Goal: Task Accomplishment & Management: Use online tool/utility

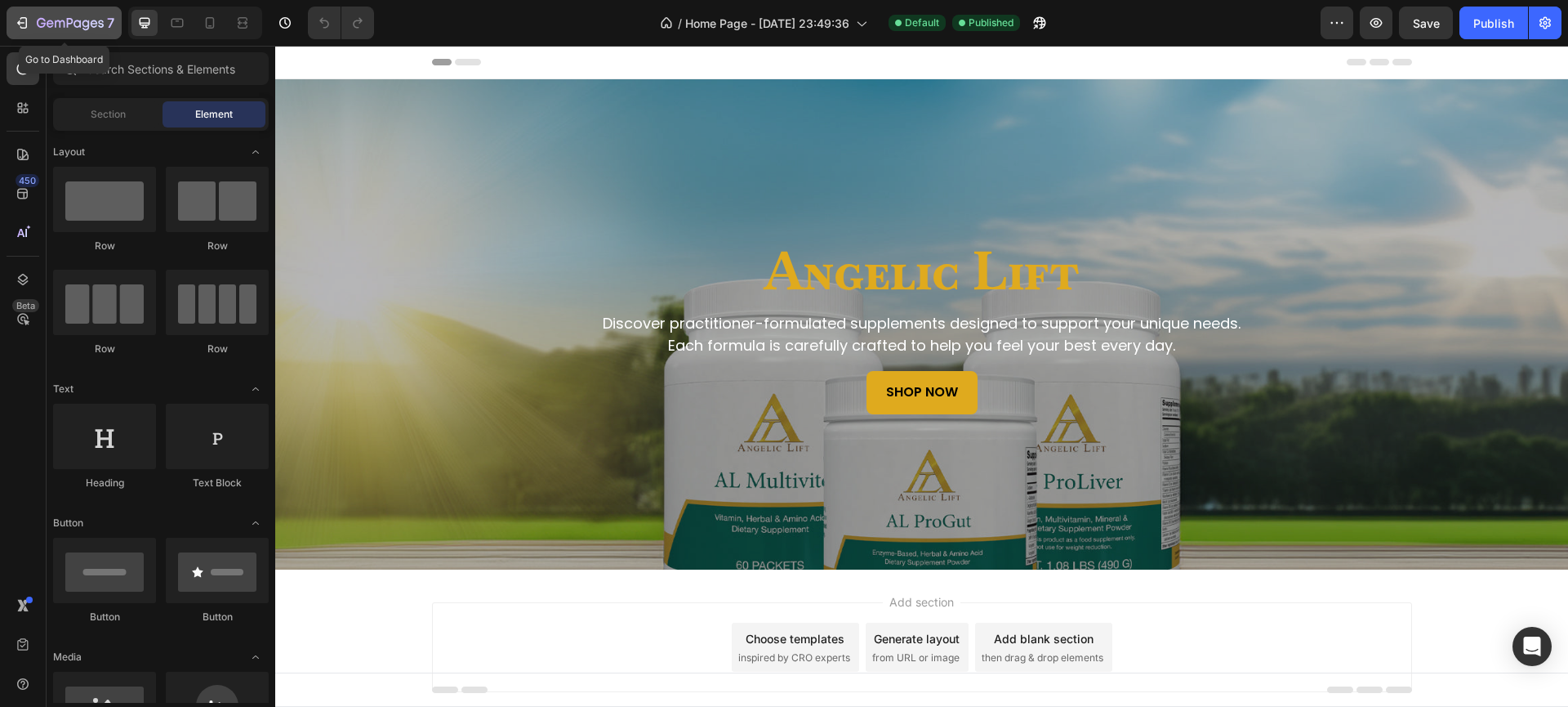
click at [54, 23] on icon "button" at bounding box center [59, 24] width 10 height 8
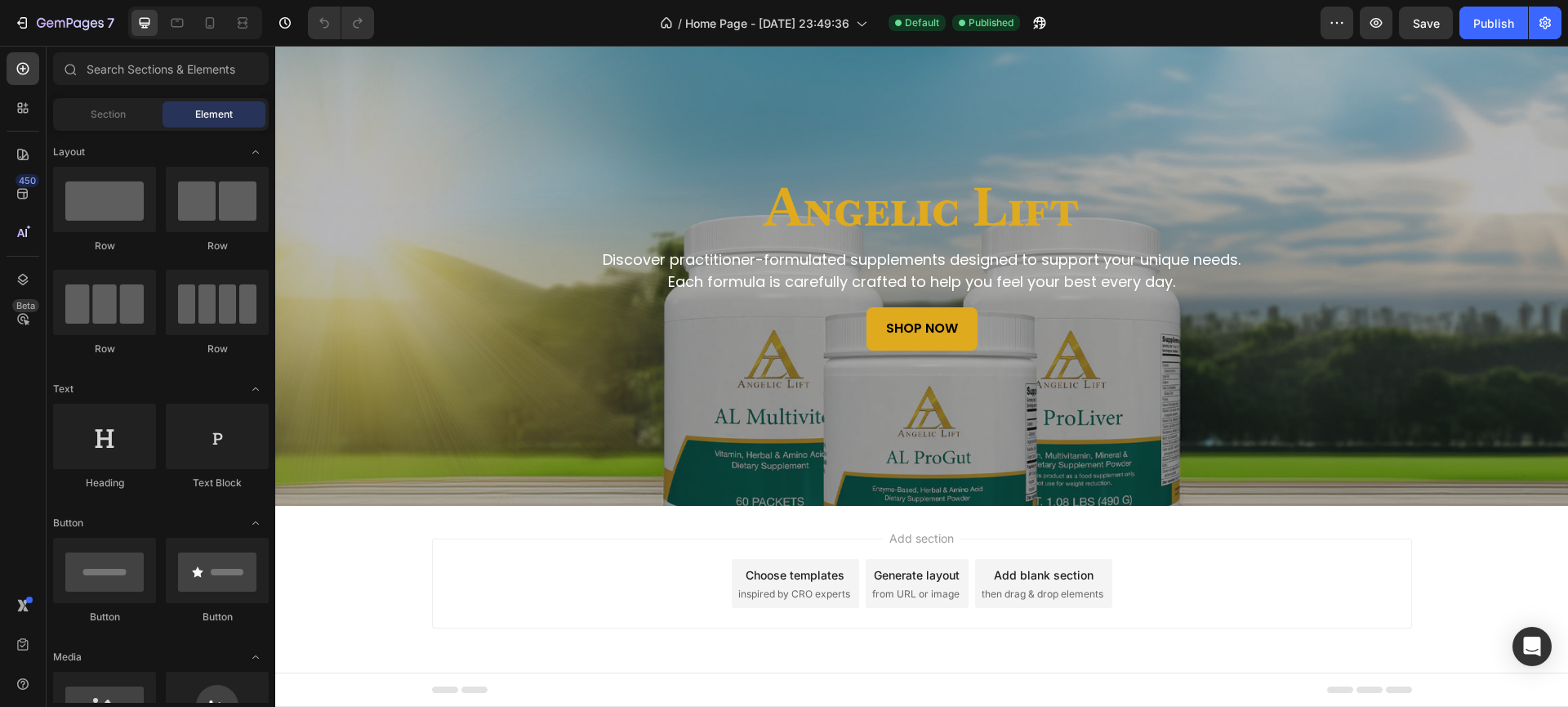
click at [815, 587] on span "inspired by CRO experts" at bounding box center [794, 593] width 112 height 14
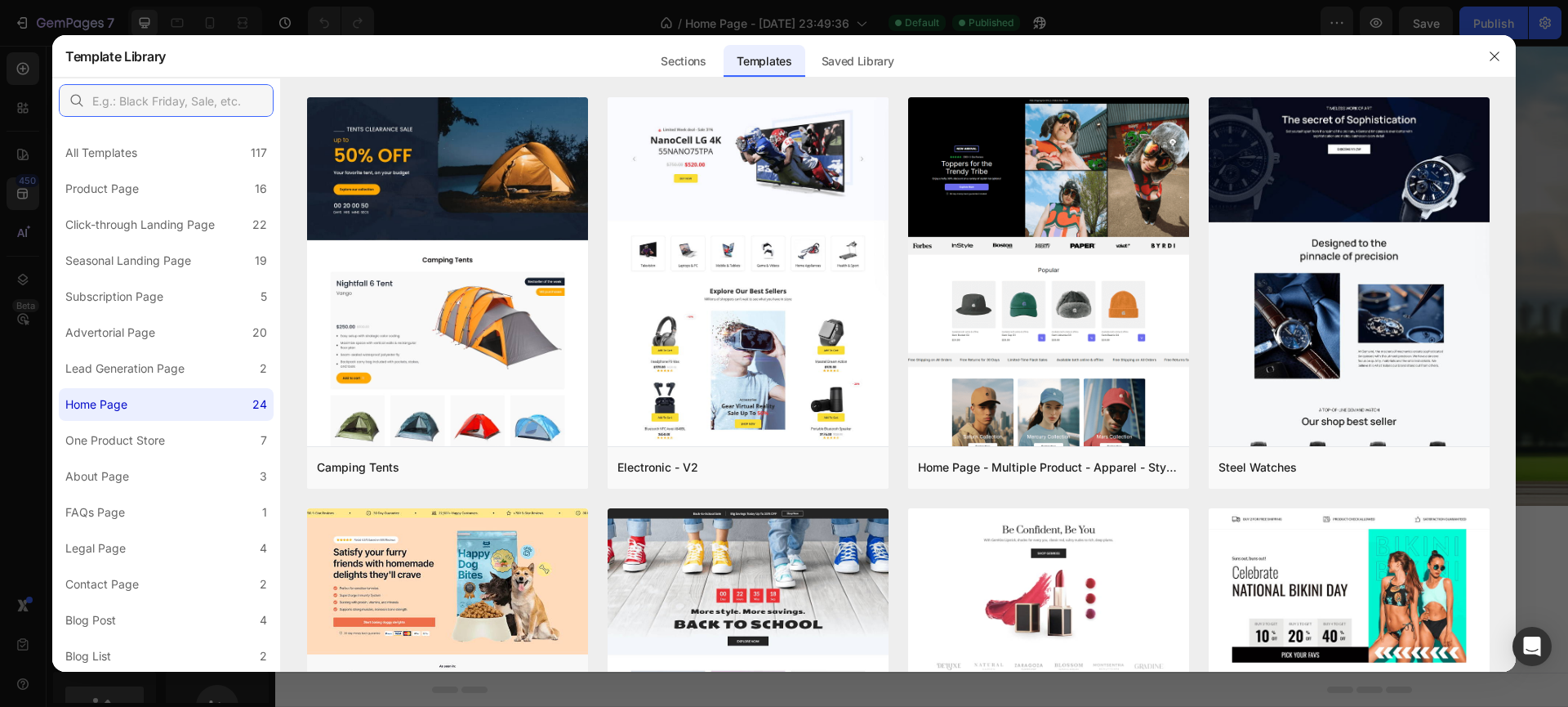
click at [132, 102] on input "text" at bounding box center [166, 100] width 215 height 32
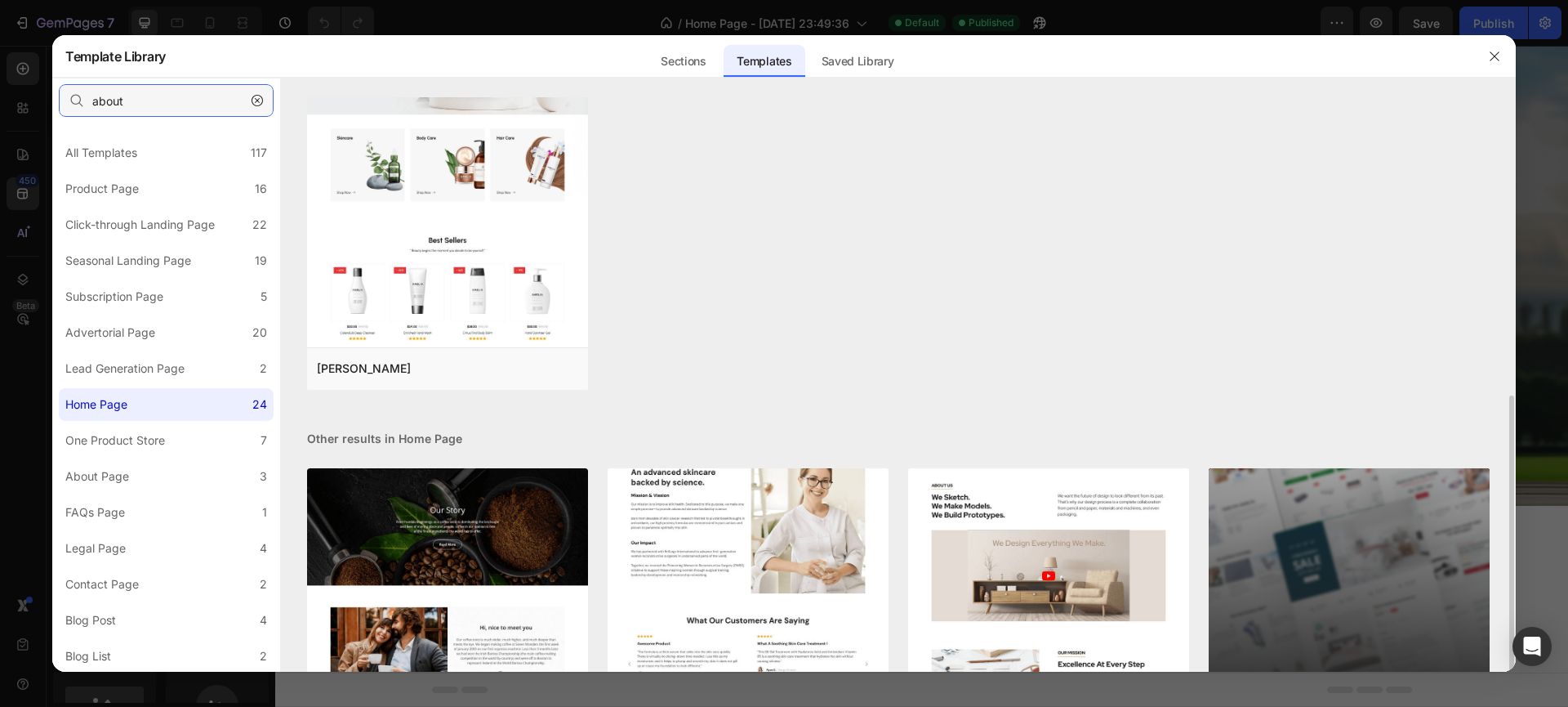
scroll to position [306, 0]
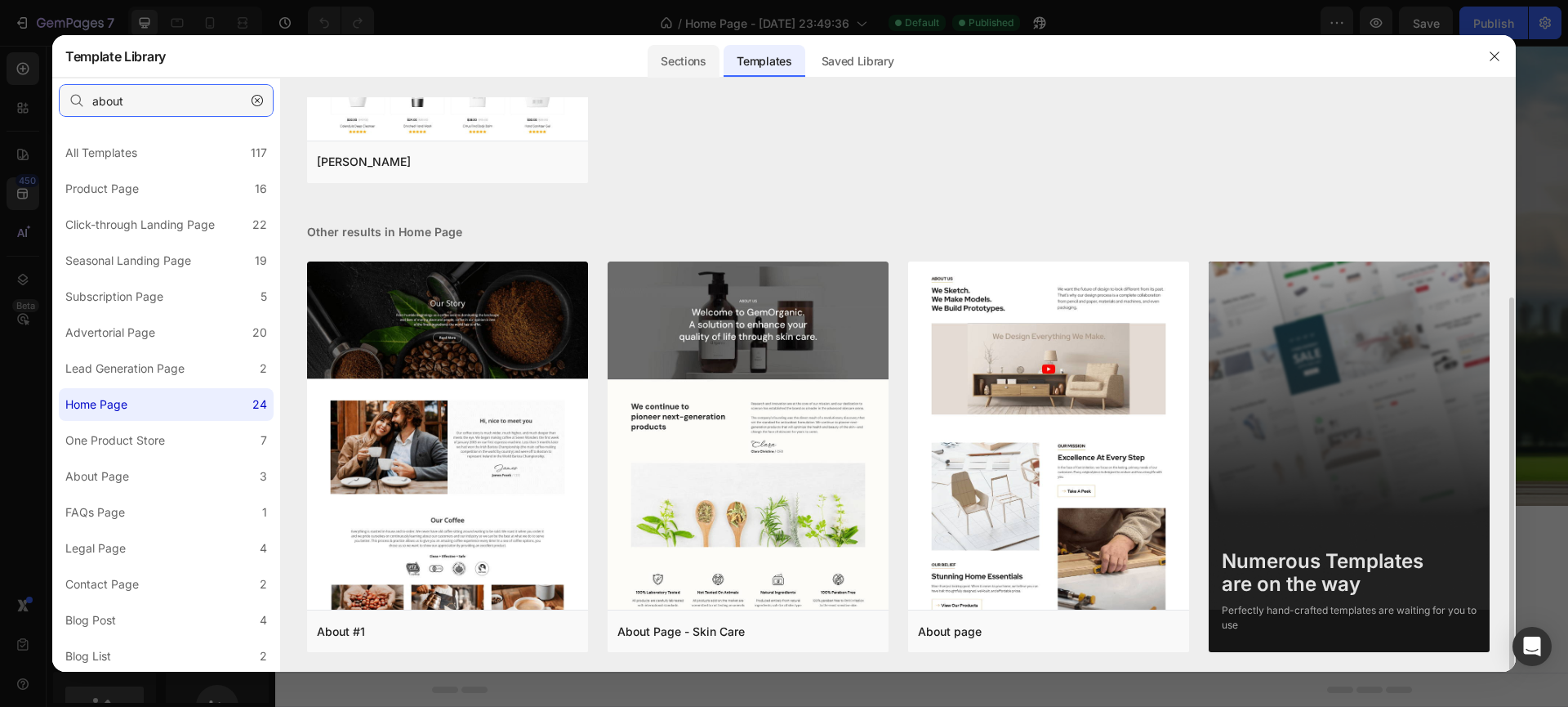
type input "about"
click at [707, 61] on div "Sections" at bounding box center [683, 61] width 71 height 32
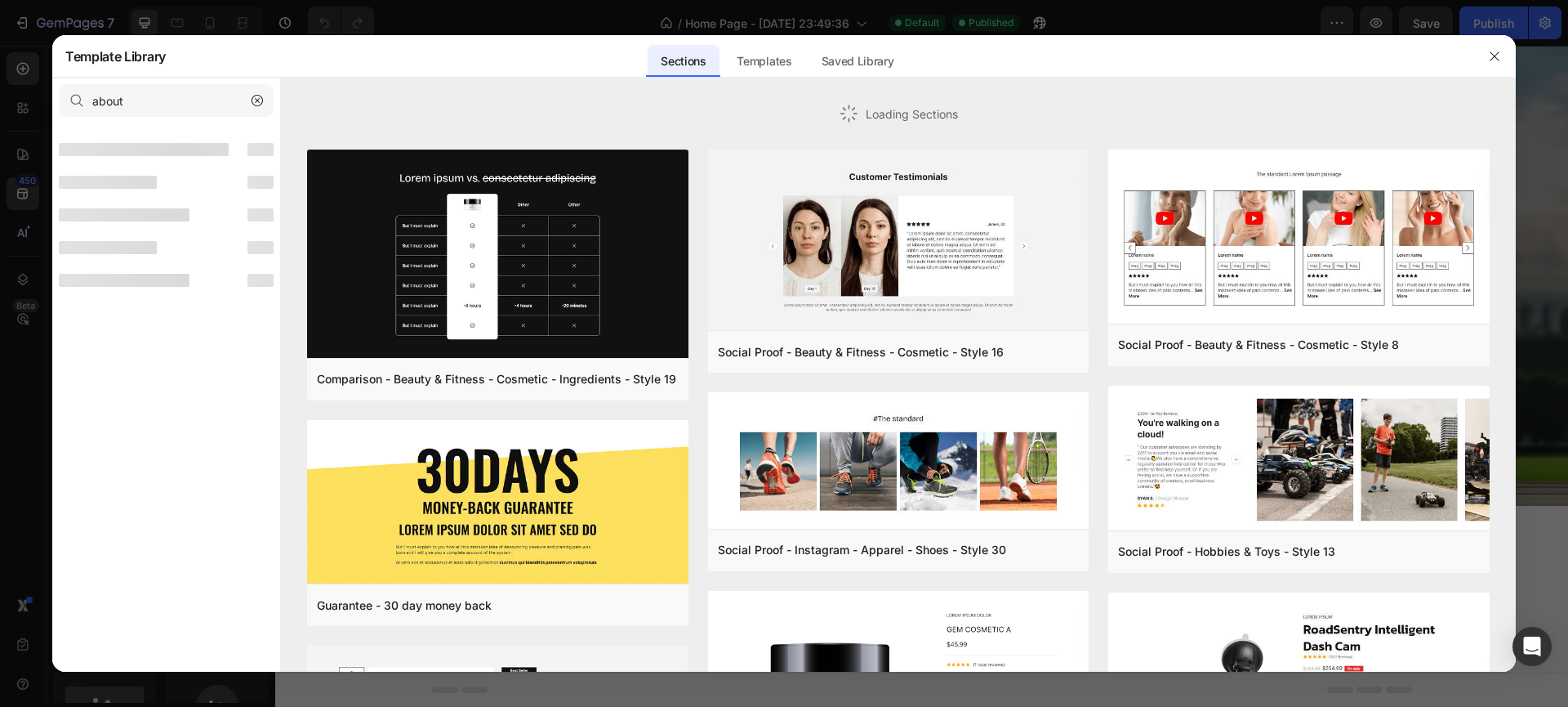
scroll to position [0, 0]
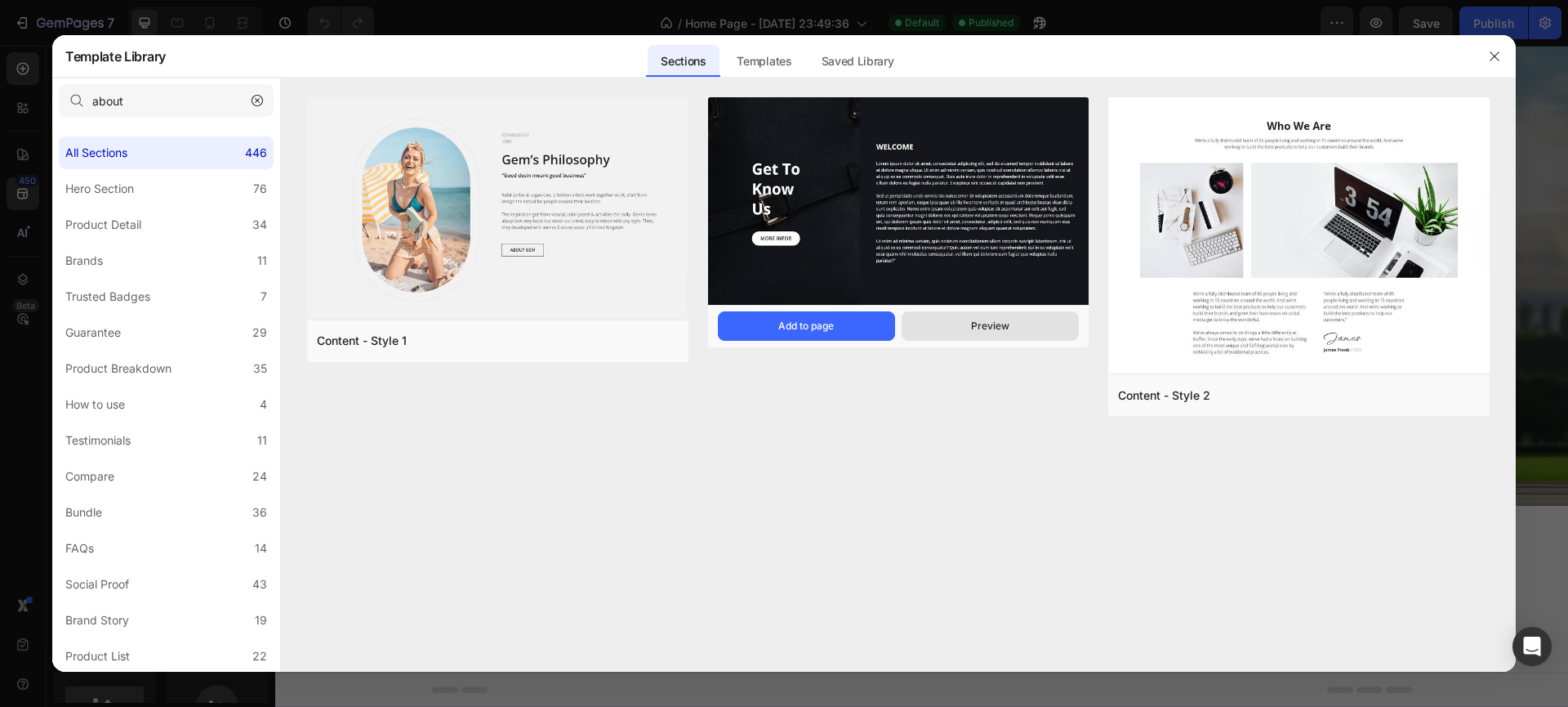
click at [943, 325] on button "Preview" at bounding box center [990, 326] width 178 height 30
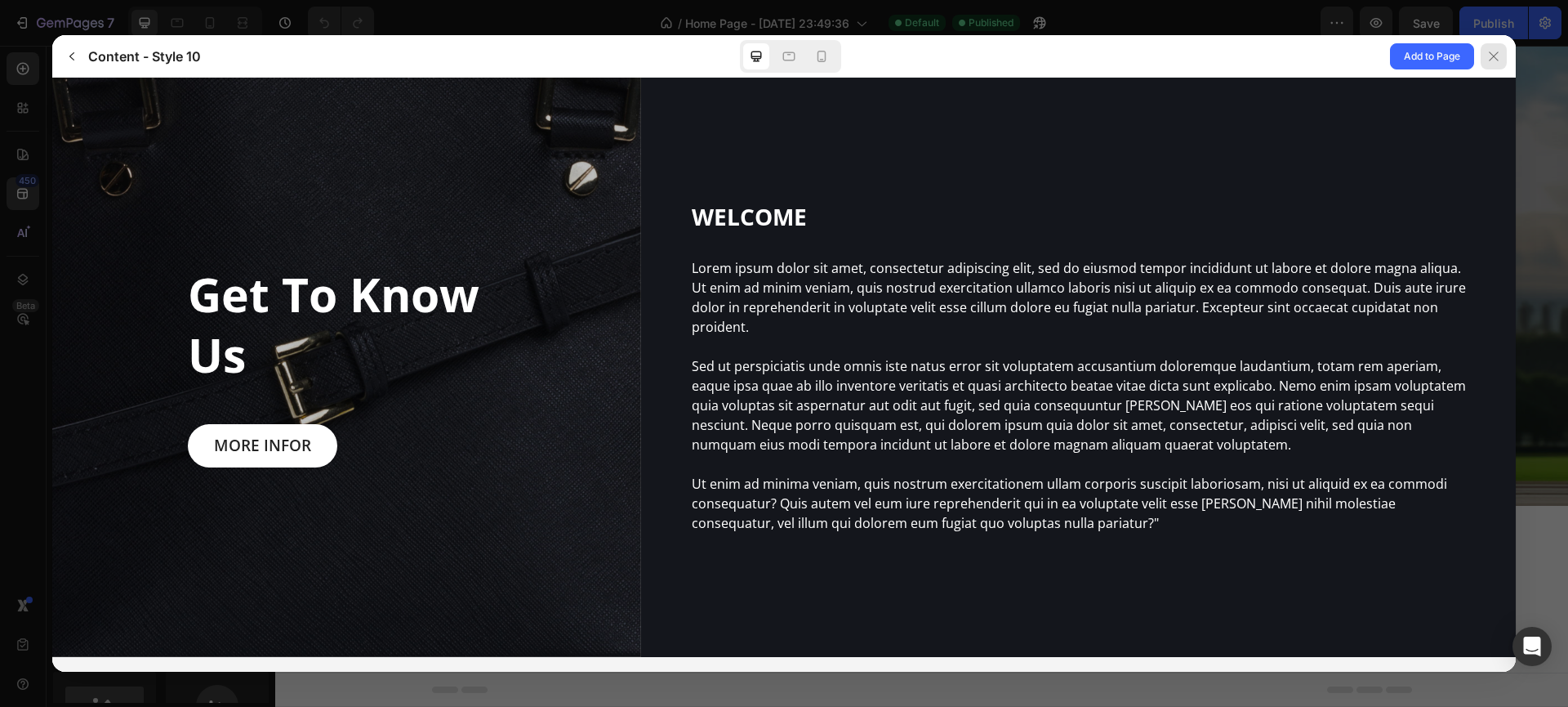
drag, startPoint x: 1500, startPoint y: 59, endPoint x: 944, endPoint y: 200, distance: 573.6
click at [1500, 59] on div at bounding box center [1493, 55] width 26 height 26
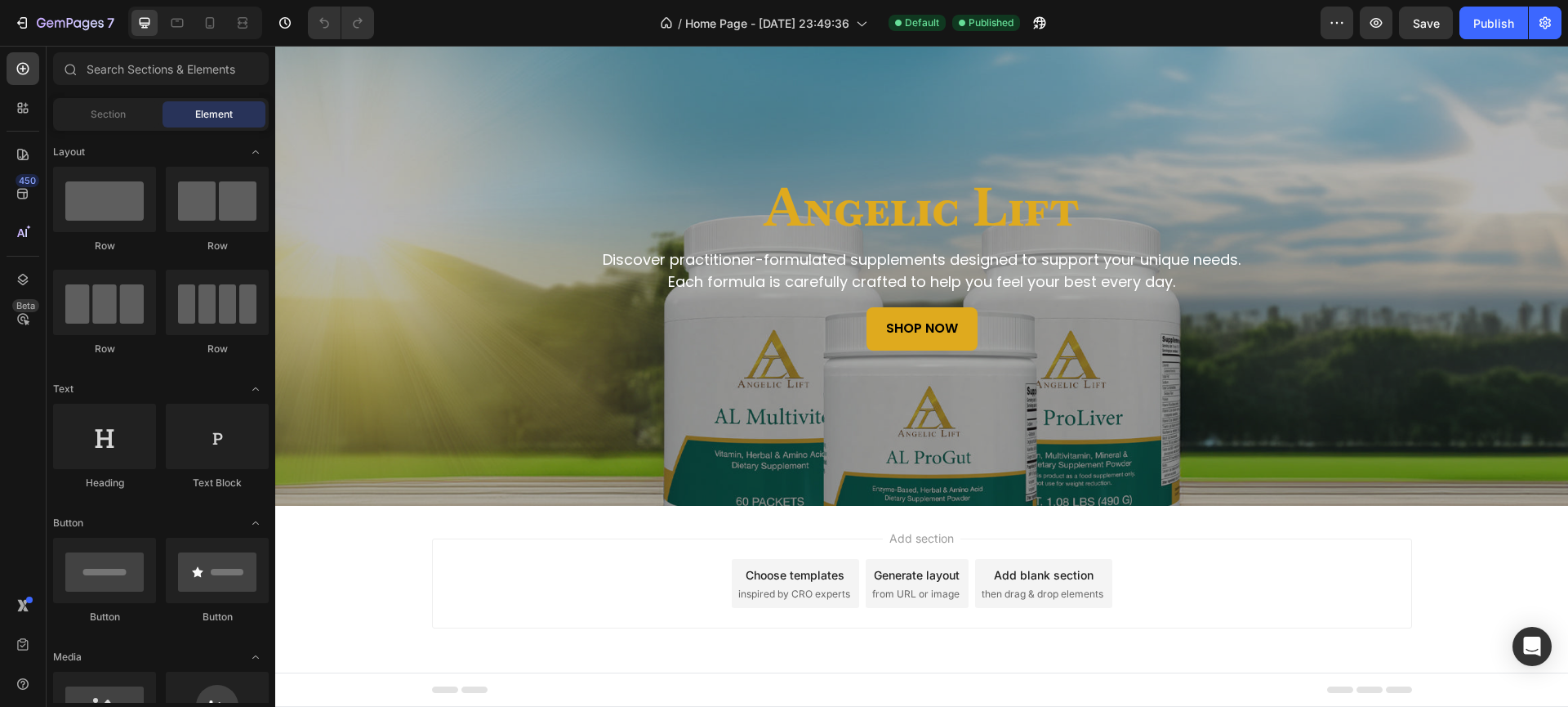
click at [767, 585] on div "Choose templates inspired by CRO experts" at bounding box center [795, 583] width 127 height 49
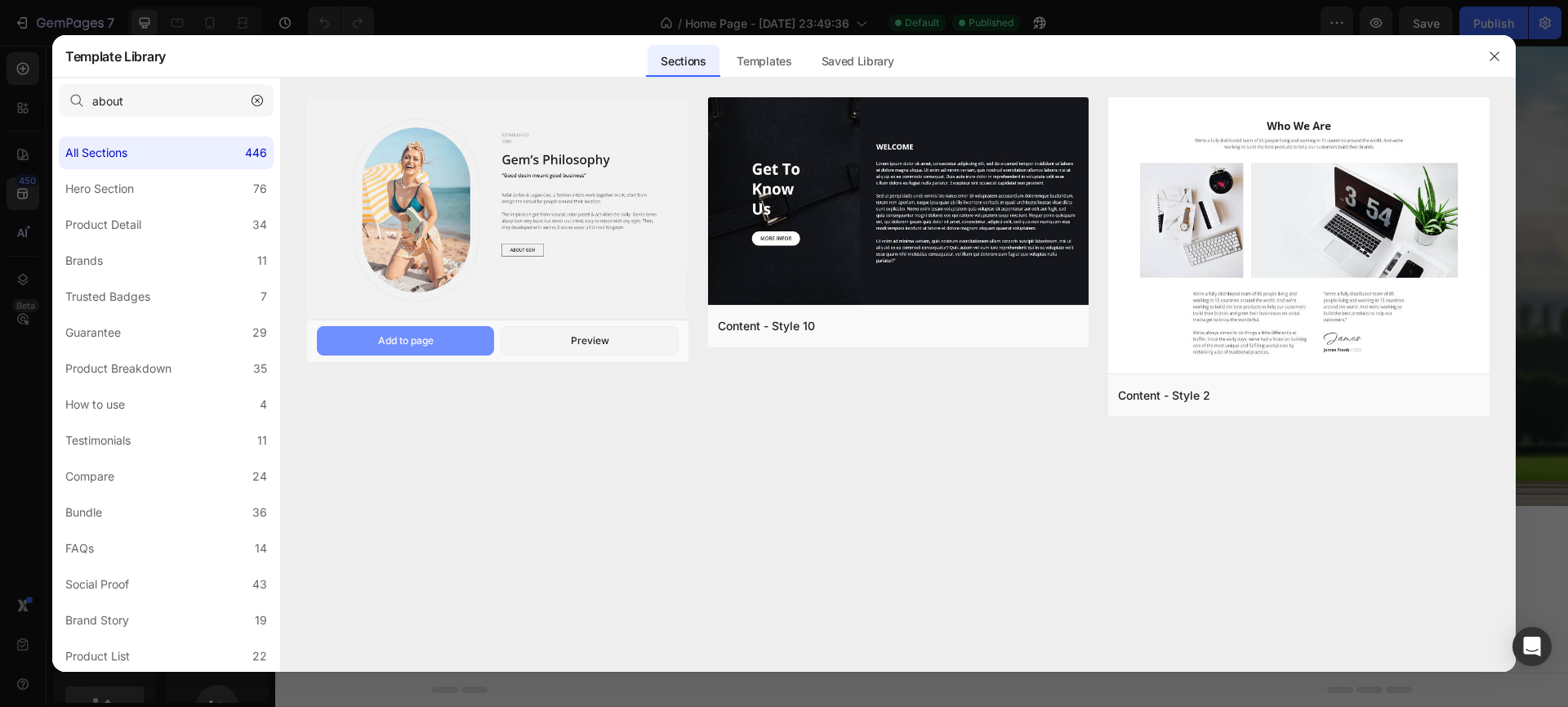
click at [466, 344] on button "Add to page" at bounding box center [406, 340] width 178 height 30
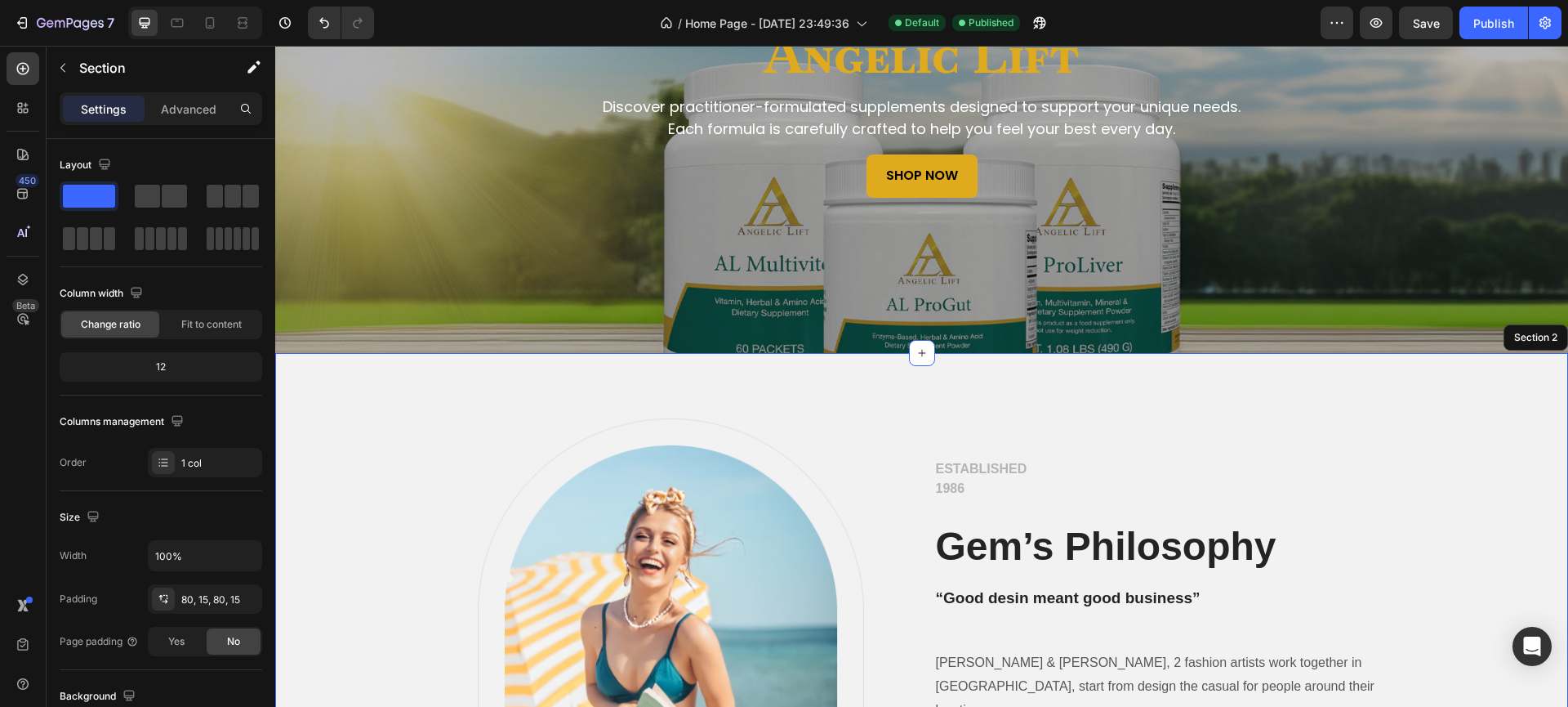
scroll to position [420, 0]
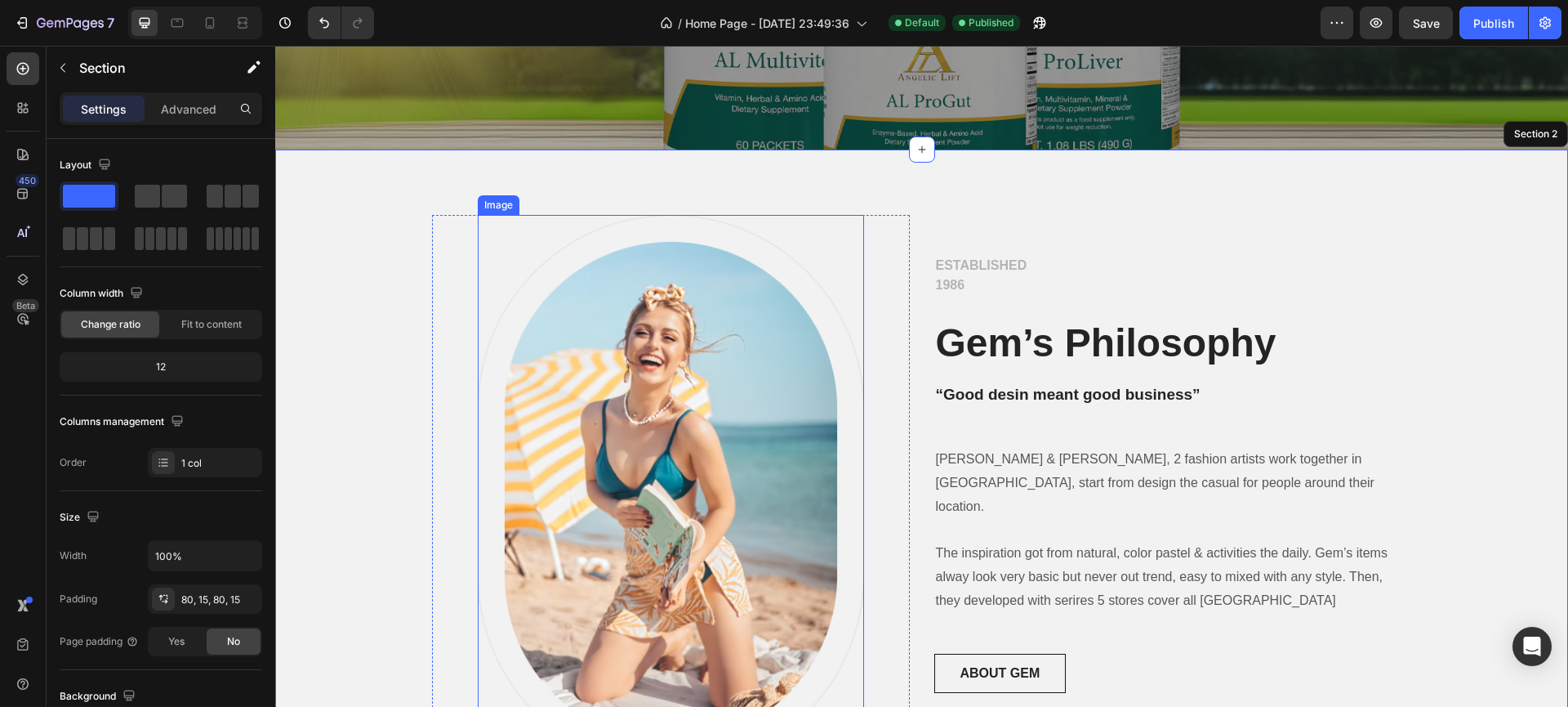
click at [557, 415] on img at bounding box center [670, 492] width 386 height 554
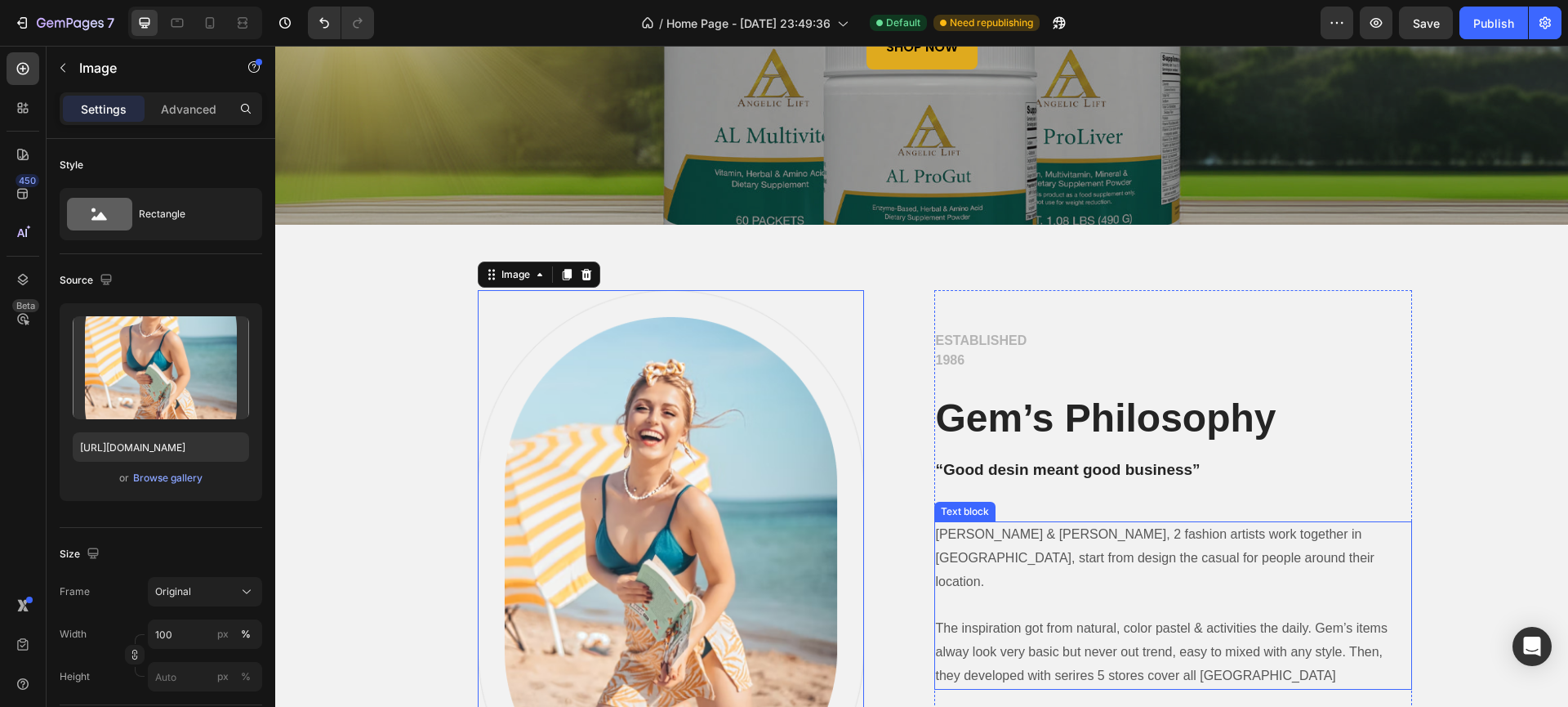
scroll to position [425, 0]
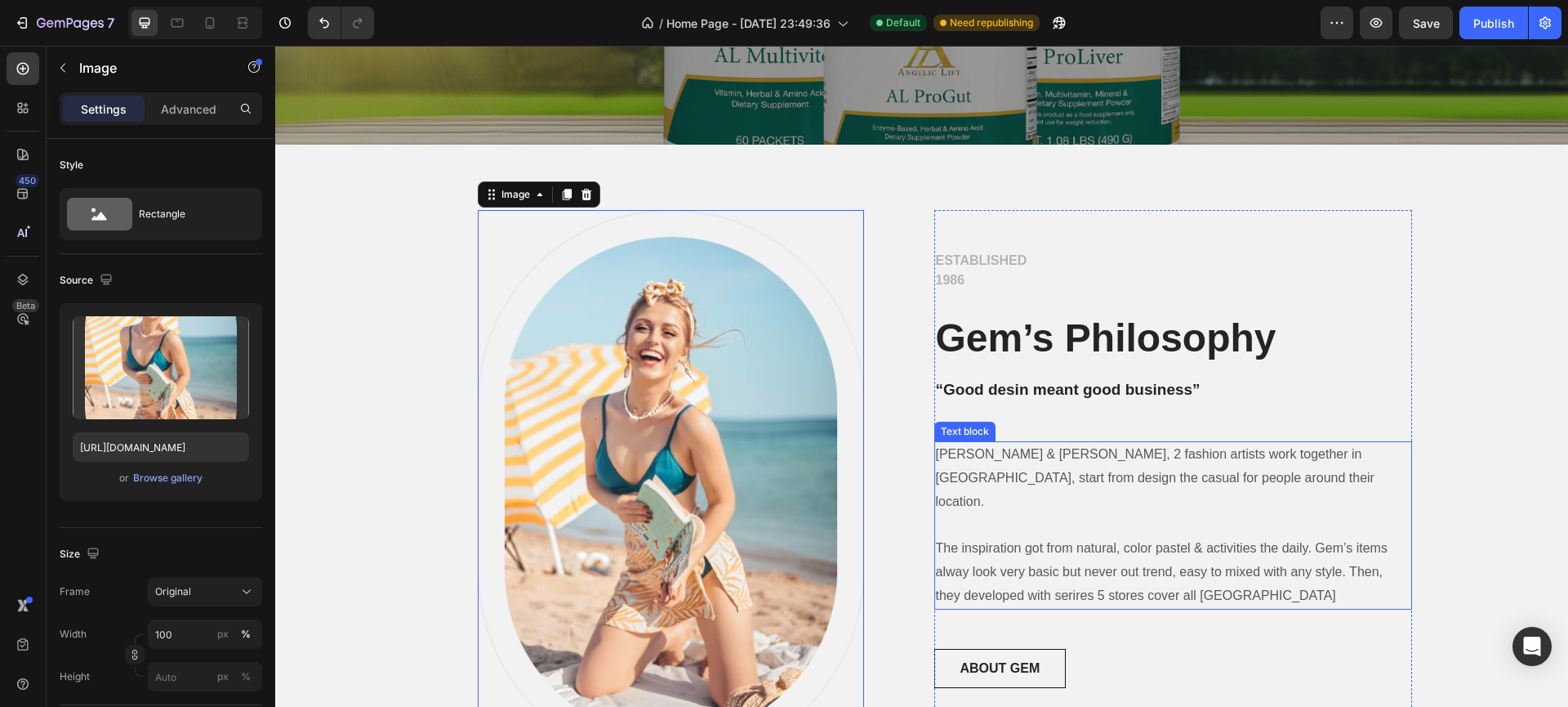
click at [997, 501] on p "Rafal Zerlak & Logan Cee, 2 fashion artists work together in UK, start from des…" at bounding box center [1173, 525] width 475 height 165
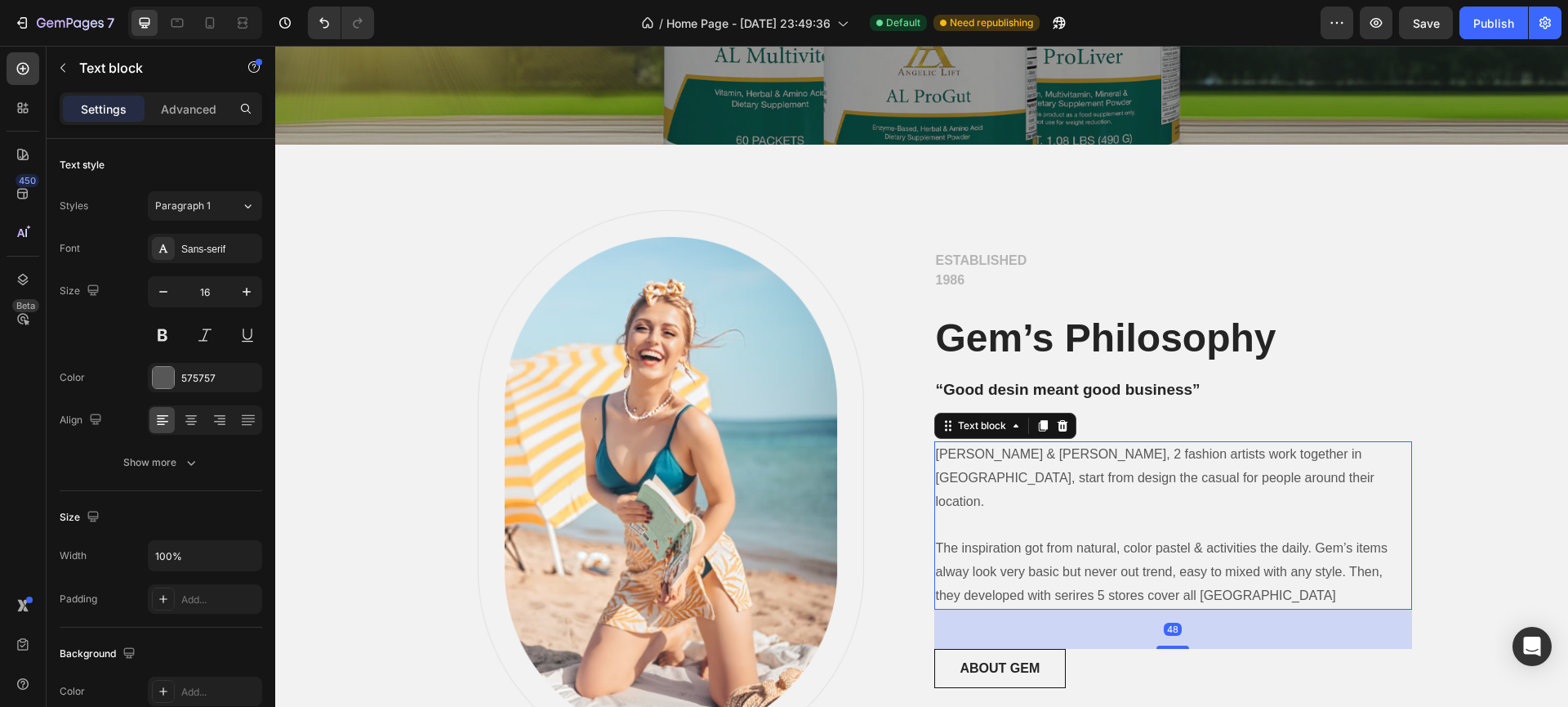
click at [997, 501] on p "Rafal Zerlak & Logan Cee, 2 fashion artists work together in UK, start from des…" at bounding box center [1173, 525] width 475 height 165
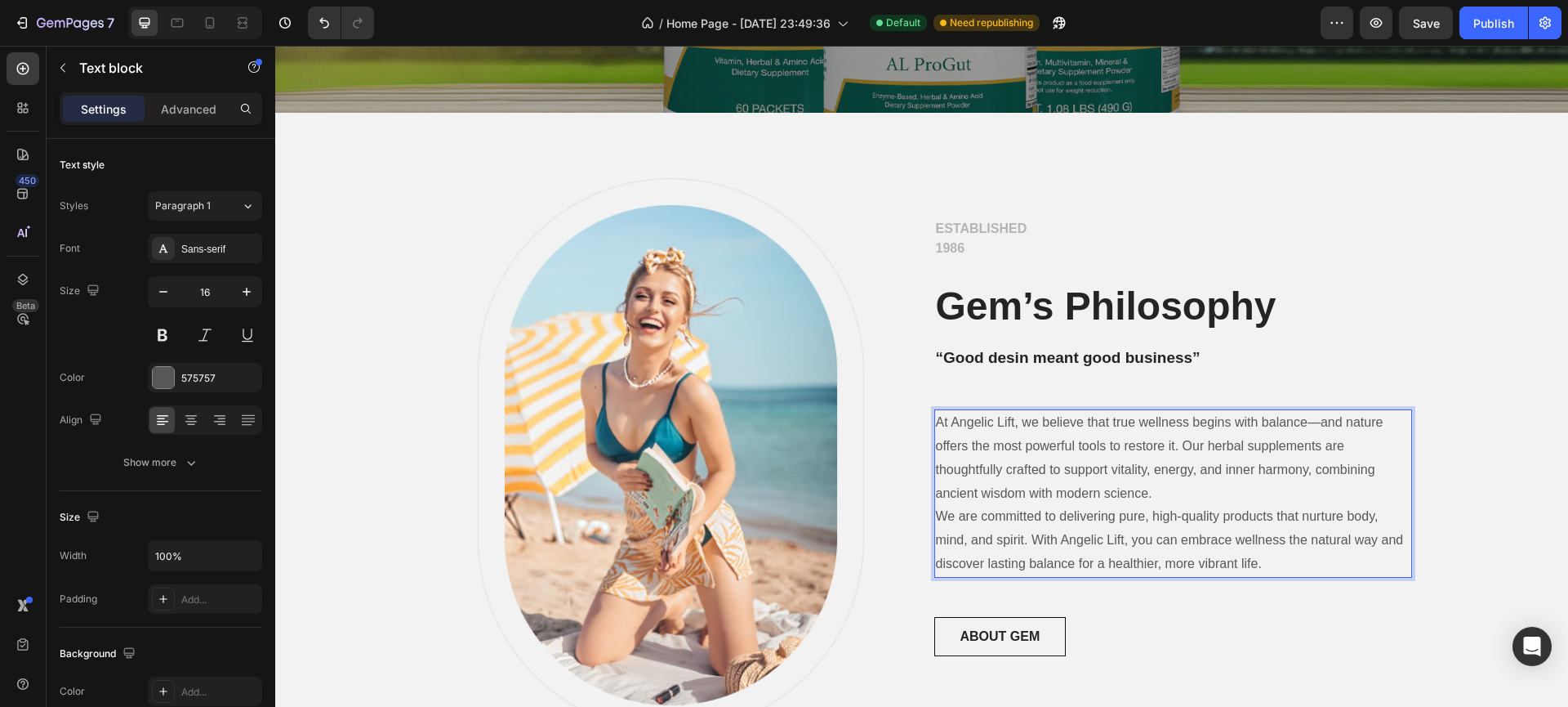
scroll to position [467, 0]
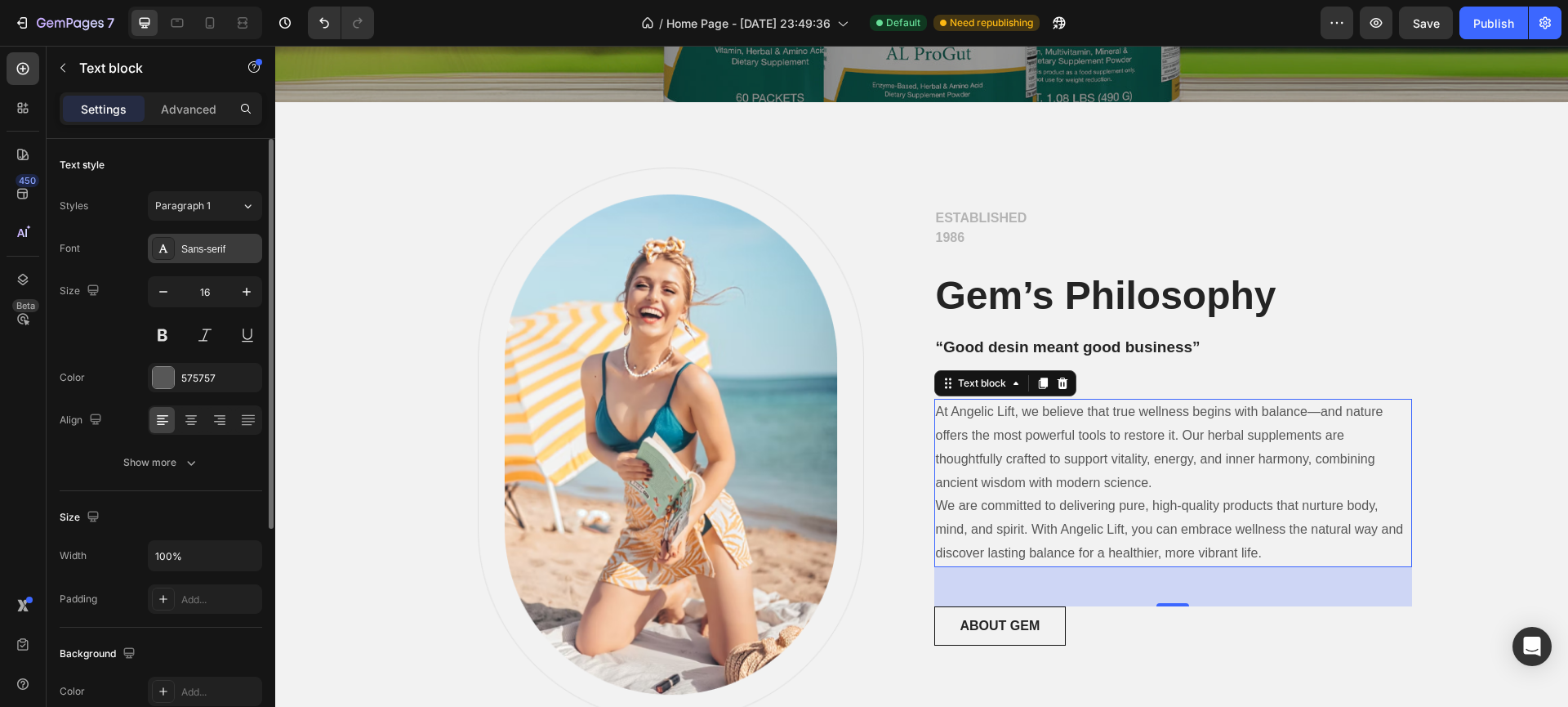
click at [226, 248] on div "Sans-serif" at bounding box center [220, 248] width 76 height 14
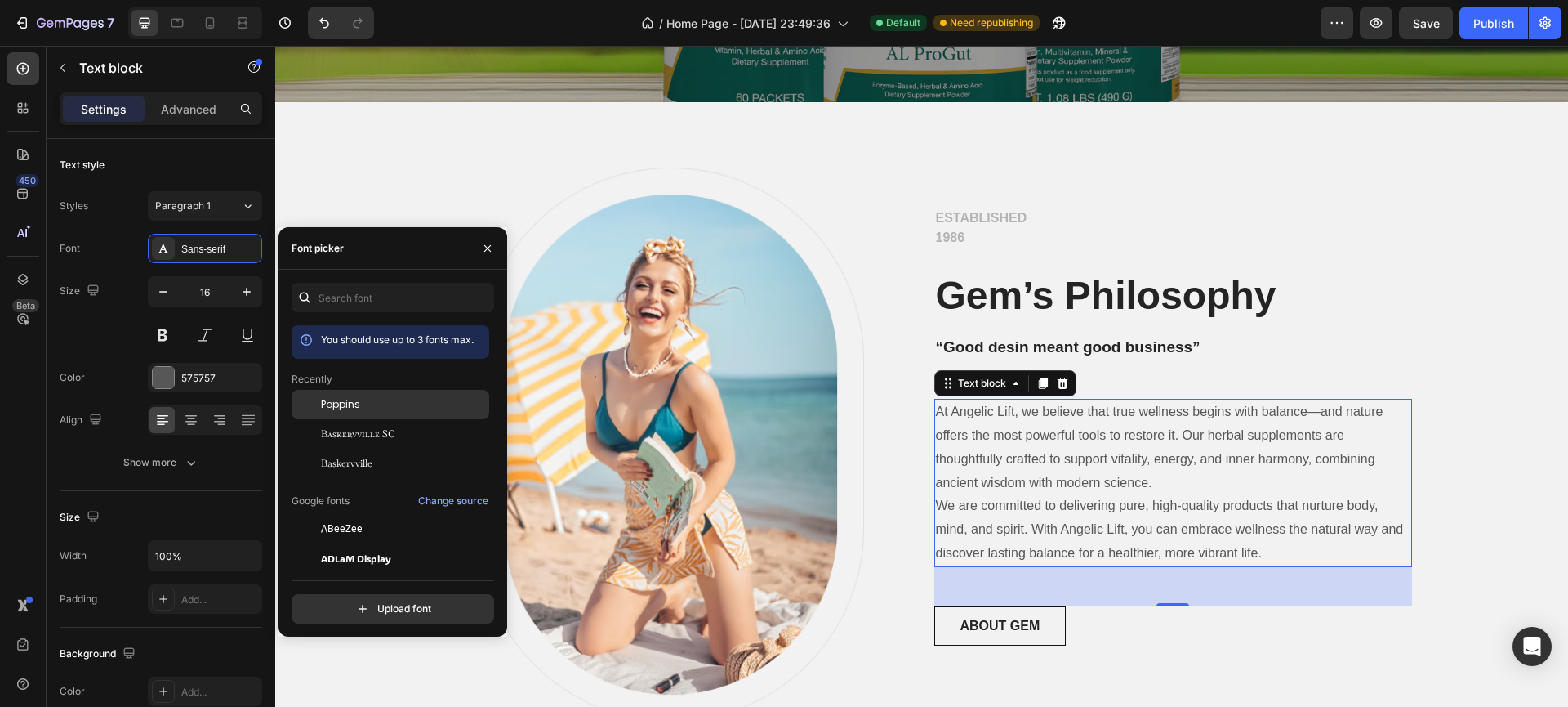
click at [341, 412] on span "Poppins" at bounding box center [340, 404] width 39 height 14
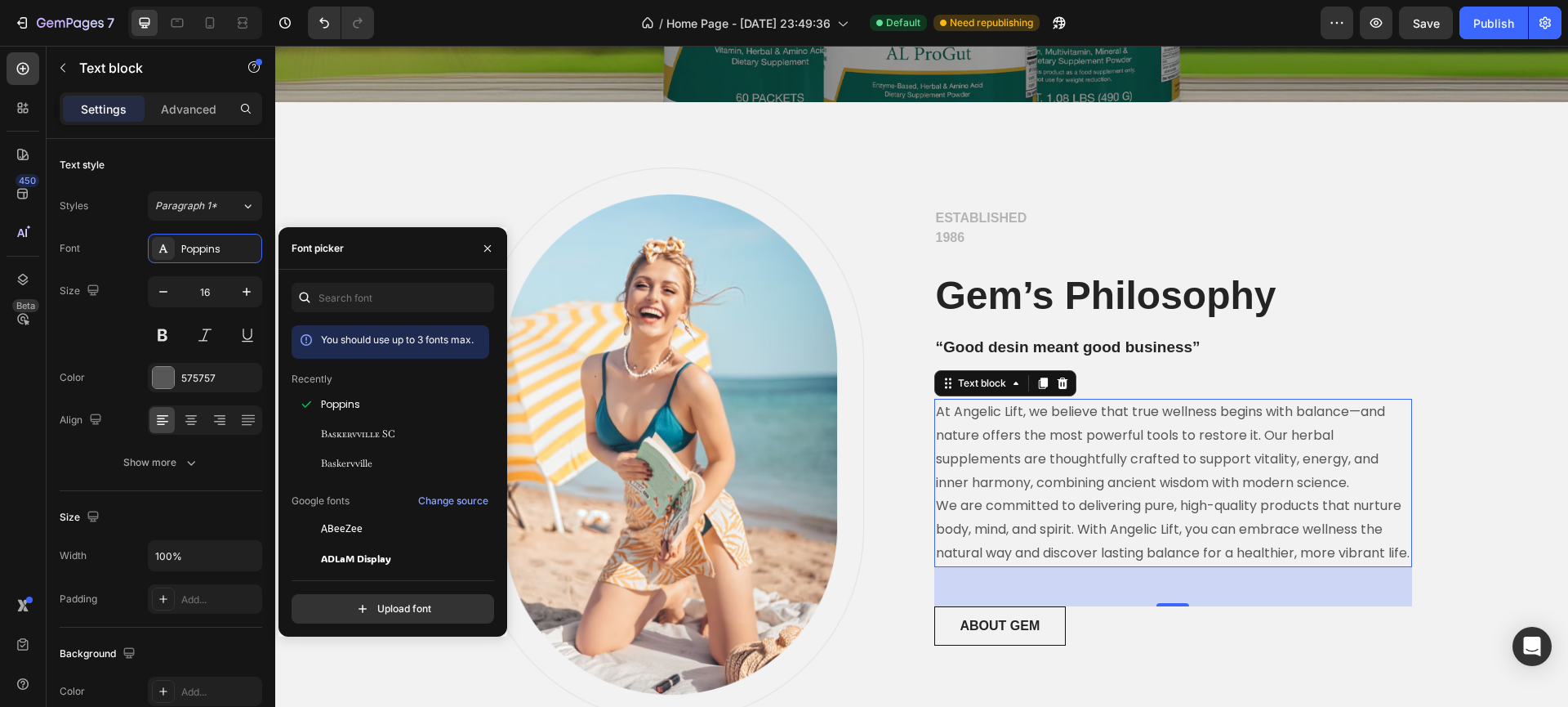
scroll to position [511, 0]
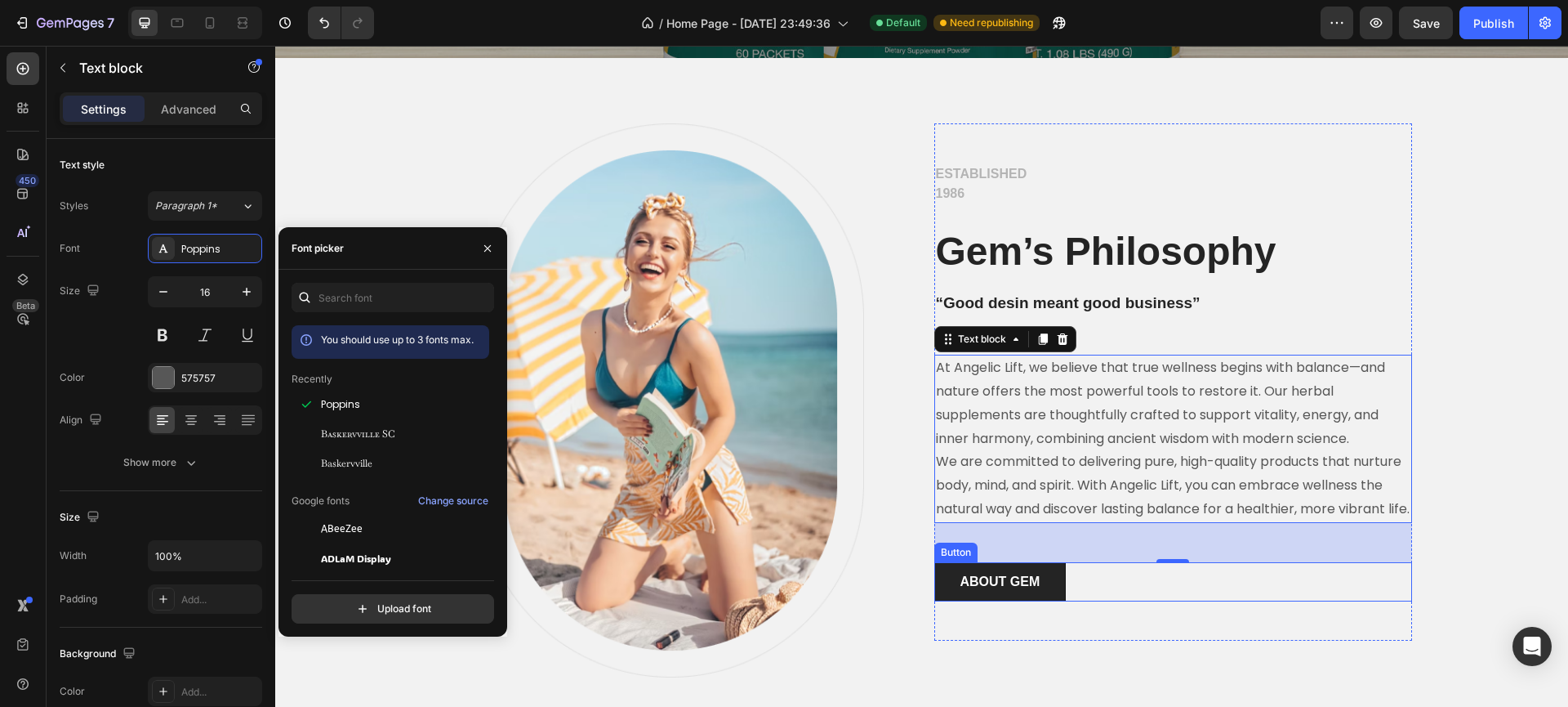
click at [1052, 601] on button "ABOUT GEM" at bounding box center [1000, 581] width 133 height 39
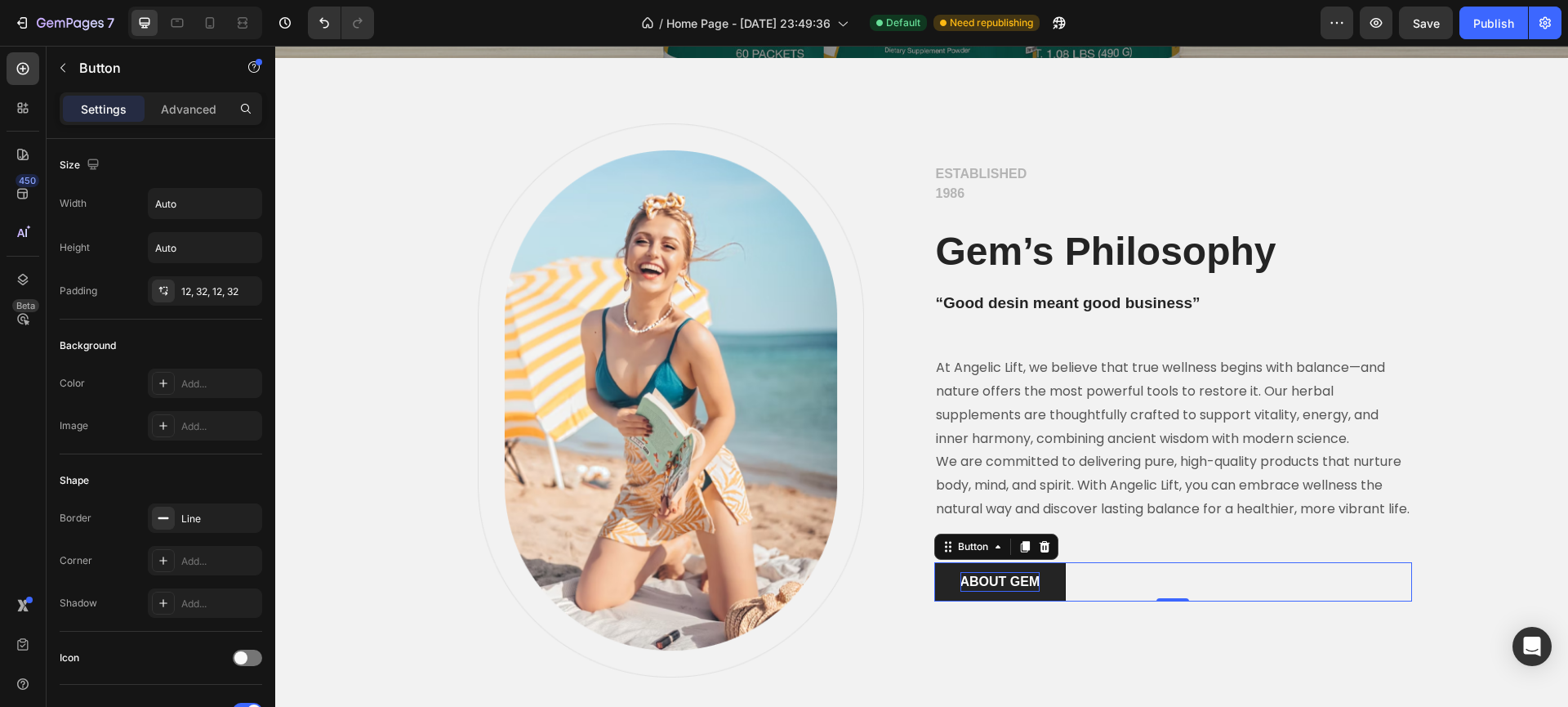
click at [978, 591] on div "ABOUT GEM" at bounding box center [1001, 582] width 80 height 20
click at [978, 591] on p "ABOUT GEM" at bounding box center [1001, 582] width 80 height 20
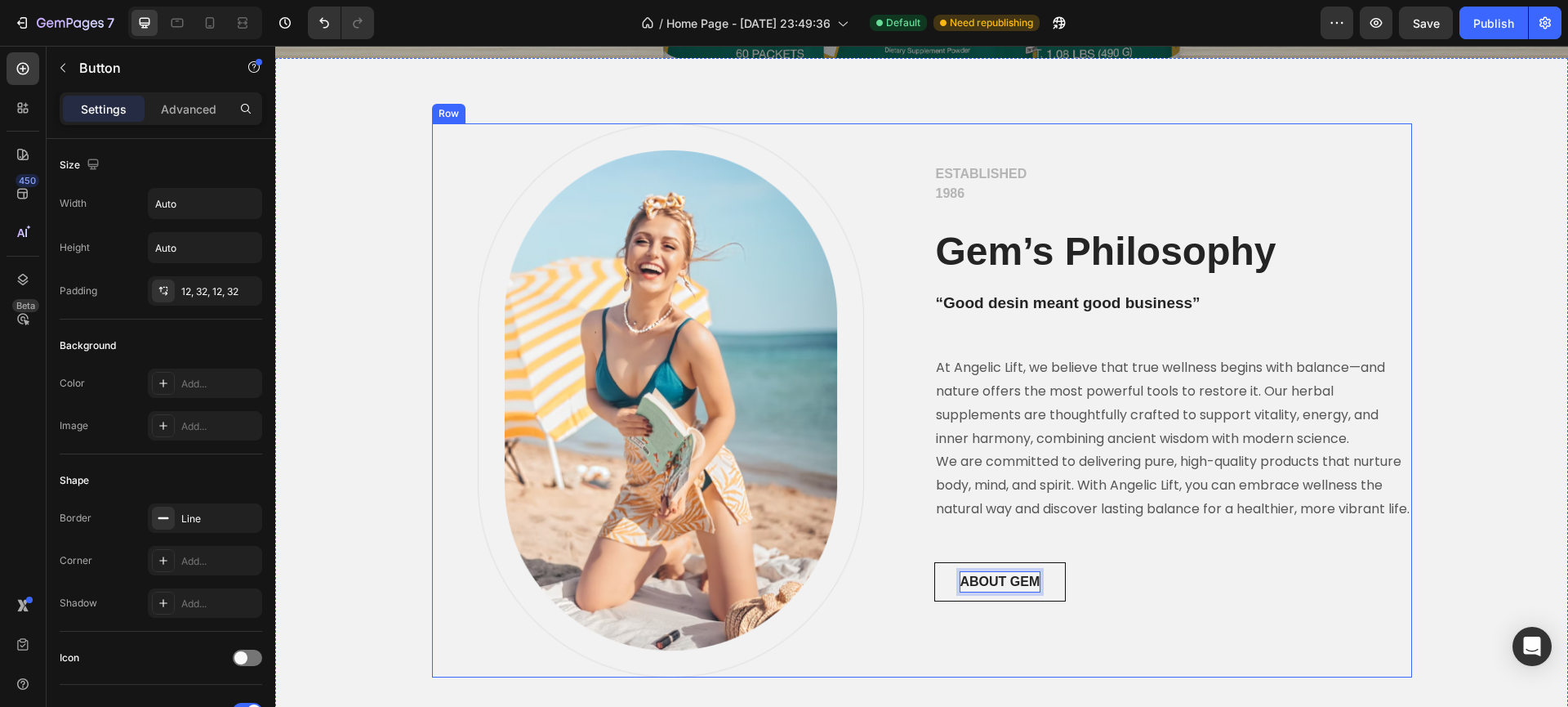
scroll to position [58, 0]
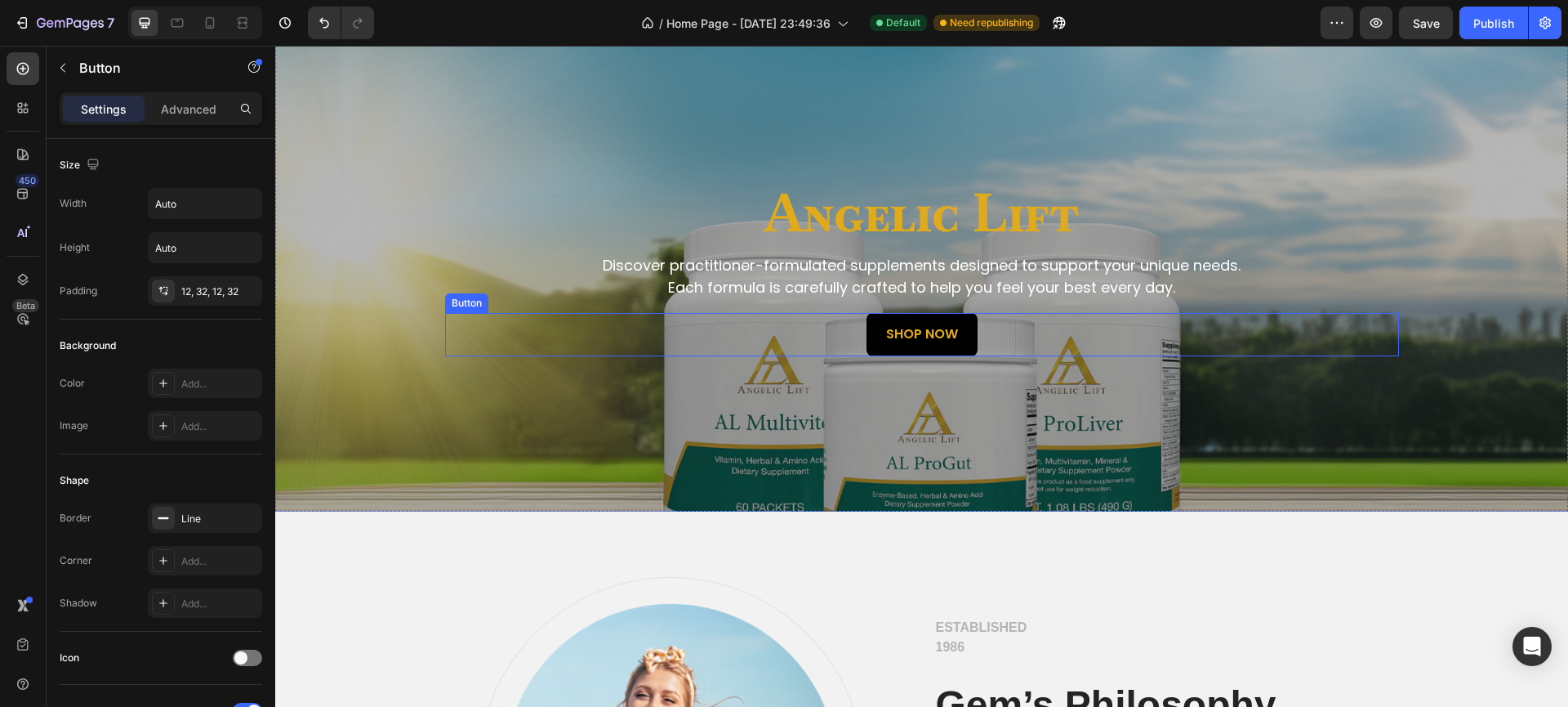
click at [877, 347] on button "Shop Now" at bounding box center [922, 333] width 111 height 43
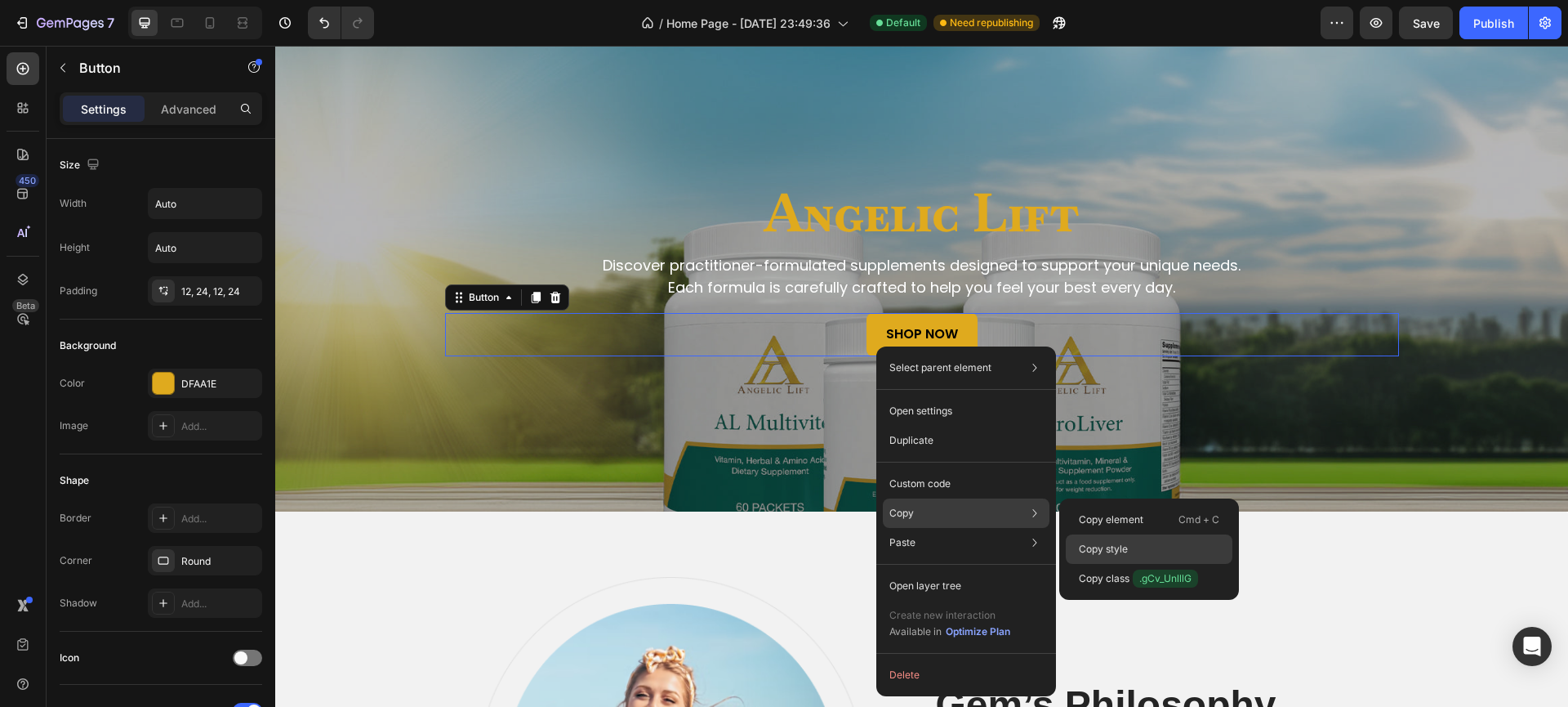
click at [1105, 544] on p "Copy style" at bounding box center [1103, 548] width 49 height 14
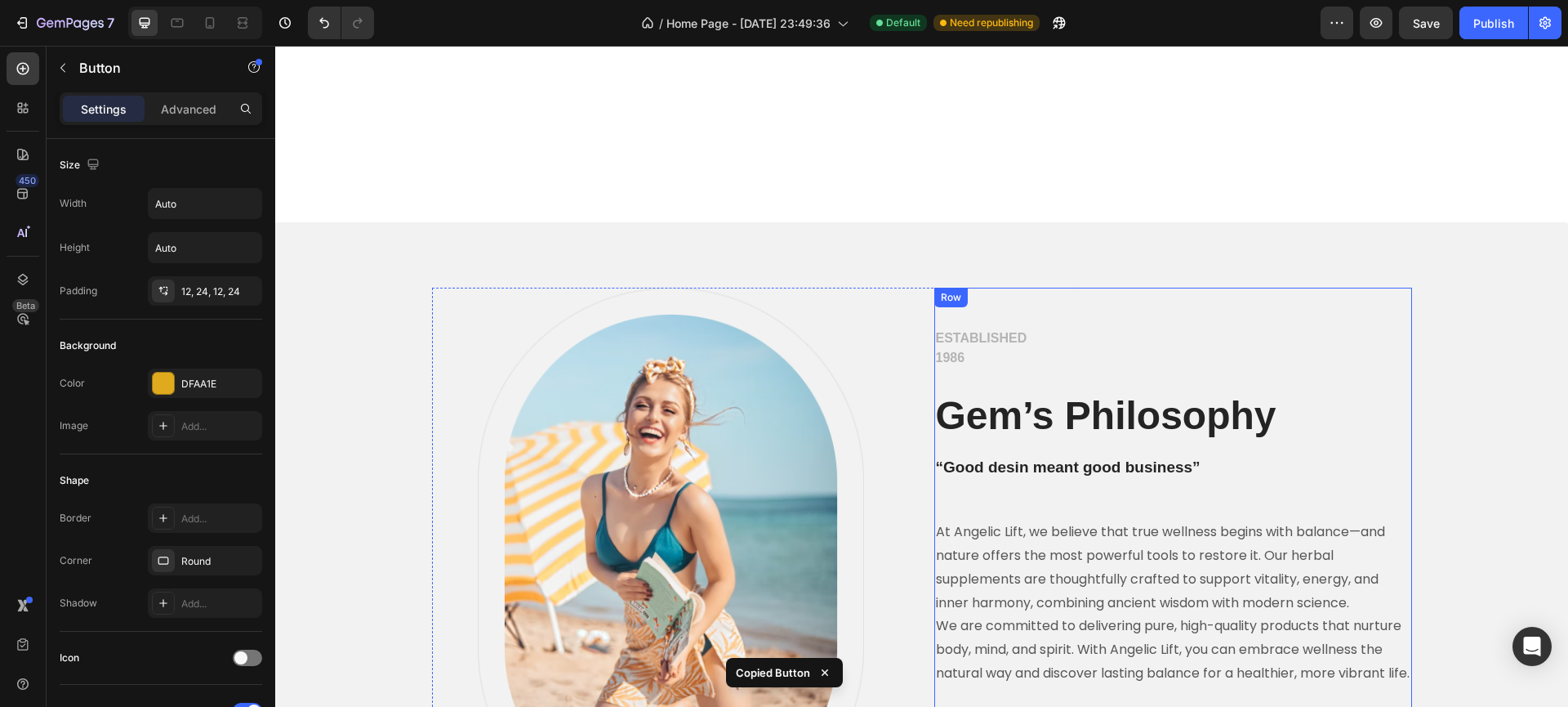
scroll to position [666, 0]
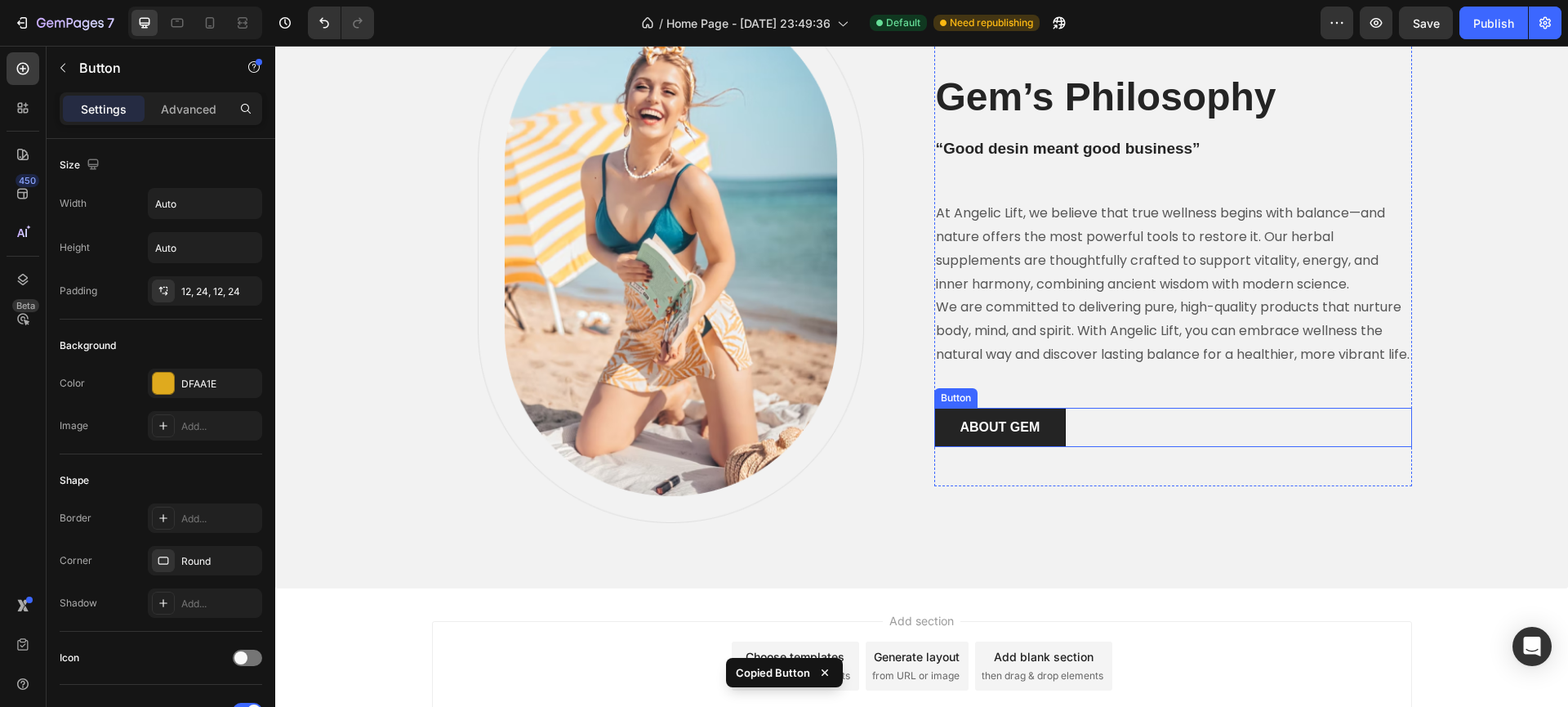
click at [941, 447] on button "ABOUT GEM" at bounding box center [1000, 427] width 133 height 39
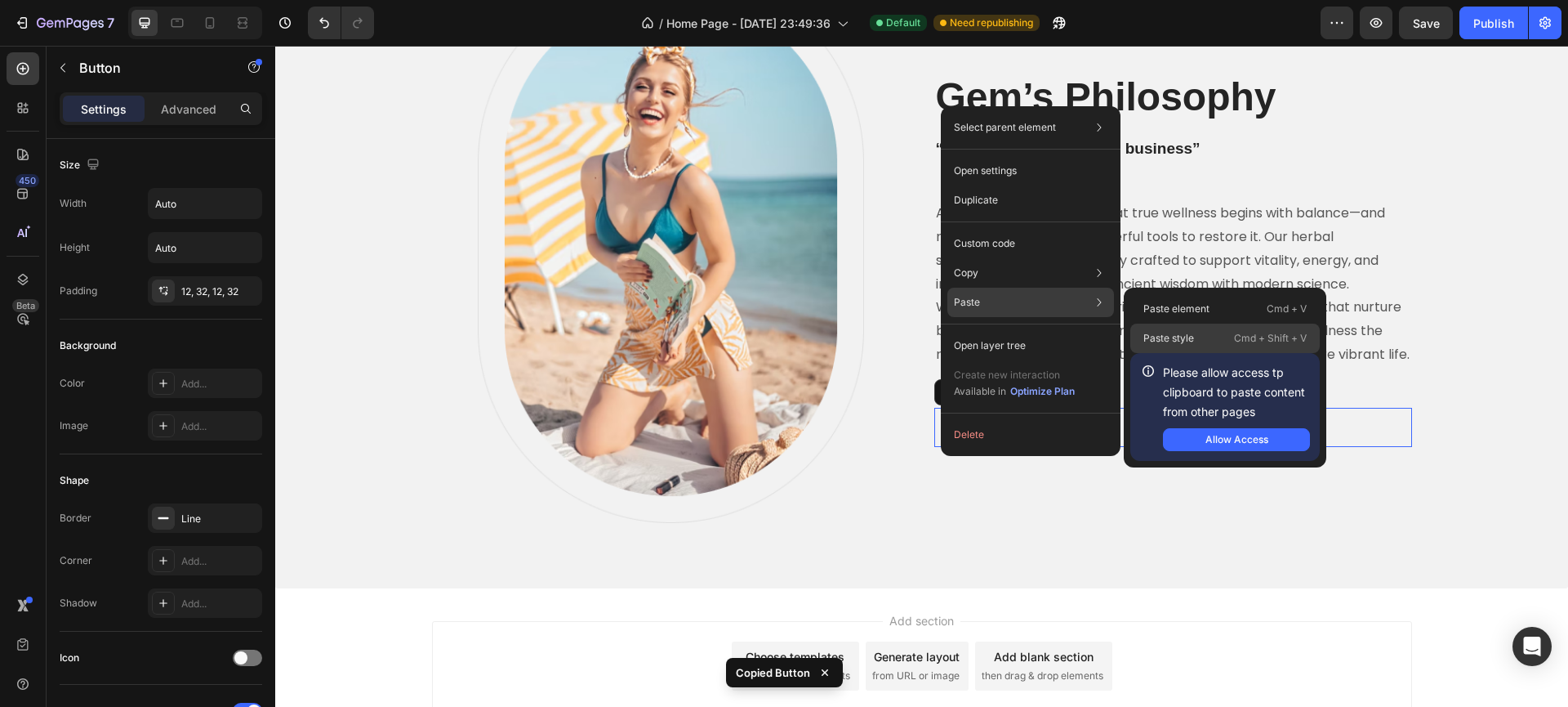
click at [1215, 331] on div "Paste style Cmd + Shift + V" at bounding box center [1224, 338] width 189 height 30
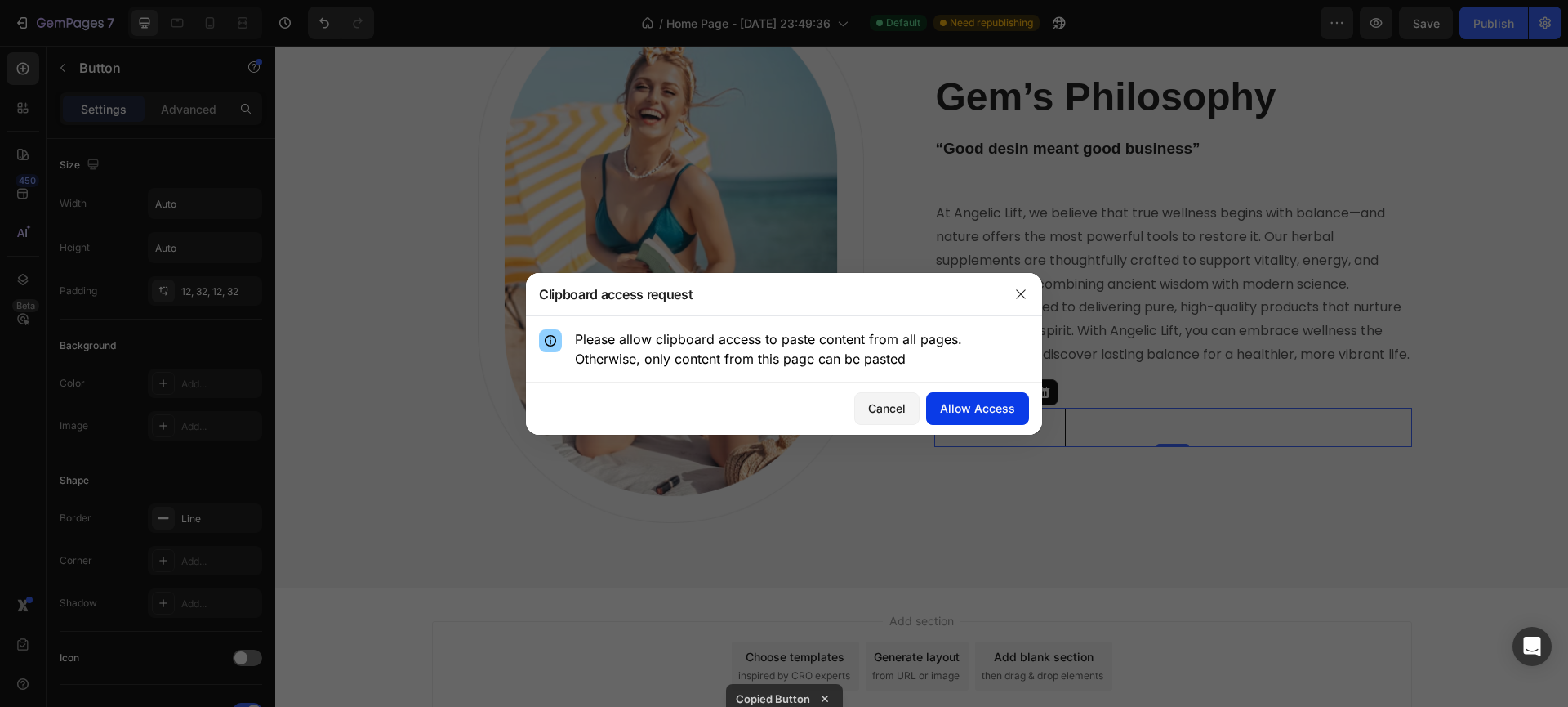
click at [990, 393] on button "Allow Access" at bounding box center [978, 408] width 103 height 32
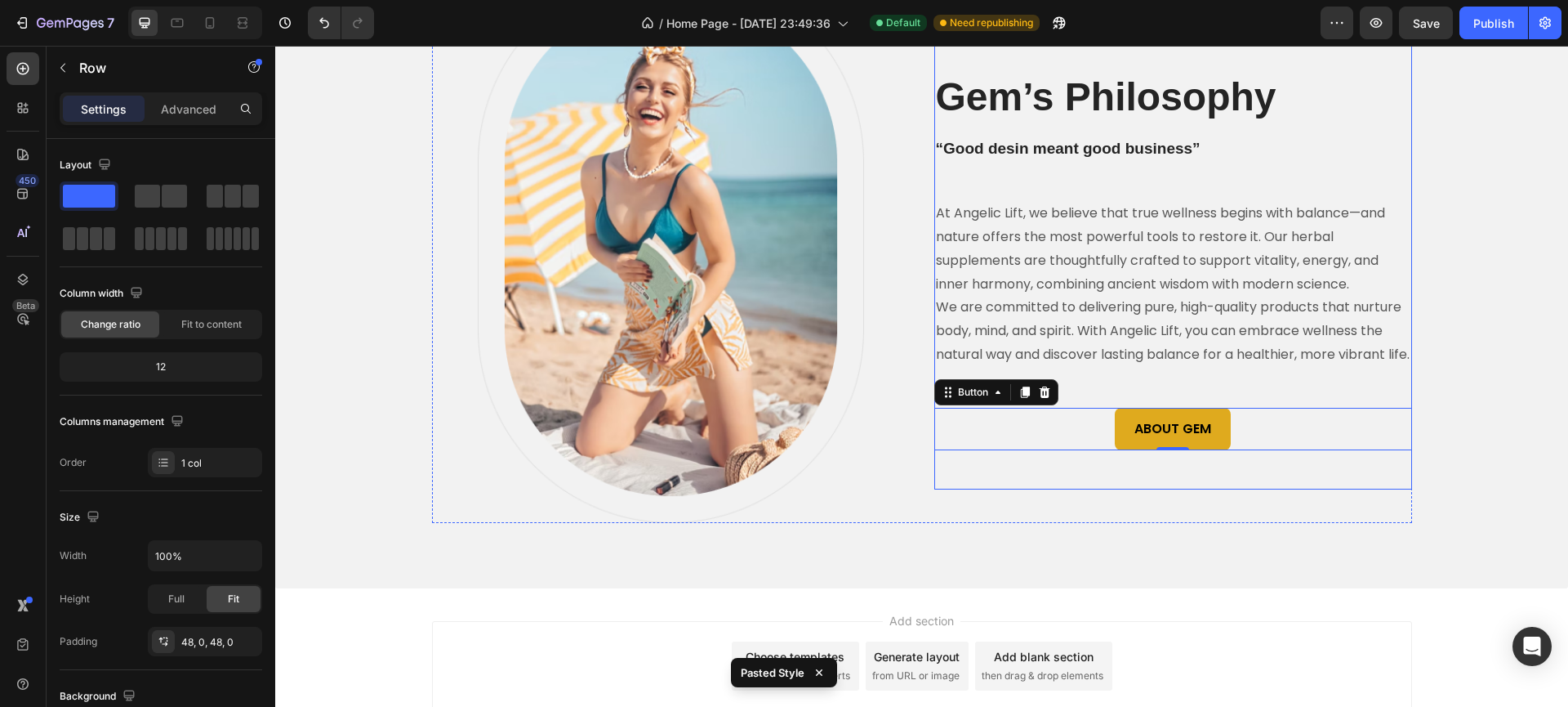
click at [1002, 489] on div "ESTABLISHED 1986 Text block Gem’s Philosophy Heading “Good desin meant good bus…" at bounding box center [1173, 229] width 477 height 521
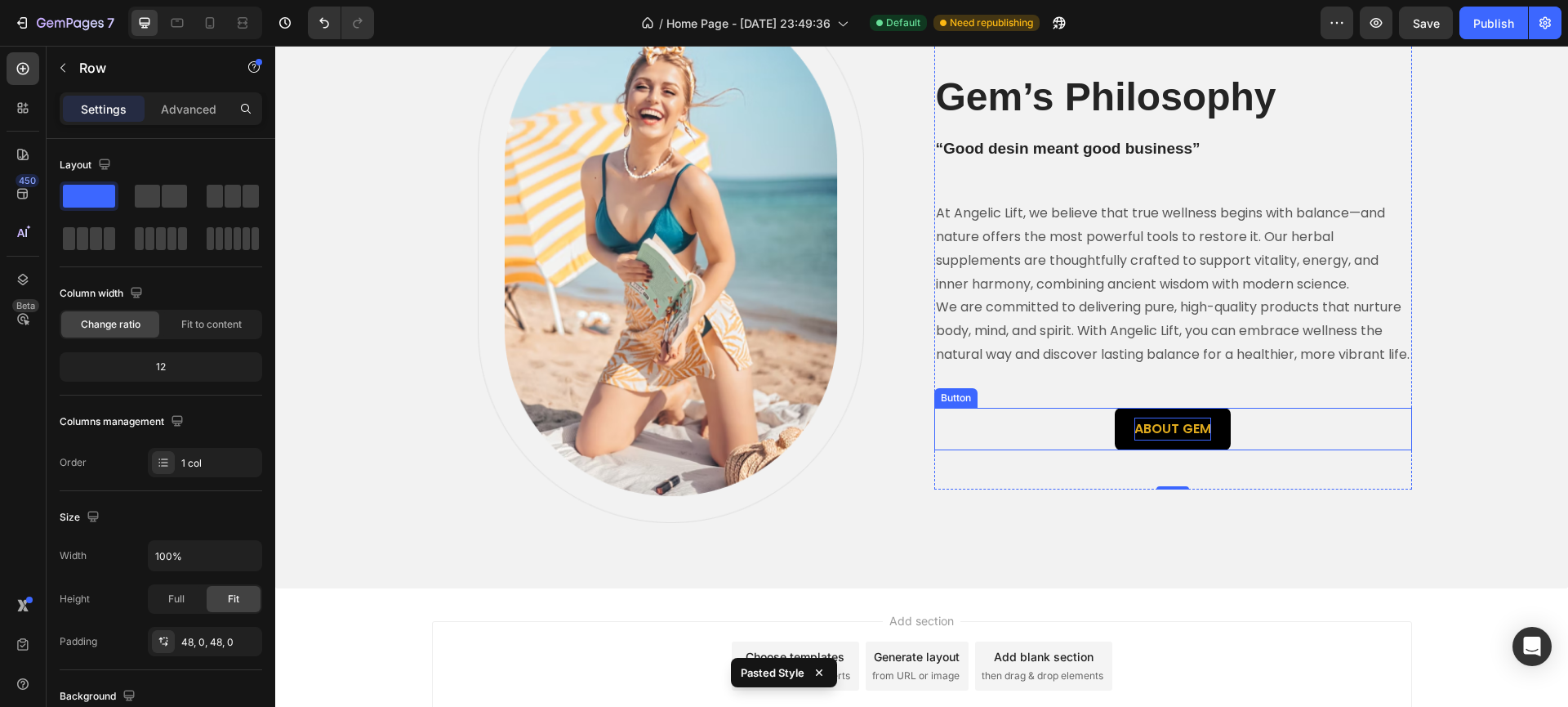
click at [1157, 441] on p "ABOUT GEM" at bounding box center [1173, 429] width 76 height 24
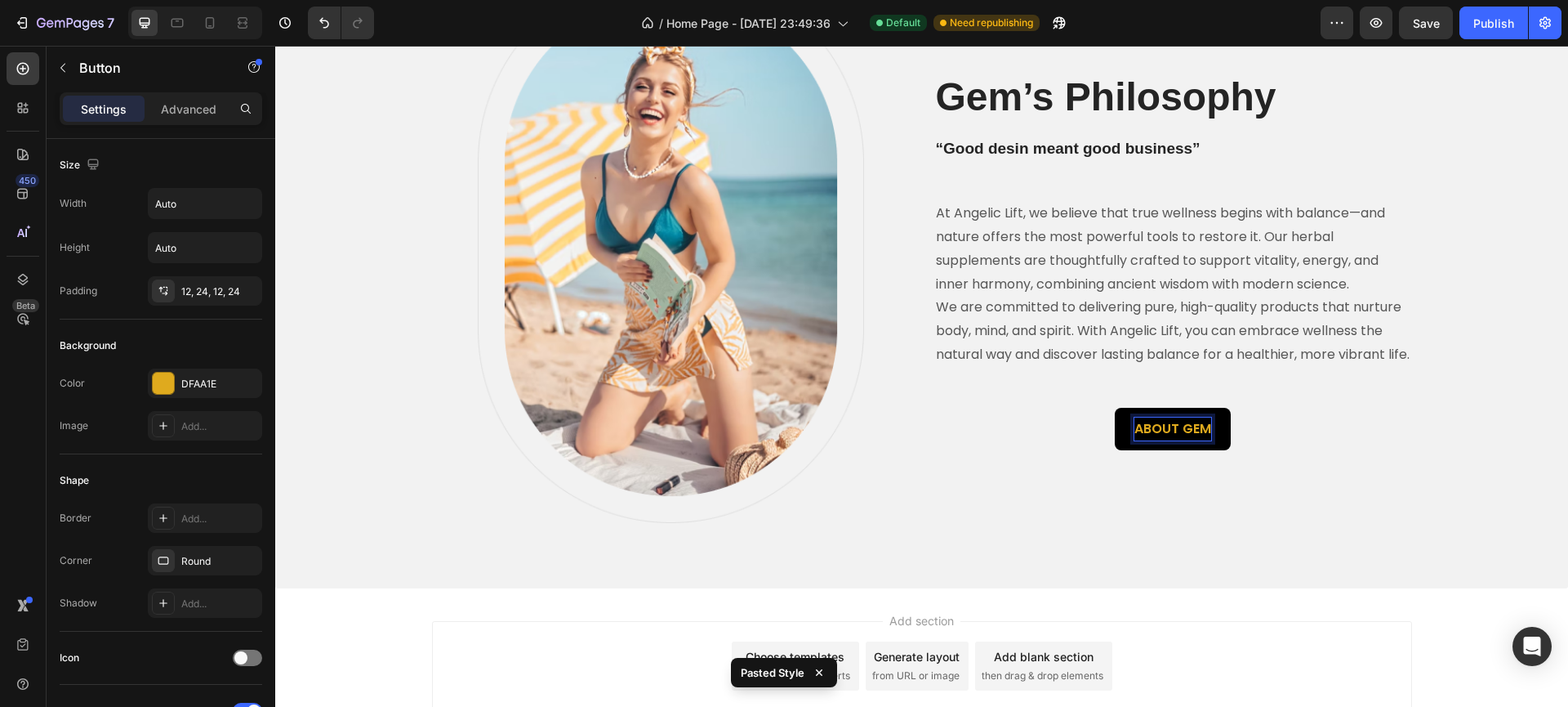
click at [1157, 441] on p "ABOUT GEM" at bounding box center [1173, 429] width 76 height 24
click at [1113, 451] on button "LEARN MORE" at bounding box center [1173, 429] width 118 height 43
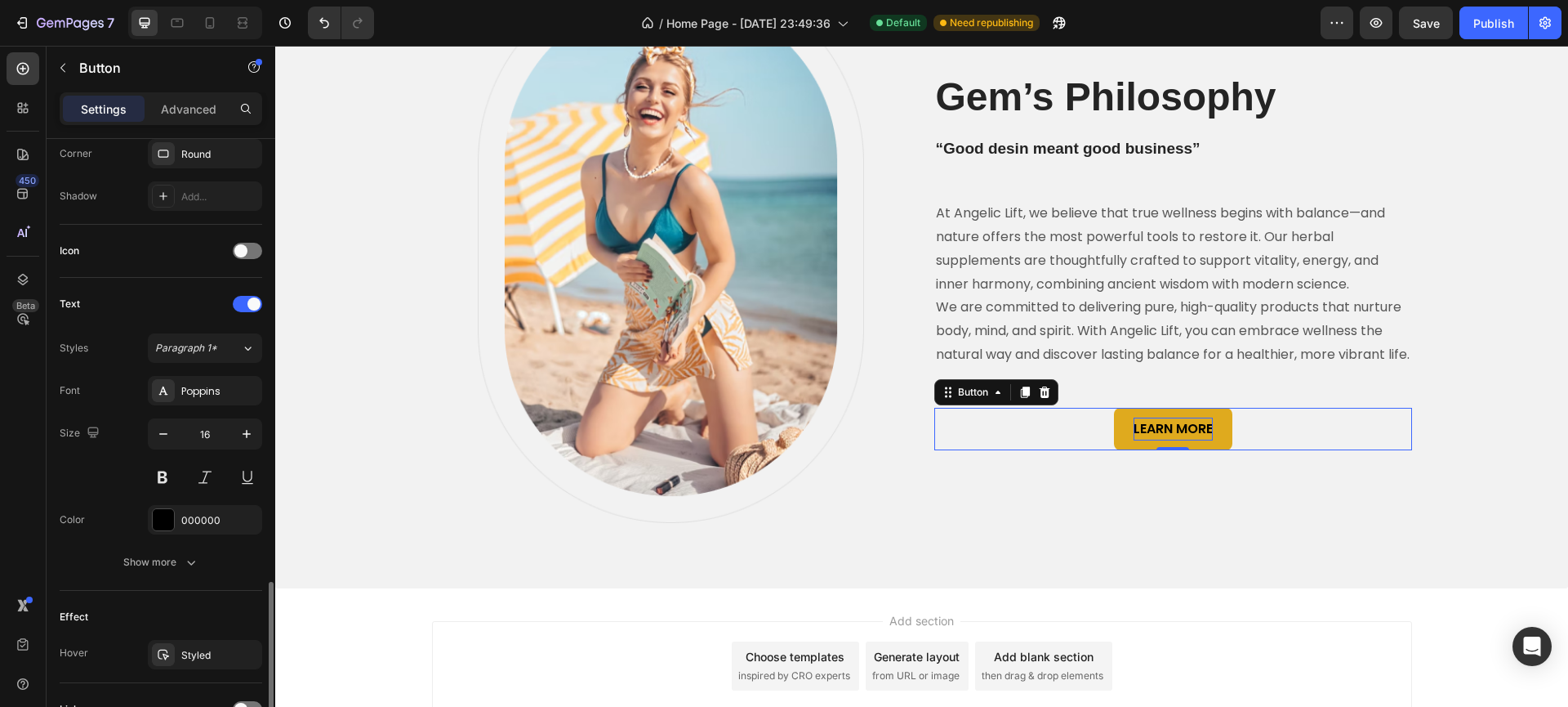
scroll to position [557, 0]
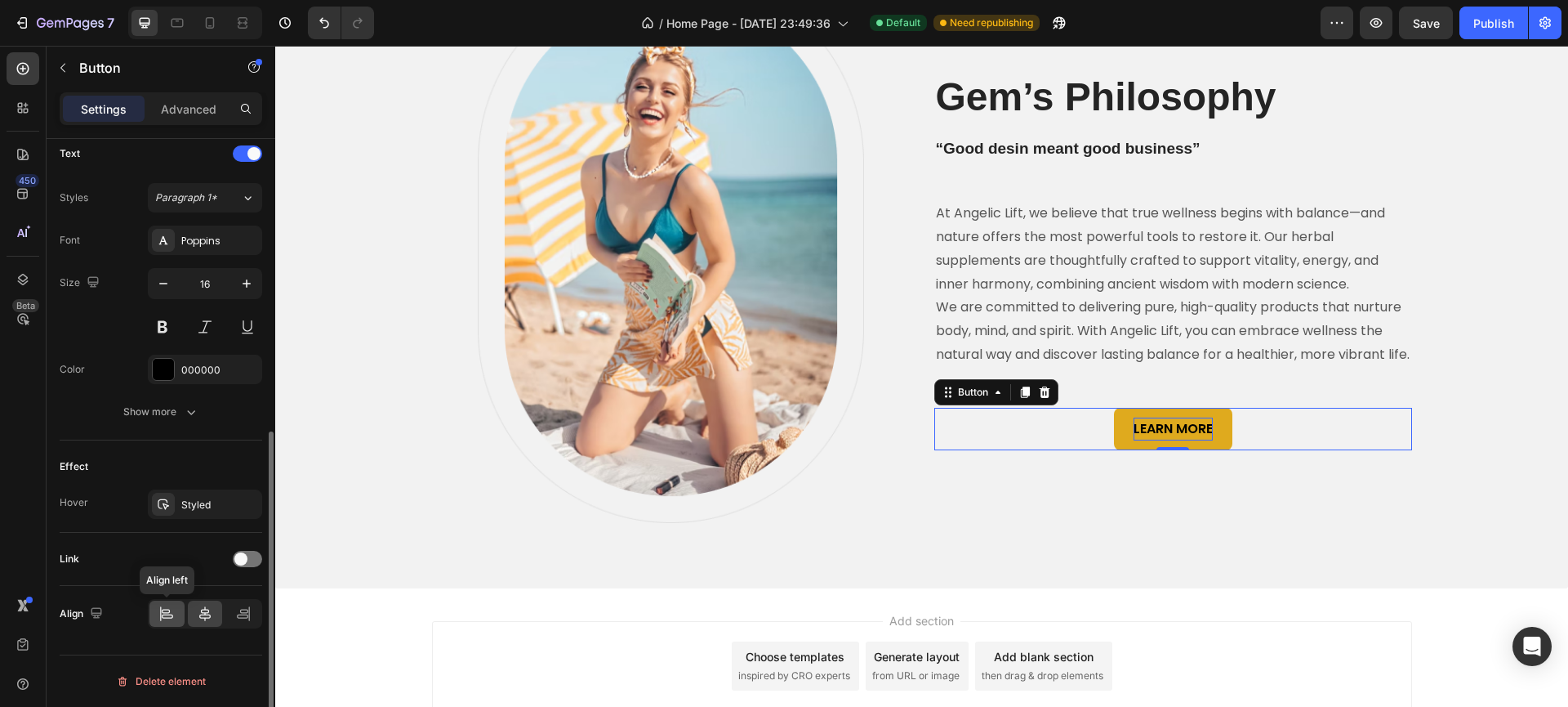
click at [159, 619] on div at bounding box center [166, 612] width 35 height 26
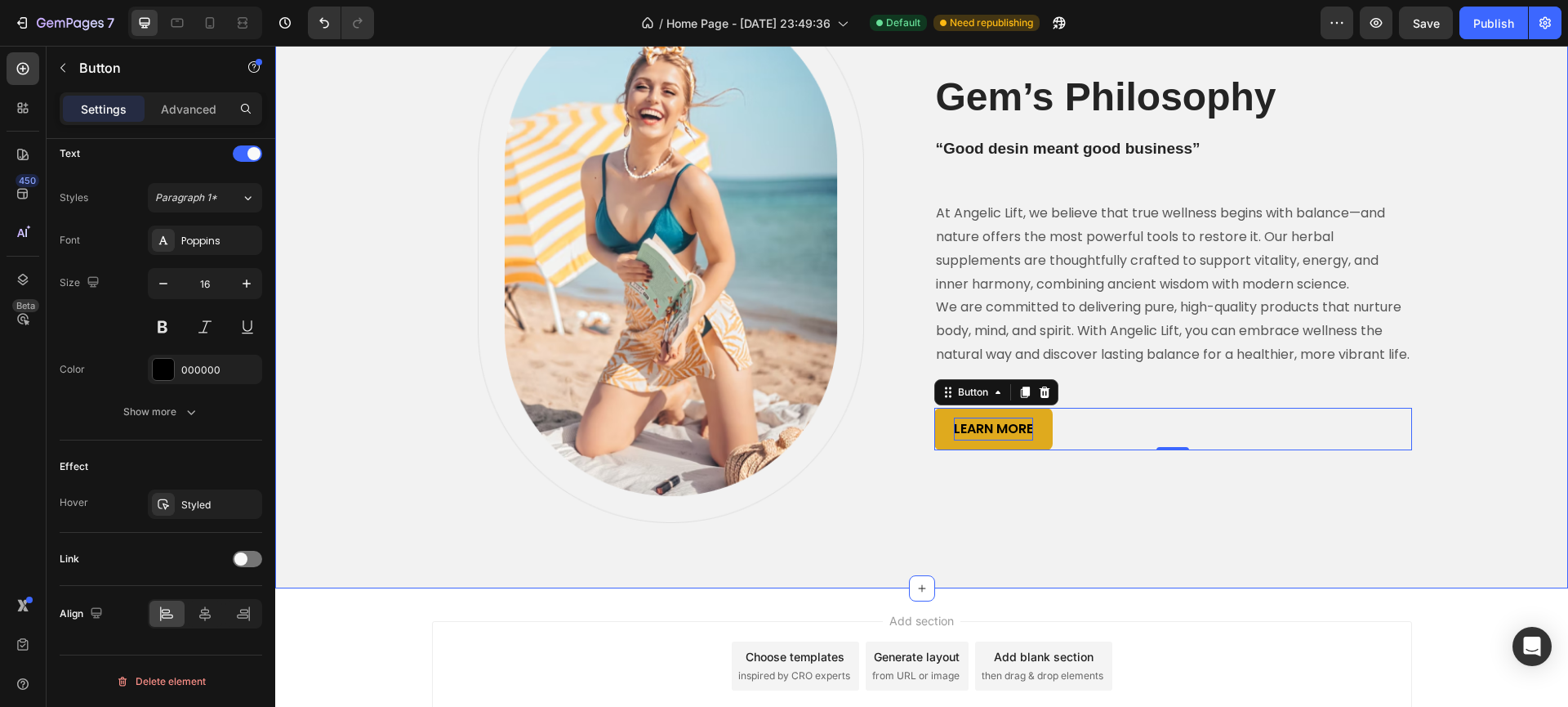
click at [975, 545] on div "Image Row ESTABLISHED 1986 Text block Gem’s Philosophy Heading “Good desin mean…" at bounding box center [922, 246] width 1293 height 685
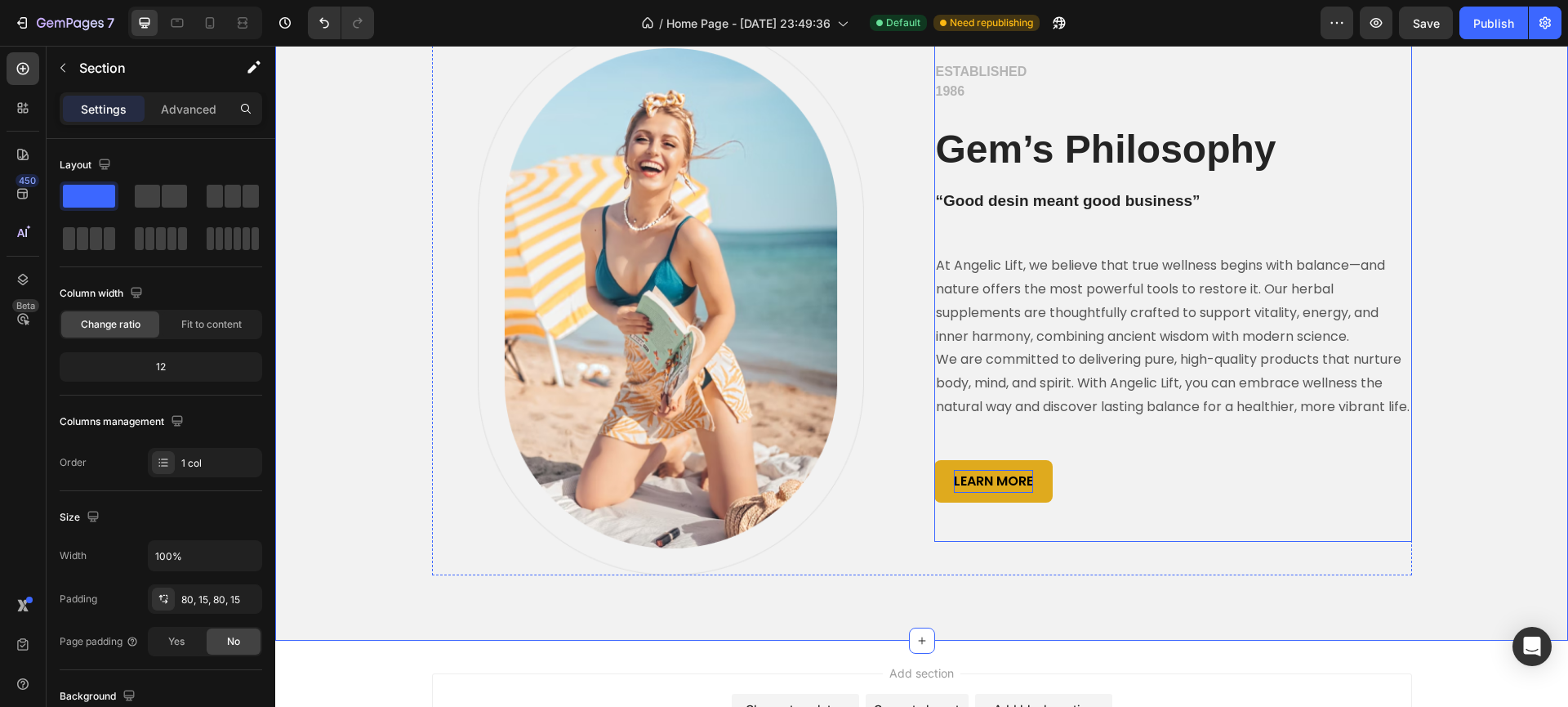
scroll to position [412, 0]
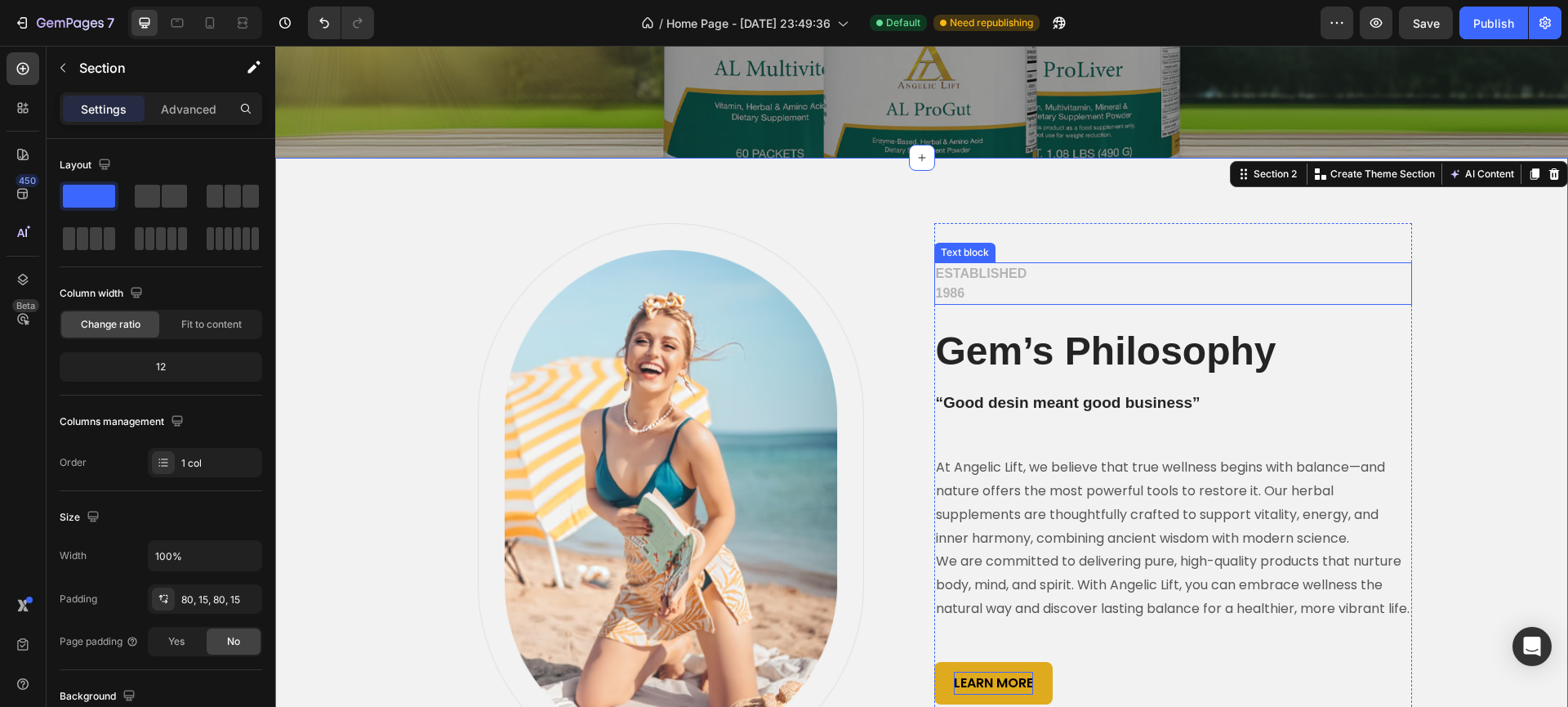
click at [968, 279] on p "ESTABLISHED 1986" at bounding box center [1173, 283] width 475 height 39
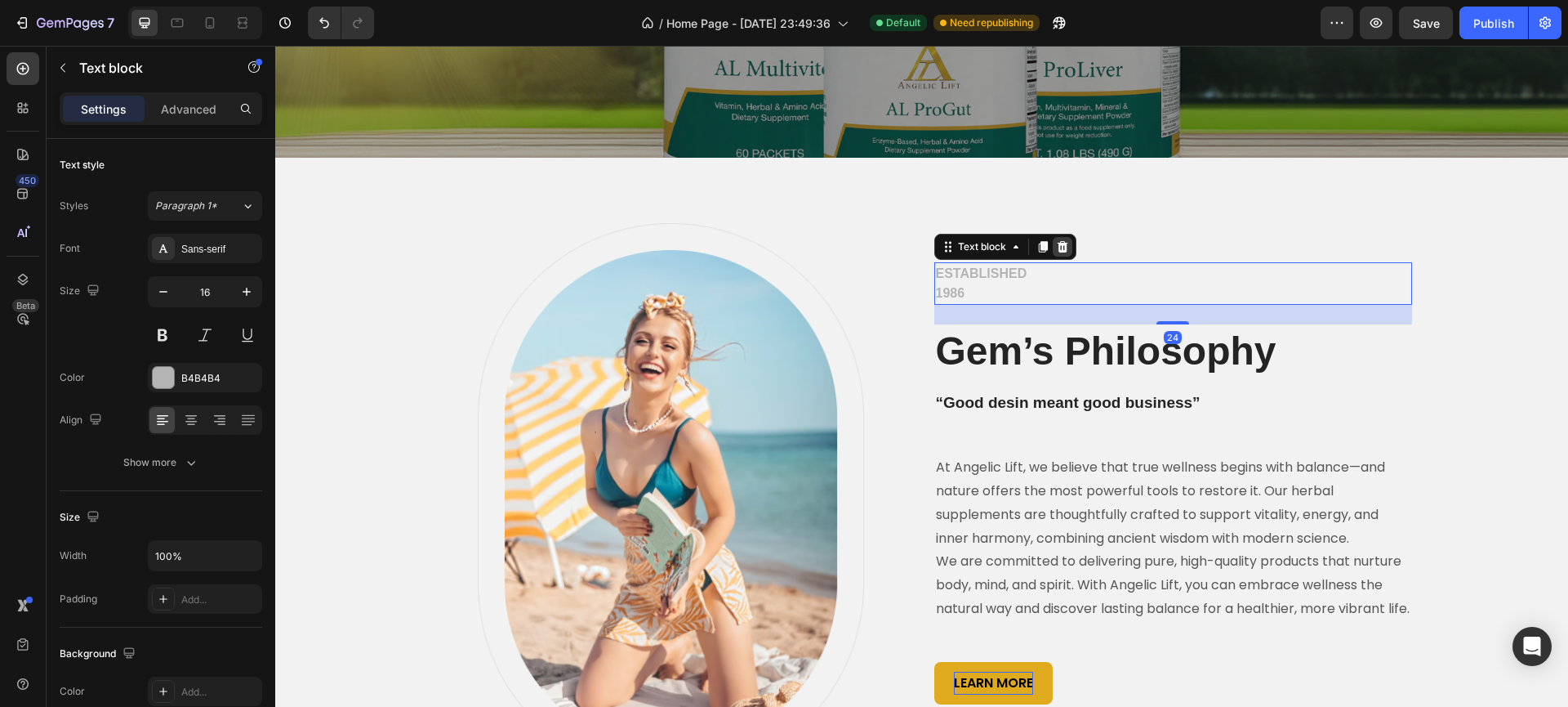
click at [1065, 248] on div at bounding box center [1062, 246] width 20 height 20
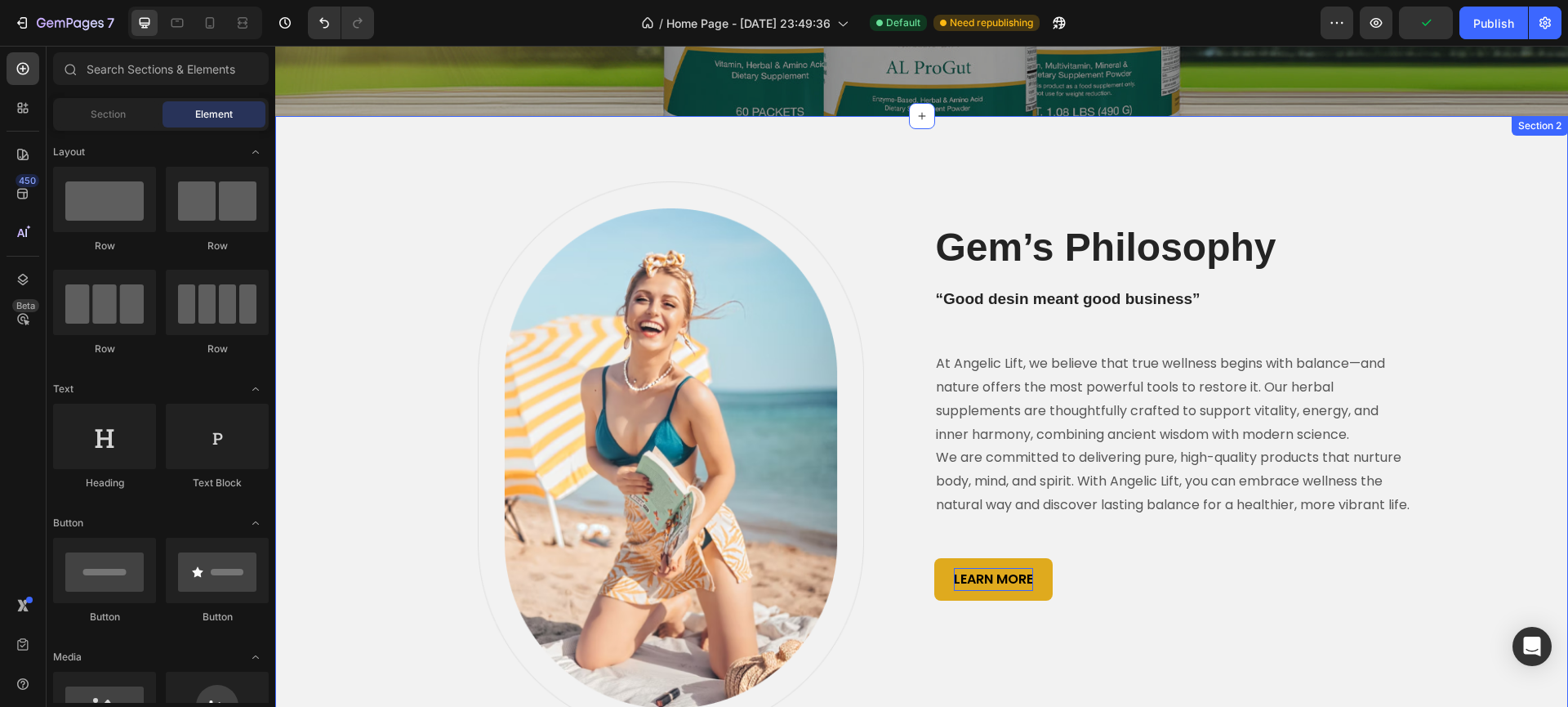
scroll to position [442, 0]
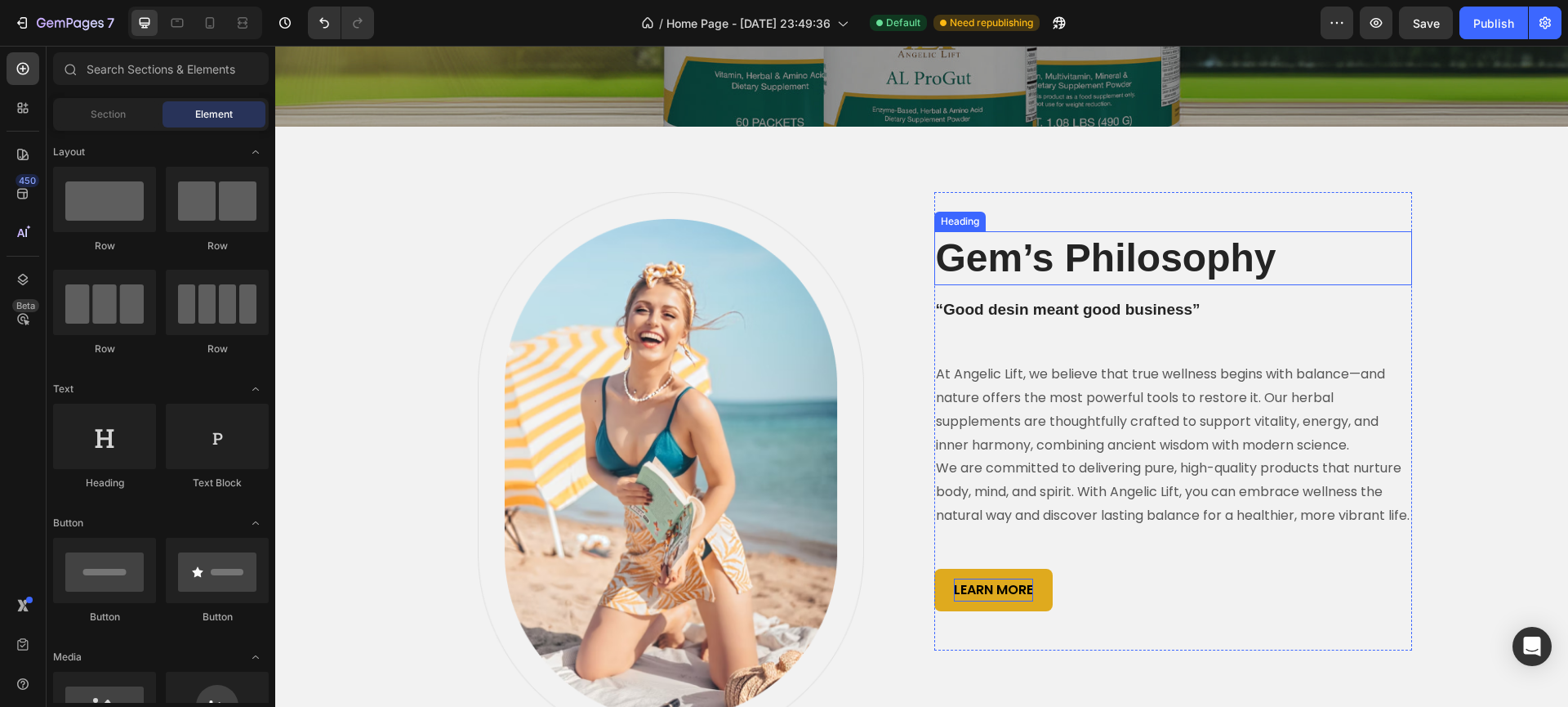
click at [1018, 263] on p "Gem’s Philosophy" at bounding box center [1173, 258] width 475 height 51
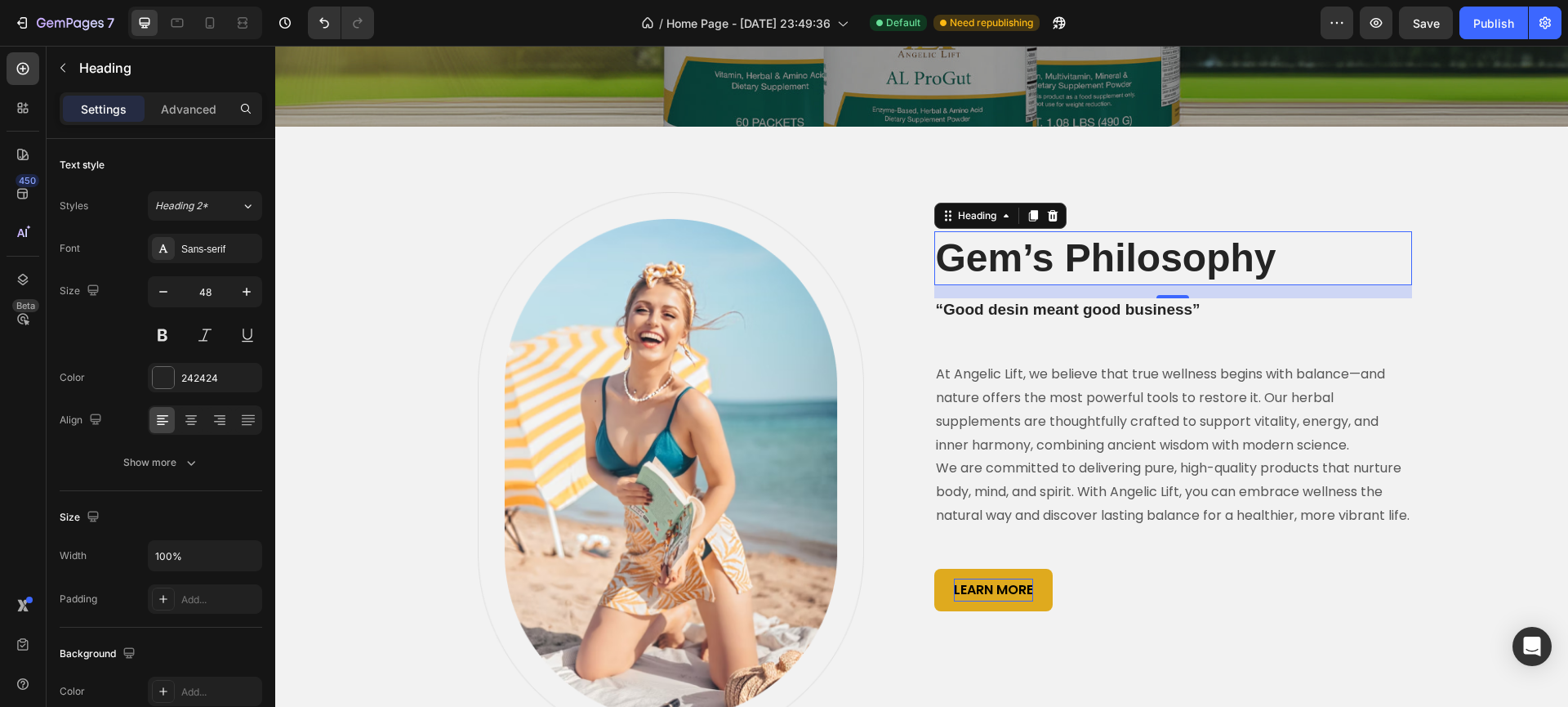
click at [1043, 259] on p "Gem’s Philosophy" at bounding box center [1173, 258] width 475 height 51
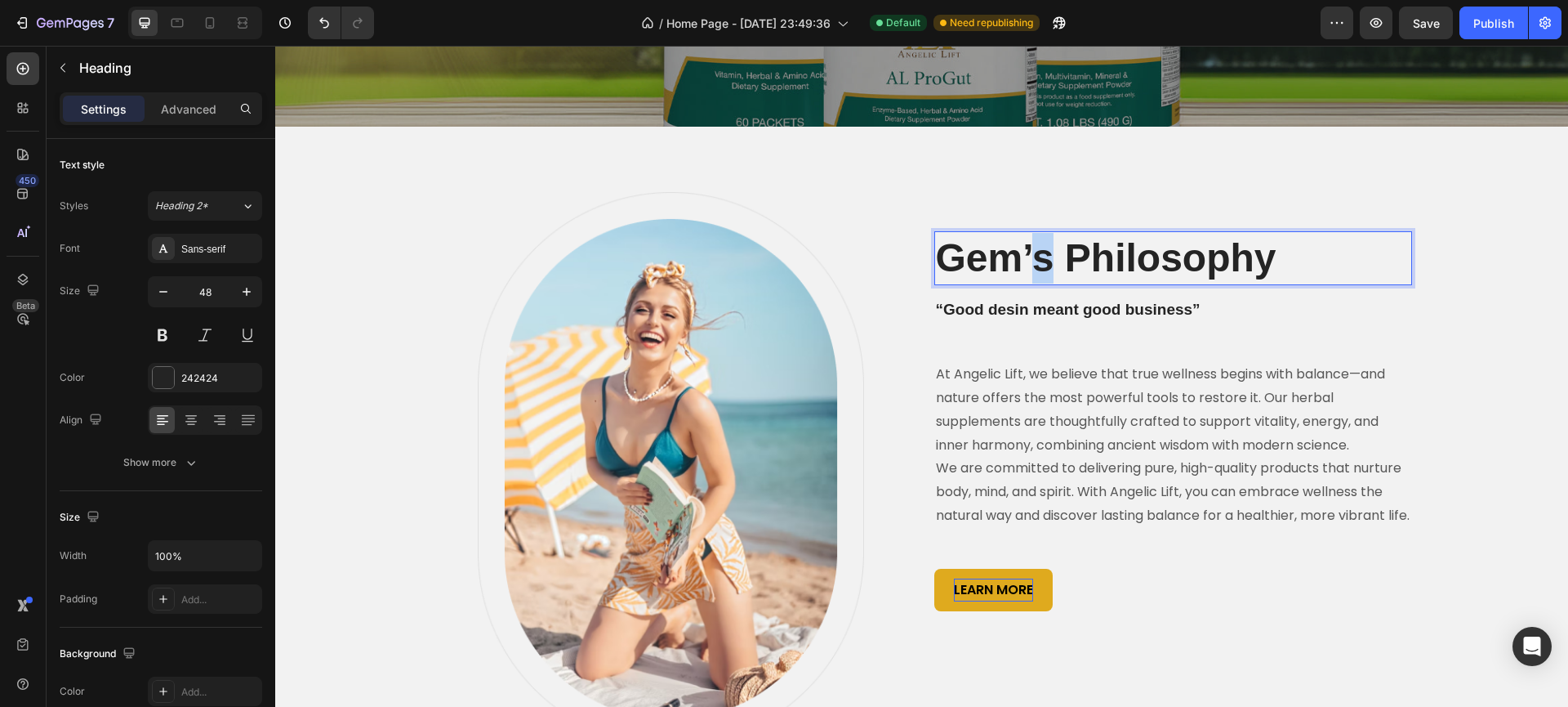
click at [1043, 259] on p "Gem’s Philosophy" at bounding box center [1173, 258] width 475 height 51
click at [1239, 257] on p "Your Wellness, Elevated" at bounding box center [1173, 258] width 475 height 51
click at [1115, 266] on p "Your Wellness, Elevated" at bounding box center [1173, 258] width 475 height 51
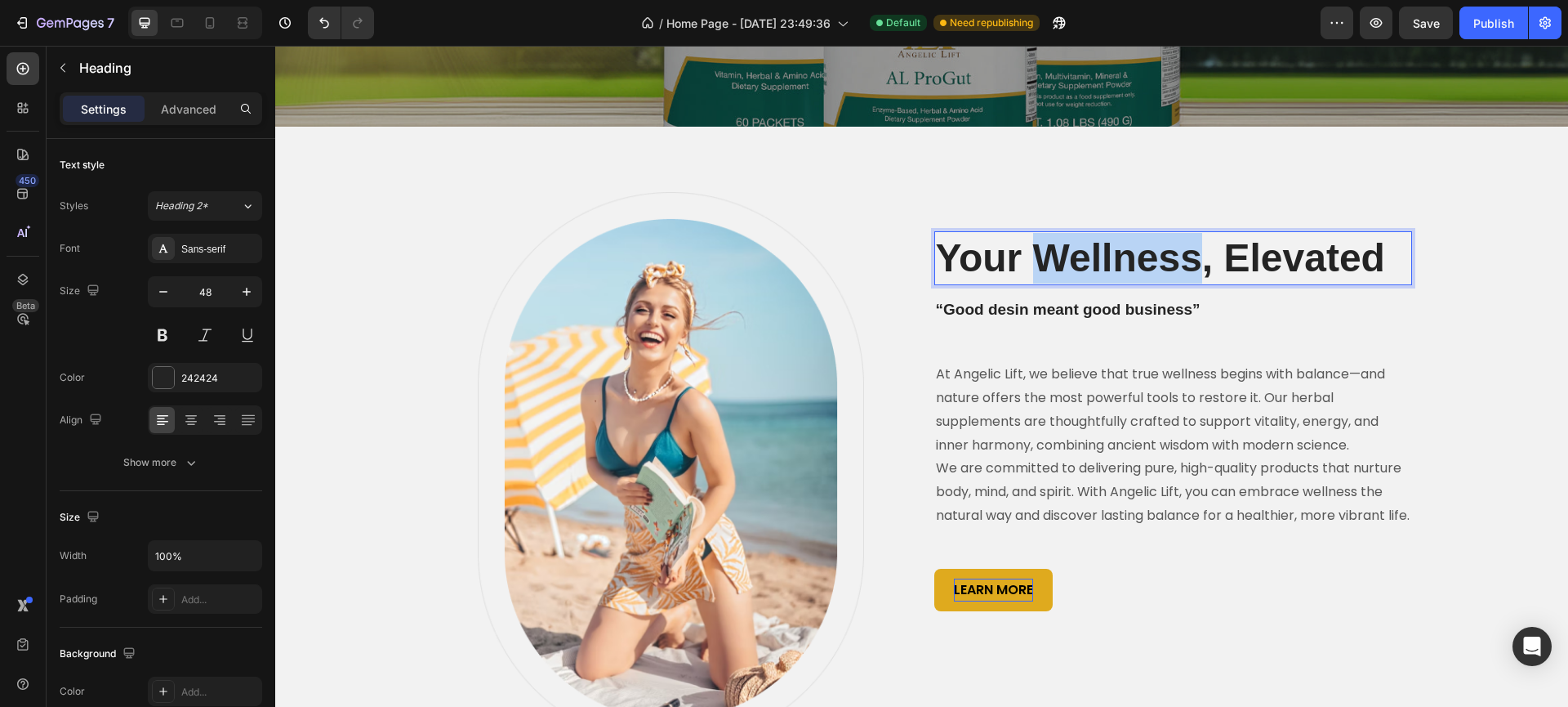
click at [1115, 266] on p "Your Wellness, Elevated" at bounding box center [1173, 258] width 475 height 51
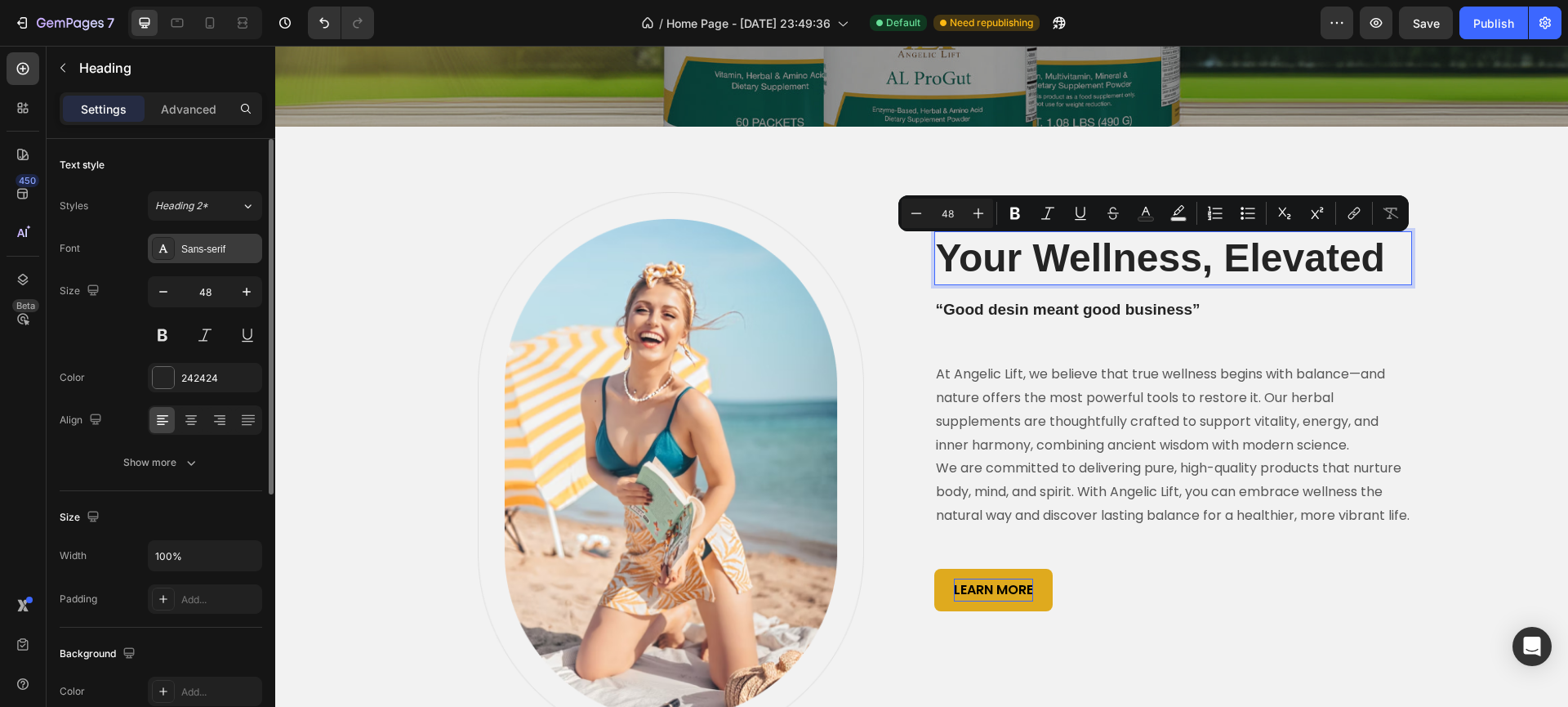
click at [216, 247] on div "Sans-serif" at bounding box center [220, 248] width 76 height 14
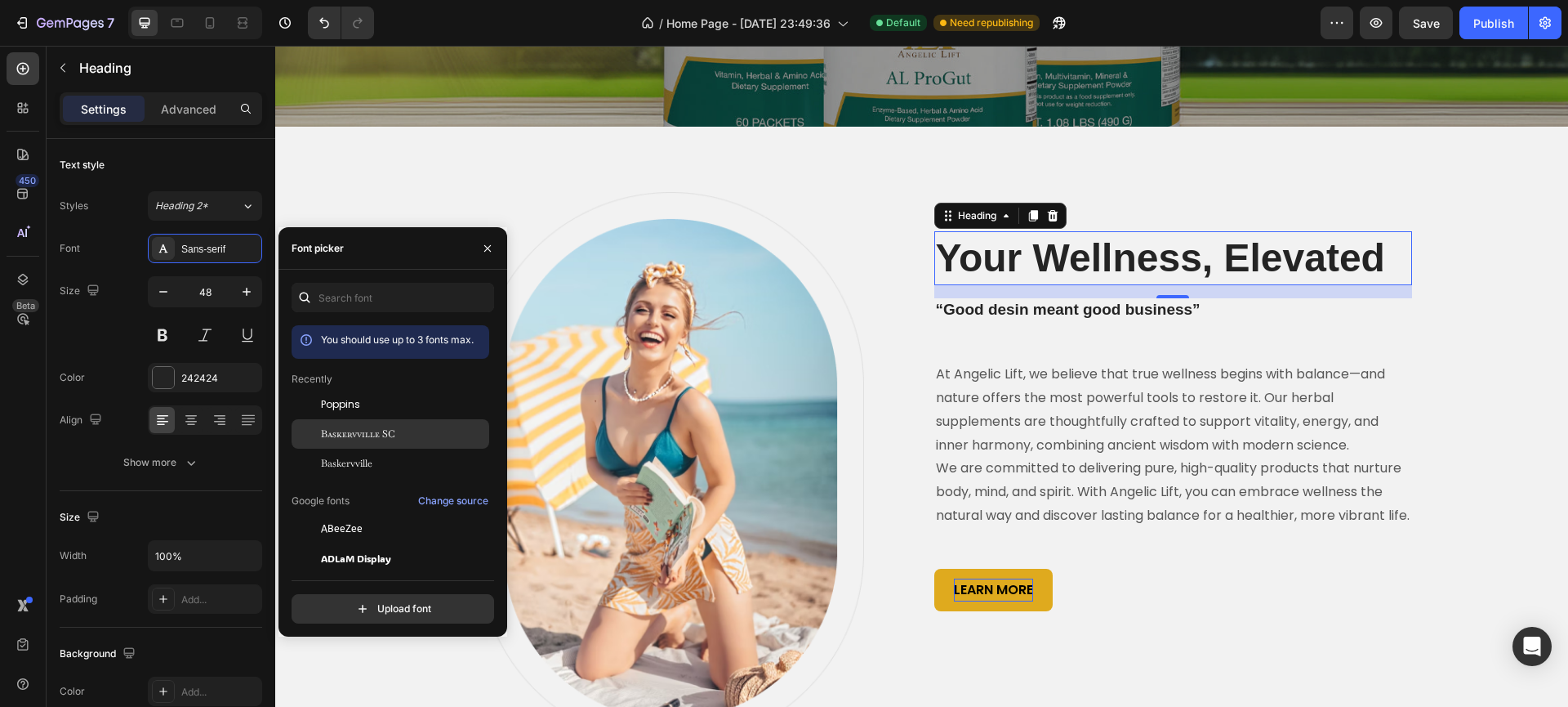
click at [380, 441] on span "Baskervville SC" at bounding box center [358, 433] width 74 height 14
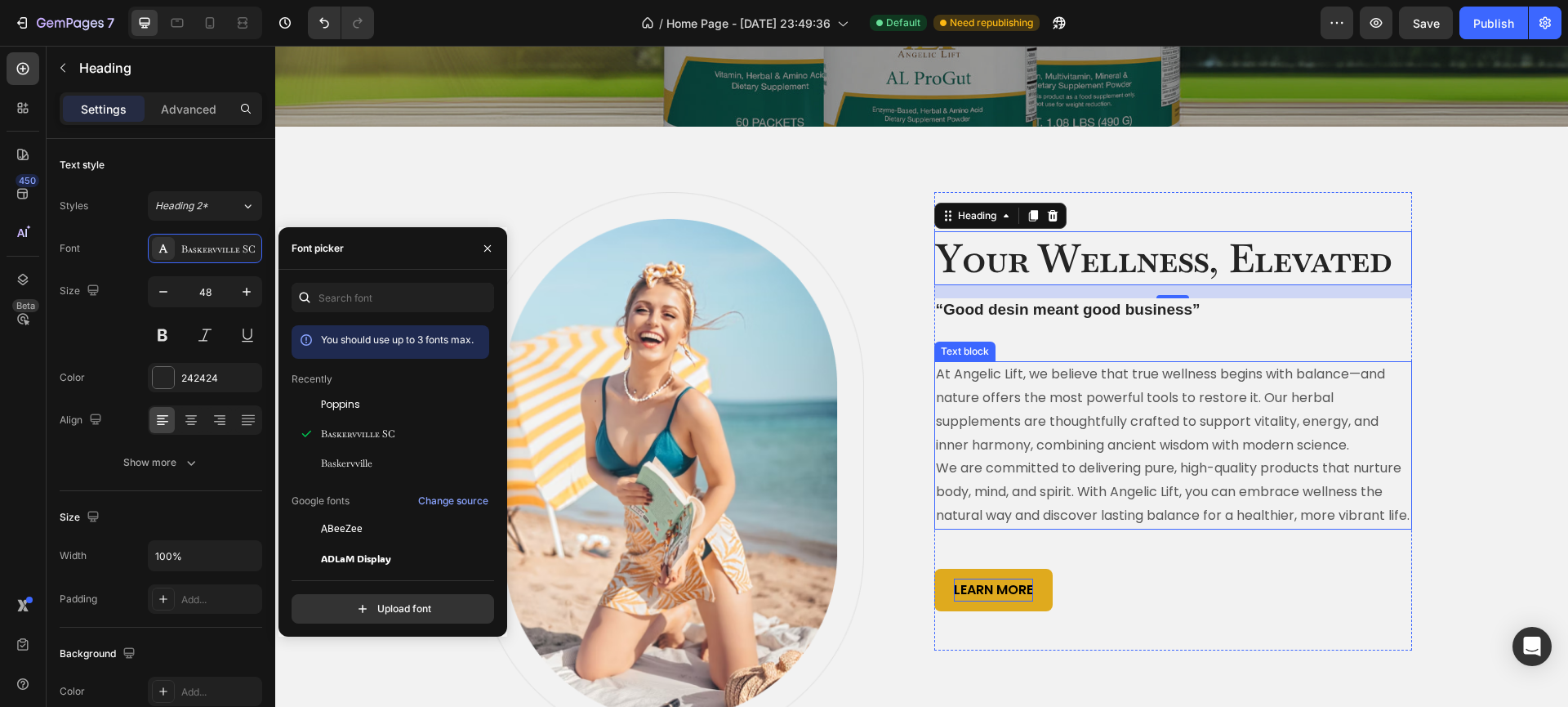
click at [1316, 527] on p "We are committed to delivering pure, high-quality products that nurture body, m…" at bounding box center [1173, 492] width 475 height 71
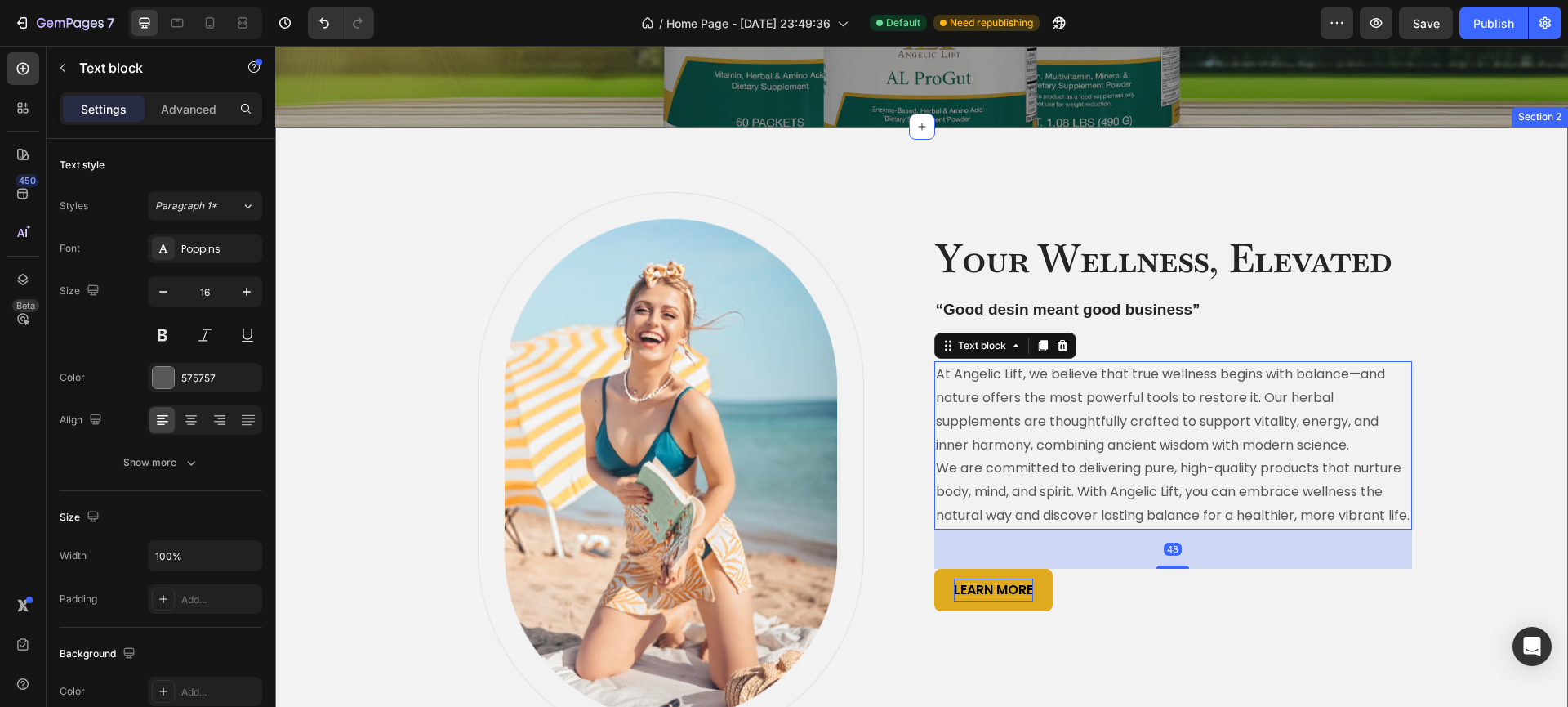
click at [1462, 482] on div "Image Row Your Wellness, Elevated Heading “Good desin meant good business” Head…" at bounding box center [922, 469] width 1268 height 554
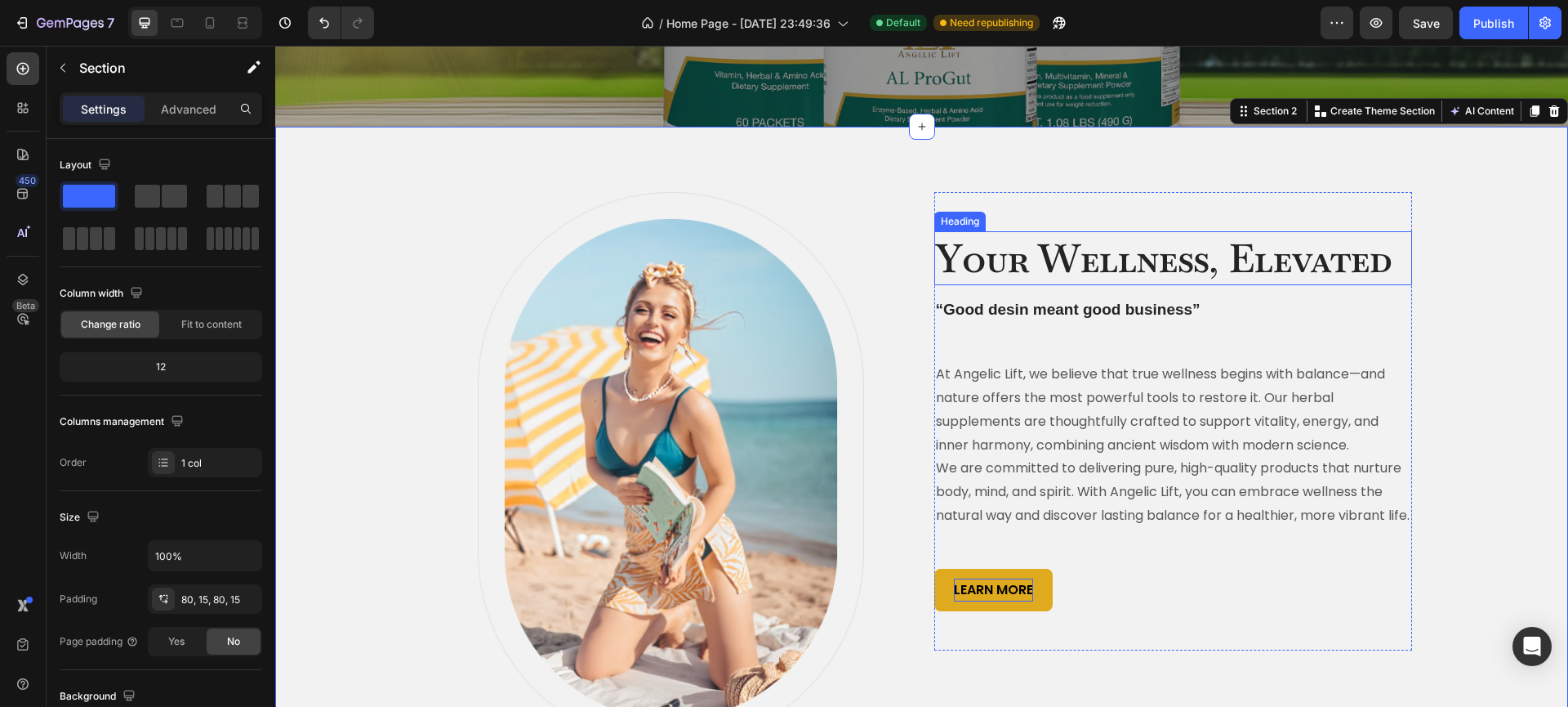
click at [1252, 260] on p "Your Wellness, Elevated" at bounding box center [1173, 258] width 475 height 51
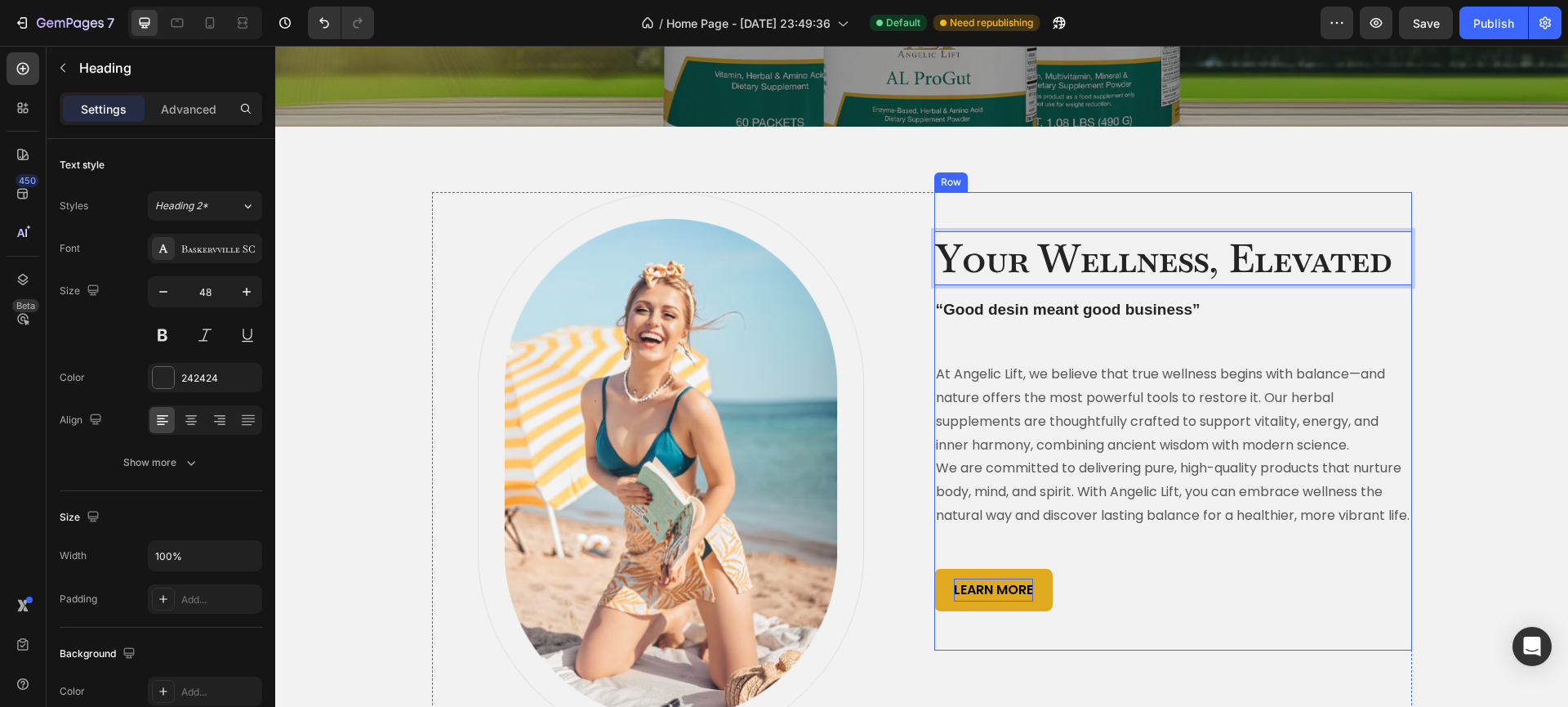
click at [1314, 353] on div "Your Wellness, Elevated Heading 16 “Good desin meant good business” Heading At …" at bounding box center [1173, 421] width 477 height 380
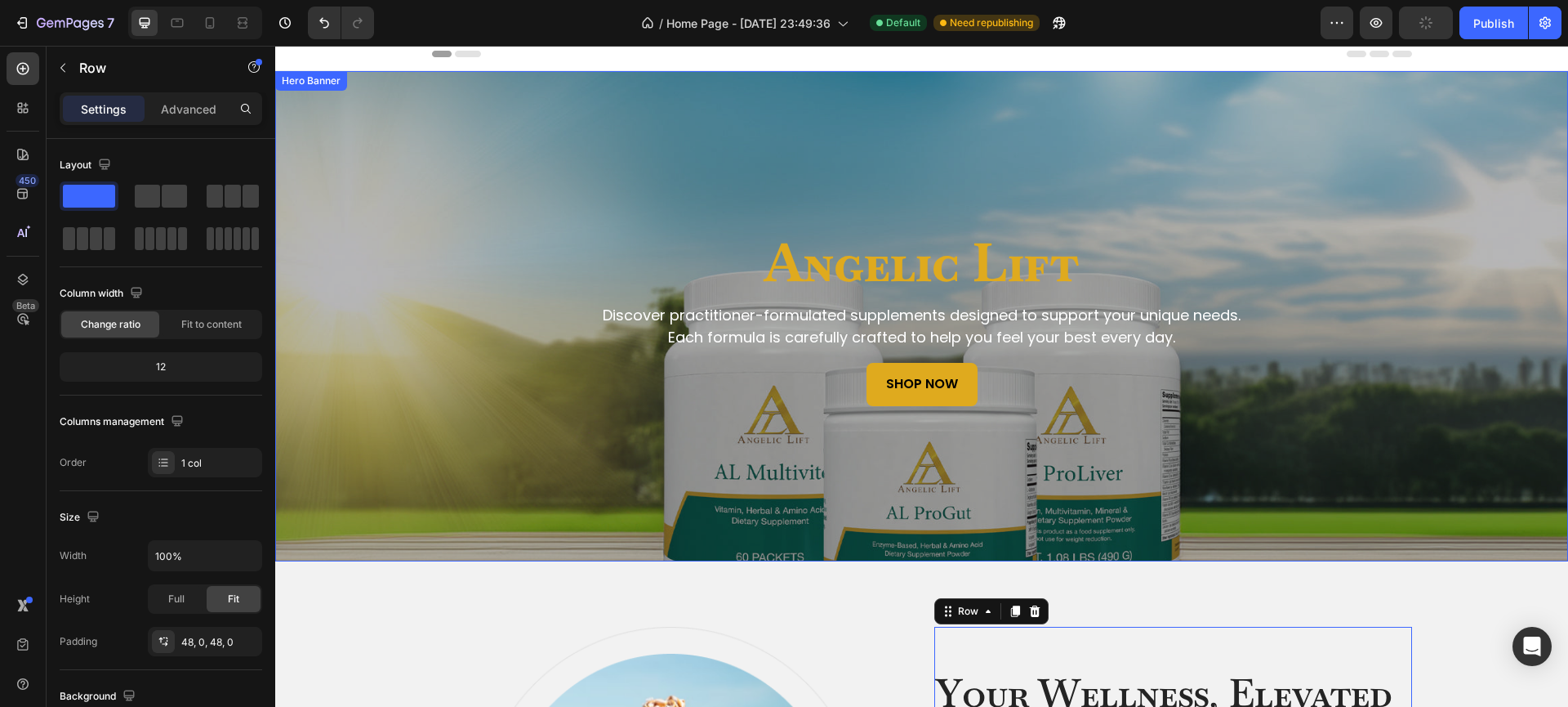
scroll to position [301, 0]
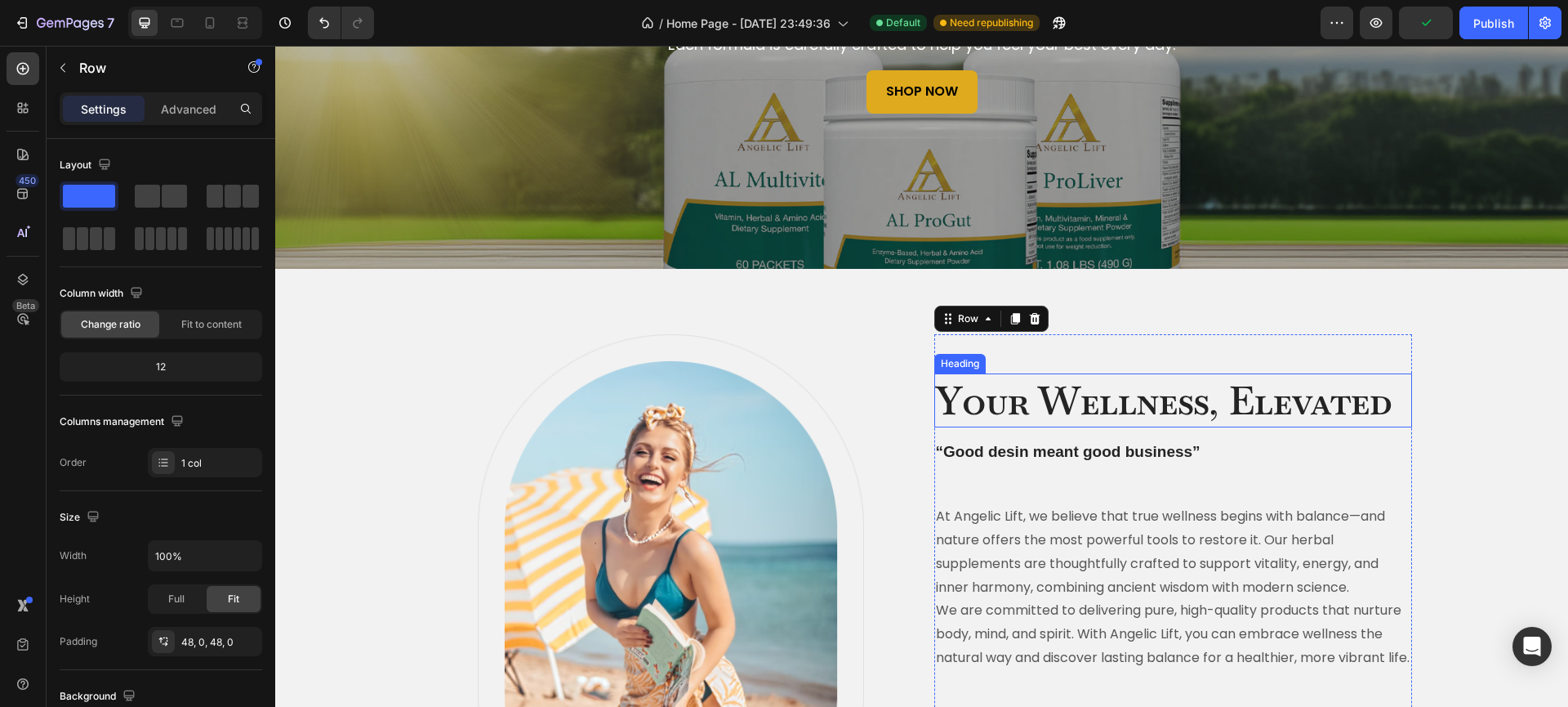
click at [1112, 399] on p "Your Wellness, Elevated" at bounding box center [1173, 399] width 475 height 51
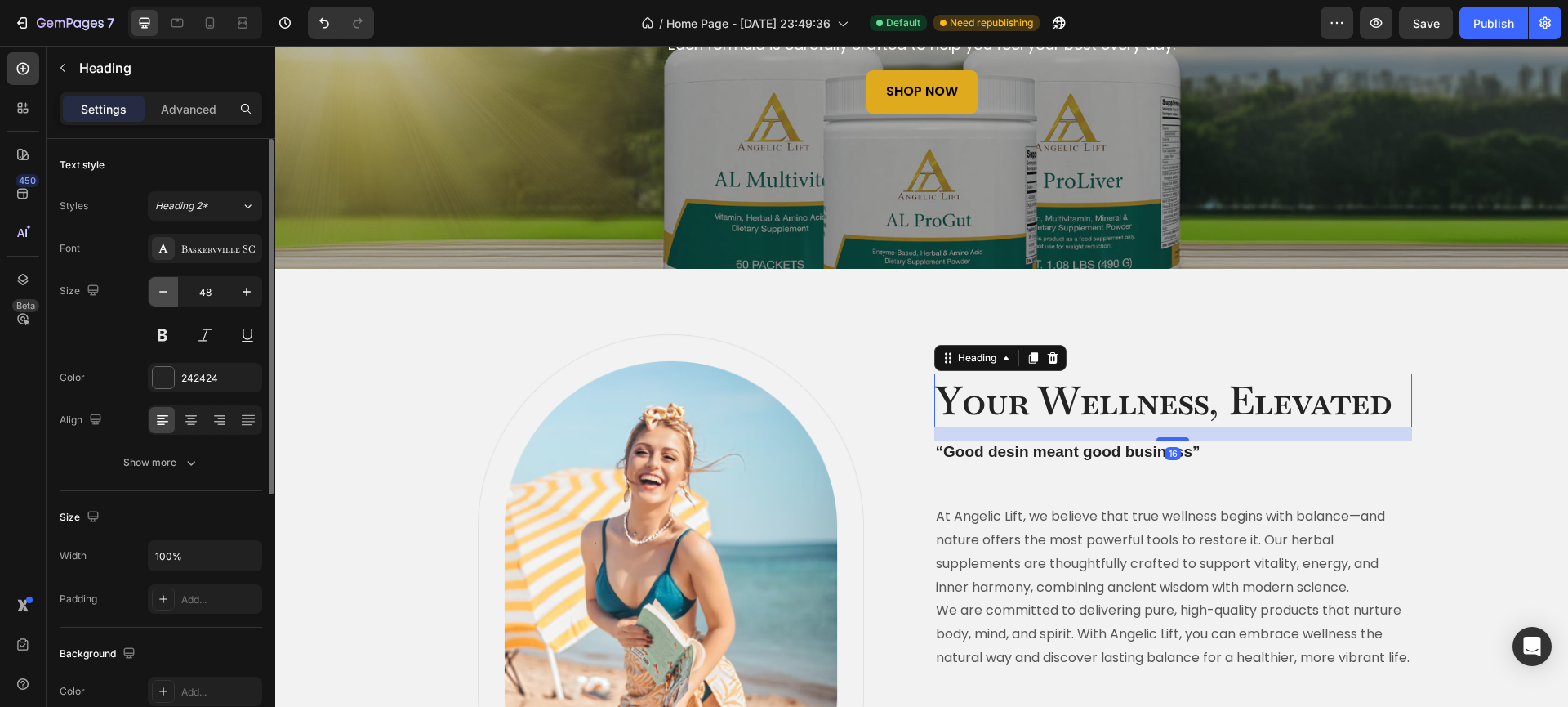
click at [164, 295] on icon "button" at bounding box center [162, 291] width 16 height 16
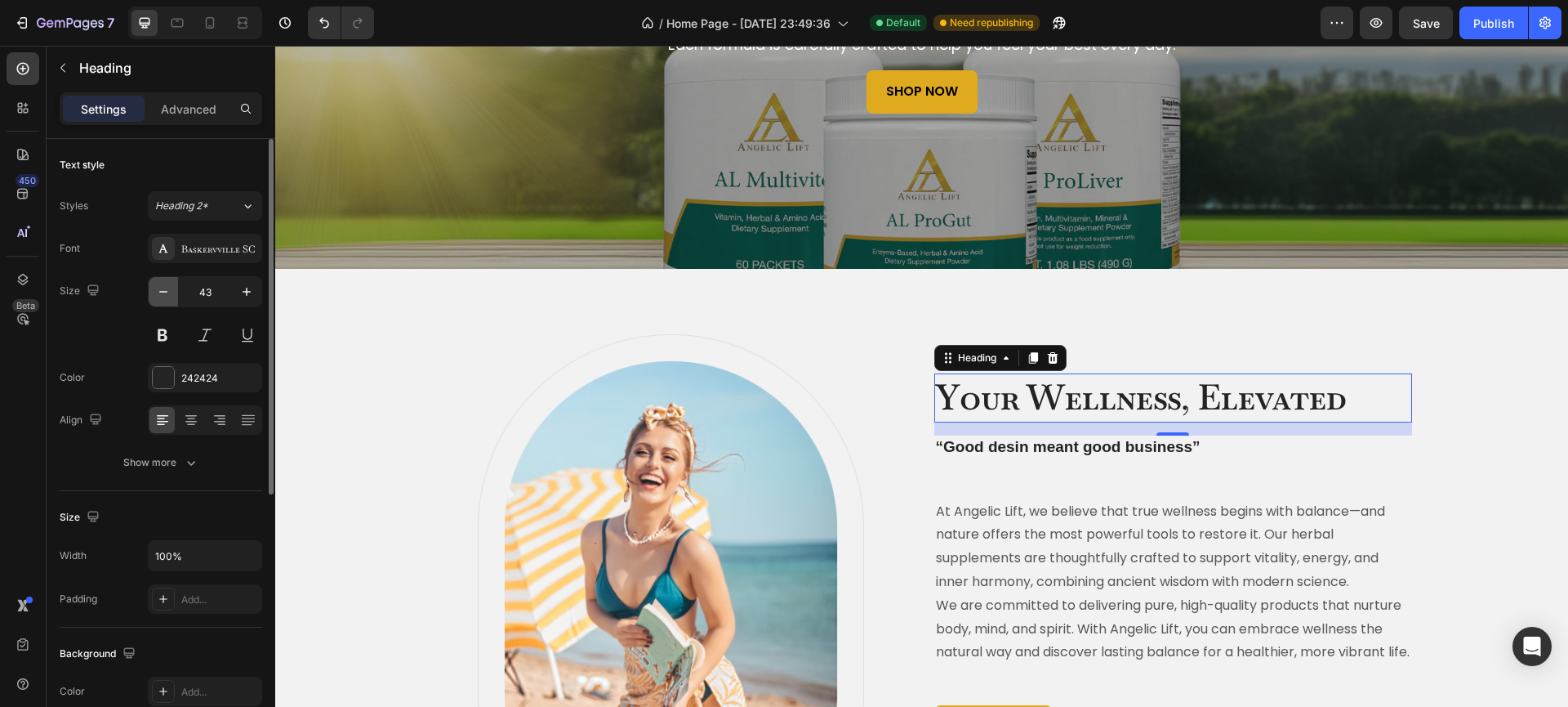
click at [164, 293] on icon "button" at bounding box center [162, 291] width 16 height 16
click at [163, 293] on icon "button" at bounding box center [162, 291] width 16 height 16
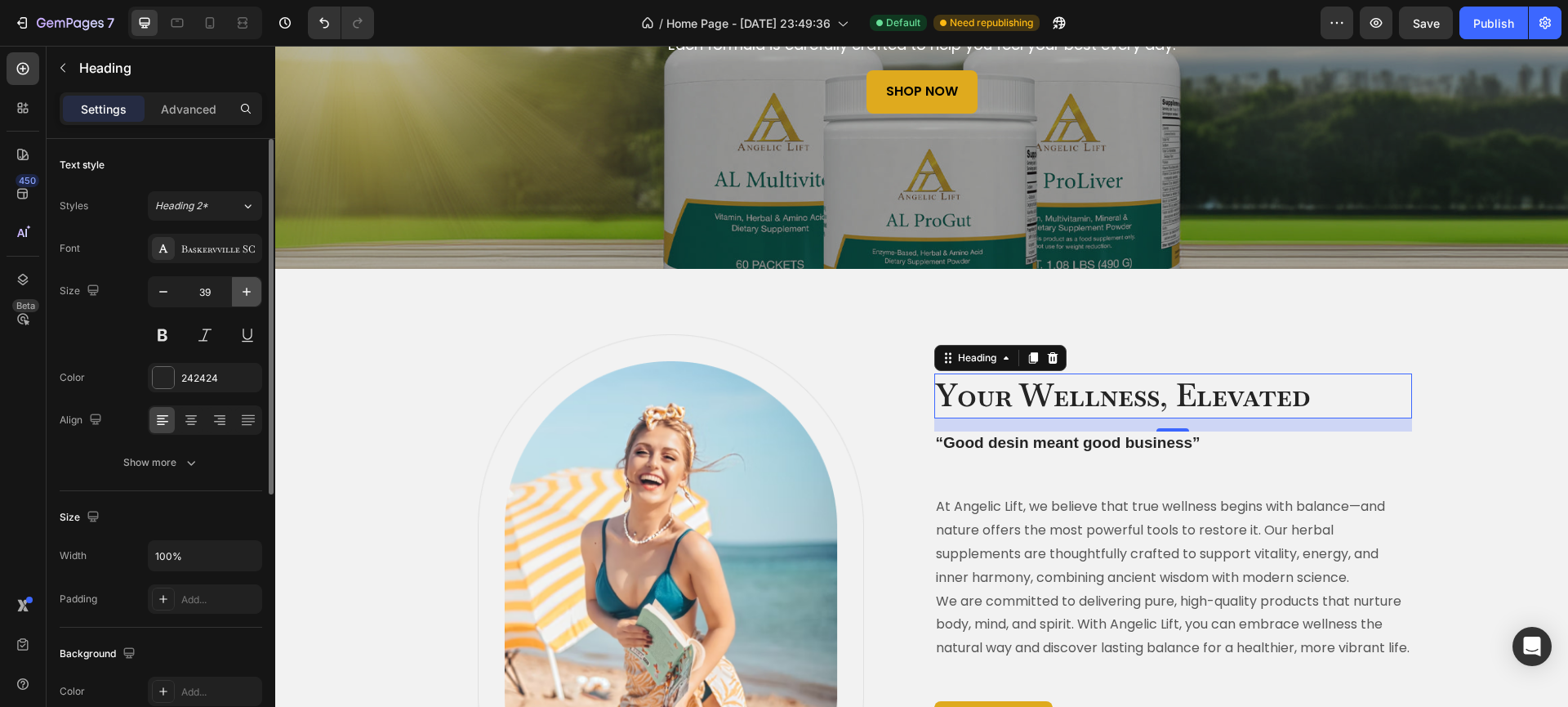
click at [249, 291] on icon "button" at bounding box center [246, 291] width 9 height 9
click at [183, 15] on icon at bounding box center [177, 22] width 16 height 16
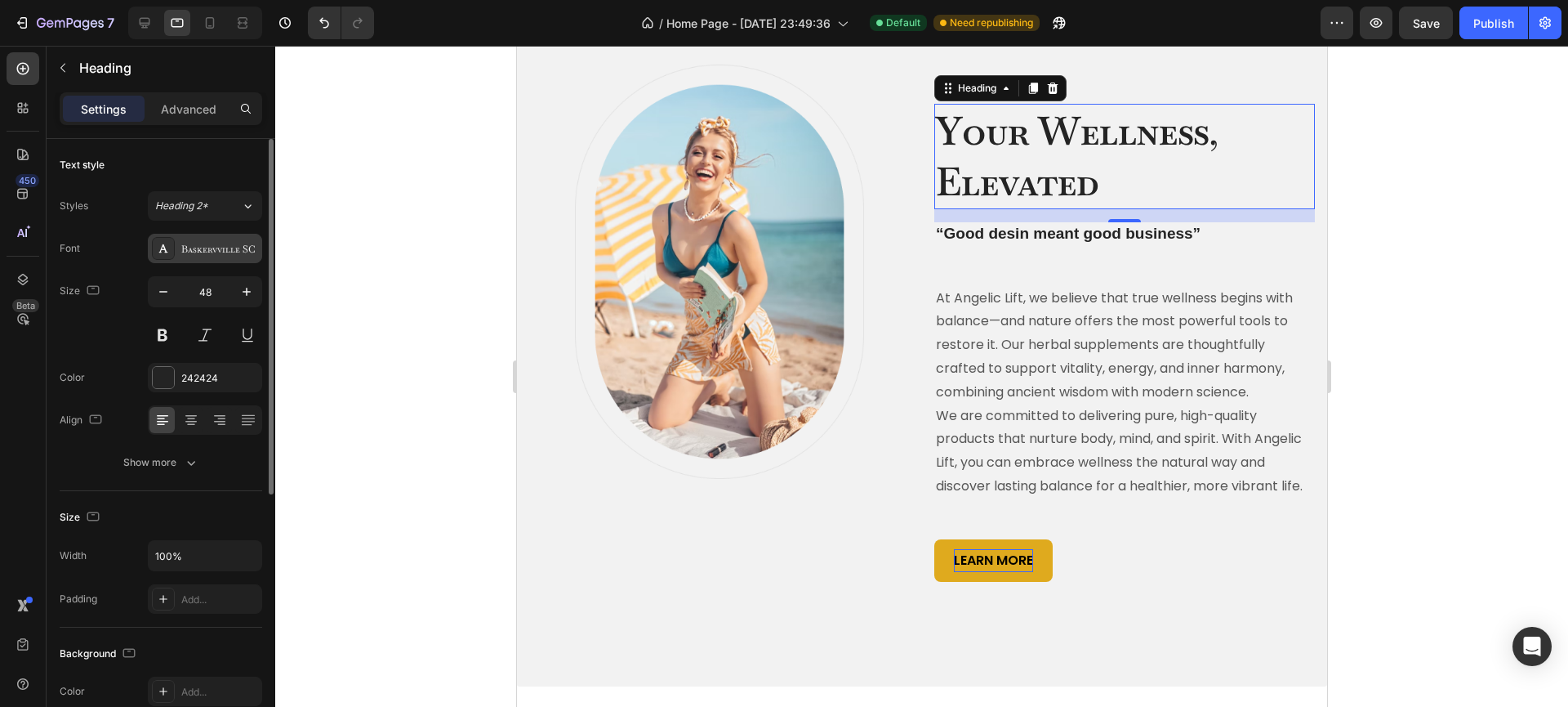
scroll to position [424, 0]
click at [205, 297] on input "48" at bounding box center [204, 291] width 53 height 30
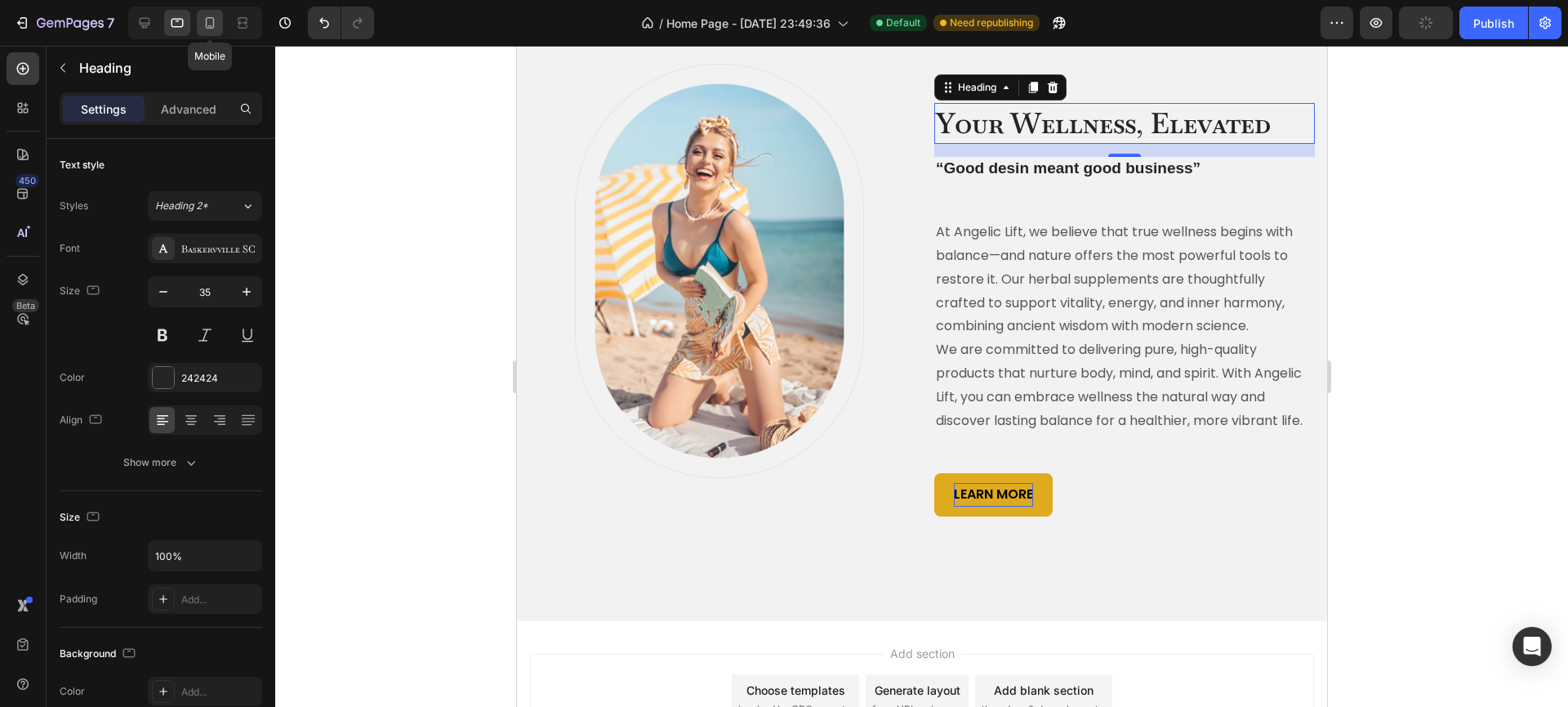
click at [215, 26] on icon at bounding box center [209, 22] width 16 height 16
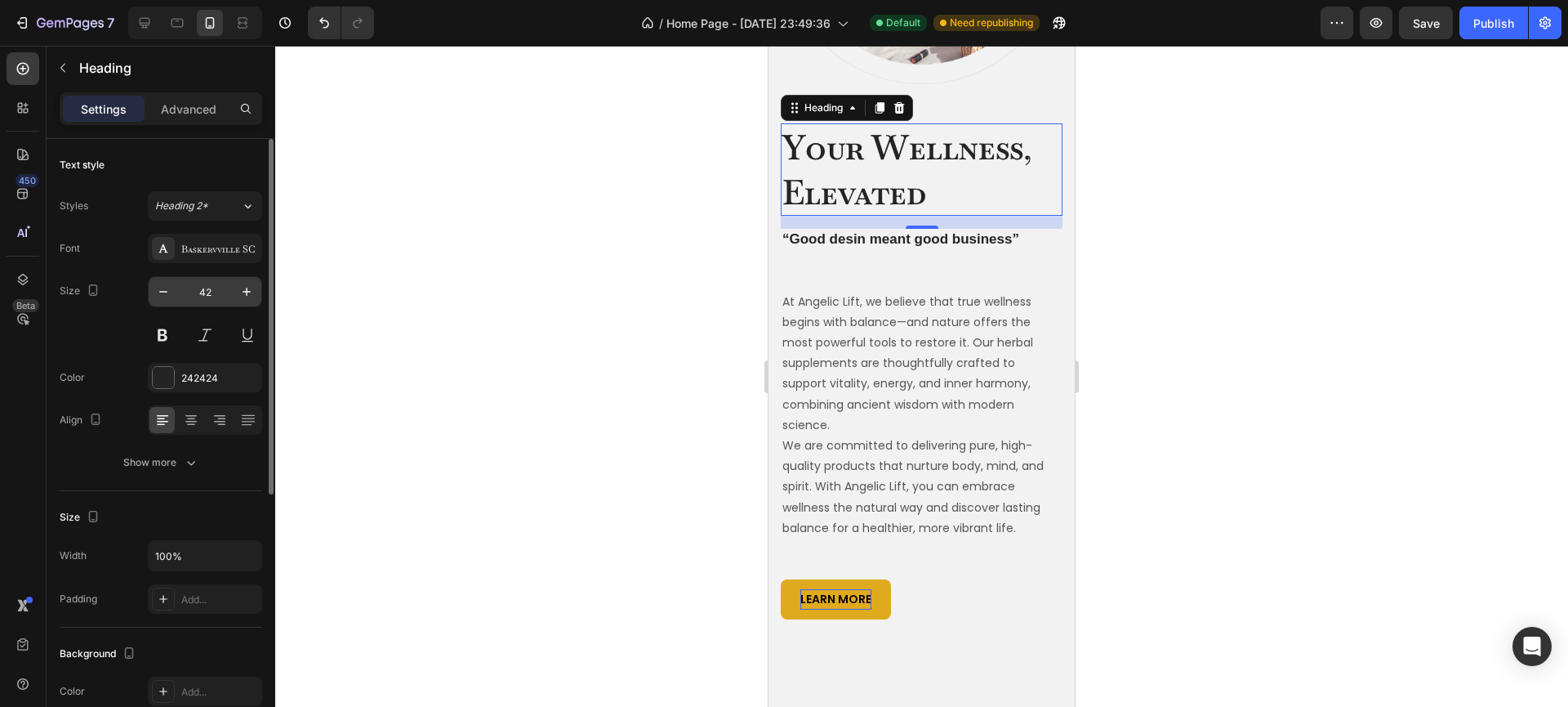
click at [204, 293] on input "42" at bounding box center [204, 291] width 53 height 30
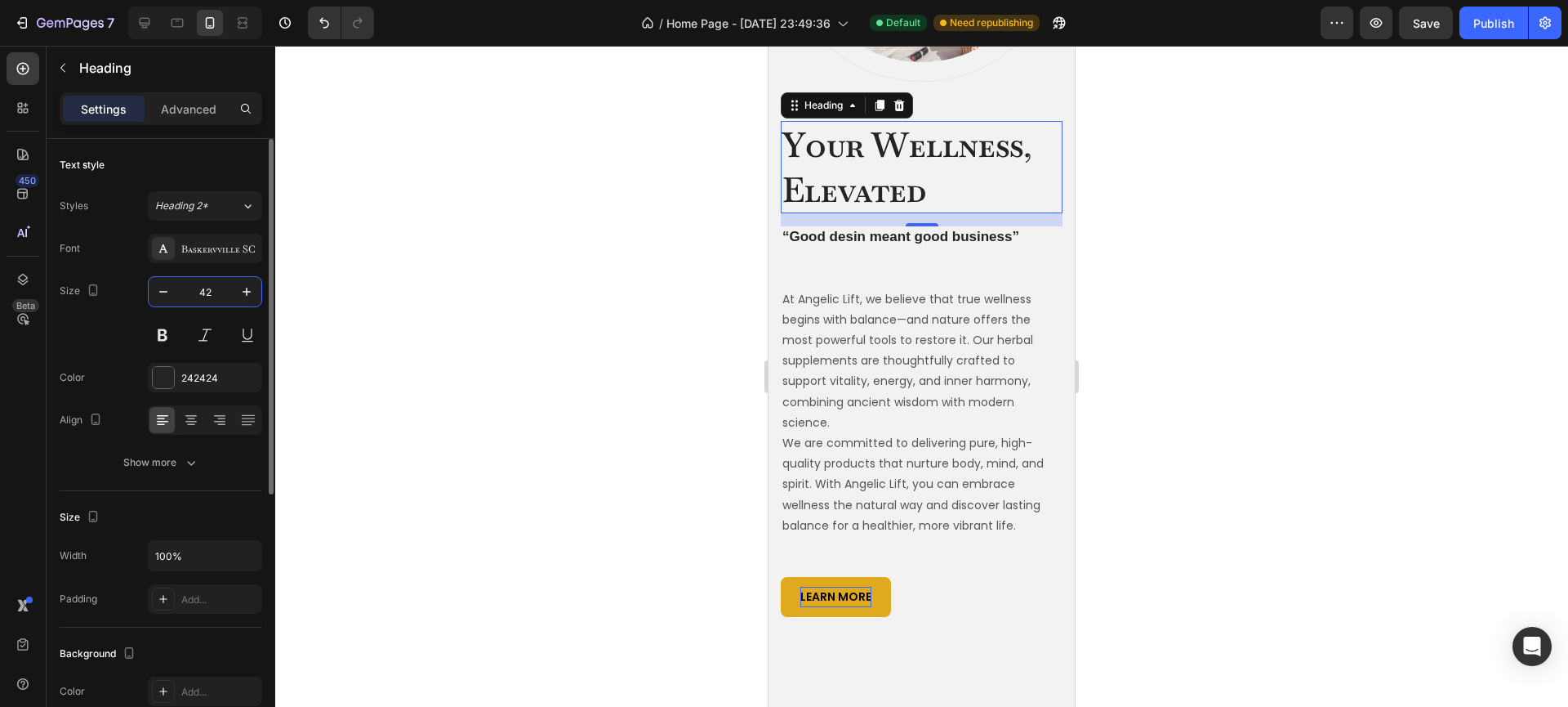
scroll to position [810, 0]
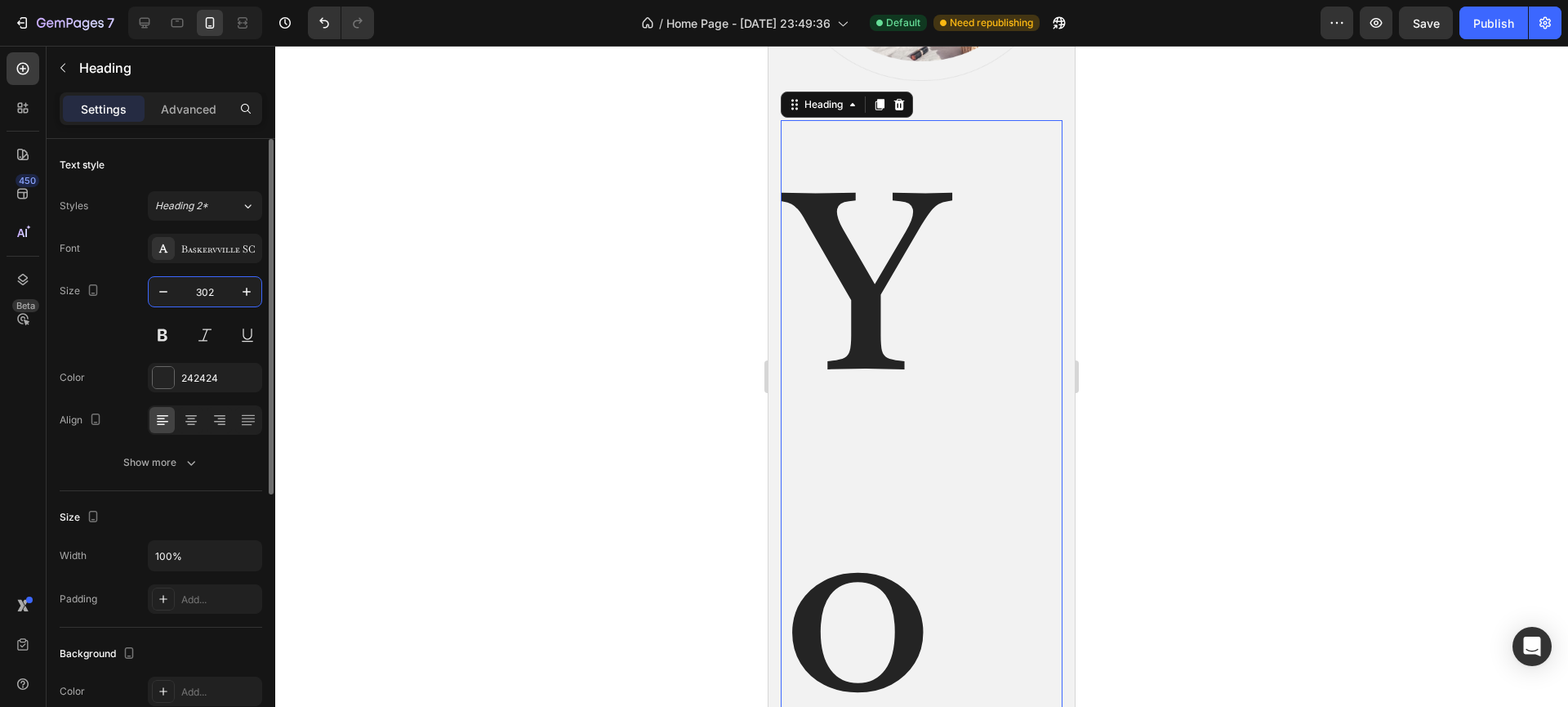
click at [211, 292] on input "302" at bounding box center [204, 291] width 53 height 30
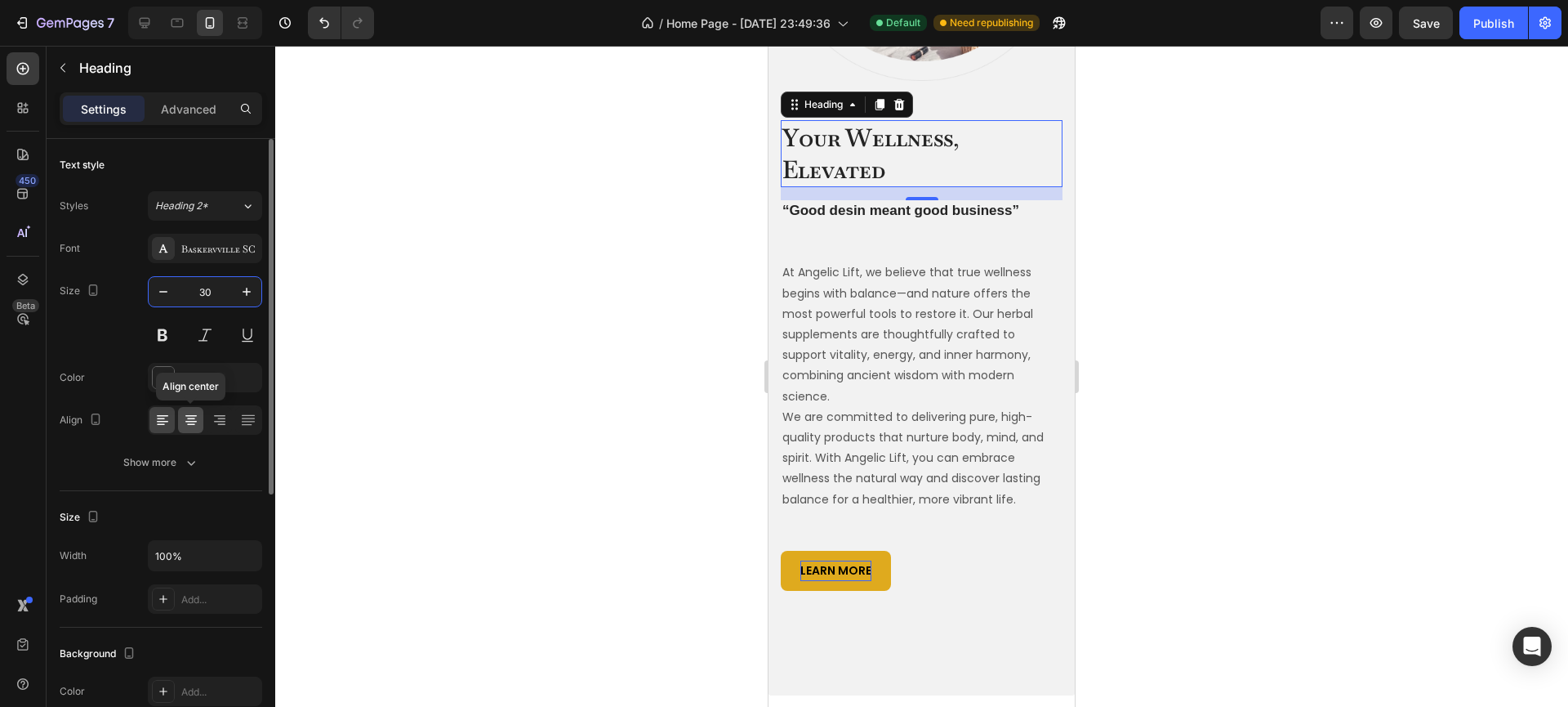
type input "30"
click at [194, 423] on icon at bounding box center [191, 419] width 16 height 16
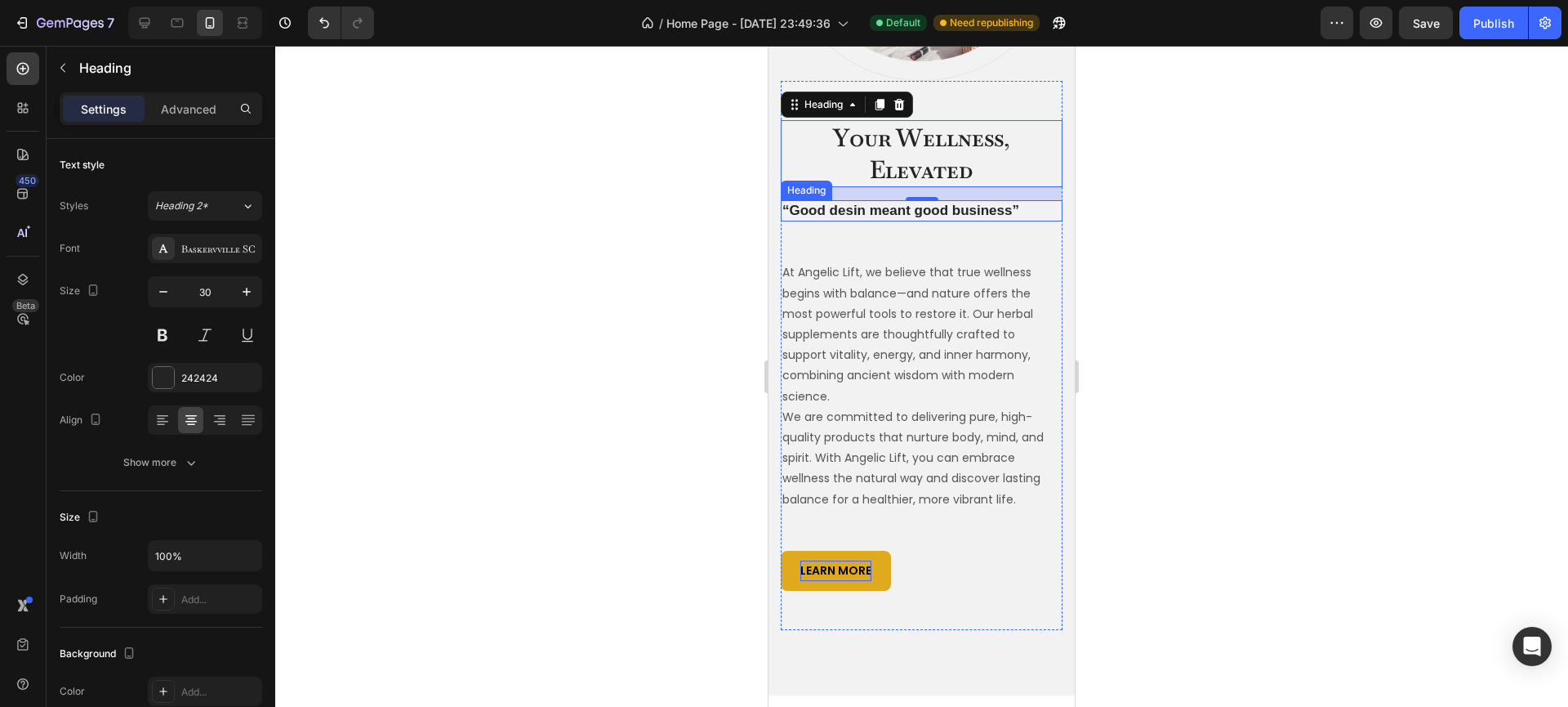
click at [844, 202] on p "“Good desin meant good business”" at bounding box center [922, 210] width 279 height 18
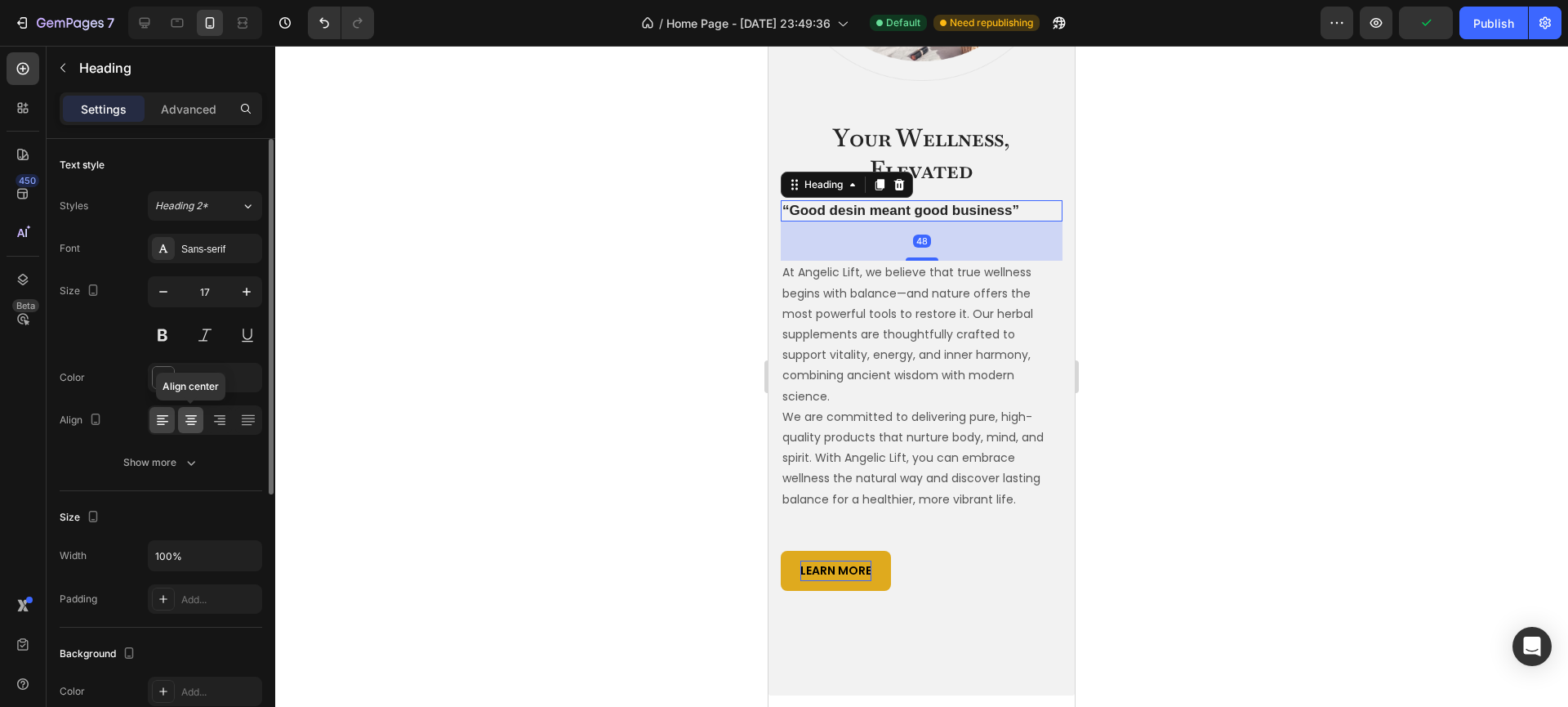
click at [191, 415] on icon at bounding box center [191, 416] width 11 height 2
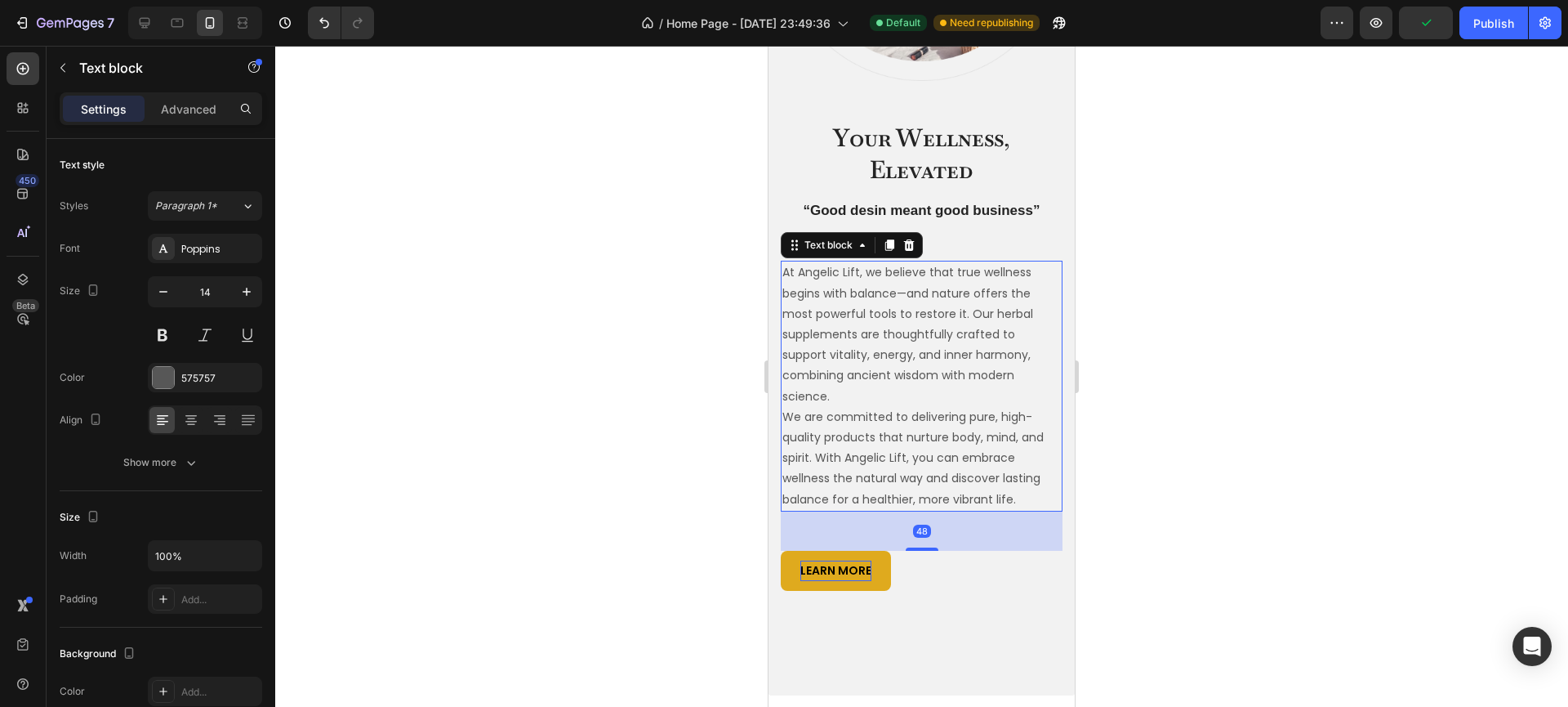
click at [828, 307] on p "At Angelic Lift, we believe that true wellness begins with balance—and nature o…" at bounding box center [922, 333] width 279 height 143
click at [192, 418] on icon at bounding box center [191, 419] width 16 height 16
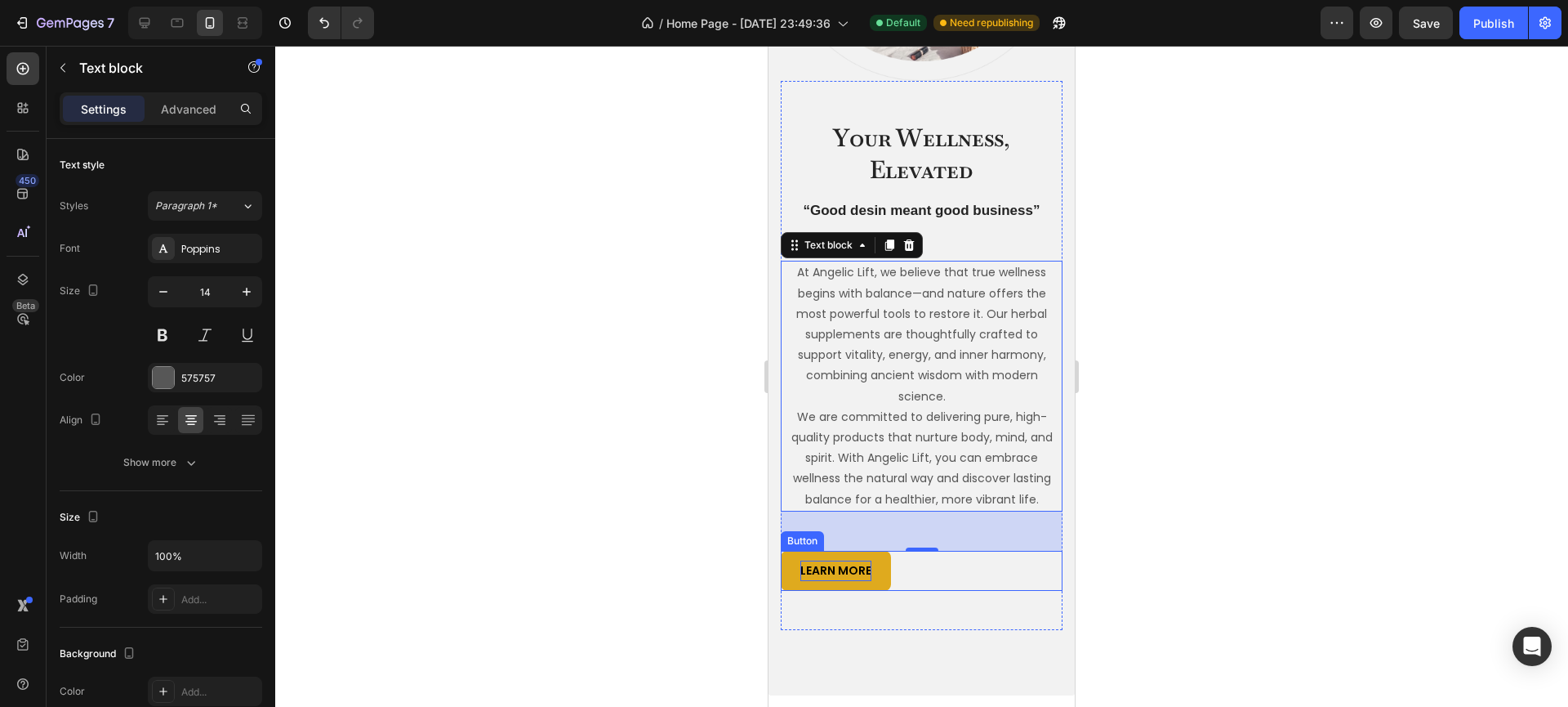
click at [963, 554] on div "LEARN MORE Button" at bounding box center [921, 570] width 282 height 40
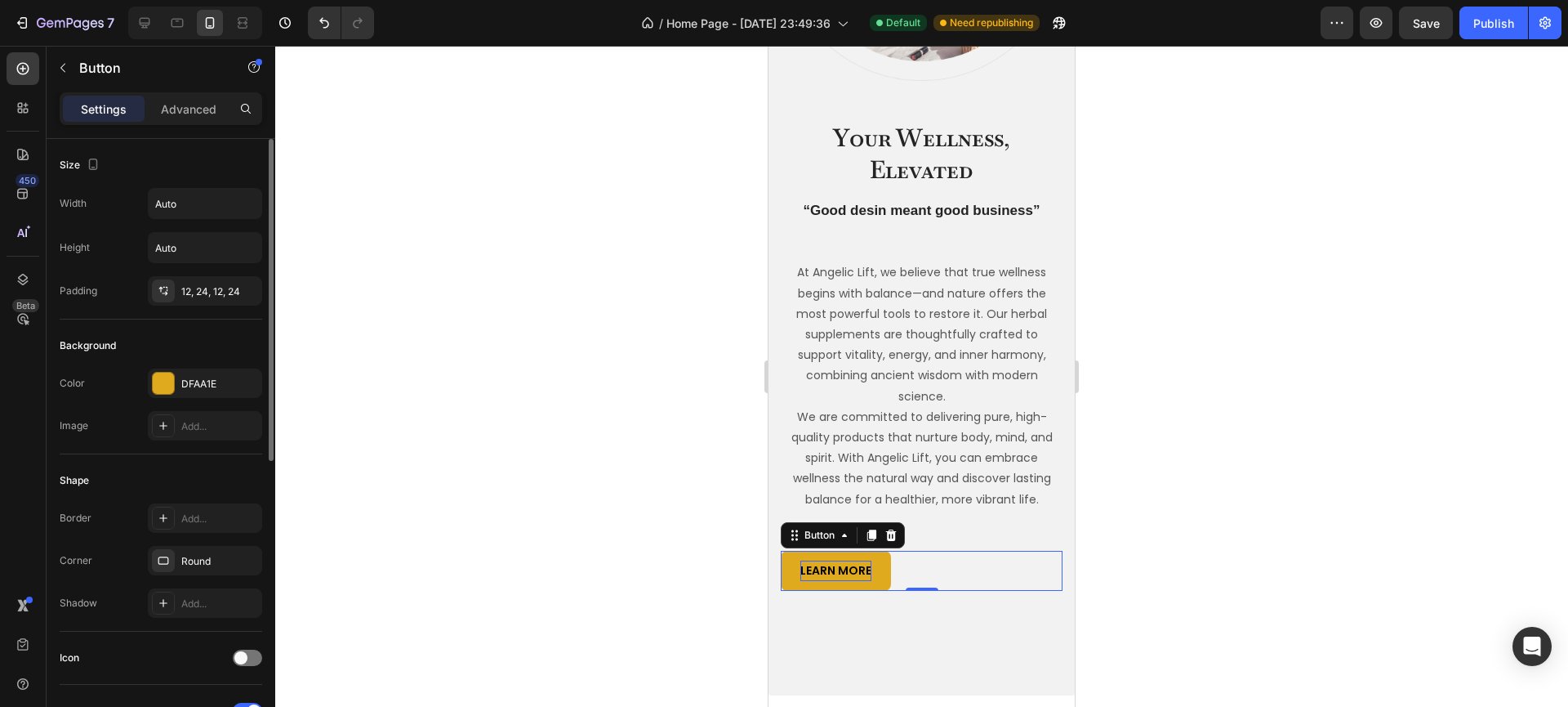
scroll to position [557, 0]
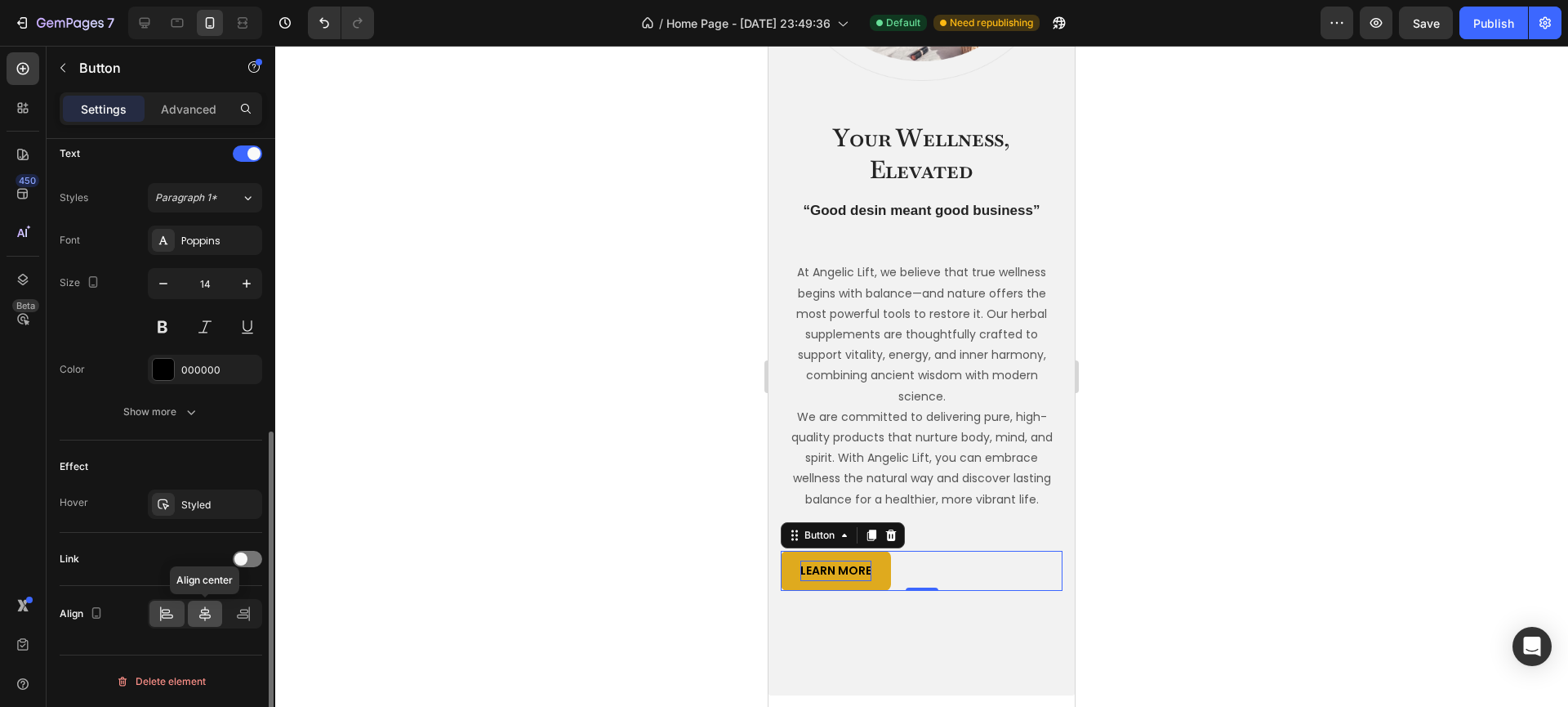
click at [205, 605] on div at bounding box center [205, 612] width 35 height 26
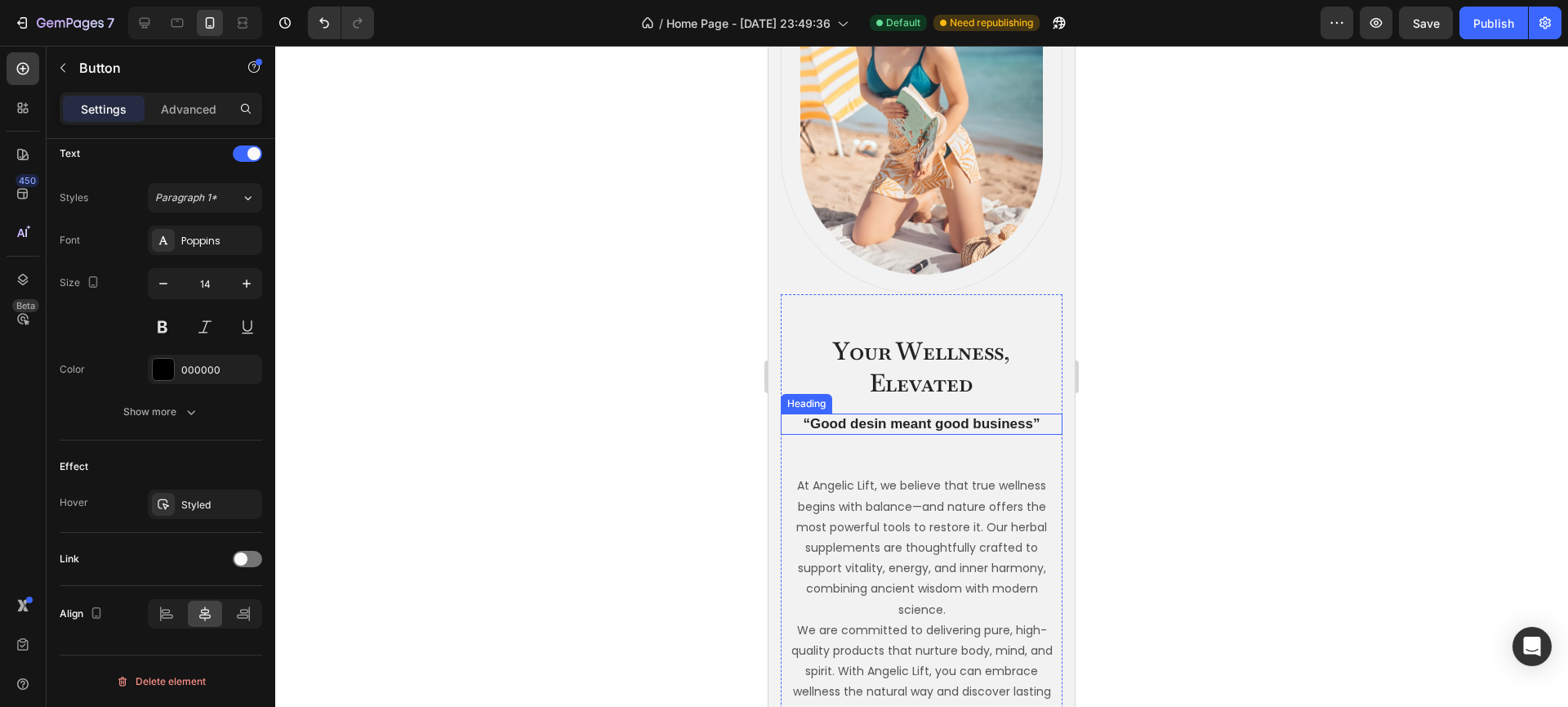
scroll to position [519, 0]
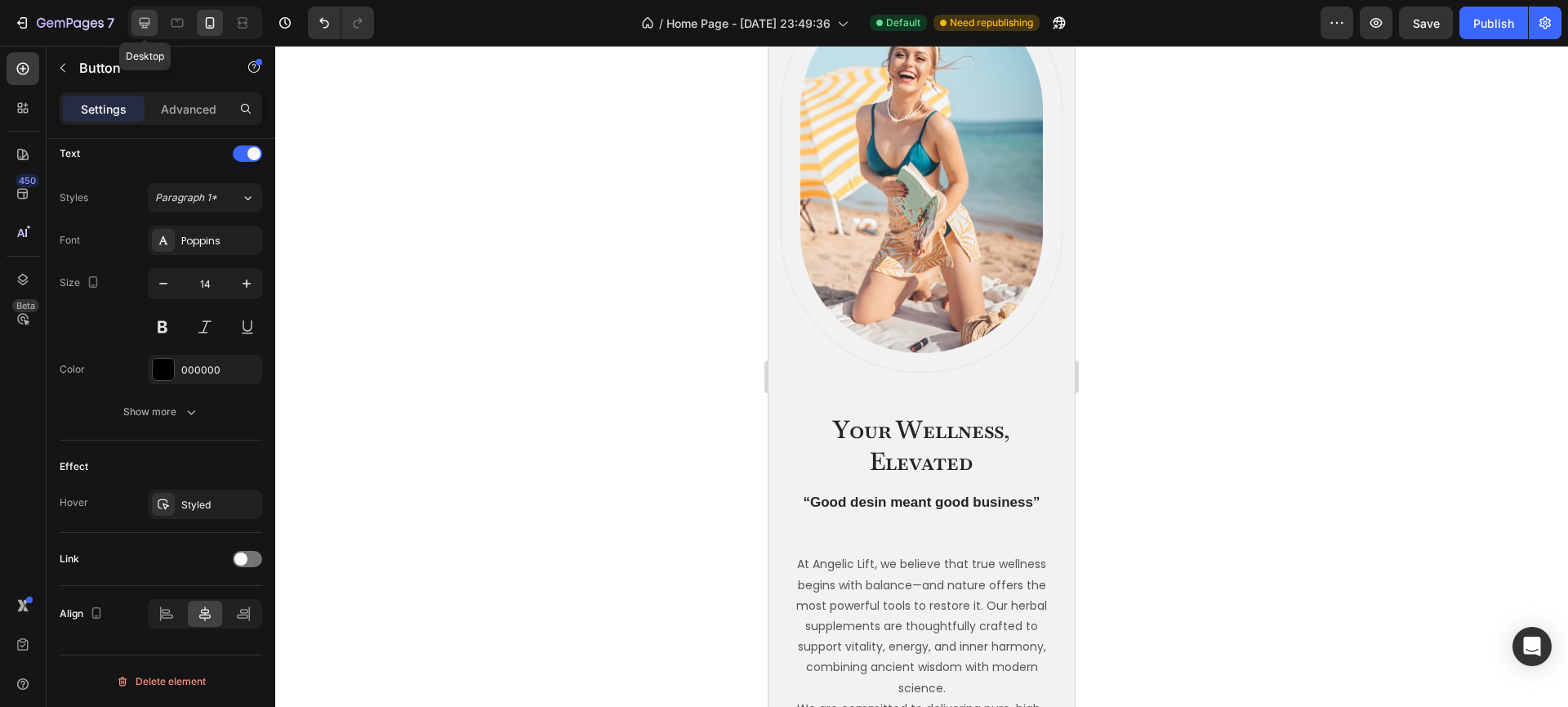
click at [145, 25] on icon at bounding box center [144, 23] width 11 height 11
type input "16"
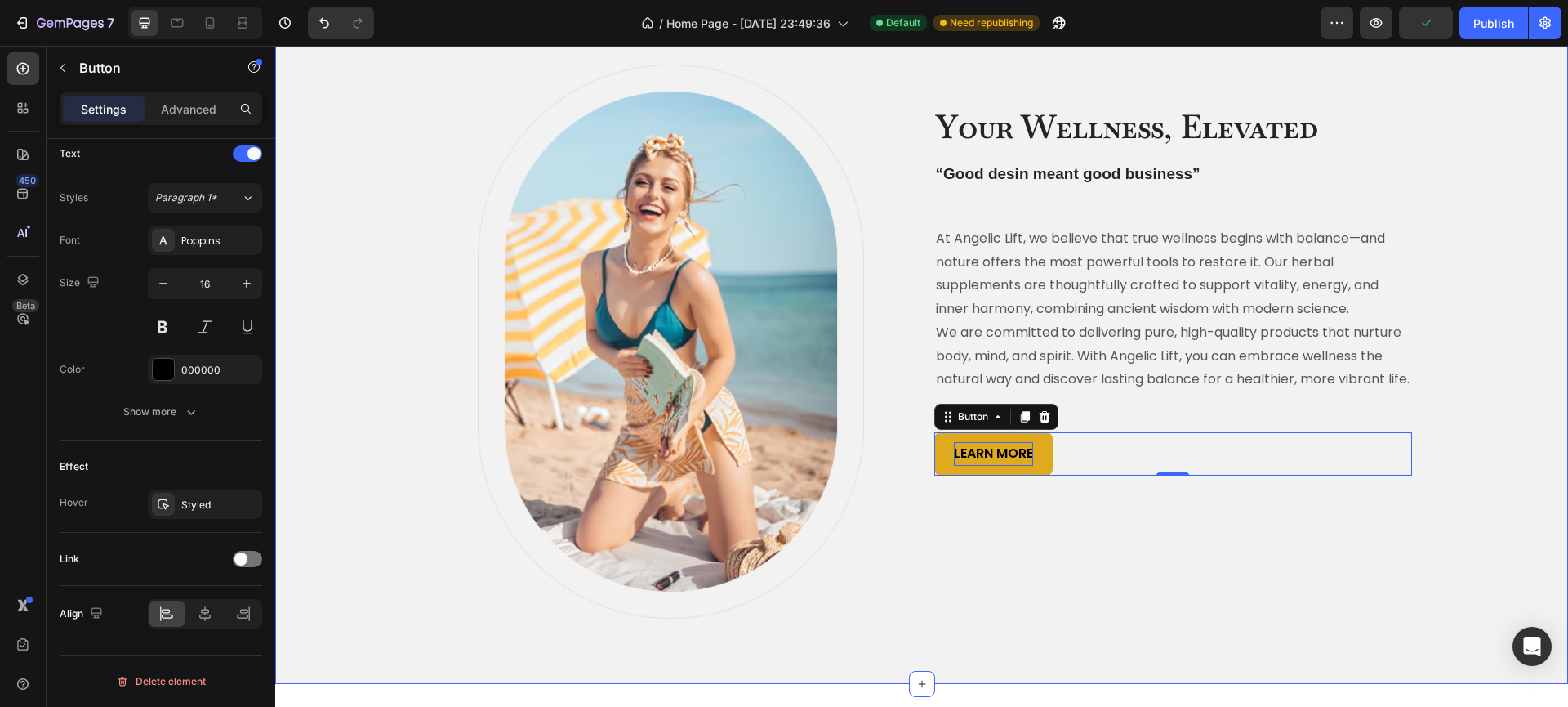
scroll to position [413, 0]
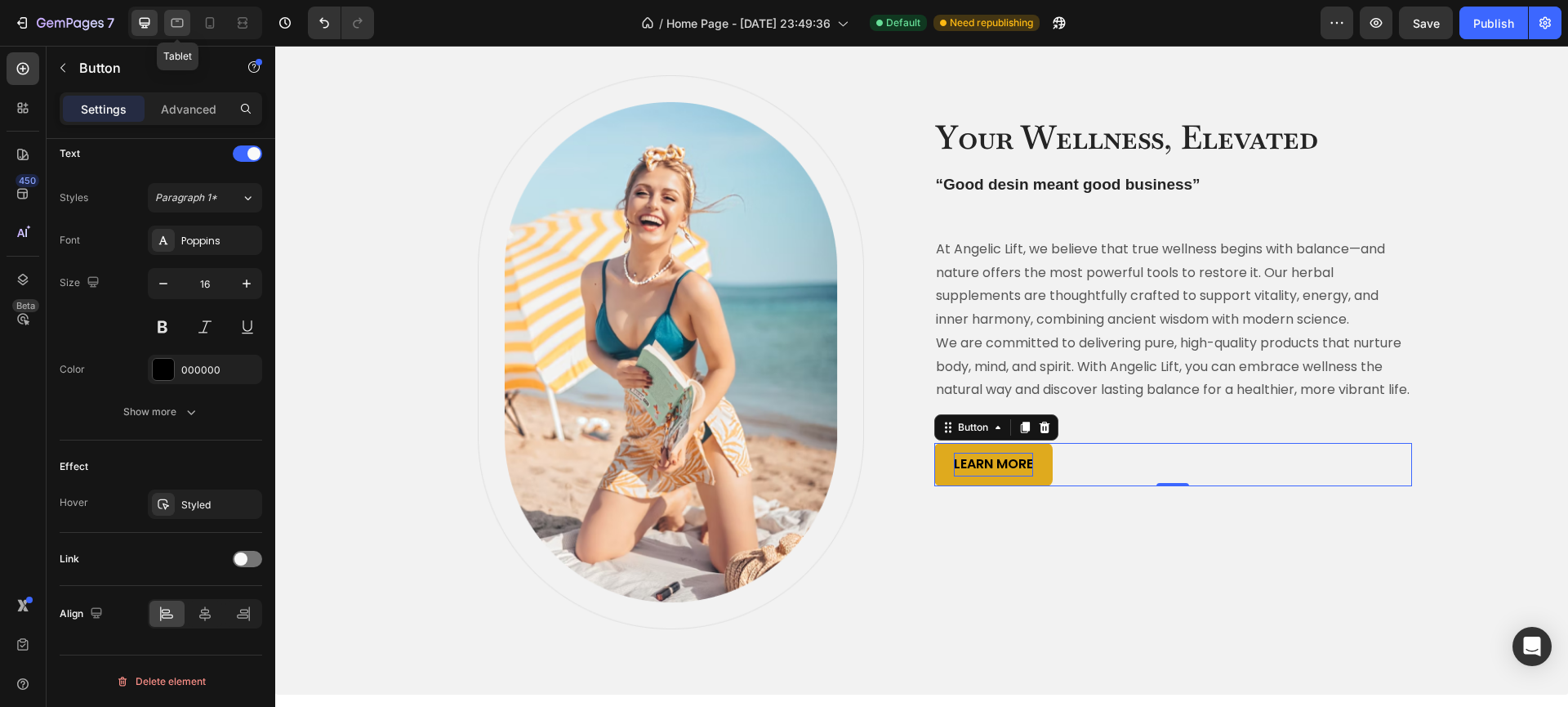
click at [177, 15] on icon at bounding box center [177, 22] width 16 height 16
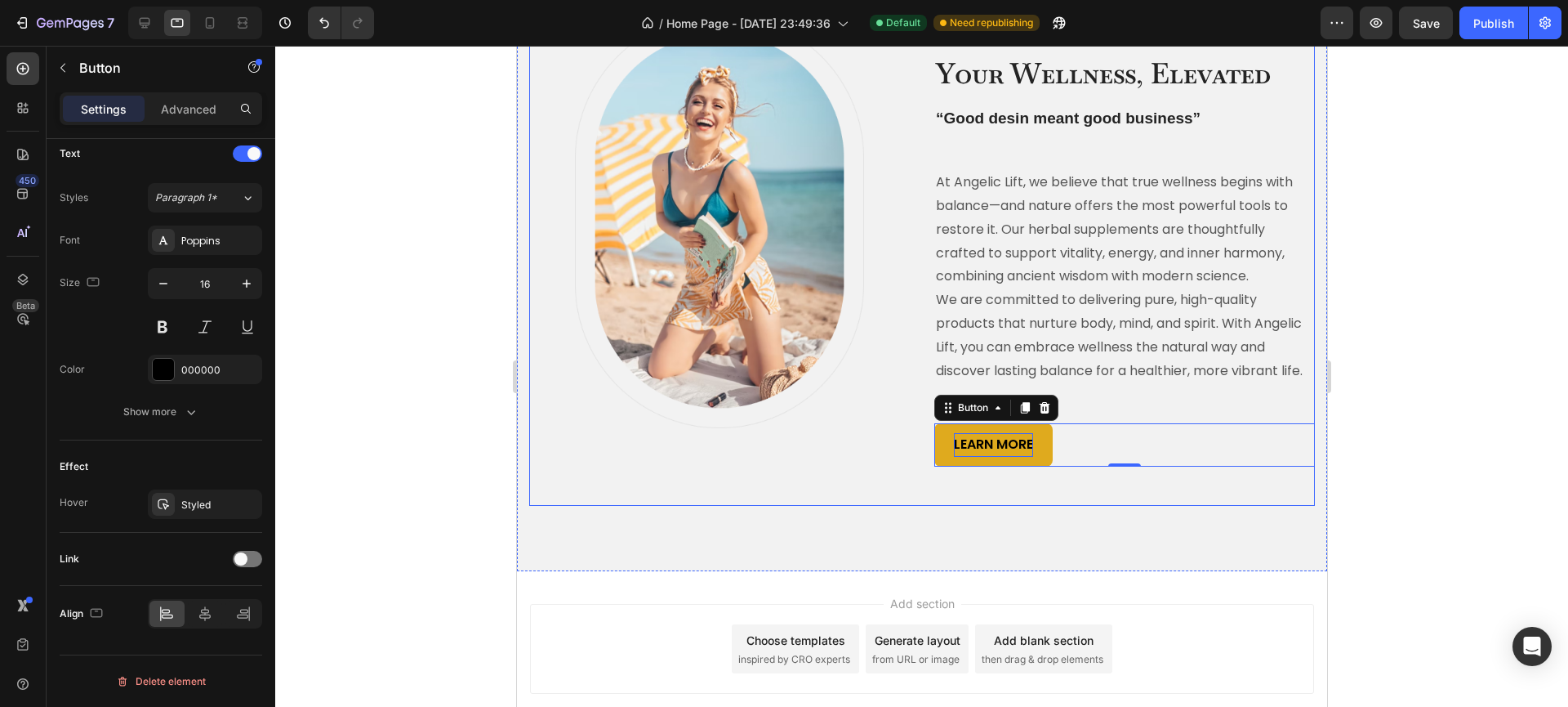
scroll to position [202, 0]
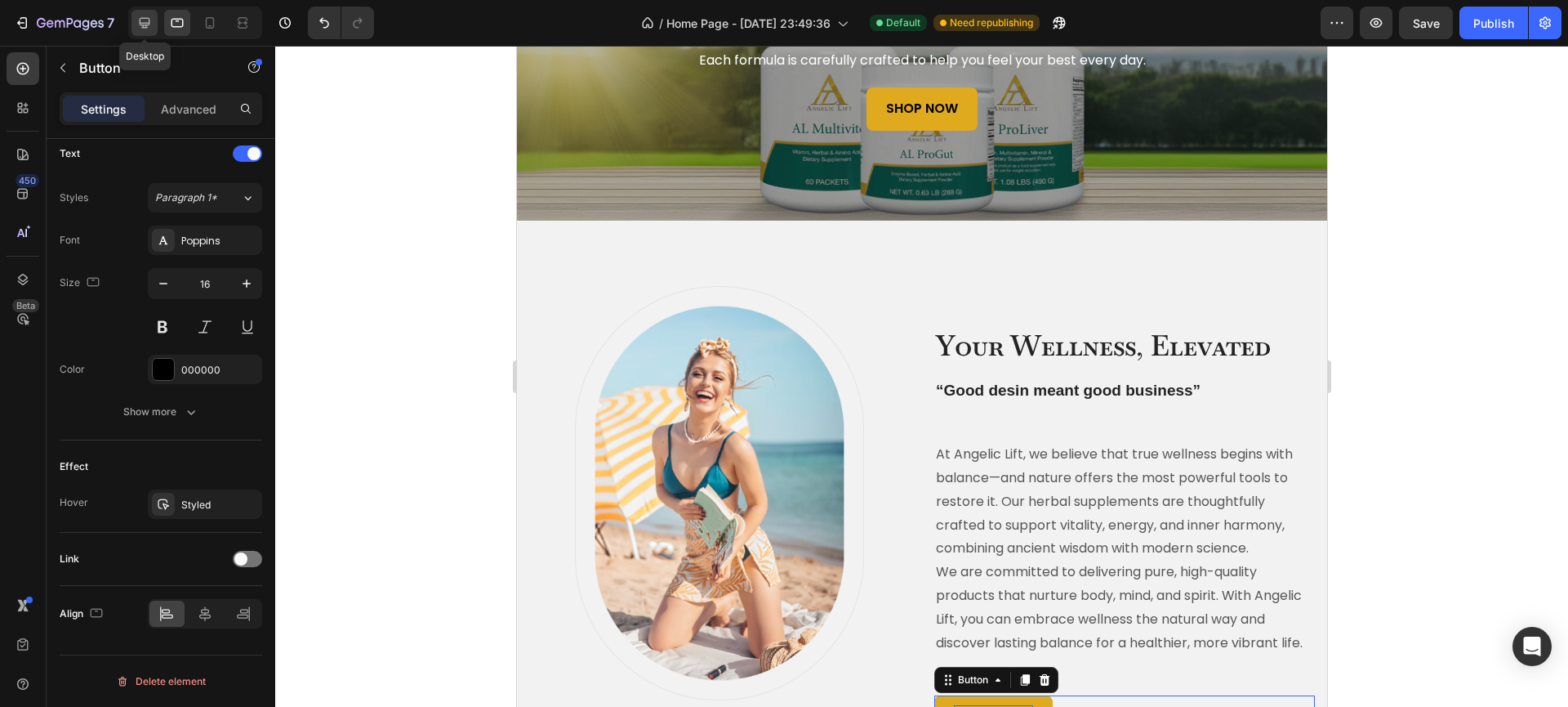
click at [151, 25] on icon at bounding box center [144, 22] width 16 height 16
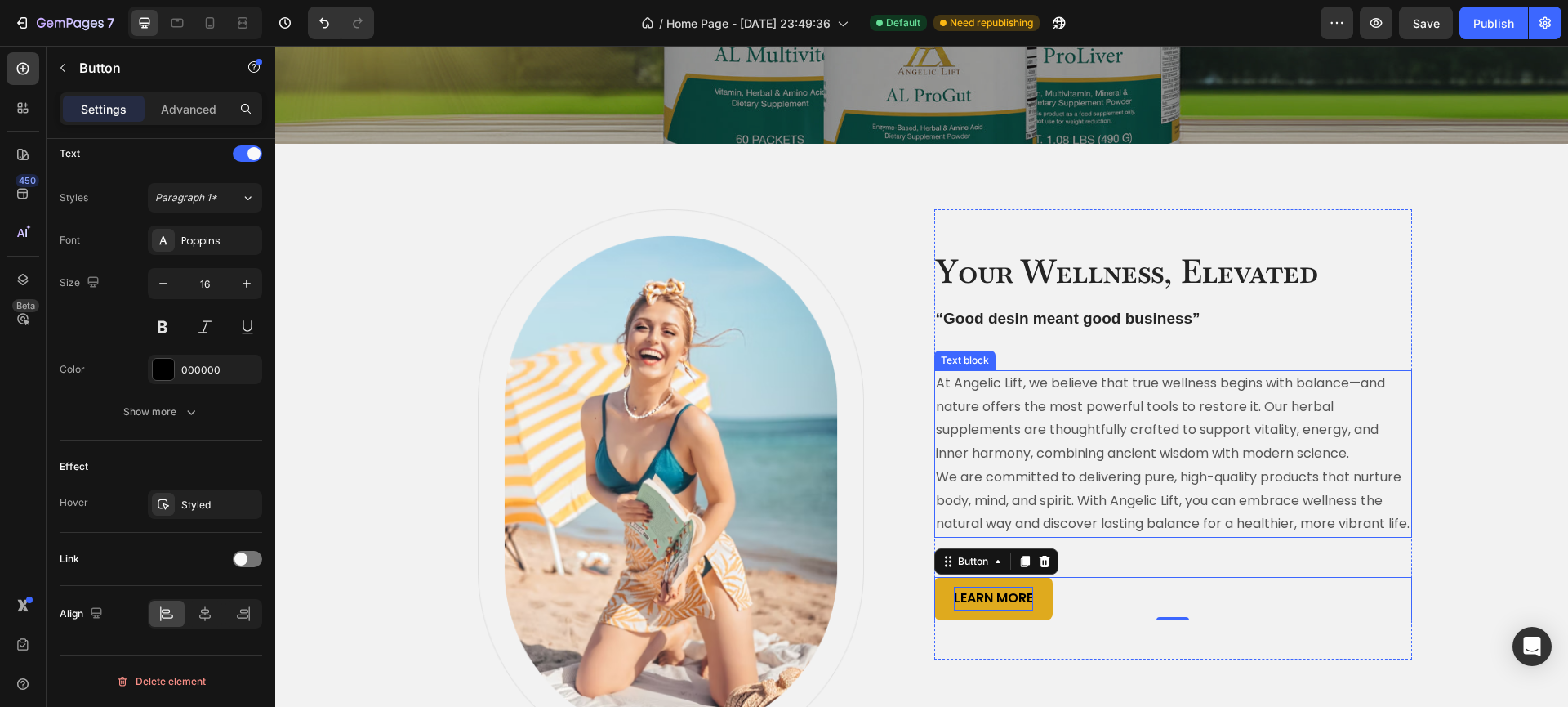
scroll to position [629, 0]
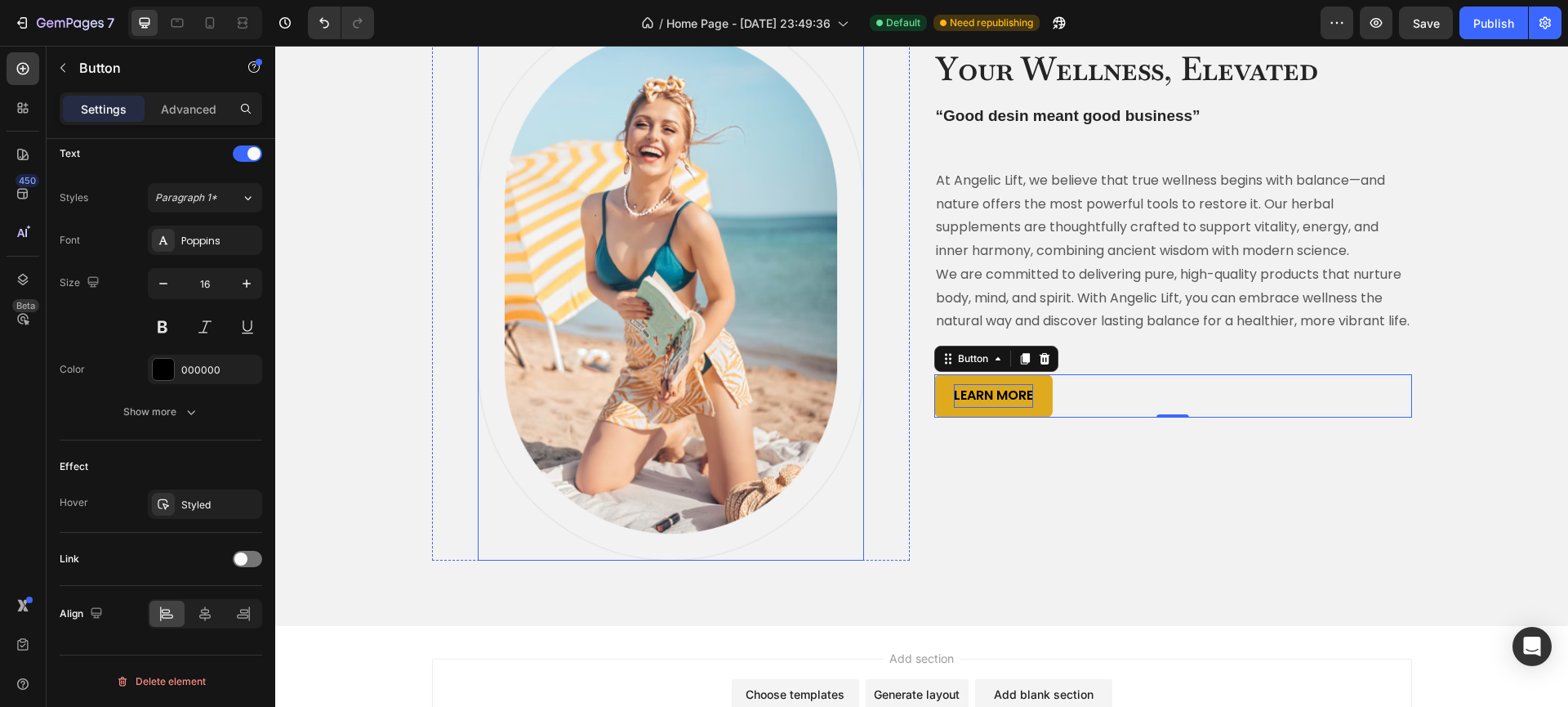
click at [774, 438] on img at bounding box center [670, 284] width 386 height 554
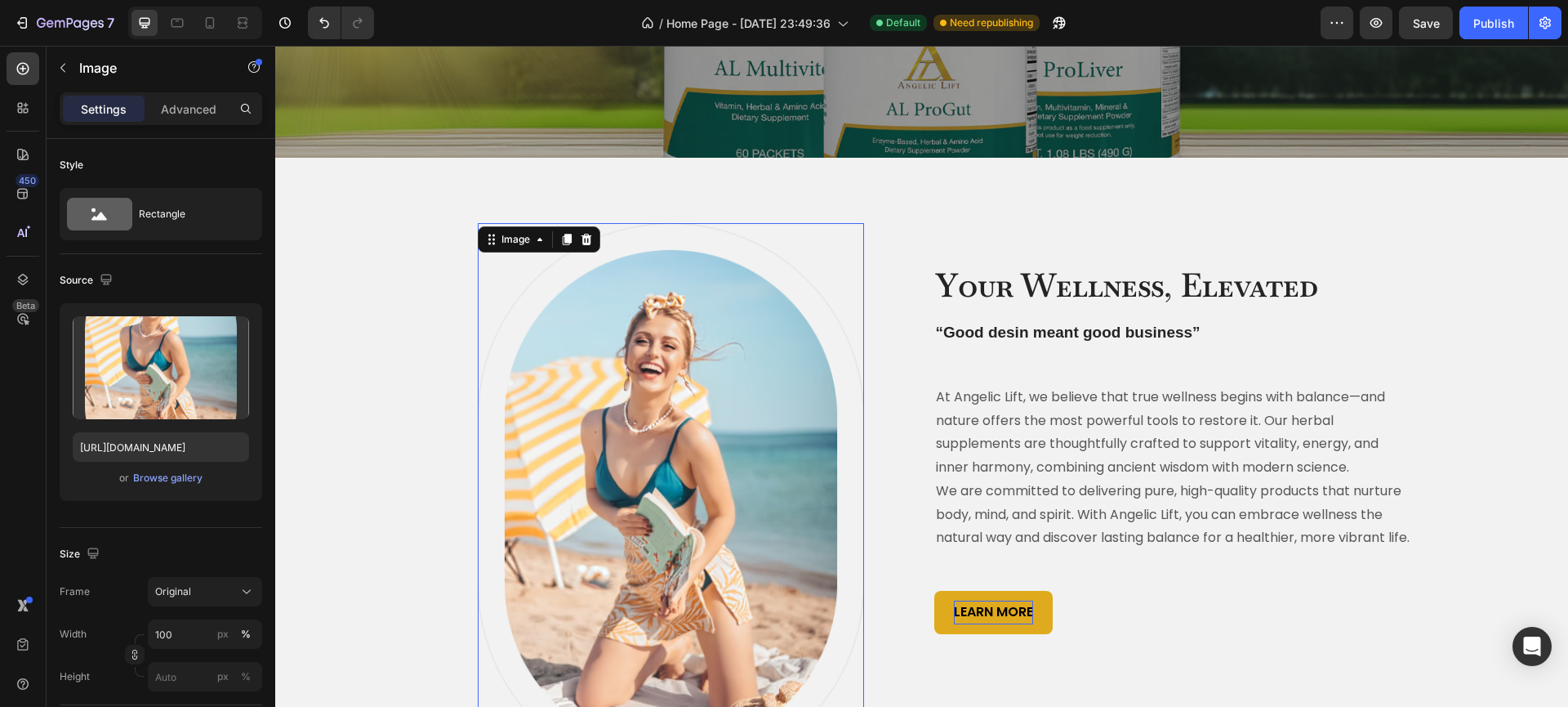
scroll to position [444, 0]
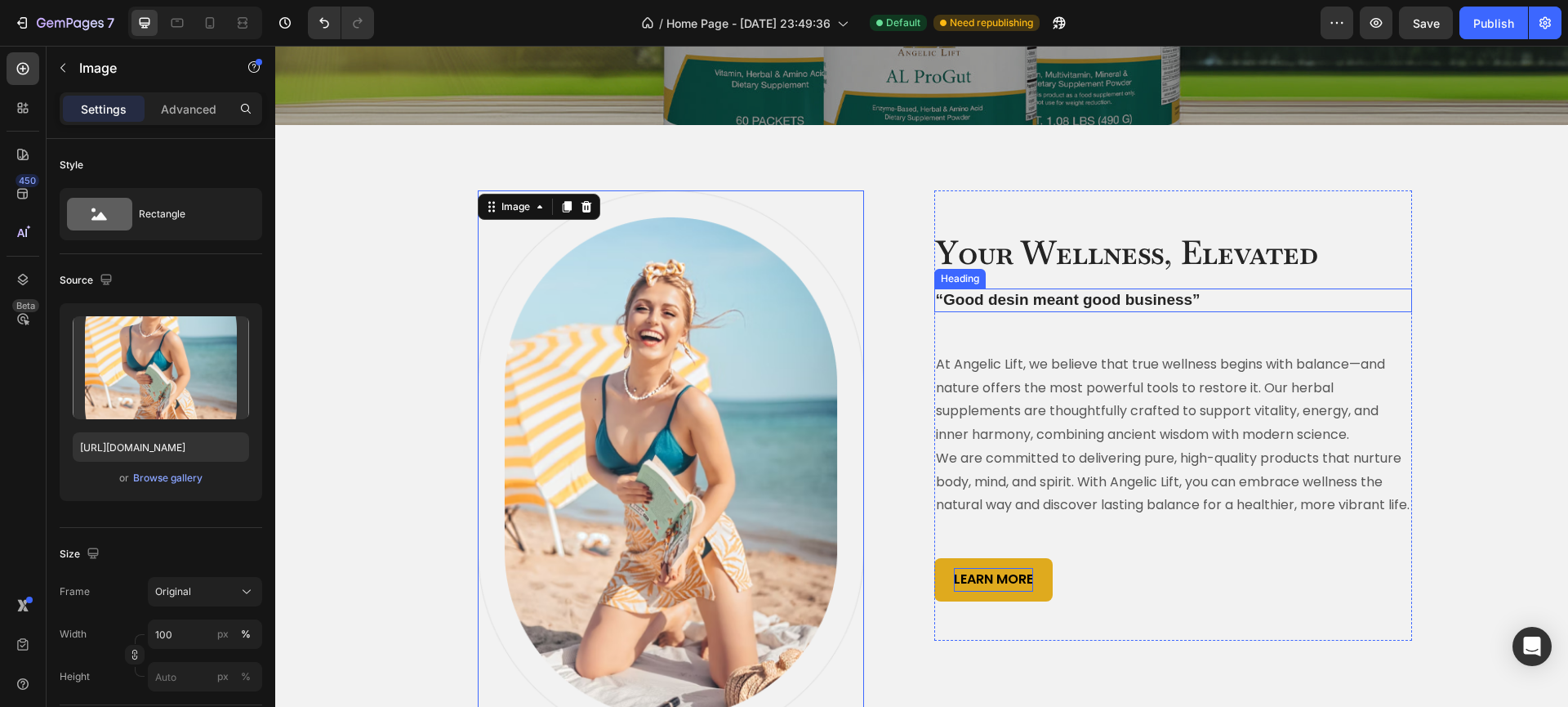
click at [1044, 296] on p "“Good desin meant good business”" at bounding box center [1173, 300] width 475 height 20
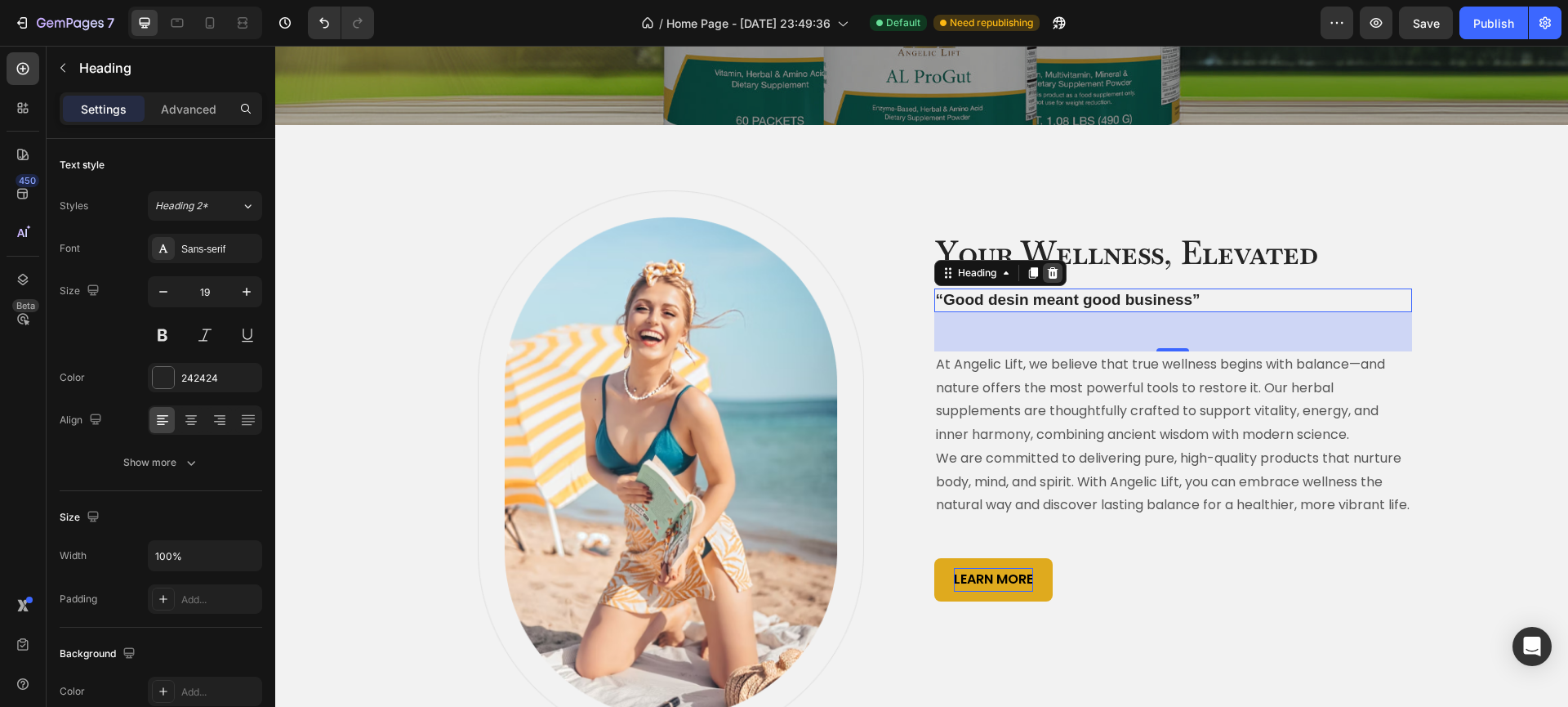
click at [1050, 274] on icon at bounding box center [1051, 273] width 11 height 11
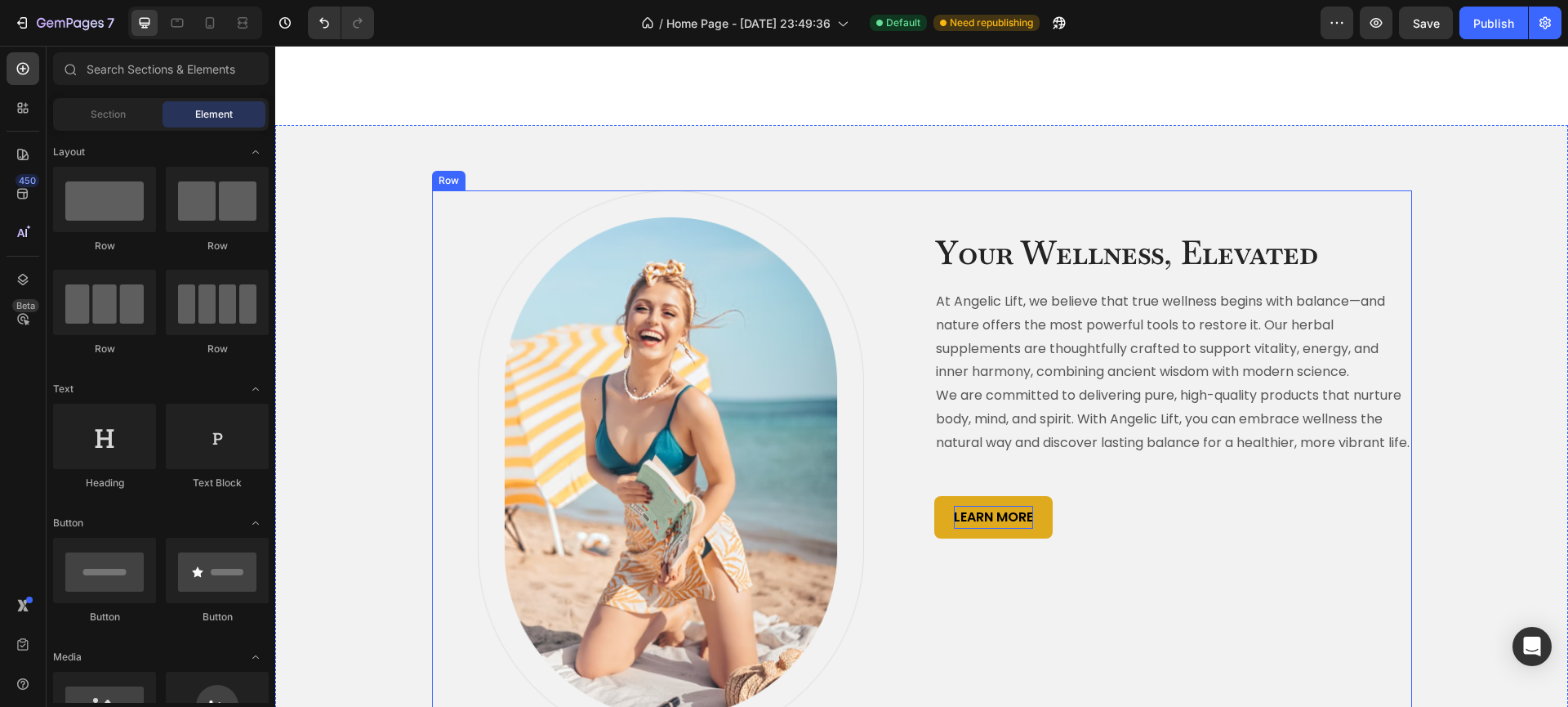
scroll to position [542, 0]
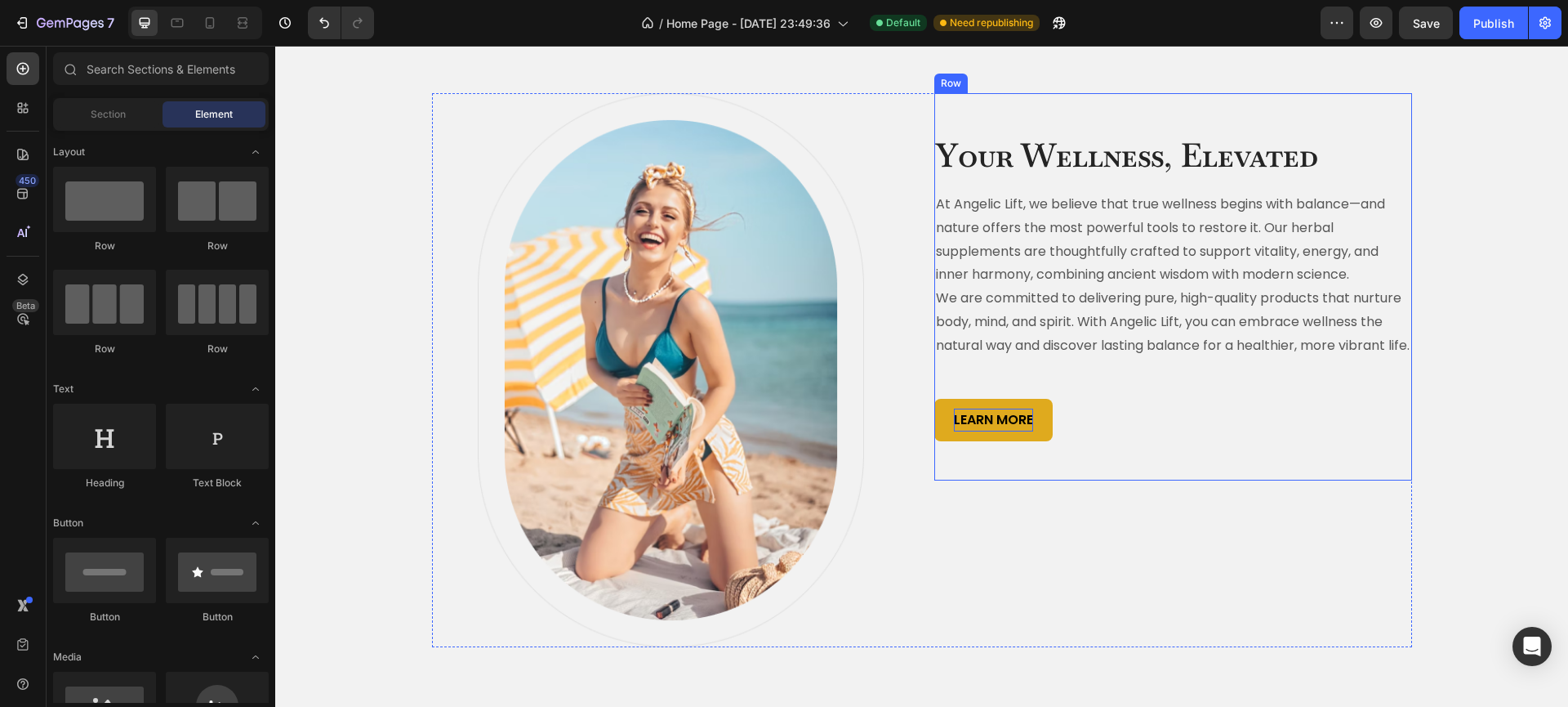
click at [1163, 481] on div "Your Wellness, Elevated Heading At Angelic Lift, we believe that true wellness …" at bounding box center [1173, 286] width 477 height 387
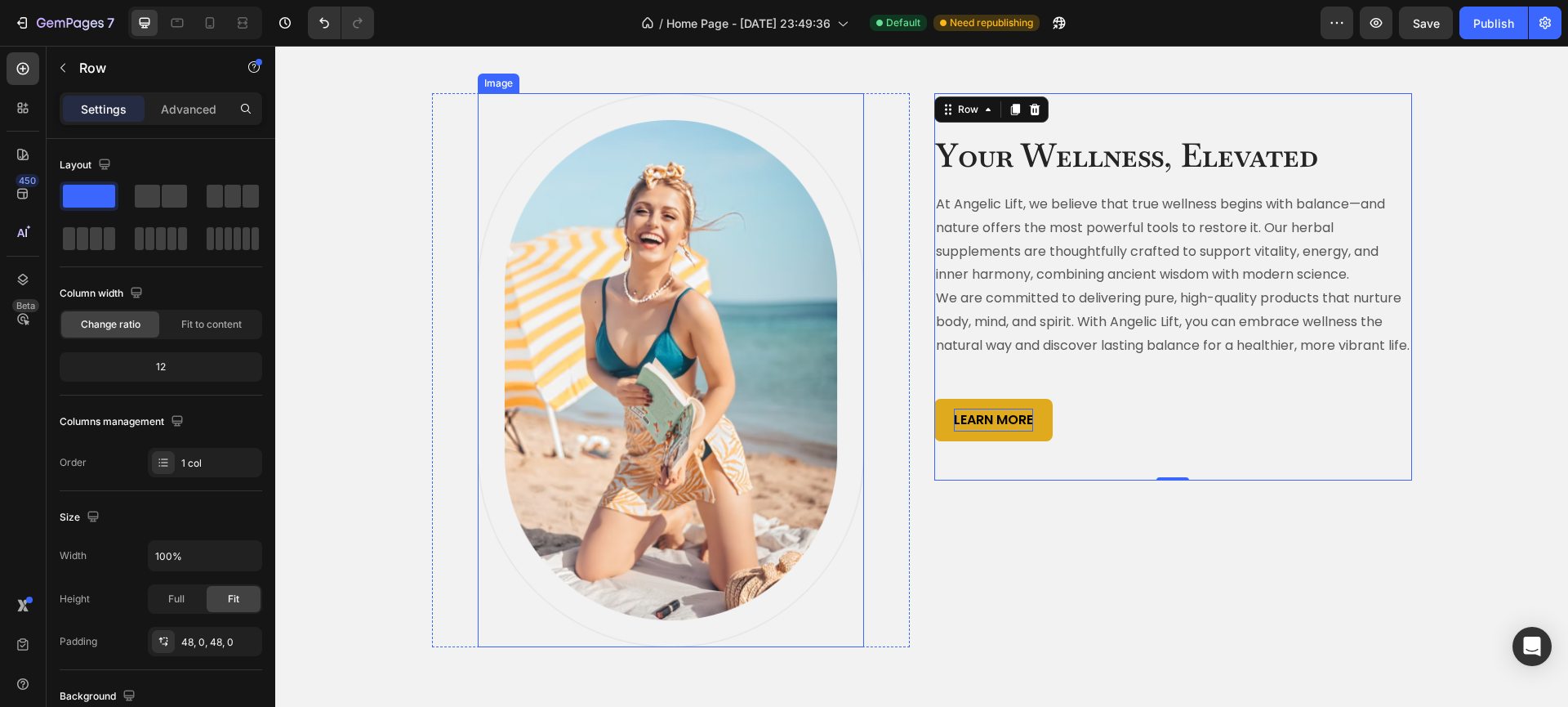
click at [691, 468] on img at bounding box center [670, 370] width 386 height 554
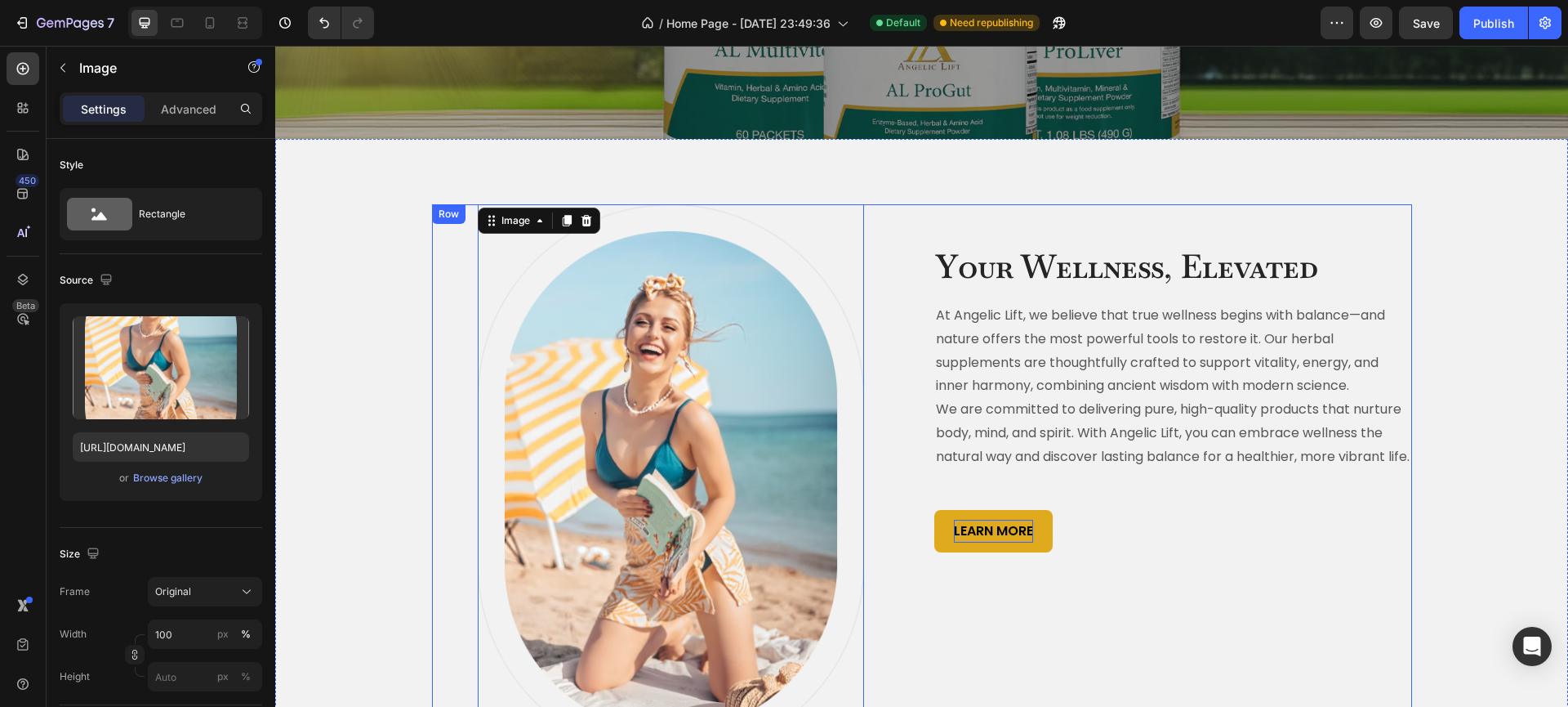
scroll to position [609, 0]
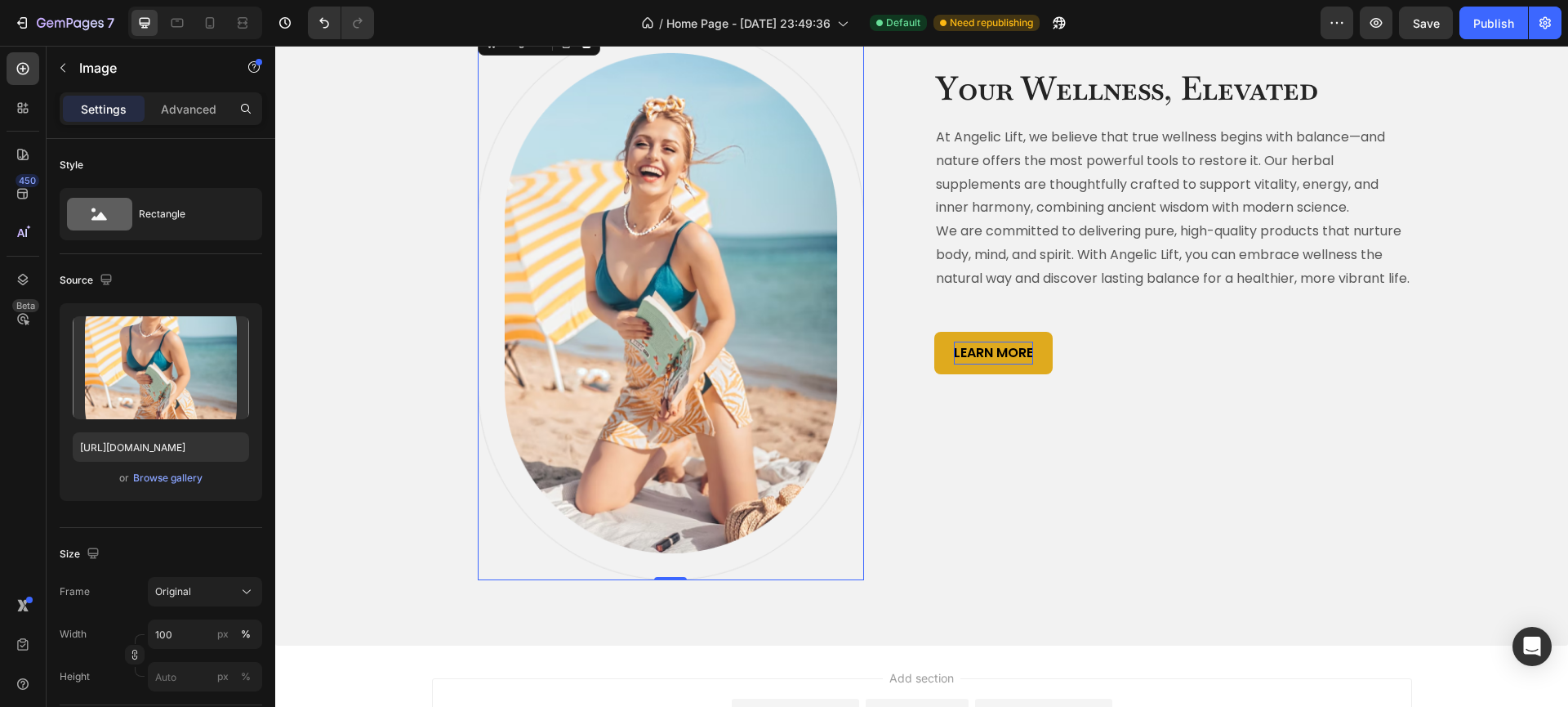
click at [703, 385] on img at bounding box center [670, 303] width 386 height 554
click at [173, 478] on div "Browse gallery" at bounding box center [167, 478] width 70 height 14
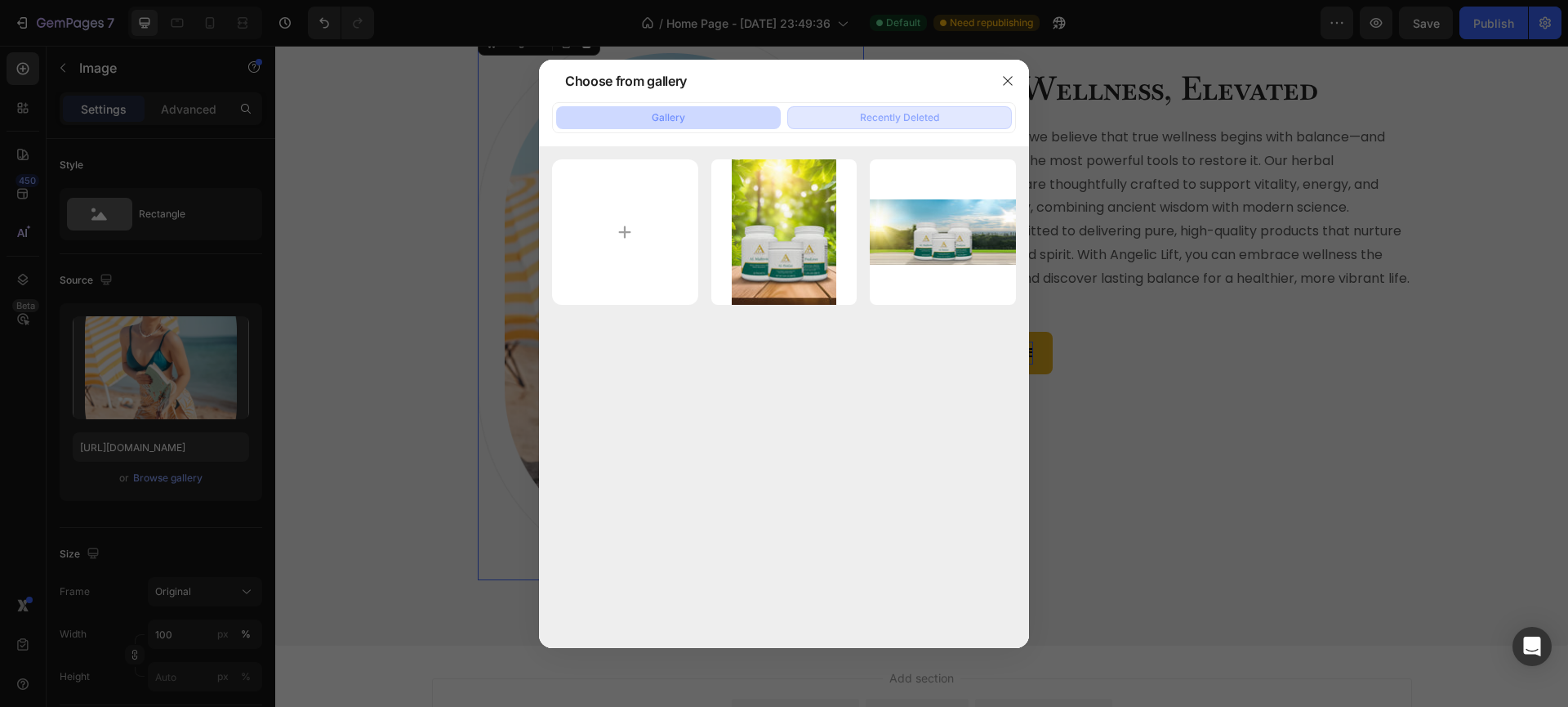
click at [886, 116] on div "Recently Deleted" at bounding box center [899, 117] width 79 height 14
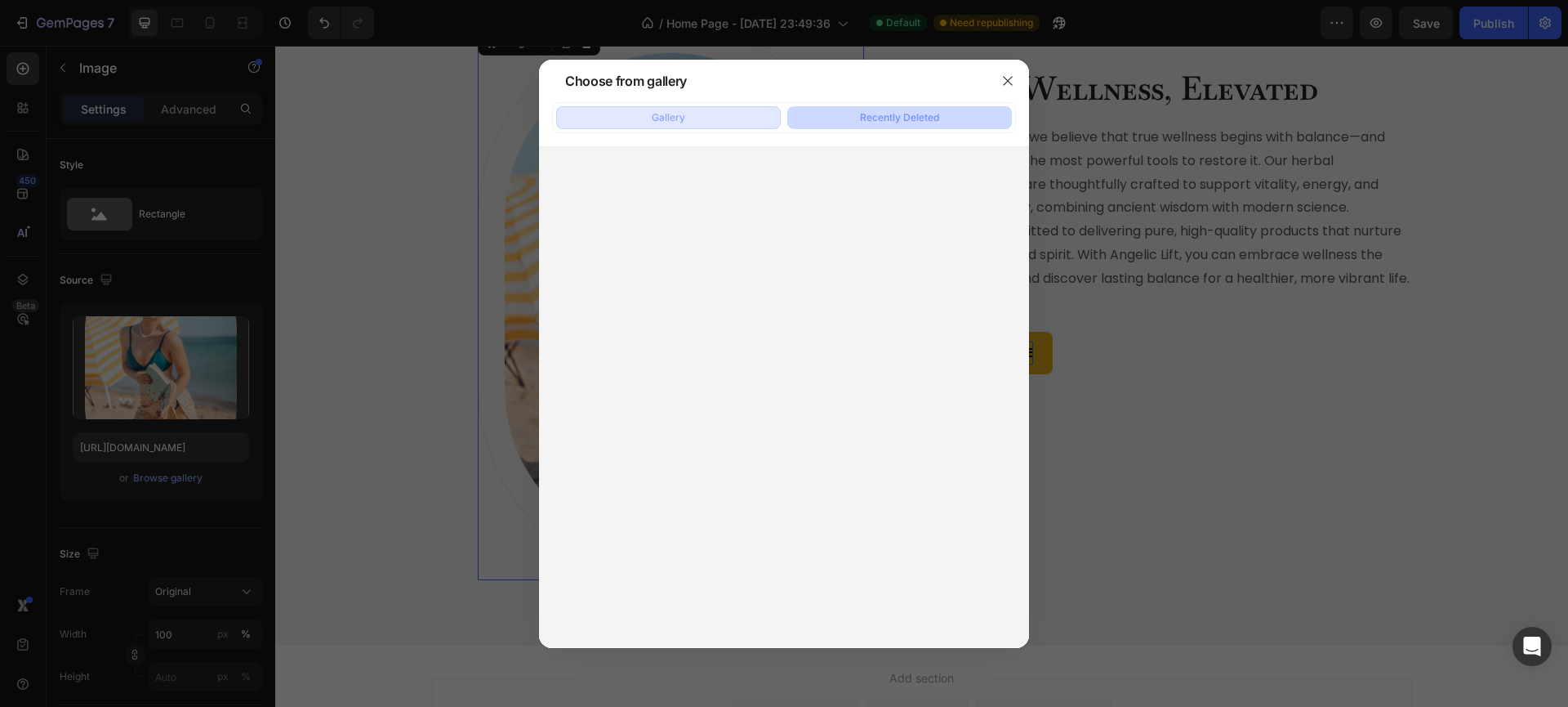
click at [718, 122] on button "Gallery" at bounding box center [667, 118] width 224 height 23
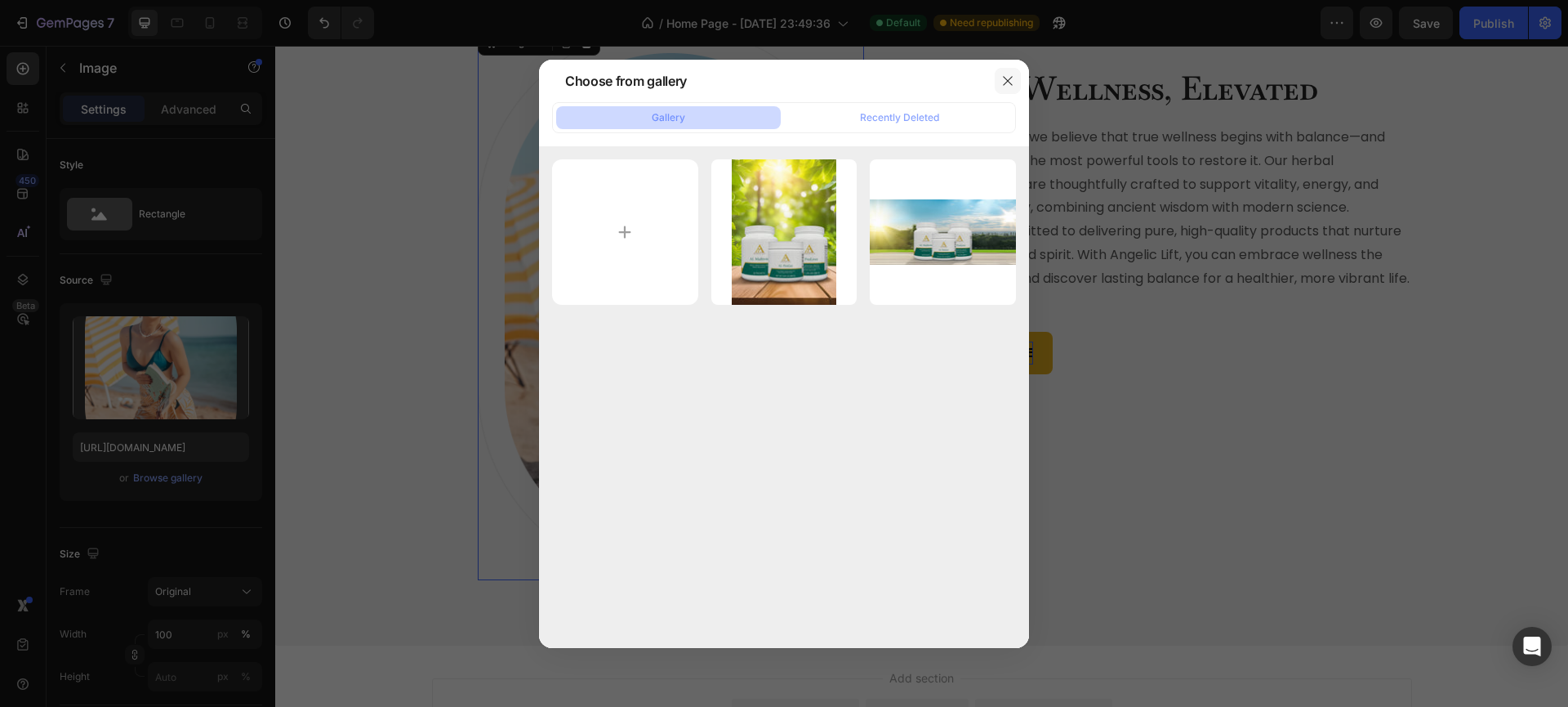
click at [1009, 76] on icon "button" at bounding box center [1007, 81] width 13 height 13
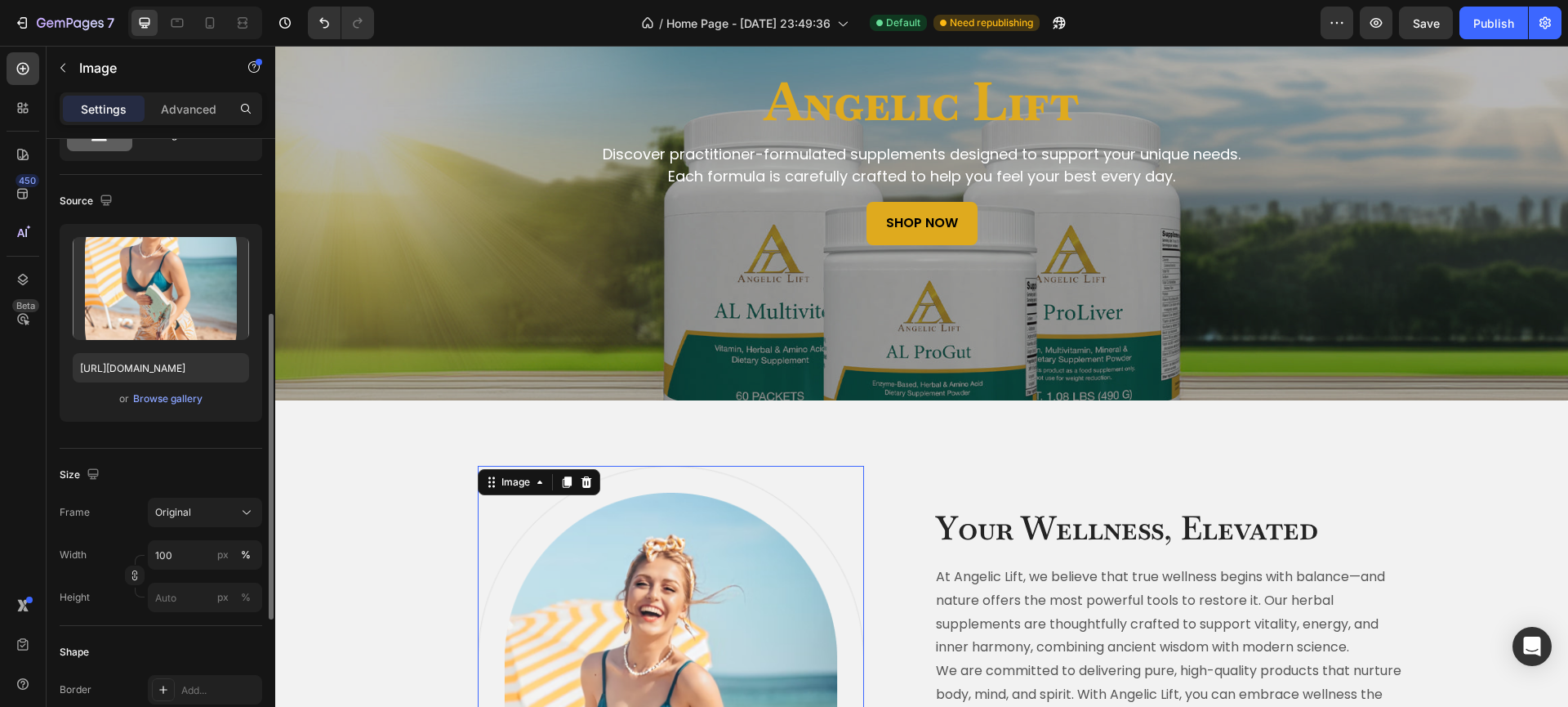
scroll to position [0, 0]
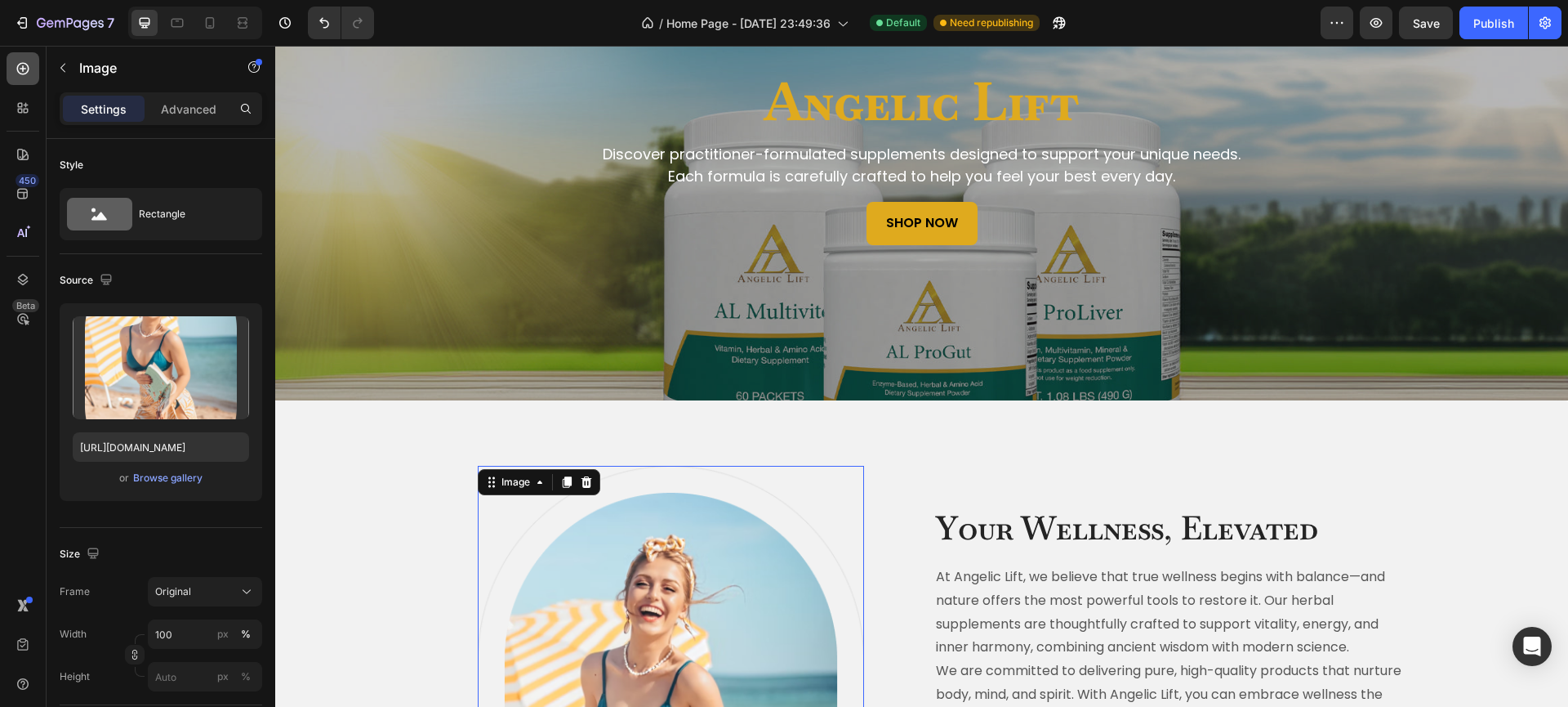
click at [26, 71] on icon at bounding box center [22, 68] width 16 height 16
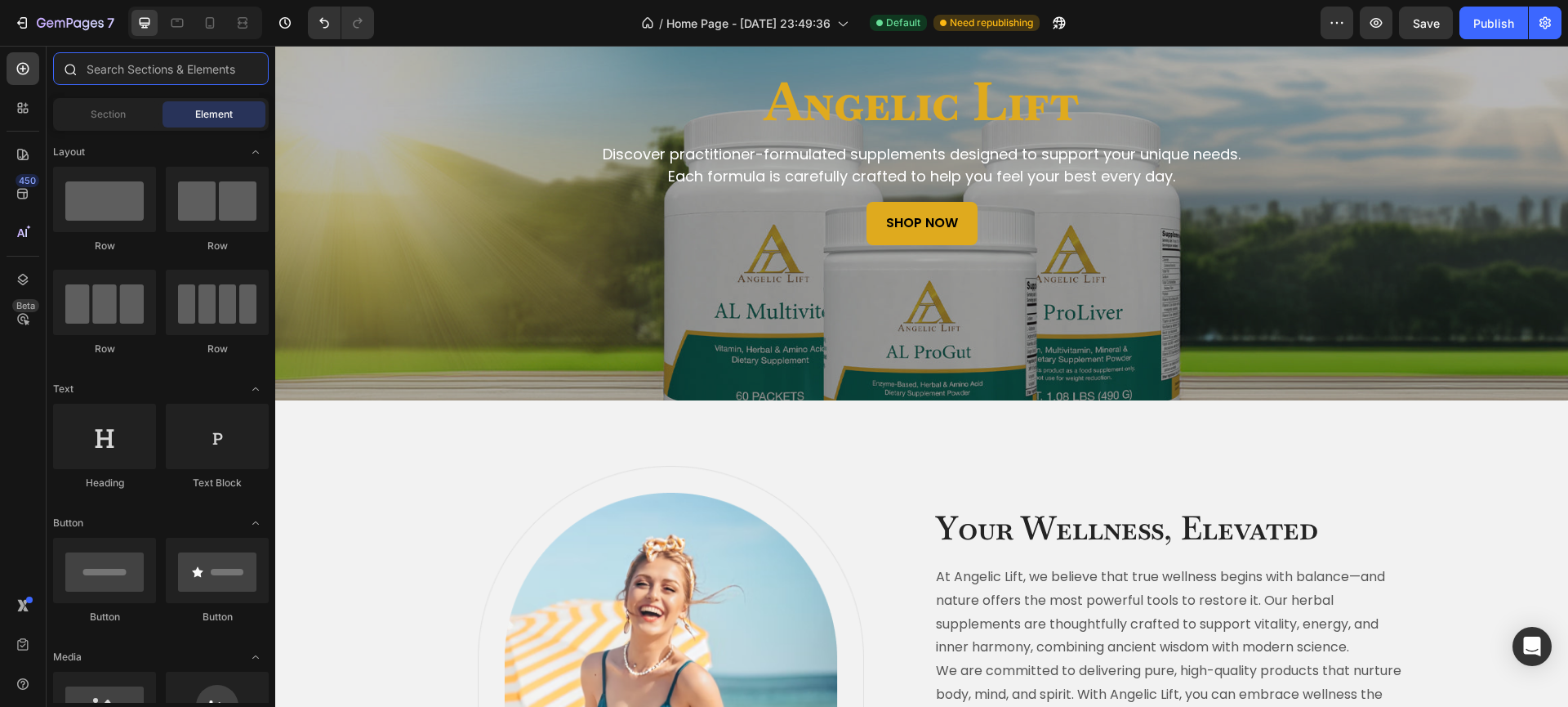
click at [139, 69] on input "text" at bounding box center [161, 69] width 216 height 32
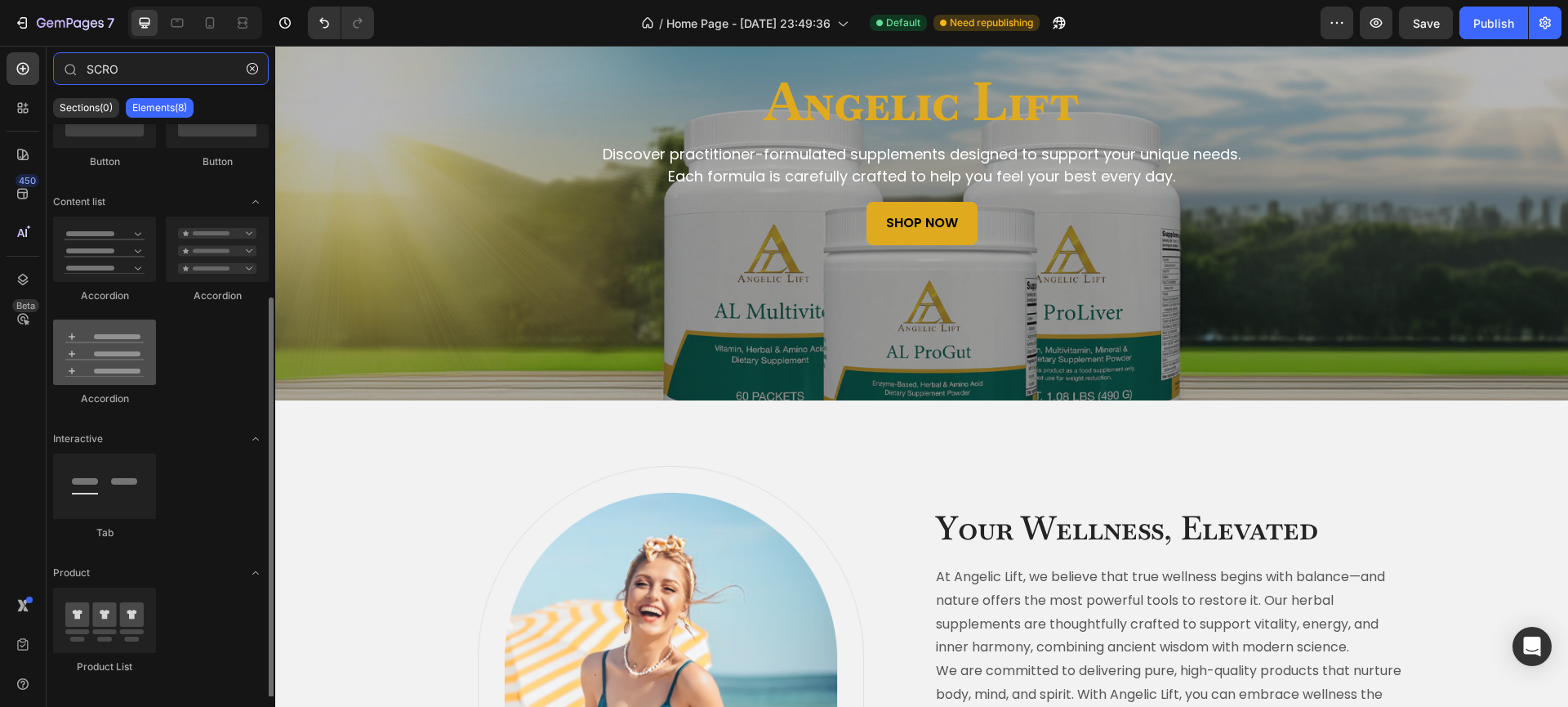
scroll to position [224, 0]
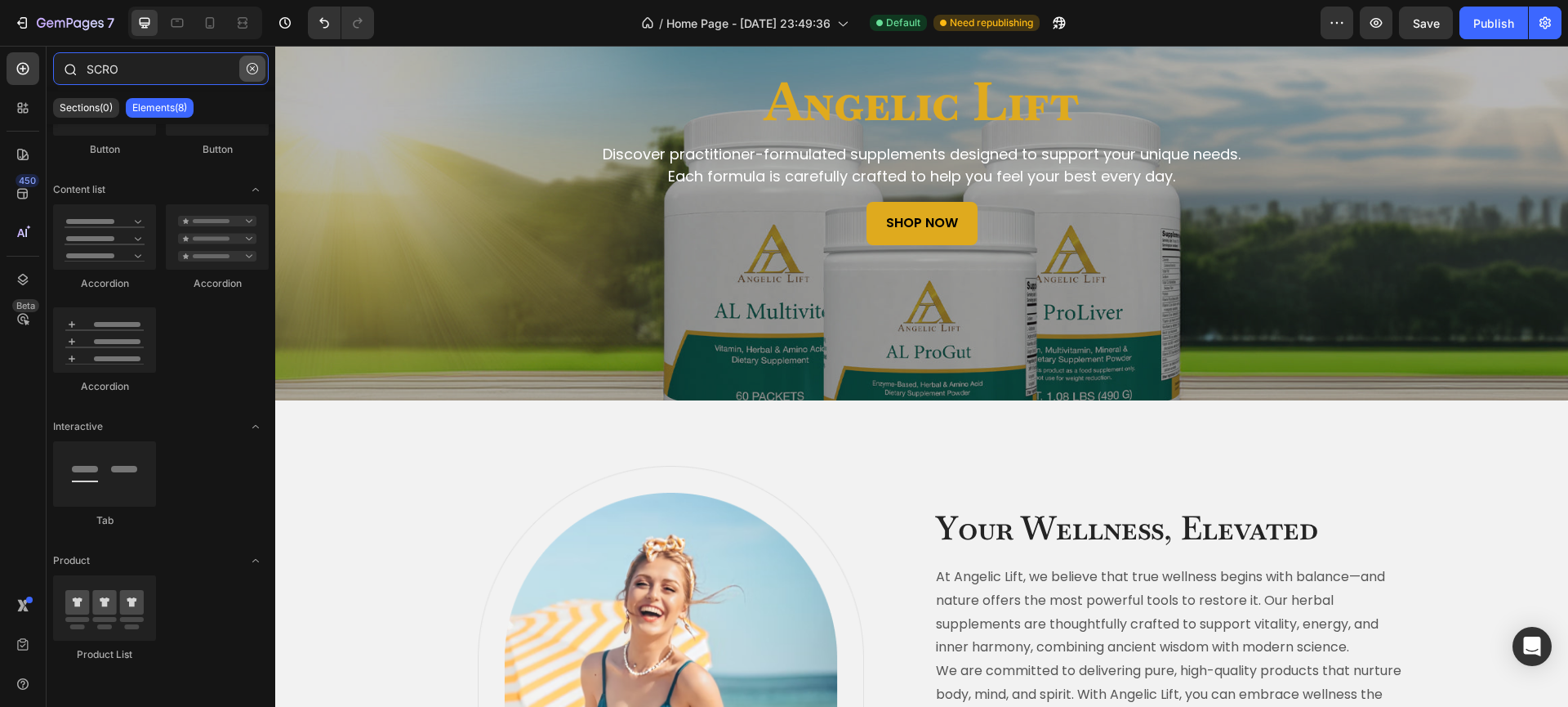
type input "SCRO"
click at [249, 69] on icon "button" at bounding box center [252, 69] width 11 height 11
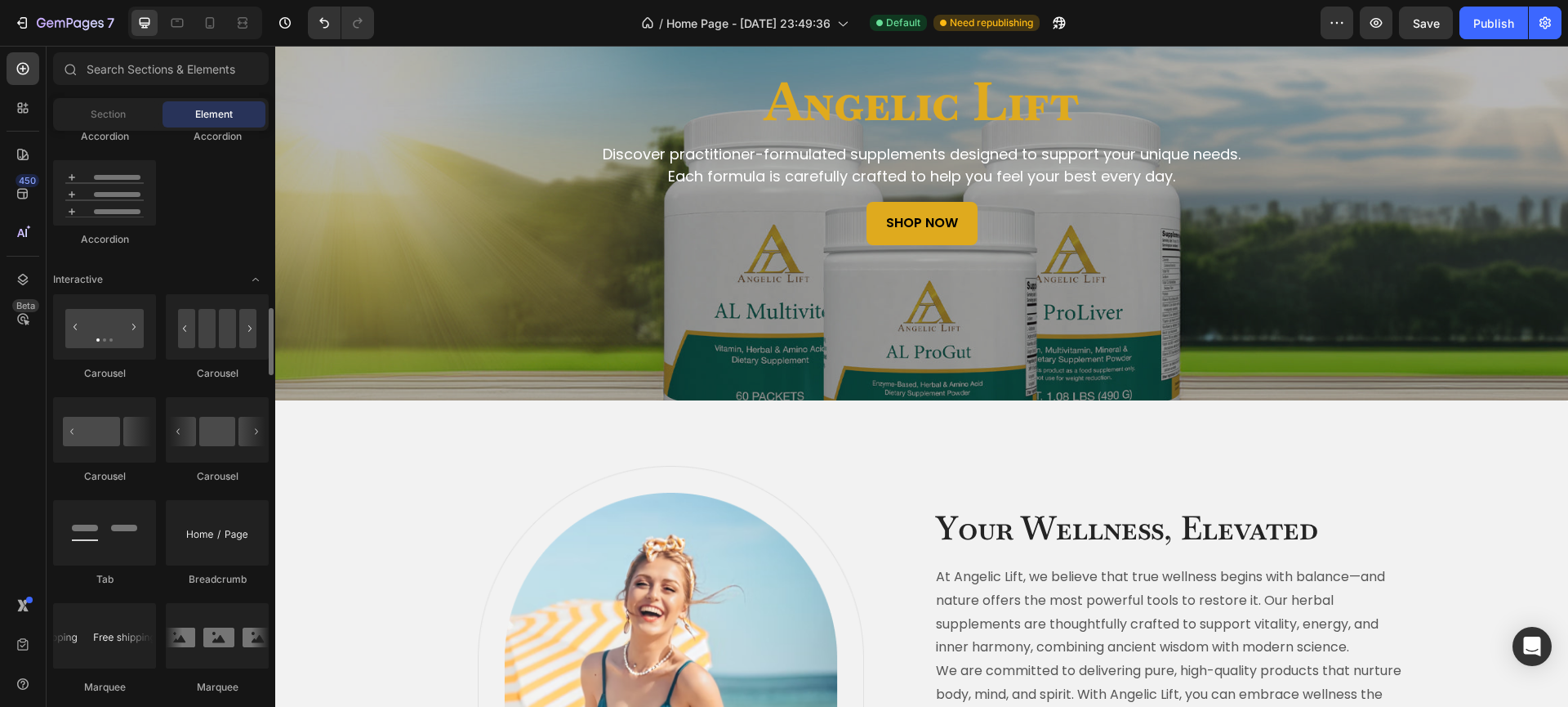
scroll to position [1587, 0]
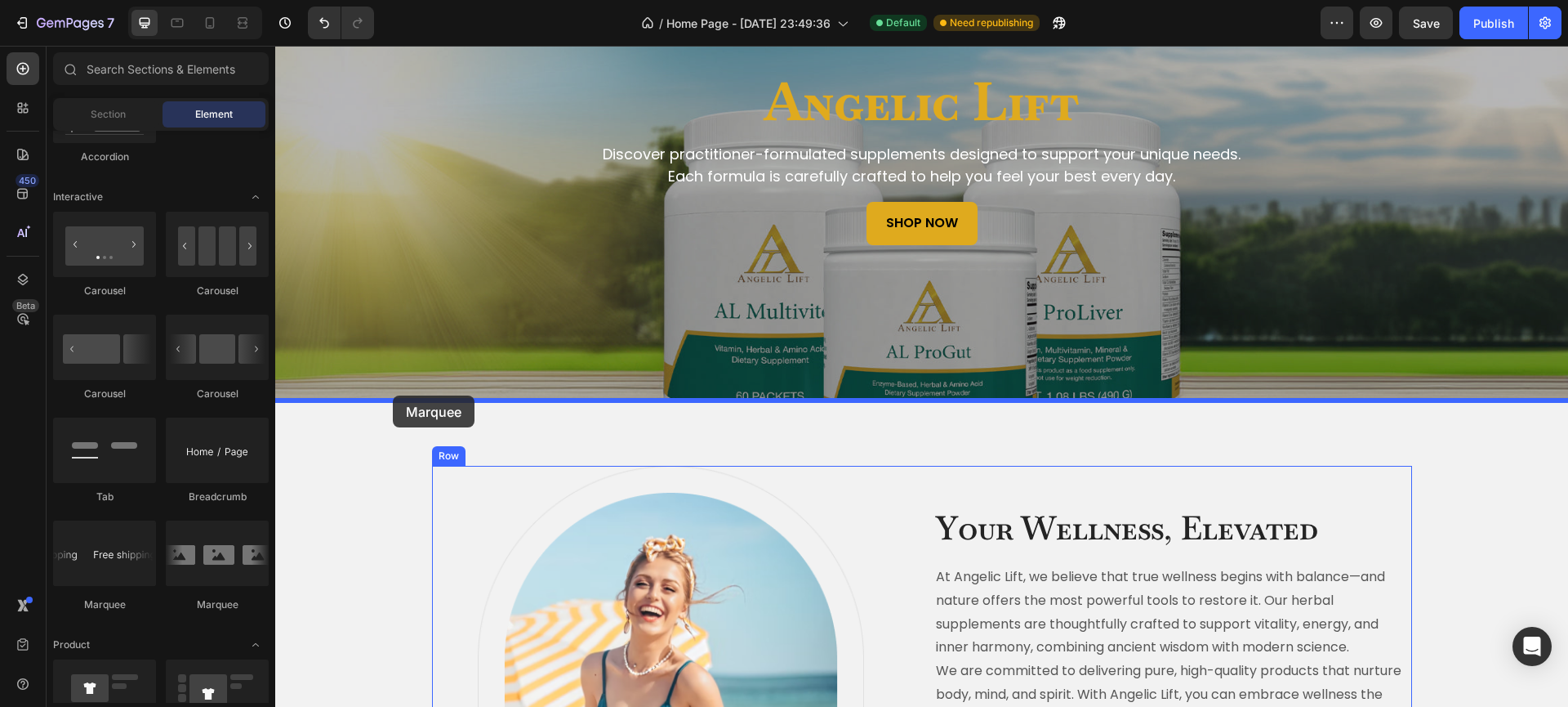
drag, startPoint x: 380, startPoint y: 601, endPoint x: 392, endPoint y: 396, distance: 205.4
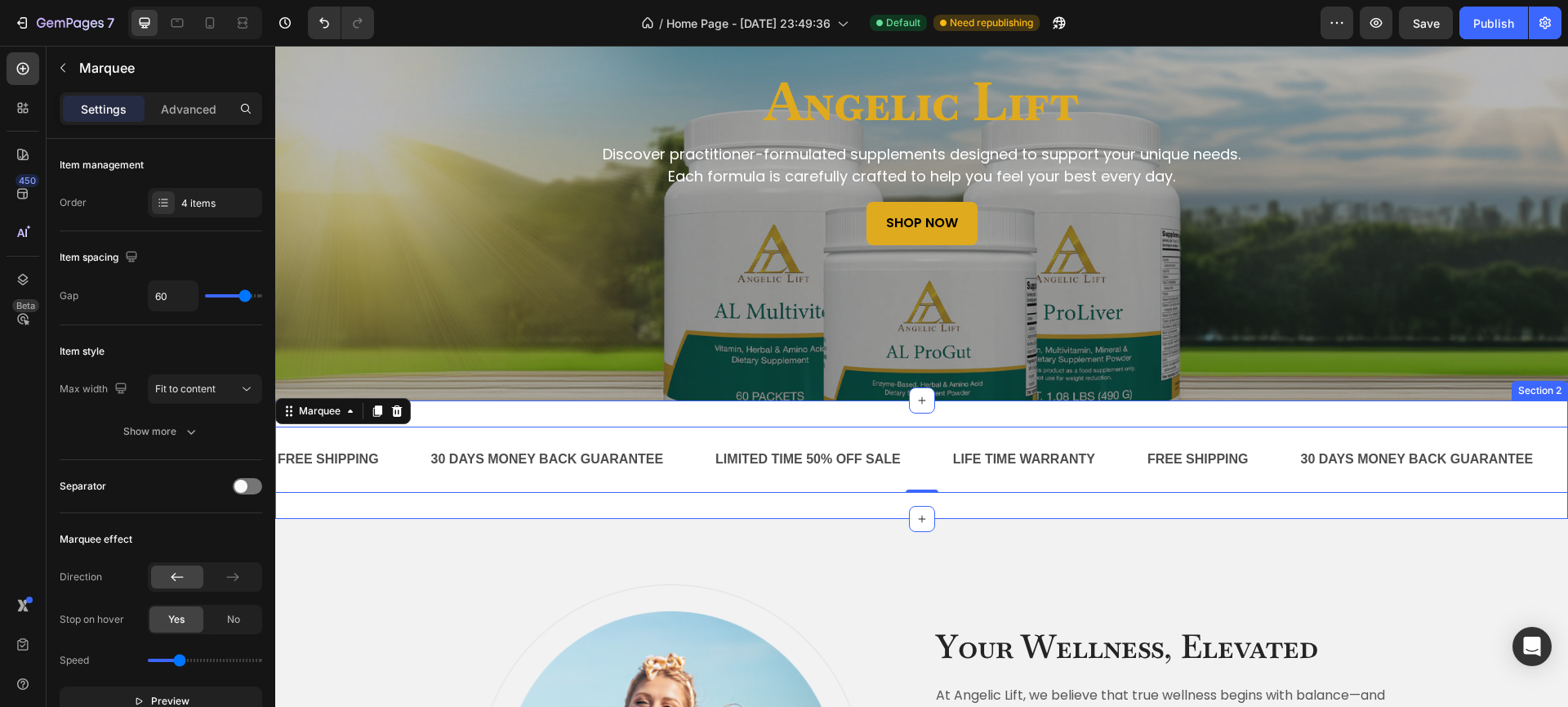
click at [651, 417] on div "FREE SHIPPING Text Block 30 DAYS MONEY BACK GUARANTEE Text Block LIMITED TIME 5…" at bounding box center [922, 460] width 1293 height 118
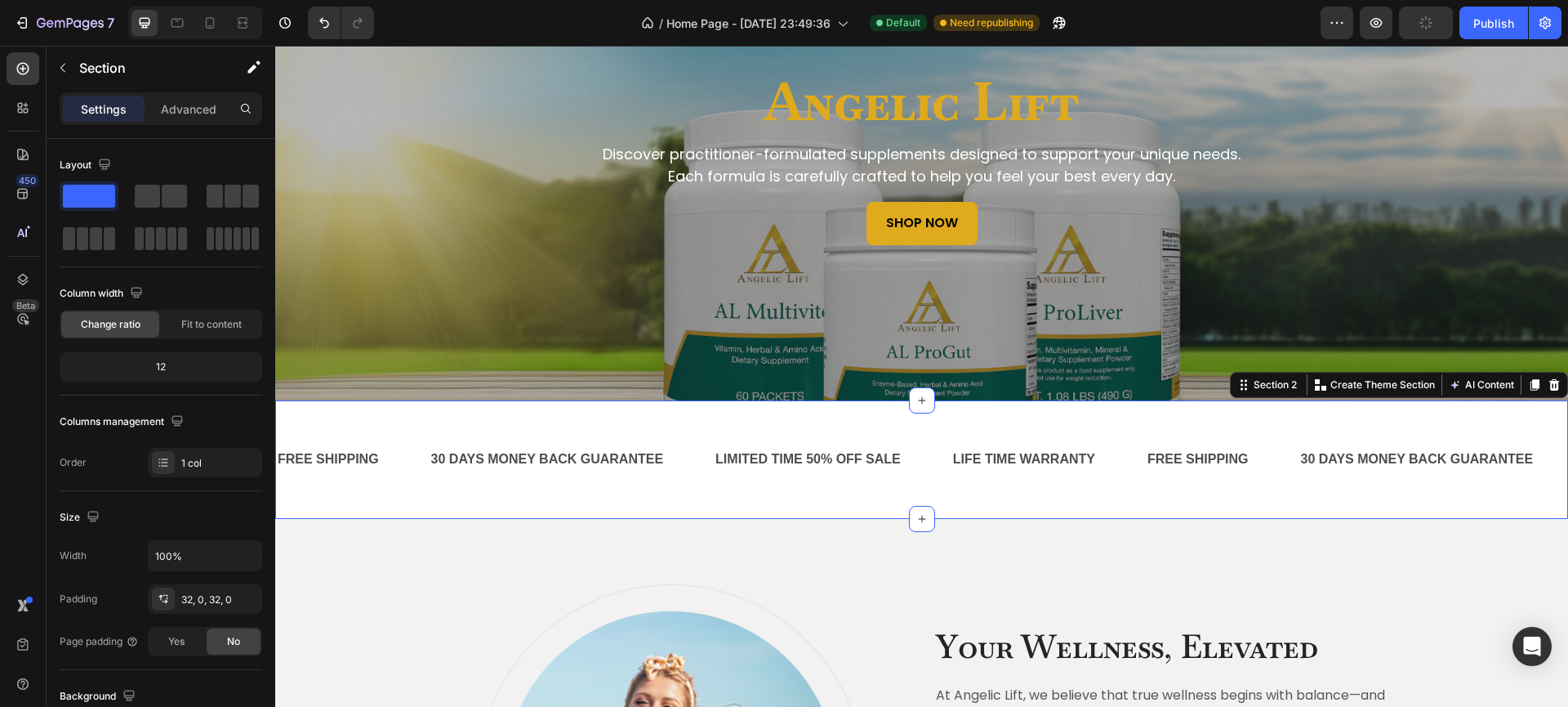
click at [804, 418] on div "FREE SHIPPING Text Block 30 DAYS MONEY BACK GUARANTEE Text Block LIMITED TIME 5…" at bounding box center [922, 460] width 1293 height 118
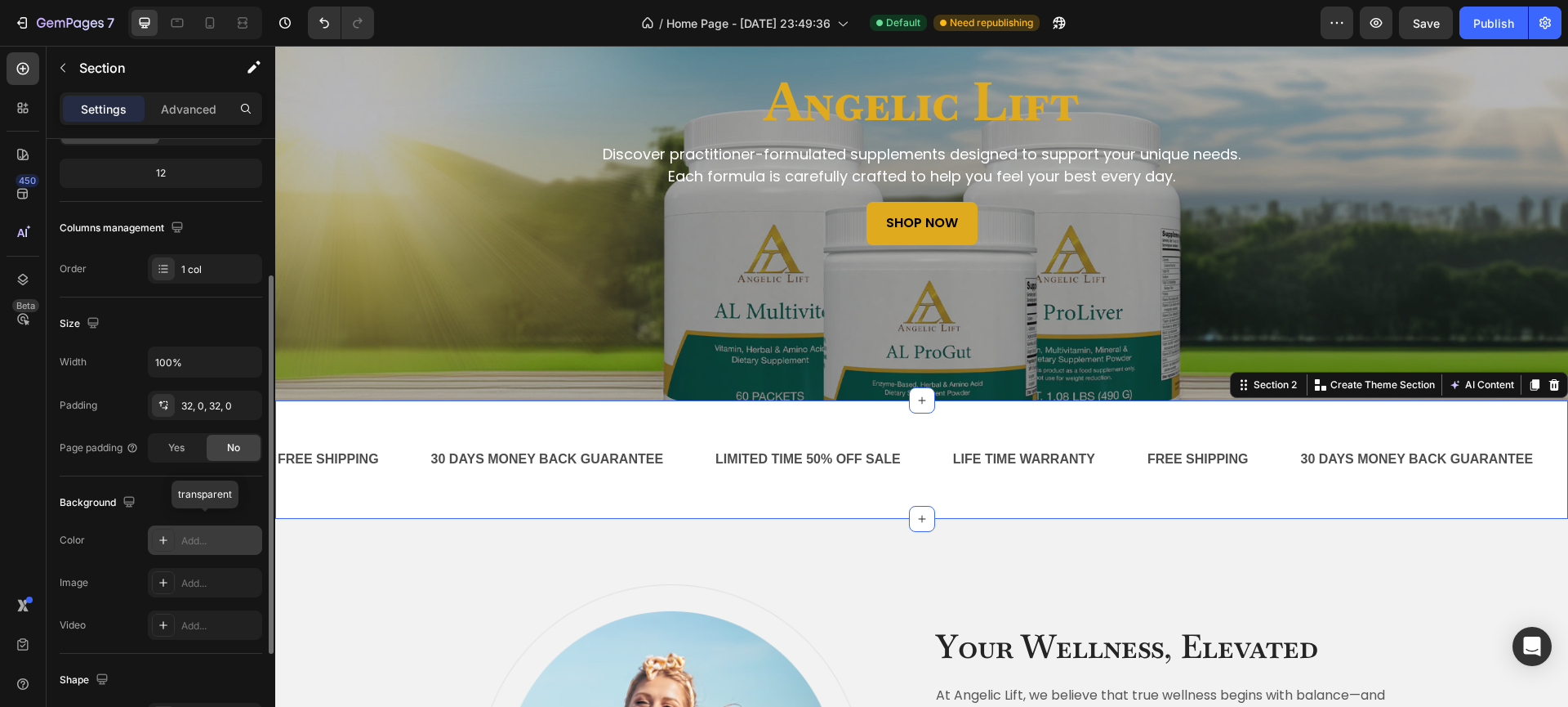
scroll to position [382, 0]
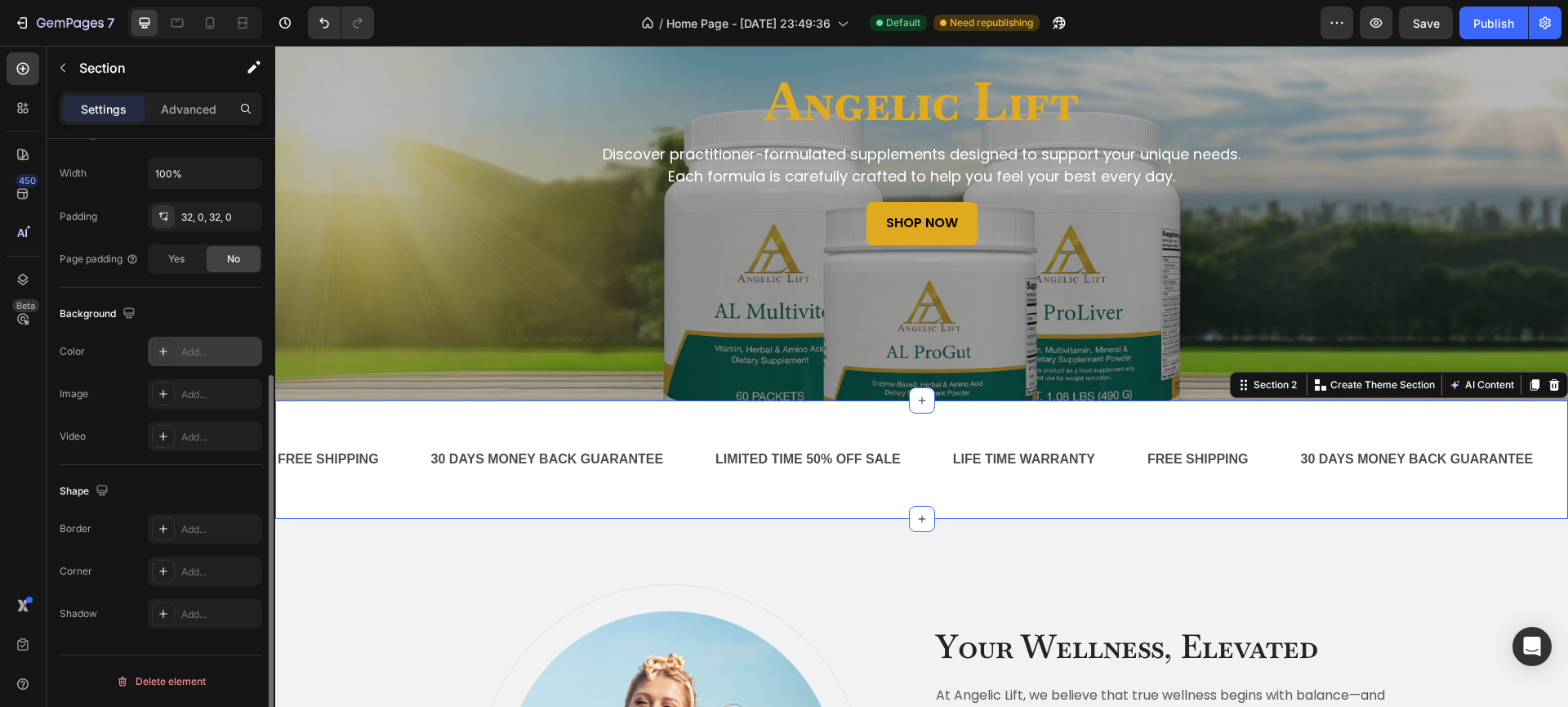
click at [187, 349] on div "Add..." at bounding box center [220, 352] width 76 height 14
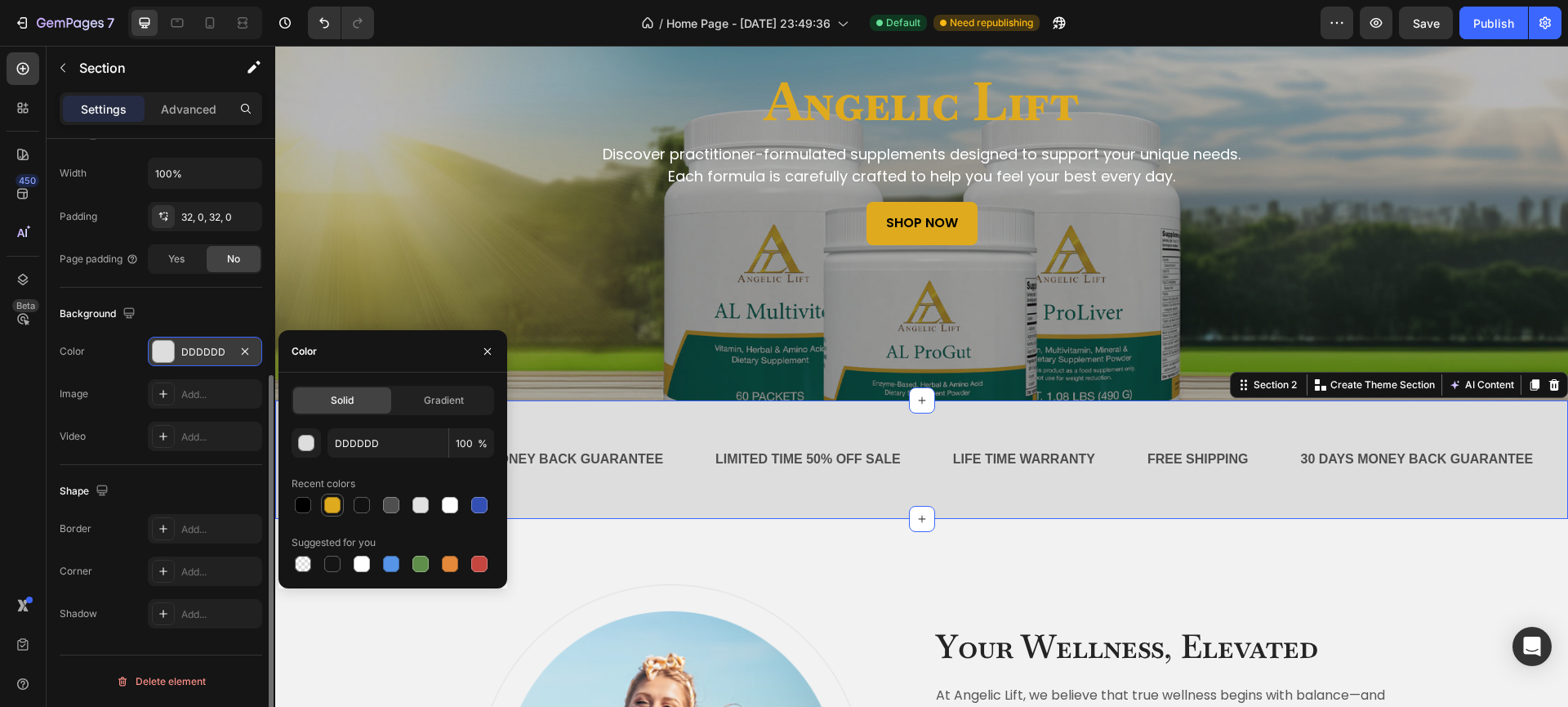
click at [339, 502] on div at bounding box center [331, 504] width 16 height 16
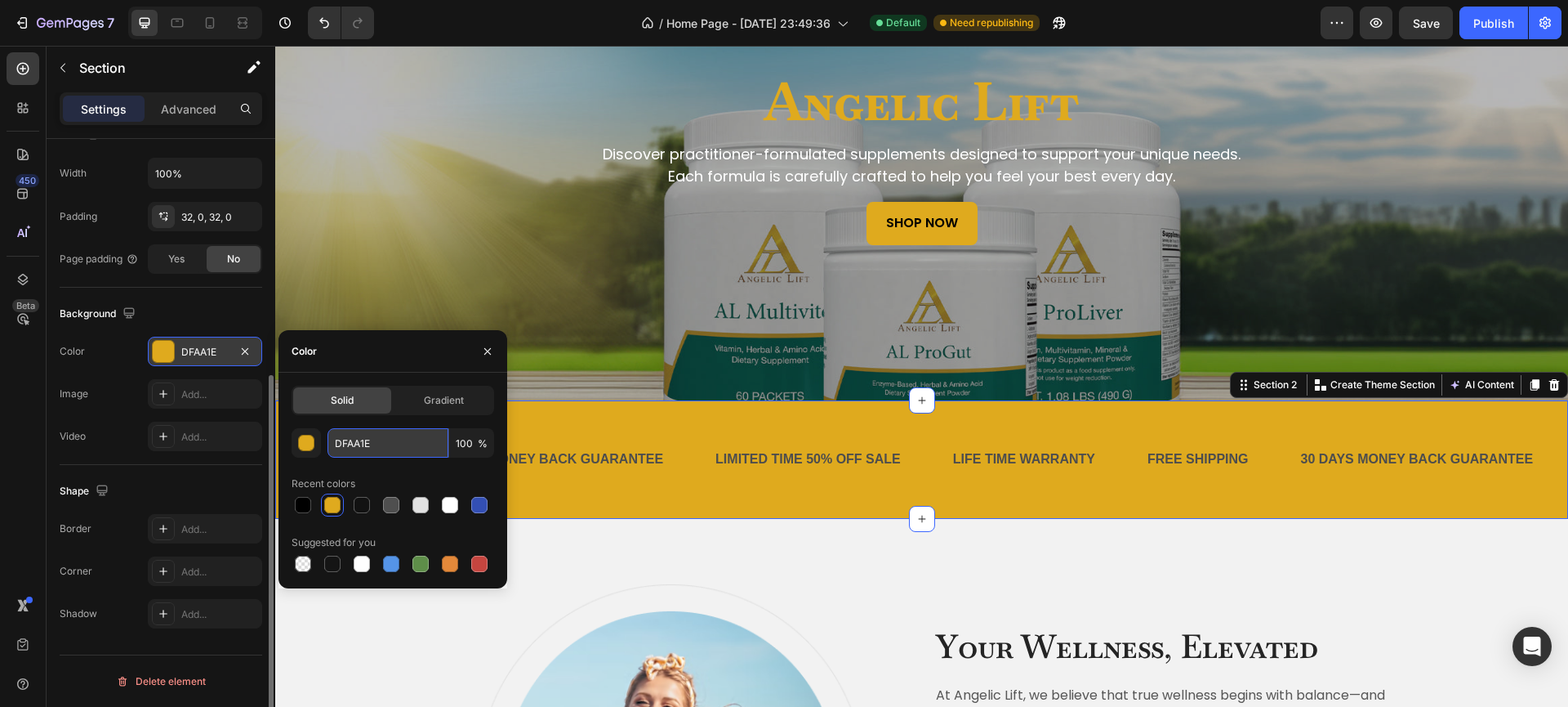
click at [376, 445] on input "DFAA1E" at bounding box center [388, 442] width 121 height 30
click at [377, 445] on input "DFAA1E" at bounding box center [388, 442] width 121 height 30
paste input "774c29"
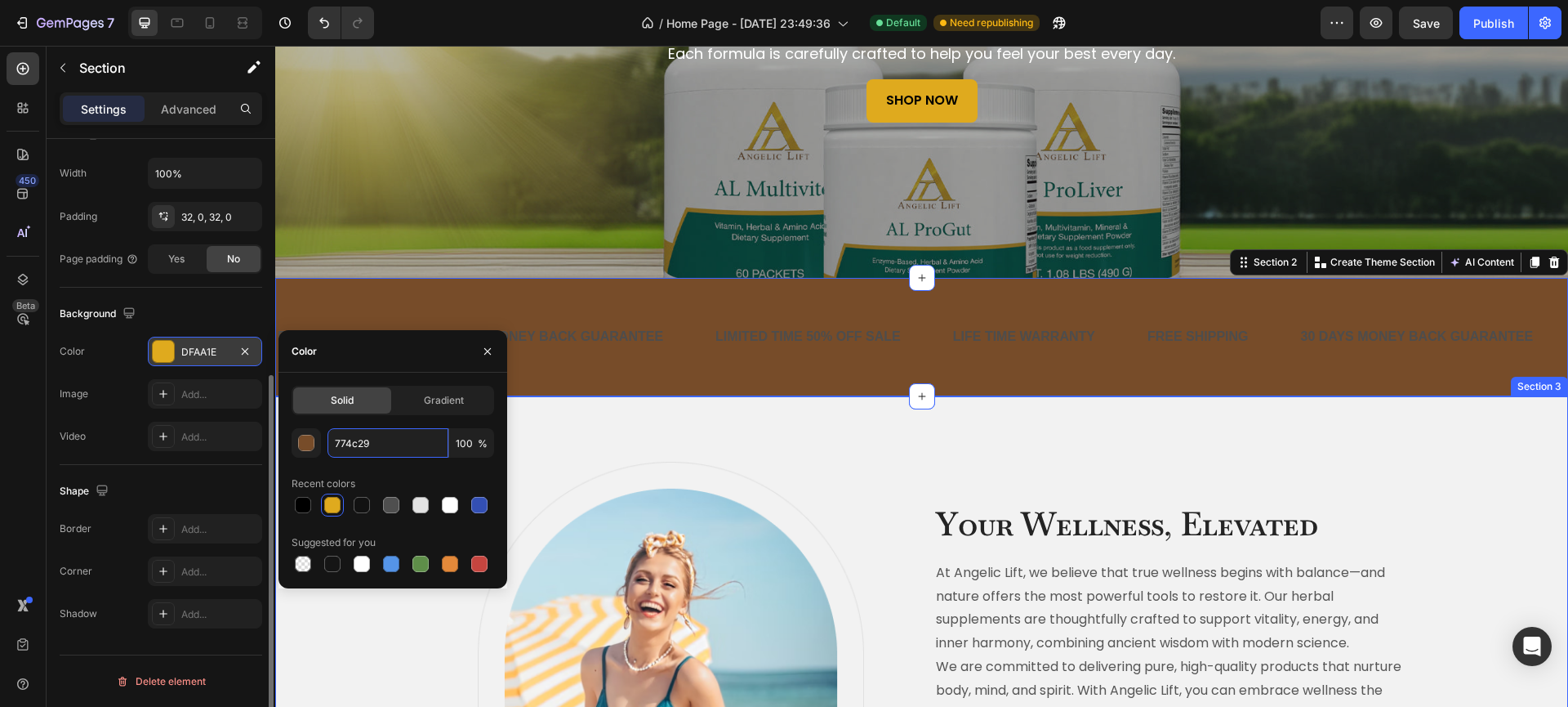
scroll to position [325, 0]
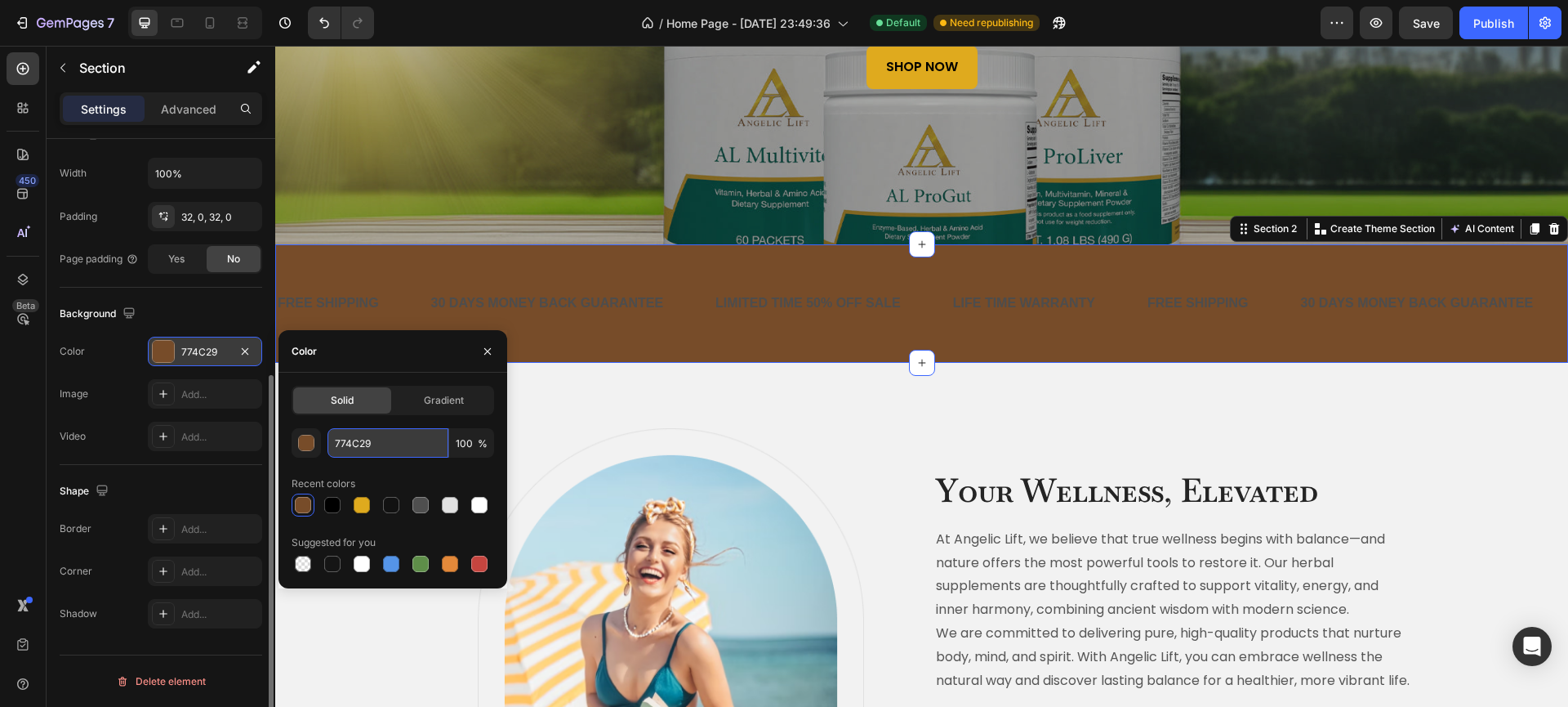
paste input "0b5d52"
type input "0b5d52"
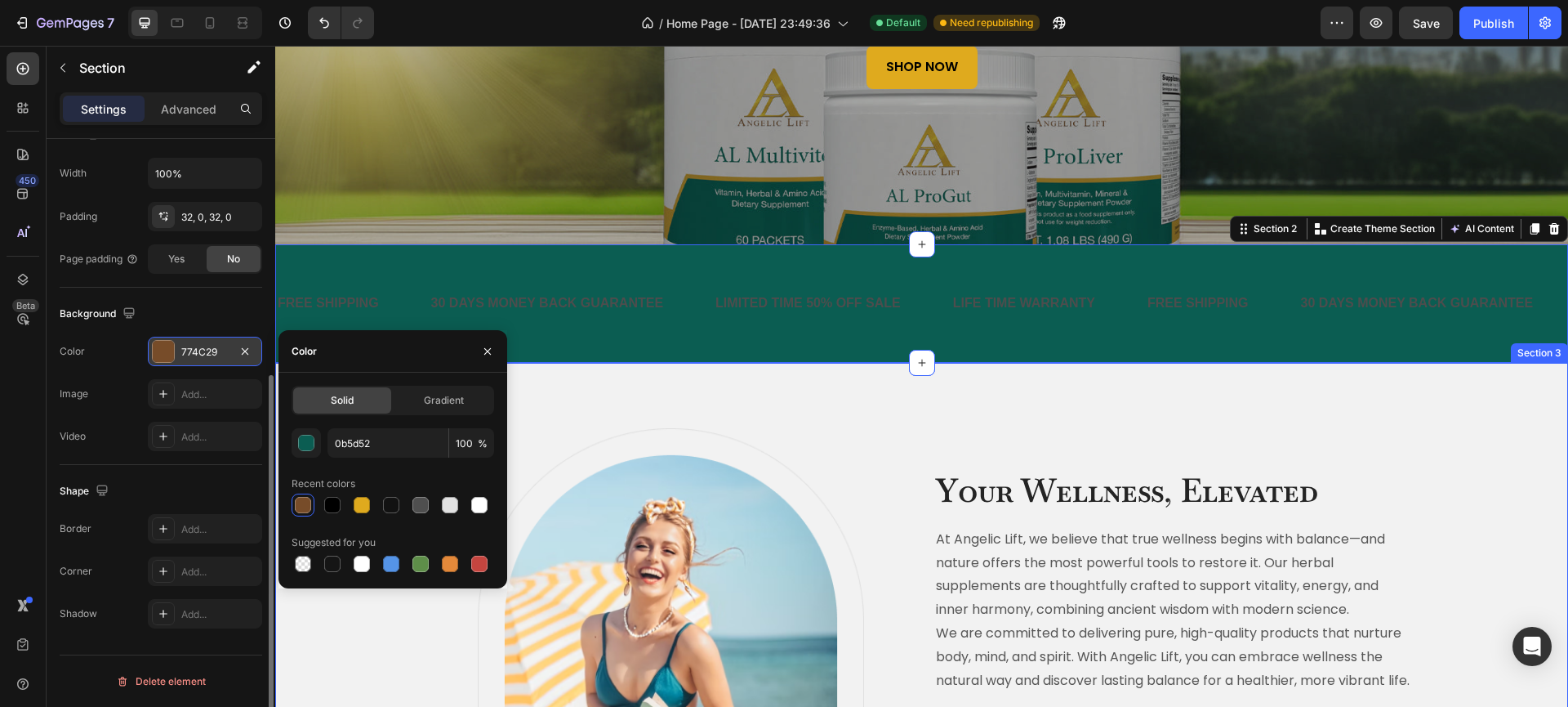
click at [631, 414] on div "Image Row Your Wellness, Elevated Heading At Angelic Lift, we believe that true…" at bounding box center [922, 705] width 1293 height 685
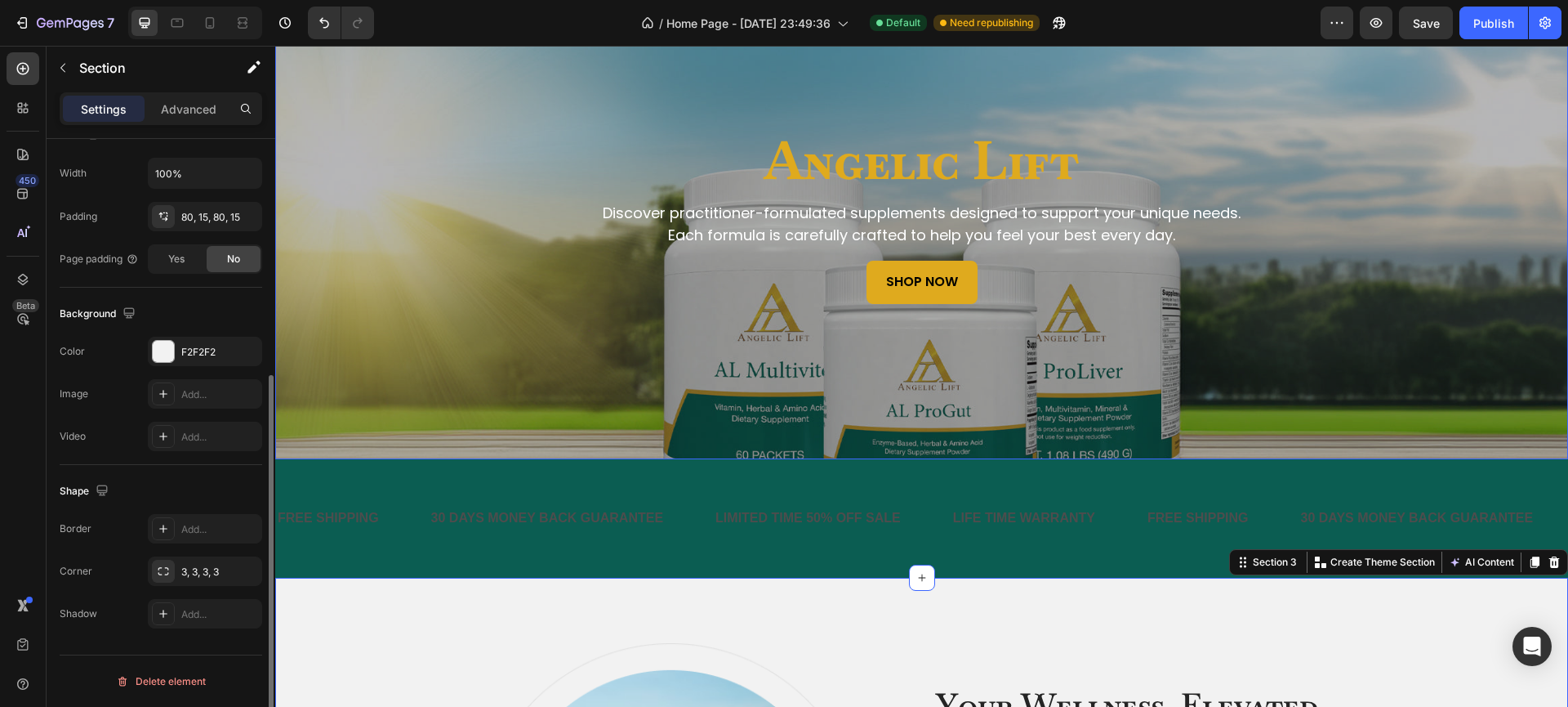
scroll to position [201, 0]
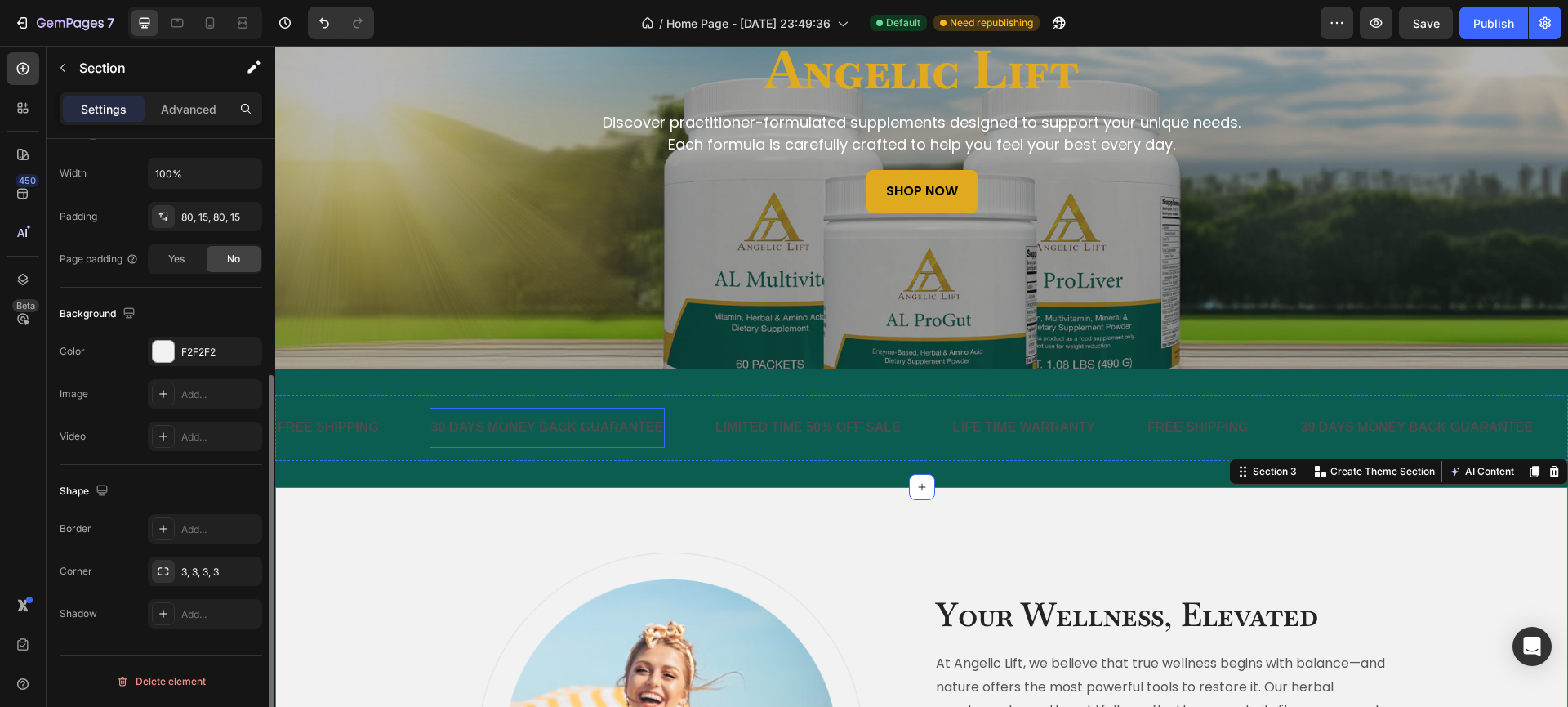
click at [554, 426] on div "30 DAYS MONEY BACK GUARANTEE" at bounding box center [547, 428] width 236 height 27
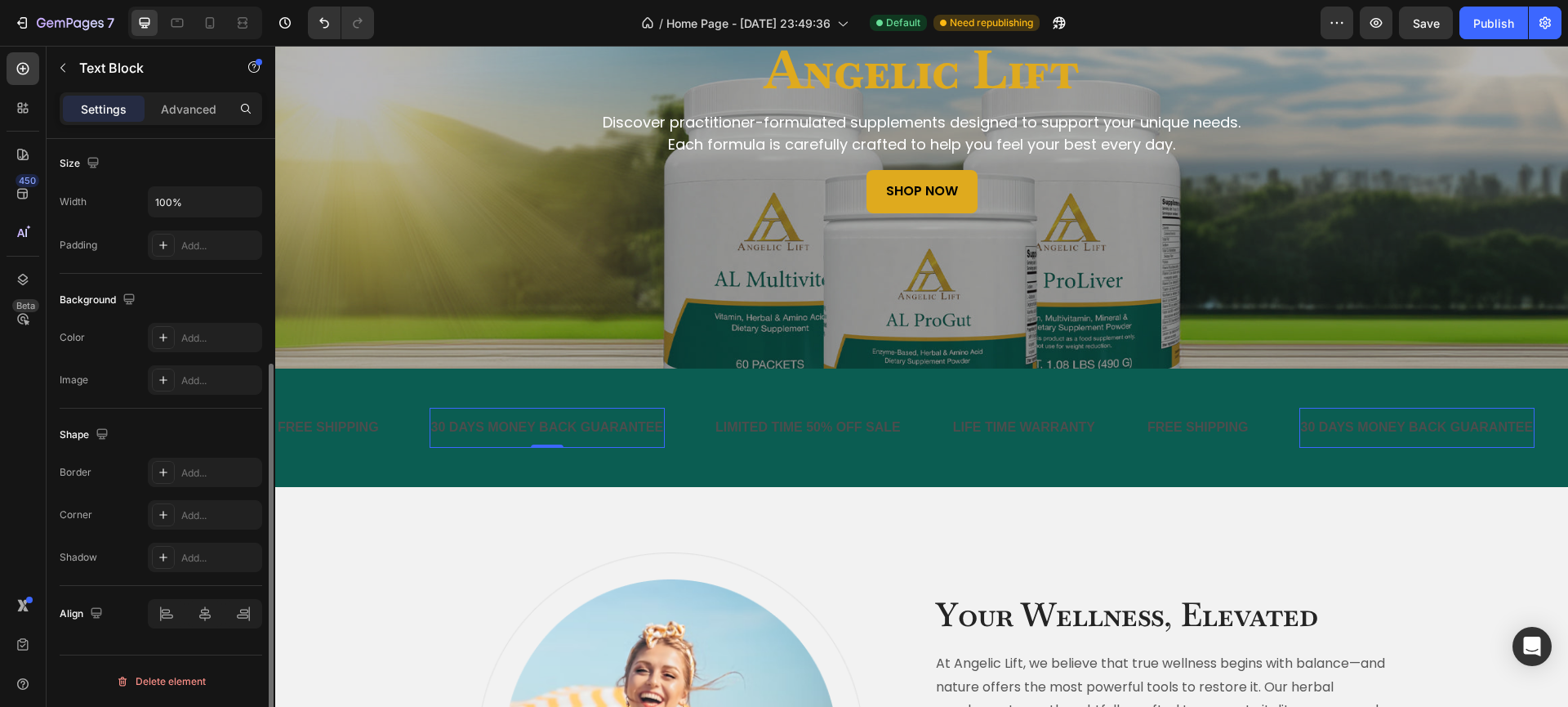
scroll to position [0, 0]
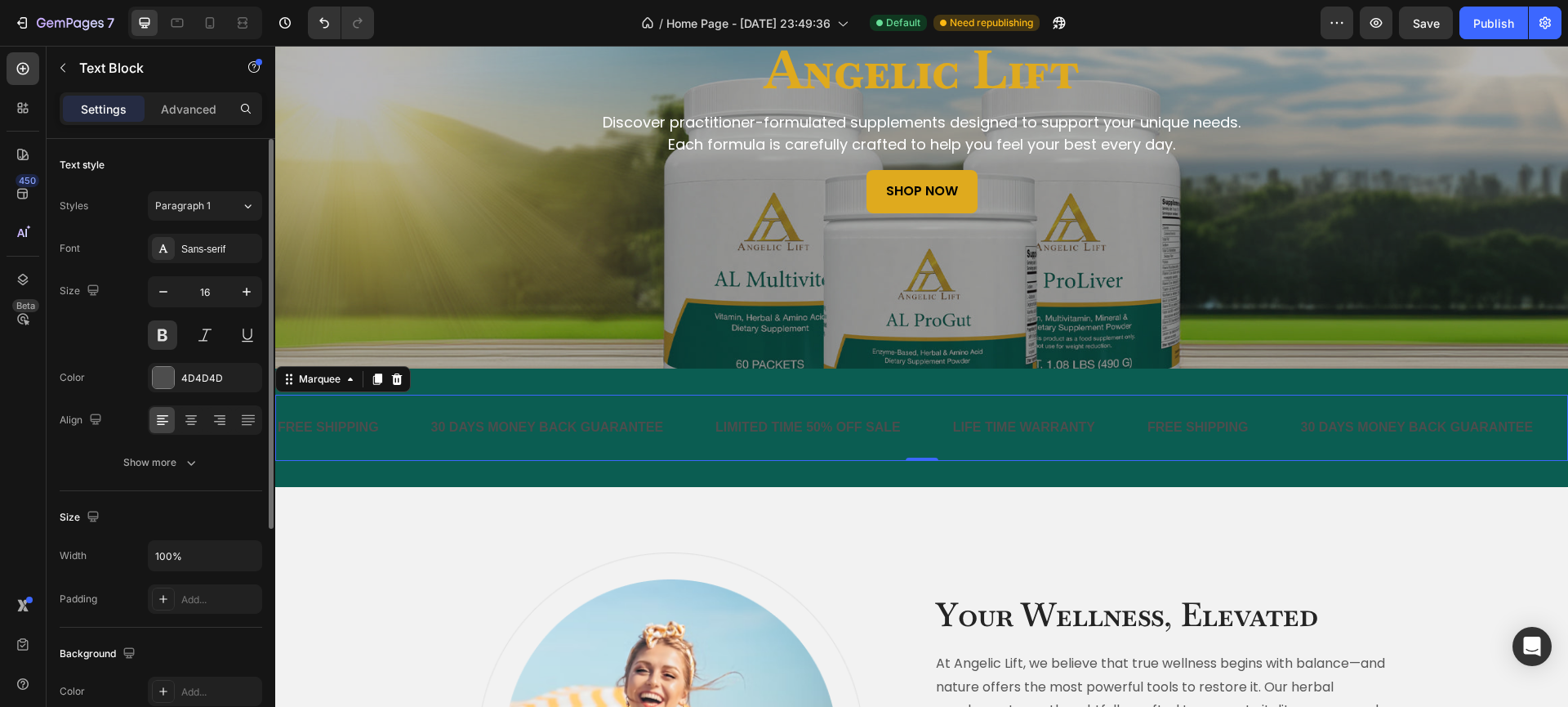
click at [384, 444] on div "FREE SHIPPING Text Block" at bounding box center [352, 428] width 154 height 40
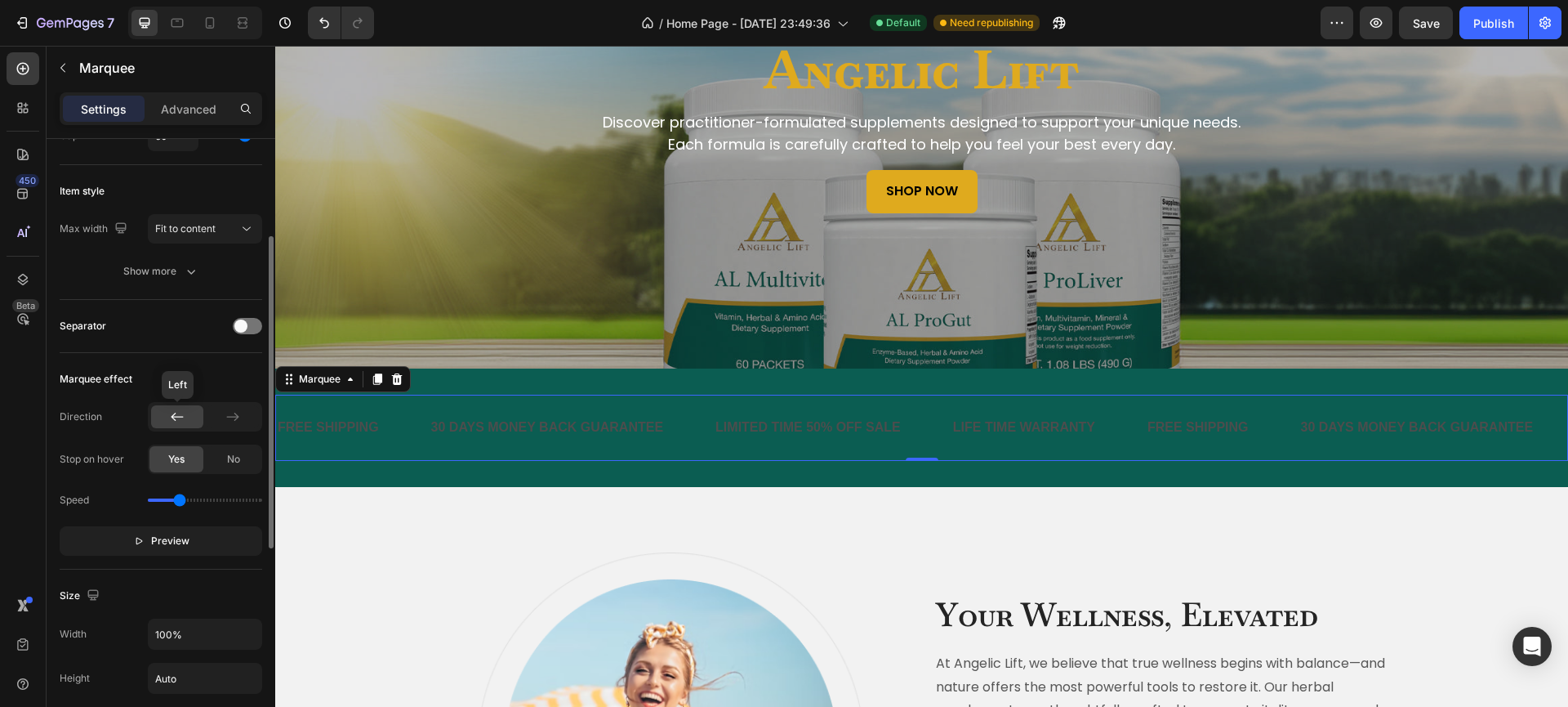
scroll to position [171, 0]
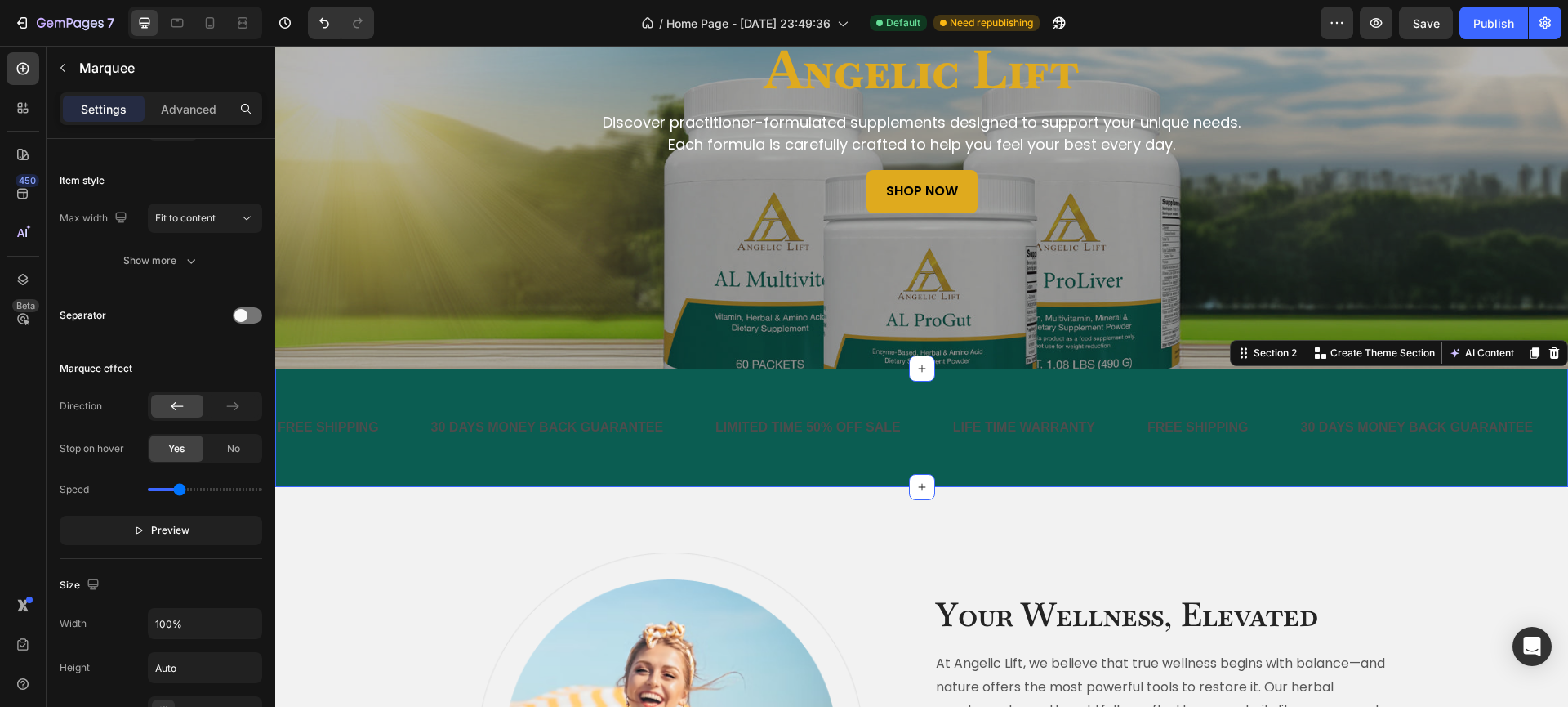
click at [490, 471] on div "FREE SHIPPING Text Block 30 DAYS MONEY BACK GUARANTEE Text Block LIMITED TIME 5…" at bounding box center [922, 428] width 1293 height 118
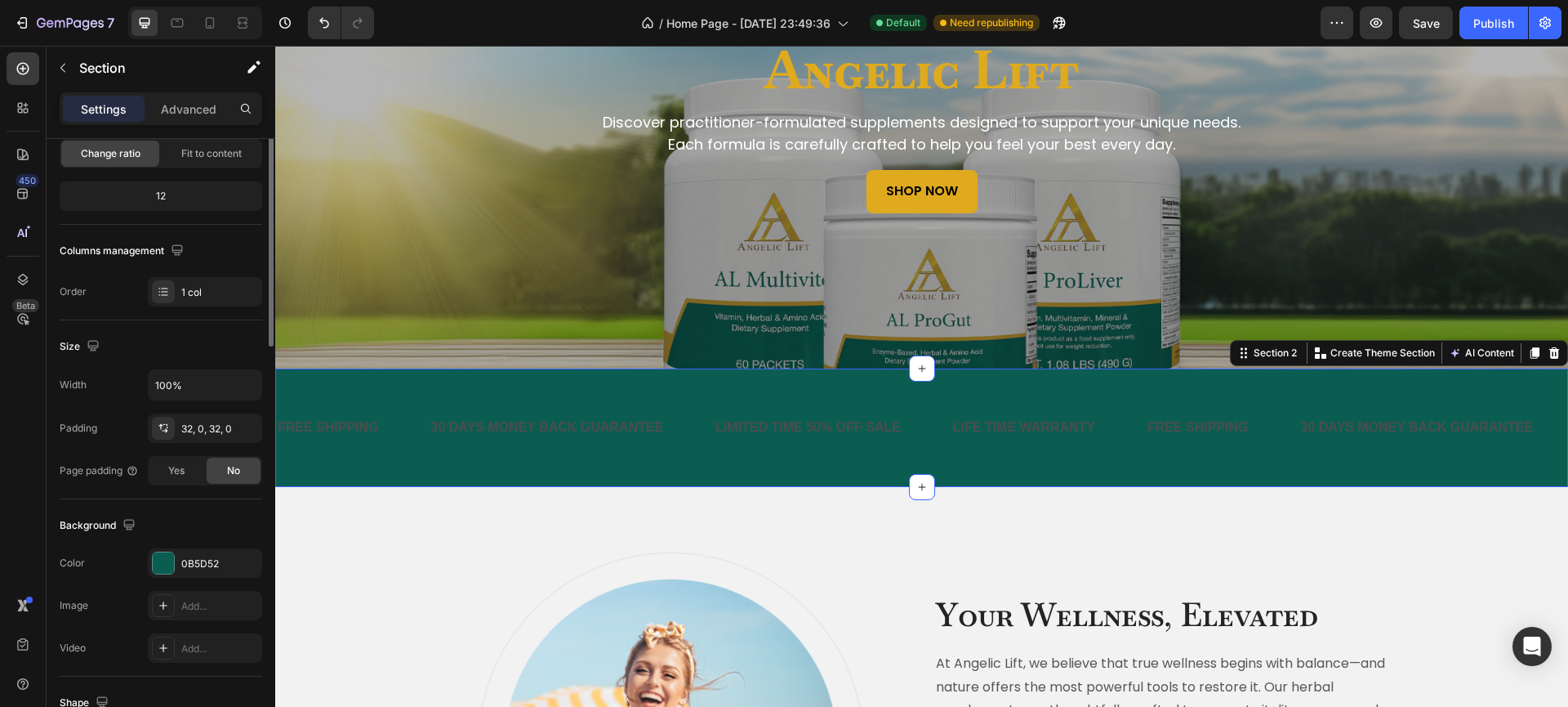
scroll to position [0, 0]
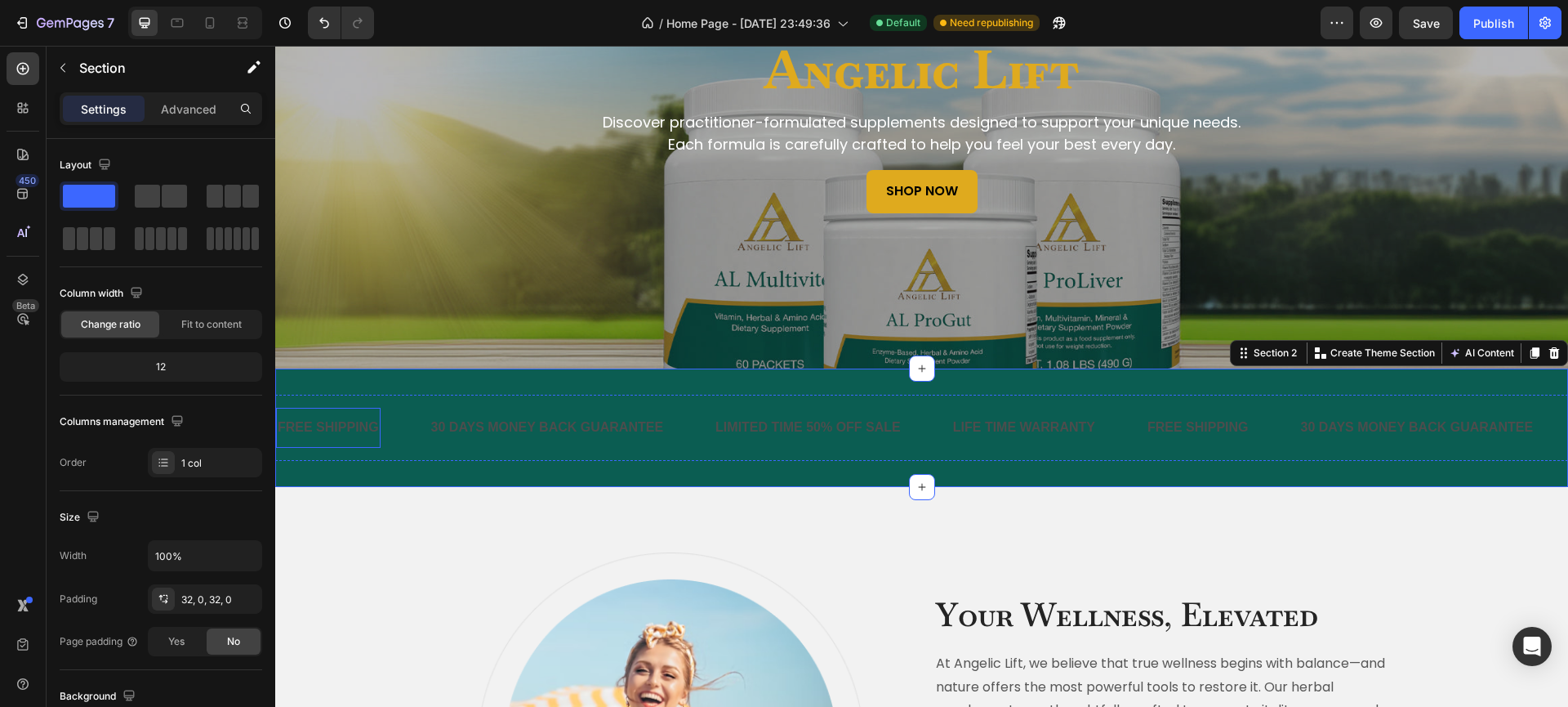
click at [346, 418] on div "FREE SHIPPING" at bounding box center [328, 428] width 104 height 27
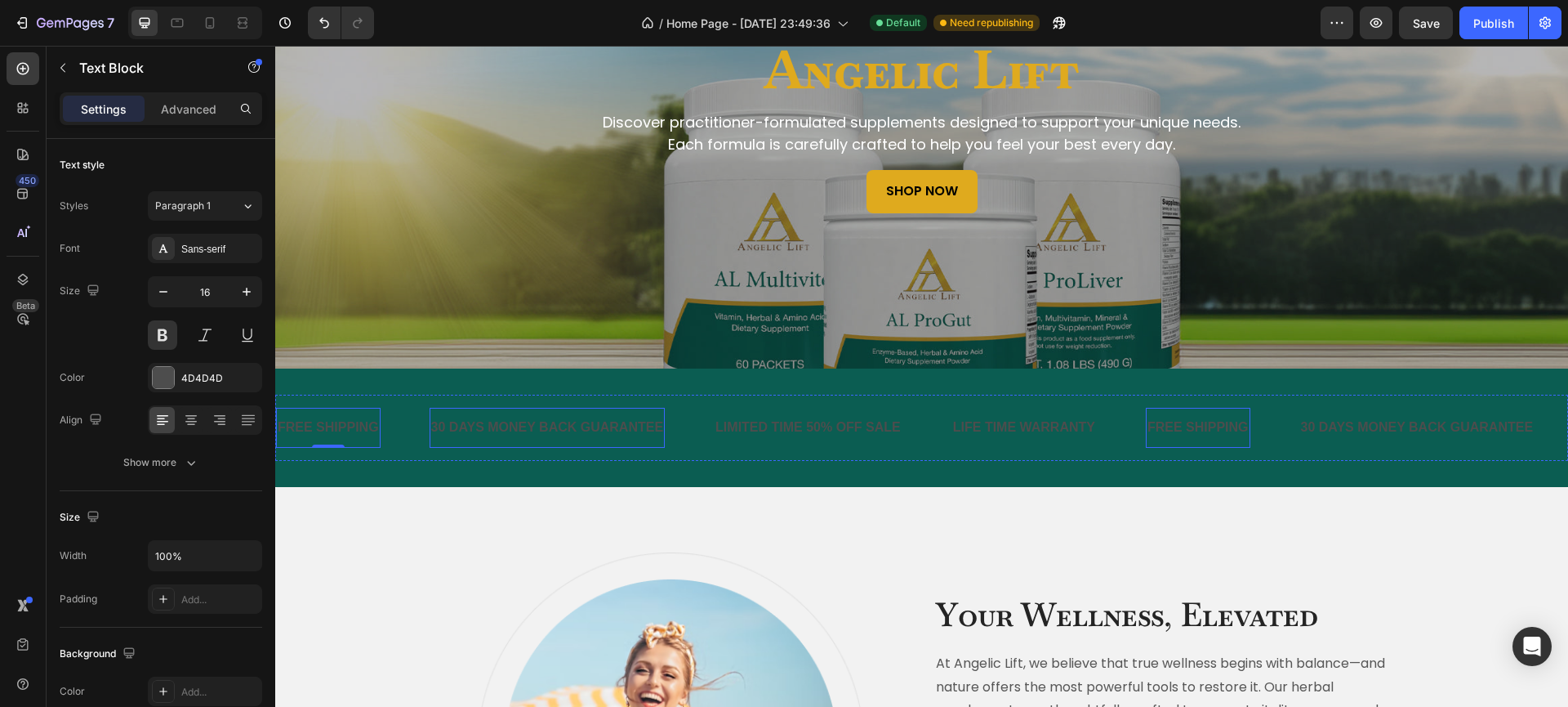
click at [550, 432] on div "30 DAYS MONEY BACK GUARANTEE" at bounding box center [547, 428] width 236 height 27
click at [365, 423] on div "FREE SHIPPING" at bounding box center [328, 428] width 104 height 27
click at [340, 426] on div "FREE SHIPPING" at bounding box center [328, 428] width 104 height 27
click at [340, 426] on p "FREE SHIPPING" at bounding box center [328, 427] width 101 height 24
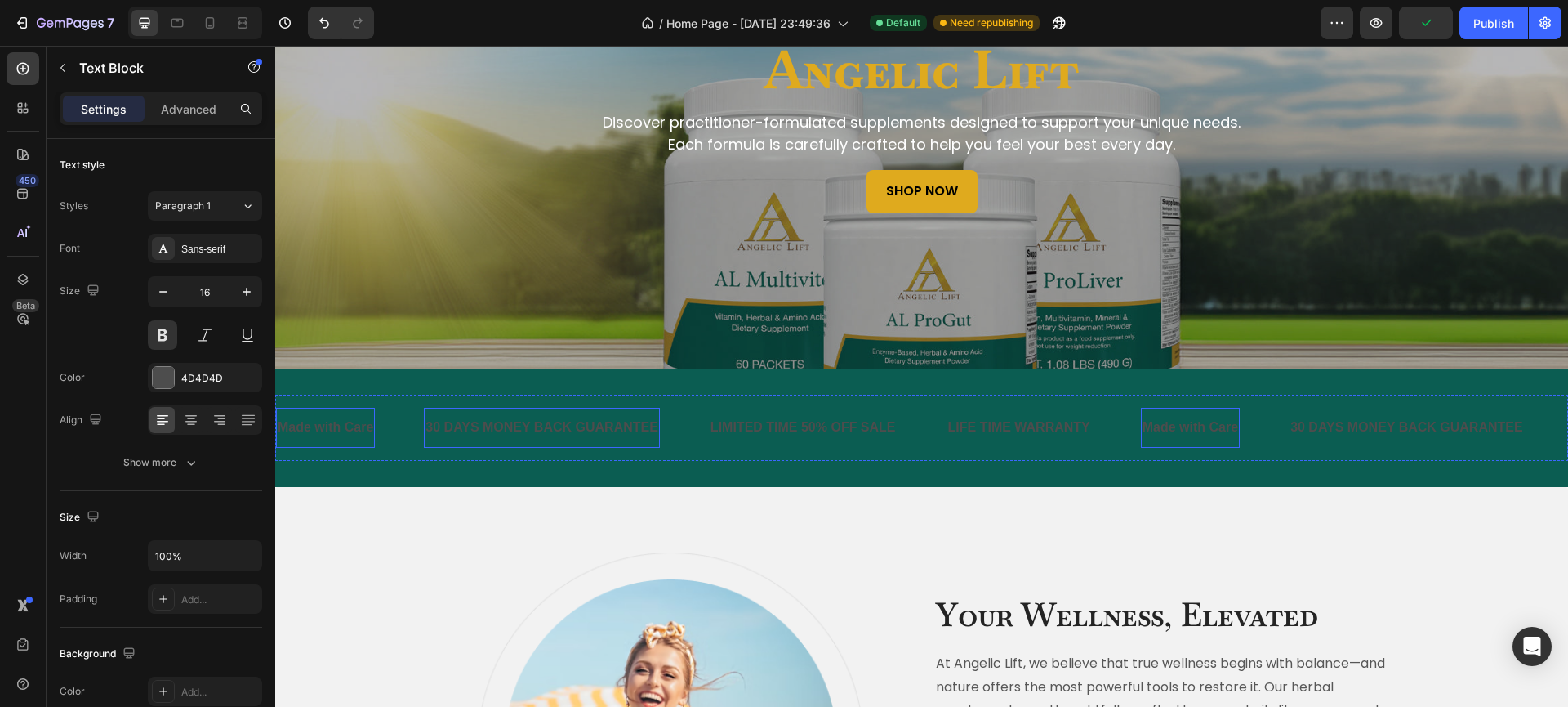
click at [492, 420] on div "30 DAYS MONEY BACK GUARANTEE" at bounding box center [541, 428] width 236 height 27
click at [492, 420] on p "30 DAYS MONEY BACK GUARANTEE" at bounding box center [541, 427] width 233 height 24
click at [508, 430] on strong "Pure & High Quality" at bounding box center [486, 427] width 122 height 14
click at [509, 430] on strong "Pure & High Quality" at bounding box center [486, 427] width 122 height 14
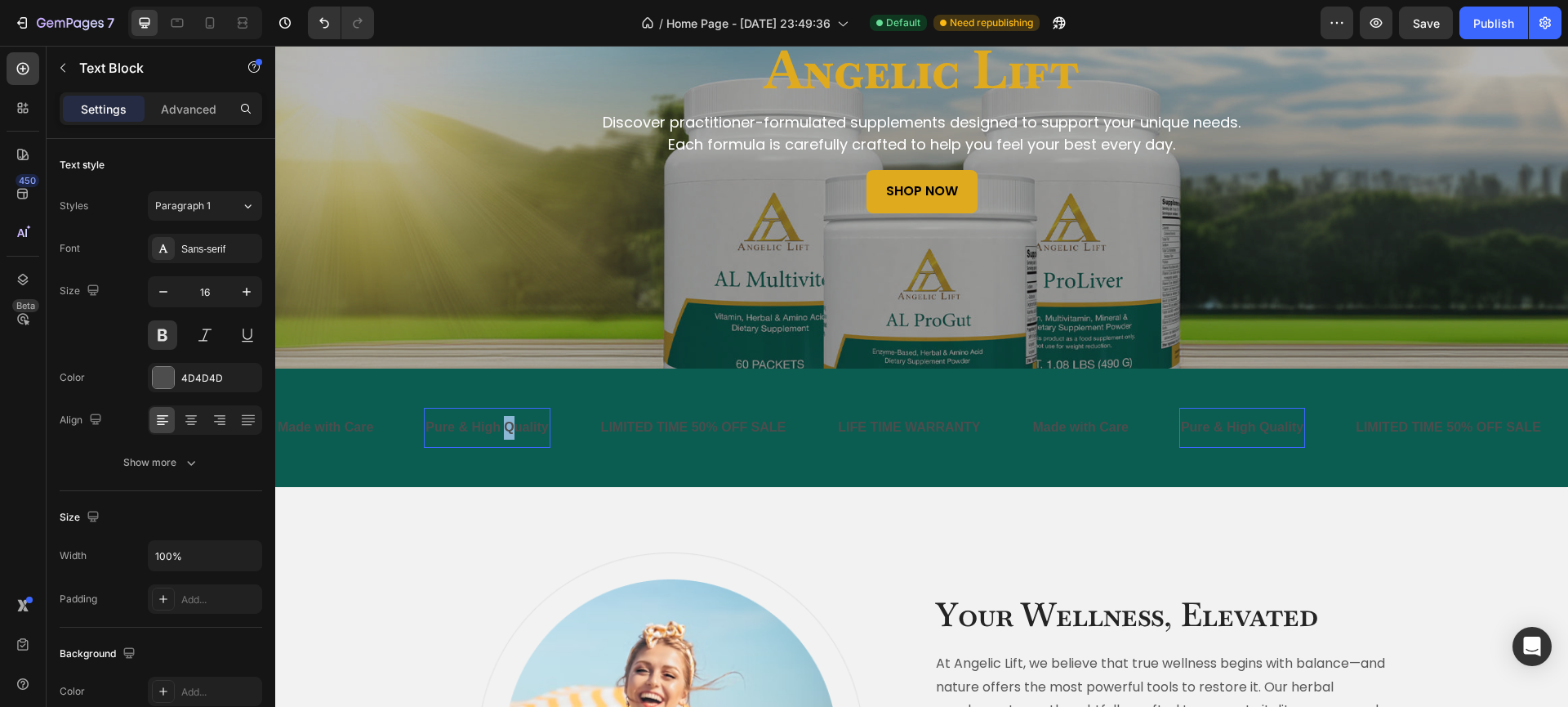
click at [510, 430] on strong "Pure & High Quality" at bounding box center [486, 427] width 122 height 14
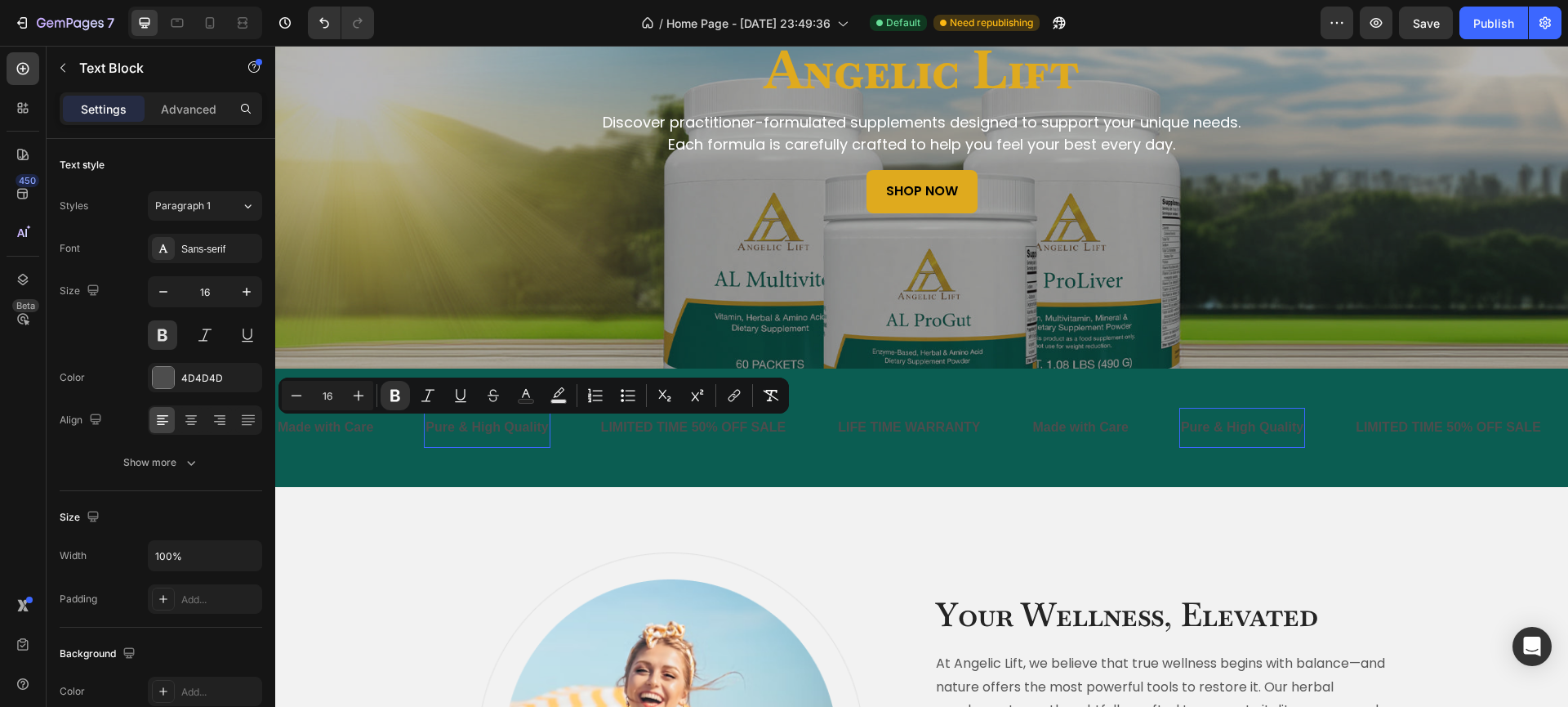
click at [510, 431] on strong "Pure & High Quality" at bounding box center [486, 427] width 122 height 14
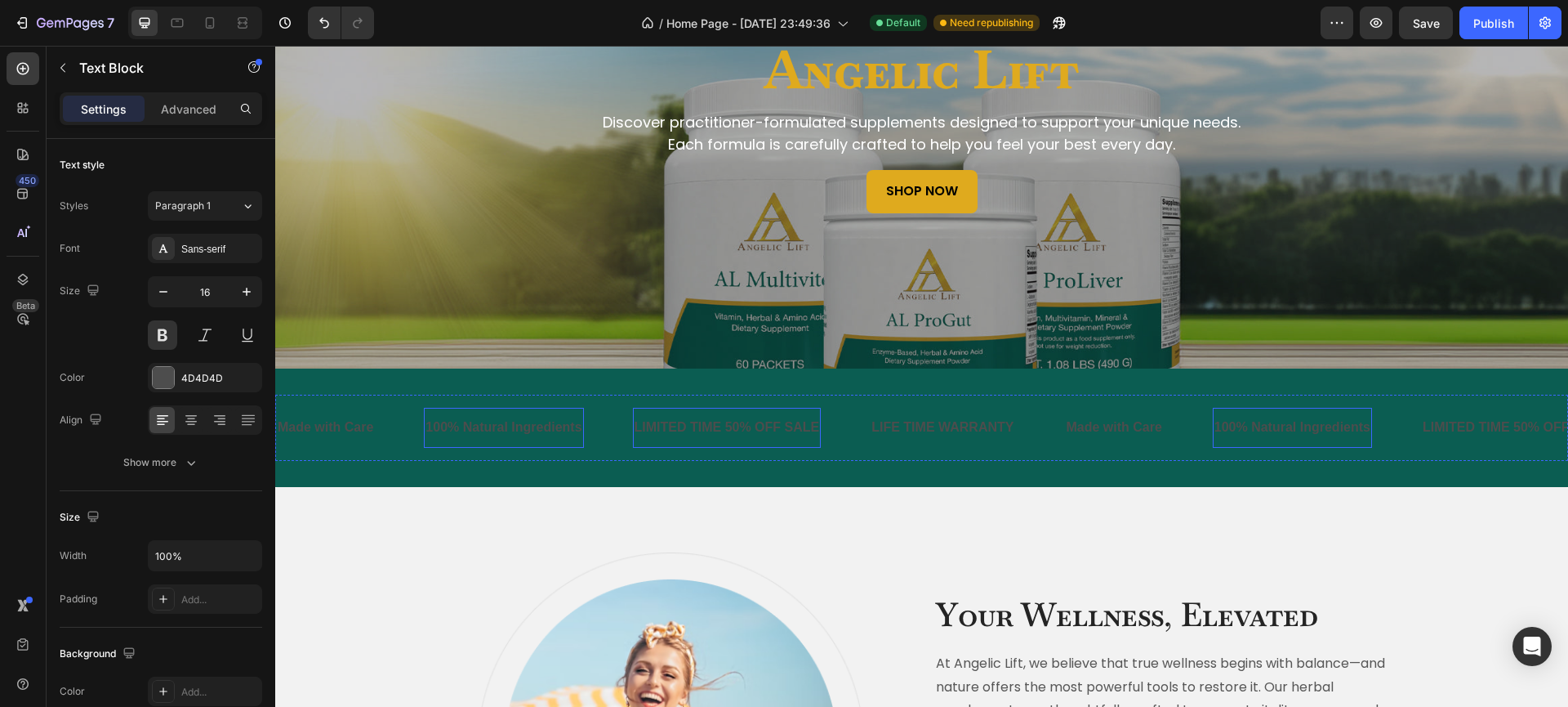
click at [670, 428] on div "LIMITED TIME 50% OFF SALE" at bounding box center [728, 428] width 189 height 27
click at [670, 428] on p "LIMITED TIME 50% OFF SALE" at bounding box center [727, 427] width 185 height 24
click at [837, 429] on div "LIFE TIME WARRANTY" at bounding box center [885, 428] width 145 height 27
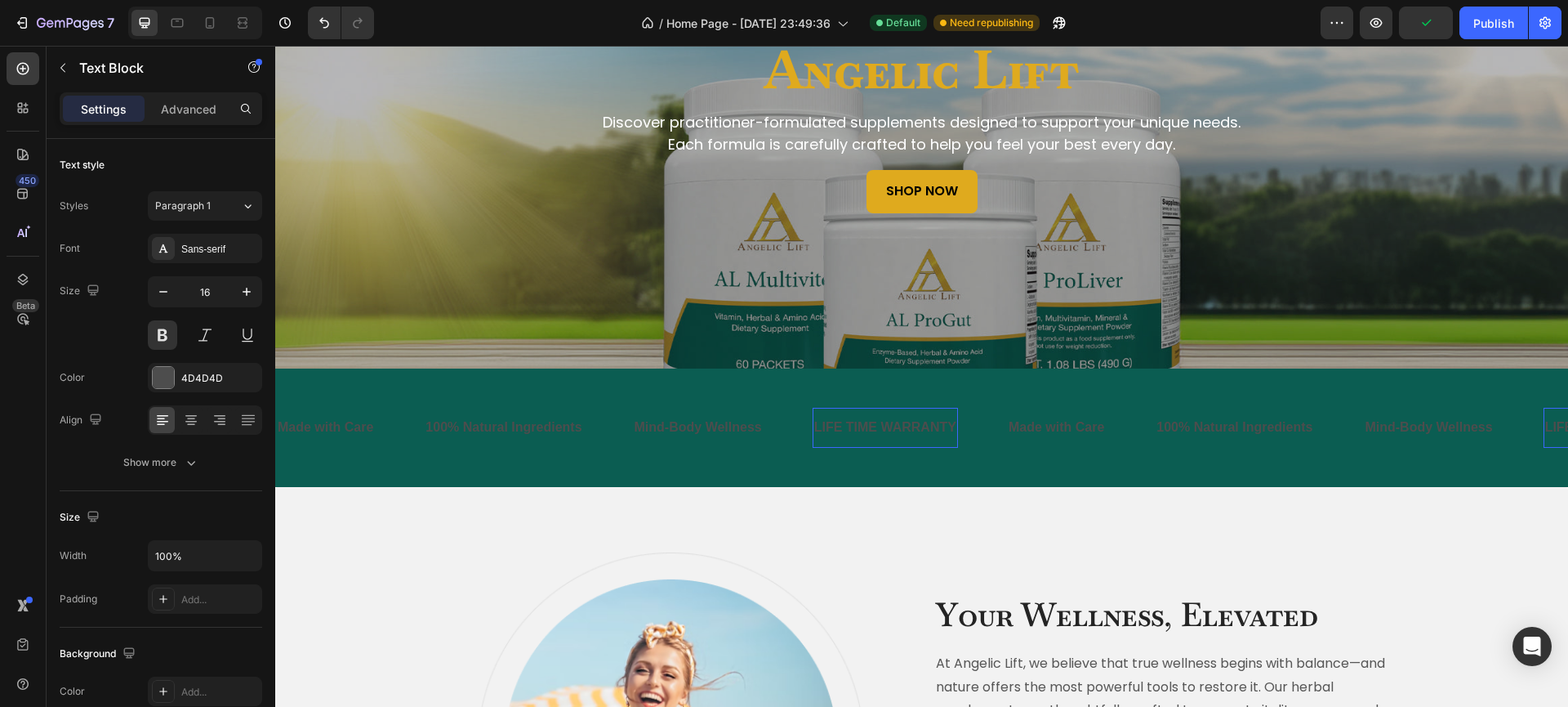
click at [837, 429] on p "LIFE TIME WARRANTY" at bounding box center [885, 427] width 142 height 24
click at [1068, 425] on p "Made with Care" at bounding box center [1076, 427] width 95 height 24
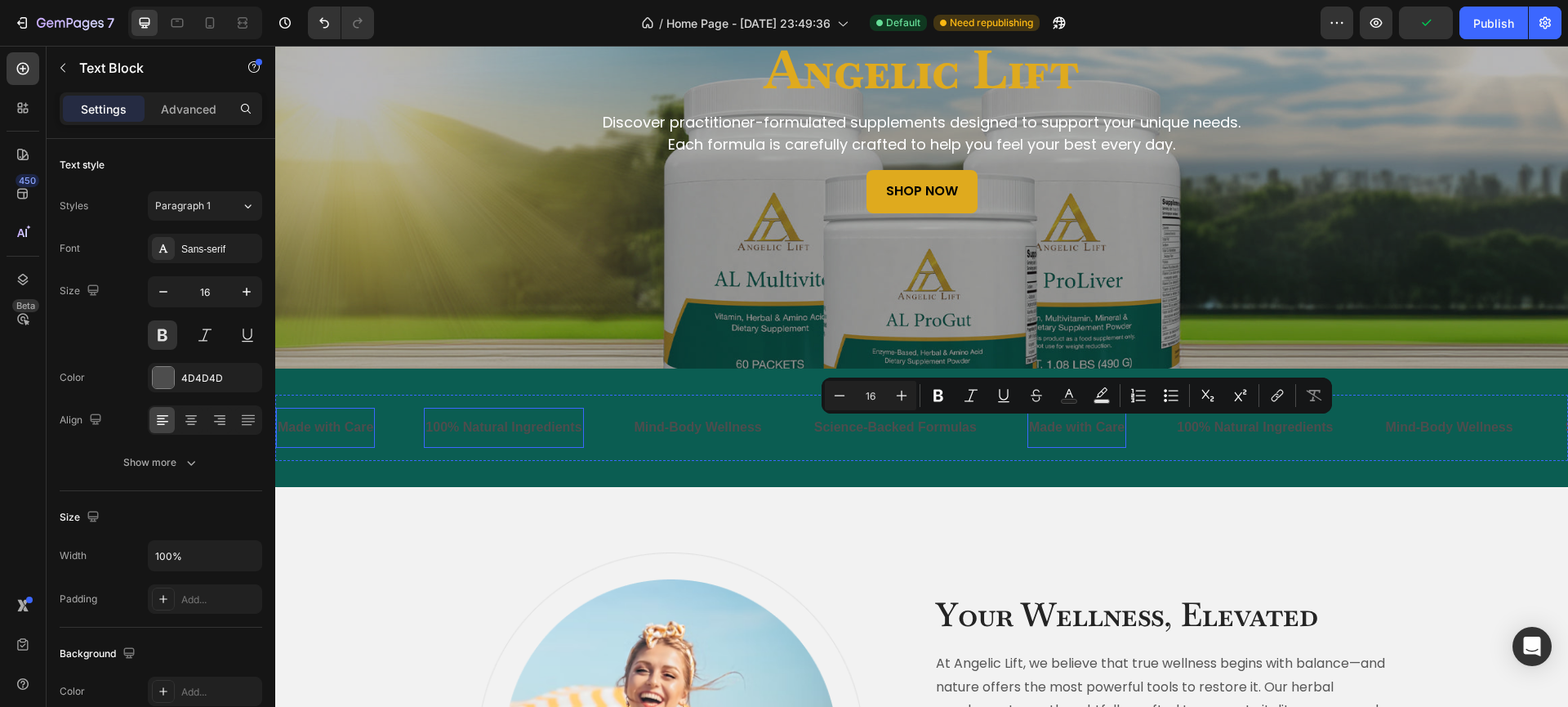
click at [477, 422] on strong "100% Natural Ingredients" at bounding box center [502, 427] width 156 height 14
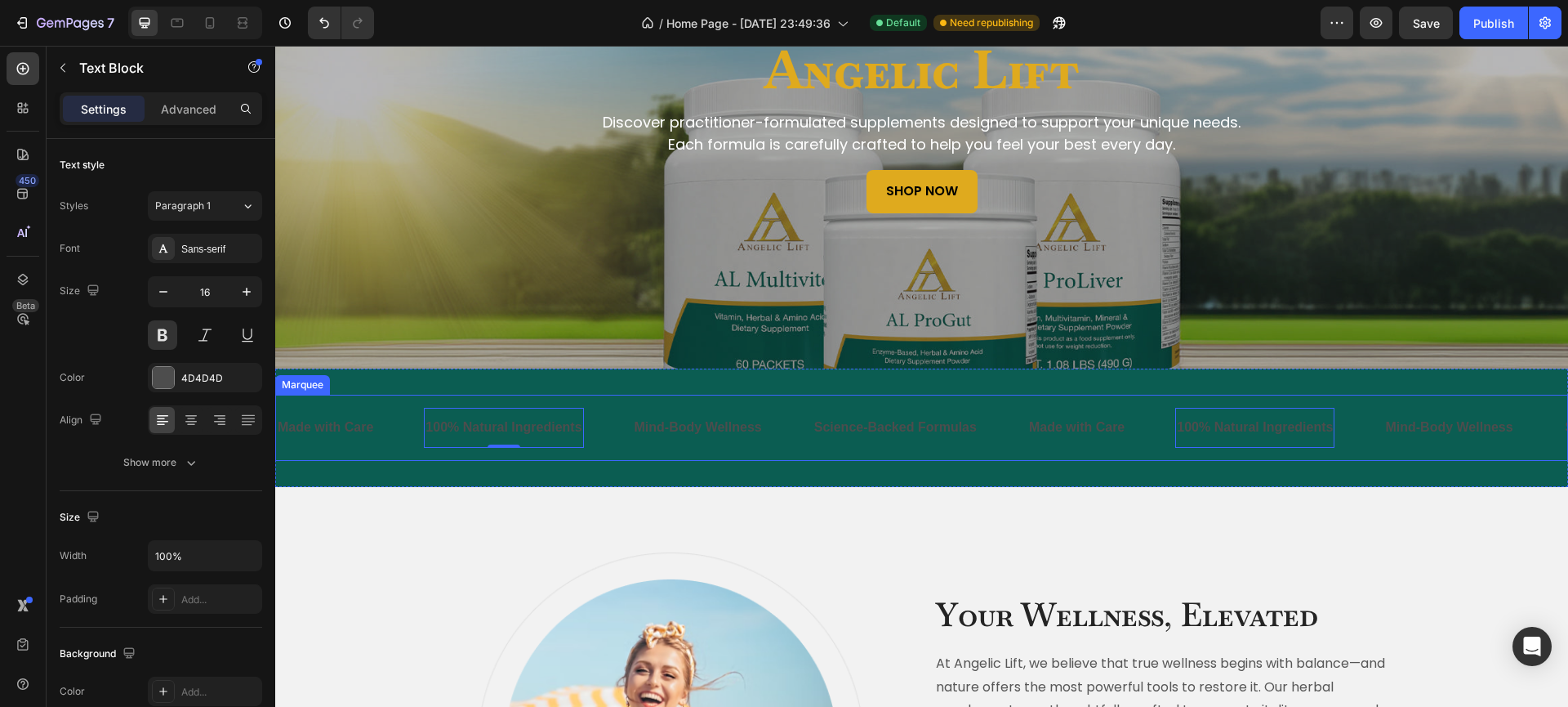
click at [400, 416] on div "Made with Care Text Block" at bounding box center [350, 428] width 148 height 40
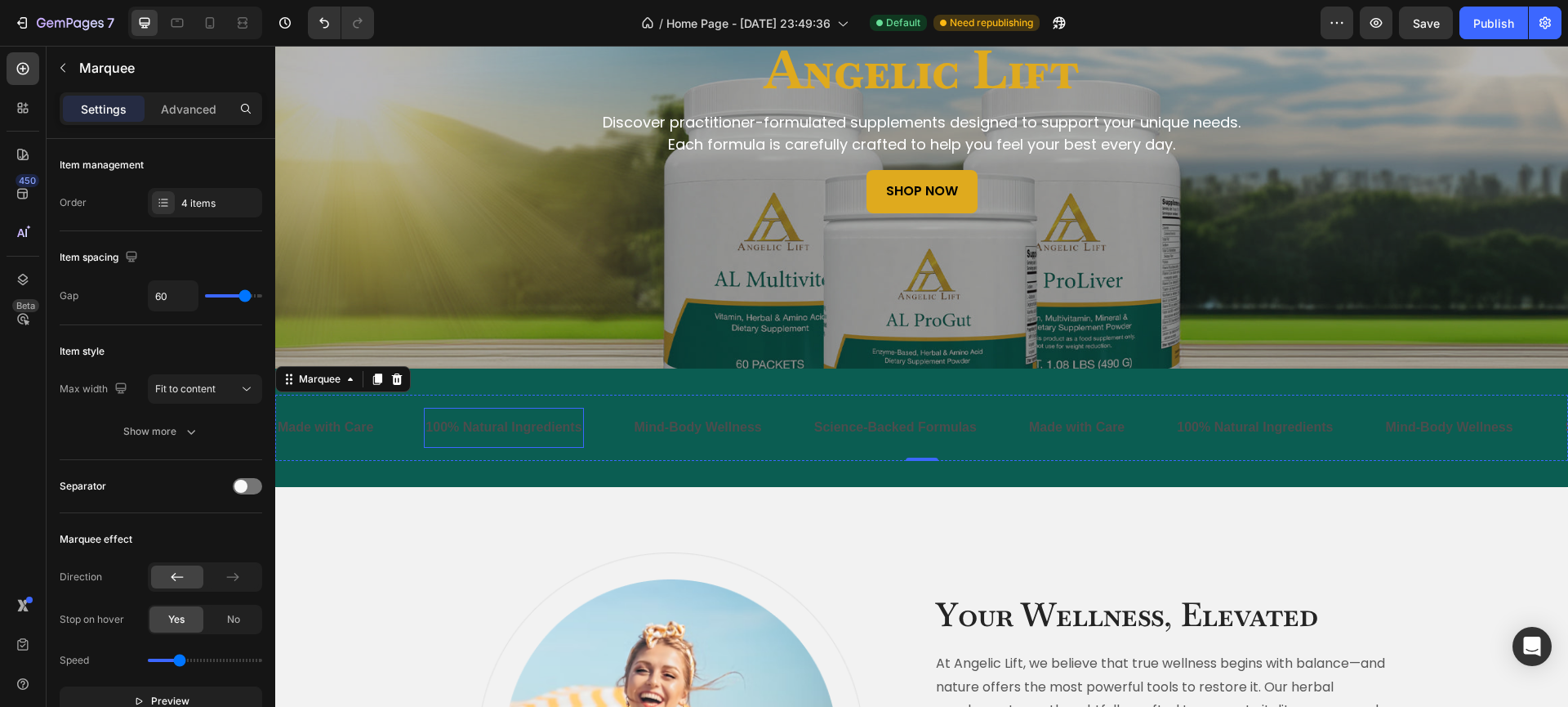
click at [563, 435] on p "100% Natural Ingredients" at bounding box center [502, 427] width 156 height 24
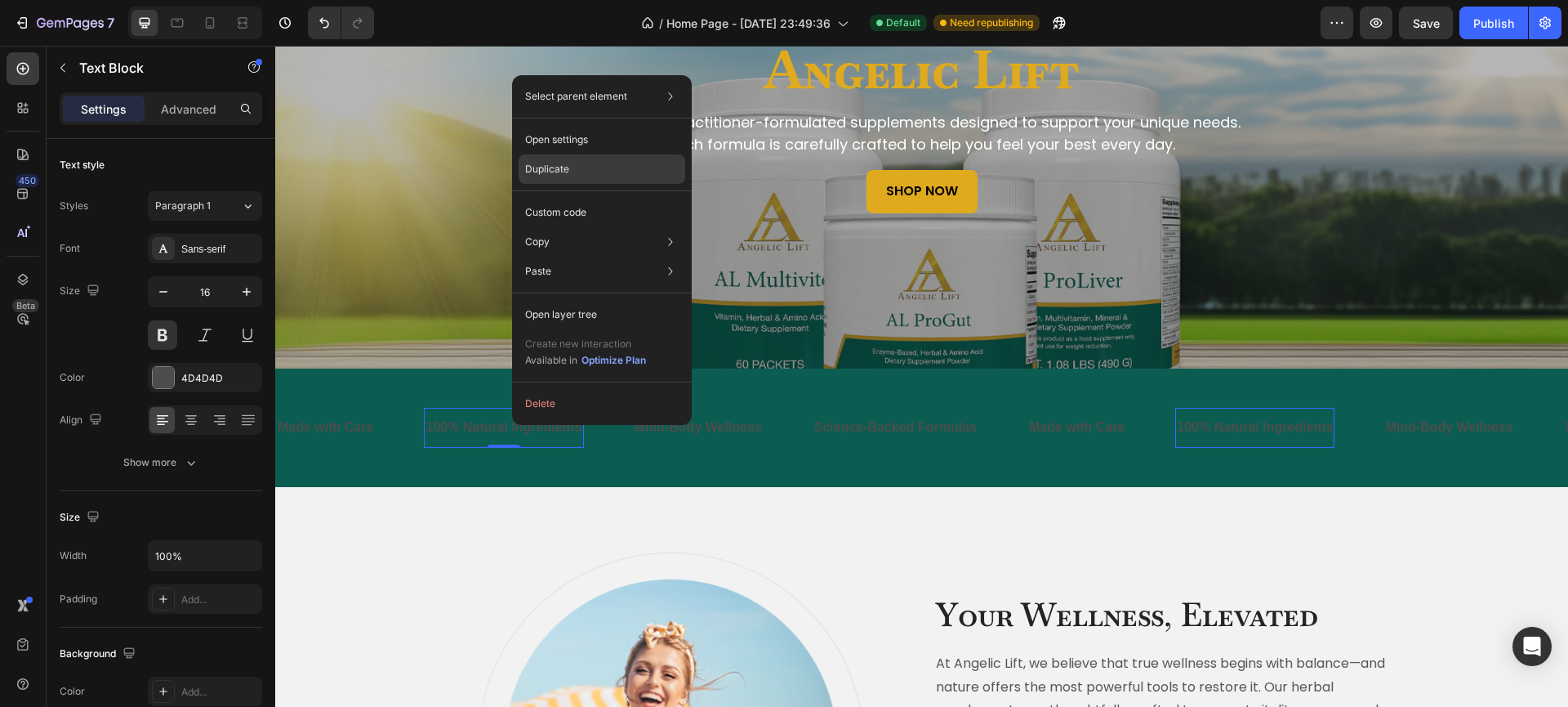
click at [582, 198] on div "Duplicate" at bounding box center [602, 212] width 166 height 30
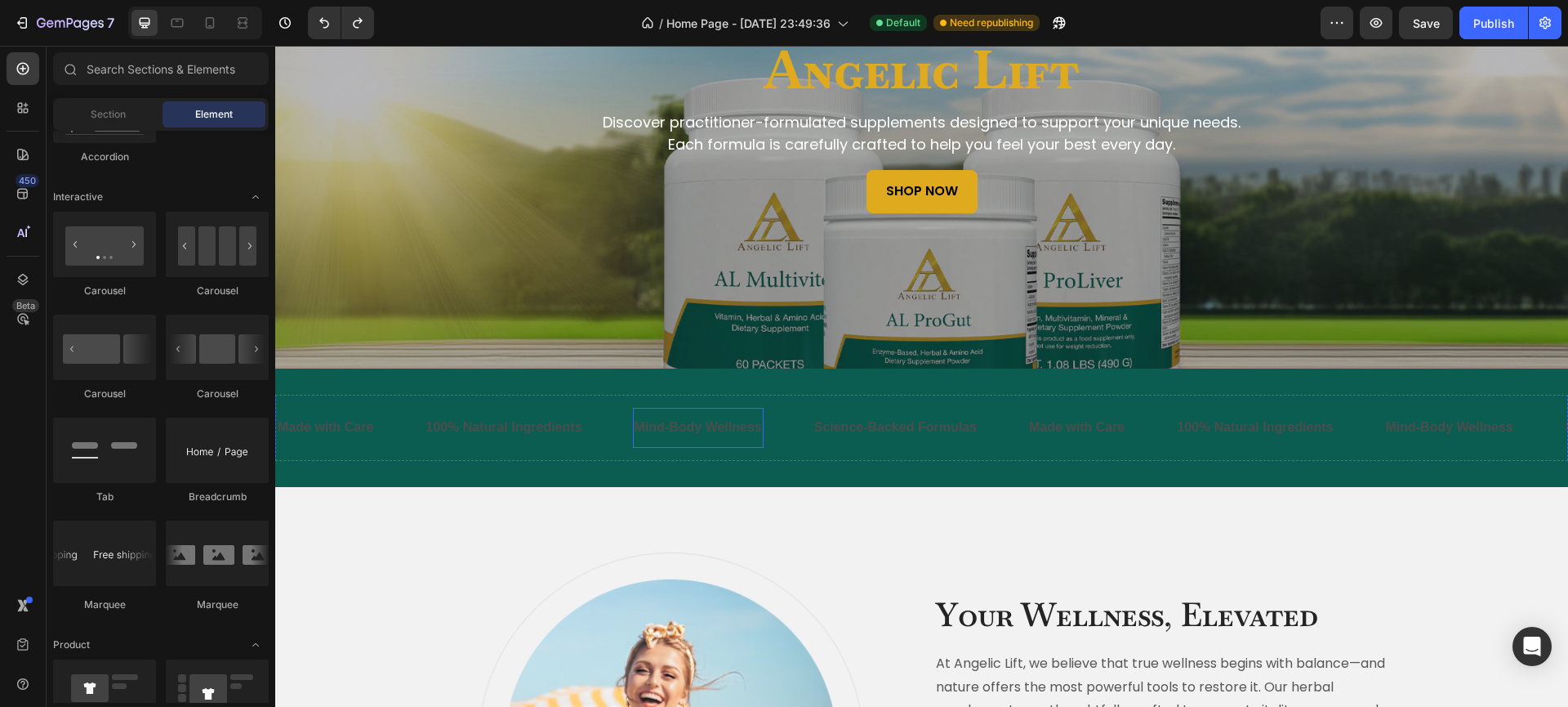
scroll to position [1587, 0]
click at [493, 434] on strong "100% Natural Ingredients" at bounding box center [502, 427] width 156 height 14
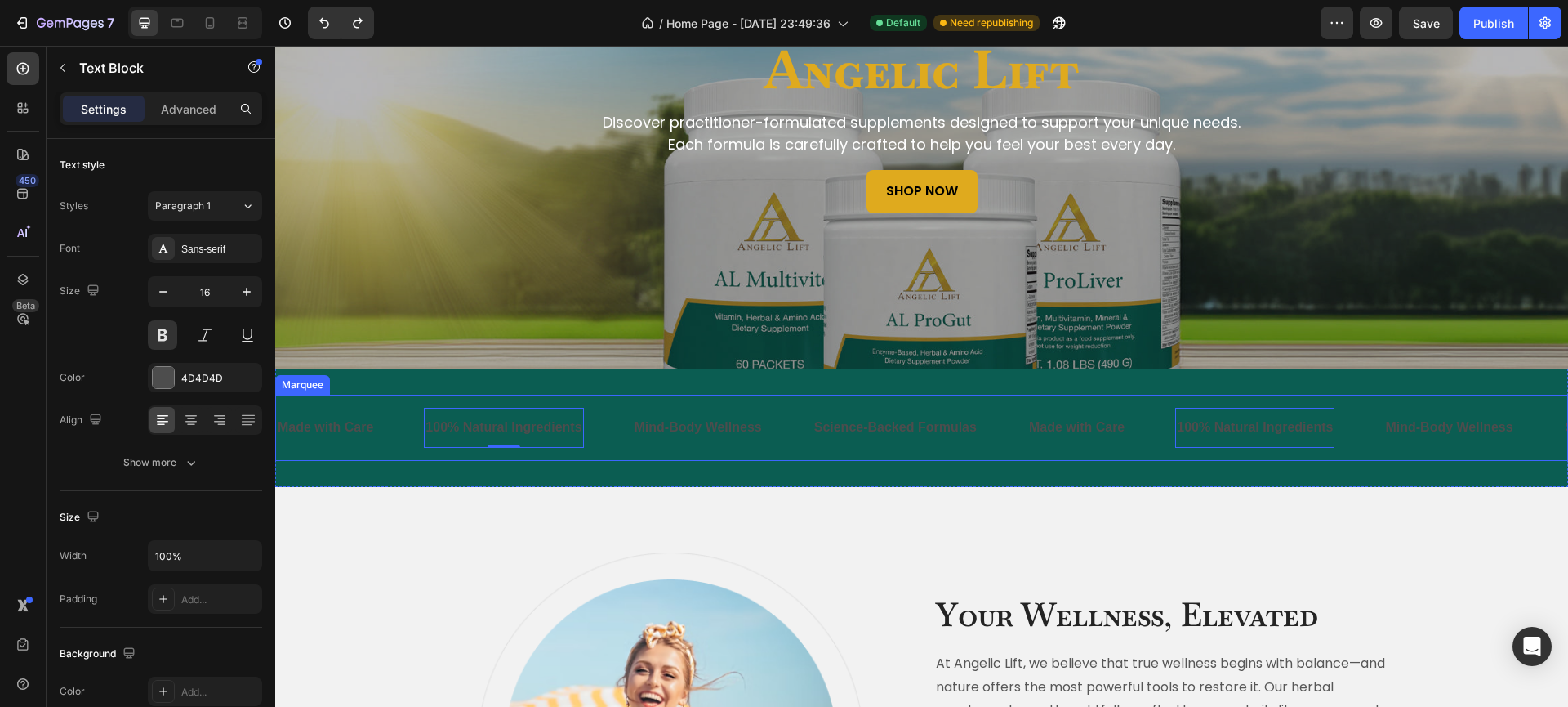
click at [380, 445] on div "Made with Care Text Block" at bounding box center [350, 428] width 148 height 40
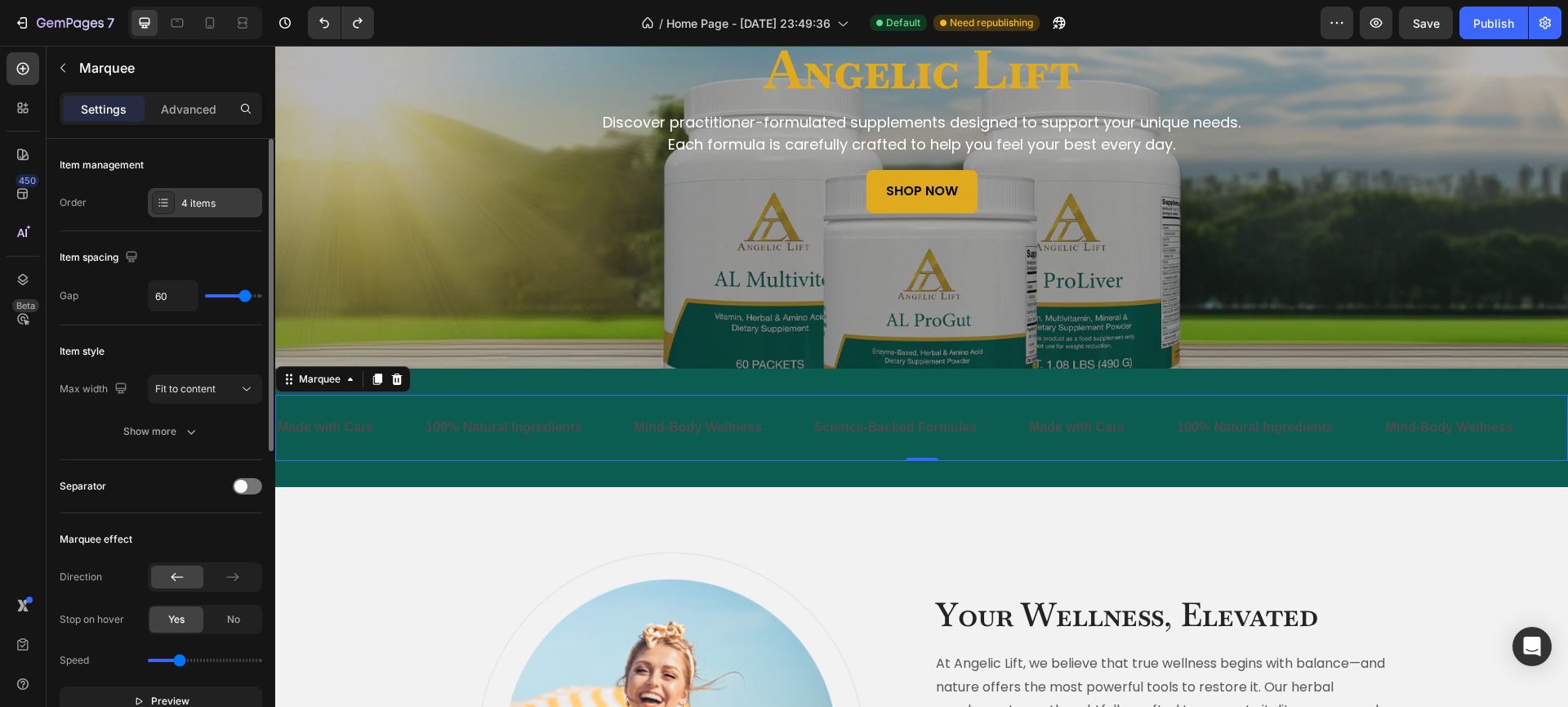
click at [194, 211] on div "4 items" at bounding box center [205, 203] width 115 height 30
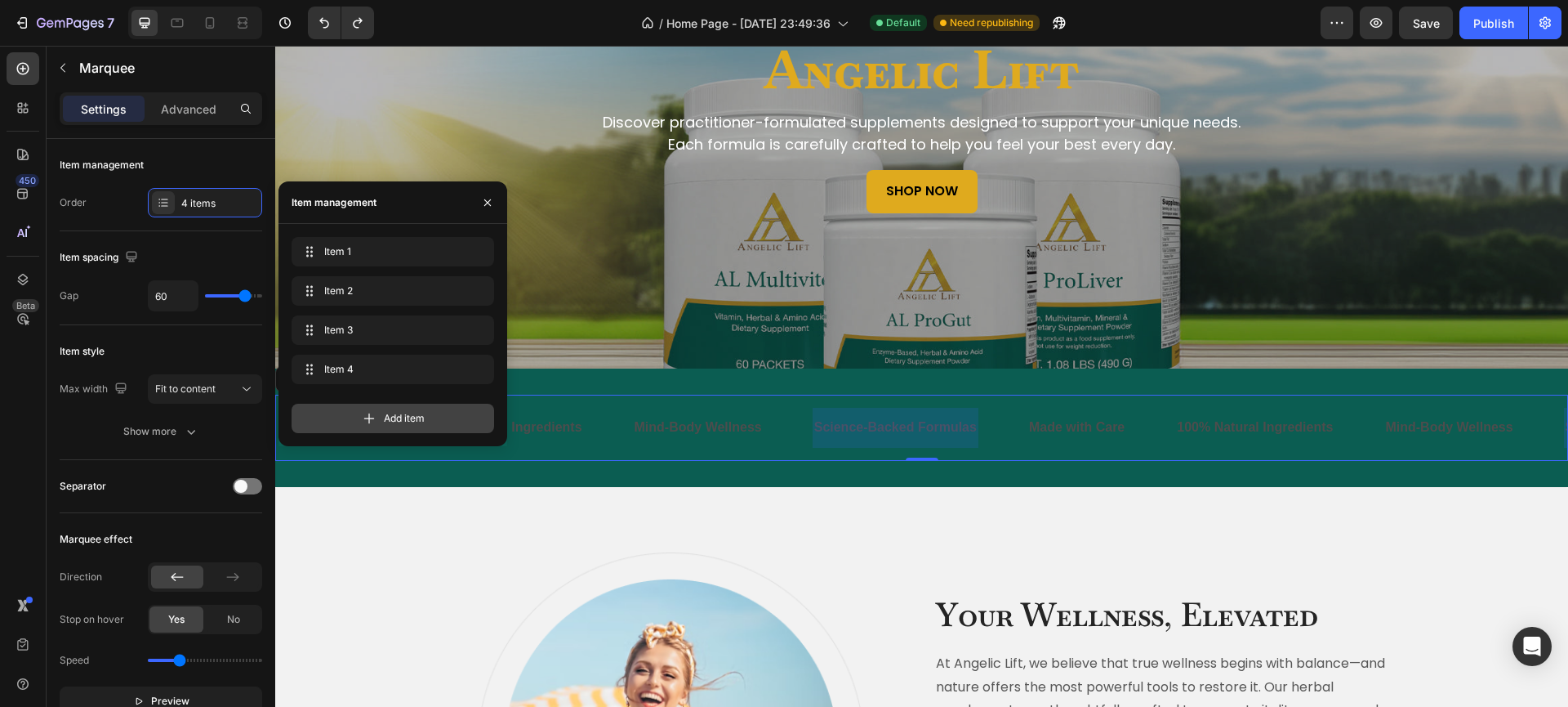
click at [402, 420] on span "Add item" at bounding box center [404, 418] width 41 height 14
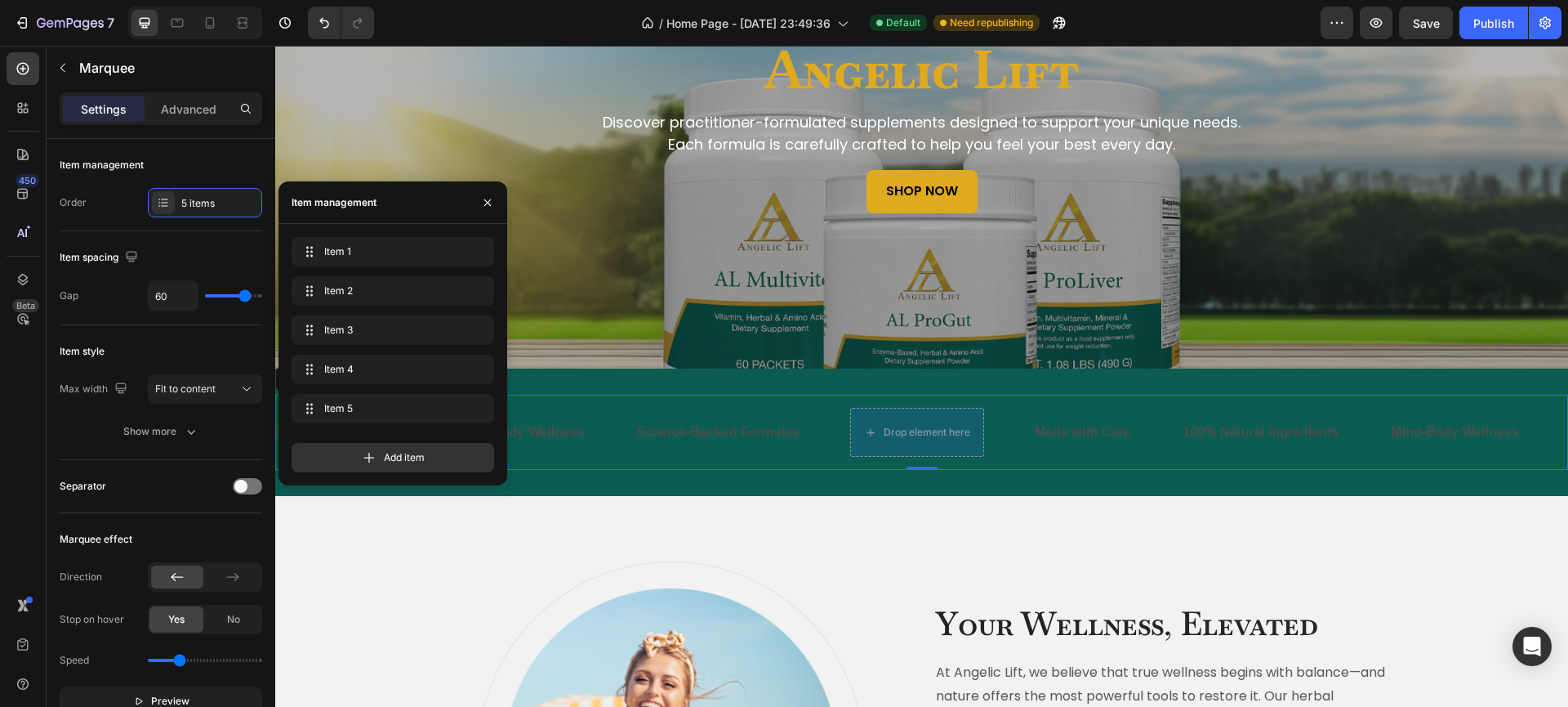
scroll to position [0, 179]
click at [1066, 432] on p "Made with Care" at bounding box center [1081, 432] width 95 height 24
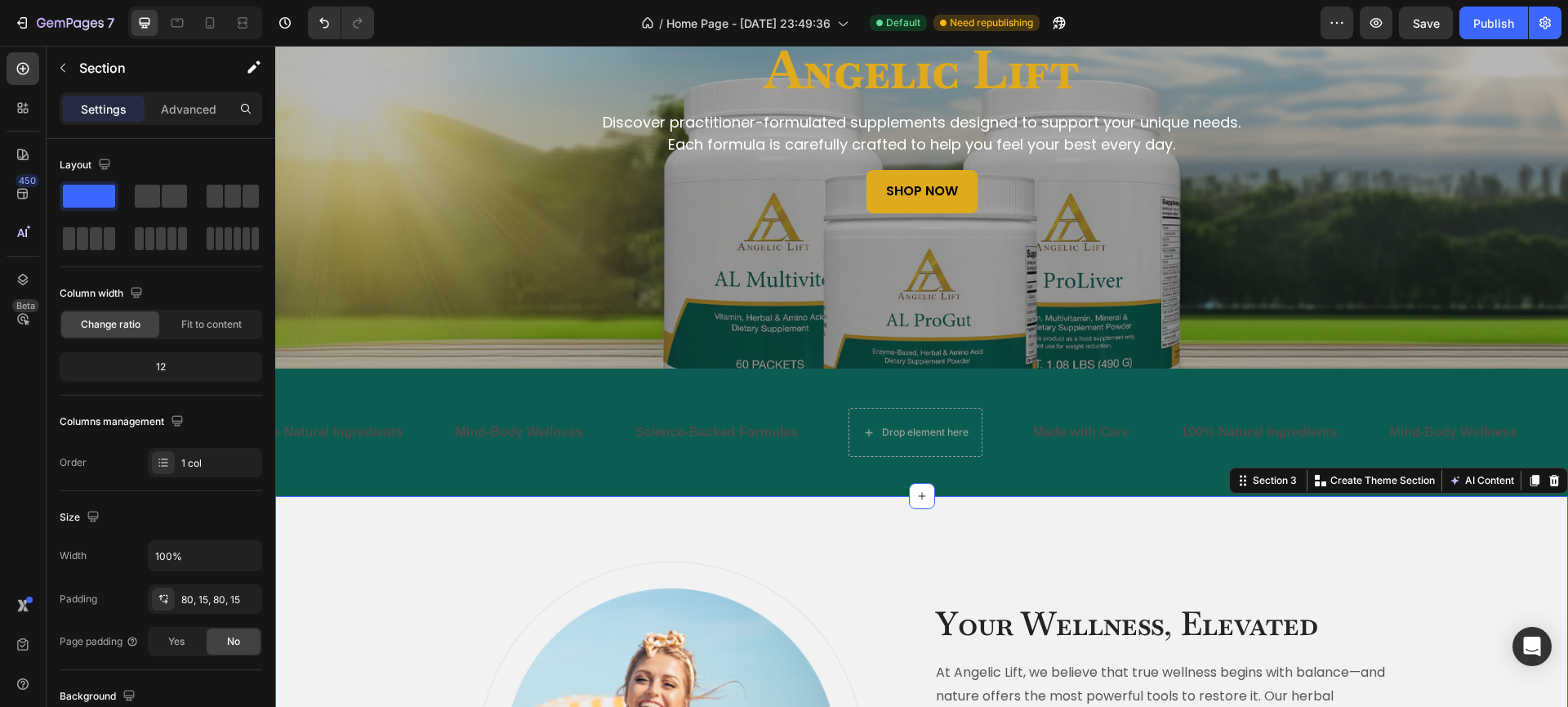
click at [1075, 439] on p "Made with Care" at bounding box center [1081, 432] width 95 height 24
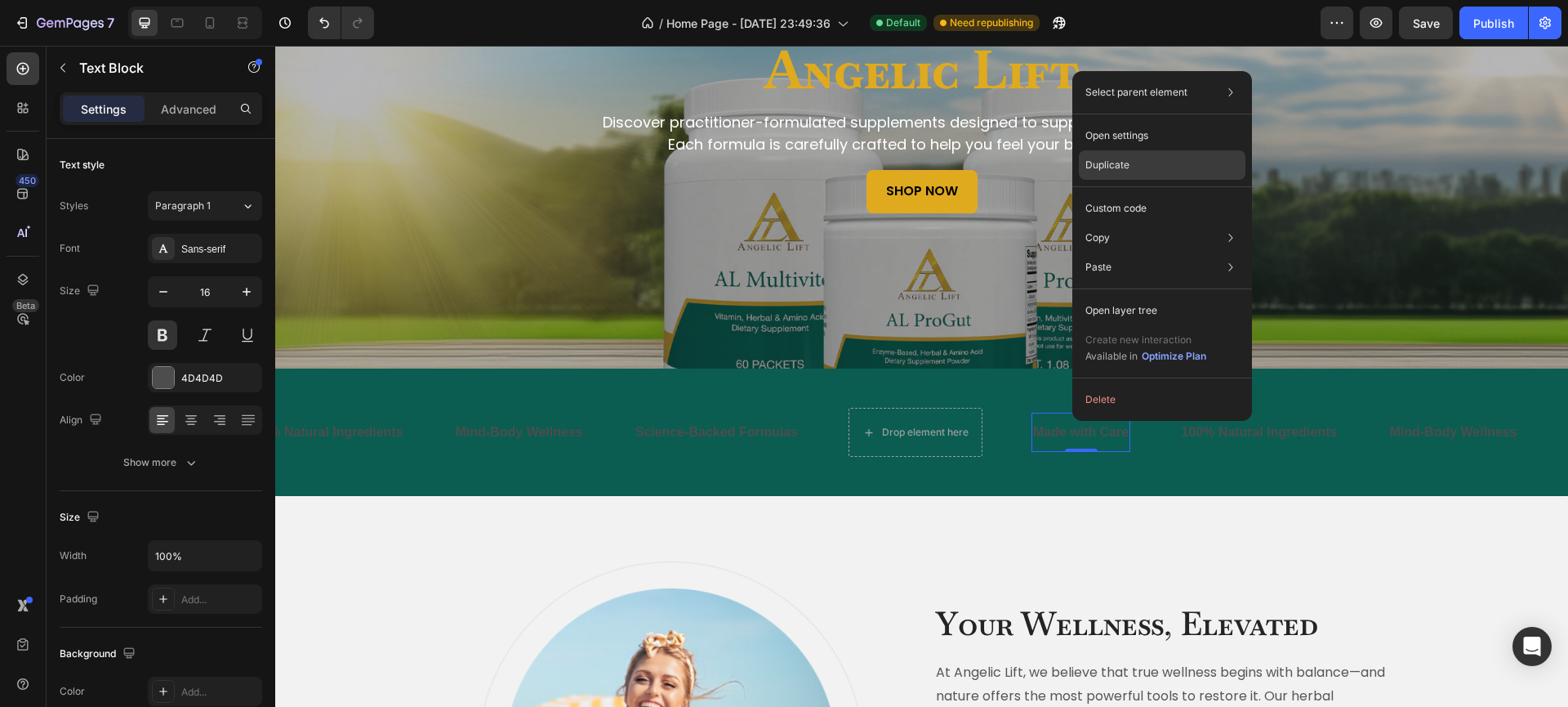
click at [1163, 194] on div "Duplicate" at bounding box center [1162, 208] width 166 height 30
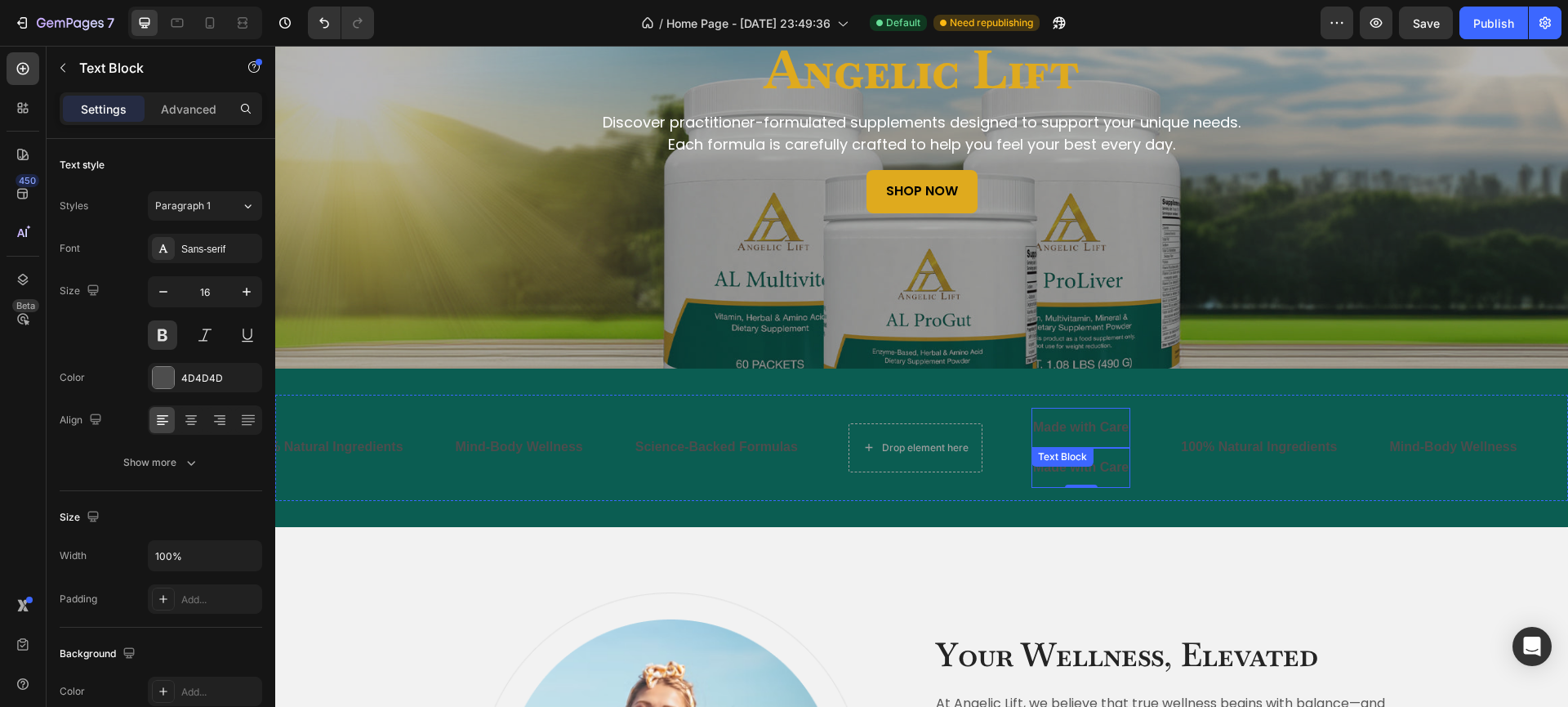
click at [1048, 425] on p "Made with Care" at bounding box center [1081, 427] width 95 height 24
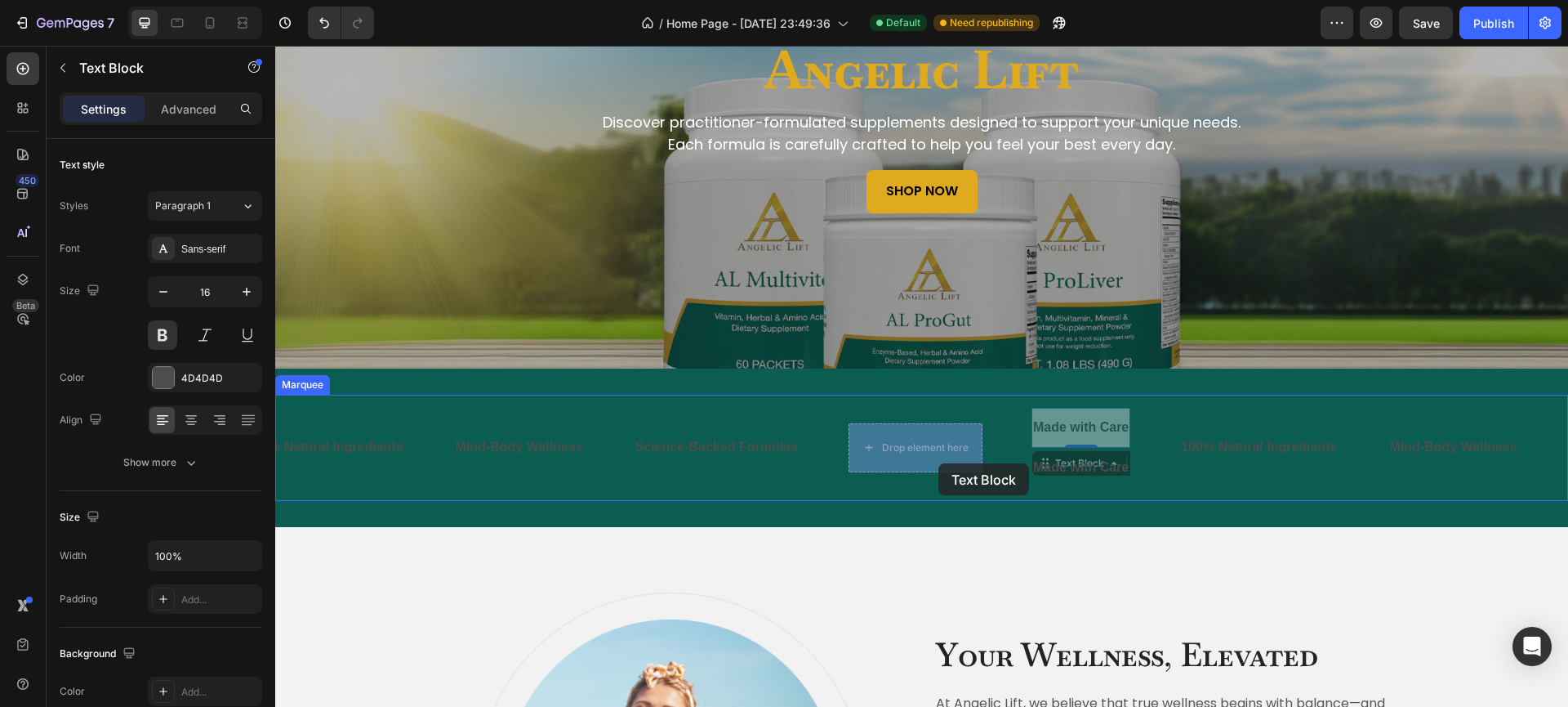
drag, startPoint x: 1041, startPoint y: 463, endPoint x: 938, endPoint y: 463, distance: 103.0
click at [938, 463] on div "Header Angelic Lift Heading Discover practitioner-formulated supplements design…" at bounding box center [922, 646] width 1293 height 1601
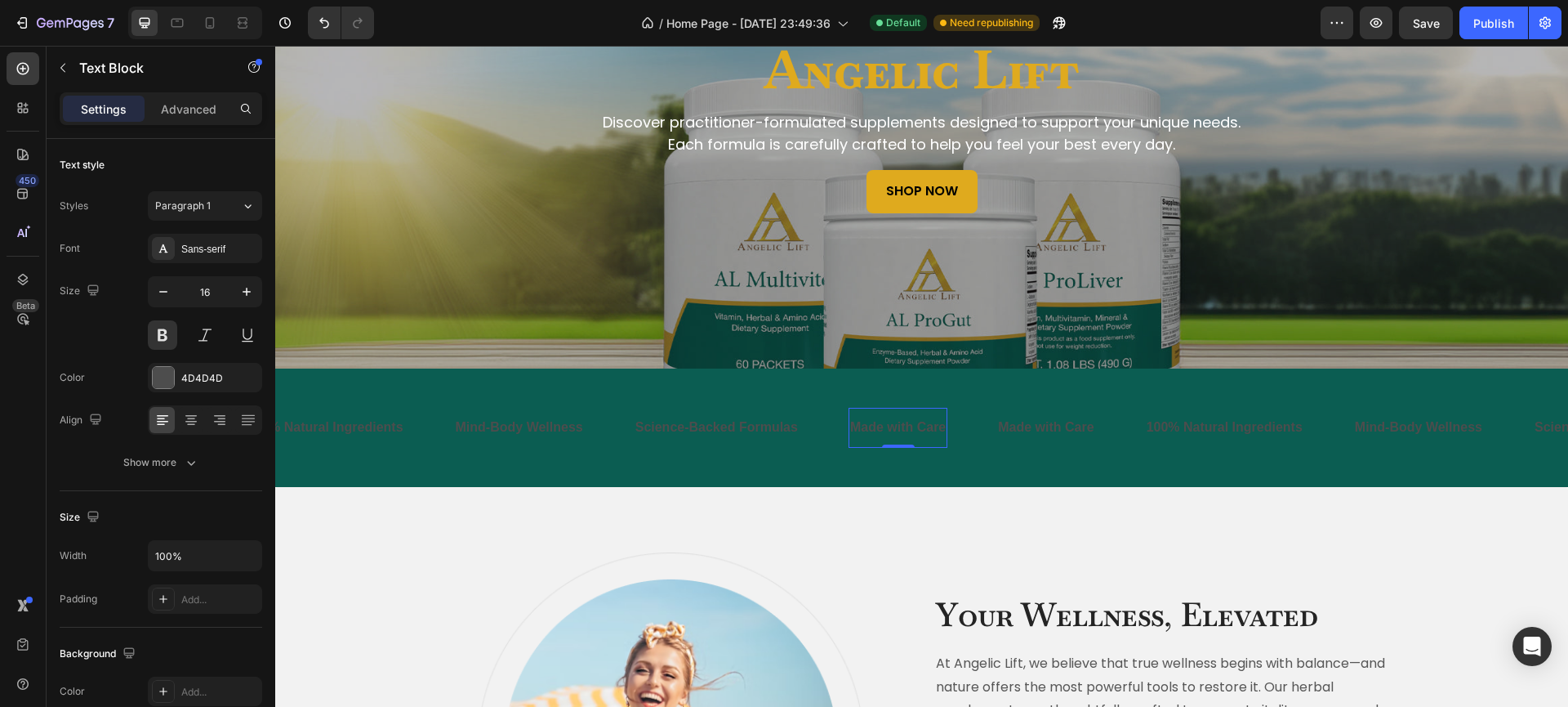
click at [895, 428] on p "Made with Care" at bounding box center [898, 427] width 95 height 24
click at [733, 431] on p "Science-Backed Formulas" at bounding box center [716, 427] width 162 height 24
click at [198, 252] on div "Sans-serif" at bounding box center [220, 248] width 76 height 14
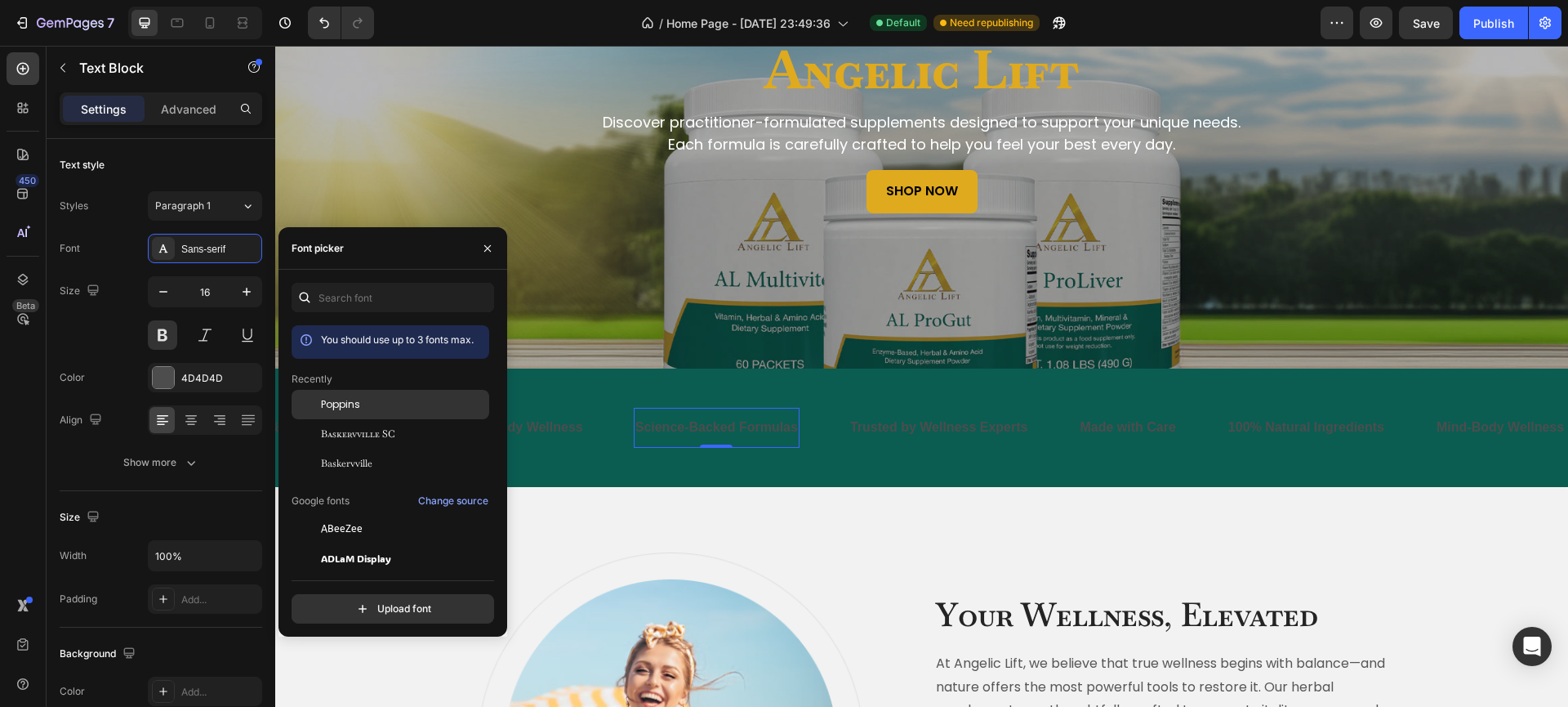
click at [364, 412] on div "Poppins" at bounding box center [403, 404] width 165 height 14
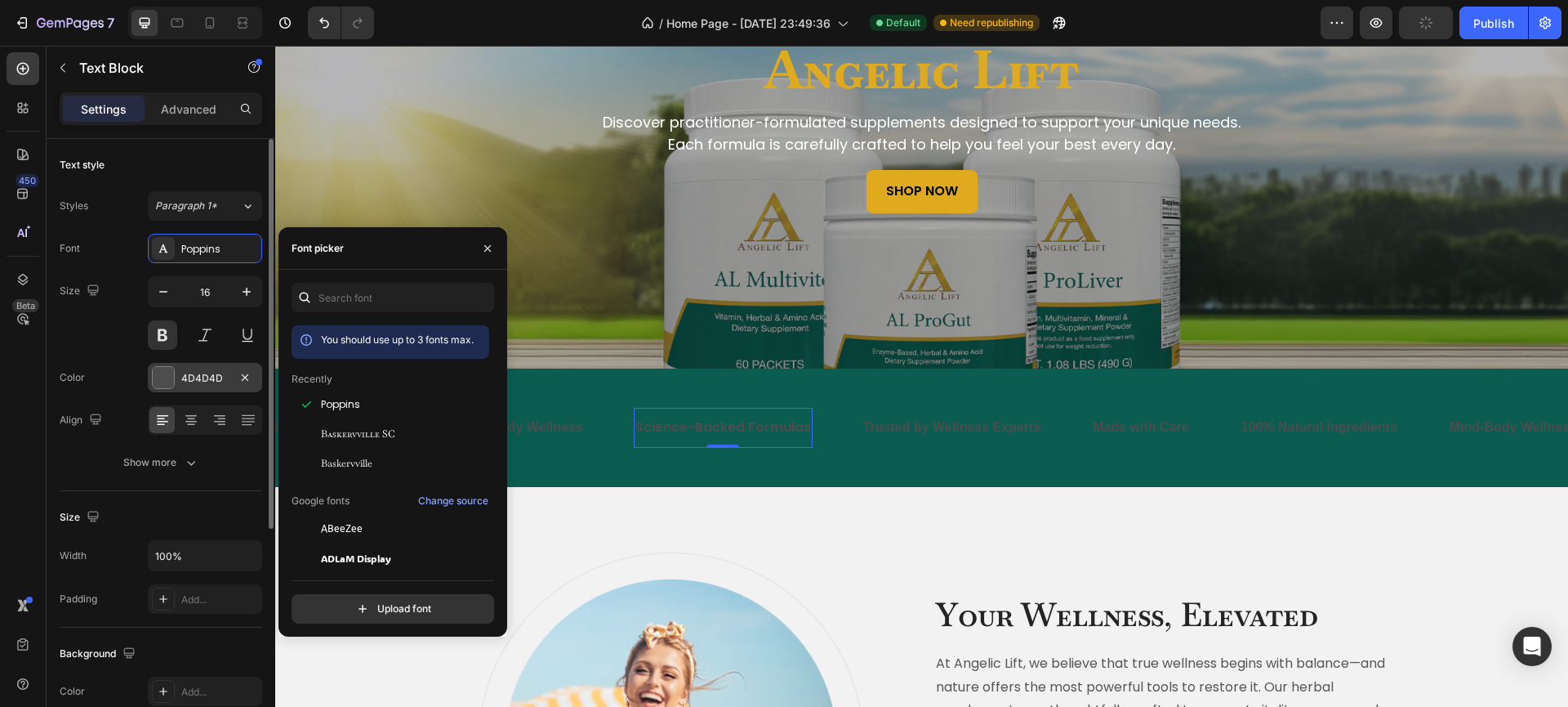
click at [168, 377] on div at bounding box center [163, 377] width 21 height 21
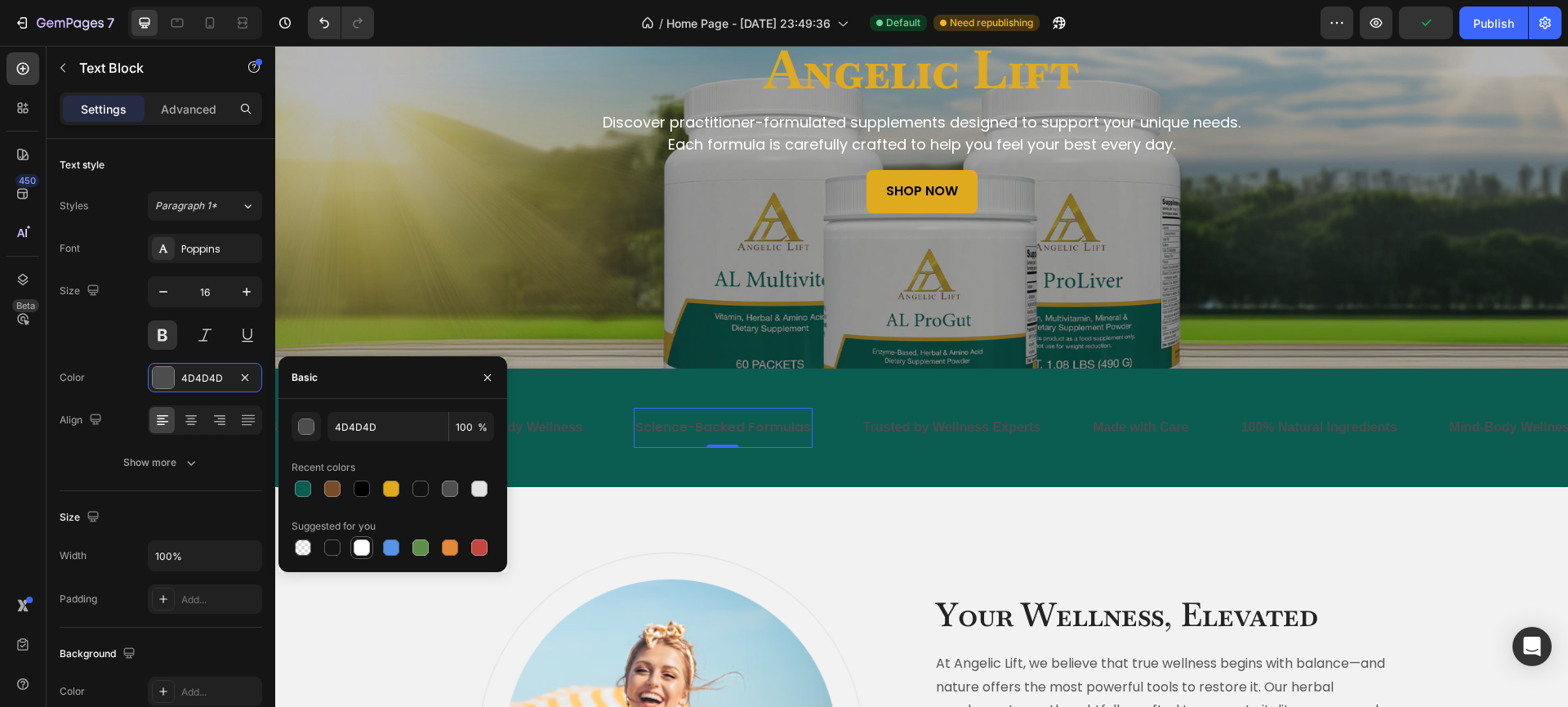
click at [362, 549] on div at bounding box center [361, 546] width 16 height 16
type input "FFFFFF"
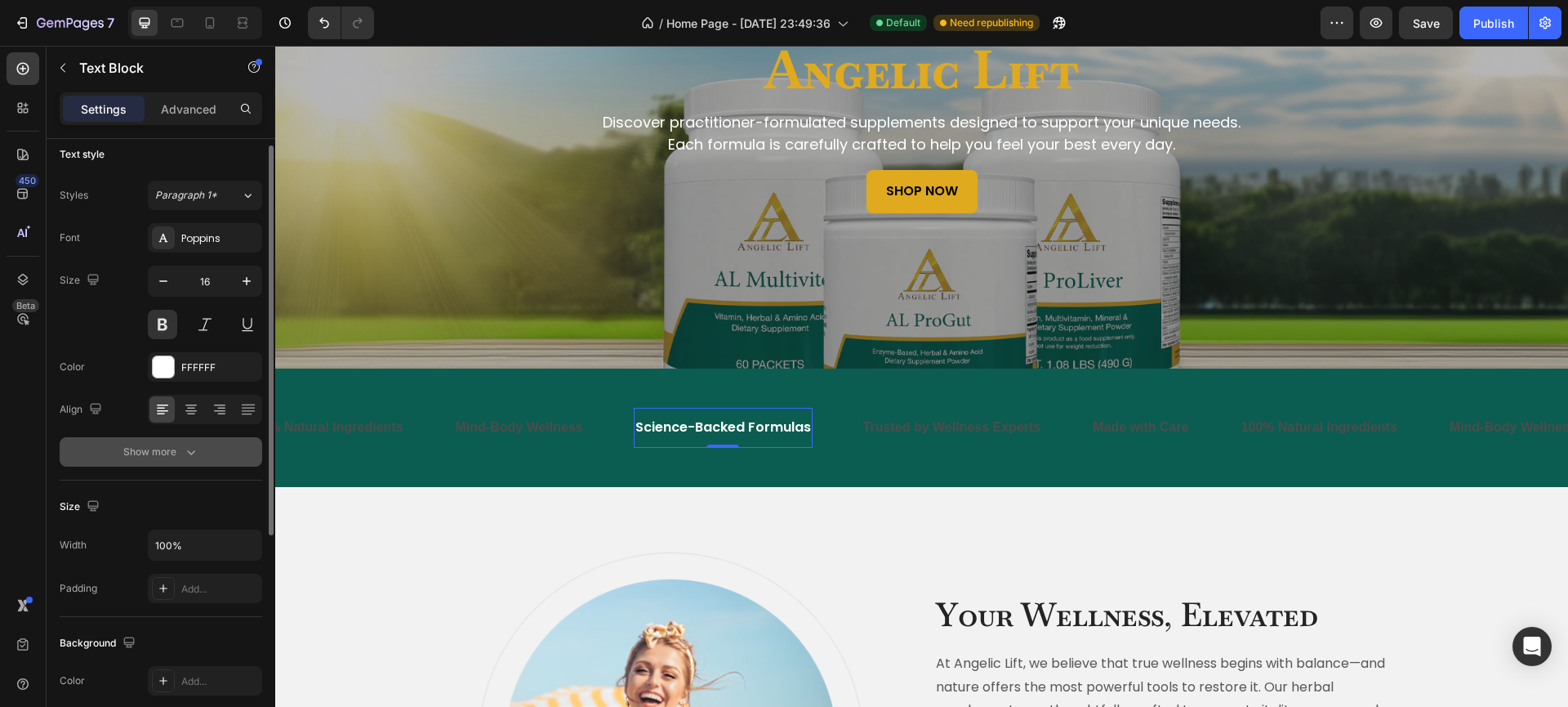
click at [171, 458] on div "Show more" at bounding box center [161, 451] width 76 height 16
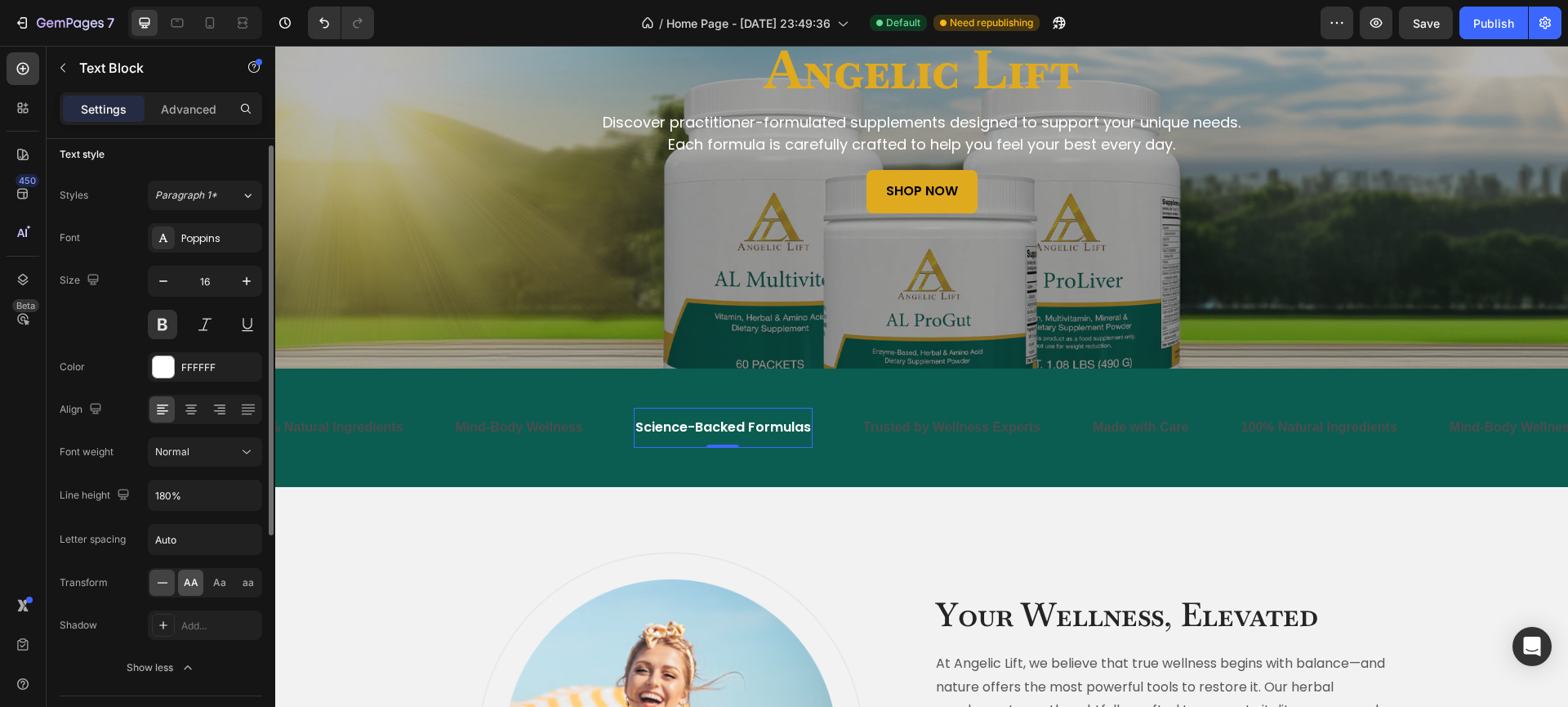
click at [195, 582] on span "AA" at bounding box center [190, 582] width 14 height 14
click at [166, 582] on icon at bounding box center [162, 582] width 16 height 16
click at [244, 454] on icon at bounding box center [246, 451] width 16 height 16
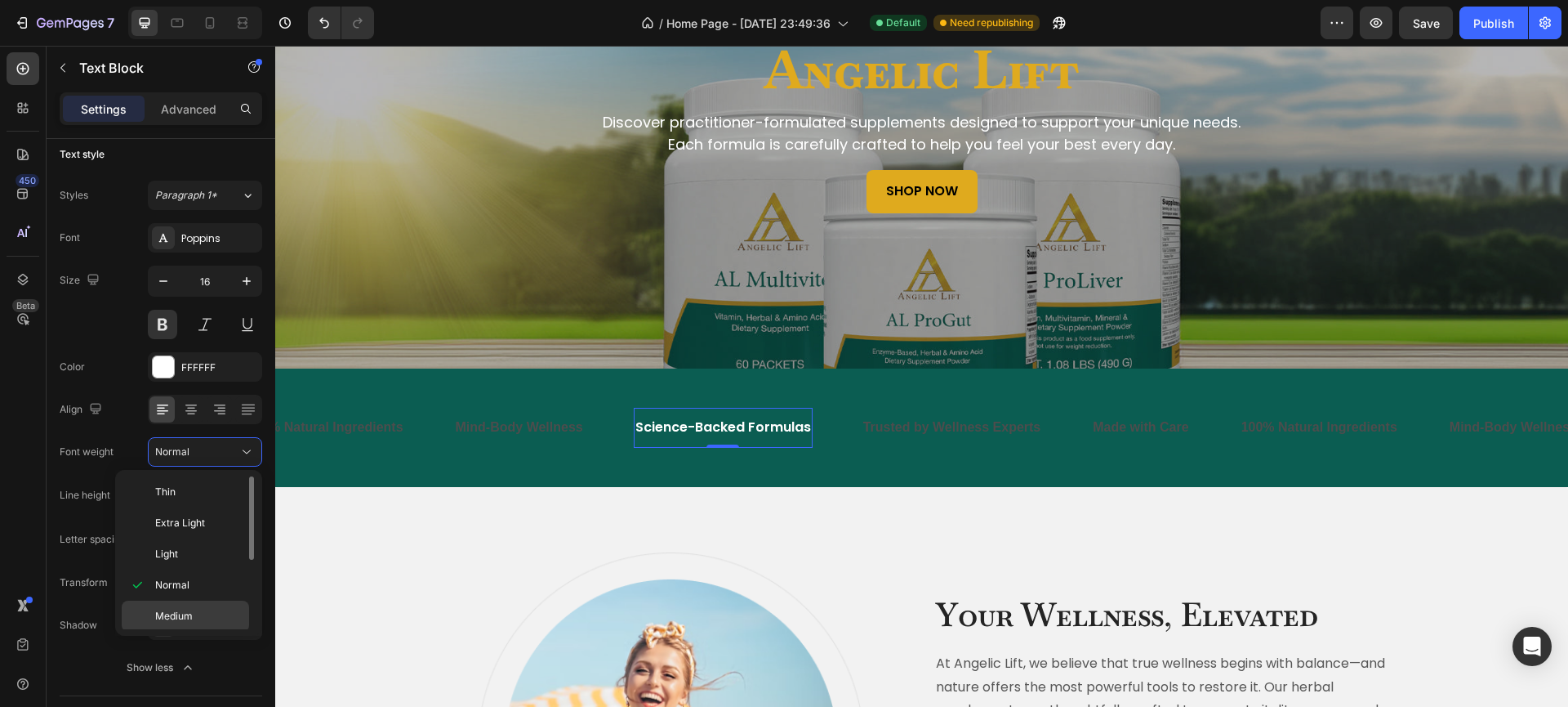
click at [184, 611] on span "Medium" at bounding box center [173, 615] width 37 height 14
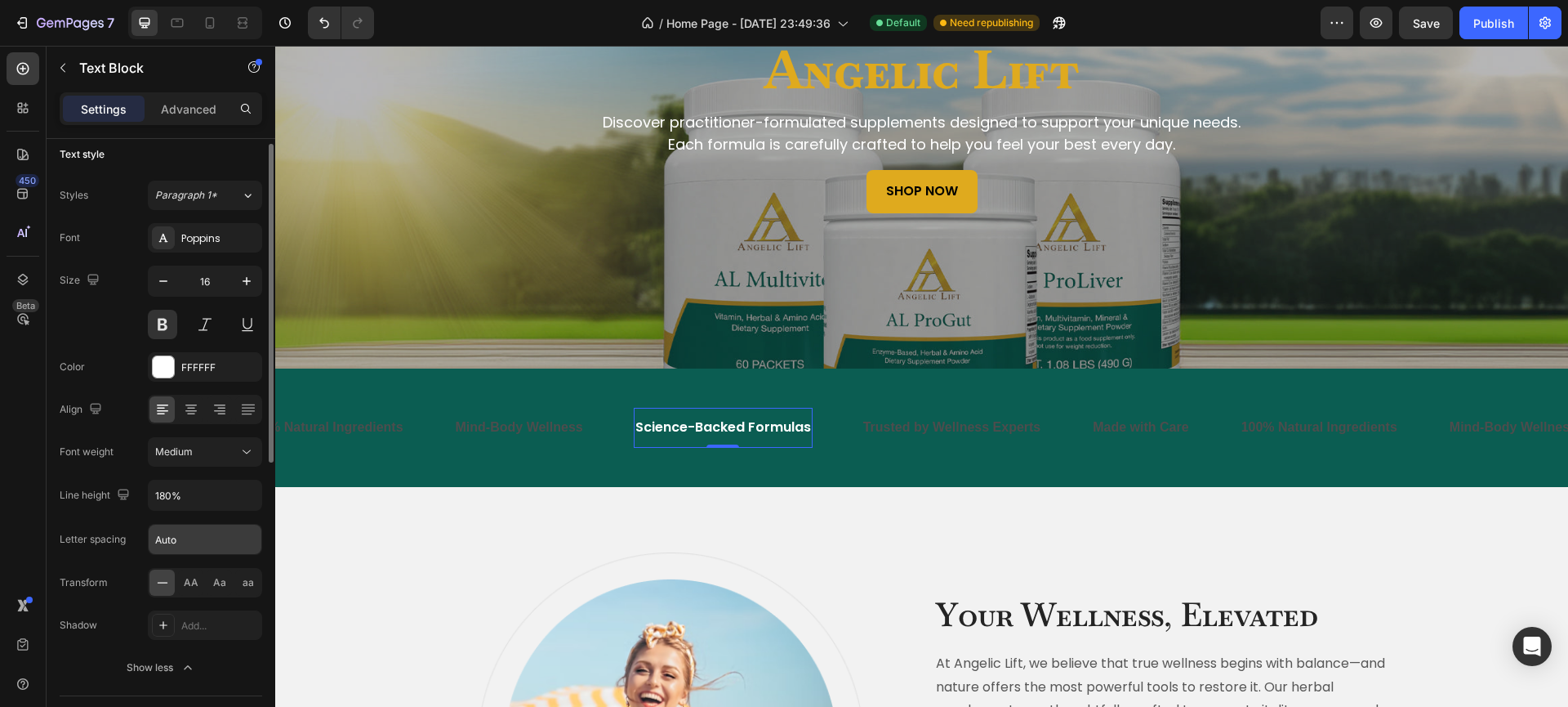
scroll to position [32, 0]
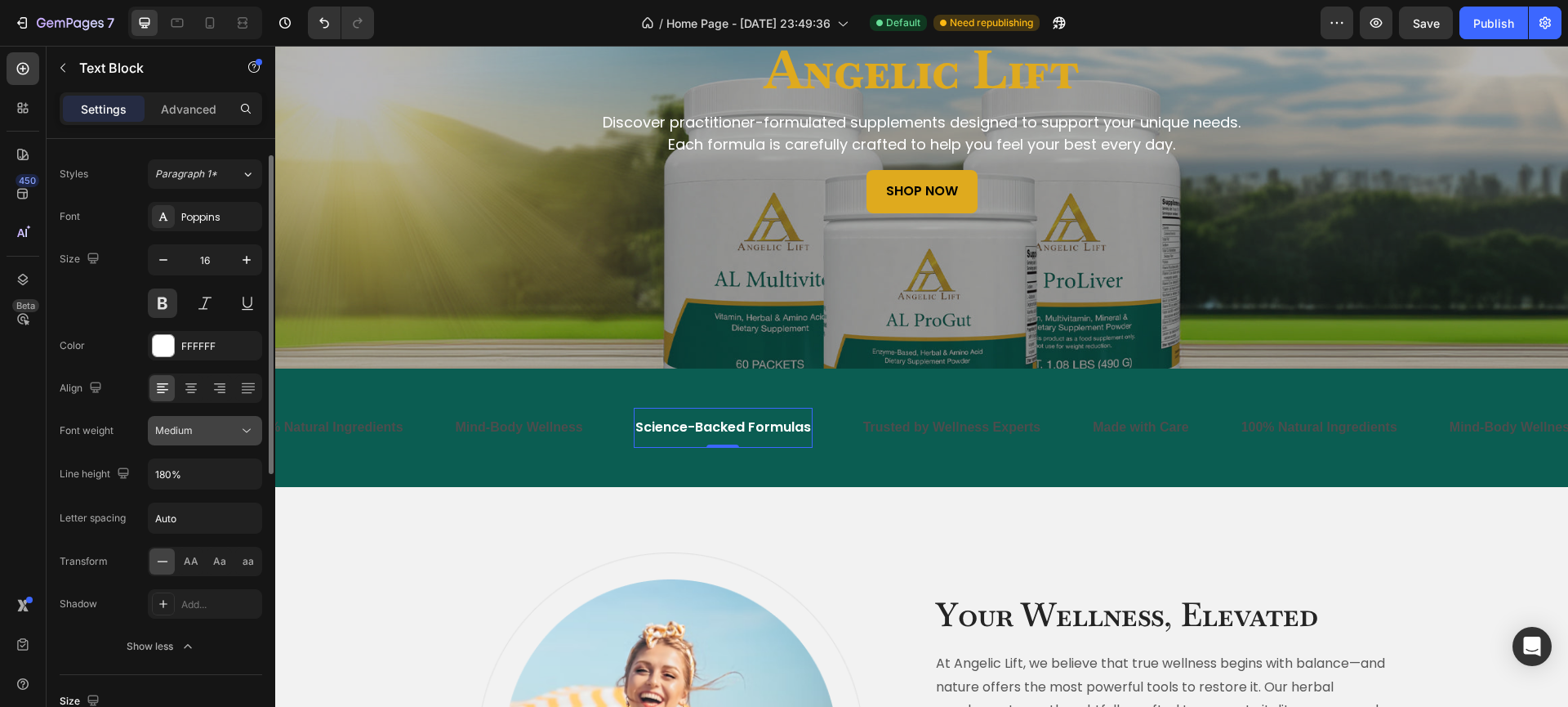
drag, startPoint x: 245, startPoint y: 428, endPoint x: 240, endPoint y: 441, distance: 13.9
click at [245, 429] on icon at bounding box center [246, 430] width 16 height 16
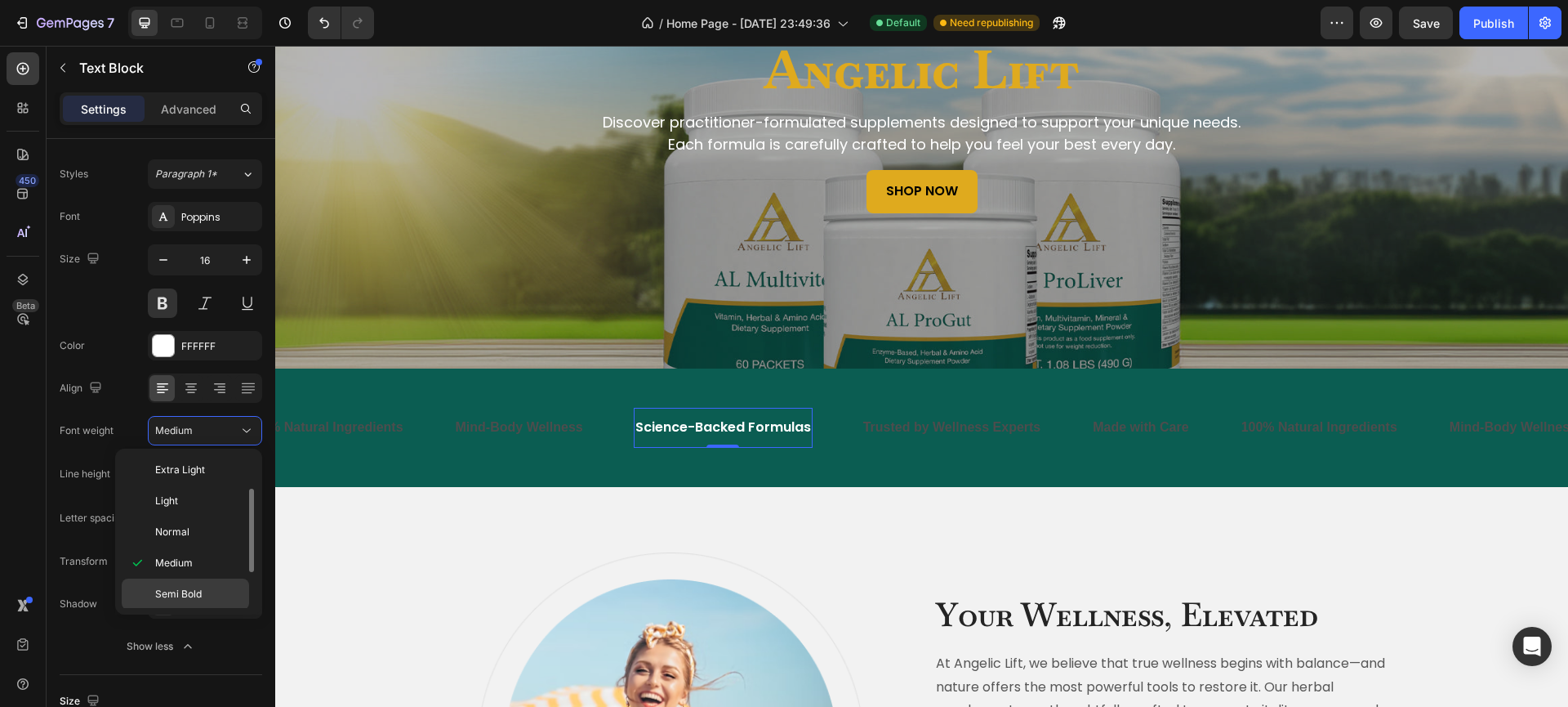
scroll to position [42, 0]
click at [194, 583] on span "Semi Bold" at bounding box center [178, 583] width 47 height 14
click at [660, 439] on div "Science-Backed Formulas" at bounding box center [723, 428] width 179 height 27
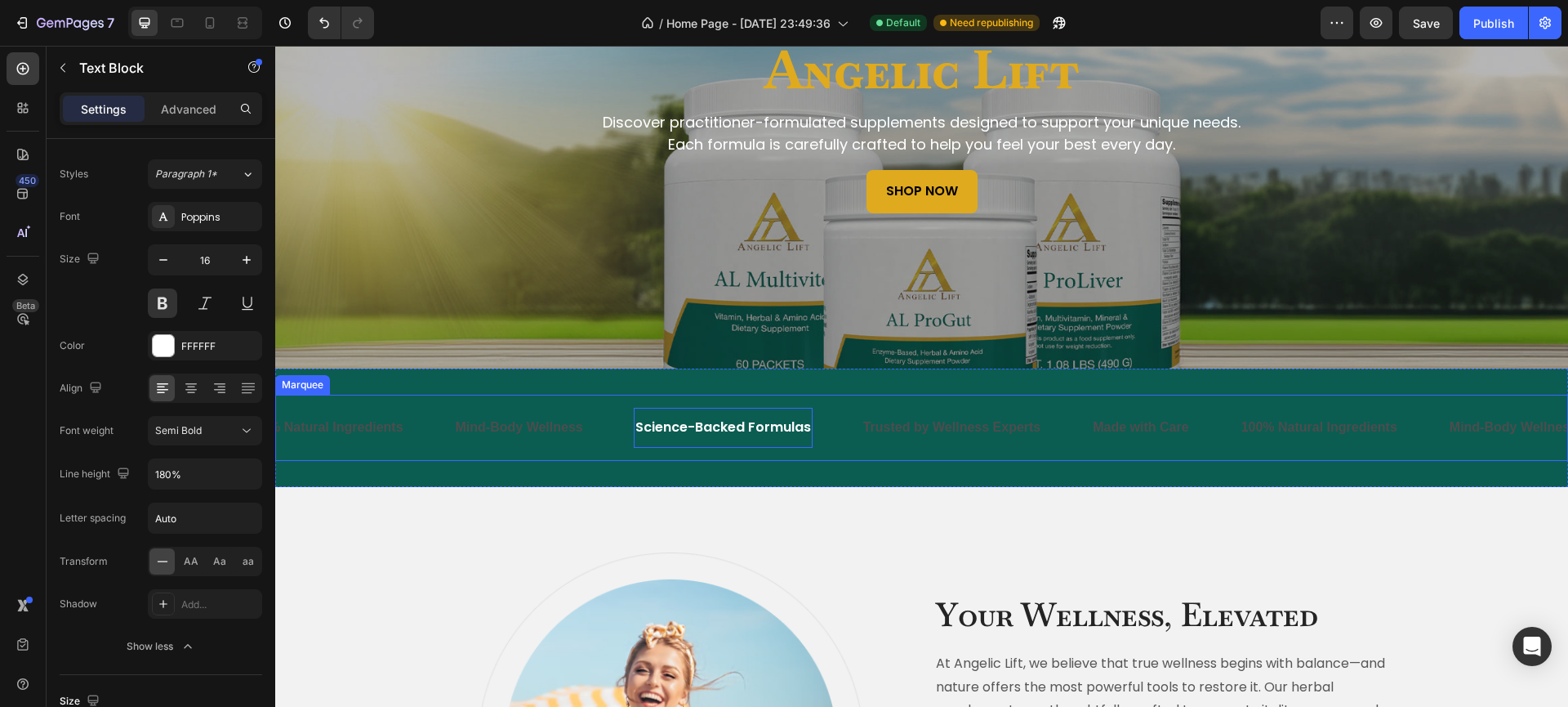
click at [640, 459] on div "Made with Care Text Block 100% Natural Ingredients Text Block Mind-Body Wellnes…" at bounding box center [922, 427] width 1293 height 66
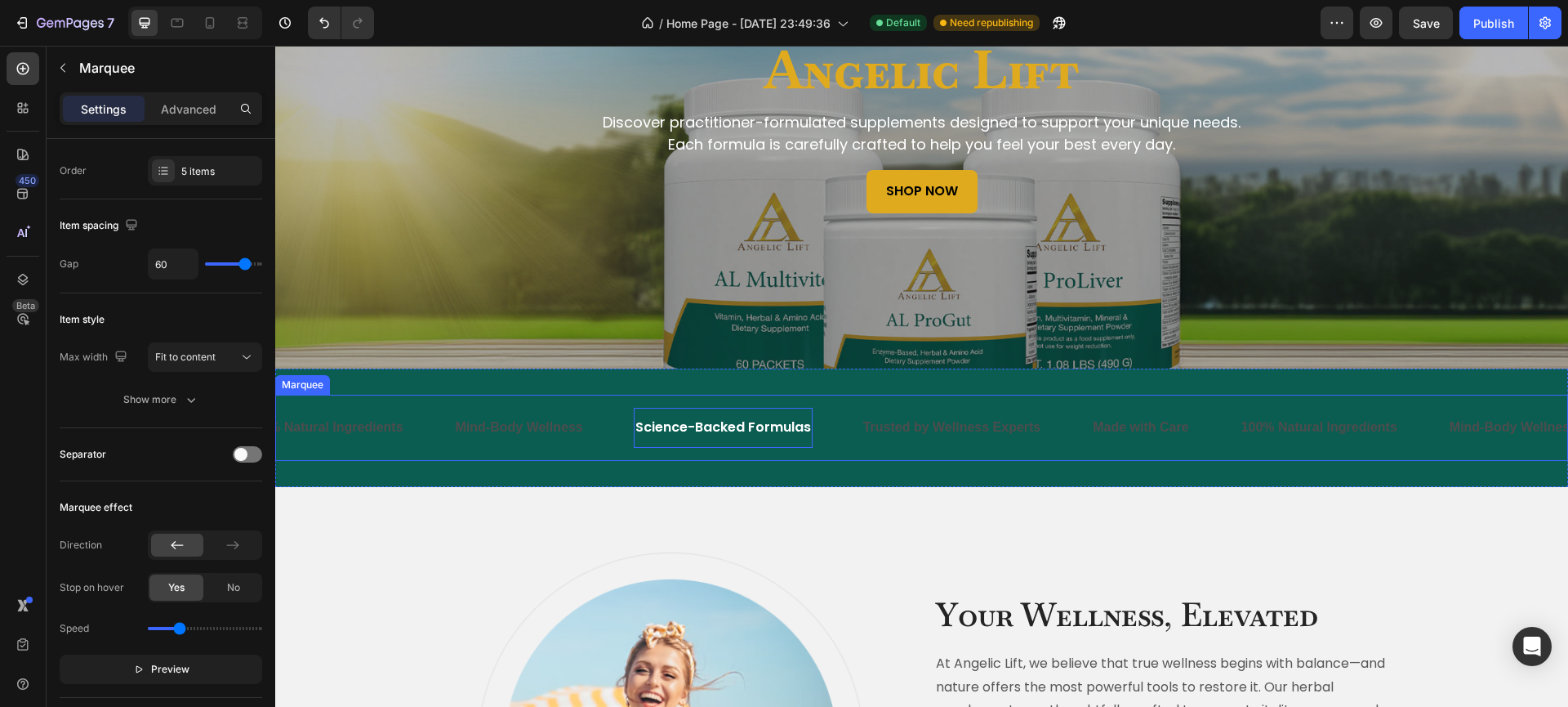
scroll to position [0, 0]
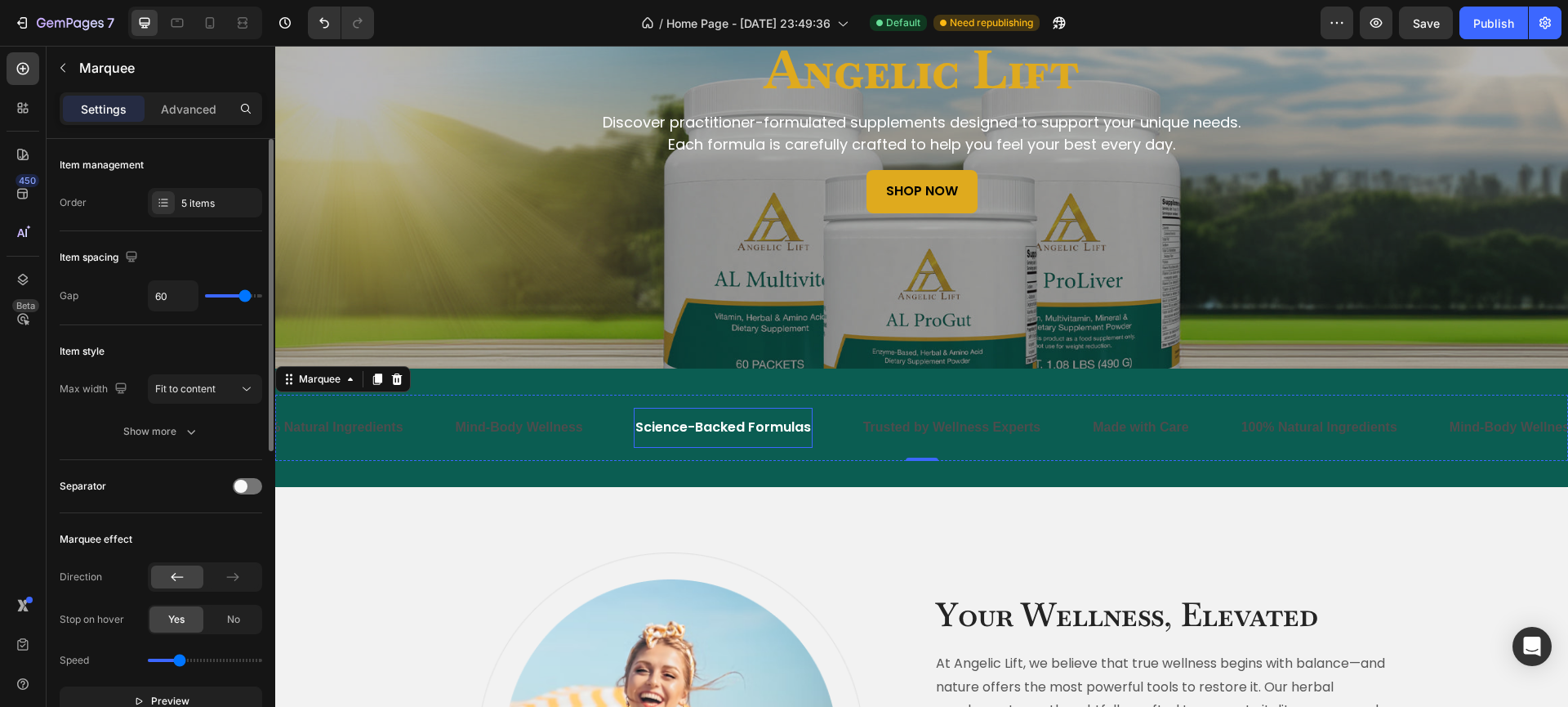
click at [651, 431] on p "Science-Backed Formulas" at bounding box center [723, 427] width 176 height 24
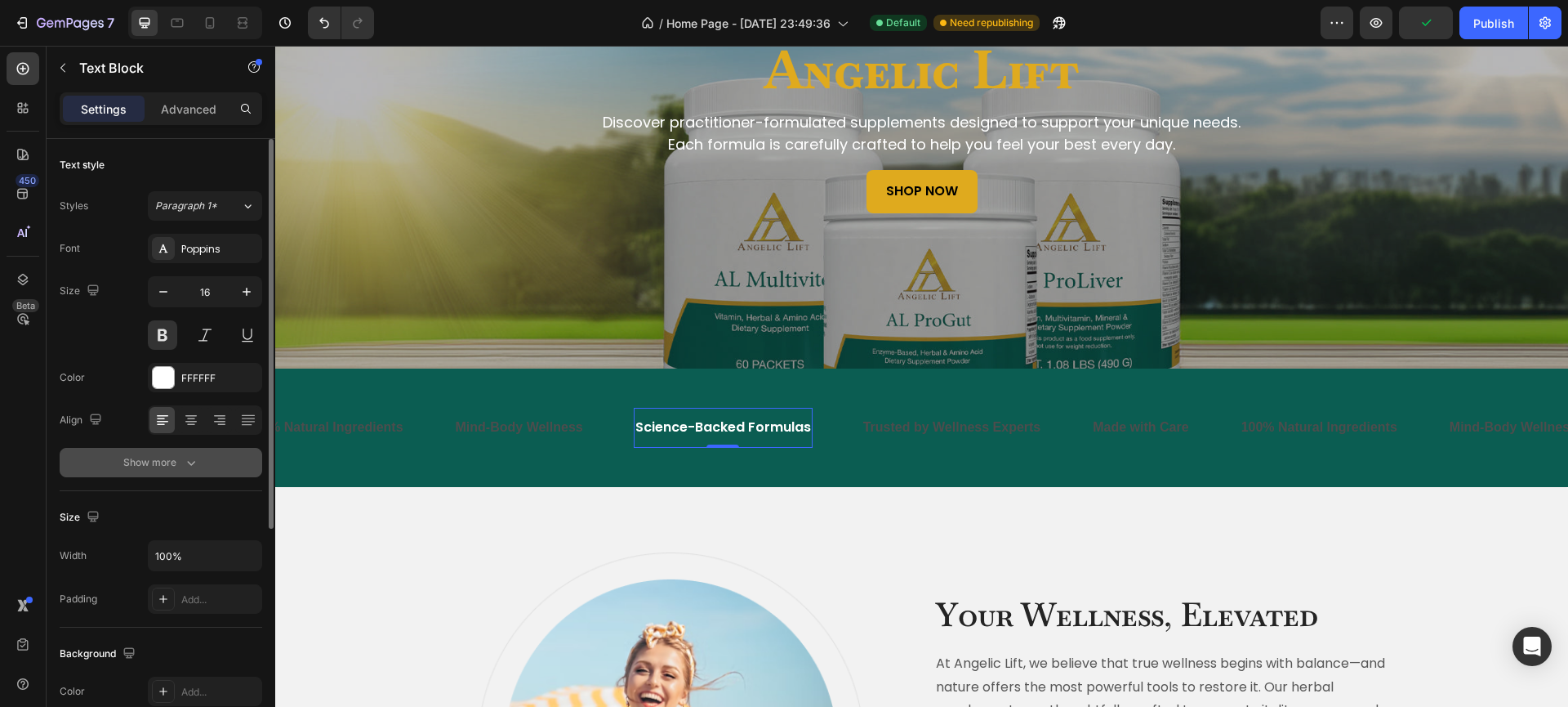
click at [219, 461] on button "Show more" at bounding box center [160, 462] width 202 height 30
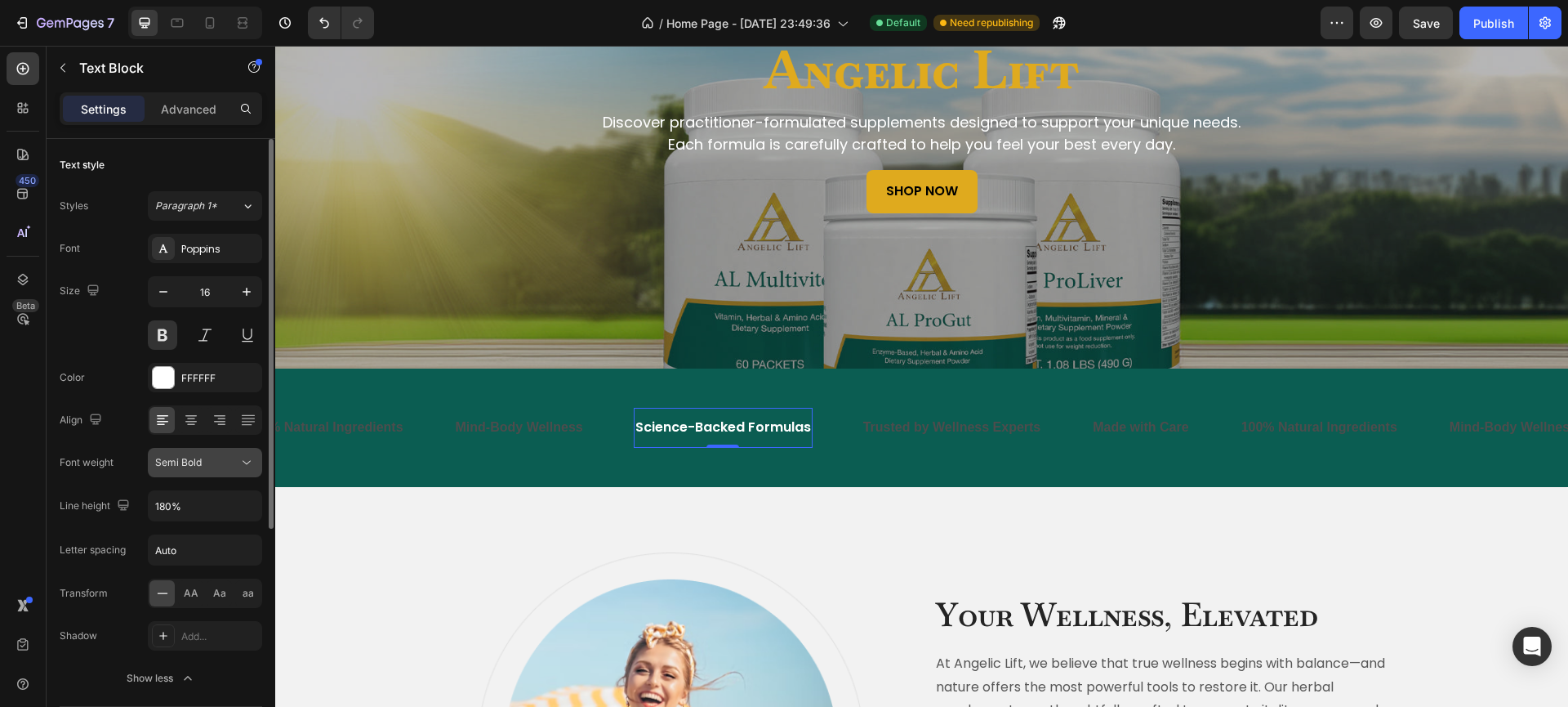
click at [228, 467] on div "Semi Bold" at bounding box center [196, 461] width 83 height 14
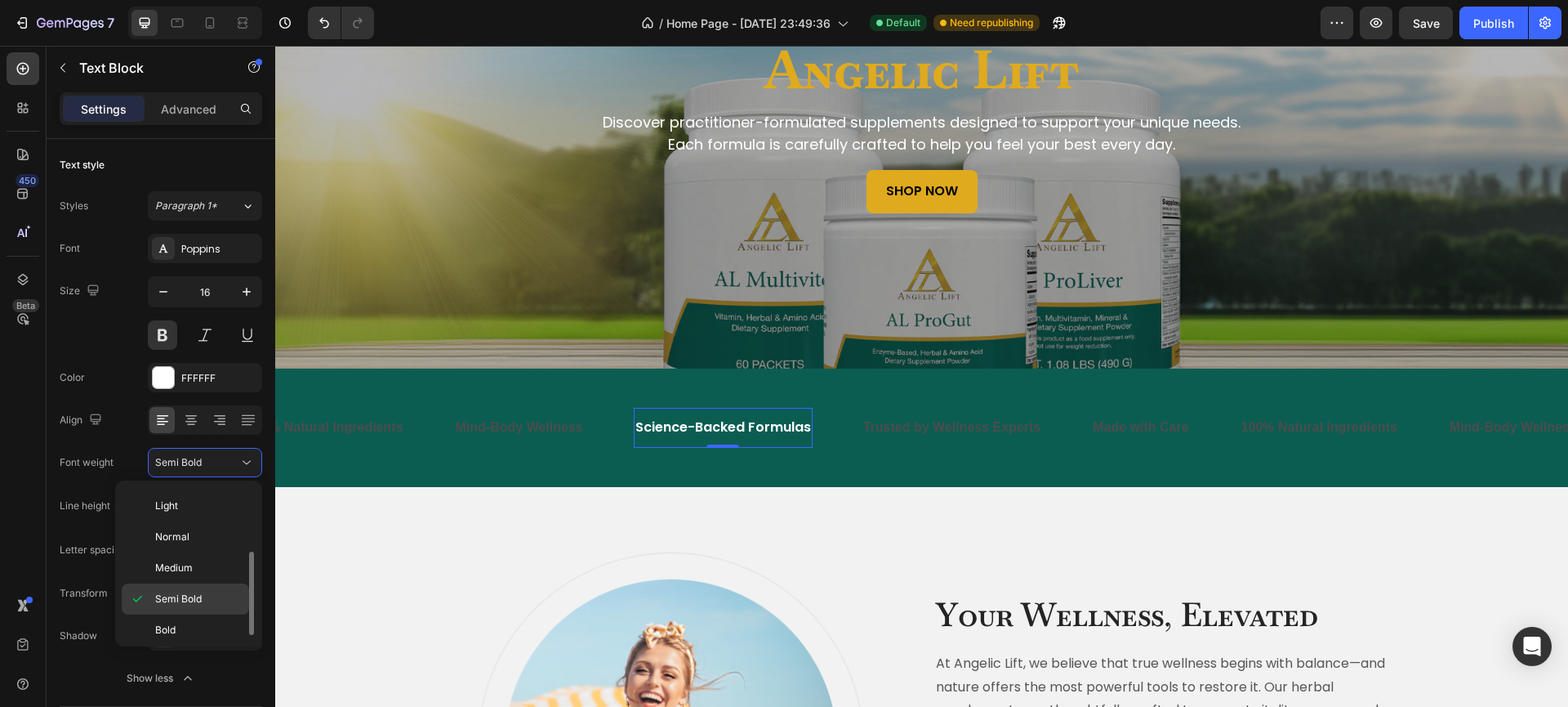
scroll to position [80, 0]
click at [177, 611] on p "Bold" at bounding box center [198, 608] width 87 height 14
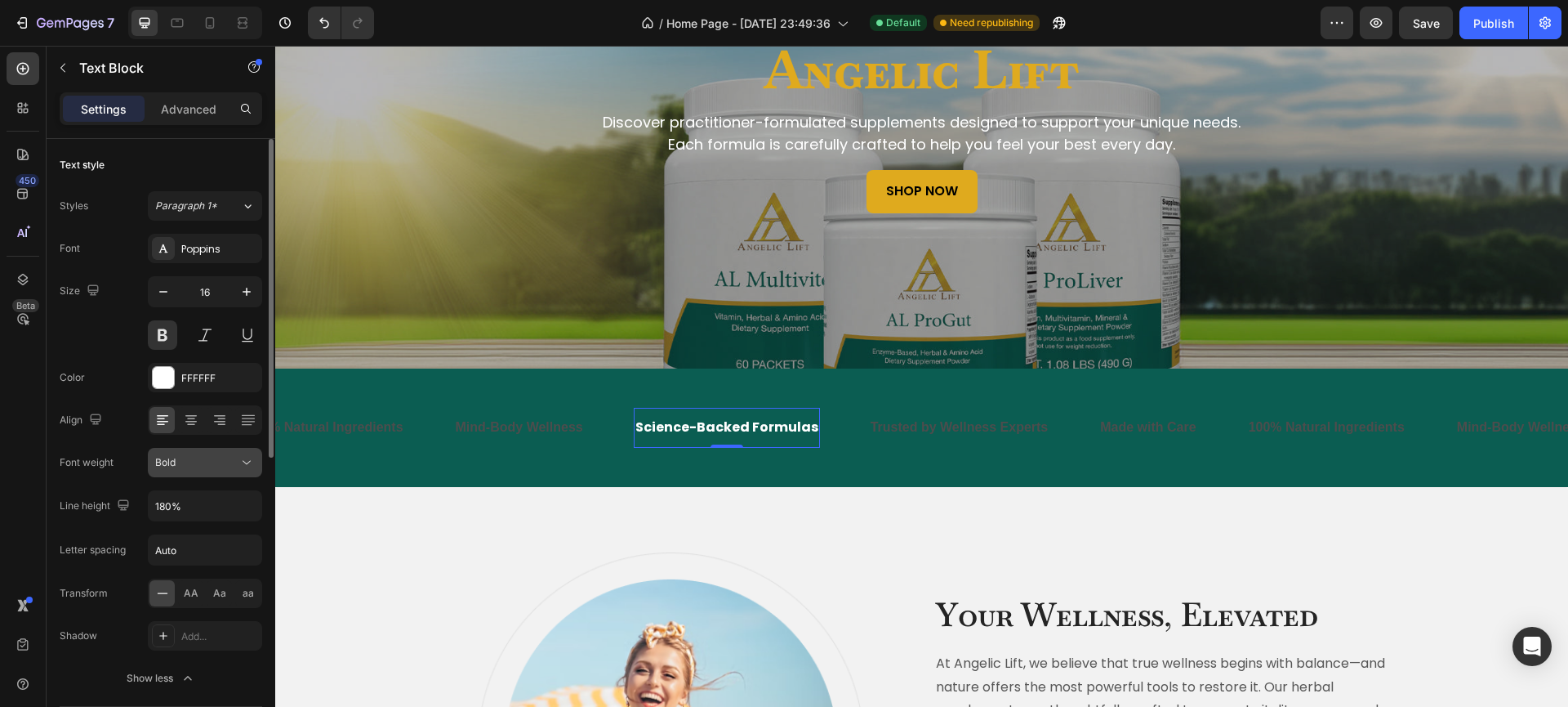
click at [238, 470] on div "Bold" at bounding box center [204, 461] width 99 height 16
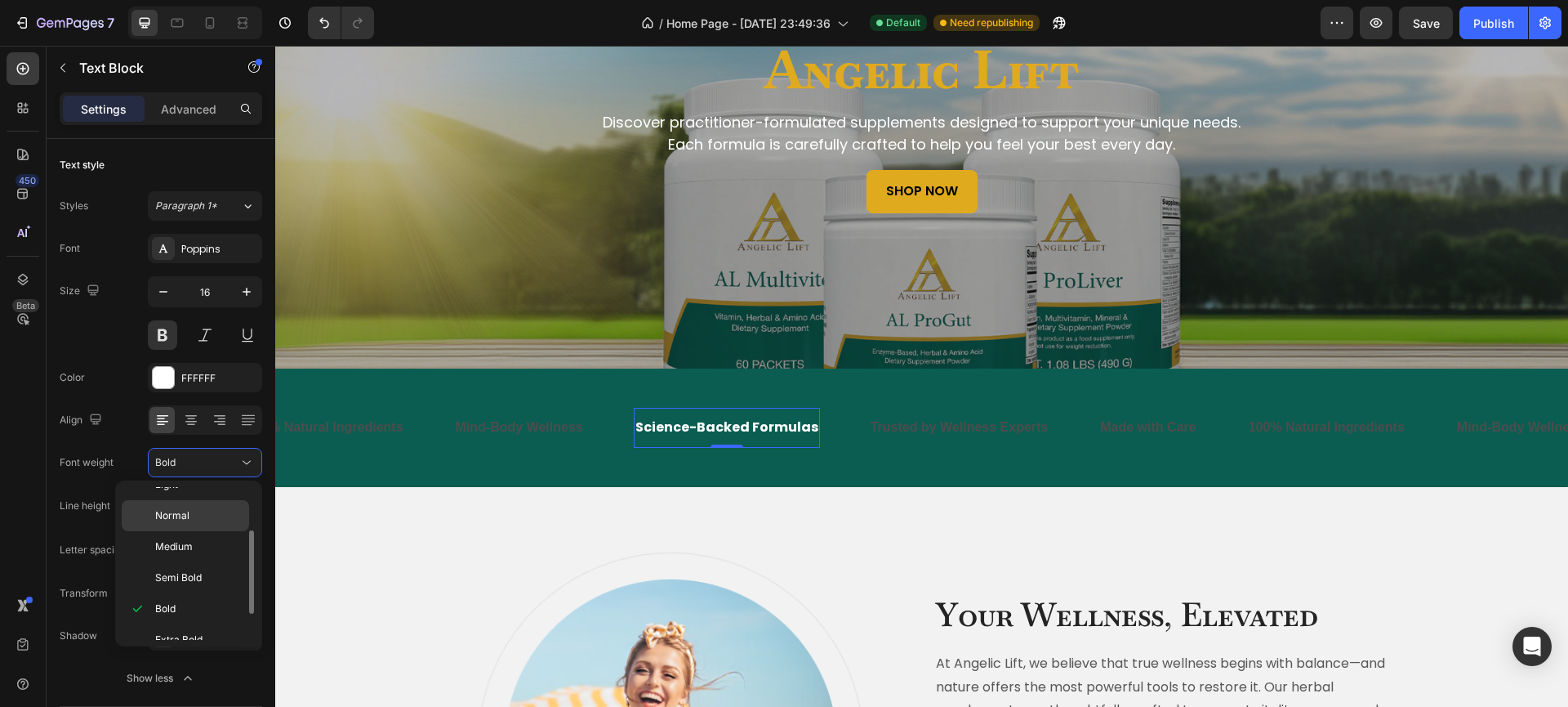
click at [202, 531] on div "Normal" at bounding box center [184, 546] width 127 height 31
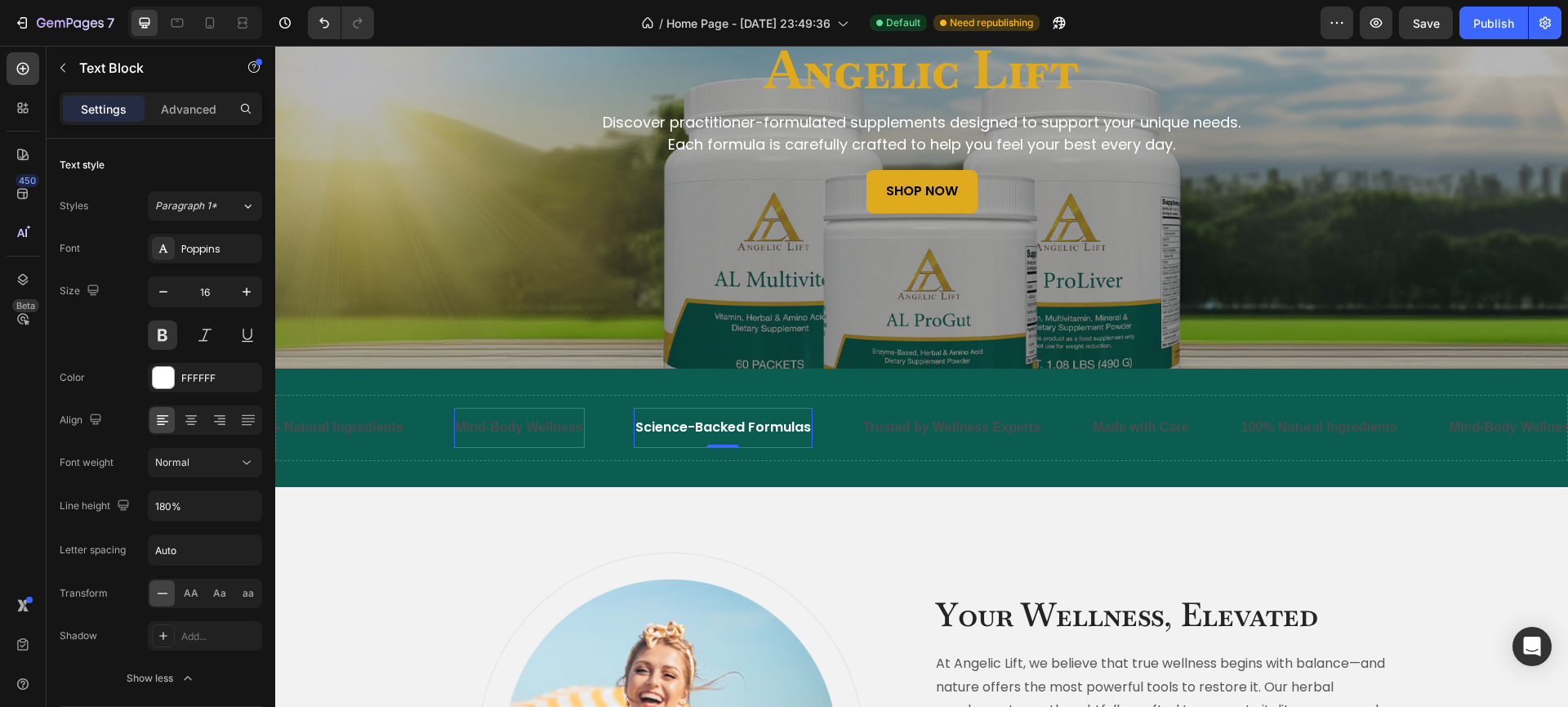
click at [477, 431] on p "Mind-Body Wellness" at bounding box center [519, 427] width 127 height 24
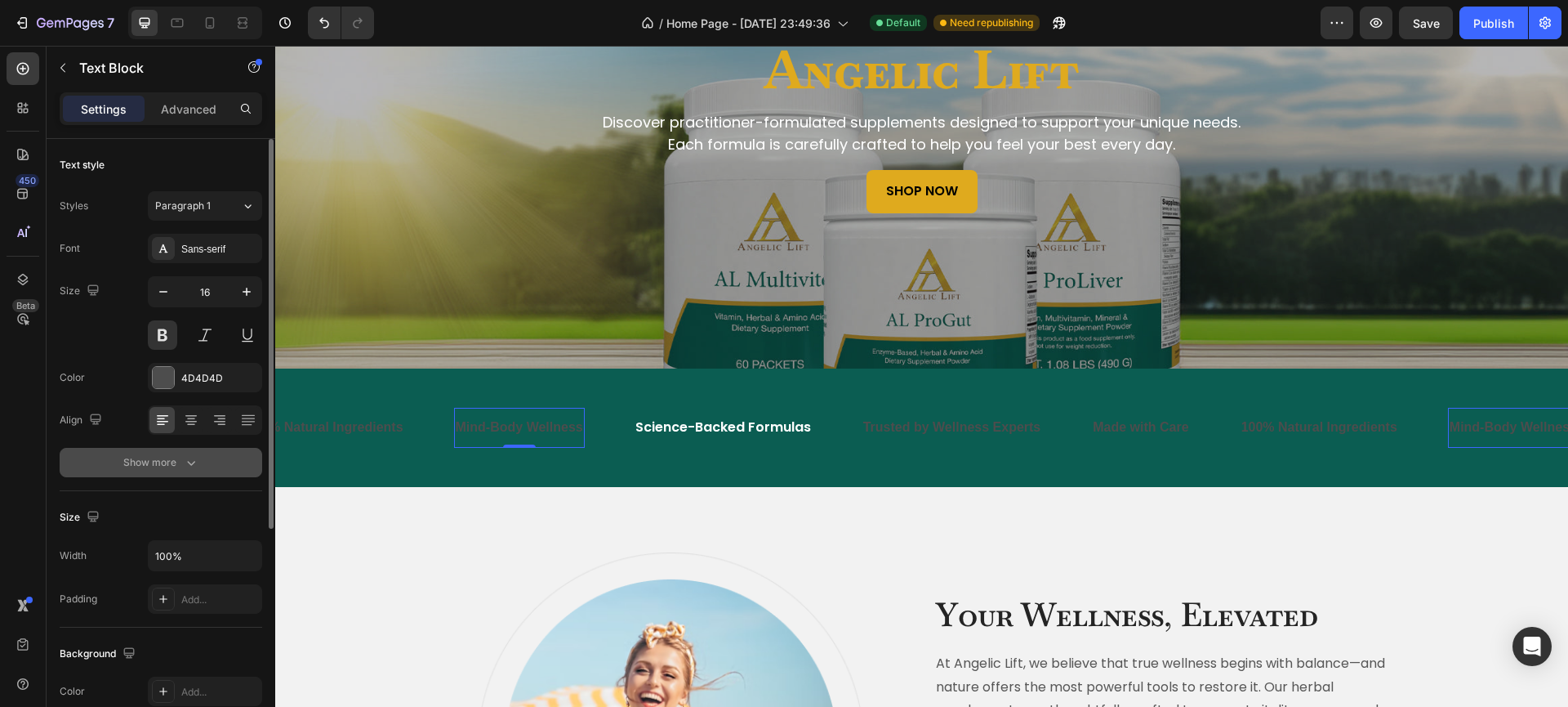
click at [182, 472] on button "Show more" at bounding box center [160, 462] width 202 height 30
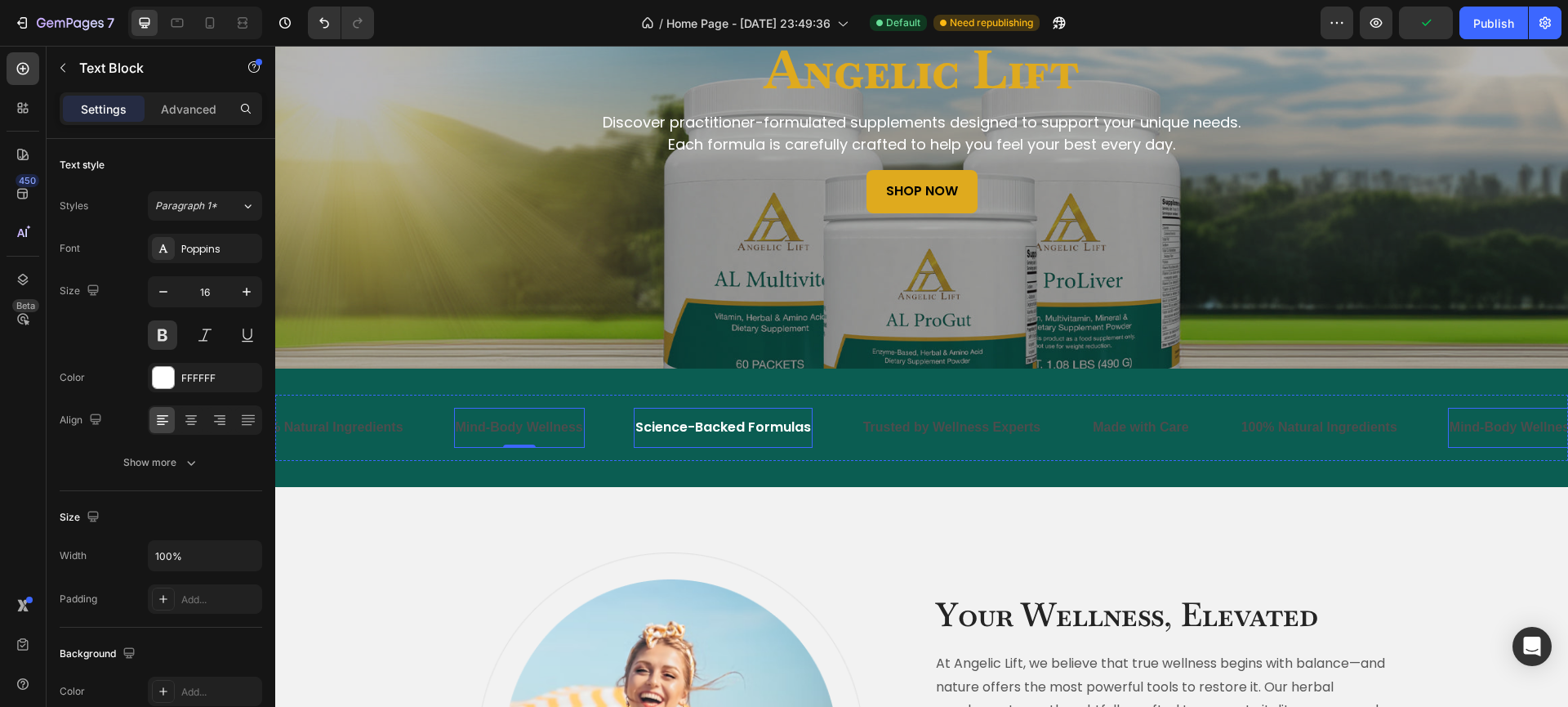
click at [672, 431] on p "Science-Backed Formulas" at bounding box center [723, 427] width 176 height 24
click at [242, 291] on icon "button" at bounding box center [246, 291] width 16 height 16
click at [242, 292] on icon "button" at bounding box center [246, 291] width 16 height 16
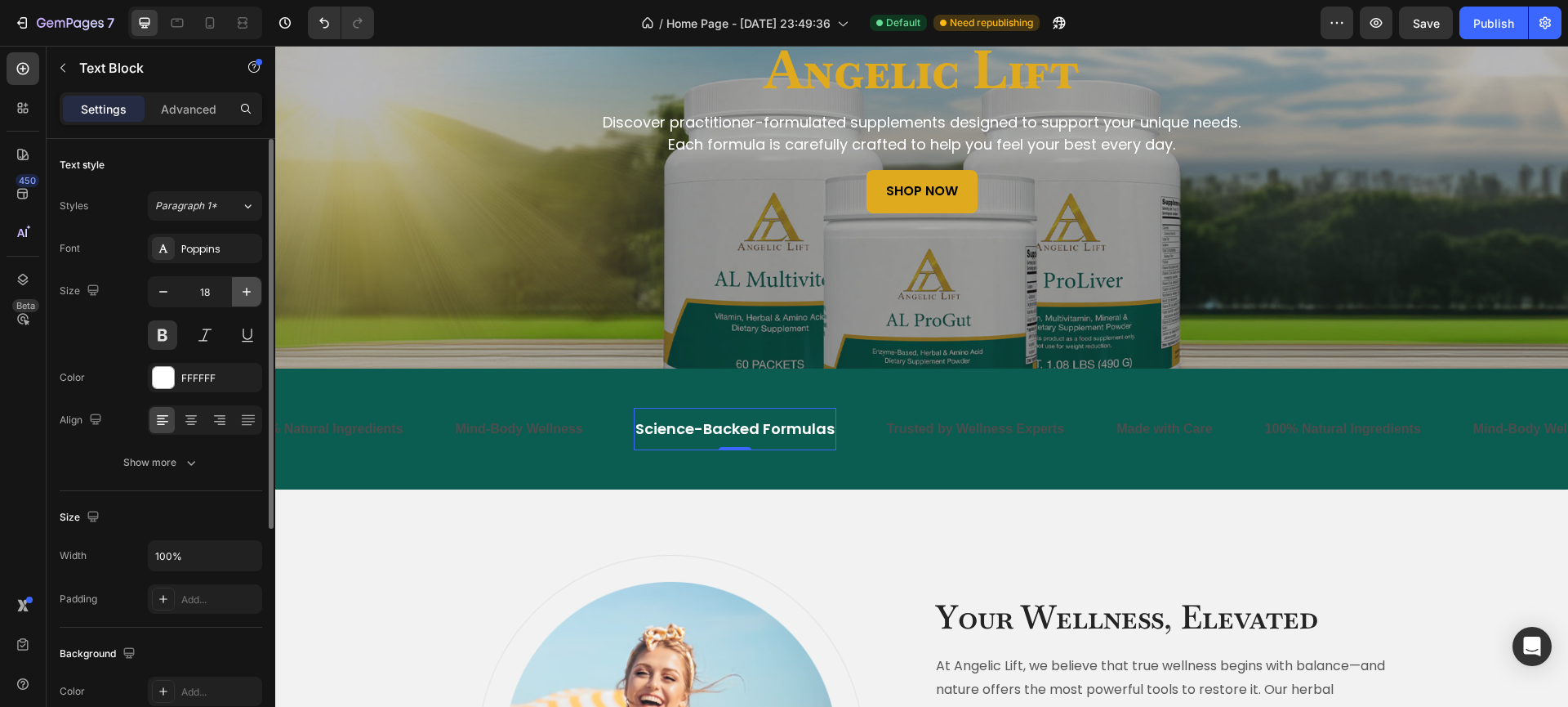
click at [242, 292] on icon "button" at bounding box center [246, 291] width 16 height 16
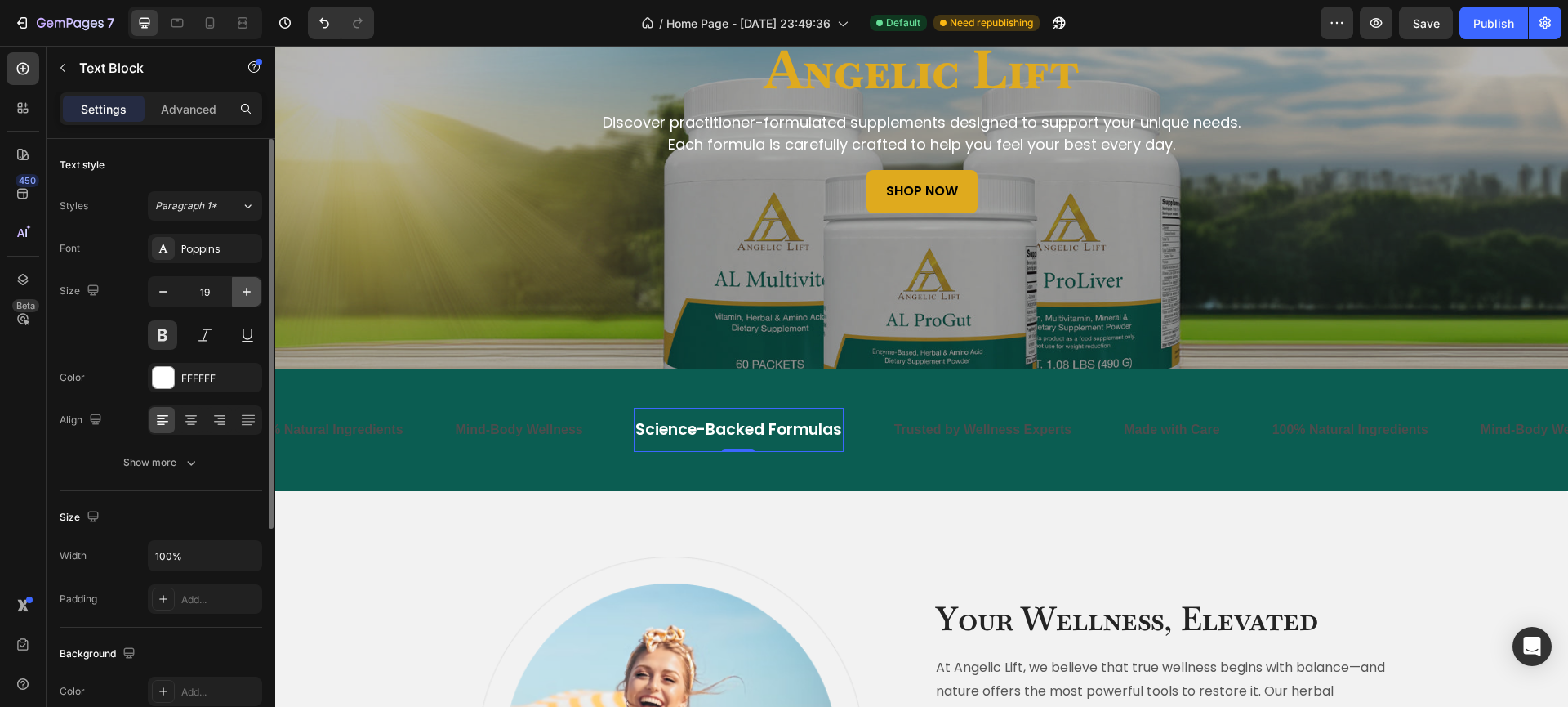
click at [242, 292] on icon "button" at bounding box center [246, 291] width 16 height 16
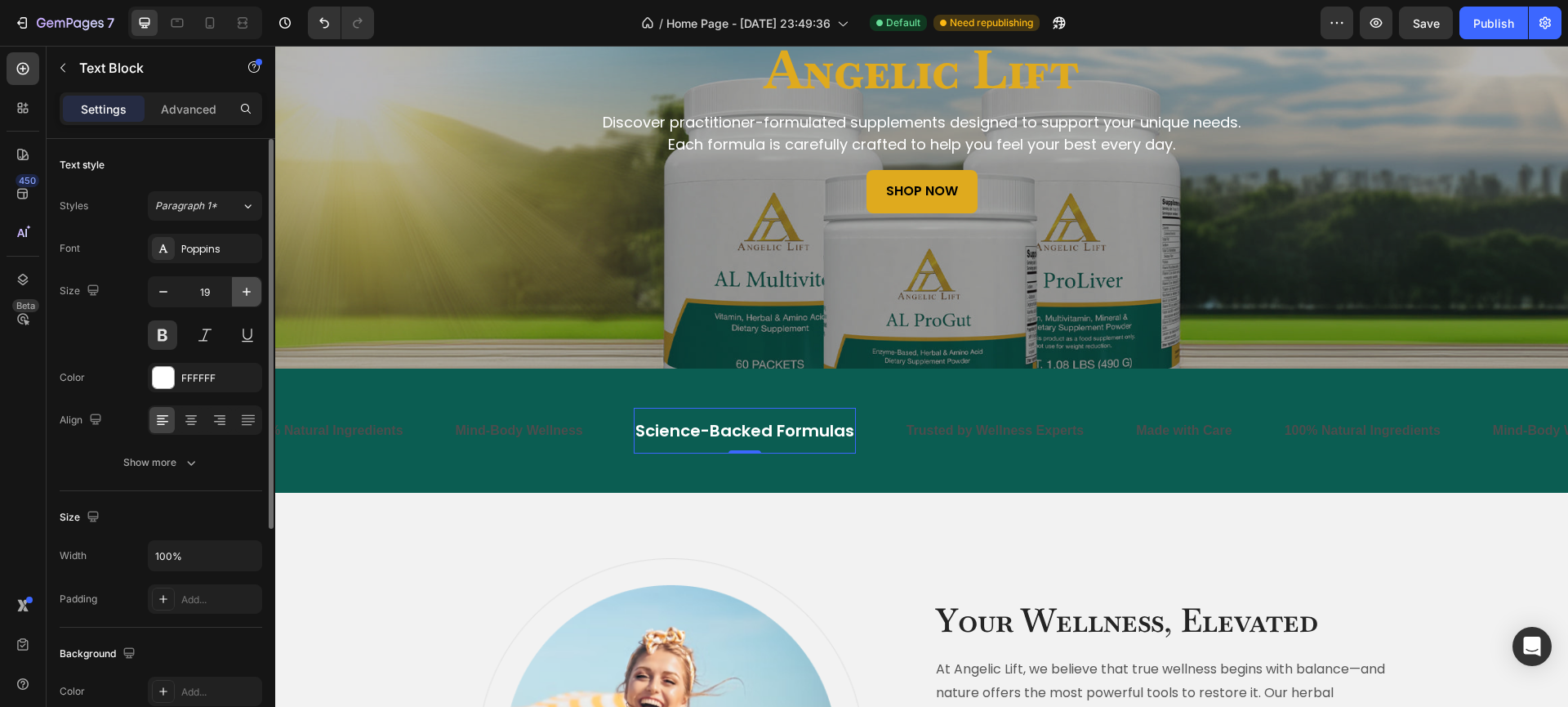
type input "20"
click at [504, 425] on p "Mind-Body Wellness" at bounding box center [519, 431] width 127 height 24
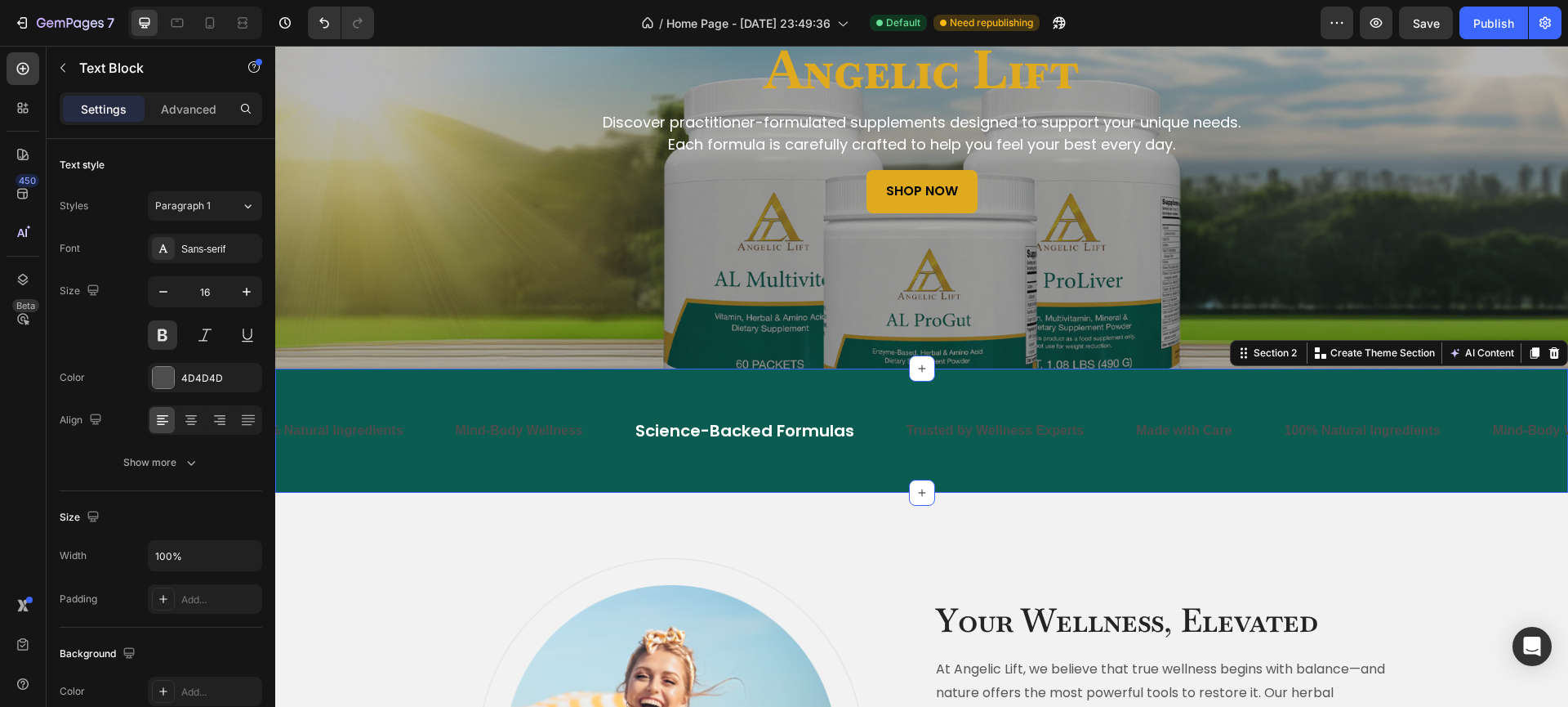
click at [592, 471] on div "Made with Care Text Block 100% Natural Ingredients Text Block Mind-Body Wellnes…" at bounding box center [922, 431] width 1293 height 124
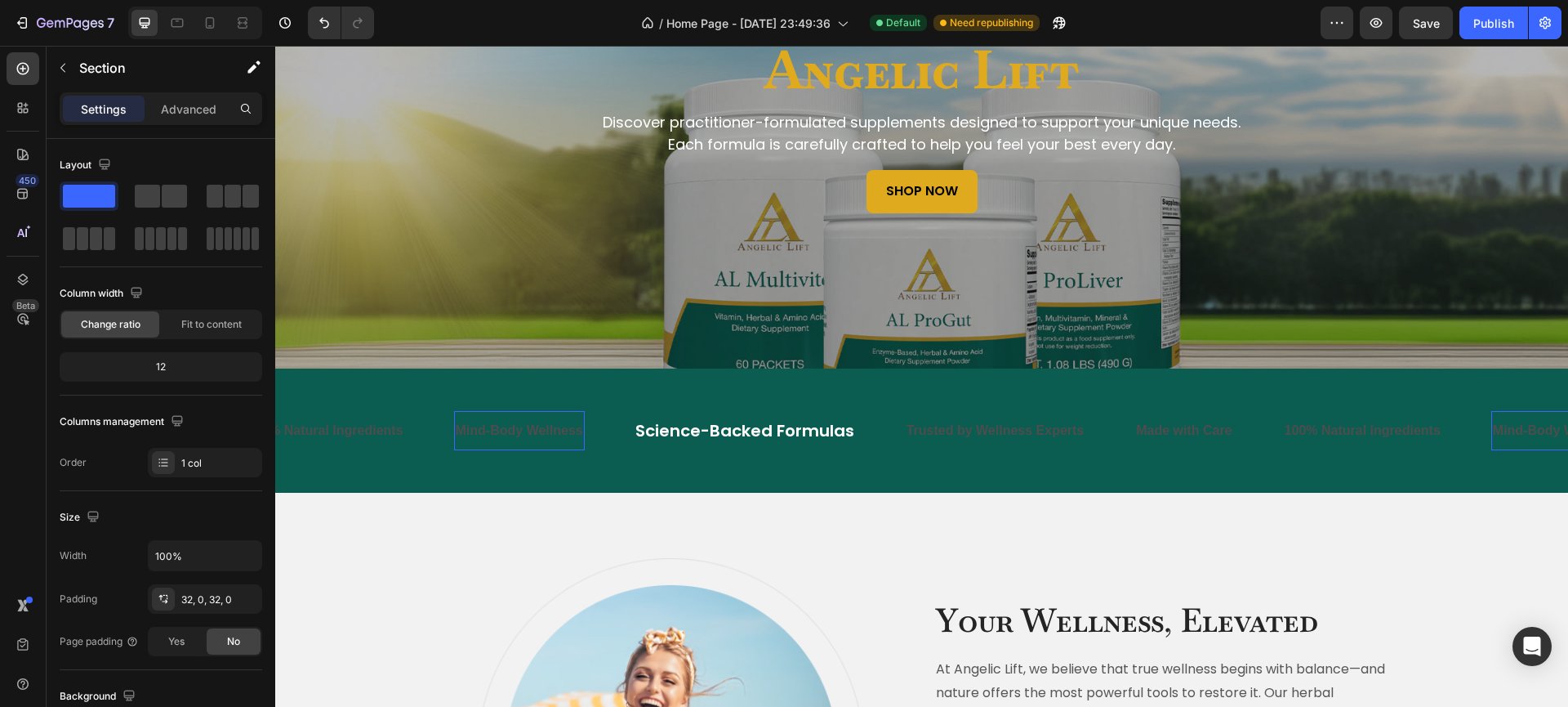
click at [547, 429] on p "Mind-Body Wellness" at bounding box center [519, 431] width 127 height 24
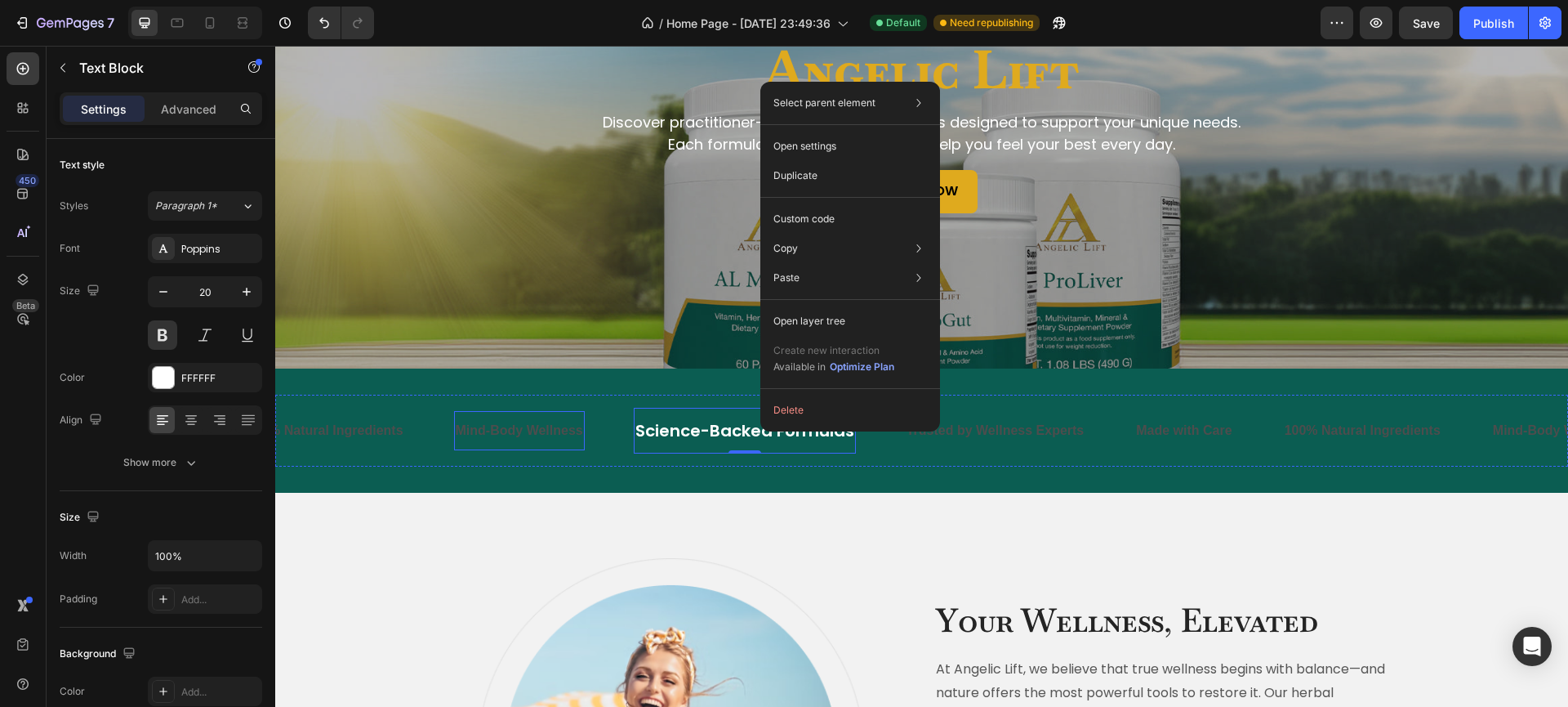
click at [565, 428] on p "Mind-Body Wellness" at bounding box center [519, 431] width 127 height 24
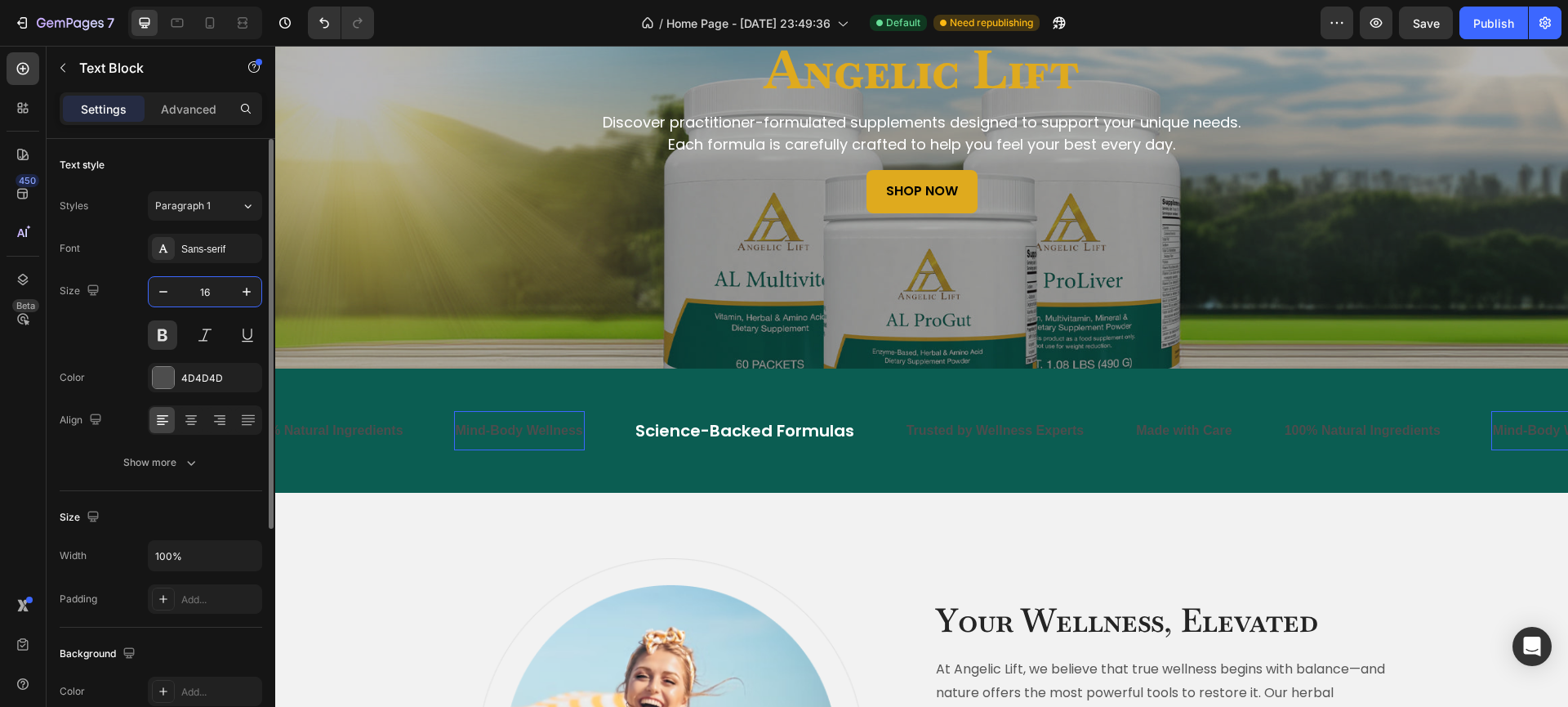
click at [217, 291] on input "16" at bounding box center [204, 291] width 53 height 30
type input "20"
click at [166, 375] on div at bounding box center [163, 377] width 21 height 21
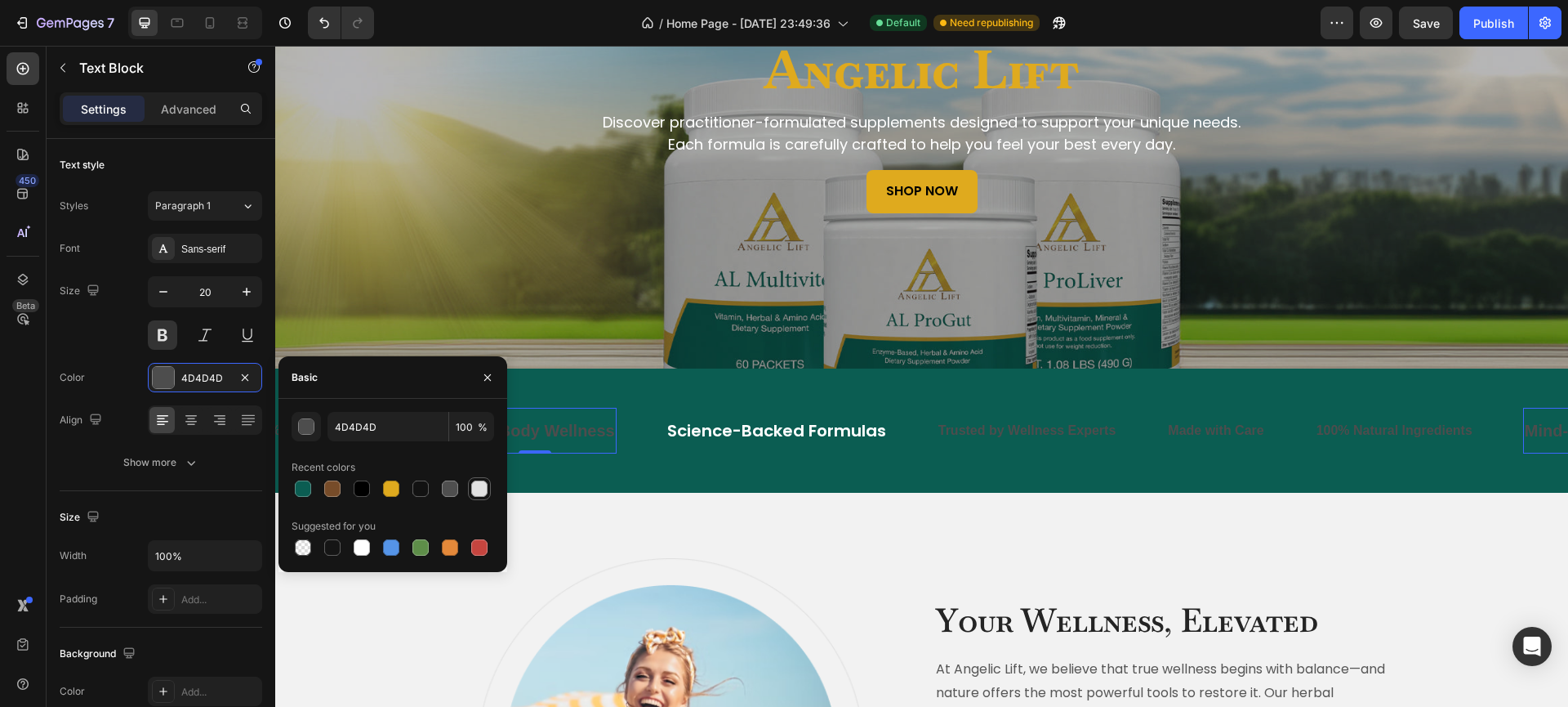
click at [488, 486] on div at bounding box center [479, 488] width 20 height 20
type input "E2E2E2"
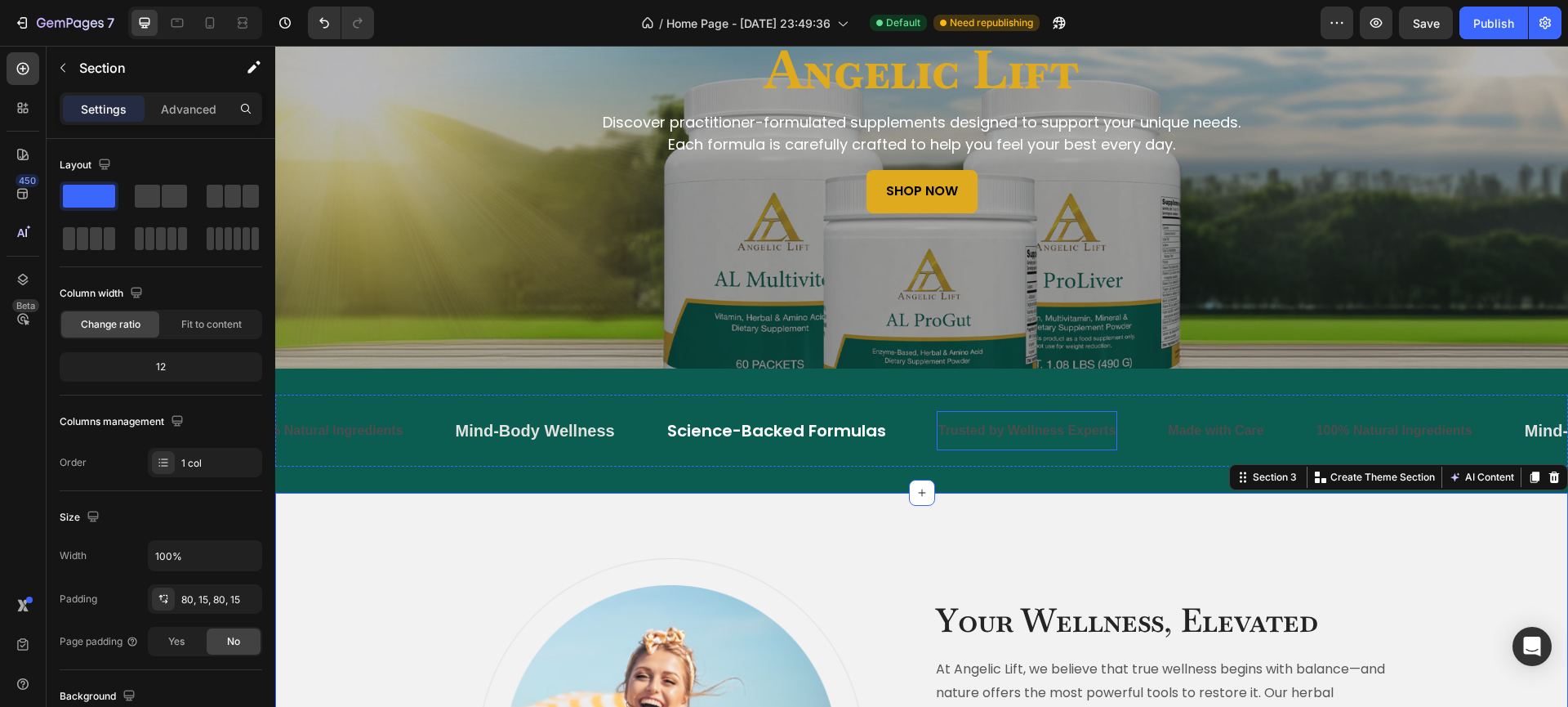
click at [964, 437] on p "Trusted by Wellness Experts" at bounding box center [1027, 431] width 178 height 24
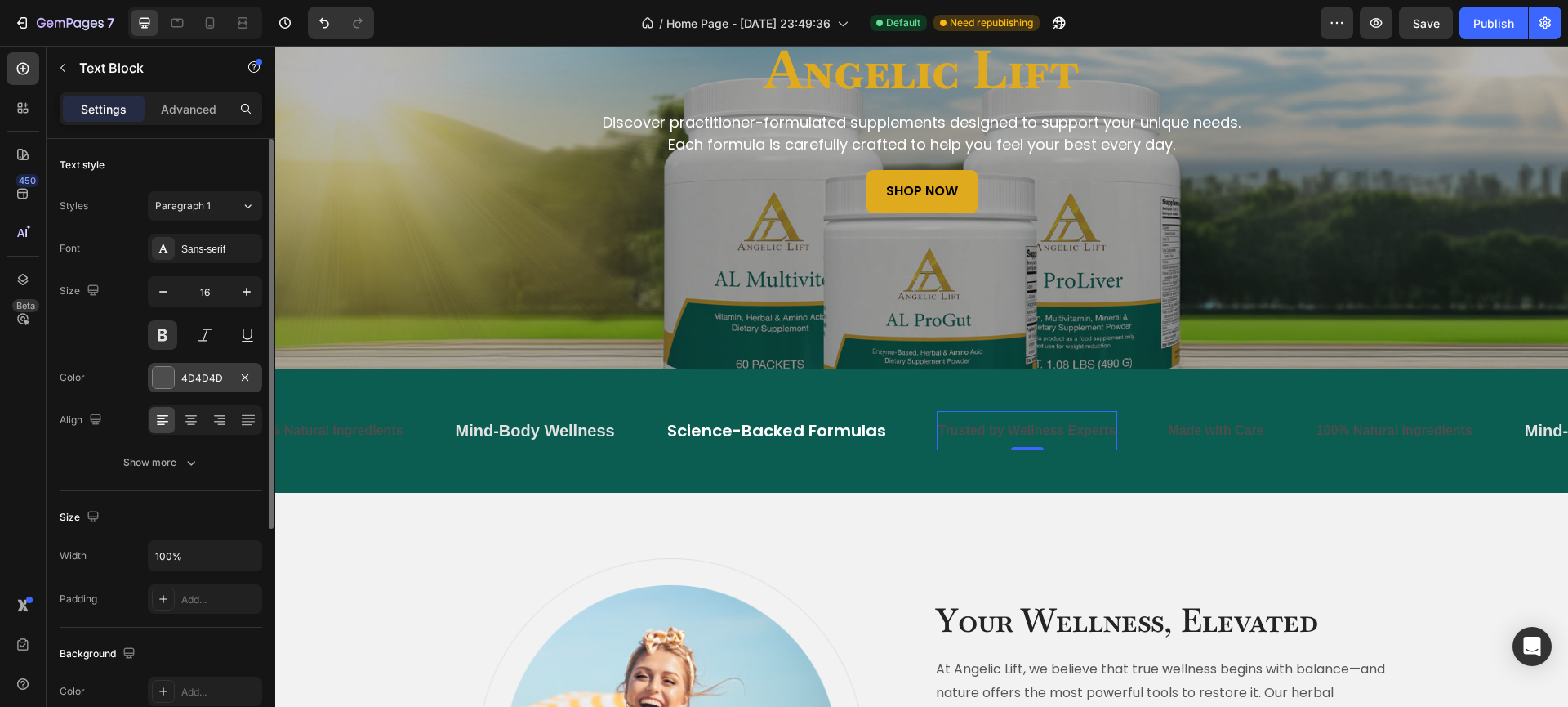
click at [168, 378] on div at bounding box center [163, 377] width 21 height 21
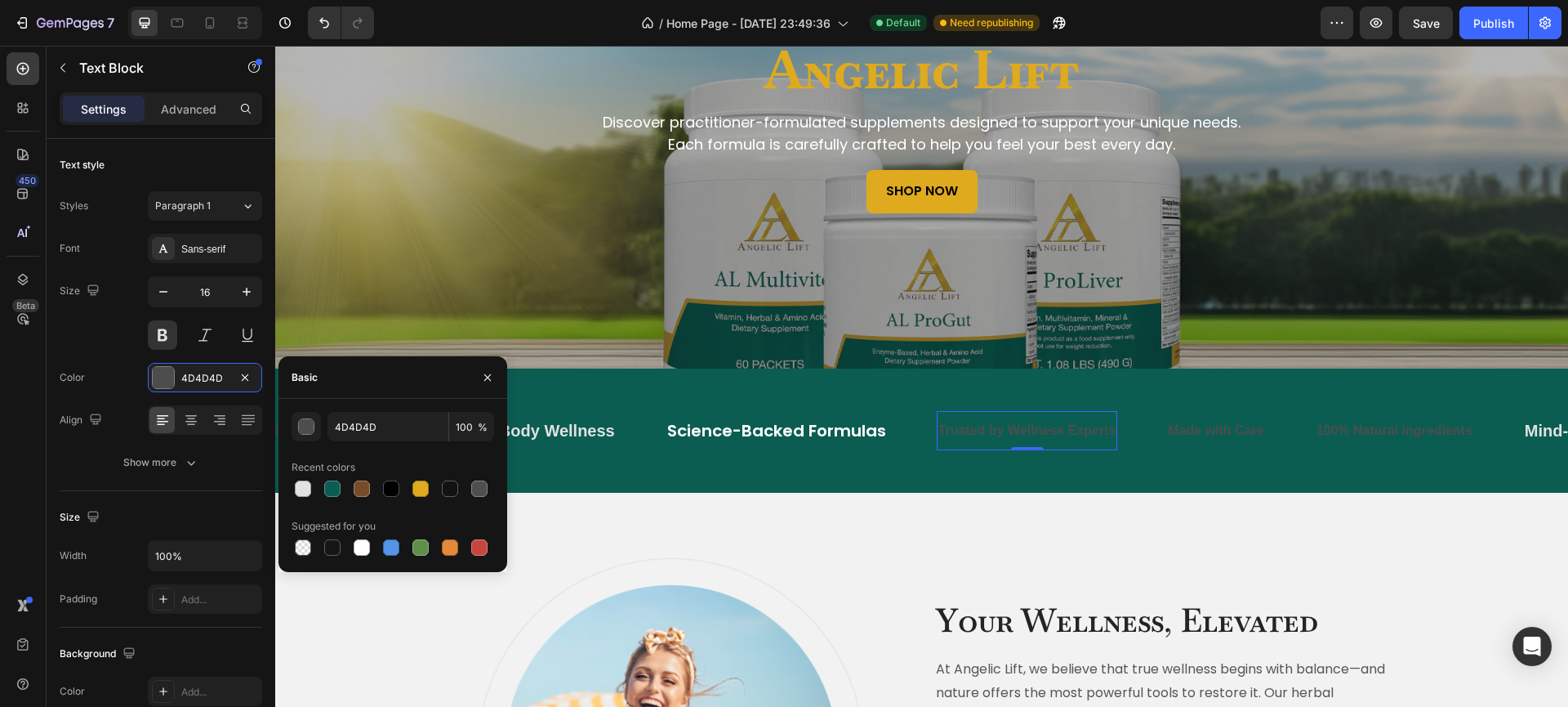
click at [306, 484] on div at bounding box center [303, 488] width 16 height 16
type input "E2E2E2"
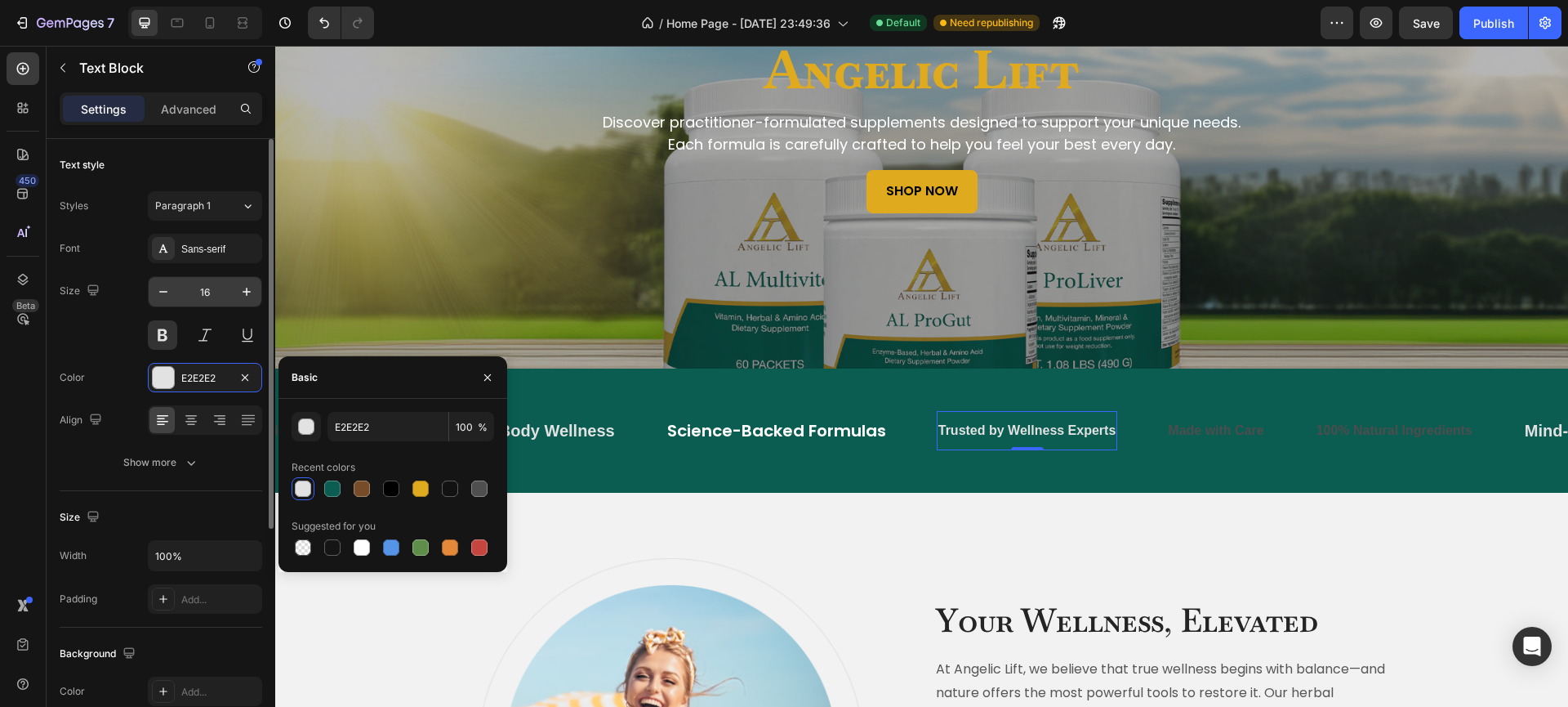
click at [216, 289] on input "16" at bounding box center [204, 291] width 53 height 30
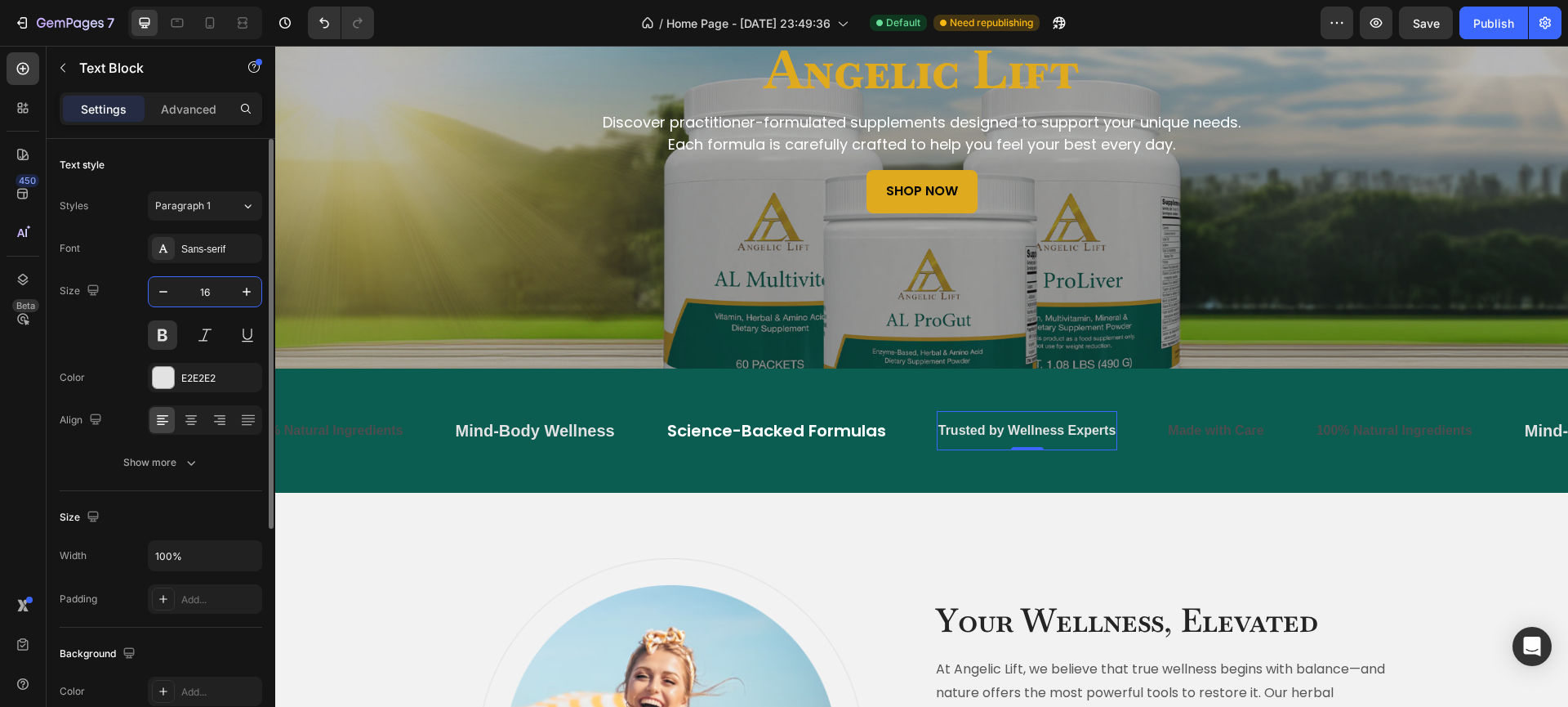
click at [216, 289] on input "16" at bounding box center [204, 291] width 53 height 30
type input "20"
click at [372, 433] on strong "100% Natural Ingredients" at bounding box center [324, 430] width 156 height 14
click at [214, 290] on input "16" at bounding box center [204, 291] width 53 height 30
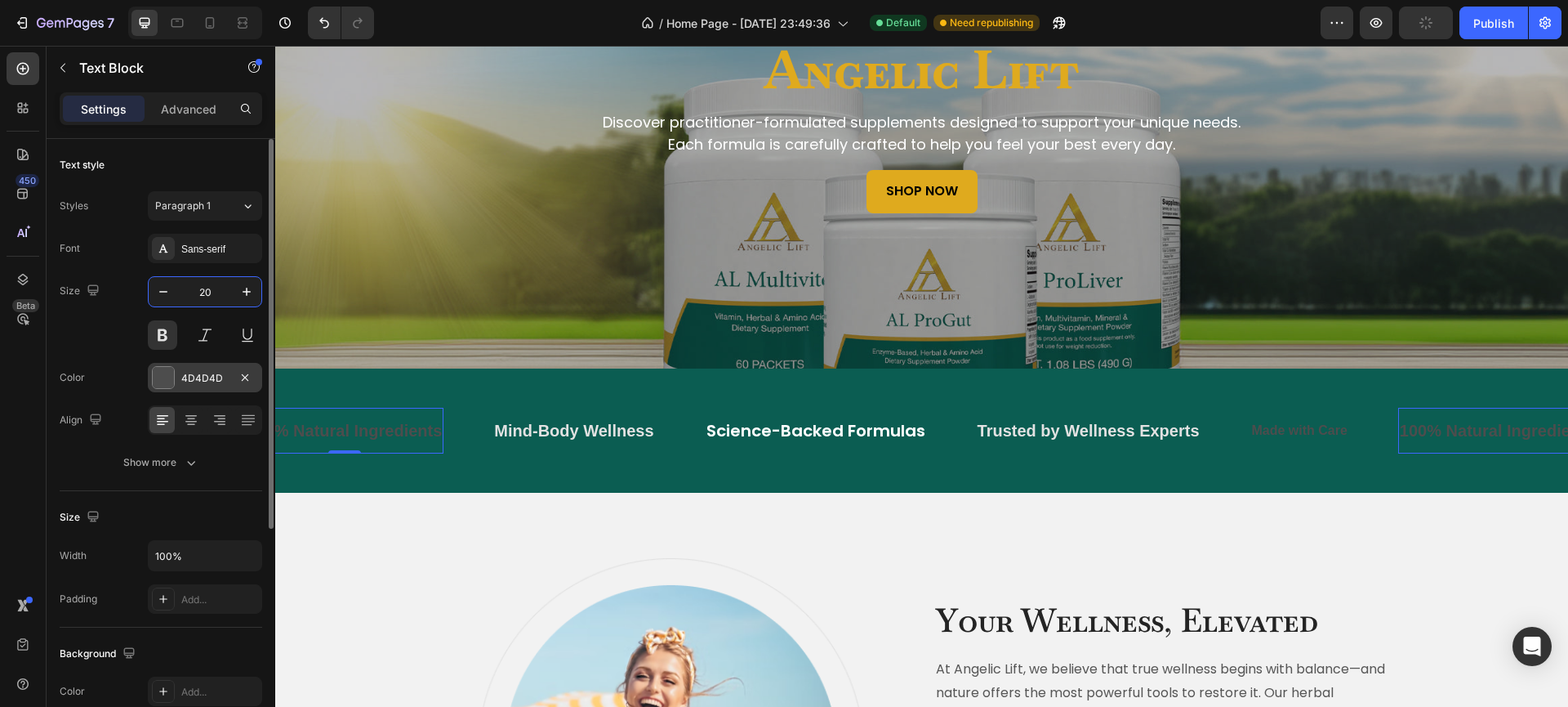
type input "20"
click at [159, 375] on div at bounding box center [163, 377] width 21 height 21
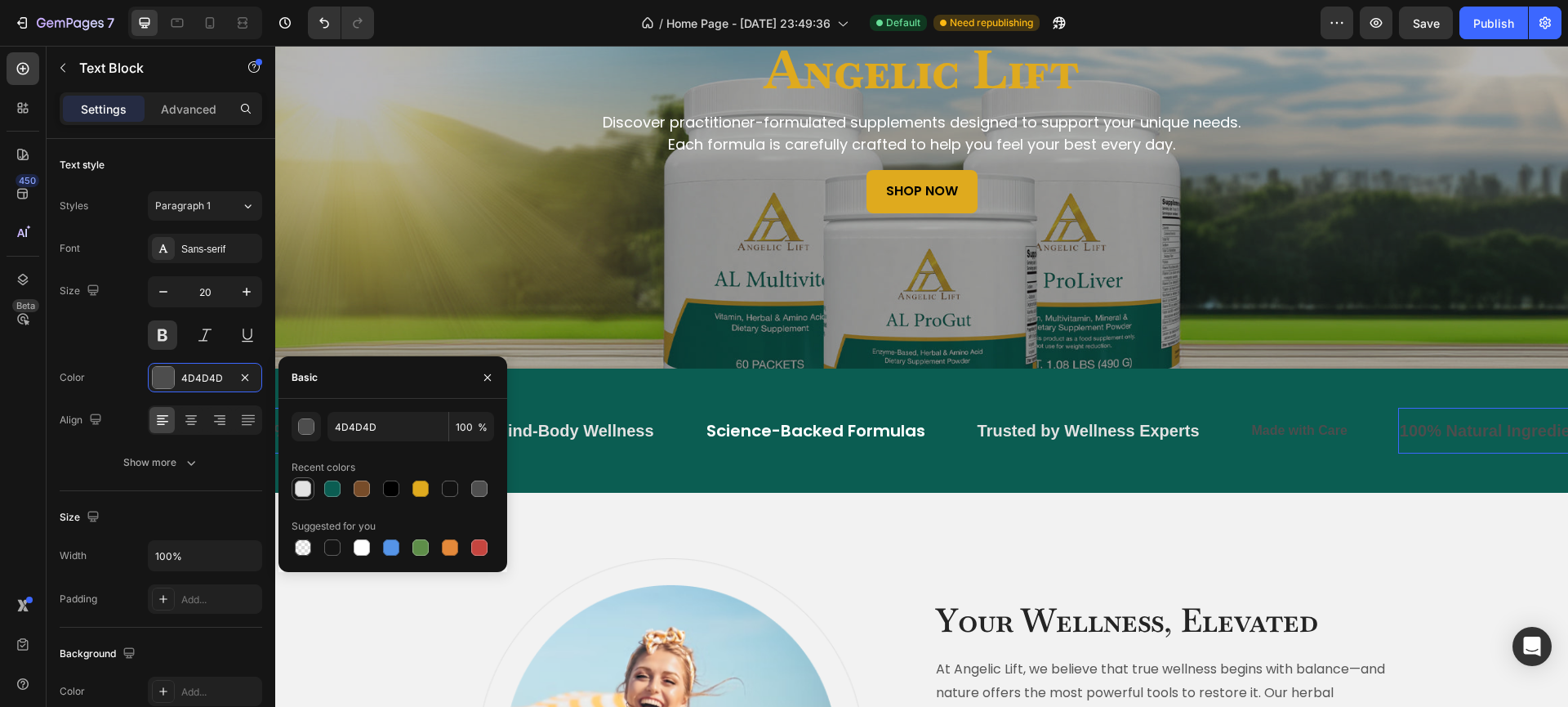
click at [303, 491] on div at bounding box center [303, 488] width 16 height 16
type input "E2E2E2"
click at [820, 437] on p "Science-Backed Formulas" at bounding box center [816, 430] width 219 height 30
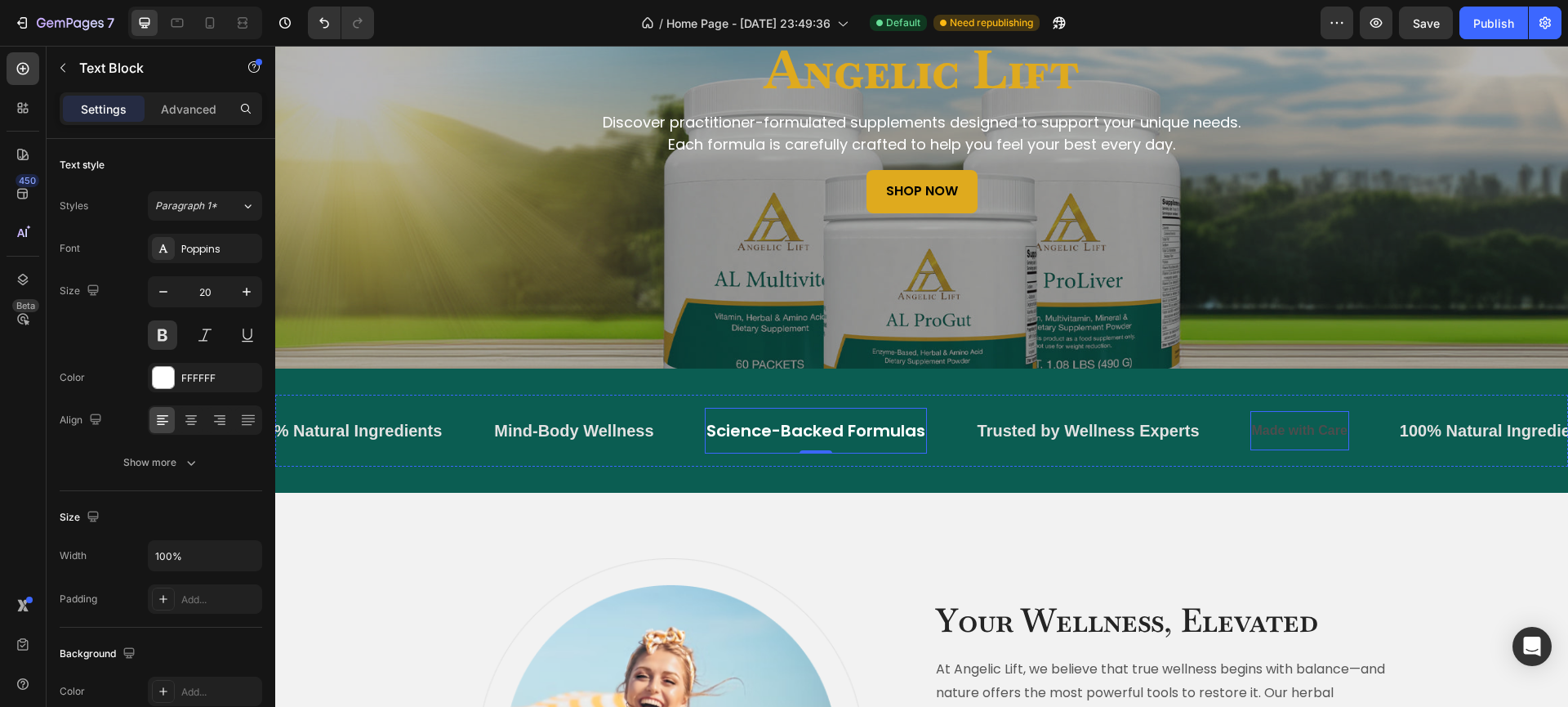
click at [1326, 432] on p "Made with Care" at bounding box center [1300, 431] width 95 height 24
click at [165, 374] on div at bounding box center [163, 377] width 21 height 21
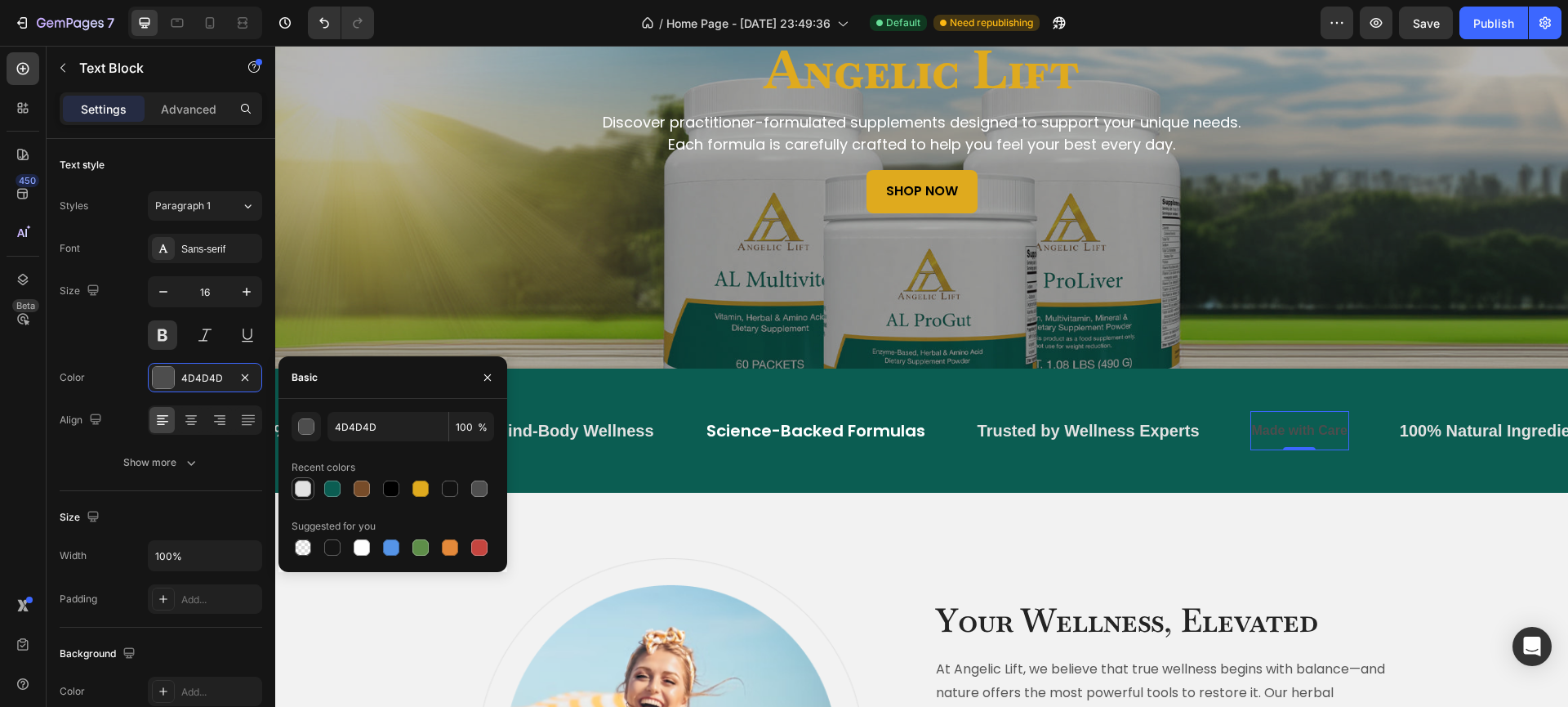
click at [307, 487] on div at bounding box center [303, 488] width 16 height 16
type input "E2E2E2"
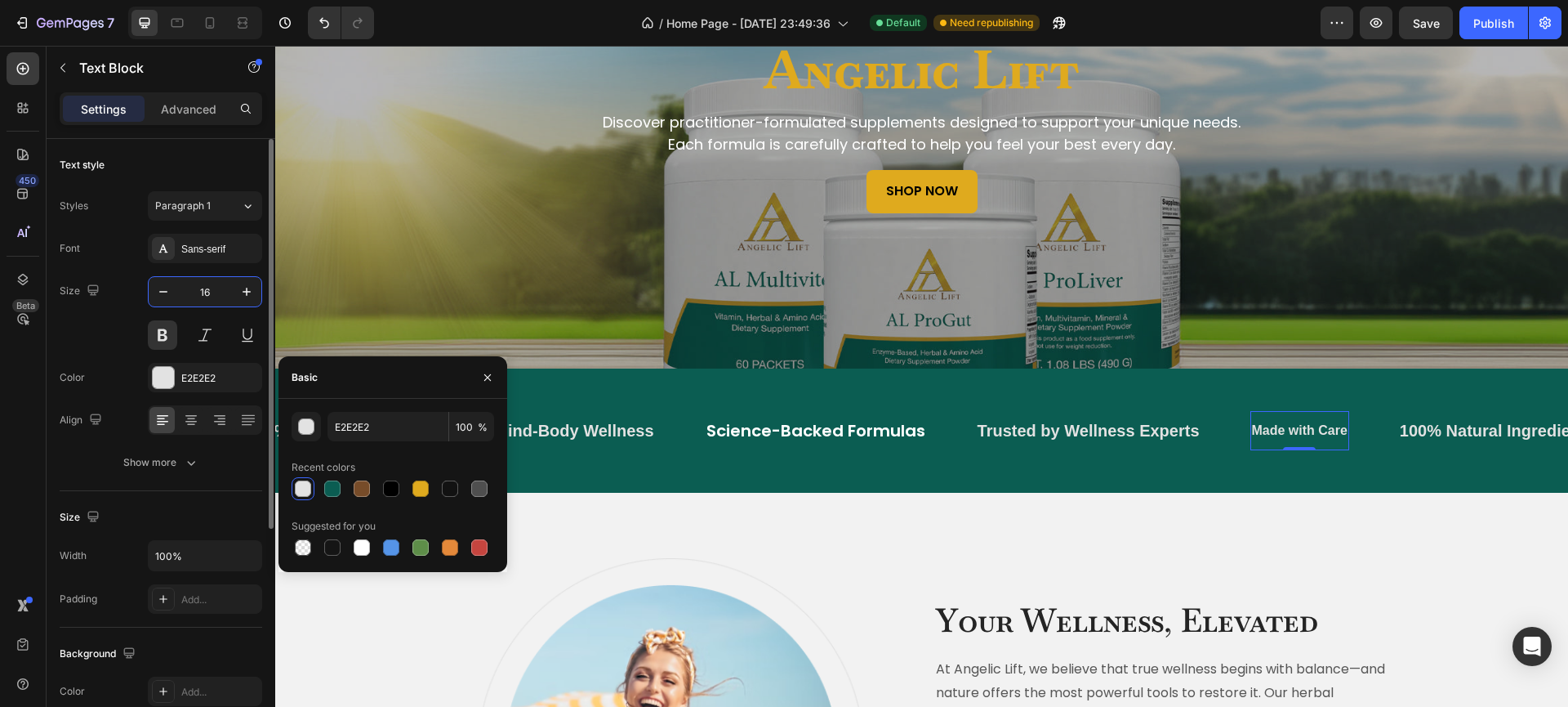
click at [198, 296] on input "16" at bounding box center [204, 291] width 53 height 30
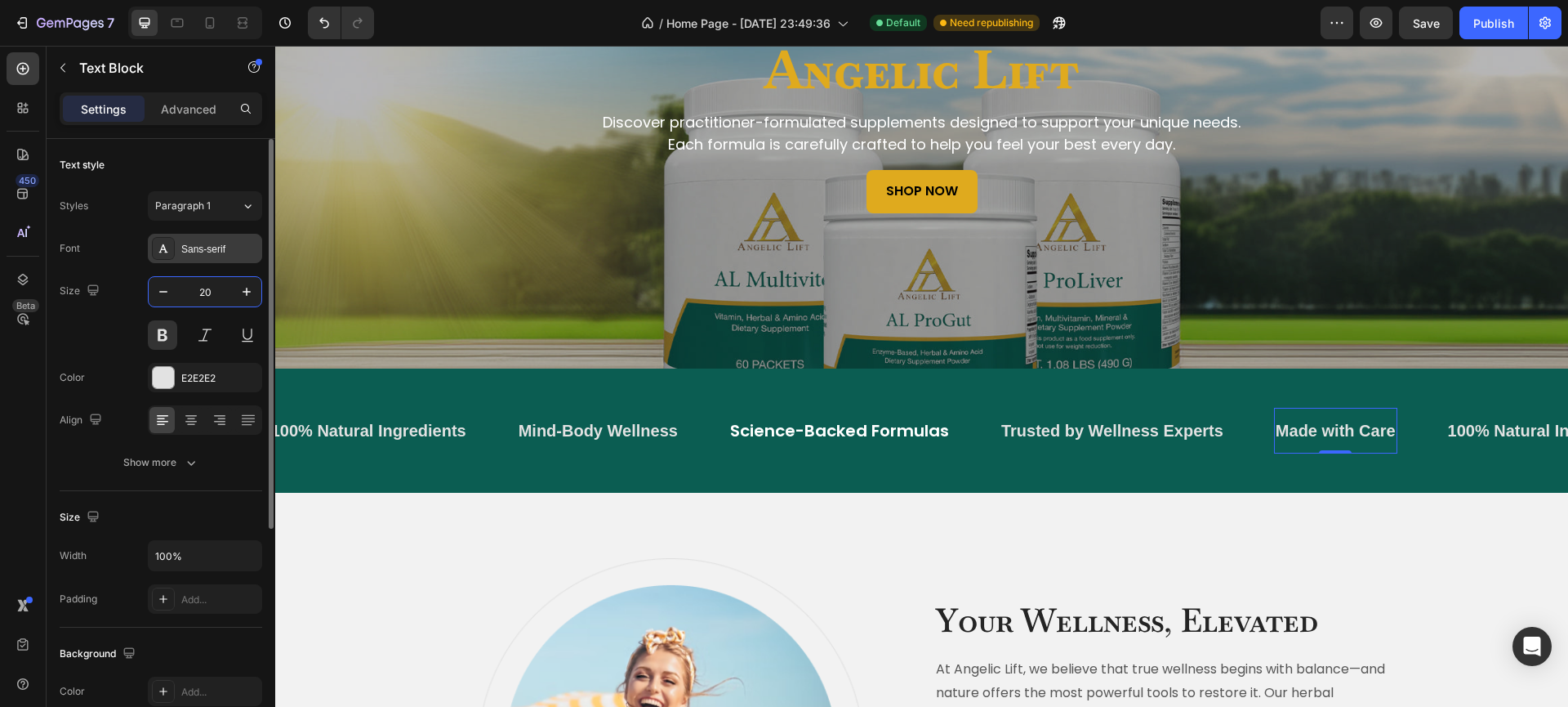
type input "20"
click at [205, 247] on div "Sans-serif" at bounding box center [220, 248] width 76 height 14
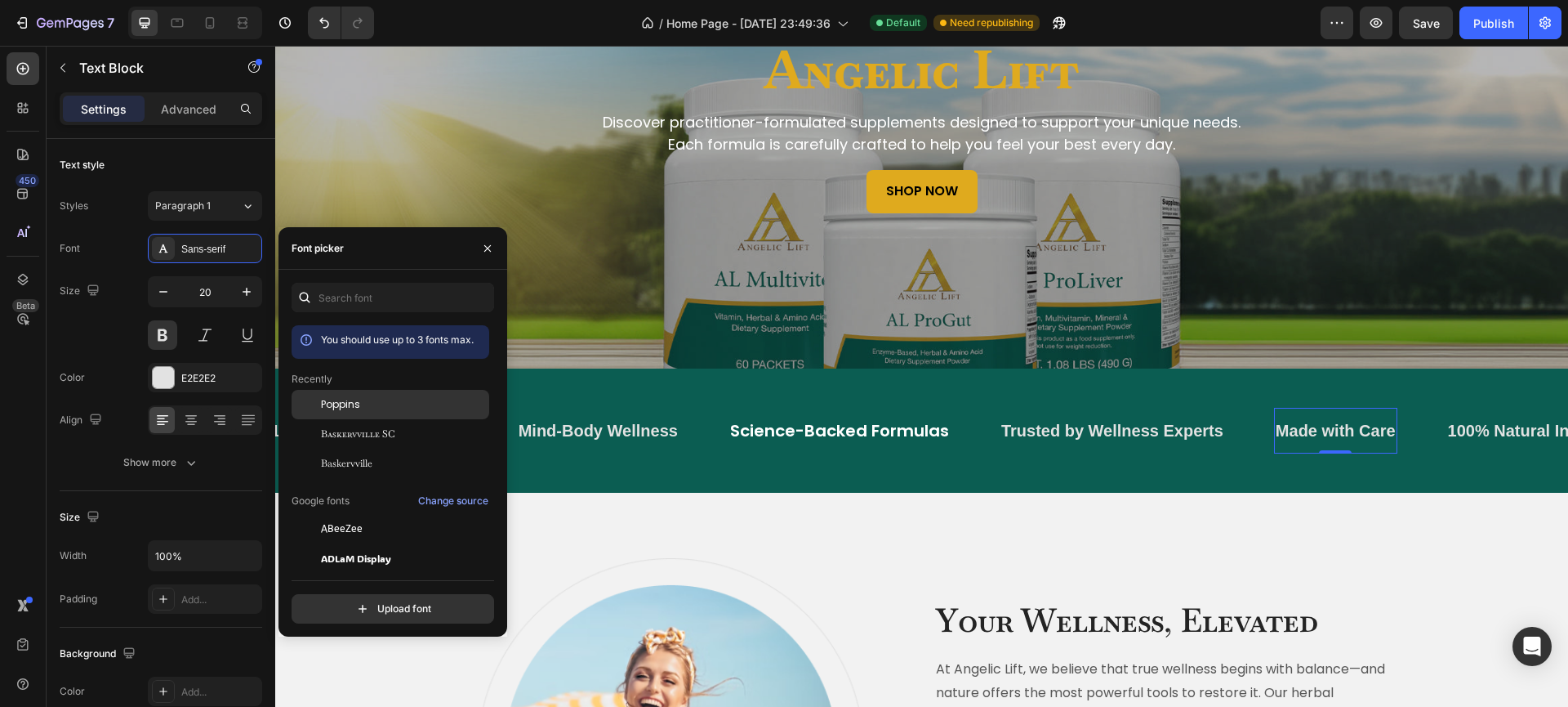
click at [337, 412] on span "Poppins" at bounding box center [340, 404] width 39 height 14
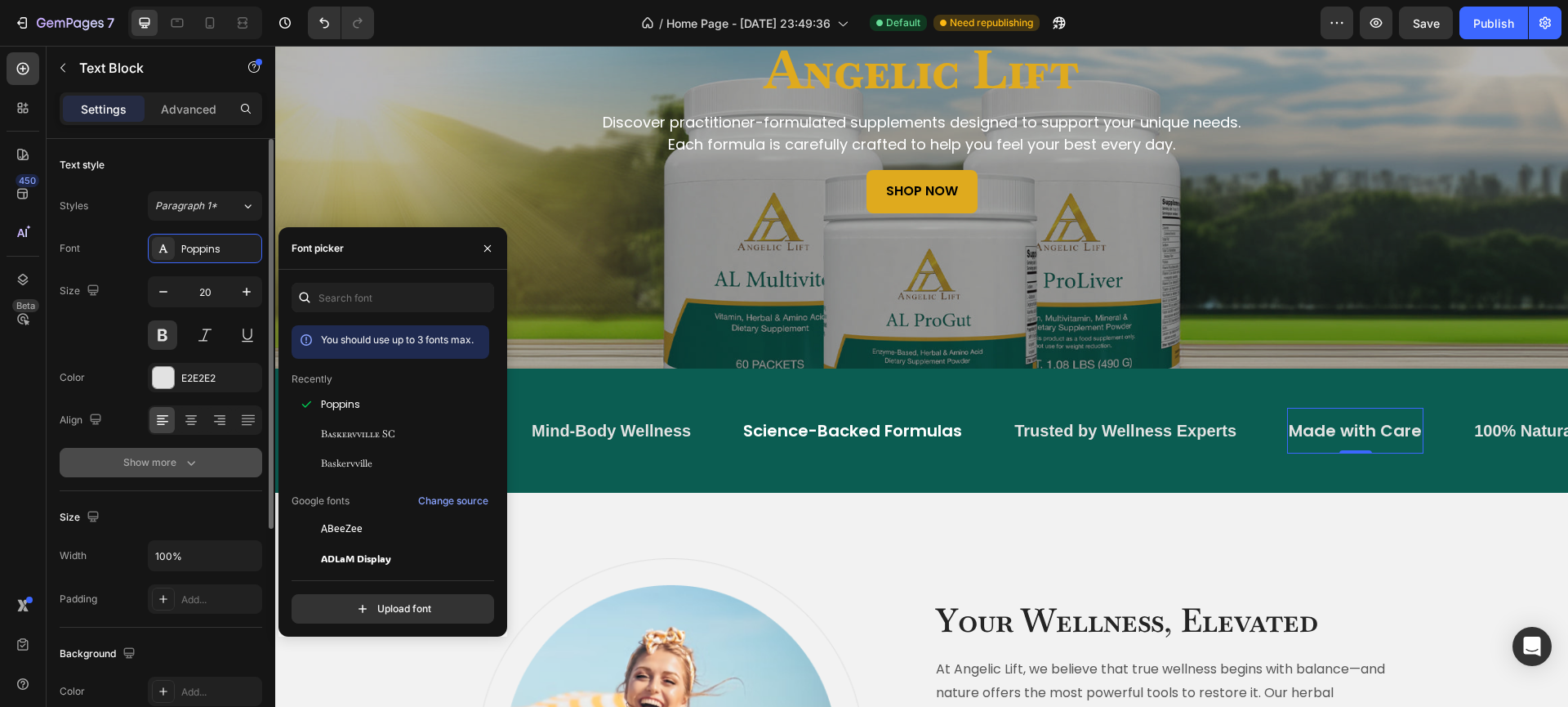
click at [230, 462] on button "Show more" at bounding box center [160, 462] width 202 height 30
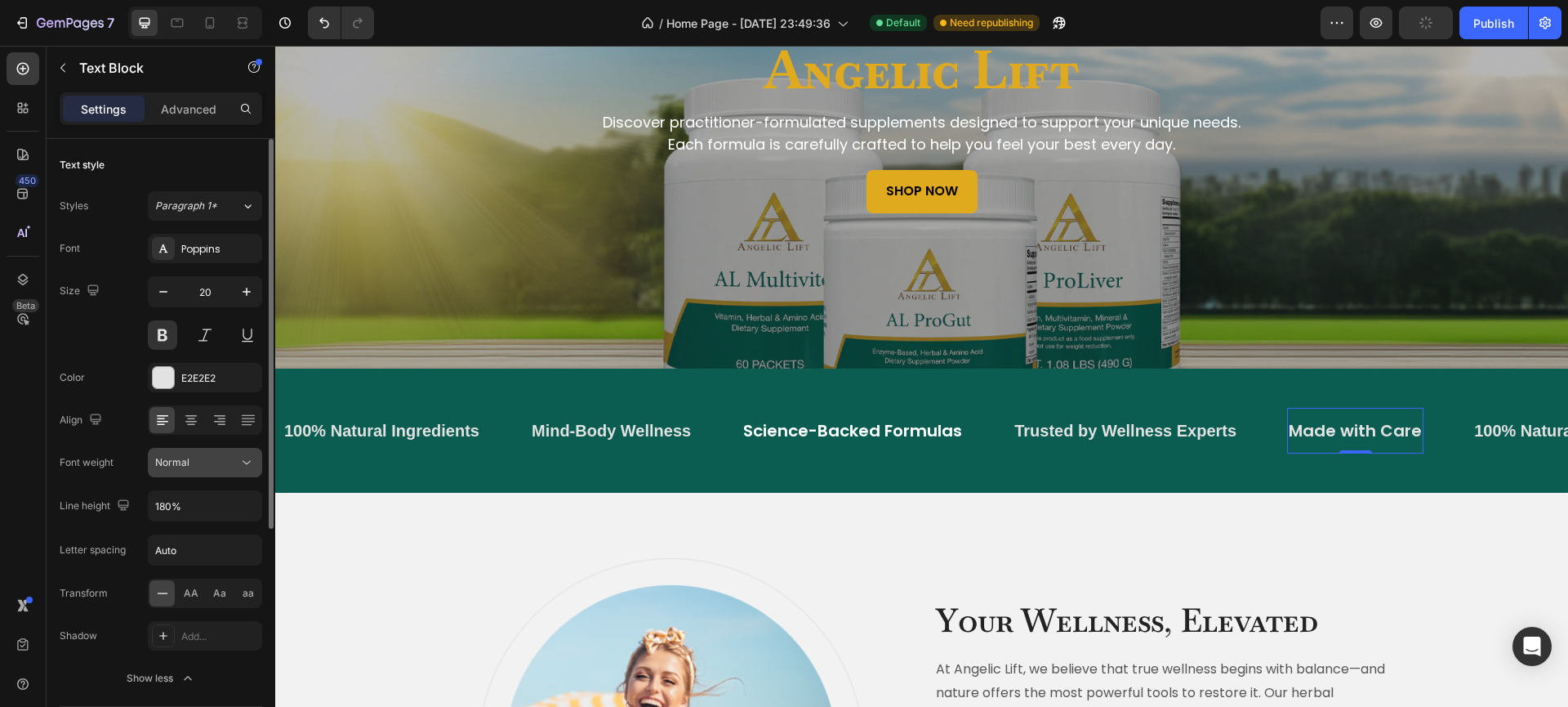
click at [204, 471] on button "Normal" at bounding box center [205, 462] width 115 height 30
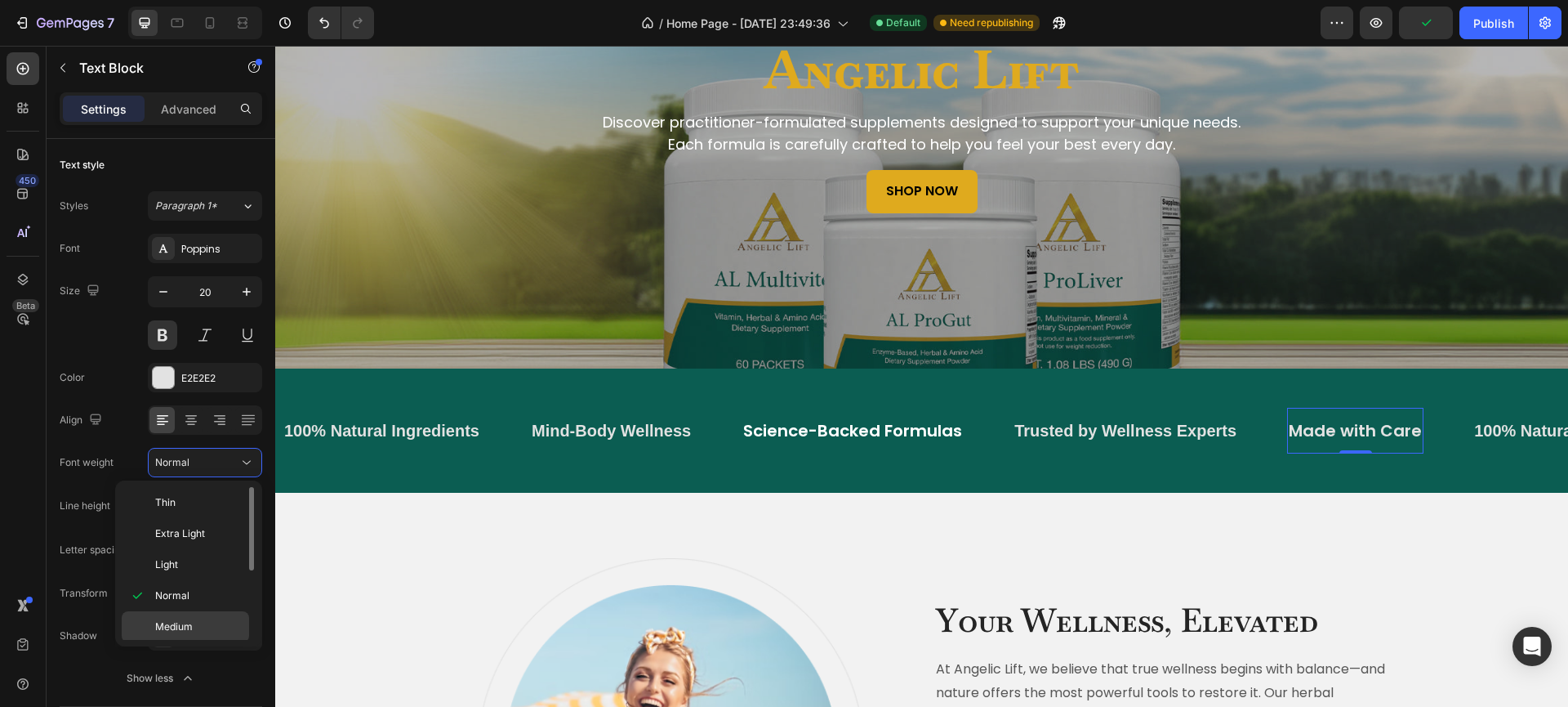
click at [194, 630] on p "Medium" at bounding box center [198, 626] width 87 height 14
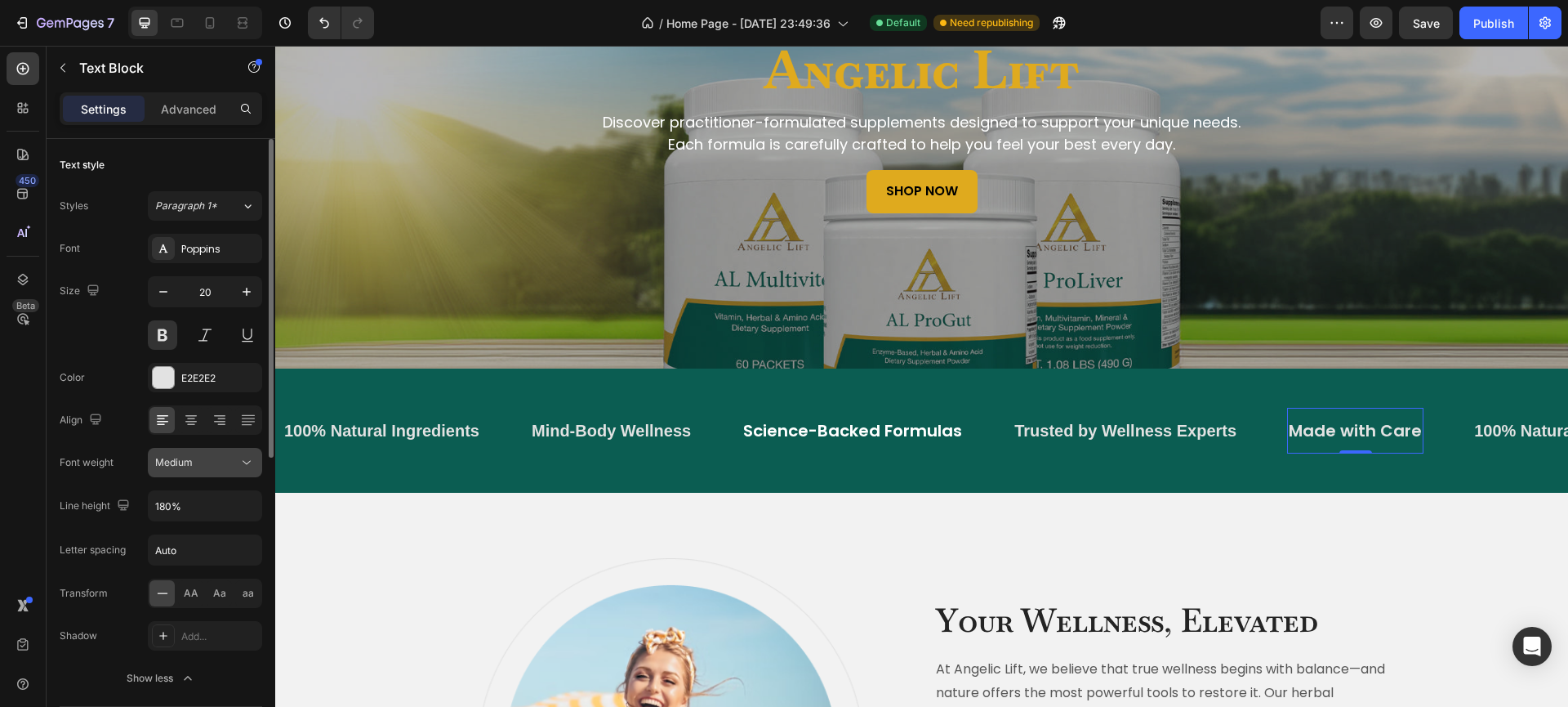
click at [188, 473] on button "Medium" at bounding box center [205, 462] width 115 height 30
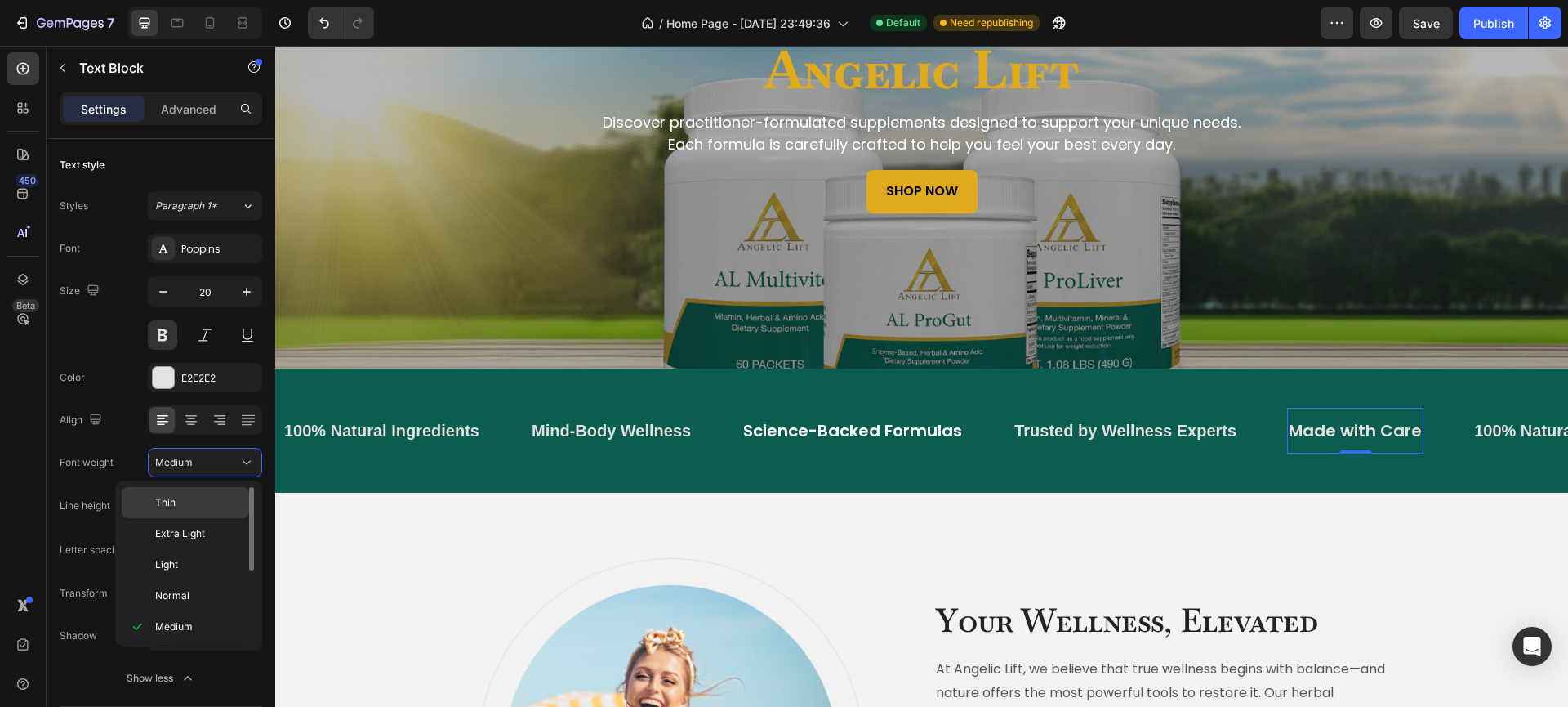
click at [172, 518] on div "Thin" at bounding box center [184, 533] width 127 height 31
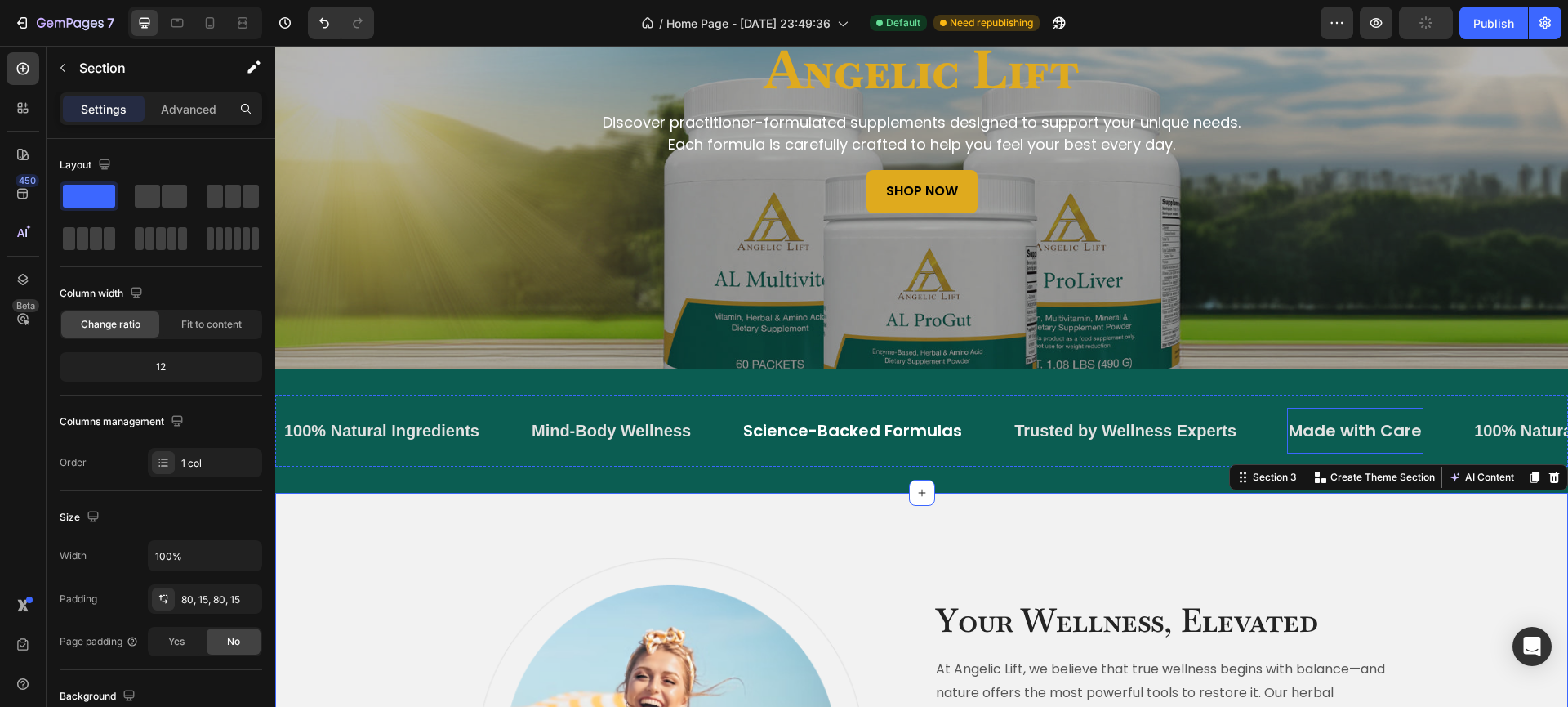
click at [1305, 425] on p "Made with Care" at bounding box center [1354, 430] width 133 height 30
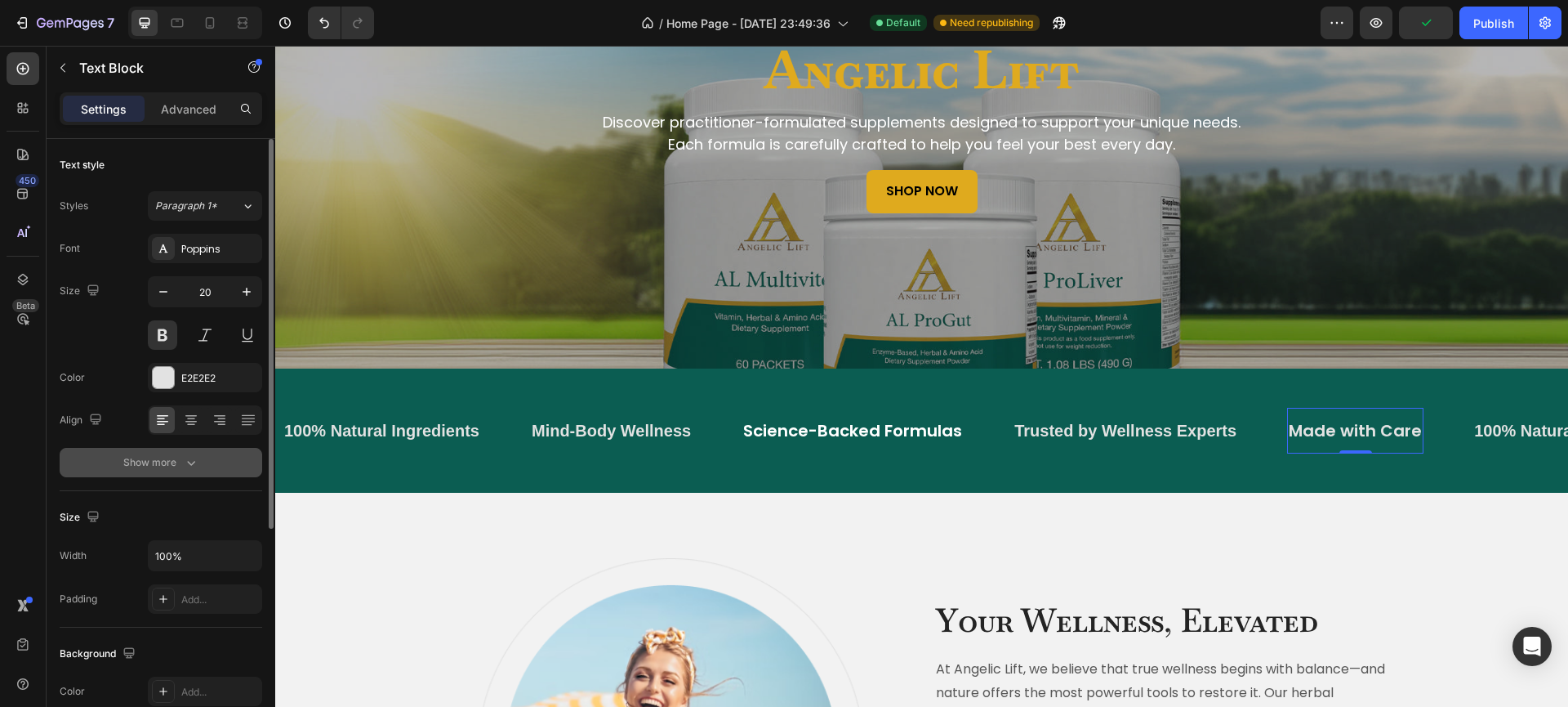
click at [200, 462] on button "Show more" at bounding box center [160, 462] width 202 height 30
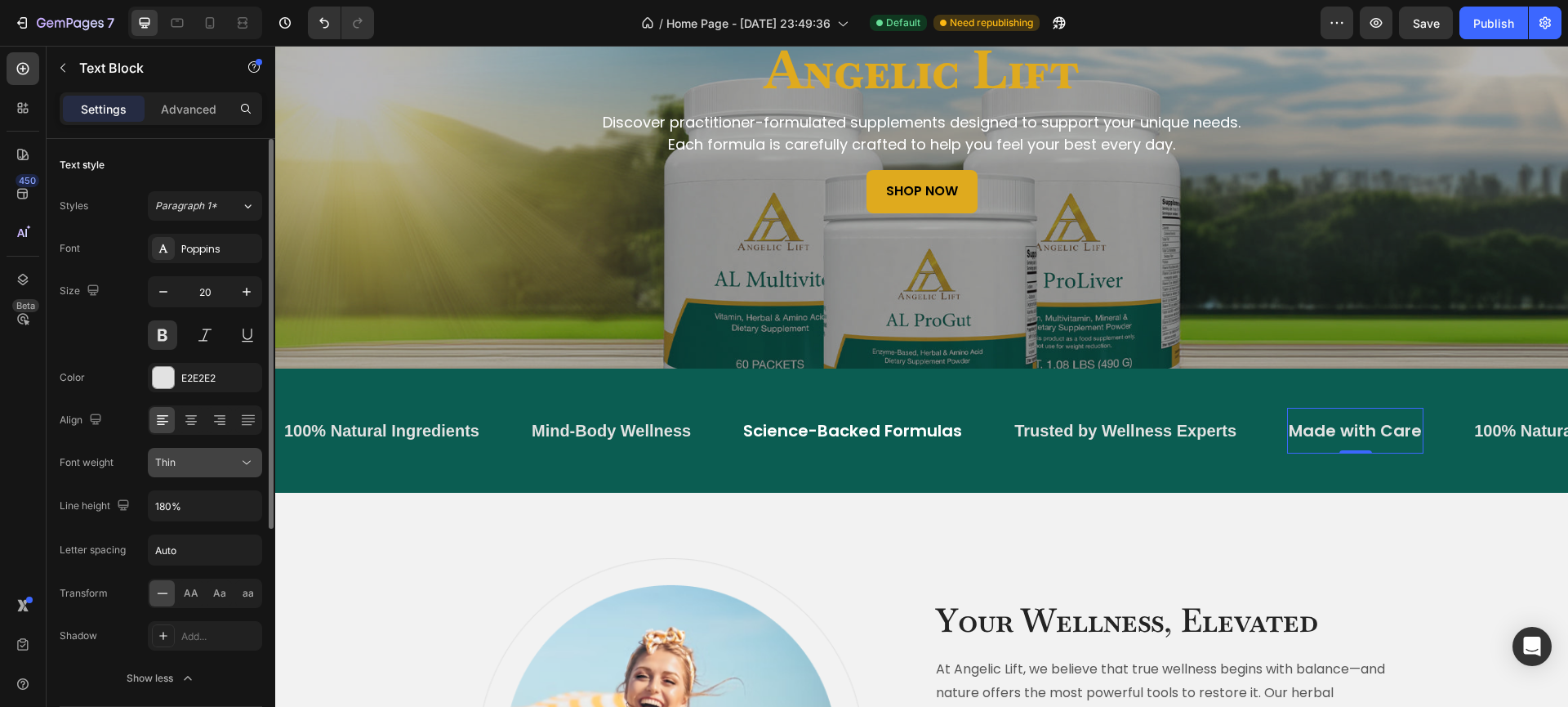
click at [200, 475] on button "Thin" at bounding box center [205, 462] width 115 height 30
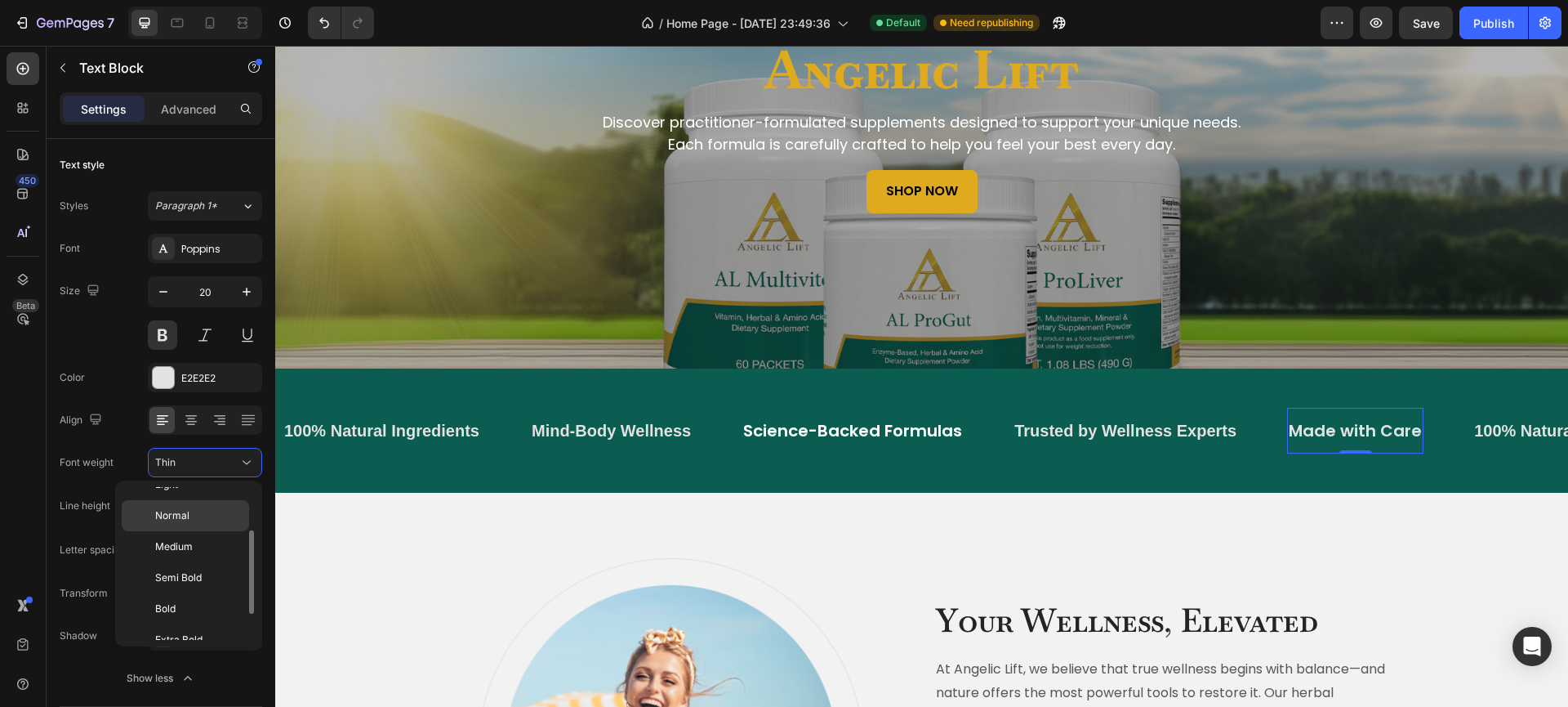
click at [190, 516] on p "Normal" at bounding box center [198, 515] width 87 height 14
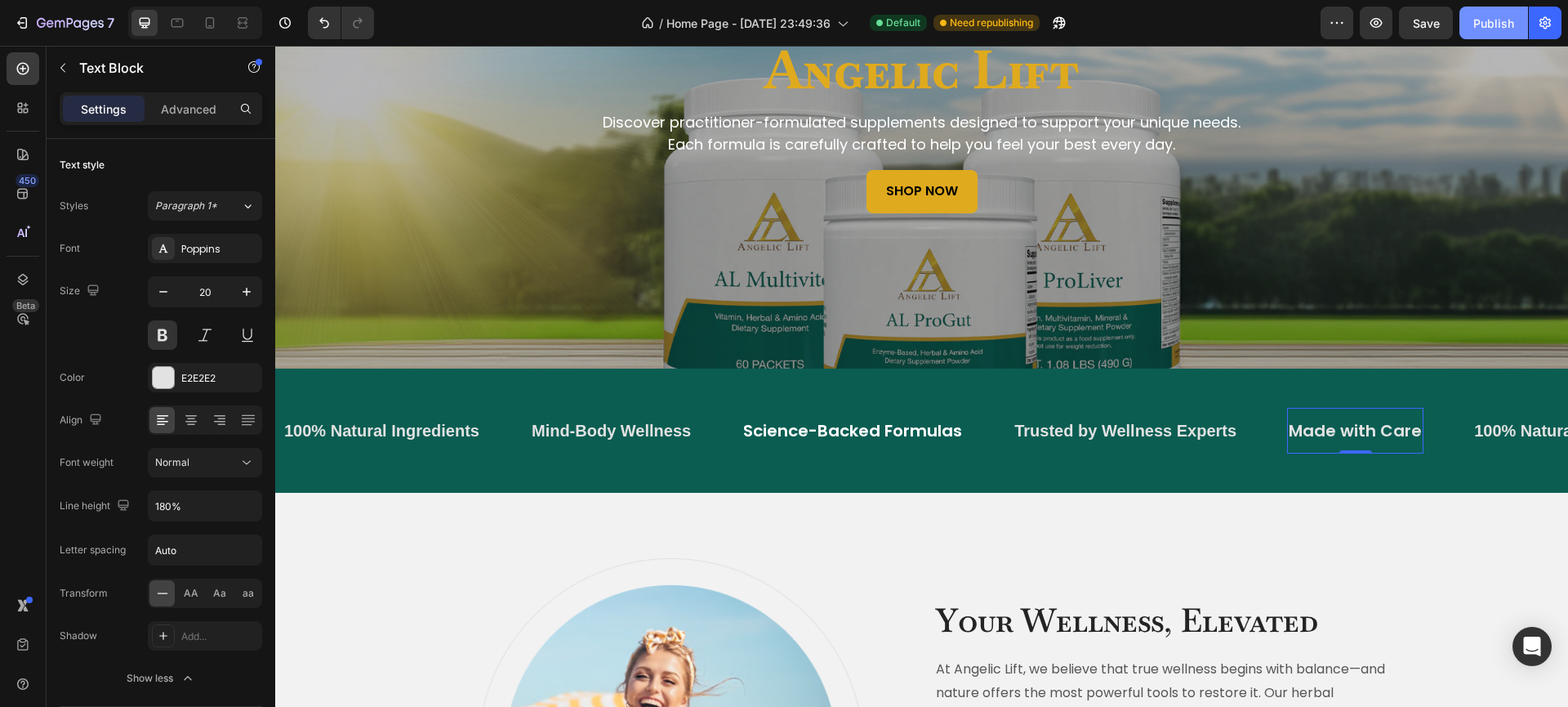
click at [1484, 25] on div "Publish" at bounding box center [1494, 23] width 41 height 17
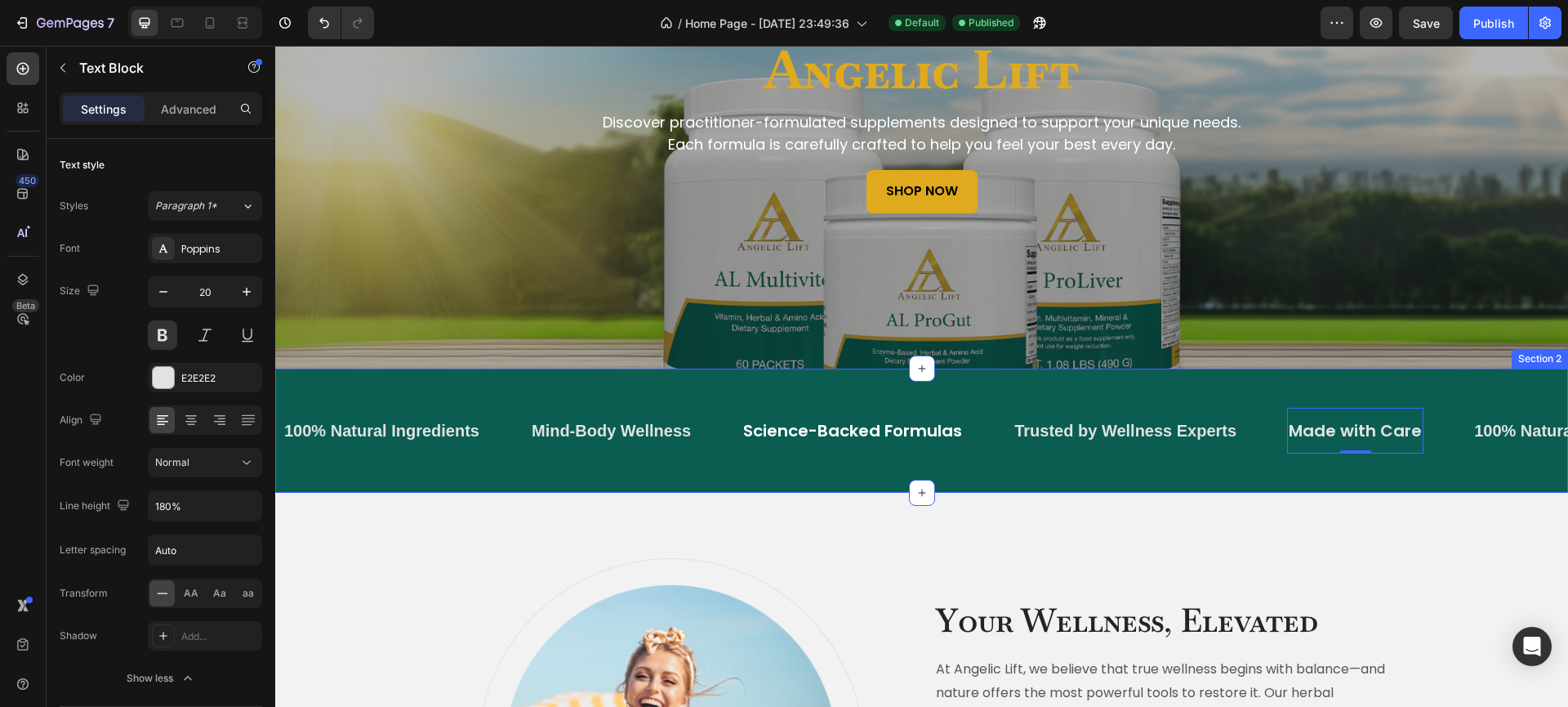
click at [511, 481] on div "Made with Care Text Block 0 100% Natural Ingredients Text Block Mind-Body Welln…" at bounding box center [922, 431] width 1293 height 124
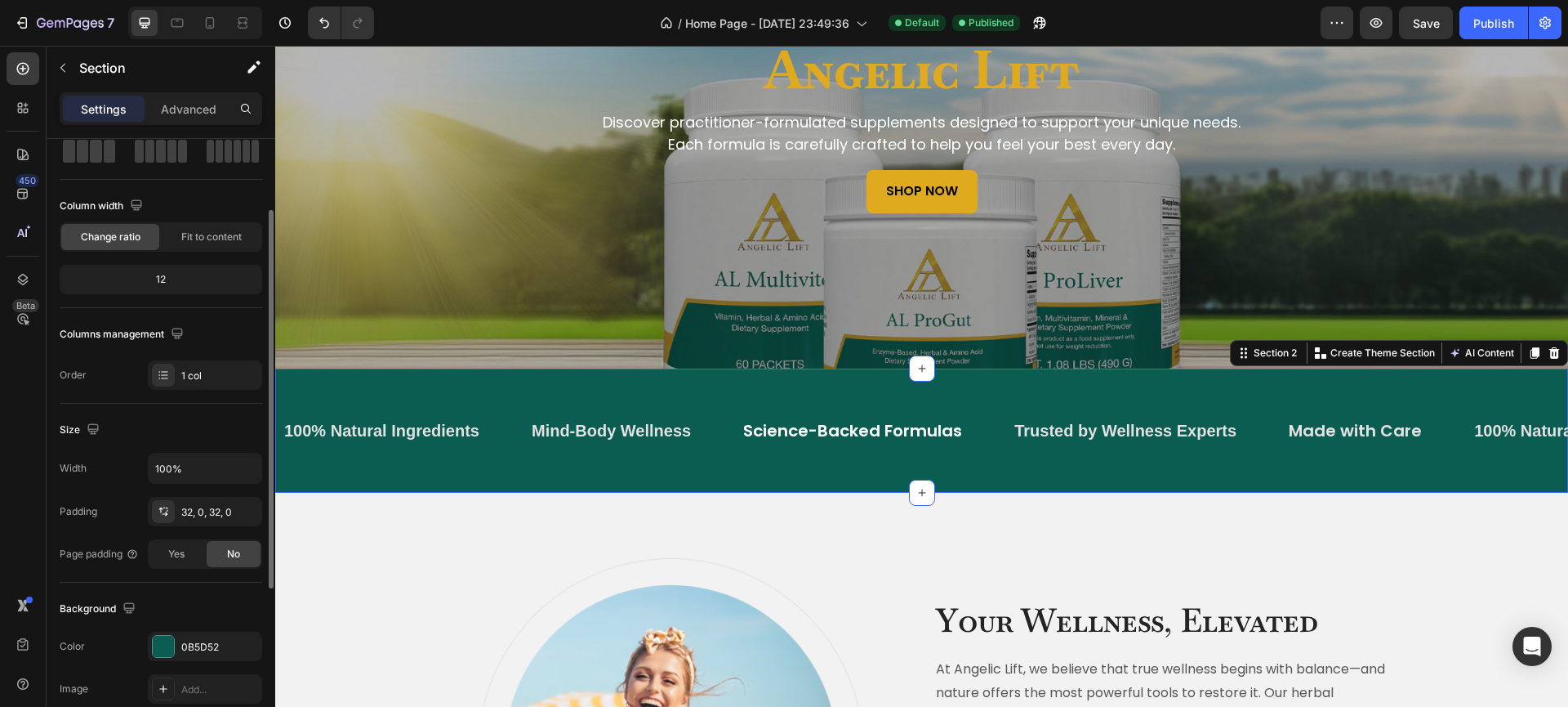
scroll to position [98, 0]
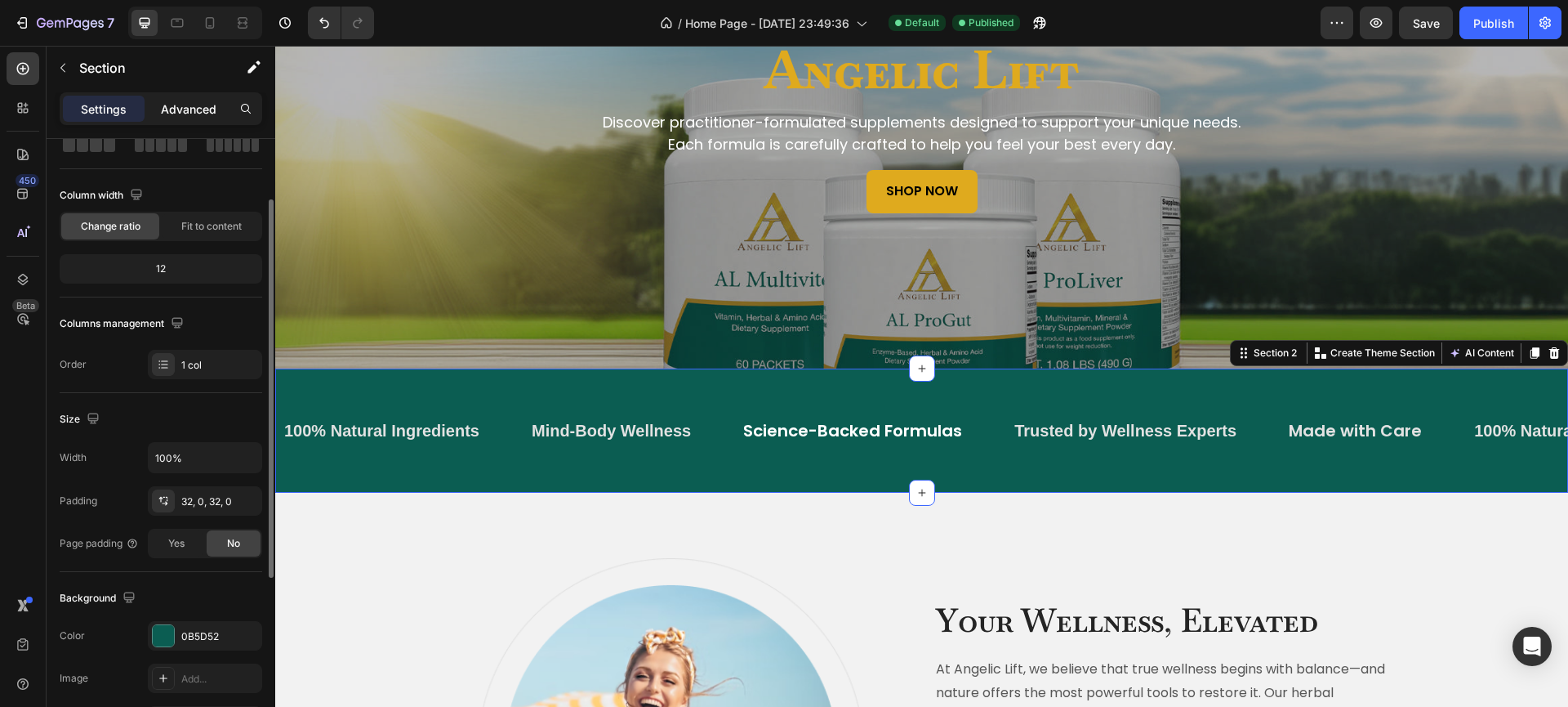
drag, startPoint x: 194, startPoint y: 104, endPoint x: 201, endPoint y: 117, distance: 14.8
click at [194, 104] on p "Advanced" at bounding box center [188, 109] width 55 height 17
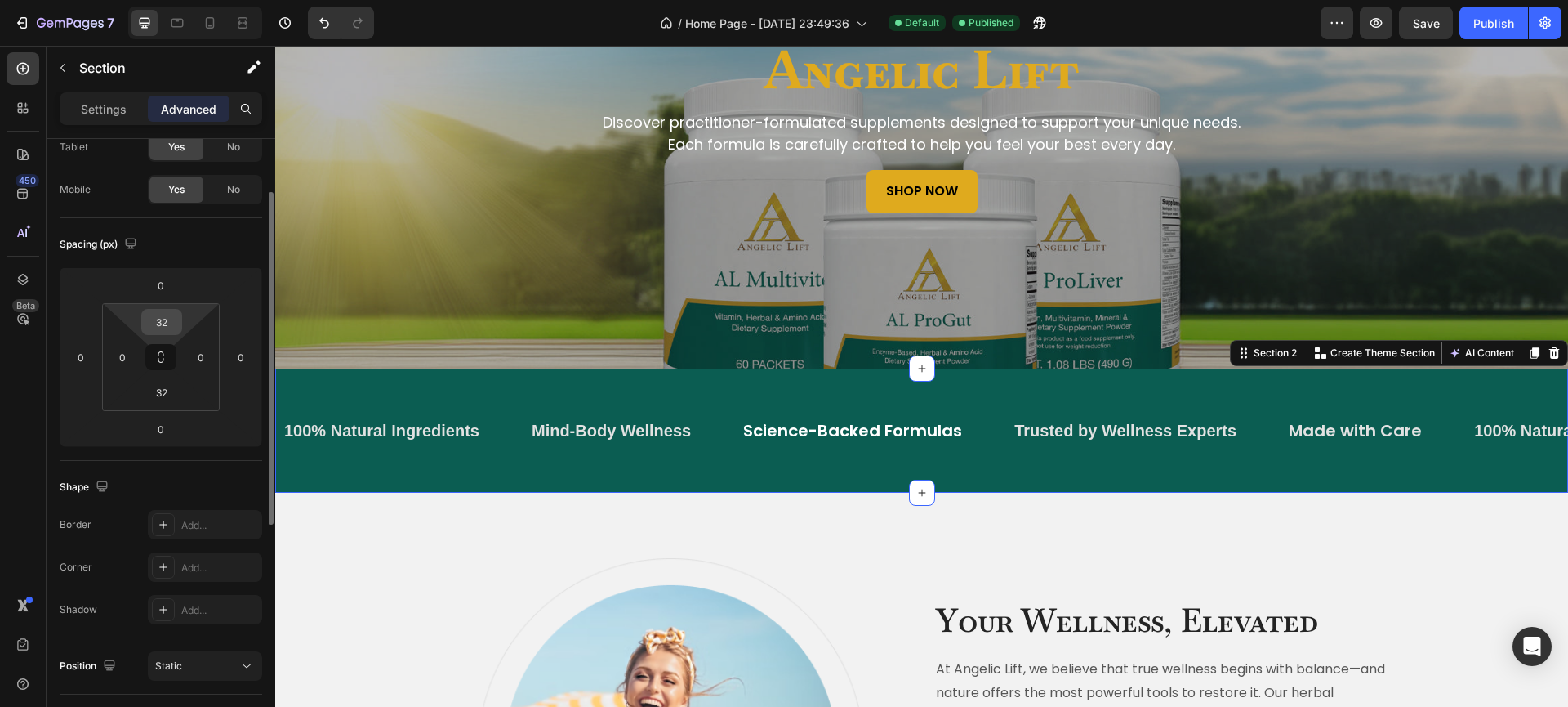
click at [155, 320] on input "32" at bounding box center [161, 322] width 32 height 25
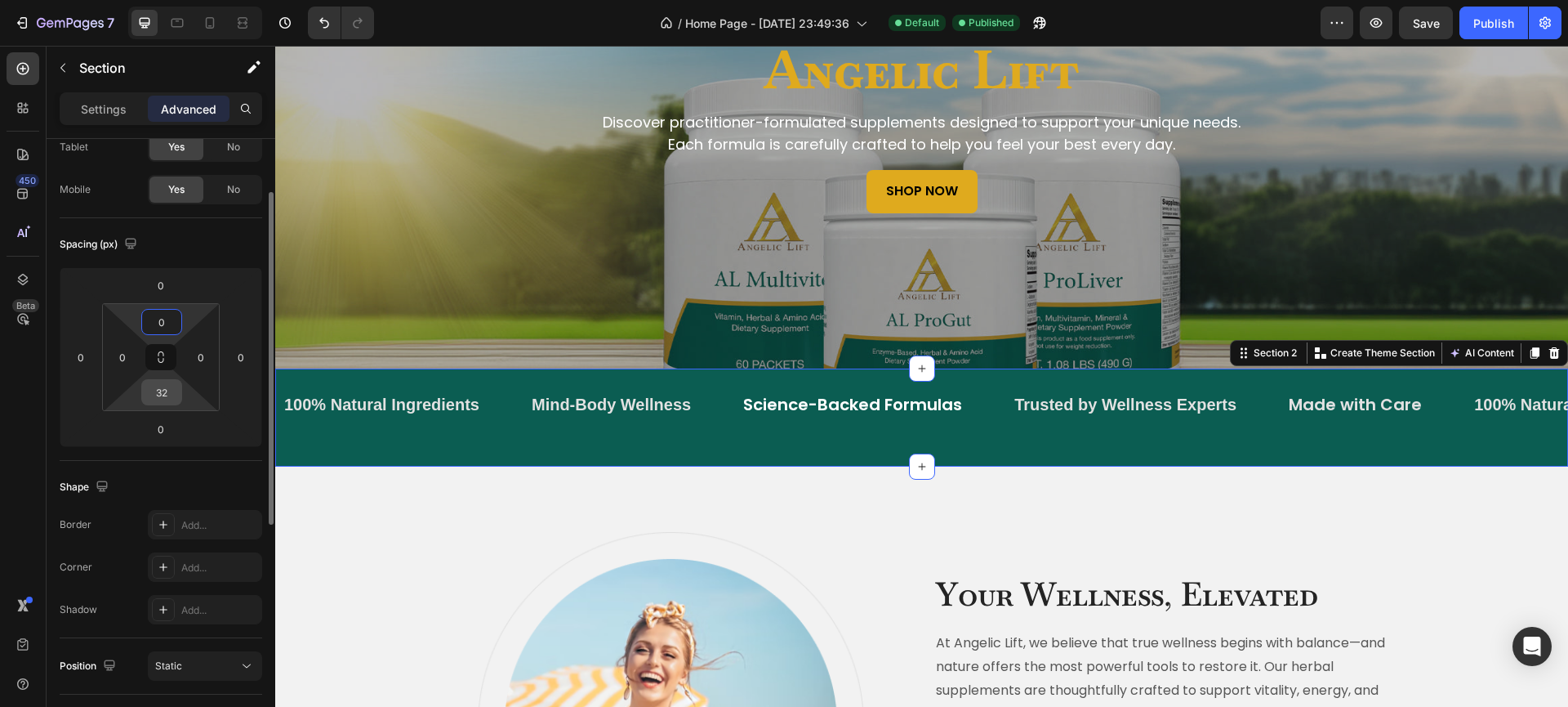
type input "0"
click at [165, 387] on input "32" at bounding box center [161, 393] width 32 height 25
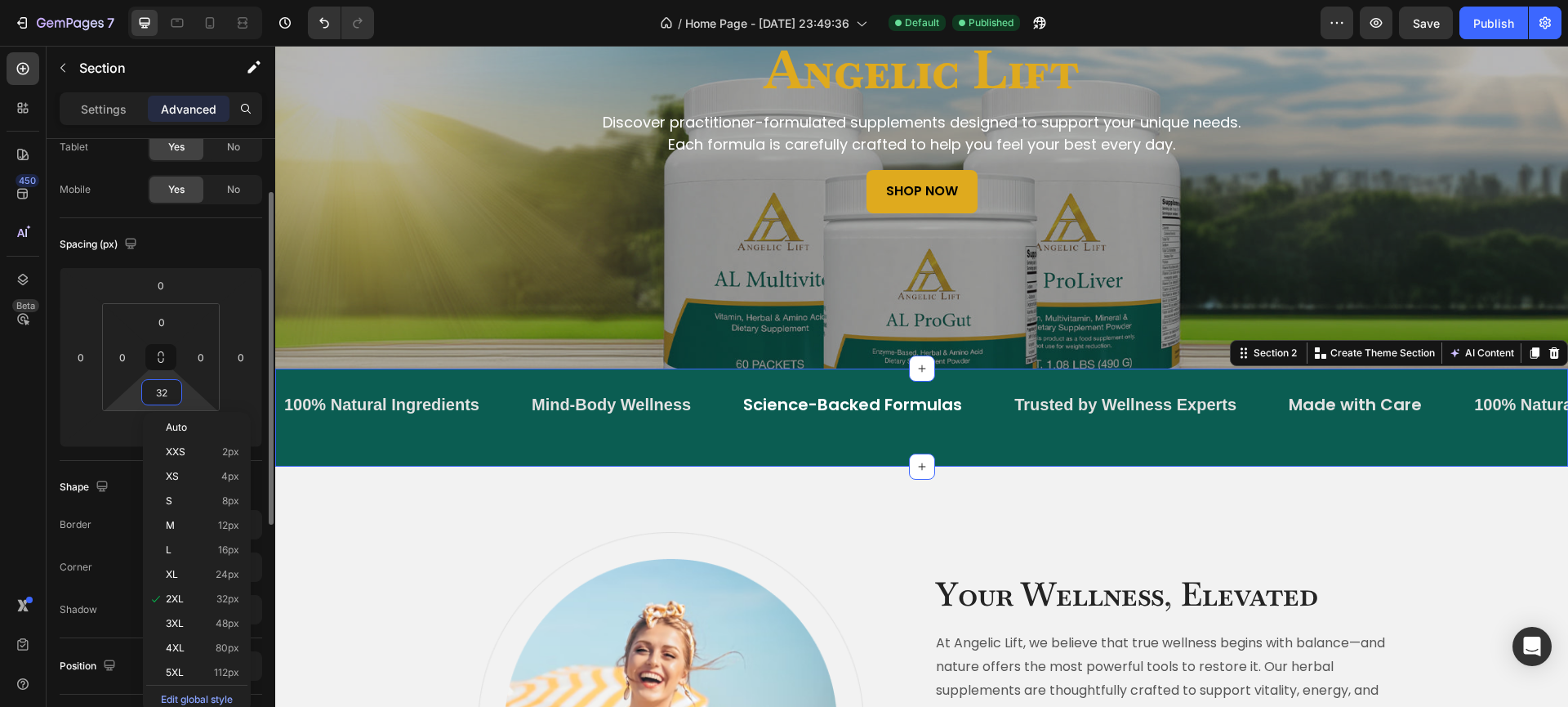
click at [165, 387] on input "32" at bounding box center [161, 393] width 32 height 25
type input "0"
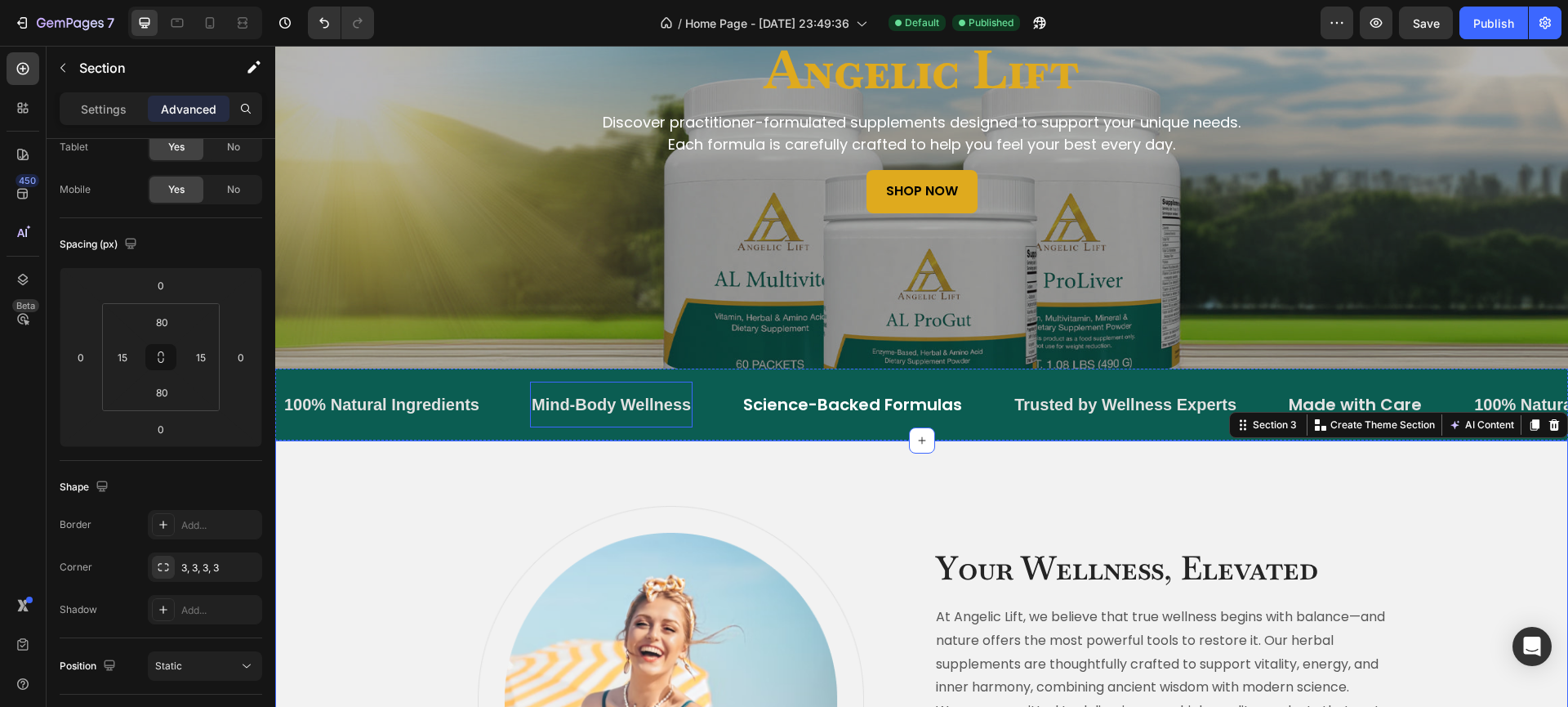
click at [601, 397] on p "Mind-Body Wellness" at bounding box center [611, 404] width 159 height 30
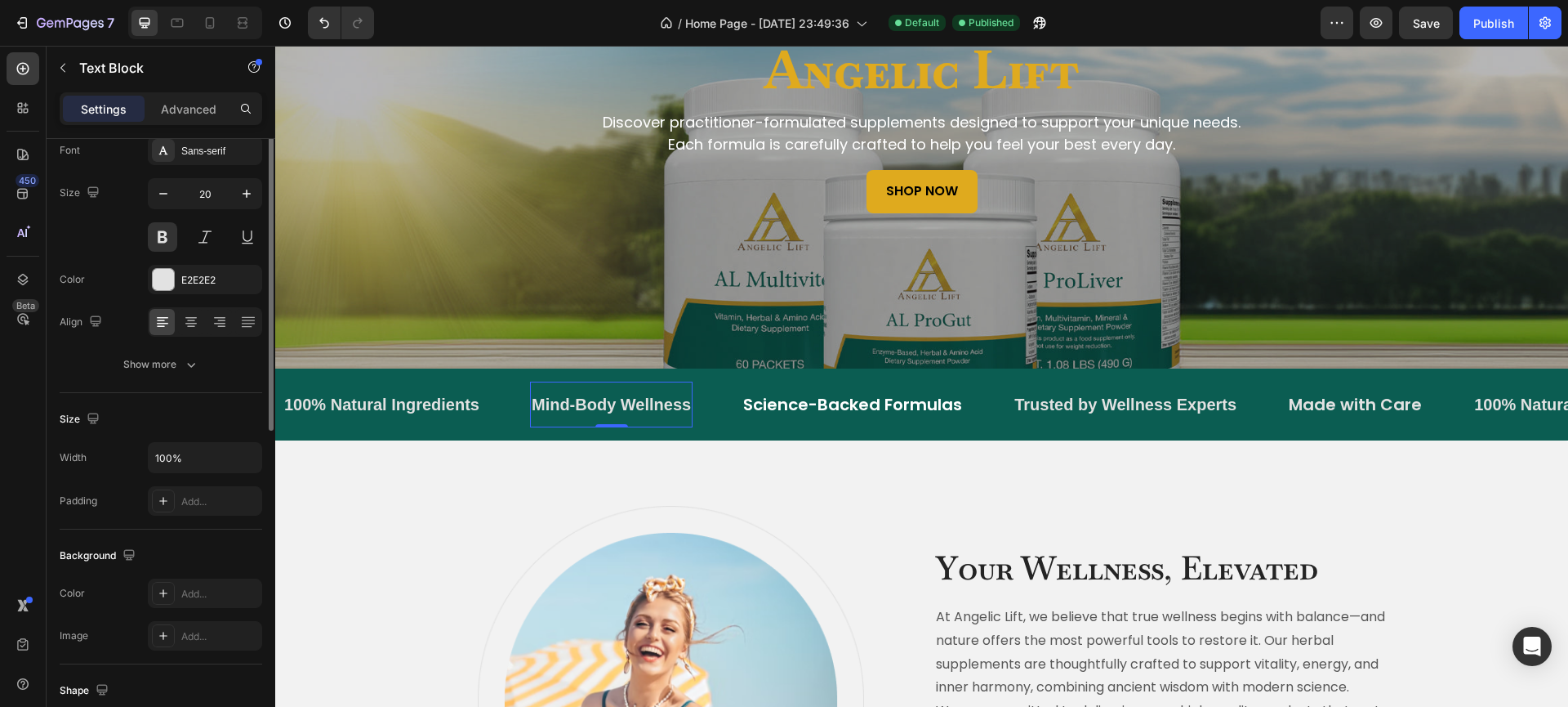
scroll to position [0, 0]
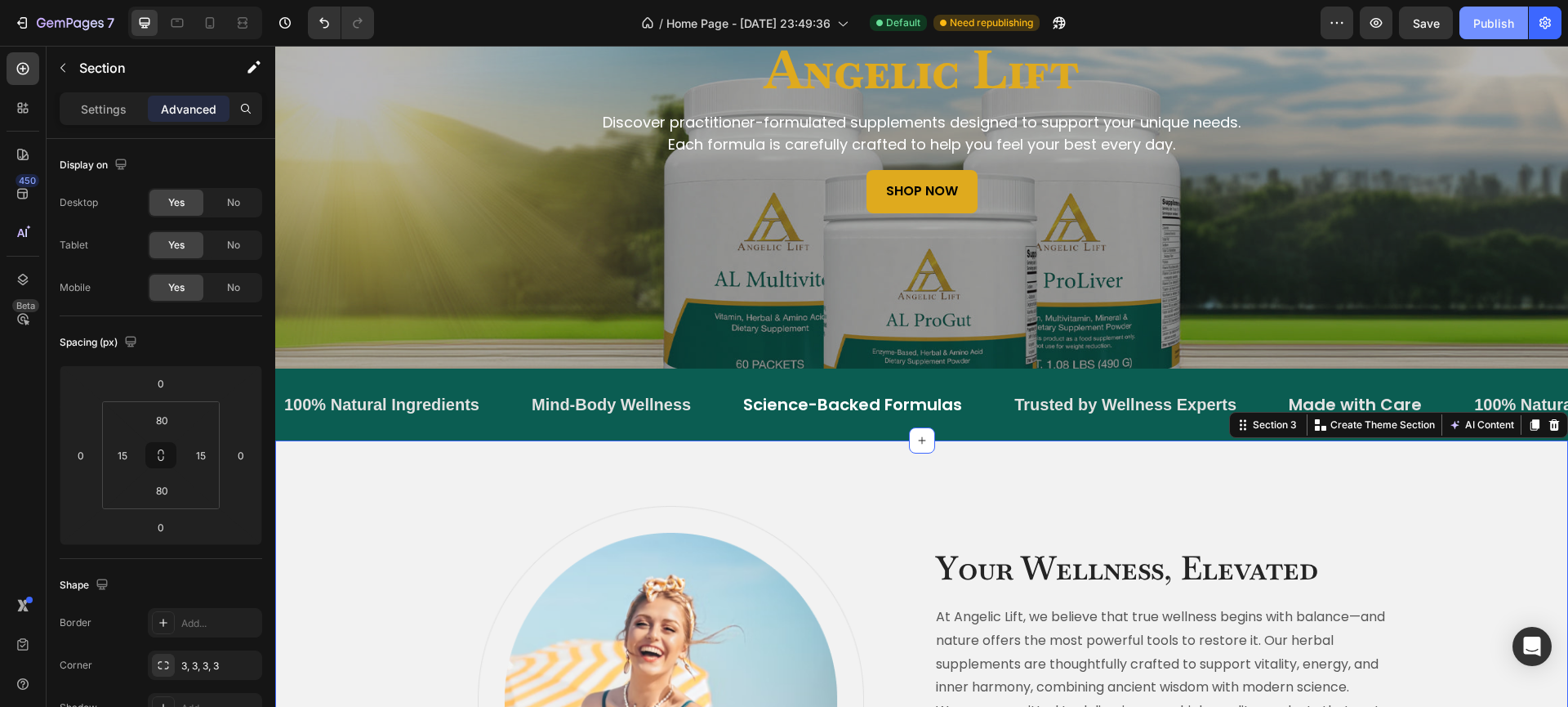
click at [1495, 30] on div "Publish" at bounding box center [1494, 23] width 41 height 17
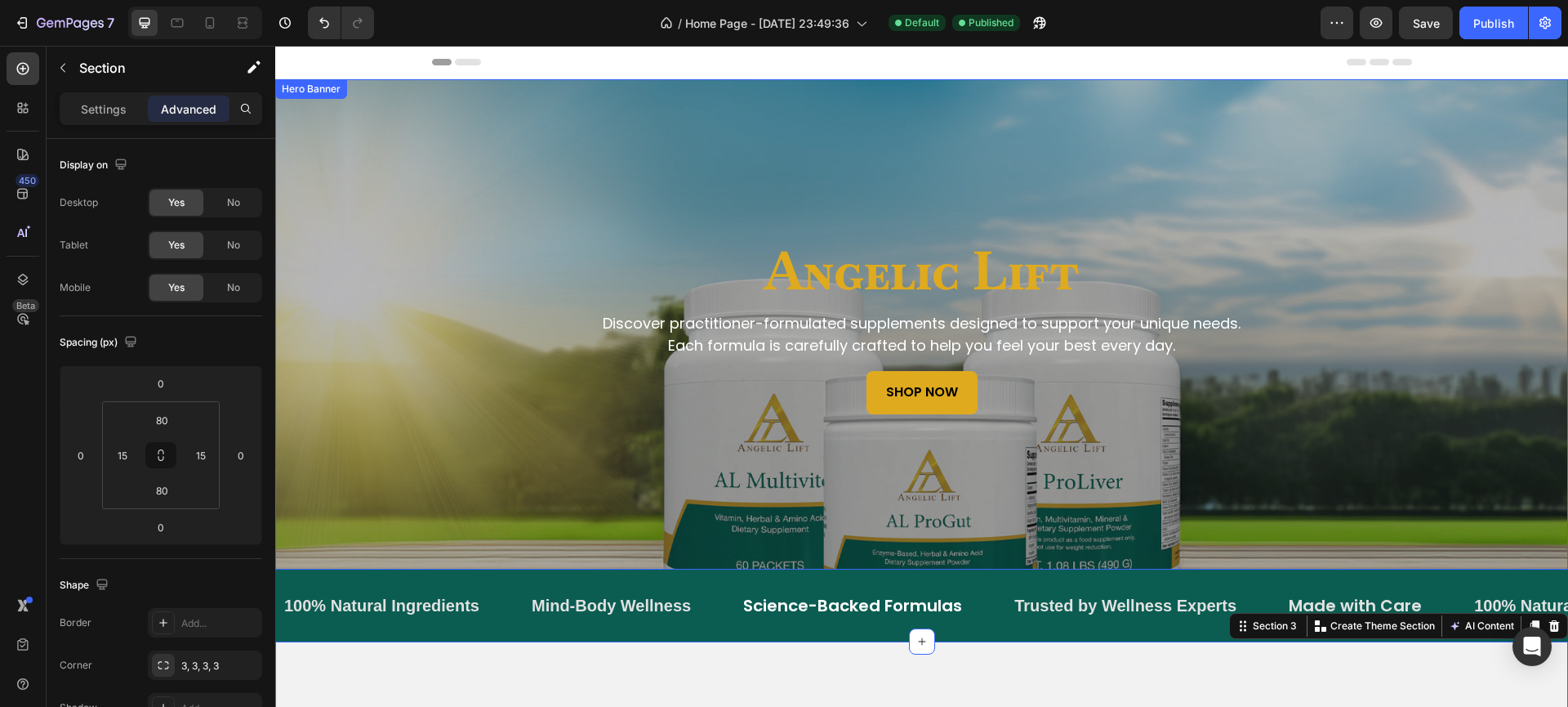
click at [583, 156] on div "Overlay" at bounding box center [922, 324] width 1293 height 490
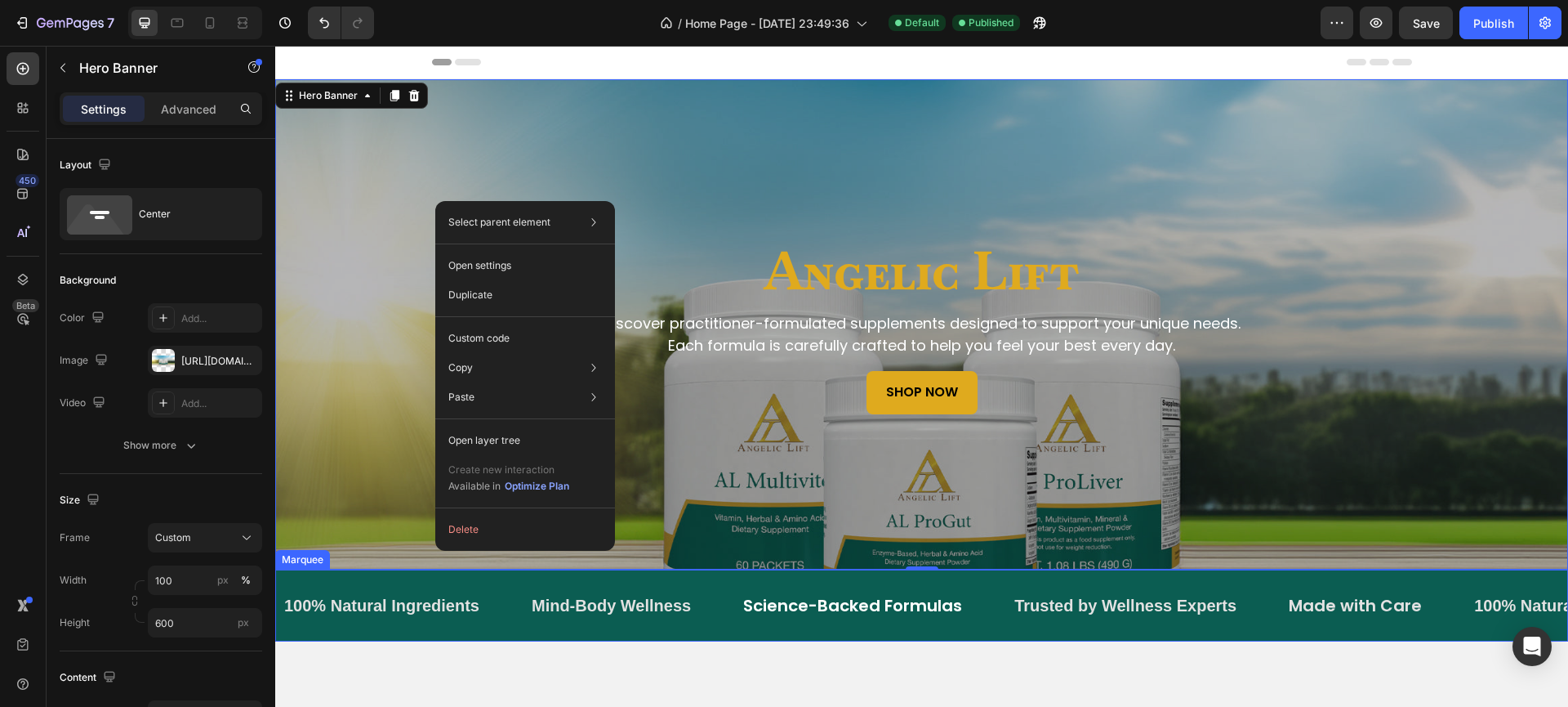
click at [1411, 628] on div "Made with Care Text Block" at bounding box center [1355, 606] width 137 height 46
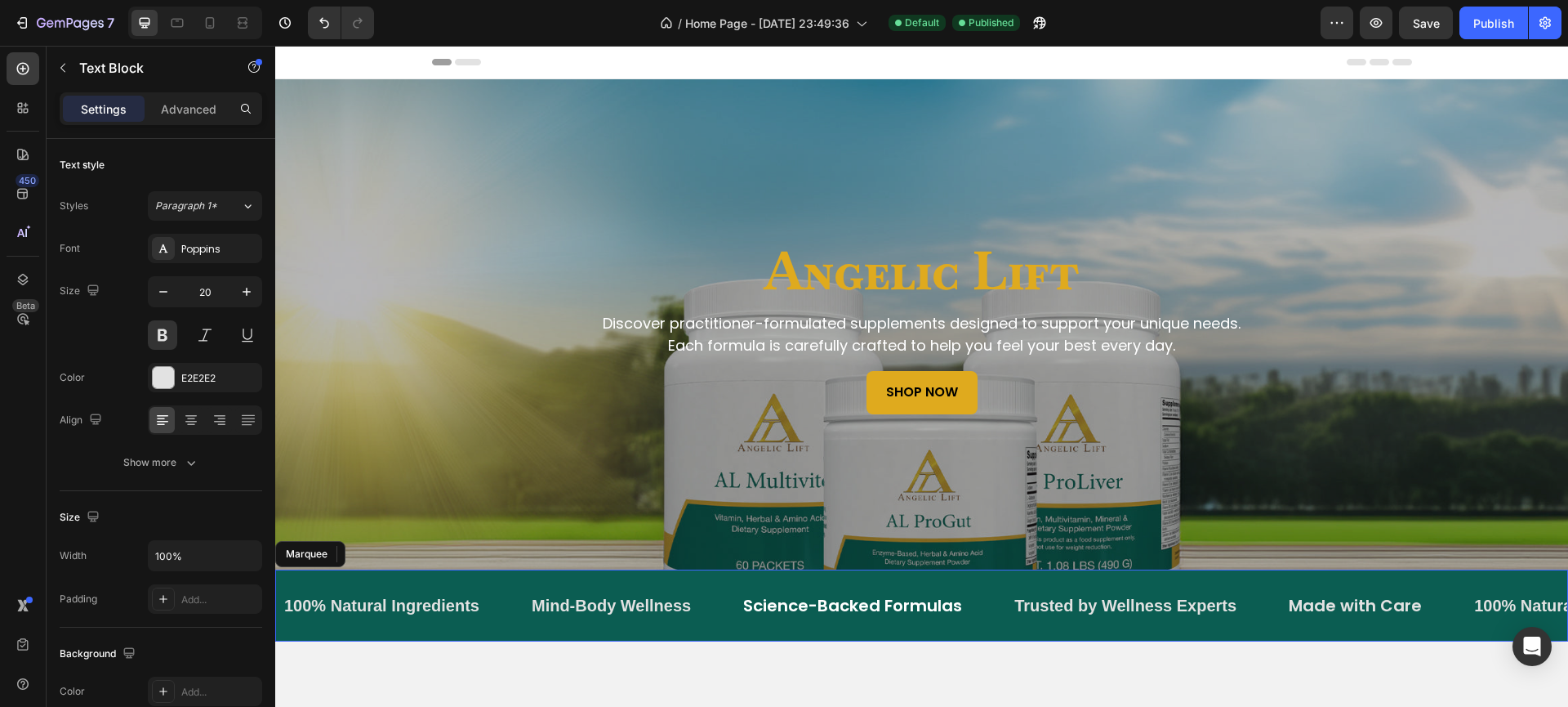
click at [1451, 606] on div "Made with Care Text Block 0" at bounding box center [1380, 606] width 185 height 46
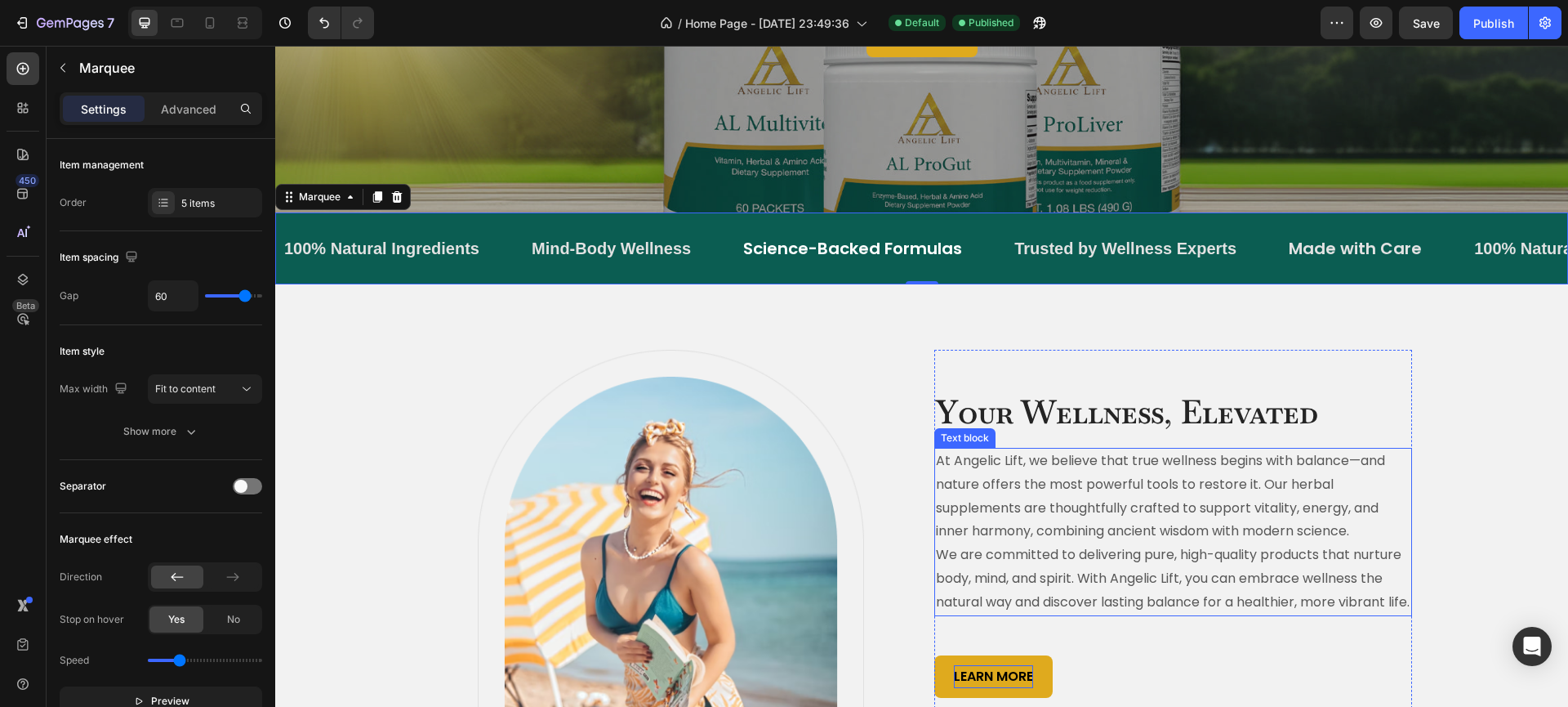
scroll to position [448, 0]
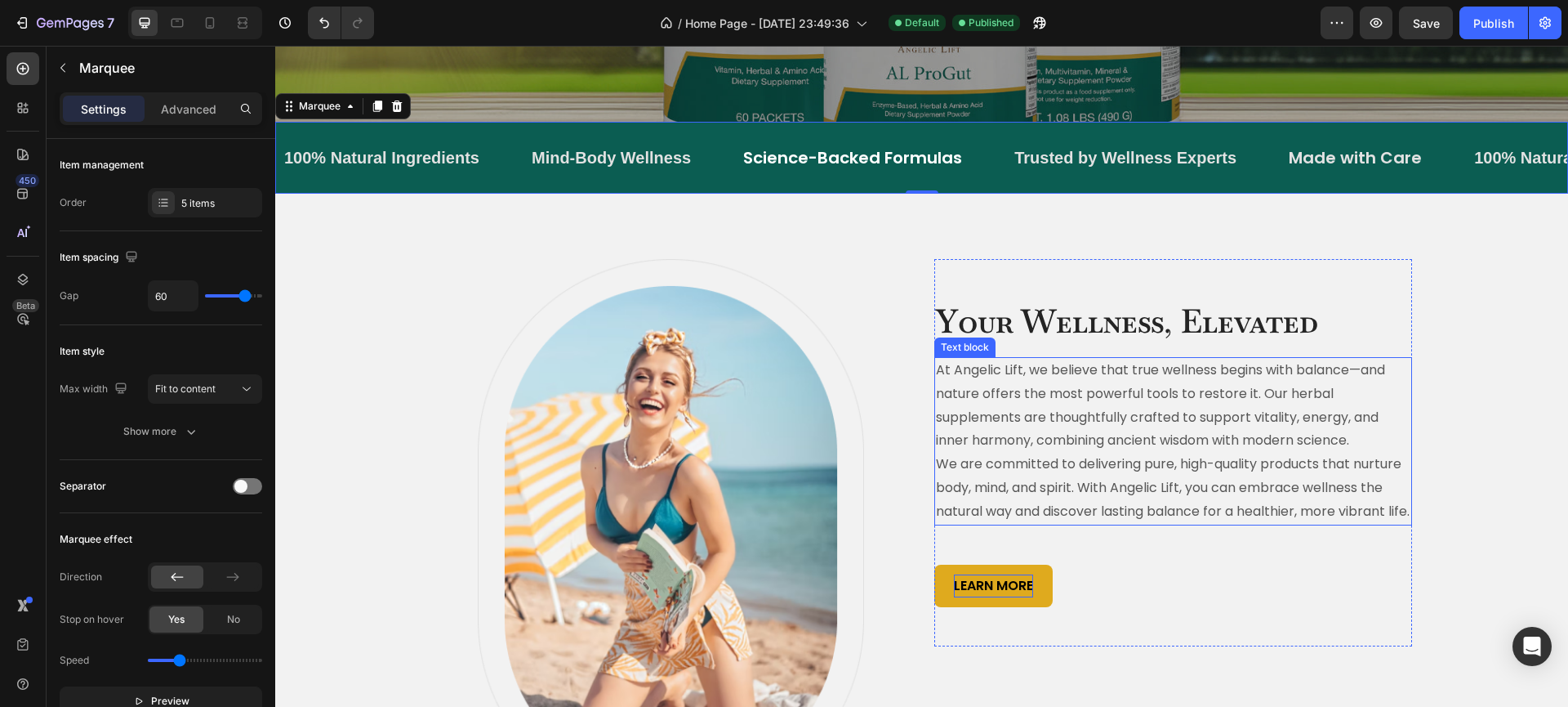
click at [1315, 507] on p "We are committed to delivering pure, high-quality products that nurture body, m…" at bounding box center [1173, 488] width 475 height 71
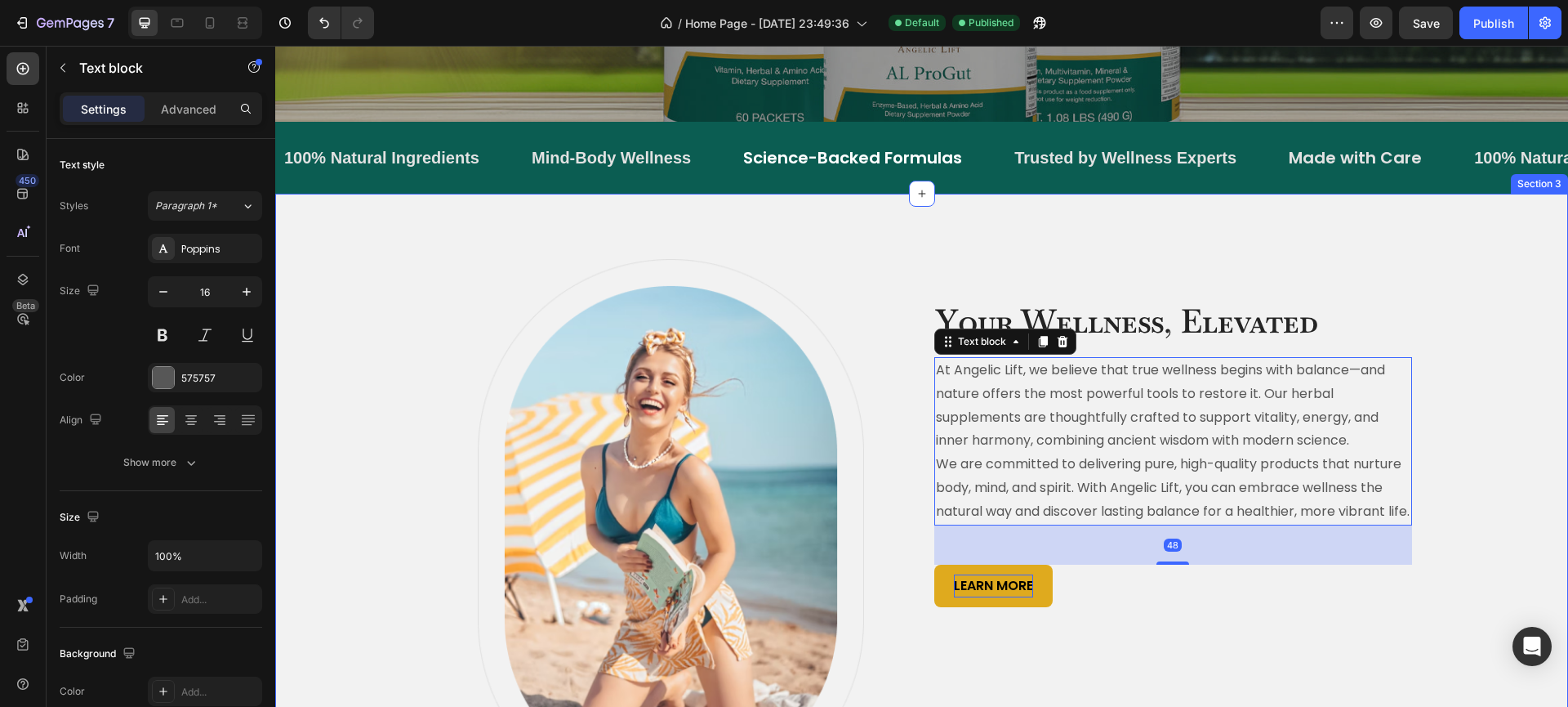
click at [1463, 459] on div "Image Row Your Wellness, Elevated Heading At Angelic Lift, we believe that true…" at bounding box center [922, 536] width 1268 height 554
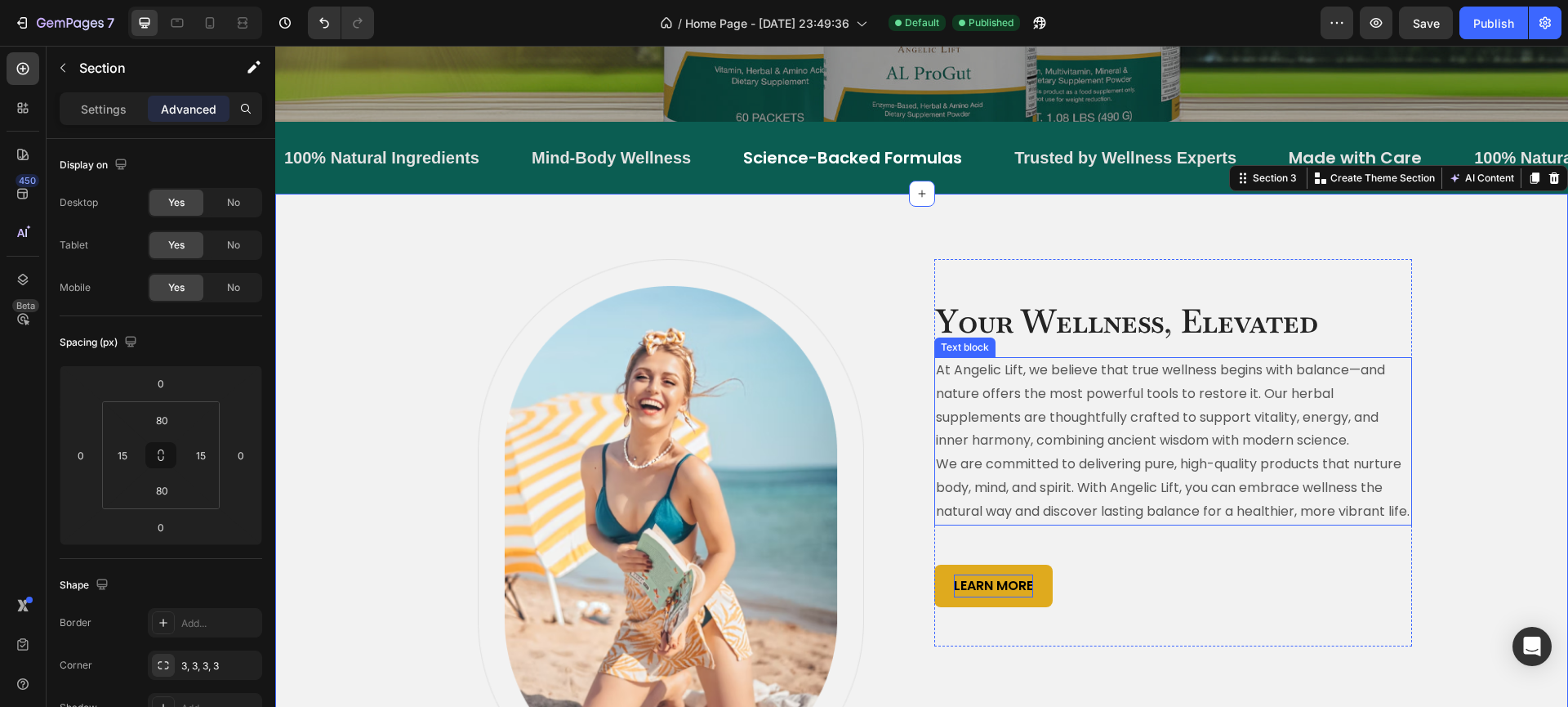
click at [1134, 498] on p "We are committed to delivering pure, high-quality products that nurture body, m…" at bounding box center [1173, 488] width 475 height 71
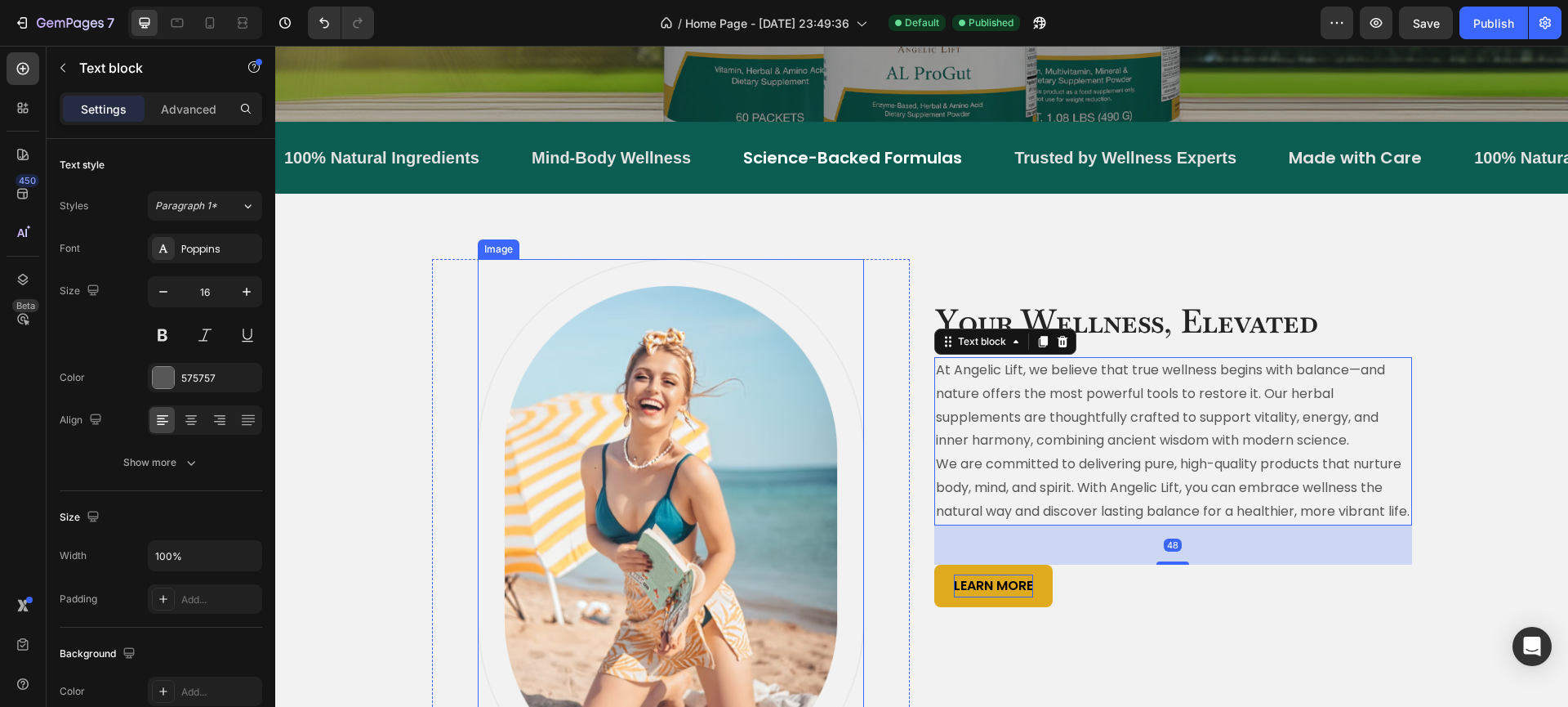
scroll to position [854, 0]
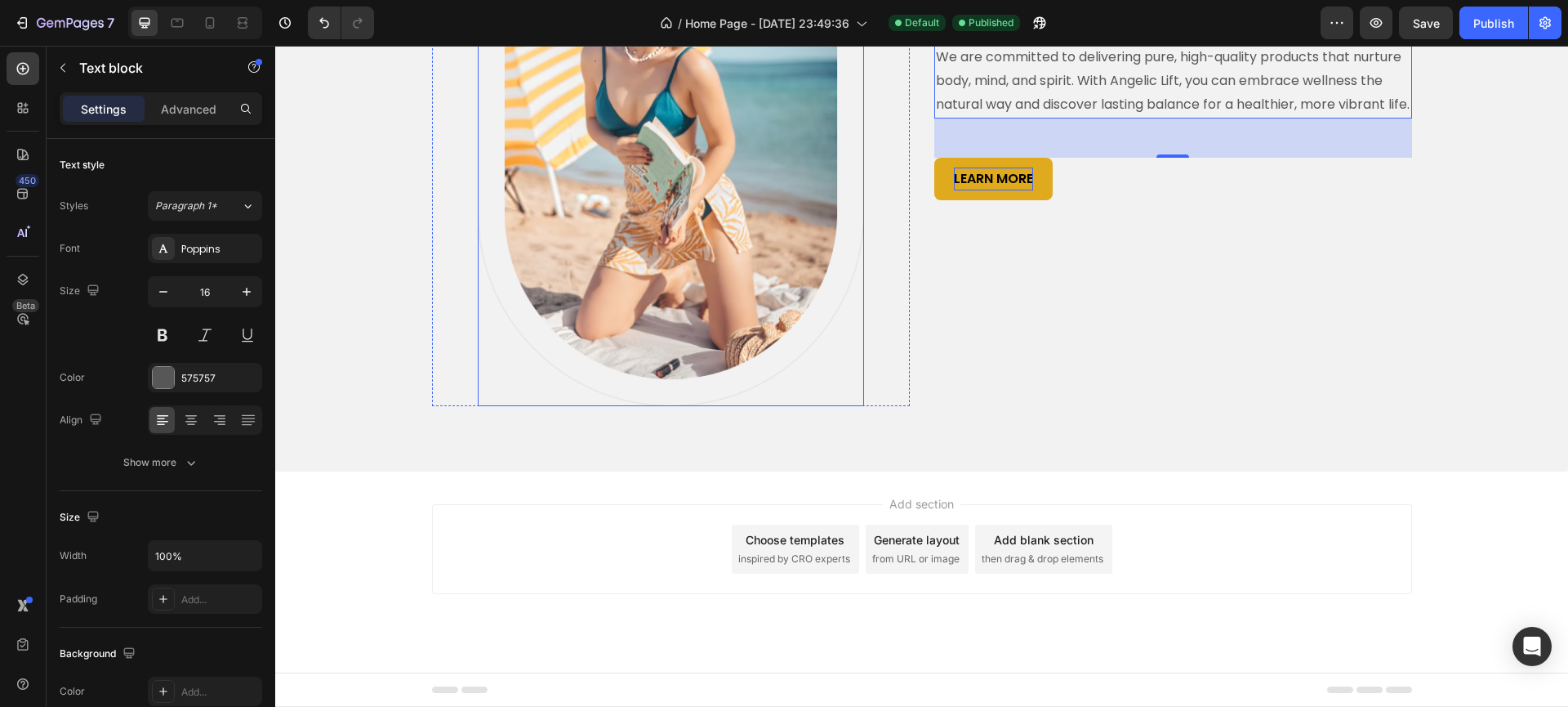
click at [762, 323] on img at bounding box center [670, 129] width 386 height 554
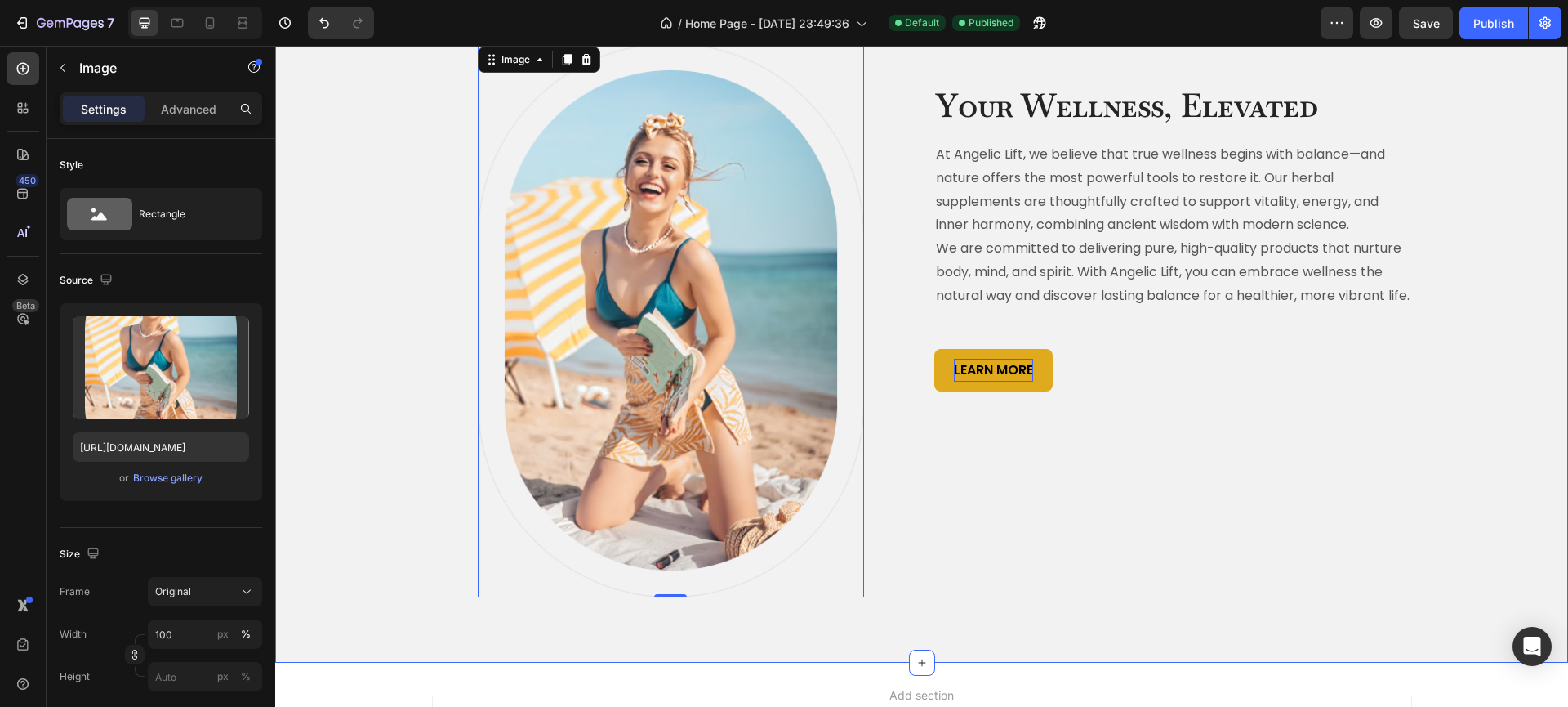
scroll to position [572, 0]
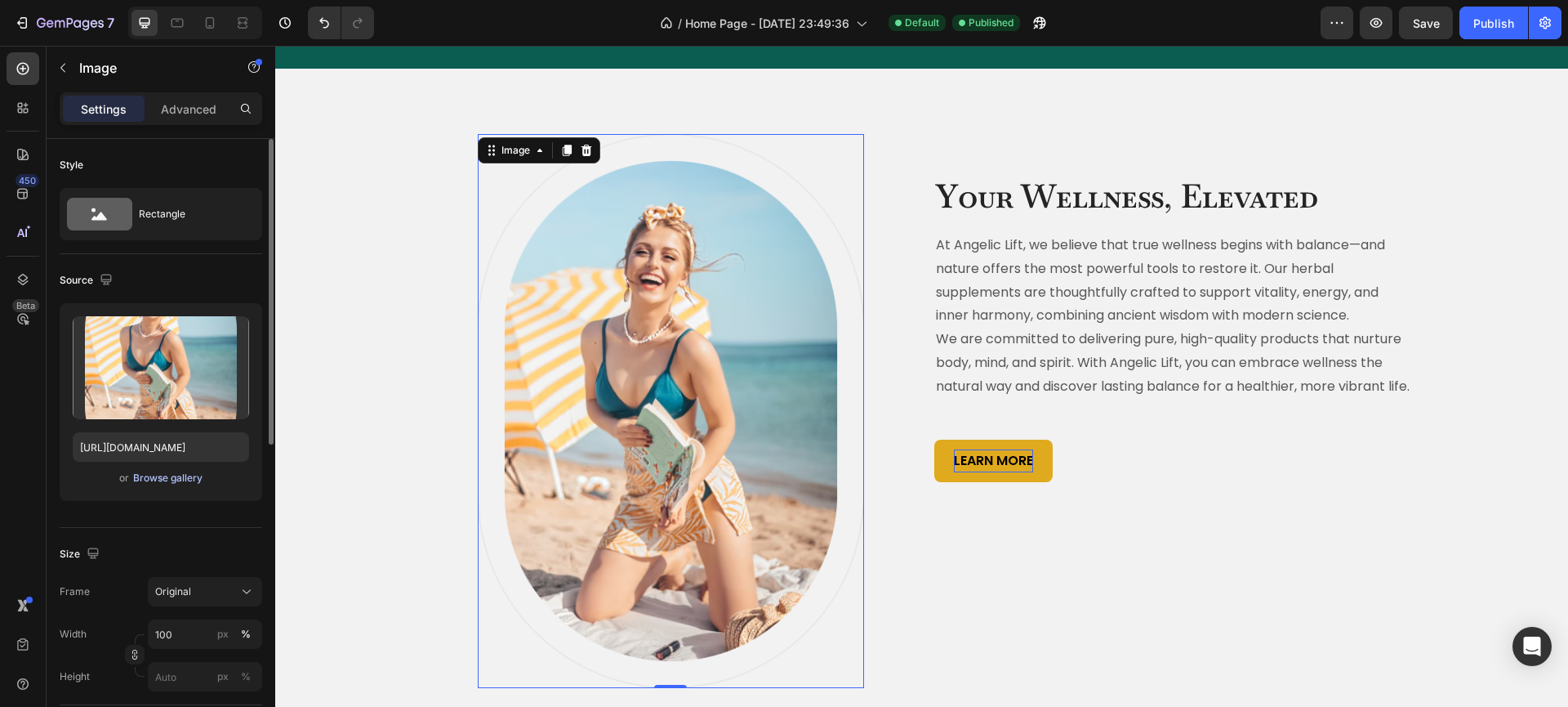
click at [160, 472] on div "Browse gallery" at bounding box center [167, 478] width 70 height 14
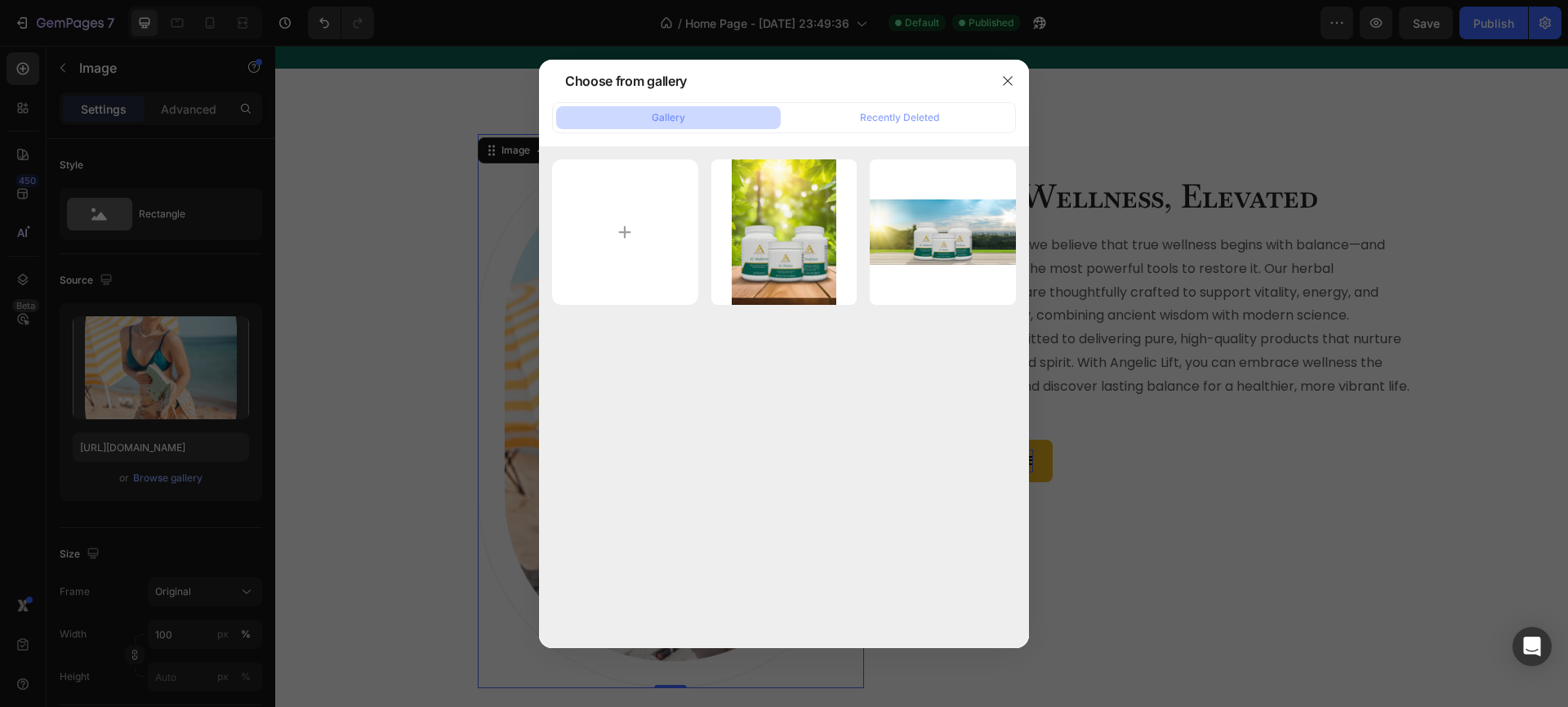
type input "C:\fakepath\Banner 2 copy.jpg"
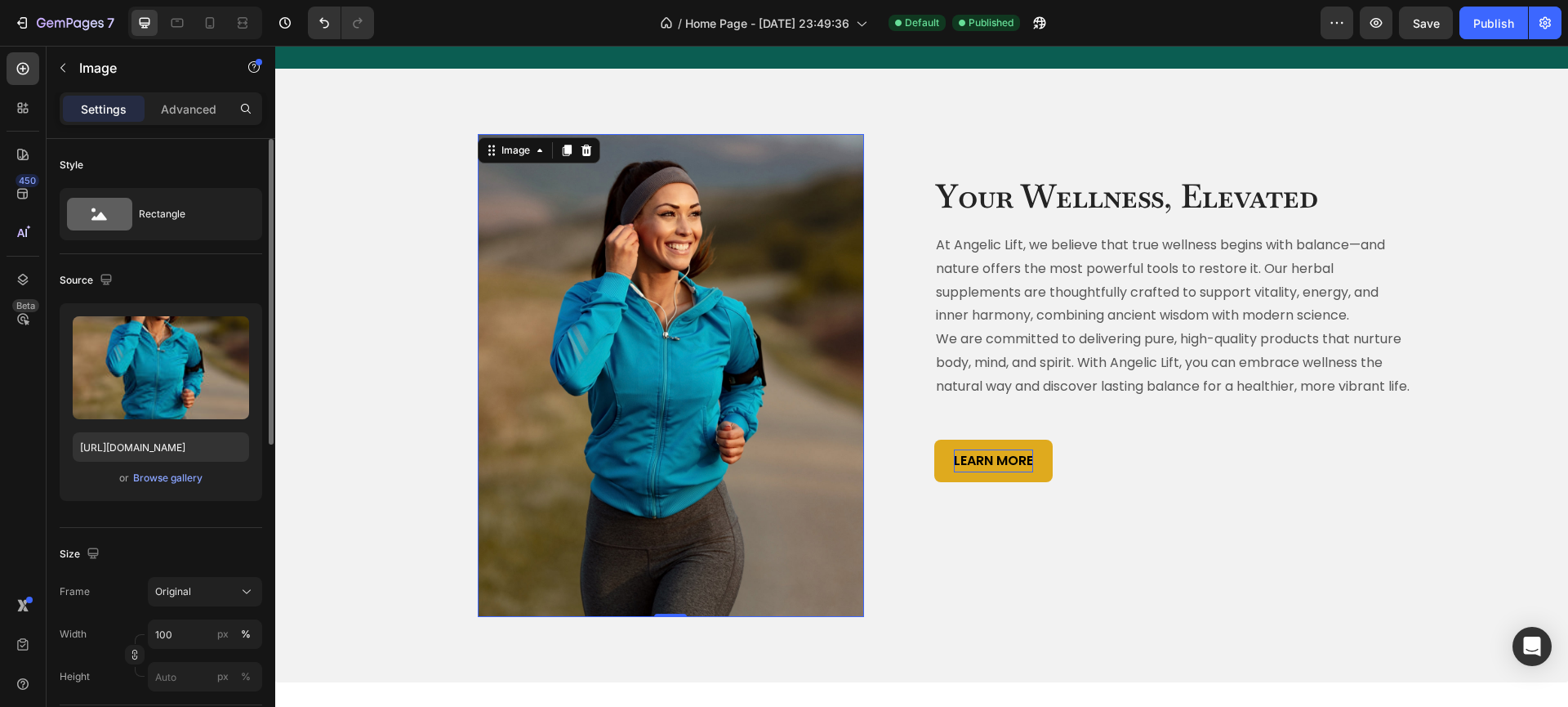
type input "https://cdn.shopify.com/s/files/1/0940/7135/7729/files/gempages_581517320380220…"
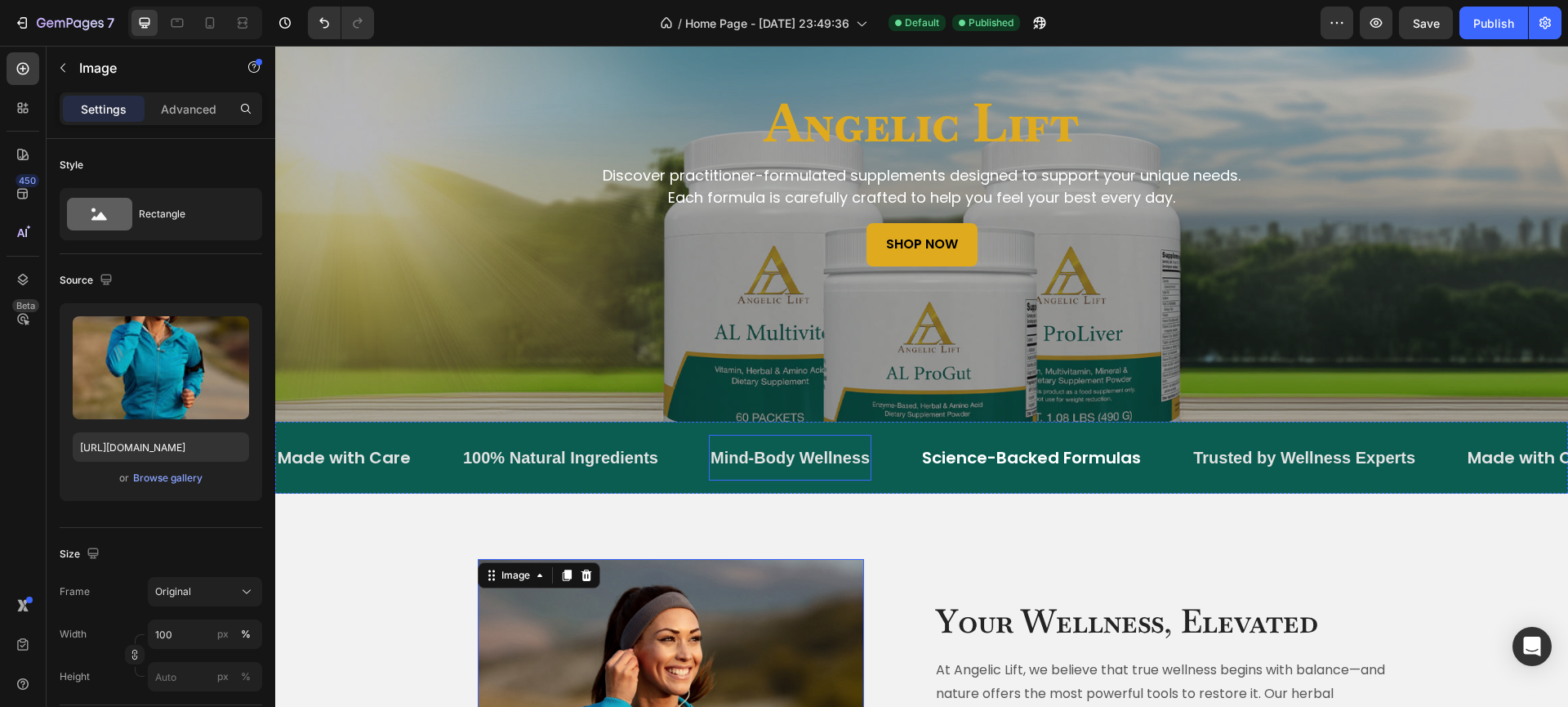
scroll to position [484, 0]
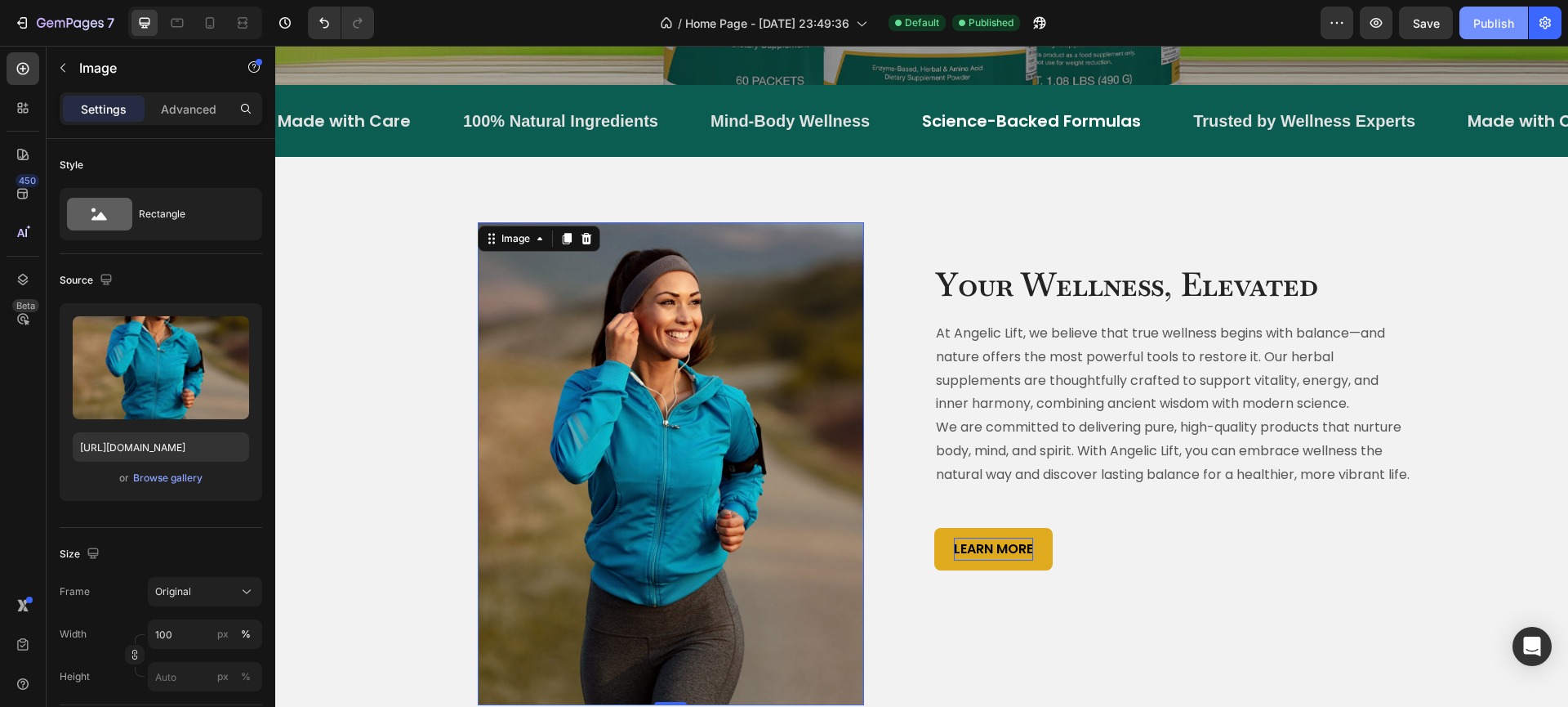
click at [1493, 34] on button "Publish" at bounding box center [1494, 23] width 69 height 32
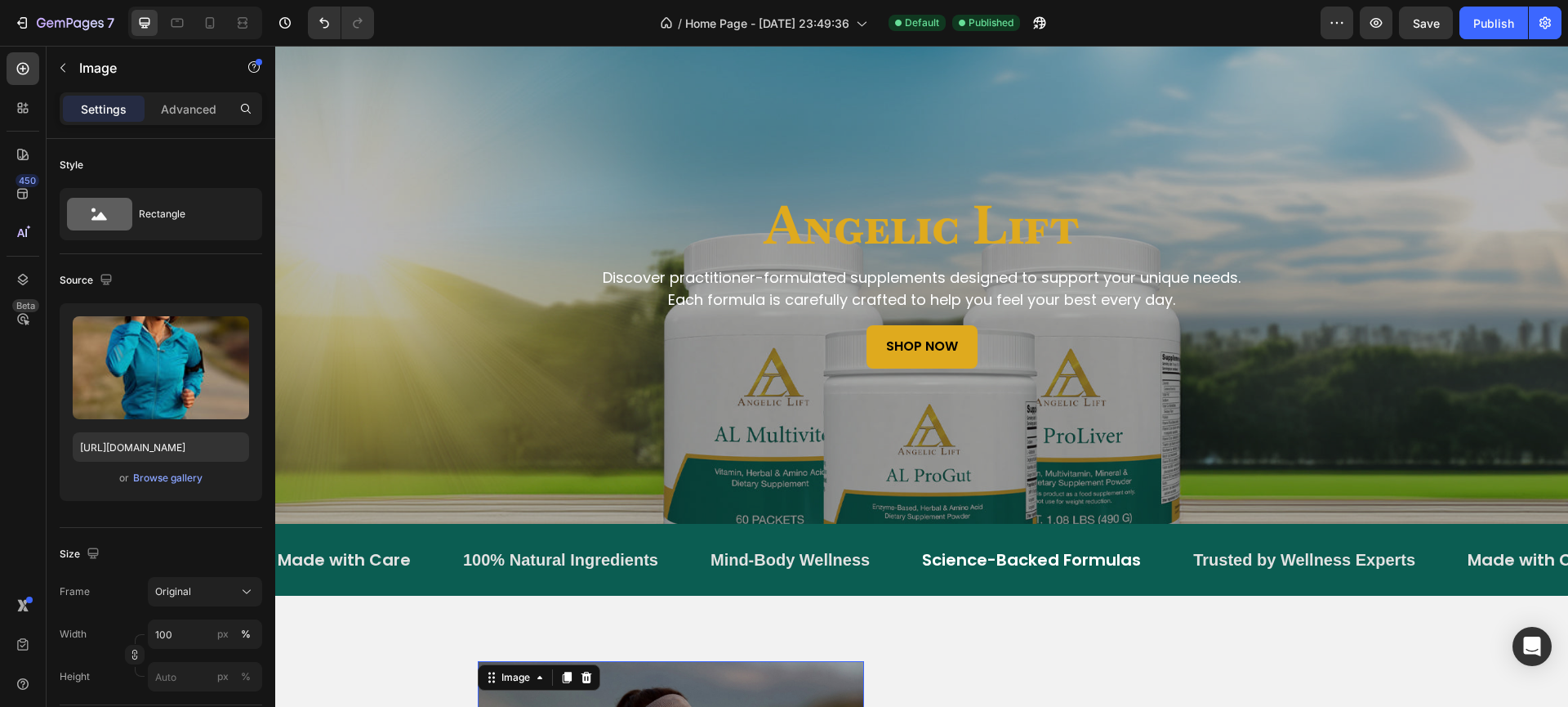
scroll to position [0, 0]
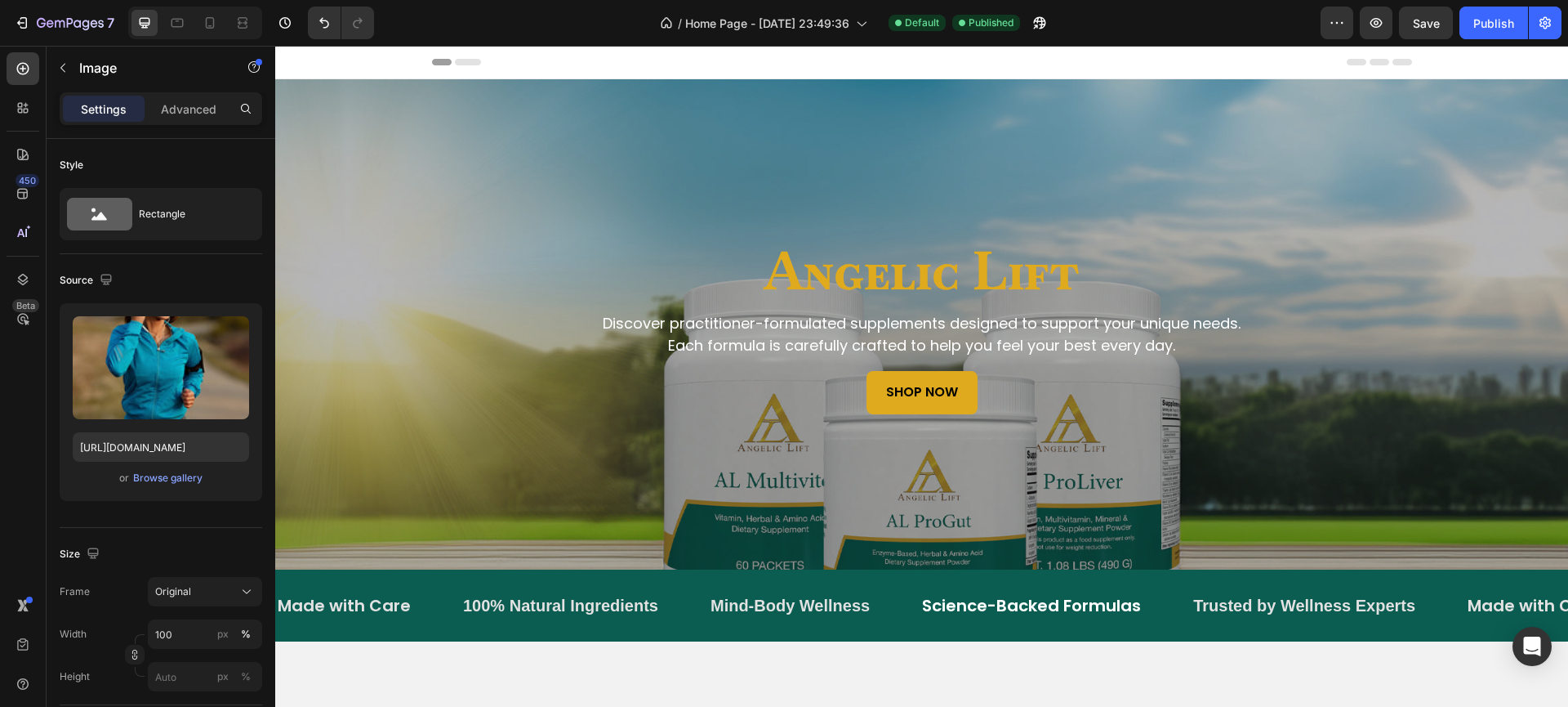
drag, startPoint x: 1184, startPoint y: 702, endPoint x: 514, endPoint y: 353, distance: 755.4
click at [514, 353] on p "Each formula is carefully crafted to help you feel your best every day." at bounding box center [922, 345] width 950 height 22
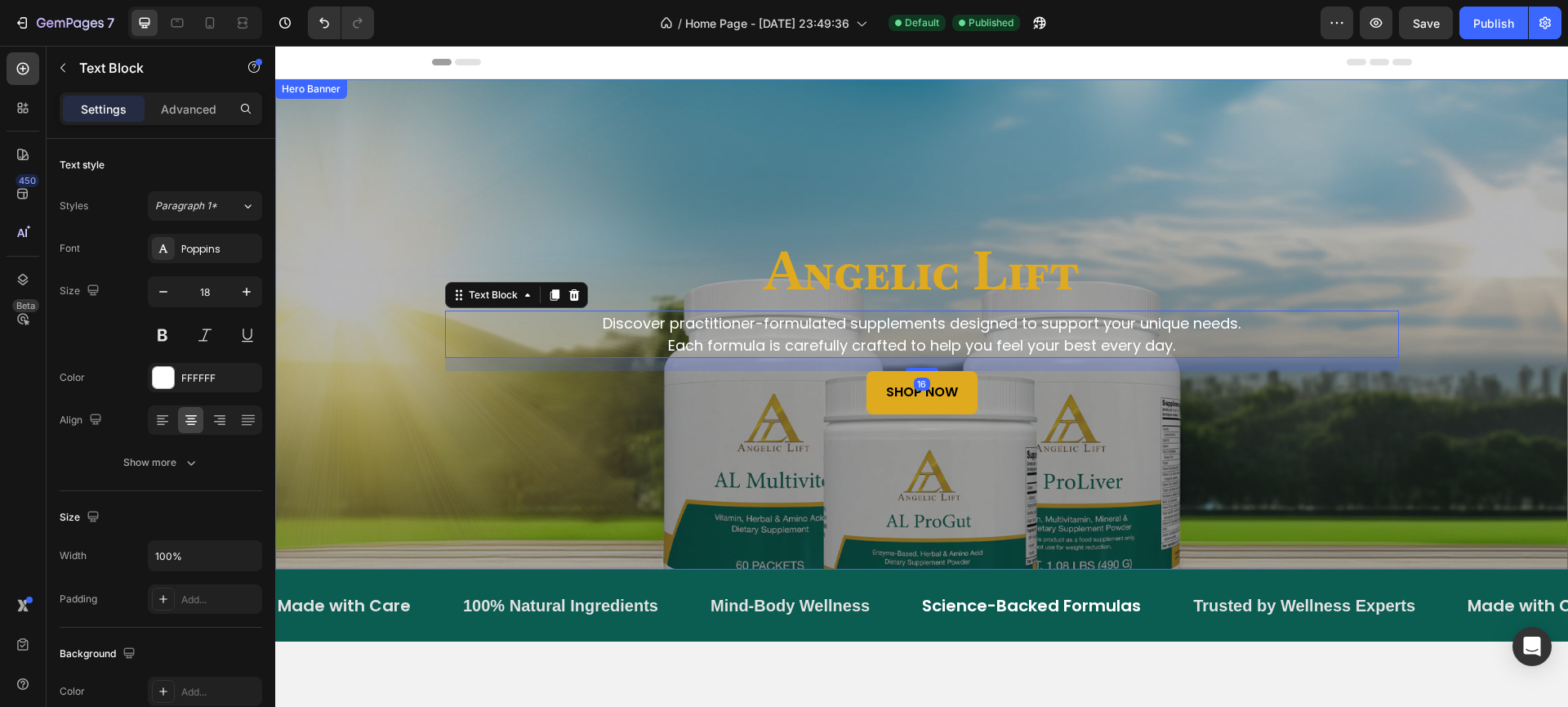
click at [382, 221] on div "Overlay" at bounding box center [922, 324] width 1293 height 490
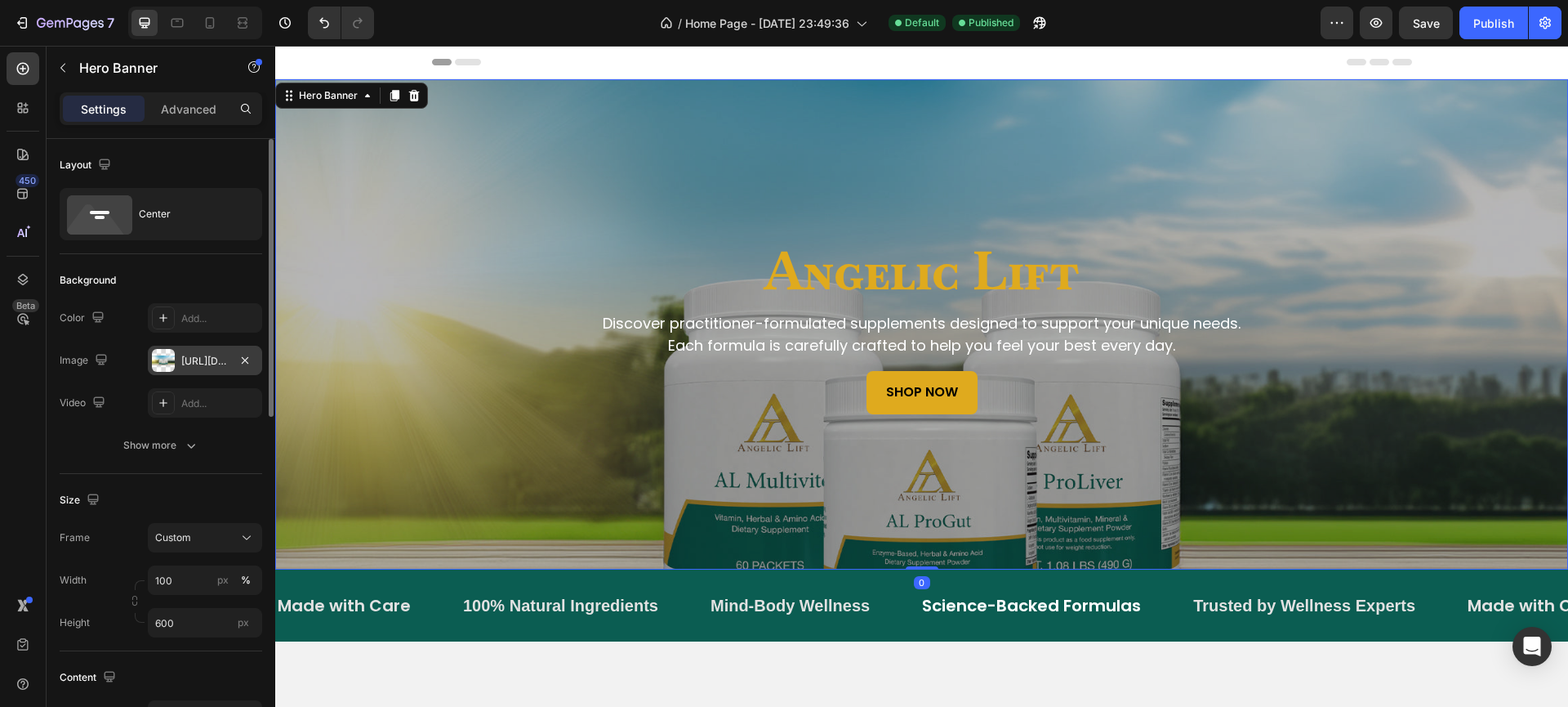
click at [205, 347] on div "https://cdn.shopify.com/s/files/1/0940/7135/7729/files/gempages_581517320380220…" at bounding box center [205, 360] width 115 height 30
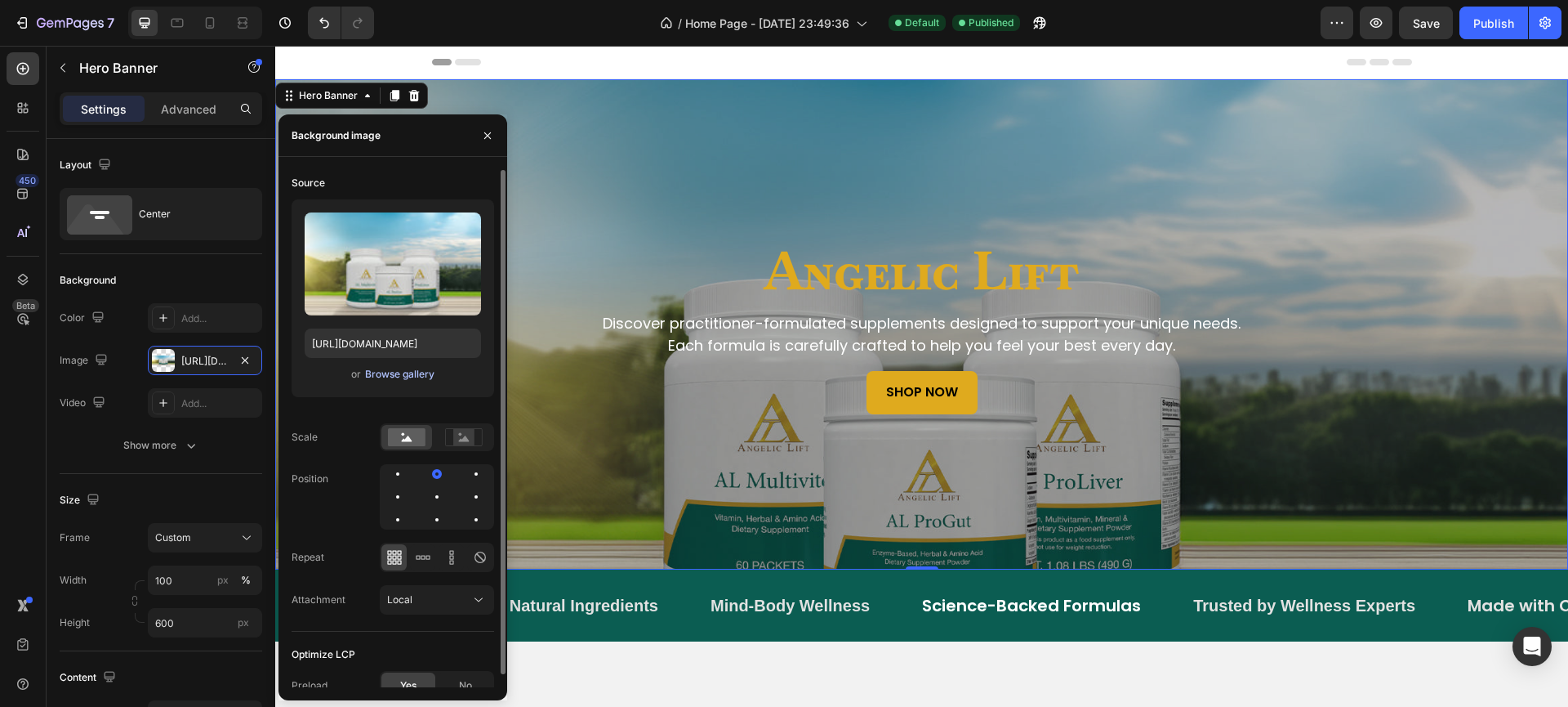
click at [374, 374] on div "Browse gallery" at bounding box center [399, 374] width 70 height 14
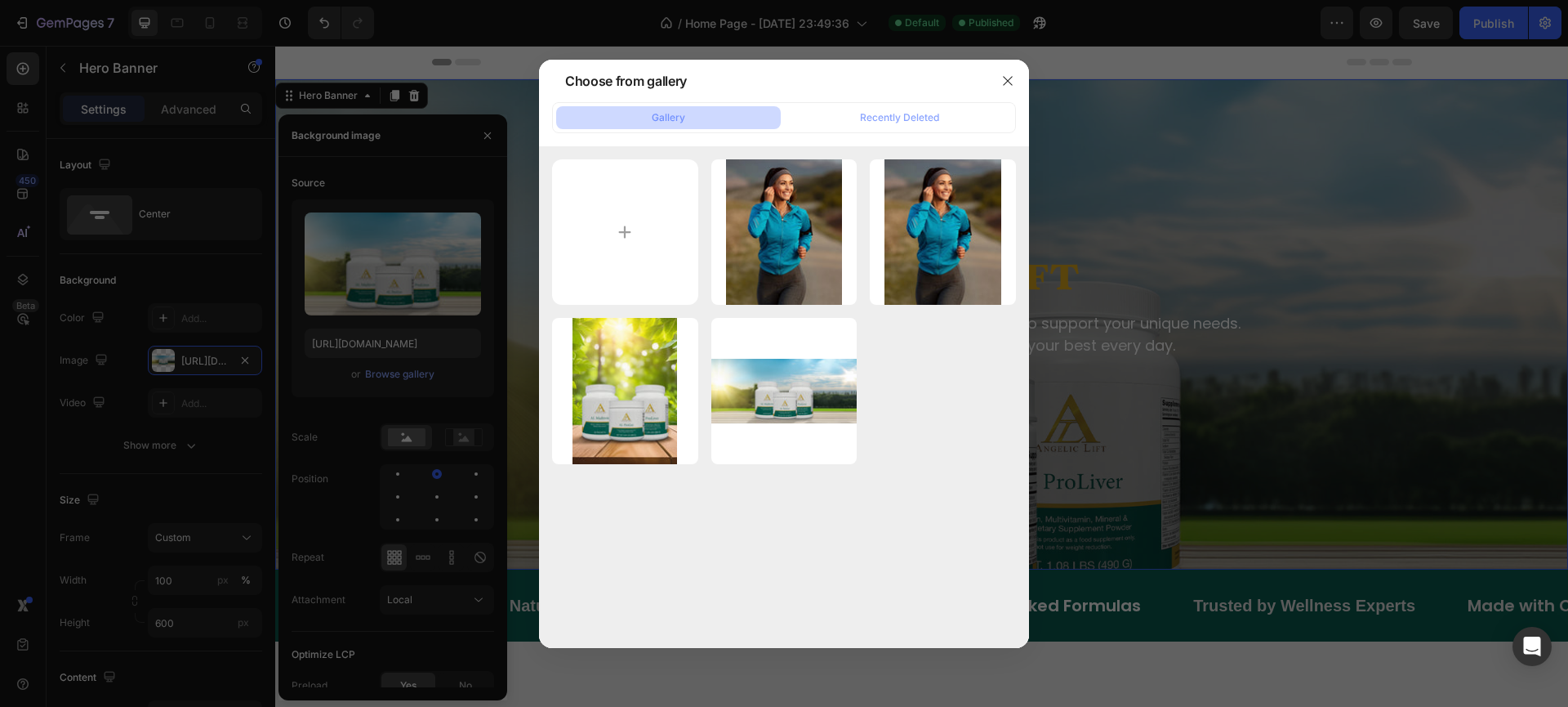
type input "C:\fakepath\Banner 1 v2 copy.jpg"
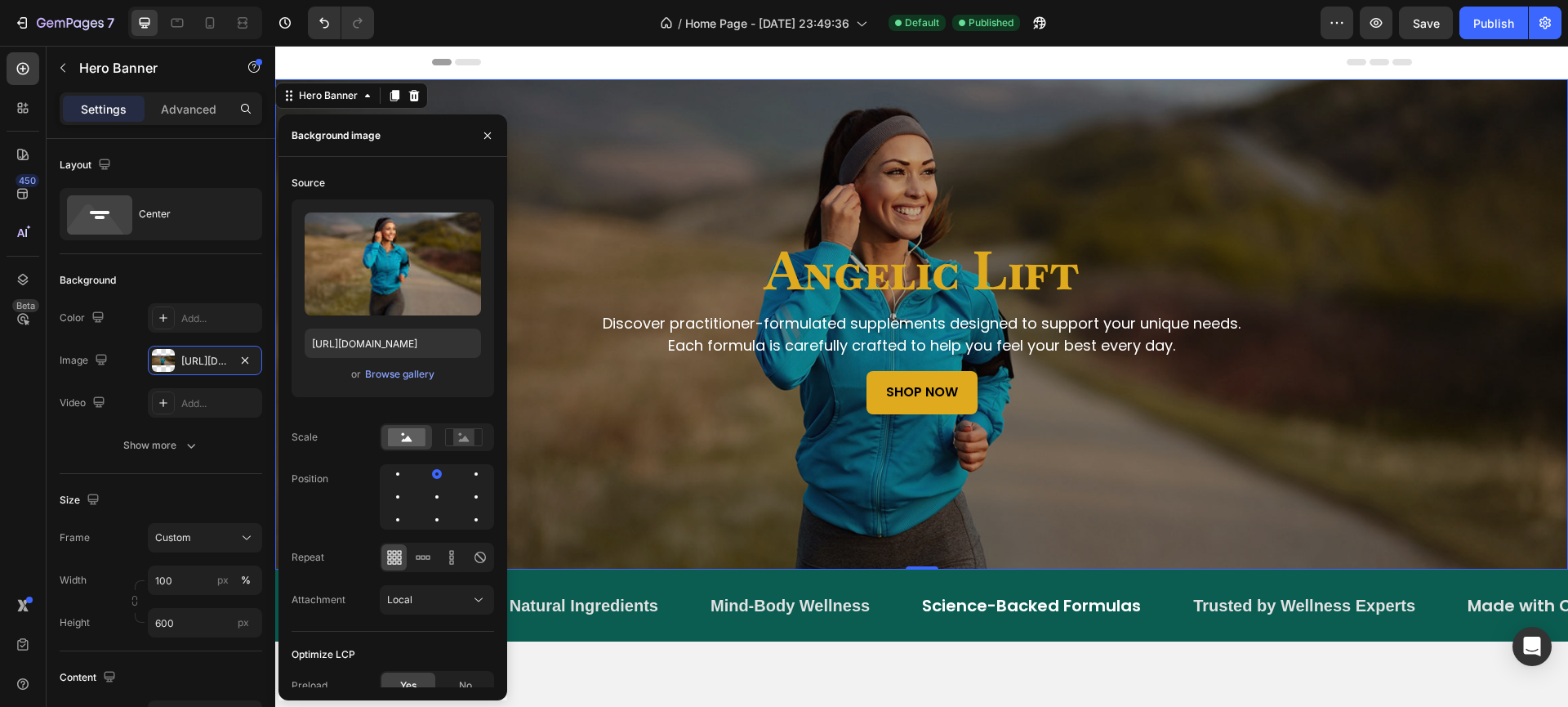
type input "https://cdn.shopify.com/s/files/1/0940/7135/7729/files/gempages_581517320380220…"
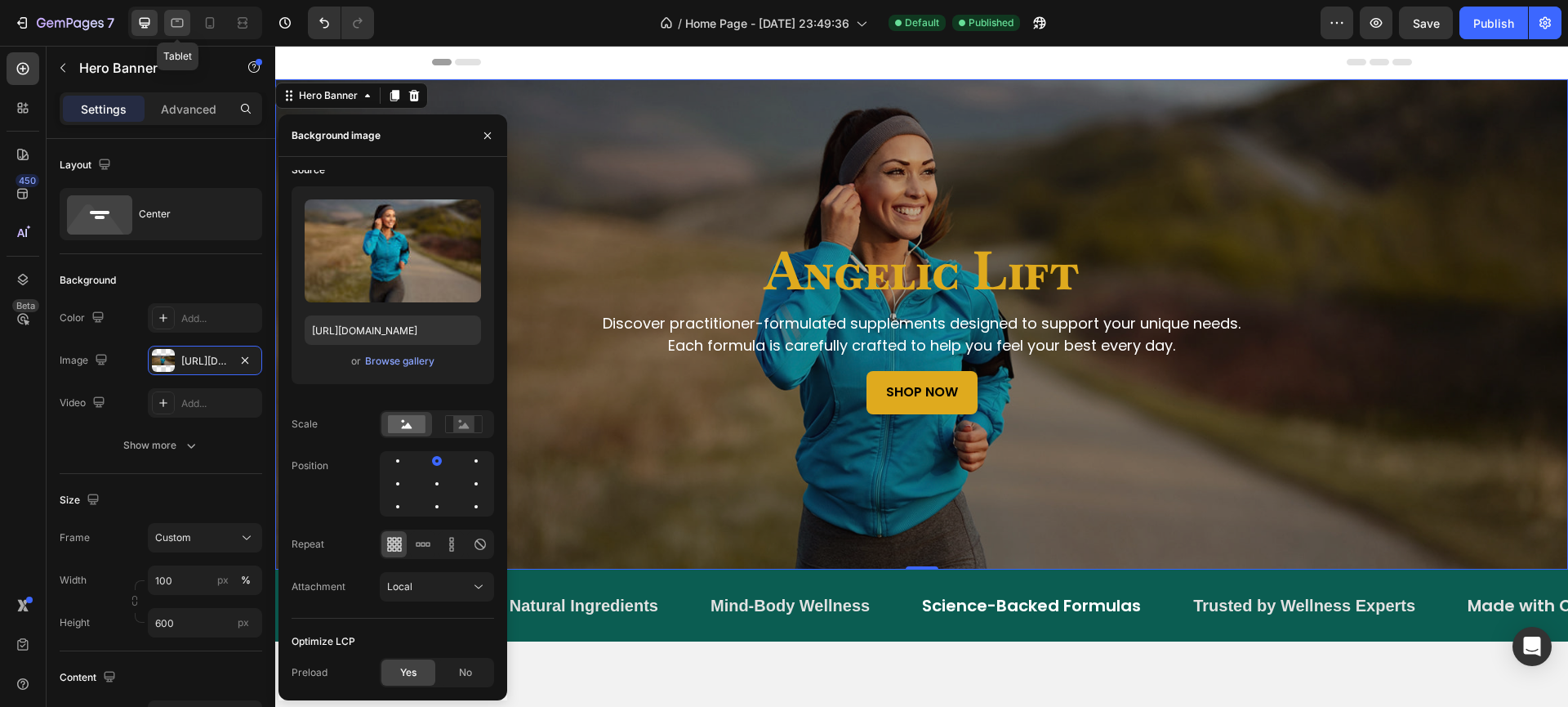
click at [175, 27] on icon at bounding box center [178, 23] width 12 height 9
type input "420"
type input "100%"
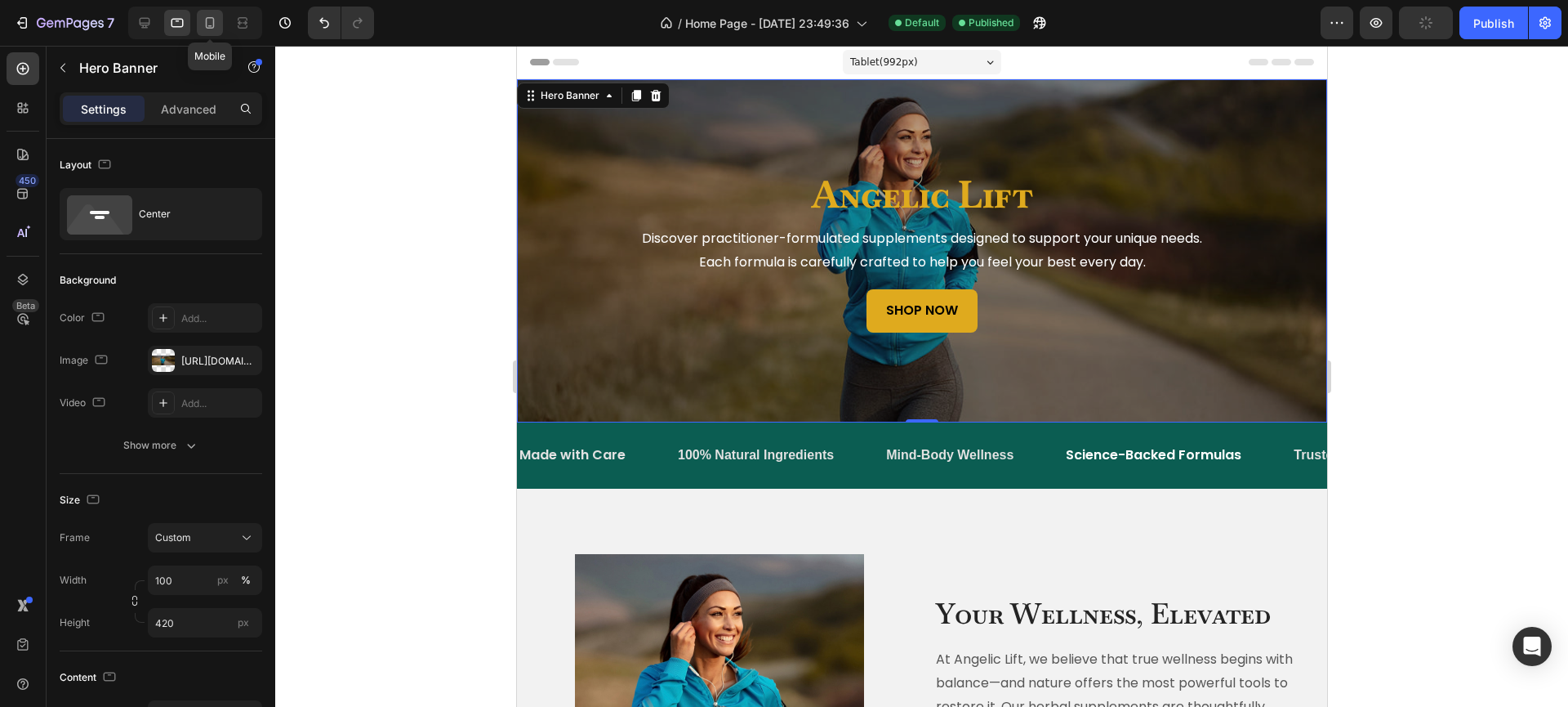
click at [209, 18] on icon at bounding box center [209, 23] width 9 height 11
type input "600"
type input "https://cdn.shopify.com/s/files/1/0940/7135/7729/files/gempages_581517320380220…"
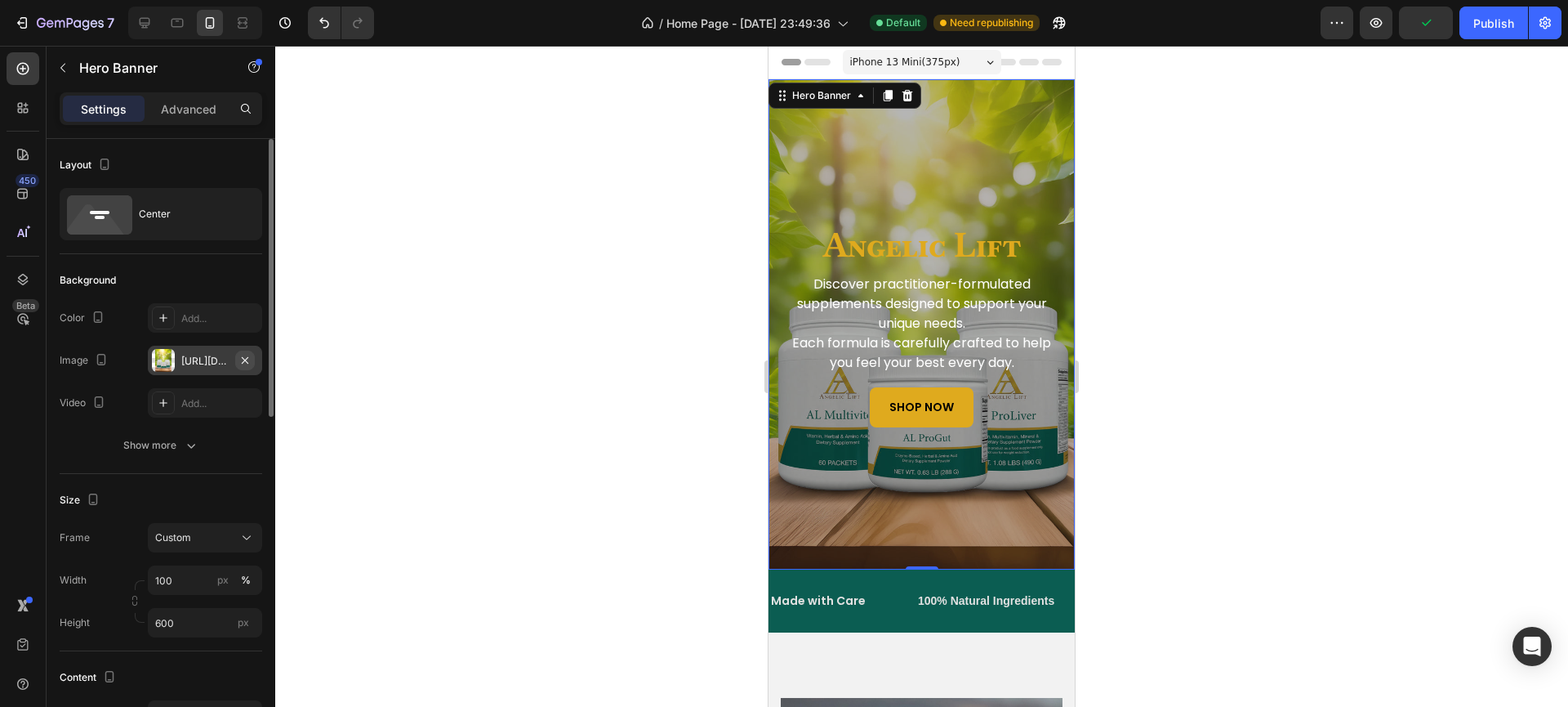
click at [241, 358] on icon "button" at bounding box center [245, 360] width 13 height 13
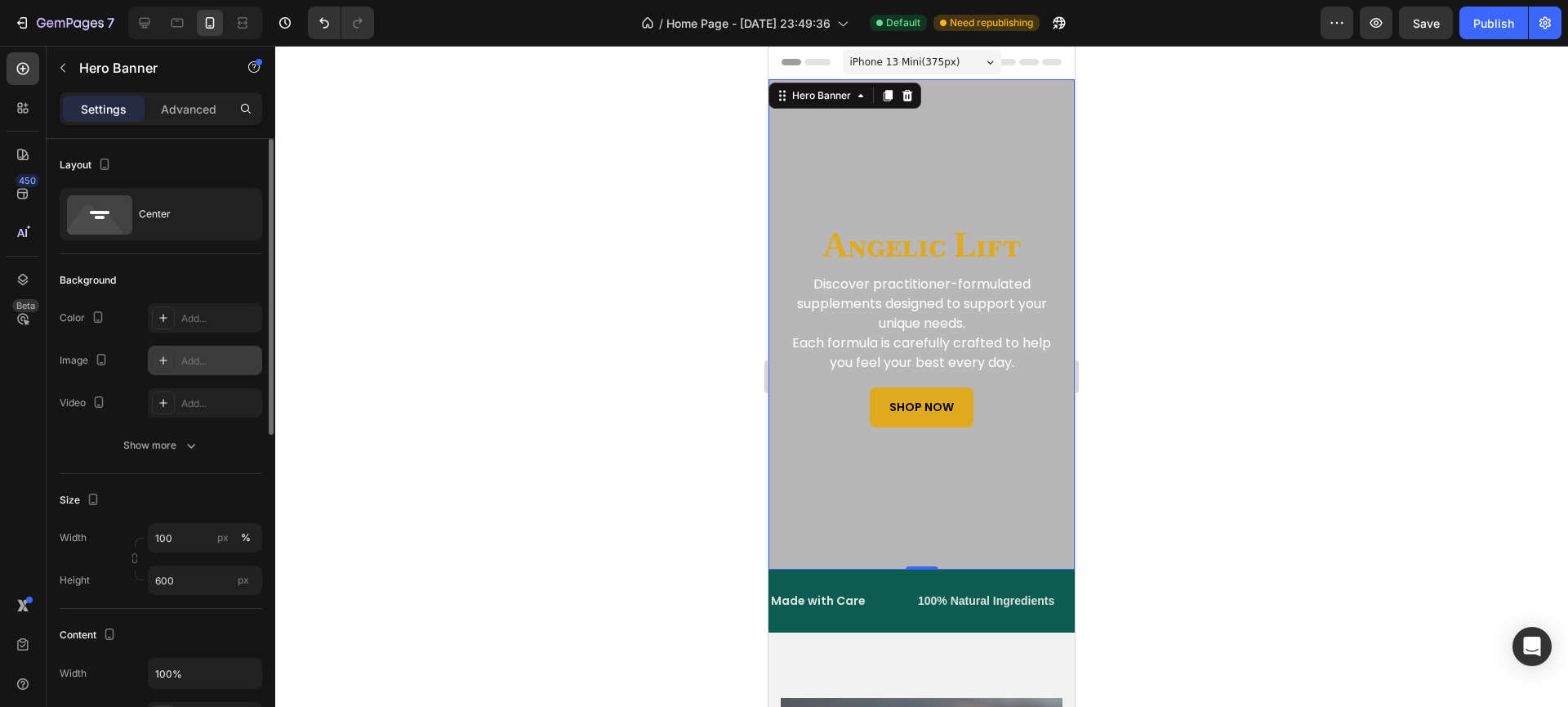
click at [207, 368] on div "Add..." at bounding box center [220, 360] width 76 height 14
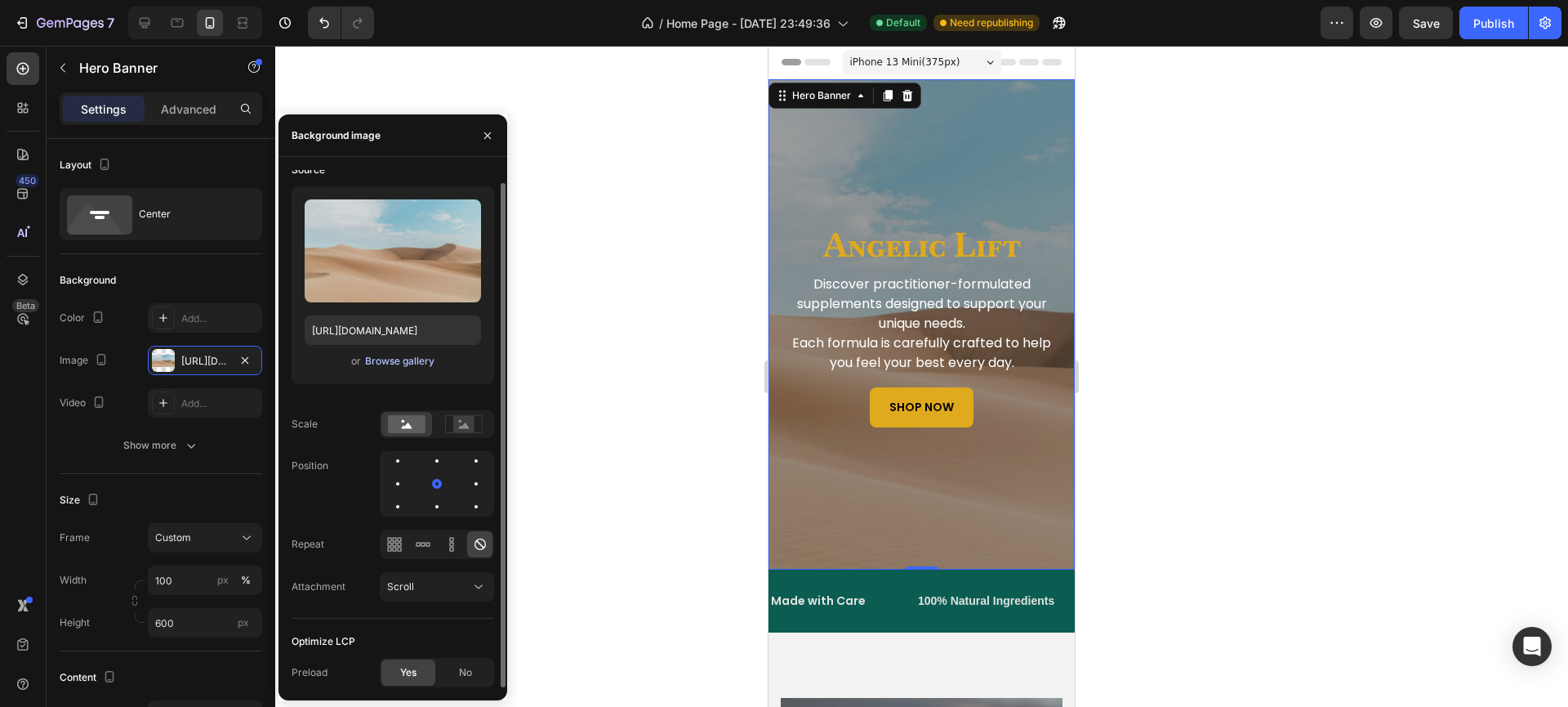
click at [411, 361] on div "Browse gallery" at bounding box center [399, 360] width 70 height 14
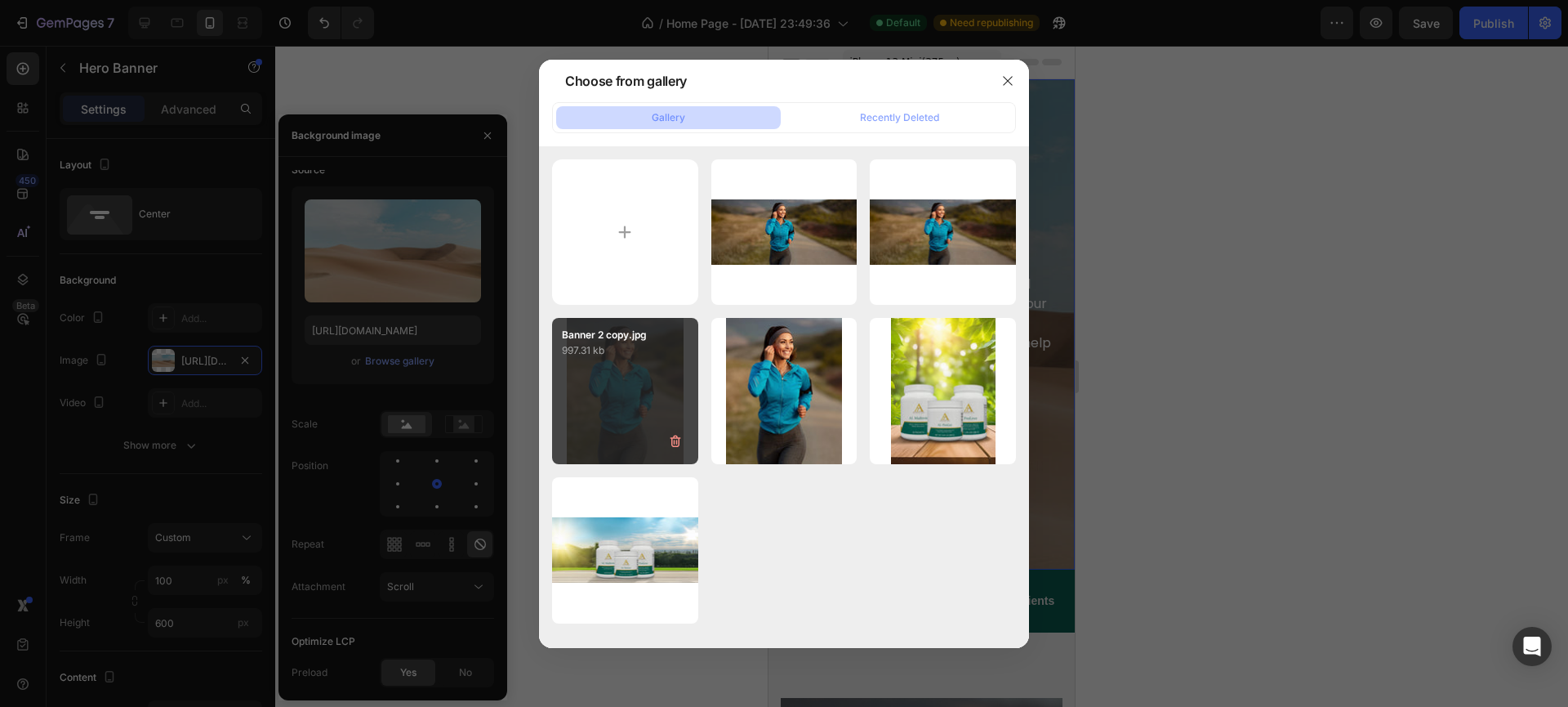
click at [653, 397] on div "Banner 2 copy.jpg 997.31 kb" at bounding box center [625, 391] width 146 height 146
type input "https://cdn.shopify.com/s/files/1/0940/7135/7729/files/gempages_581517320380220…"
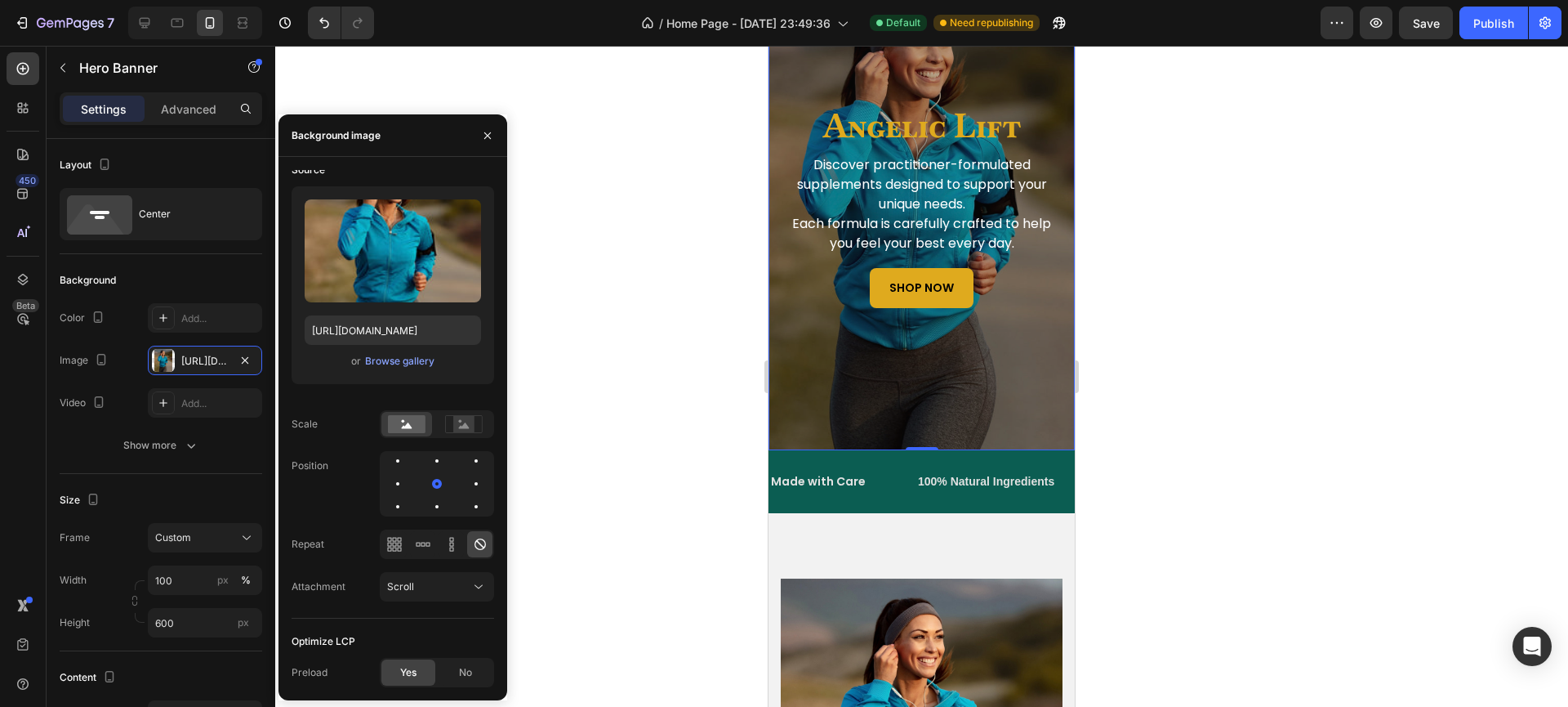
scroll to position [0, 0]
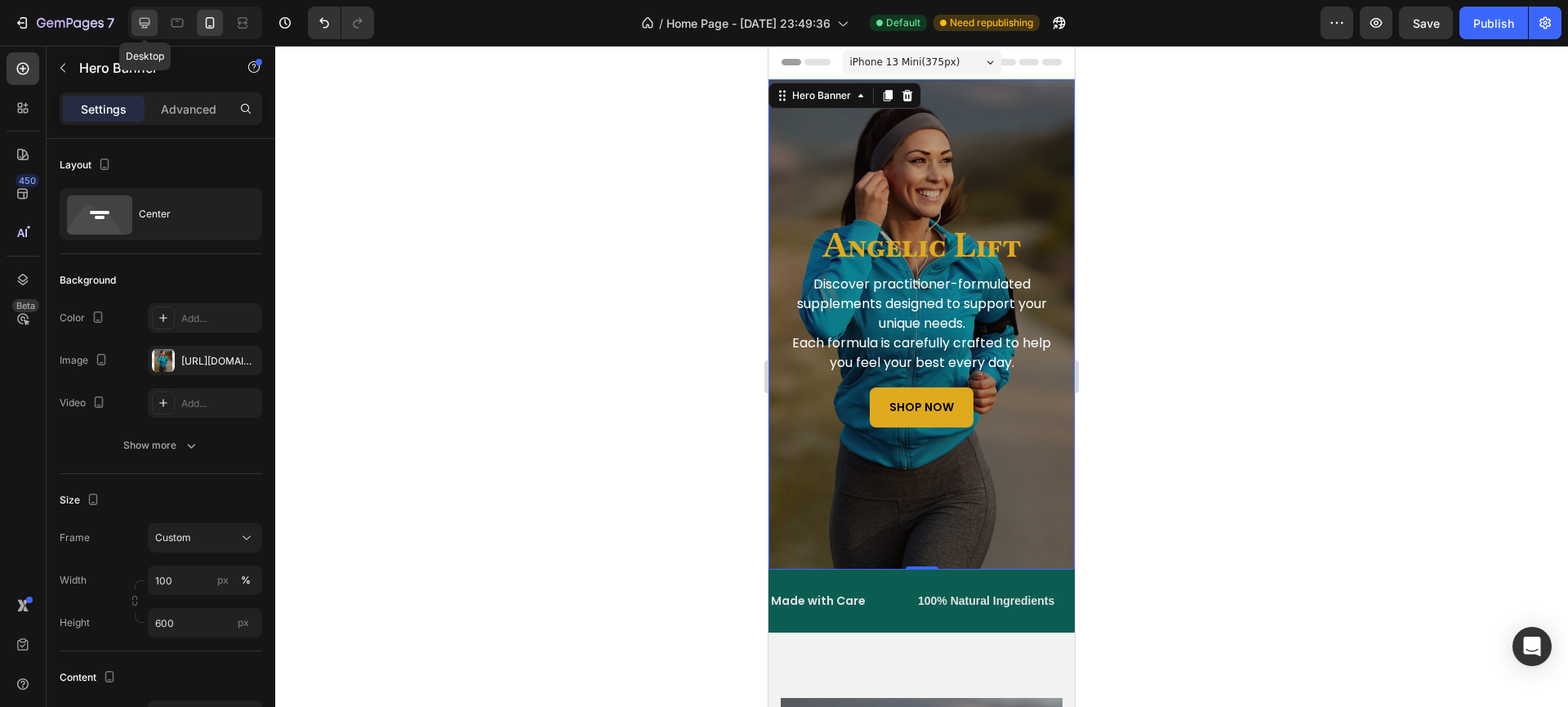
click at [154, 24] on div at bounding box center [144, 22] width 26 height 26
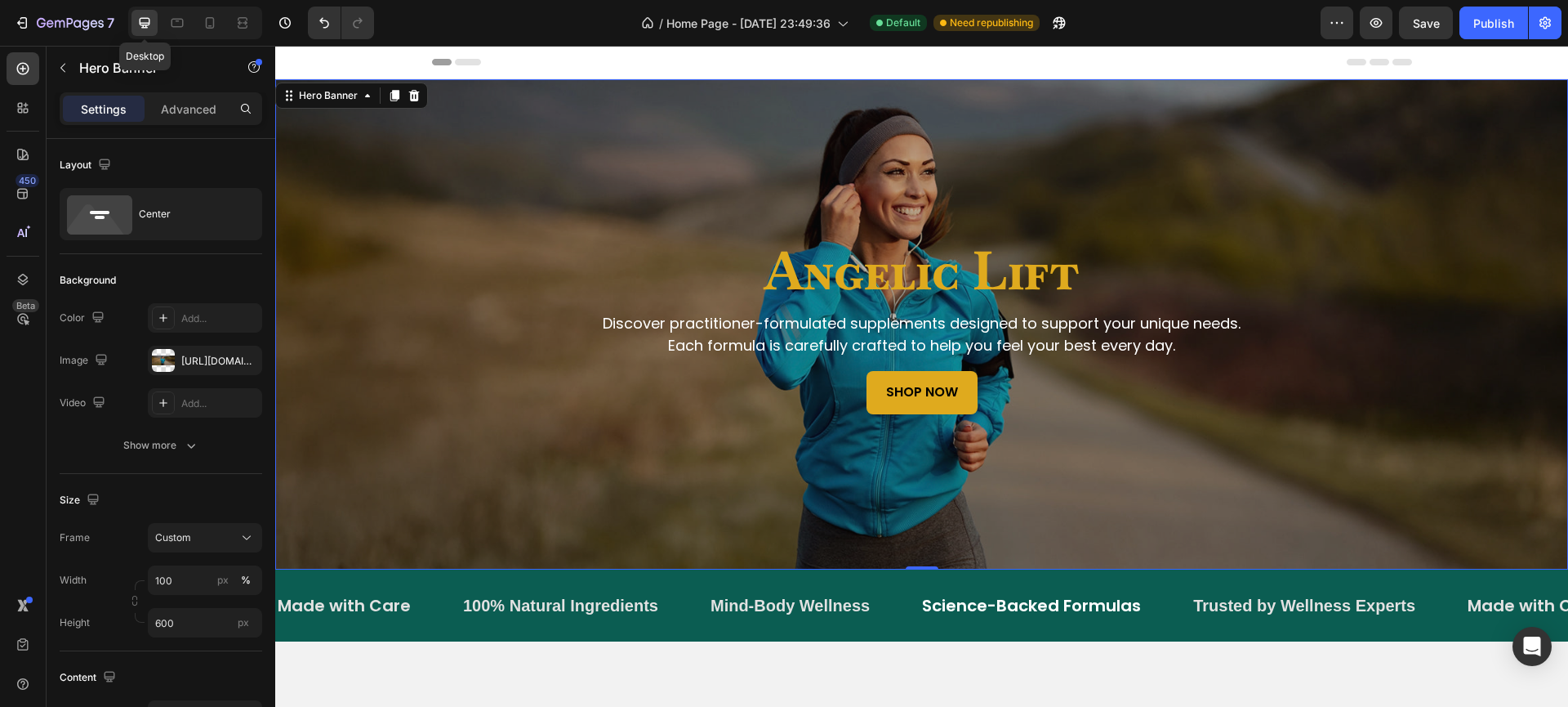
type input "1200"
click at [189, 443] on icon "button" at bounding box center [191, 444] width 16 height 16
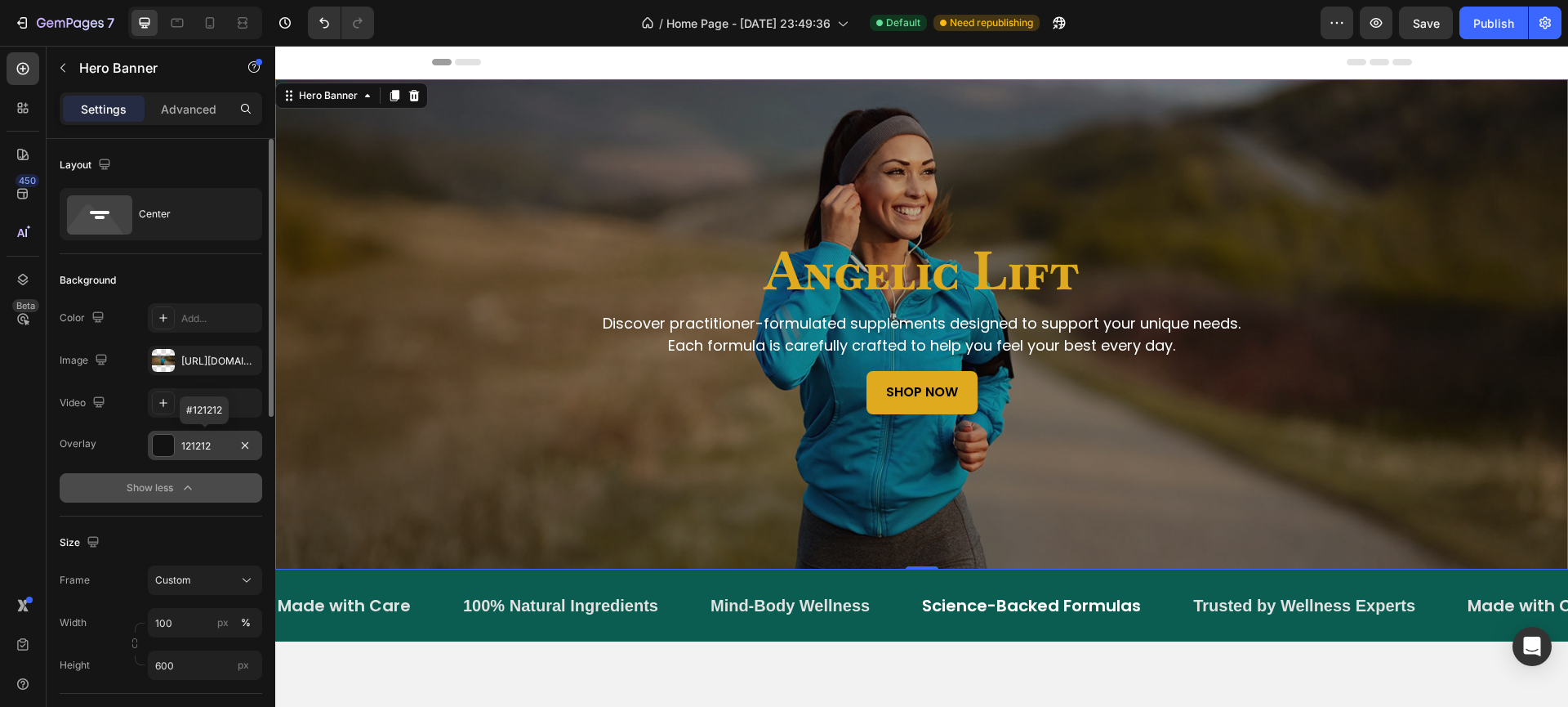
click at [195, 449] on div "121212" at bounding box center [205, 445] width 48 height 14
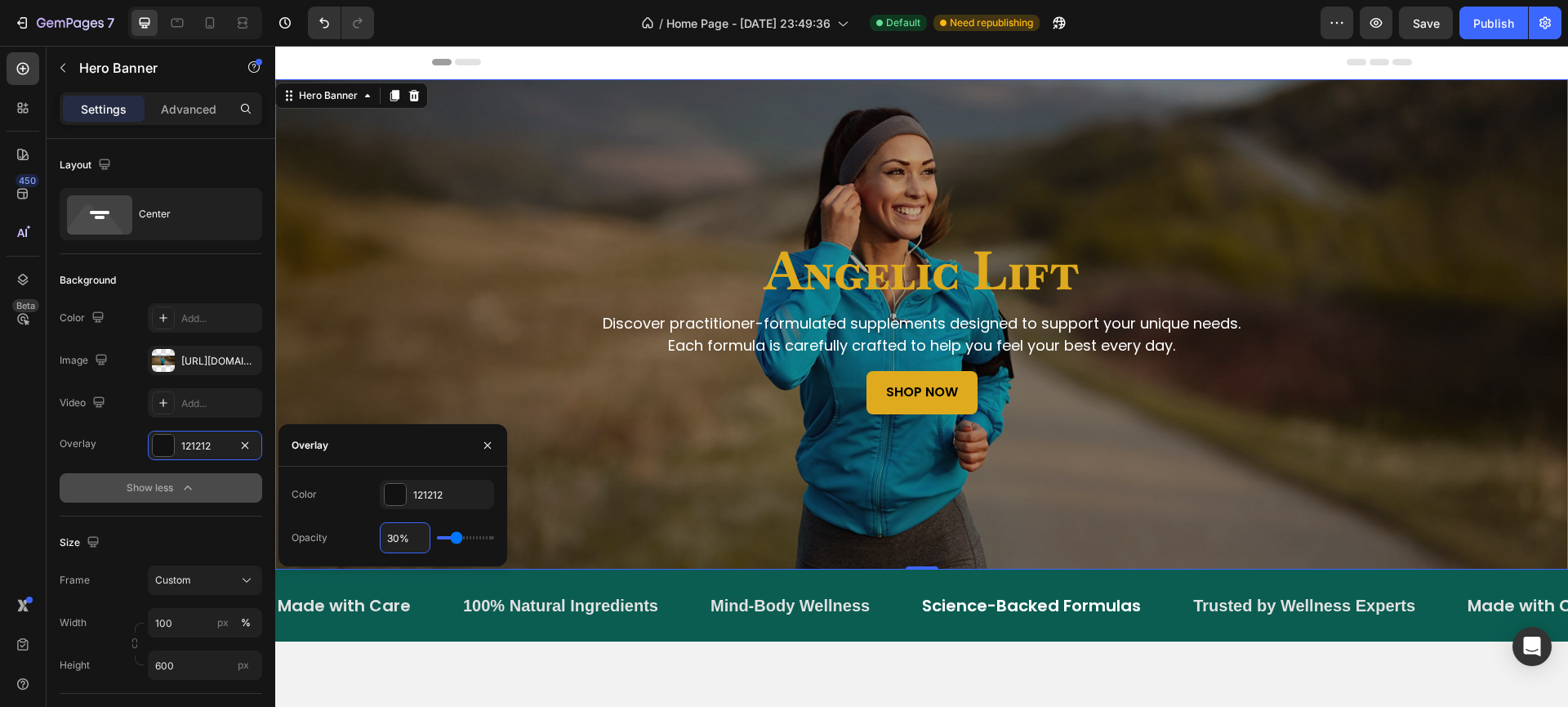
click at [403, 535] on input "30%" at bounding box center [404, 537] width 49 height 30
type input "2%"
type input "2"
type input "20%"
type input "20"
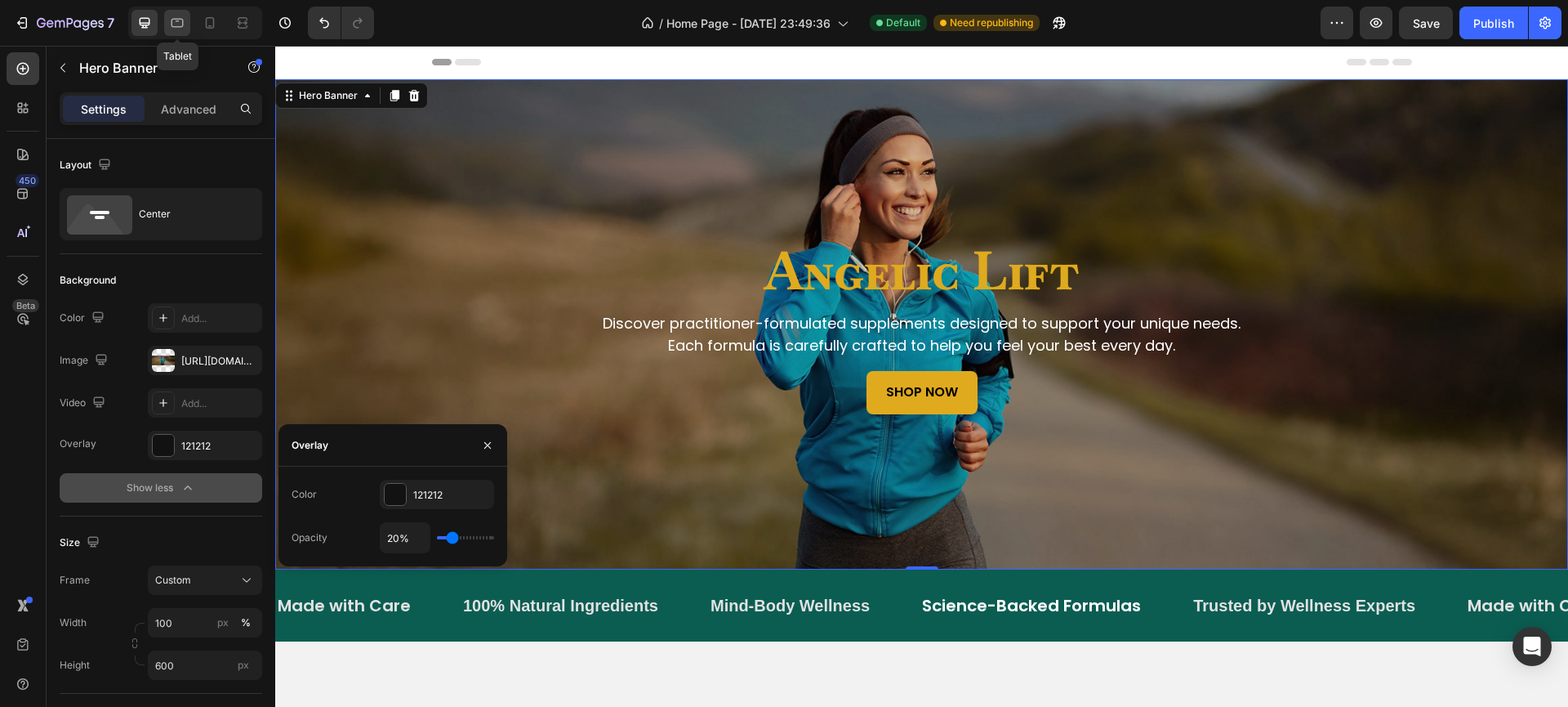
click at [183, 27] on icon at bounding box center [177, 22] width 16 height 16
type input "420"
type input "100%"
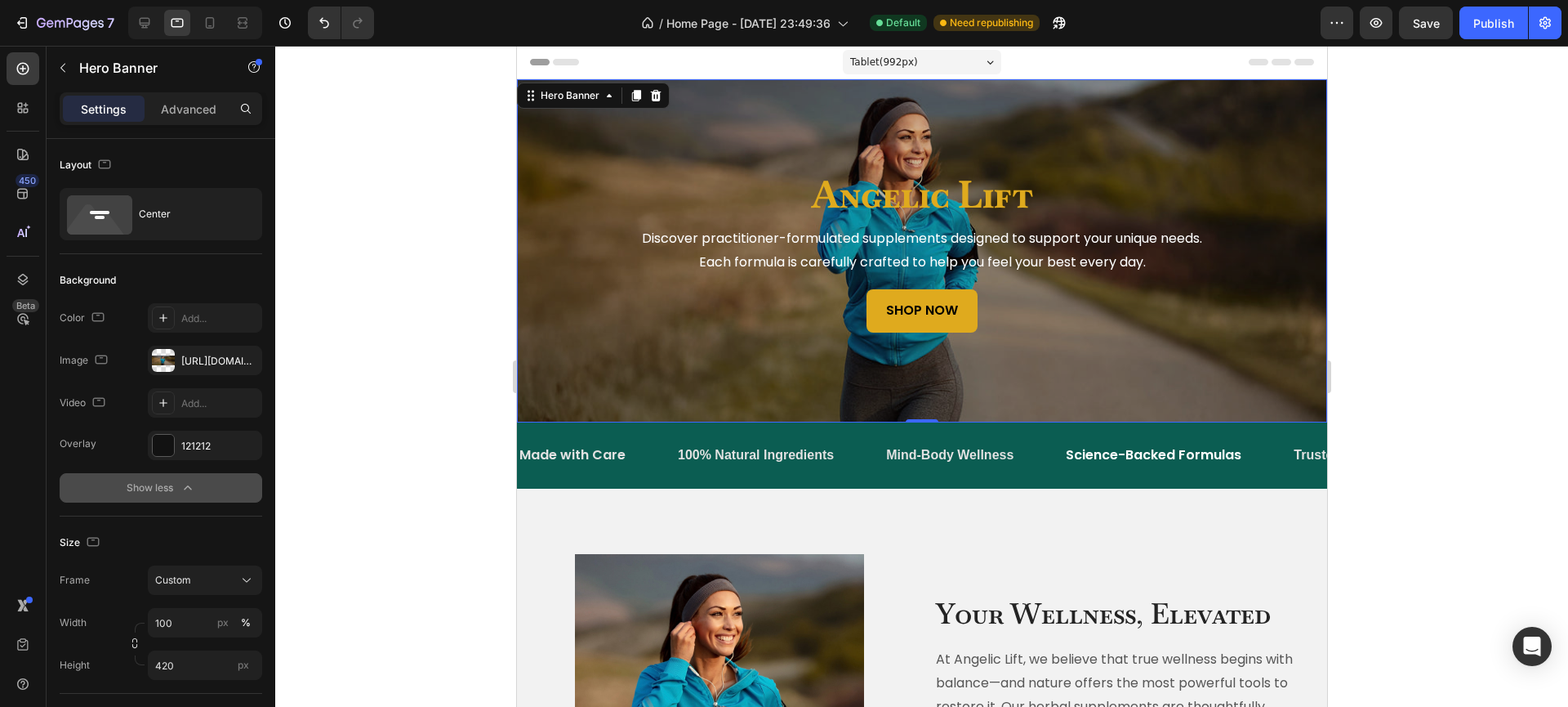
click at [169, 490] on div "Show less" at bounding box center [161, 487] width 70 height 16
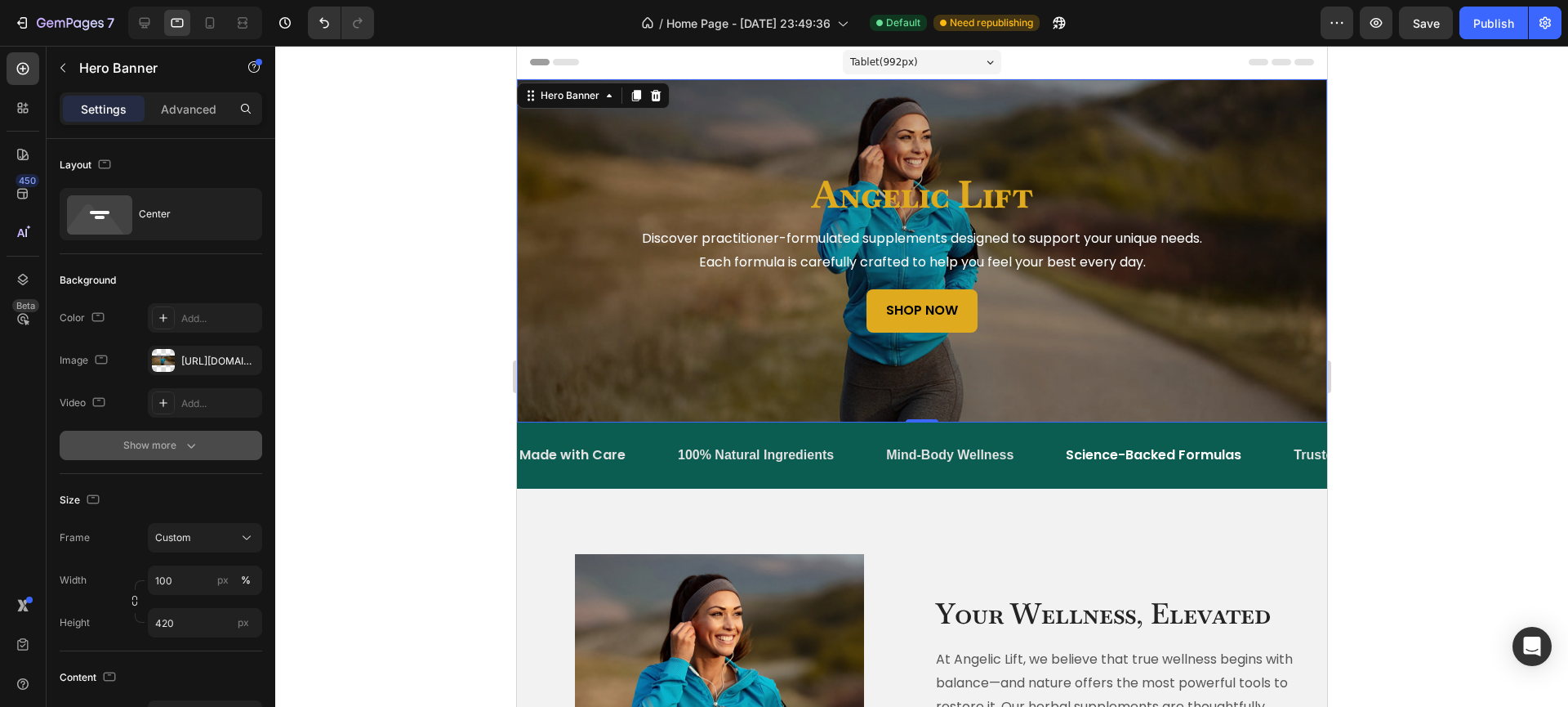
click at [179, 452] on div "Show more" at bounding box center [161, 444] width 76 height 16
click at [205, 443] on div "121212" at bounding box center [205, 445] width 48 height 14
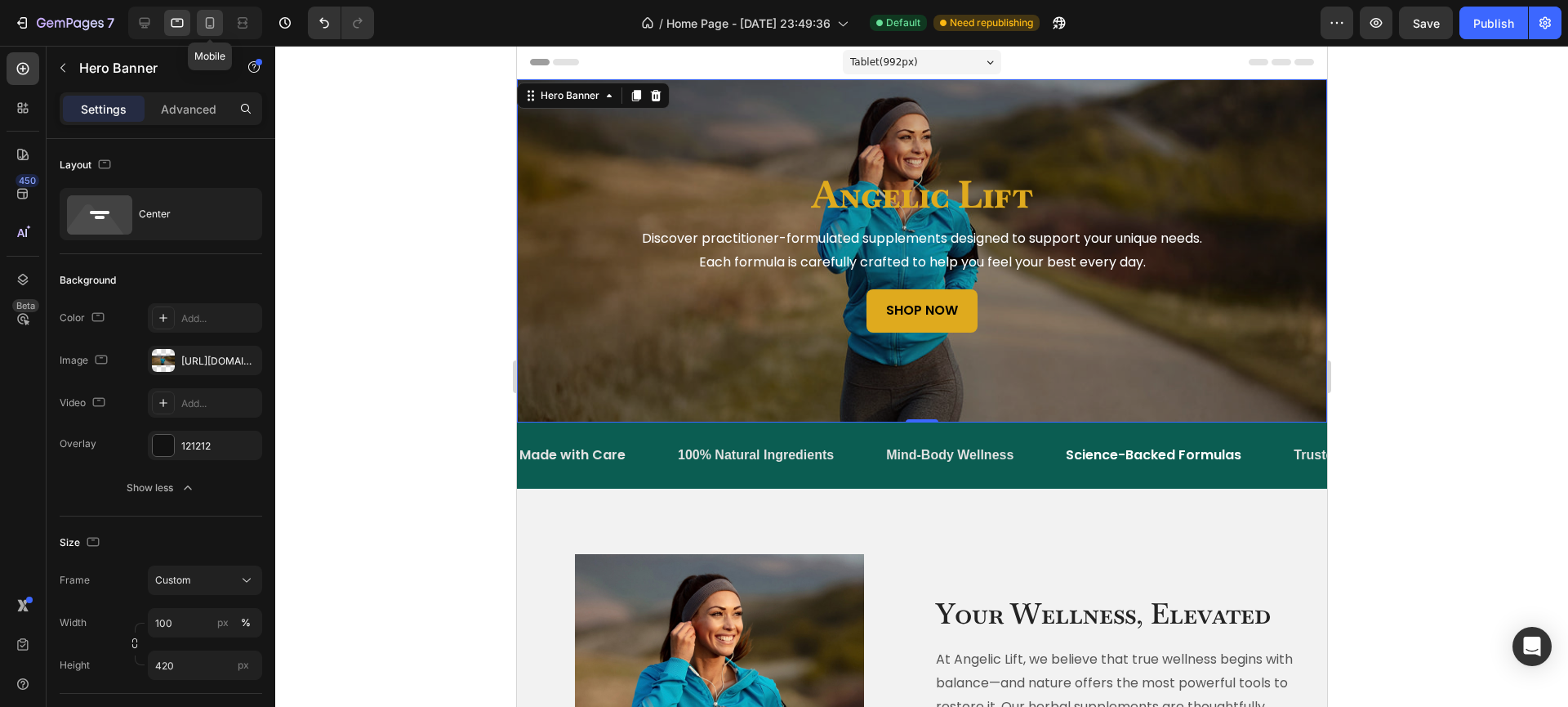
click at [208, 18] on icon at bounding box center [209, 23] width 9 height 11
type input "600"
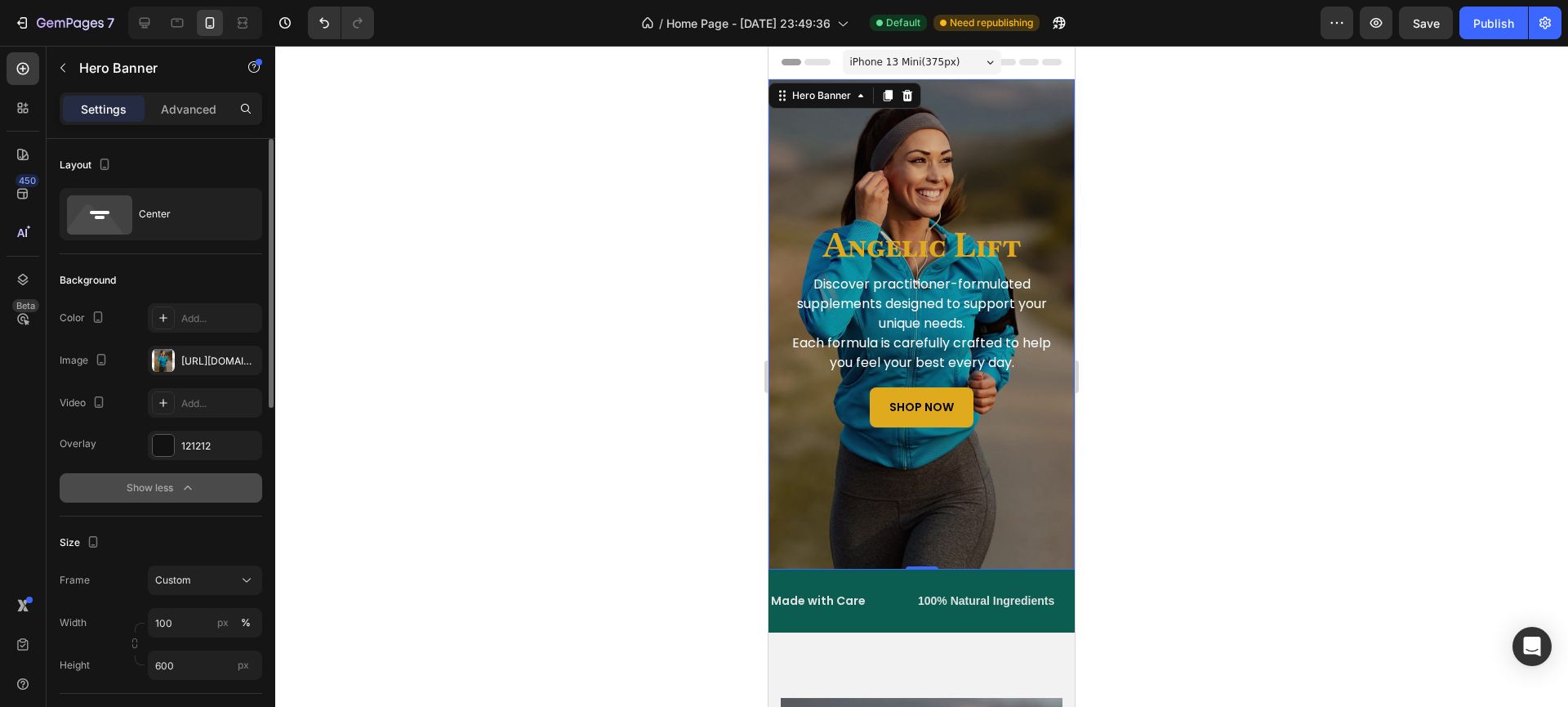
click at [196, 482] on button "Show less" at bounding box center [160, 487] width 202 height 30
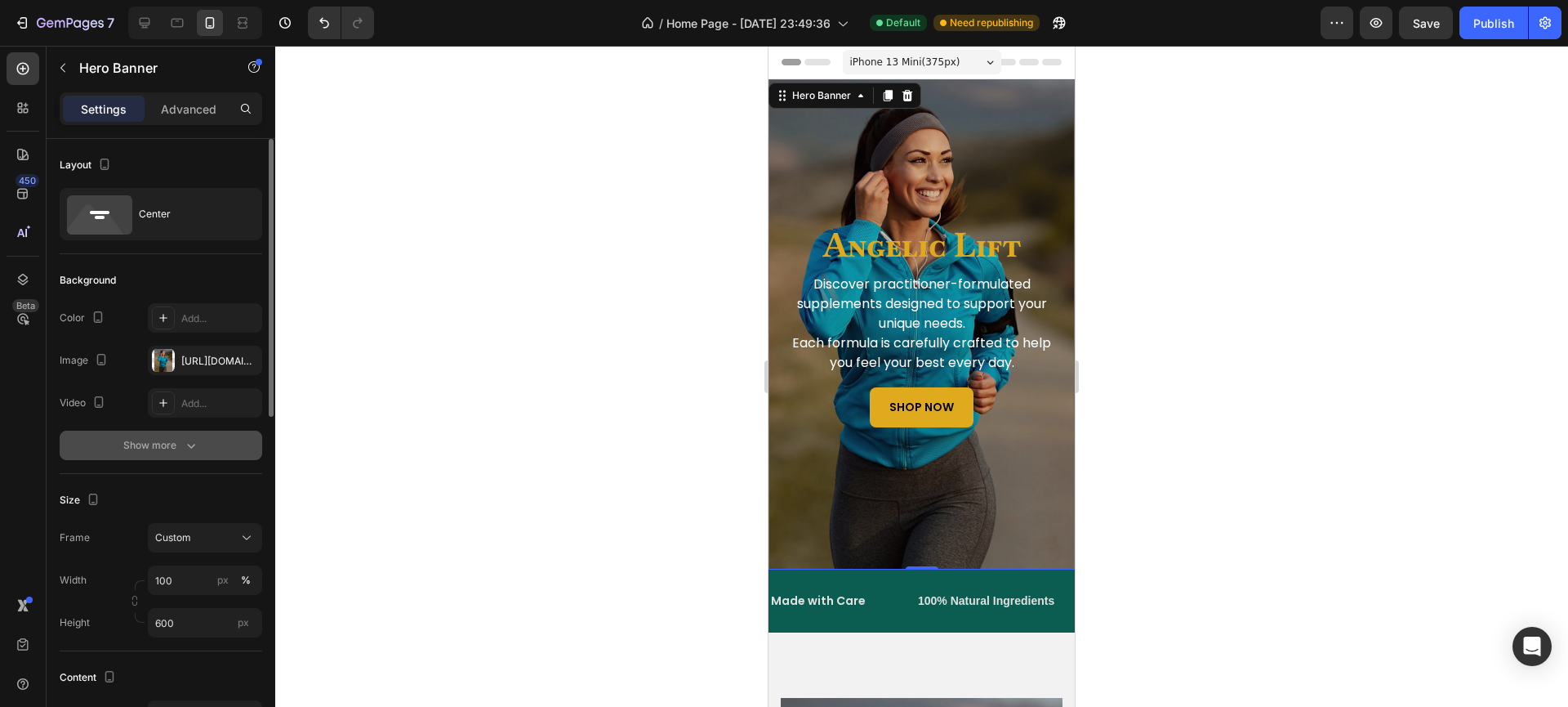
click at [196, 482] on div "Size Frame Custom Width 100 px % Height 600 px" at bounding box center [160, 563] width 202 height 178
click at [189, 437] on button "Show more" at bounding box center [160, 445] width 202 height 30
click at [201, 442] on div "121212" at bounding box center [205, 445] width 48 height 14
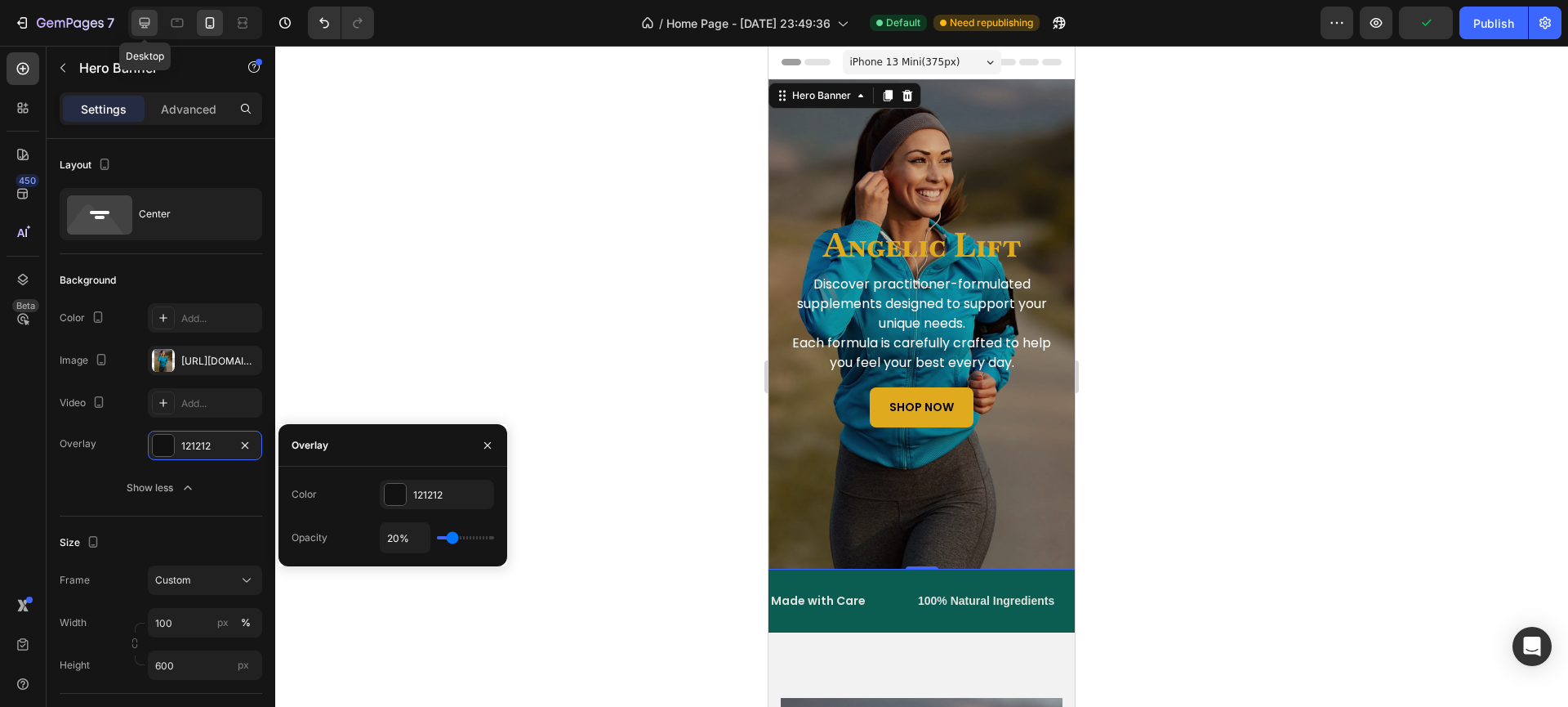
click at [143, 23] on icon at bounding box center [144, 23] width 11 height 11
type input "1200"
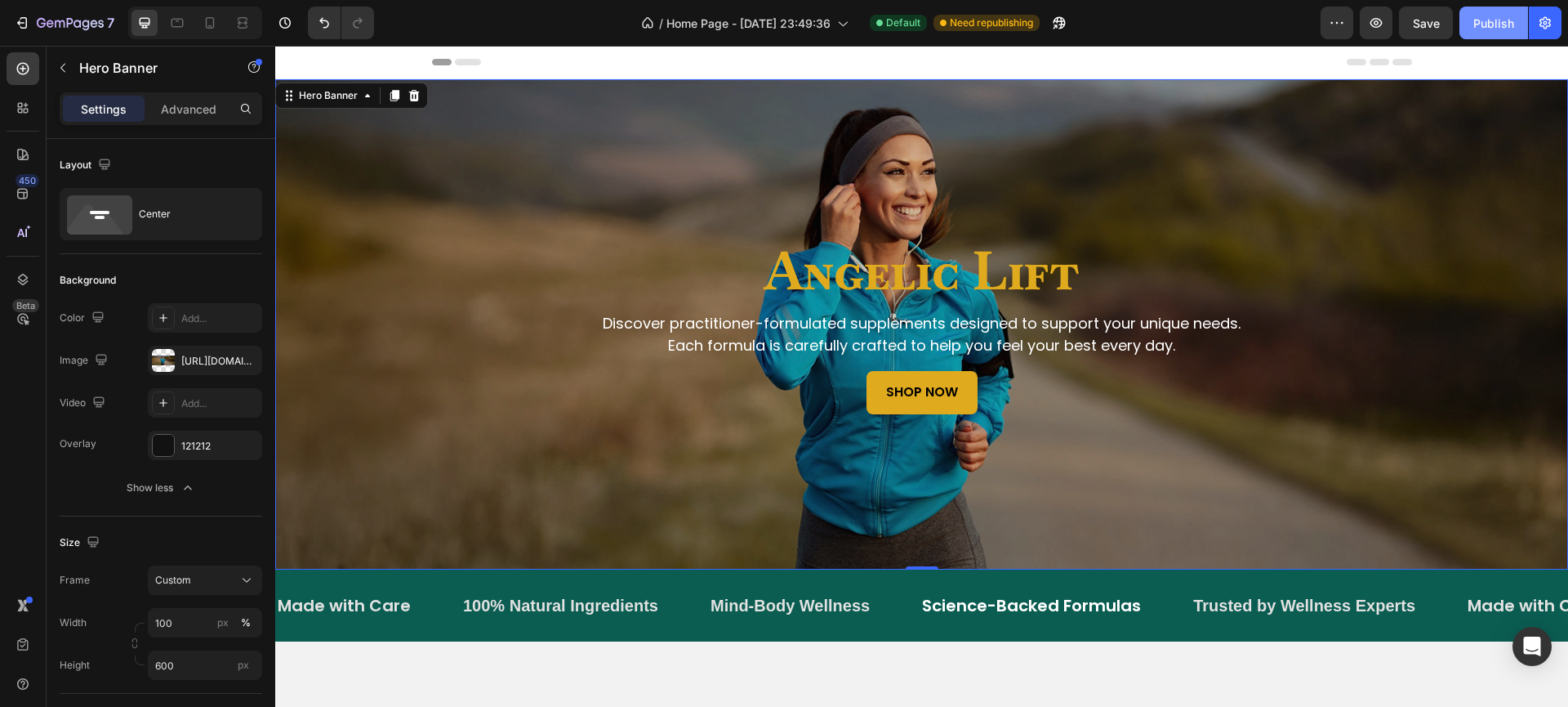
click at [1490, 25] on div "Publish" at bounding box center [1494, 23] width 41 height 17
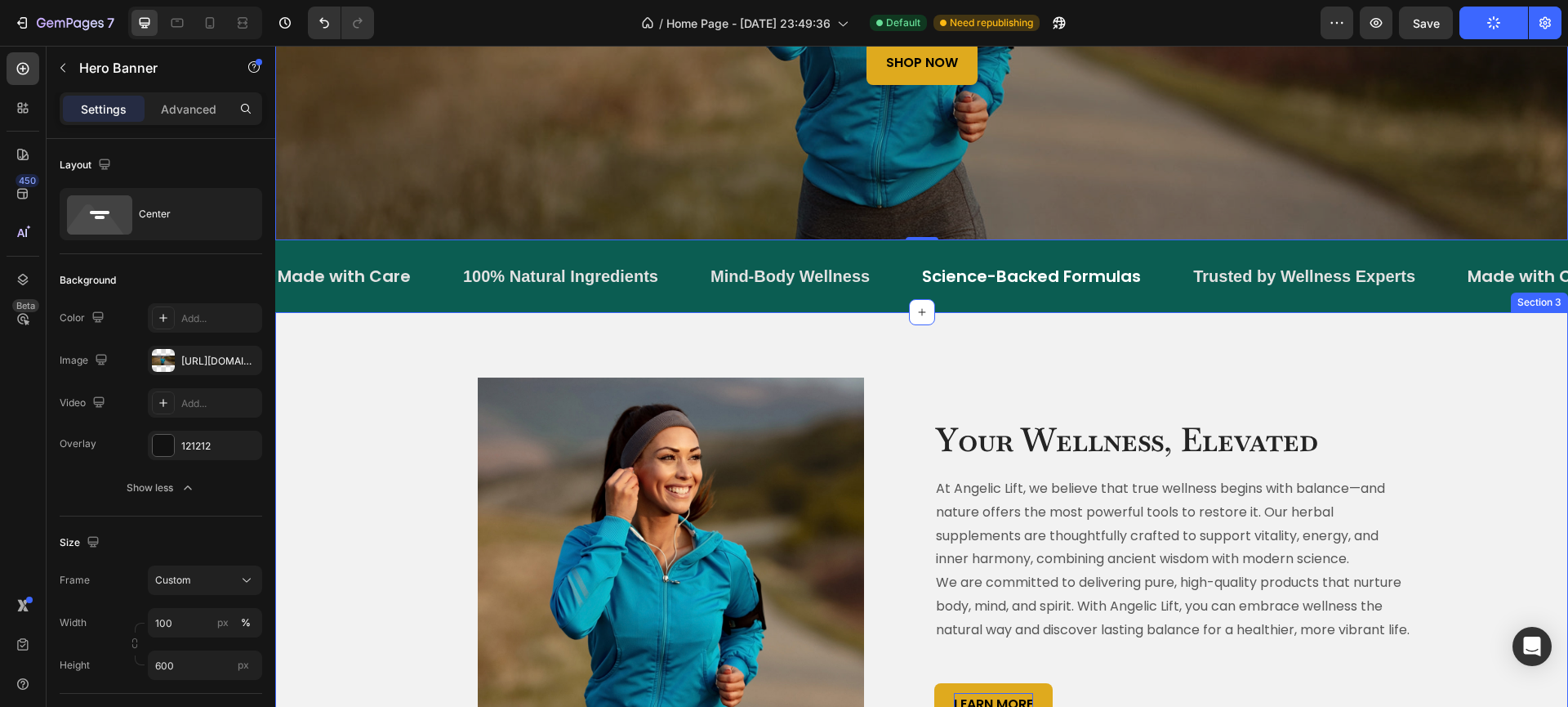
scroll to position [662, 0]
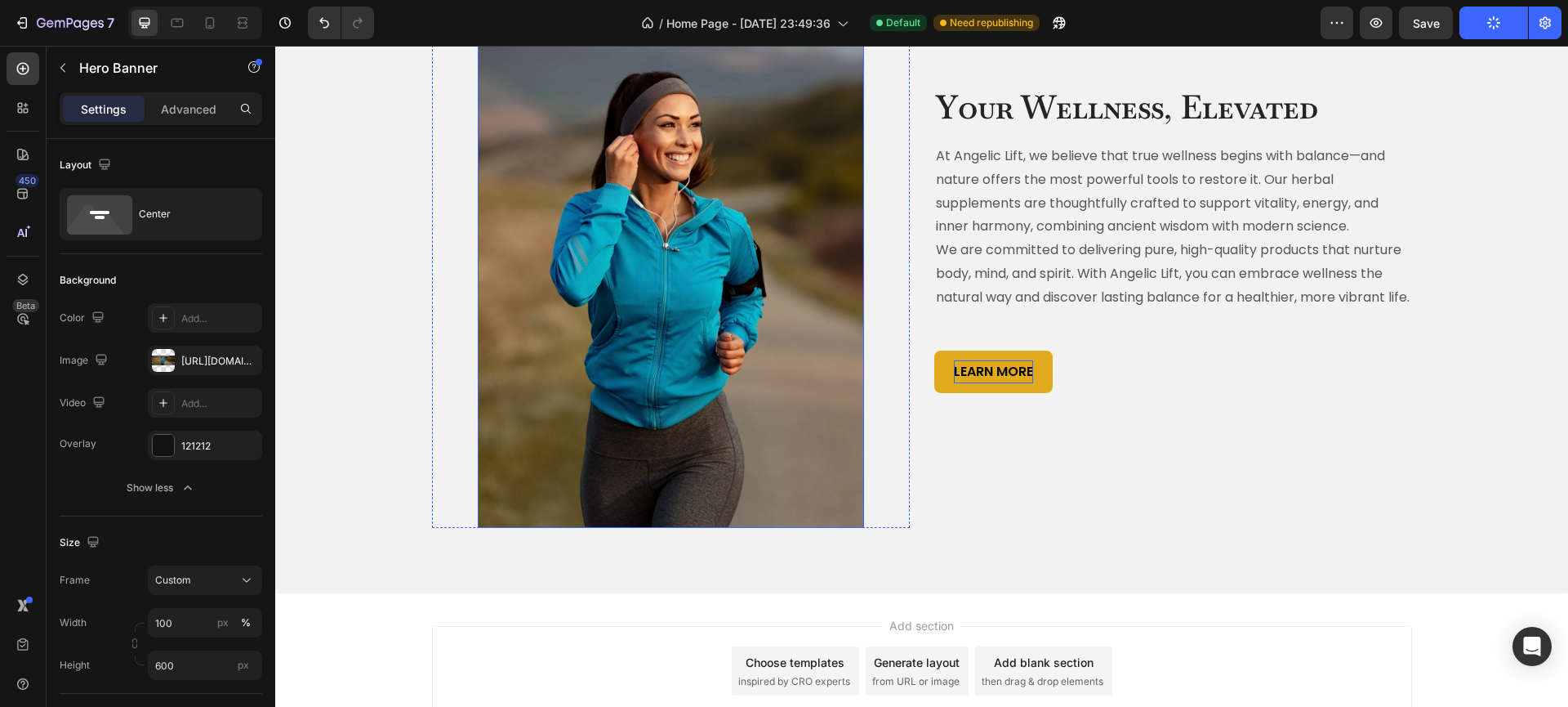
click at [671, 370] on img at bounding box center [670, 286] width 386 height 482
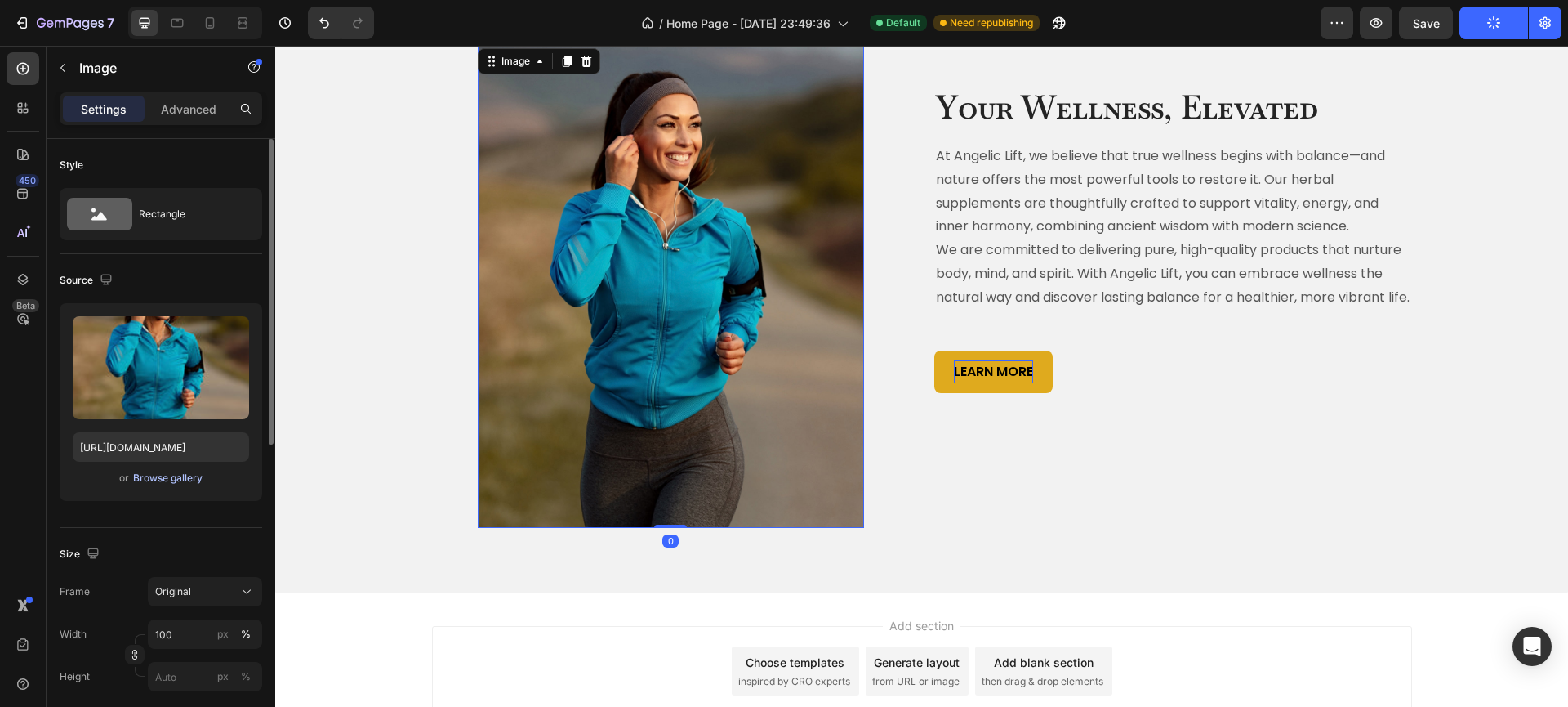
click at [186, 474] on div "Browse gallery" at bounding box center [167, 478] width 70 height 14
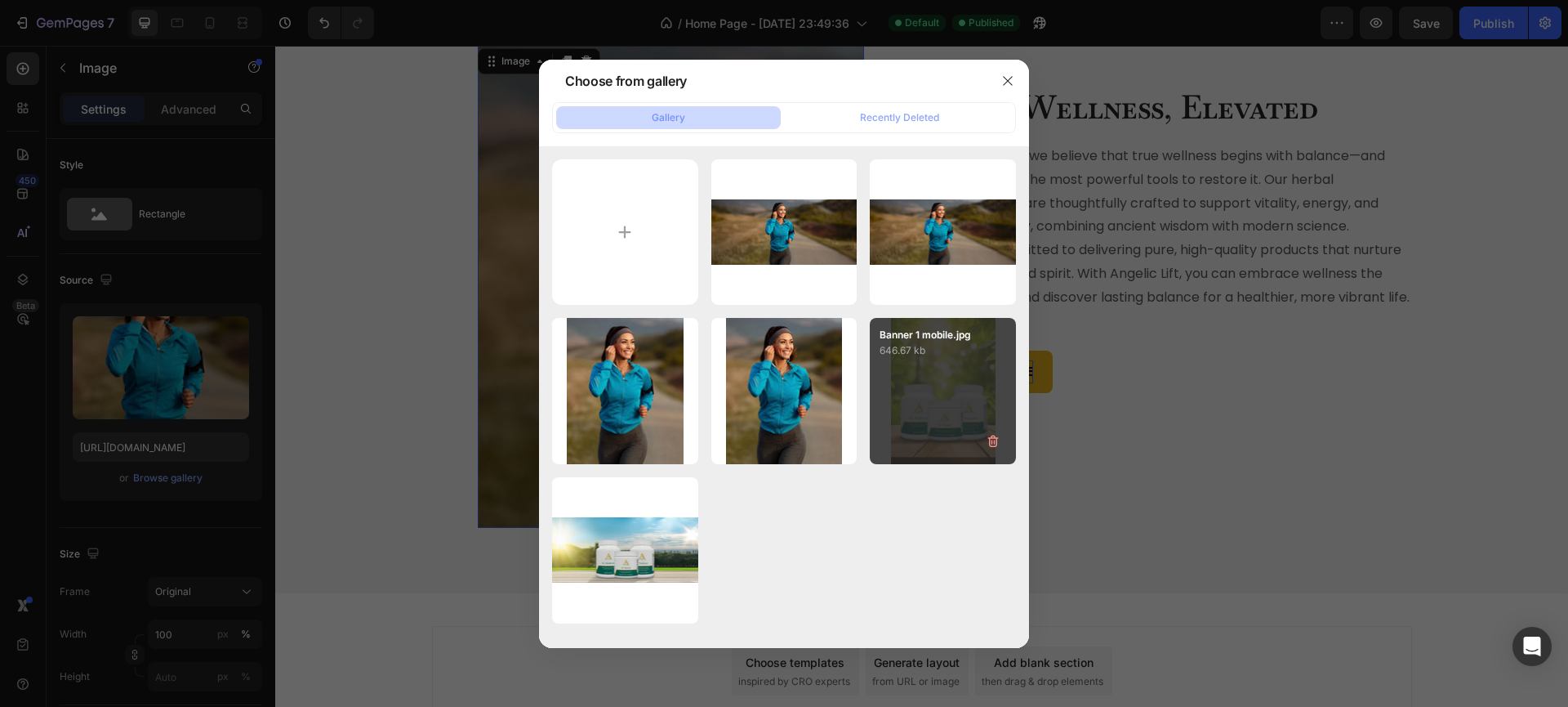
click at [923, 396] on div "Banner 1 mobile.jpg 646.67 kb" at bounding box center [943, 391] width 146 height 146
type input "https://cdn.shopify.com/s/files/1/0940/7135/7729/files/gempages_581517320380220…"
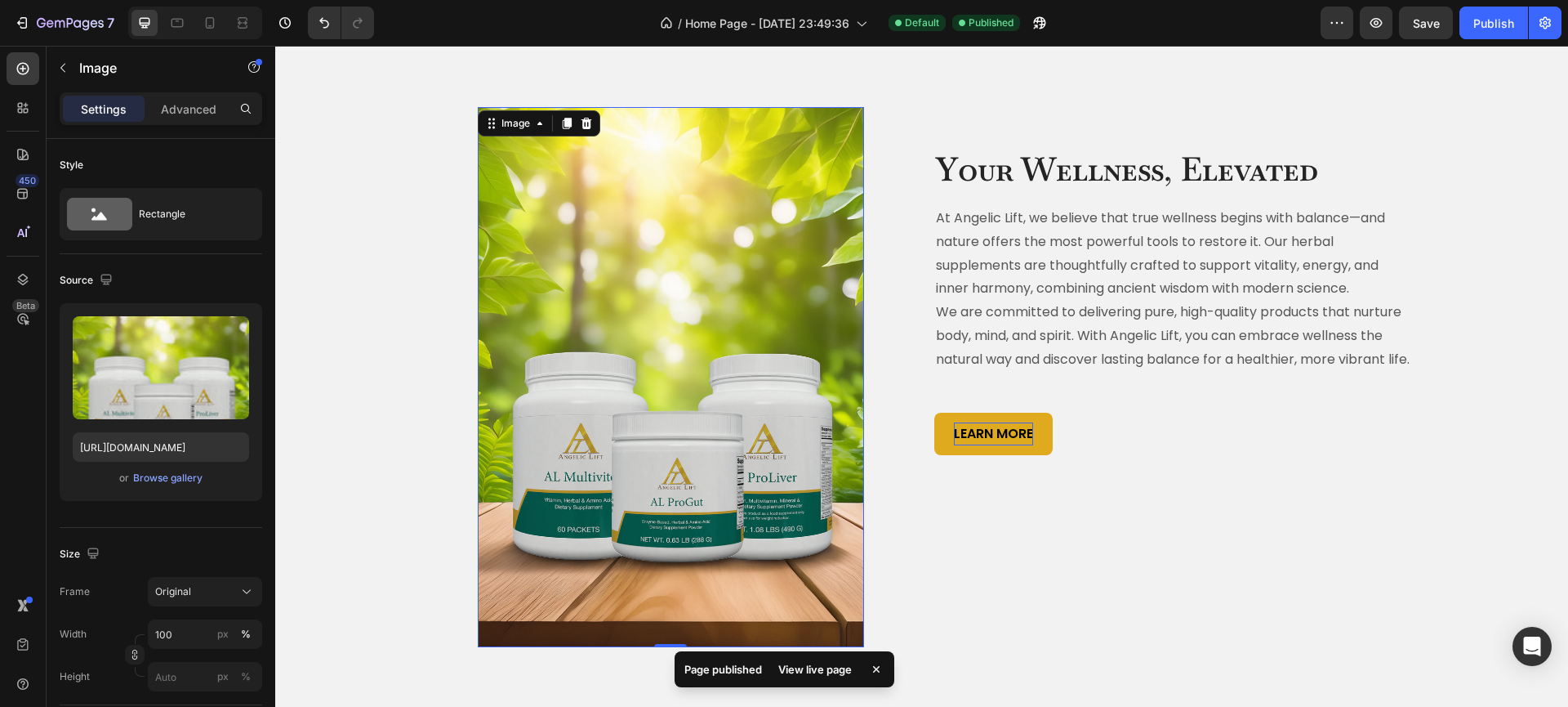
scroll to position [579, 0]
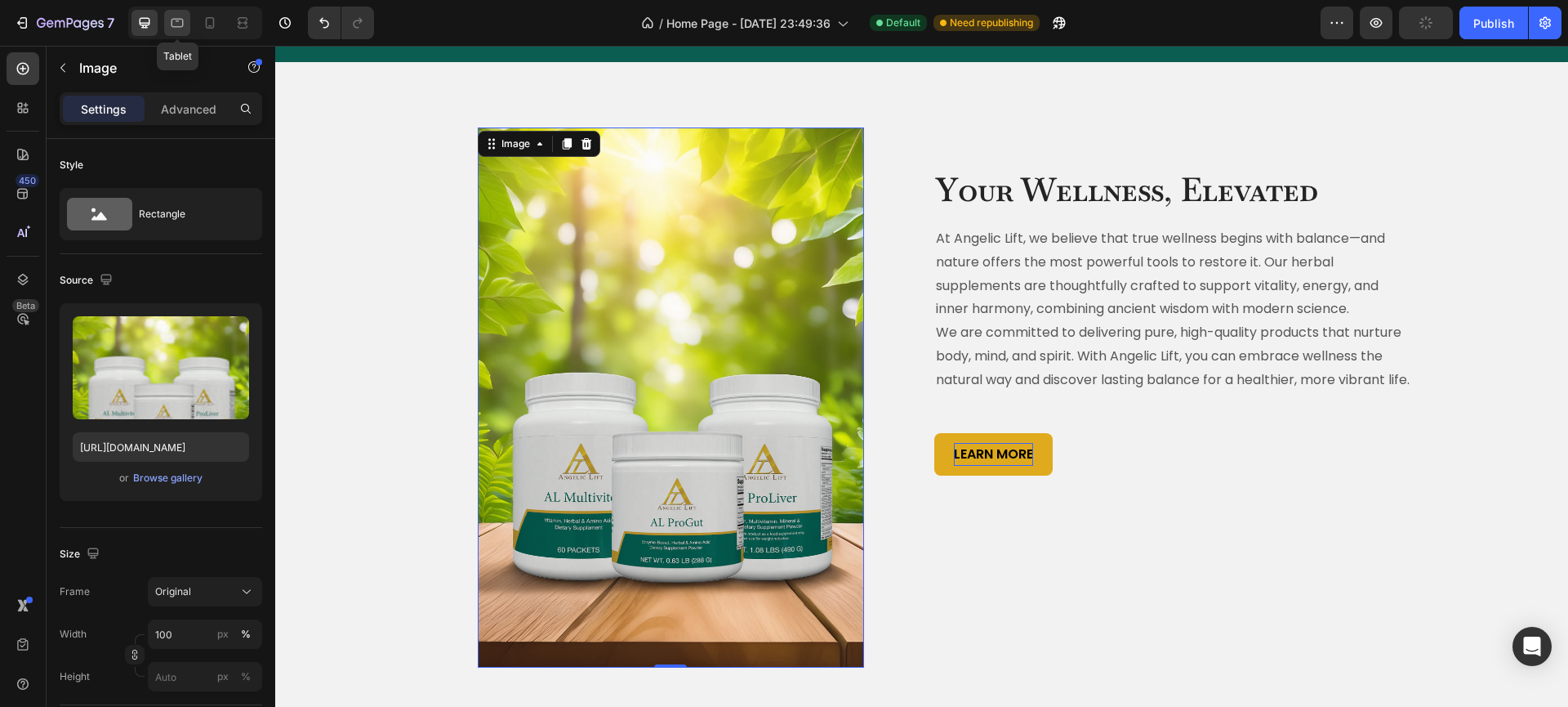
click at [172, 14] on icon at bounding box center [177, 22] width 16 height 16
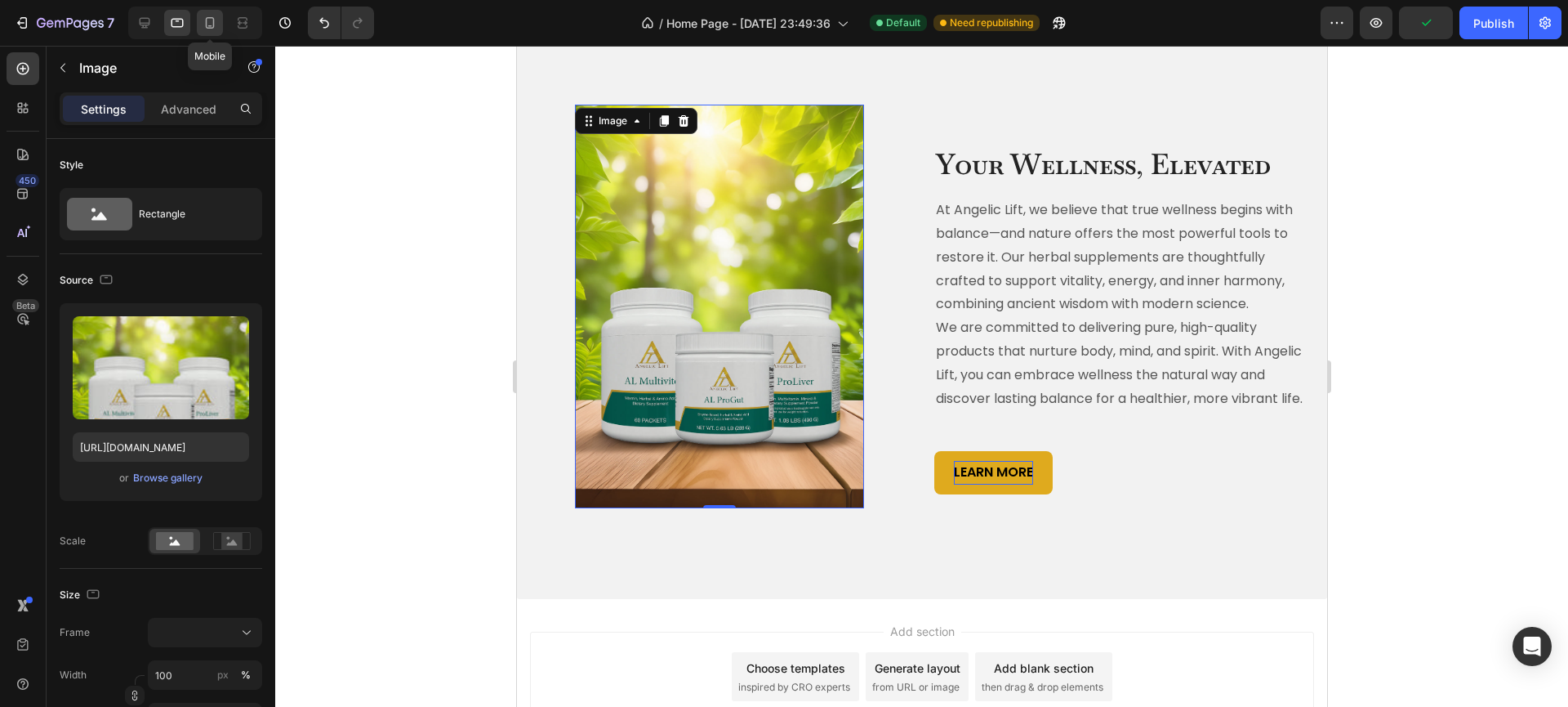
click at [217, 22] on icon at bounding box center [209, 22] width 16 height 16
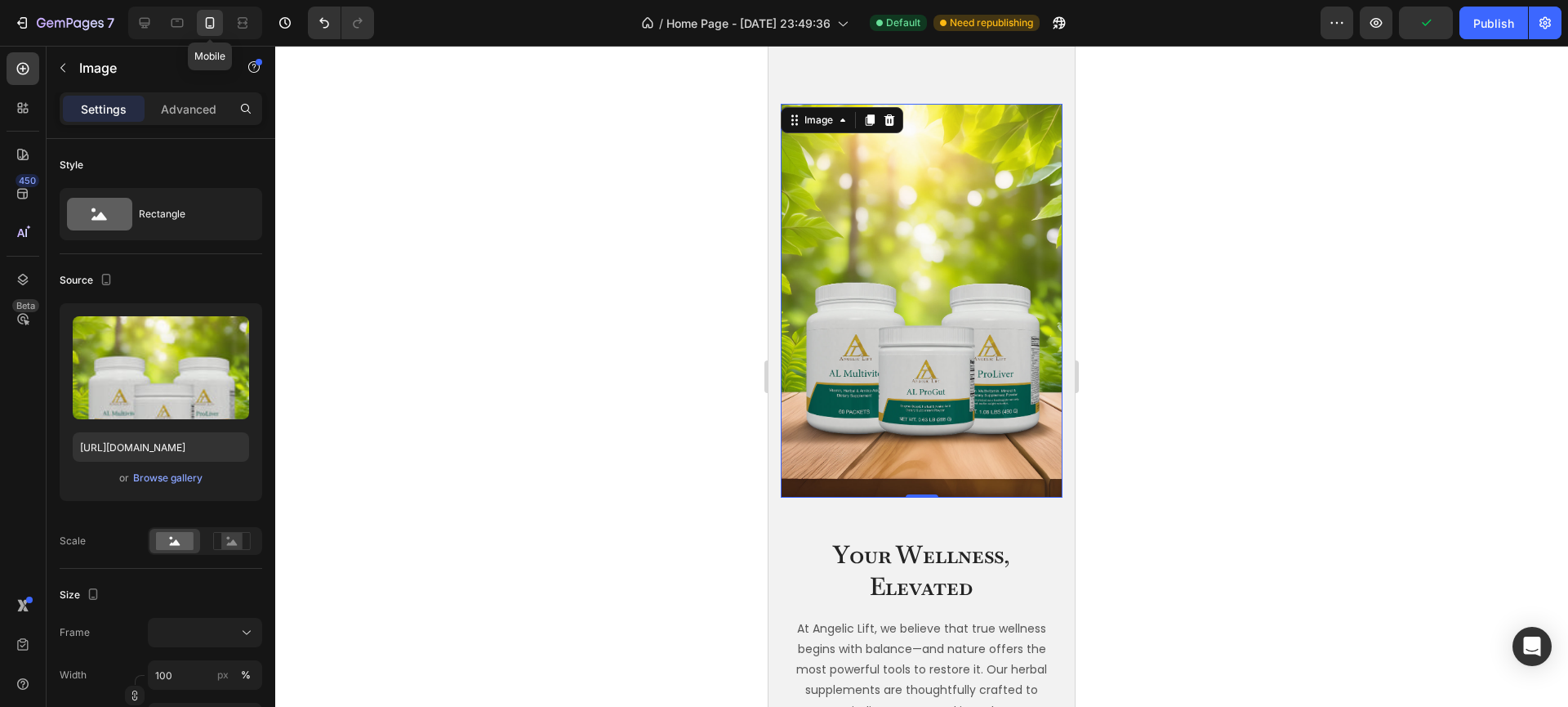
scroll to position [598, 0]
click at [137, 21] on div at bounding box center [144, 22] width 26 height 26
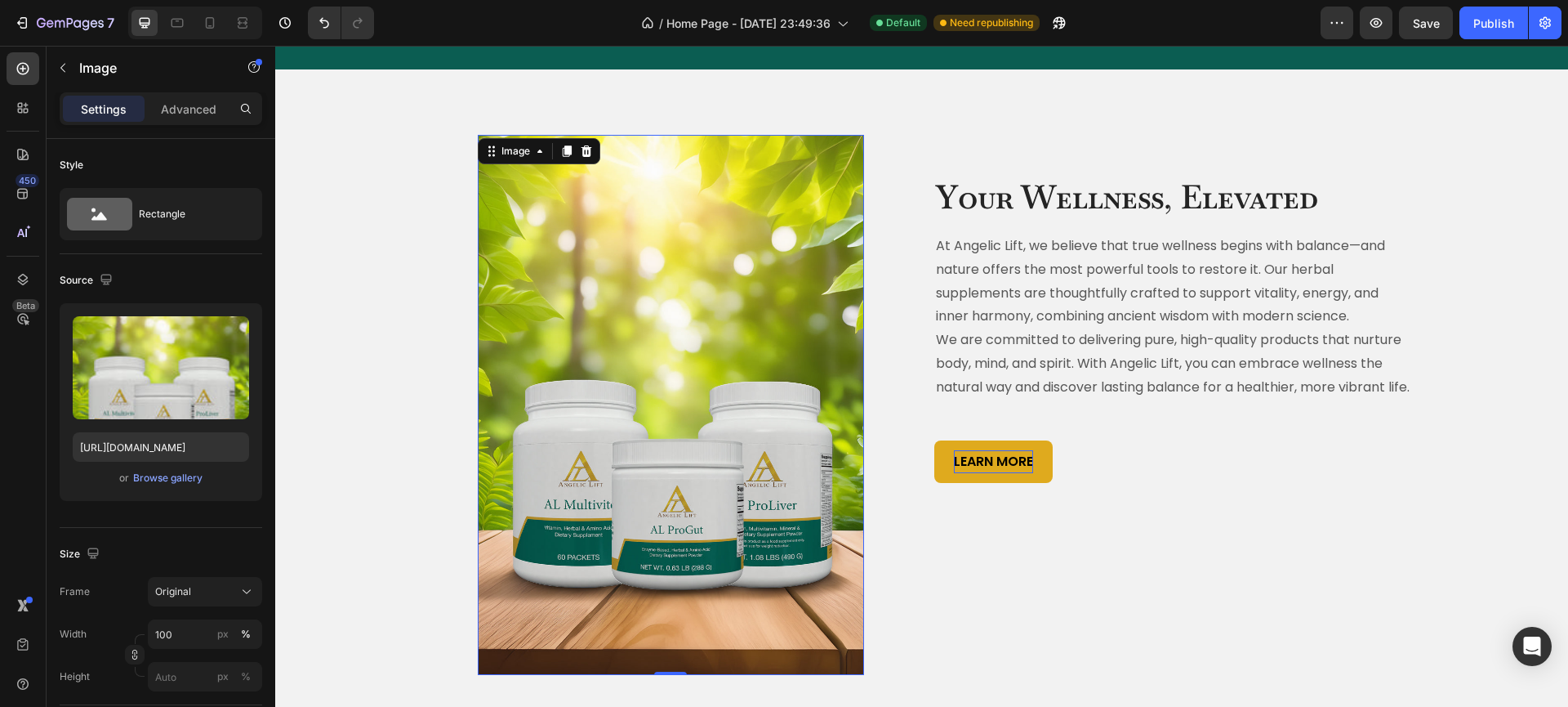
scroll to position [736, 0]
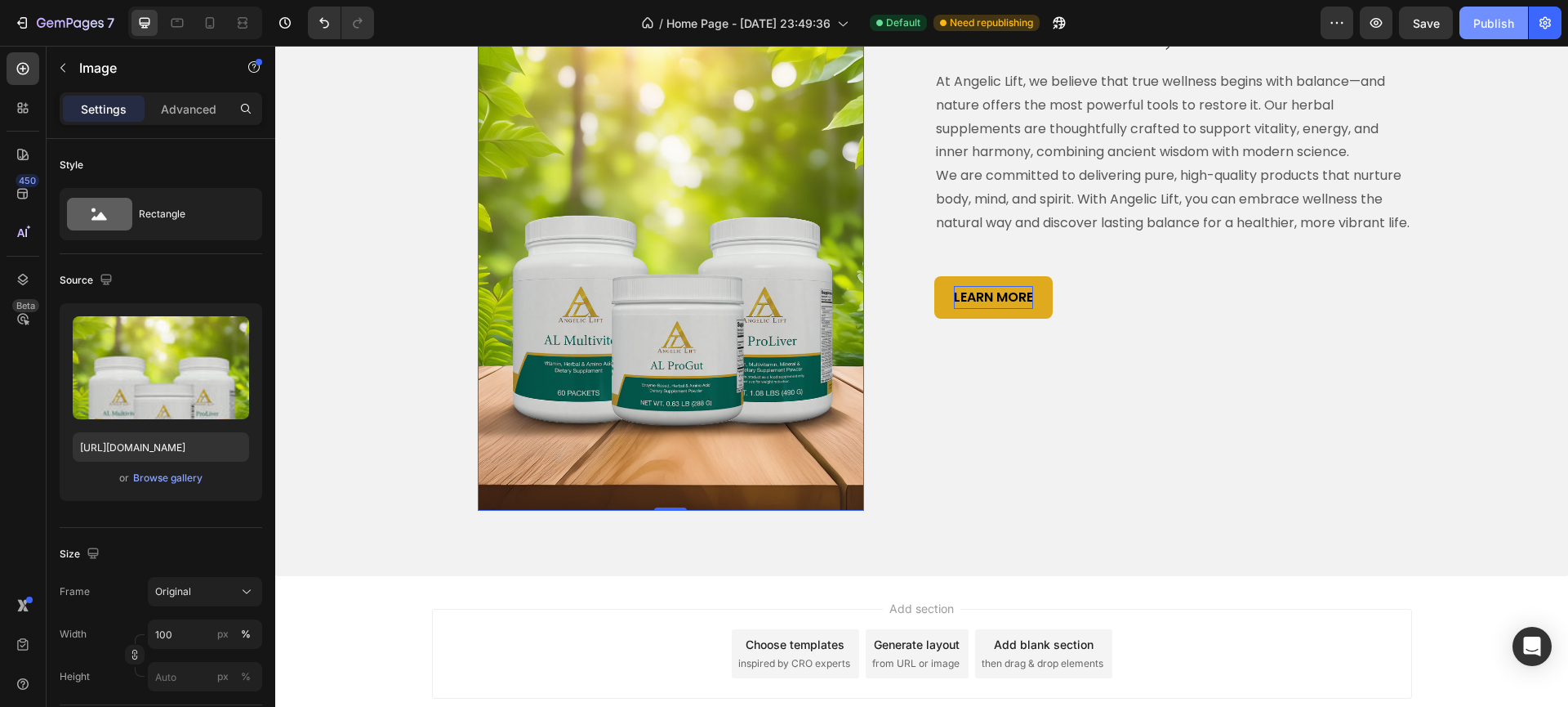
click at [1474, 24] on div "Publish" at bounding box center [1494, 23] width 41 height 17
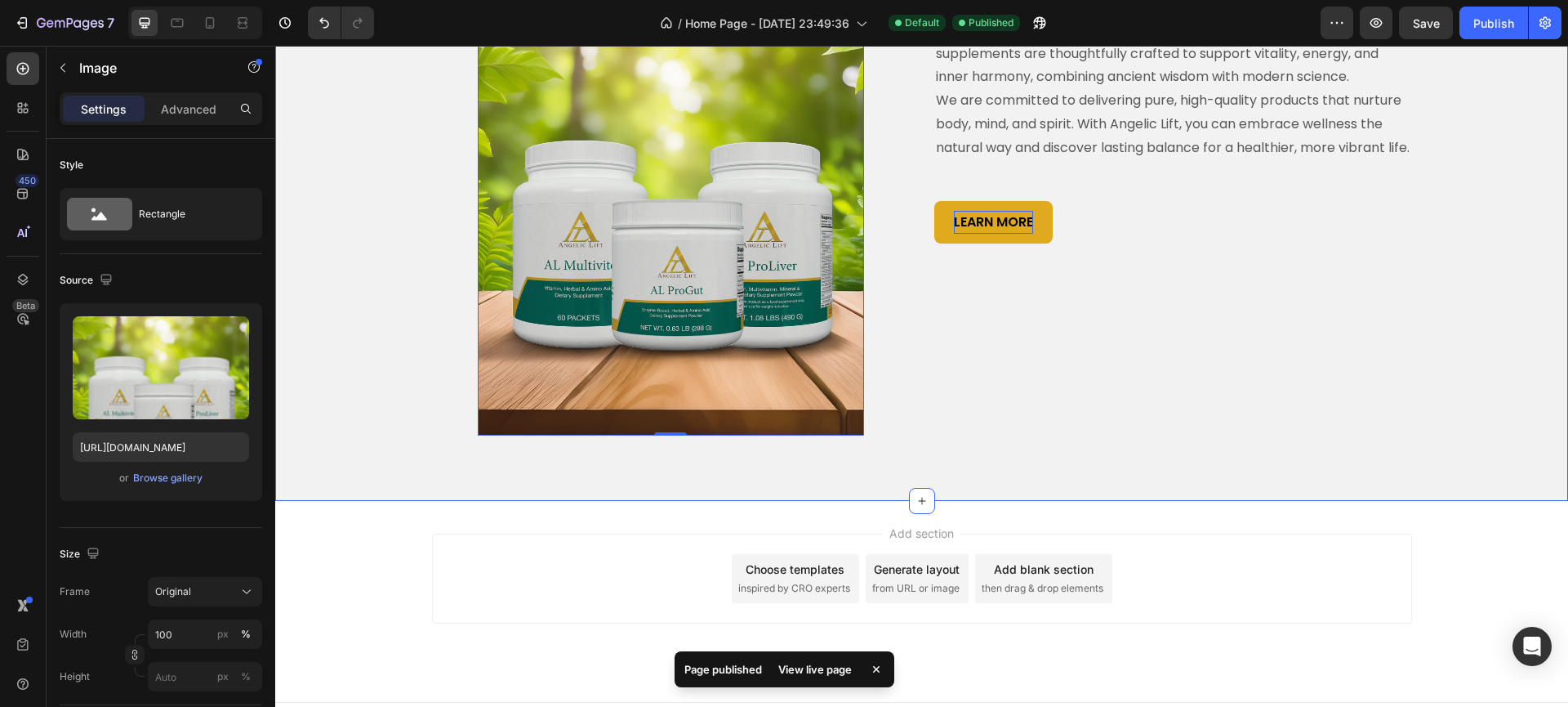
scroll to position [596, 0]
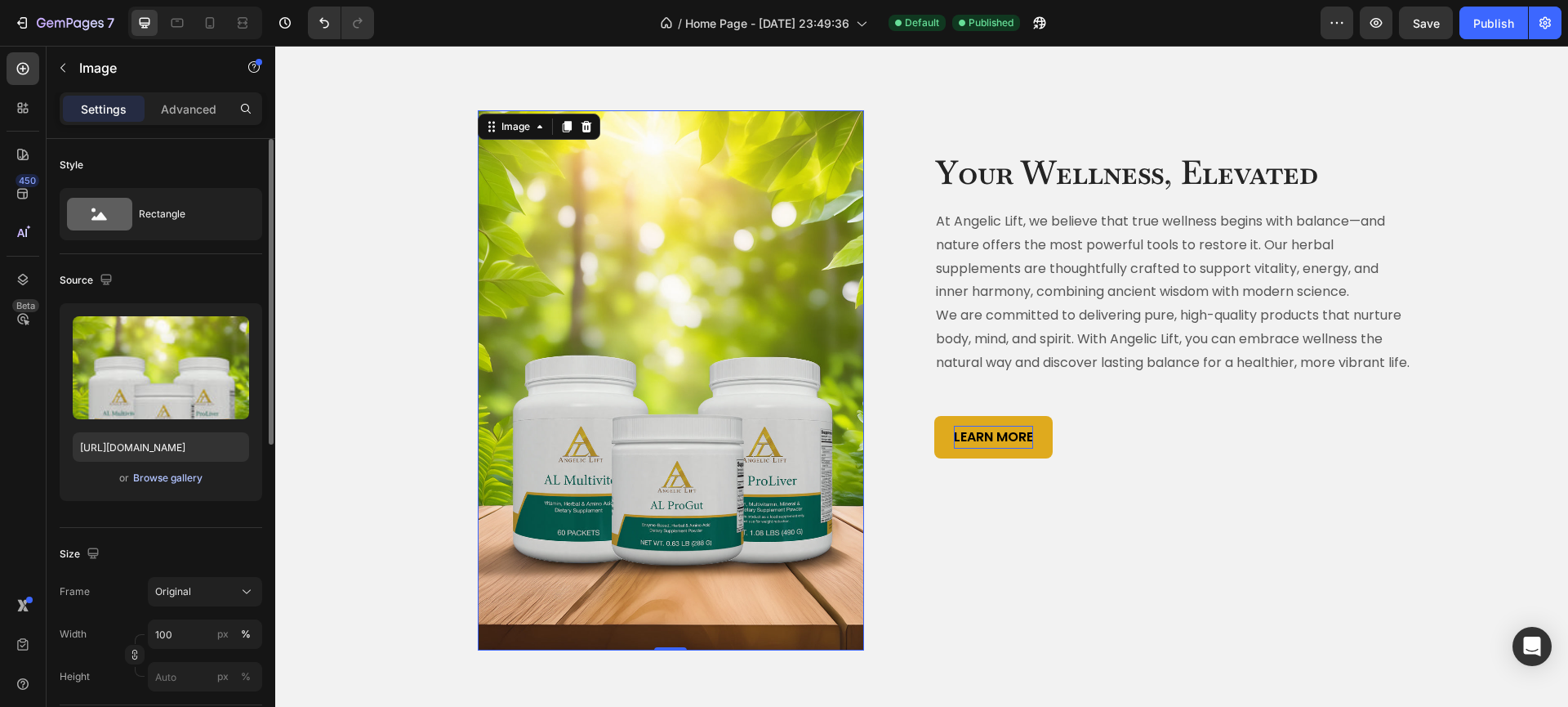
click at [173, 482] on div "Browse gallery" at bounding box center [167, 478] width 70 height 14
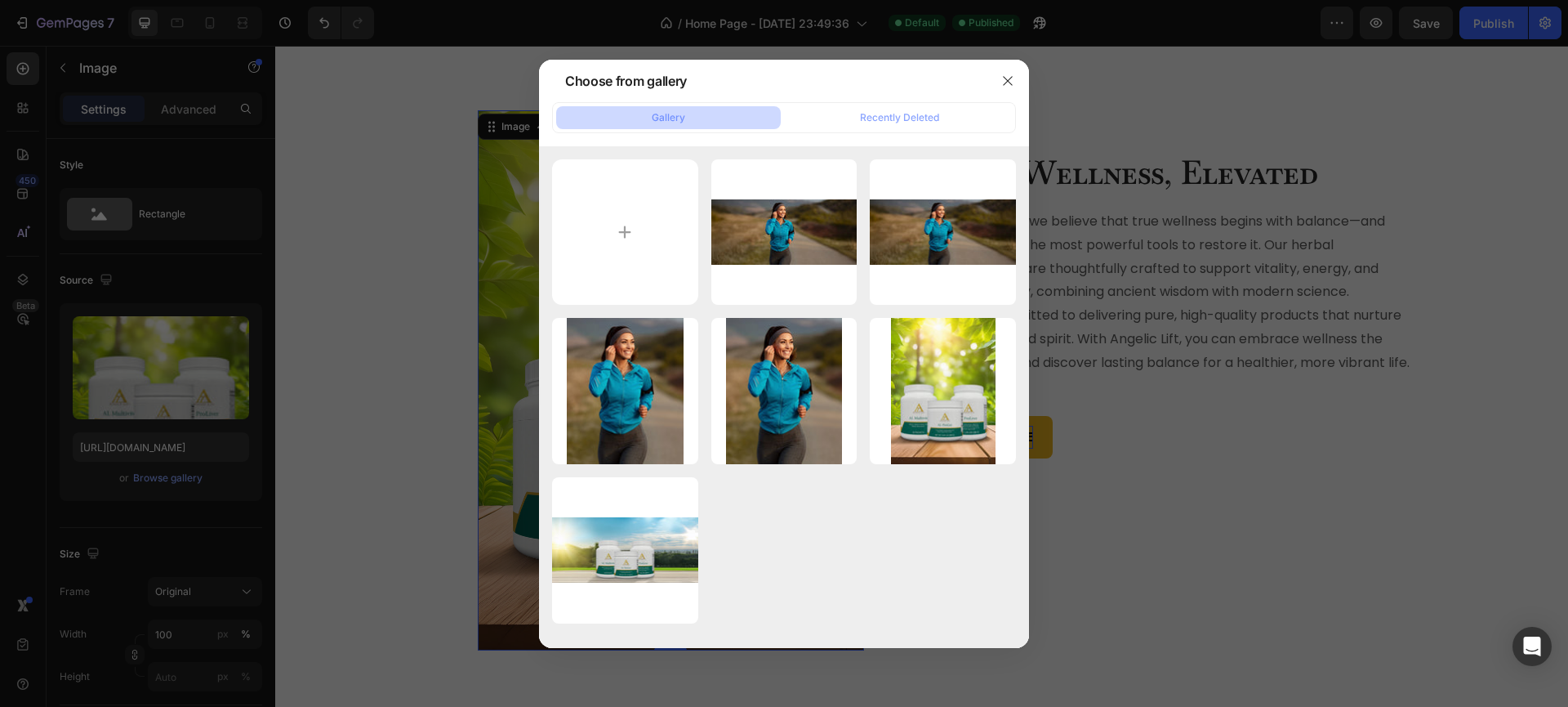
type input "C:\fakepath\Banner 2 v2 copy.jpg"
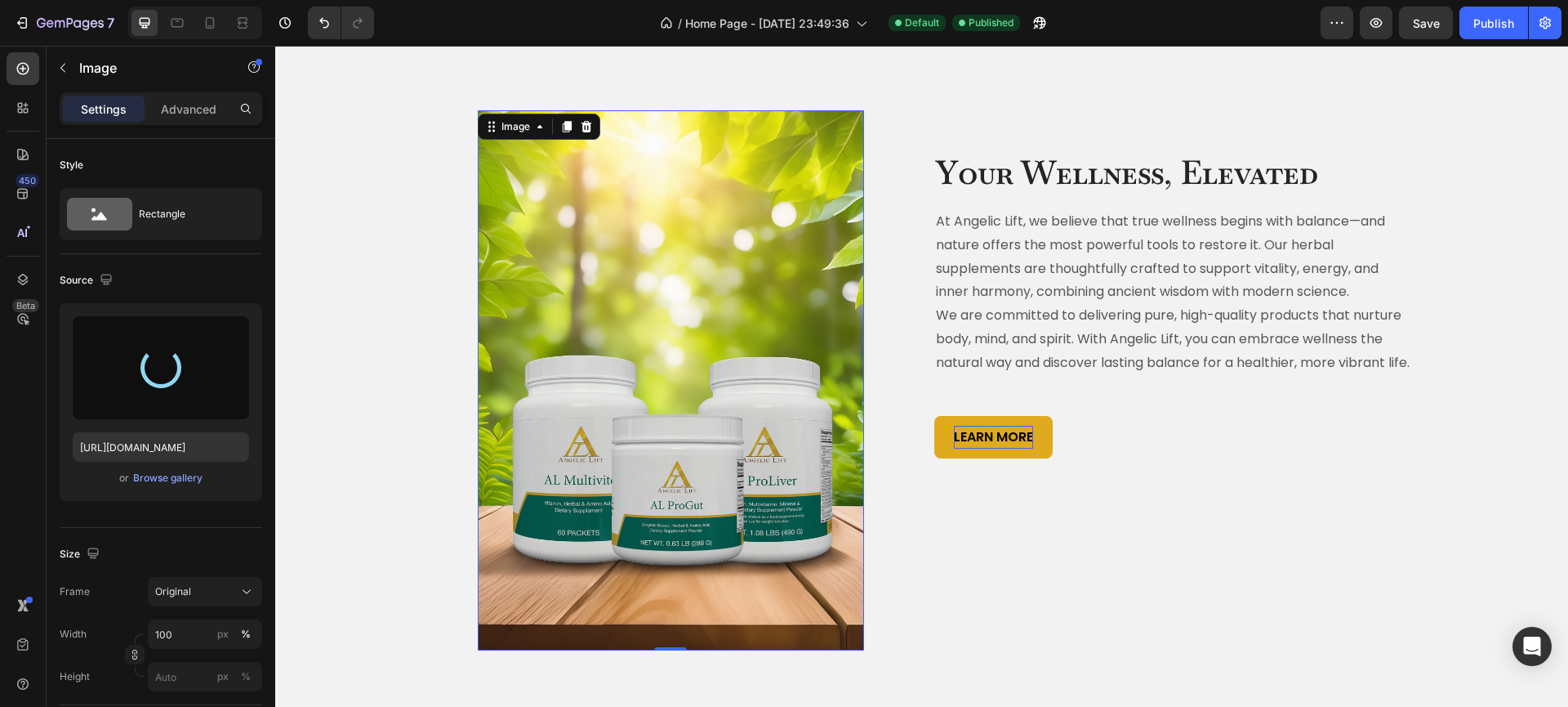
type input "https://cdn.shopify.com/s/files/1/0940/7135/7729/files/gempages_581517320380220…"
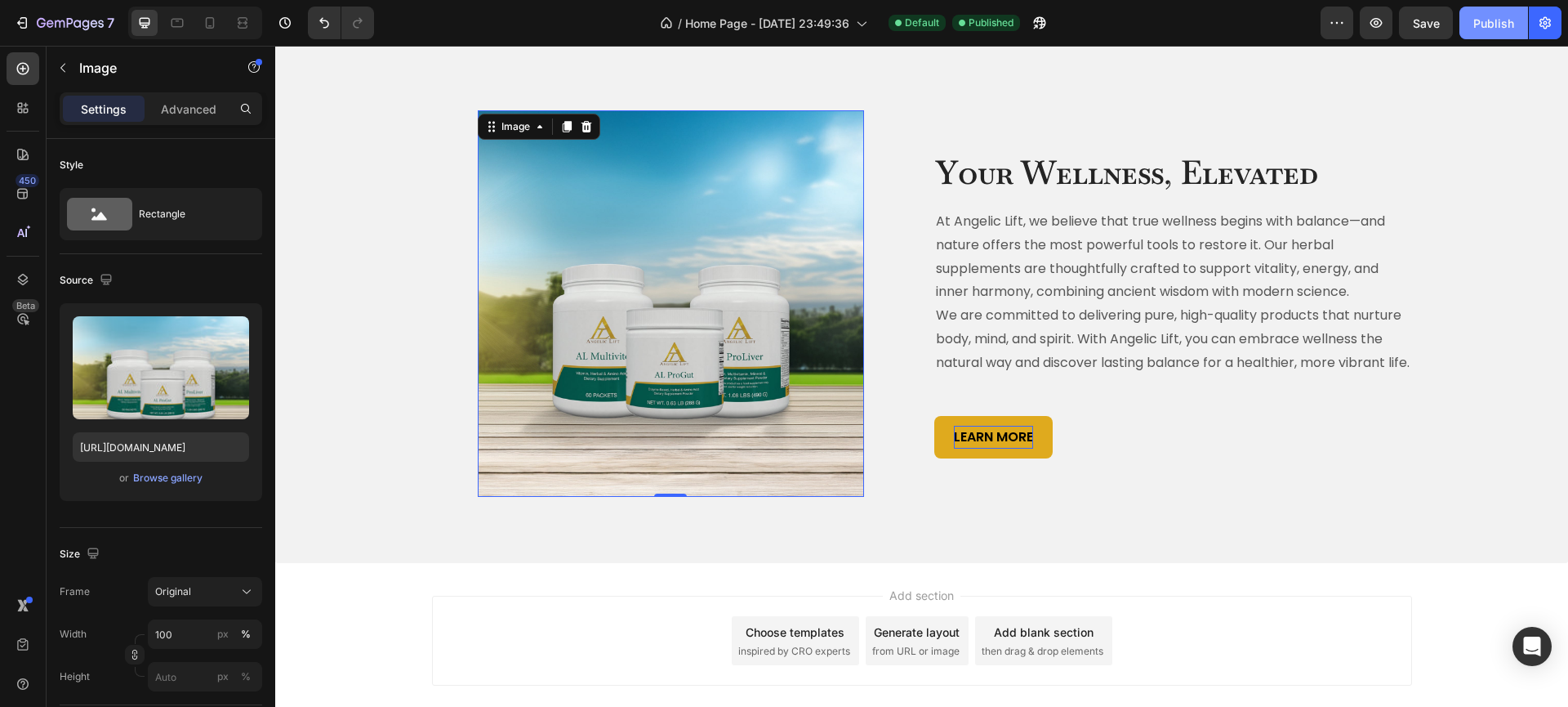
click at [1500, 27] on div "Publish" at bounding box center [1494, 23] width 41 height 17
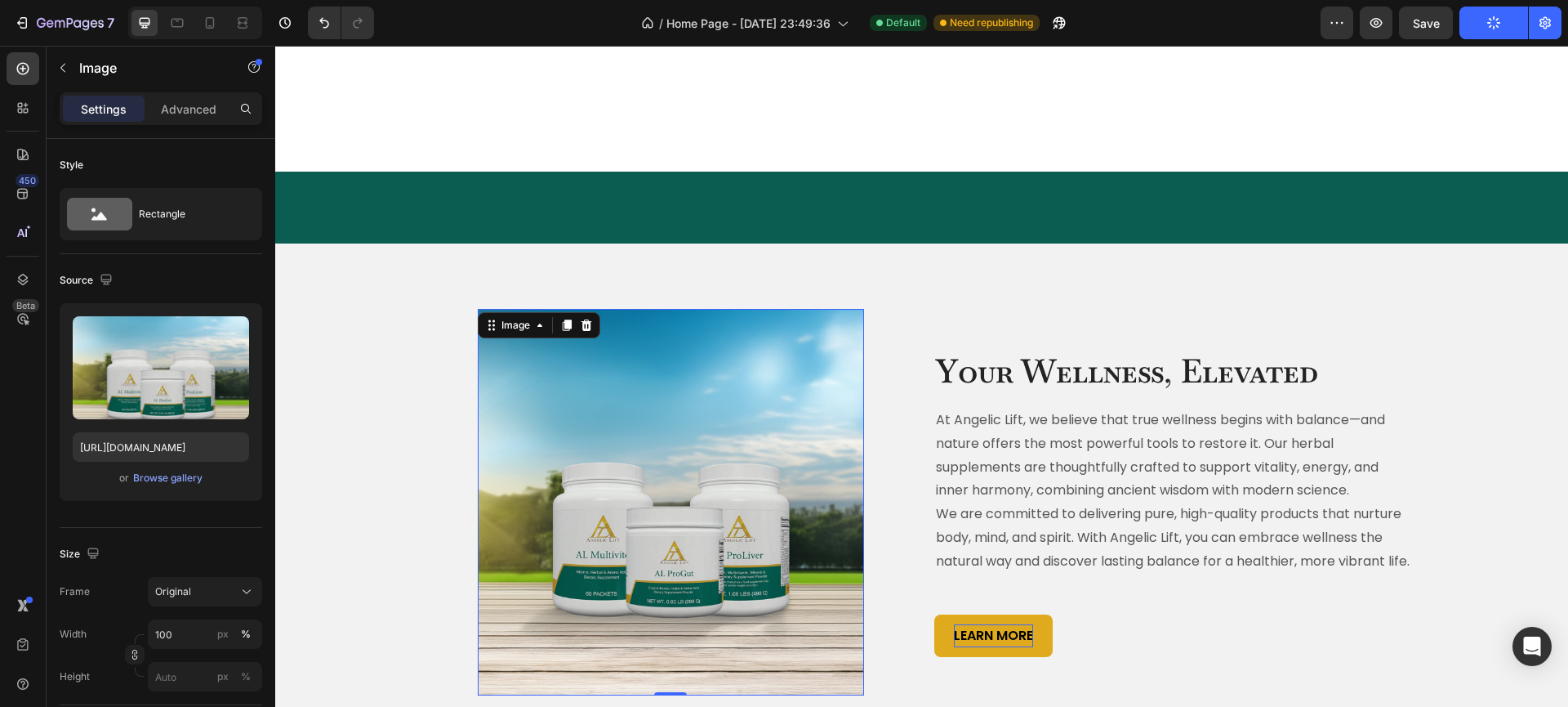
scroll to position [712, 0]
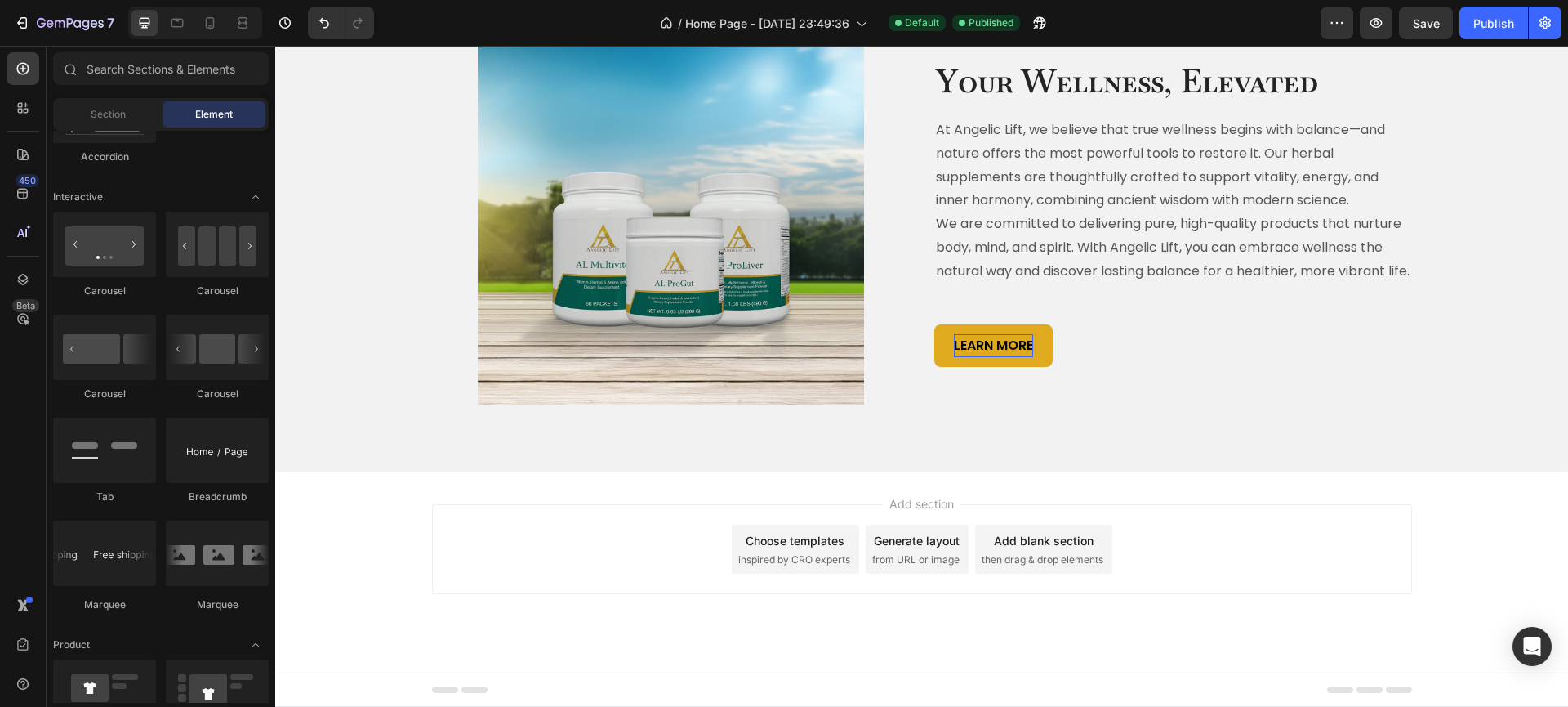
click at [797, 558] on span "inspired by CRO experts" at bounding box center [794, 559] width 112 height 14
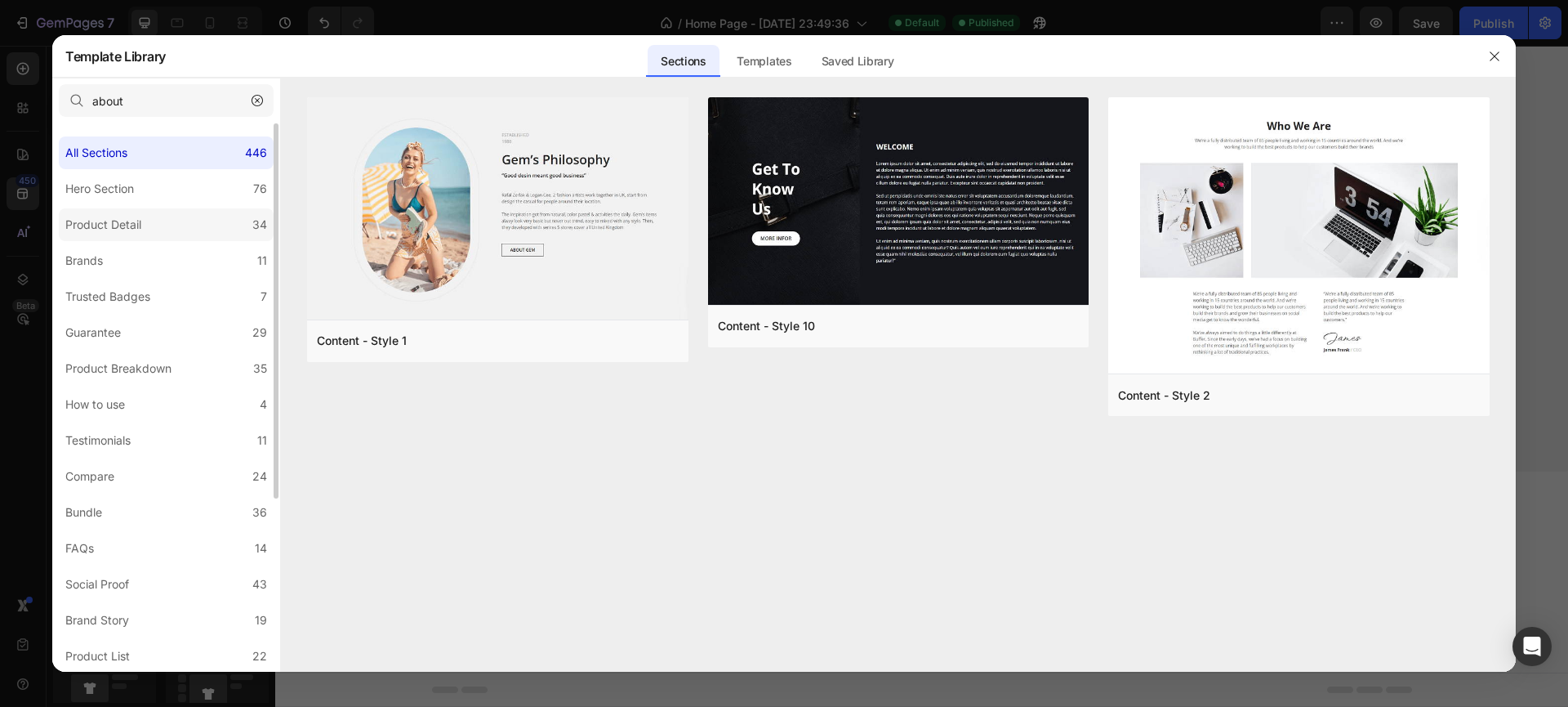
click at [164, 219] on label "Product Detail 34" at bounding box center [166, 225] width 215 height 32
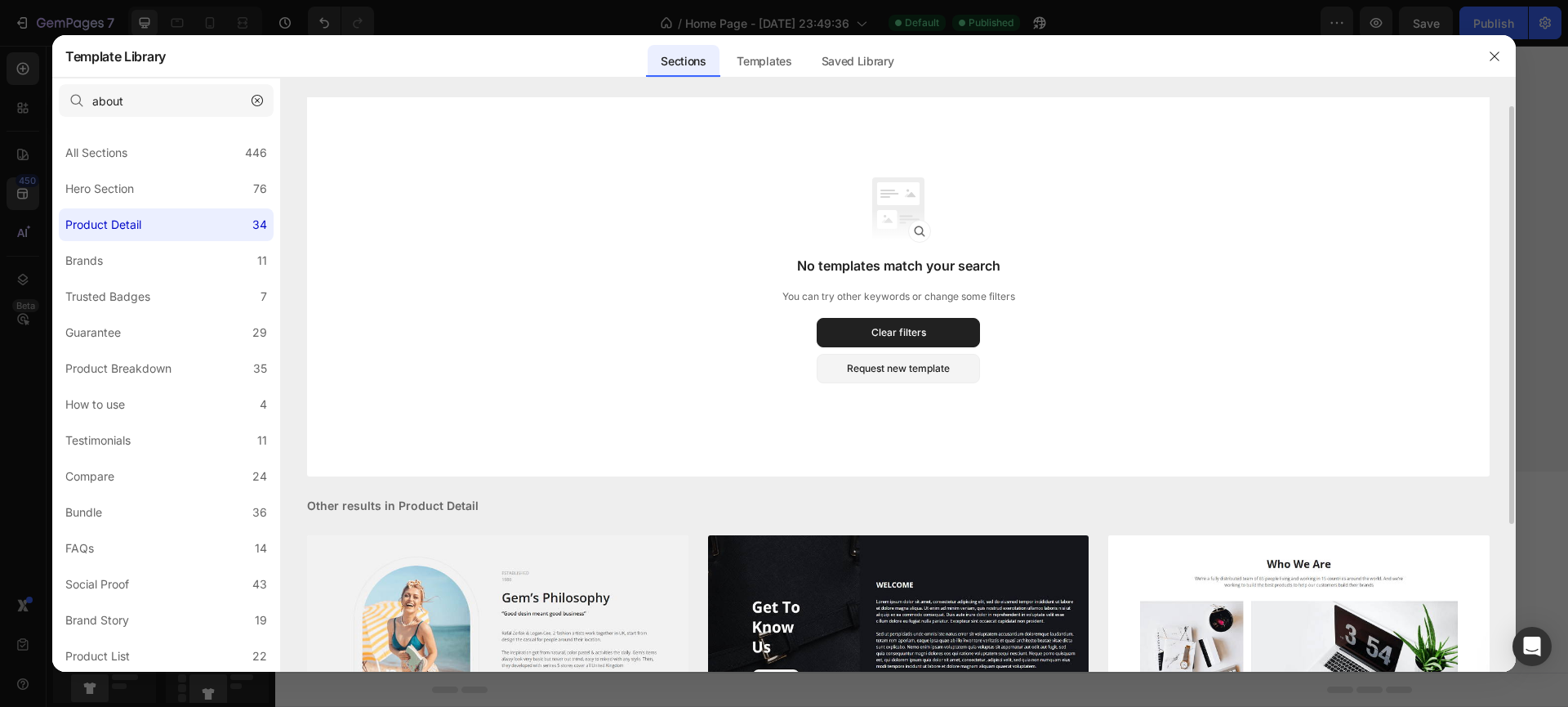
scroll to position [0, 0]
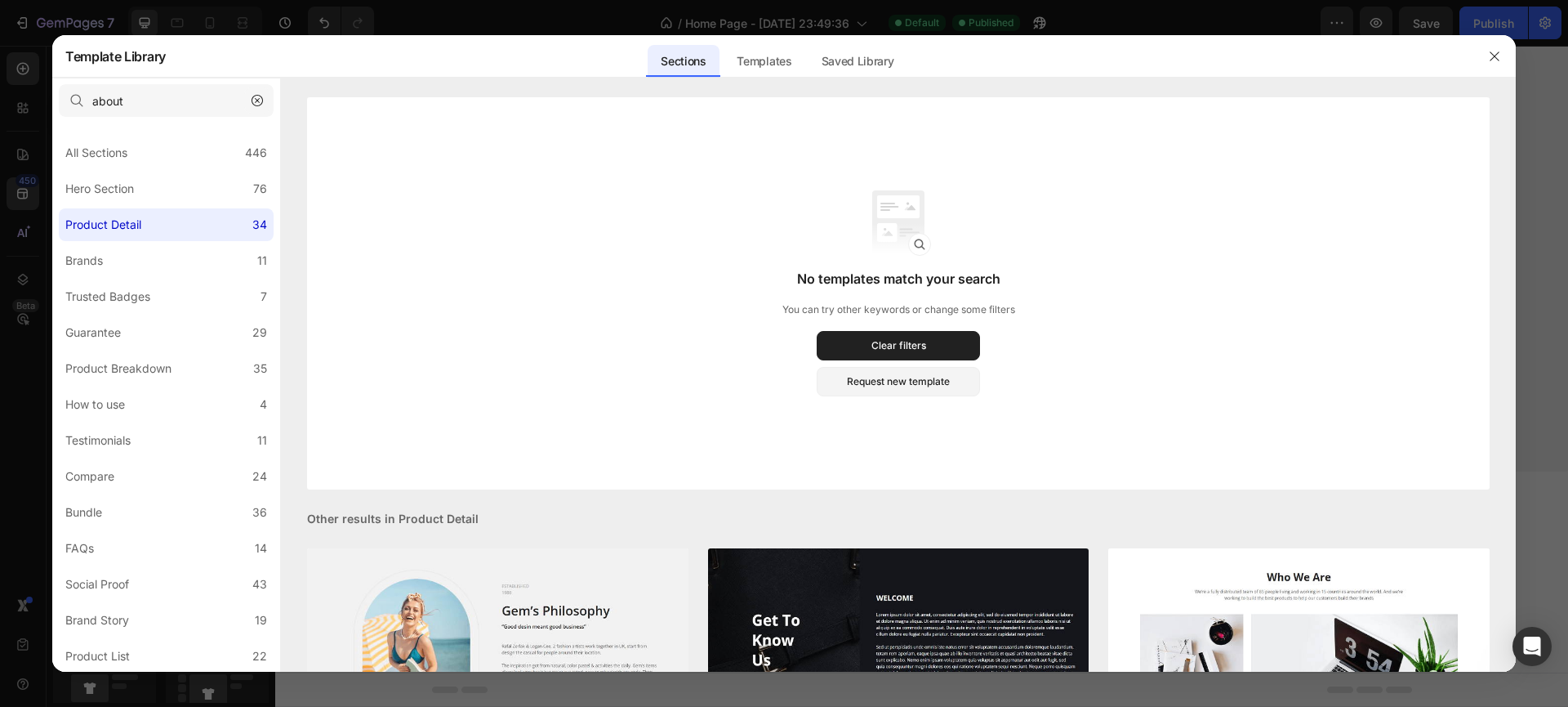
click at [261, 98] on icon "button" at bounding box center [257, 100] width 11 height 11
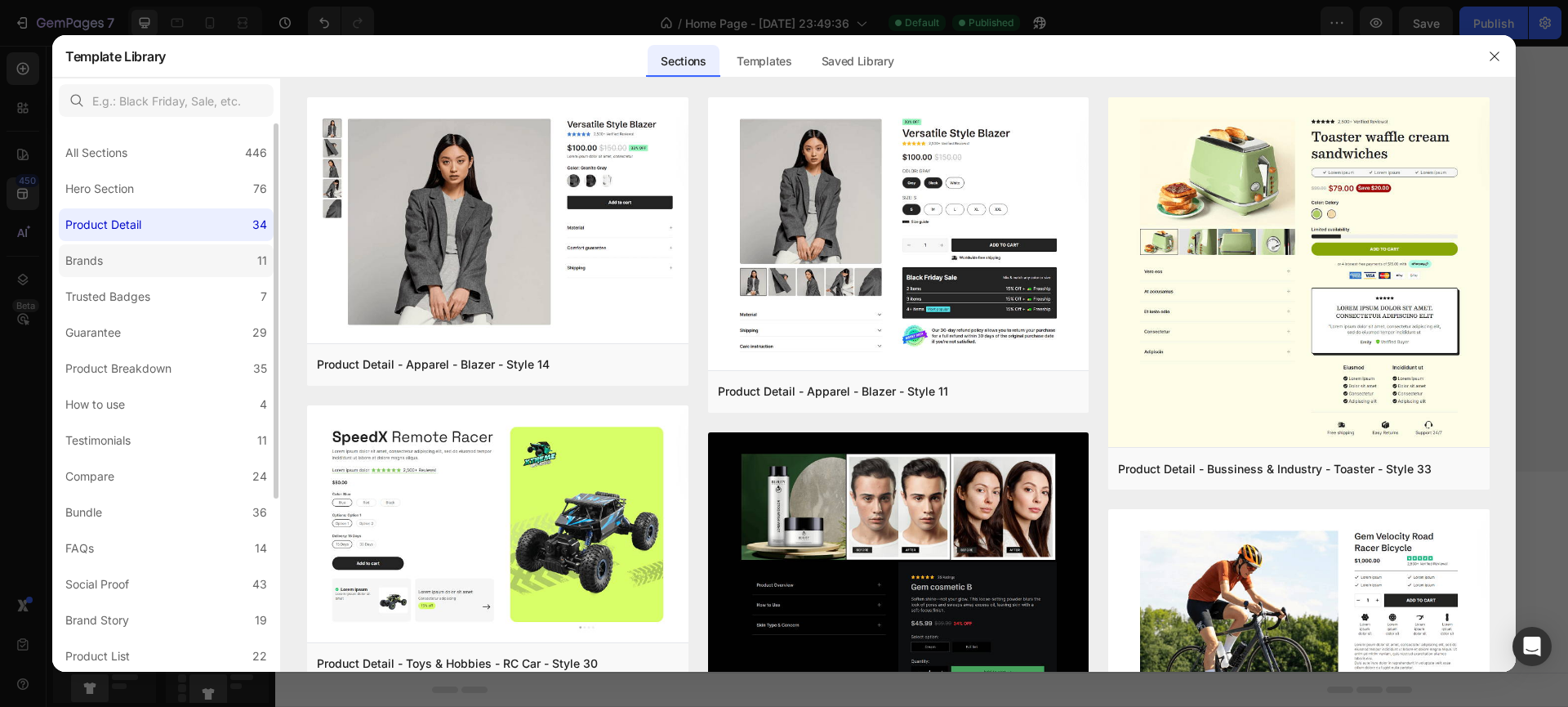
click at [118, 263] on label "Brands 11" at bounding box center [166, 261] width 215 height 32
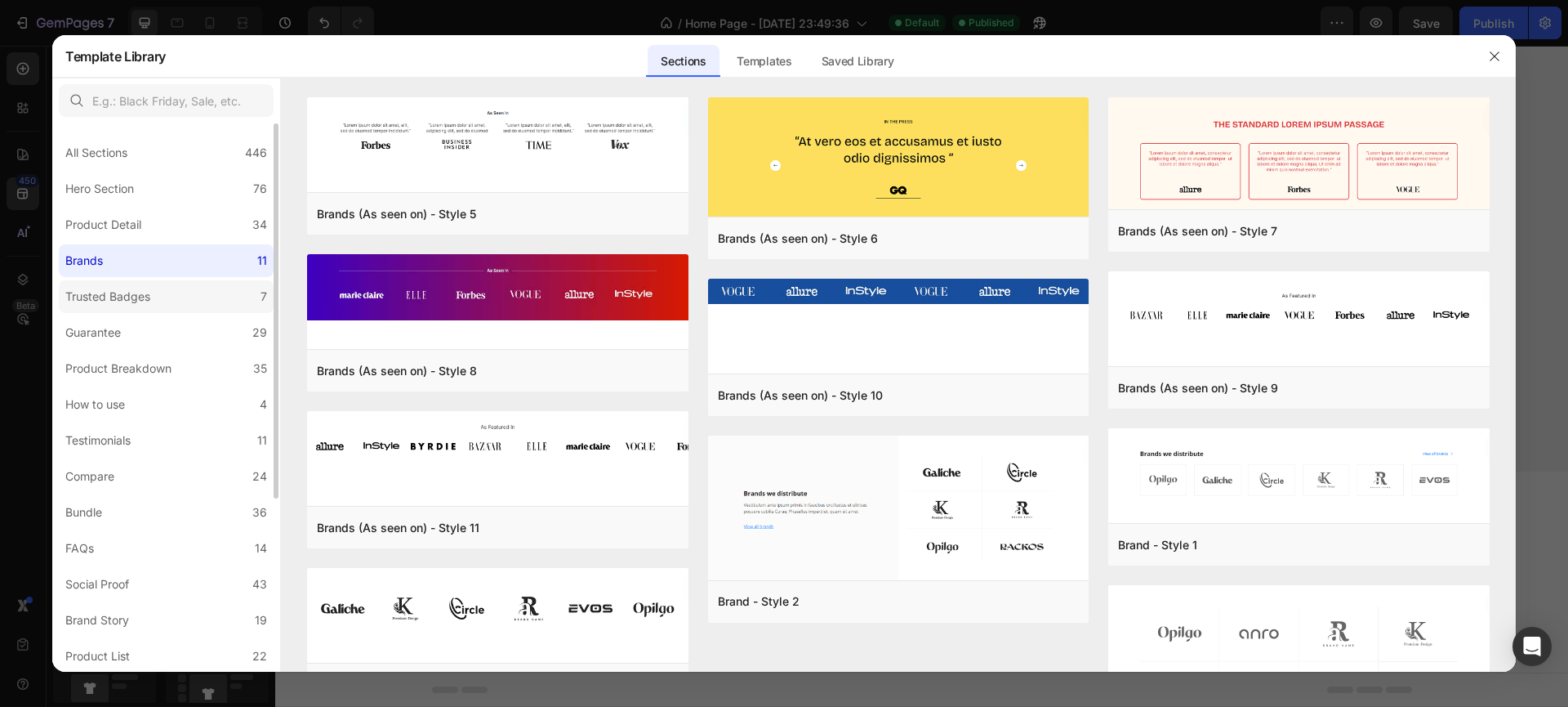
click at [117, 300] on div "Trusted Badges" at bounding box center [107, 296] width 85 height 20
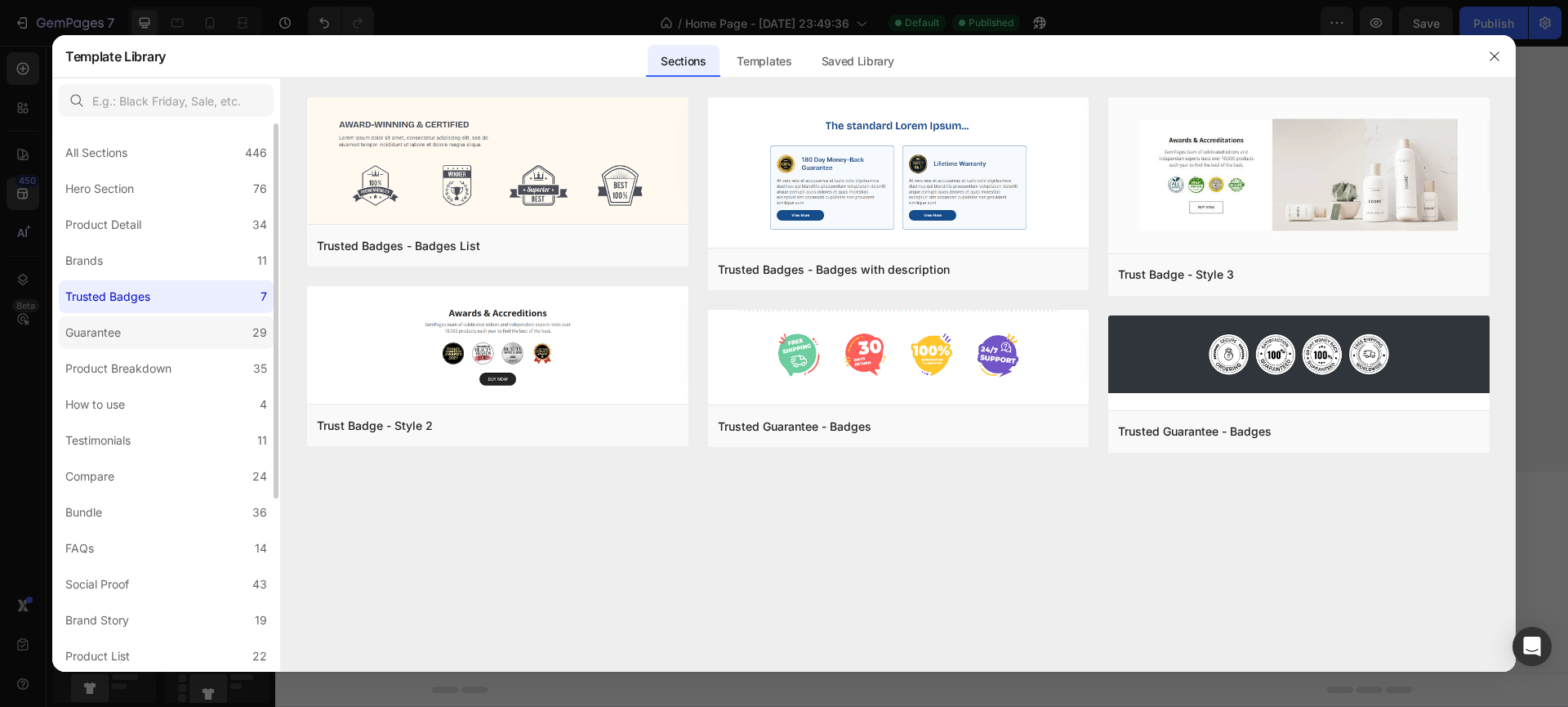
click at [133, 333] on label "Guarantee 29" at bounding box center [166, 332] width 215 height 32
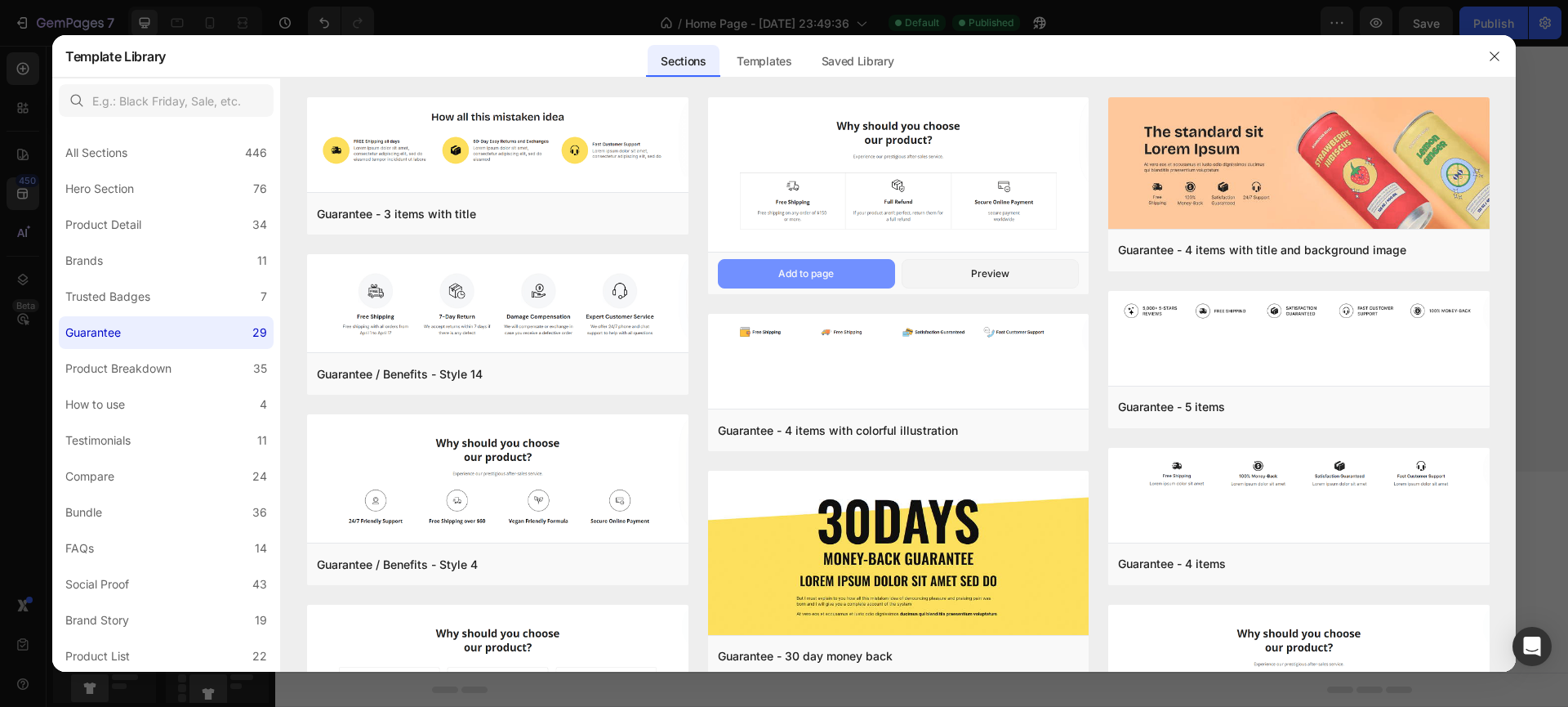
click at [817, 268] on div "Add to page" at bounding box center [806, 273] width 55 height 14
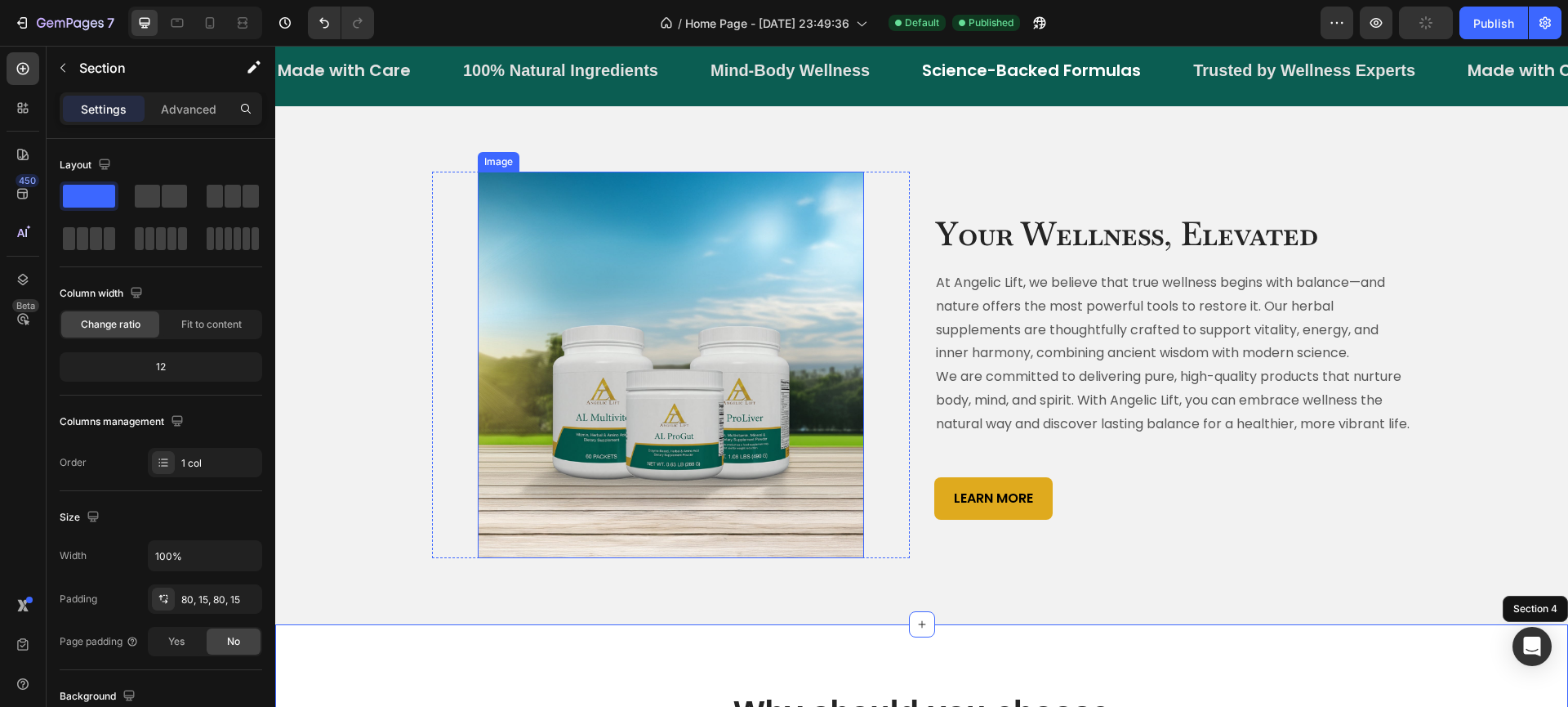
scroll to position [762, 0]
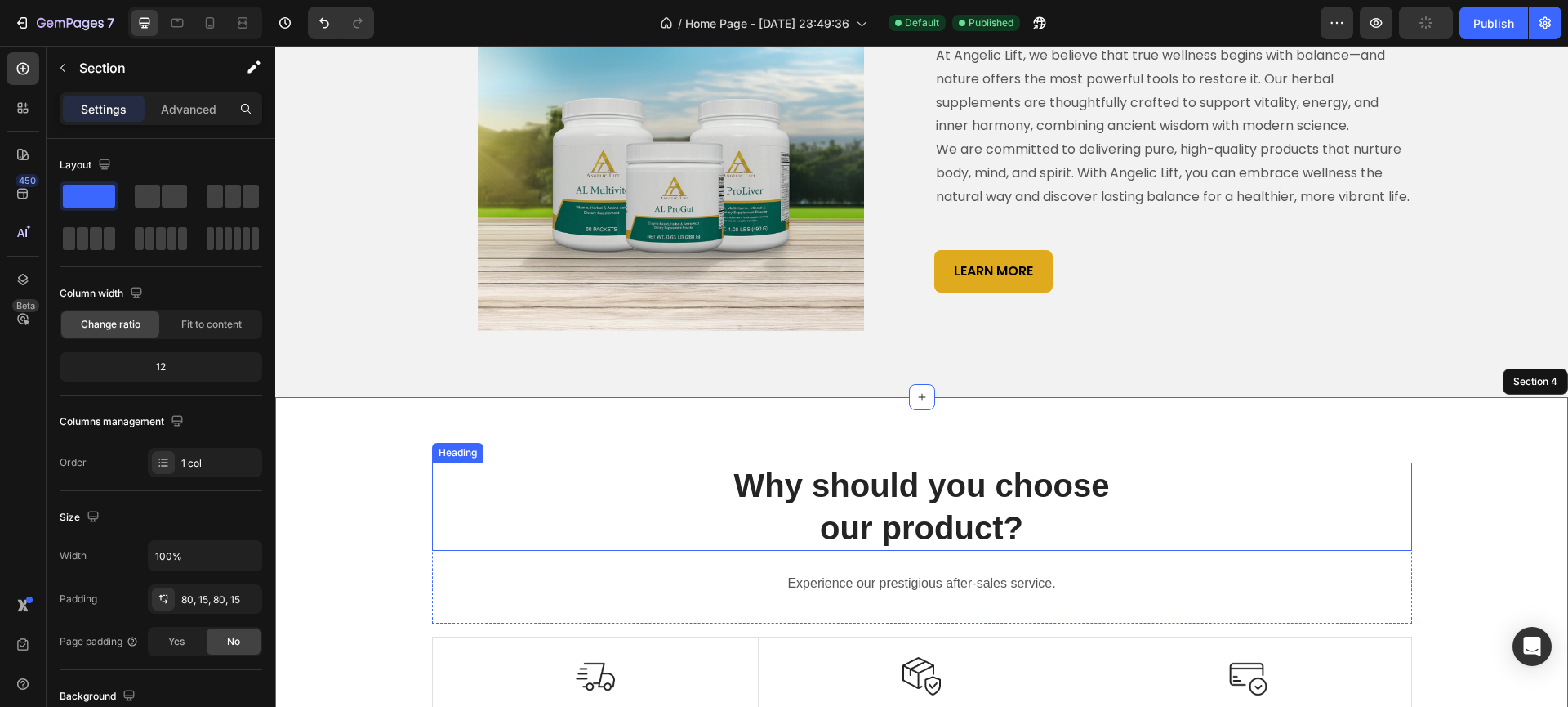
click at [883, 518] on p "Why should you choose our product?" at bounding box center [922, 506] width 977 height 85
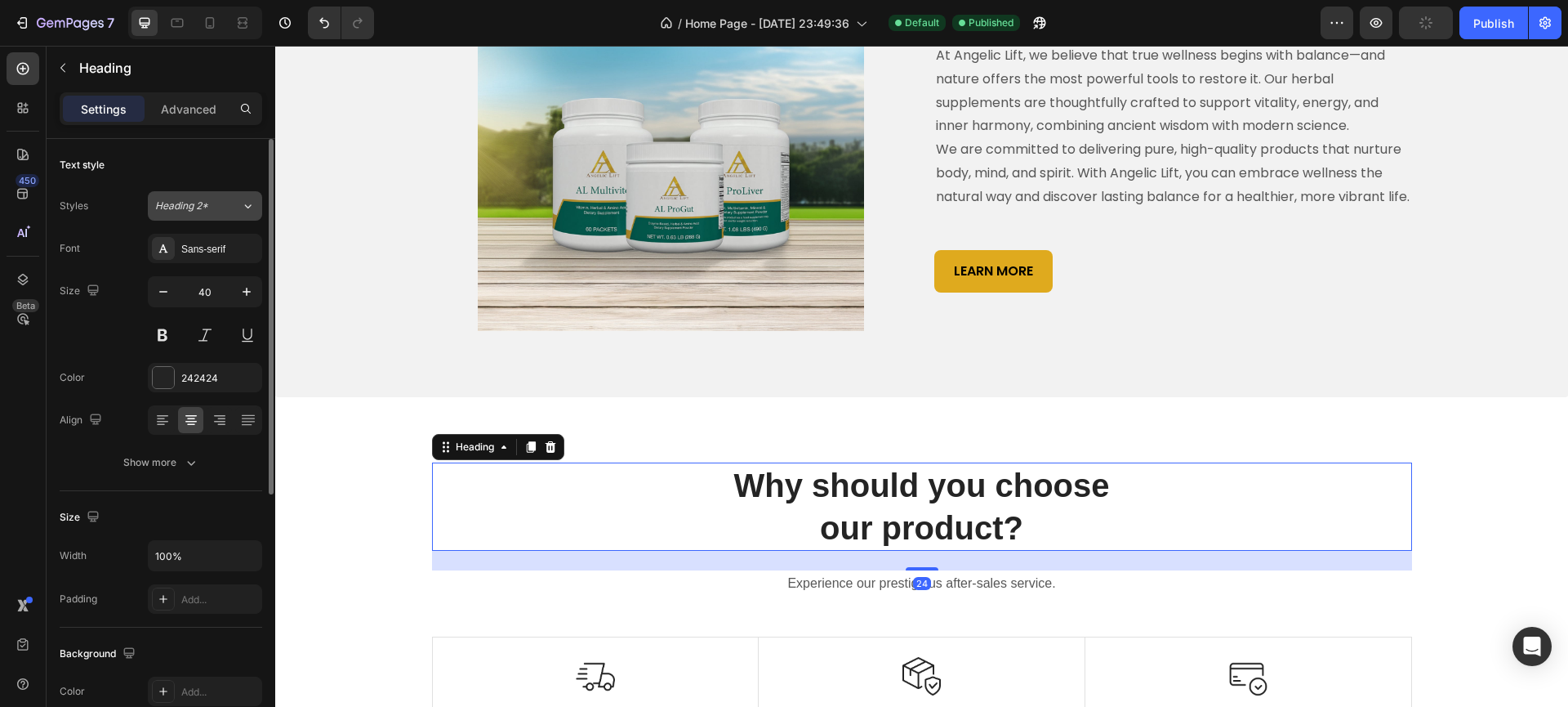
click at [201, 207] on span "Heading 2*" at bounding box center [181, 205] width 53 height 14
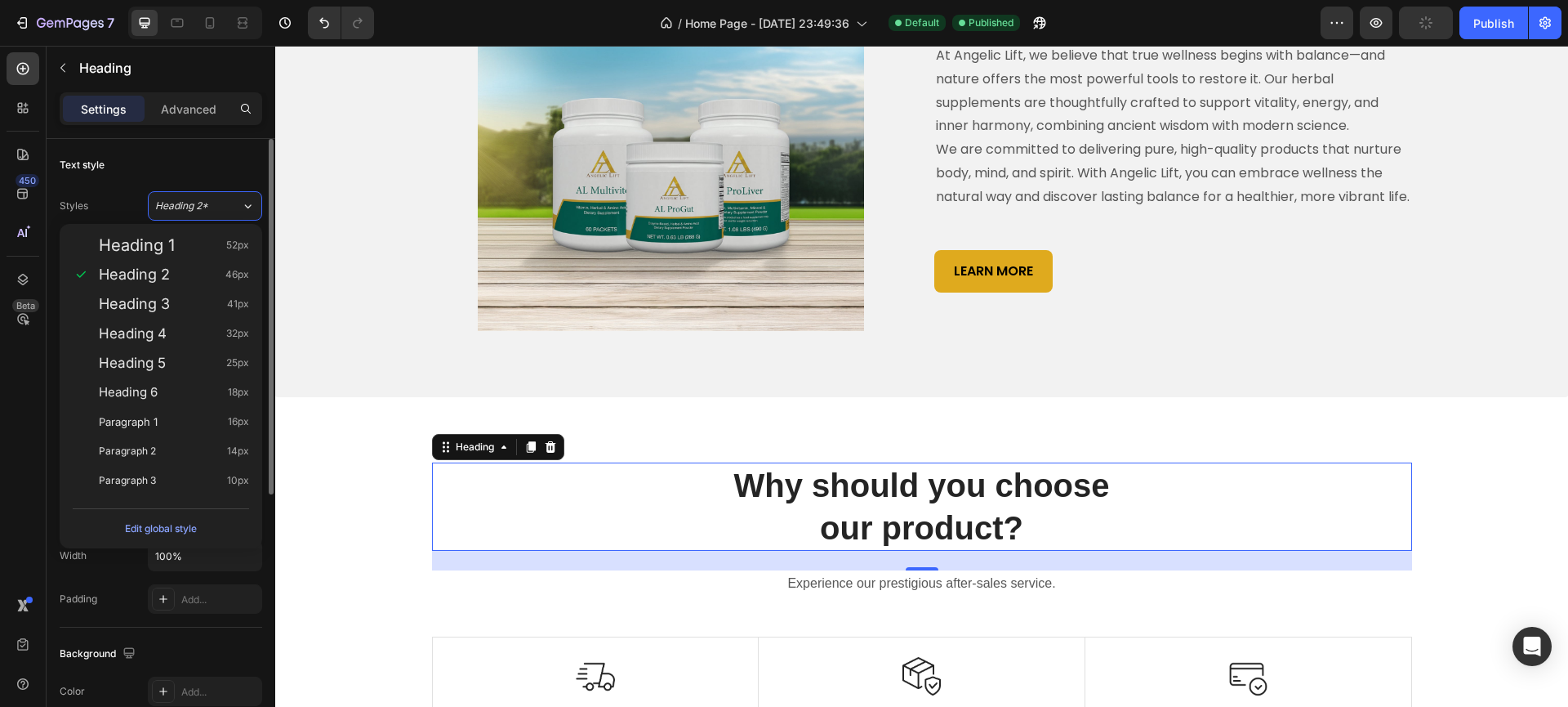
click at [153, 156] on div "Text style" at bounding box center [160, 164] width 202 height 26
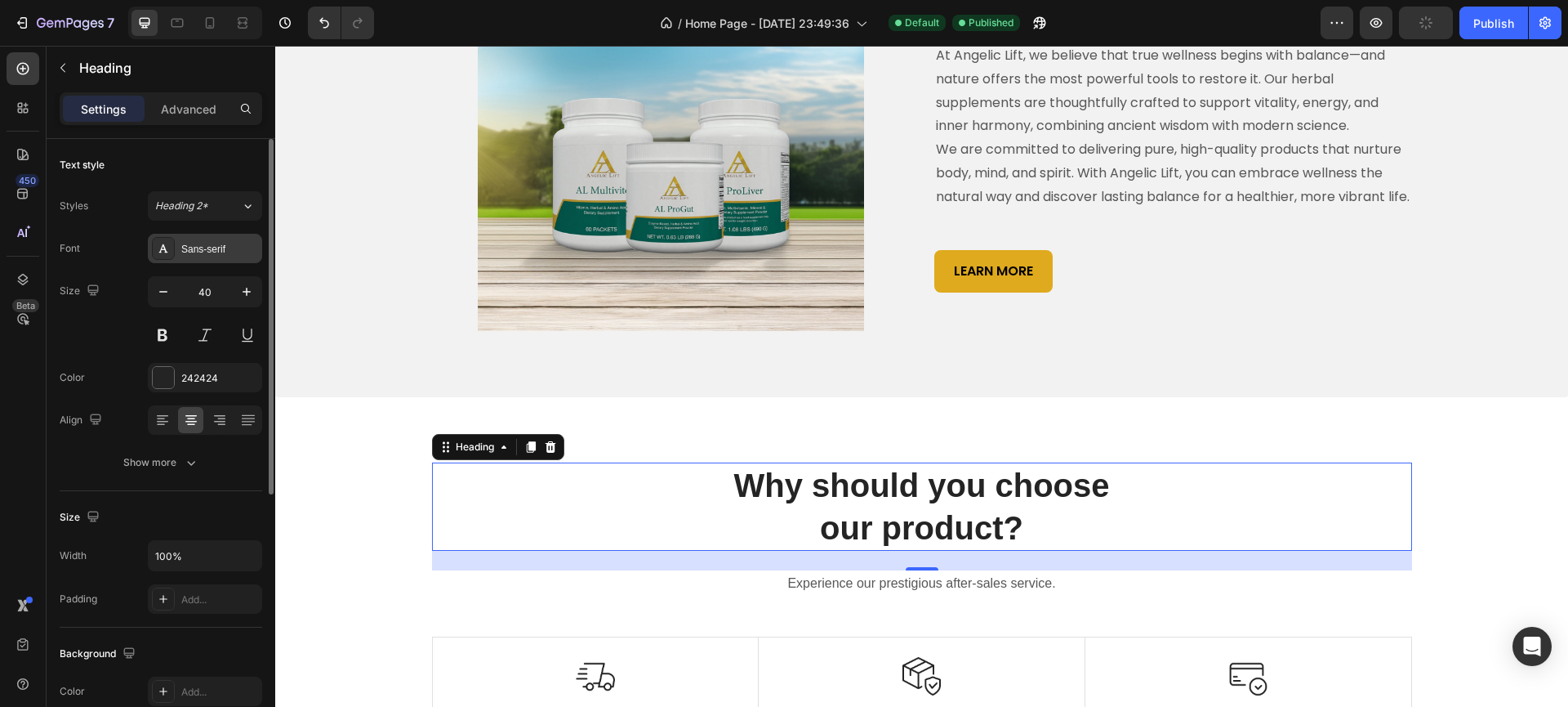
click at [195, 246] on div "Sans-serif" at bounding box center [220, 248] width 76 height 14
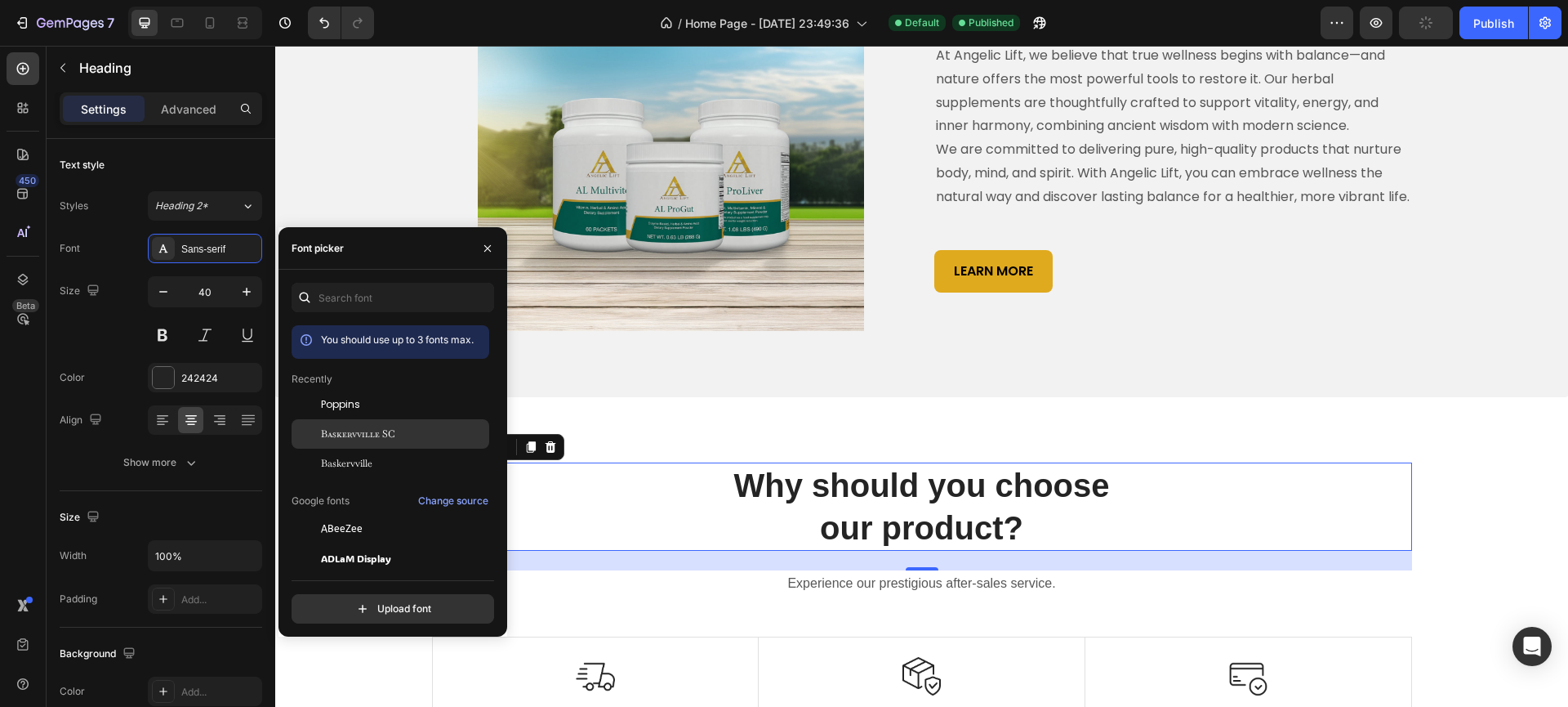
click at [346, 439] on span "Baskervville SC" at bounding box center [358, 433] width 74 height 14
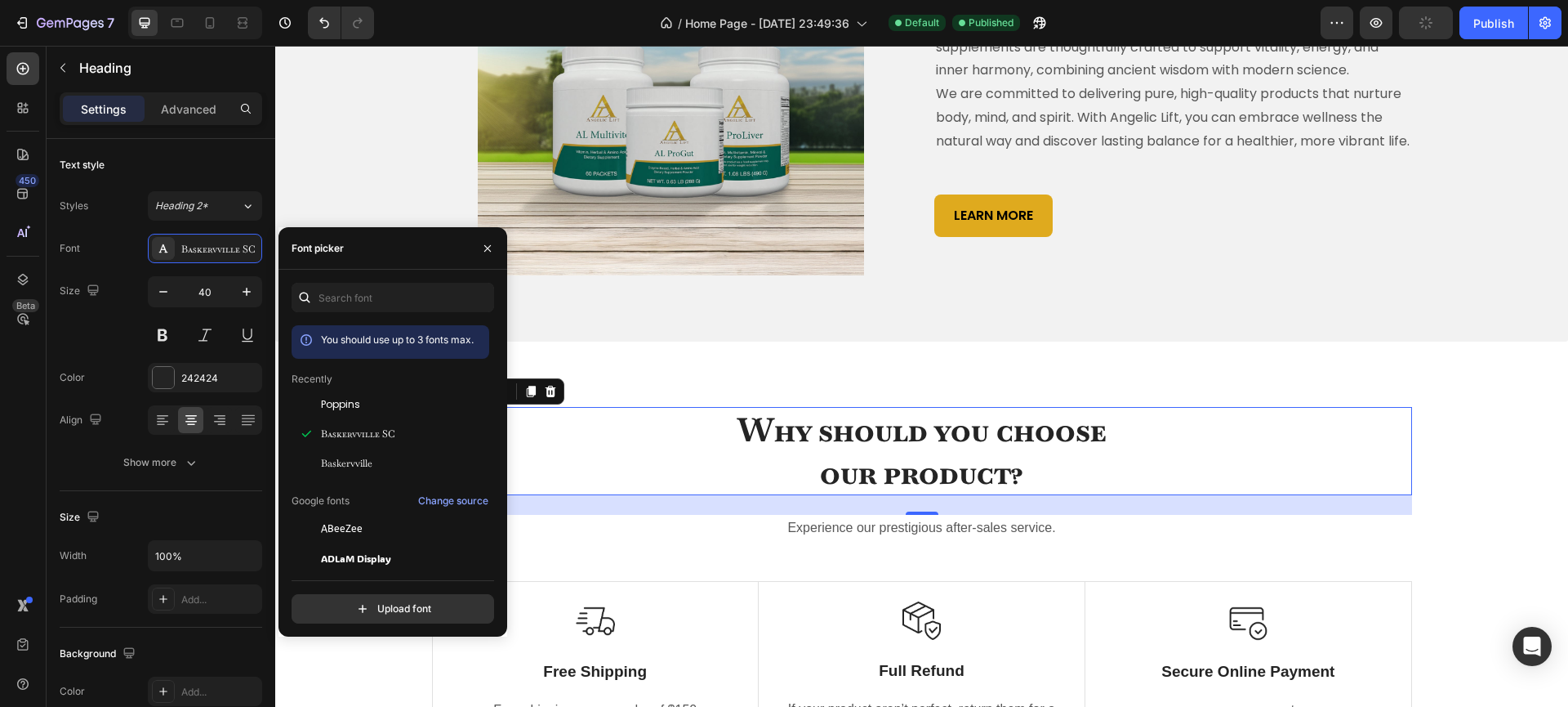
scroll to position [909, 0]
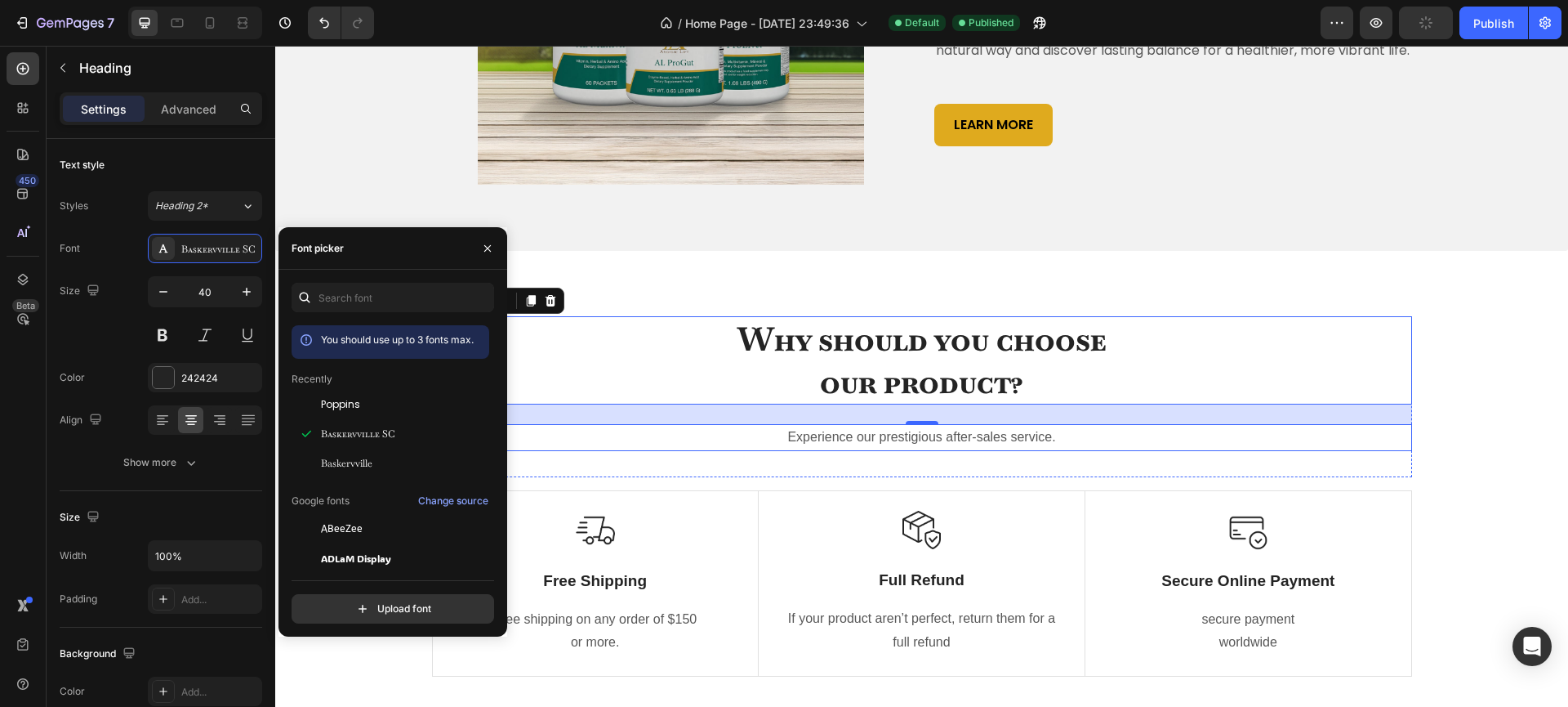
click at [839, 449] on p "Experience our prestigious after-sales service." at bounding box center [922, 437] width 977 height 24
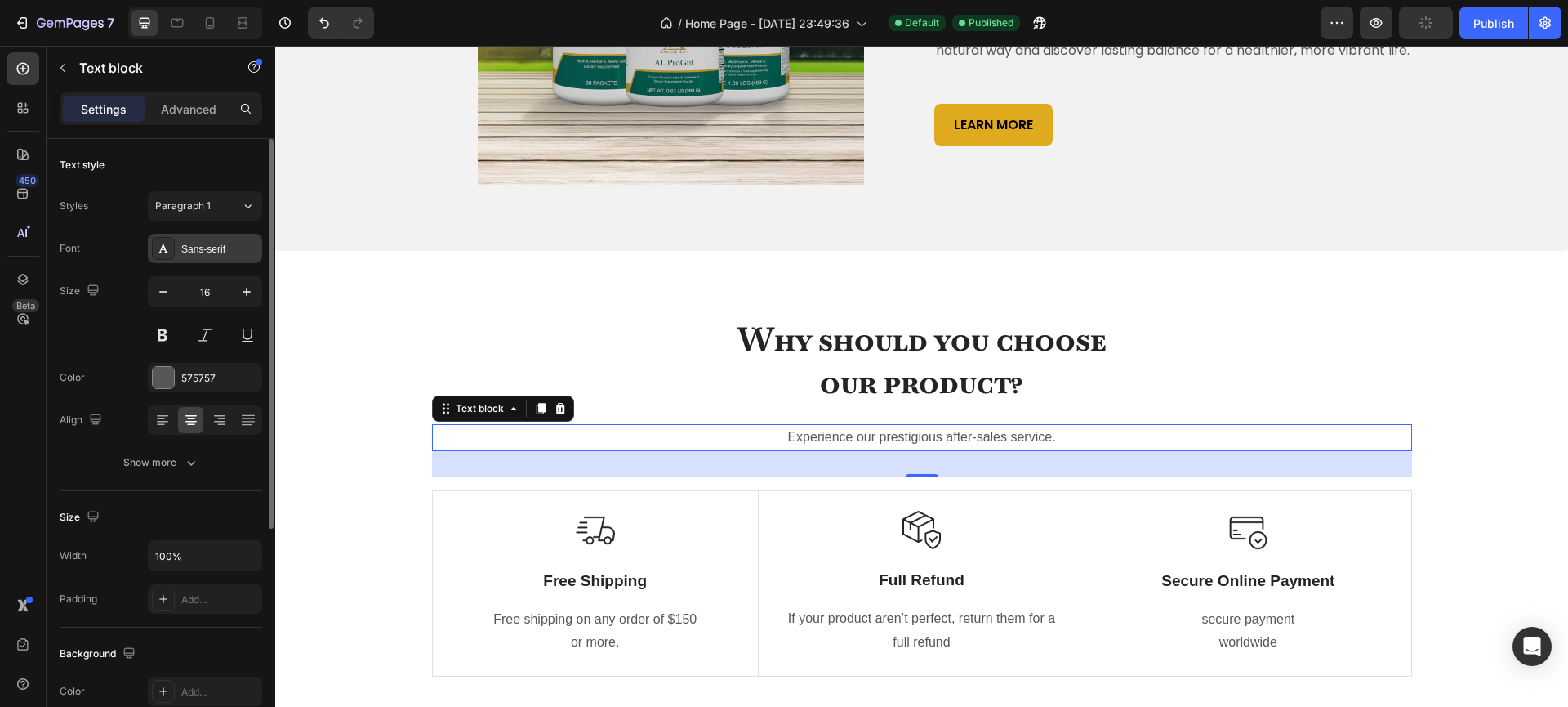
click at [219, 251] on div "Sans-serif" at bounding box center [220, 248] width 76 height 14
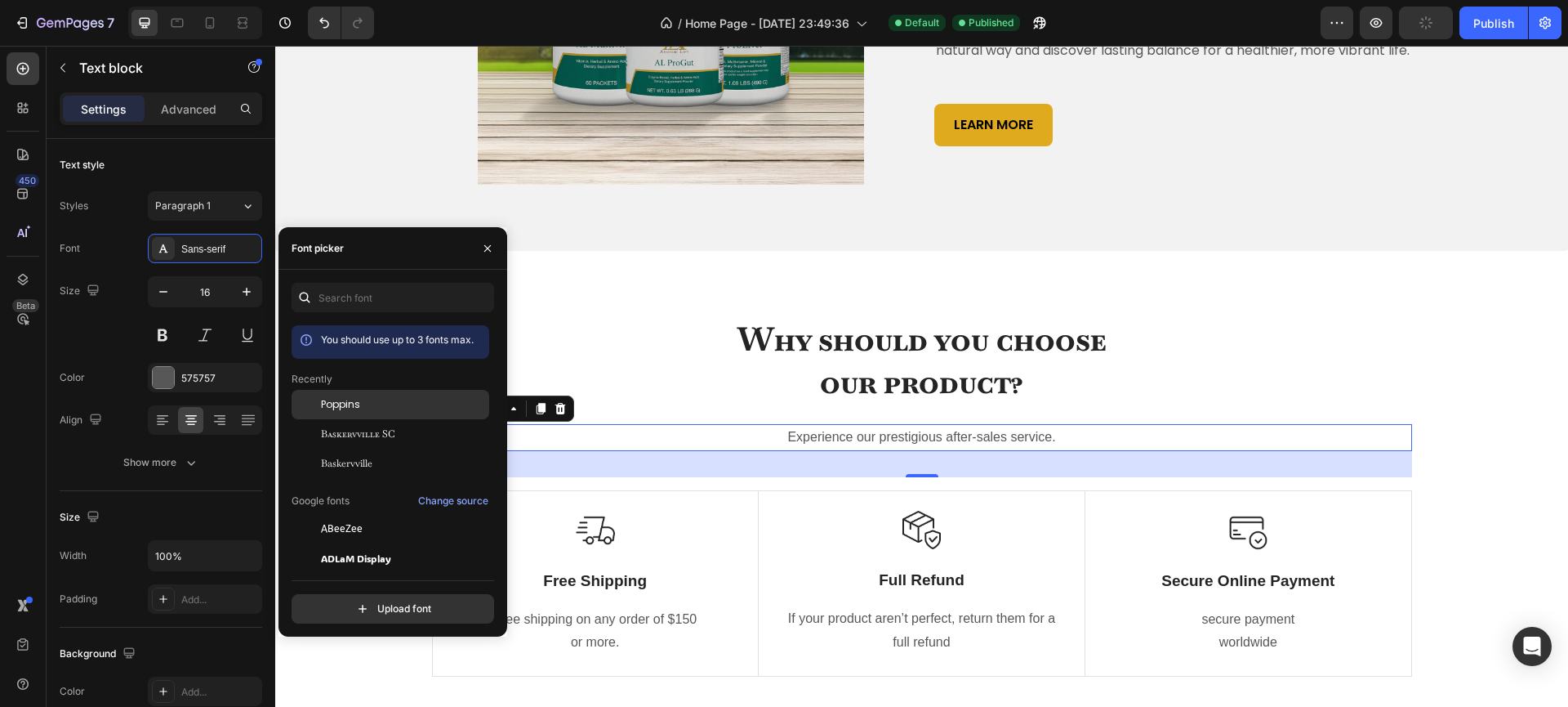
click at [346, 412] on span "Poppins" at bounding box center [340, 404] width 39 height 14
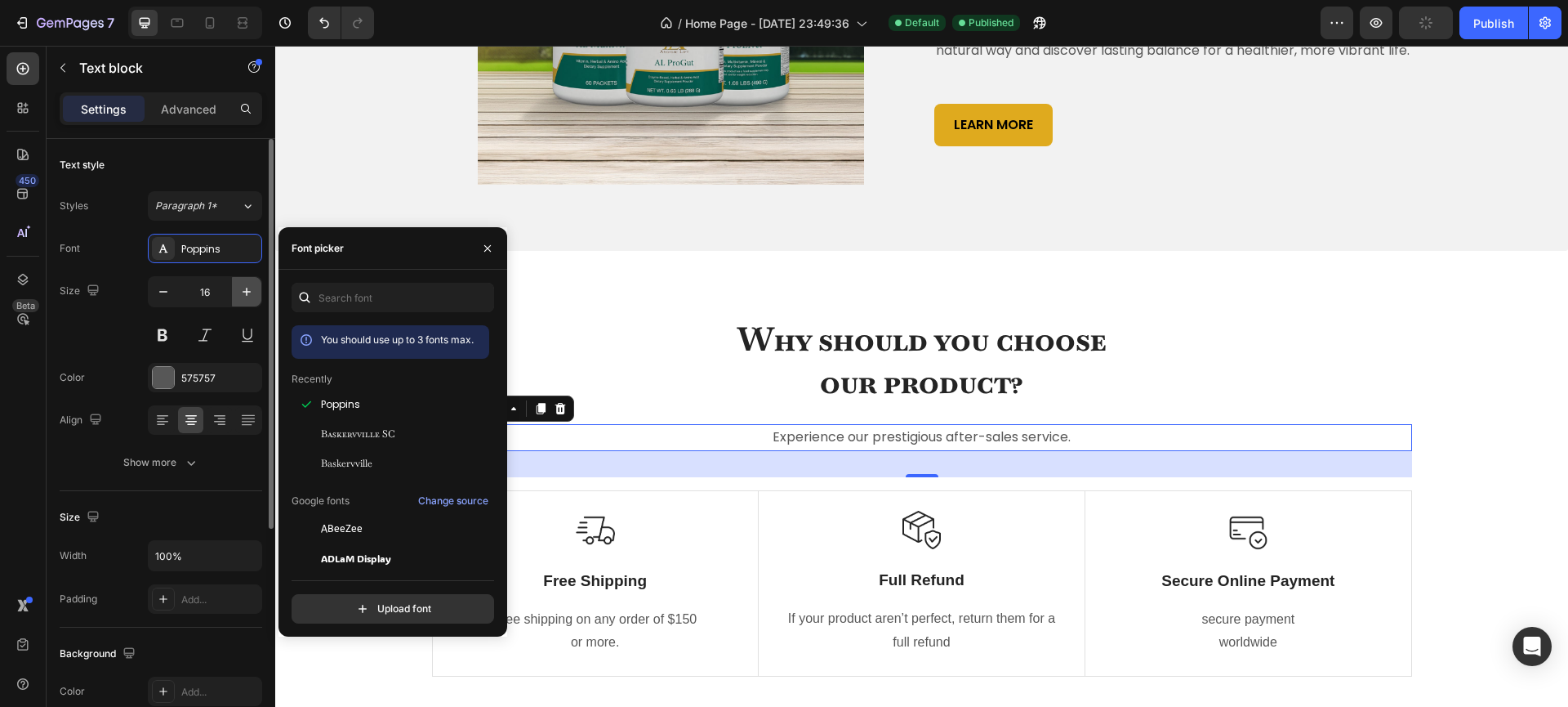
click at [249, 289] on icon "button" at bounding box center [246, 291] width 16 height 16
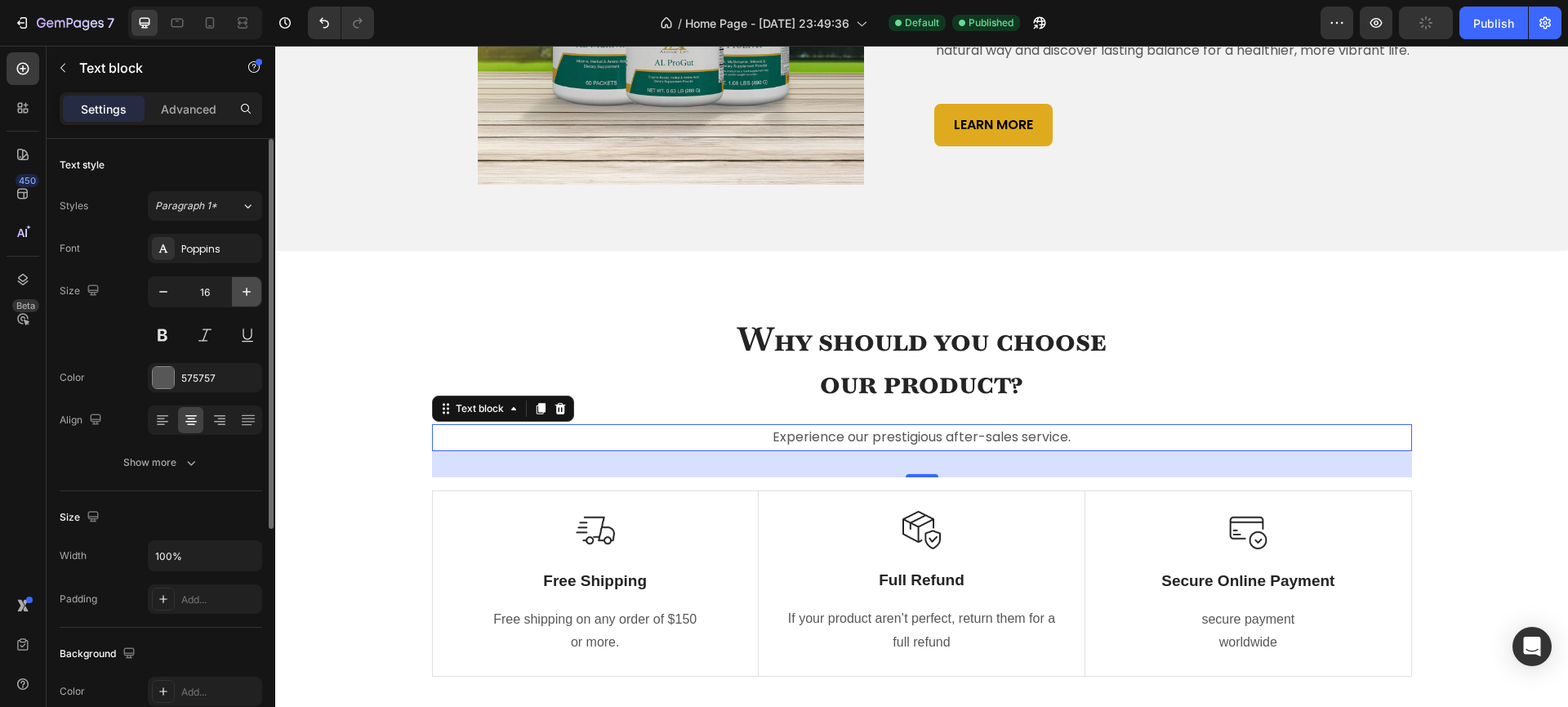
click at [249, 289] on icon "button" at bounding box center [246, 291] width 16 height 16
type input "18"
click at [189, 462] on icon "button" at bounding box center [191, 462] width 9 height 5
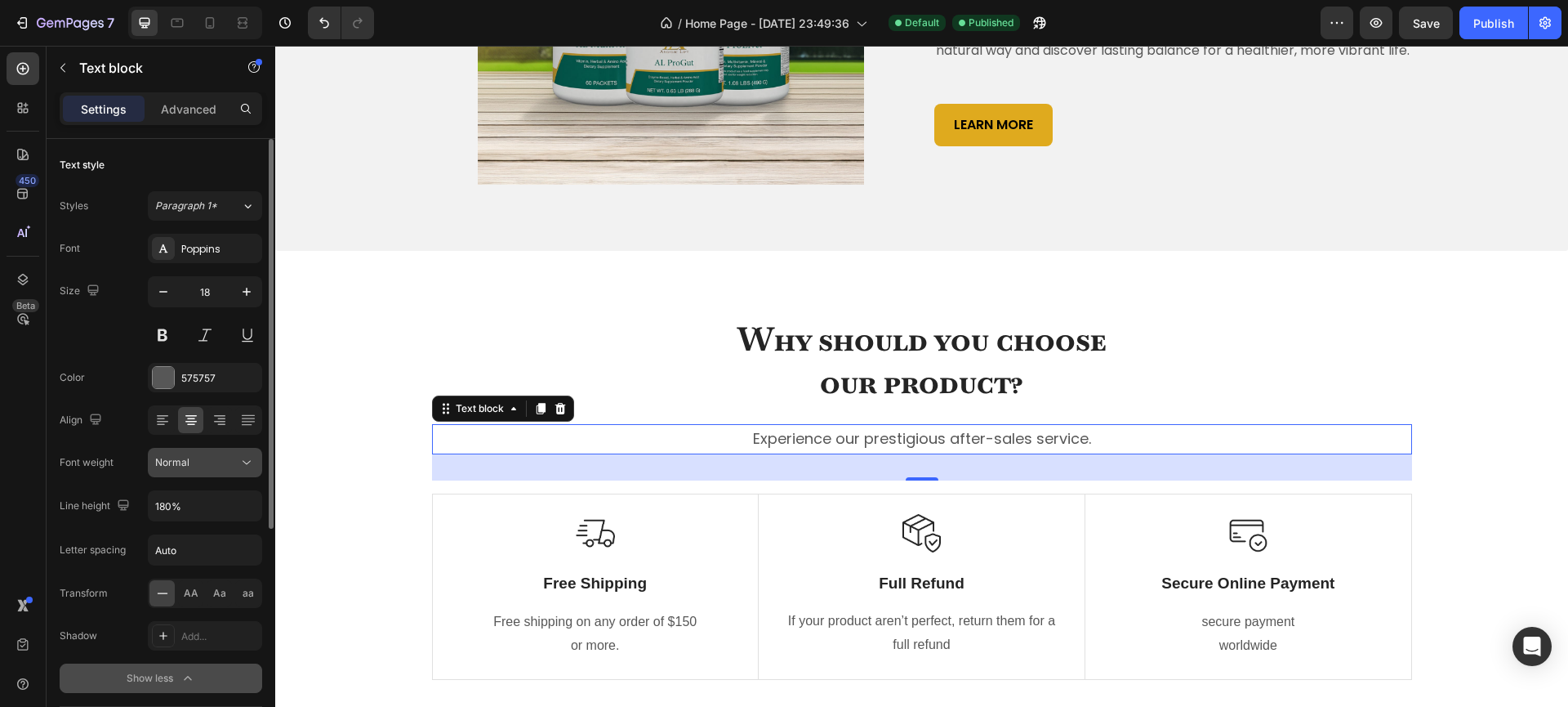
click at [243, 470] on icon at bounding box center [246, 461] width 16 height 16
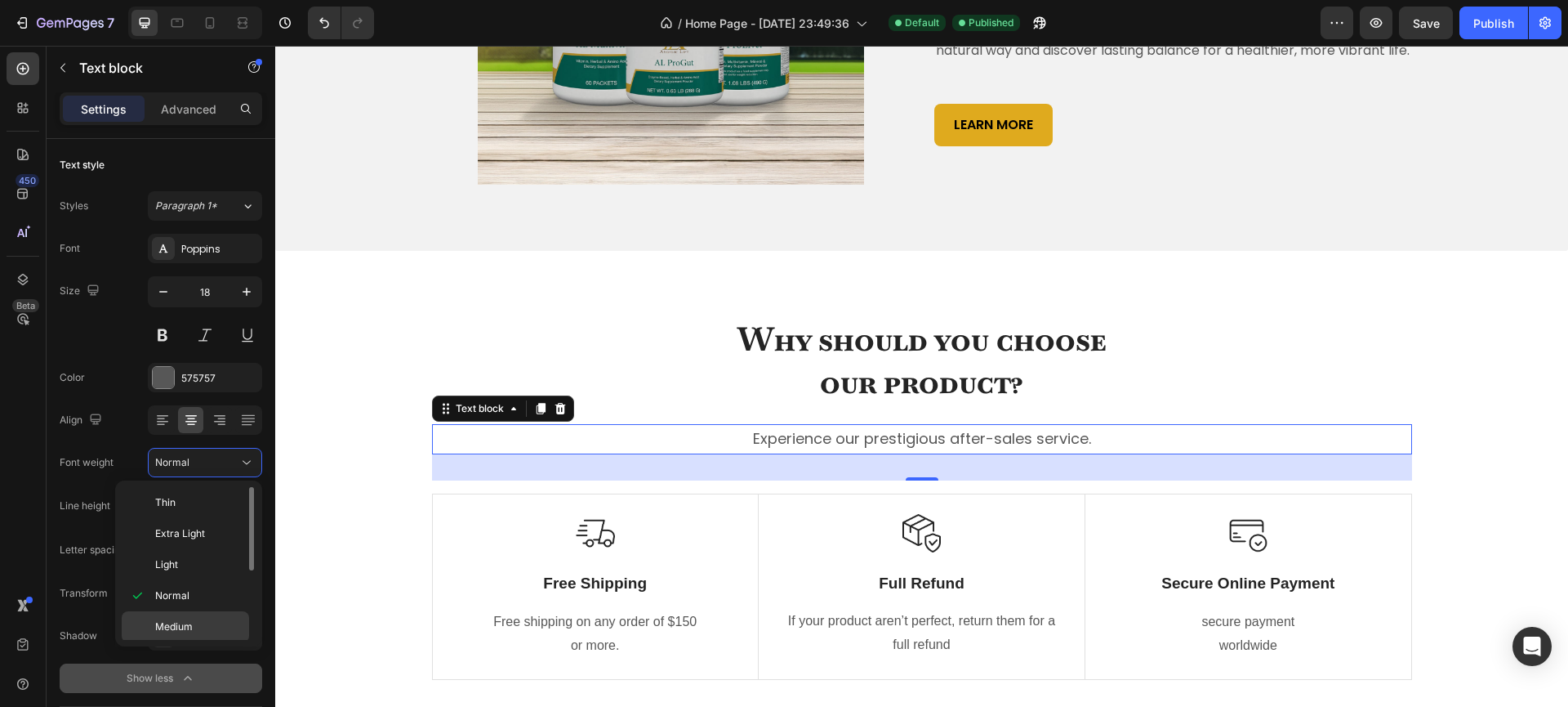
click at [180, 622] on span "Medium" at bounding box center [173, 626] width 37 height 14
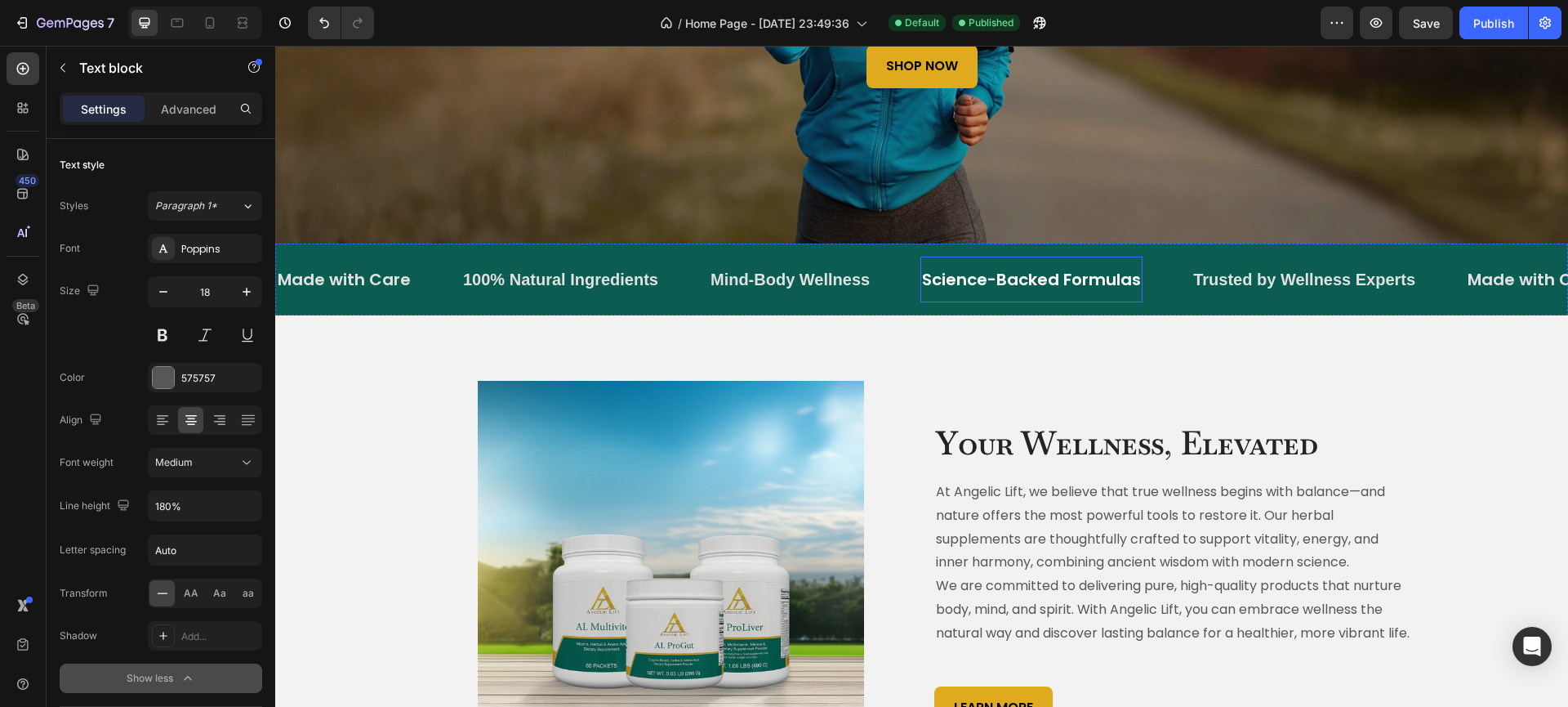
scroll to position [507, 0]
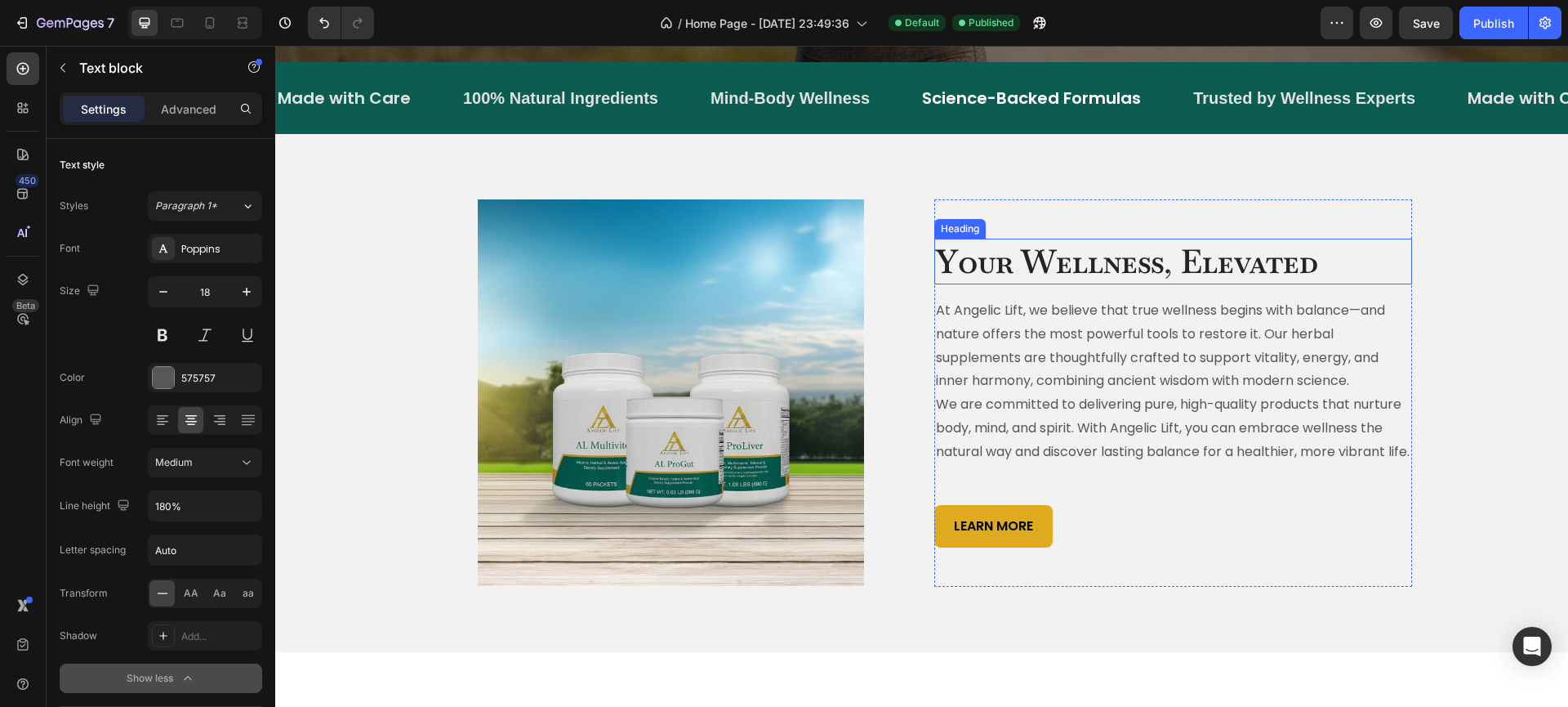
click at [1054, 273] on h2 "Your Wellness, Elevated" at bounding box center [1173, 262] width 477 height 46
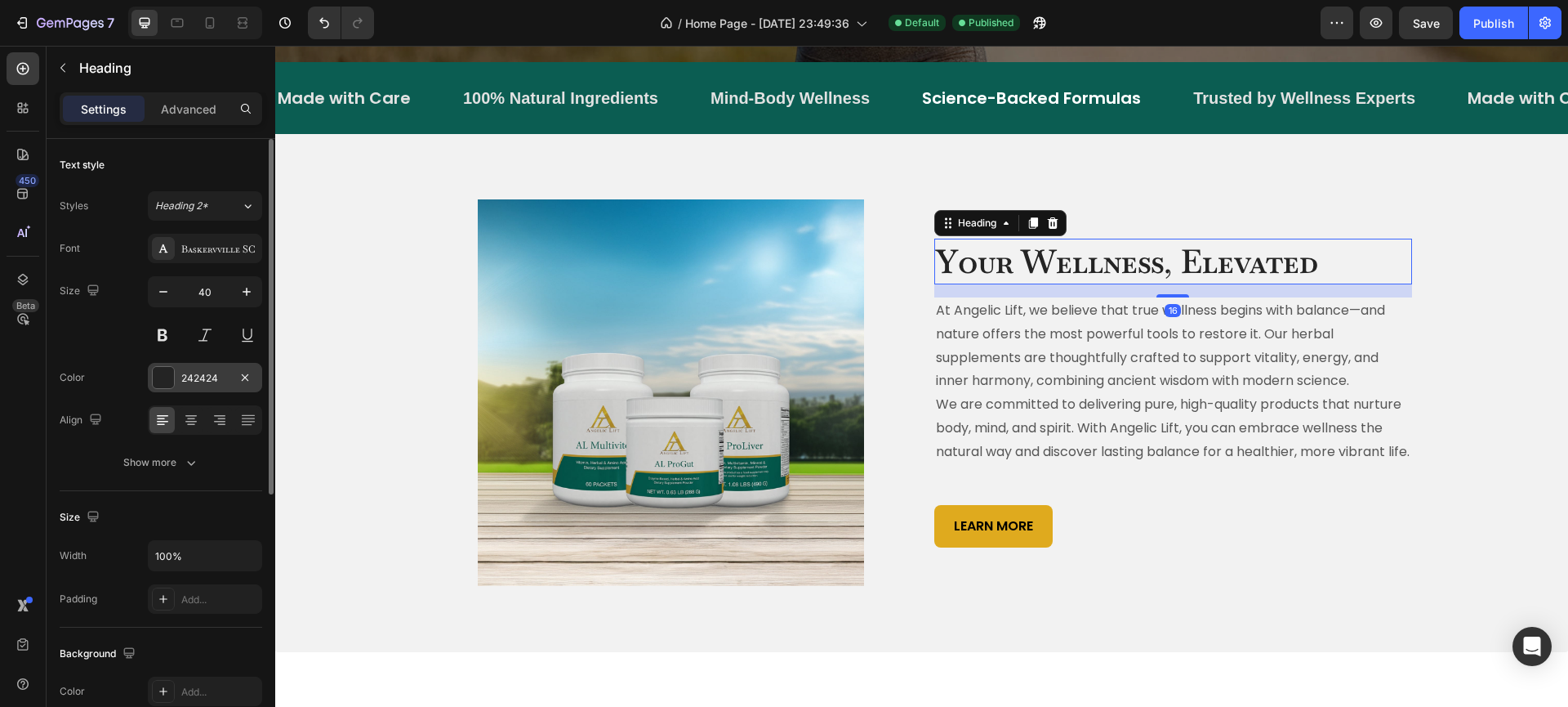
click at [165, 375] on div at bounding box center [163, 377] width 21 height 21
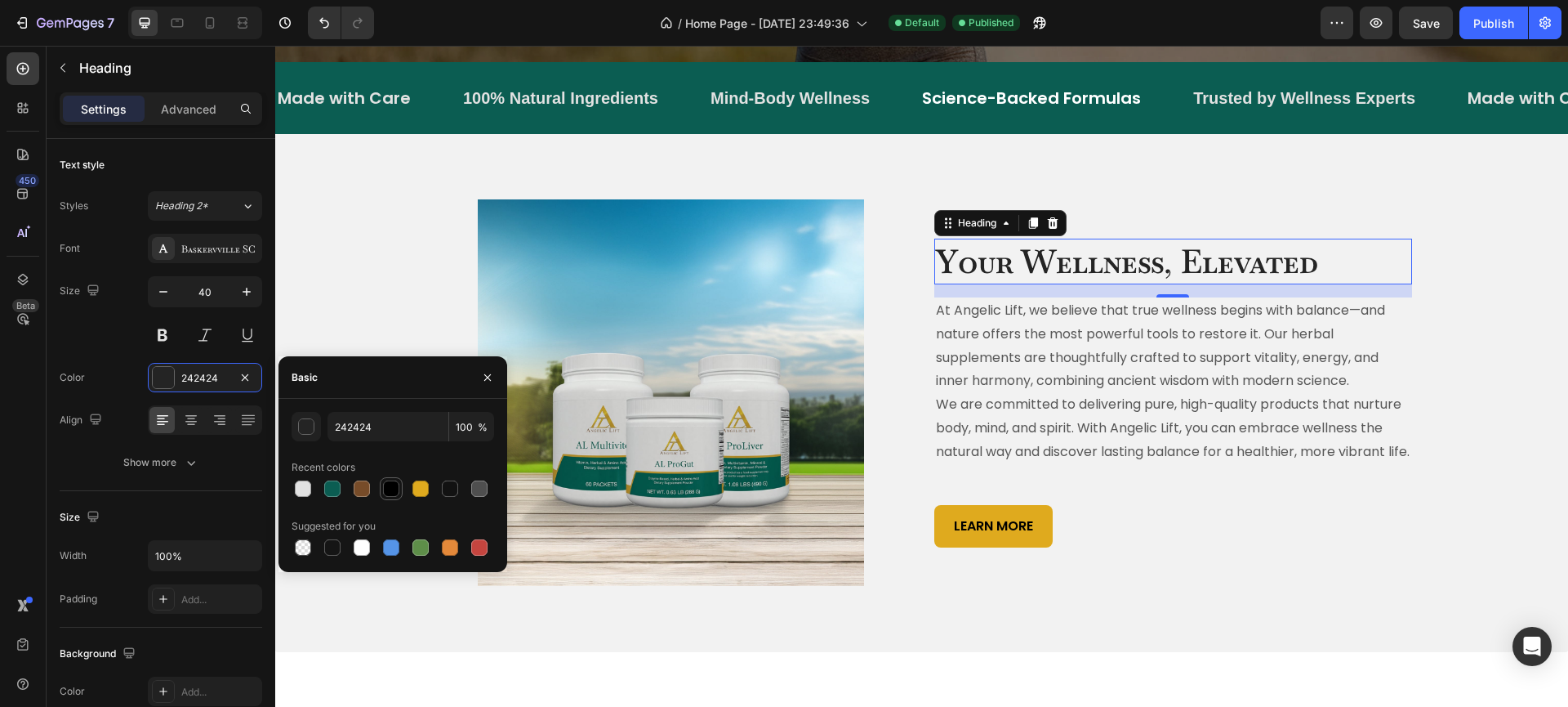
drag, startPoint x: 329, startPoint y: 482, endPoint x: 393, endPoint y: 493, distance: 64.9
click at [329, 483] on div at bounding box center [331, 488] width 16 height 16
type input "0B5D52"
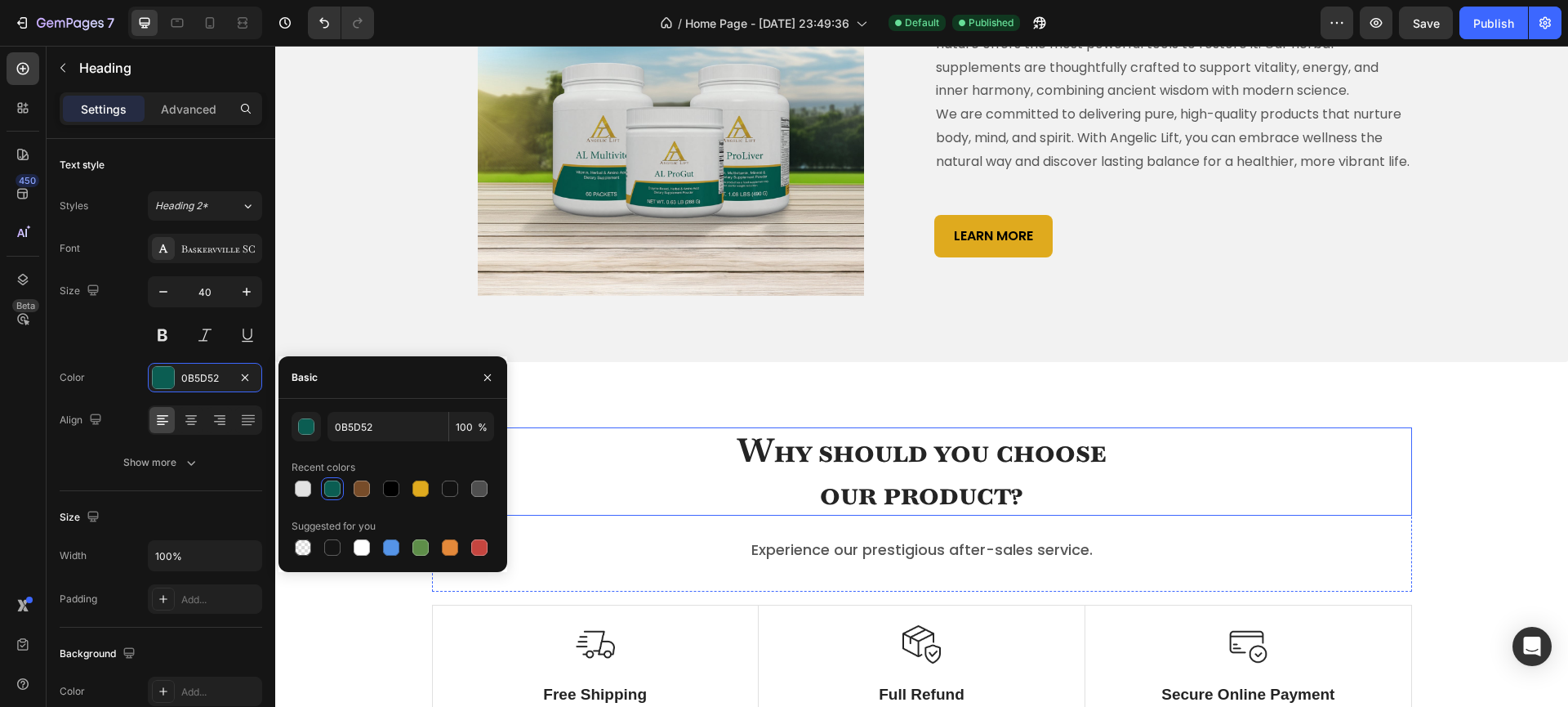
scroll to position [819, 0]
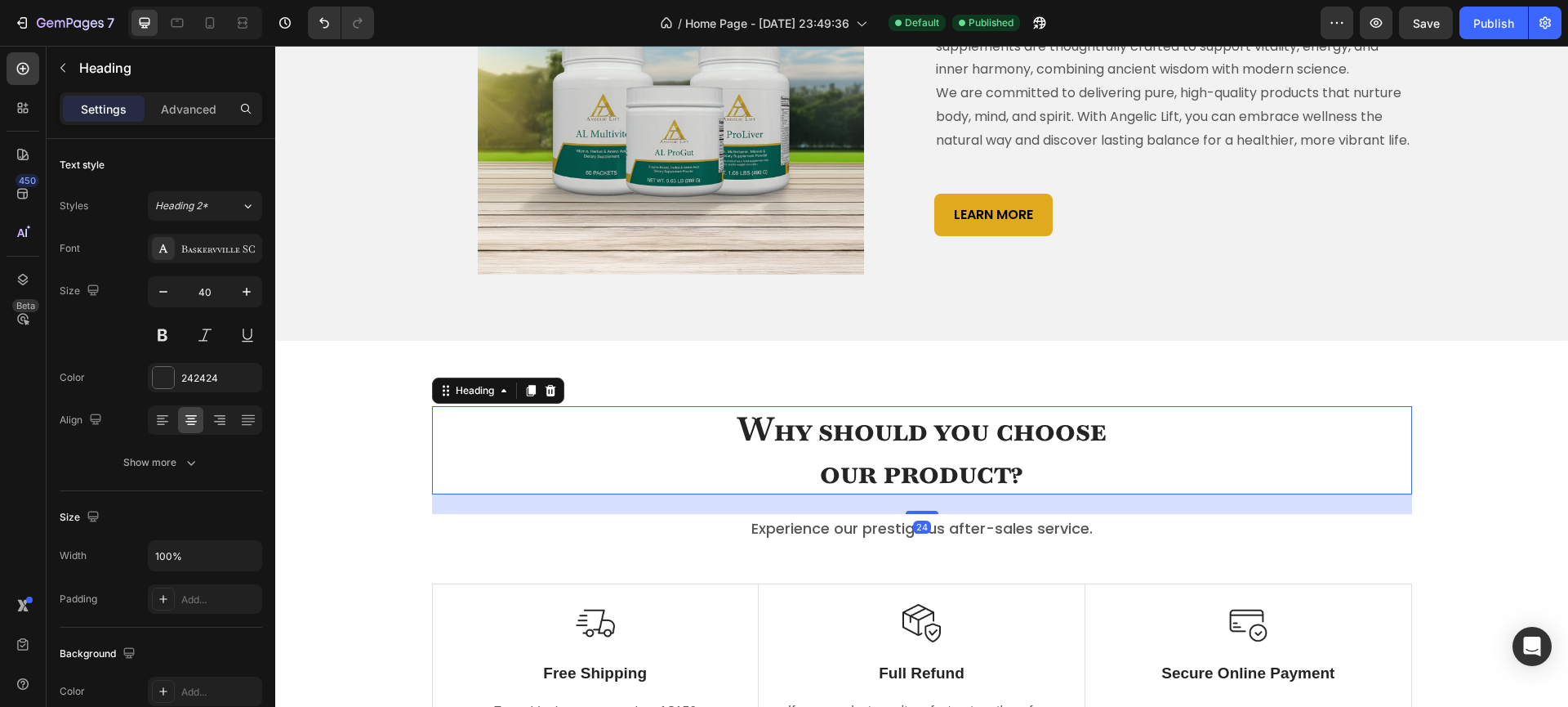
click at [825, 445] on p "Why should you choose our product?" at bounding box center [922, 450] width 977 height 85
click at [172, 375] on div at bounding box center [163, 377] width 21 height 21
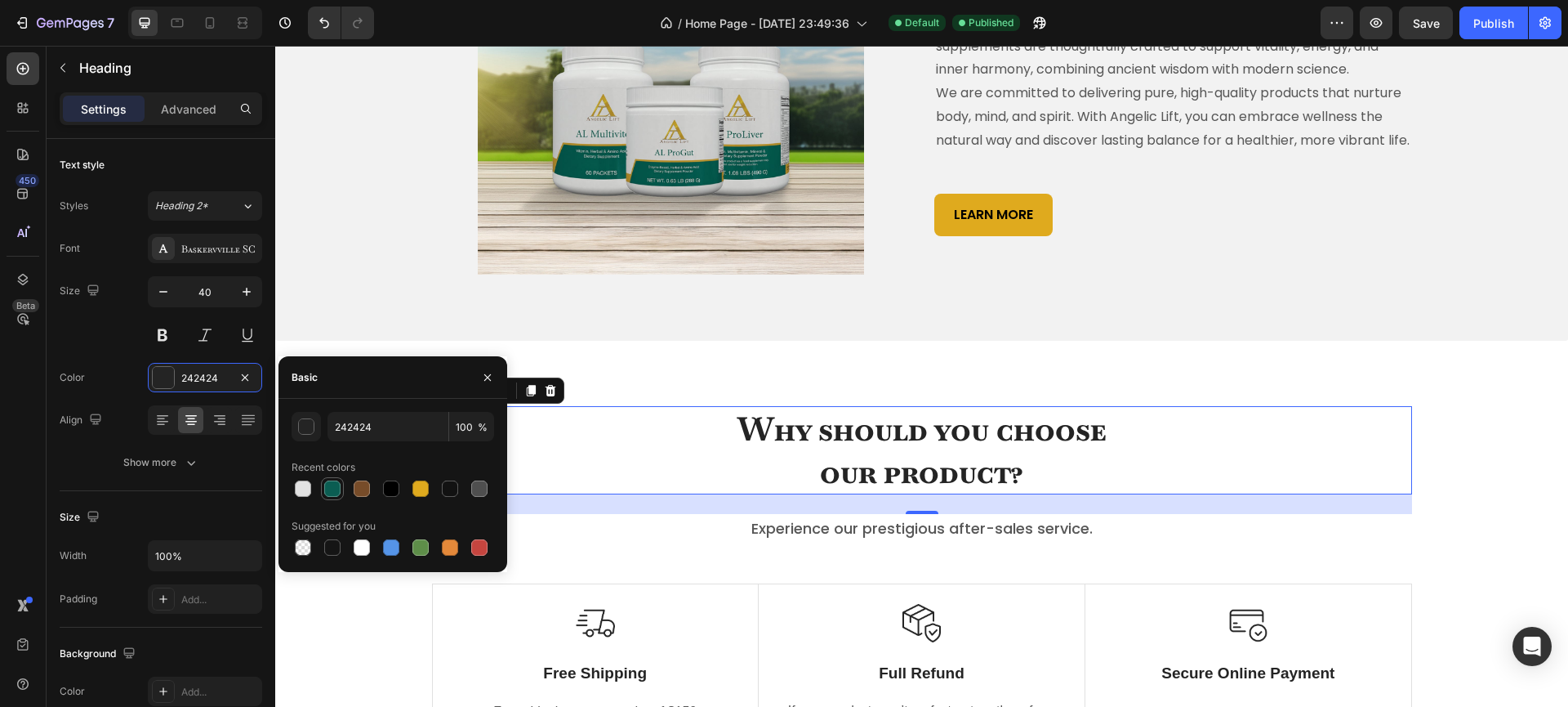
click at [335, 486] on div at bounding box center [331, 488] width 16 height 16
type input "0B5D52"
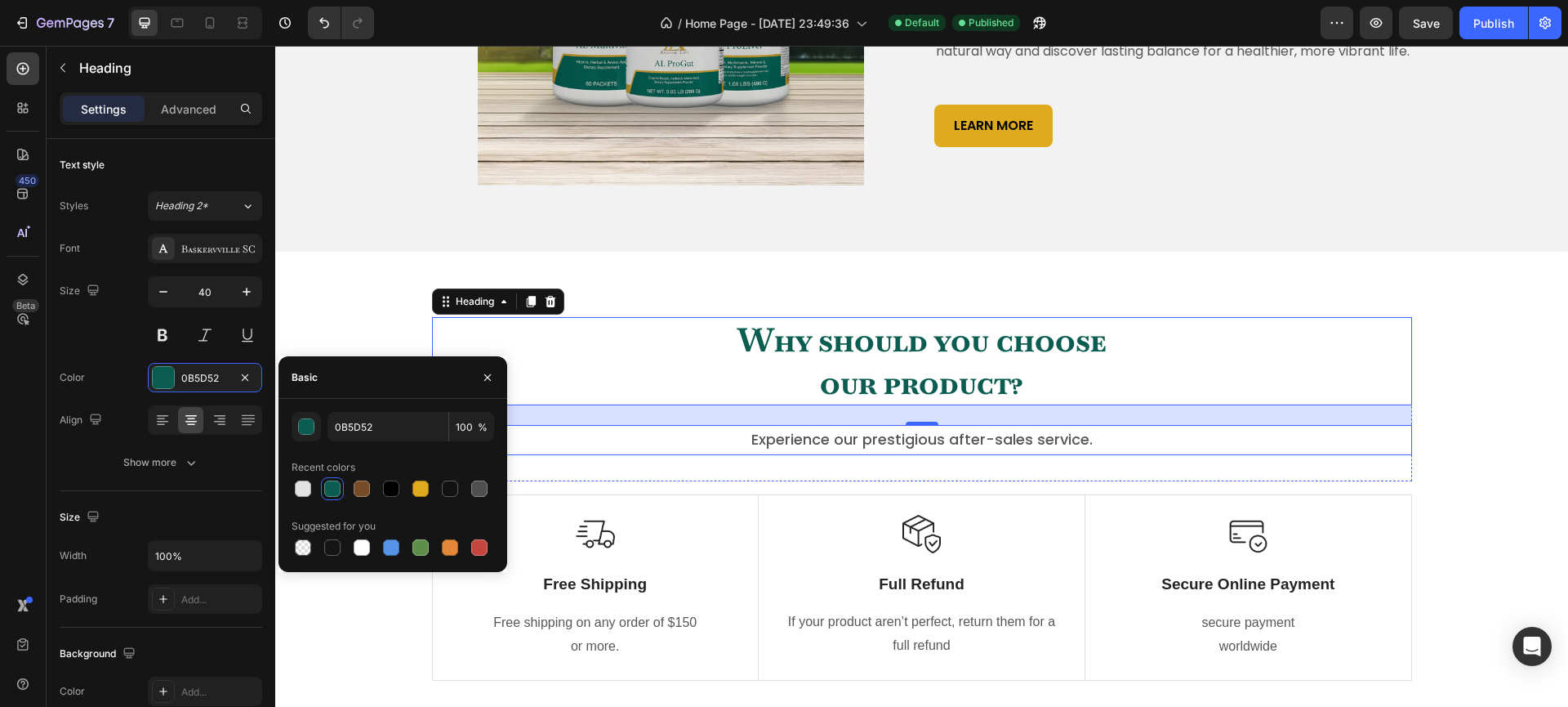
scroll to position [1012, 0]
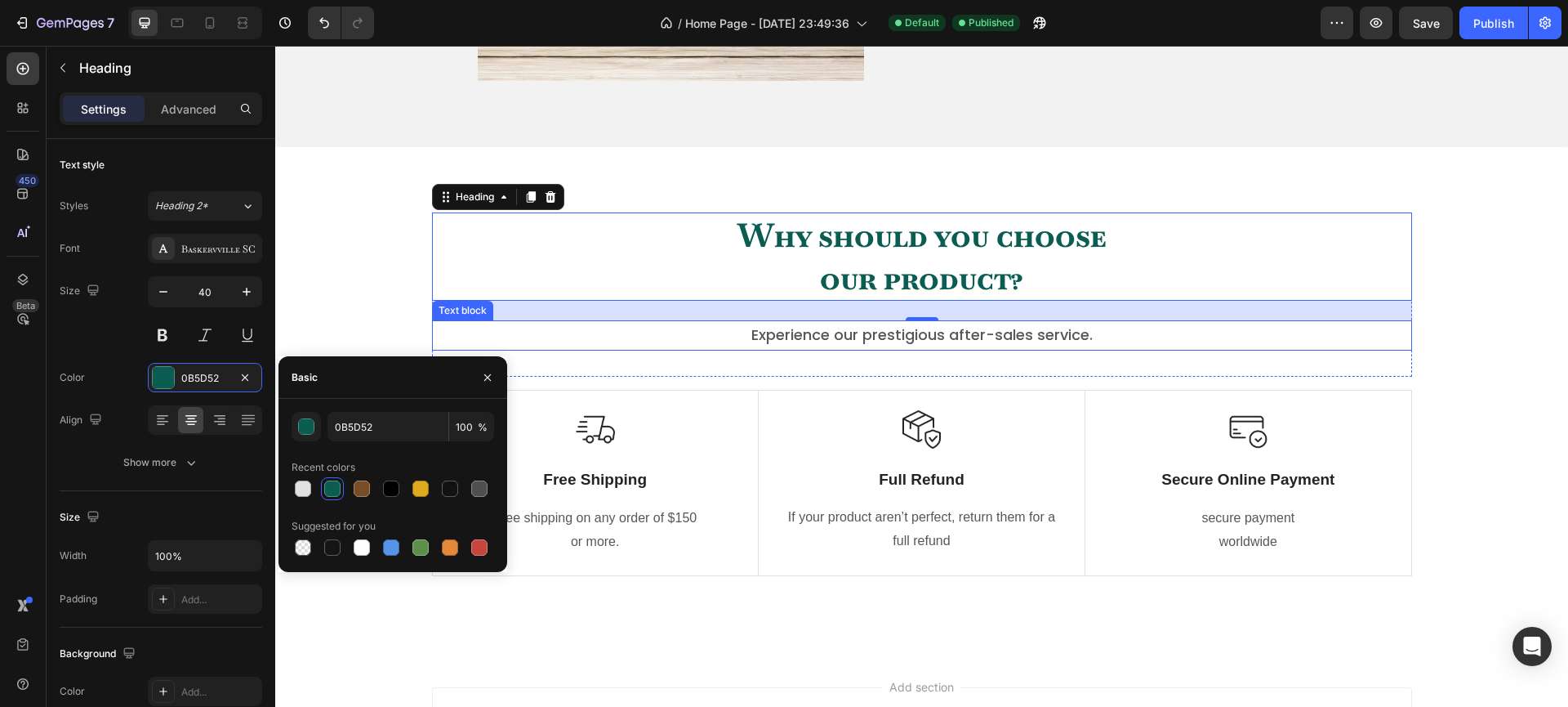
click at [803, 348] on p "Experience our prestigious after-sales service." at bounding box center [922, 334] width 977 height 26
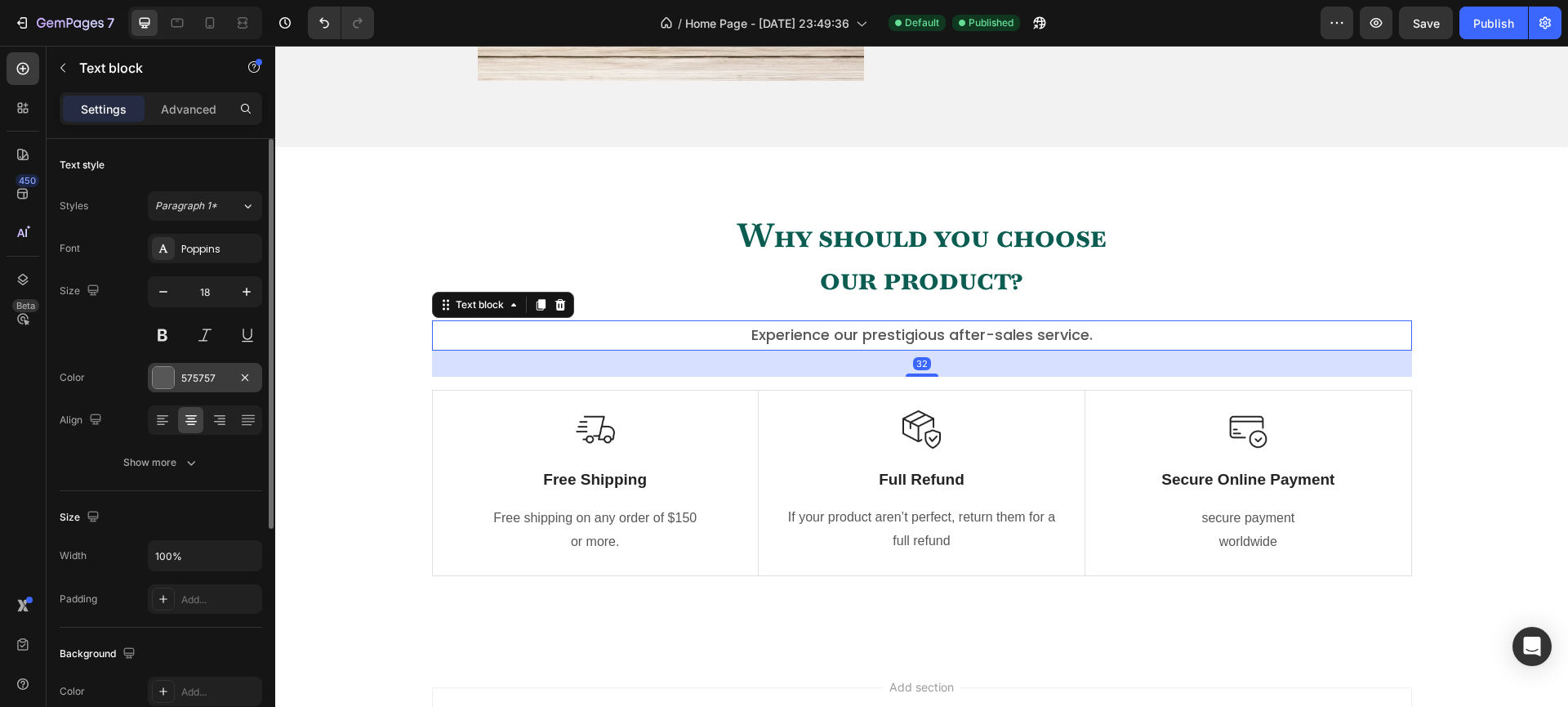
click at [167, 375] on div at bounding box center [163, 377] width 21 height 21
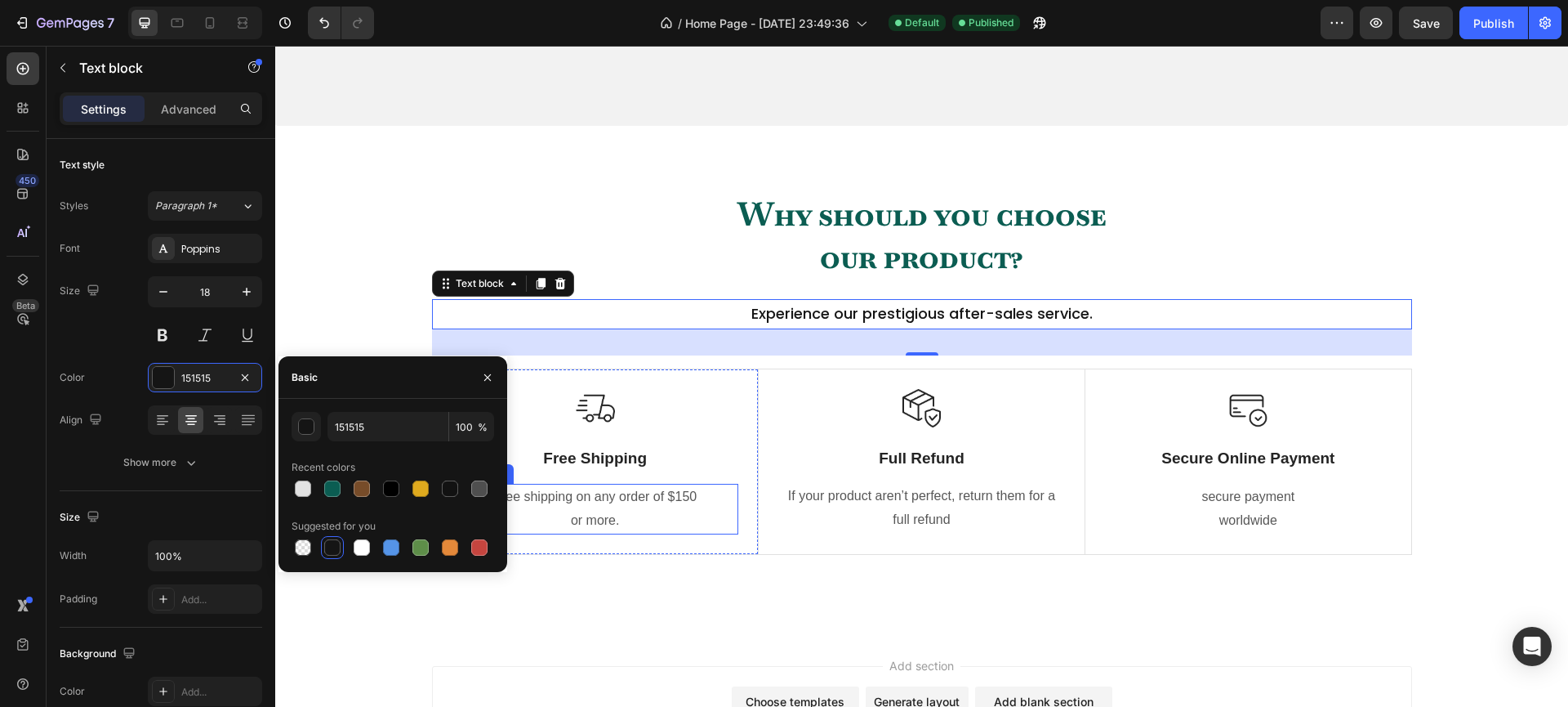
scroll to position [1044, 0]
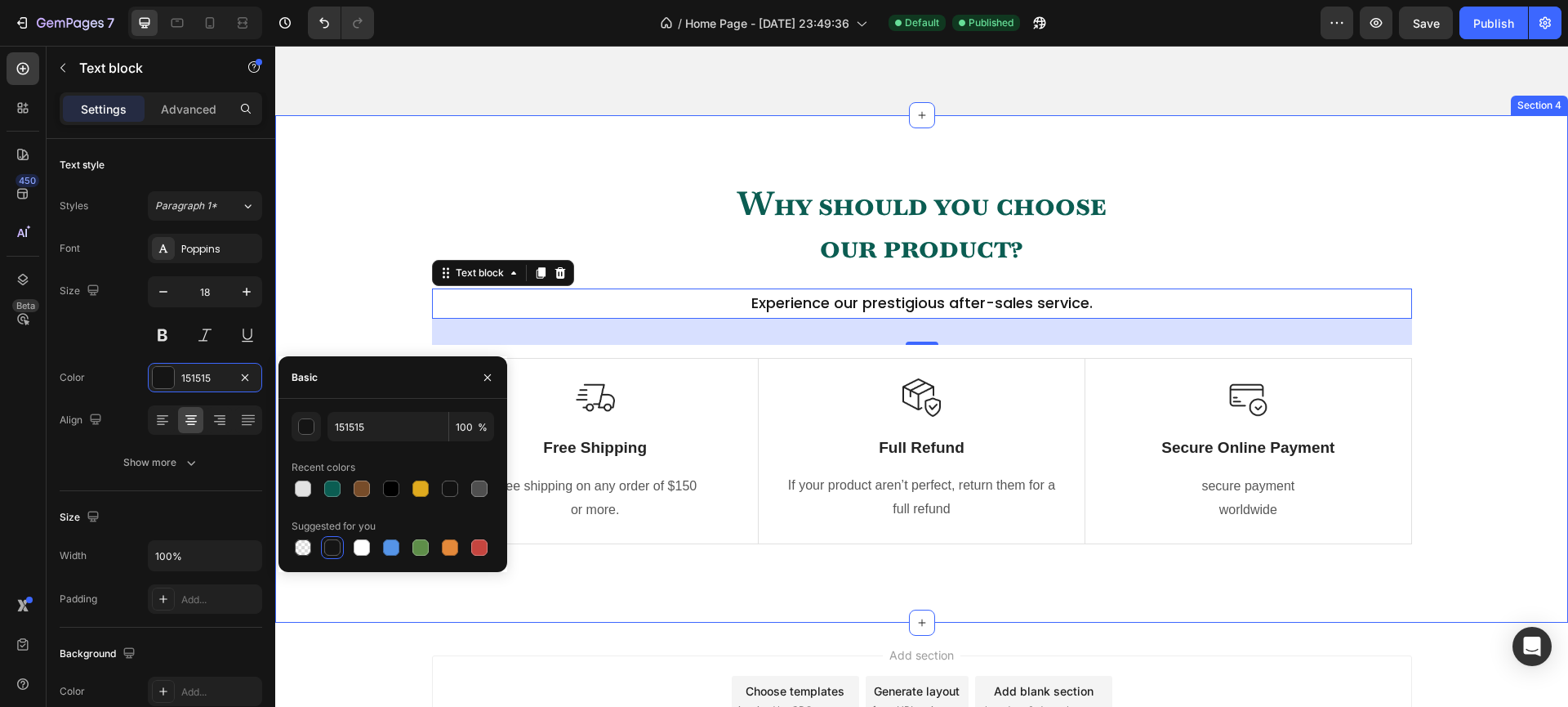
click at [634, 614] on div "Why should you choose our product? Heading Experience our prestigious after-sal…" at bounding box center [922, 369] width 1293 height 506
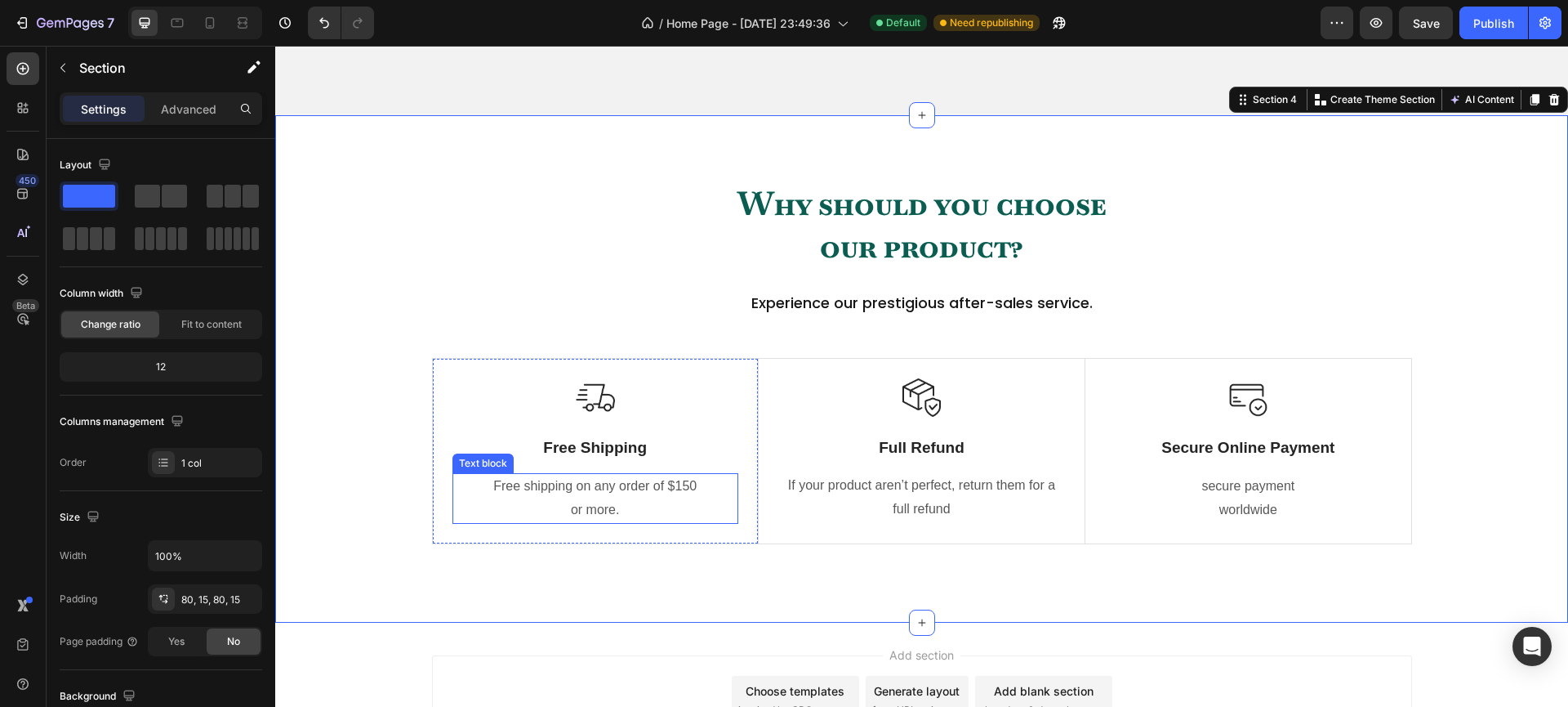
click at [598, 499] on p "Free shipping on any order of $150" at bounding box center [595, 486] width 283 height 24
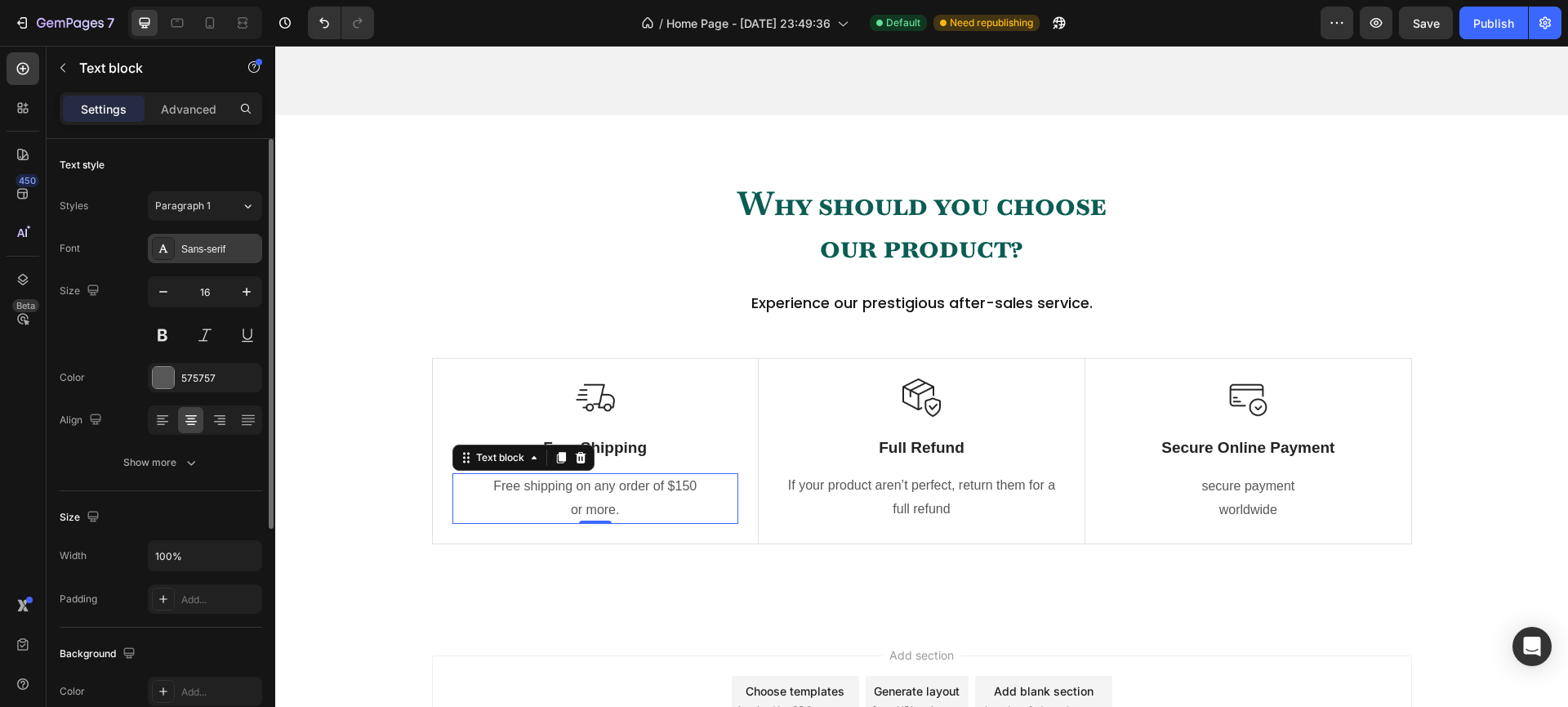
click at [202, 255] on div "Sans-serif" at bounding box center [220, 248] width 76 height 14
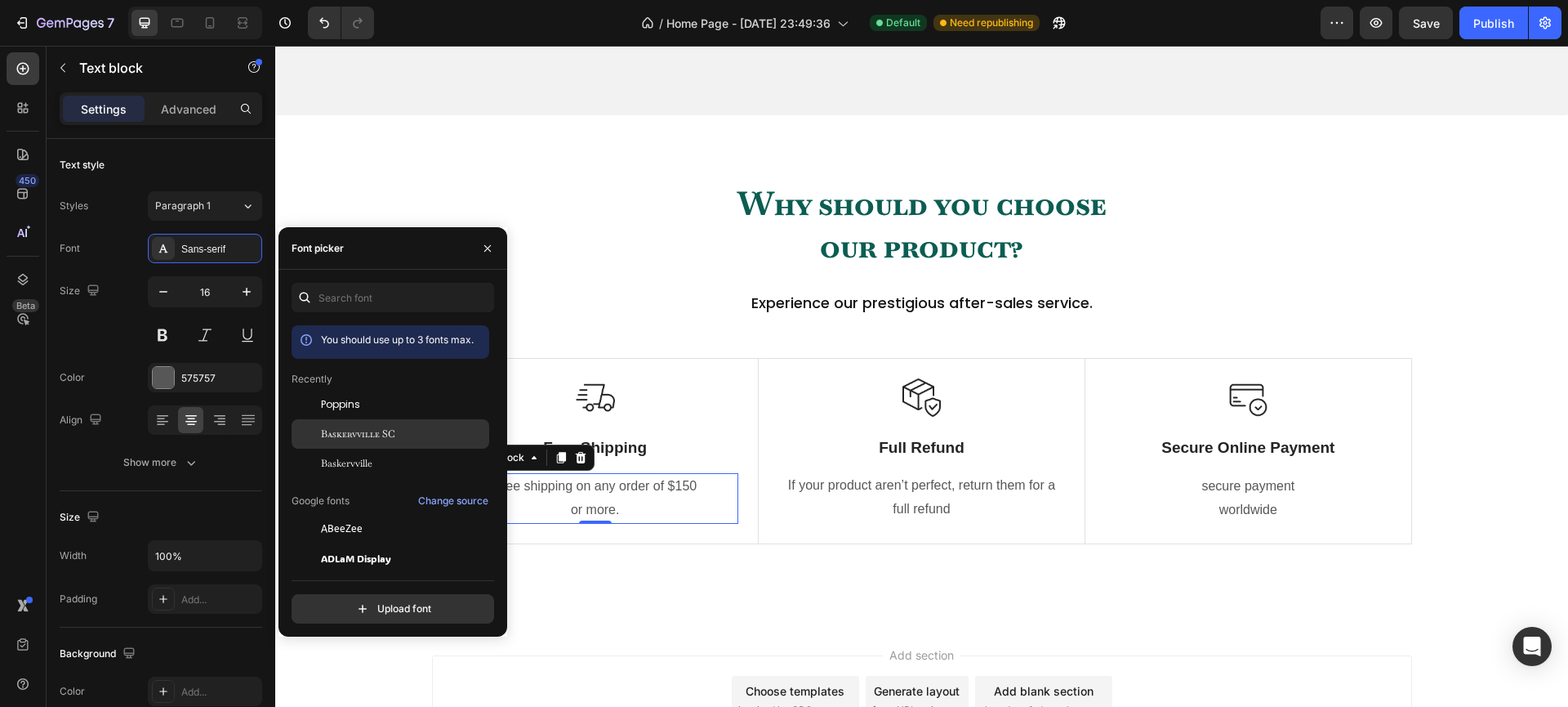
drag, startPoint x: 352, startPoint y: 420, endPoint x: 391, endPoint y: 437, distance: 42.5
click at [352, 412] on span "Poppins" at bounding box center [340, 404] width 39 height 14
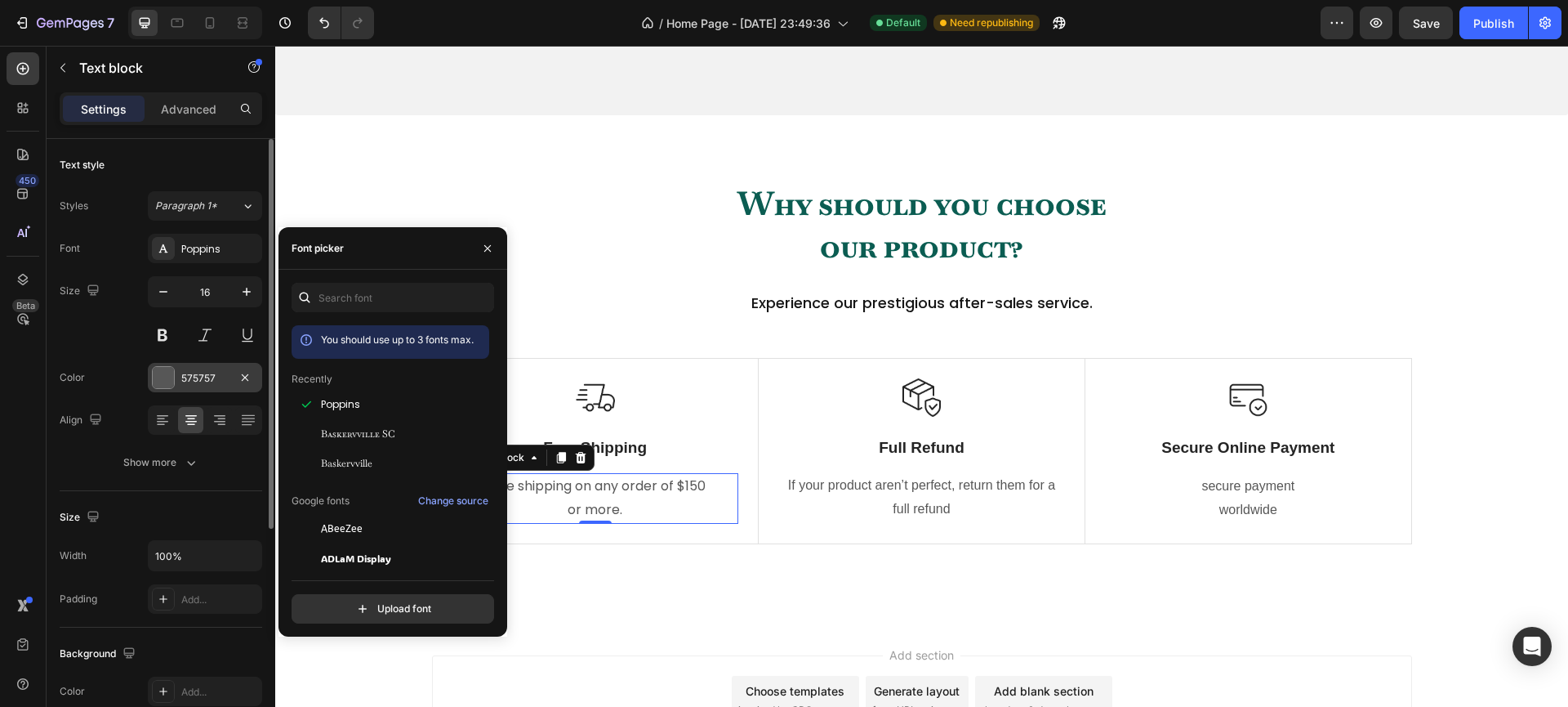
click at [166, 383] on div at bounding box center [163, 377] width 21 height 21
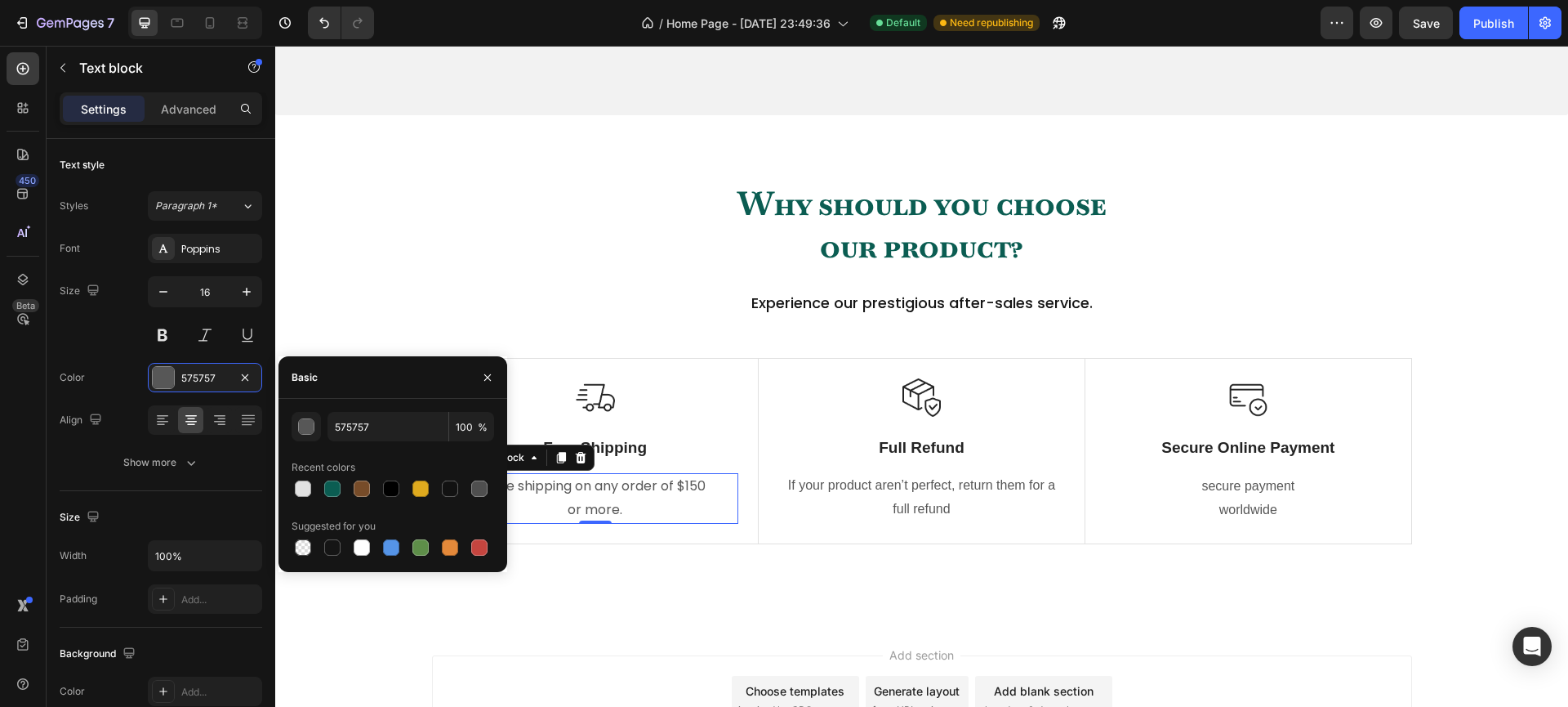
drag, startPoint x: 330, startPoint y: 544, endPoint x: 307, endPoint y: 504, distance: 46.1
click at [330, 544] on div at bounding box center [331, 546] width 16 height 16
type input "151515"
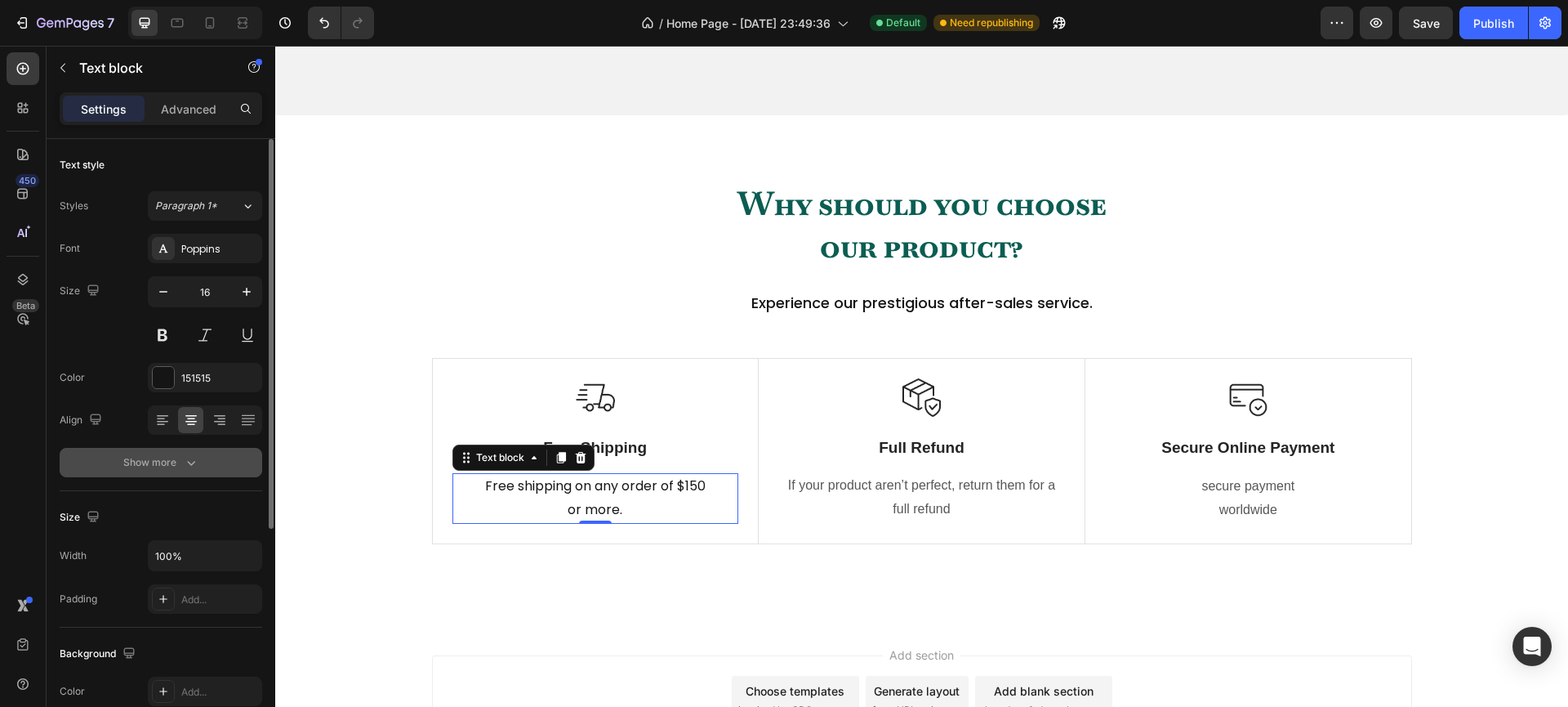
click at [181, 465] on div "Show more" at bounding box center [161, 461] width 76 height 16
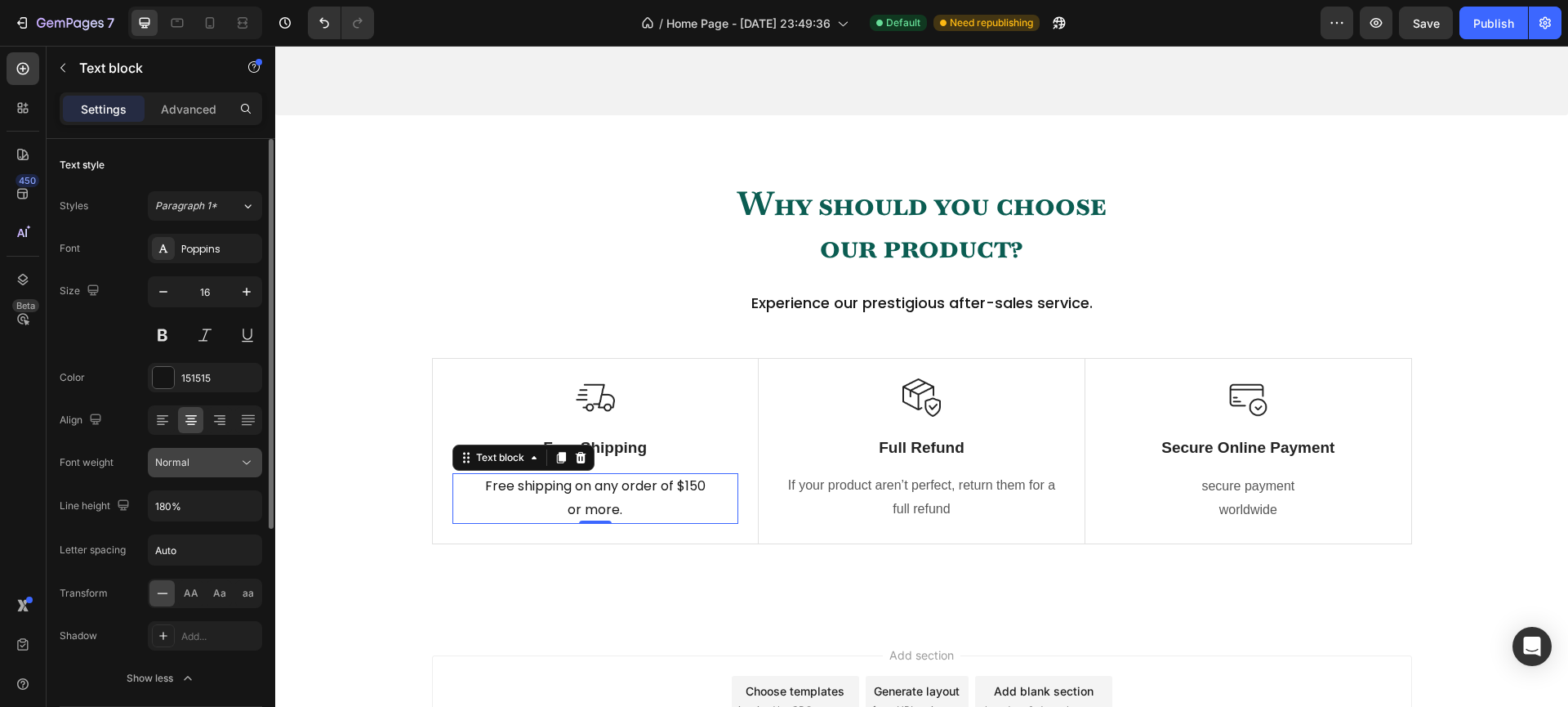
click at [237, 457] on div "Normal" at bounding box center [196, 461] width 83 height 14
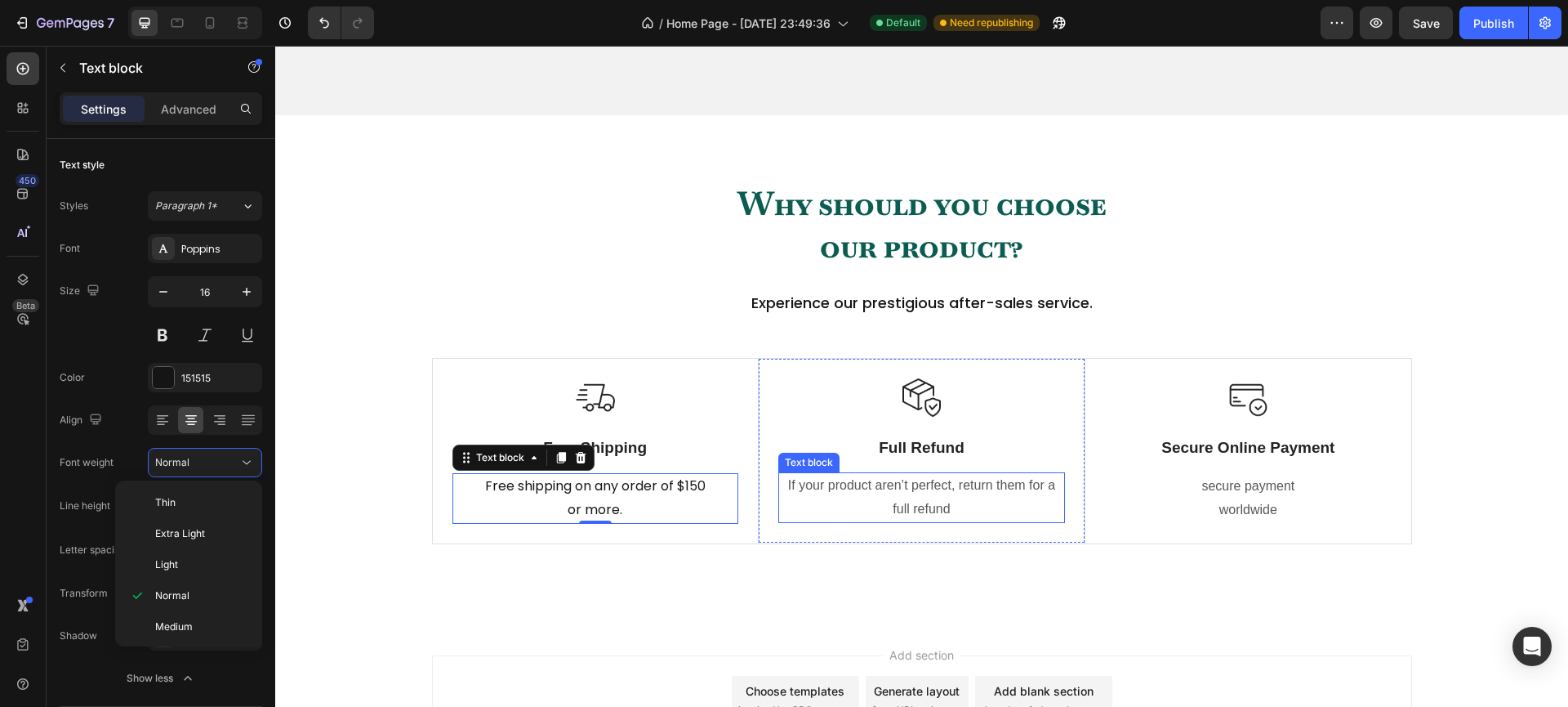
click at [925, 517] on p "If your product aren’t perfect, return them for a full refund" at bounding box center [922, 498] width 284 height 48
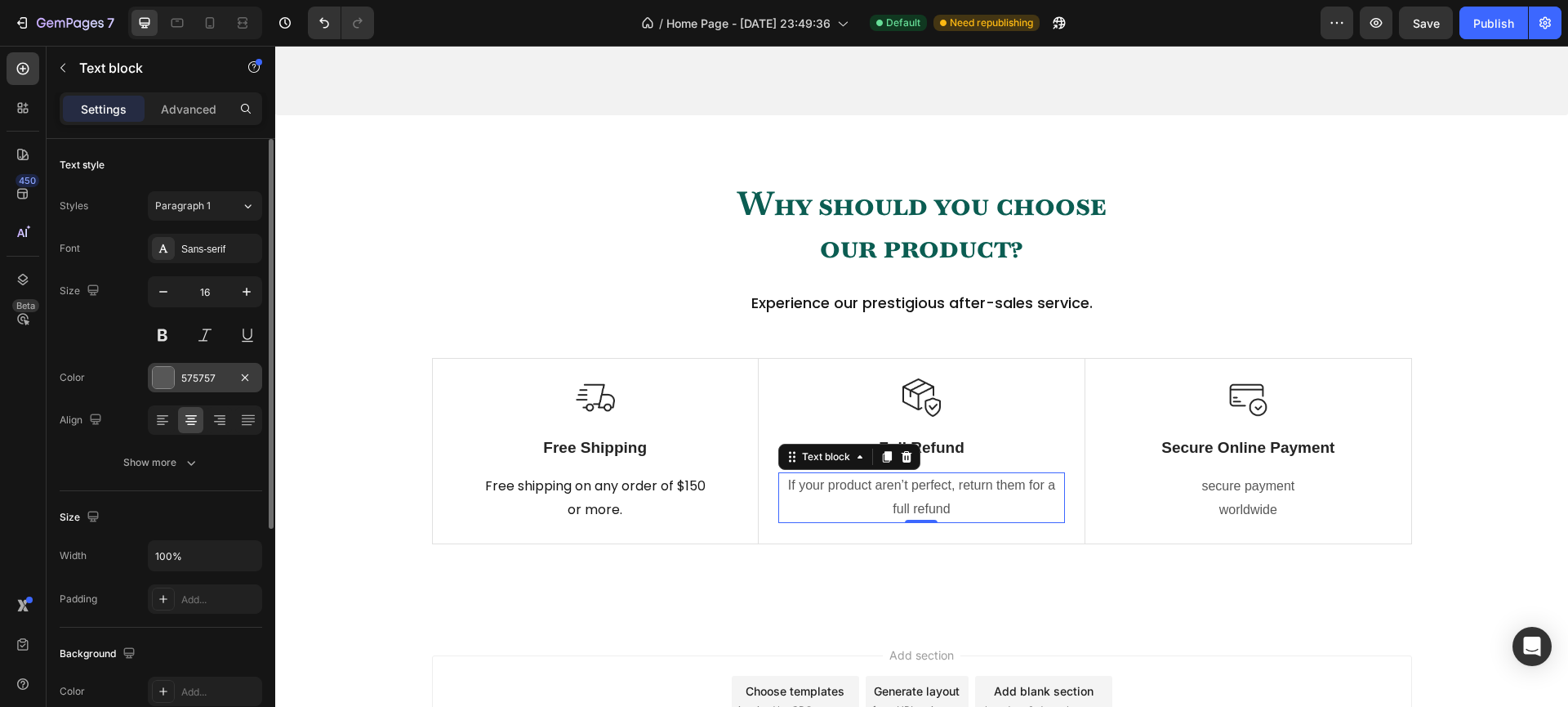
click at [155, 379] on div at bounding box center [163, 377] width 21 height 21
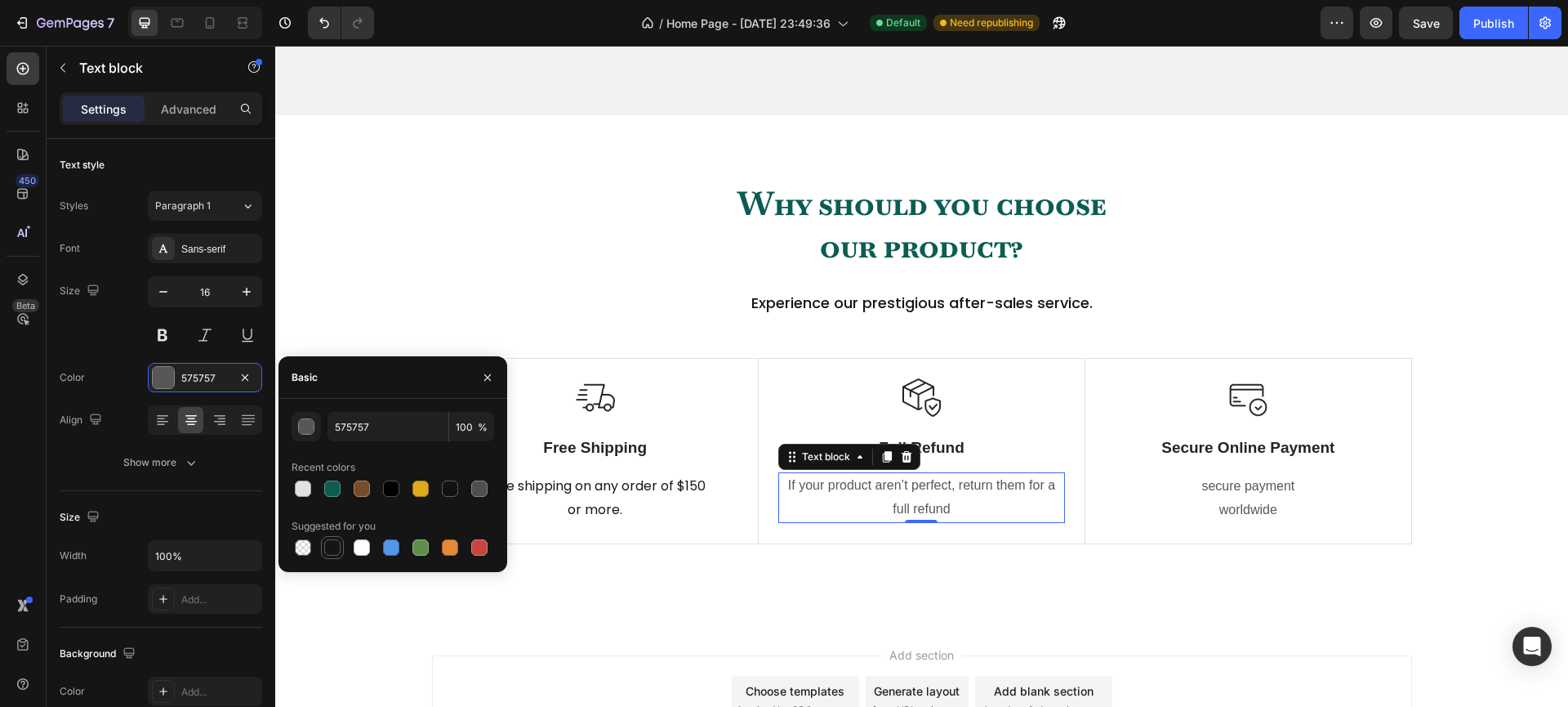
click at [330, 542] on div at bounding box center [331, 546] width 16 height 16
type input "151515"
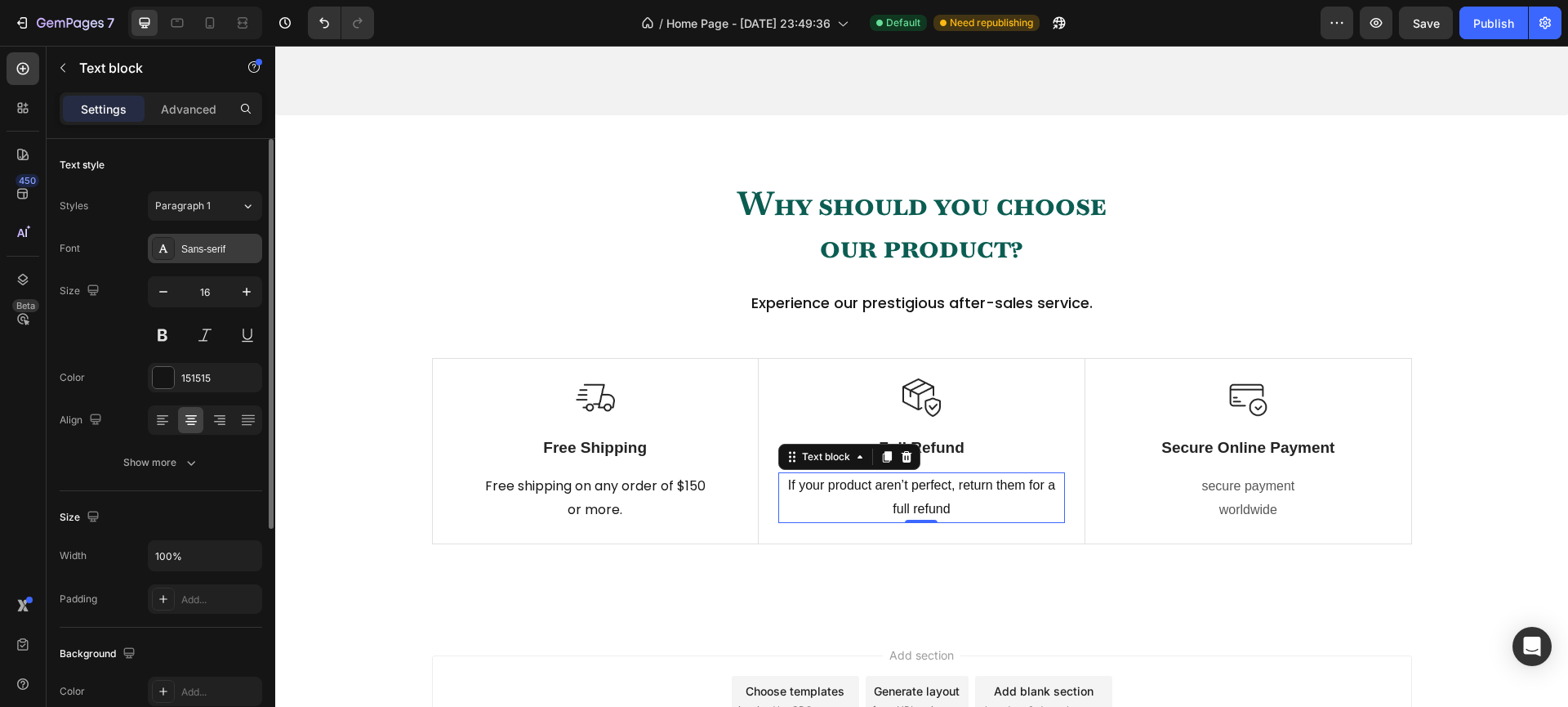
click at [209, 248] on div "Sans-serif" at bounding box center [220, 248] width 76 height 14
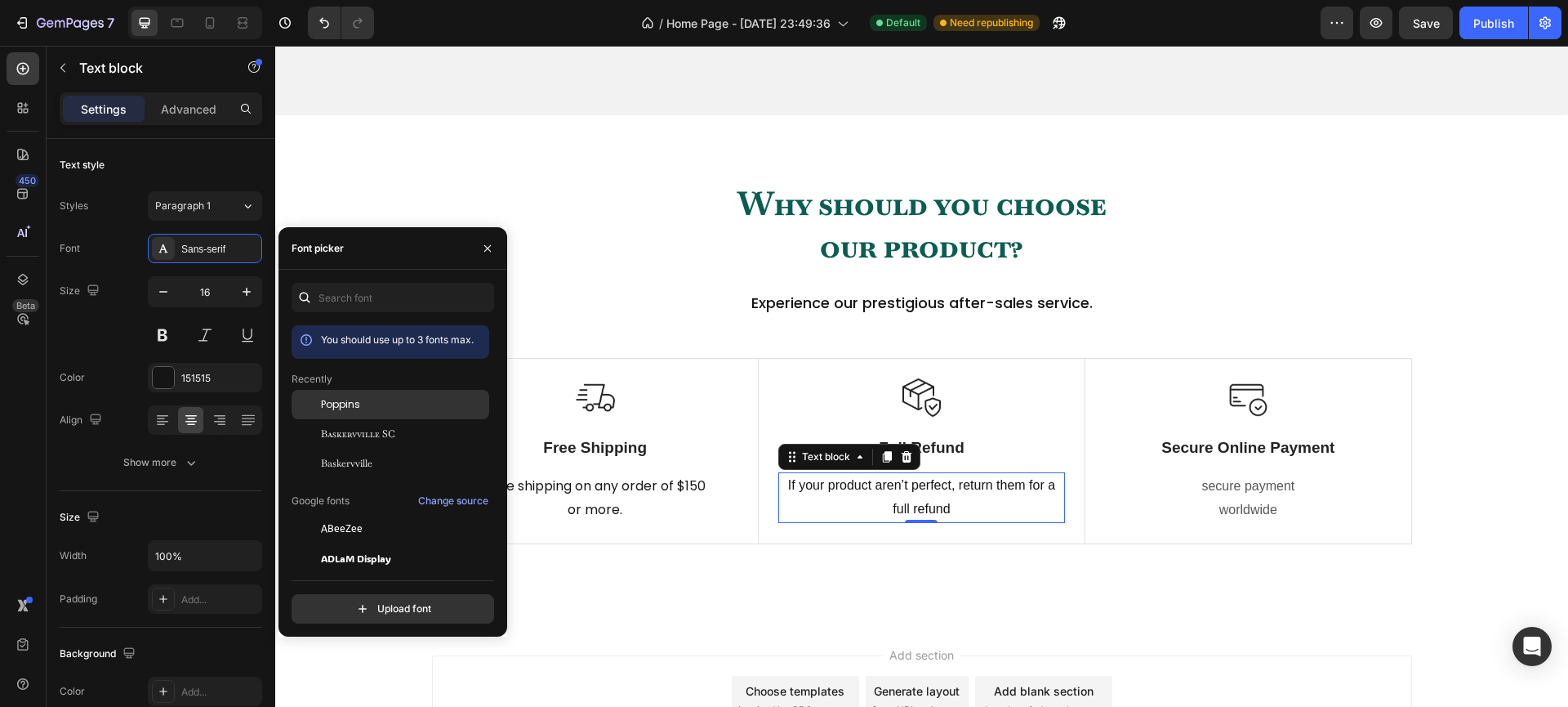
drag, startPoint x: 344, startPoint y: 412, endPoint x: 325, endPoint y: 412, distance: 19.0
click at [344, 412] on span "Poppins" at bounding box center [340, 404] width 39 height 14
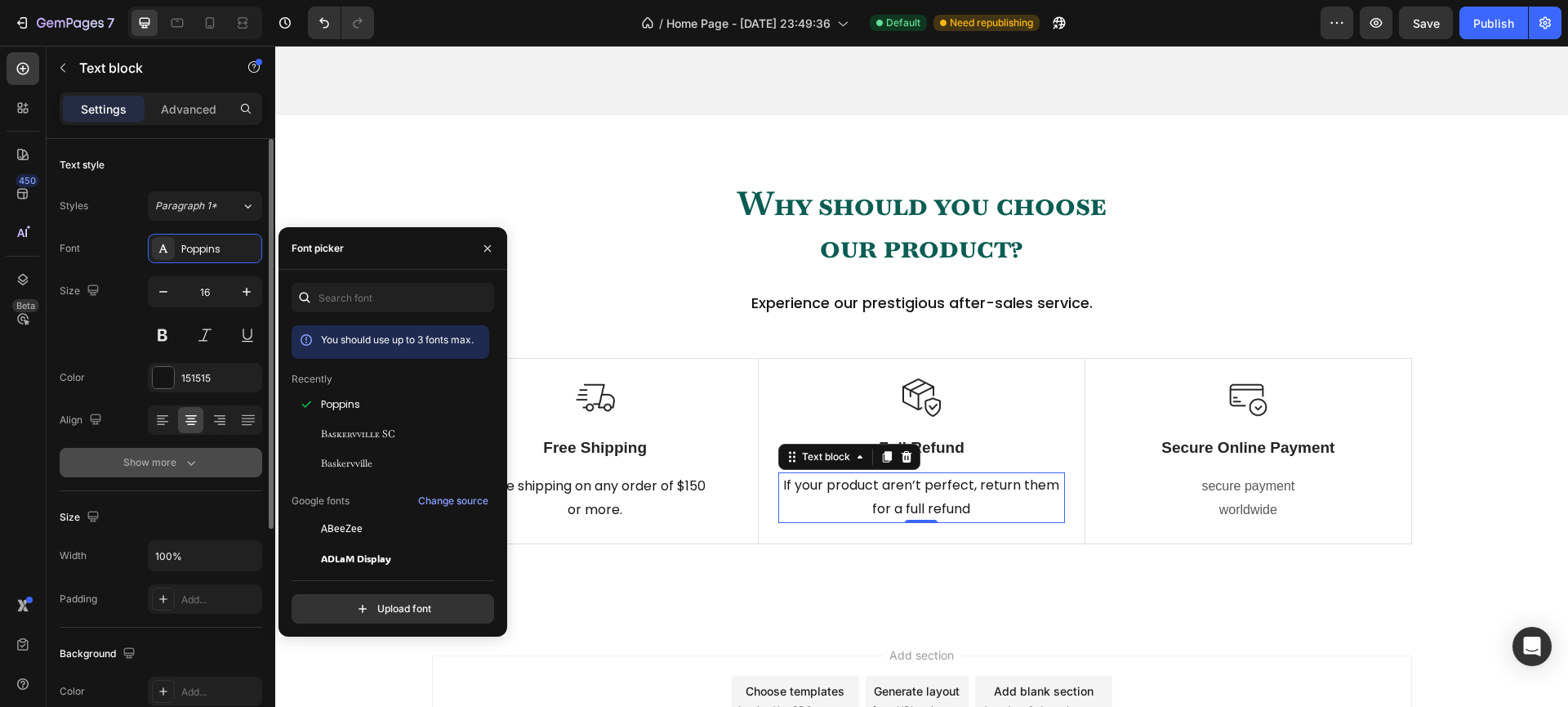
click at [193, 456] on icon "button" at bounding box center [191, 461] width 16 height 16
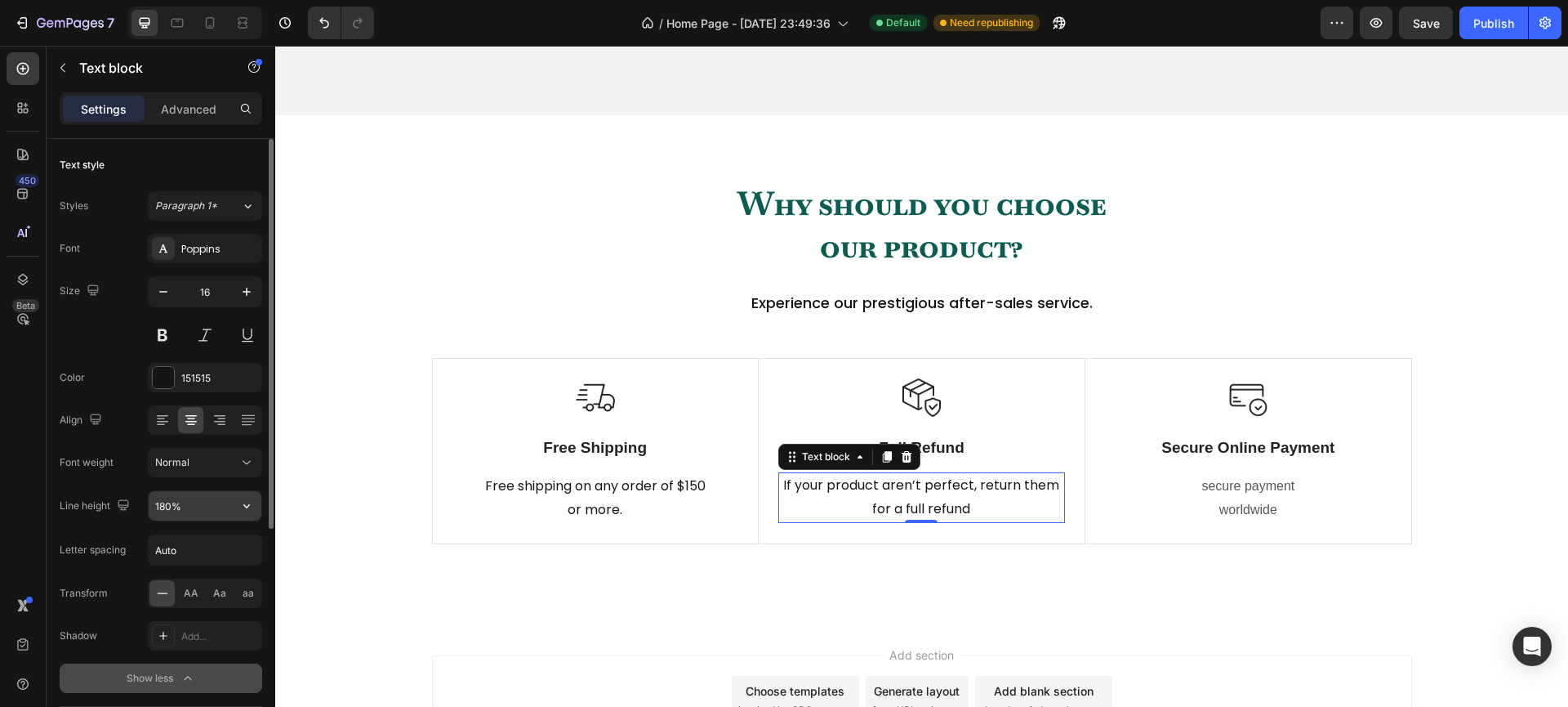
click at [202, 505] on input "180%" at bounding box center [205, 505] width 113 height 30
click at [246, 509] on icon "button" at bounding box center [246, 505] width 16 height 16
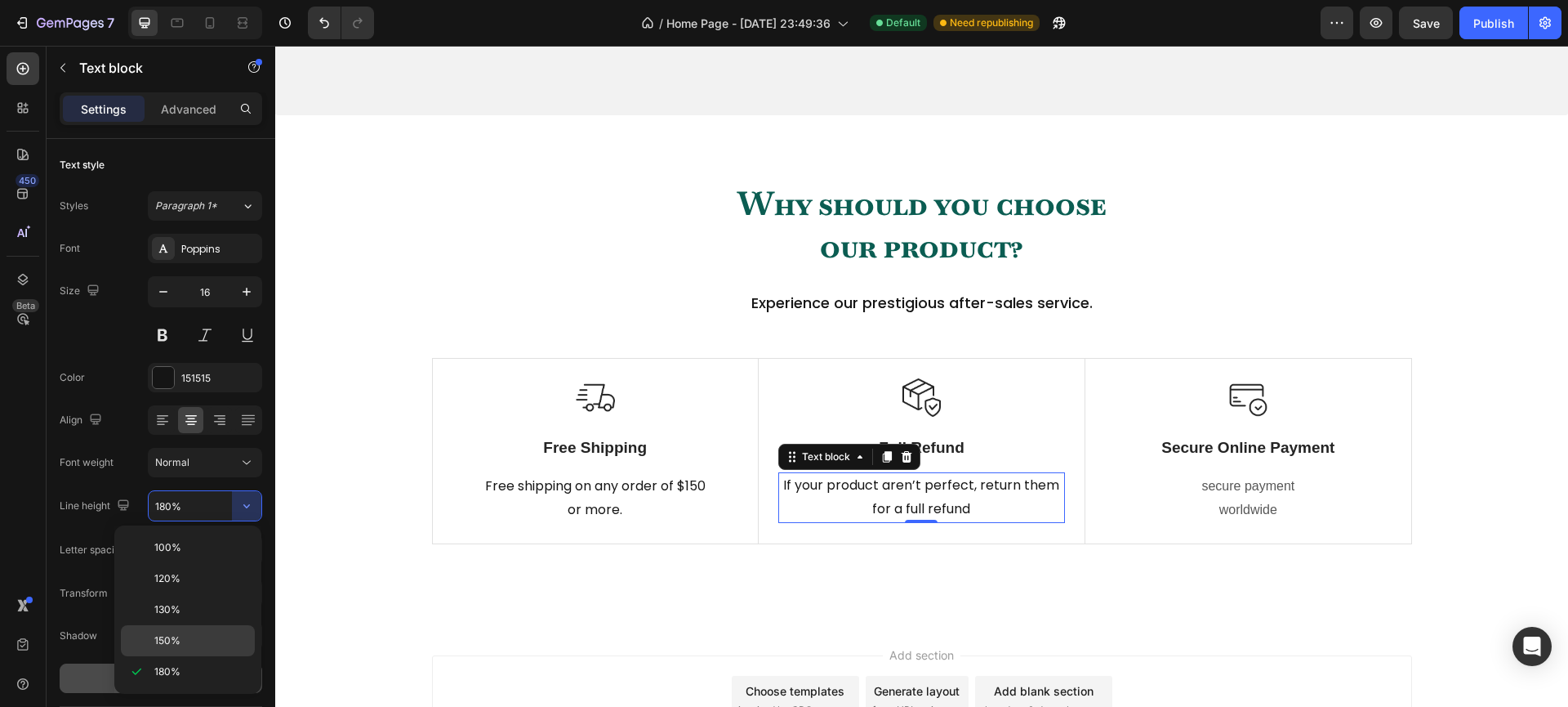
click at [178, 638] on span "150%" at bounding box center [167, 640] width 26 height 14
type input "150%"
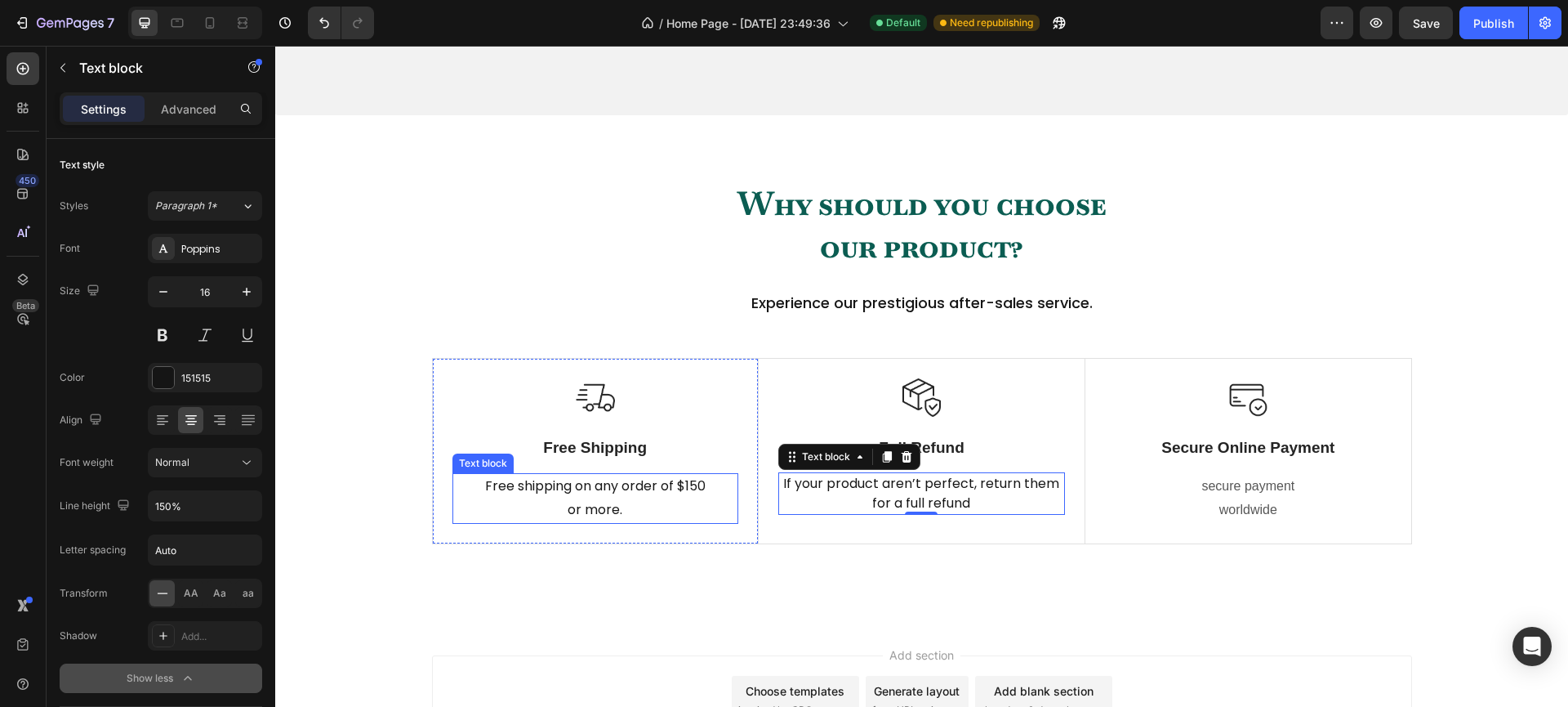
click at [599, 499] on p "Free shipping on any order of $150" at bounding box center [595, 486] width 283 height 24
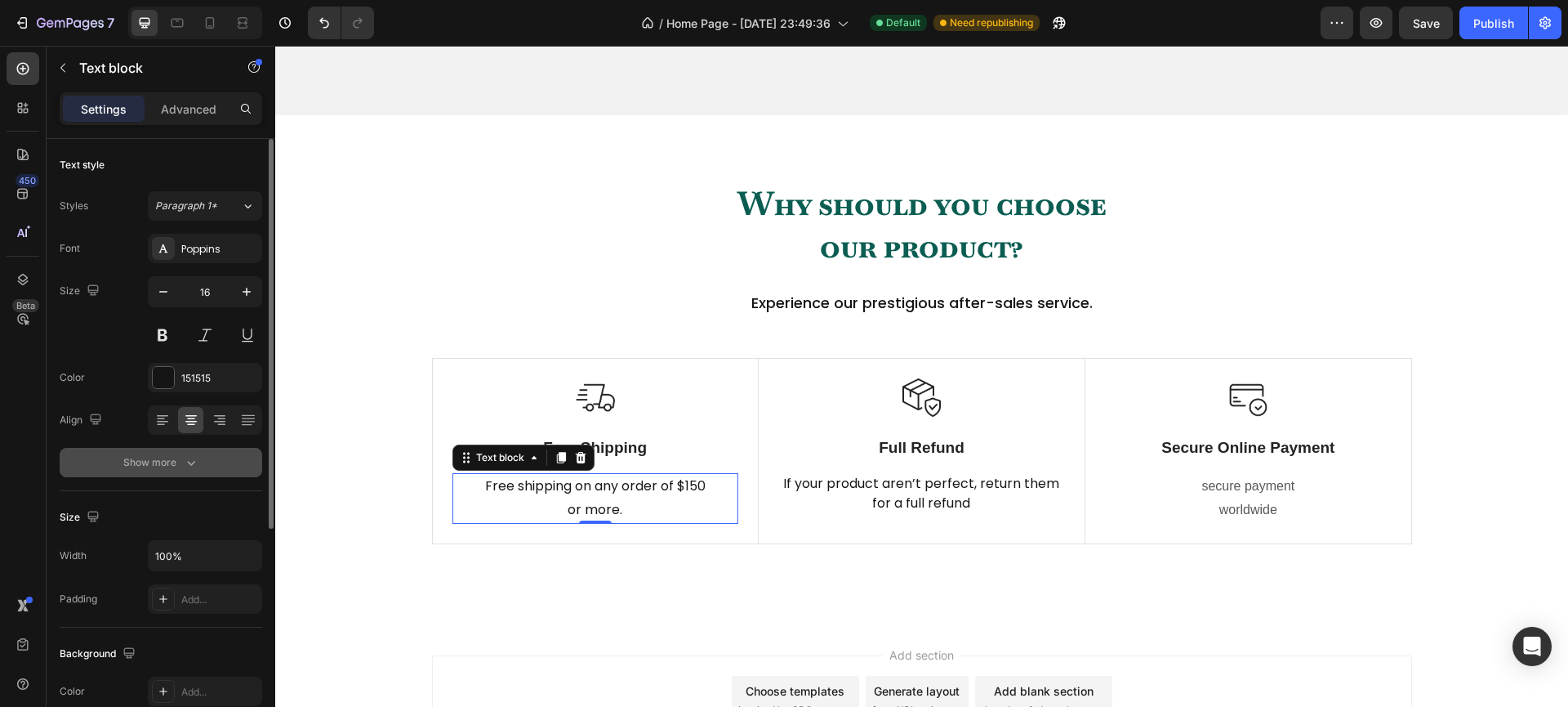
click at [189, 460] on icon "button" at bounding box center [191, 461] width 16 height 16
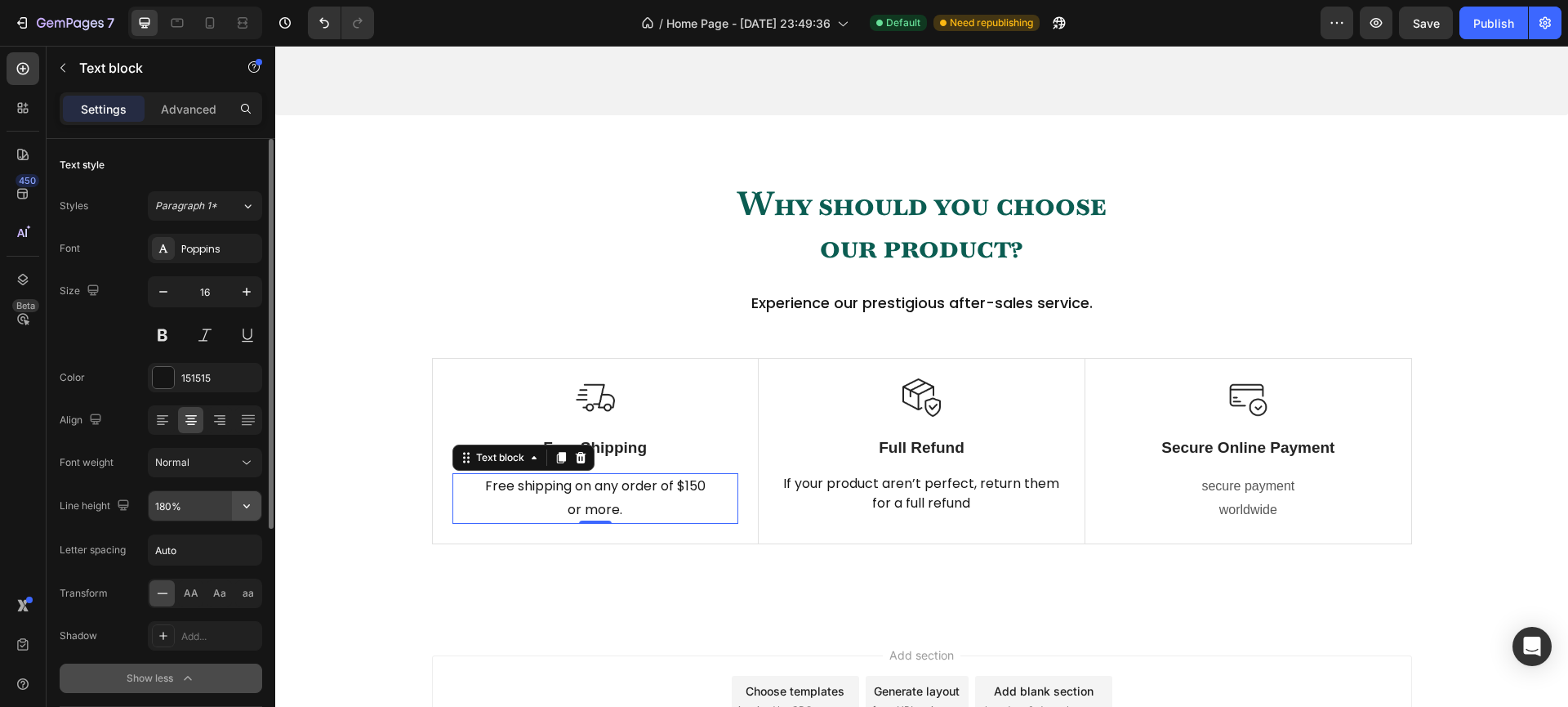
click at [234, 513] on button "button" at bounding box center [246, 505] width 30 height 30
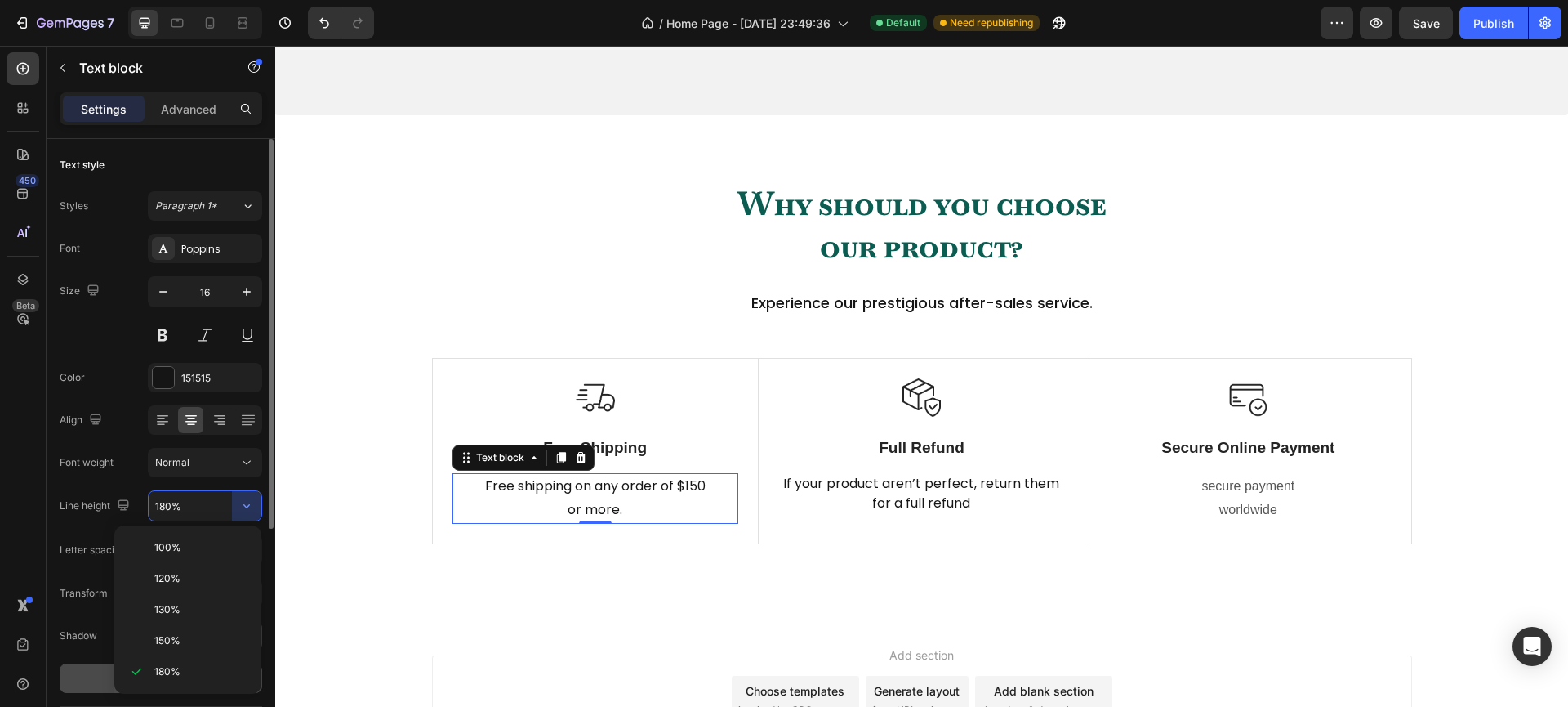
drag, startPoint x: 180, startPoint y: 638, endPoint x: 196, endPoint y: 638, distance: 16.0
click at [180, 638] on p "150%" at bounding box center [201, 640] width 93 height 14
type input "150%"
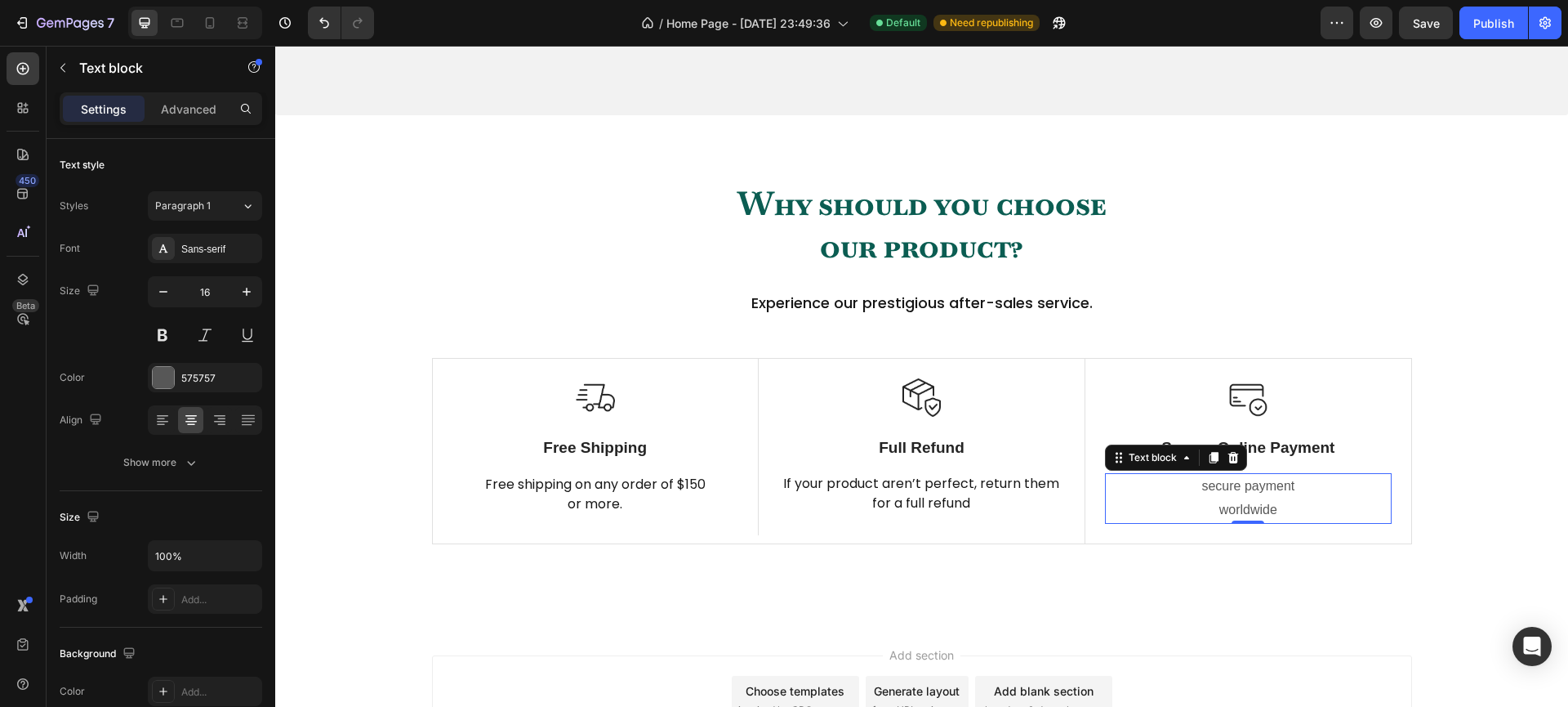
click at [1220, 515] on p "secure payment worldwide" at bounding box center [1248, 499] width 283 height 48
click at [203, 255] on div "Sans-serif" at bounding box center [220, 248] width 76 height 14
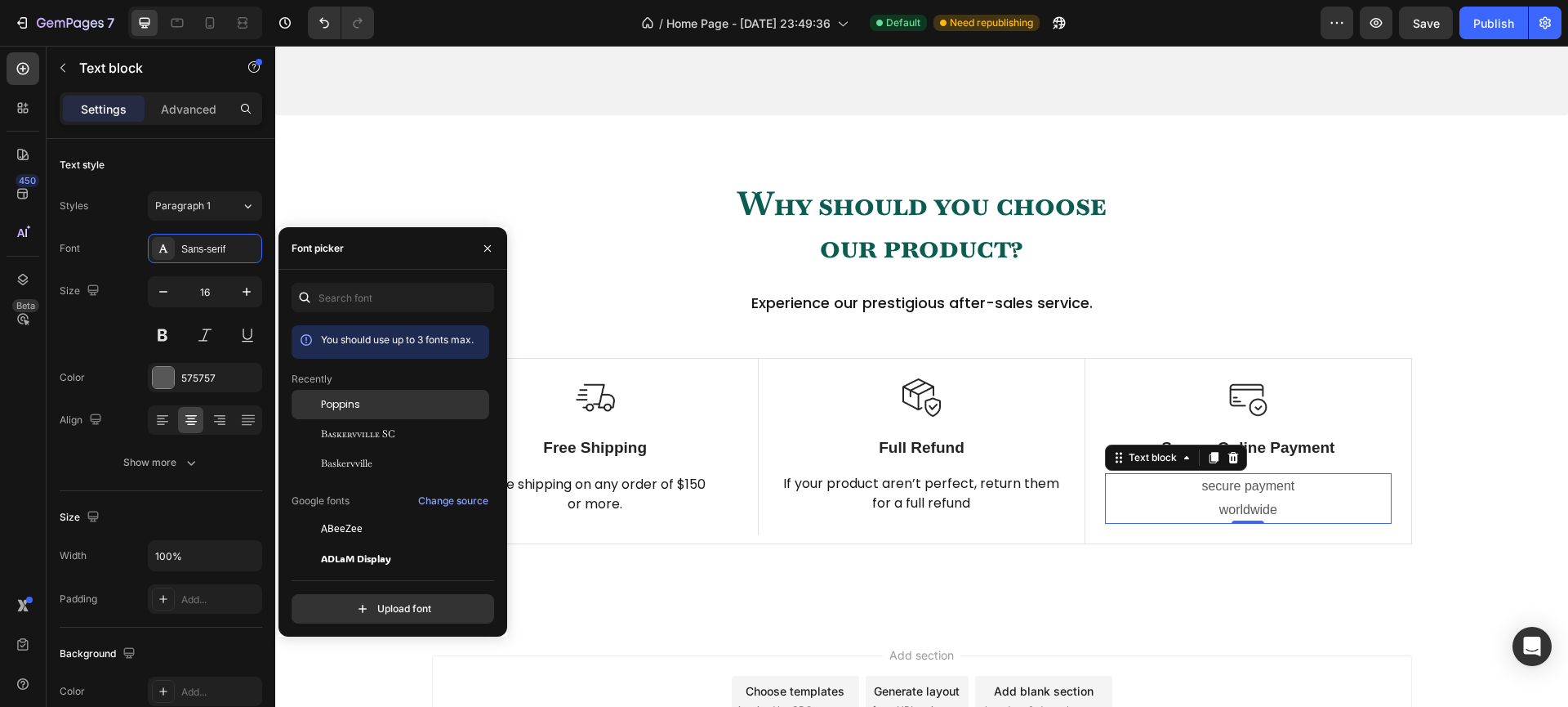
click at [348, 410] on span "Poppins" at bounding box center [340, 404] width 39 height 14
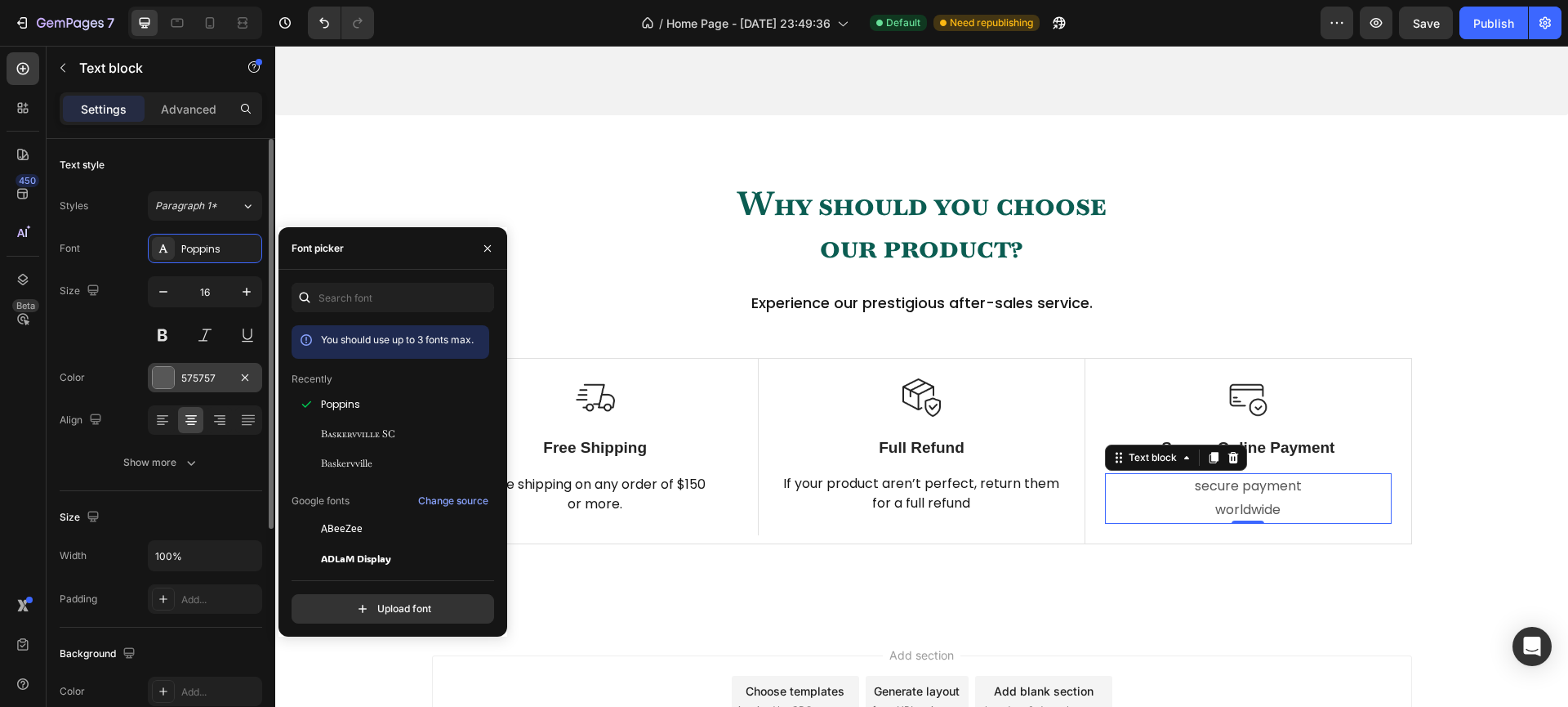
click at [162, 378] on div at bounding box center [163, 377] width 21 height 21
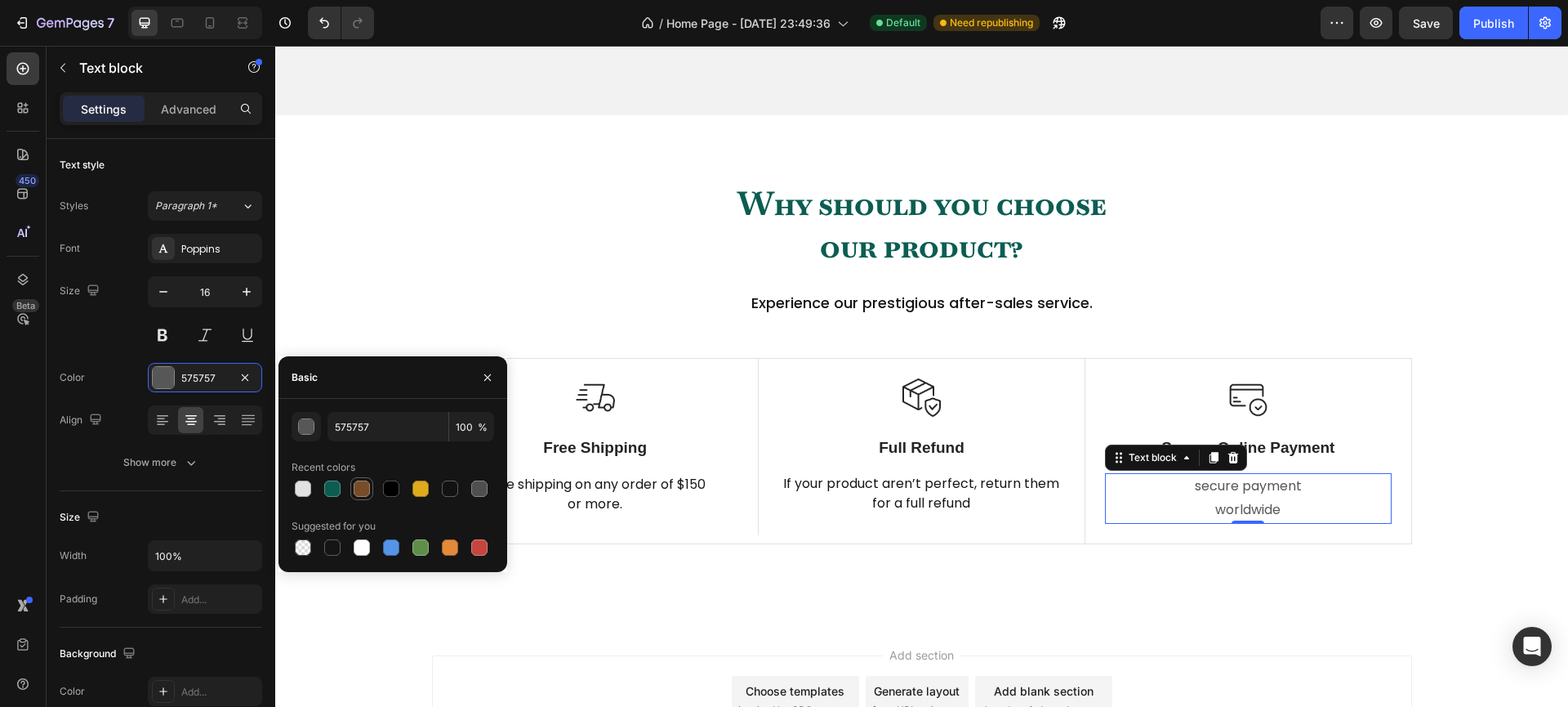
drag, startPoint x: 382, startPoint y: 487, endPoint x: 355, endPoint y: 479, distance: 28.2
click at [382, 487] on div at bounding box center [391, 488] width 20 height 20
type input "000000"
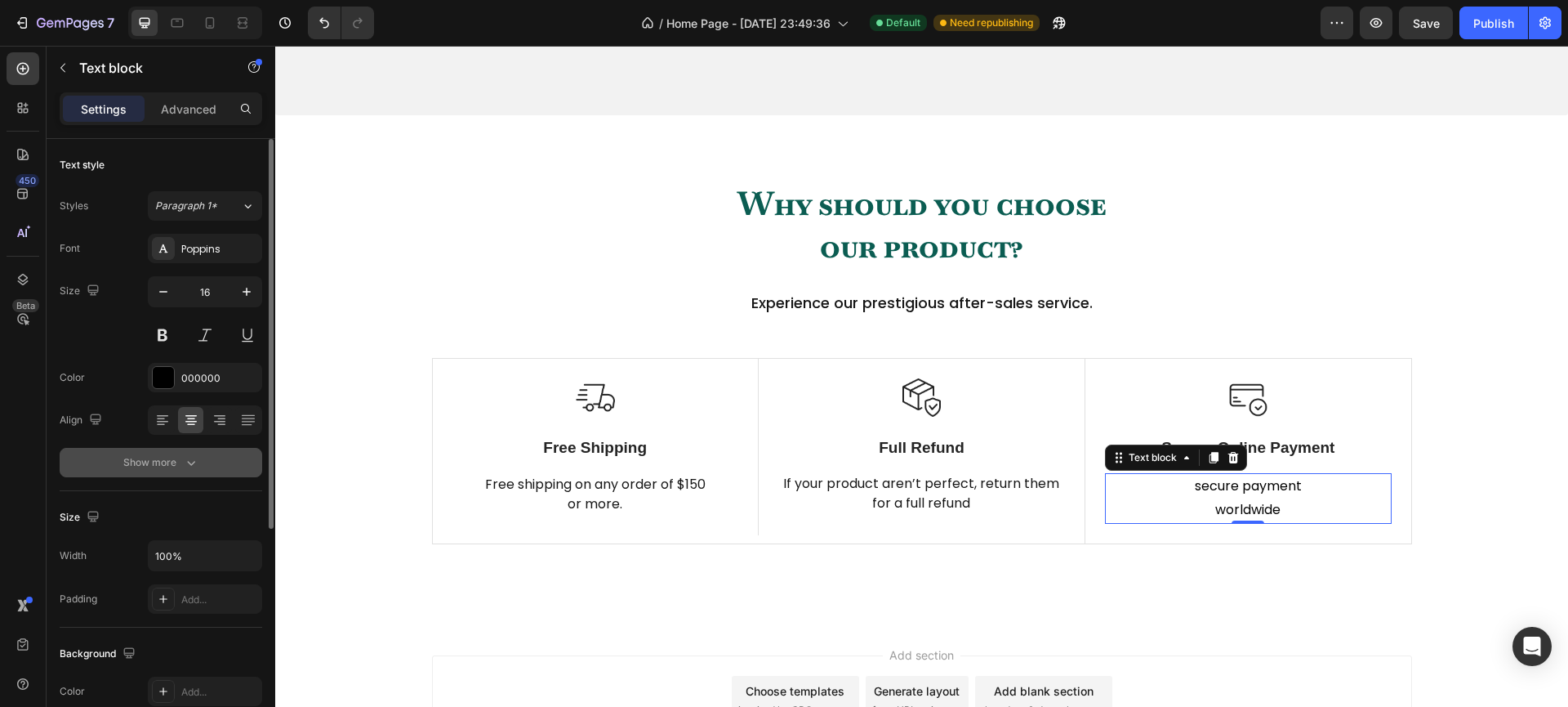
click at [179, 465] on div "Show more" at bounding box center [161, 461] width 76 height 16
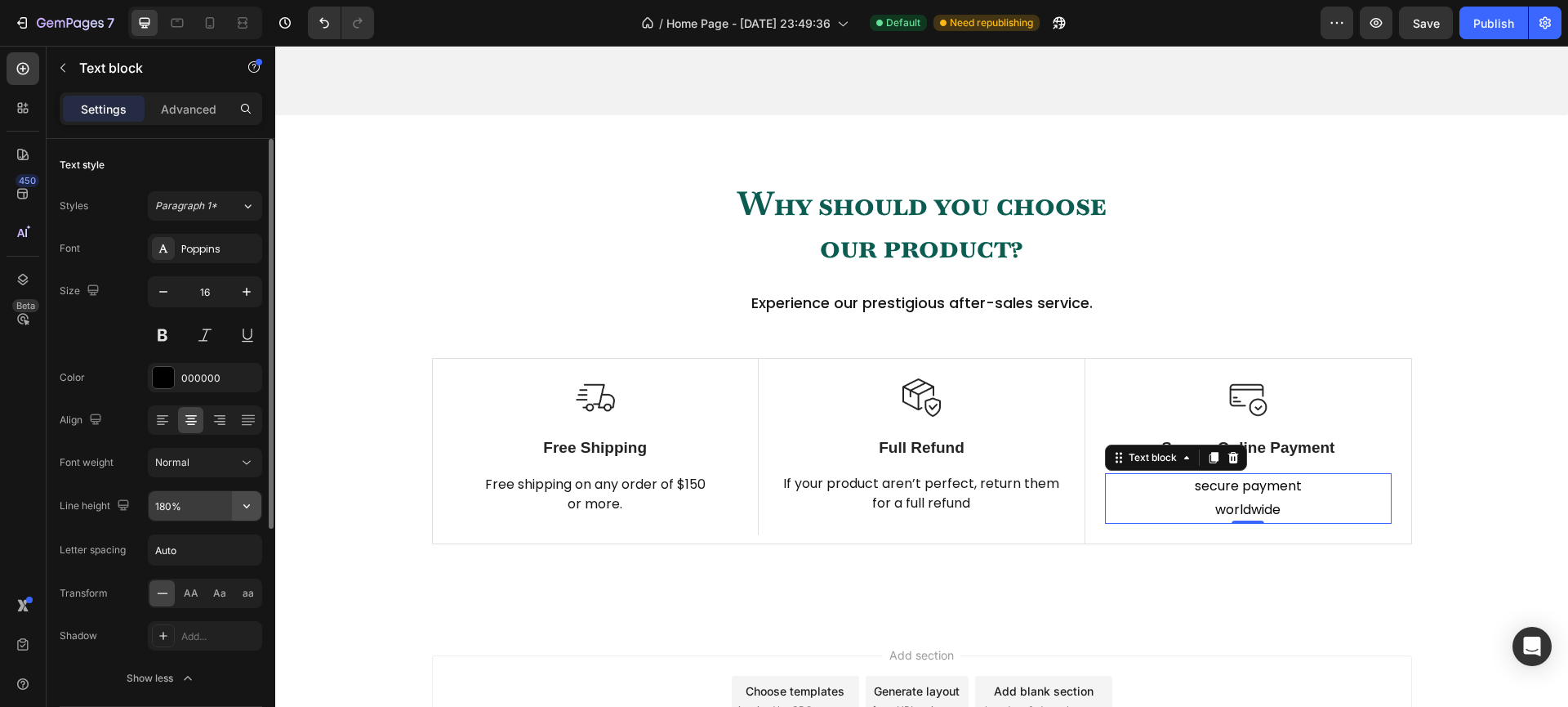
click at [245, 511] on icon "button" at bounding box center [246, 505] width 16 height 16
click at [181, 637] on p "150%" at bounding box center [201, 640] width 93 height 14
type input "150%"
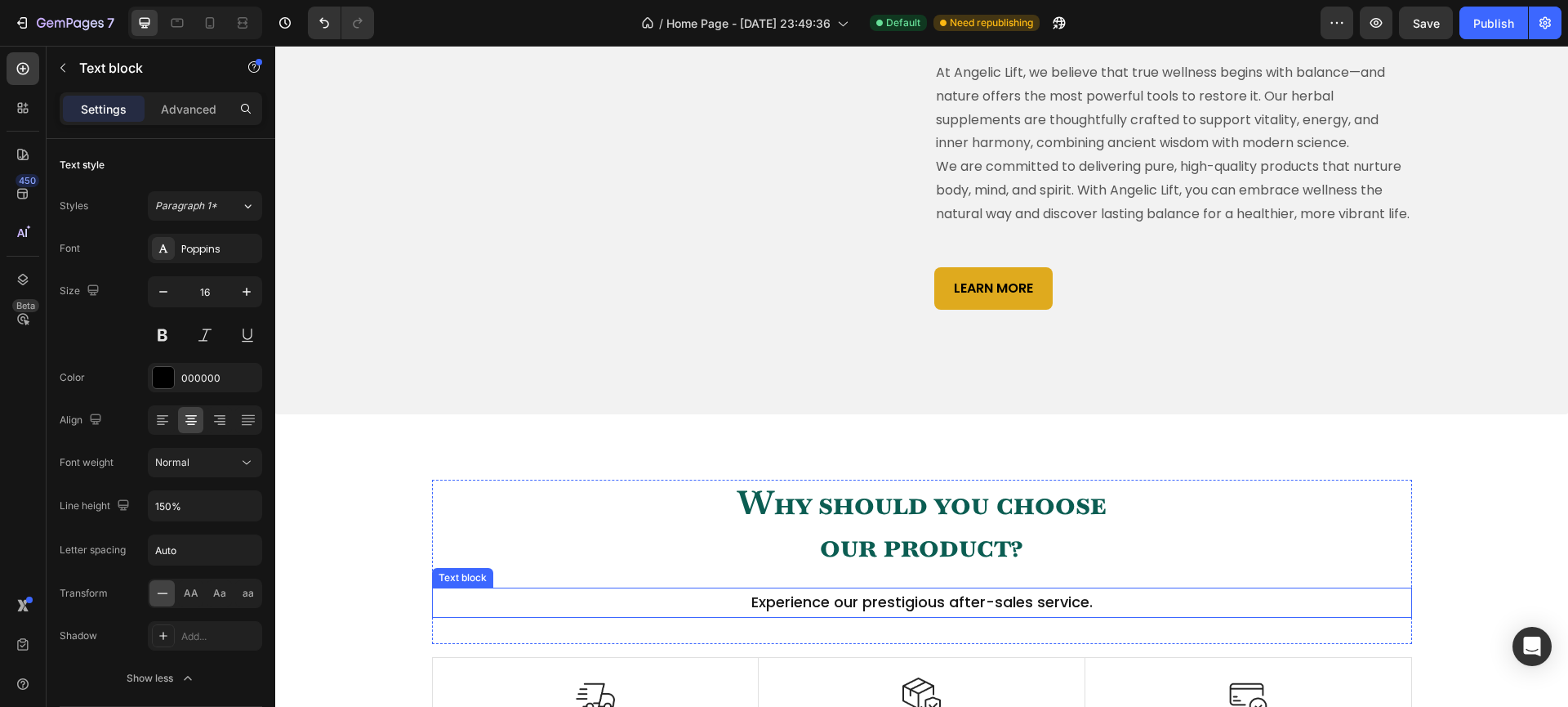
scroll to position [1001, 0]
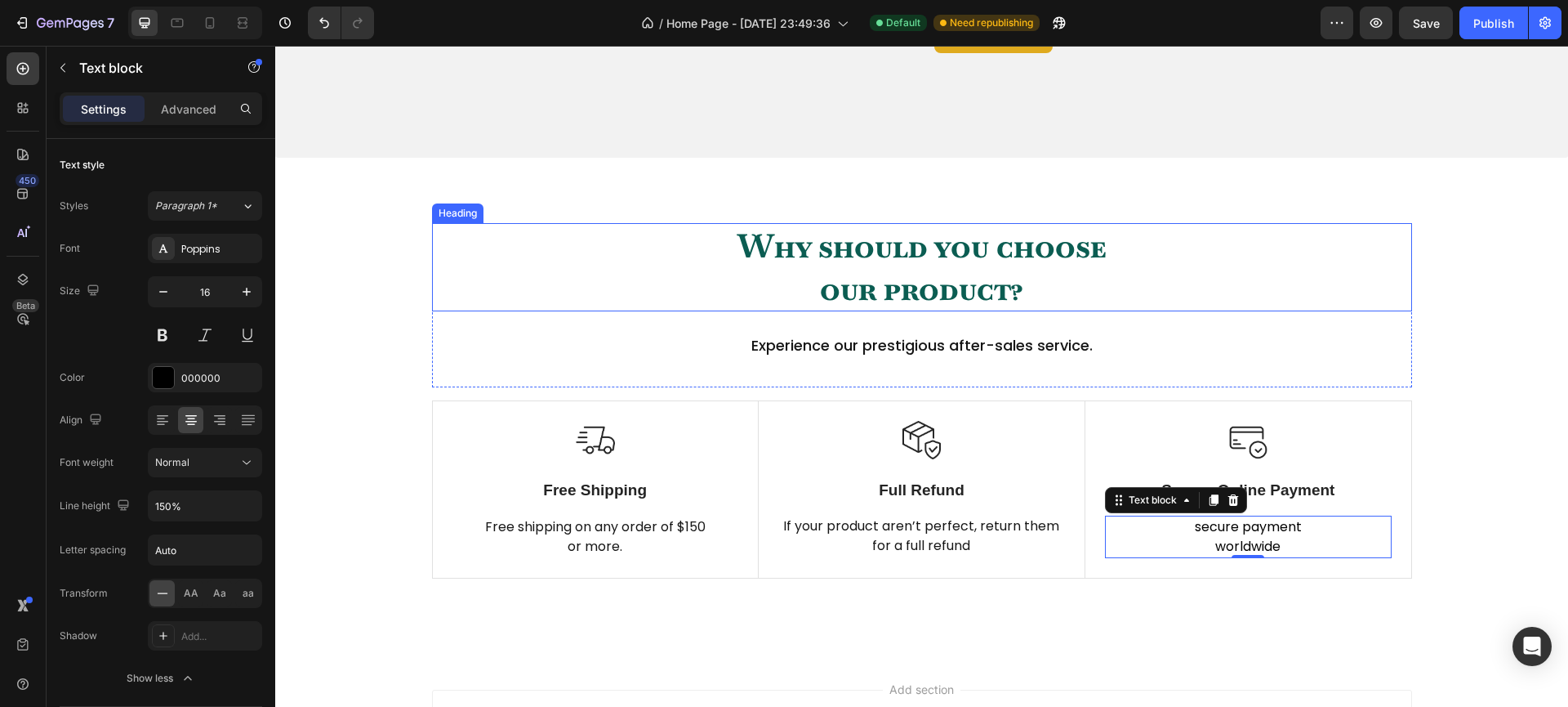
click at [874, 310] on p "Why should you choose our product?" at bounding box center [922, 267] width 977 height 85
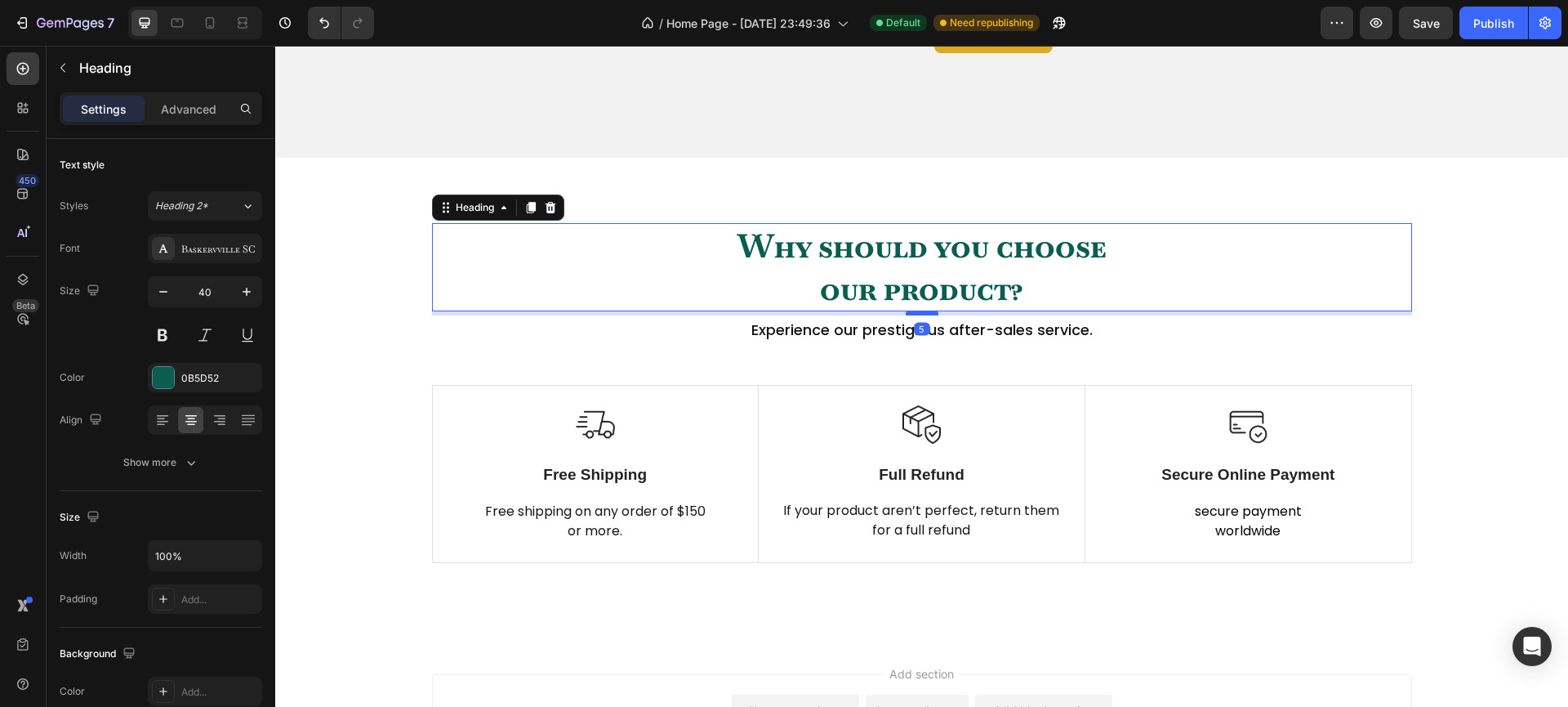
drag, startPoint x: 916, startPoint y: 353, endPoint x: 912, endPoint y: 337, distance: 16.5
click at [912, 315] on div at bounding box center [922, 312] width 32 height 5
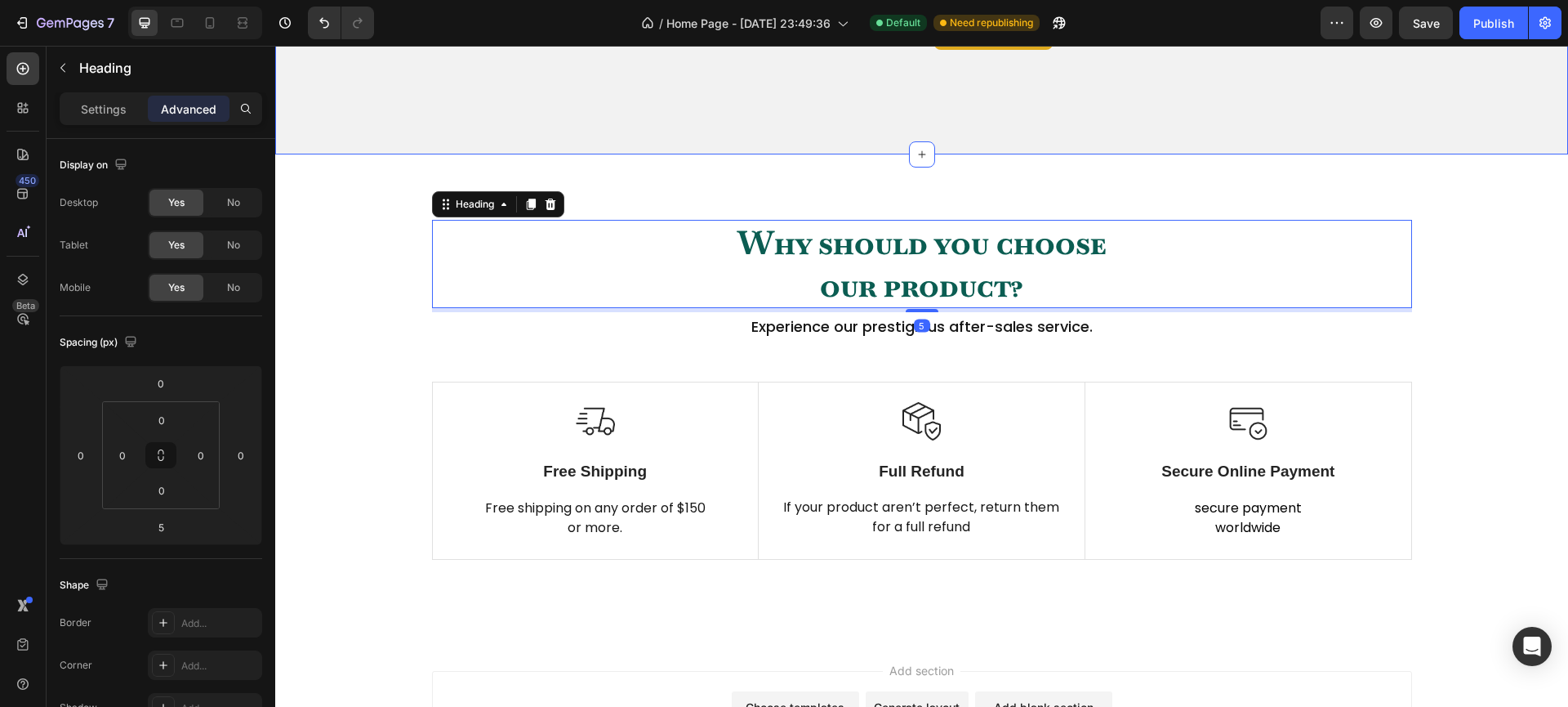
scroll to position [1195, 0]
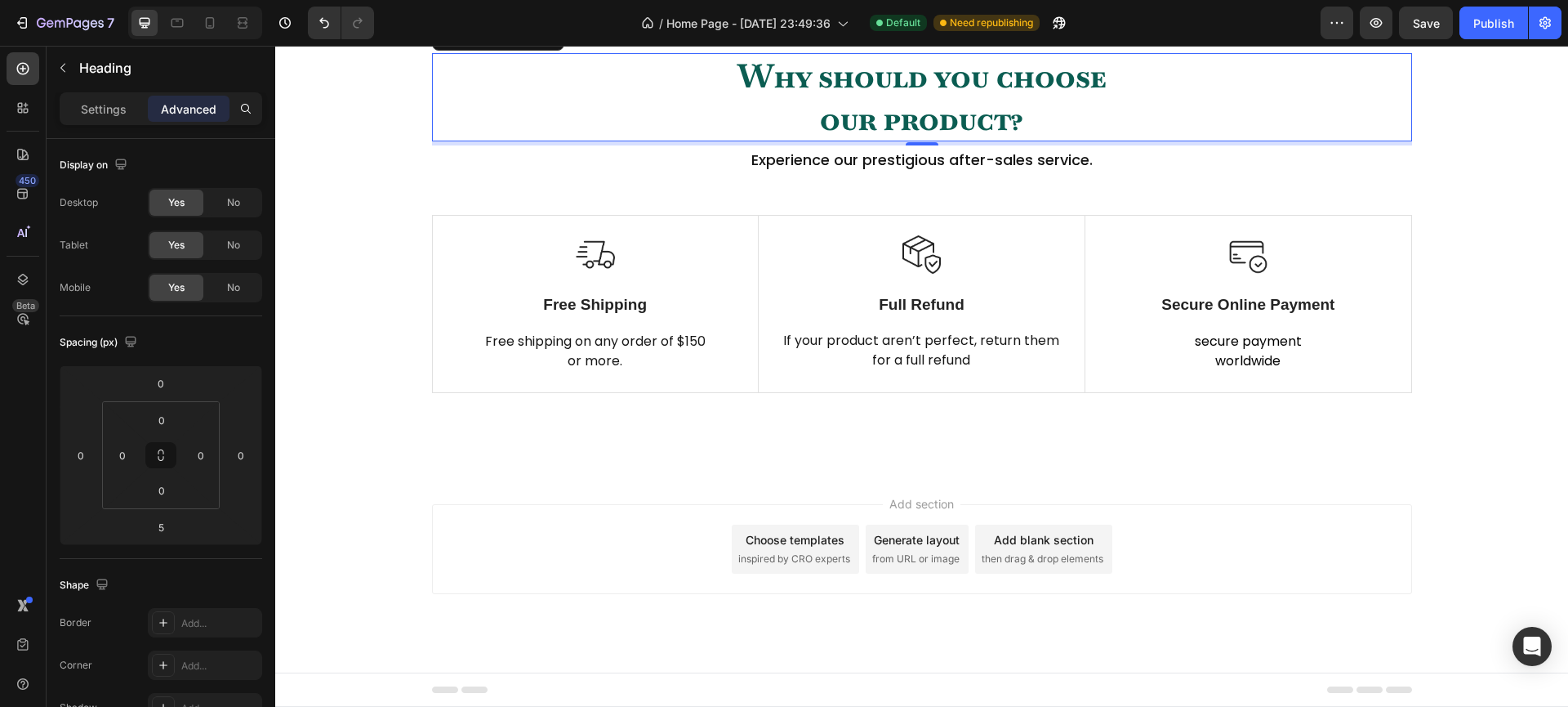
click at [450, 607] on div "Add section Choose templates inspired by CRO experts Generate layout from URL o…" at bounding box center [922, 571] width 1293 height 201
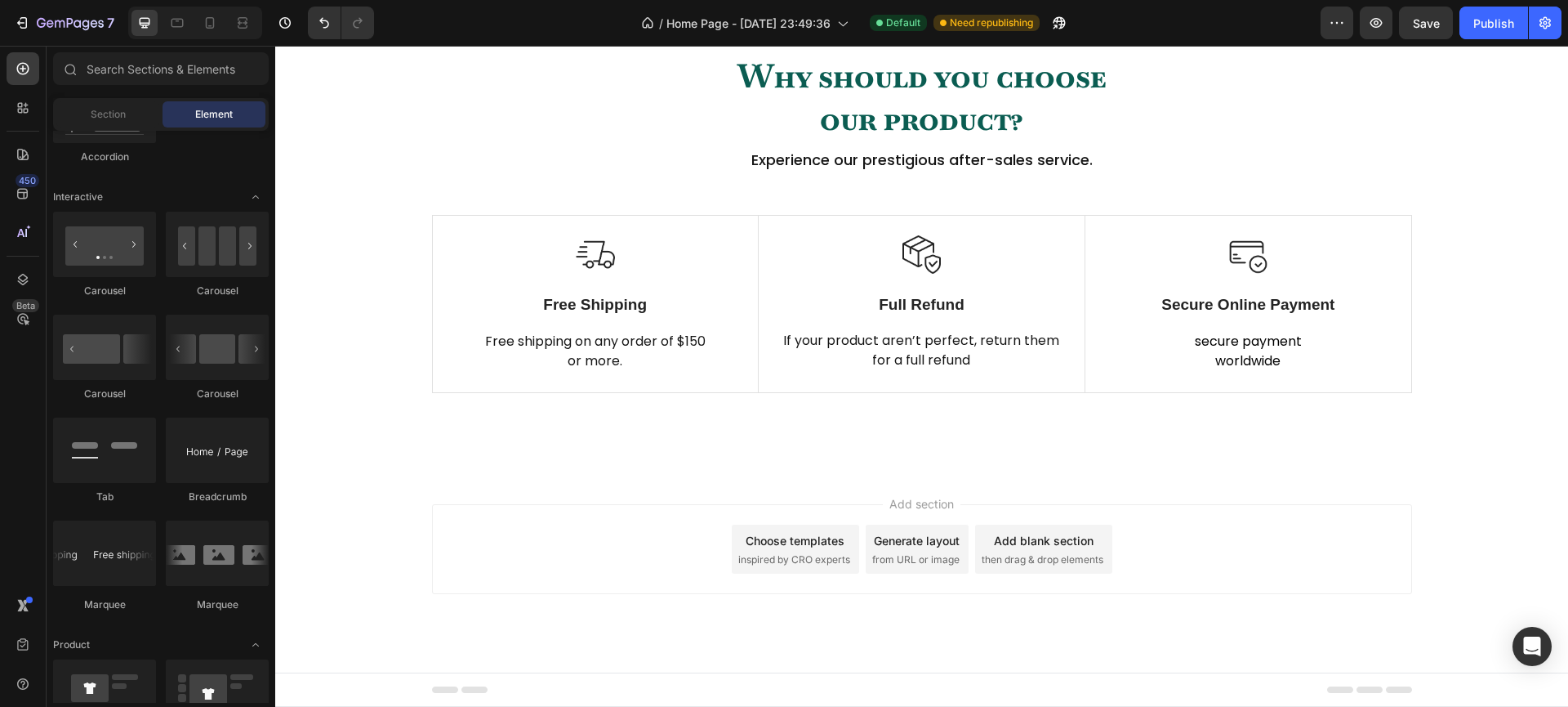
scroll to position [879, 0]
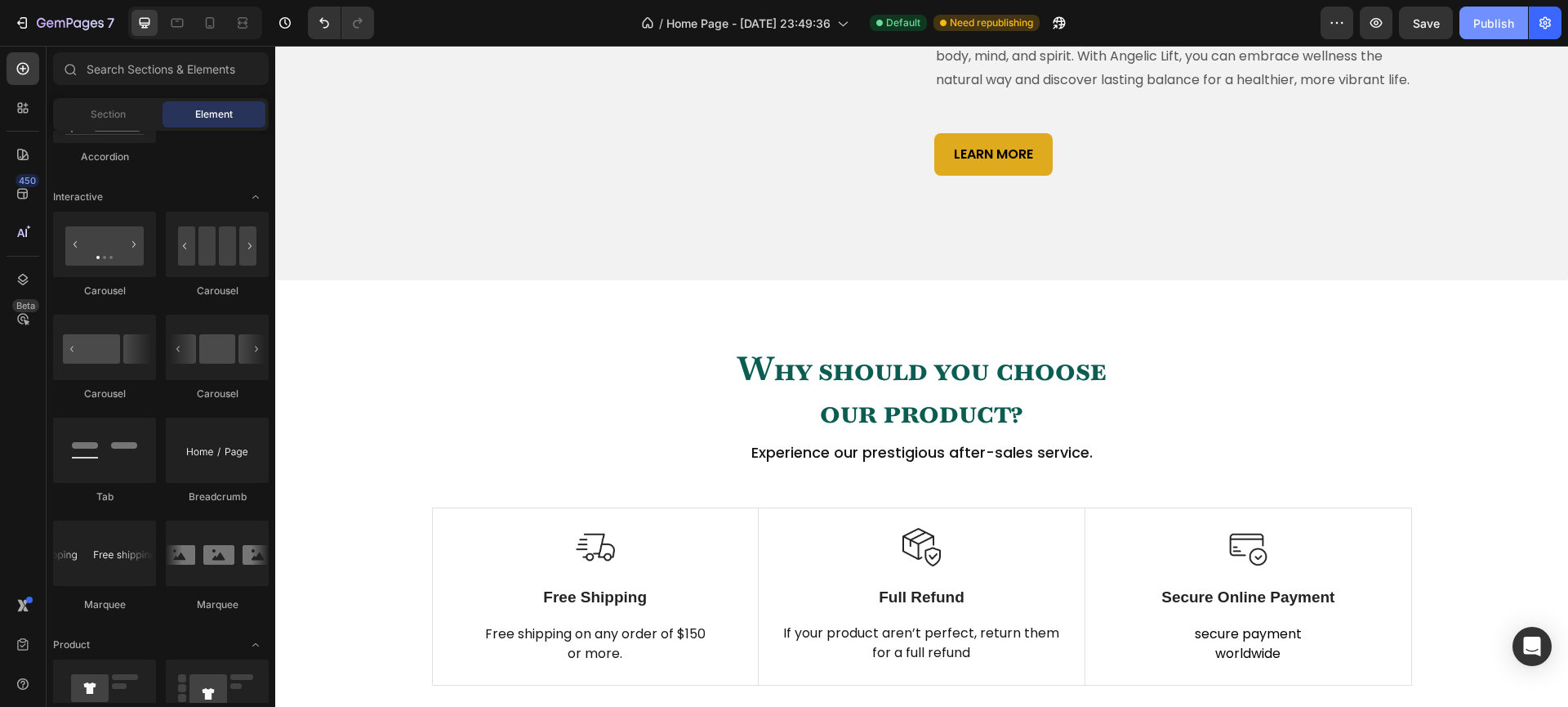
click at [1494, 31] on div "Publish" at bounding box center [1494, 23] width 41 height 17
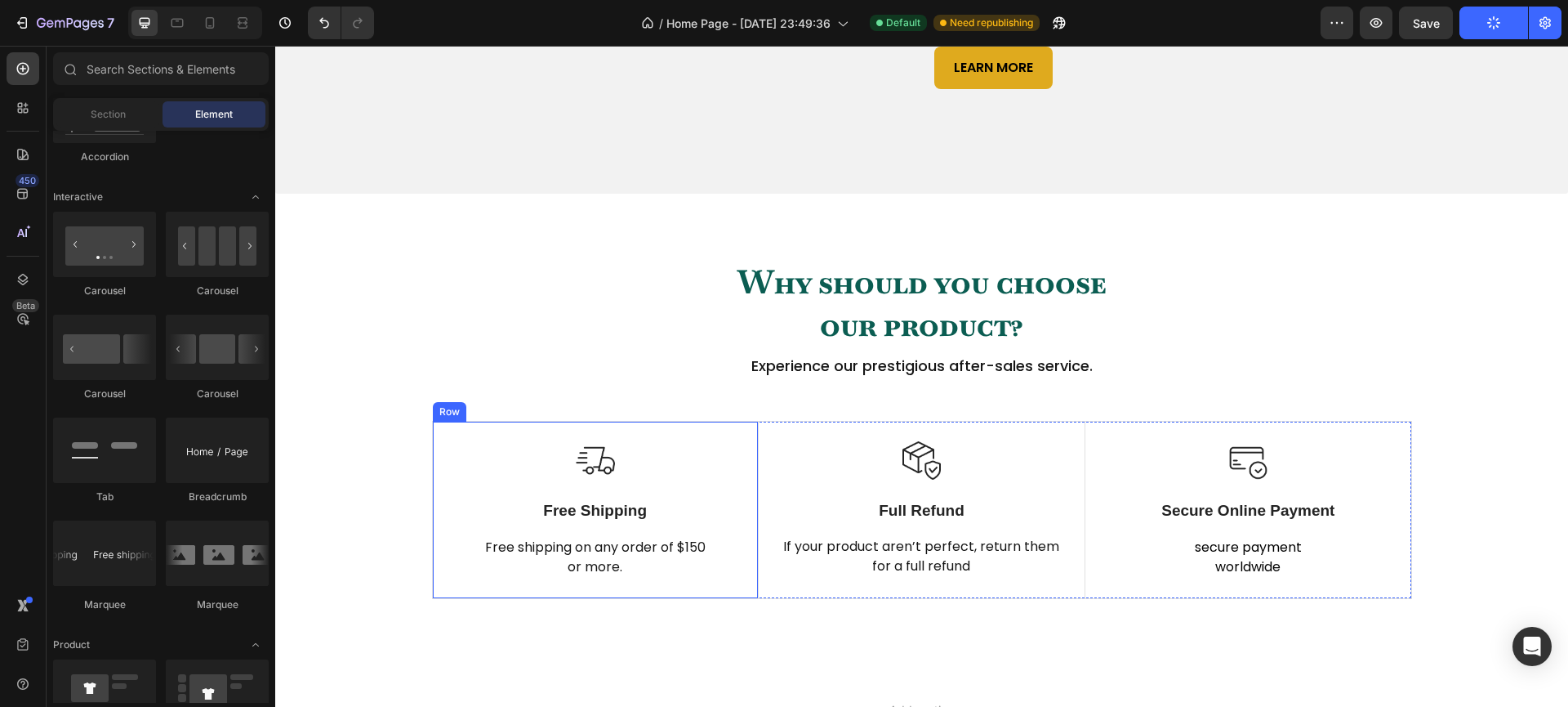
scroll to position [1195, 0]
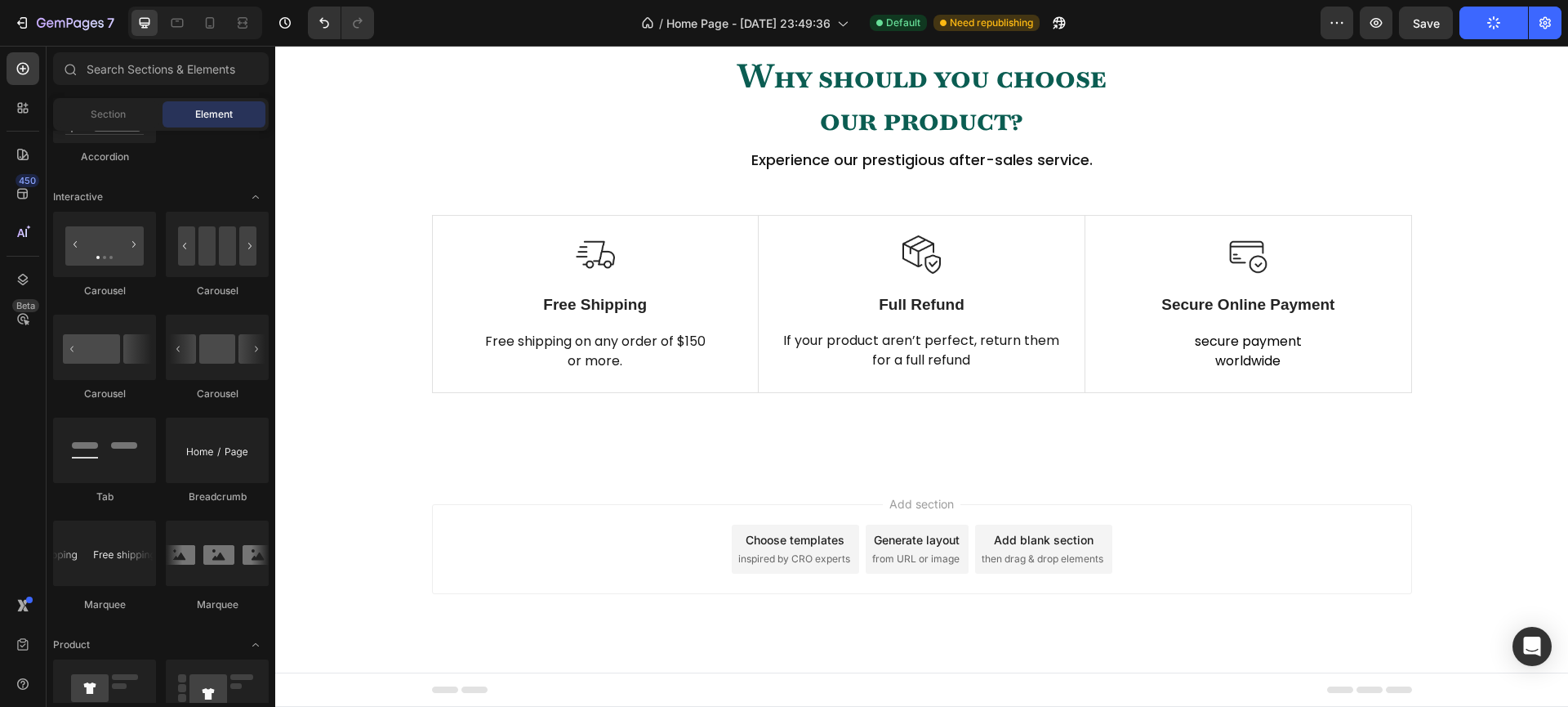
click at [776, 515] on div "Add section Choose templates inspired by CRO experts Generate layout from URL o…" at bounding box center [922, 549] width 980 height 90
click at [776, 544] on div "Choose templates" at bounding box center [795, 540] width 98 height 17
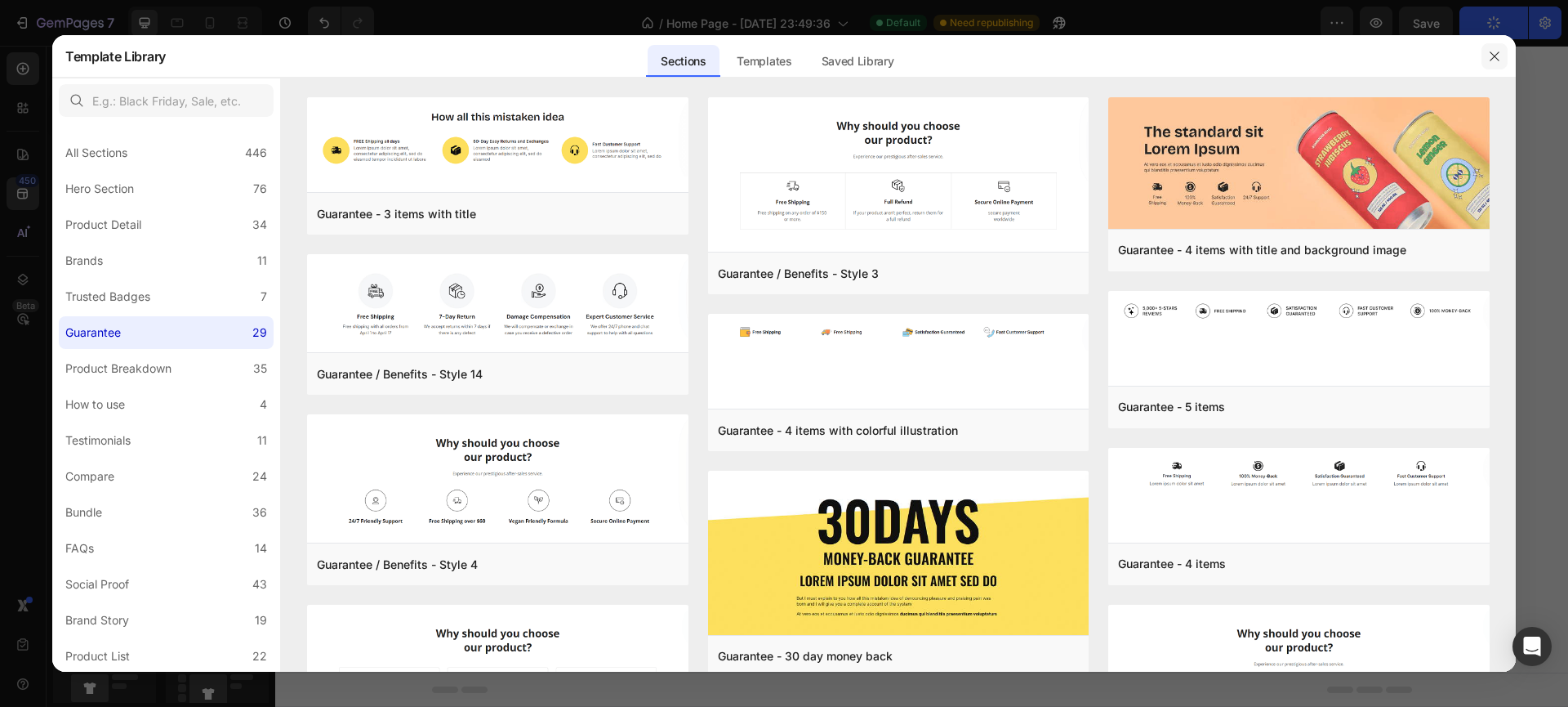
click at [1496, 59] on icon "button" at bounding box center [1494, 56] width 13 height 13
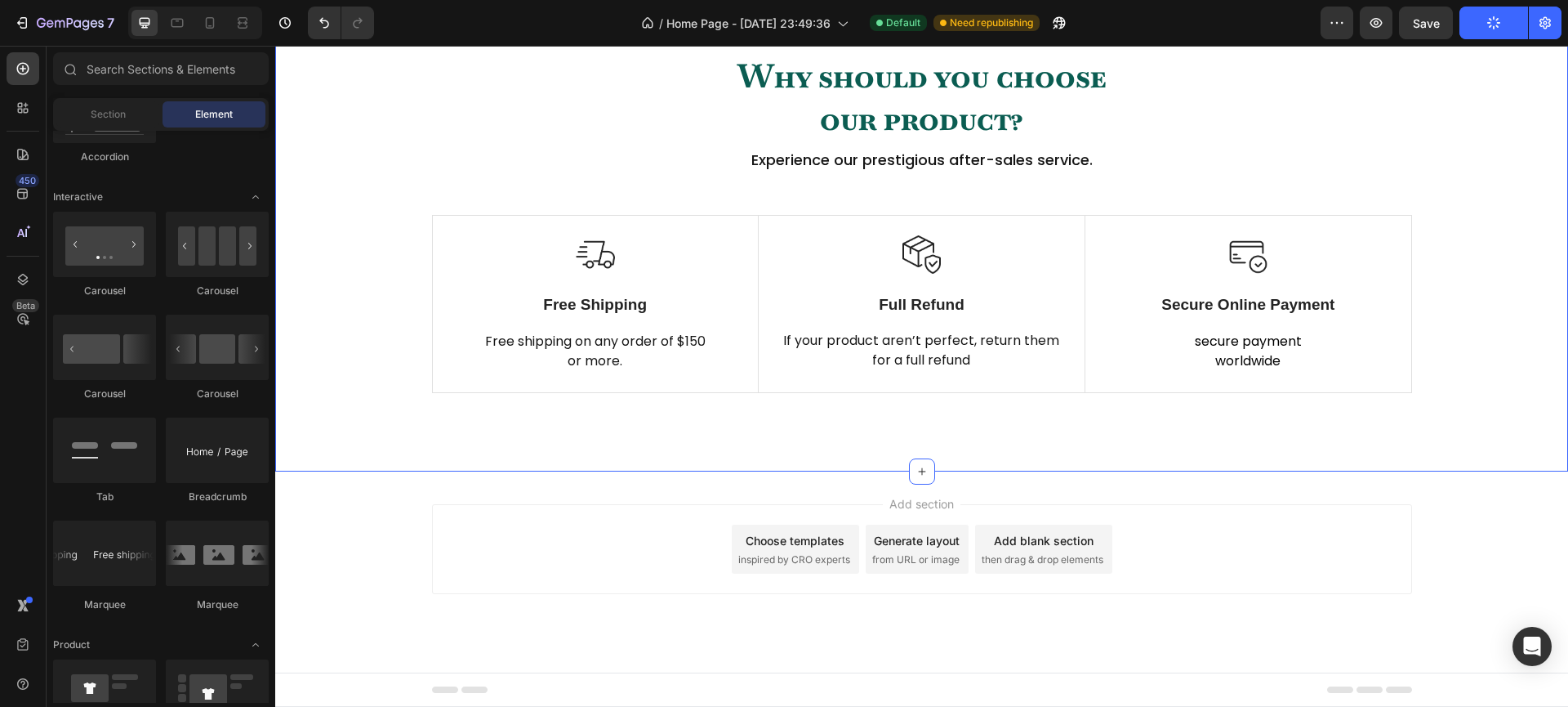
scroll to position [1031, 0]
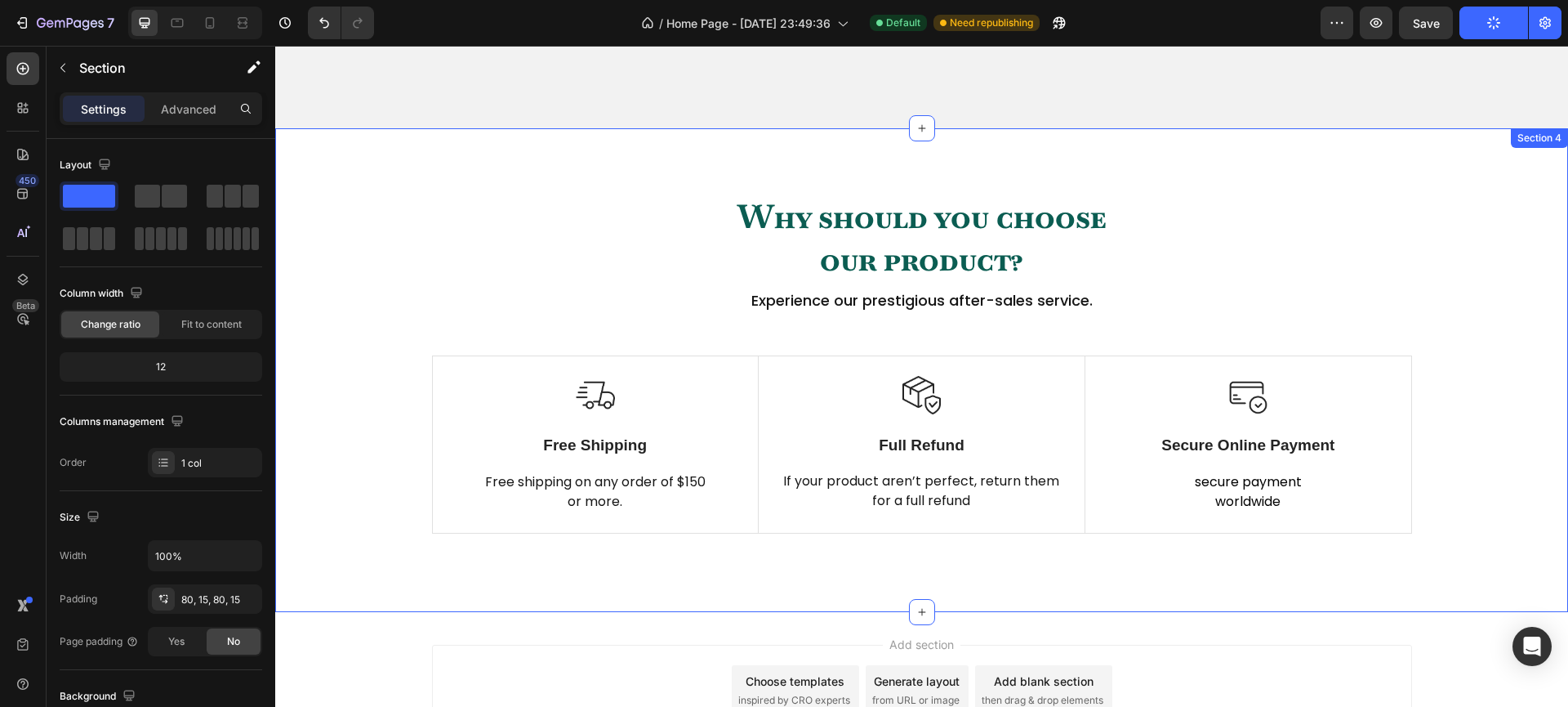
click at [351, 336] on div "Why should you choose our product? Heading Experience our prestigious after-sal…" at bounding box center [922, 370] width 1268 height 353
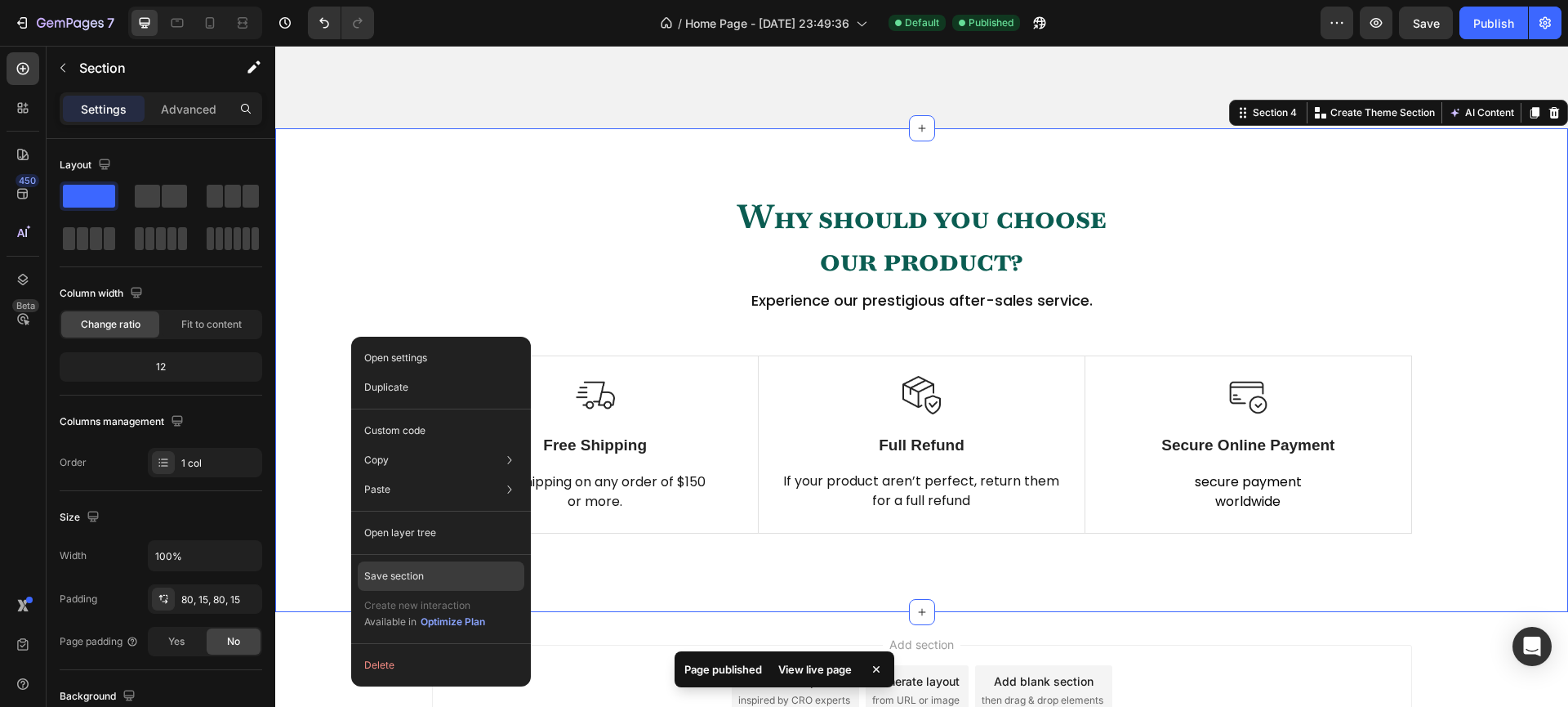
click at [490, 579] on div "Save section" at bounding box center [441, 575] width 166 height 30
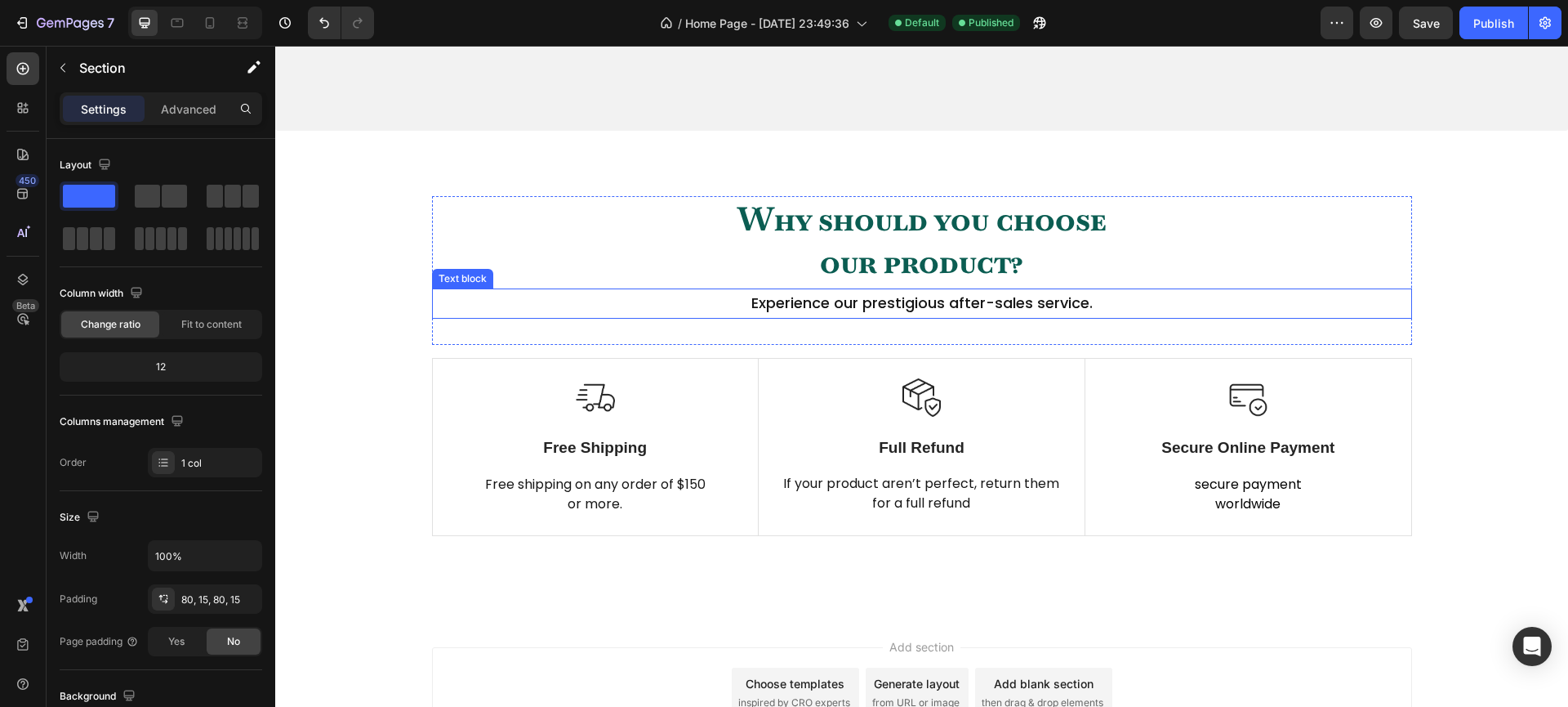
scroll to position [1195, 0]
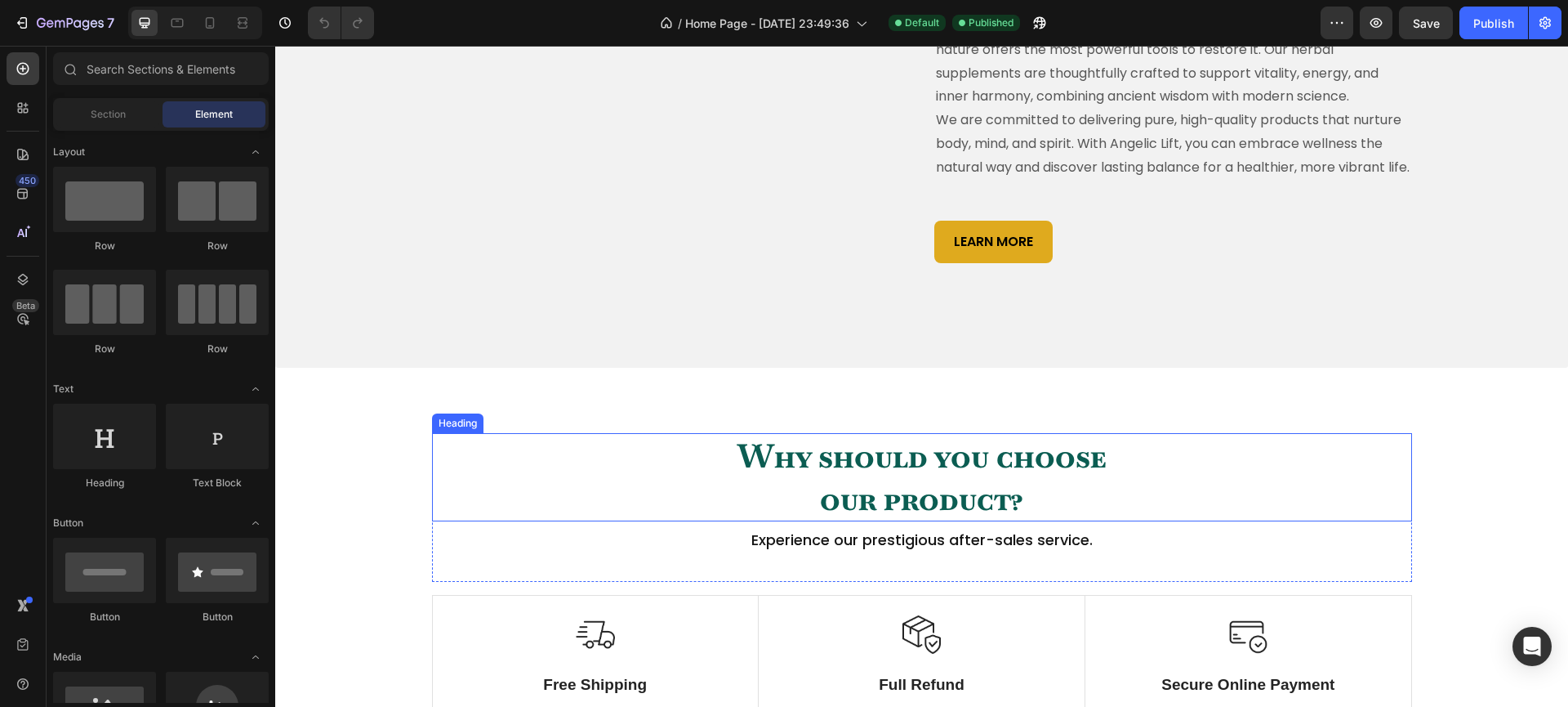
scroll to position [1153, 0]
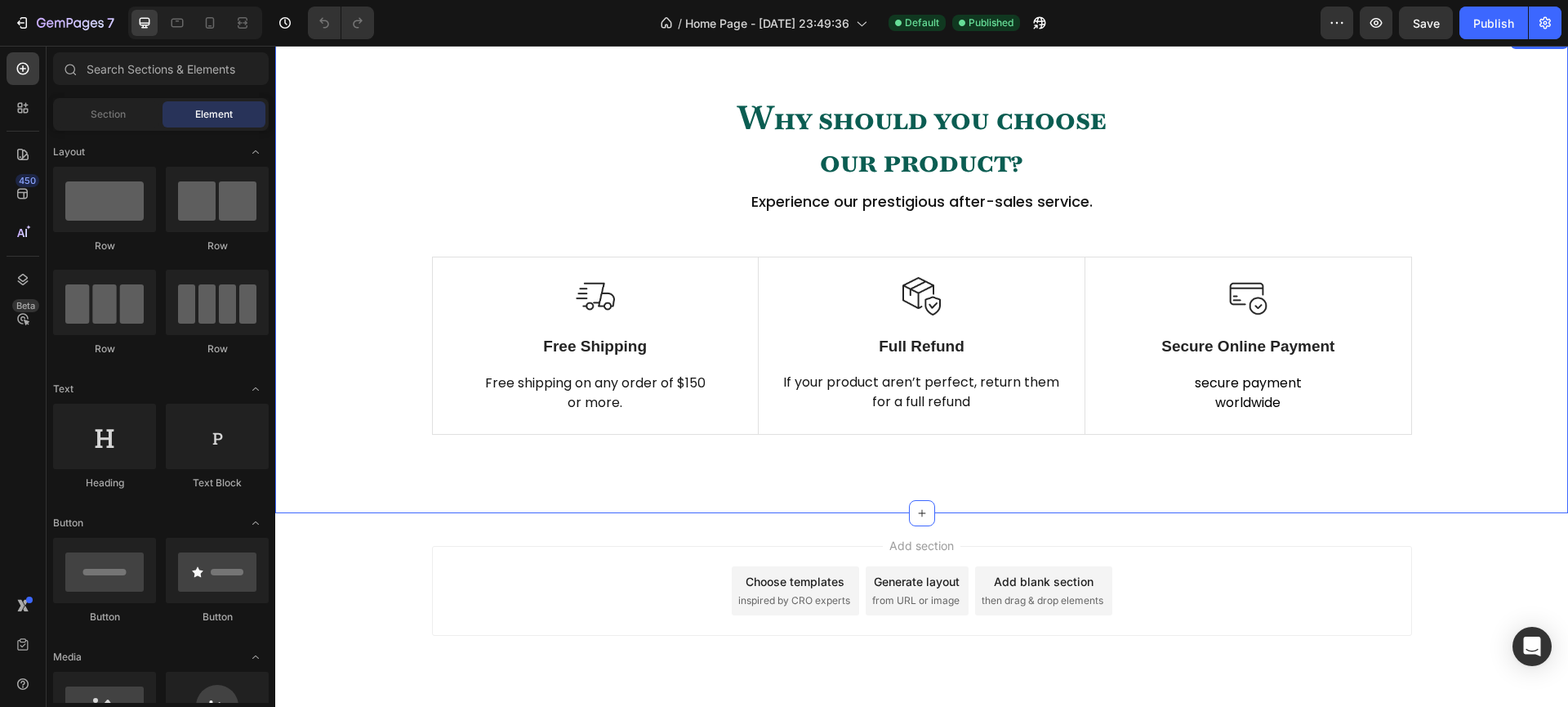
click at [348, 203] on div "Why should you choose our product? Heading Experience our prestigious after-sal…" at bounding box center [922, 270] width 1268 height 353
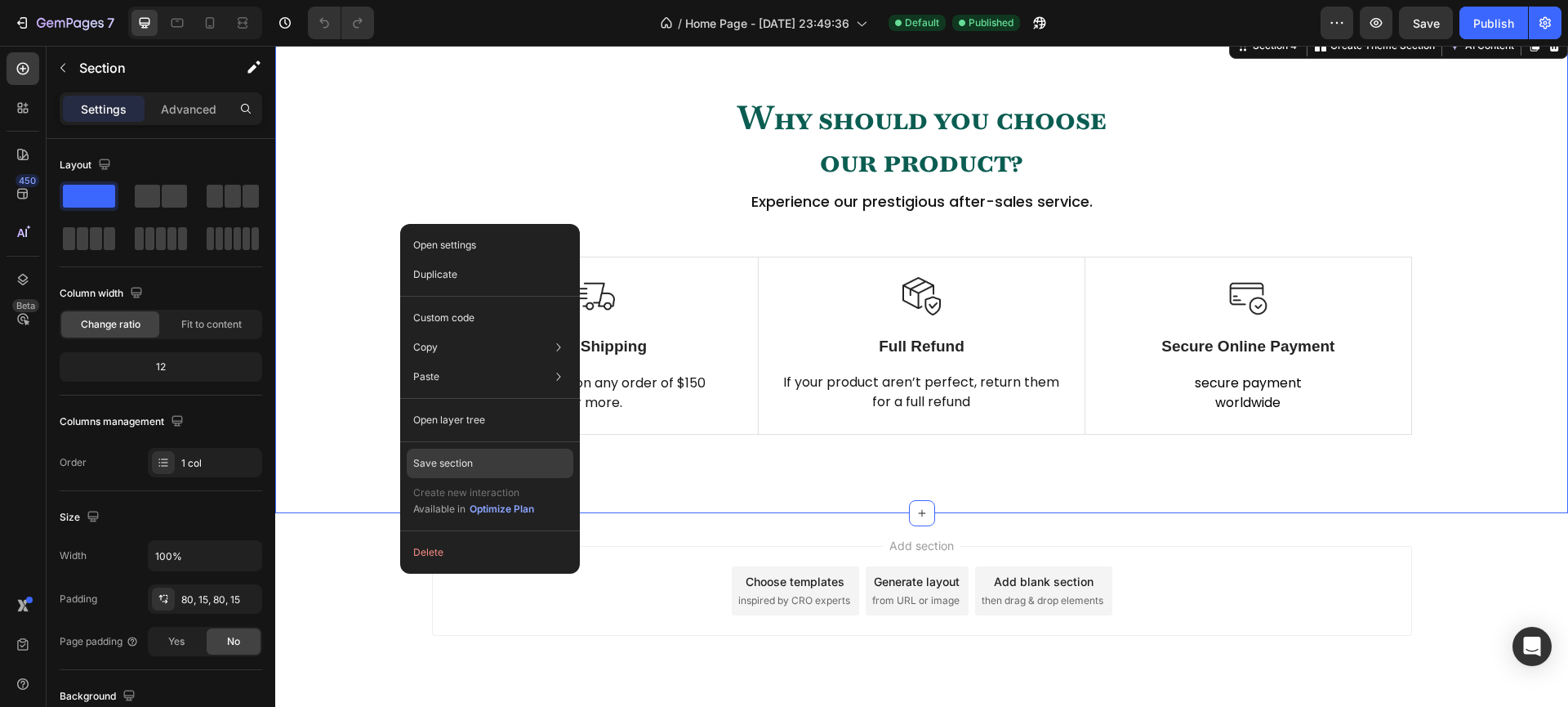
click at [437, 457] on p "Save section" at bounding box center [443, 462] width 59 height 14
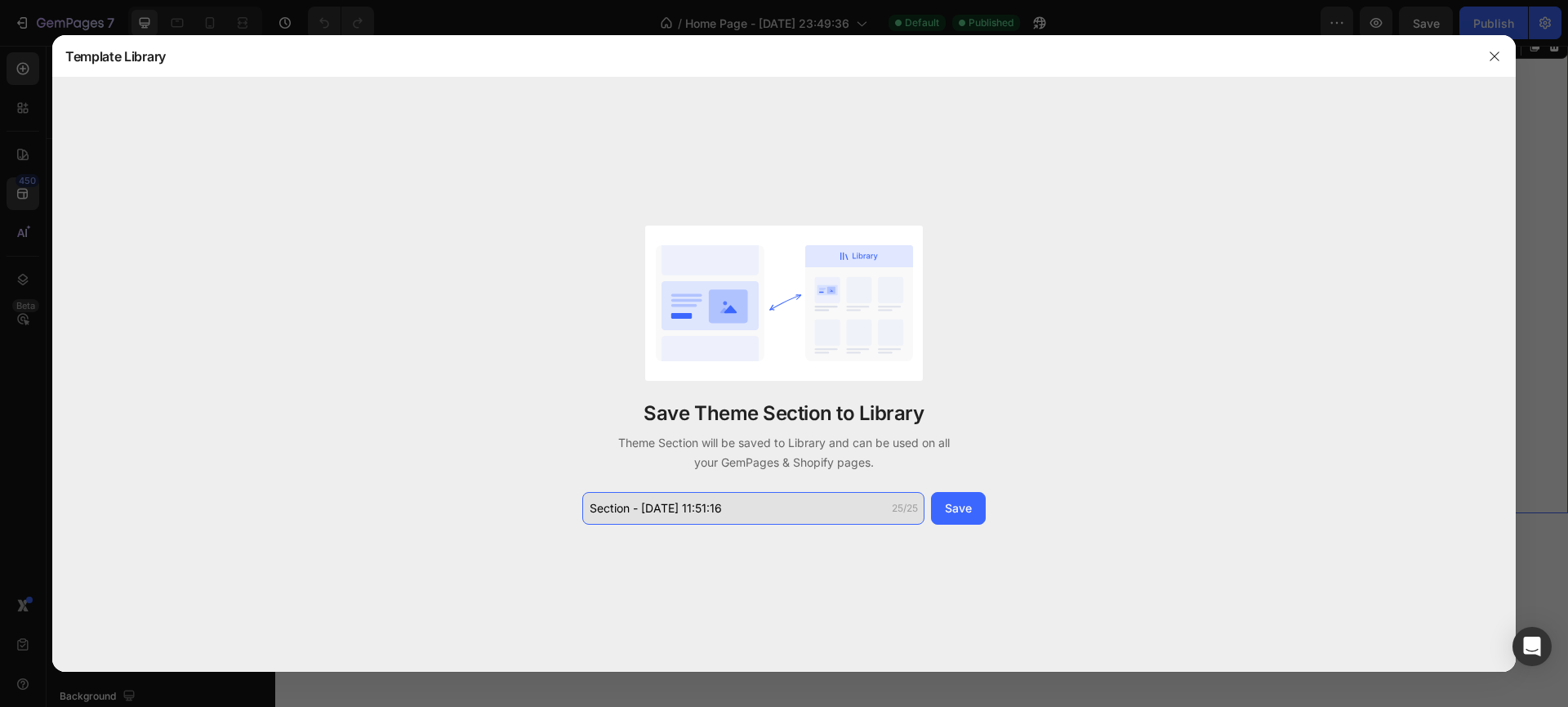
click at [698, 508] on input "Section - Aug 26 11:51:16" at bounding box center [753, 508] width 342 height 32
type input "Why Choose us"
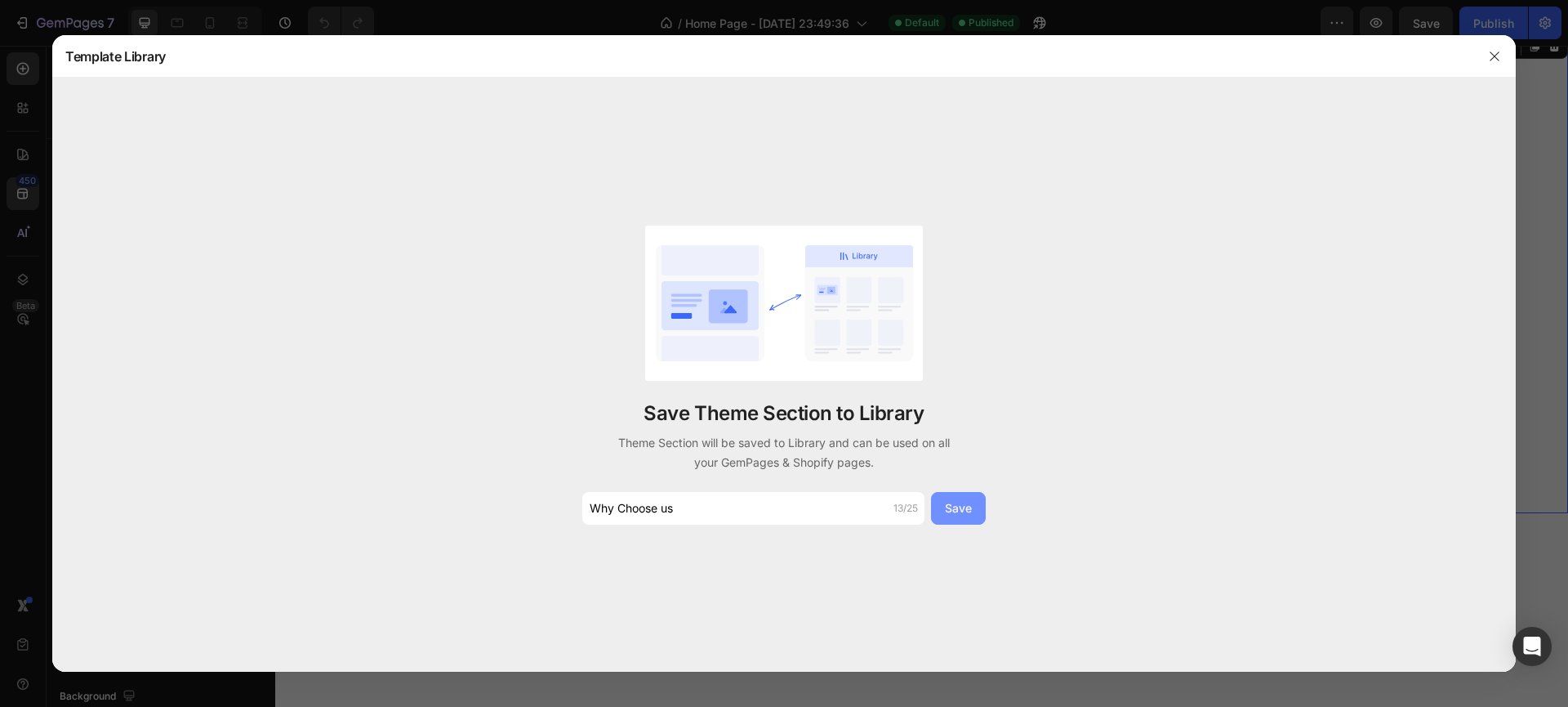
click at [959, 505] on div "Save" at bounding box center [958, 507] width 27 height 17
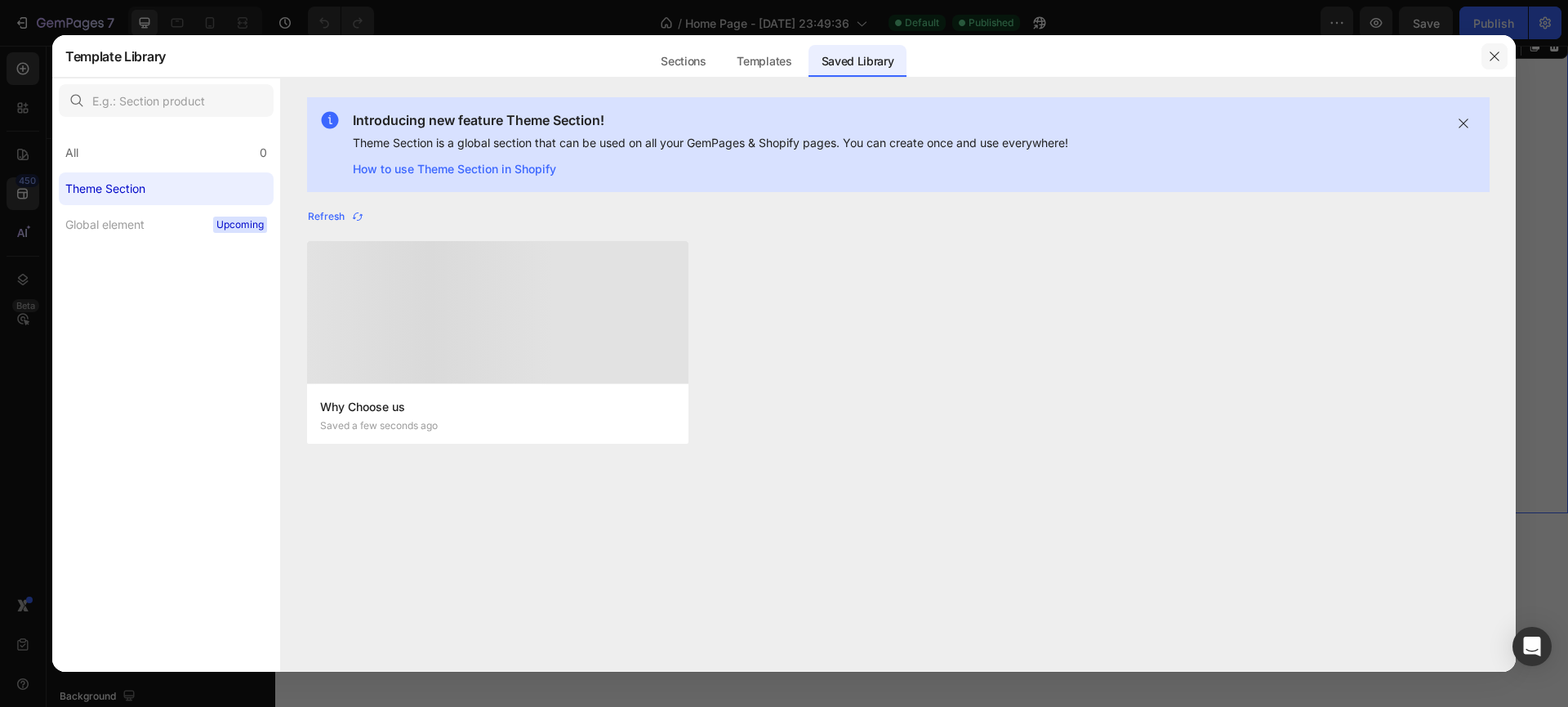
drag, startPoint x: 1494, startPoint y: 59, endPoint x: 169, endPoint y: 534, distance: 1407.6
click at [1494, 59] on icon "button" at bounding box center [1494, 56] width 13 height 13
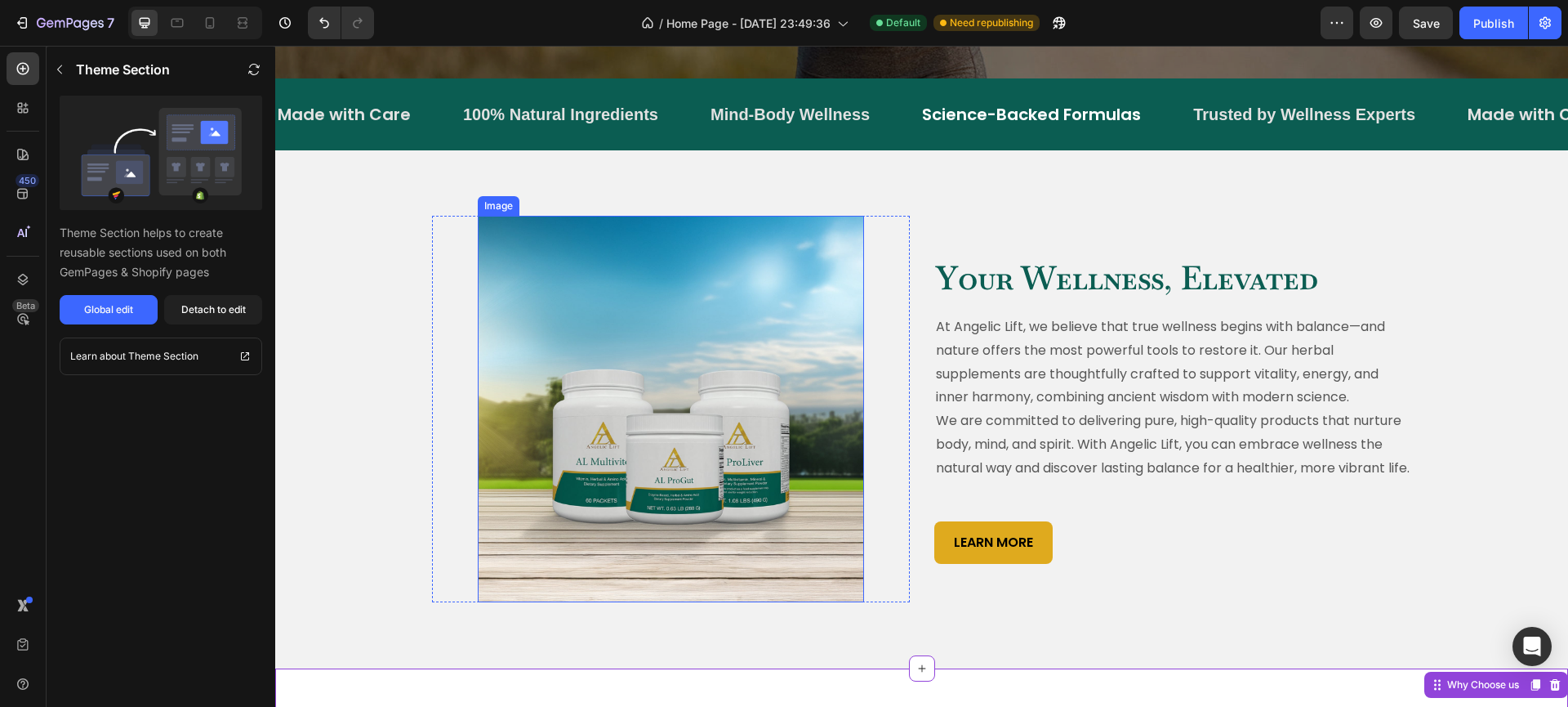
scroll to position [299, 0]
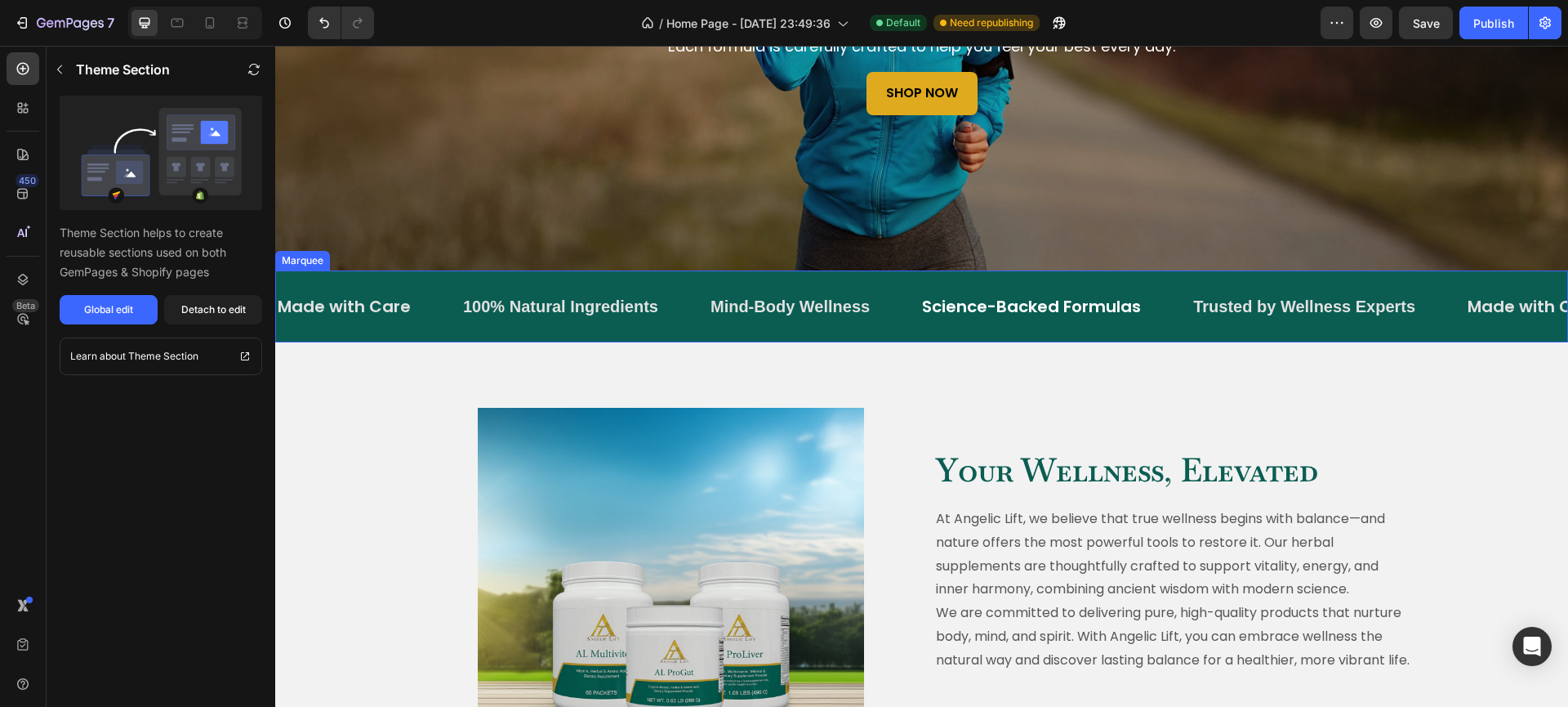
click at [458, 277] on div "Made with Care Text Block 100% Natural Ingredients Text Block Mind-Body Wellnes…" at bounding box center [922, 306] width 1293 height 72
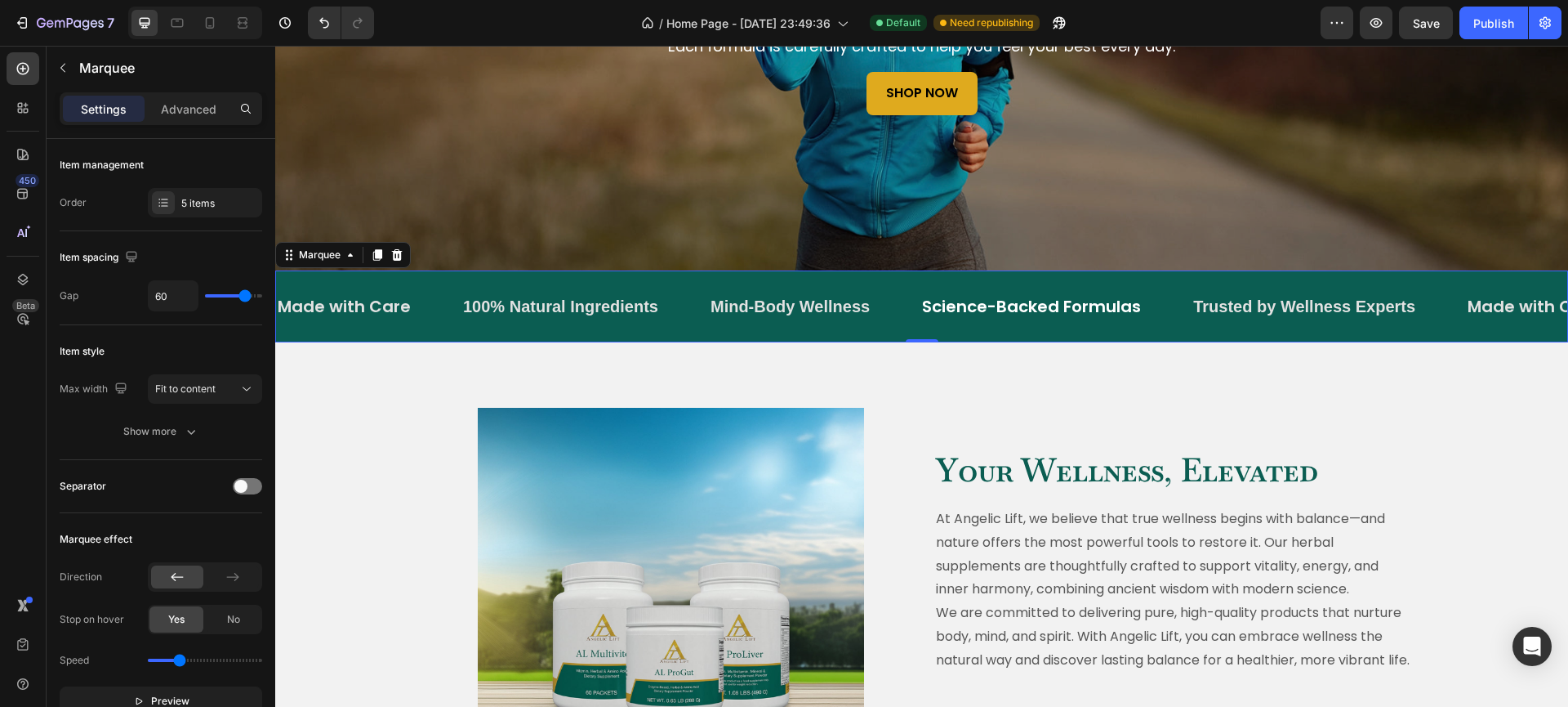
click at [421, 321] on div "Made with Care Text Block" at bounding box center [369, 307] width 185 height 46
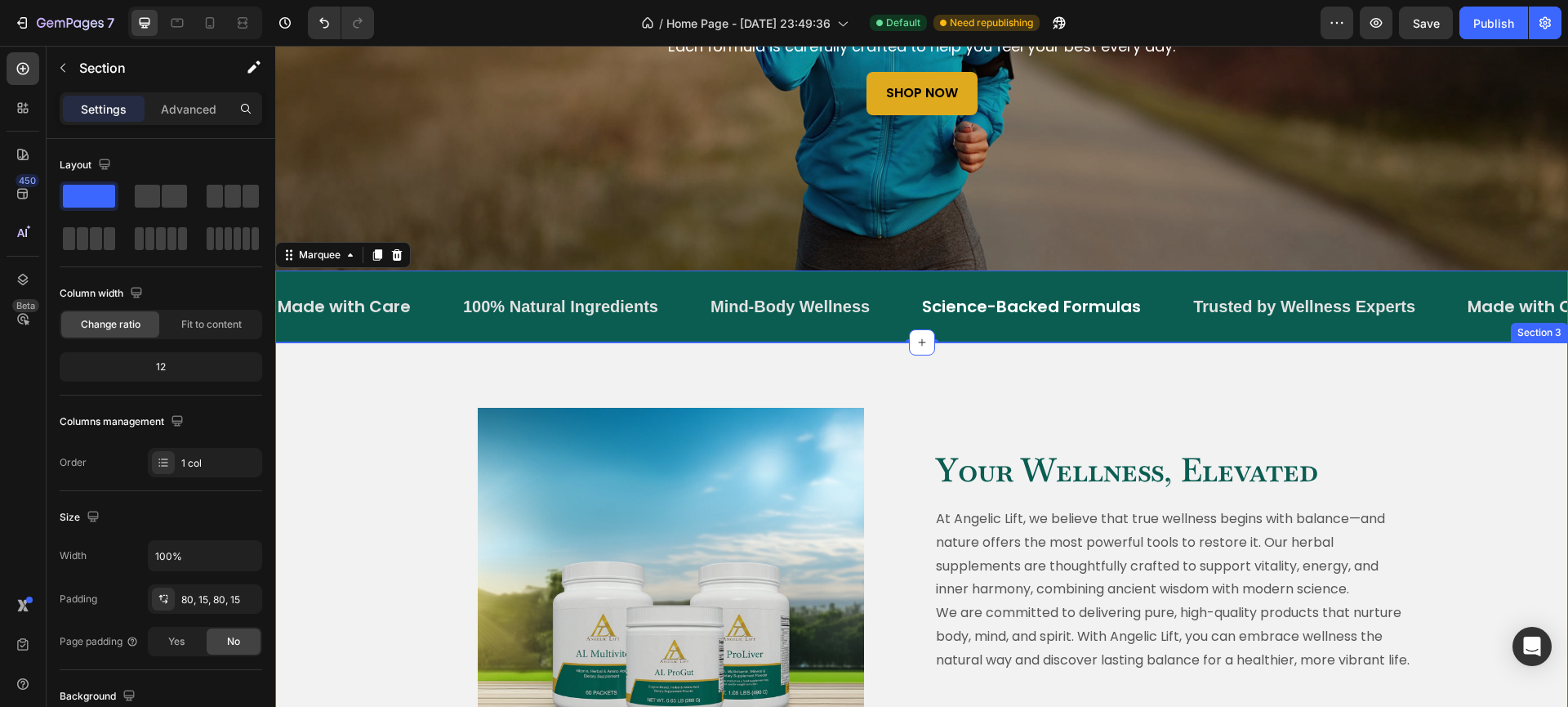
click at [695, 365] on div "Image Row Your Wellness, Elevated Heading At Angelic Lift, we believe that true…" at bounding box center [922, 601] width 1293 height 518
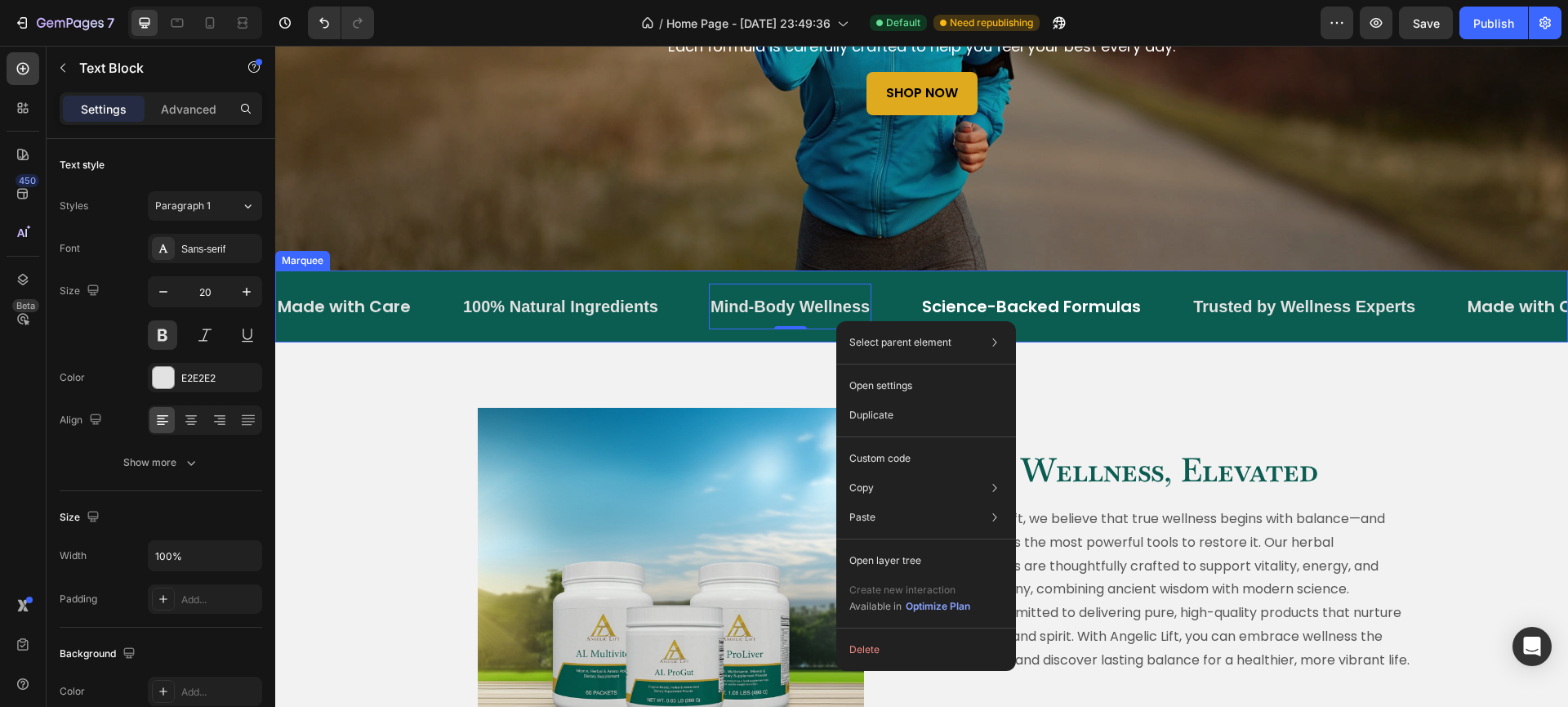
click at [673, 320] on div "100% Natural Ingredients Text Block" at bounding box center [584, 307] width 247 height 46
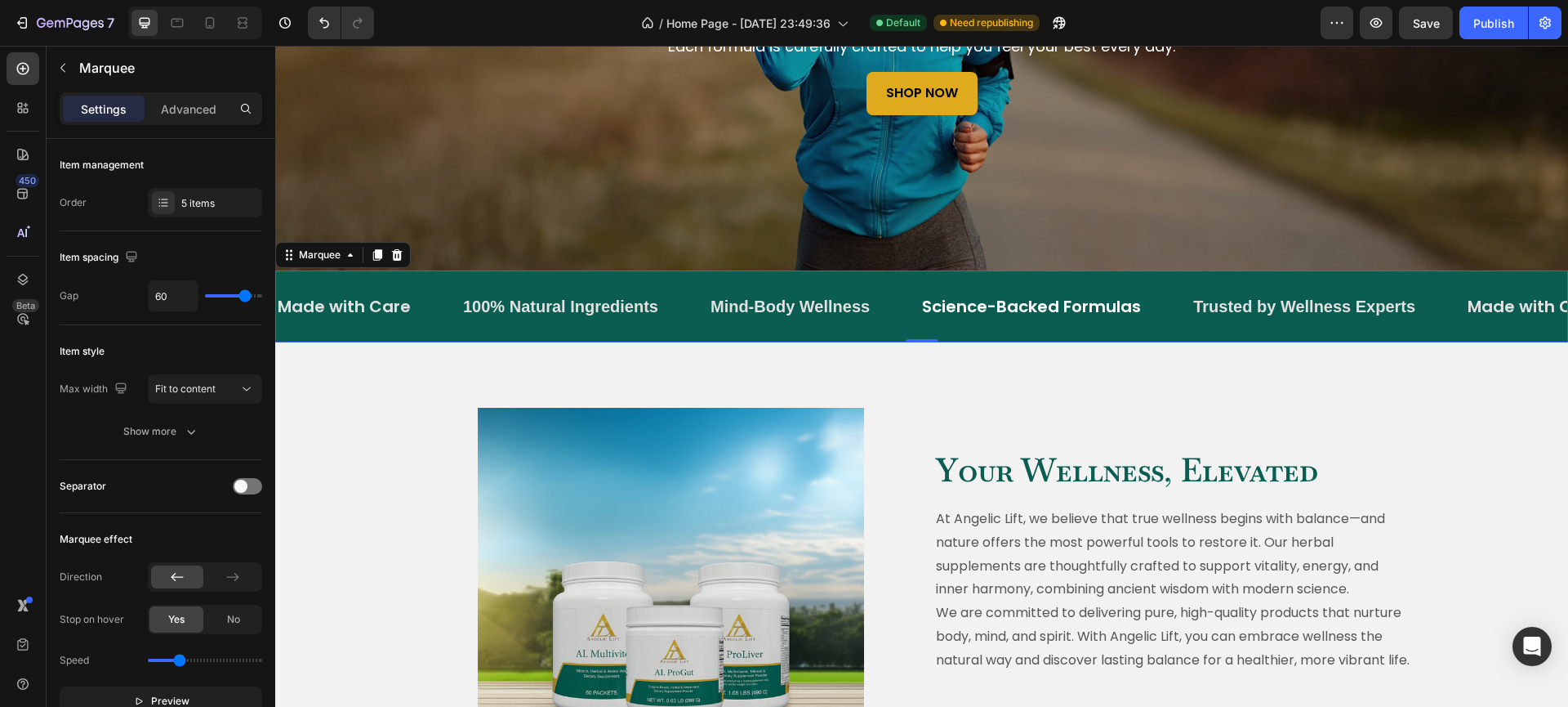
click at [673, 320] on div "100% Natural Ingredients Text Block" at bounding box center [584, 307] width 247 height 46
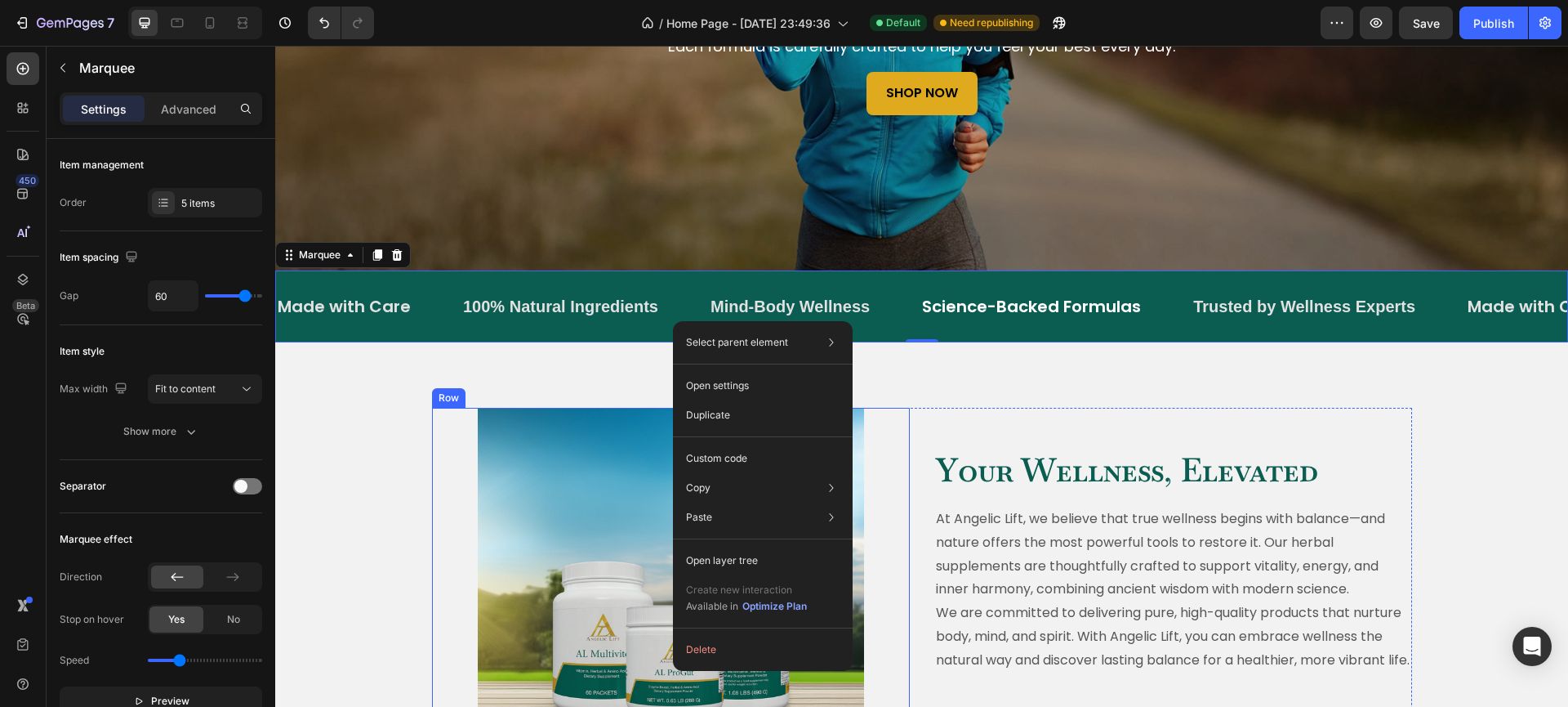
click at [440, 431] on div "Image Row" at bounding box center [670, 601] width 477 height 386
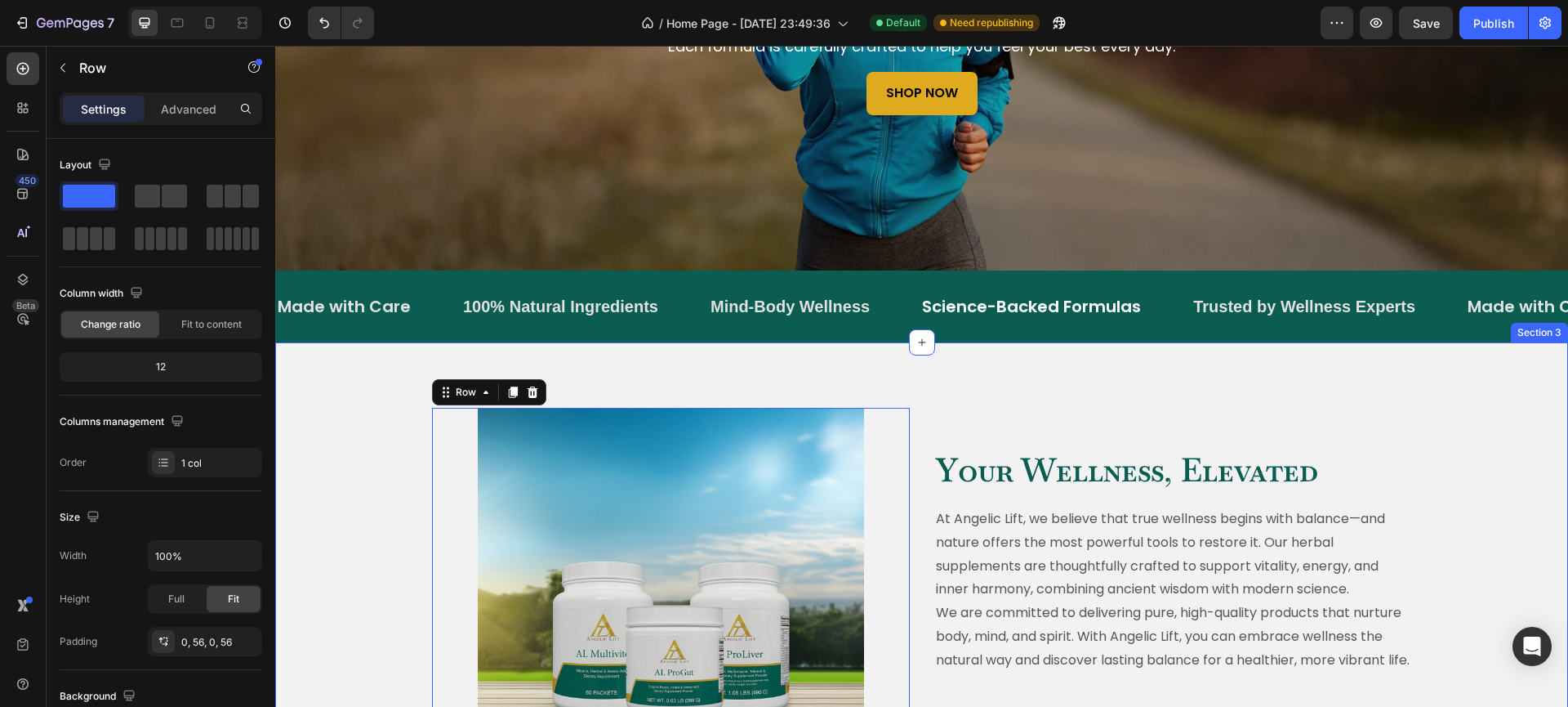
click at [374, 421] on div "Image Row 0 Your Wellness, Elevated Heading At Angelic Lift, we believe that tr…" at bounding box center [922, 601] width 1268 height 387
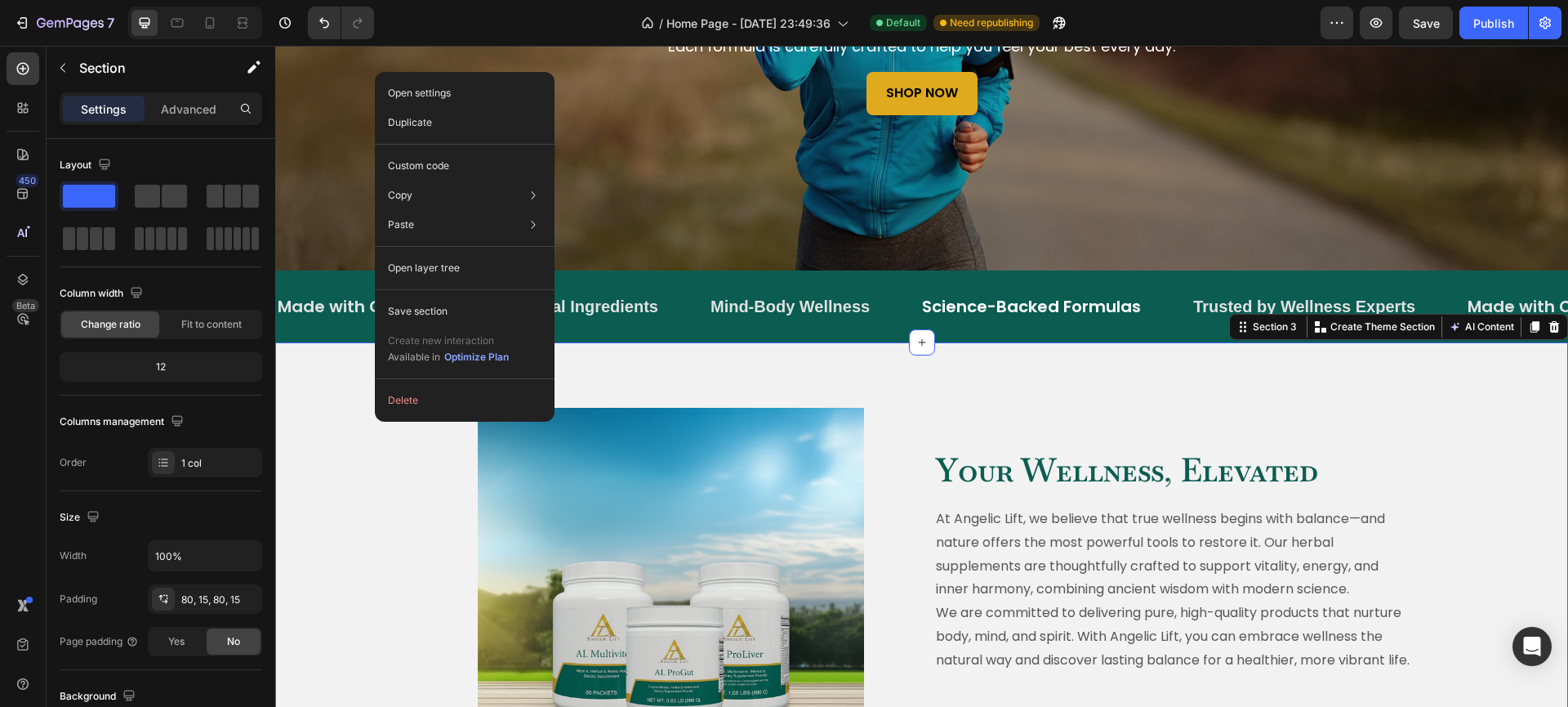
drag, startPoint x: 374, startPoint y: 421, endPoint x: 367, endPoint y: 428, distance: 9.9
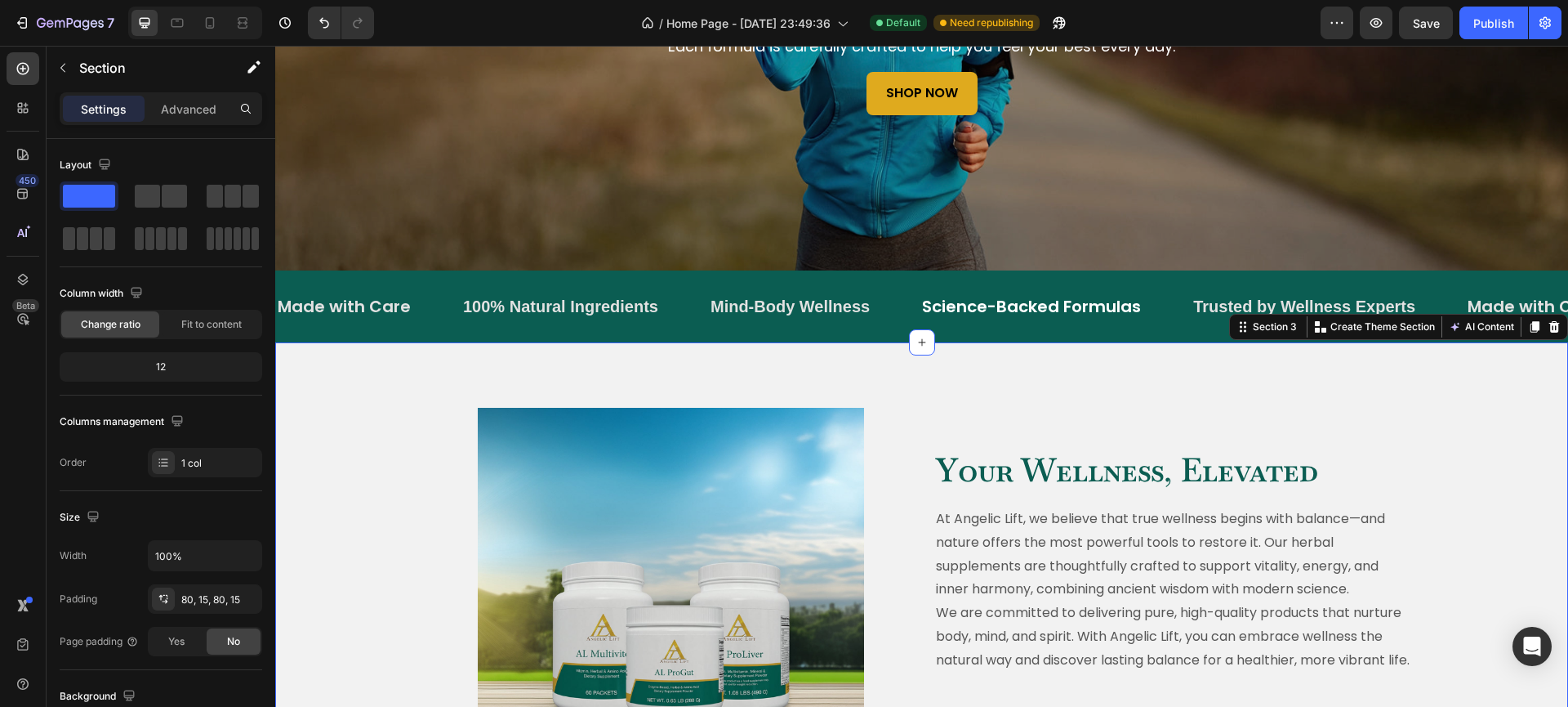
click at [367, 428] on div "Image Row Your Wellness, Elevated Heading At Angelic Lift, we believe that true…" at bounding box center [922, 601] width 1268 height 387
click at [346, 276] on div "Made with Care Text Block 100% Natural Ingredients Text Block Mind-Body Wellnes…" at bounding box center [922, 306] width 1293 height 72
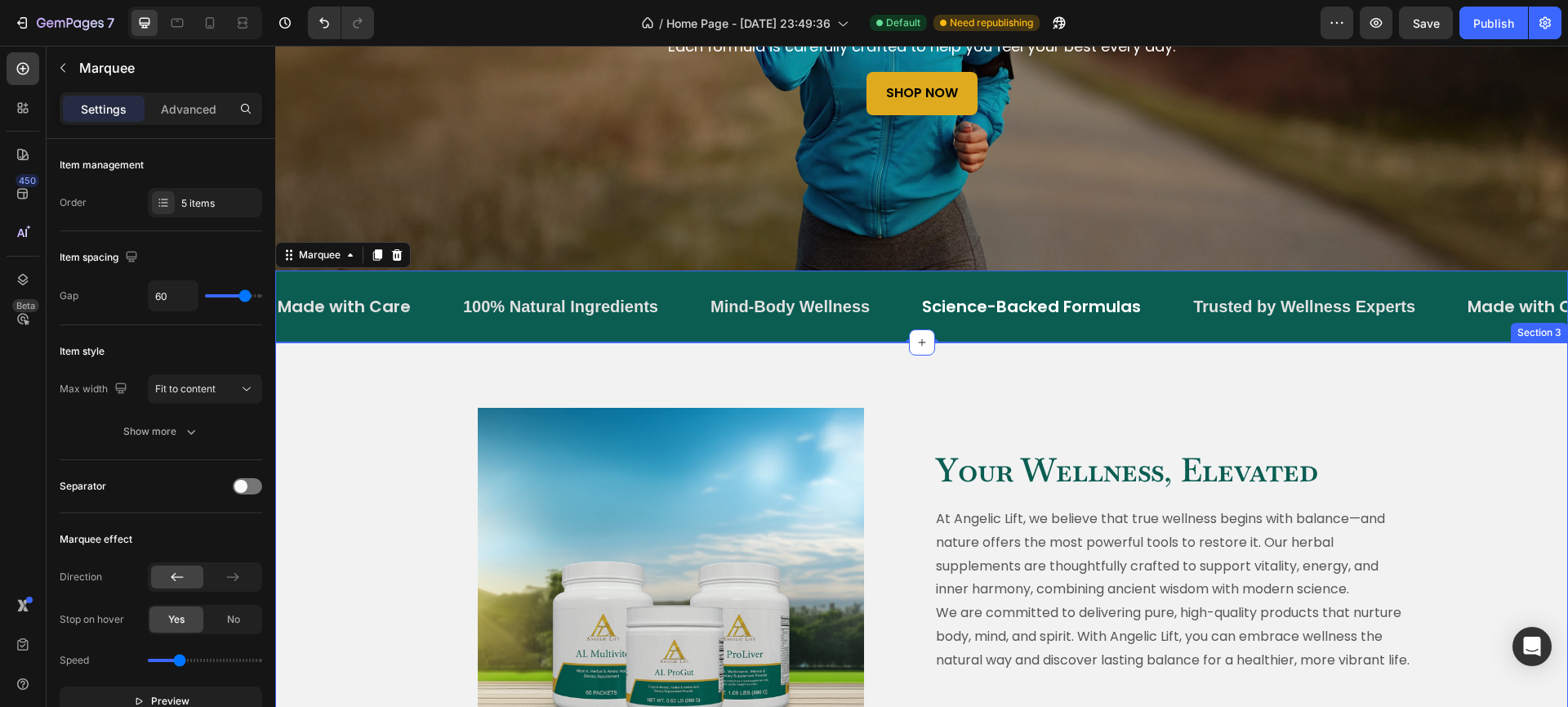
click at [357, 346] on div "Image Row Your Wellness, Elevated Heading At Angelic Lift, we believe that true…" at bounding box center [922, 601] width 1293 height 518
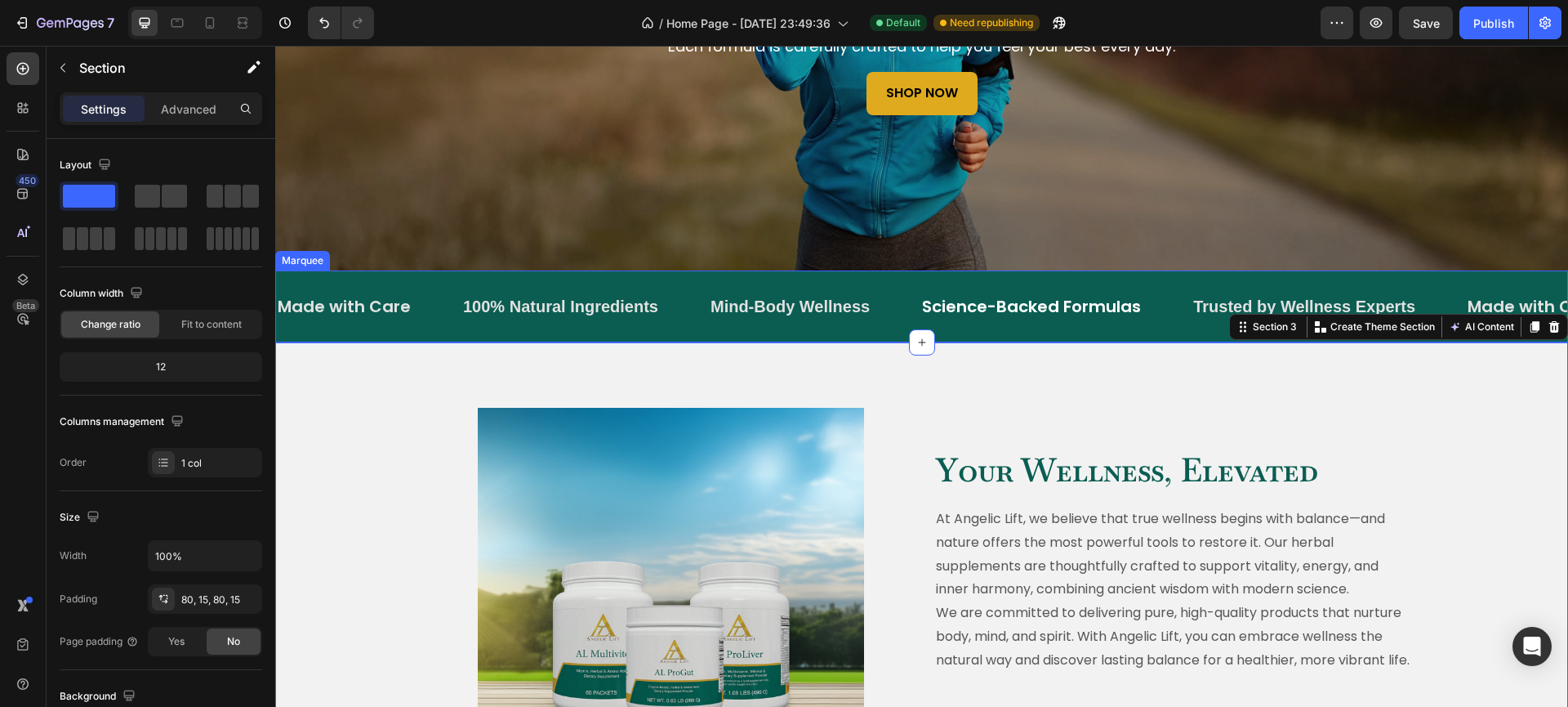
click at [360, 339] on div "Made with Care Text Block 100% Natural Ingredients Text Block Mind-Body Wellnes…" at bounding box center [922, 306] width 1293 height 72
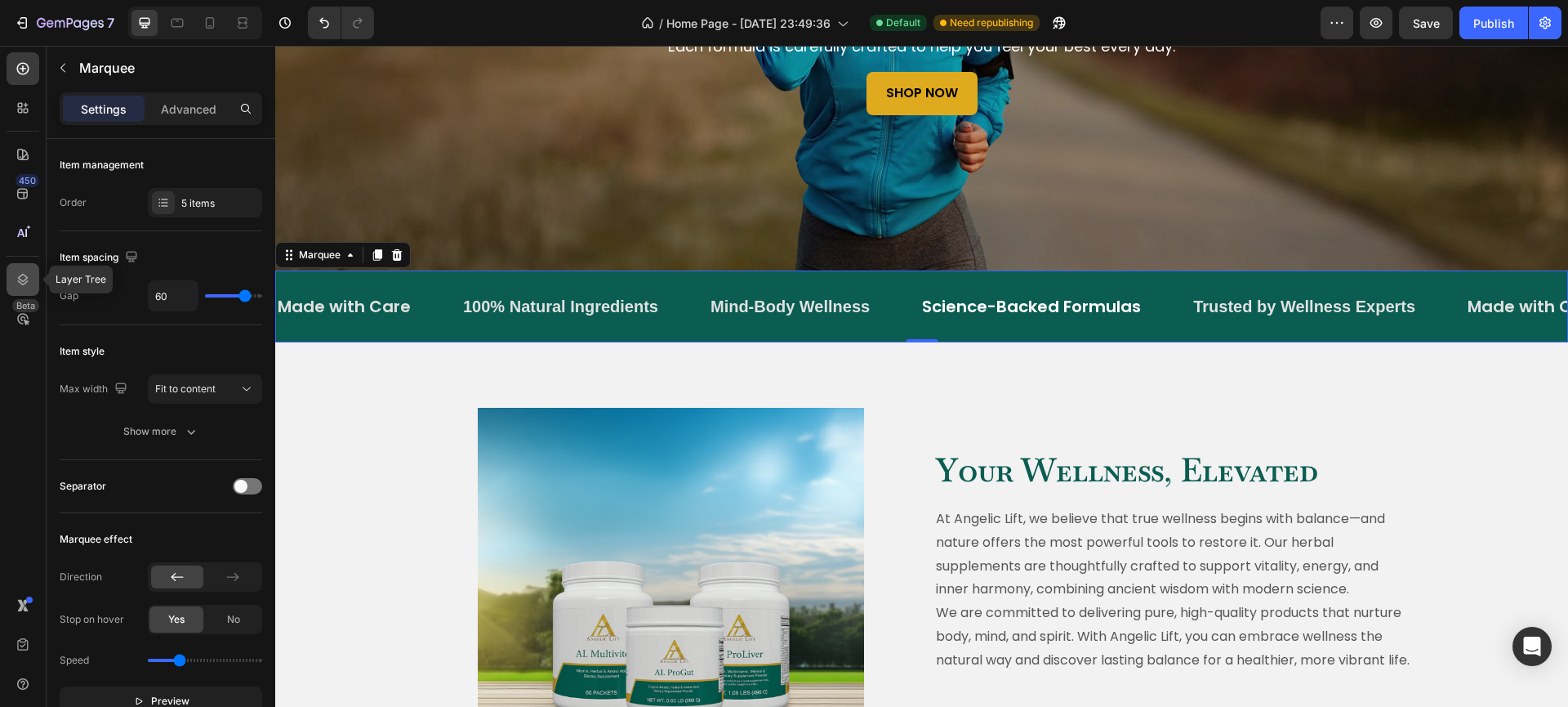
click at [26, 276] on icon at bounding box center [23, 279] width 11 height 11
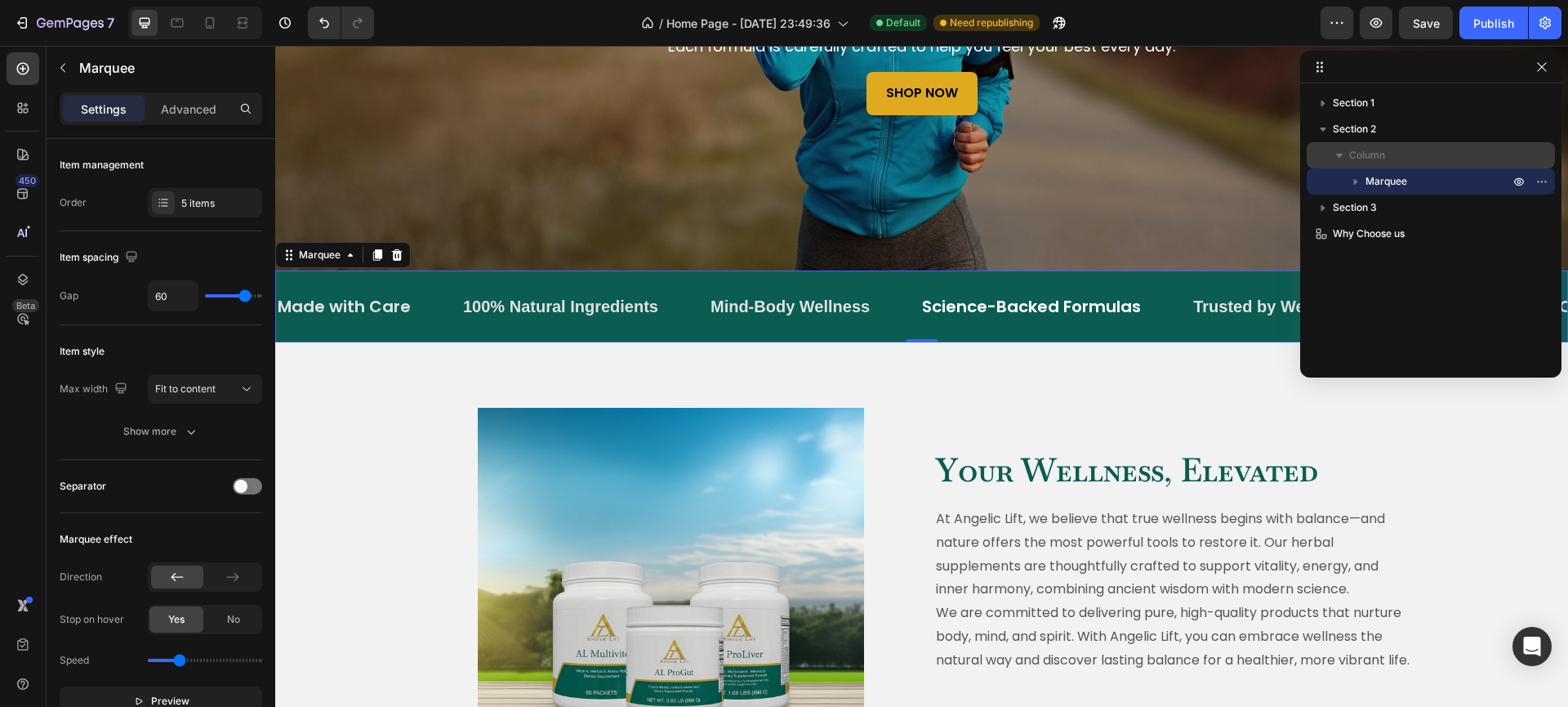
click at [1395, 161] on p "Column" at bounding box center [1430, 155] width 163 height 16
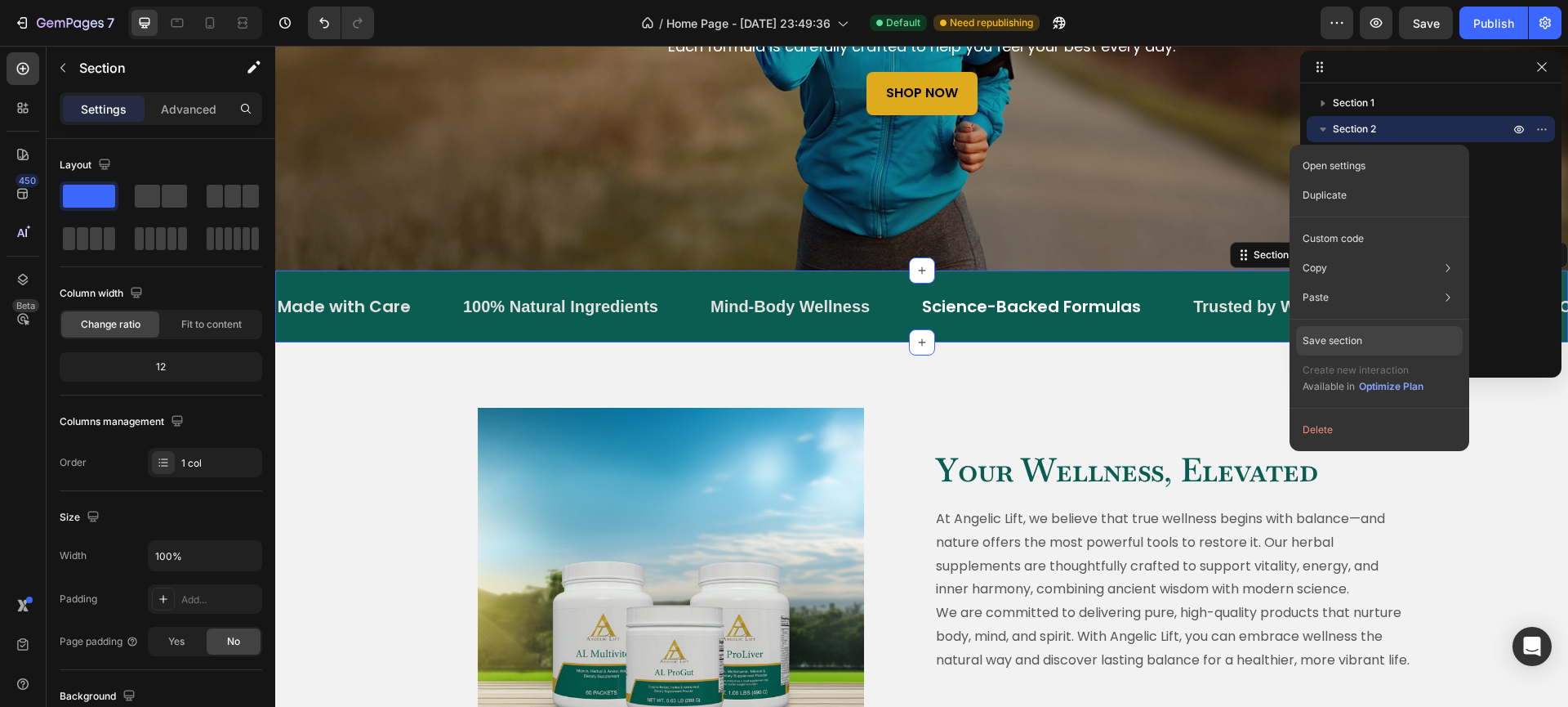
click at [1343, 340] on p "Save section" at bounding box center [1332, 340] width 59 height 14
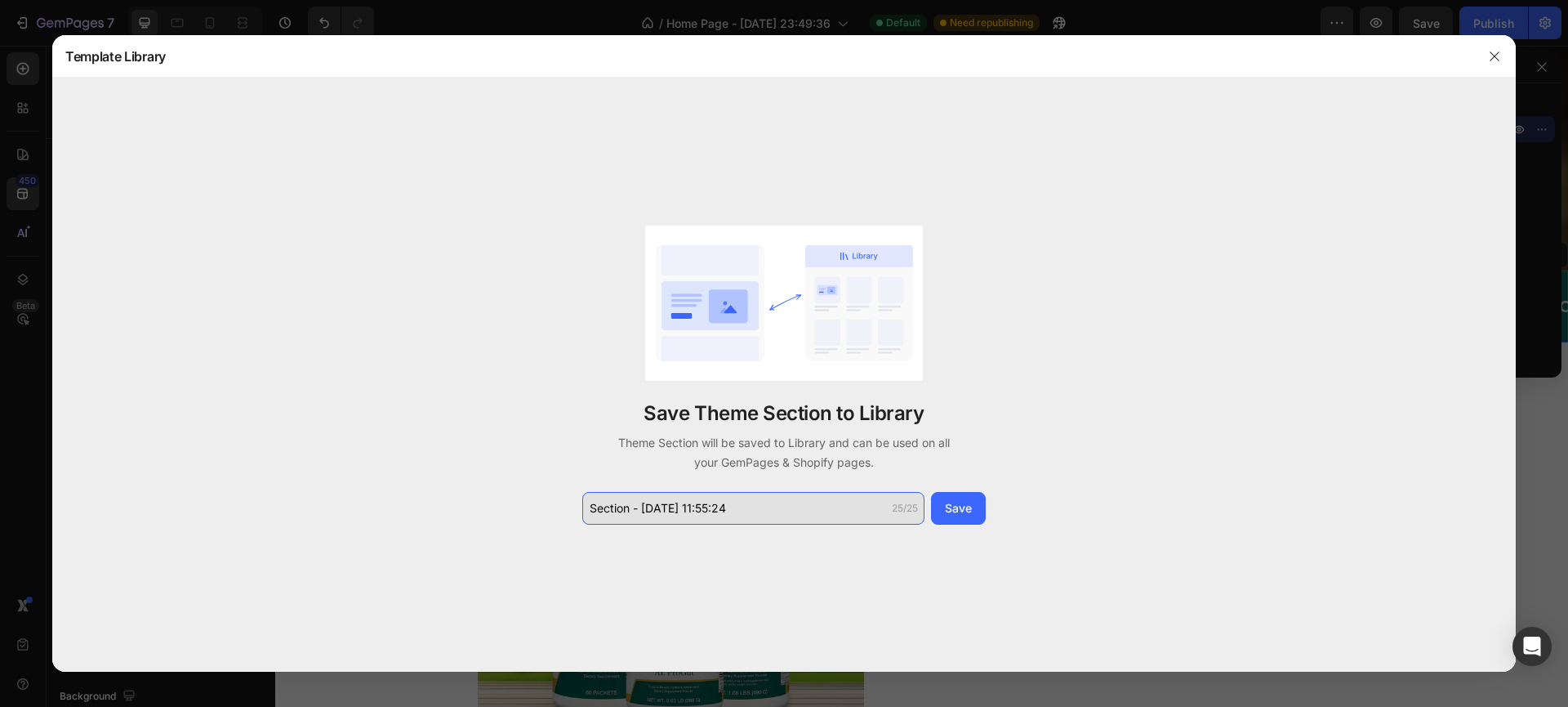
click at [735, 510] on input "Section - Aug 26 11:55:24" at bounding box center [753, 508] width 342 height 32
type input "Scrolling promo"
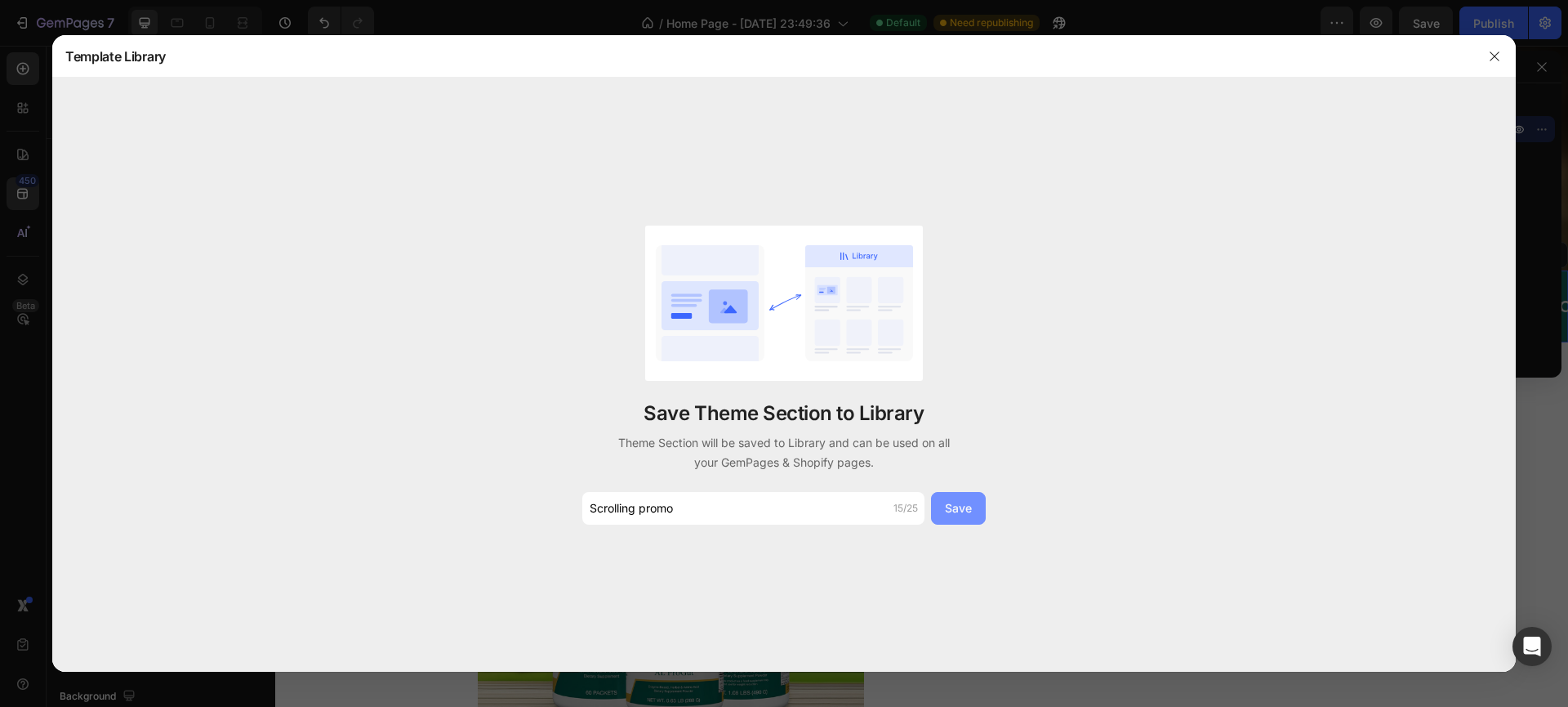
click at [960, 510] on div "Save" at bounding box center [958, 507] width 27 height 17
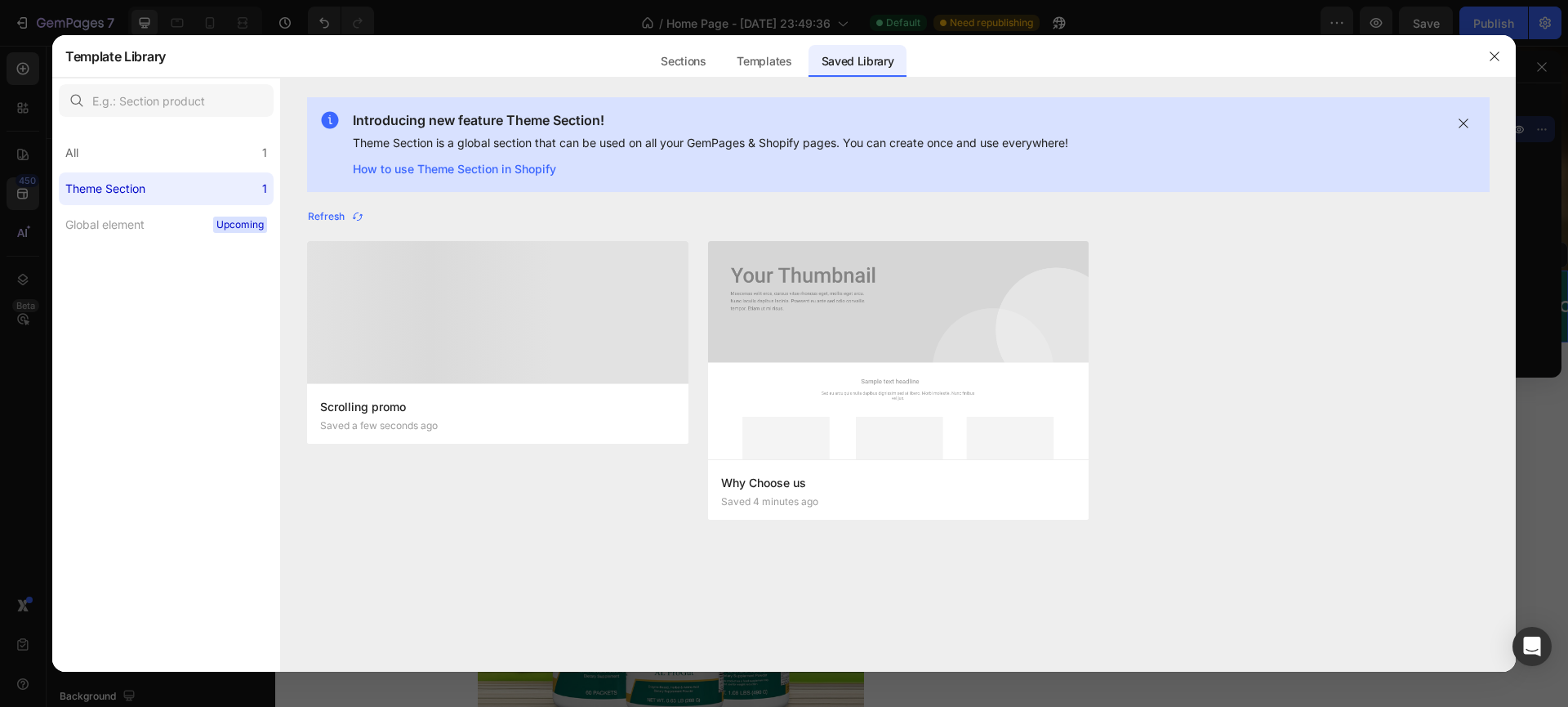
click at [1494, 60] on icon "button" at bounding box center [1494, 56] width 13 height 13
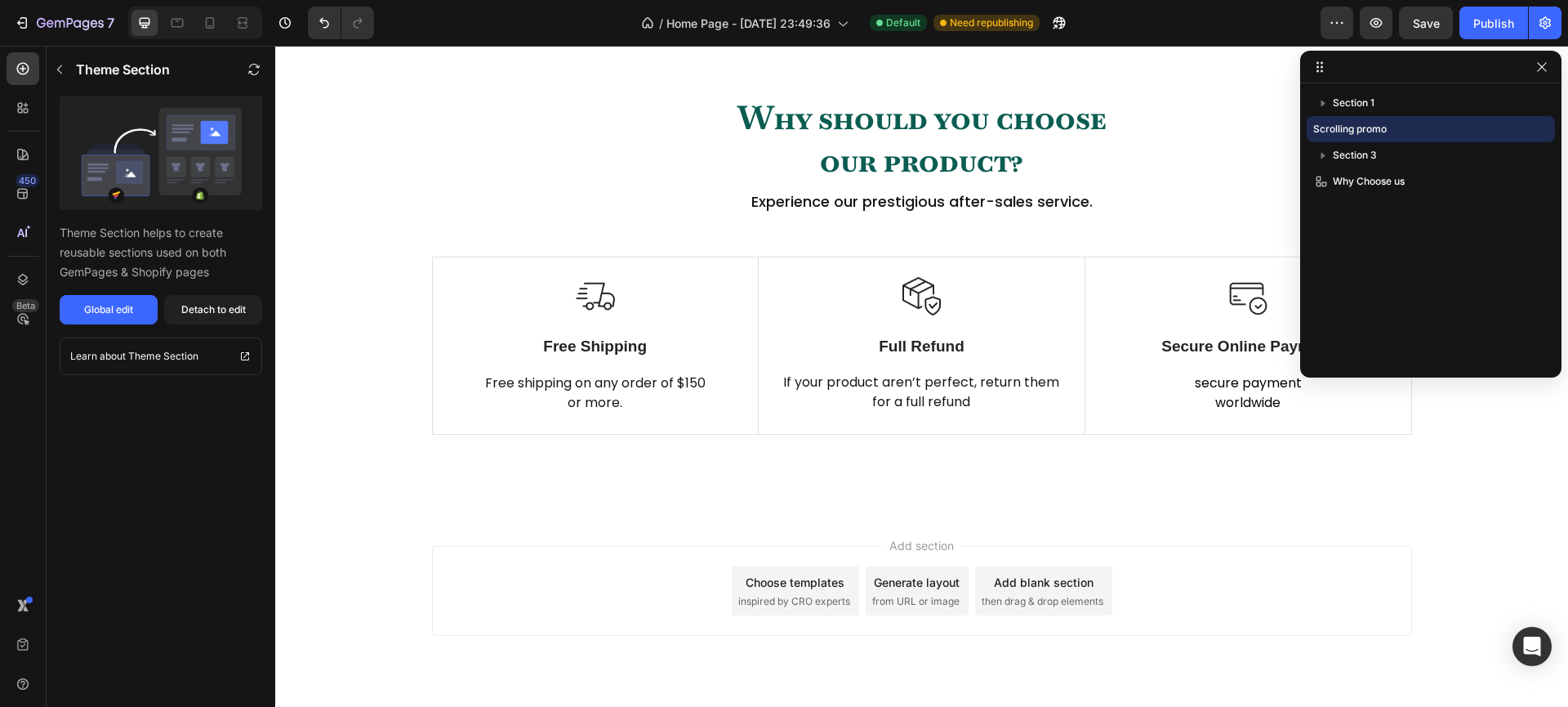
scroll to position [1195, 0]
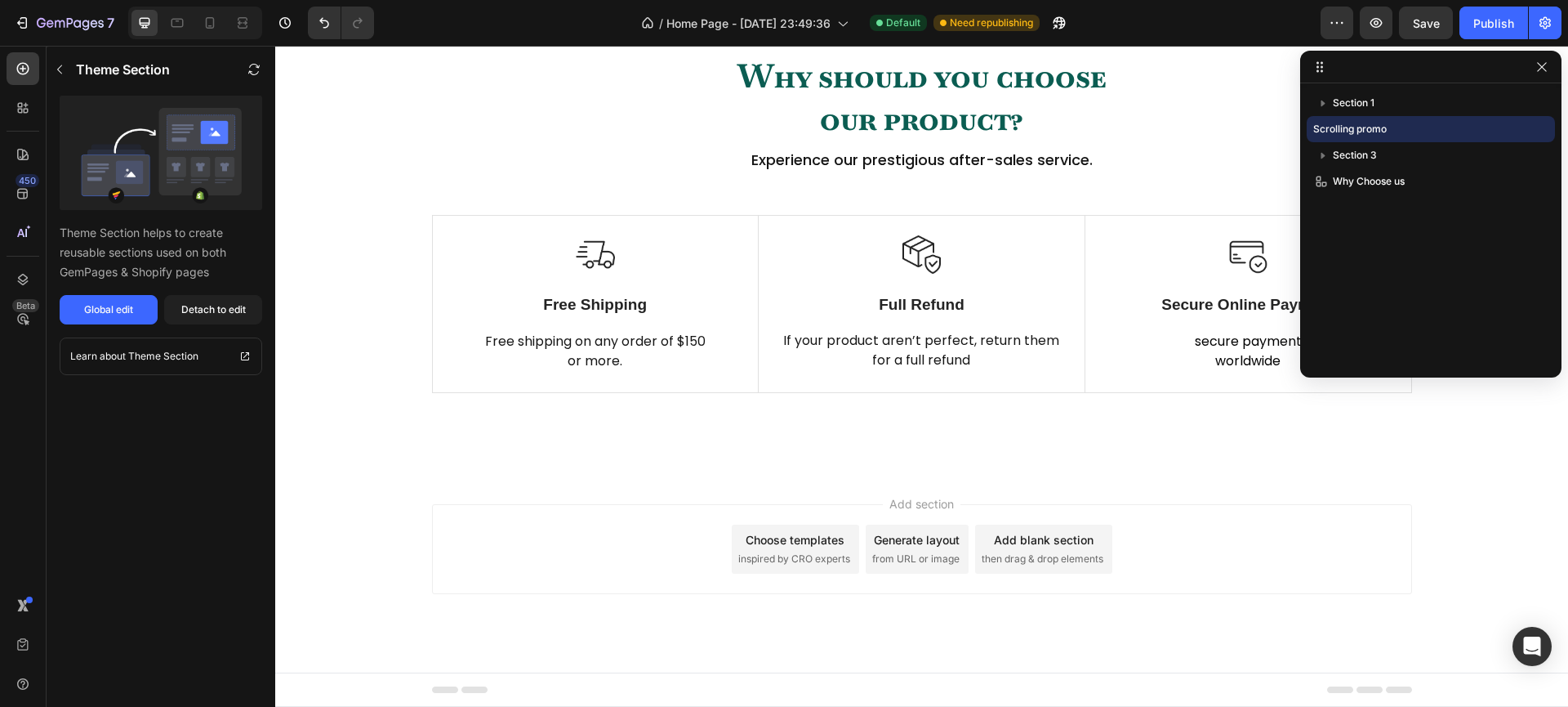
click at [413, 577] on div "Add section Choose templates inspired by CRO experts Generate layout from URL o…" at bounding box center [922, 571] width 1293 height 201
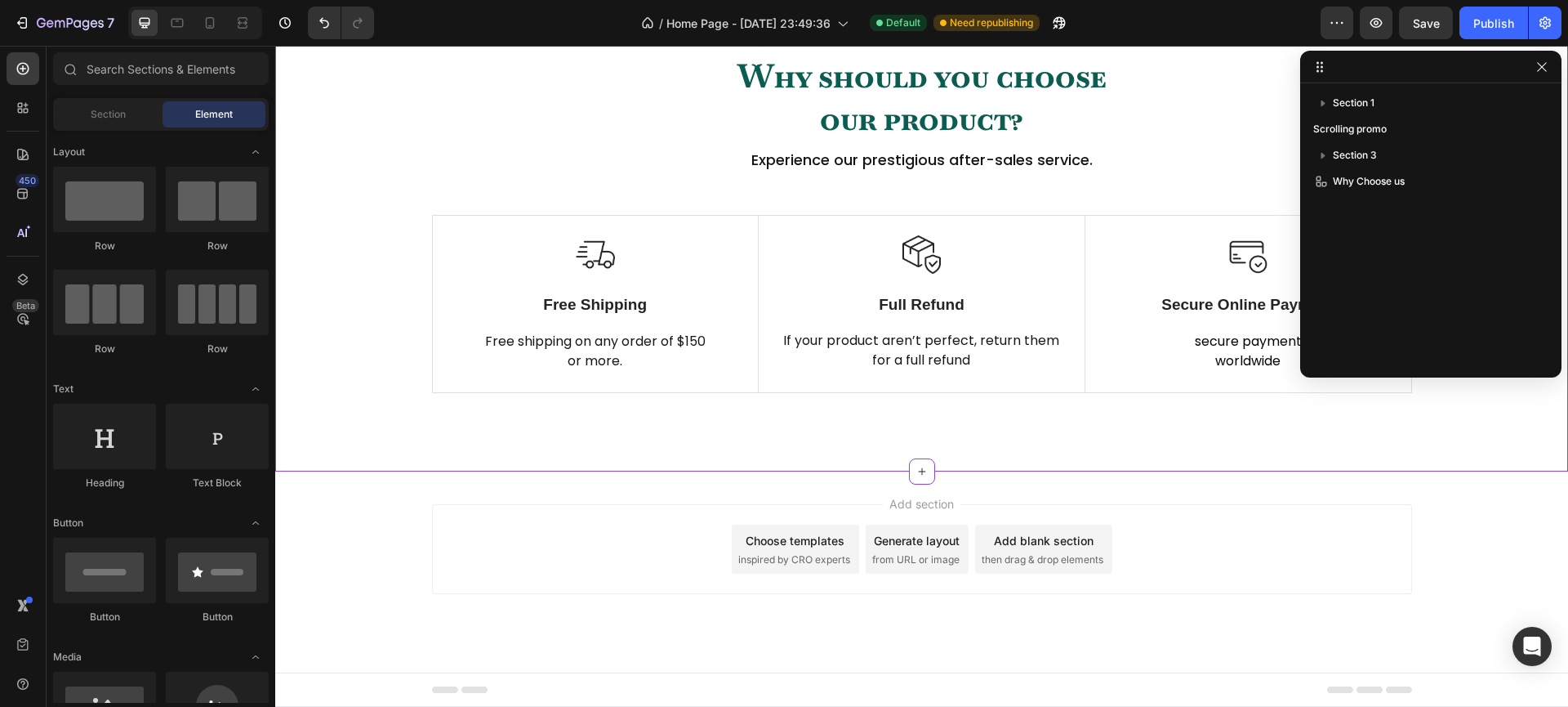
scroll to position [888, 0]
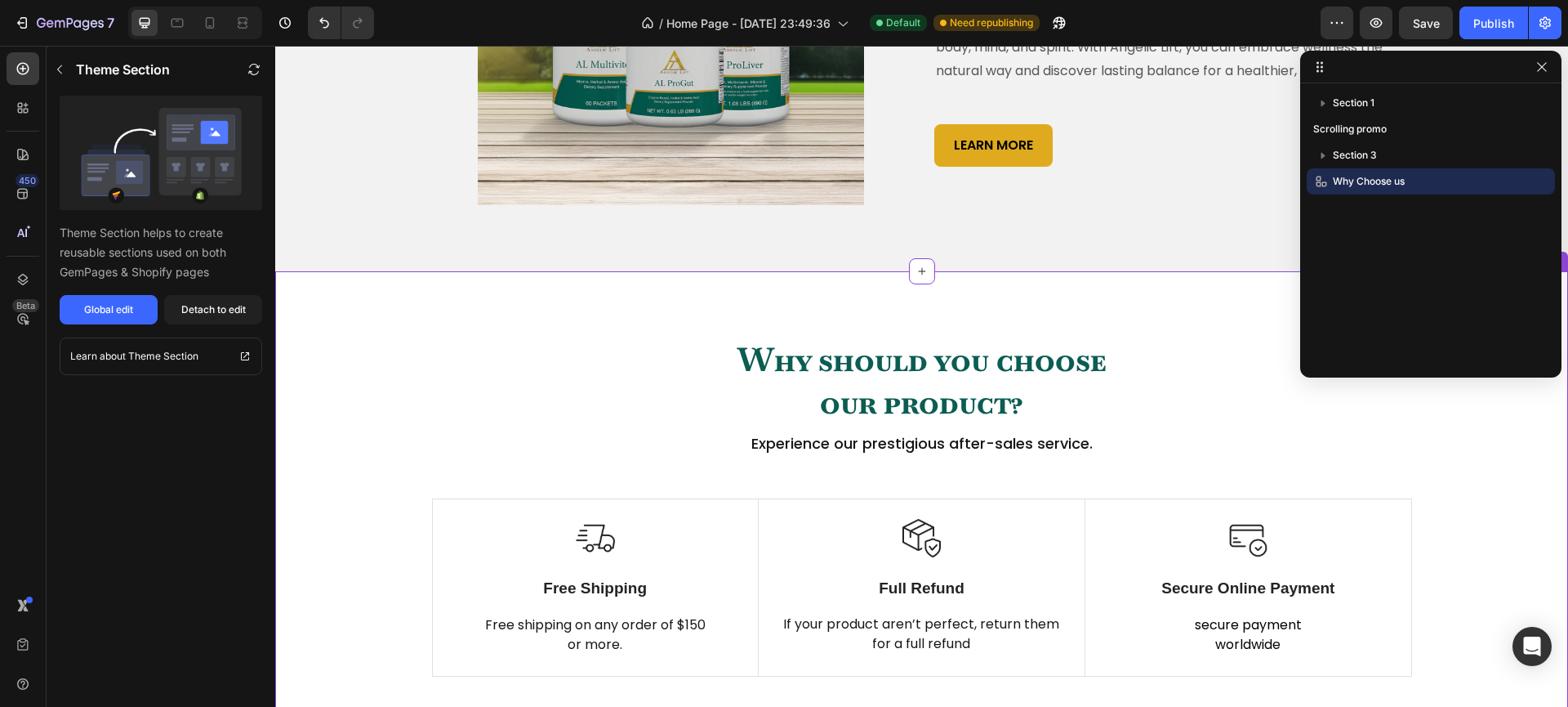
click at [440, 413] on p "Why should you choose our product?" at bounding box center [922, 380] width 977 height 85
click at [195, 303] on div "Detach to edit" at bounding box center [214, 309] width 65 height 14
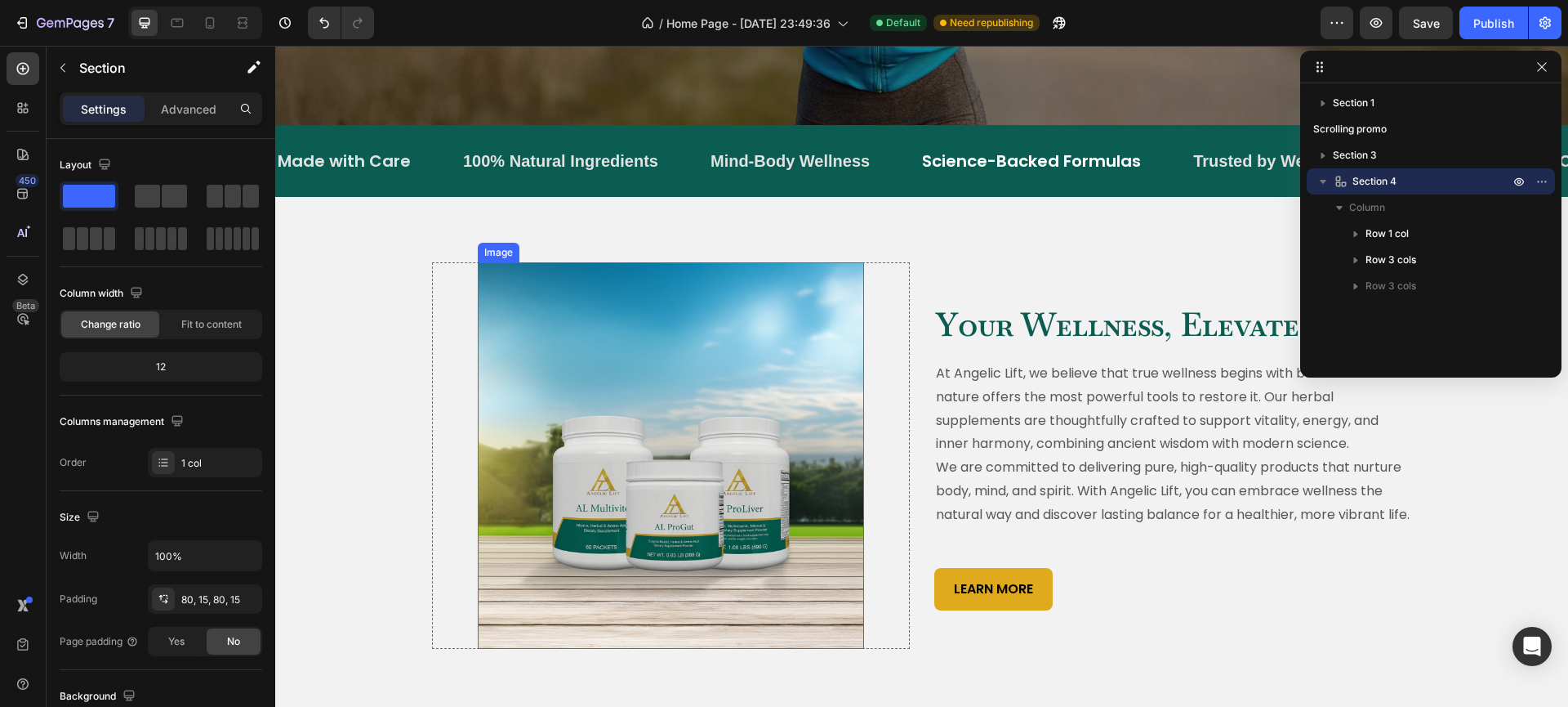
scroll to position [848, 0]
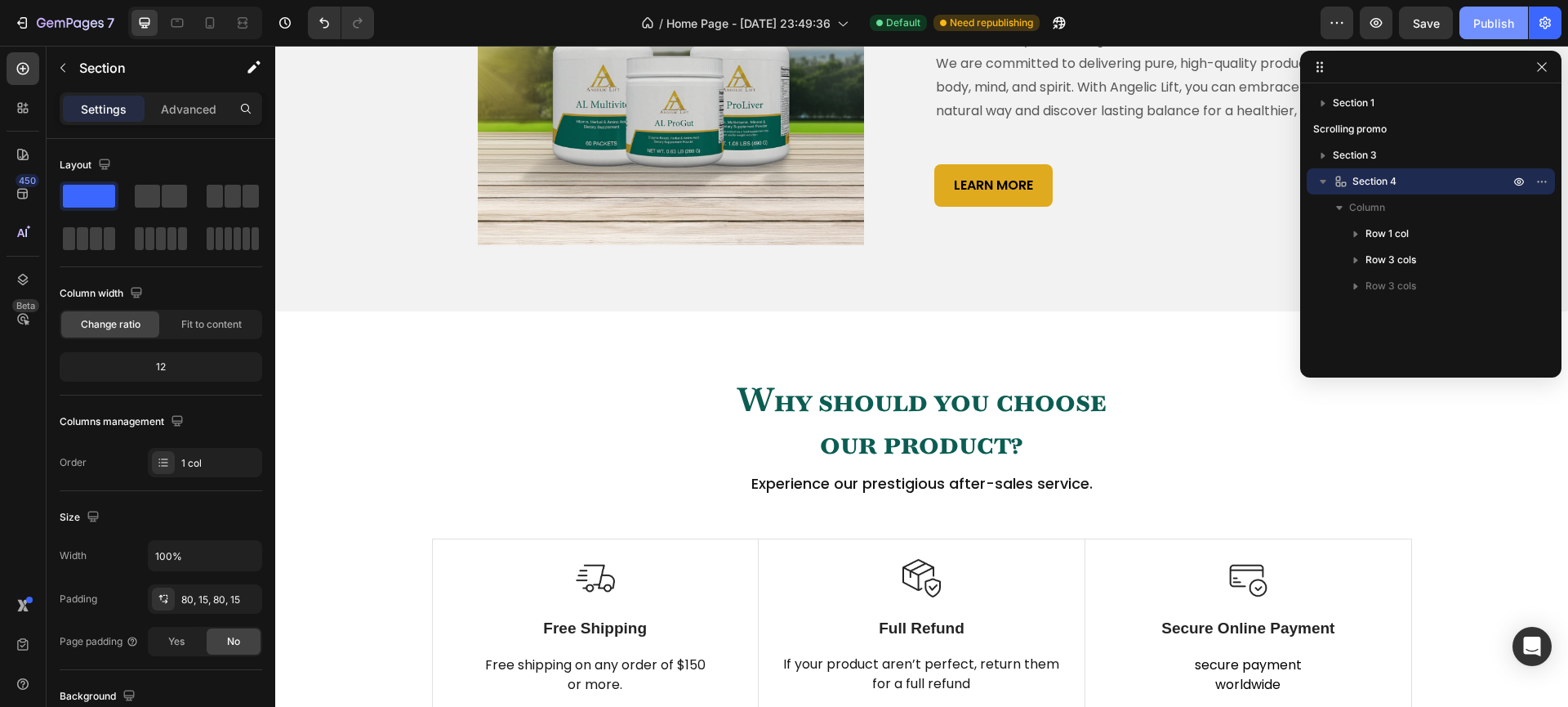
click at [1498, 31] on div "Publish" at bounding box center [1494, 23] width 41 height 17
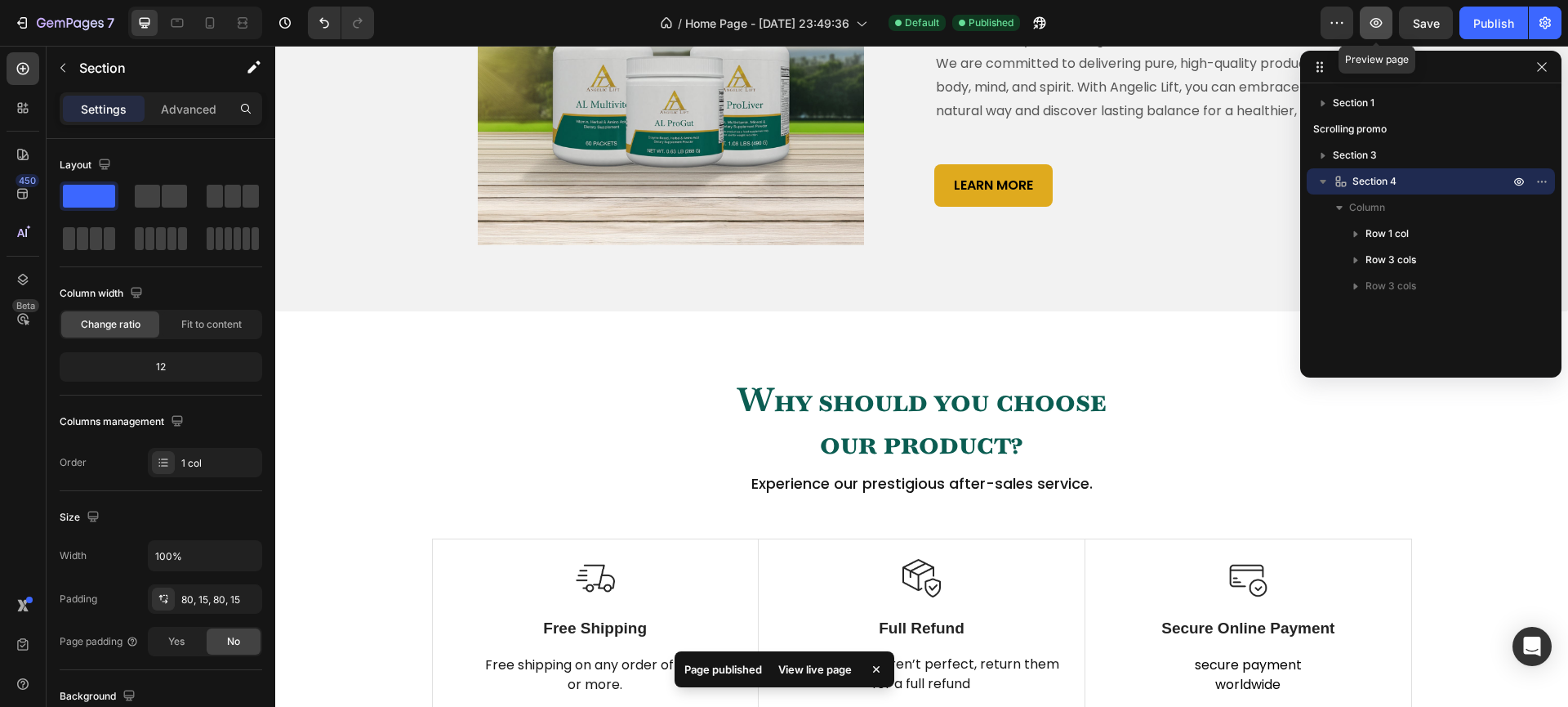
click at [1370, 15] on icon "button" at bounding box center [1375, 22] width 16 height 16
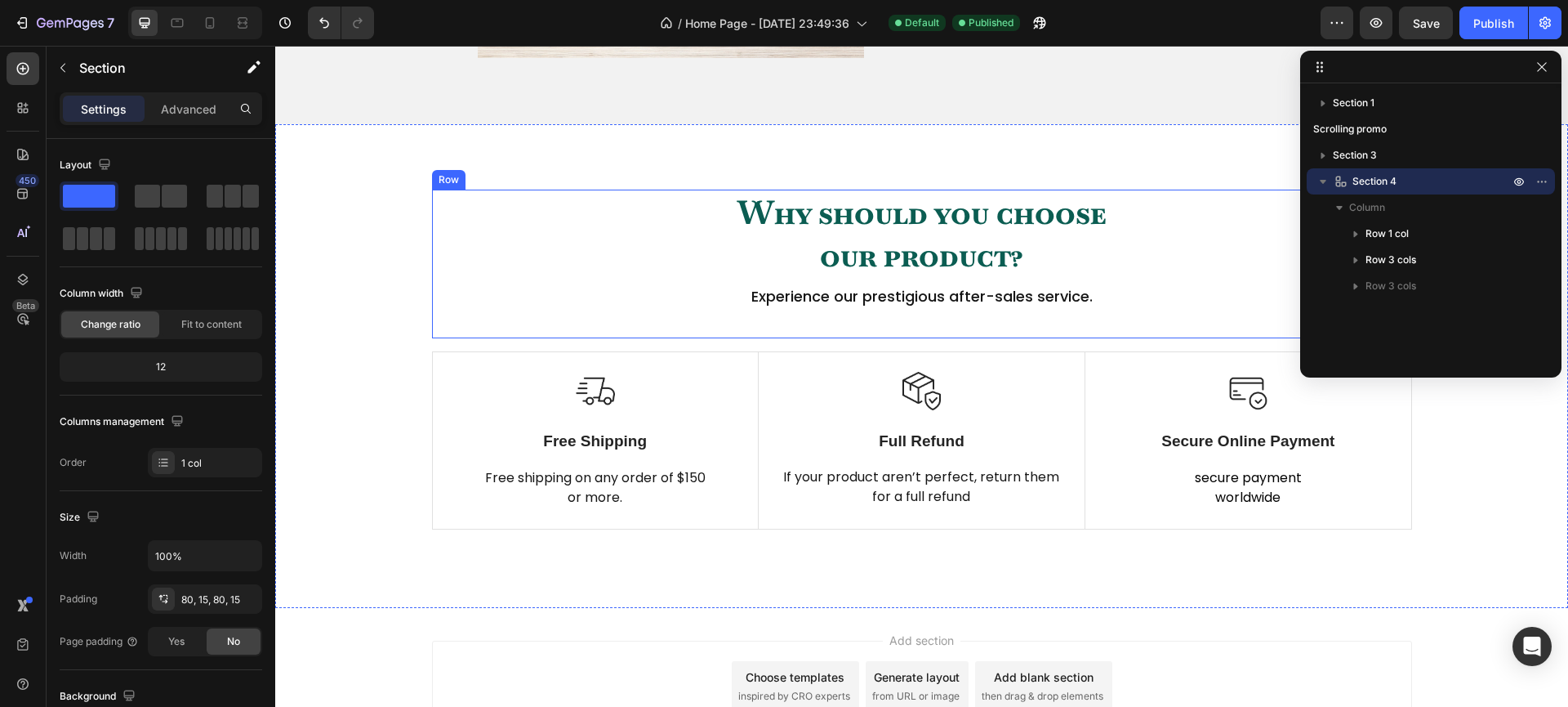
scroll to position [779, 0]
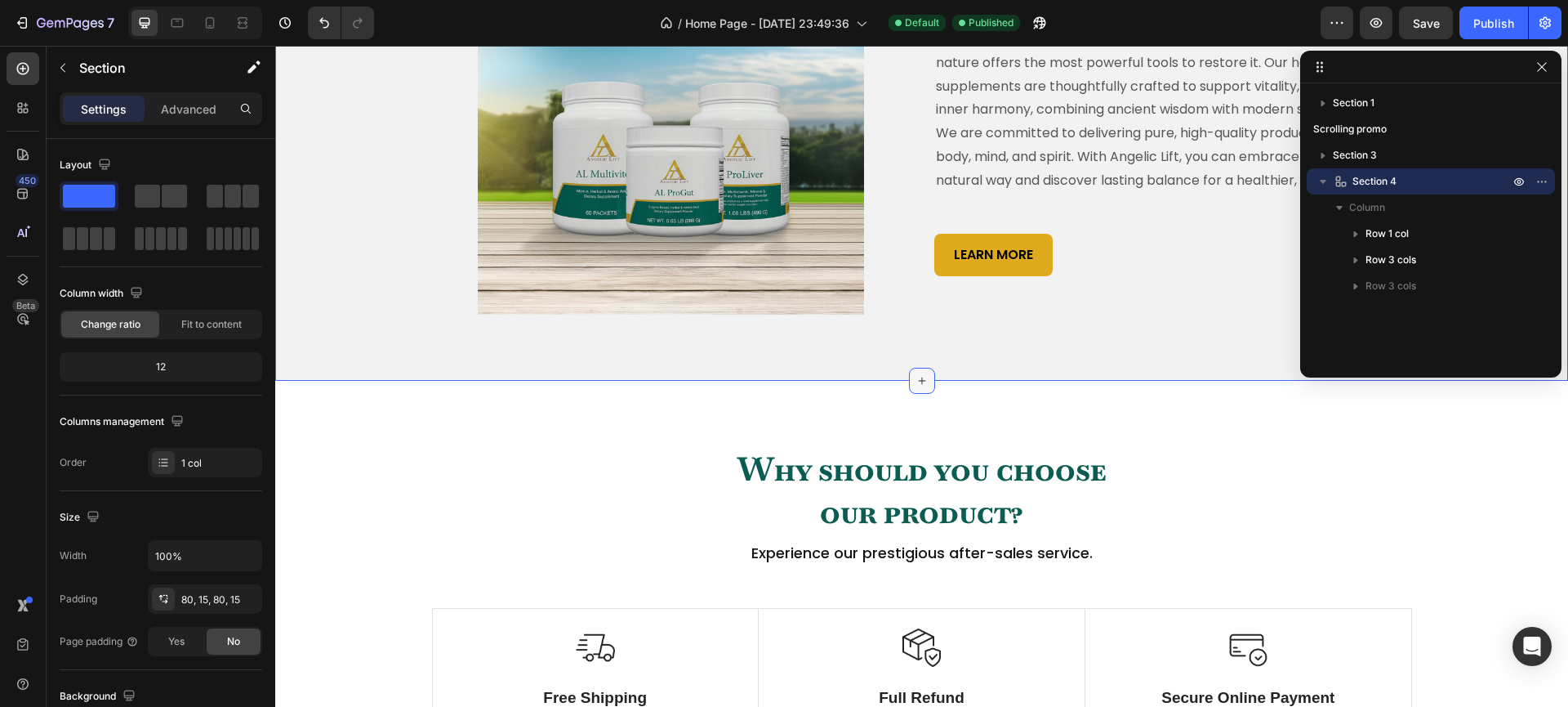
click at [921, 387] on icon at bounding box center [922, 381] width 13 height 13
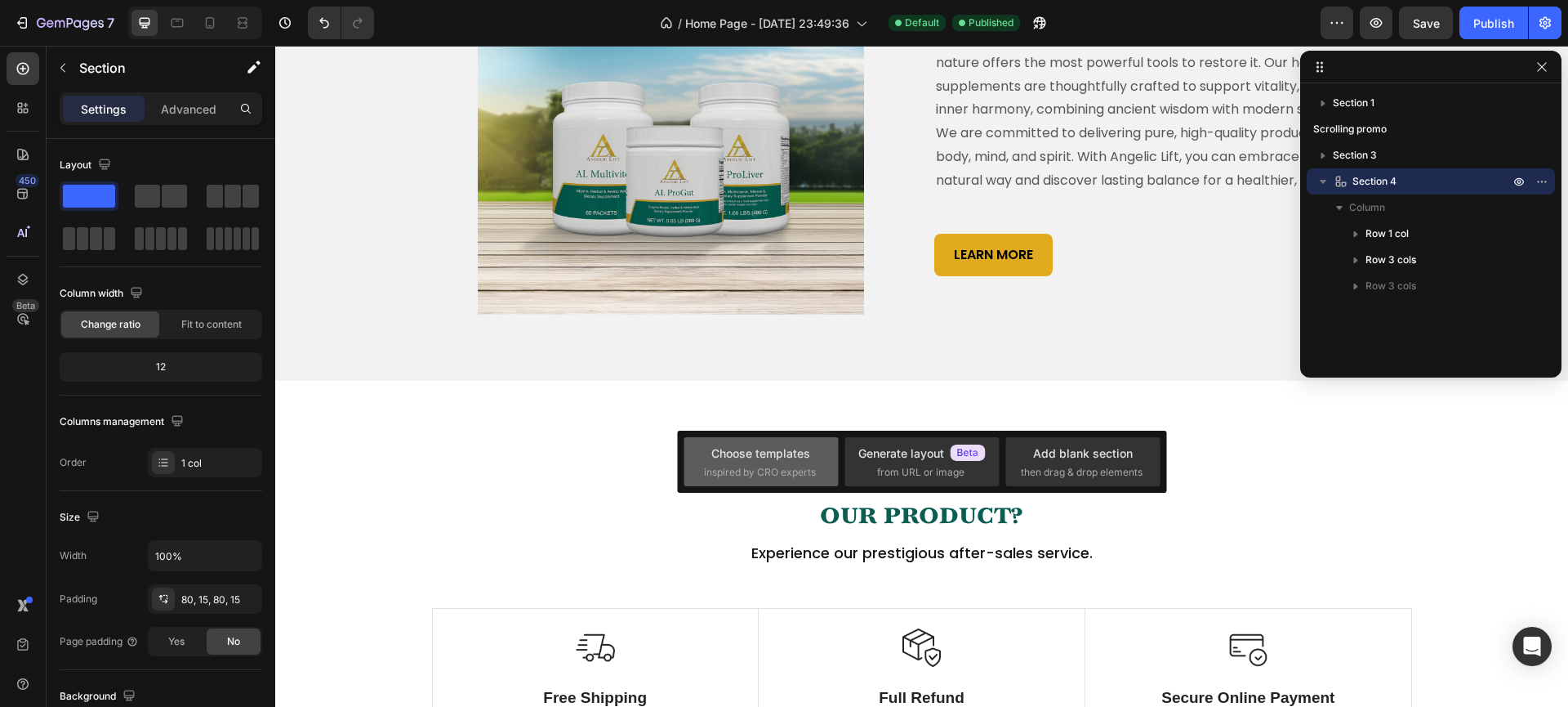
click at [787, 460] on div "Choose templates" at bounding box center [760, 453] width 98 height 17
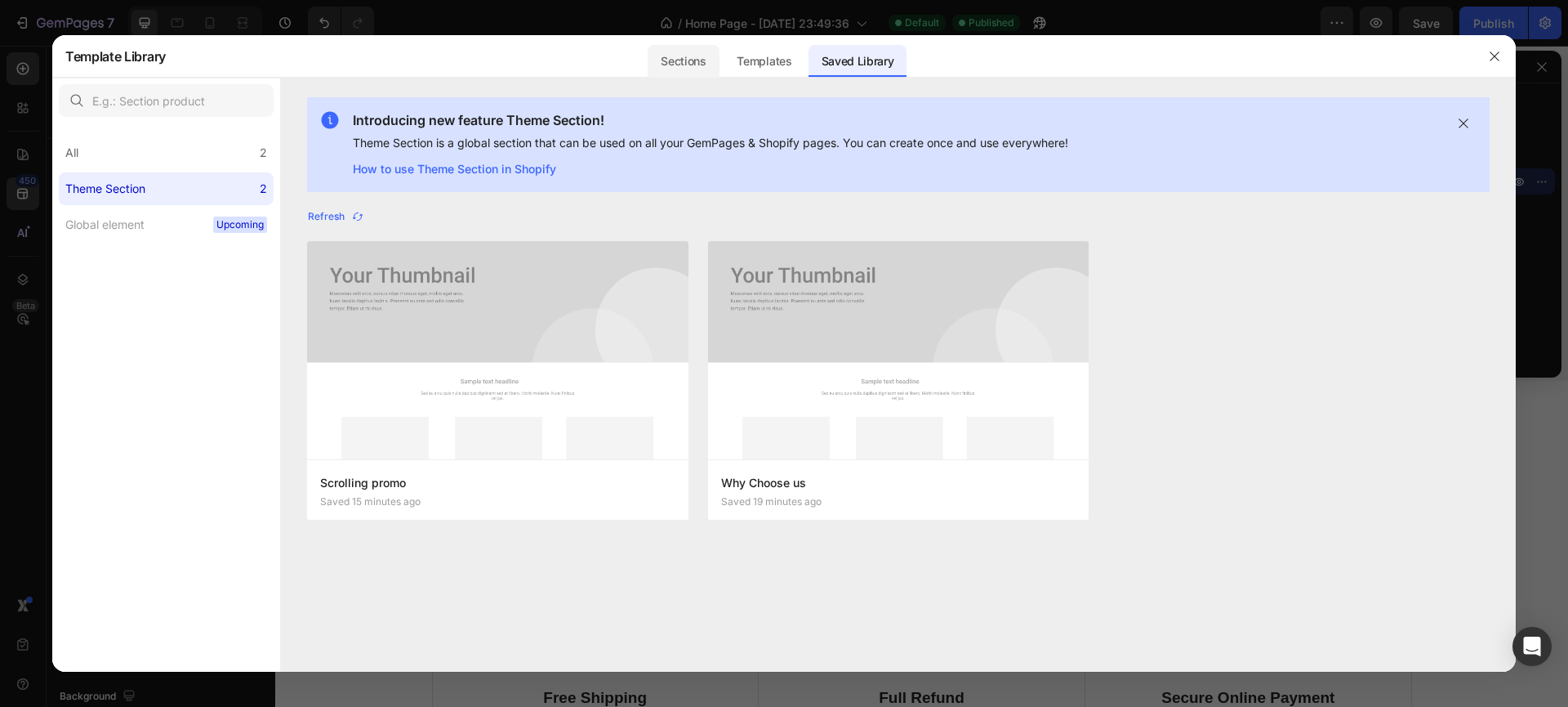
click at [678, 75] on div "Sections" at bounding box center [683, 61] width 71 height 32
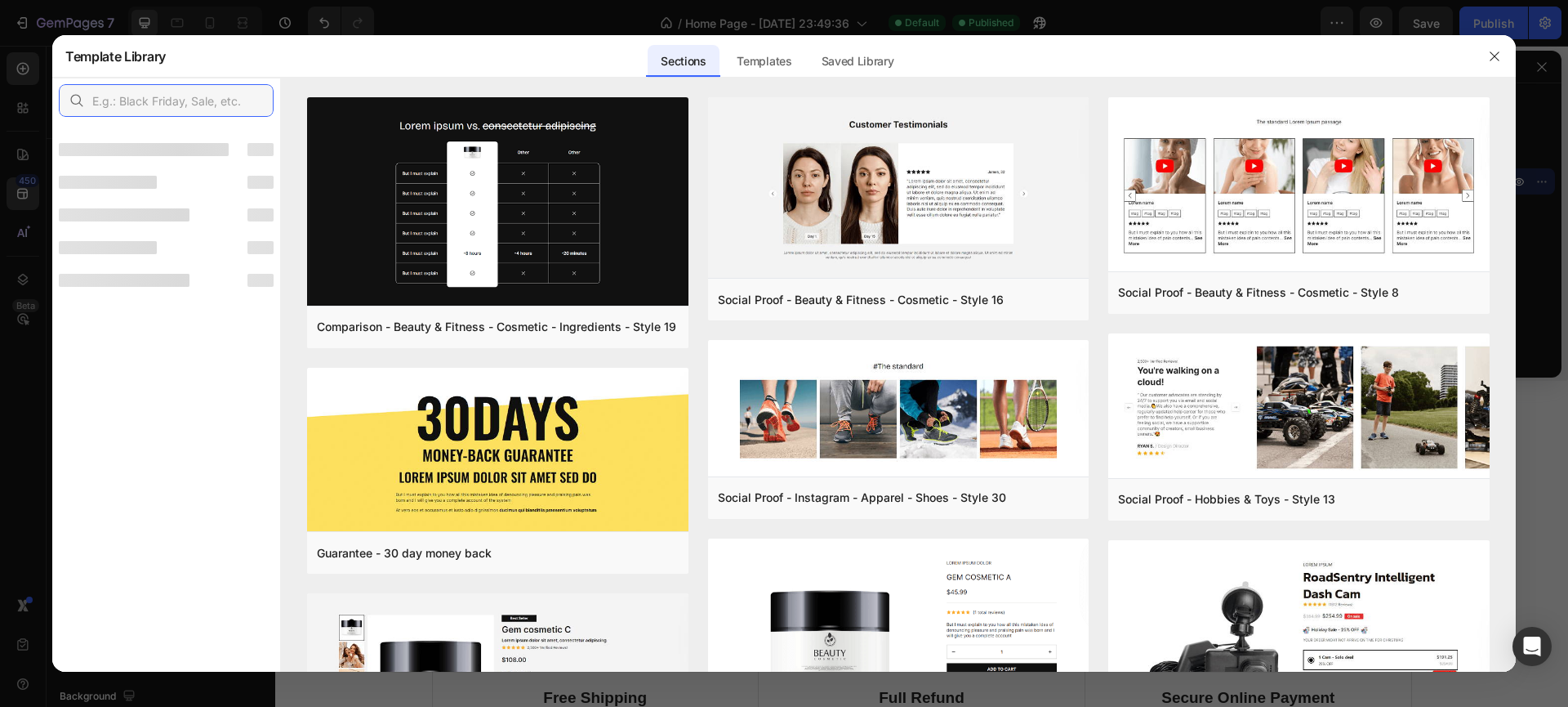
click at [144, 99] on input "text" at bounding box center [166, 100] width 215 height 32
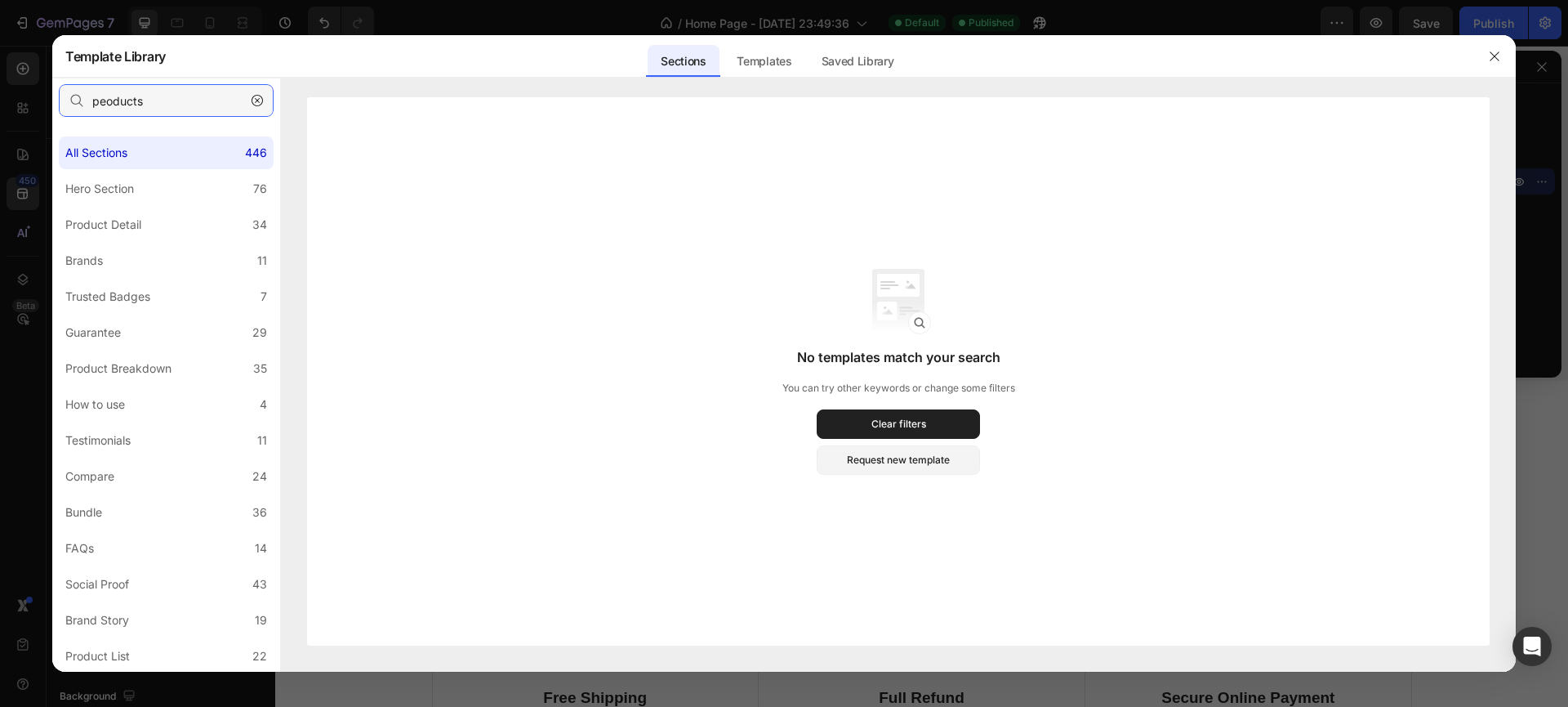
click at [107, 101] on input "peoducts" at bounding box center [166, 100] width 215 height 32
click at [159, 102] on input "products" at bounding box center [166, 100] width 215 height 32
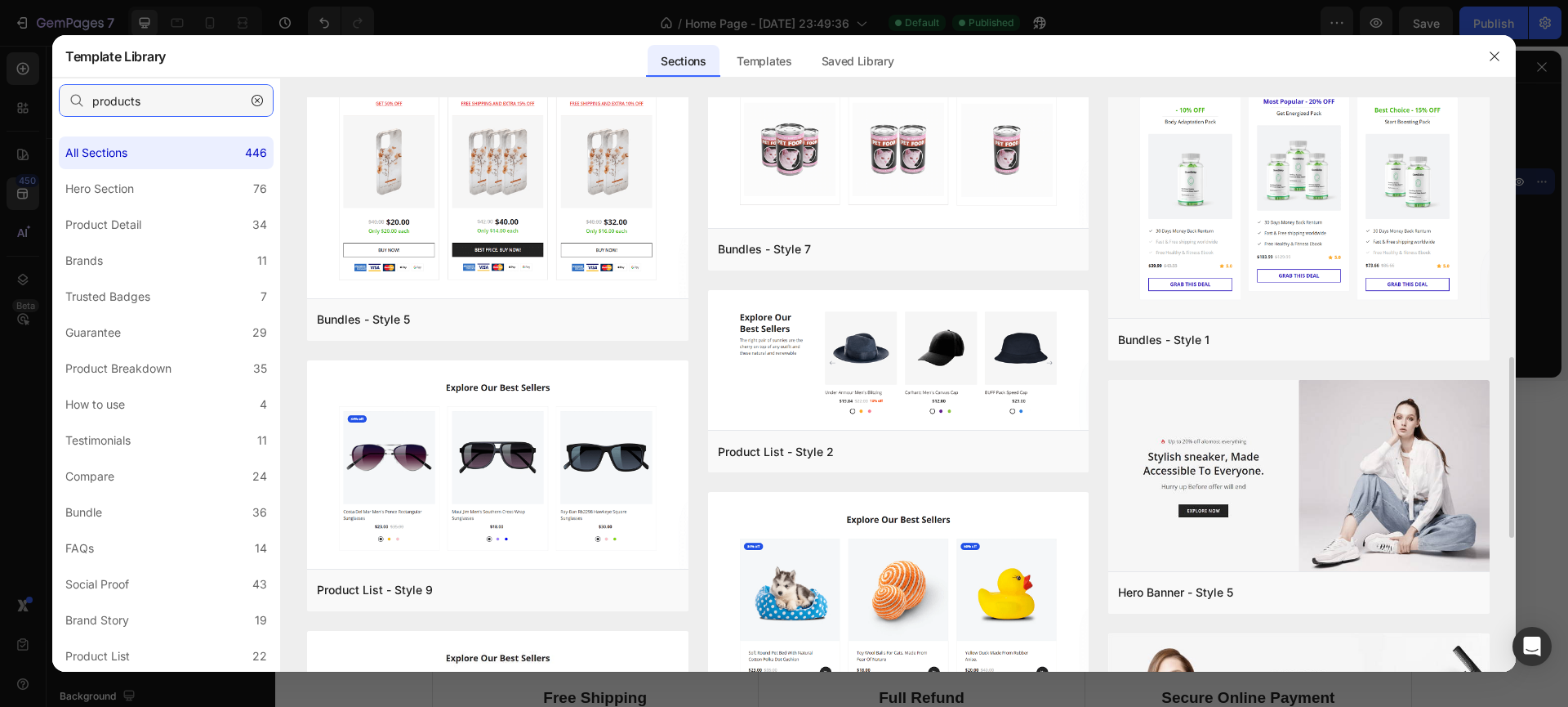
scroll to position [1040, 0]
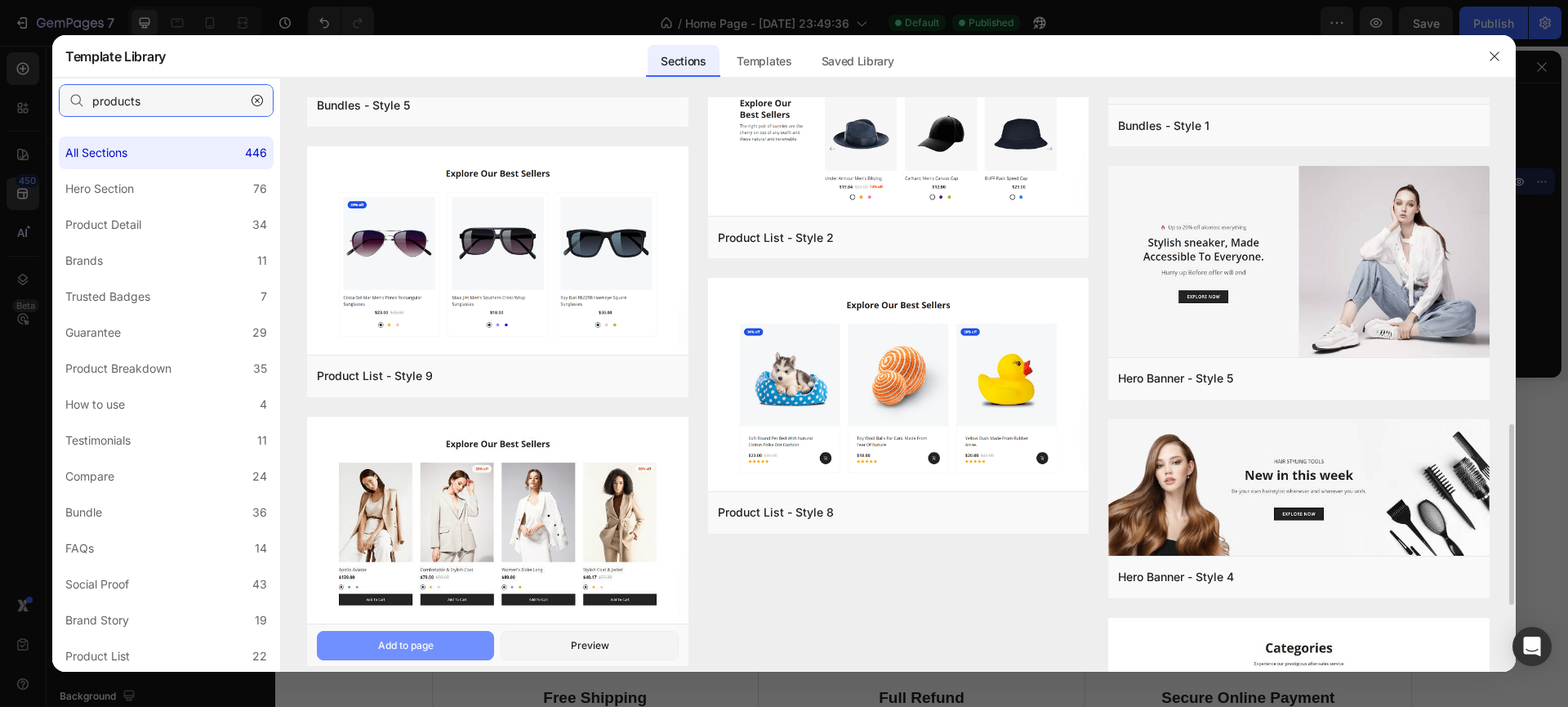
type input "products"
click at [0, 0] on button "Add to page" at bounding box center [0, 0] width 0 height 0
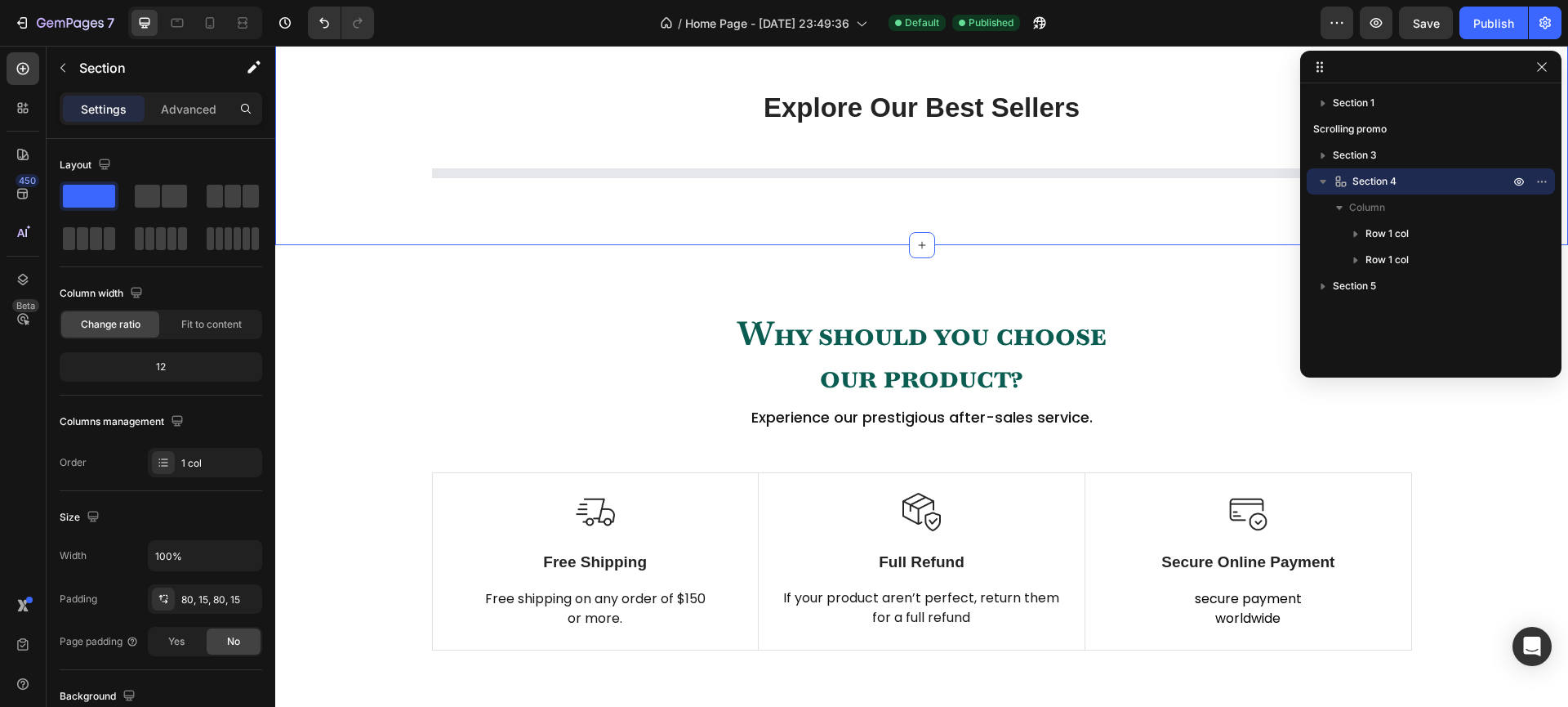
scroll to position [1137, 0]
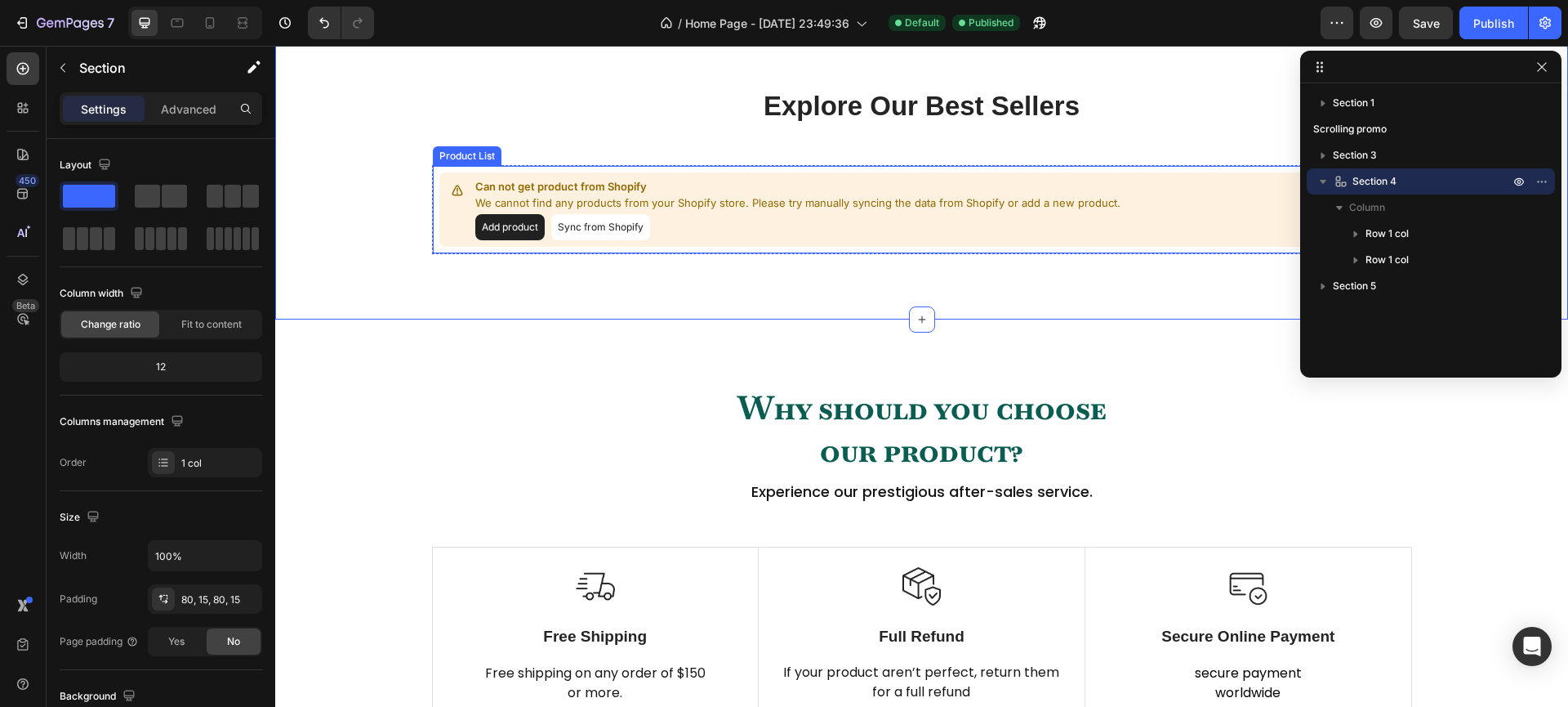
click at [576, 240] on button "Sync from Shopify" at bounding box center [600, 226] width 98 height 26
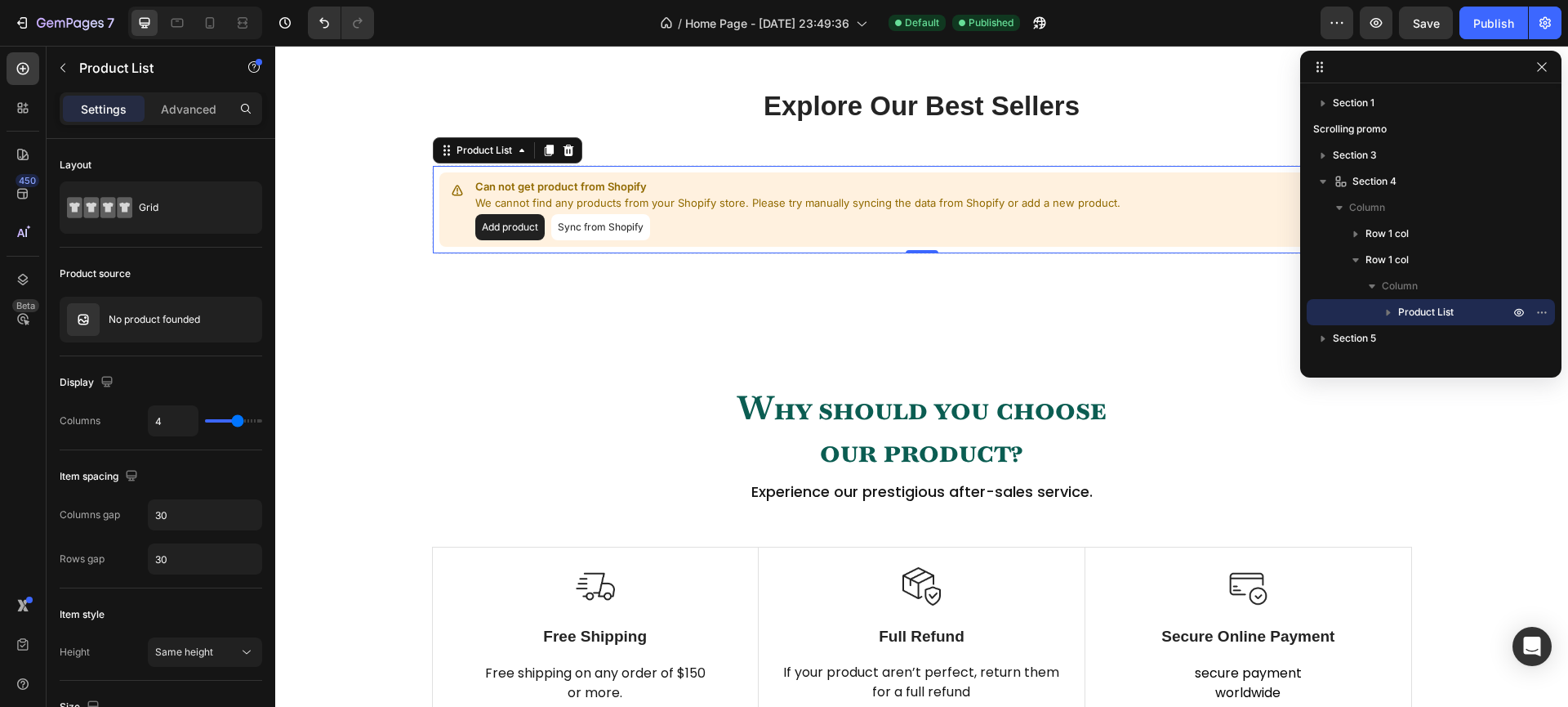
click at [597, 240] on button "Sync from Shopify" at bounding box center [600, 226] width 98 height 26
click at [175, 323] on p "No product founded" at bounding box center [155, 319] width 92 height 11
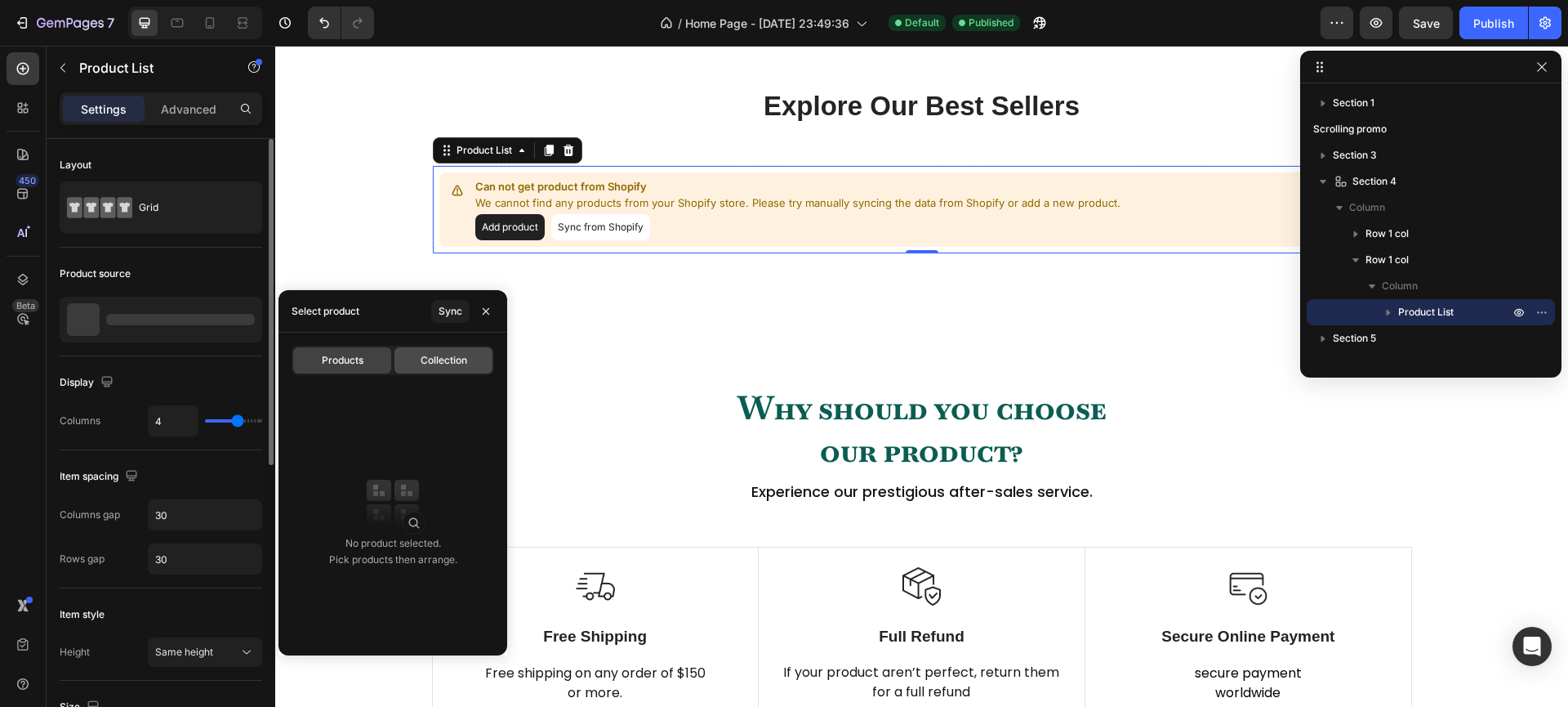
click at [430, 371] on div "Collection" at bounding box center [443, 359] width 98 height 26
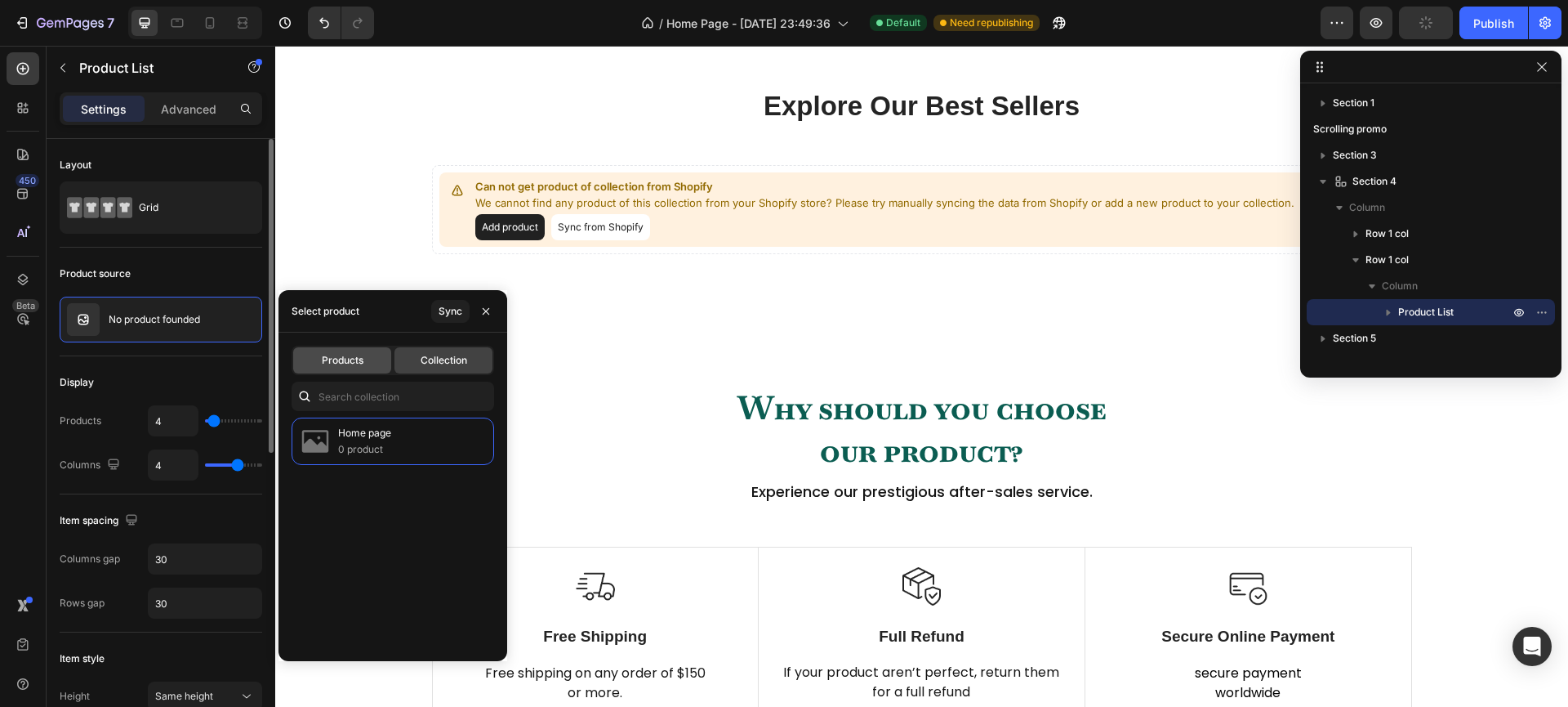
click at [351, 357] on span "Products" at bounding box center [343, 359] width 42 height 14
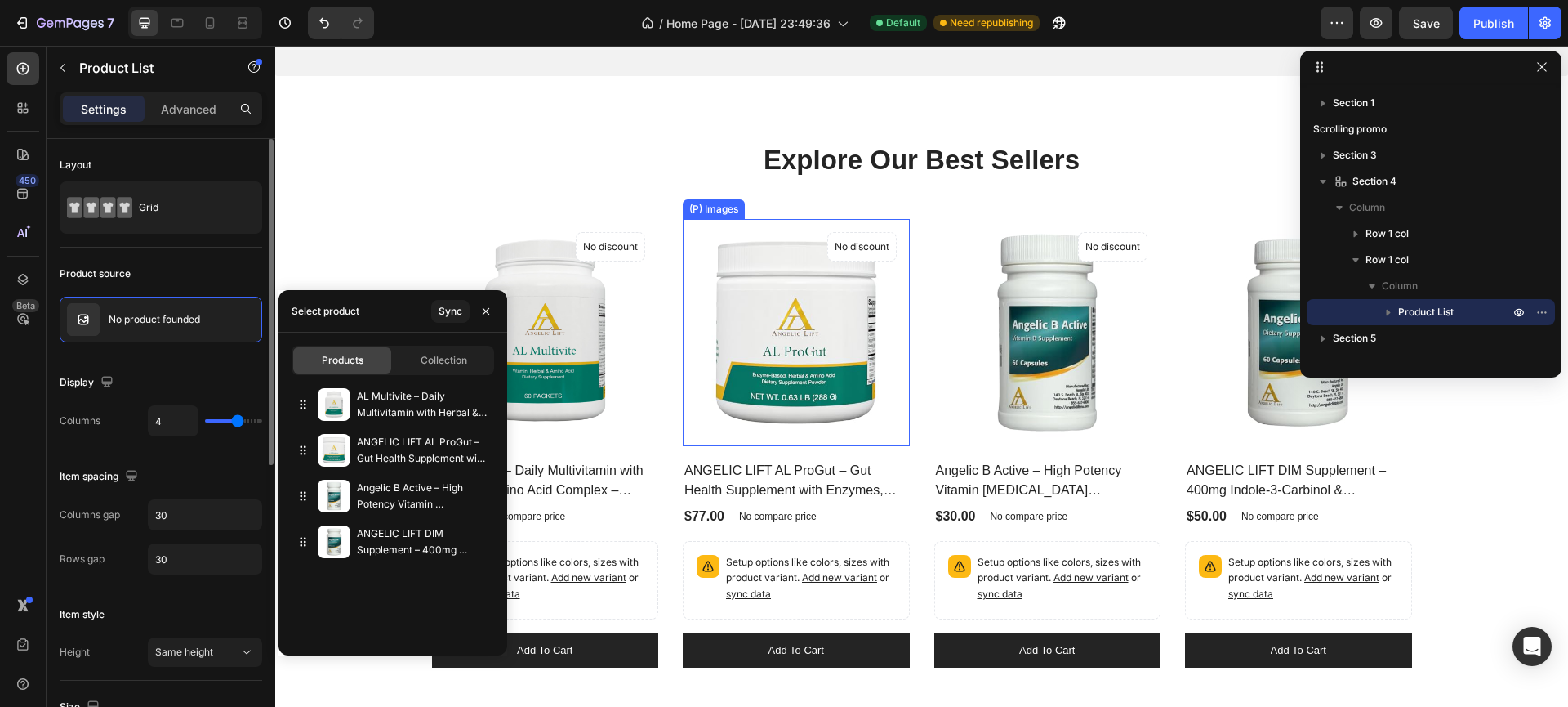
scroll to position [1125, 0]
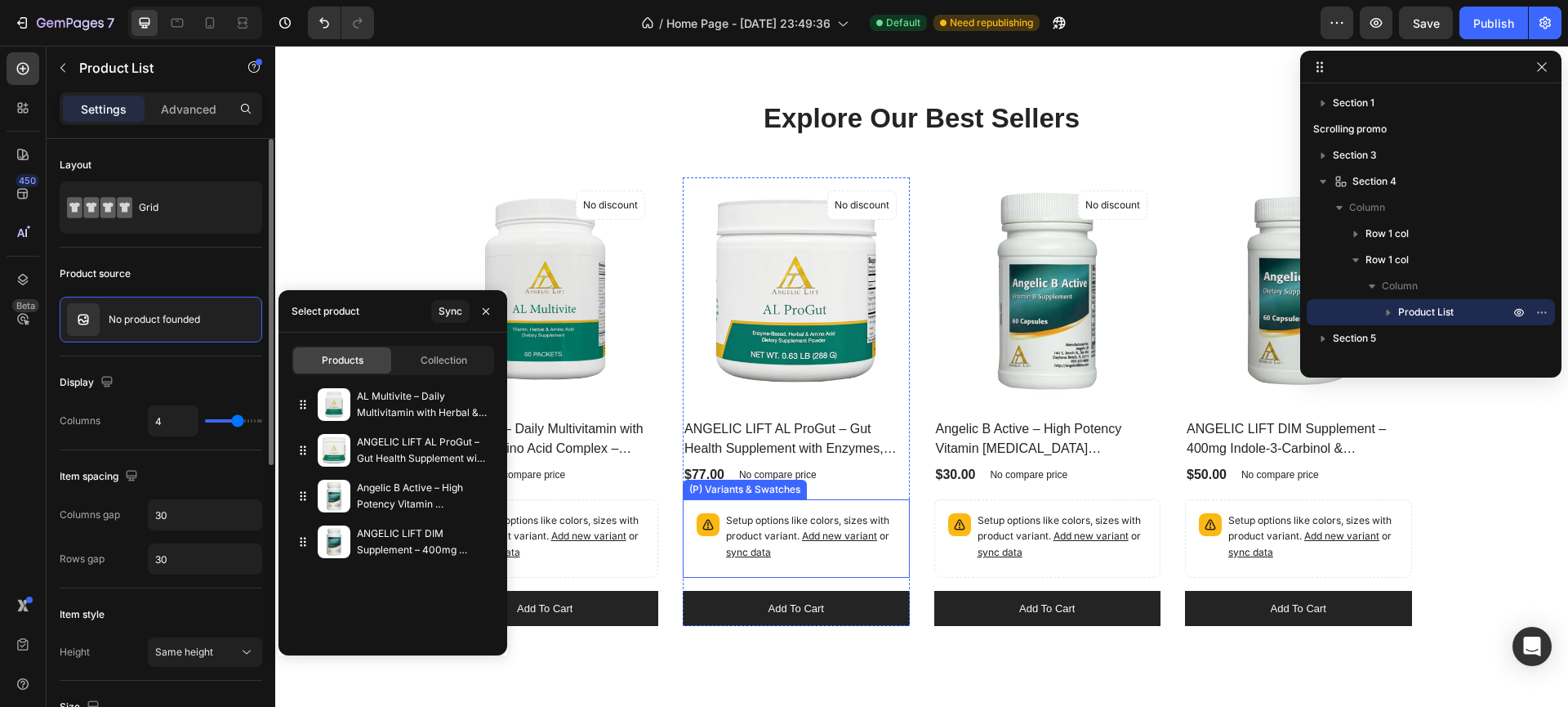
click at [646, 561] on p "Setup options like colors, sizes with product variant. Add new variant or sync …" at bounding box center [561, 537] width 170 height 48
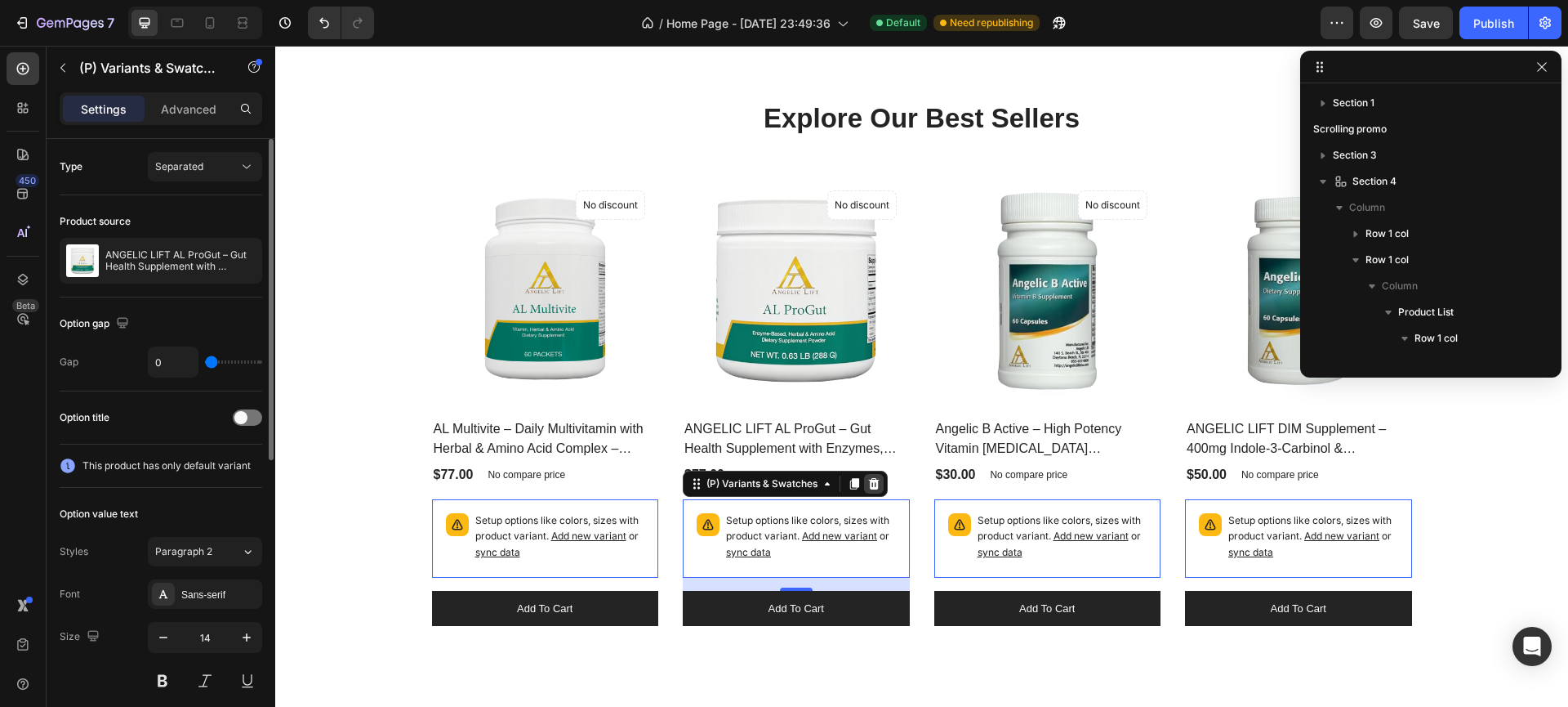
click at [275, 46] on icon at bounding box center [275, 46] width 0 height 0
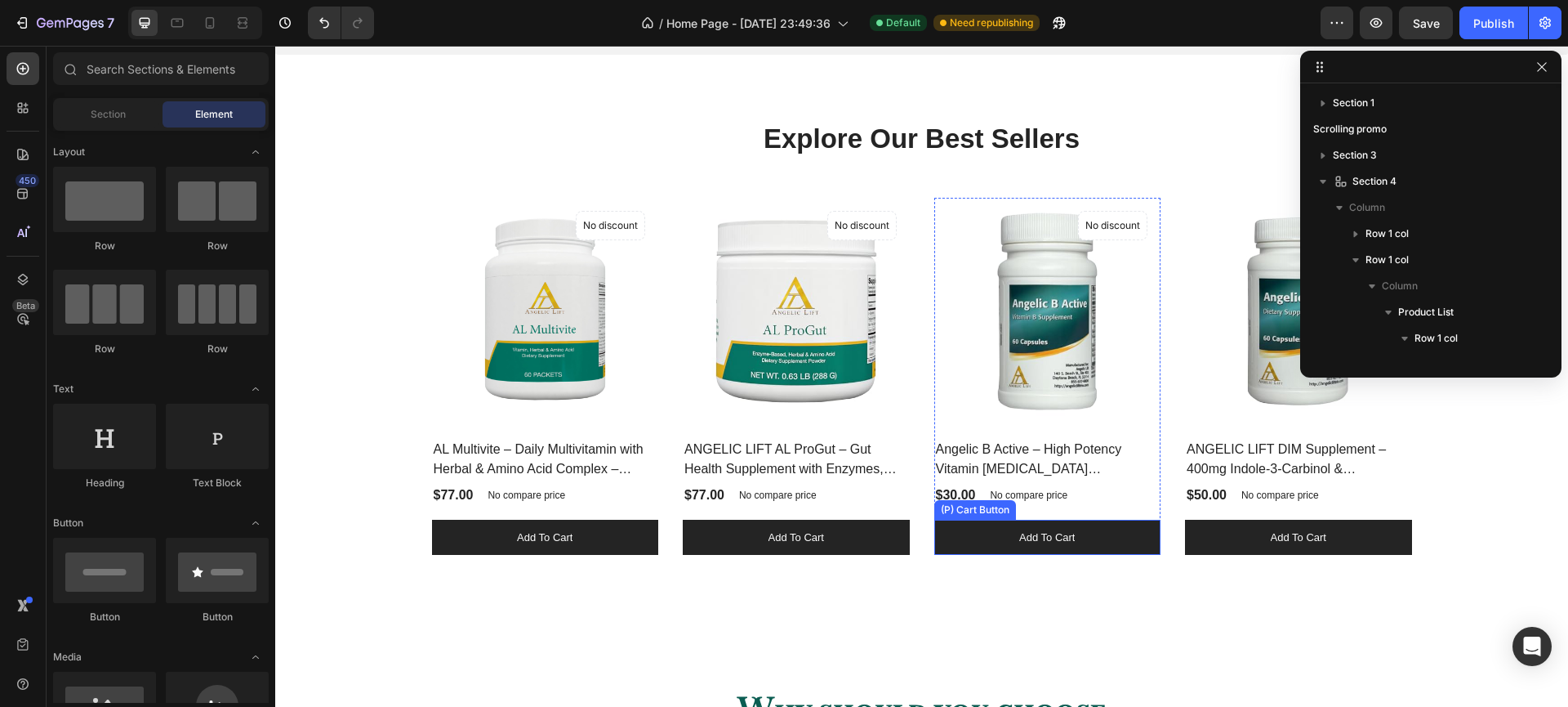
scroll to position [850, 0]
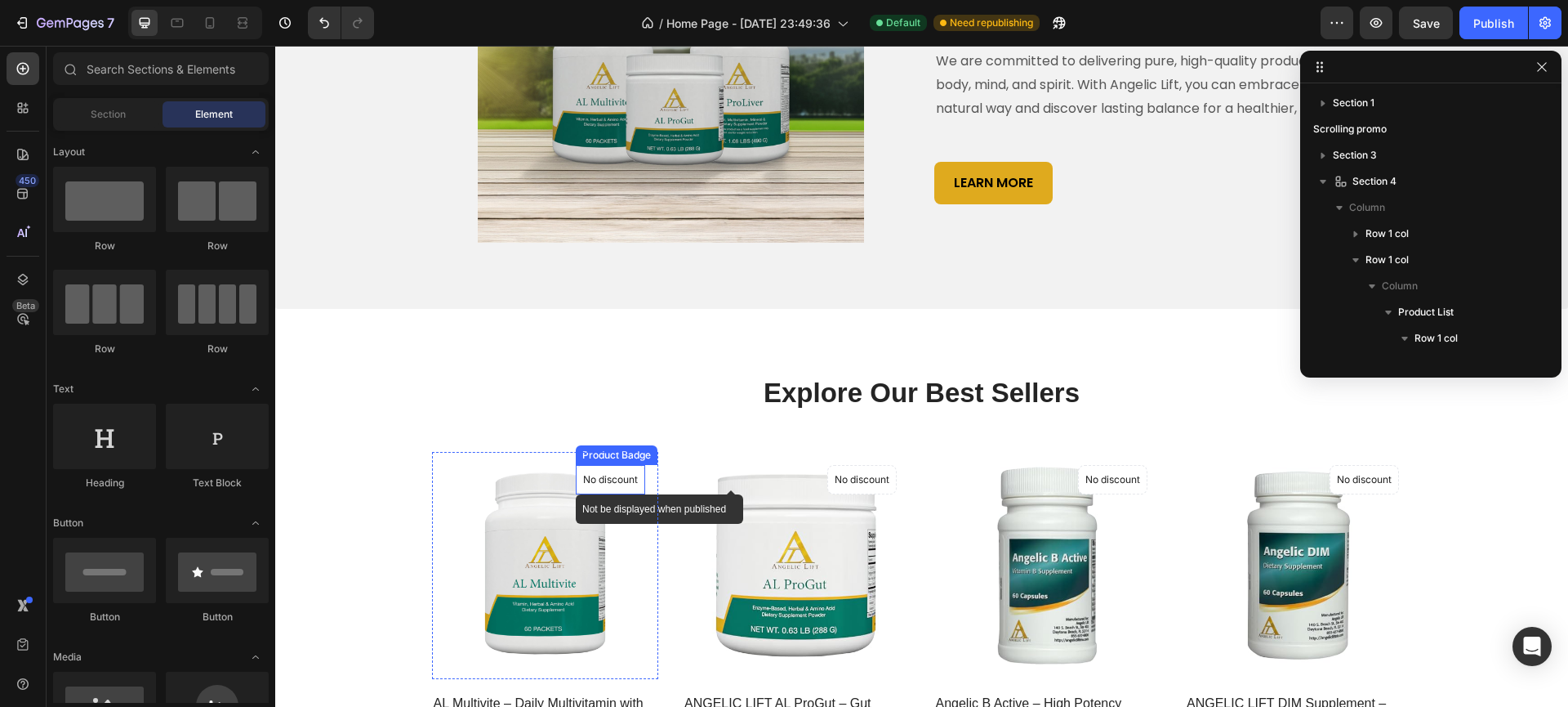
click at [614, 487] on p "No discount" at bounding box center [610, 479] width 54 height 14
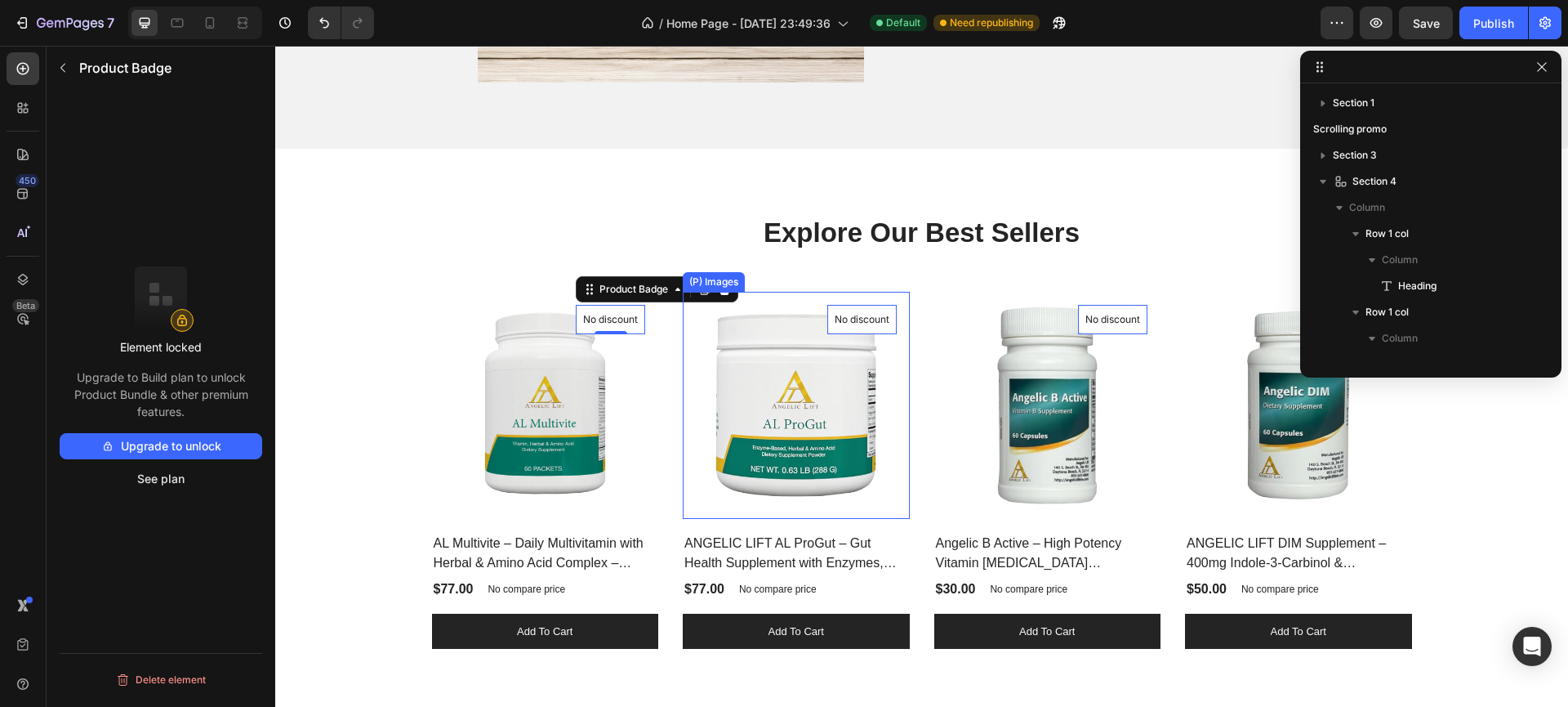
scroll to position [1177, 0]
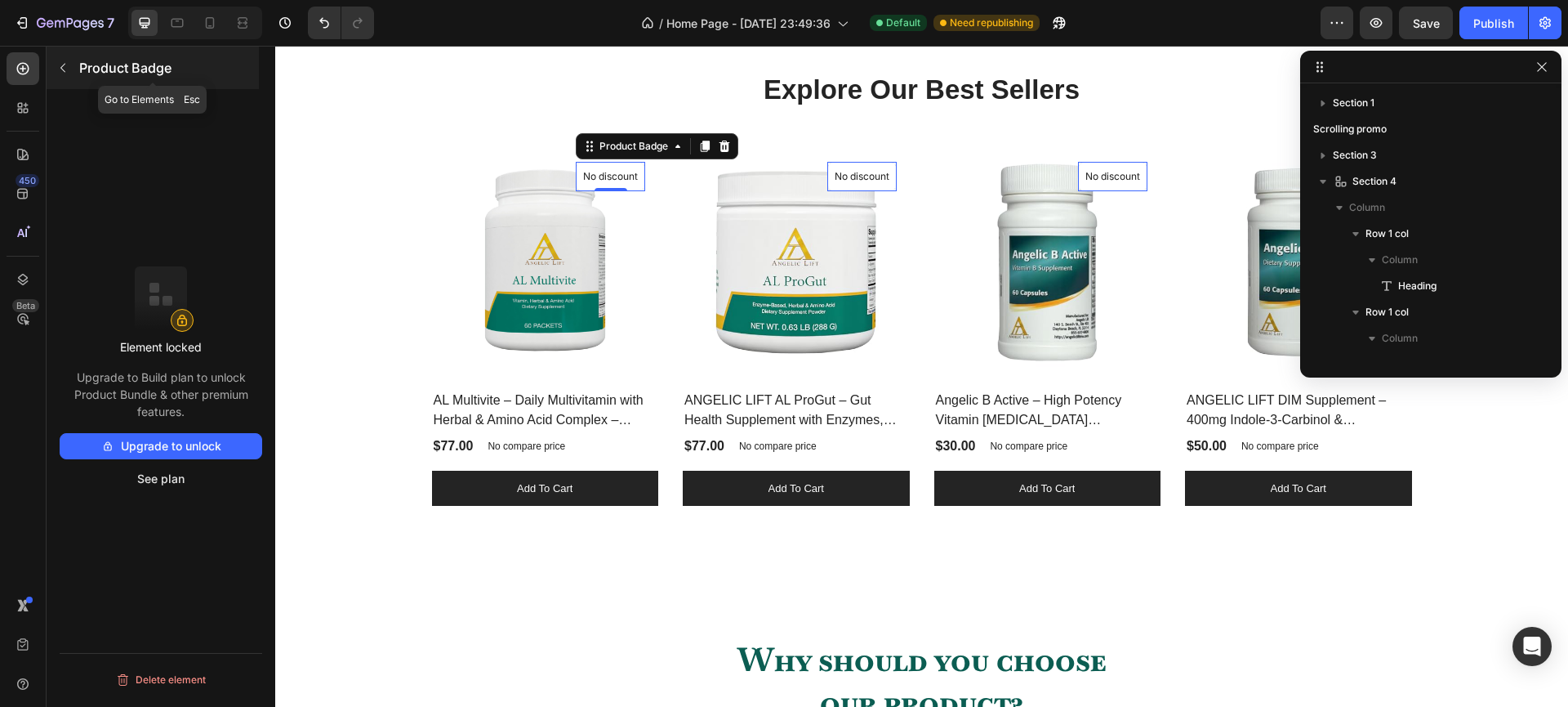
click at [71, 71] on button "button" at bounding box center [62, 67] width 26 height 26
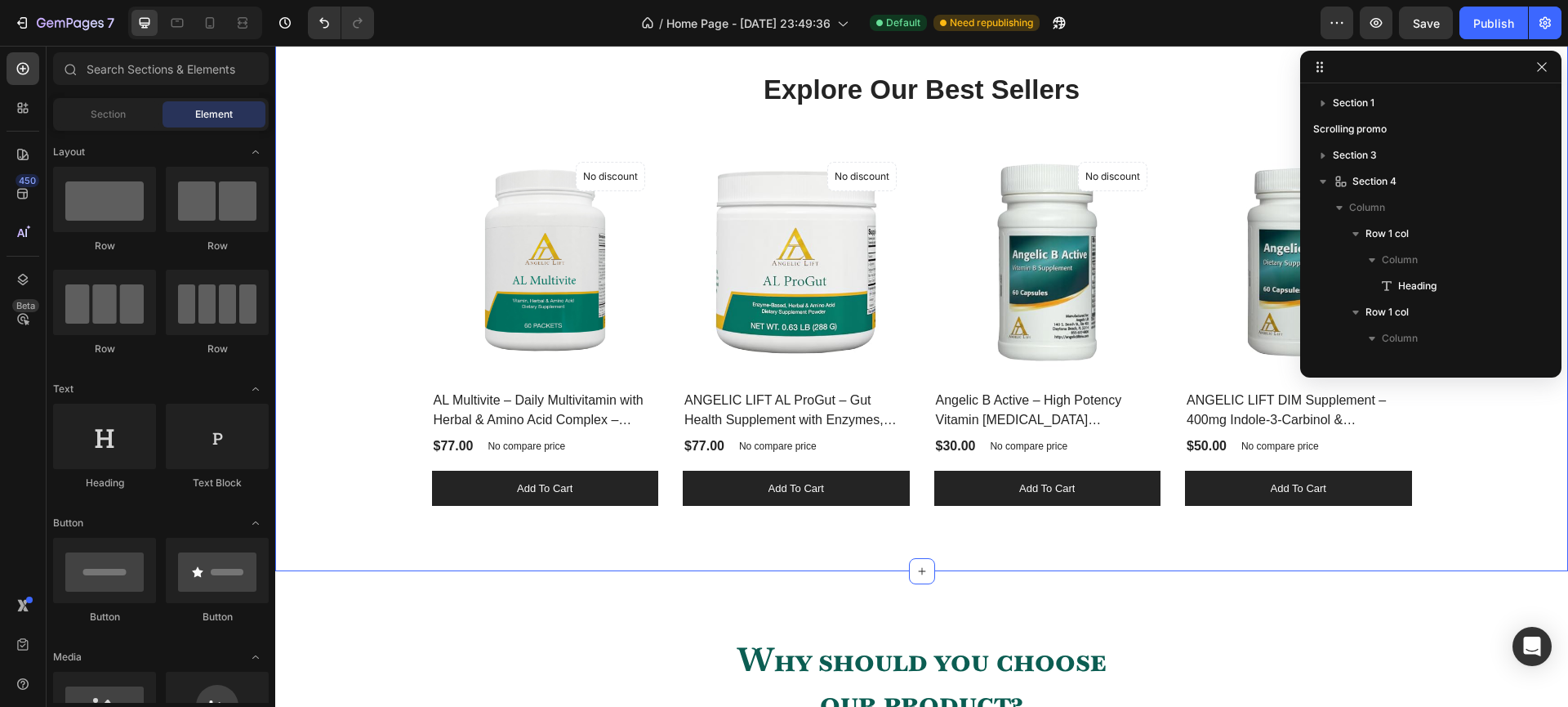
click at [632, 529] on div "Explore Our Best Sellers Heading Row (P) Images No discount Not be displayed wh…" at bounding box center [922, 289] width 1293 height 566
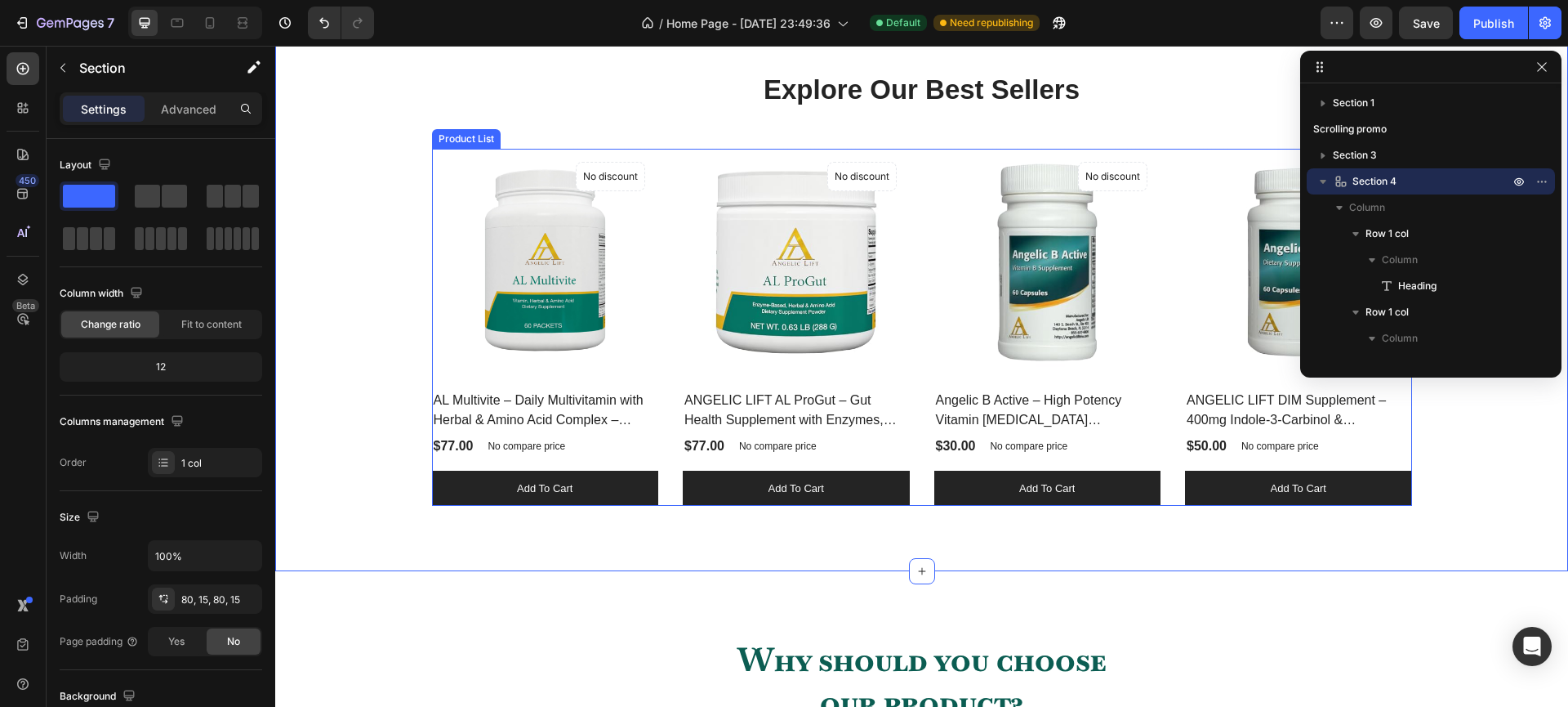
click at [659, 460] on div "(P) Images No discount Not be displayed when published Product Badge Row AL Mul…" at bounding box center [922, 328] width 980 height 357
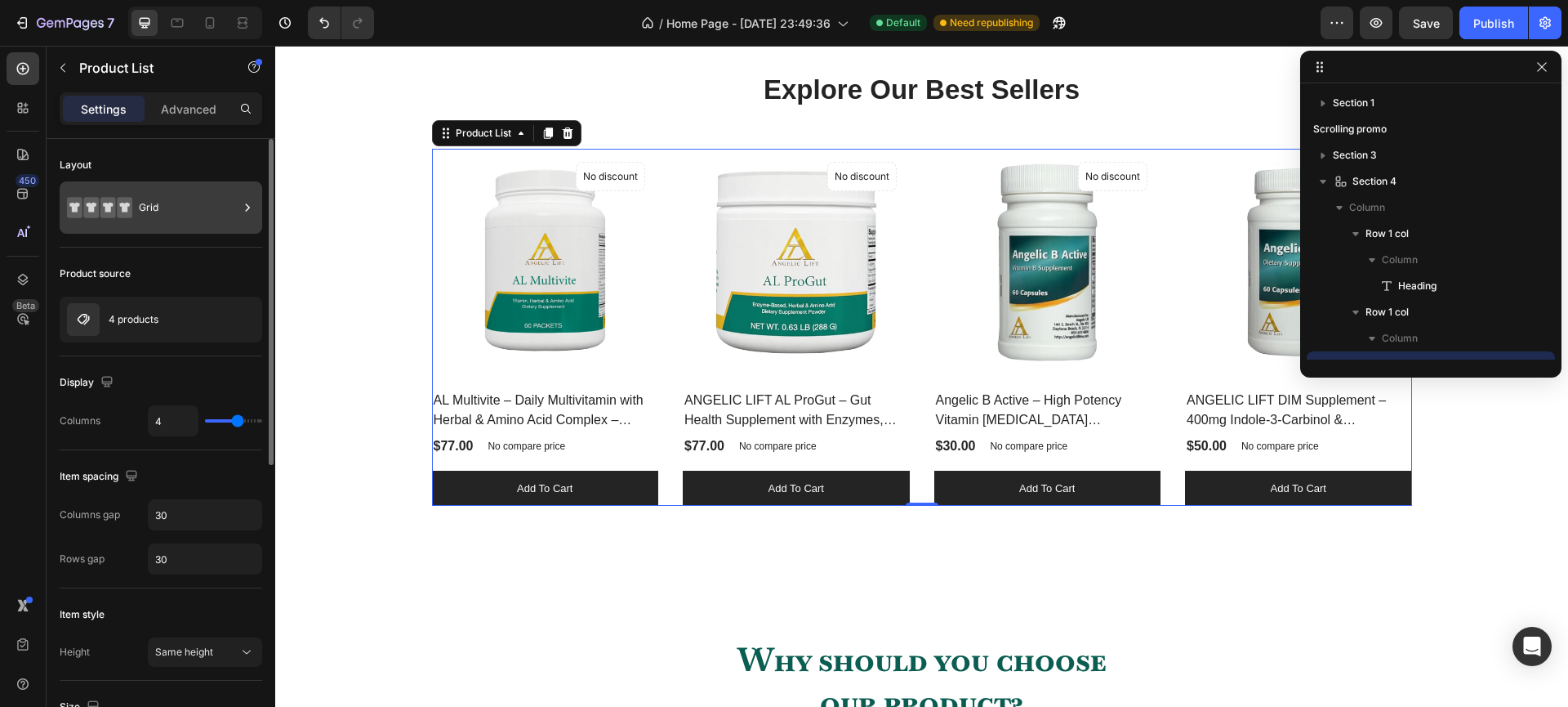
click at [193, 220] on div "Grid" at bounding box center [188, 207] width 99 height 37
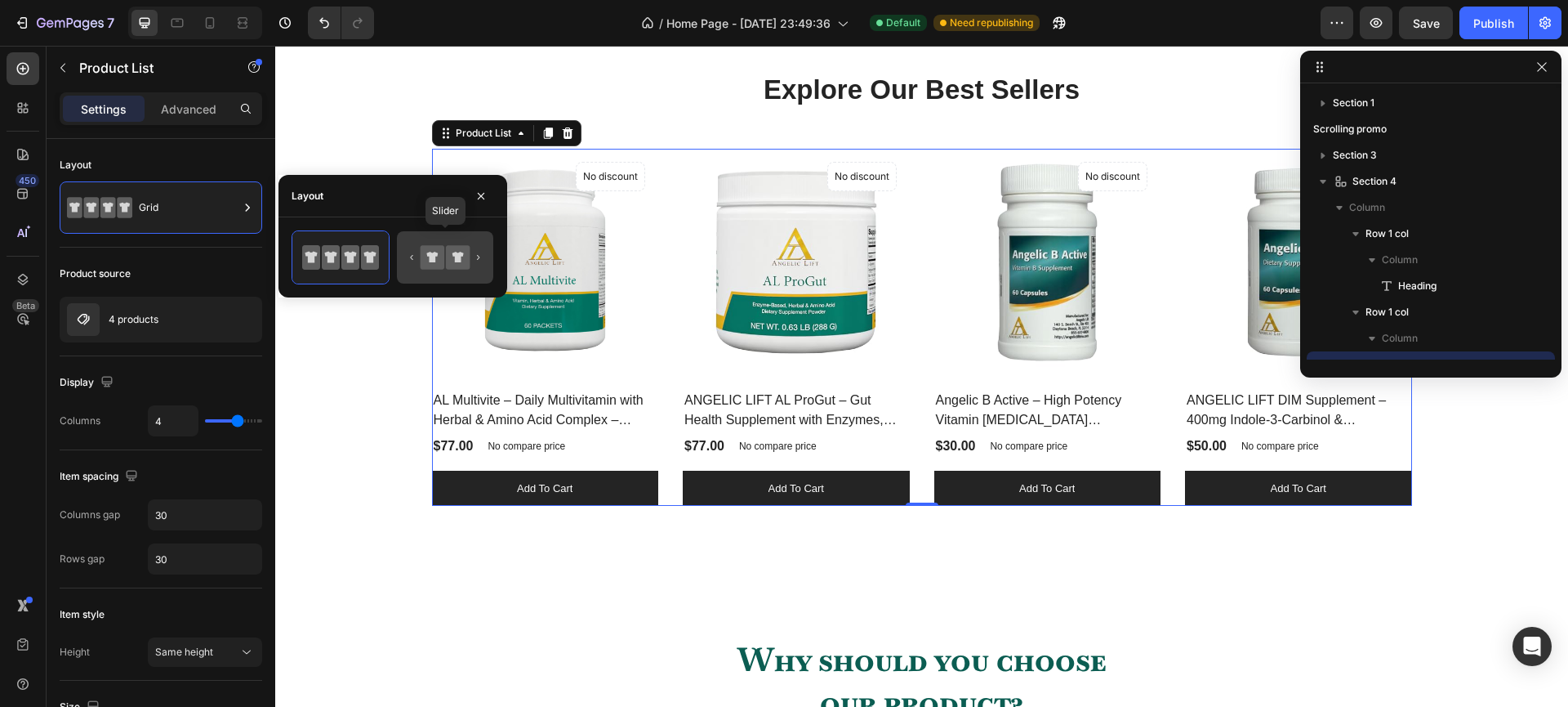
click at [439, 250] on icon at bounding box center [432, 257] width 24 height 24
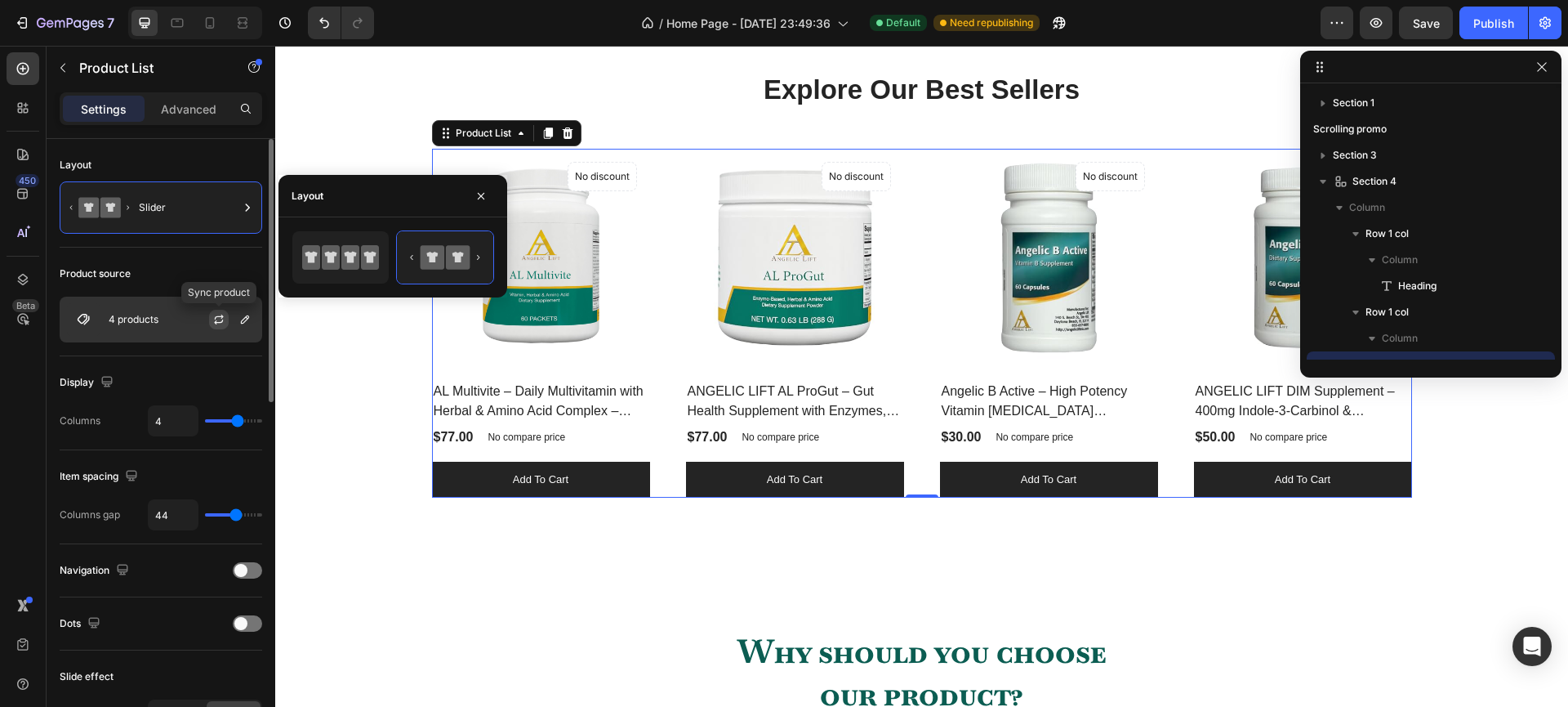
click at [221, 318] on icon "button" at bounding box center [219, 319] width 13 height 13
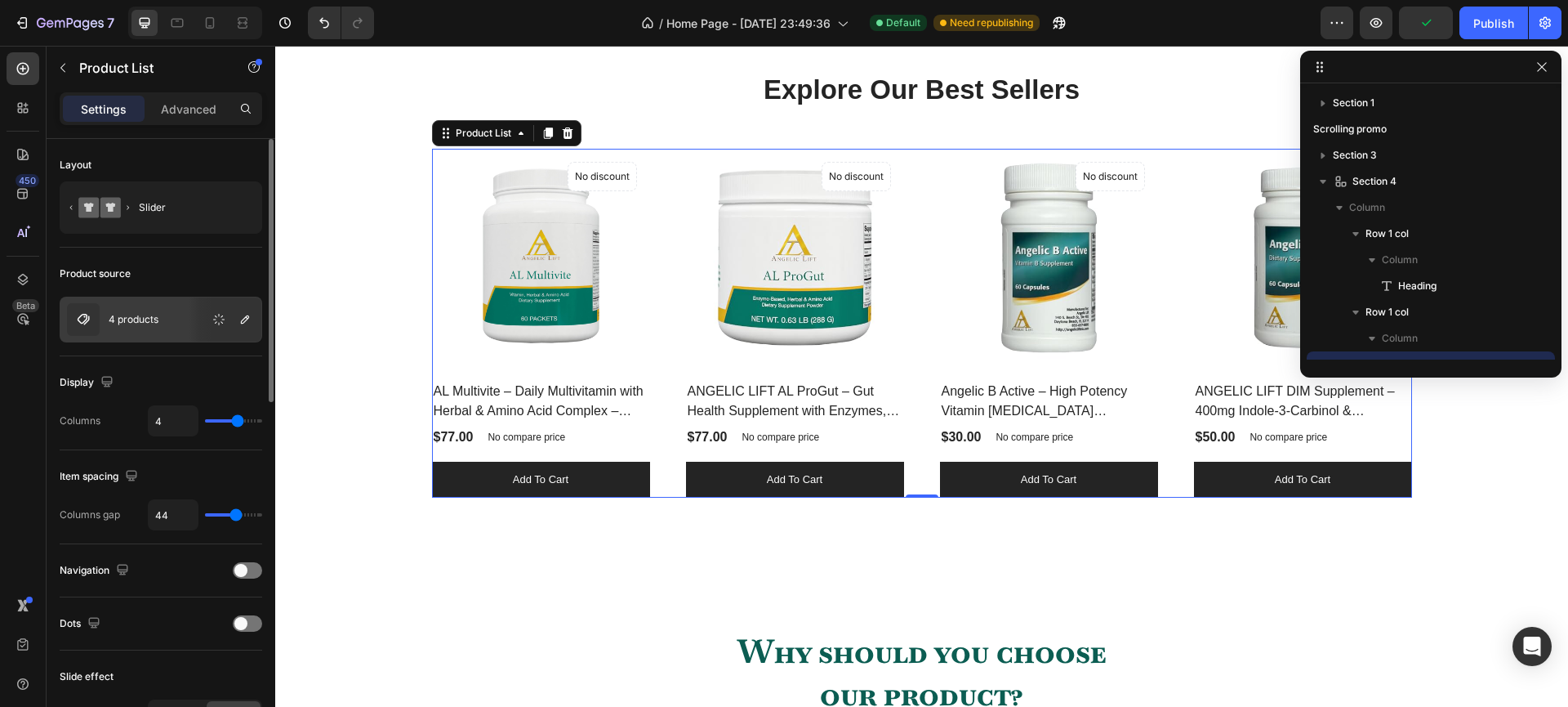
type input "5"
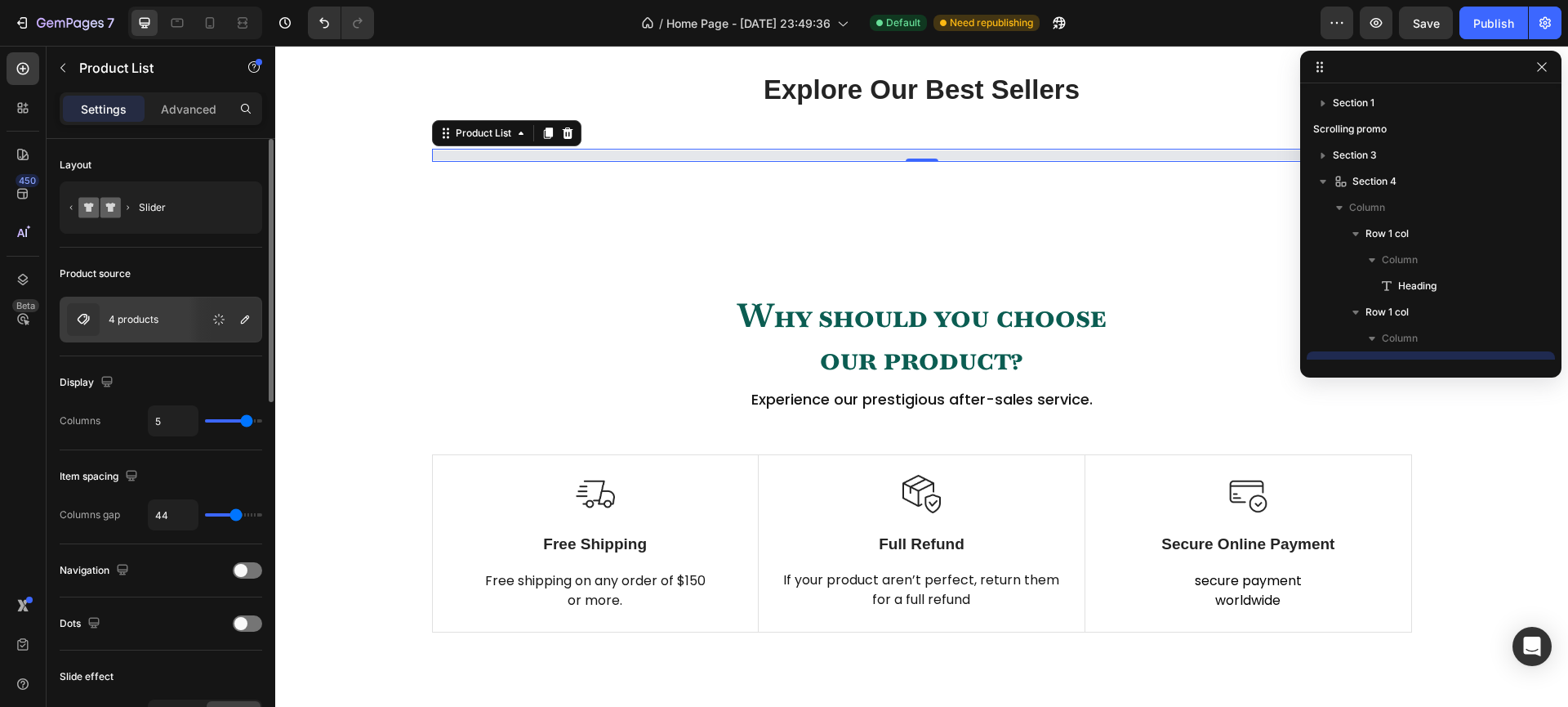
type input "6"
drag, startPoint x: 238, startPoint y: 420, endPoint x: 252, endPoint y: 422, distance: 14.1
type input "6"
click at [252, 422] on input "range" at bounding box center [234, 420] width 57 height 3
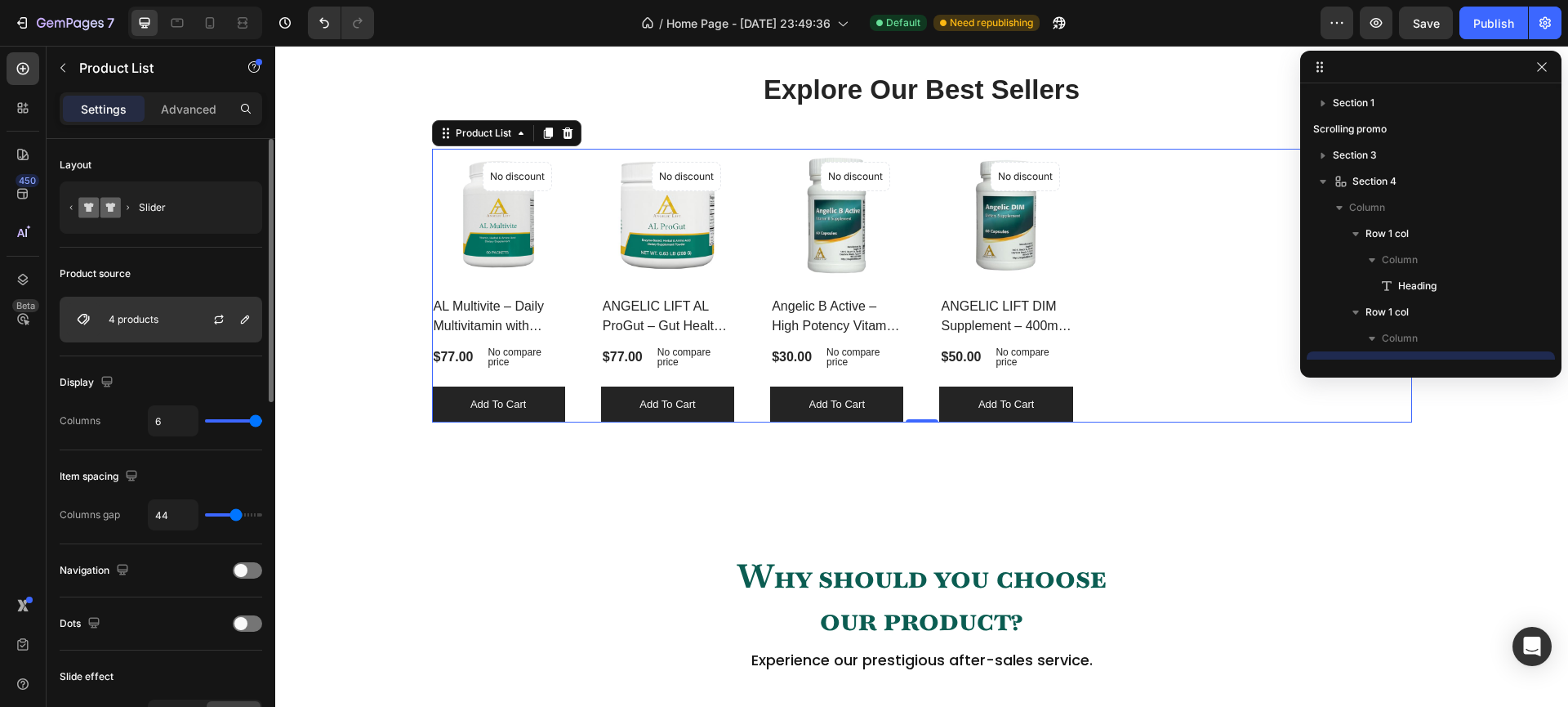
click at [177, 326] on div "4 products" at bounding box center [160, 319] width 202 height 46
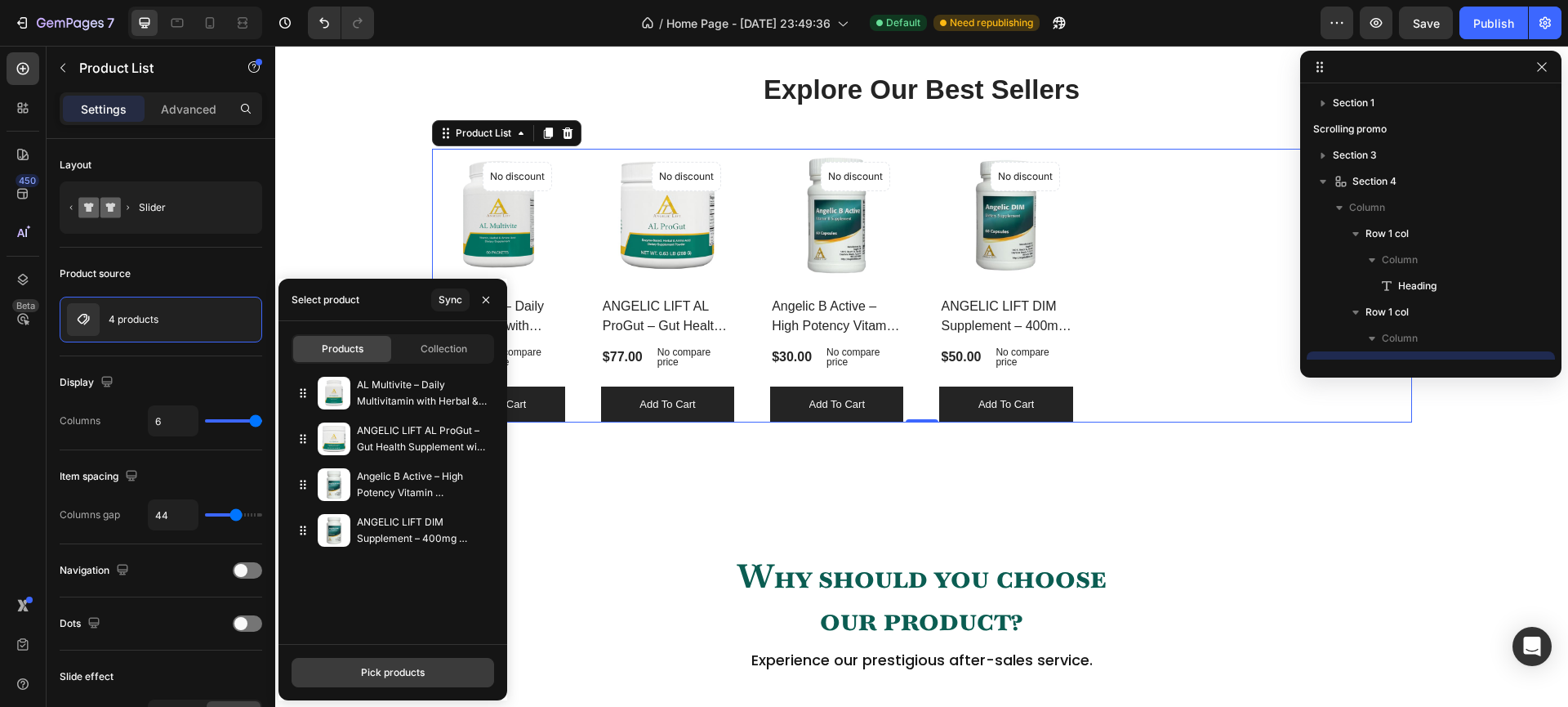
click at [403, 674] on div "Pick products" at bounding box center [392, 672] width 64 height 14
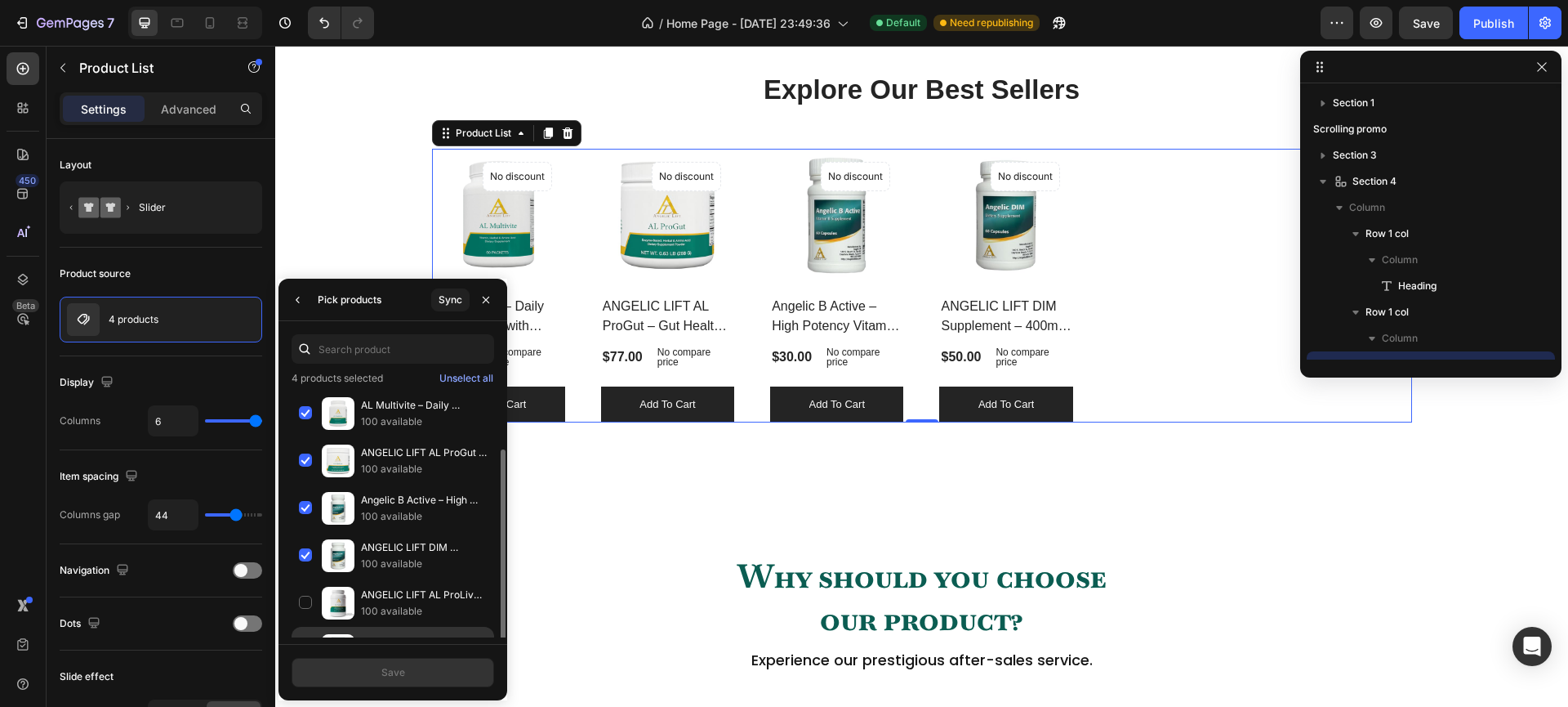
scroll to position [36, 0]
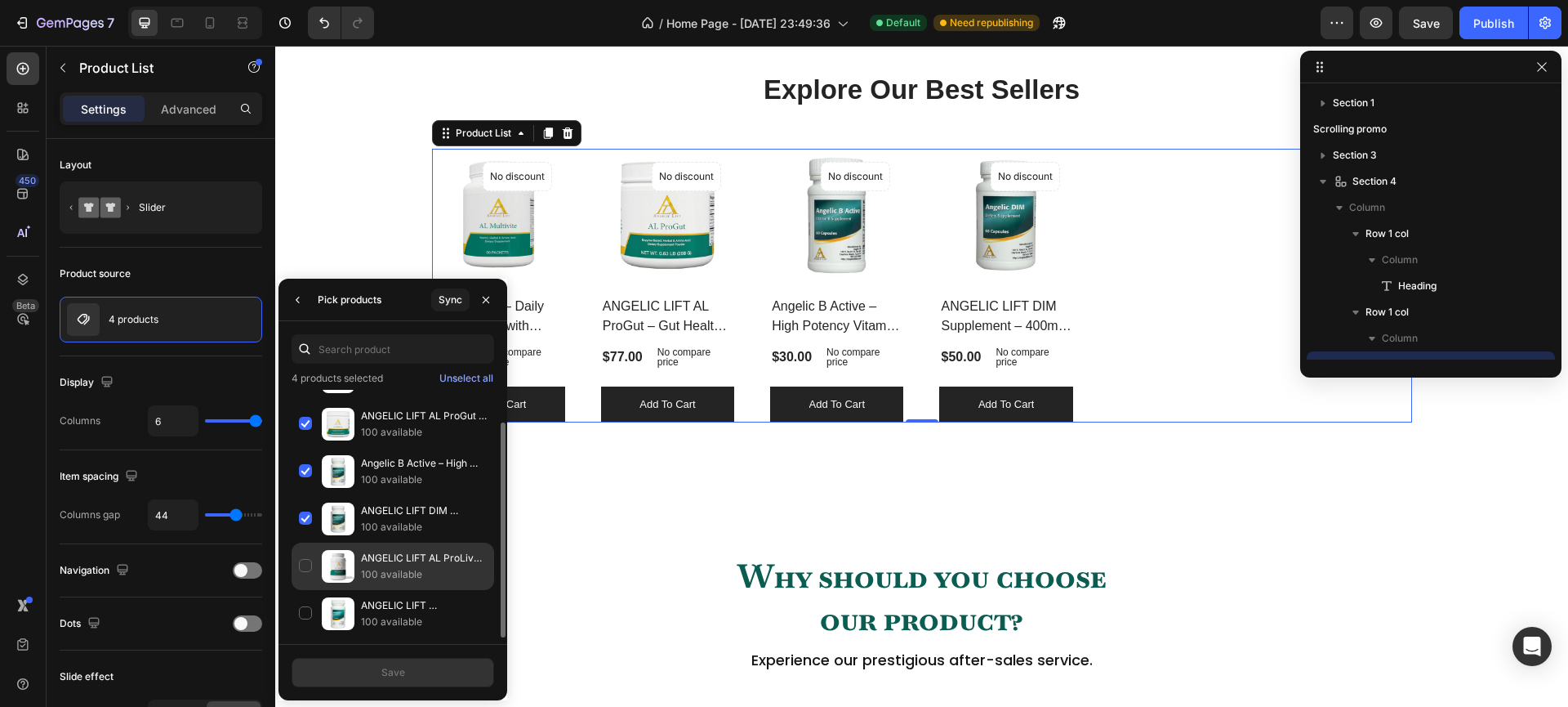
click at [305, 589] on div "ANGELIC LIFT AL ProLiver – Liver Detox & Cleanse Supplement with Collagen, Mult…" at bounding box center [392, 613] width 202 height 48
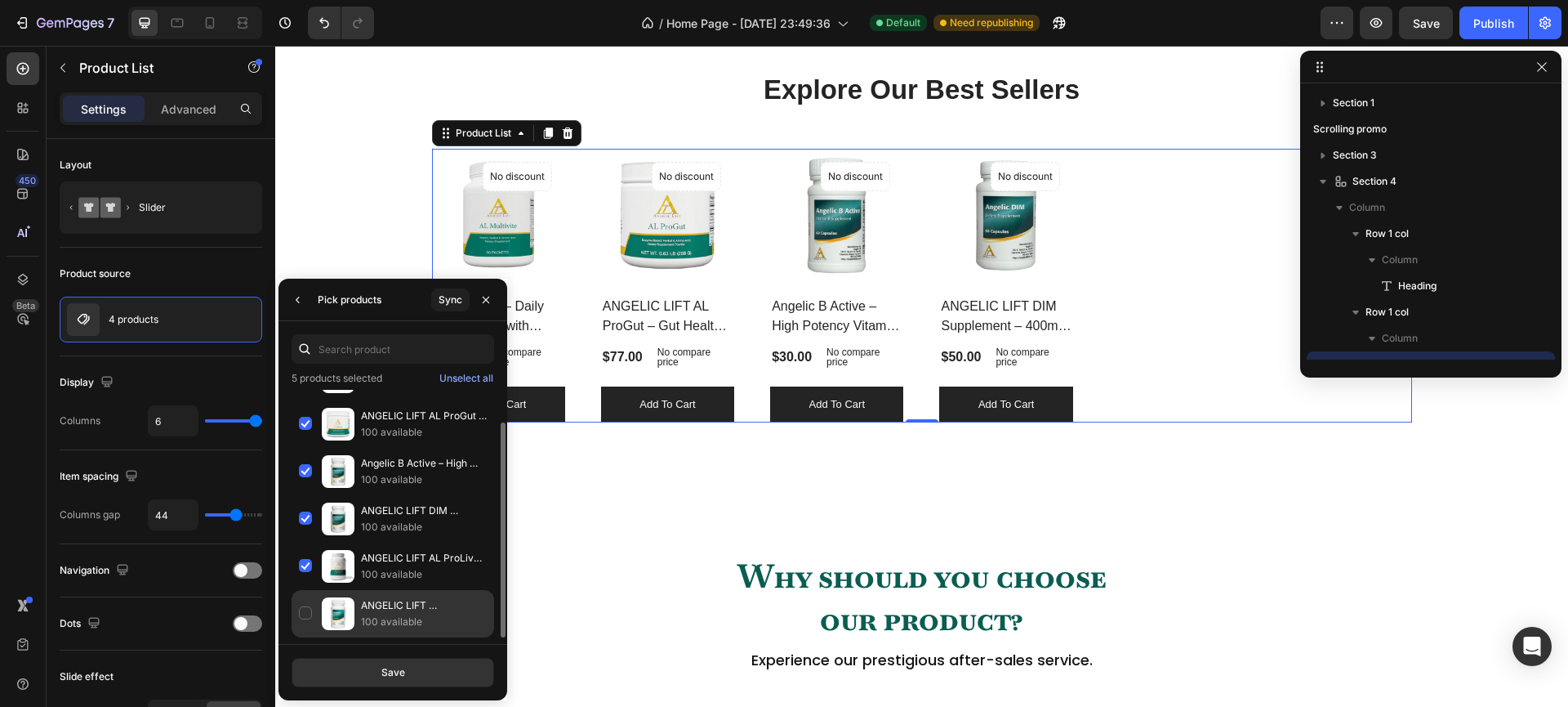
click at [304, 609] on div "ANGELIC LIFT Vitamin D3 – 60 Capsules – 100 mcg (4,000 IU) – High Potency Vitam…" at bounding box center [392, 613] width 202 height 48
click at [385, 677] on div "Save" at bounding box center [392, 672] width 24 height 14
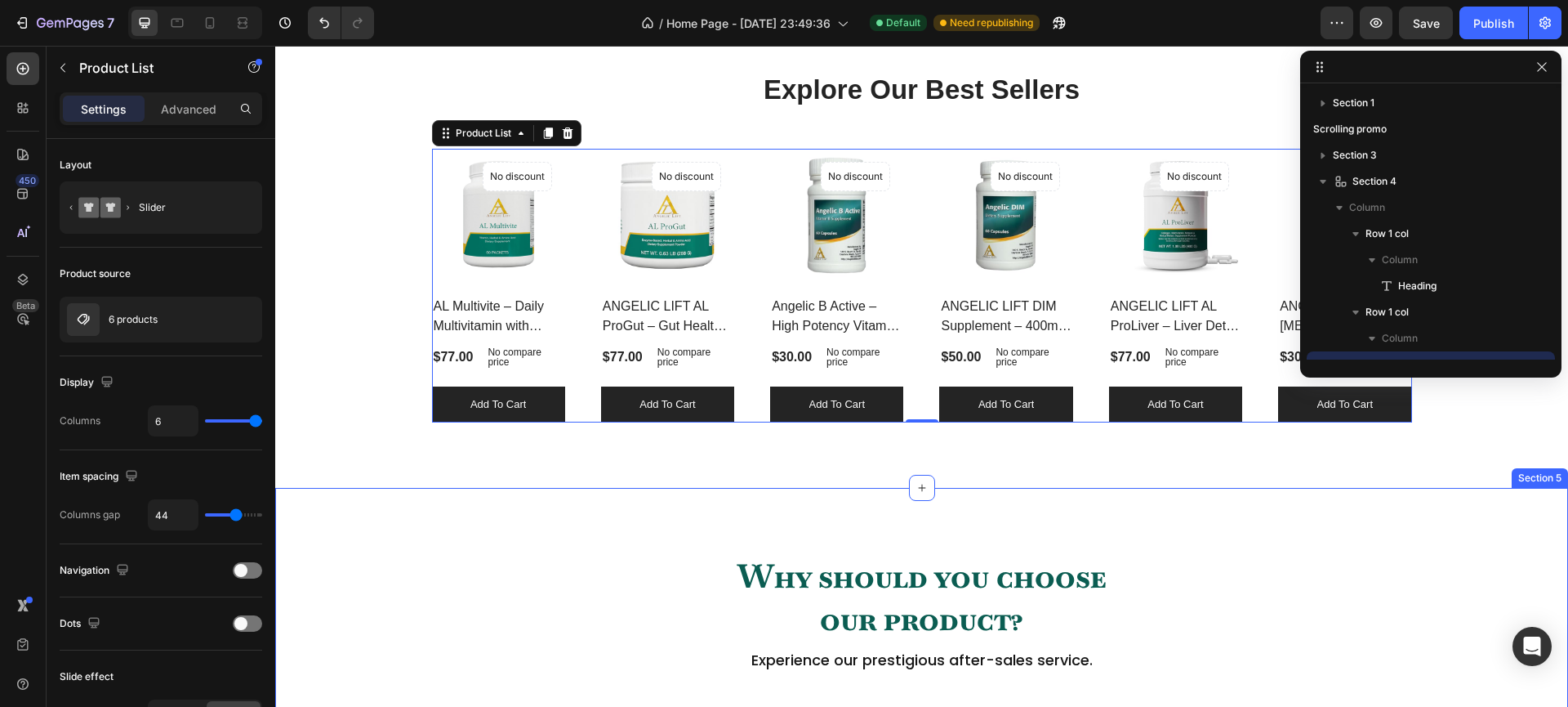
scroll to position [965, 0]
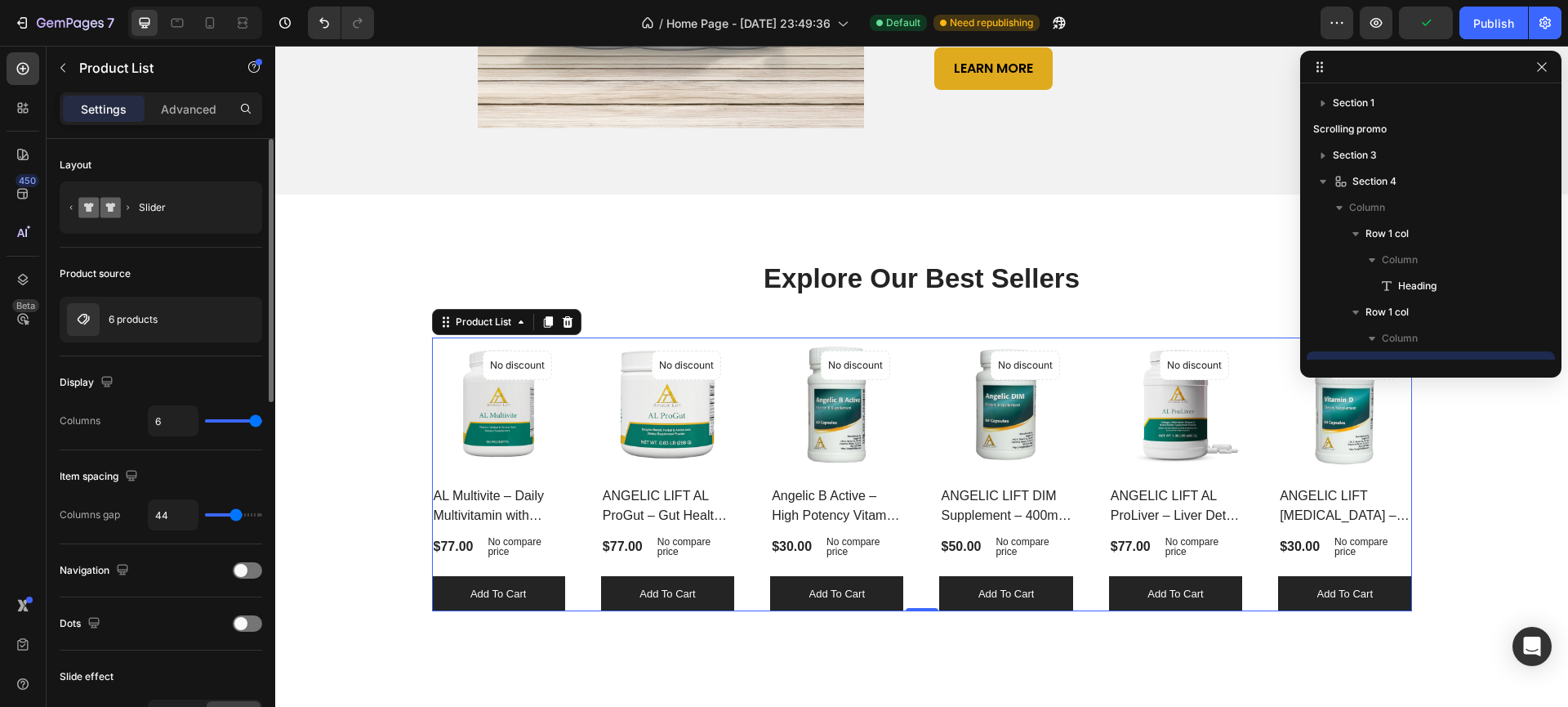
type input "5"
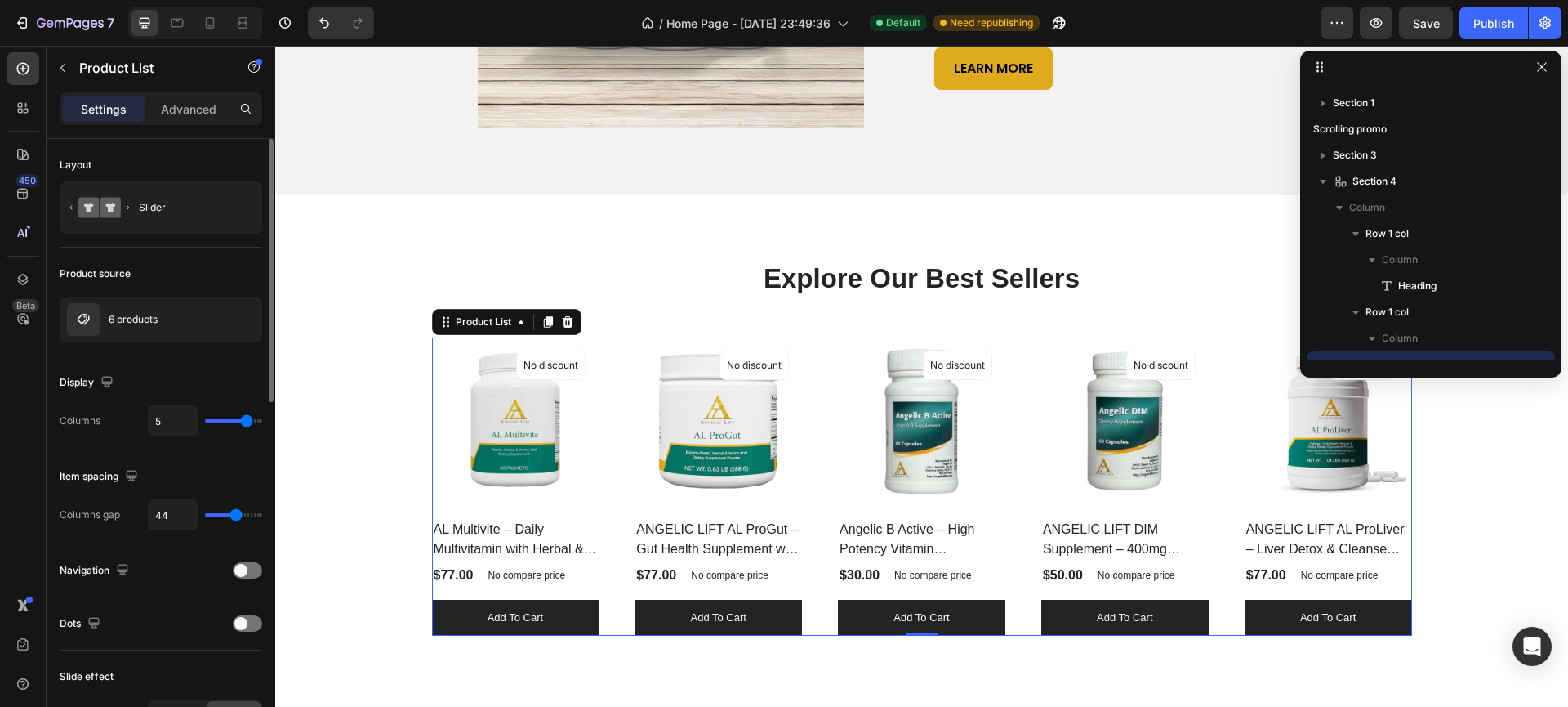
type input "4"
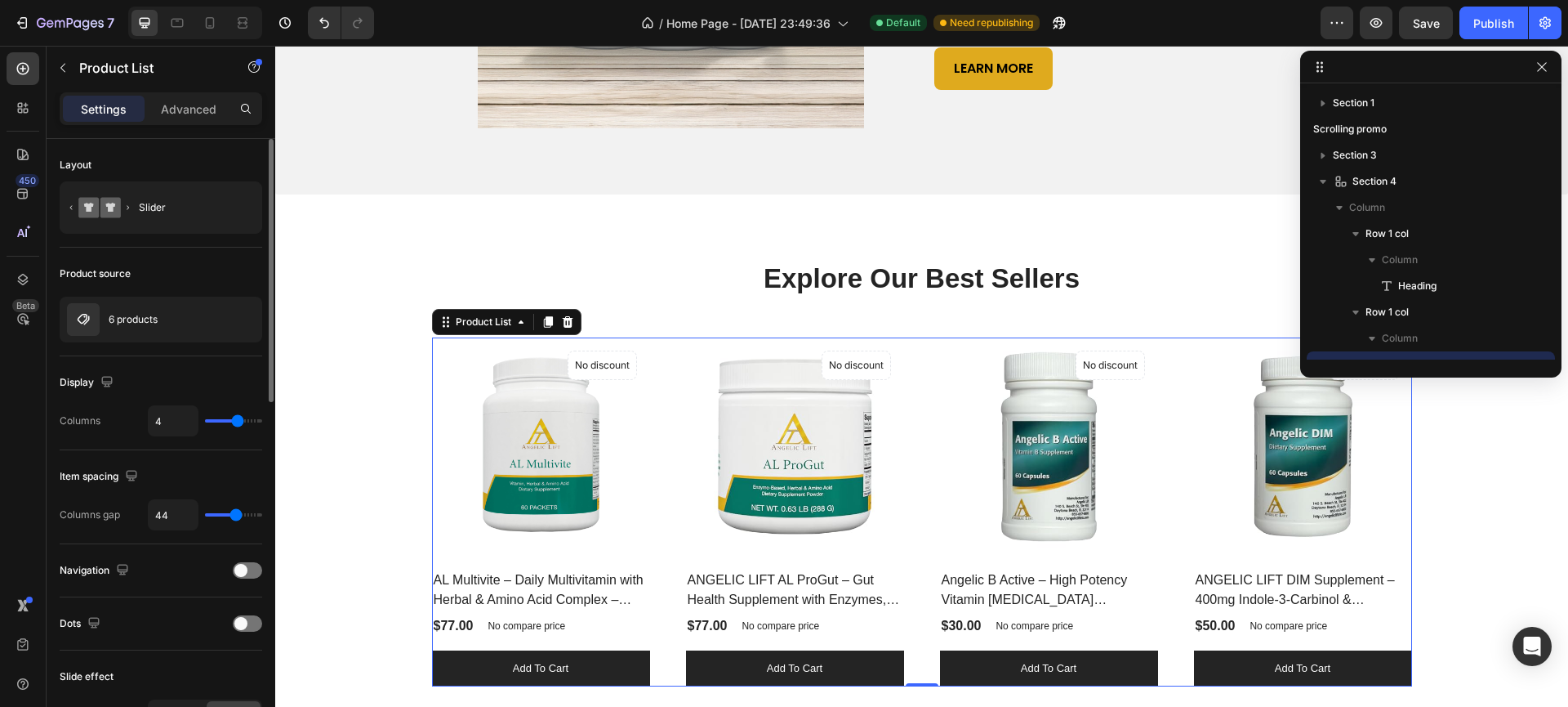
drag, startPoint x: 254, startPoint y: 422, endPoint x: 240, endPoint y: 422, distance: 14.0
type input "4"
click at [240, 422] on input "range" at bounding box center [234, 420] width 57 height 3
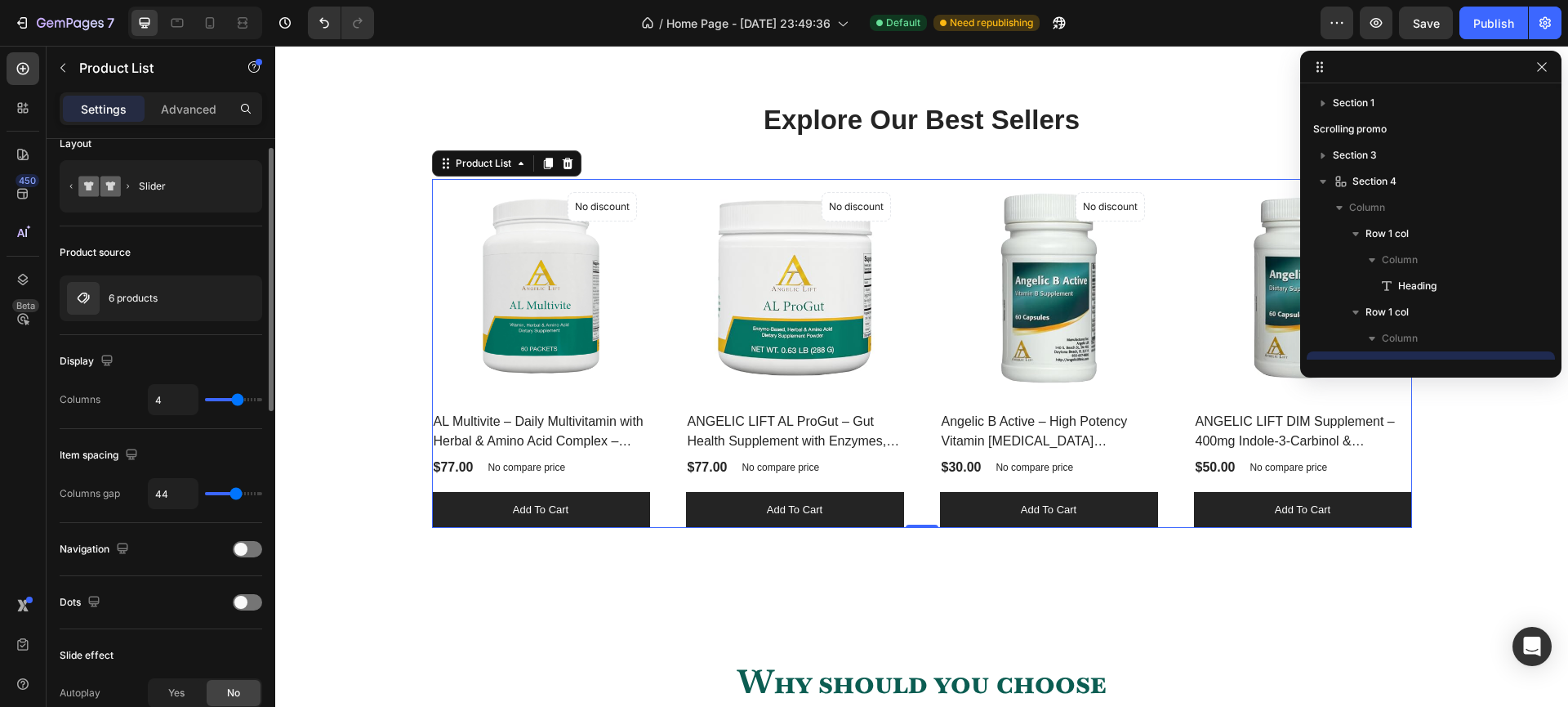
scroll to position [0, 0]
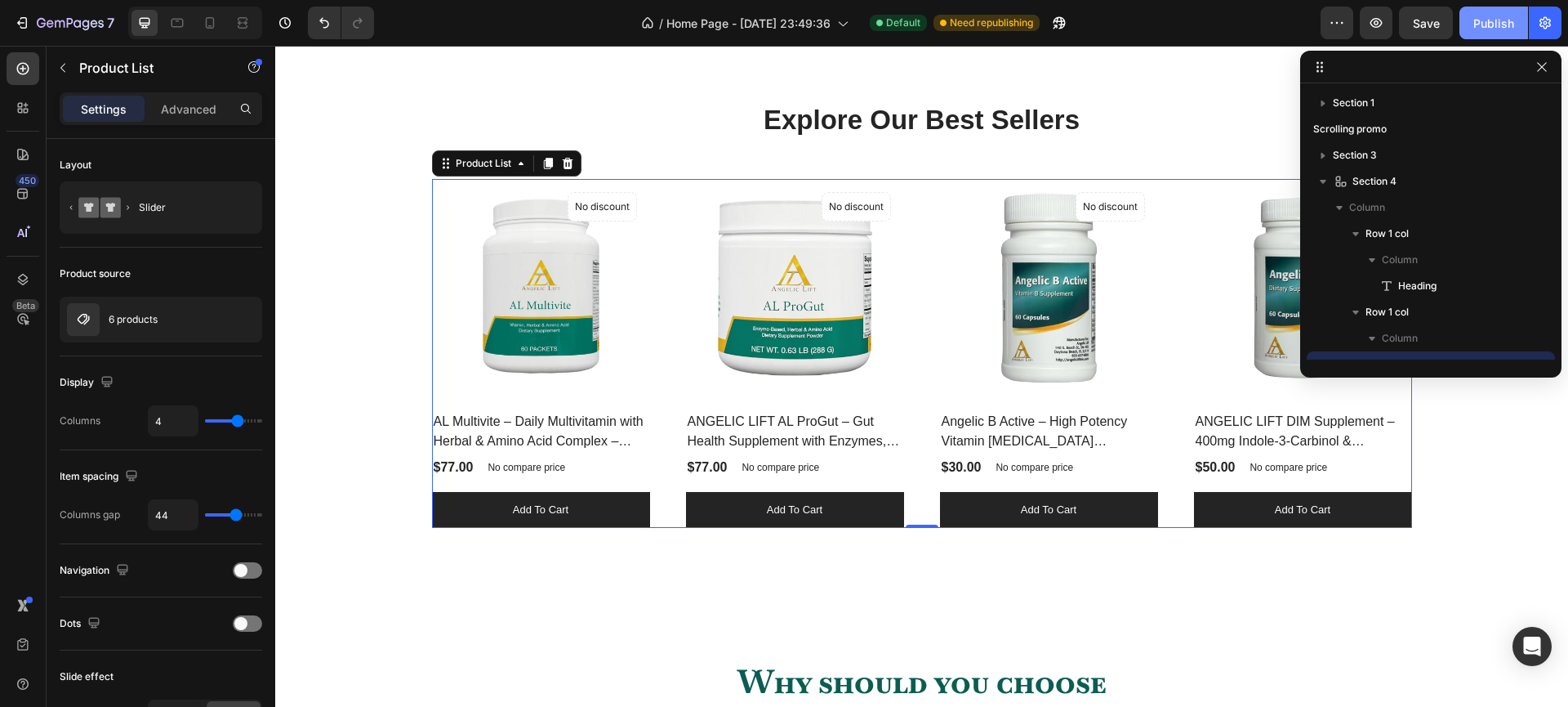
click at [1504, 14] on button "Publish" at bounding box center [1494, 23] width 69 height 32
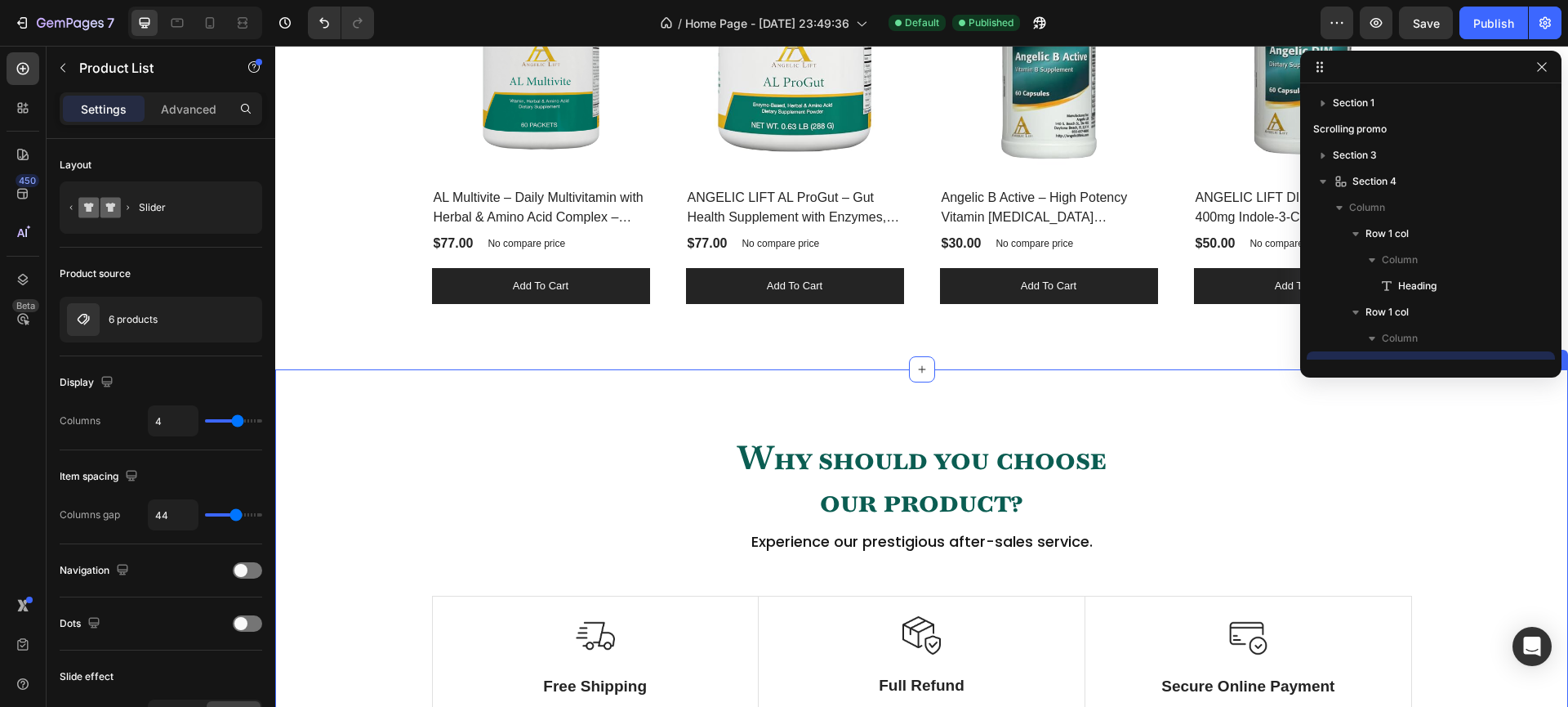
scroll to position [1382, 0]
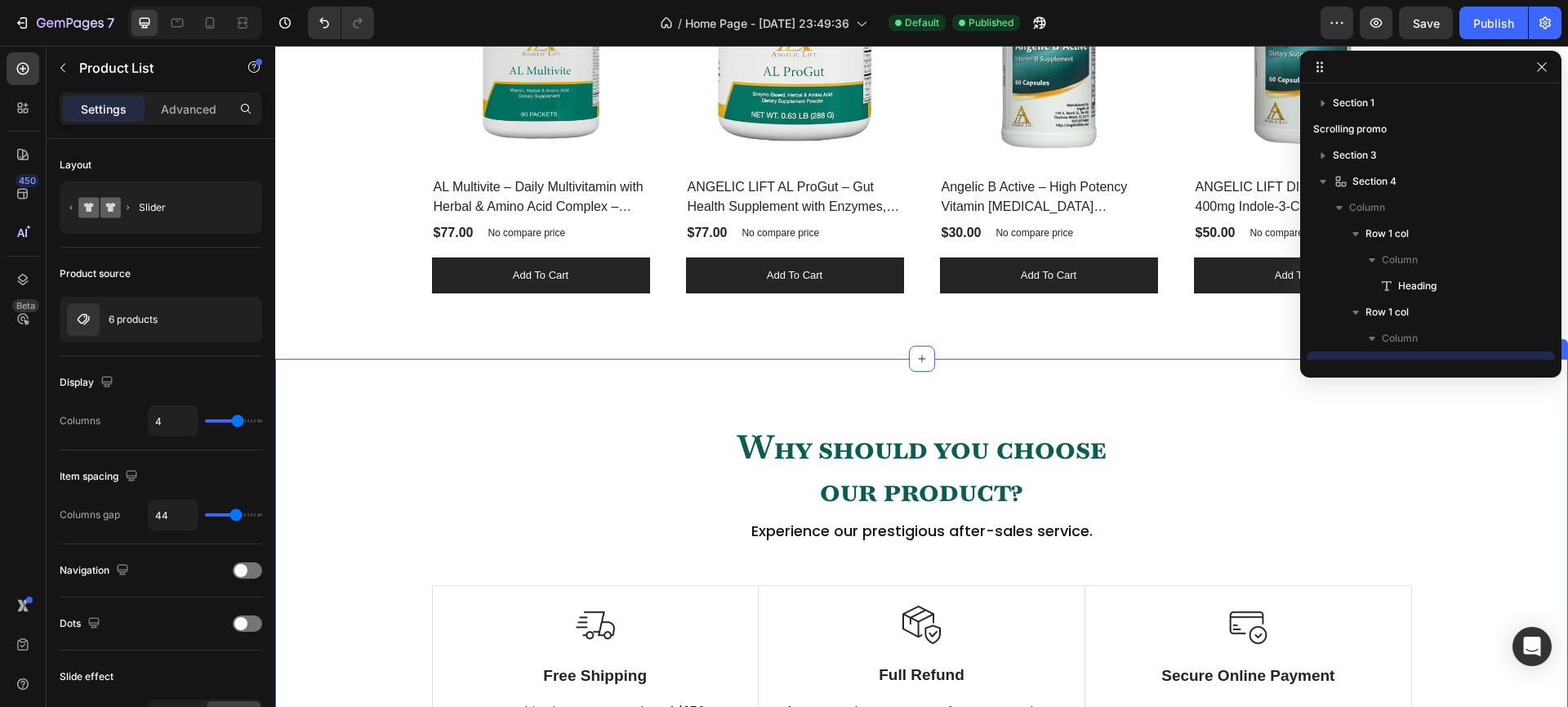
click at [386, 487] on div "Why should you choose our product? Heading Experience our prestigious after-sal…" at bounding box center [922, 600] width 1268 height 353
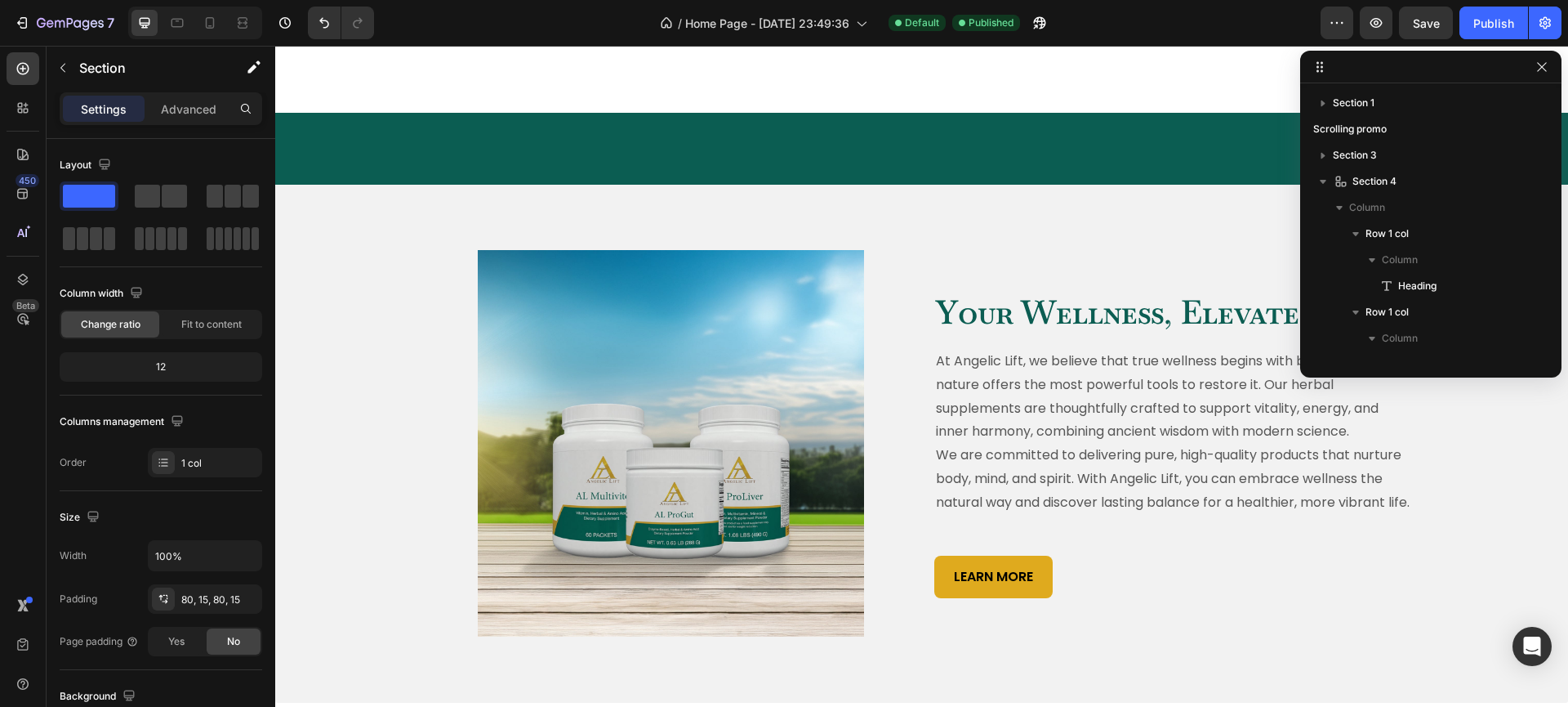
scroll to position [729, 0]
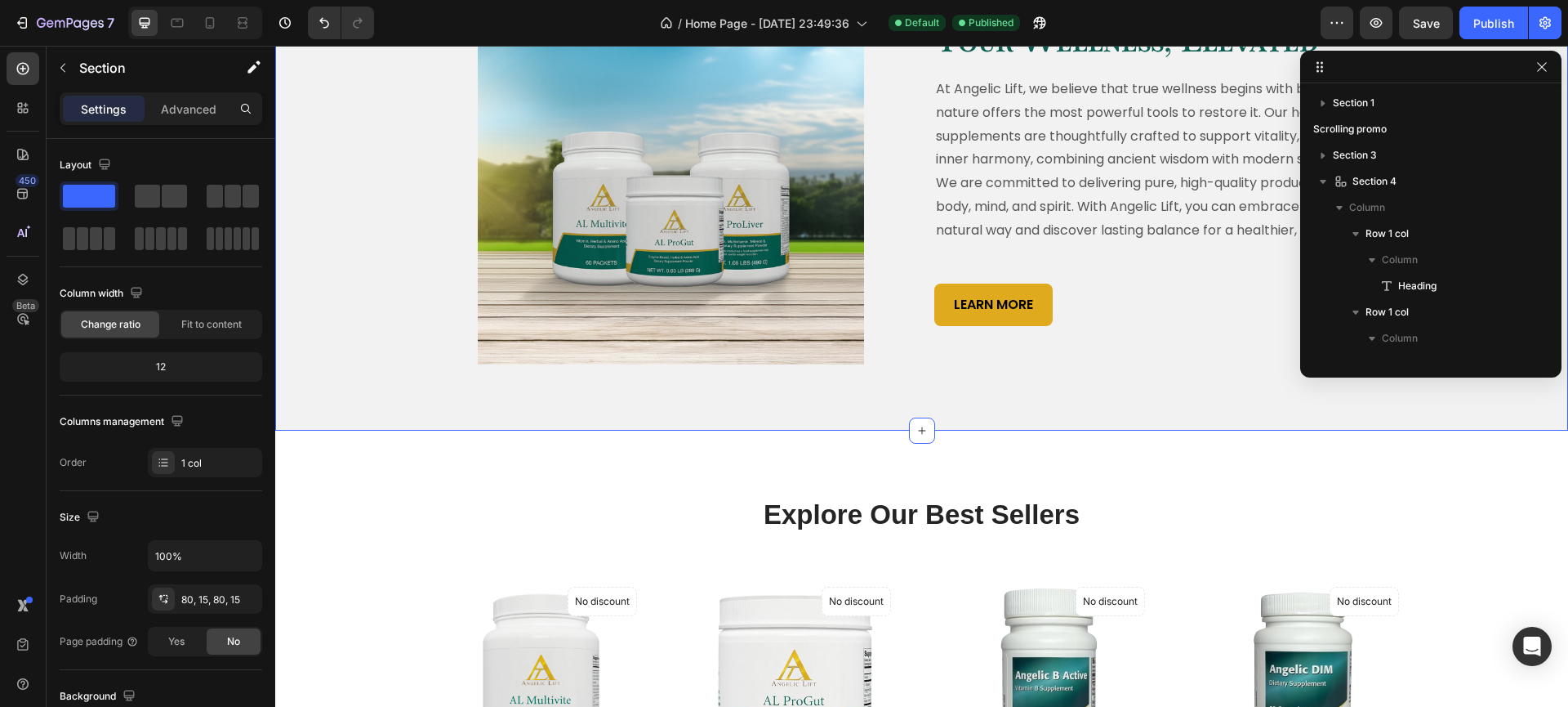
click at [372, 365] on div "Image Row Your Wellness, Elevated Heading At Angelic Lift, we believe that true…" at bounding box center [922, 171] width 1268 height 387
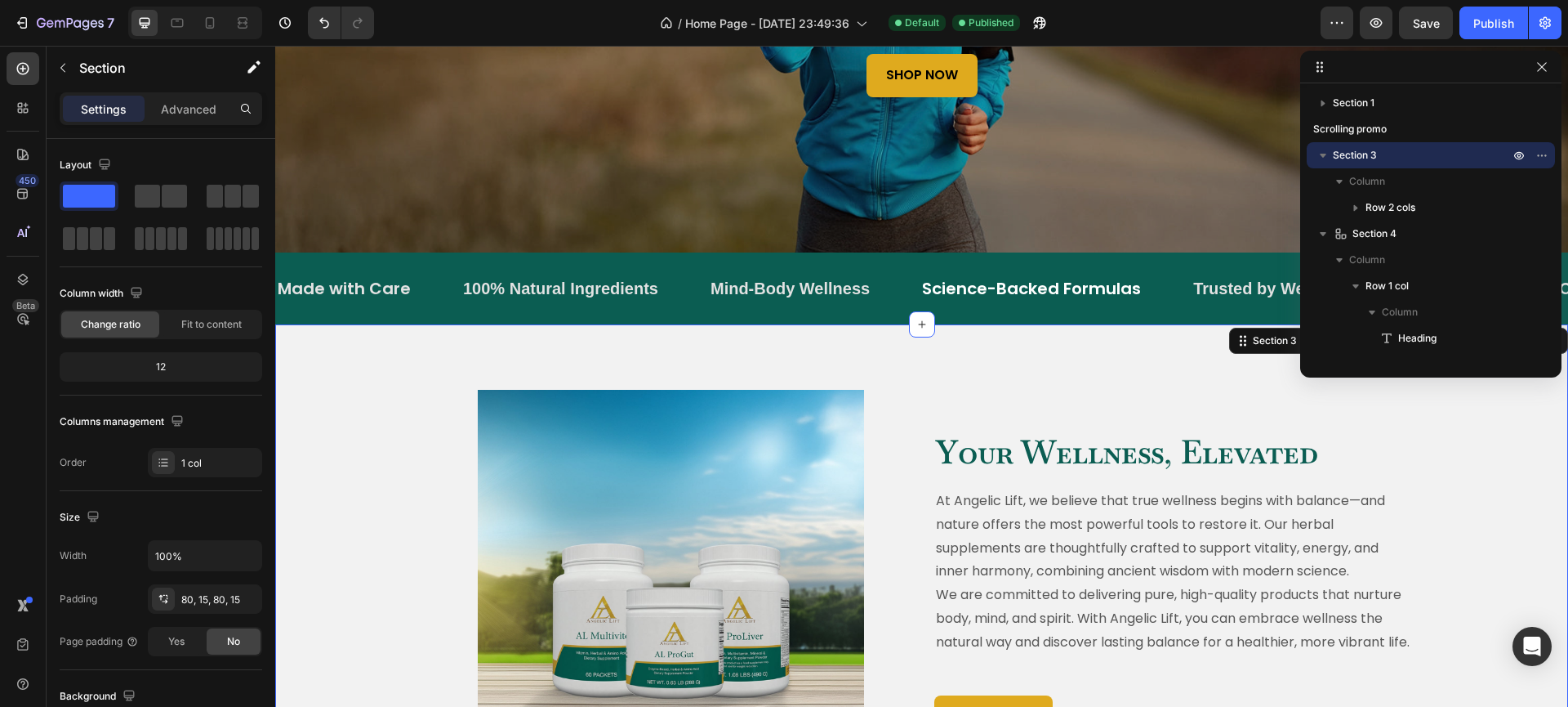
scroll to position [371, 0]
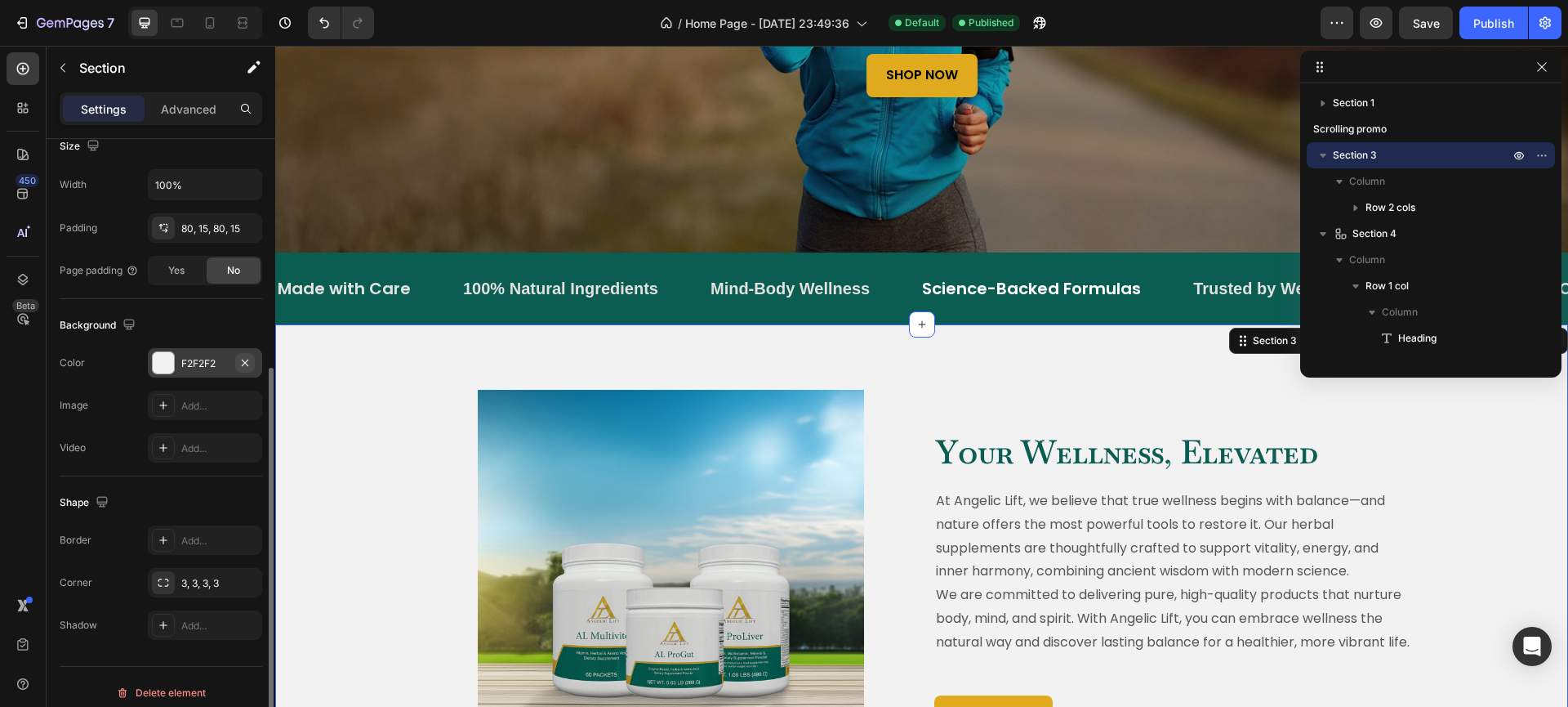
click at [244, 358] on icon "button" at bounding box center [245, 363] width 13 height 13
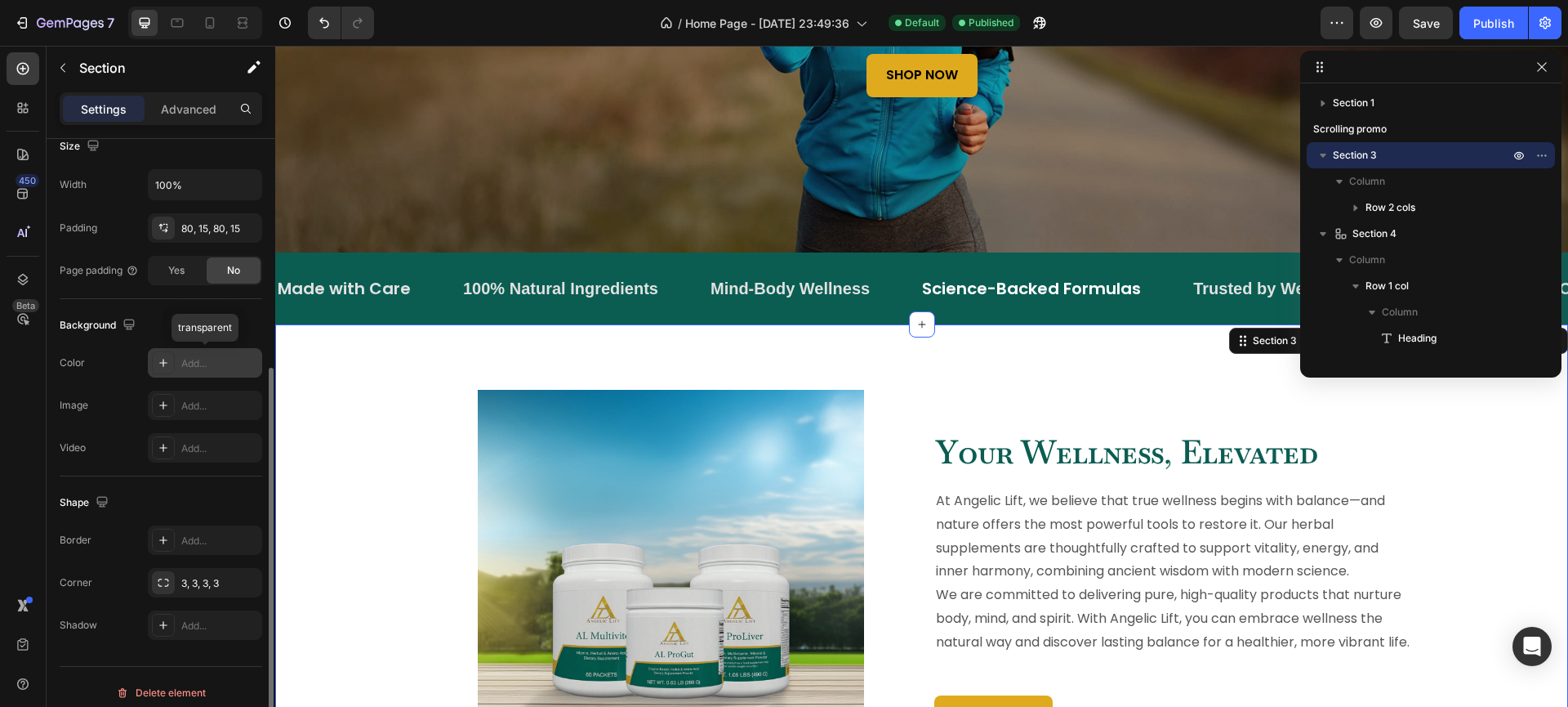
click at [183, 359] on div "Add..." at bounding box center [220, 363] width 76 height 14
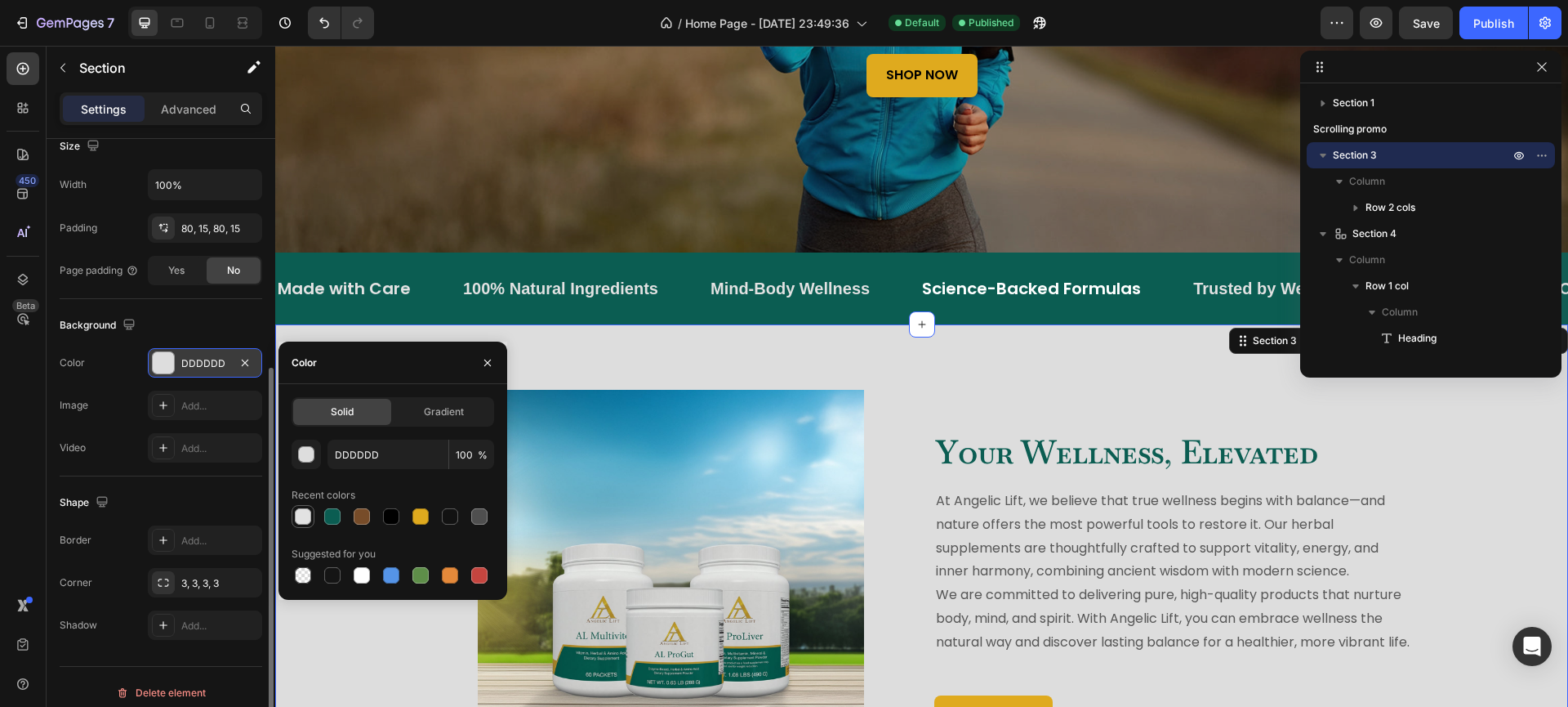
click at [303, 516] on div at bounding box center [303, 516] width 16 height 16
click at [362, 577] on div at bounding box center [361, 574] width 16 height 16
type input "FFFFFF"
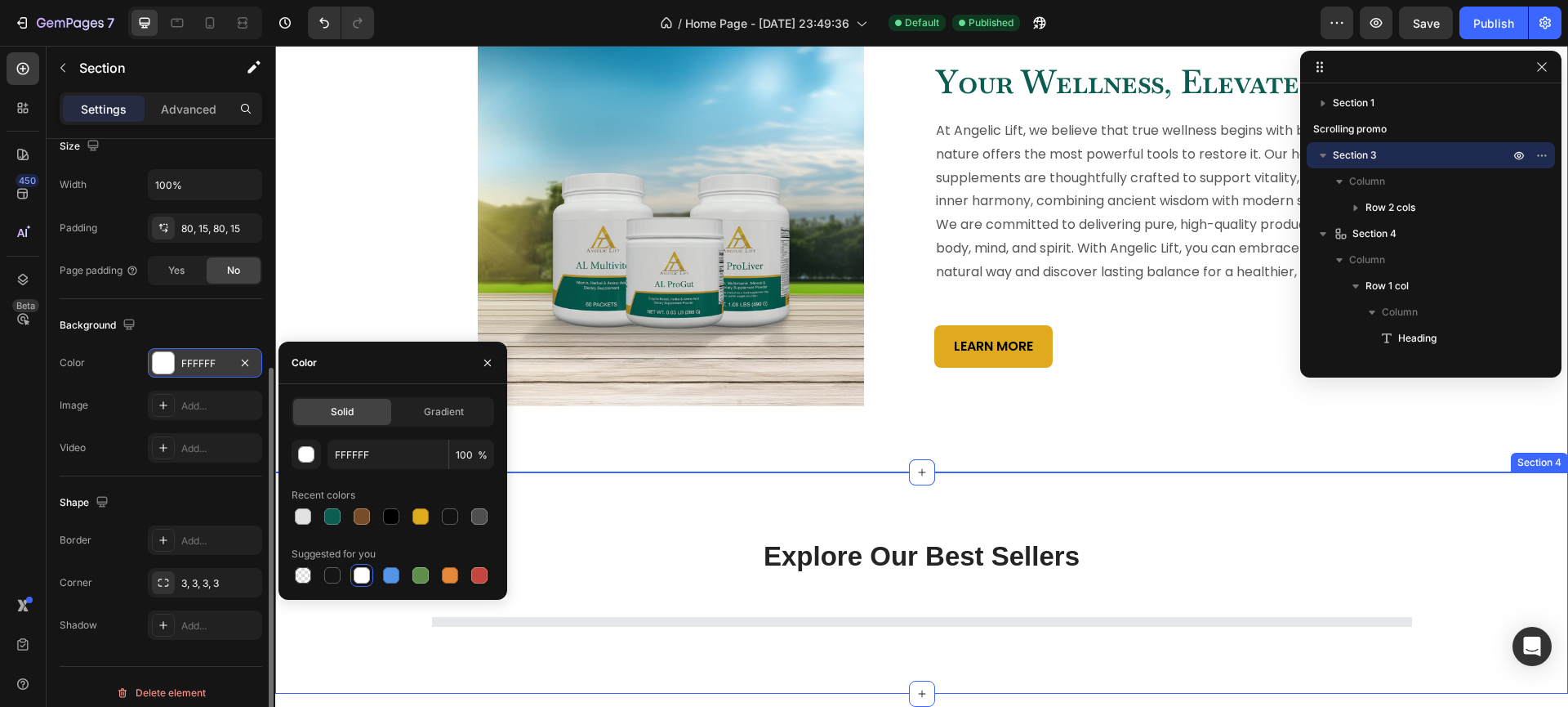
scroll to position [899, 0]
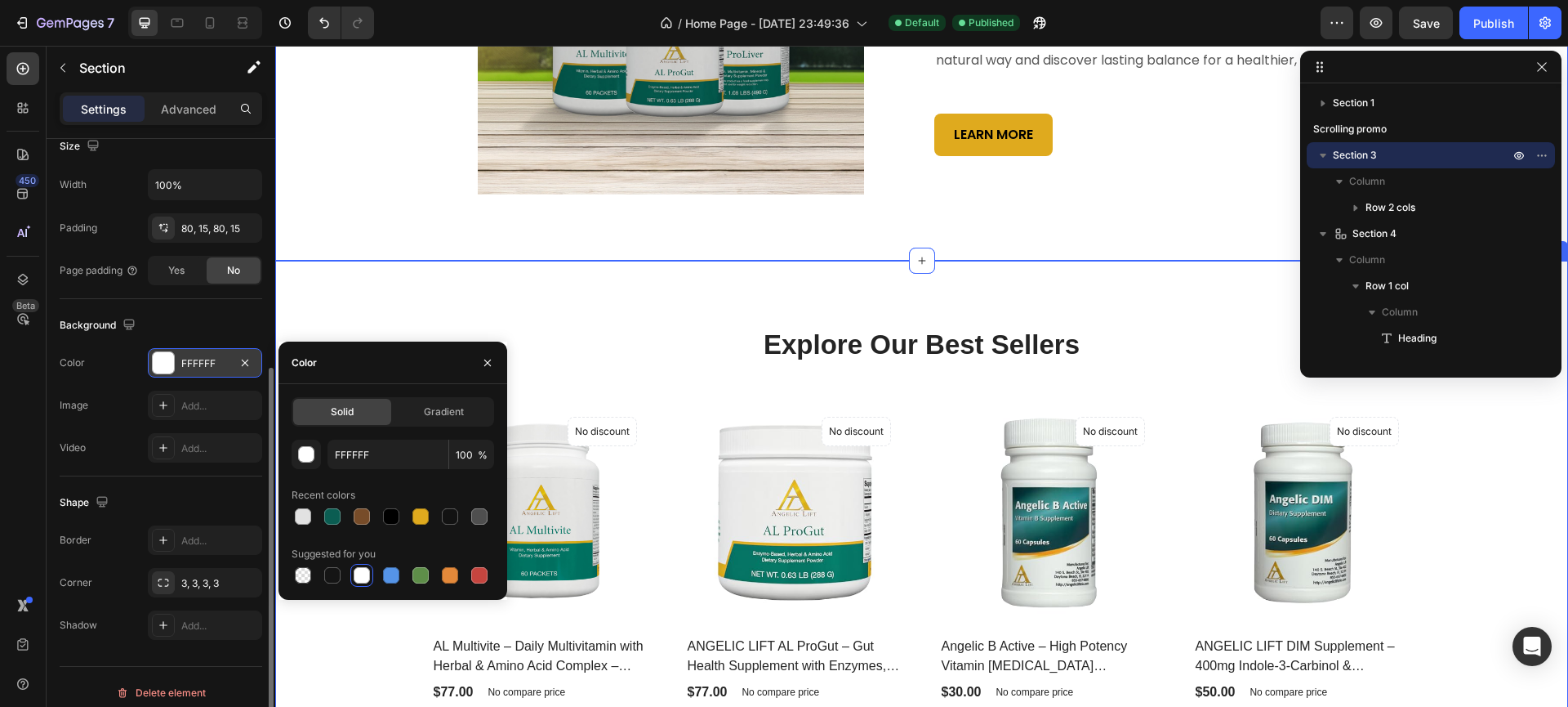
click at [654, 313] on div "Explore Our Best Sellers Heading Row (P) Images No discount Not be displayed wh…" at bounding box center [922, 539] width 1293 height 556
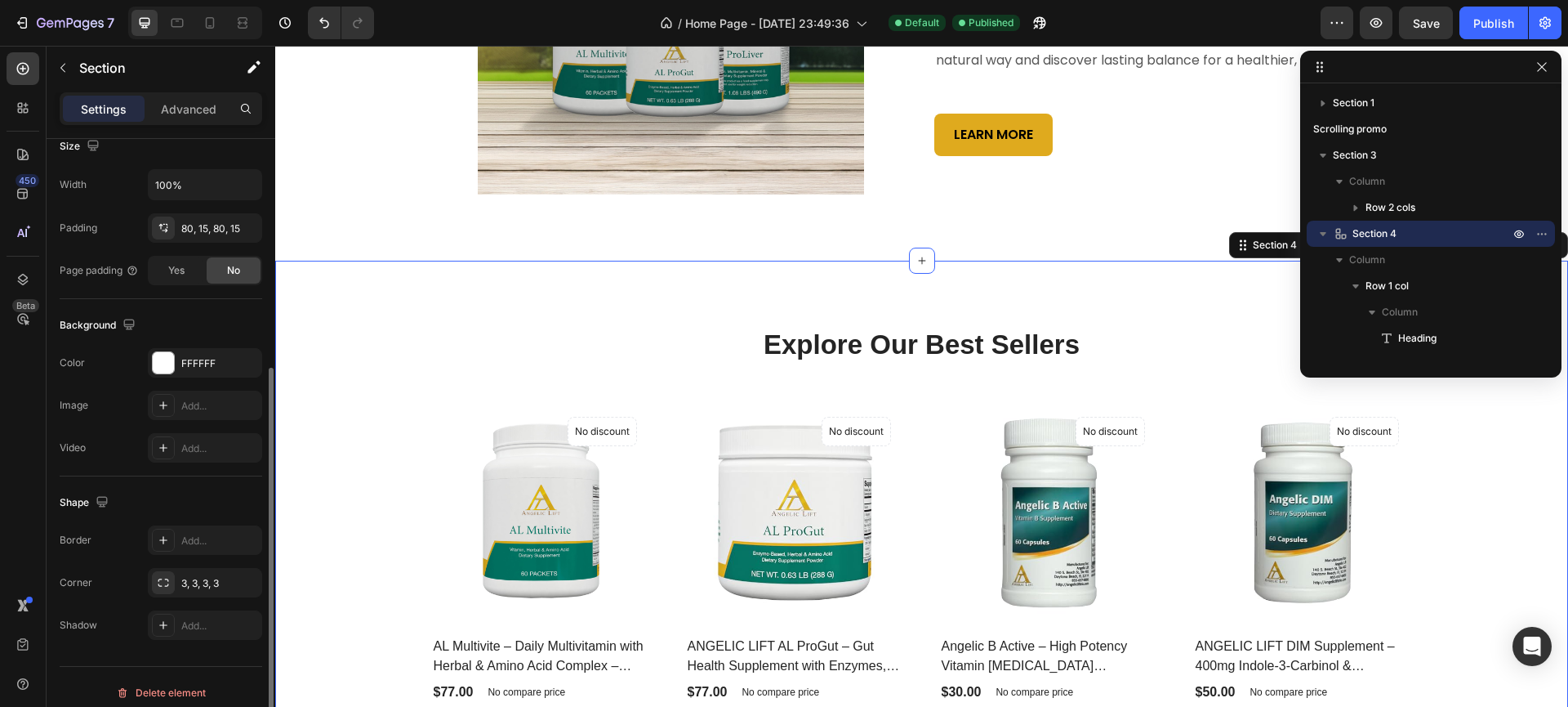
click at [352, 330] on div "Explore Our Best Sellers Heading Row (P) Images No discount Not be displayed wh…" at bounding box center [922, 539] width 1293 height 556
click at [166, 362] on div at bounding box center [163, 363] width 21 height 21
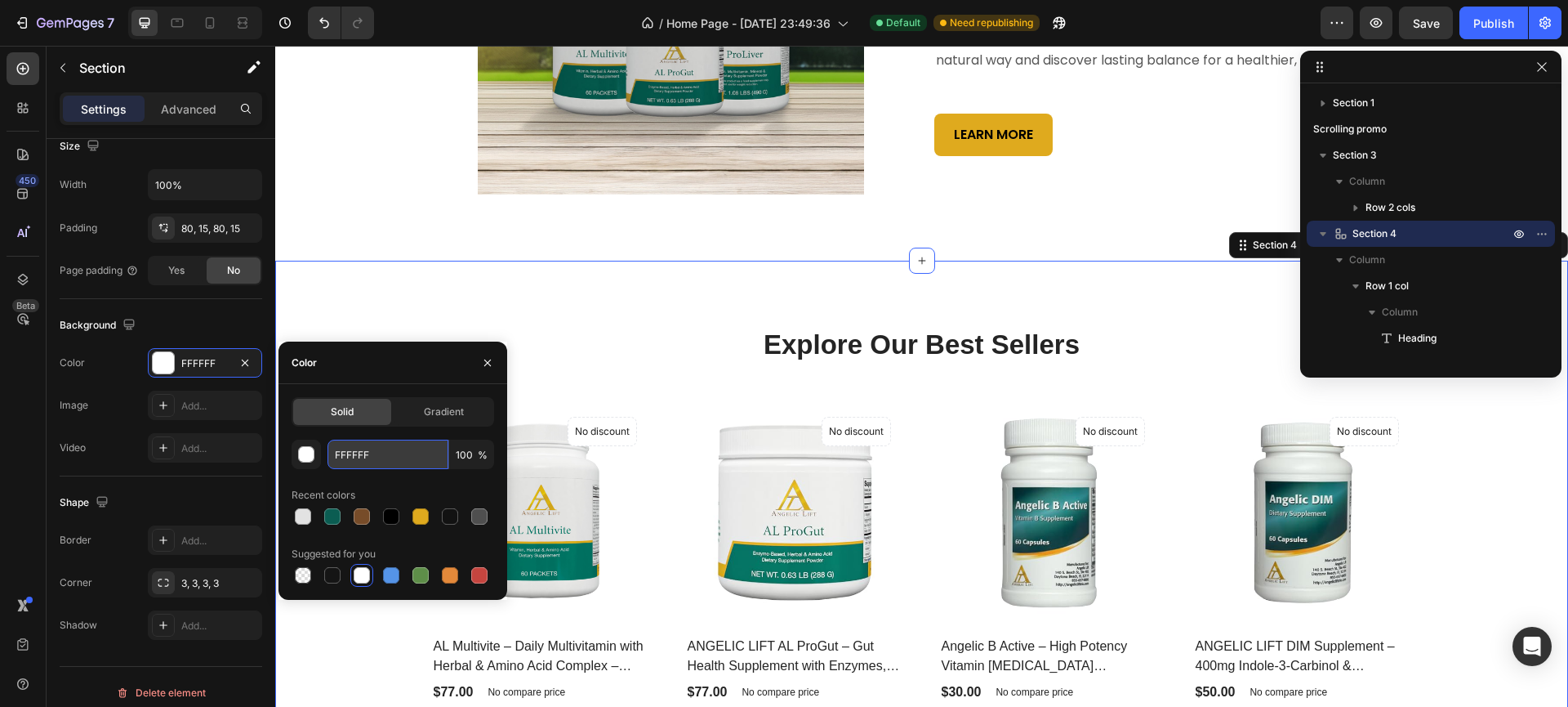
click at [356, 454] on input "FFFFFF" at bounding box center [388, 454] width 121 height 30
paste input "e8fffc"
type input "e8fffc"
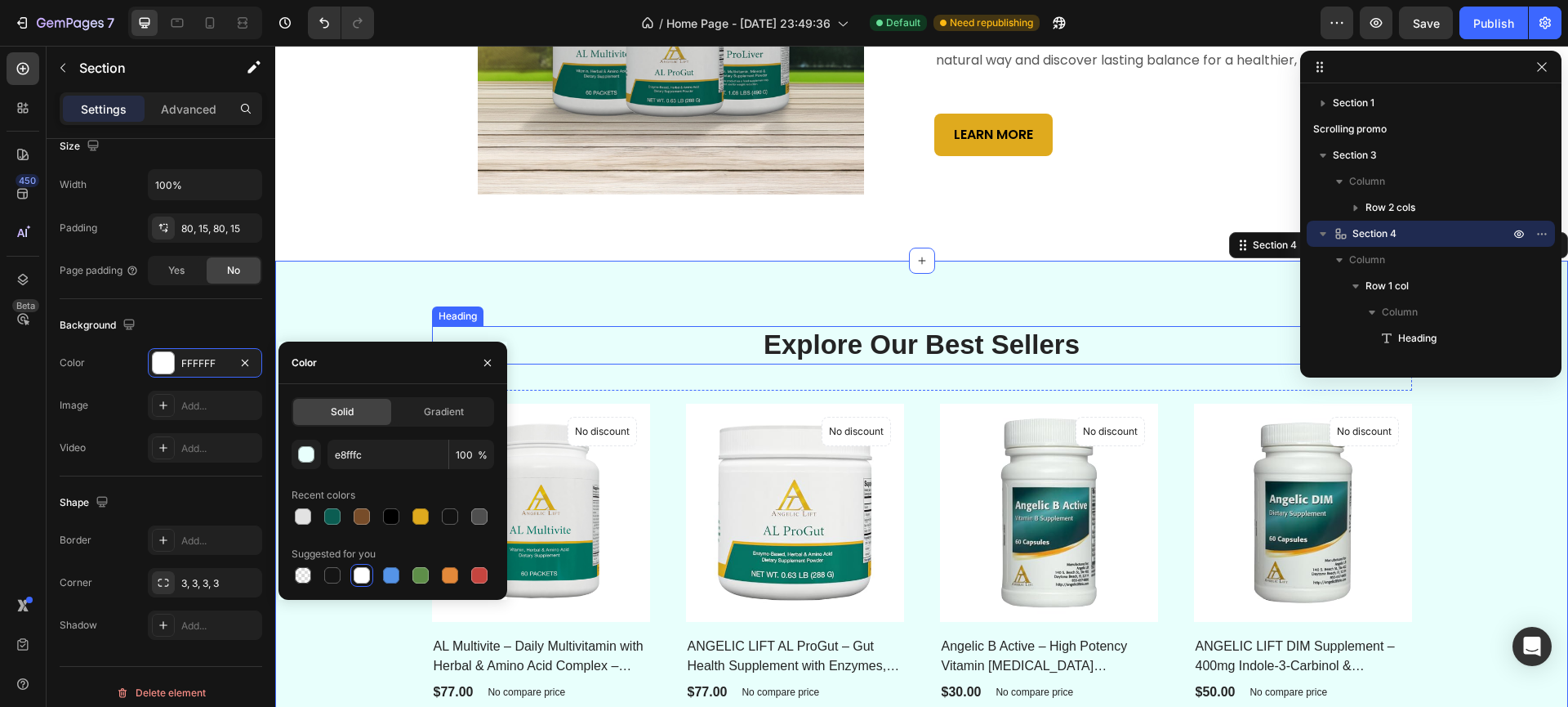
click at [571, 363] on p "Explore Our Best Sellers" at bounding box center [922, 345] width 977 height 35
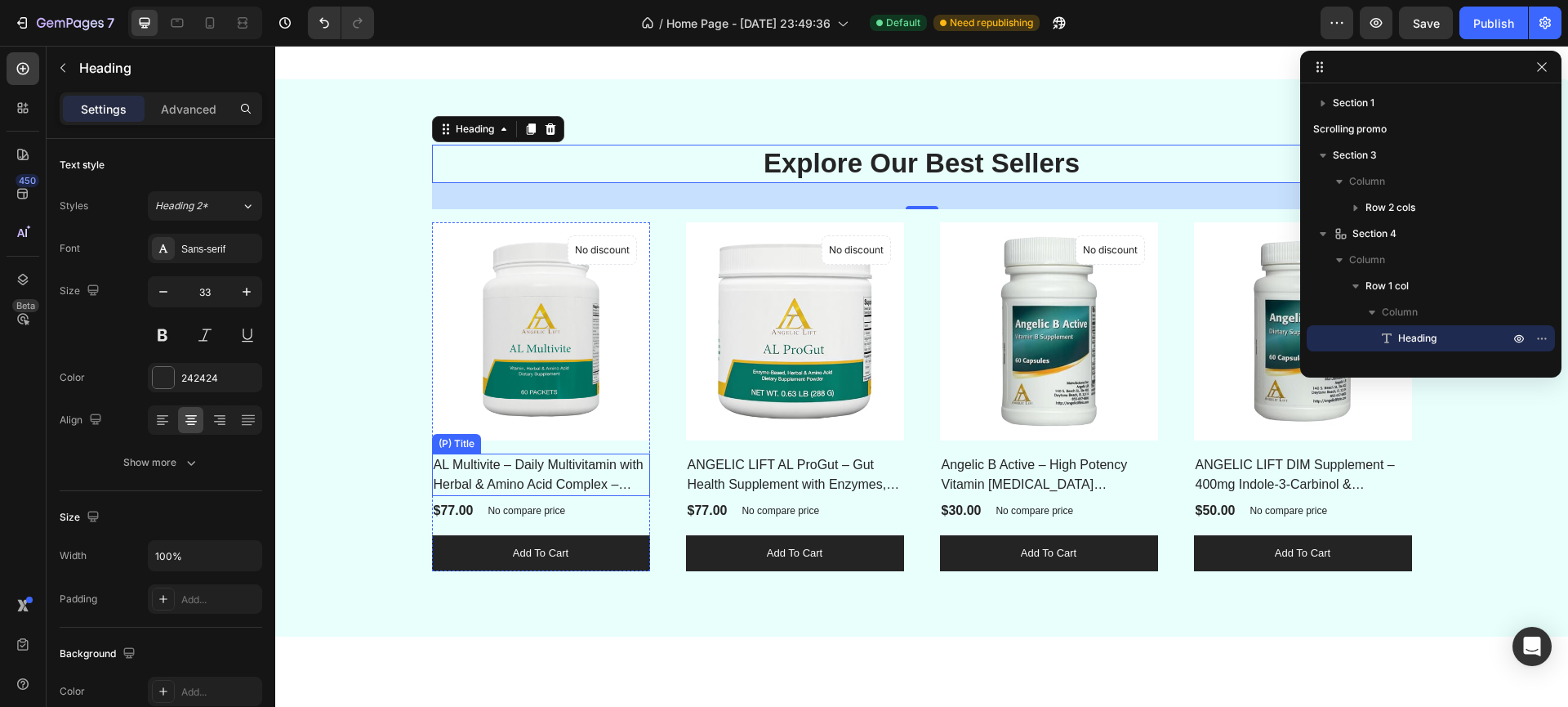
scroll to position [1018, 0]
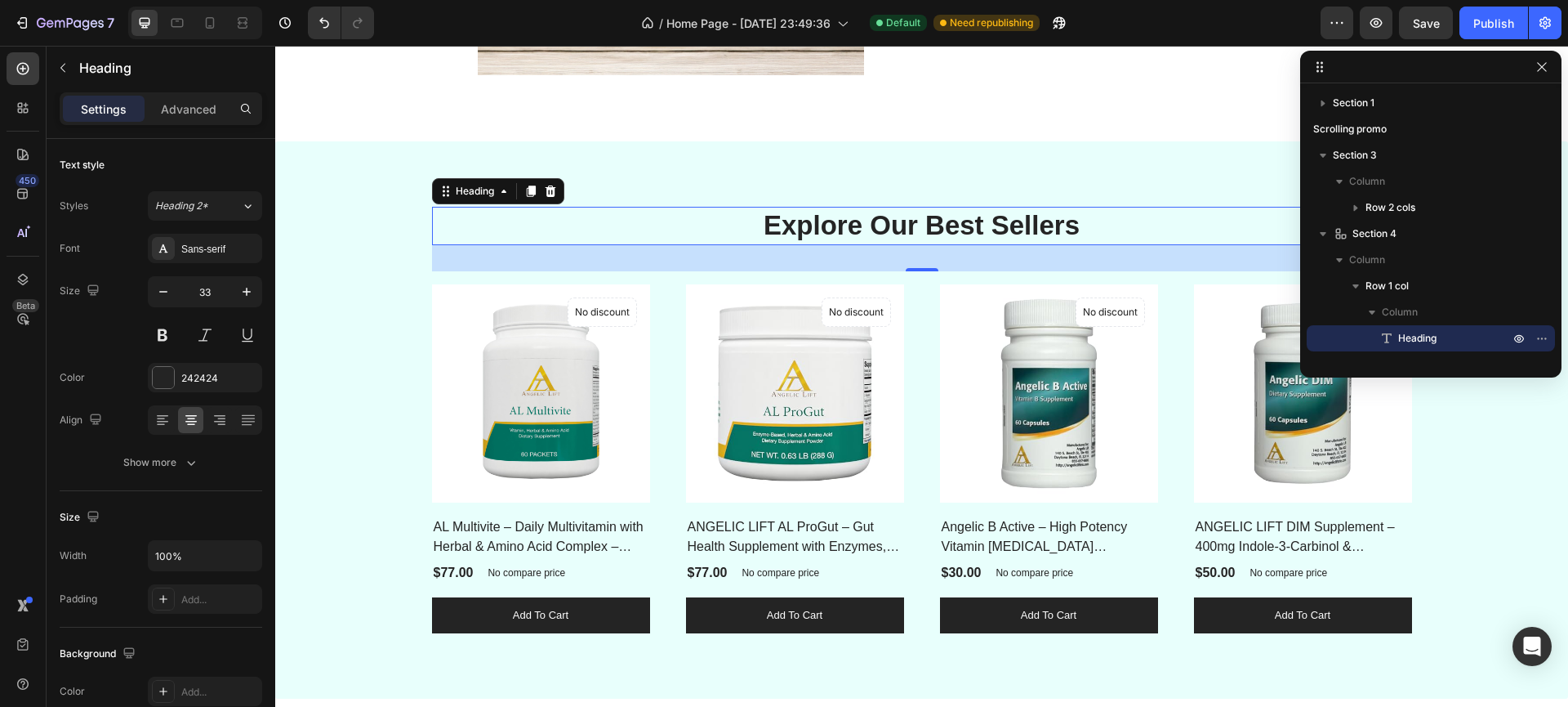
click at [899, 244] on p "Explore Our Best Sellers" at bounding box center [922, 225] width 977 height 35
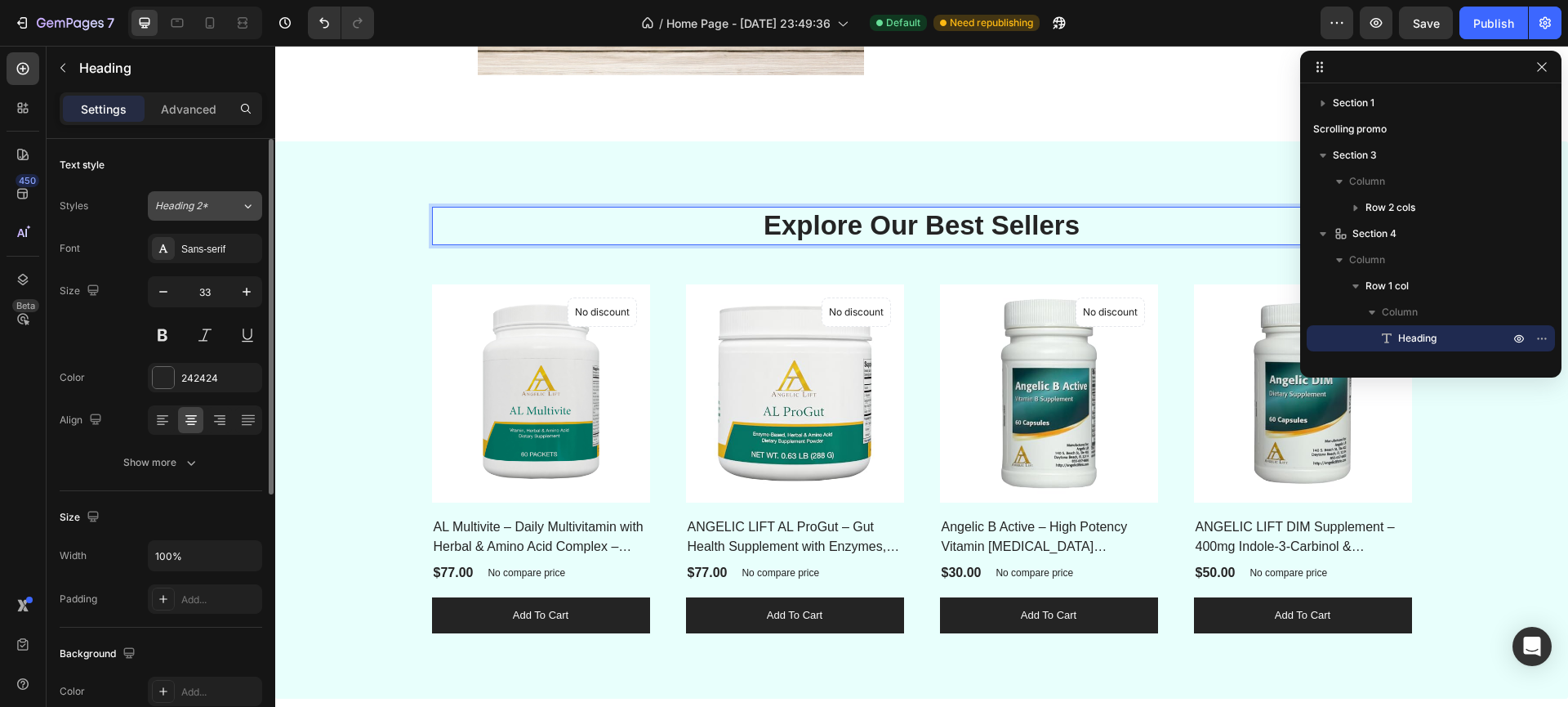
click at [191, 211] on span "Heading 2*" at bounding box center [181, 205] width 53 height 14
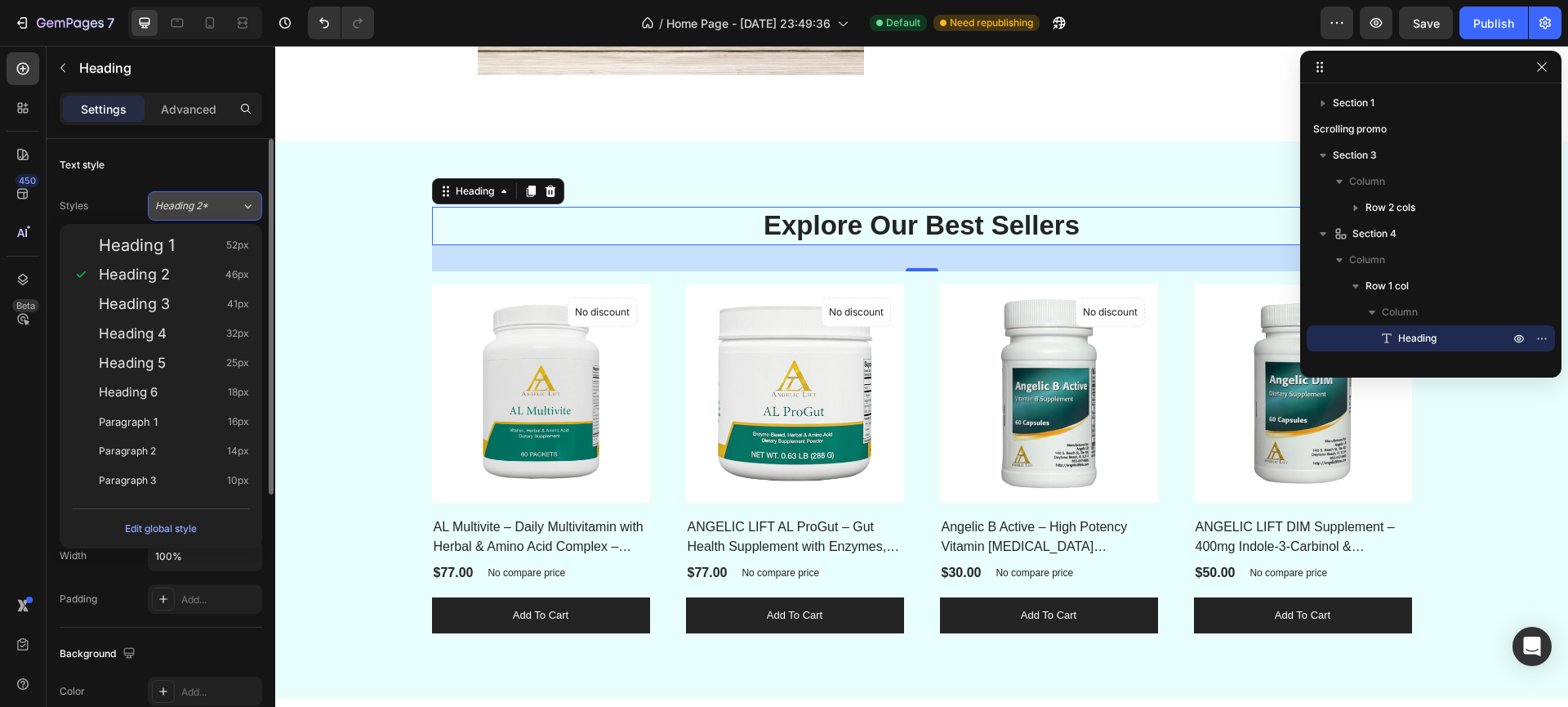
click at [193, 207] on span "Heading 2*" at bounding box center [181, 205] width 53 height 14
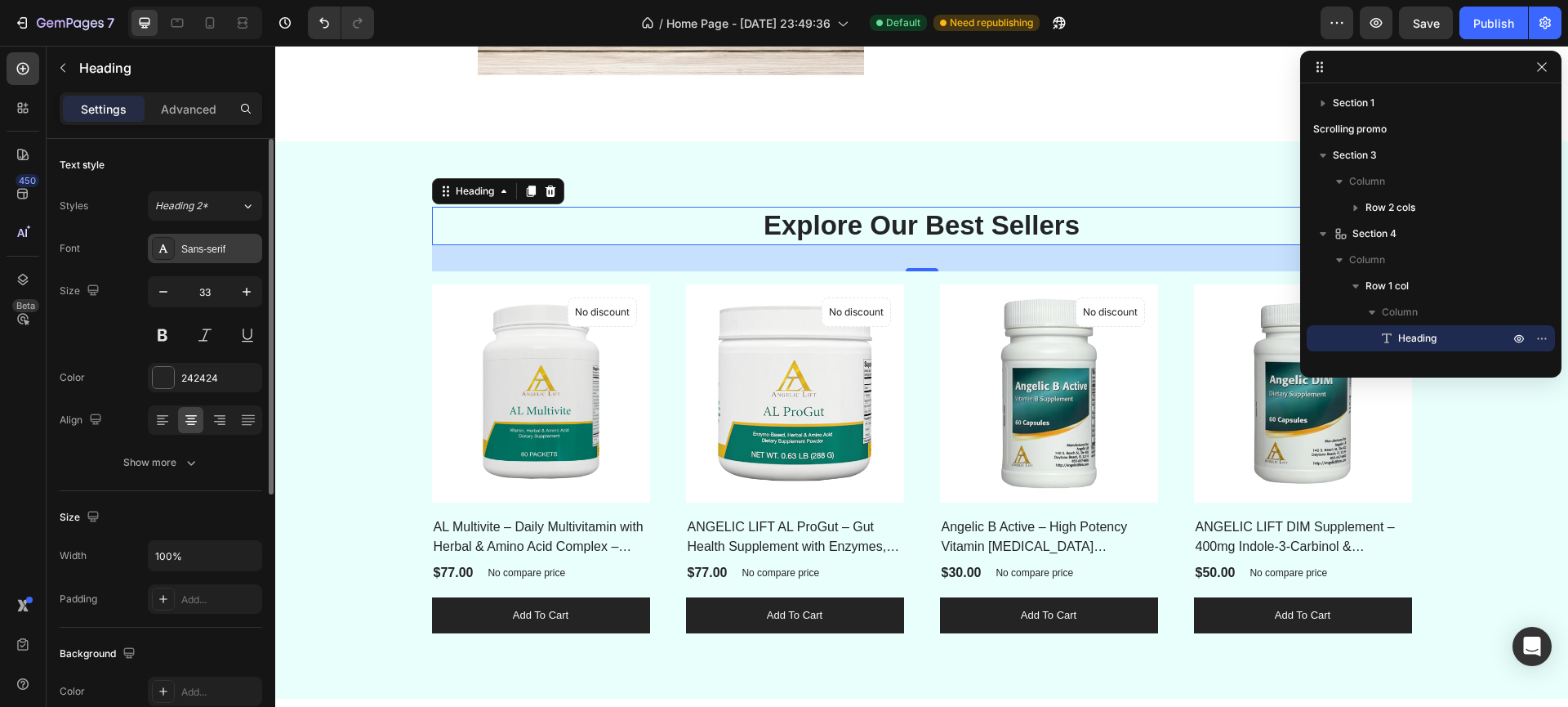
click at [211, 245] on div "Sans-serif" at bounding box center [220, 248] width 76 height 14
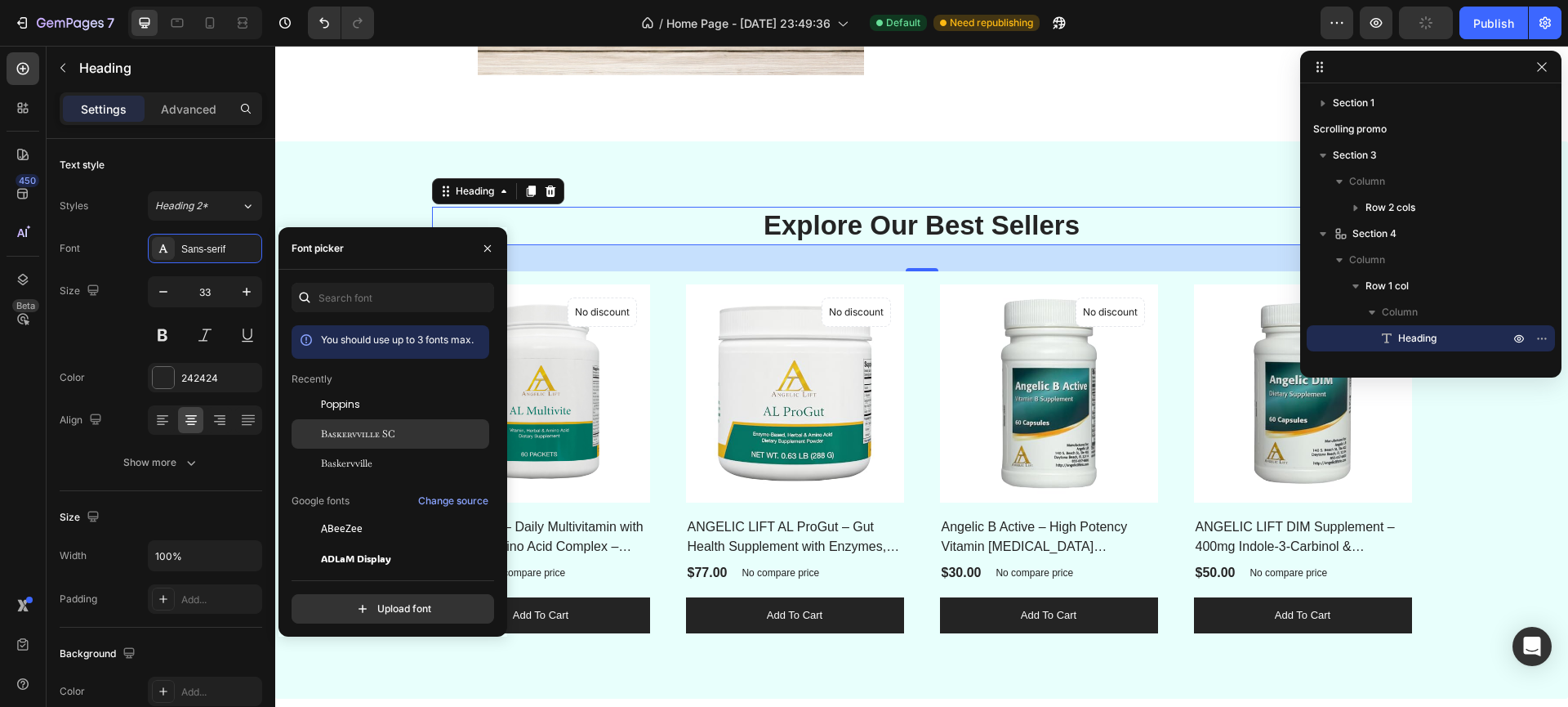
click at [365, 602] on div "Baskervville SC" at bounding box center [390, 616] width 198 height 30
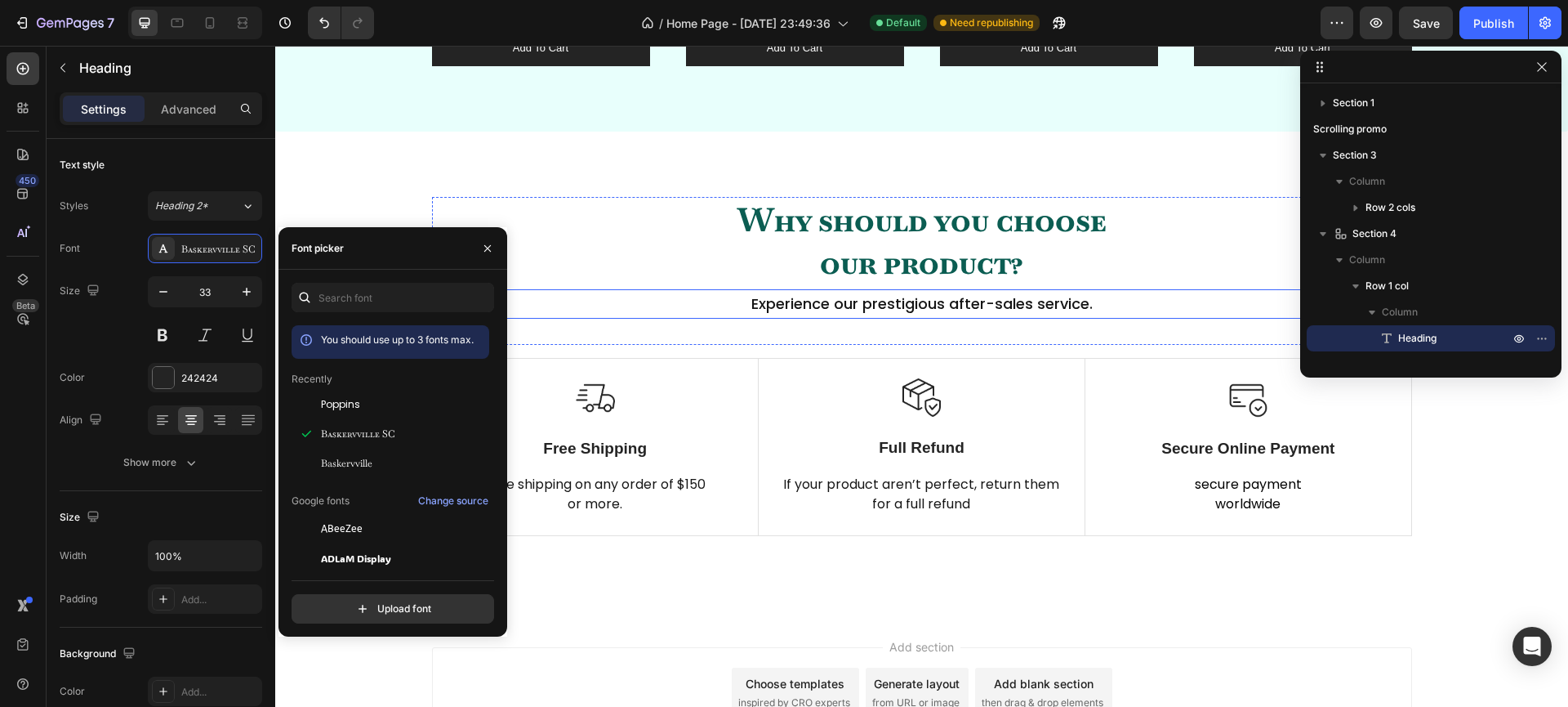
scroll to position [1396, 0]
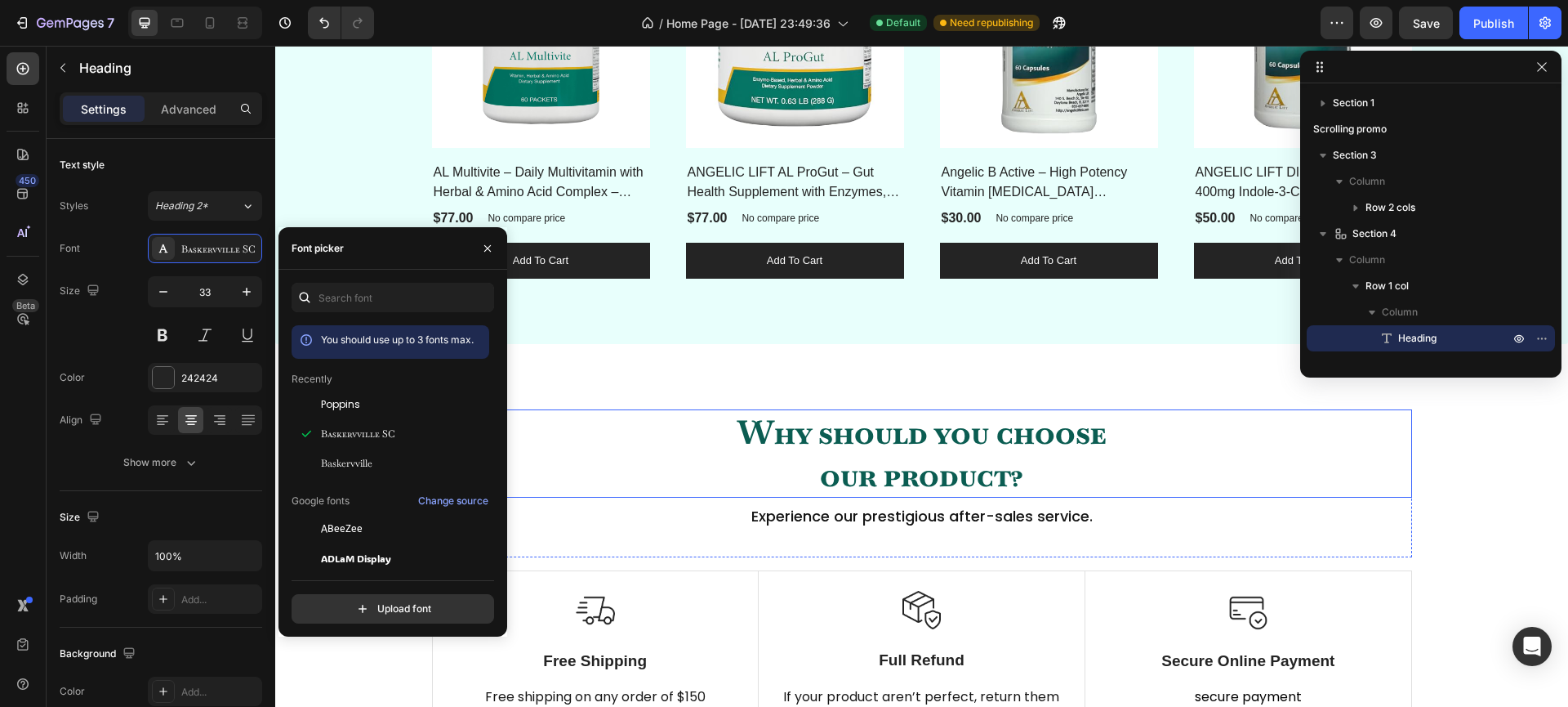
click at [834, 447] on p "Why should you choose our product?" at bounding box center [922, 453] width 977 height 85
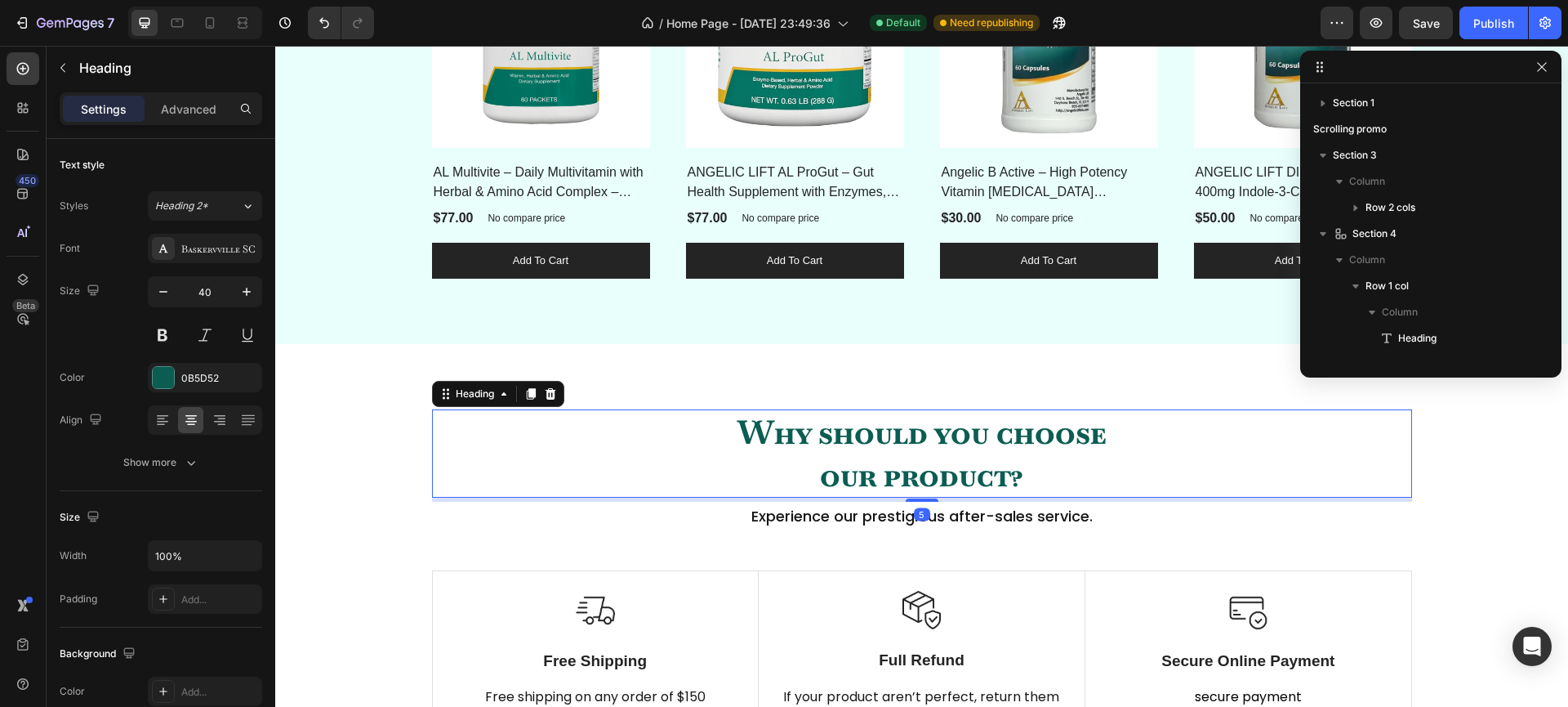
scroll to position [1182, 0]
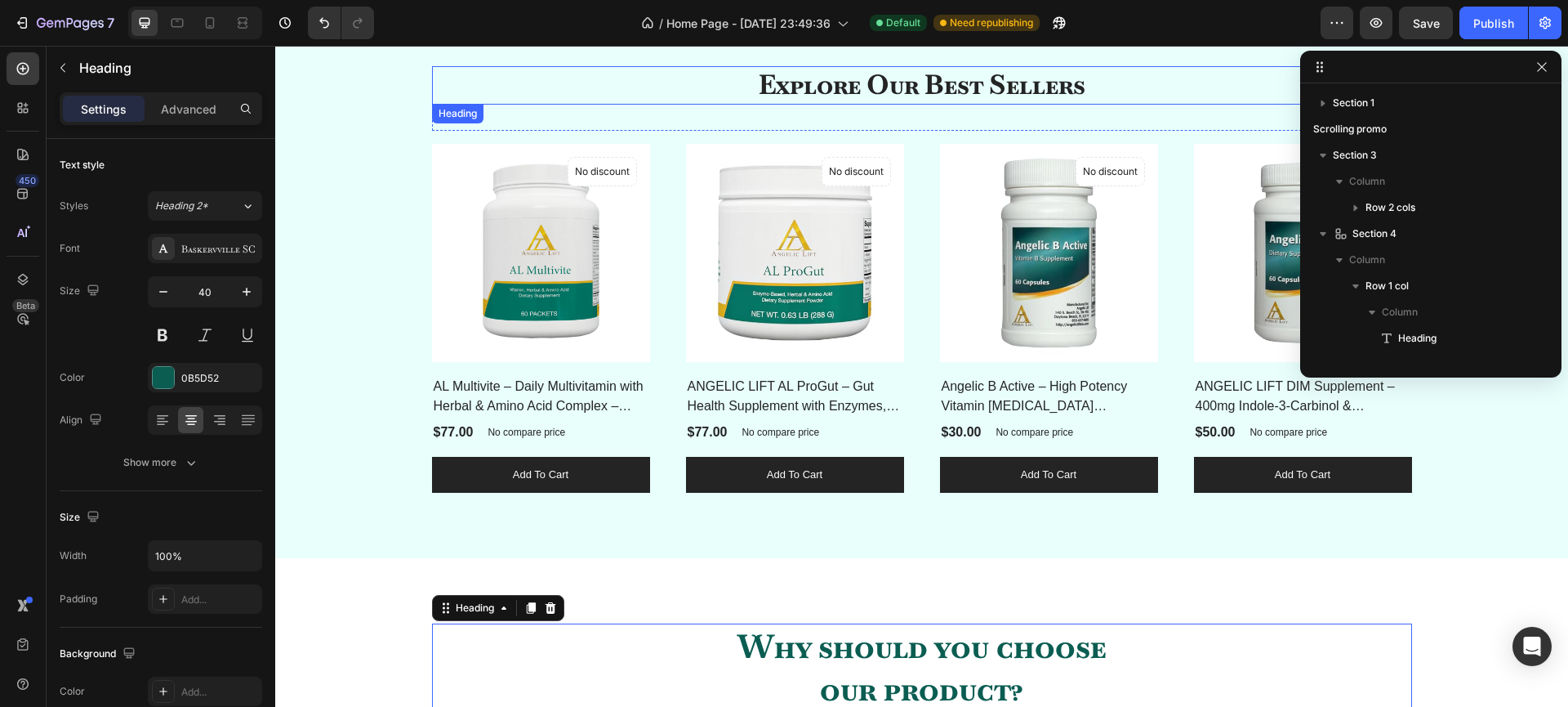
click at [766, 93] on h2 "Explore Our Best Sellers" at bounding box center [922, 85] width 980 height 38
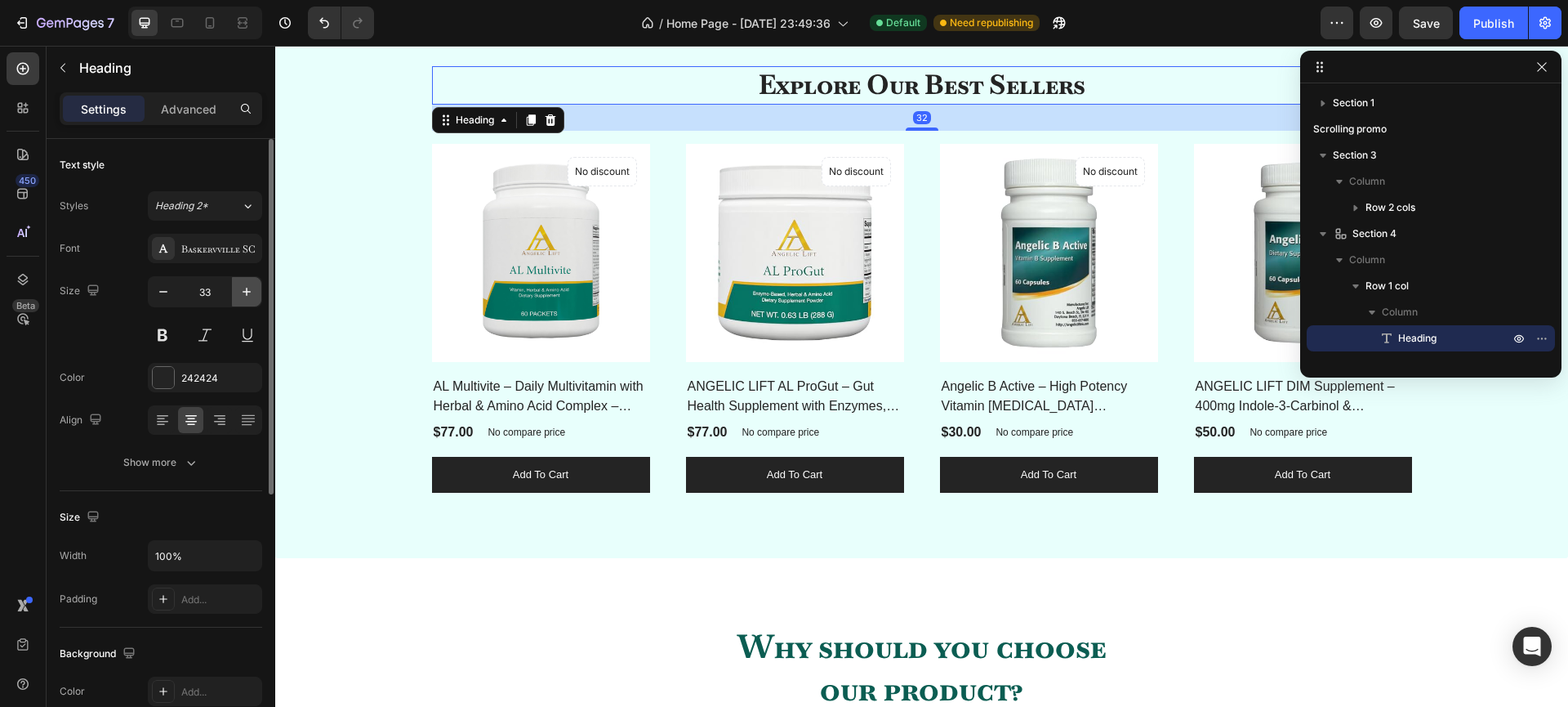
click at [244, 295] on icon "button" at bounding box center [246, 291] width 16 height 16
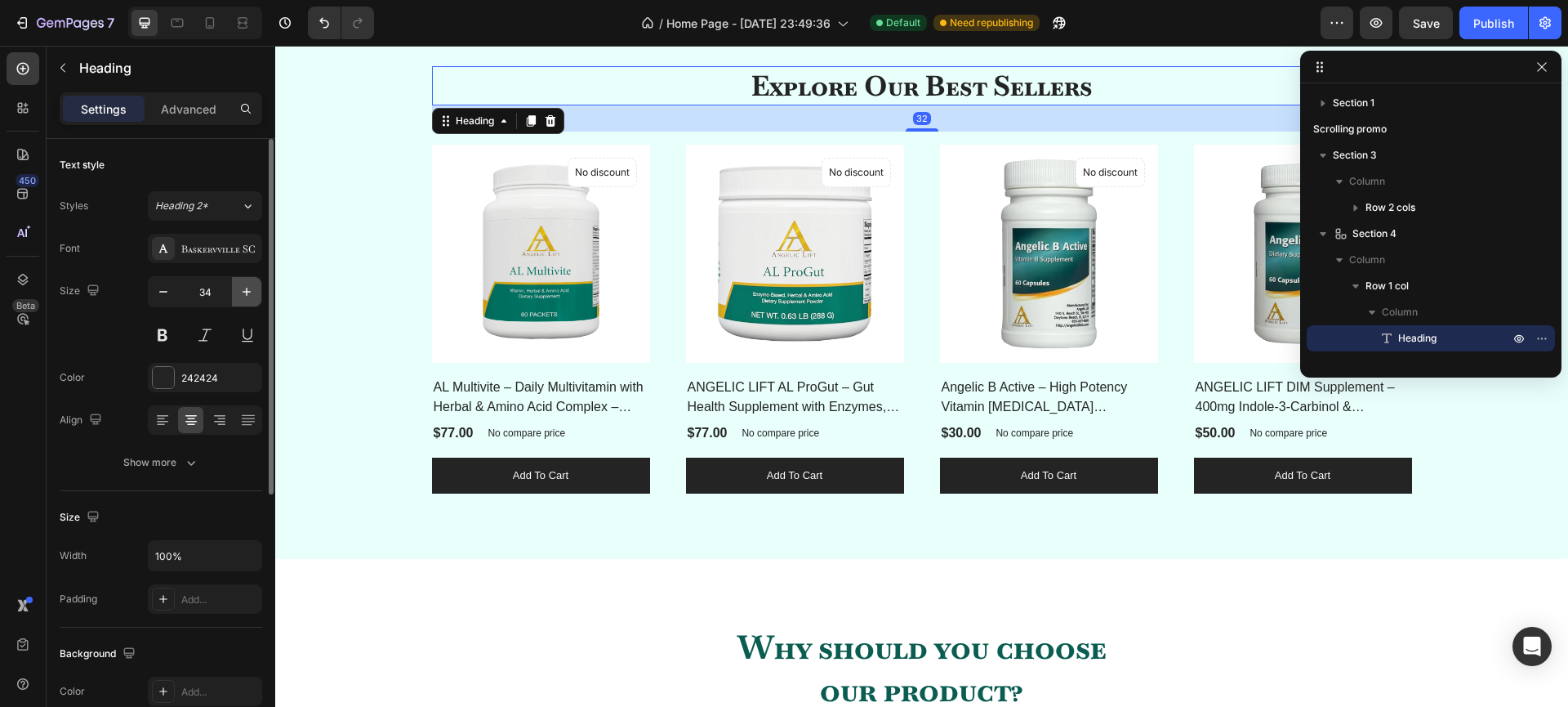
click at [244, 294] on icon "button" at bounding box center [246, 291] width 16 height 16
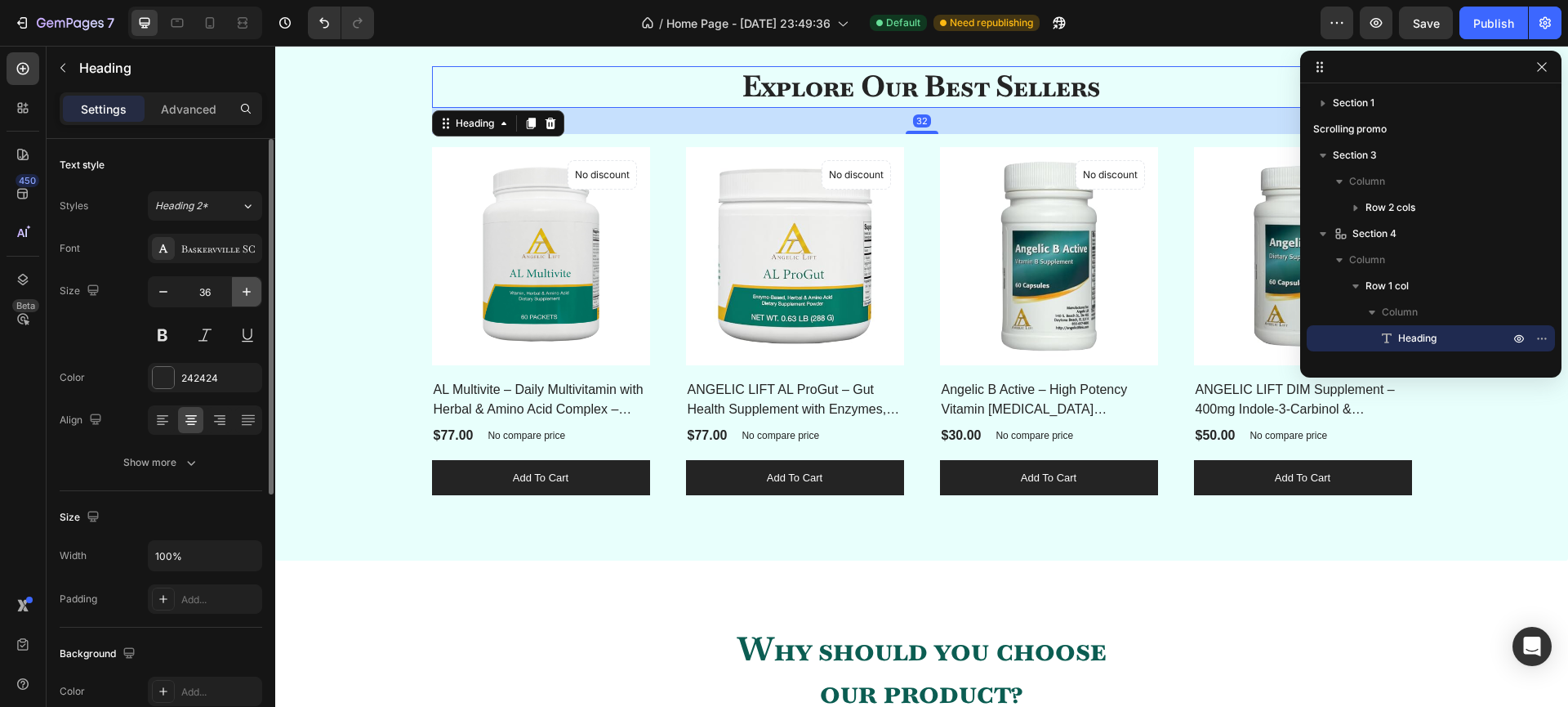
click at [244, 294] on icon "button" at bounding box center [246, 291] width 16 height 16
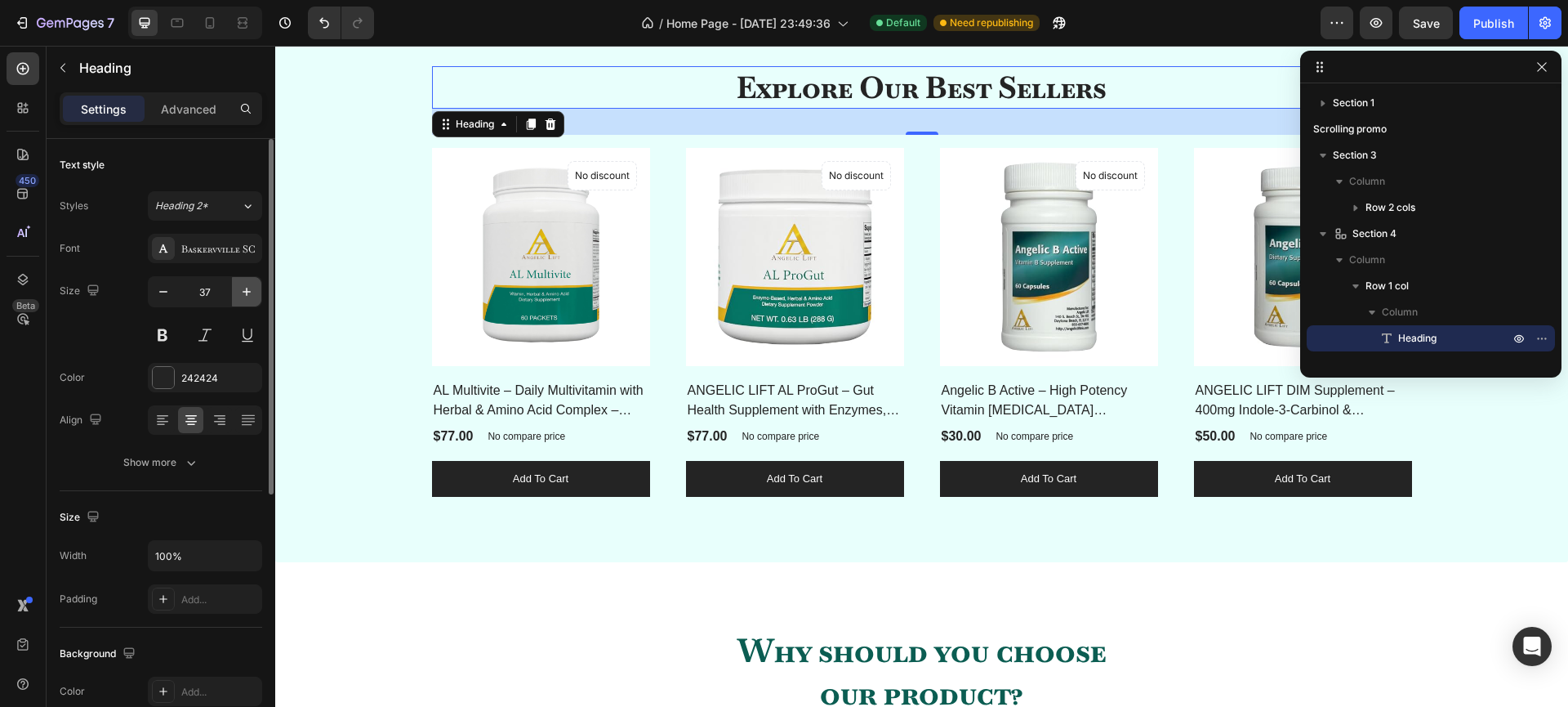
click at [244, 294] on icon "button" at bounding box center [246, 291] width 16 height 16
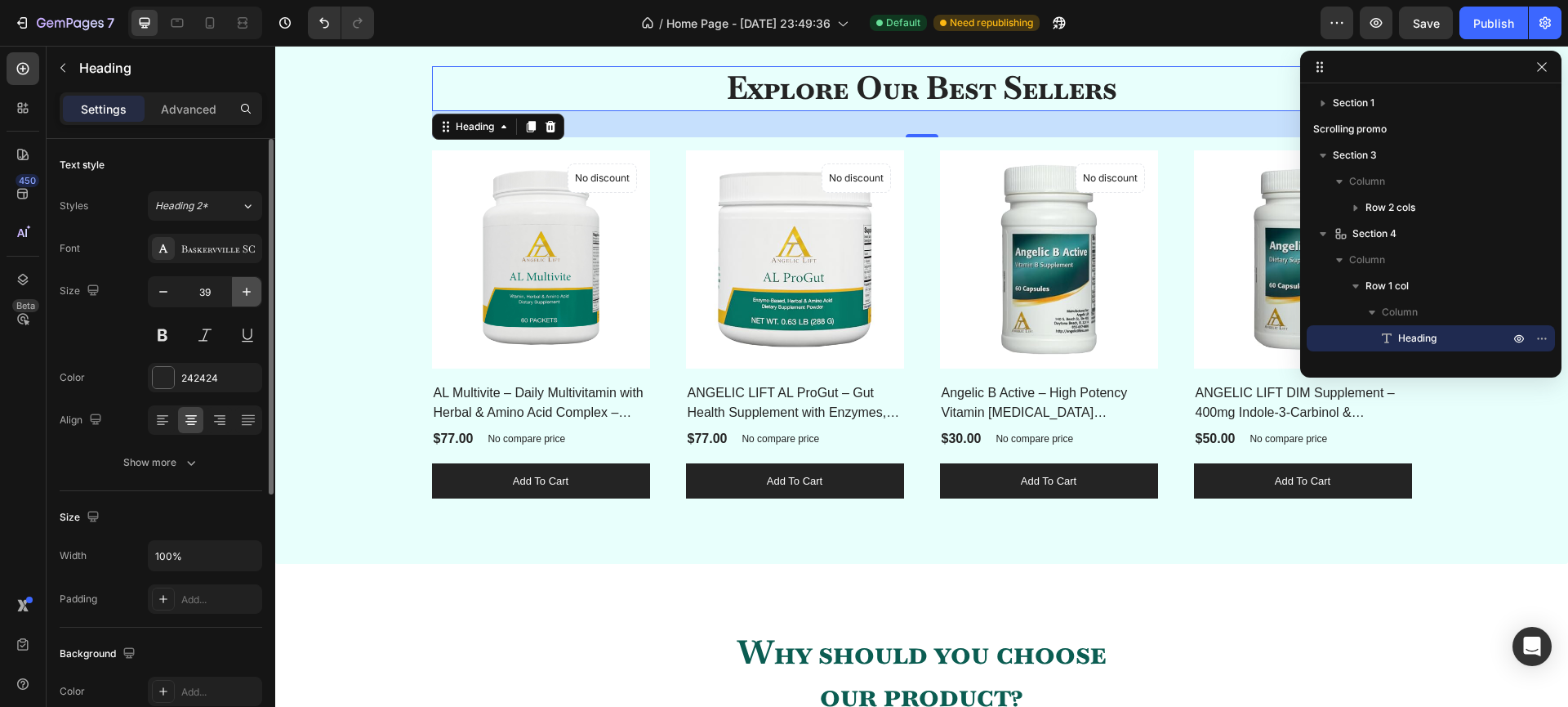
click at [244, 294] on icon "button" at bounding box center [246, 291] width 16 height 16
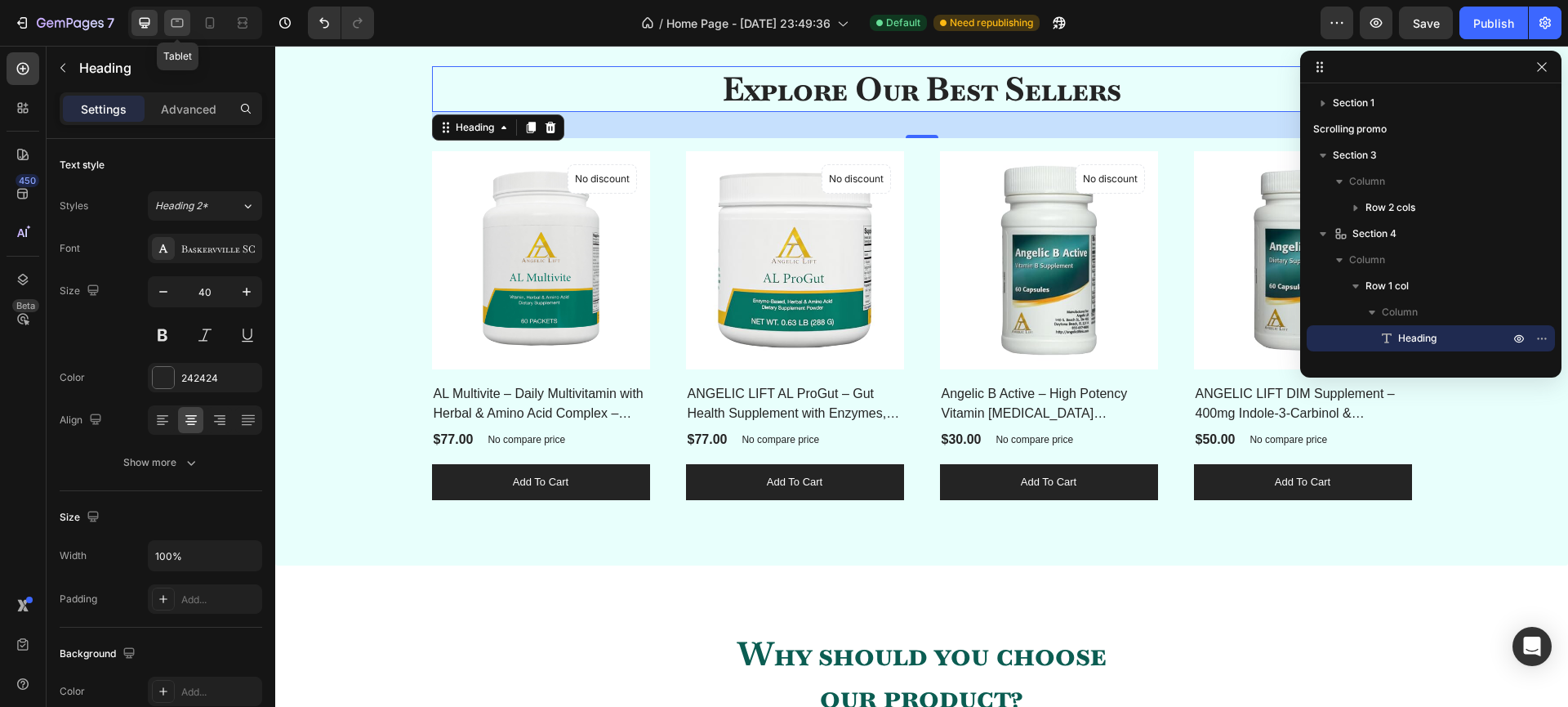
click at [181, 31] on icon at bounding box center [177, 22] width 16 height 16
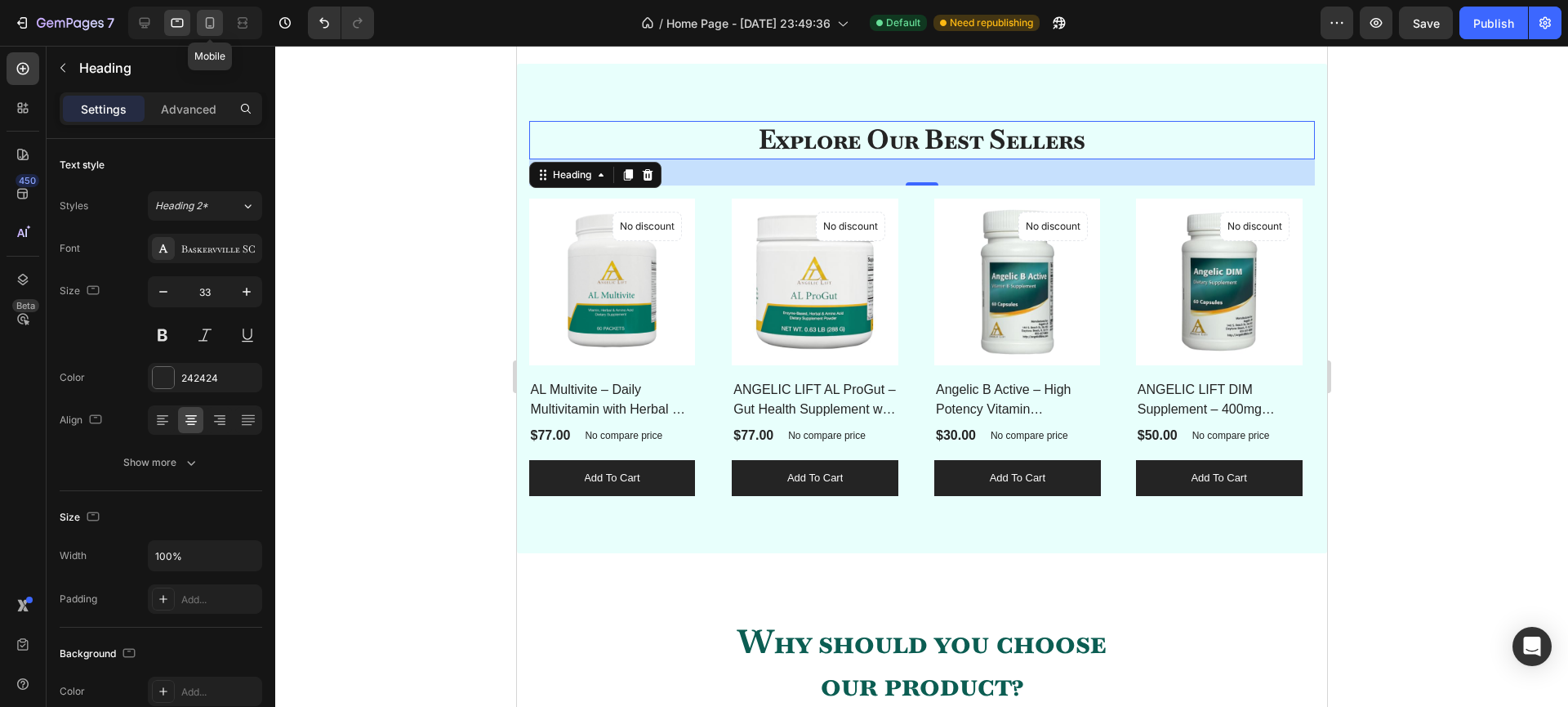
click at [215, 20] on icon at bounding box center [209, 22] width 16 height 16
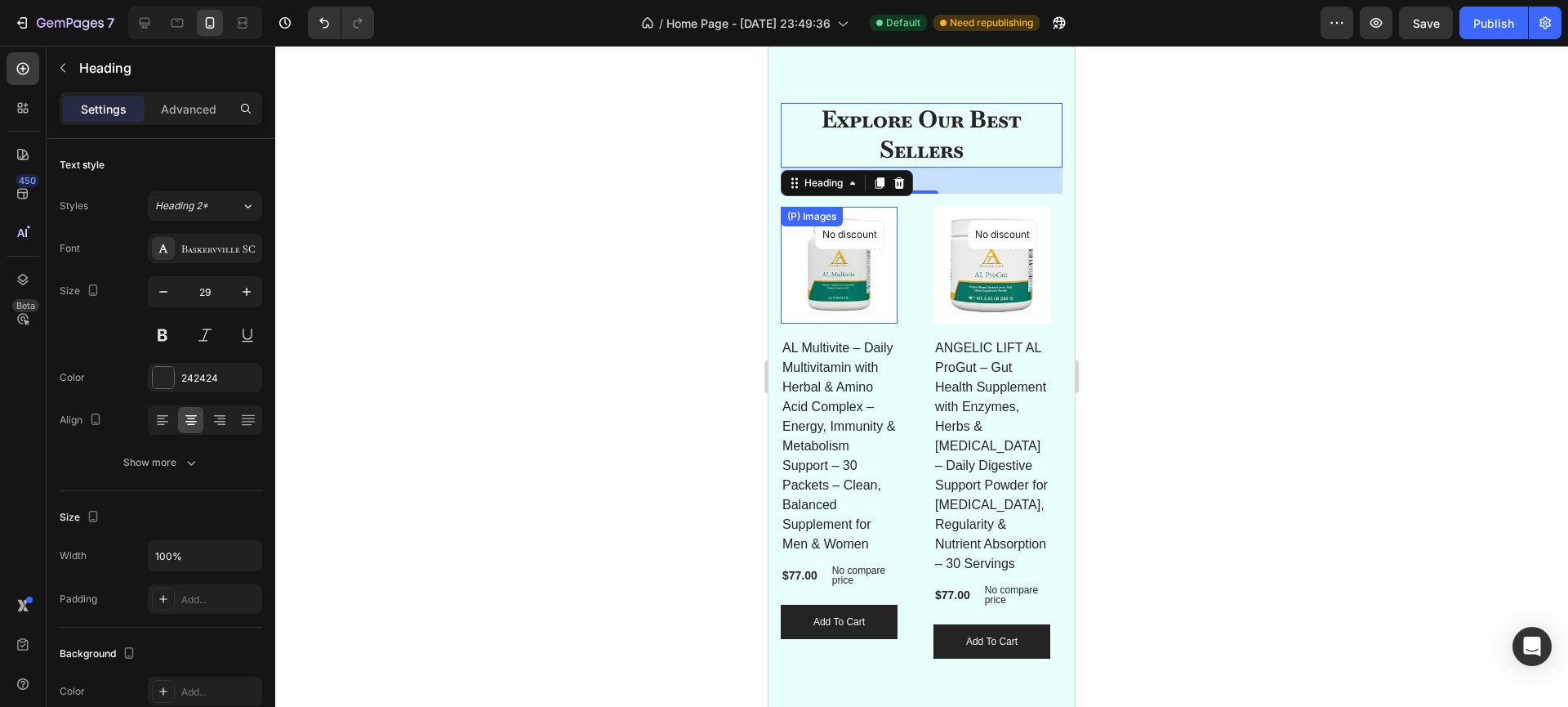
scroll to position [1435, 0]
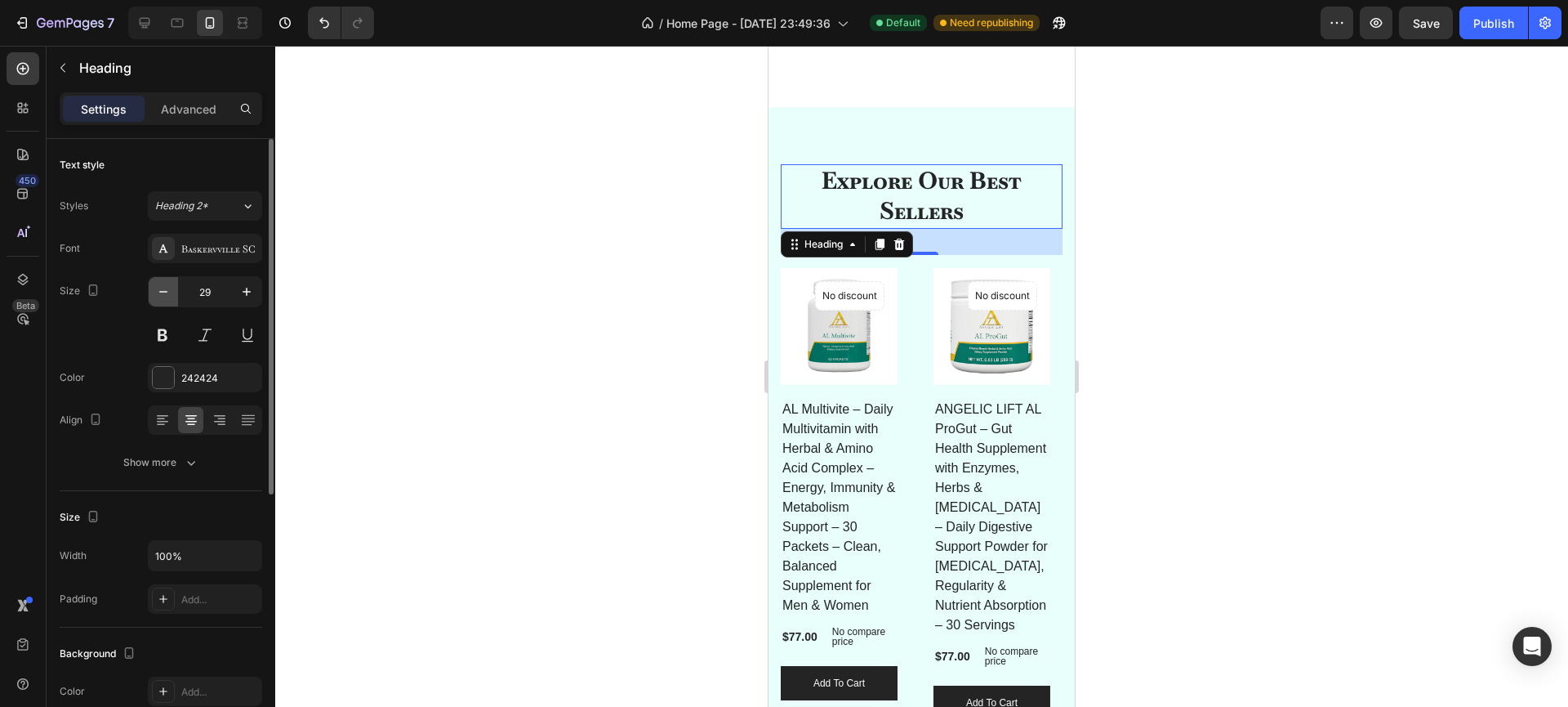
click at [164, 293] on icon "button" at bounding box center [162, 291] width 16 height 16
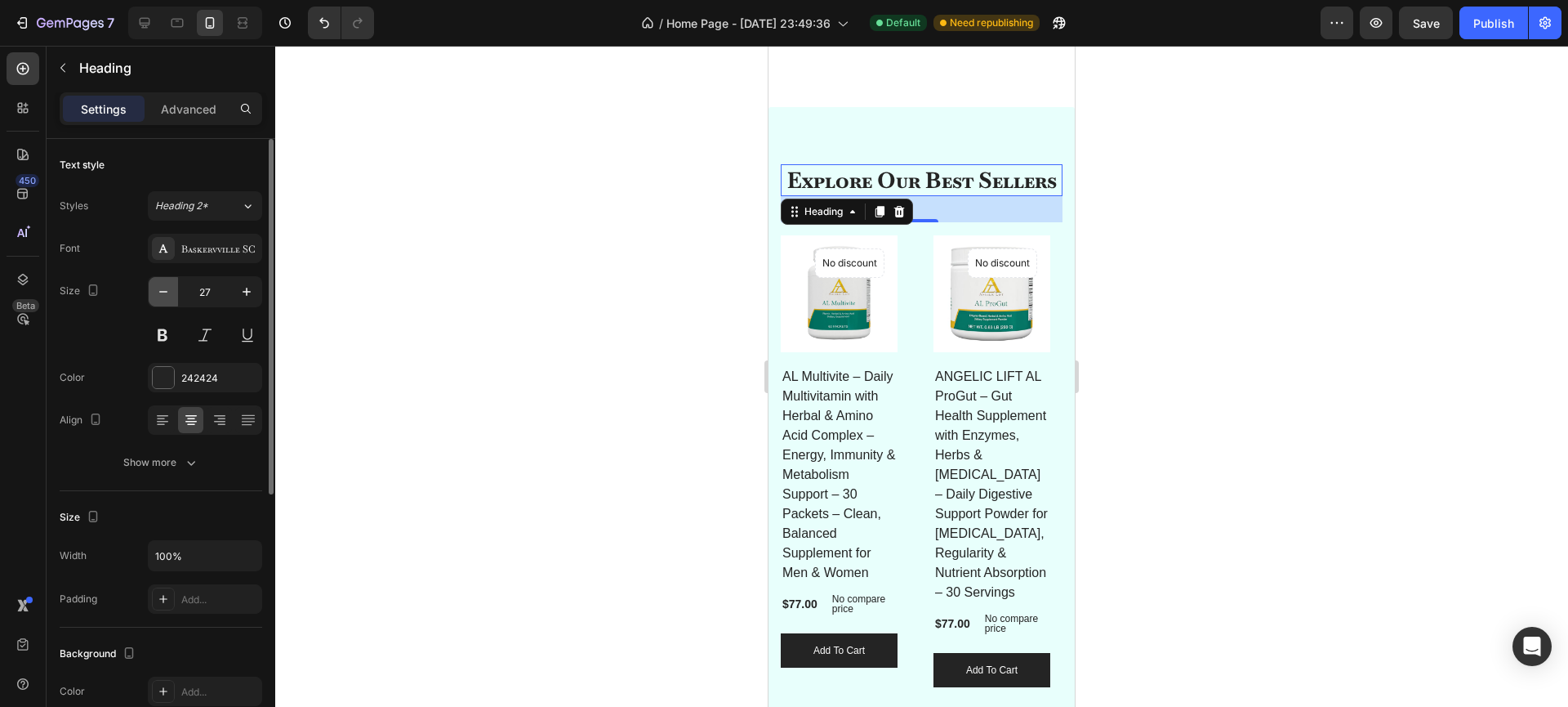
click at [164, 293] on icon "button" at bounding box center [162, 291] width 16 height 16
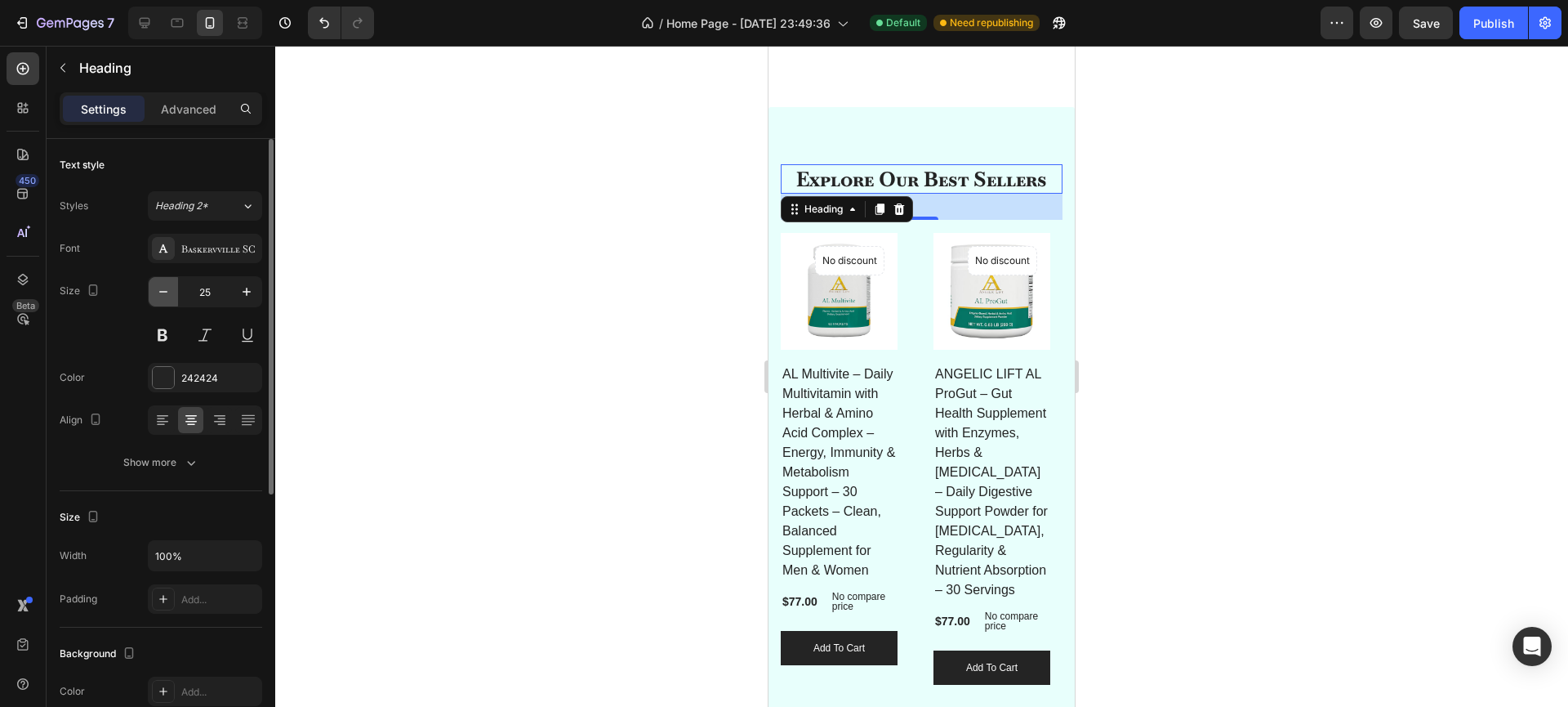
click at [164, 293] on icon "button" at bounding box center [162, 291] width 16 height 16
click at [243, 294] on icon "button" at bounding box center [246, 291] width 16 height 16
click at [251, 289] on icon "button" at bounding box center [246, 291] width 16 height 16
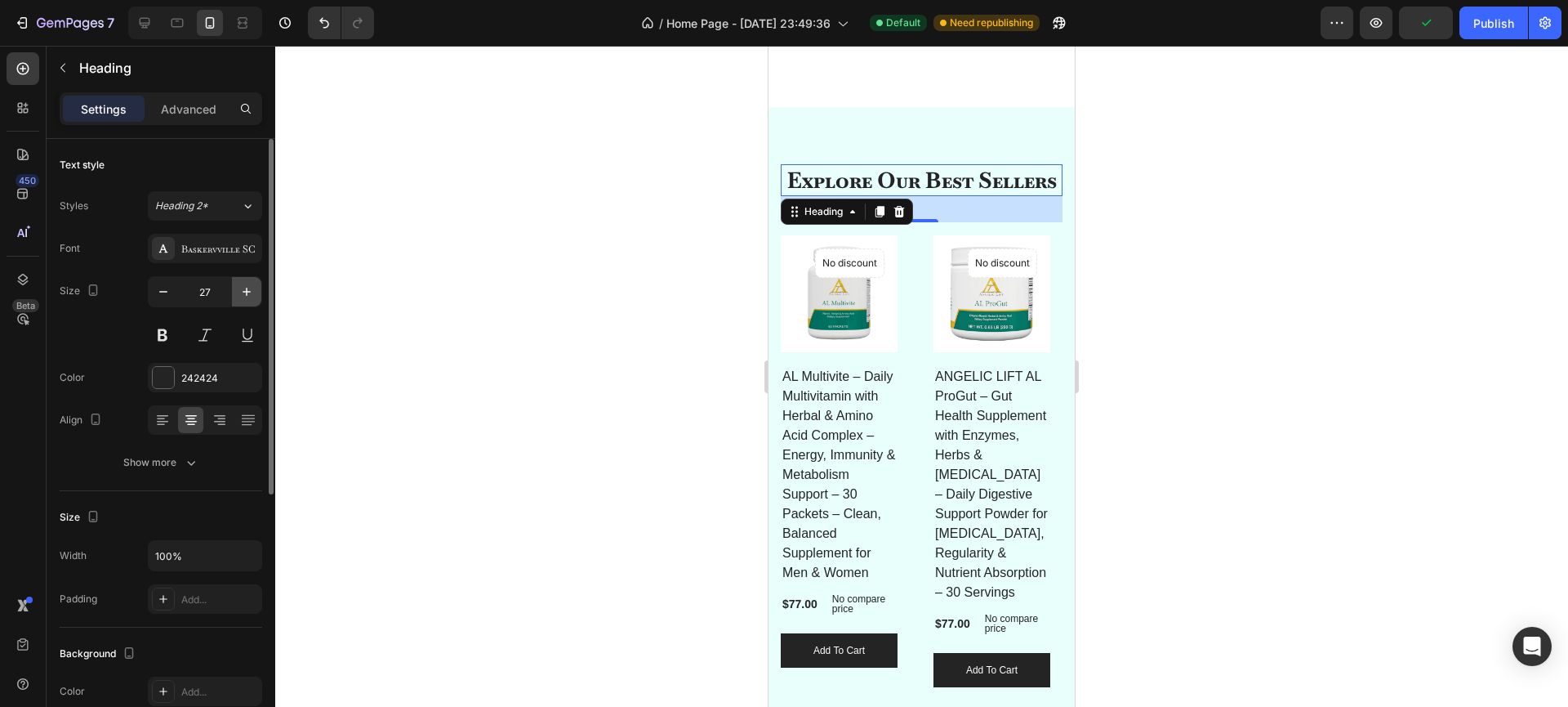
click at [251, 289] on icon "button" at bounding box center [246, 291] width 16 height 16
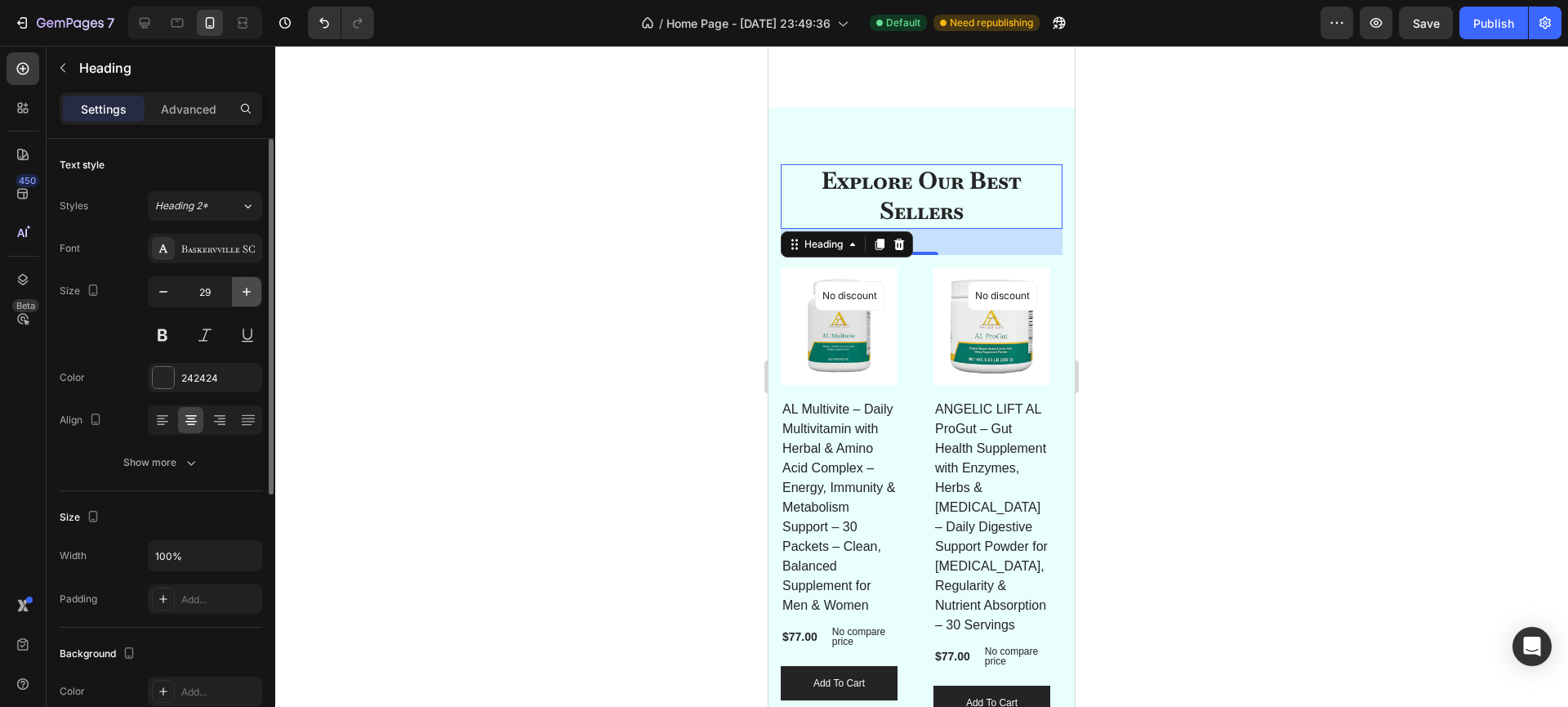
click at [251, 289] on icon "button" at bounding box center [246, 291] width 16 height 16
type input "30"
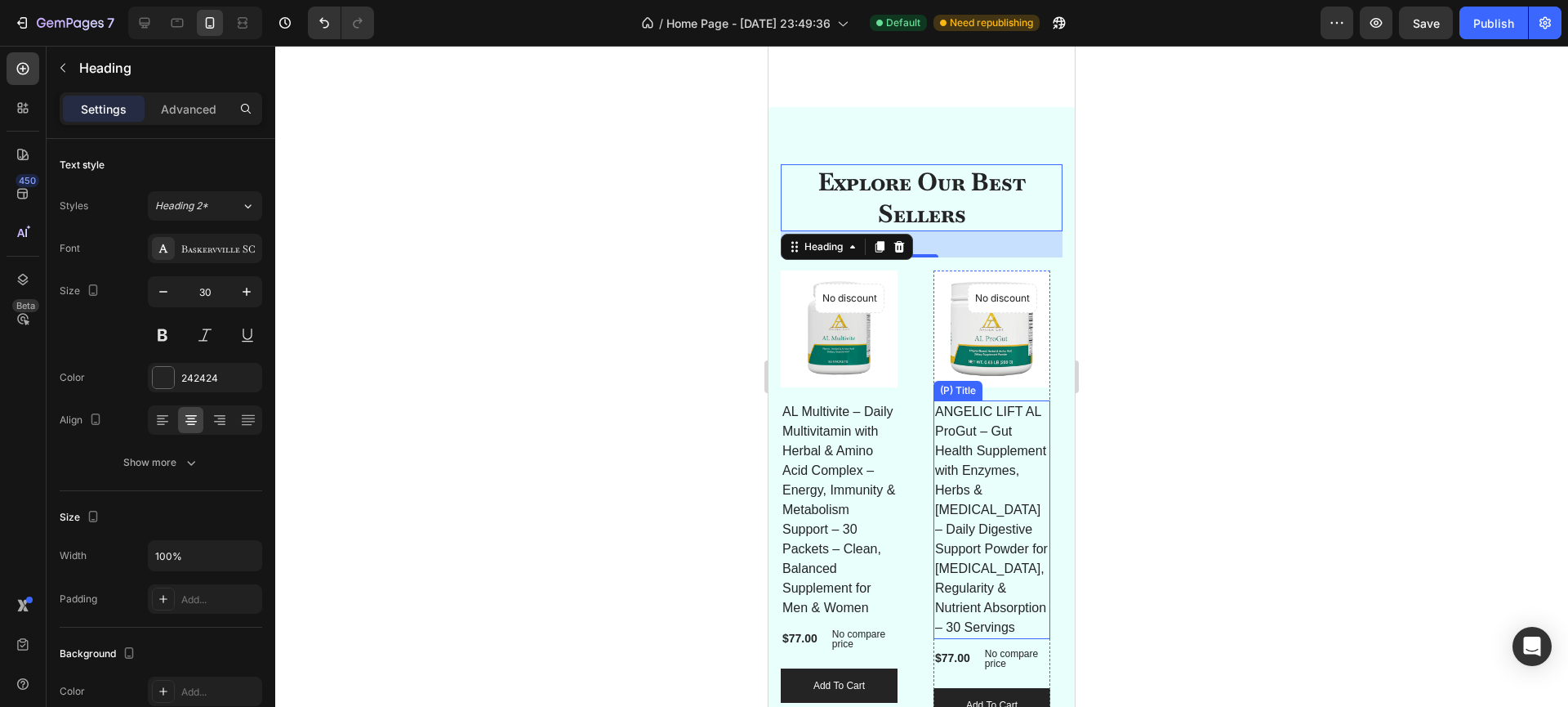
scroll to position [1898, 0]
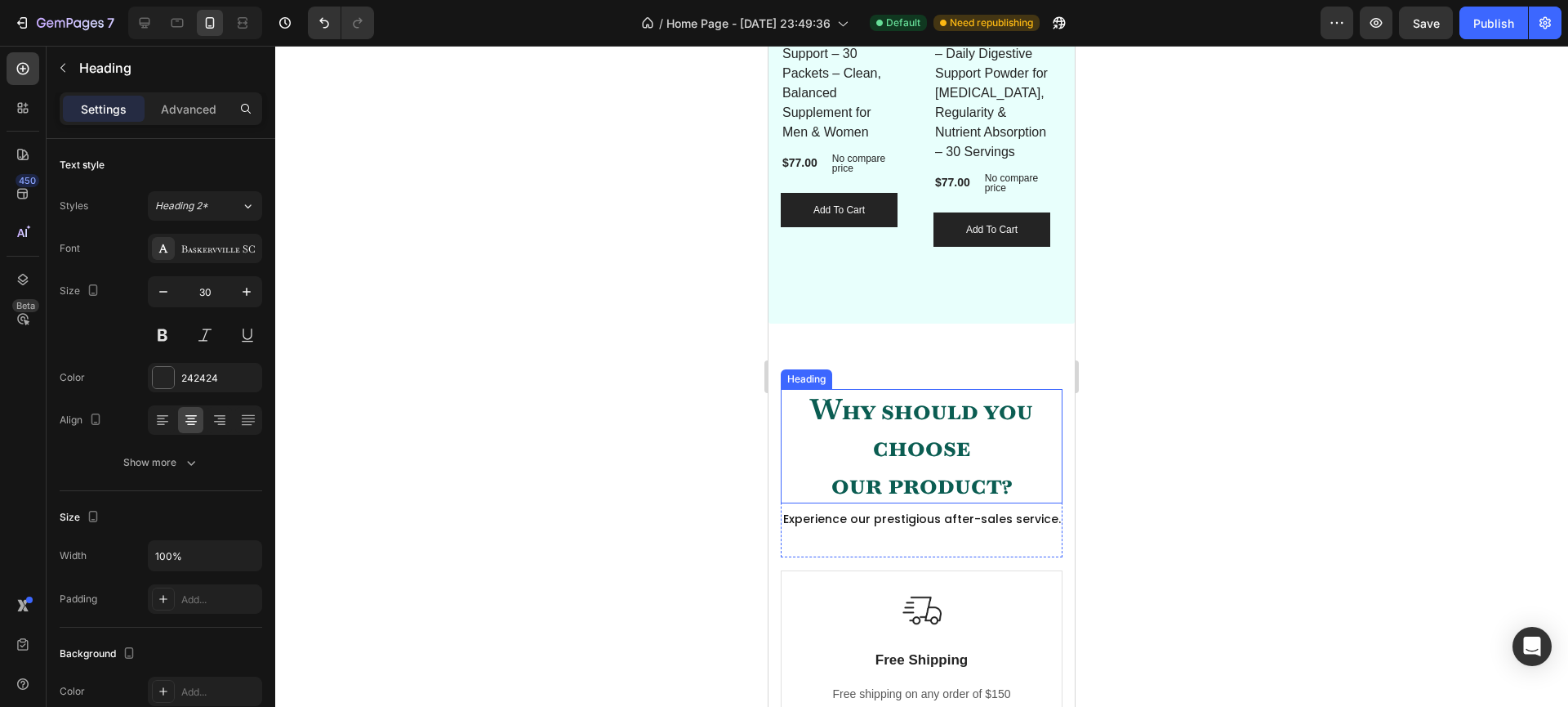
click at [854, 427] on p "Why should you choose our product?" at bounding box center [922, 446] width 279 height 112
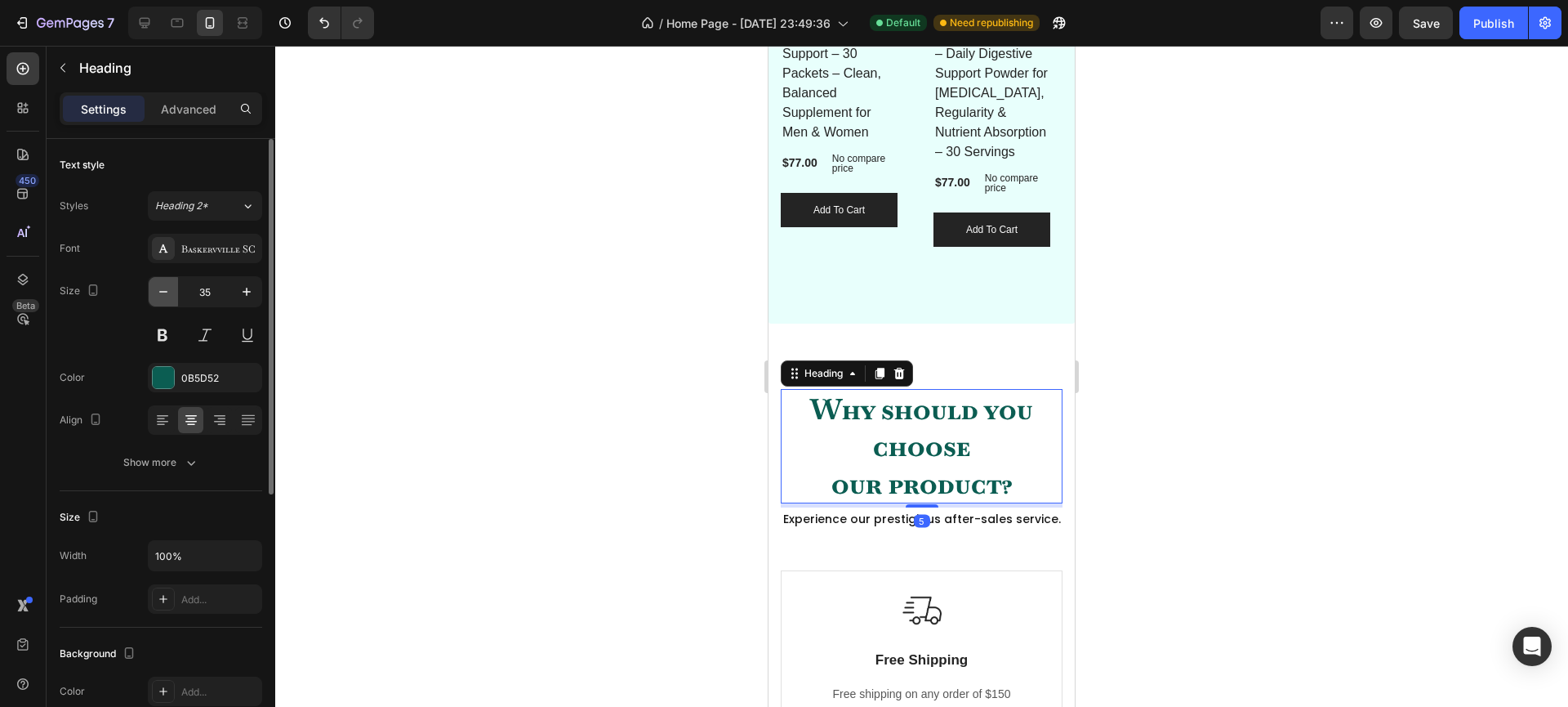
click at [172, 289] on button "button" at bounding box center [163, 291] width 30 height 30
click at [172, 288] on button "button" at bounding box center [163, 291] width 30 height 30
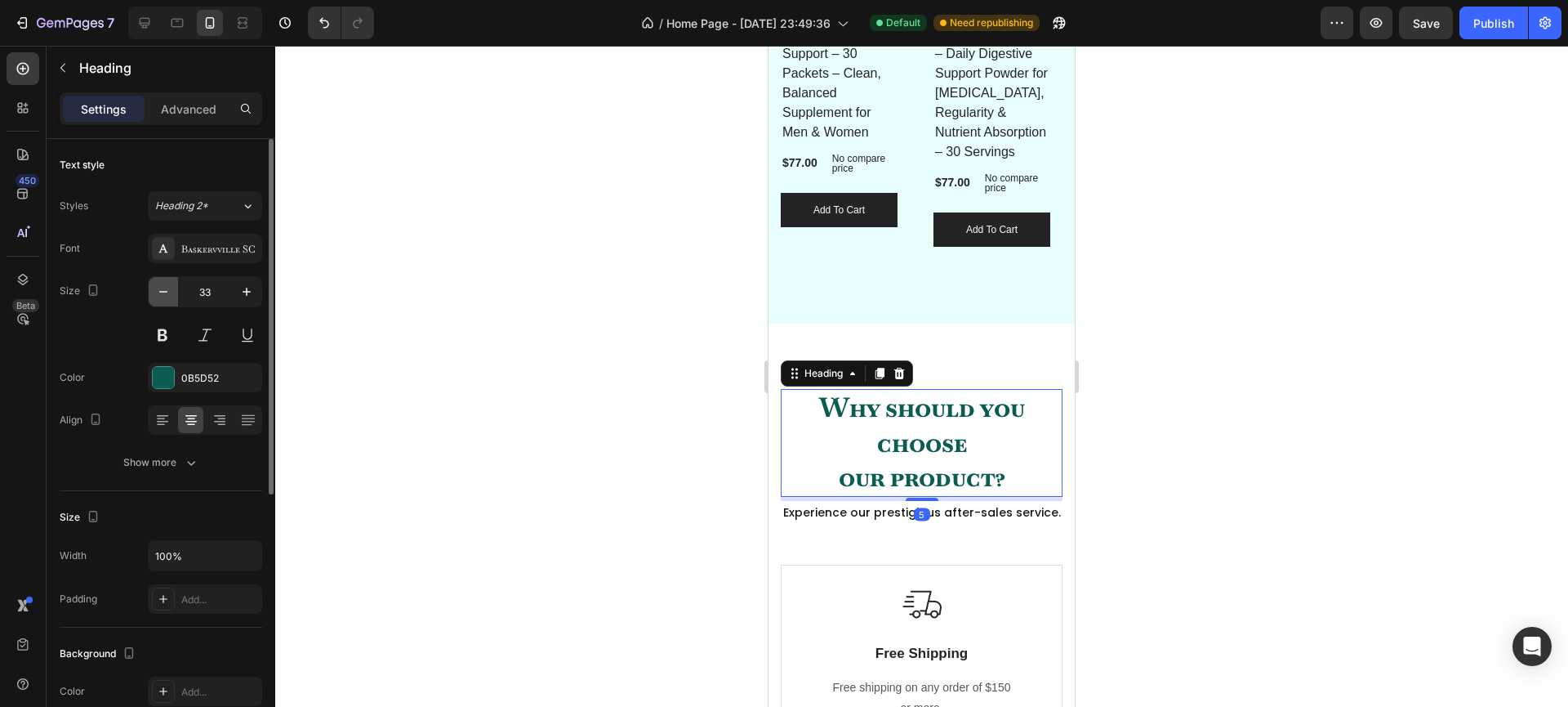
click at [172, 288] on button "button" at bounding box center [163, 291] width 30 height 30
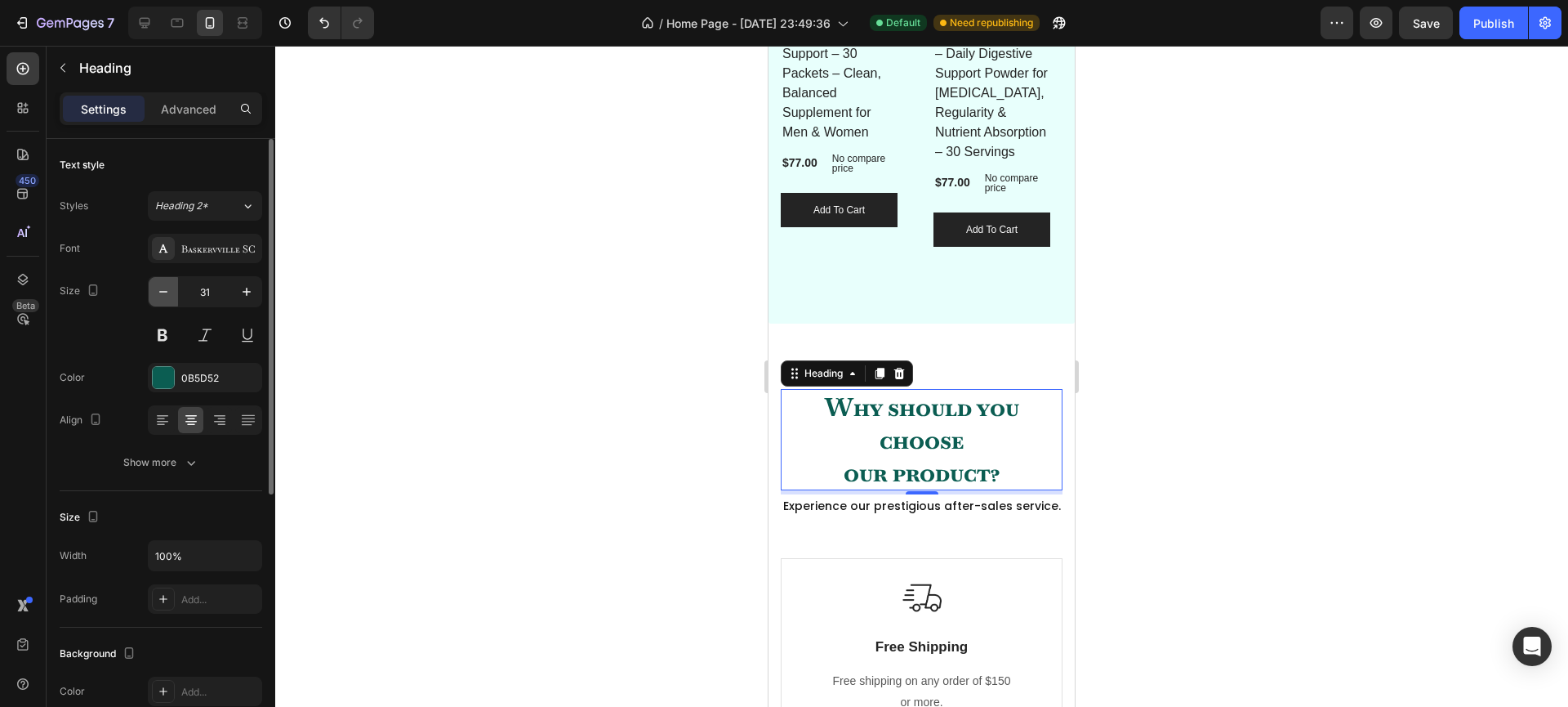
click at [172, 288] on button "button" at bounding box center [163, 291] width 30 height 30
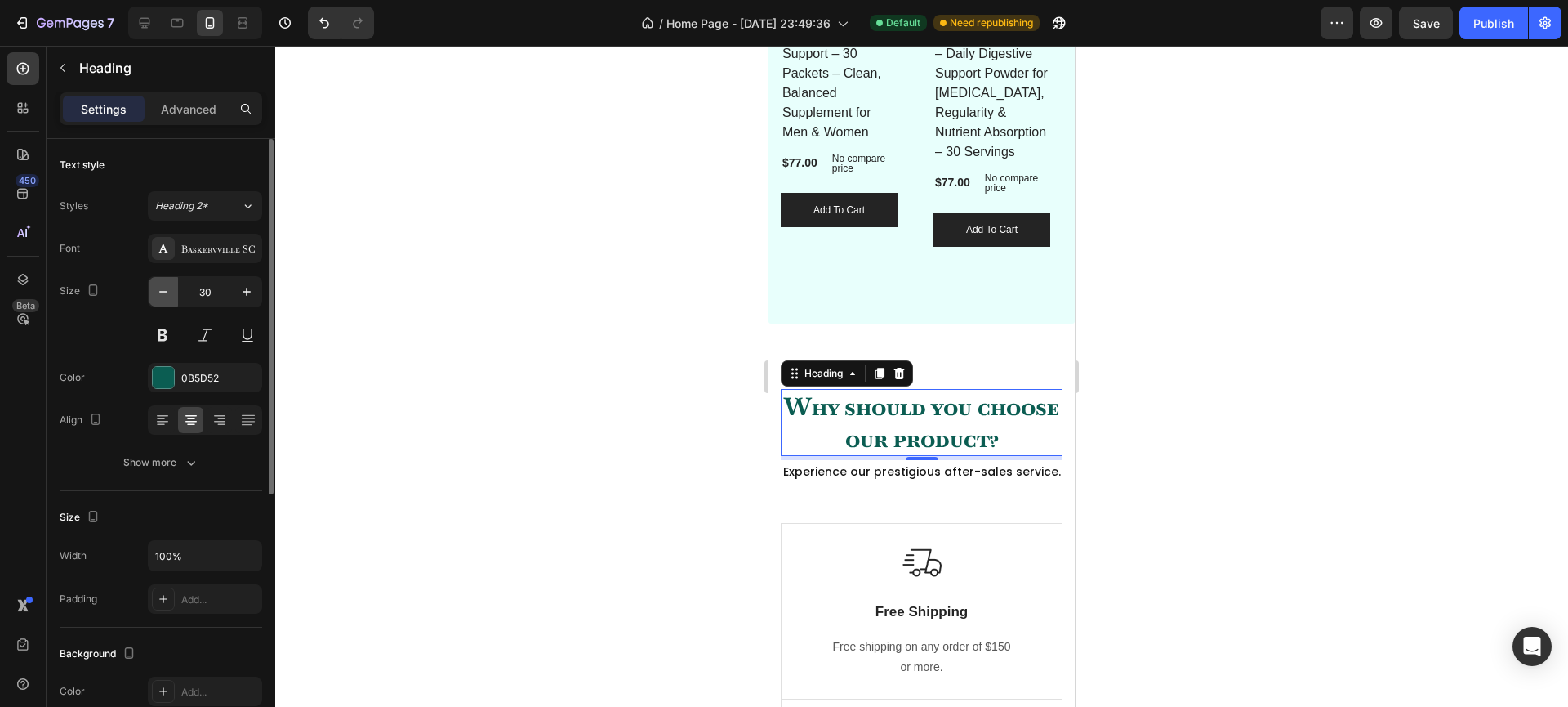
click at [172, 288] on button "button" at bounding box center [163, 291] width 30 height 30
click at [241, 294] on icon "button" at bounding box center [246, 291] width 16 height 16
type input "28"
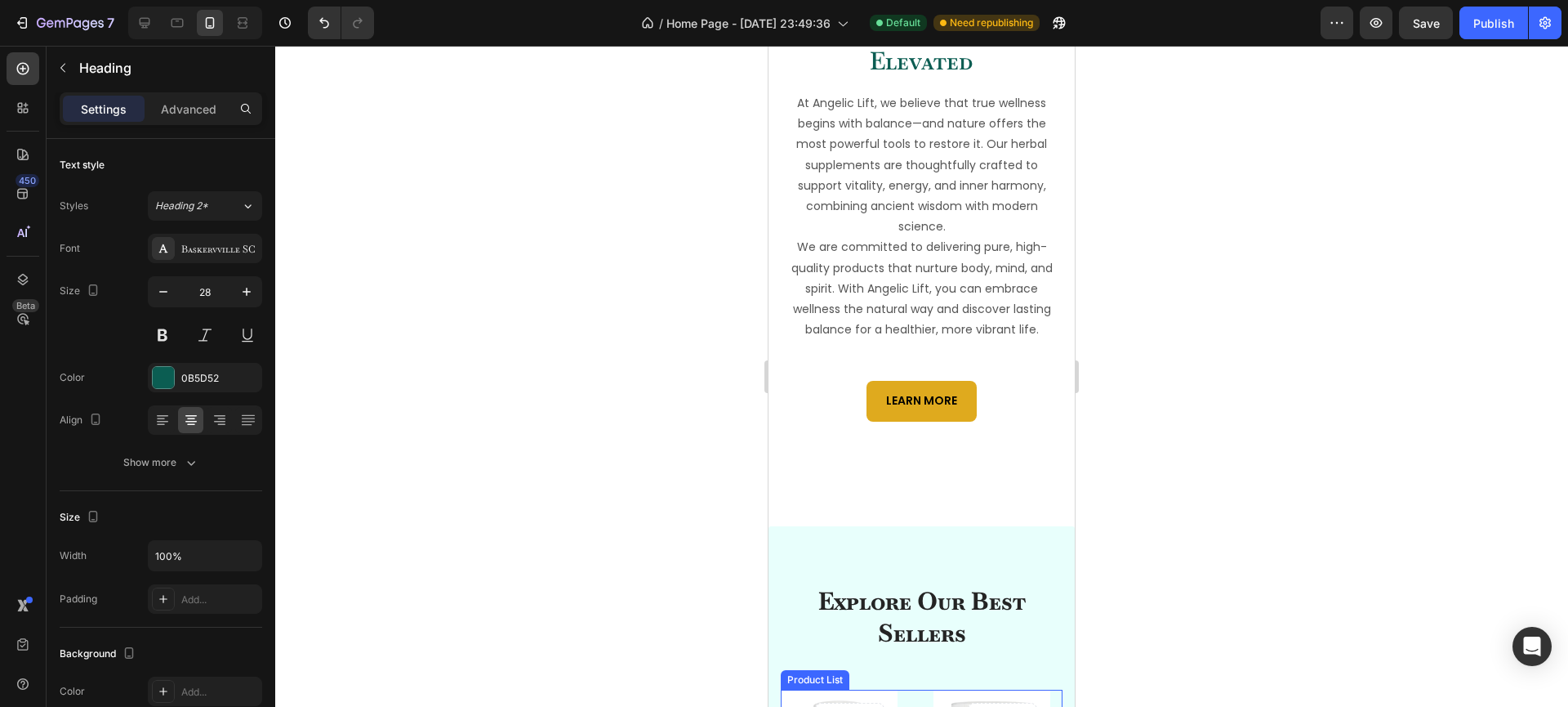
scroll to position [995, 0]
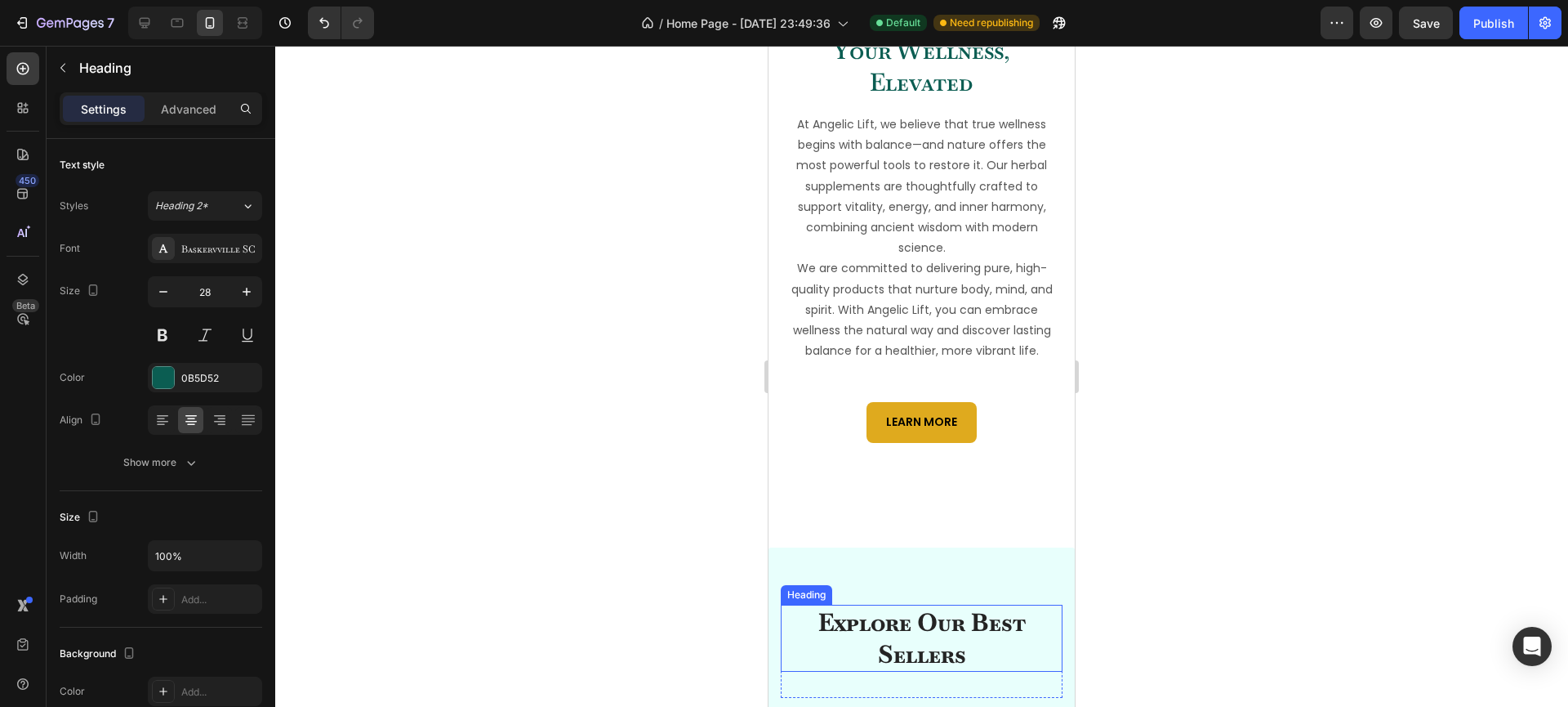
click at [914, 605] on h2 "Explore Our Best Sellers" at bounding box center [921, 638] width 282 height 67
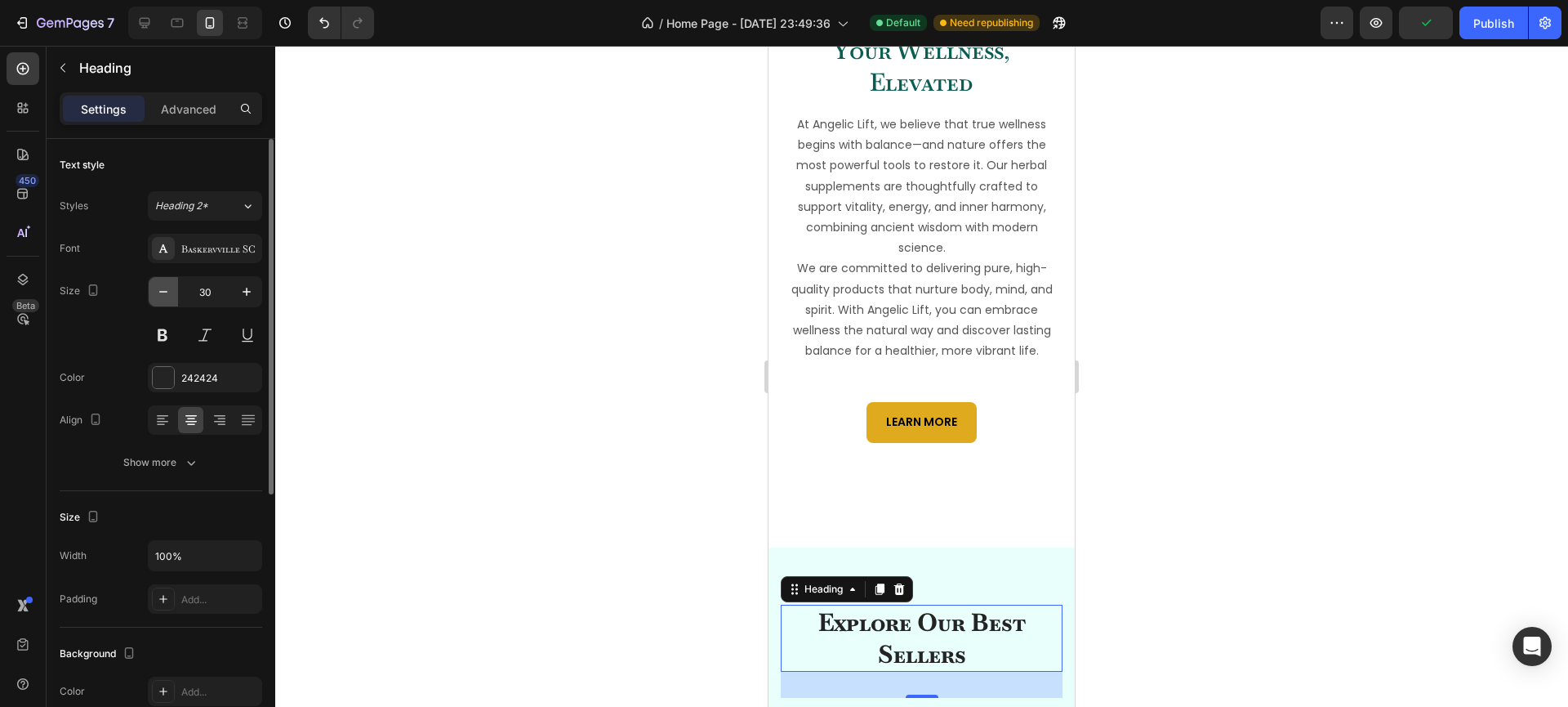
click at [166, 289] on icon "button" at bounding box center [162, 291] width 16 height 16
type input "28"
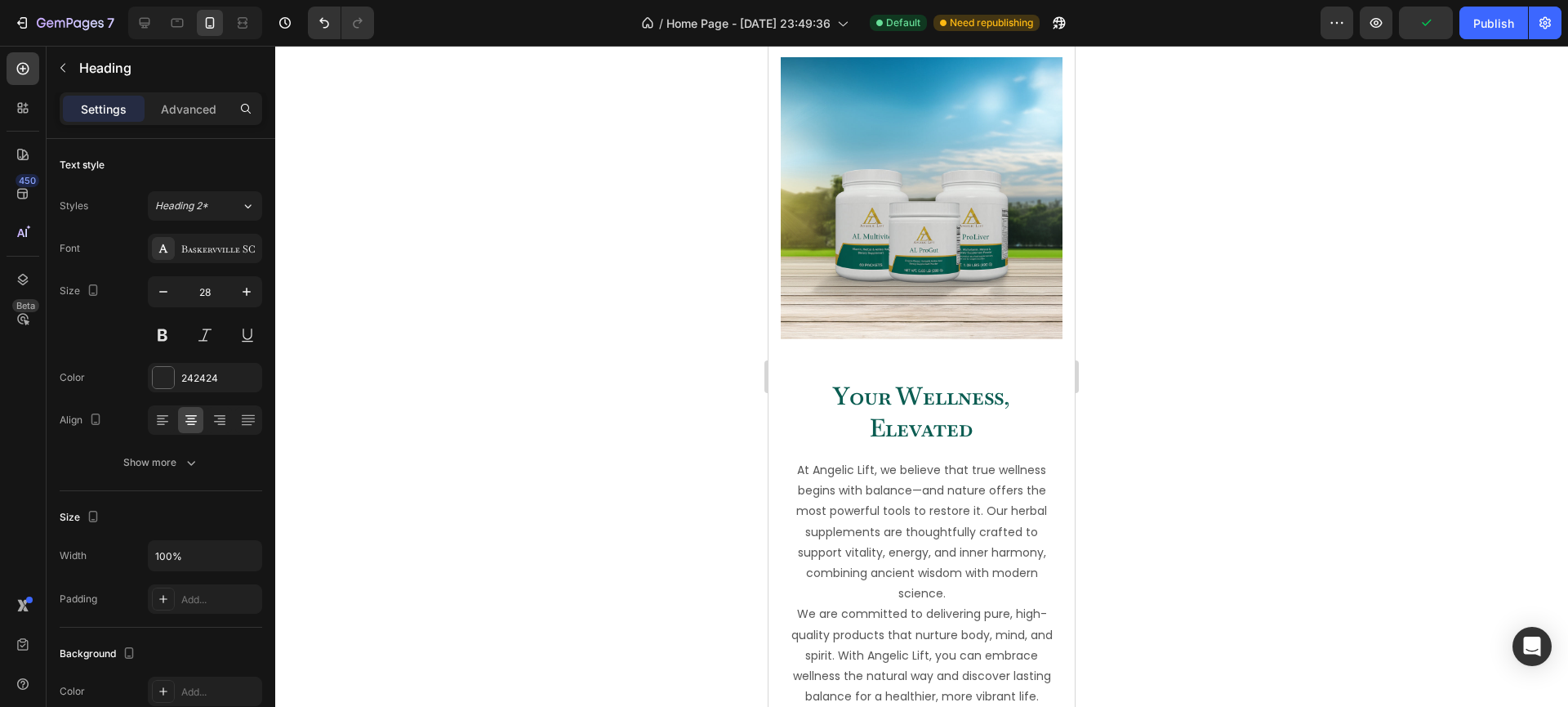
scroll to position [559, 0]
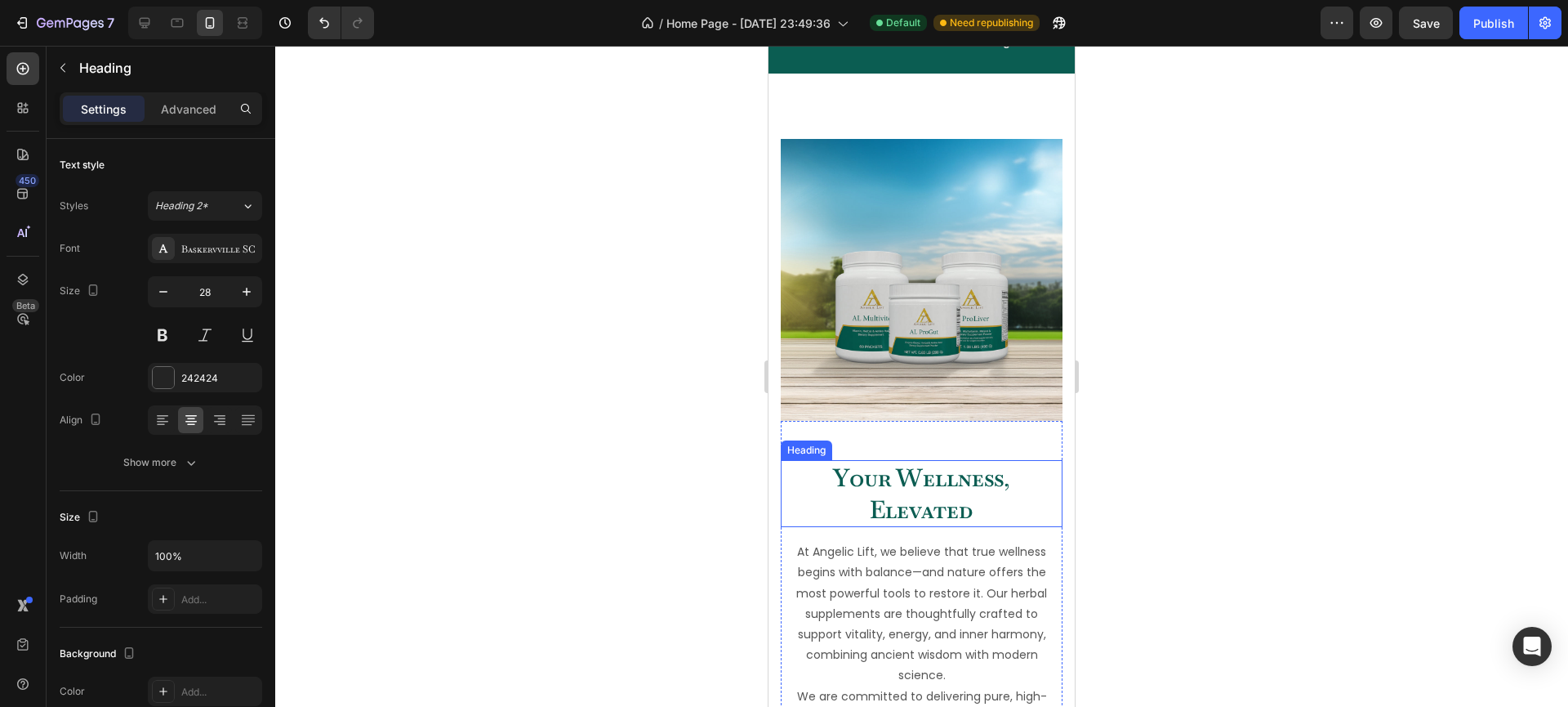
click at [899, 461] on h2 "Your Wellness, Elevated" at bounding box center [921, 493] width 282 height 67
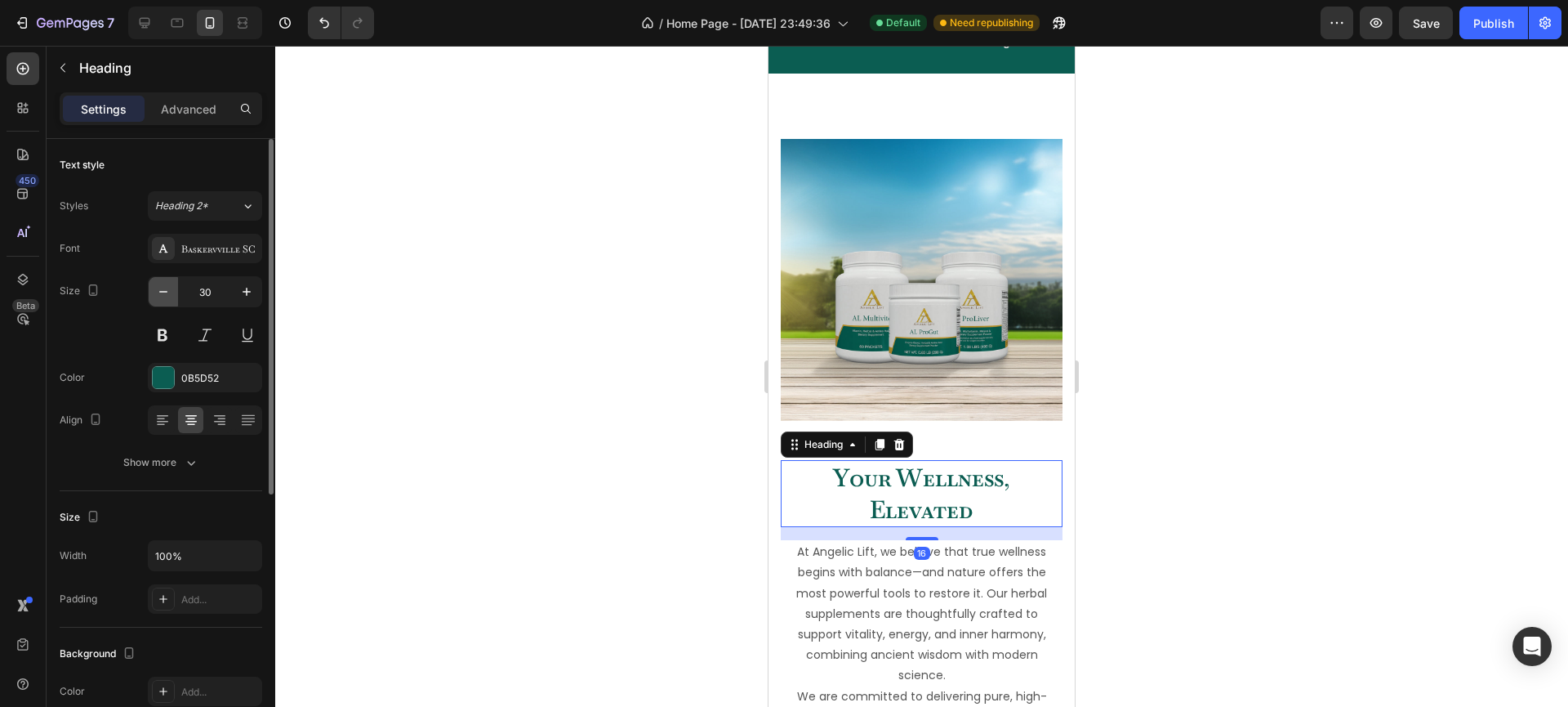
click at [165, 289] on icon "button" at bounding box center [162, 291] width 16 height 16
type input "28"
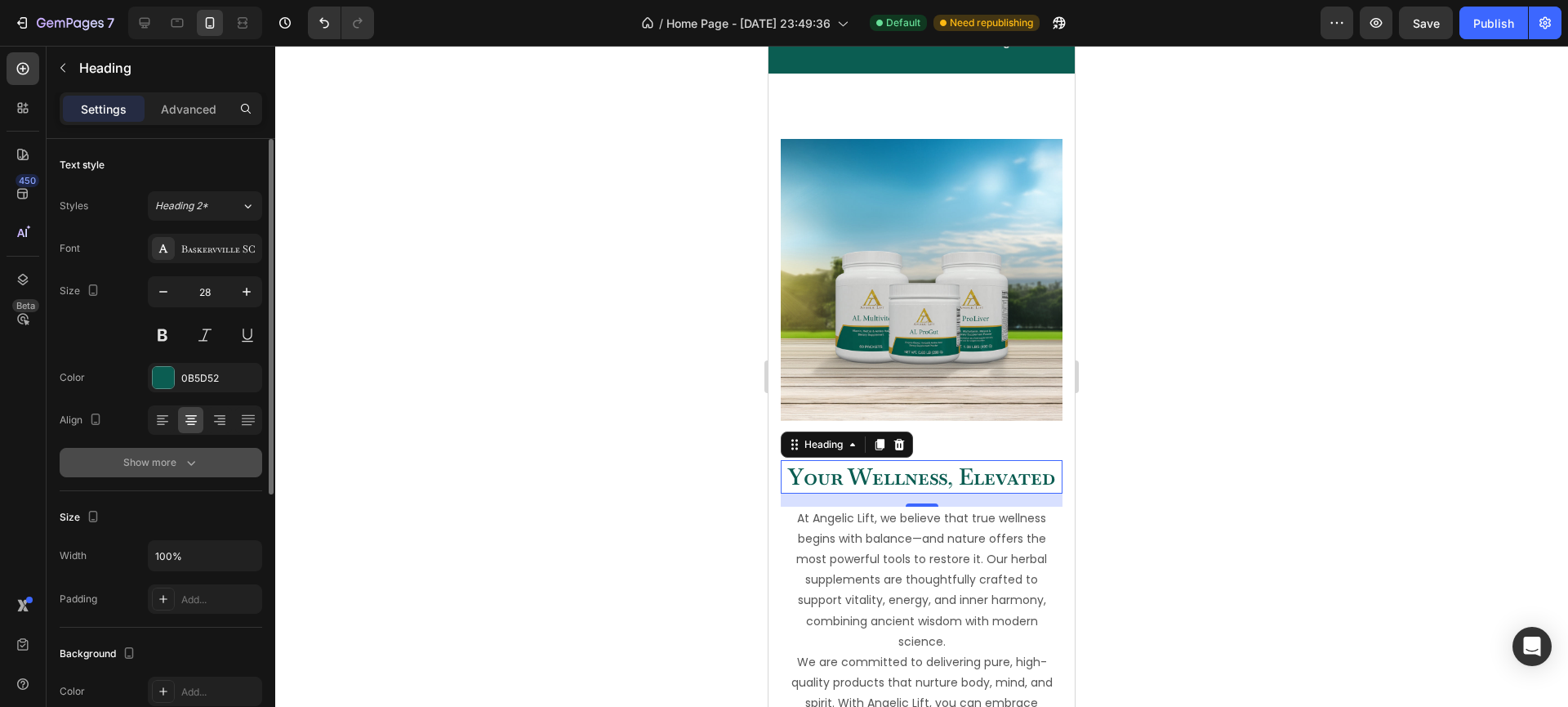
click at [210, 462] on button "Show more" at bounding box center [160, 462] width 202 height 30
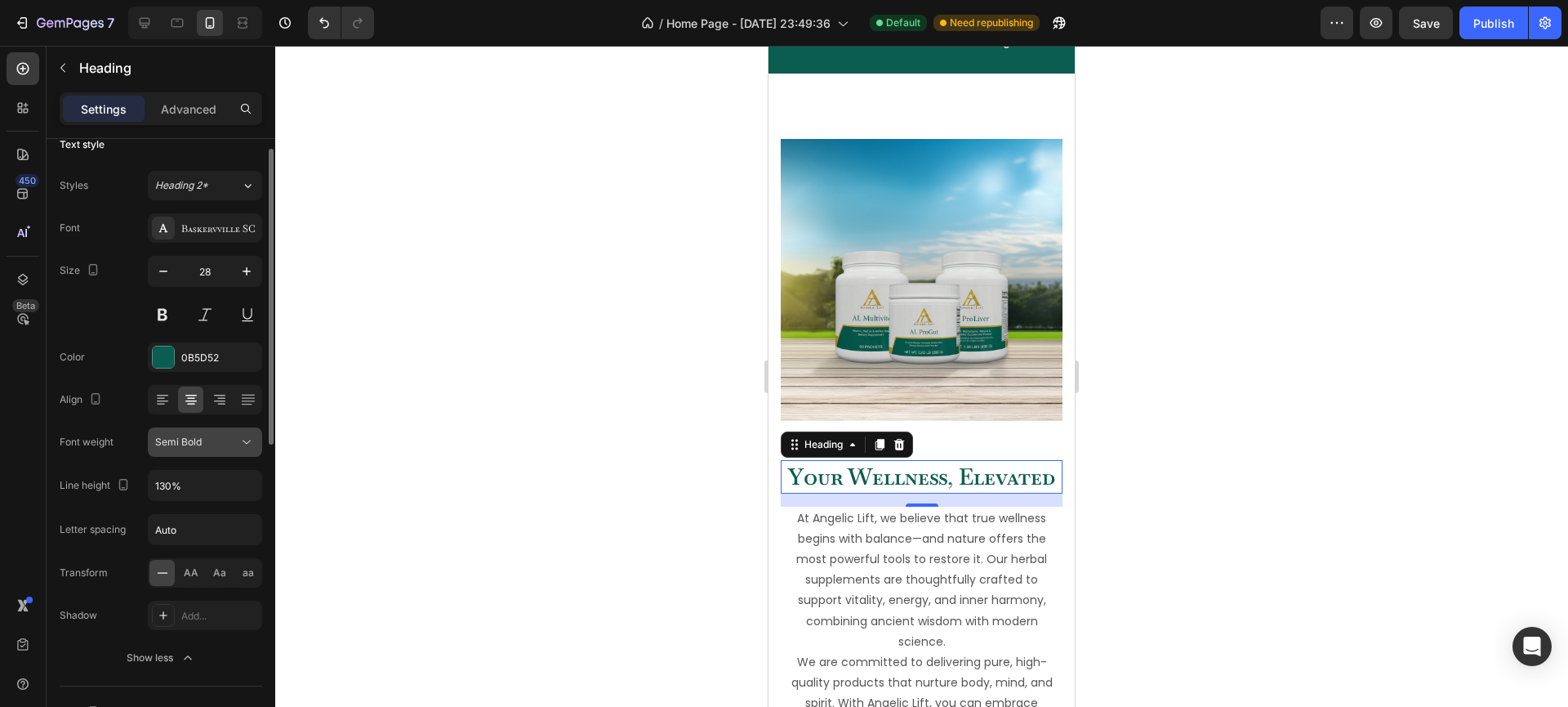
scroll to position [31, 0]
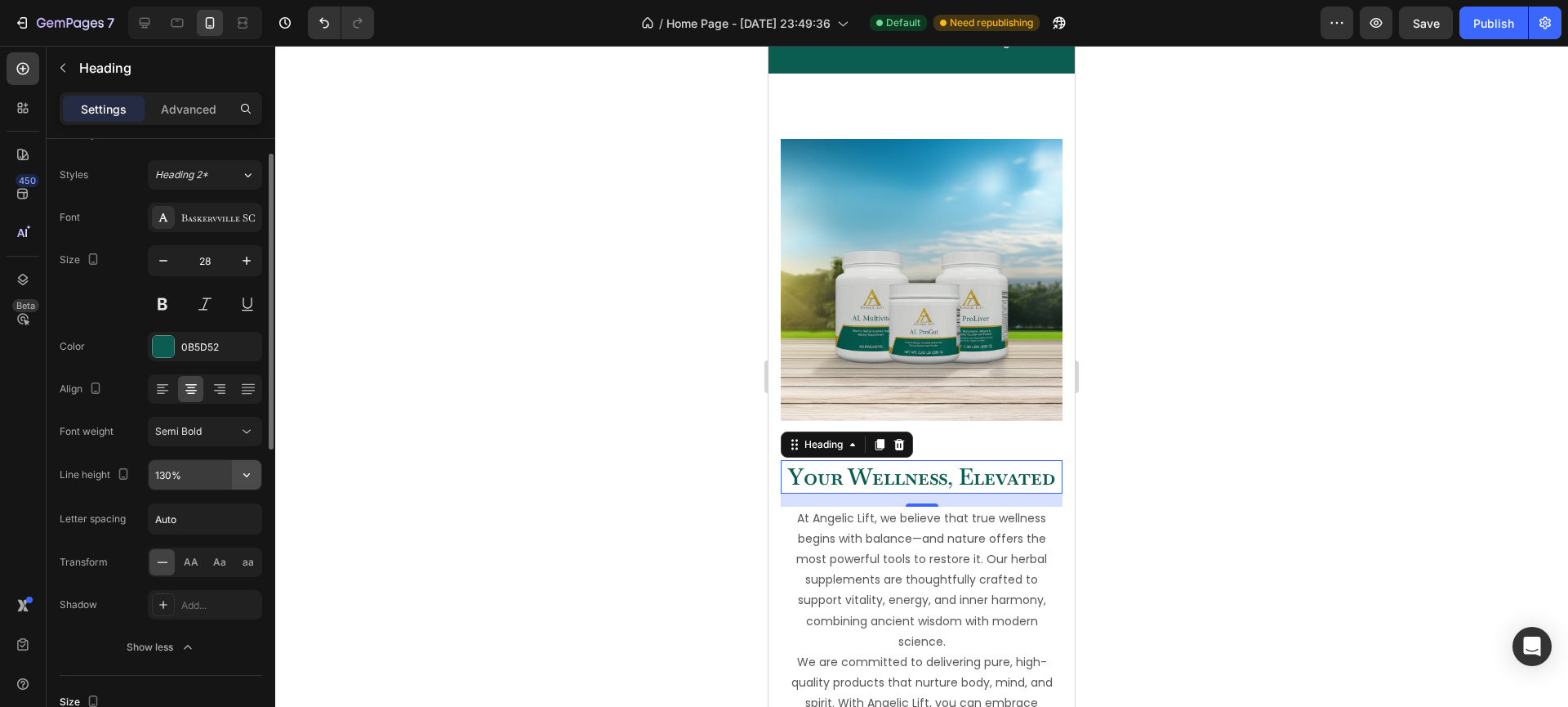
click at [244, 475] on icon "button" at bounding box center [246, 474] width 16 height 16
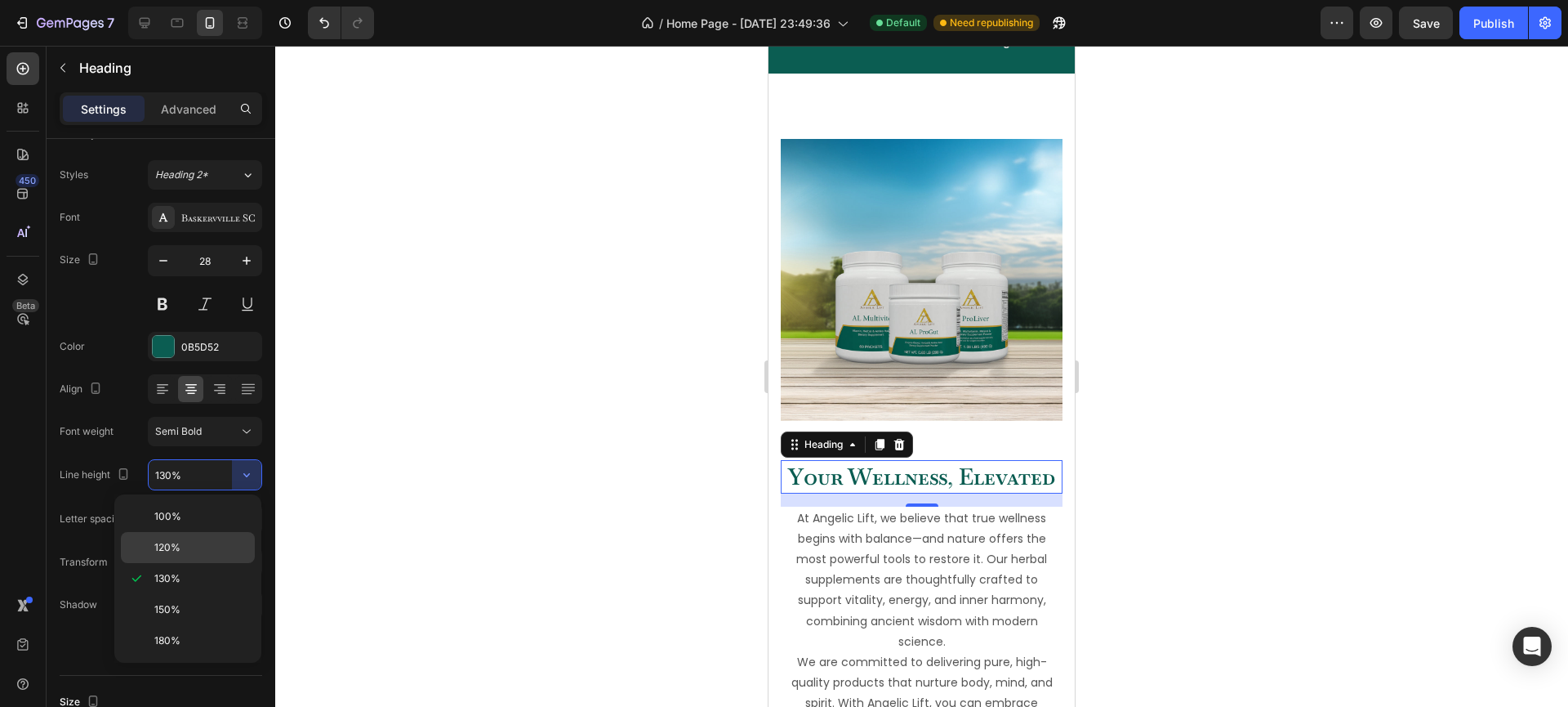
click at [203, 540] on p "120%" at bounding box center [201, 546] width 93 height 14
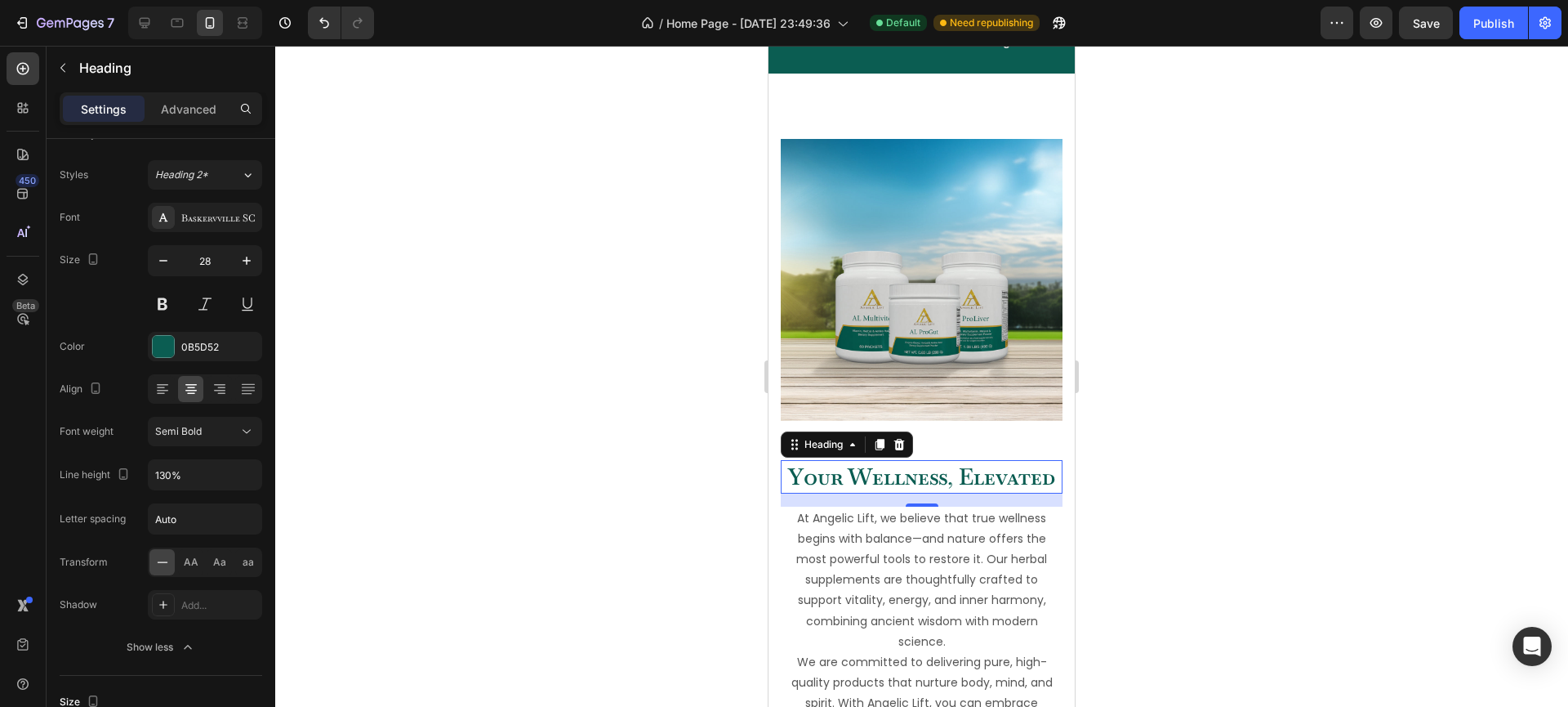
type input "120%"
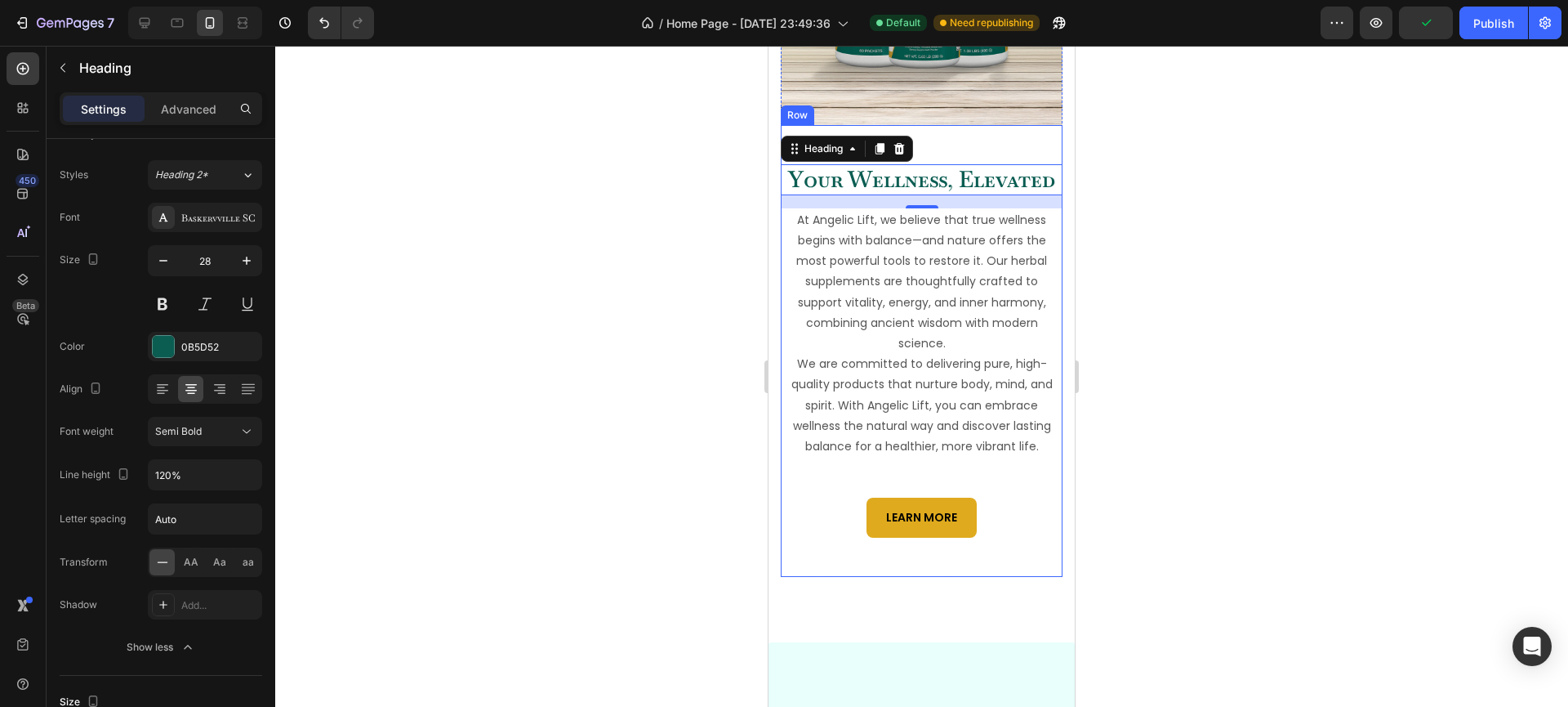
scroll to position [1158, 0]
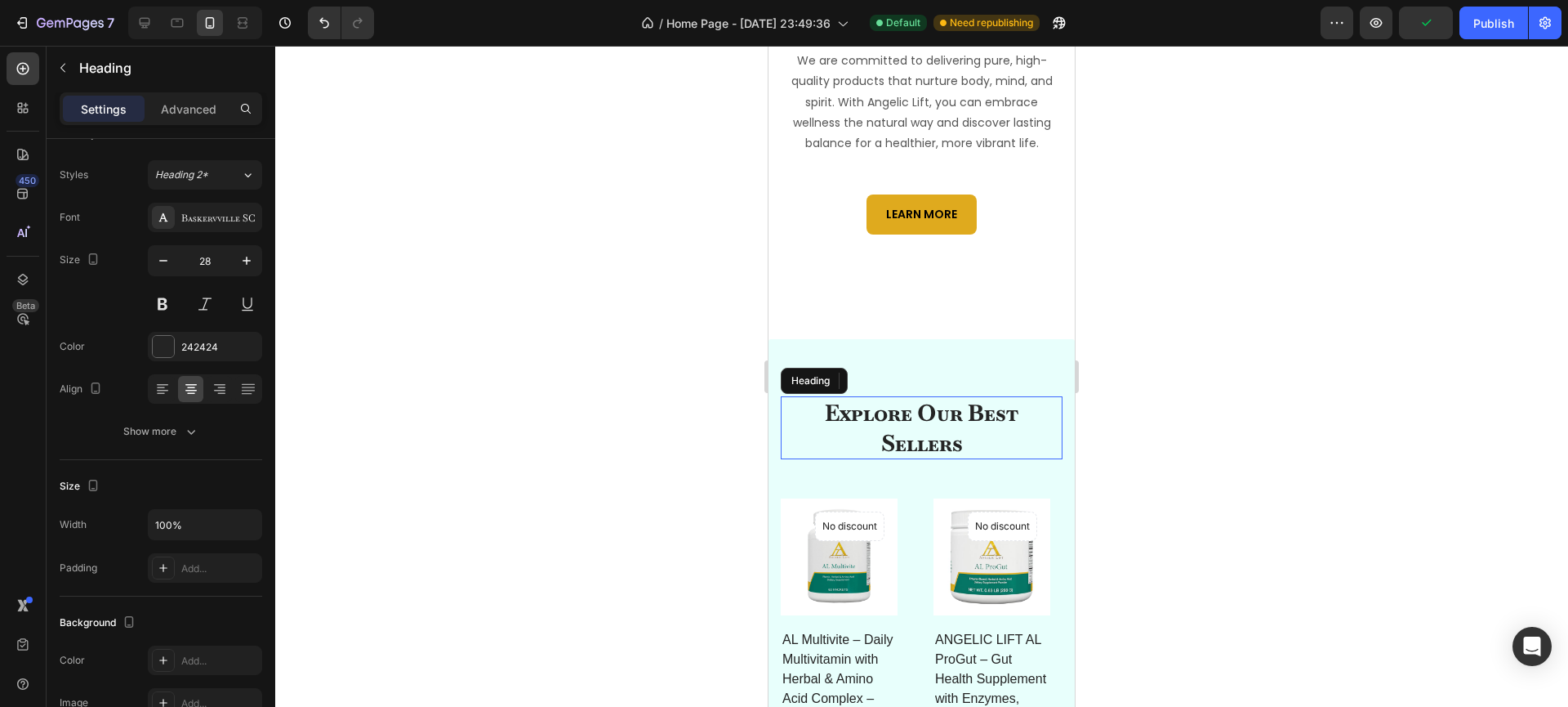
click at [903, 458] on h2 "Explore Our Best Sellers" at bounding box center [921, 428] width 282 height 63
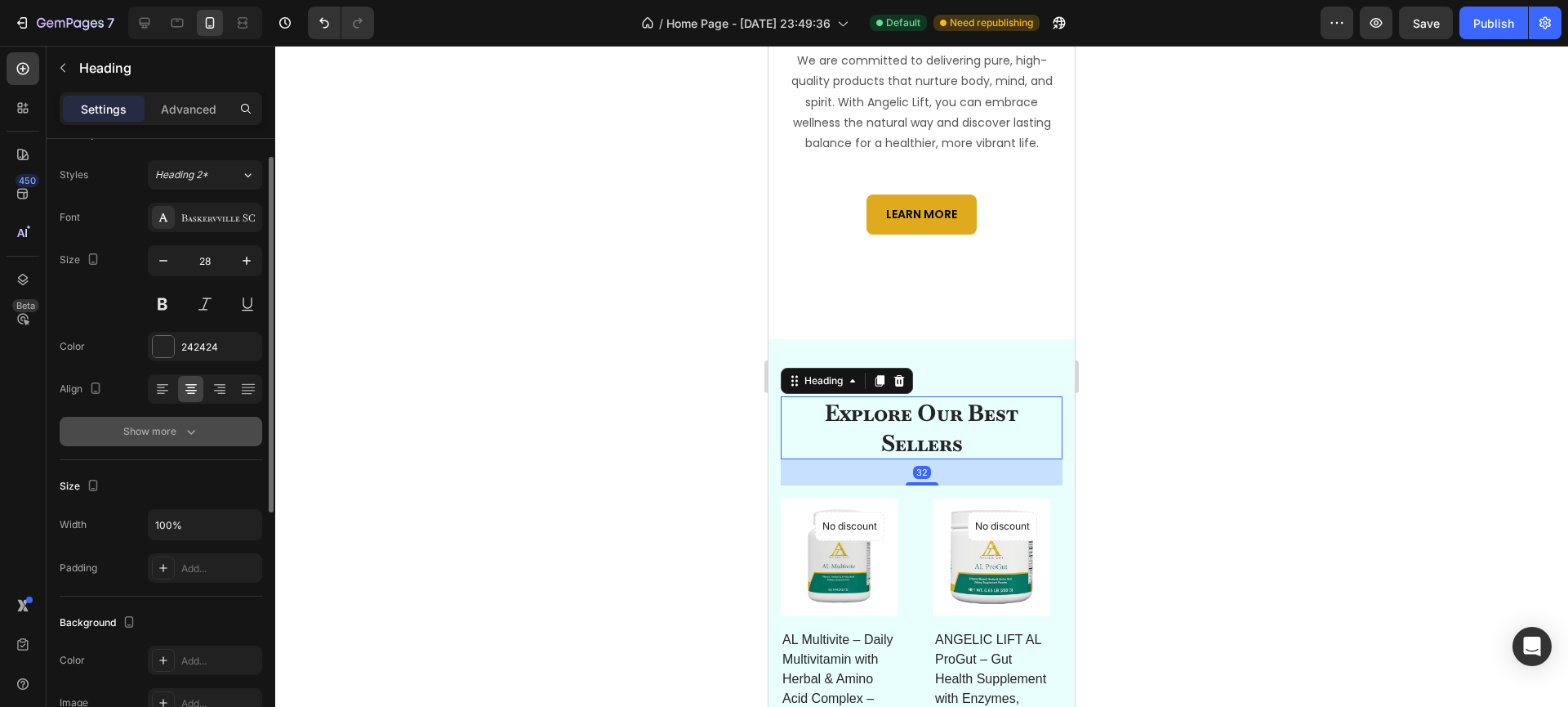
click at [186, 425] on icon "button" at bounding box center [191, 431] width 16 height 16
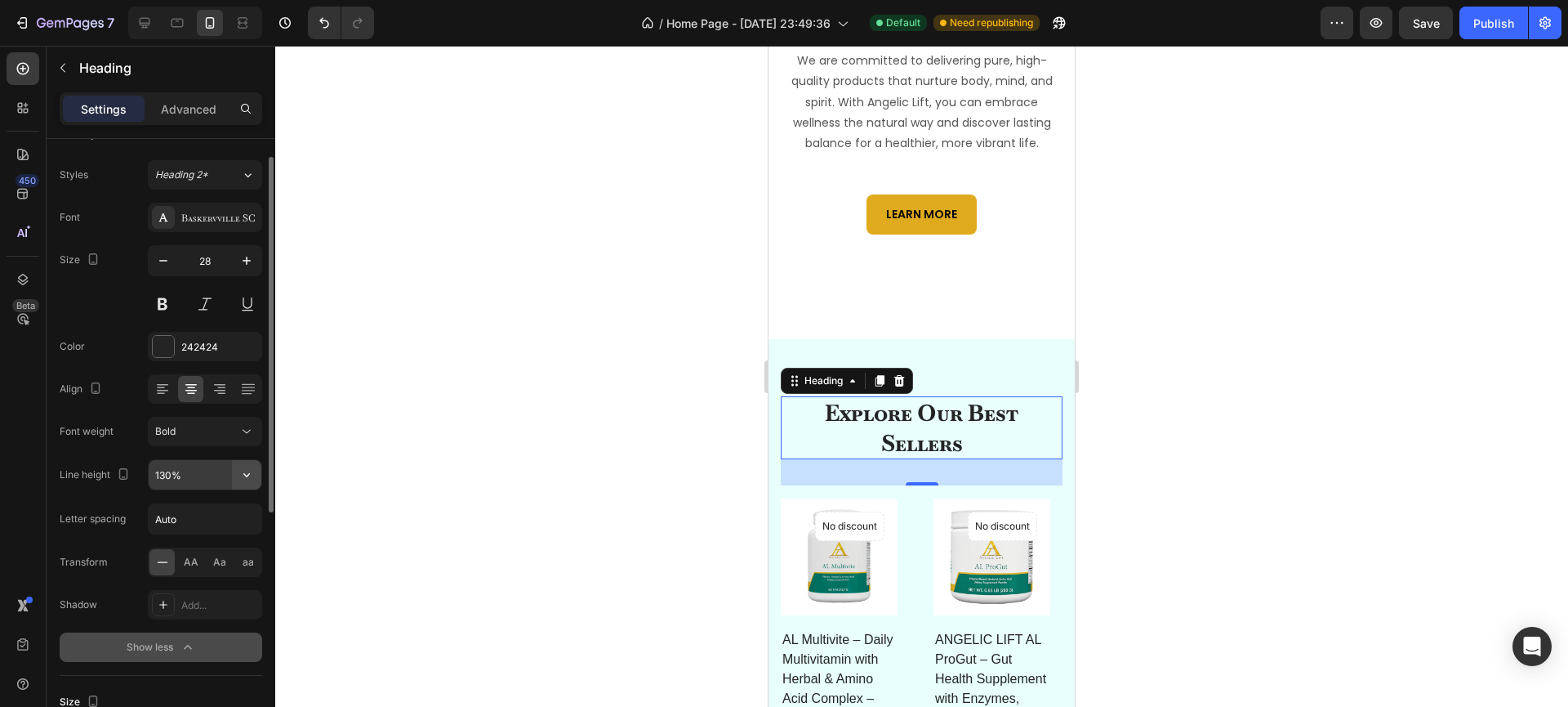
click at [243, 475] on icon "button" at bounding box center [246, 474] width 16 height 16
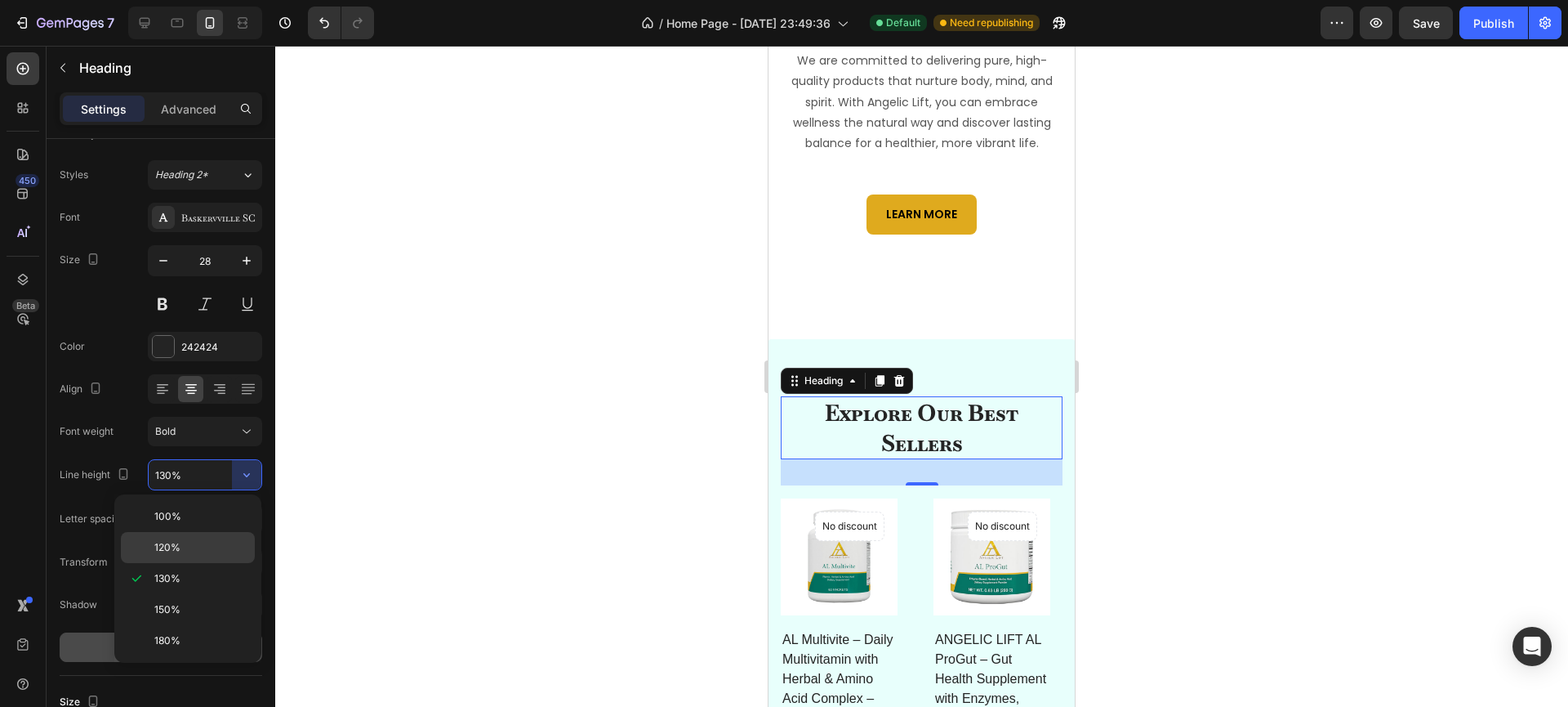
click at [205, 540] on p "120%" at bounding box center [201, 546] width 93 height 14
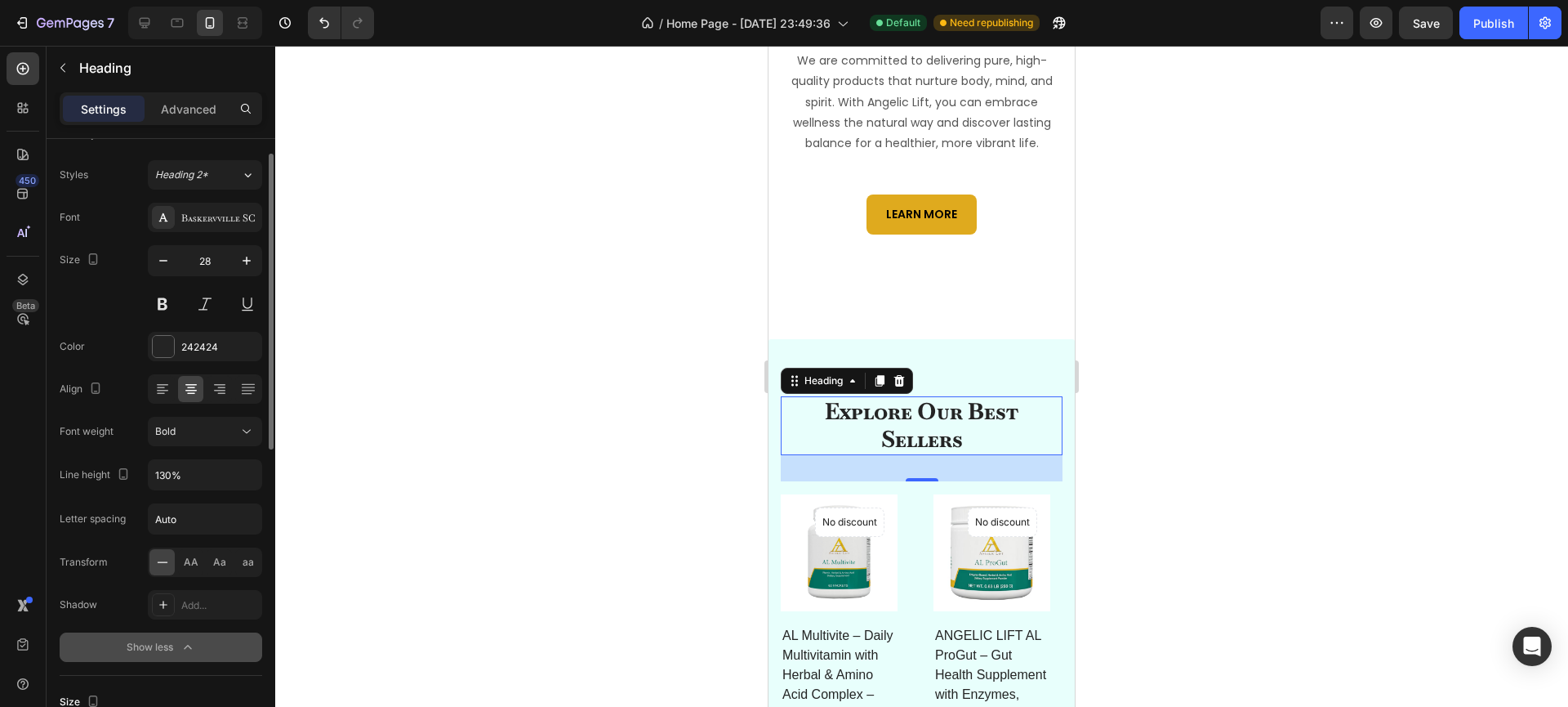
type input "120%"
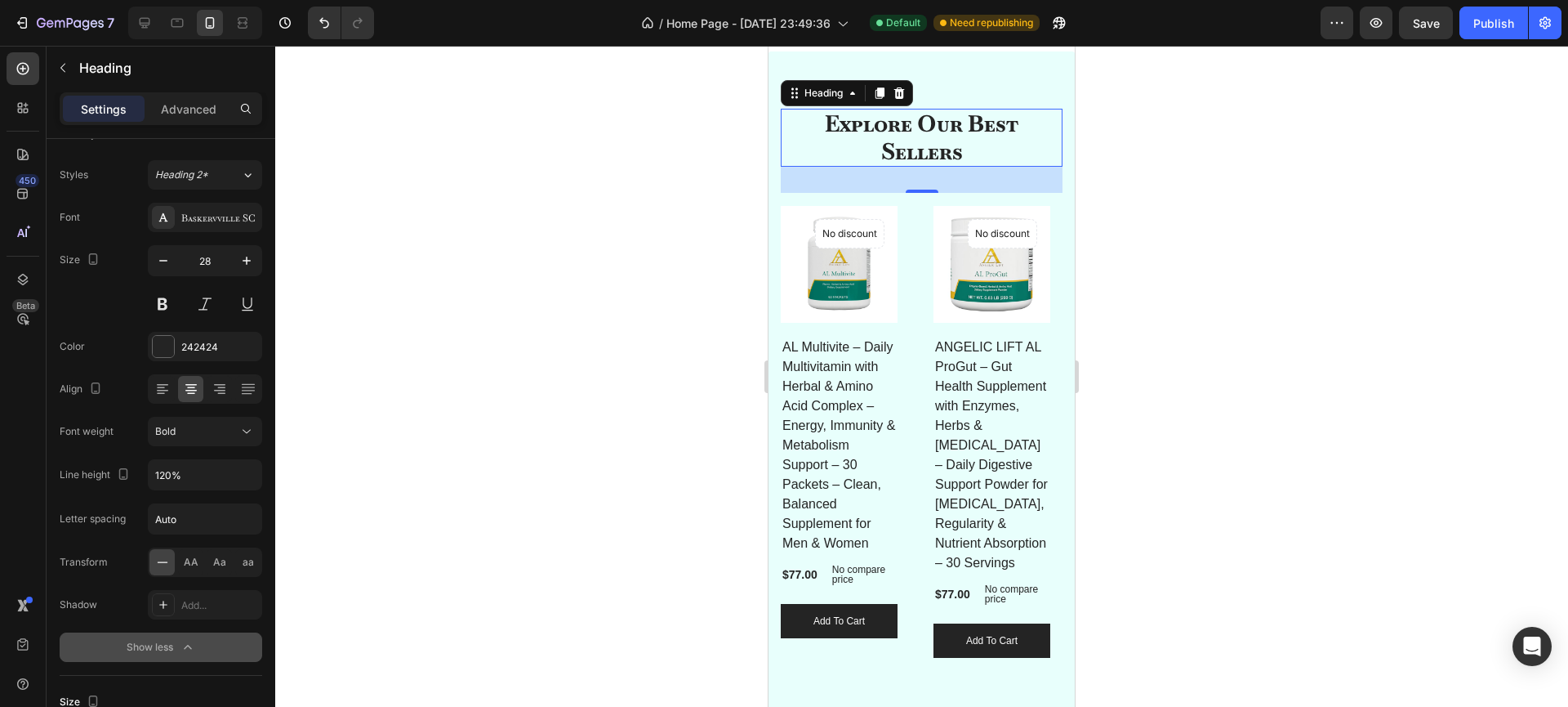
scroll to position [1893, 0]
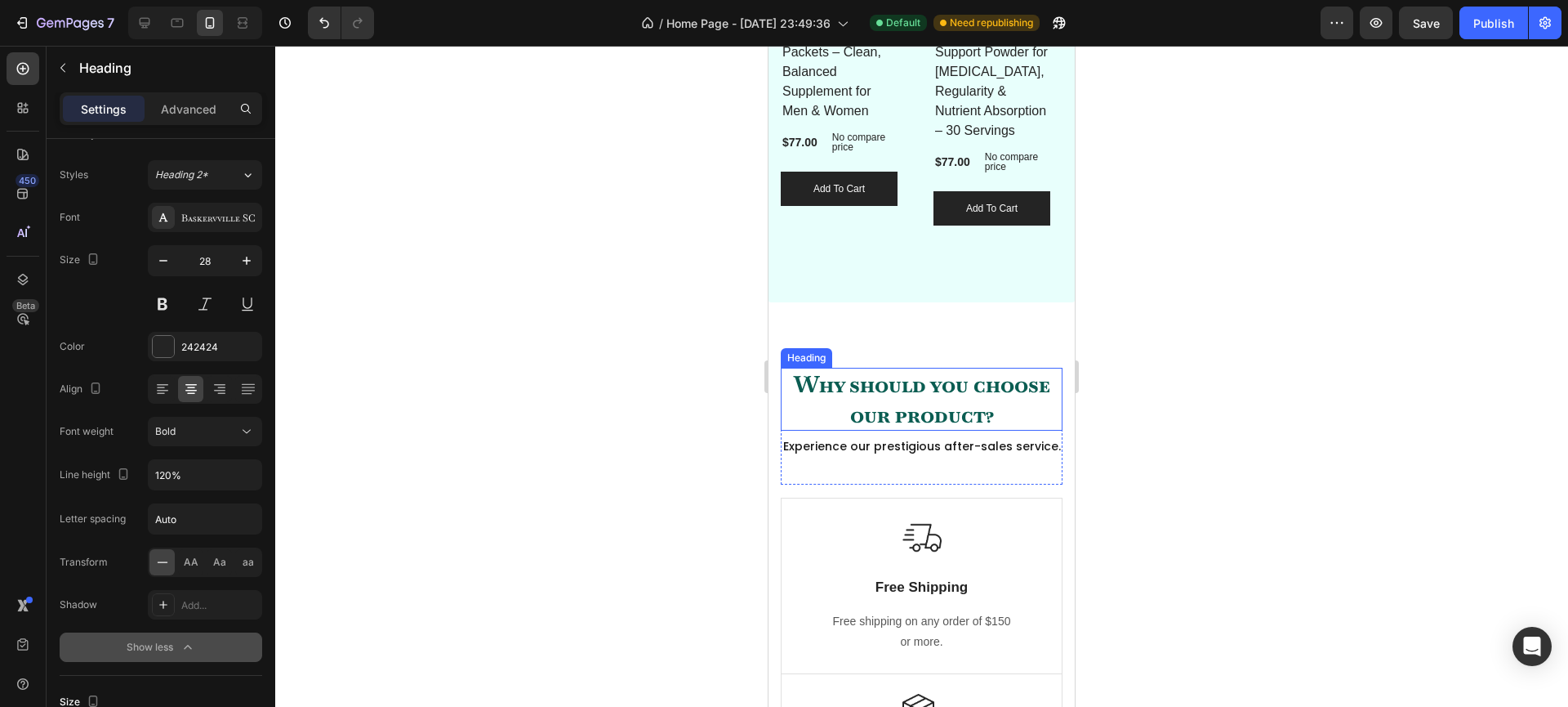
click at [875, 376] on p "Why should you choose our product?" at bounding box center [922, 398] width 279 height 59
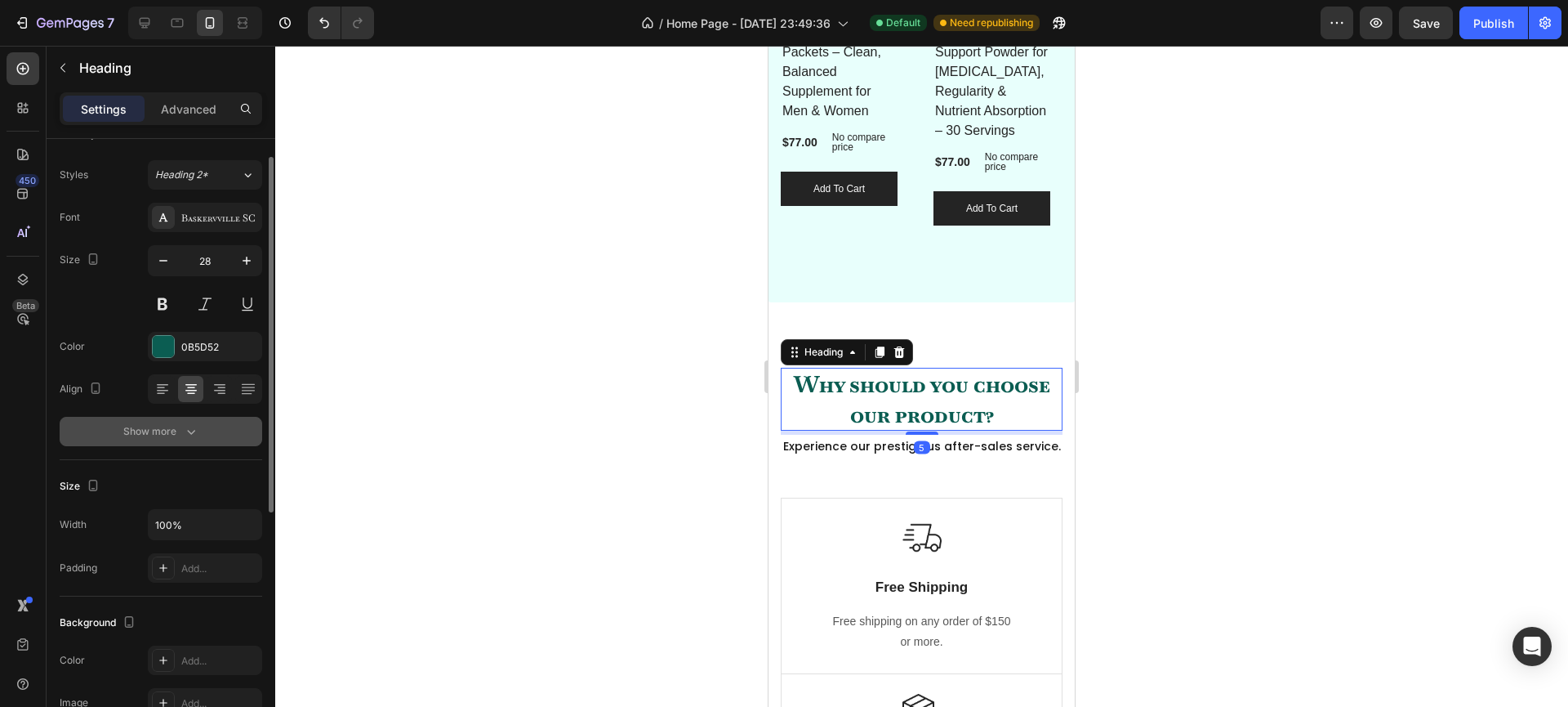
click at [195, 423] on icon "button" at bounding box center [191, 431] width 16 height 16
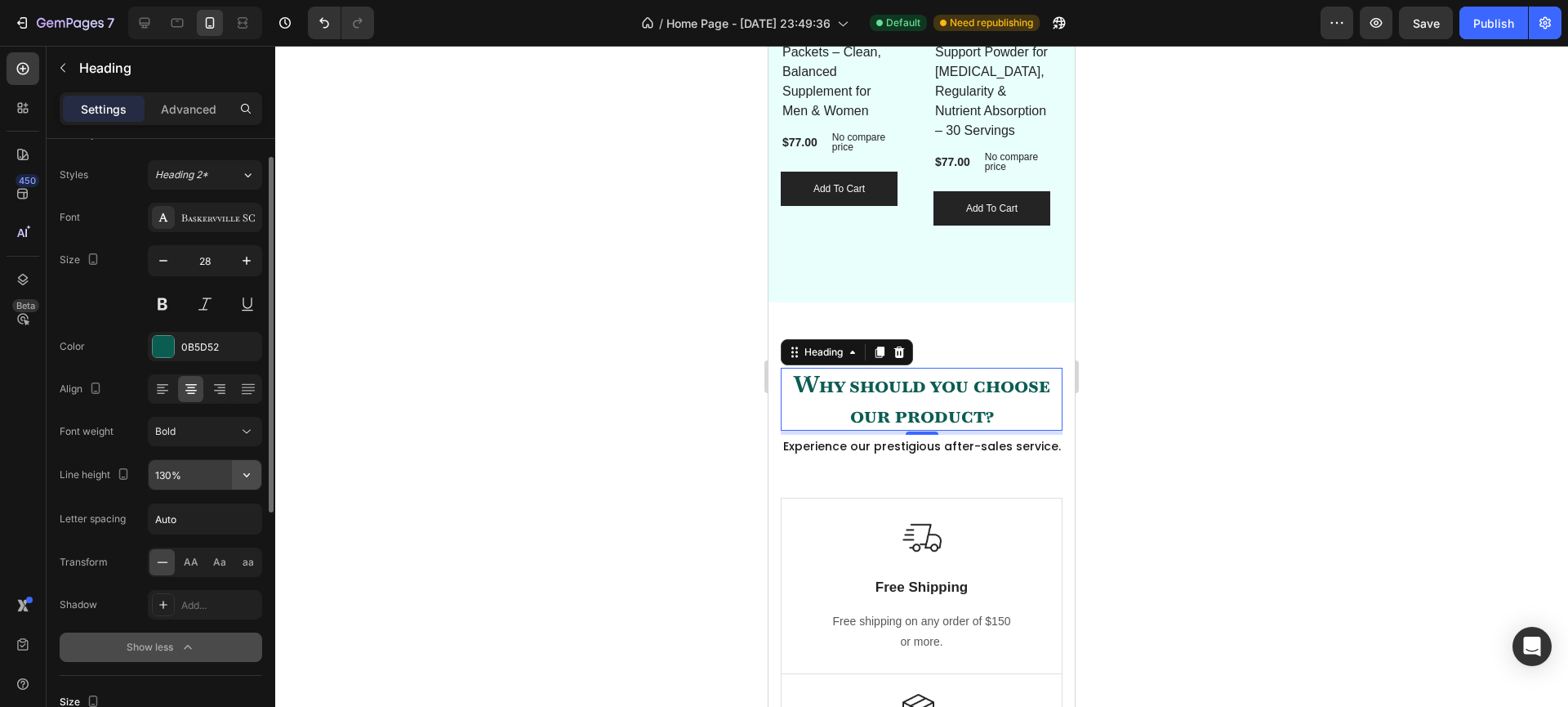
click at [245, 472] on icon "button" at bounding box center [246, 474] width 16 height 16
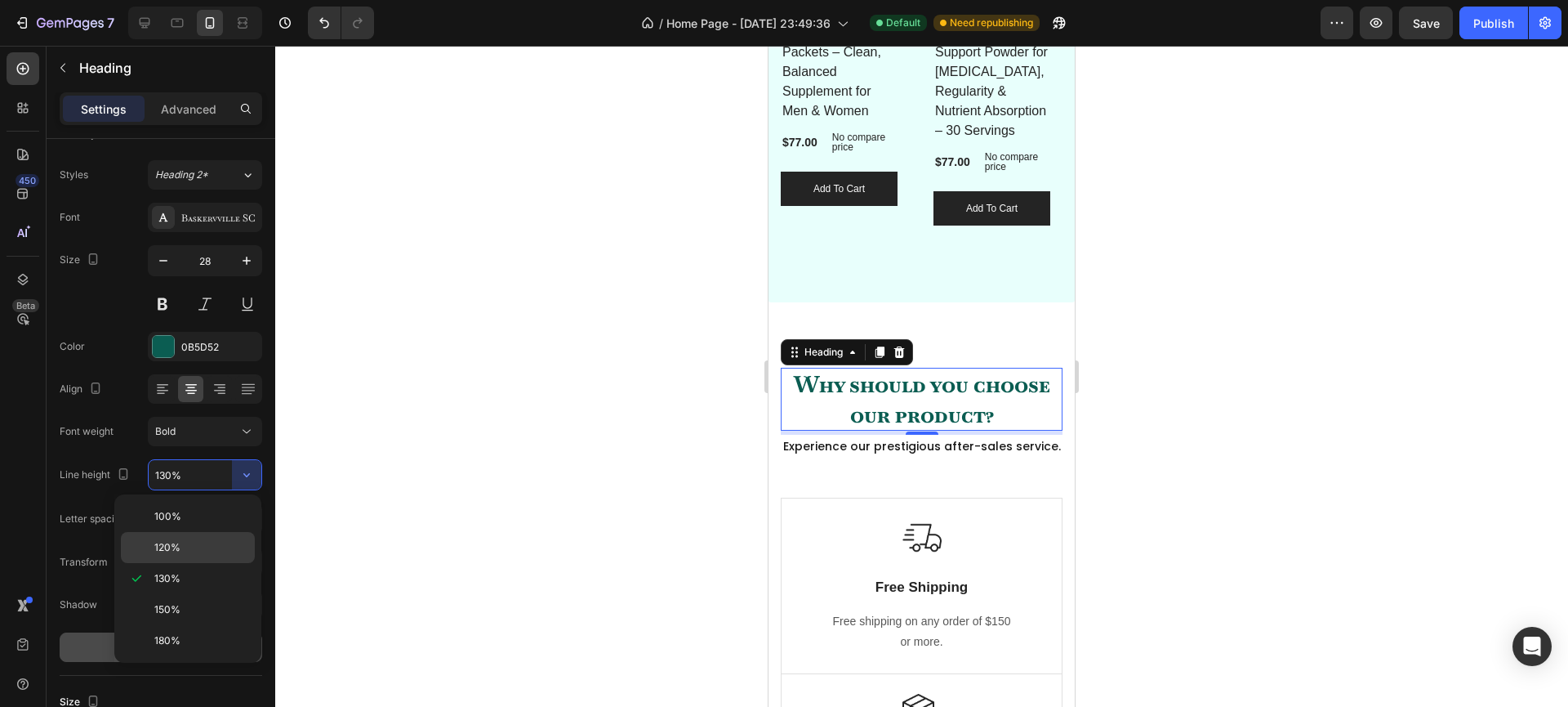
click at [185, 539] on div "120%" at bounding box center [188, 547] width 134 height 31
type input "120%"
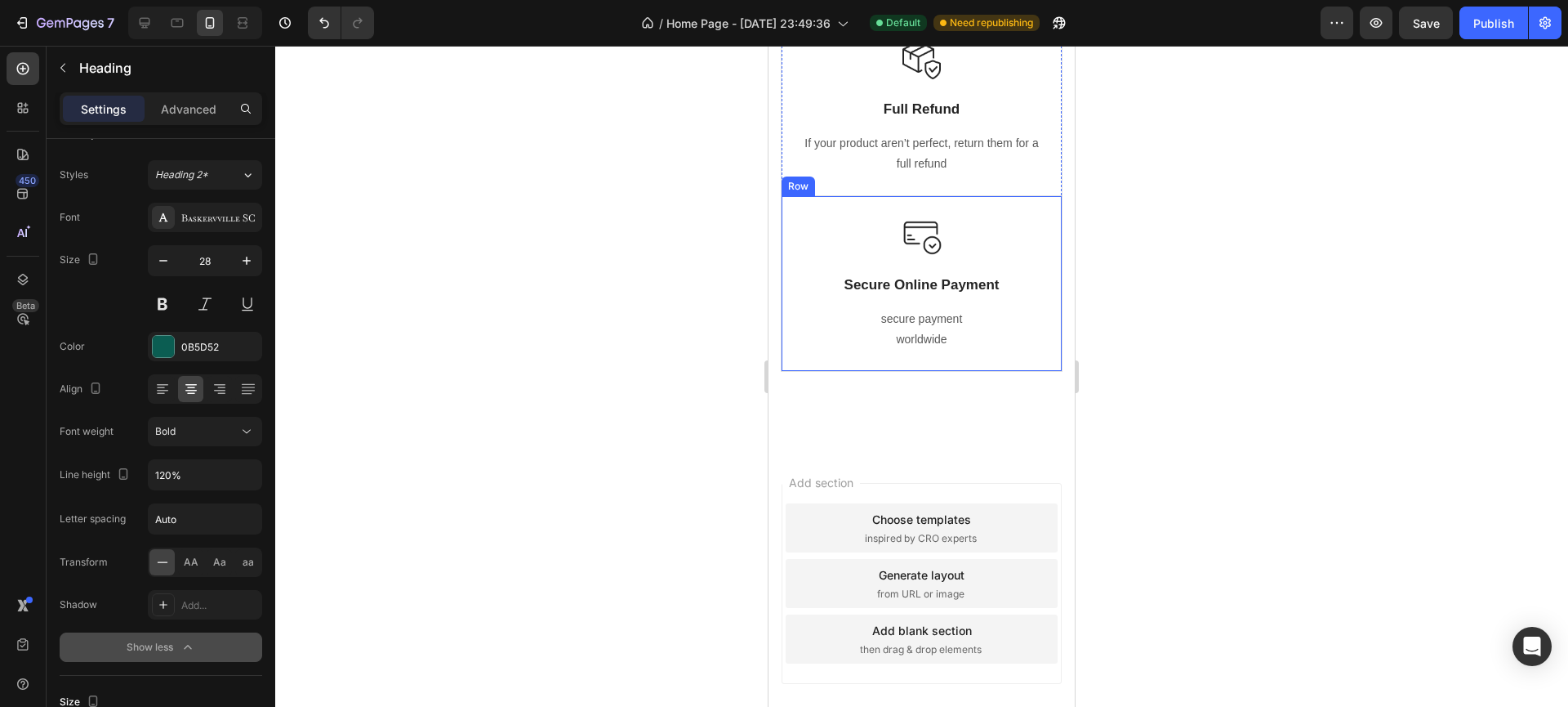
scroll to position [2612, 0]
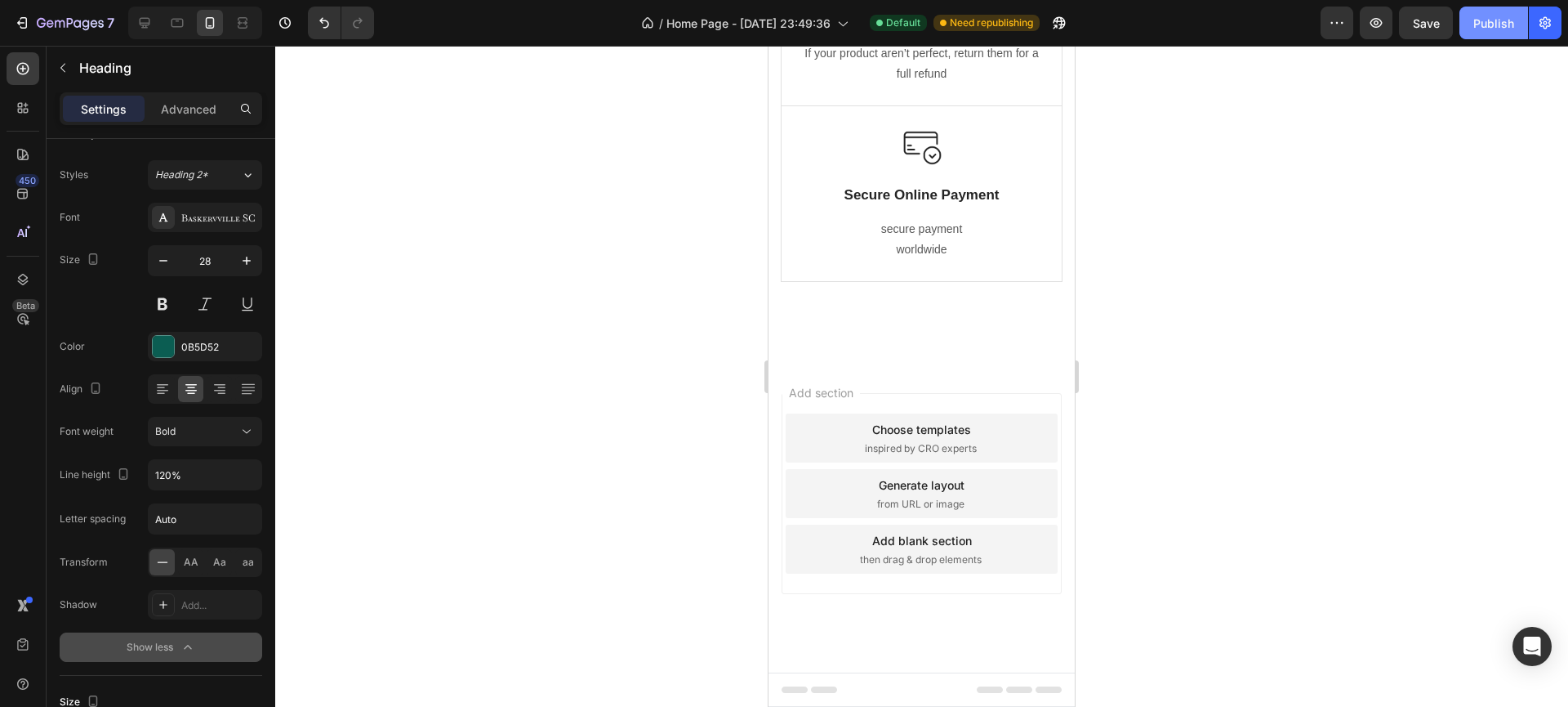
click at [1496, 30] on div "Publish" at bounding box center [1494, 23] width 41 height 17
click at [154, 29] on div at bounding box center [144, 22] width 26 height 26
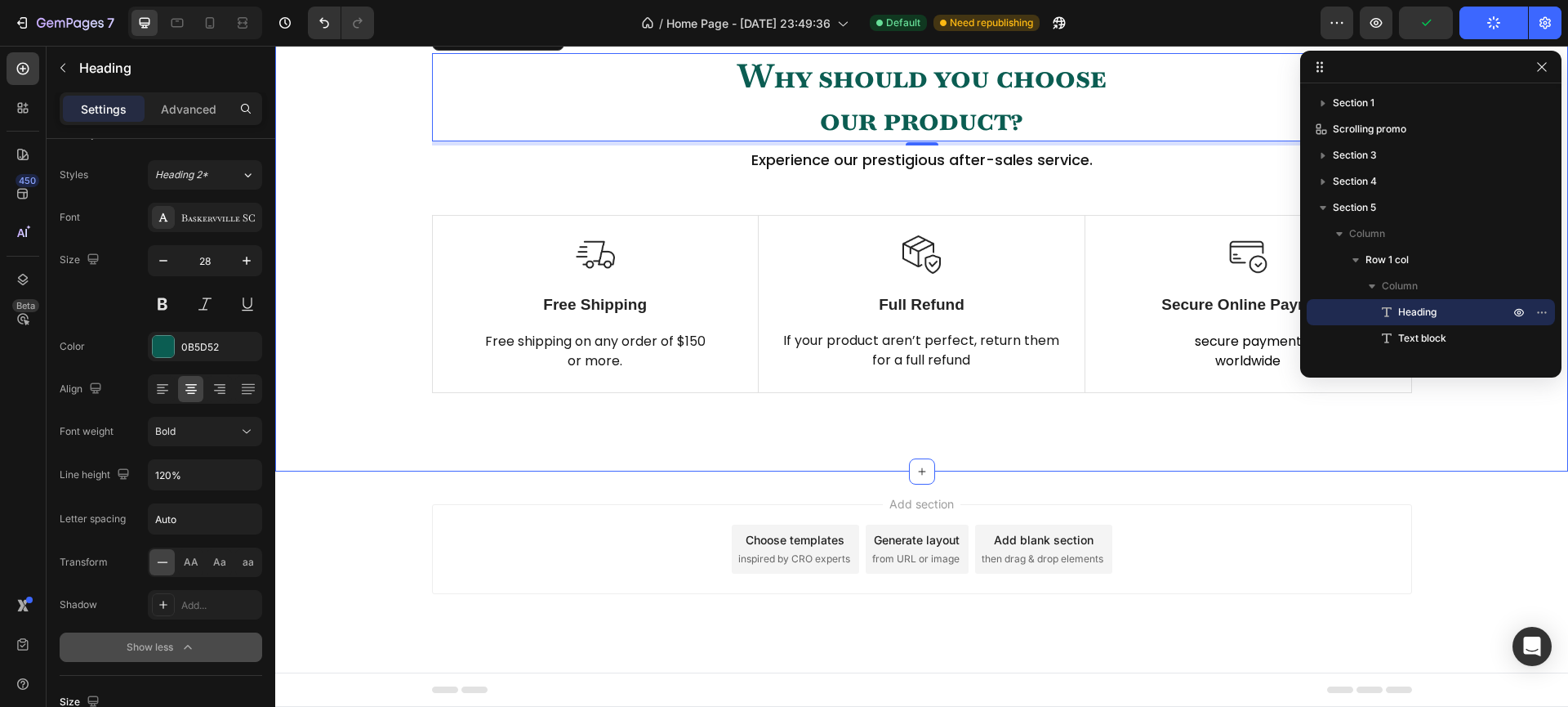
type input "40"
type input "130%"
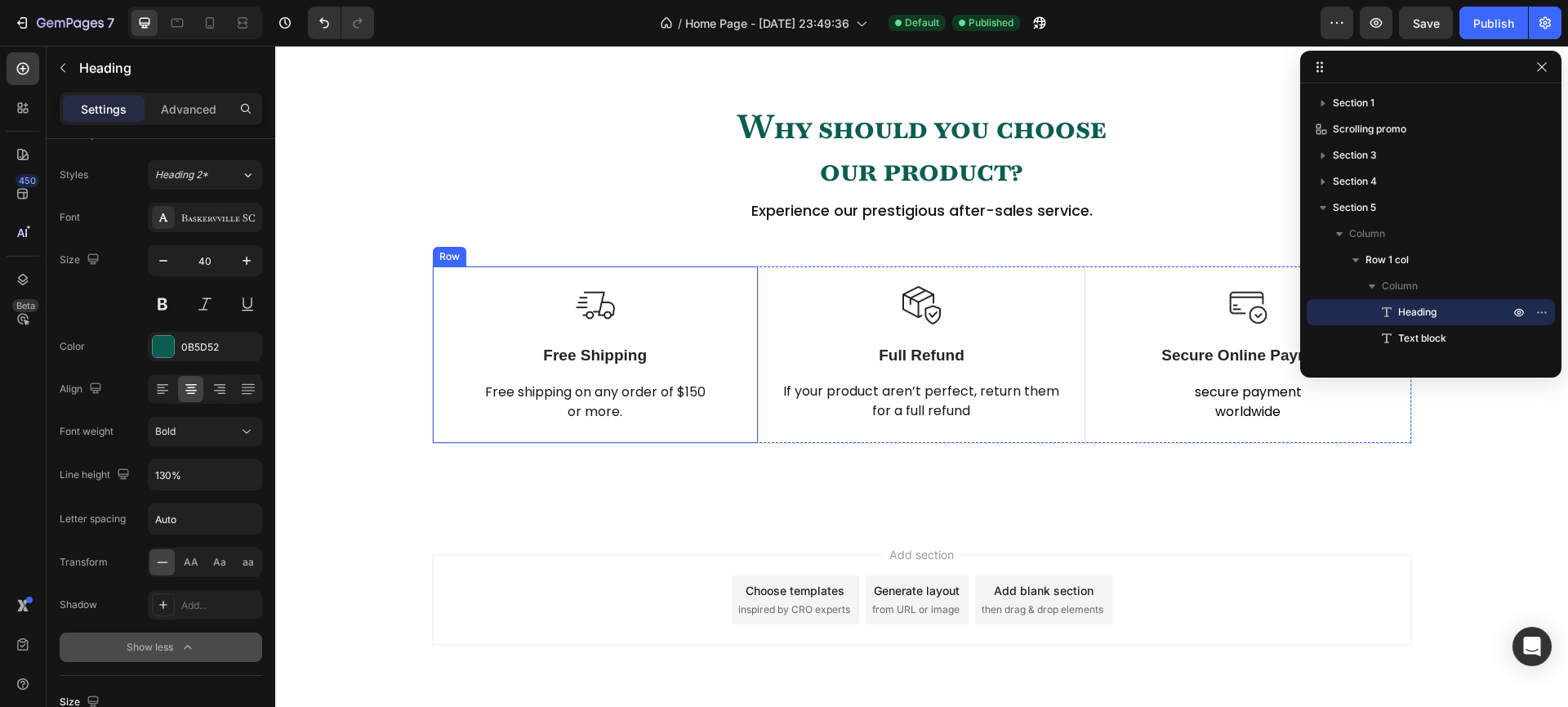
scroll to position [845, 0]
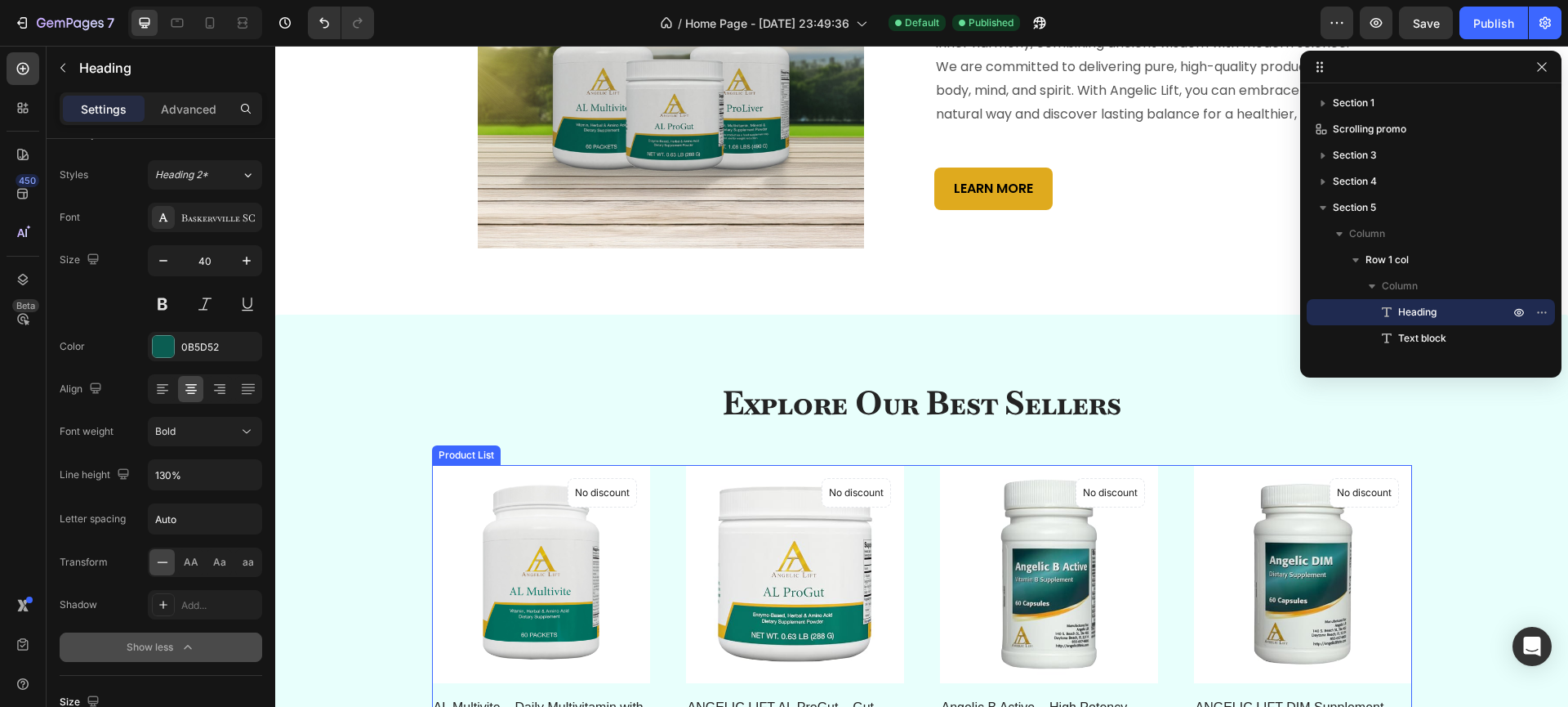
click at [657, 560] on div "(P) Images No discount Not be displayed when published Product Badge Row AL Mul…" at bounding box center [922, 639] width 980 height 349
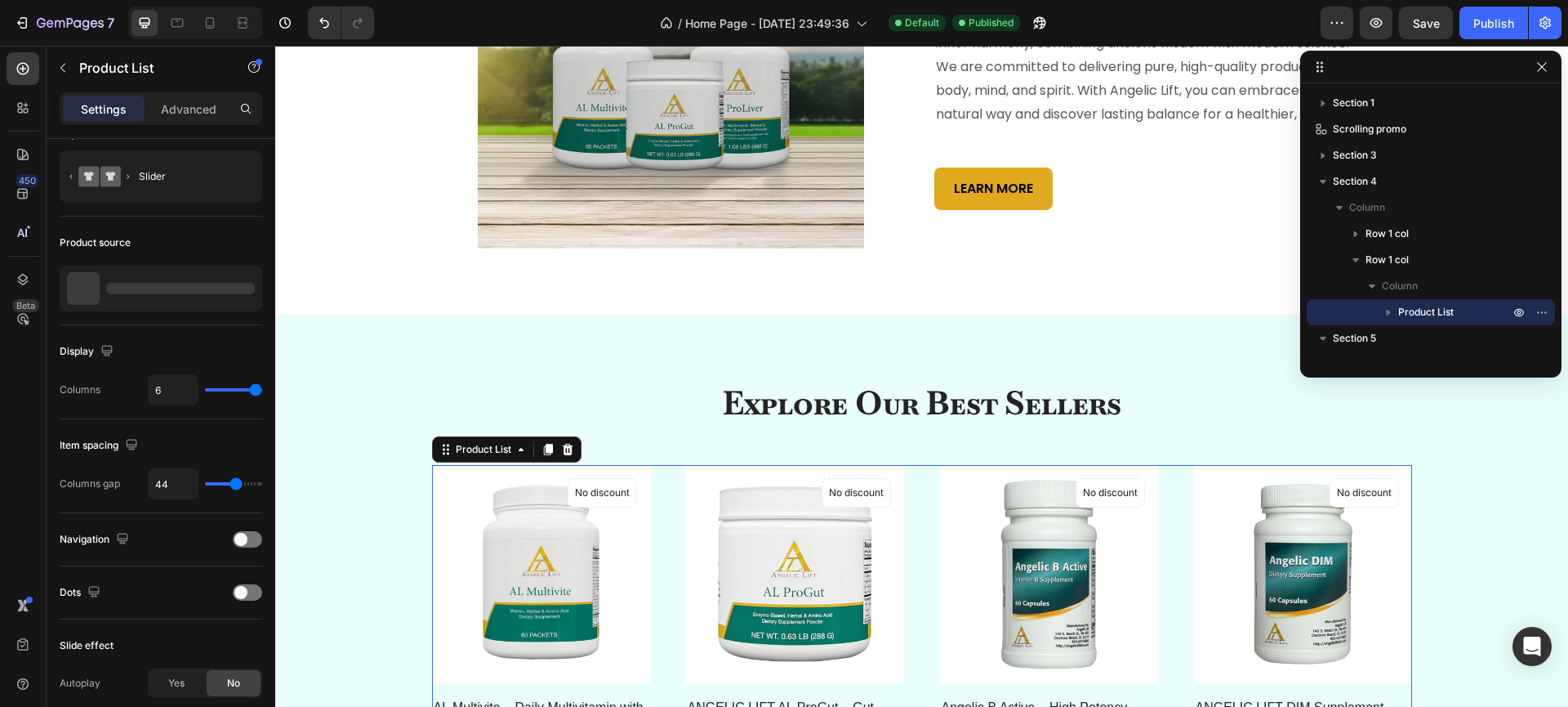
scroll to position [0, 0]
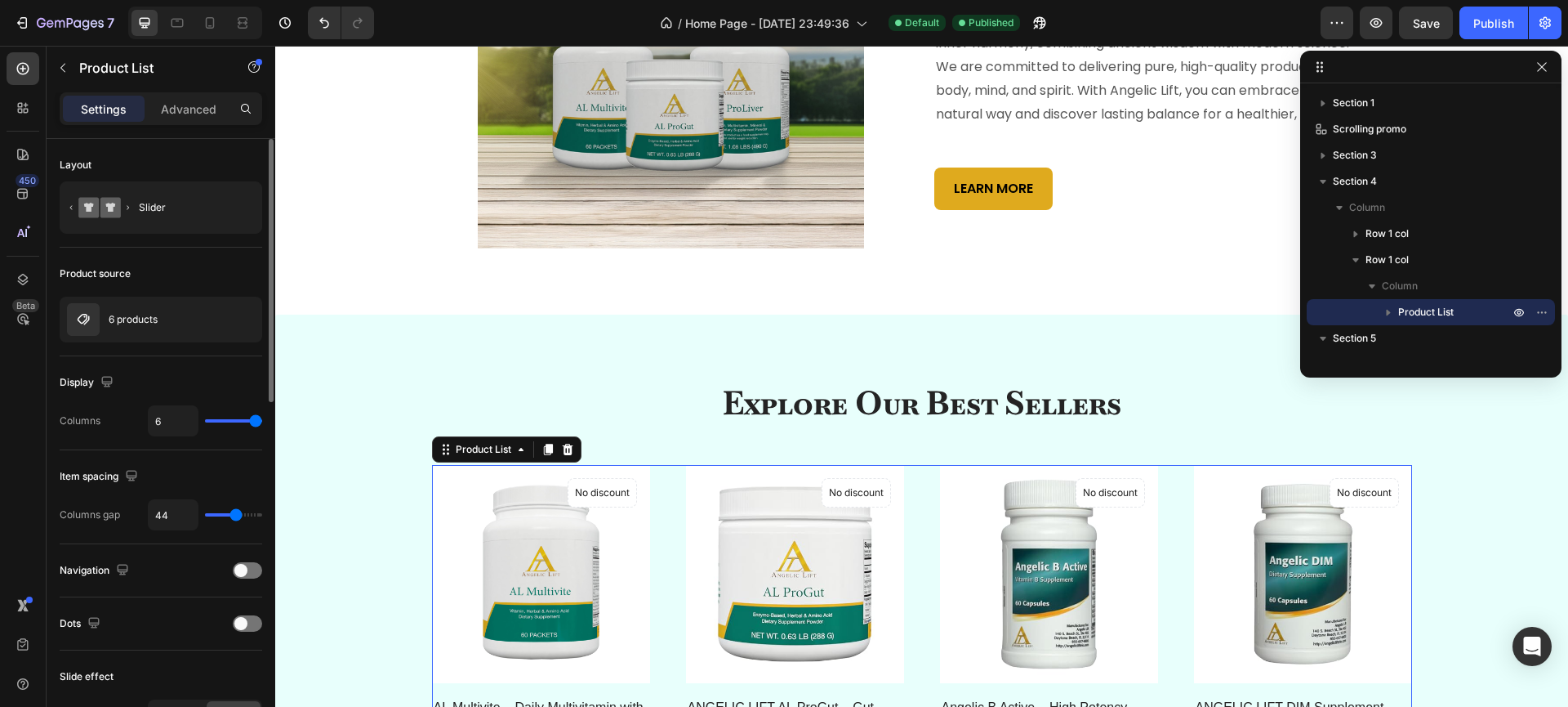
type input "5"
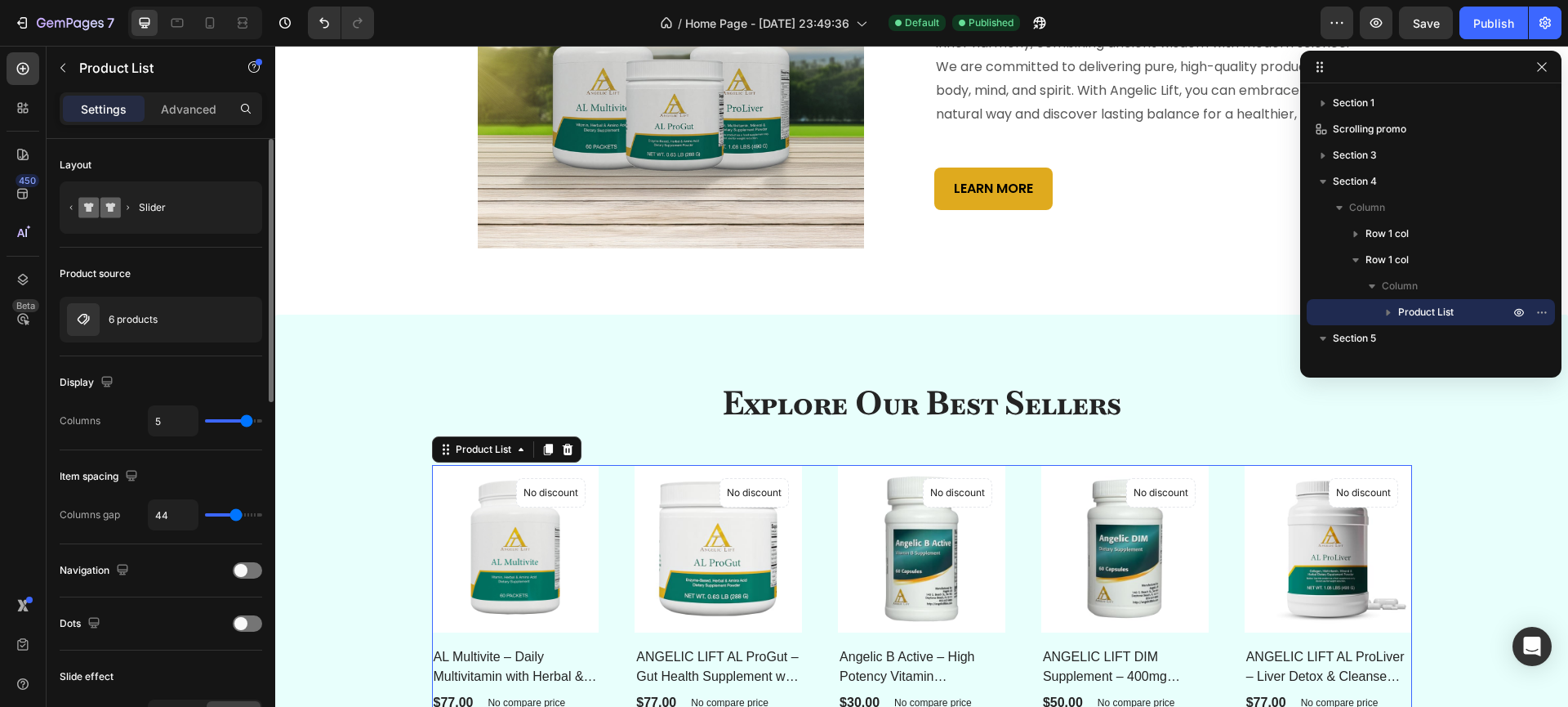
type input "4"
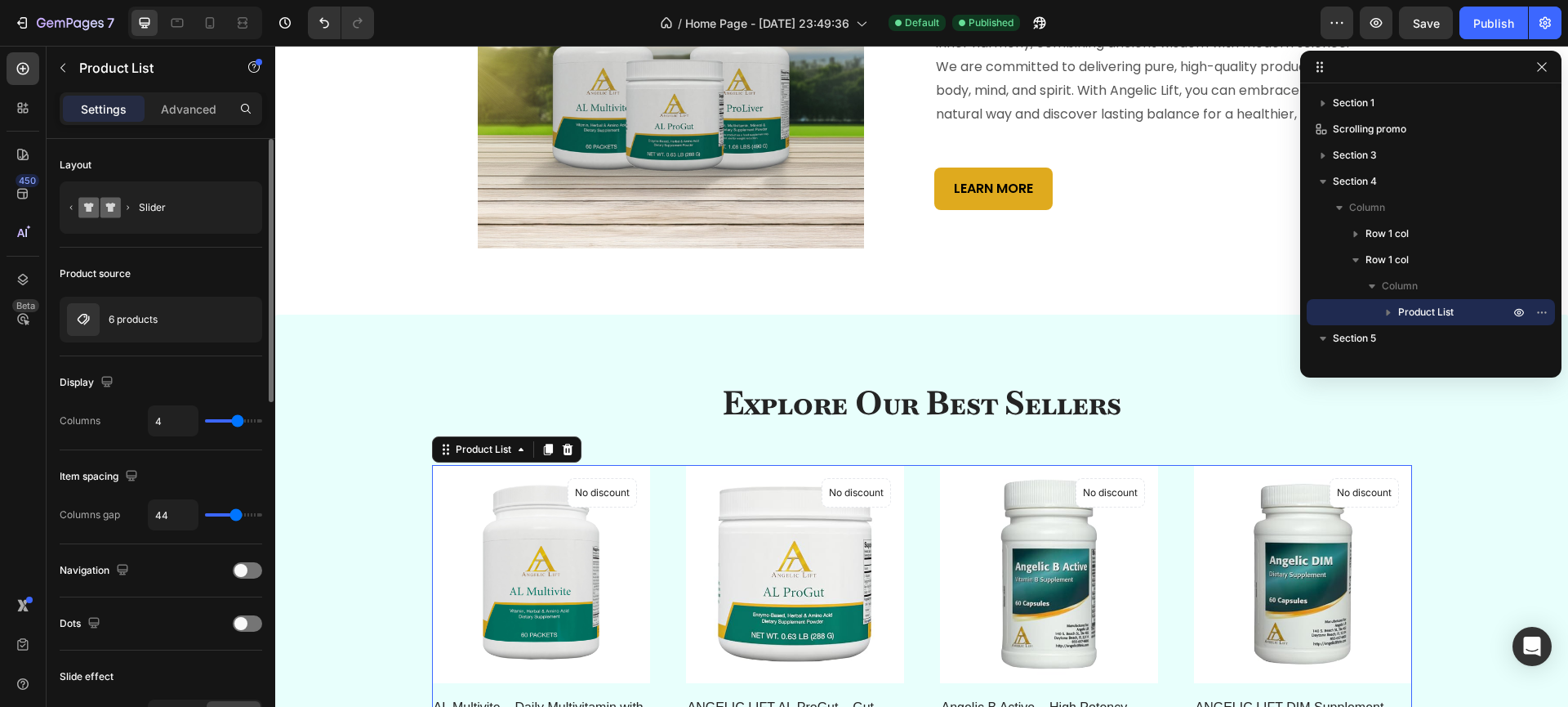
drag, startPoint x: 258, startPoint y: 419, endPoint x: 240, endPoint y: 421, distance: 18.1
type input "4"
click at [240, 421] on input "range" at bounding box center [234, 420] width 57 height 3
click at [1495, 15] on div "Publish" at bounding box center [1494, 23] width 41 height 17
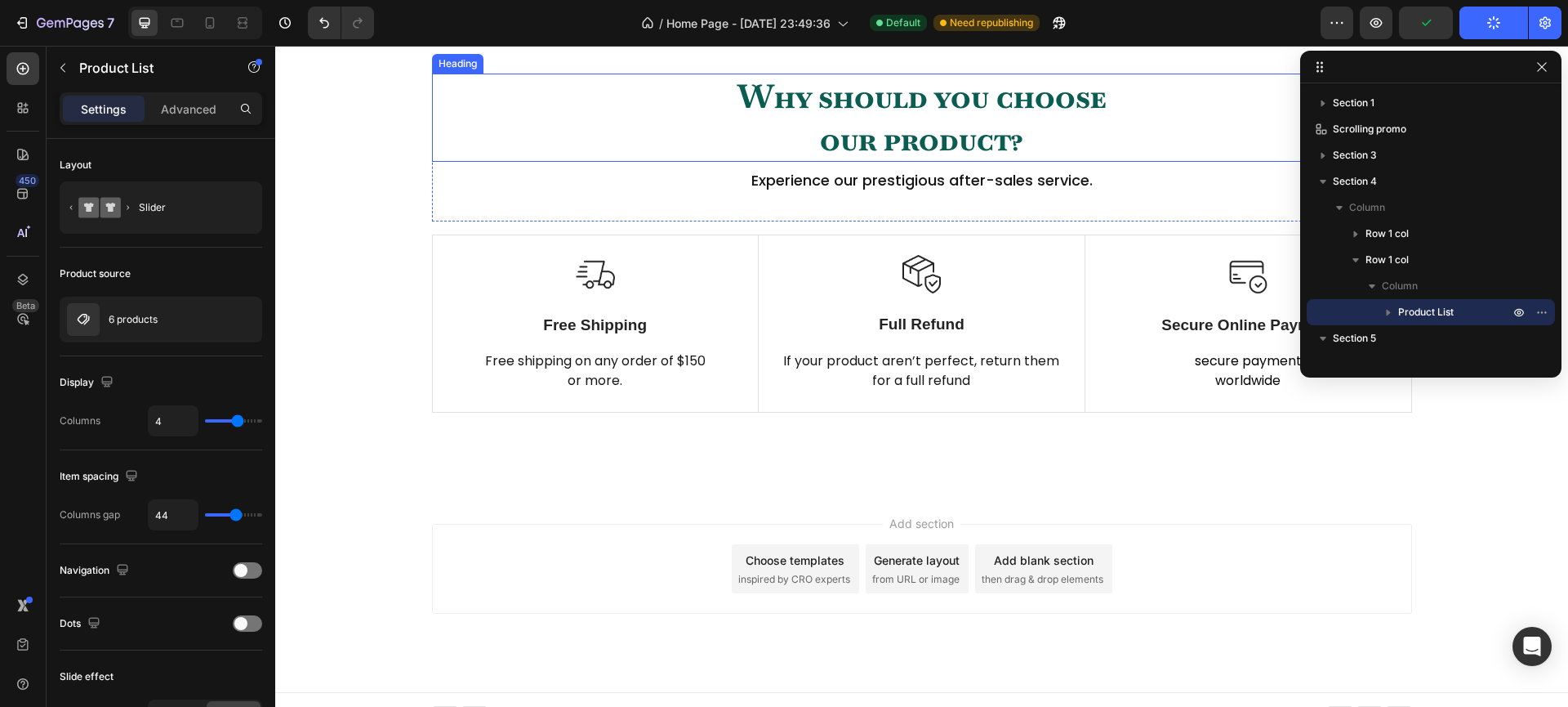
scroll to position [1441, 0]
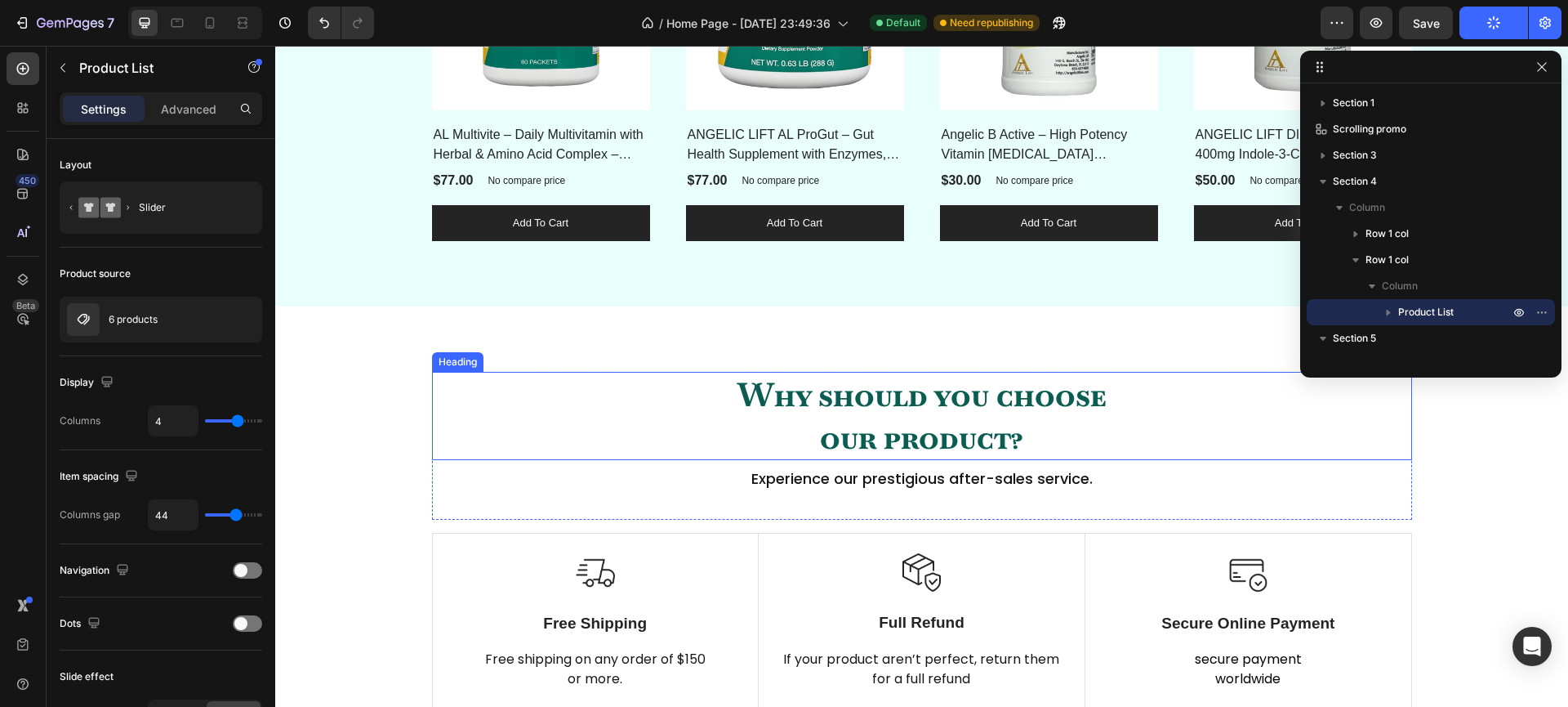
click at [679, 406] on p "Why should you choose our product?" at bounding box center [922, 416] width 977 height 85
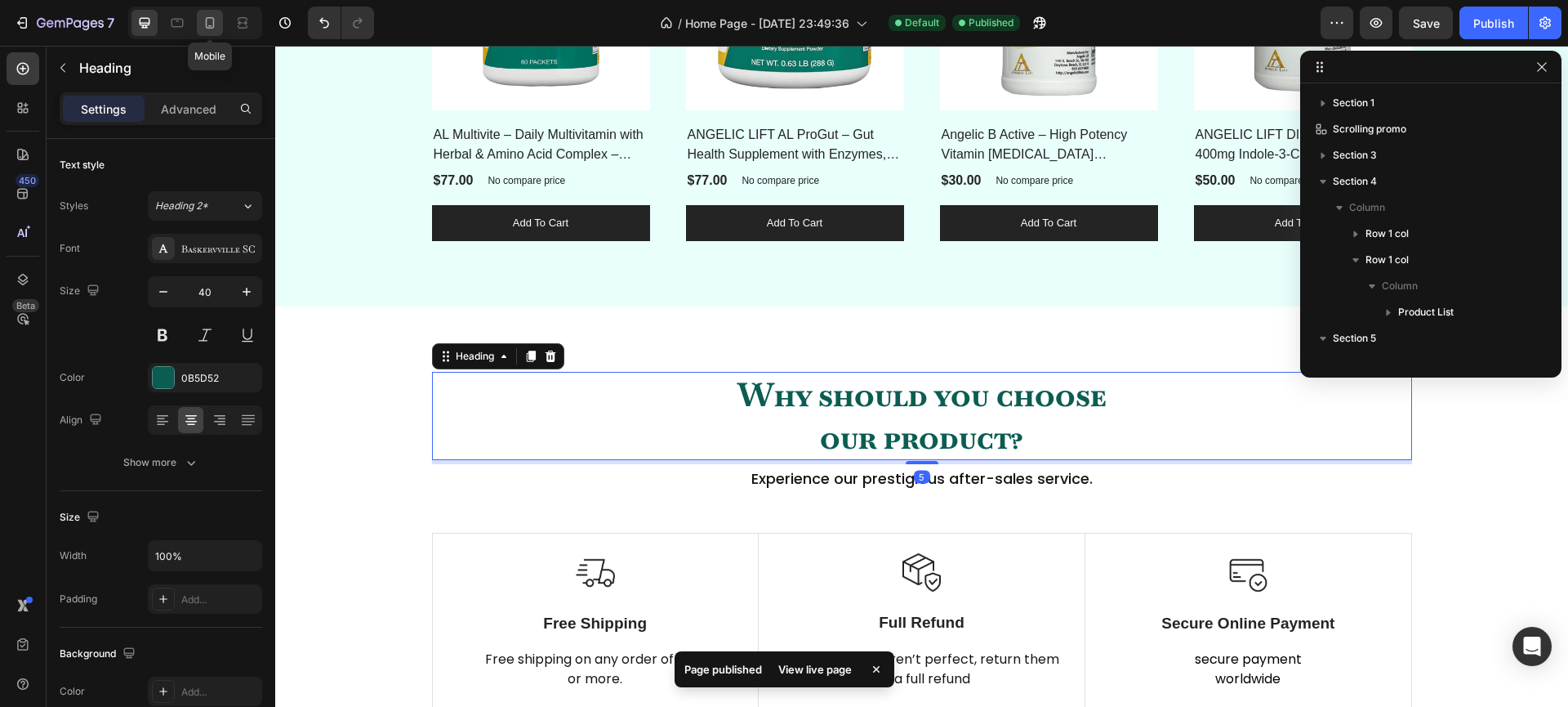
click at [217, 31] on icon at bounding box center [209, 22] width 16 height 16
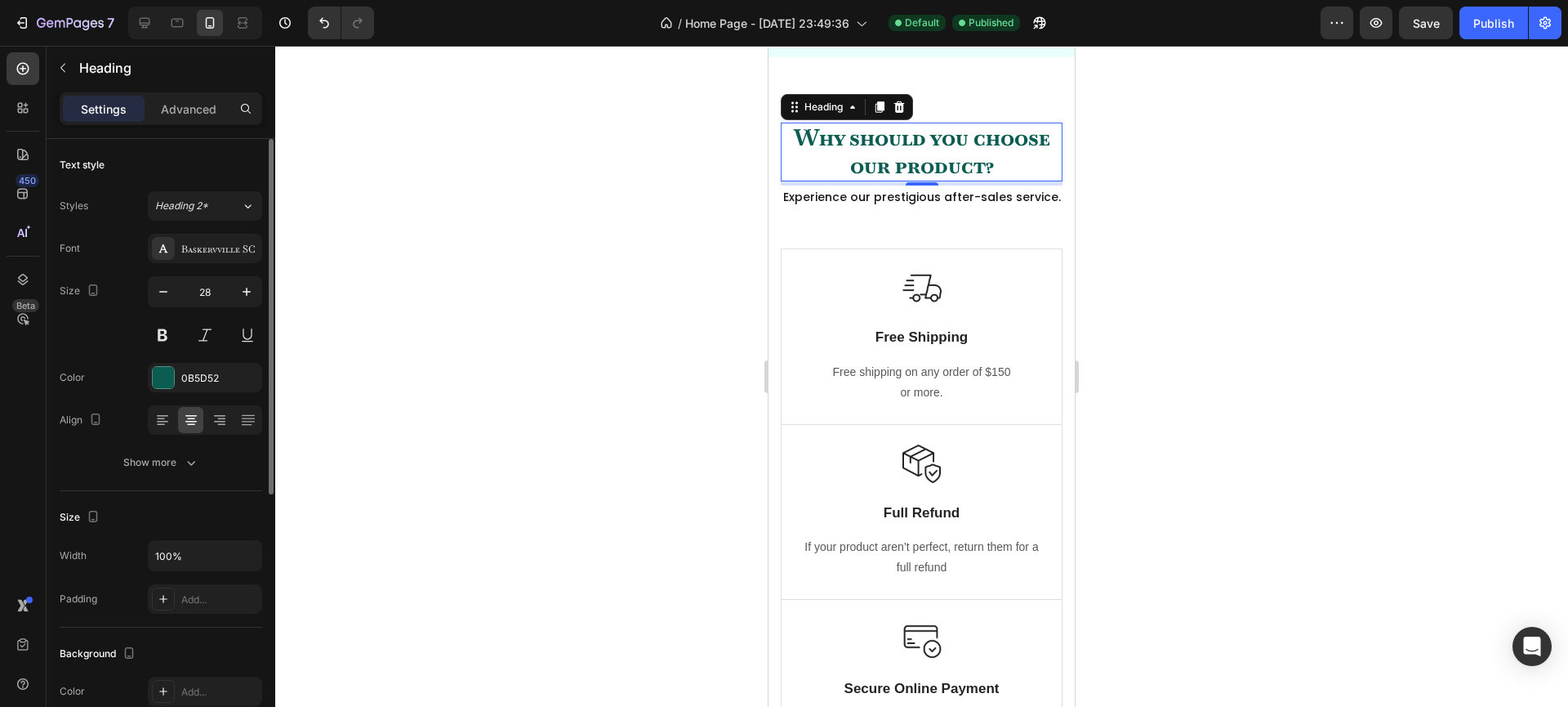
scroll to position [1789, 0]
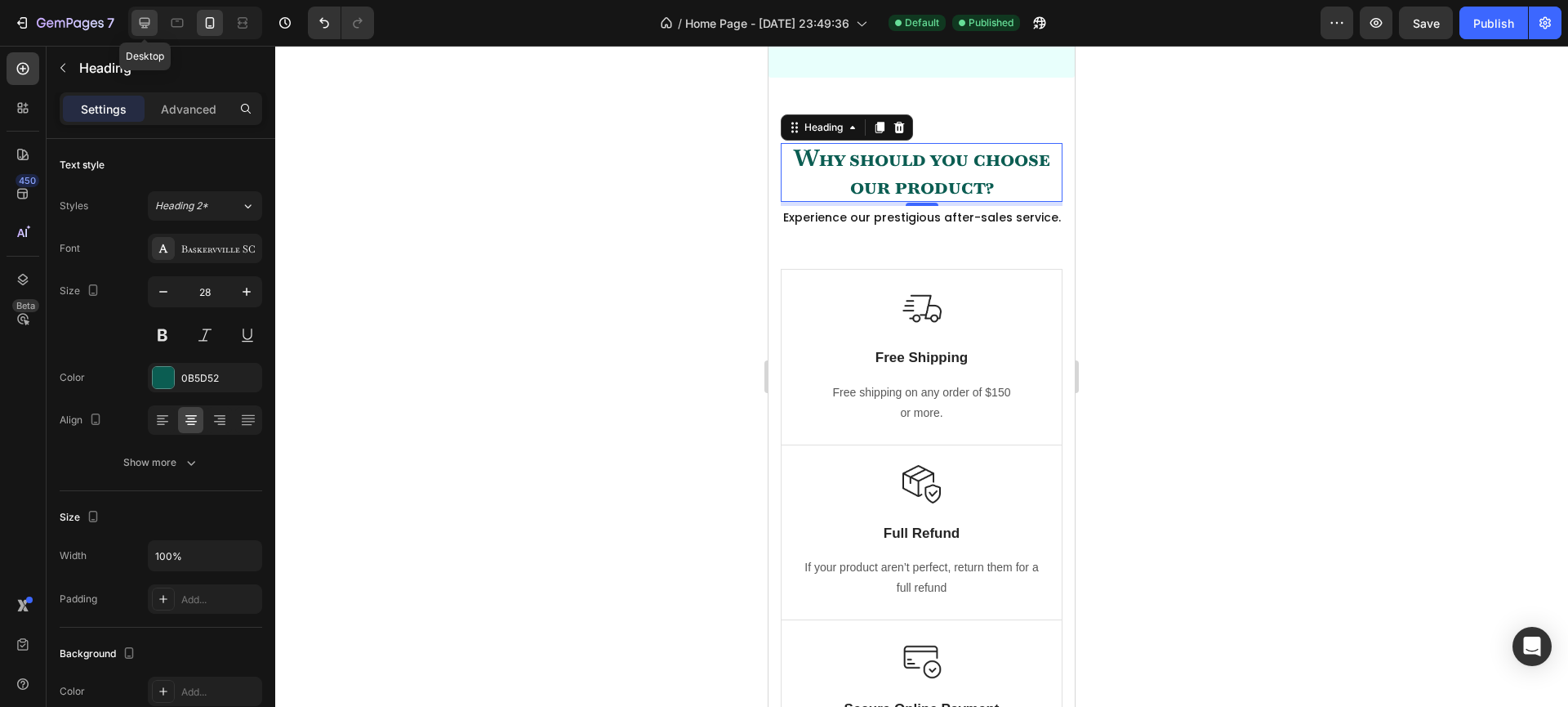
click at [145, 19] on icon at bounding box center [144, 23] width 11 height 11
type input "40"
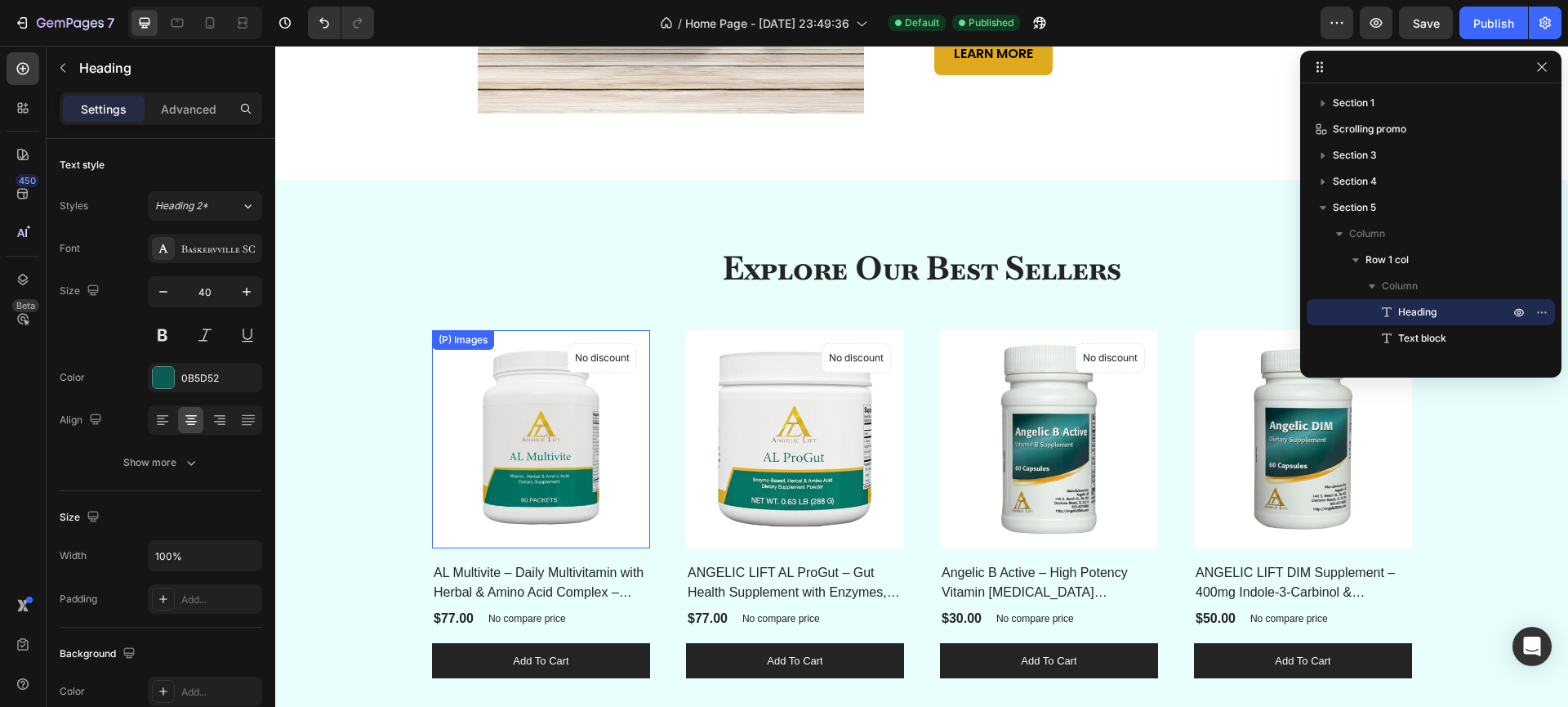
scroll to position [1181, 0]
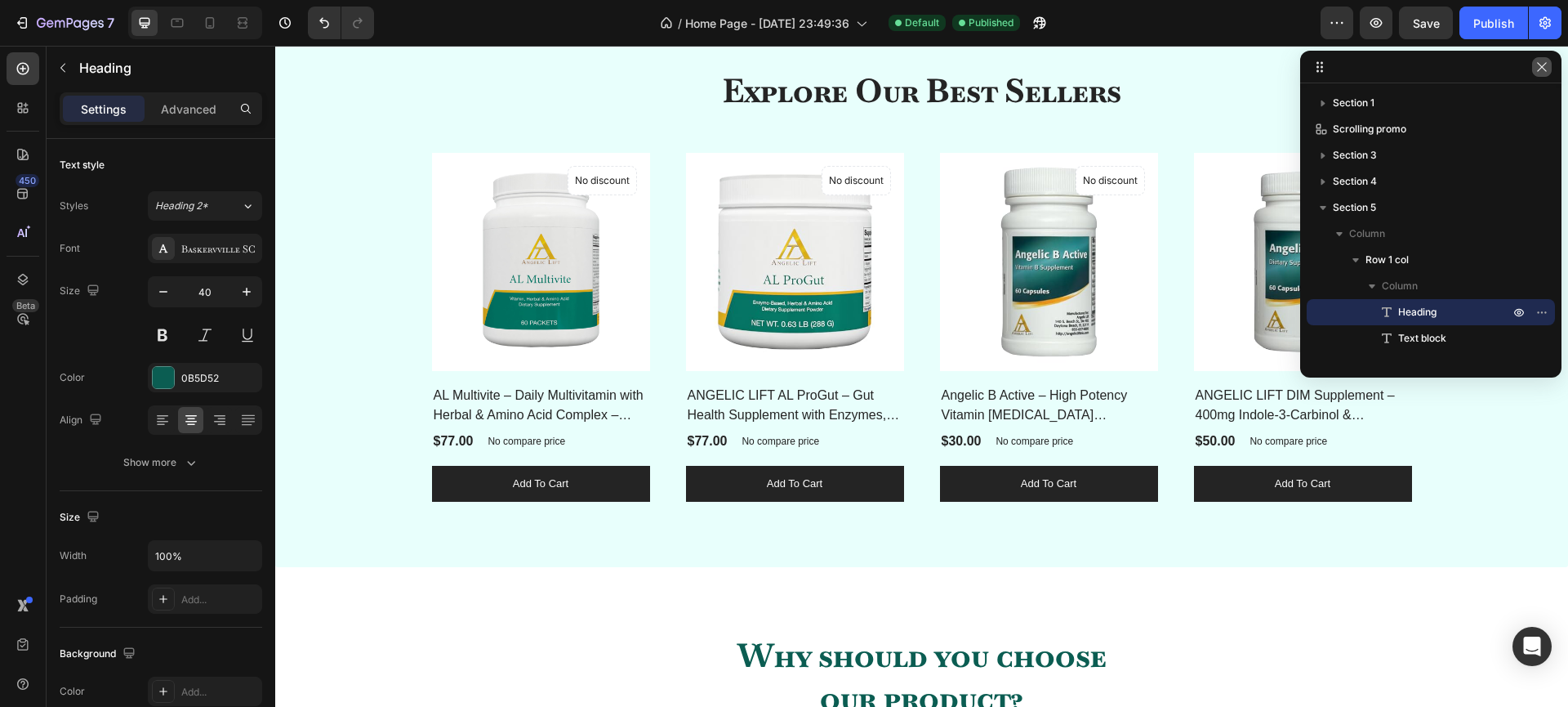
drag, startPoint x: 1551, startPoint y: 71, endPoint x: 1088, endPoint y: 81, distance: 463.1
click at [1551, 71] on button "button" at bounding box center [1541, 67] width 20 height 20
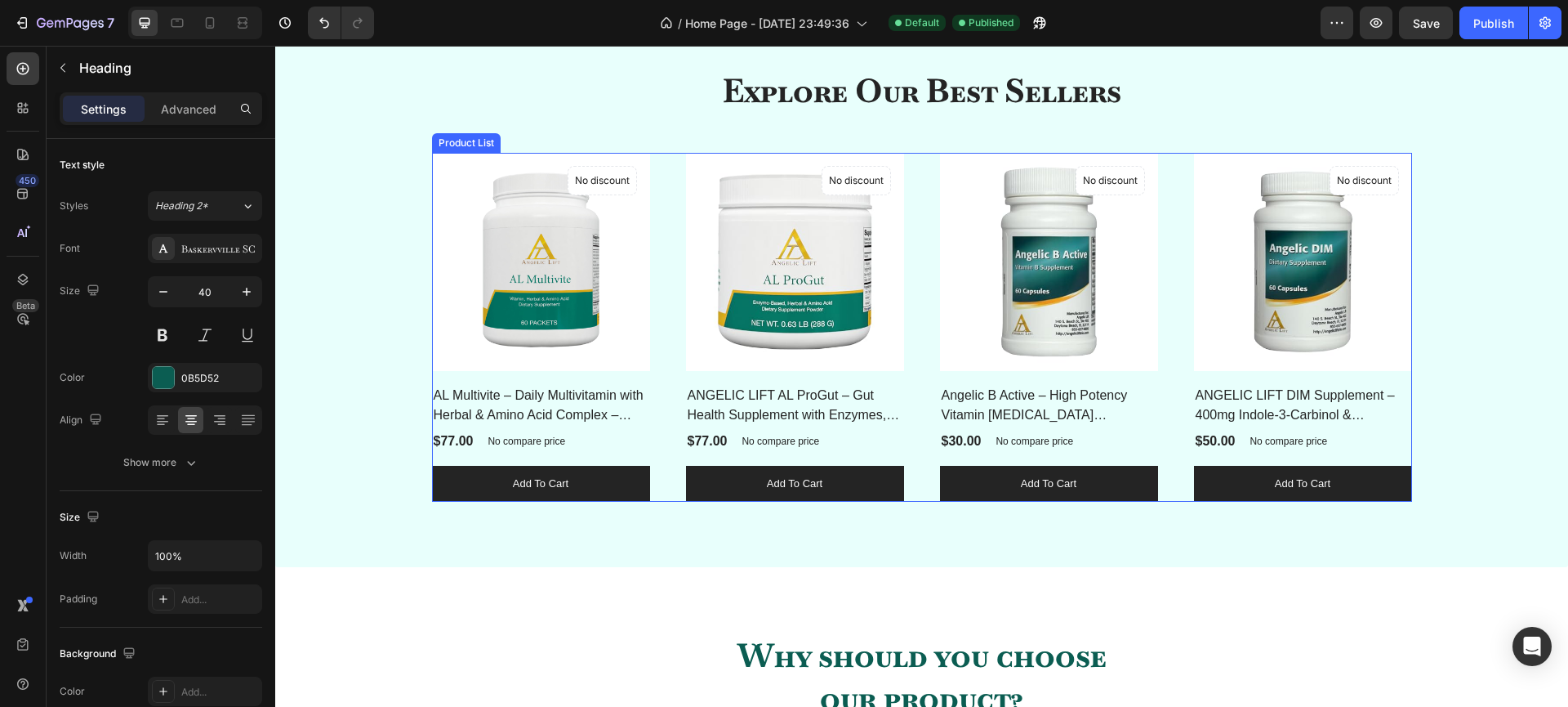
click at [665, 401] on div "(P) Images No discount Not be displayed when published Product Badge Row AL Mul…" at bounding box center [922, 327] width 980 height 349
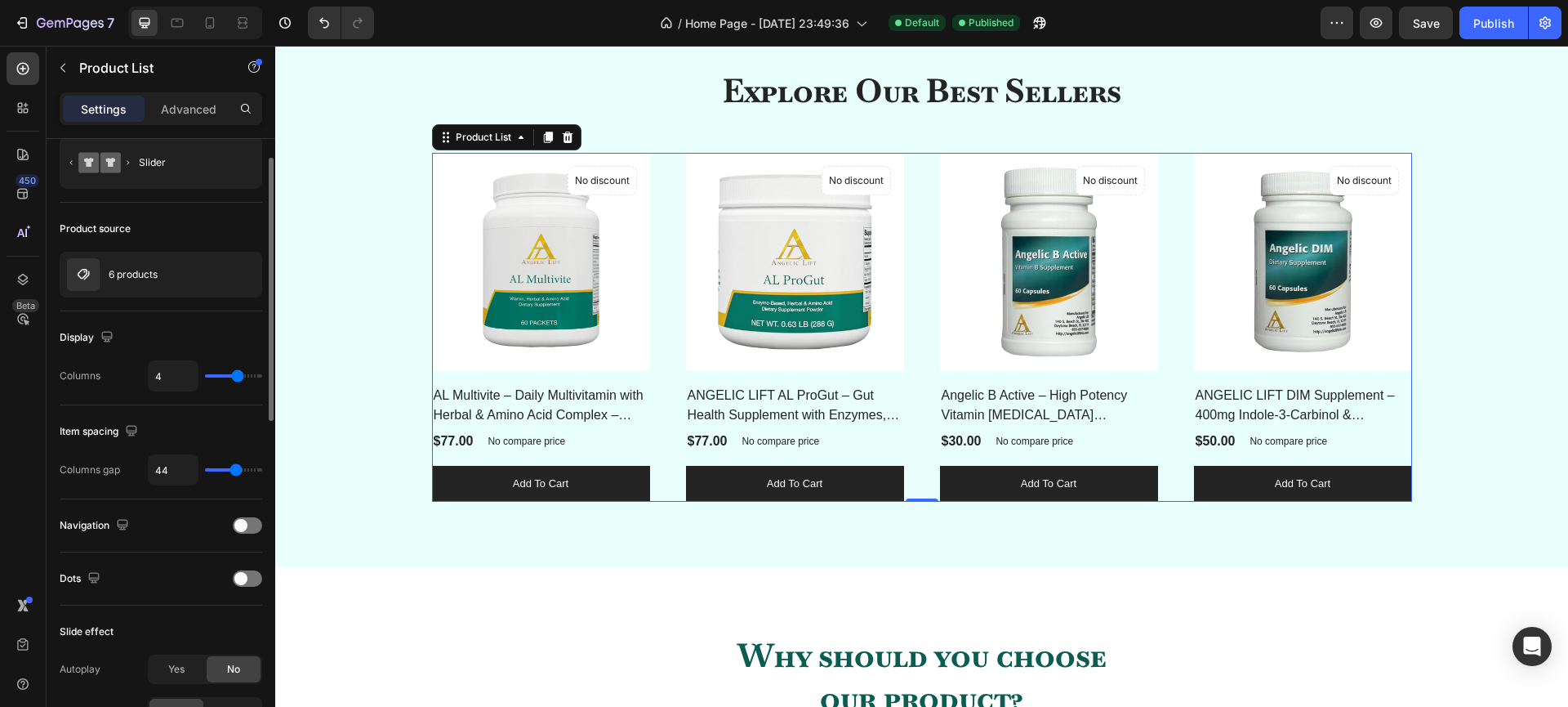
scroll to position [82, 0]
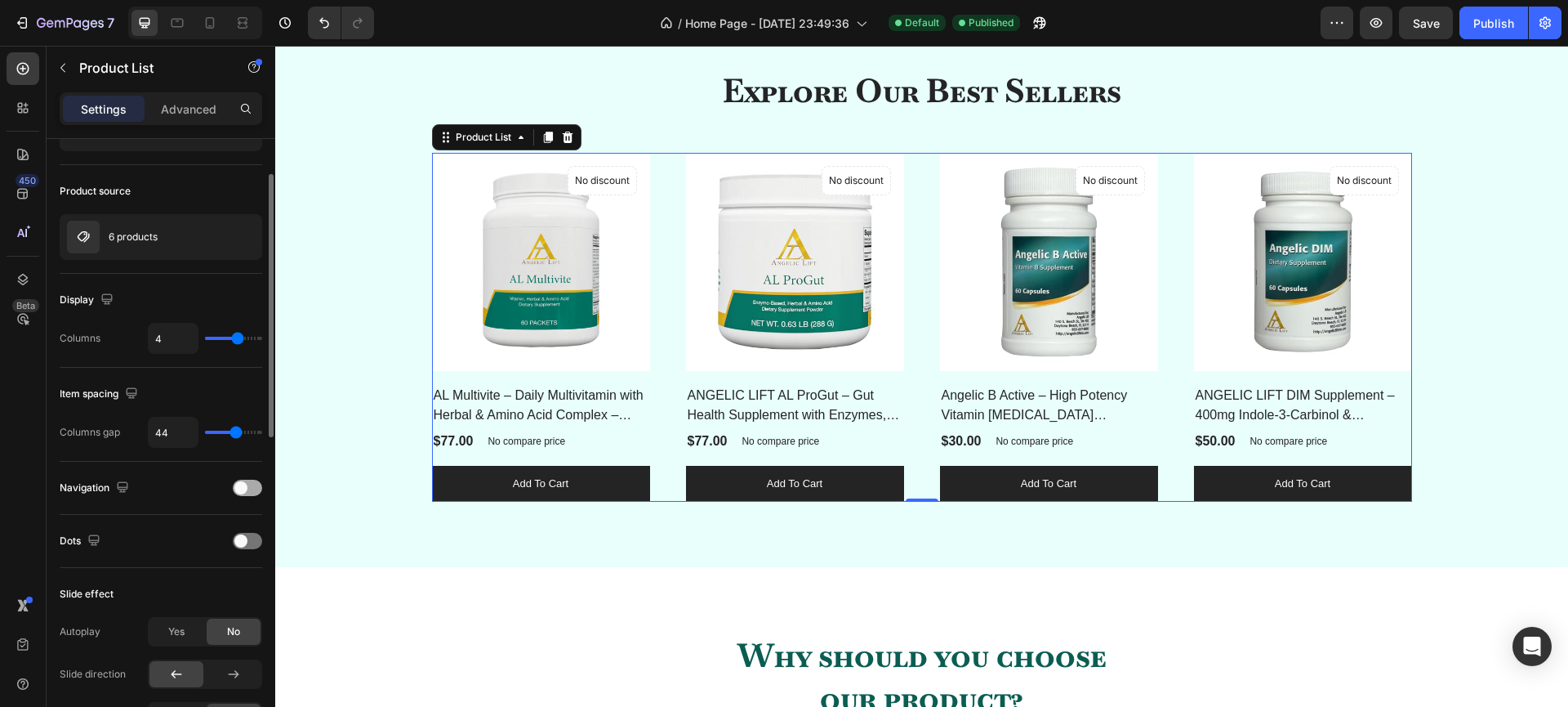
click at [241, 482] on span at bounding box center [241, 488] width 13 height 13
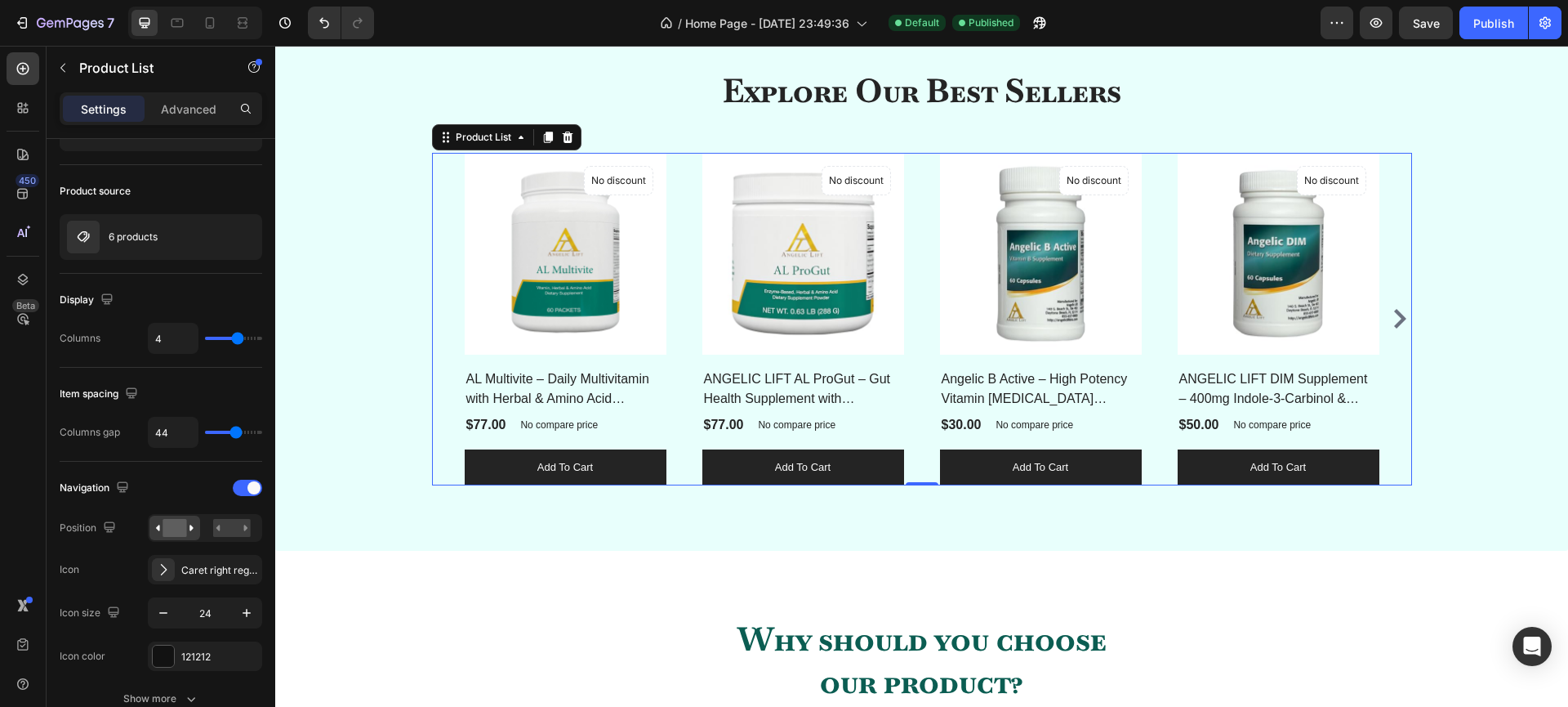
click at [1397, 313] on icon "Carousel Next Arrow" at bounding box center [1399, 318] width 20 height 20
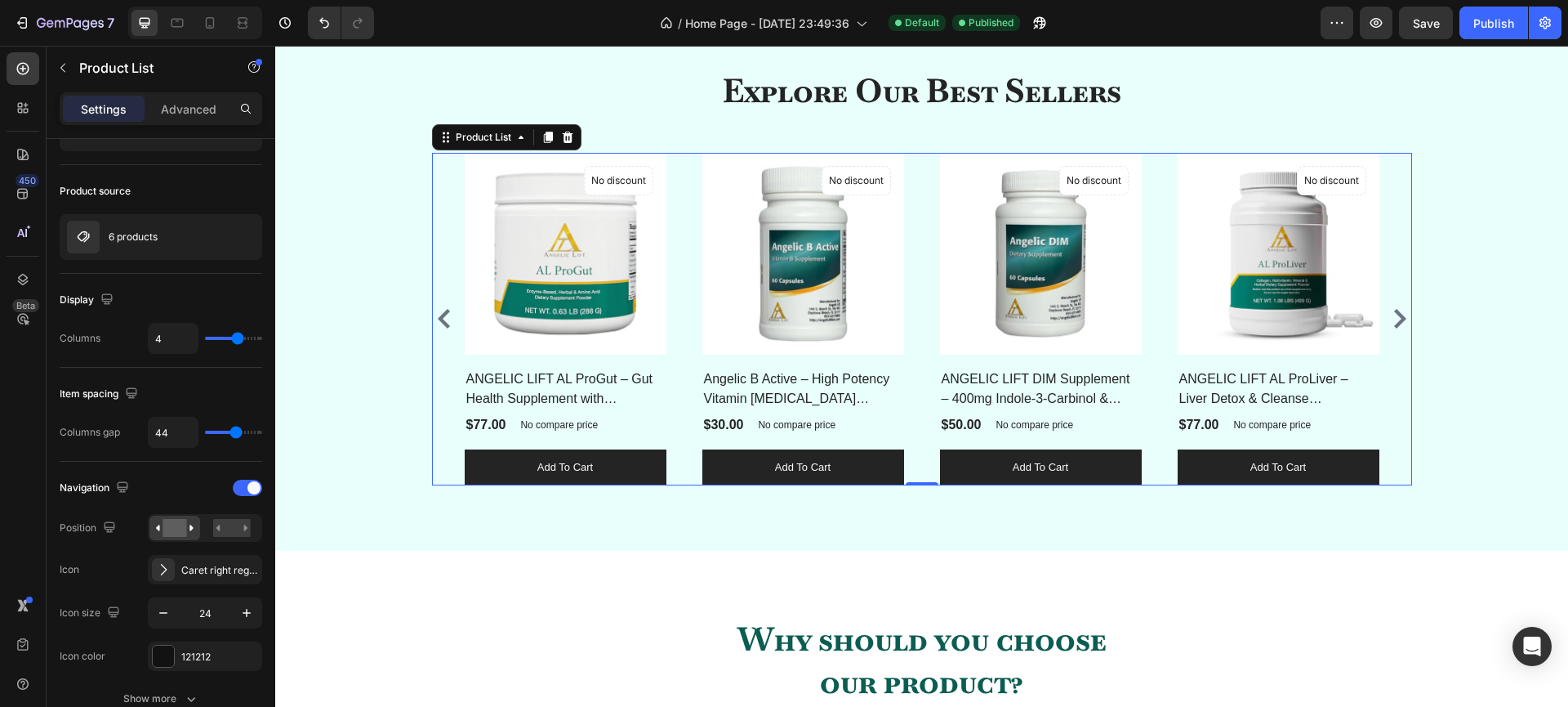
click at [1397, 313] on icon "Carousel Next Arrow" at bounding box center [1399, 318] width 20 height 20
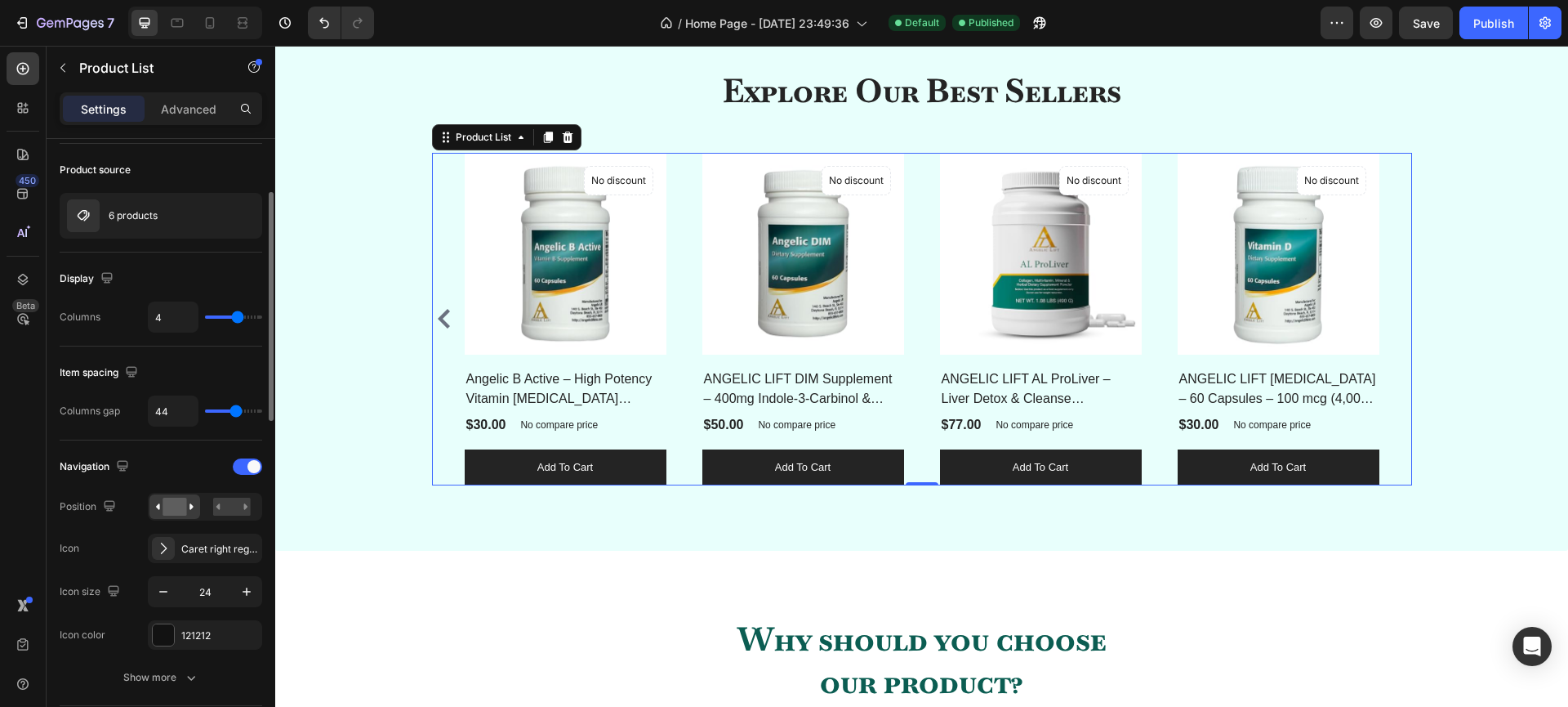
scroll to position [138, 0]
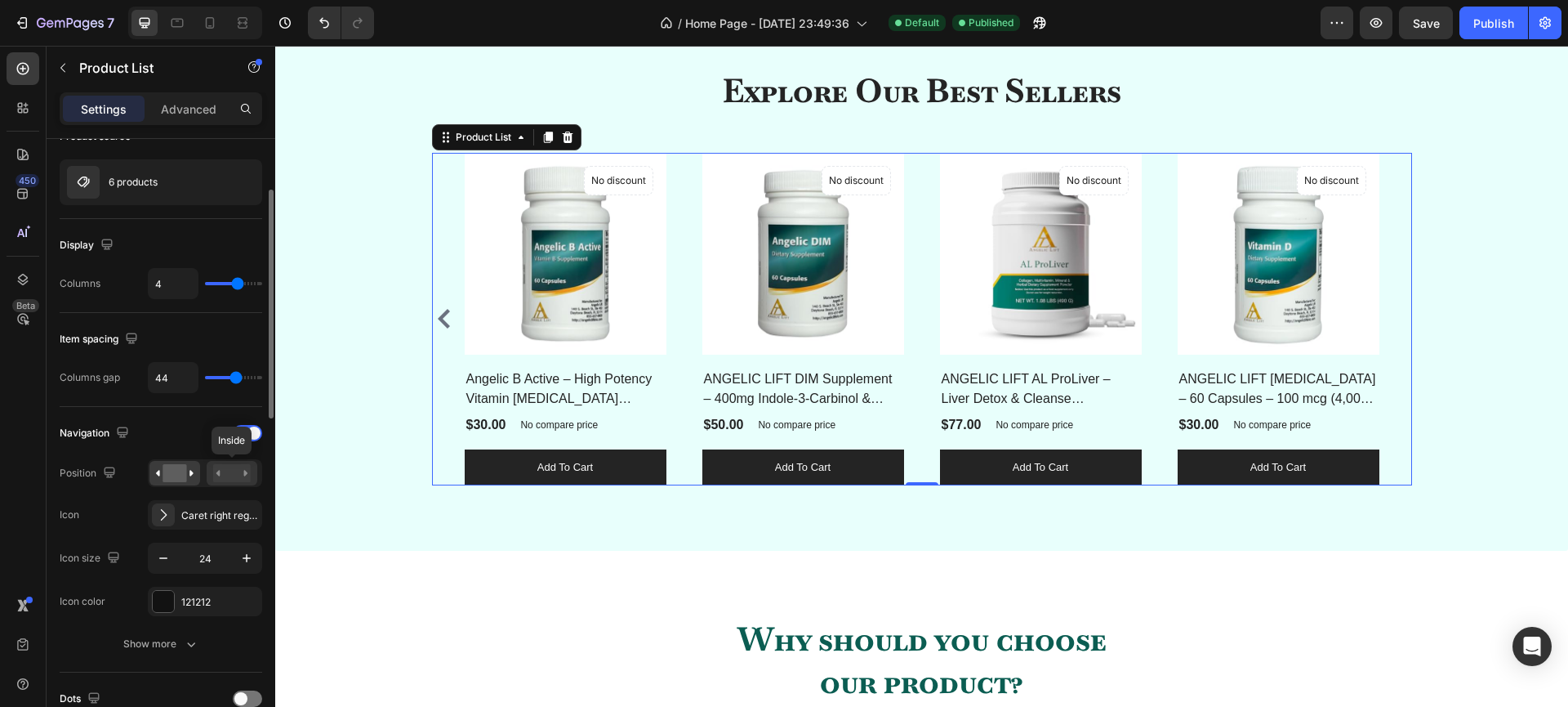
click at [231, 474] on rect at bounding box center [231, 473] width 37 height 18
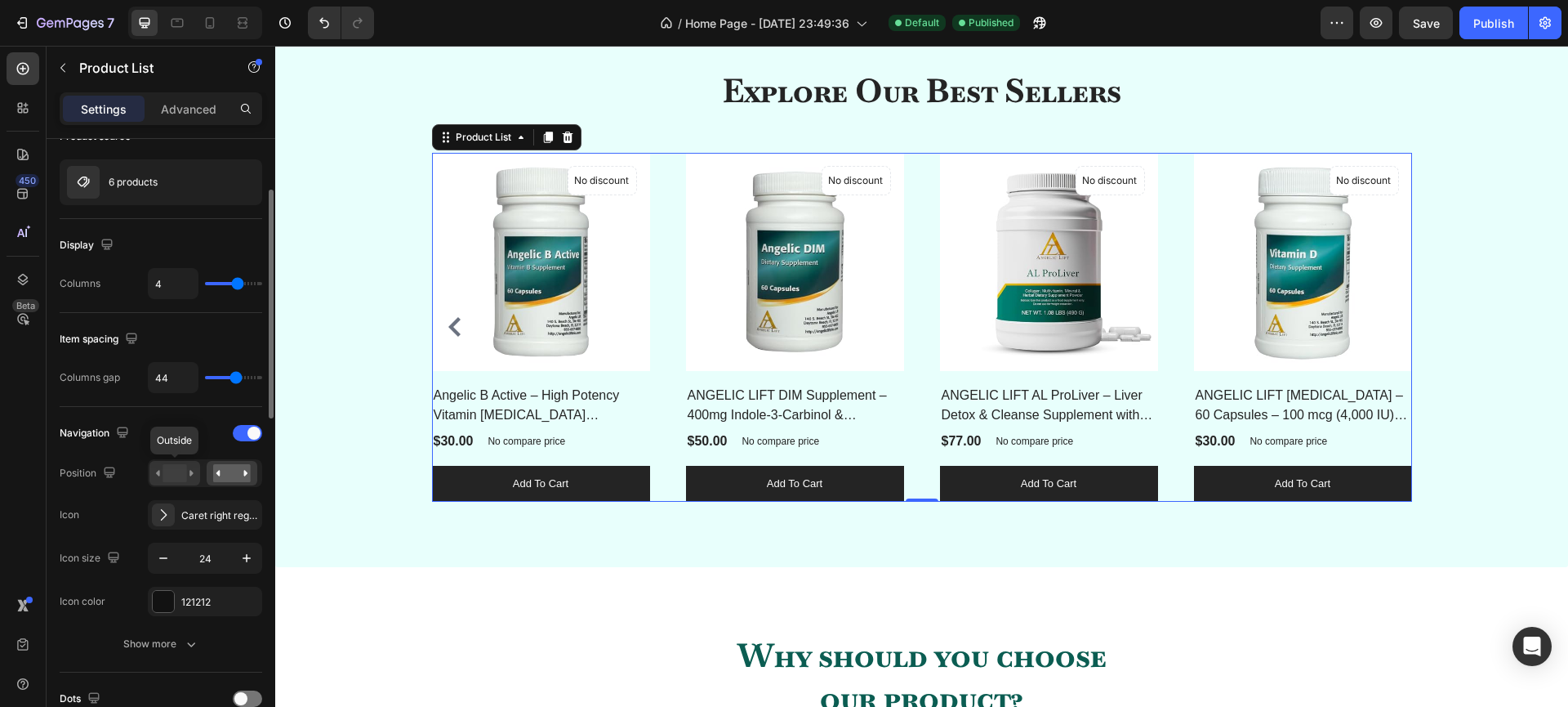
click at [183, 469] on rect at bounding box center [174, 473] width 24 height 18
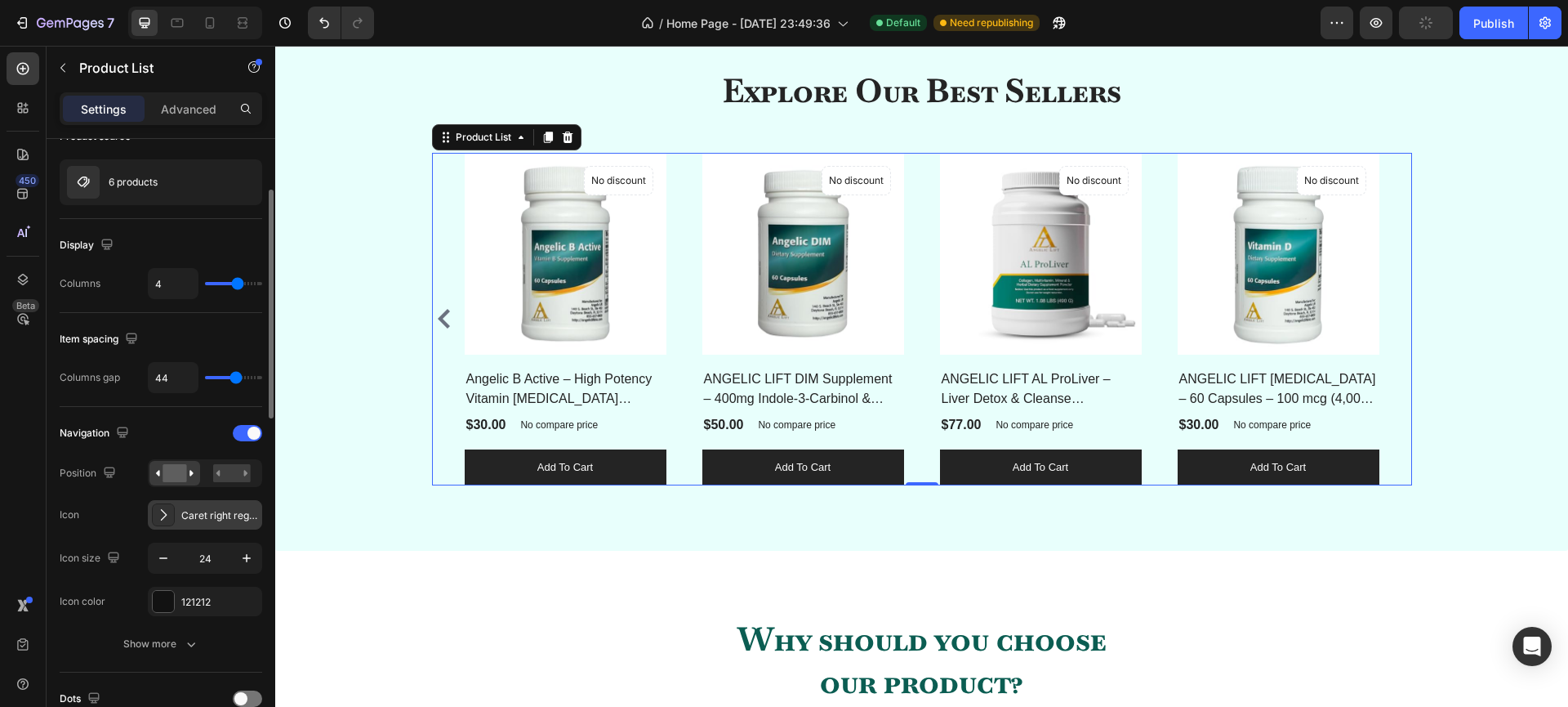
click at [166, 511] on icon at bounding box center [162, 514] width 16 height 16
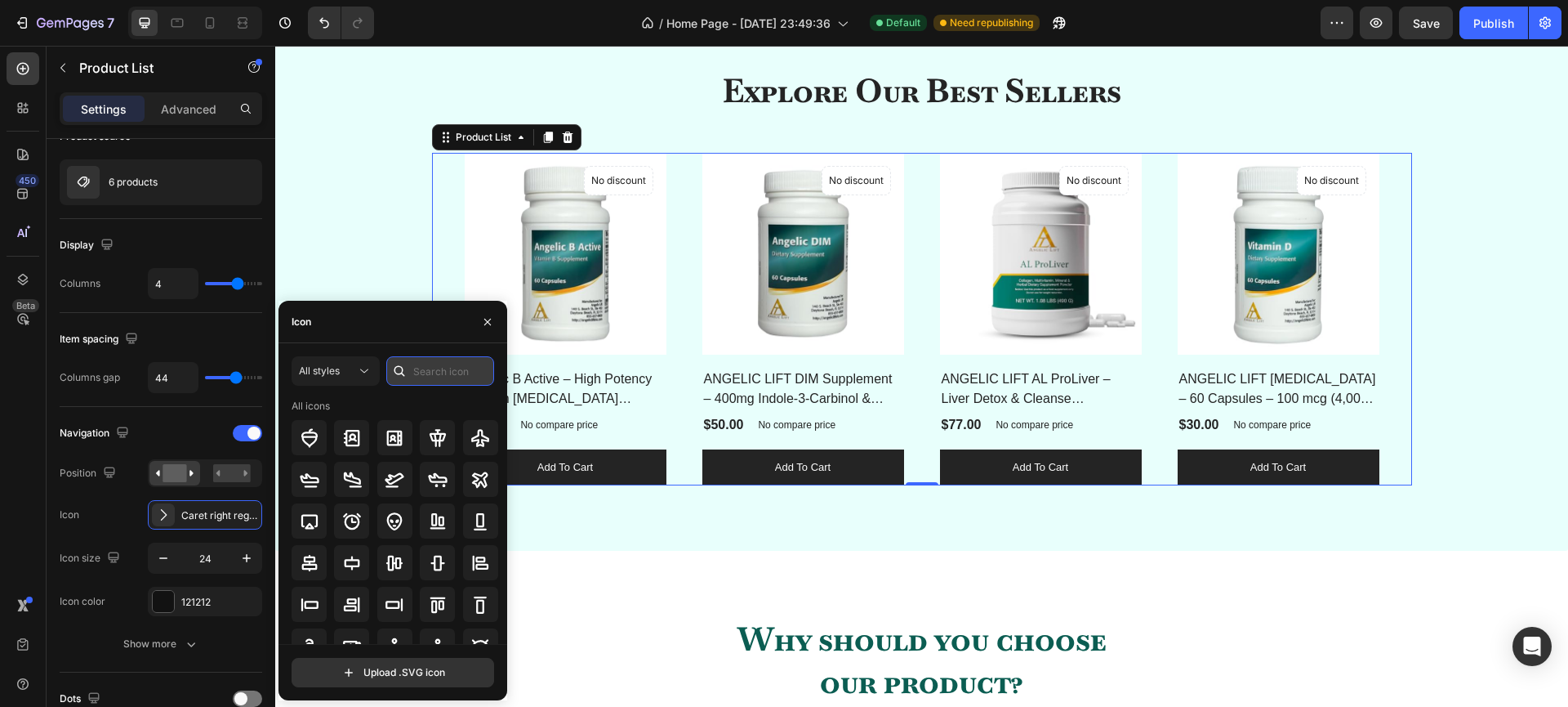
click at [430, 376] on input "text" at bounding box center [439, 371] width 108 height 30
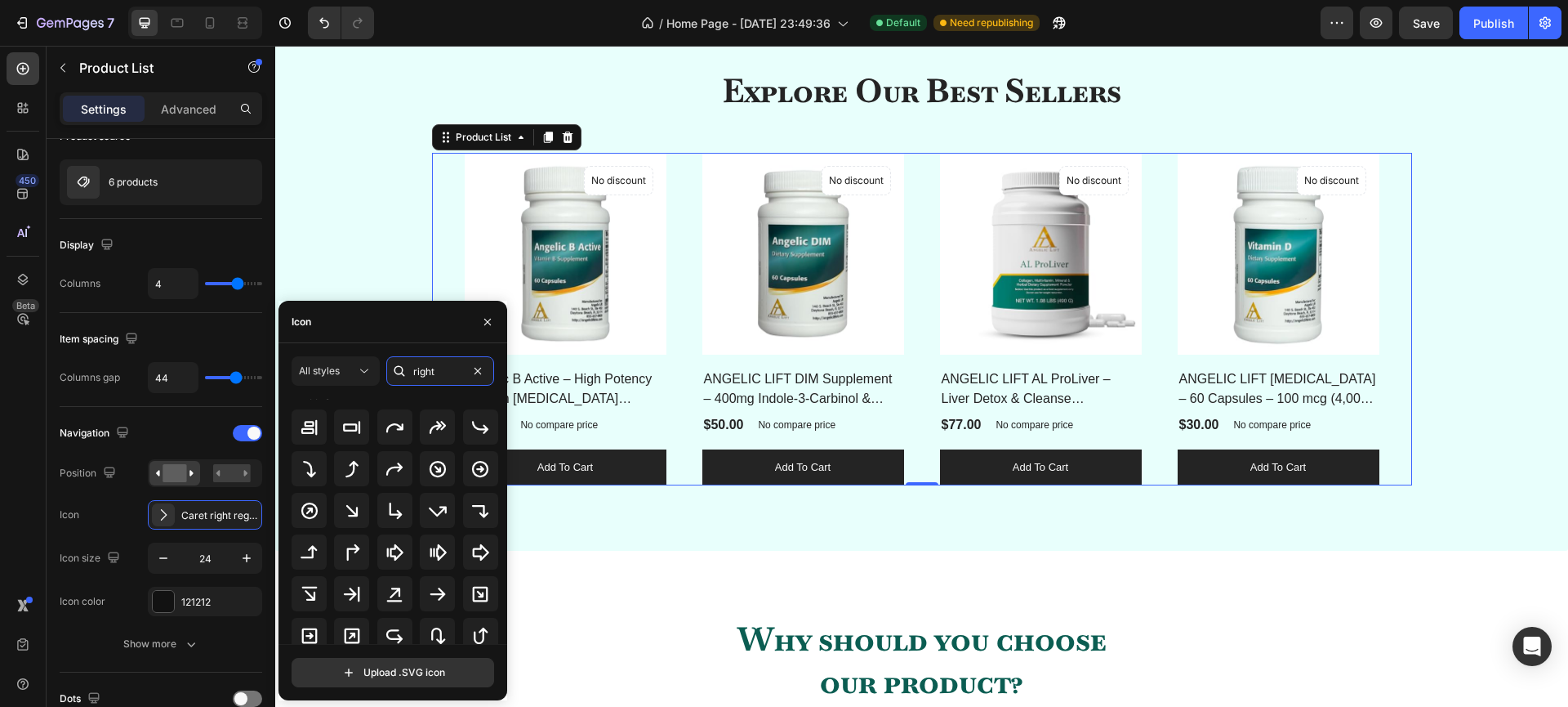
scroll to position [21, 0]
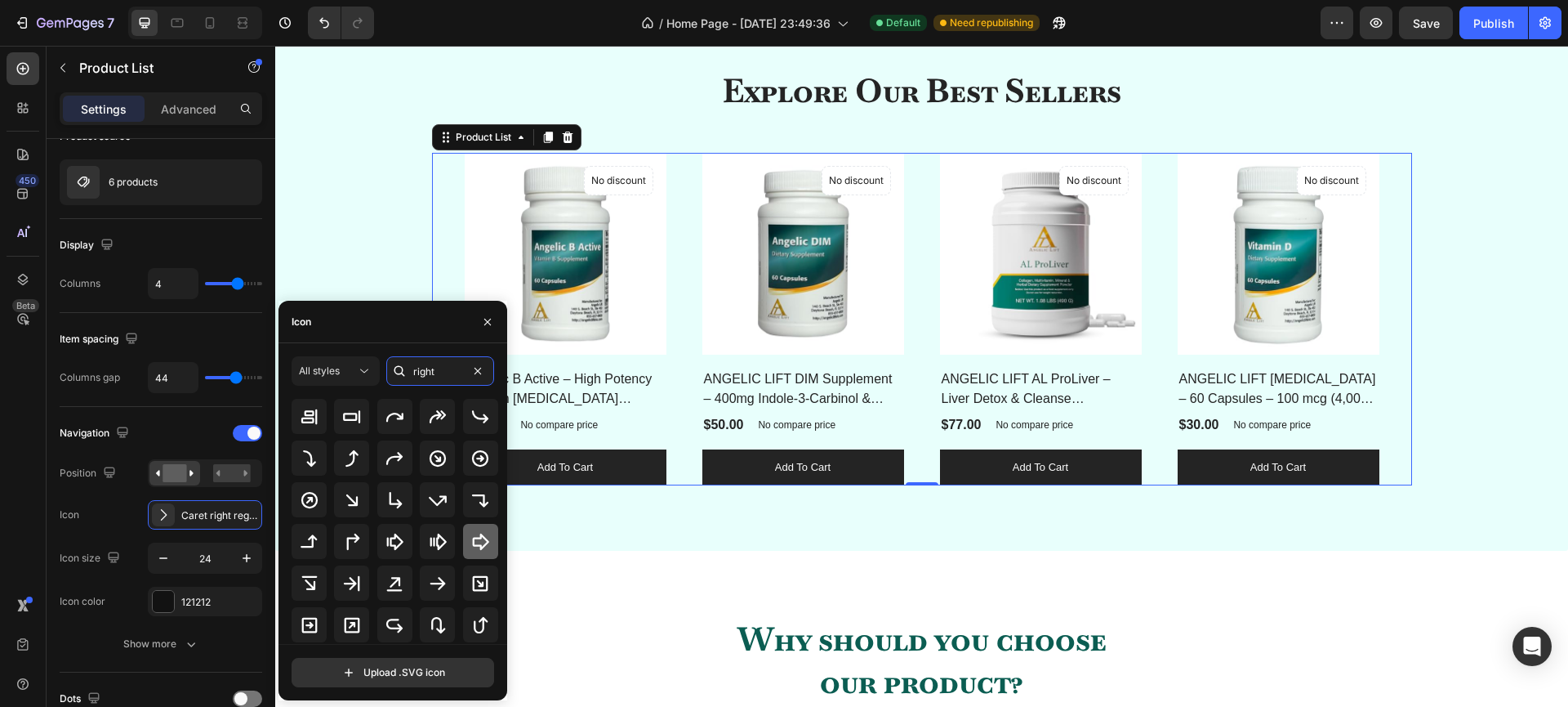
type input "right"
click at [473, 546] on icon at bounding box center [480, 541] width 16 height 16
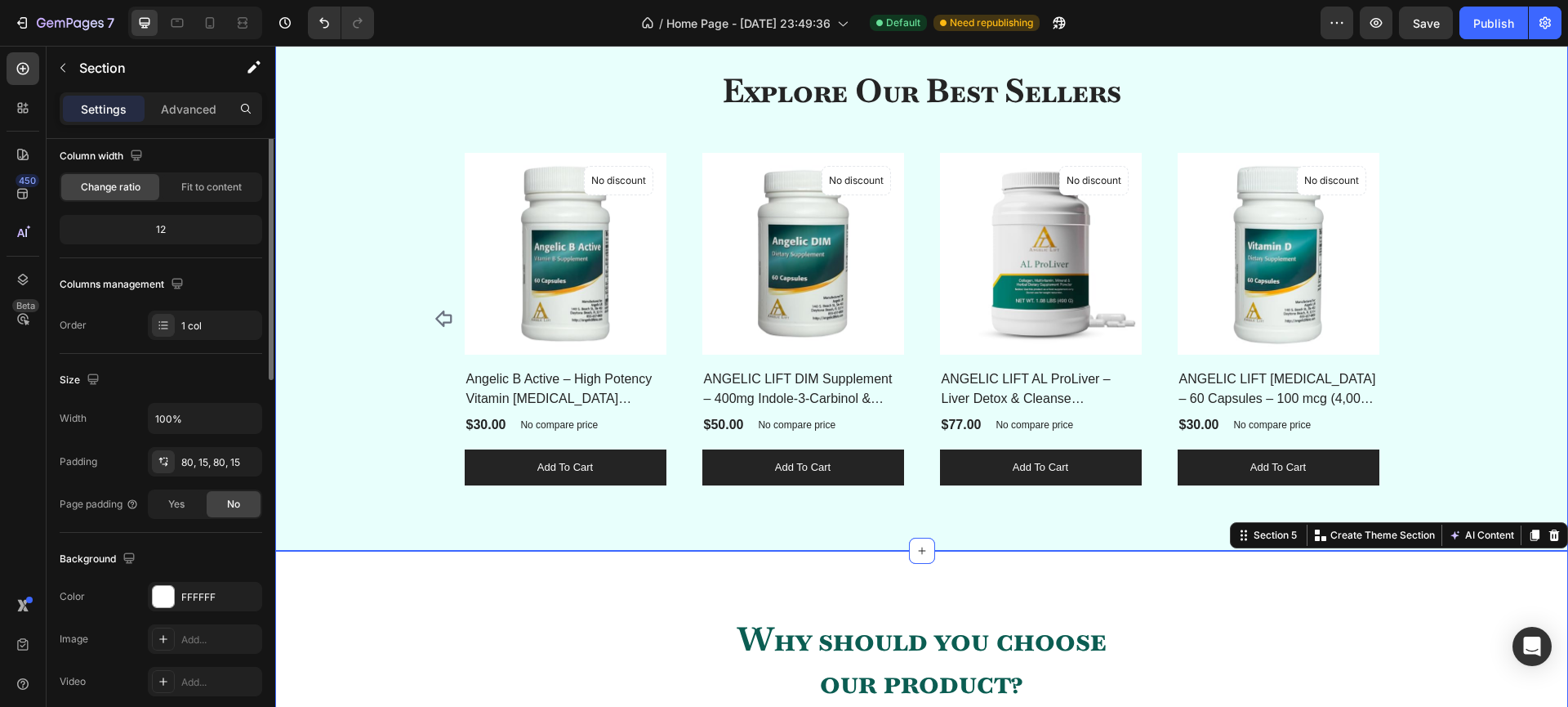
scroll to position [0, 0]
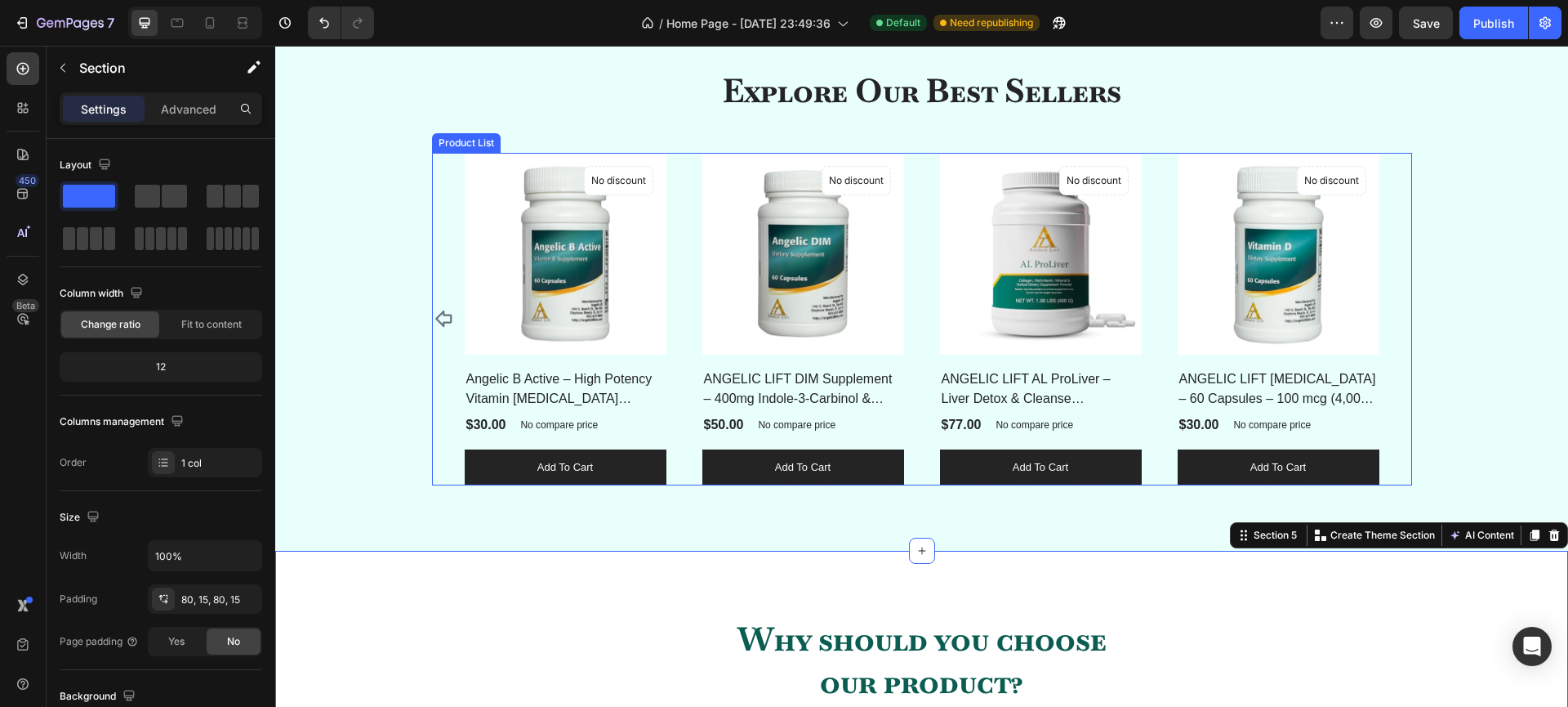
click at [436, 319] on icon "Carousel Back Arrow" at bounding box center [444, 318] width 20 height 20
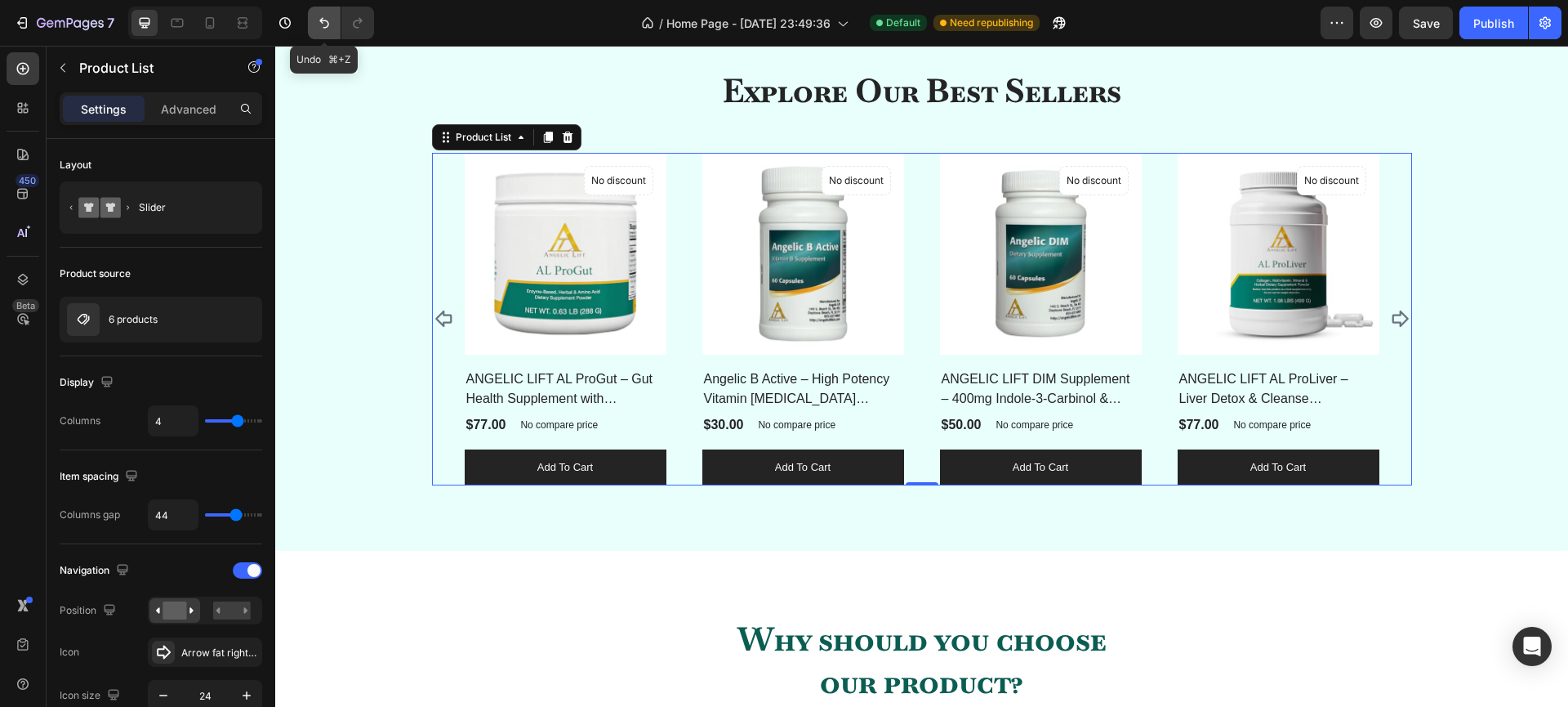
click at [319, 26] on icon "Undo/Redo" at bounding box center [324, 22] width 16 height 16
click at [437, 320] on icon "Carousel Back Arrow" at bounding box center [443, 318] width 12 height 20
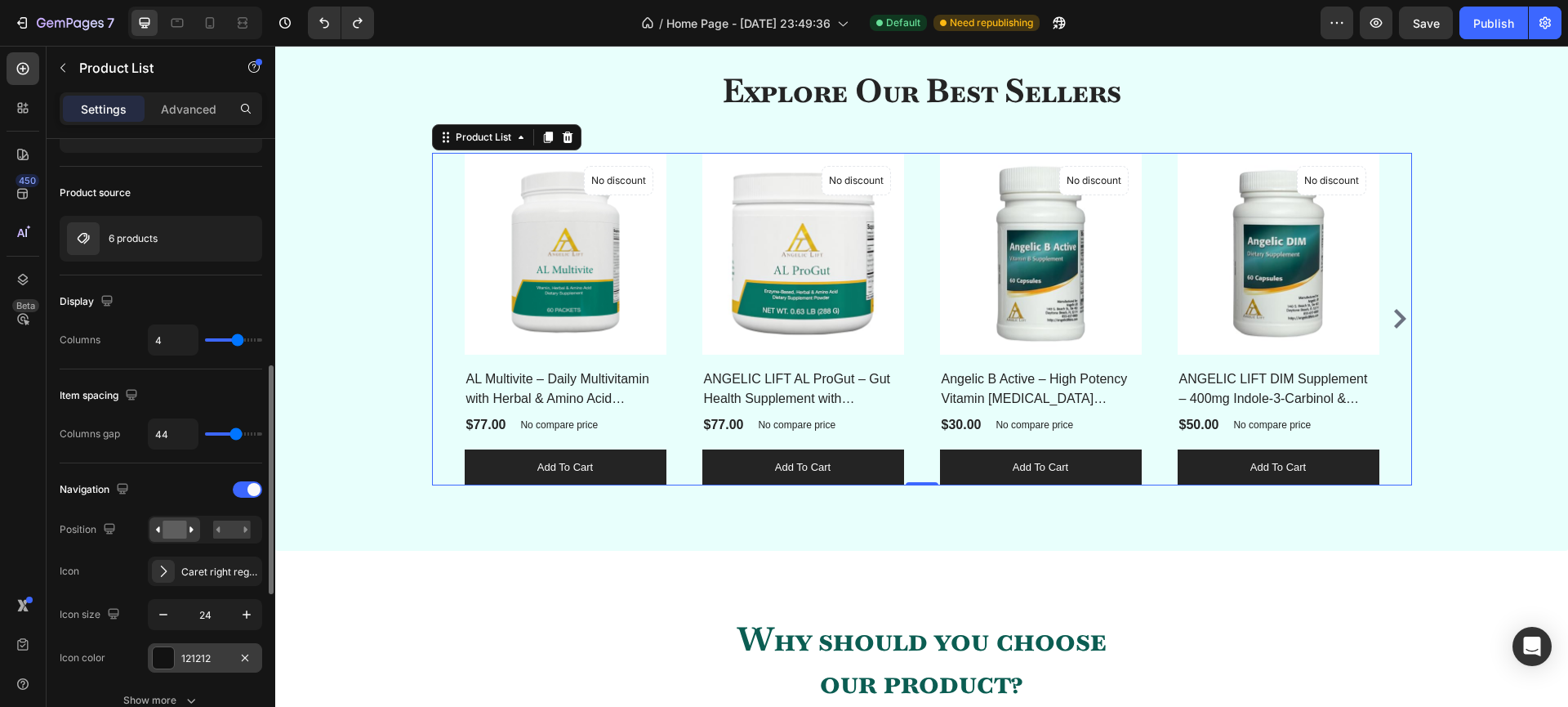
scroll to position [224, 0]
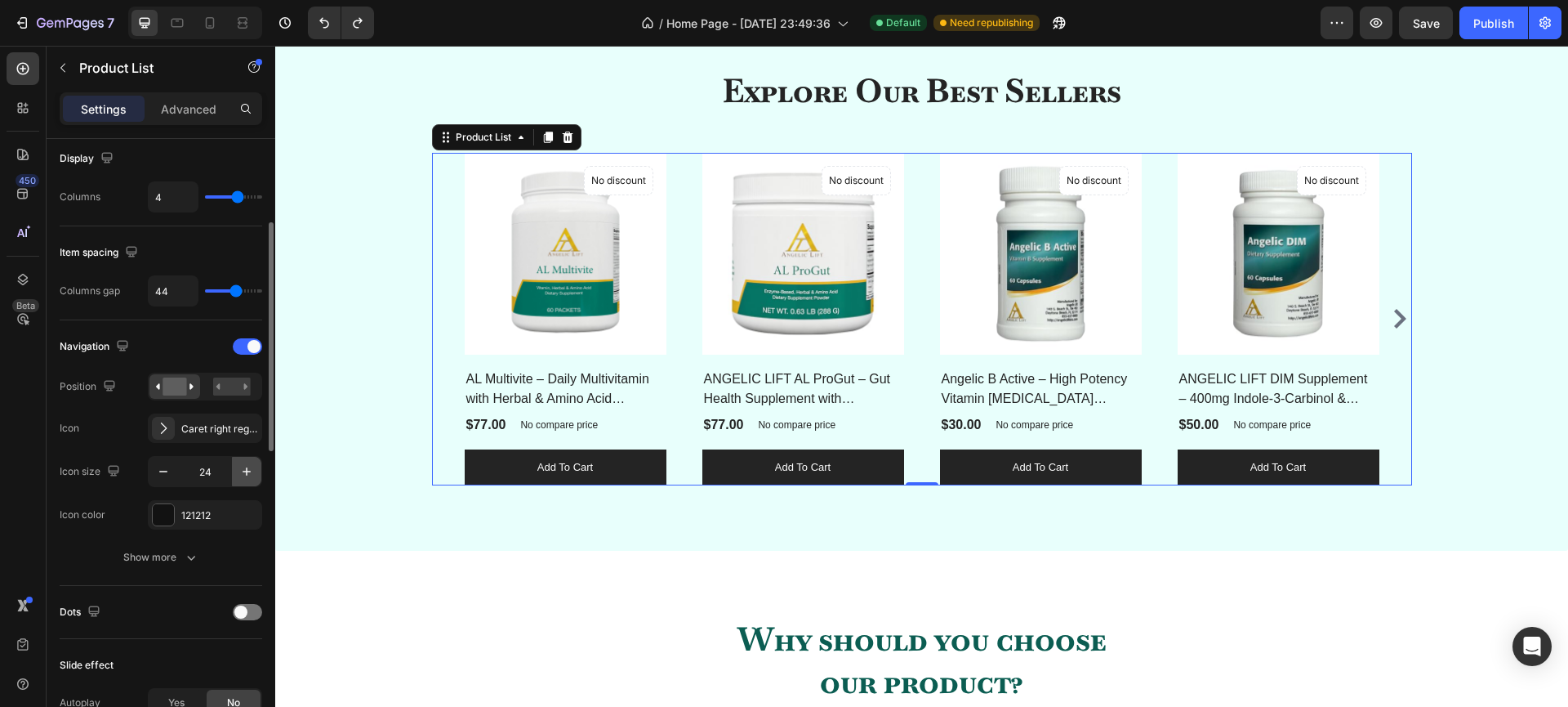
click at [253, 473] on icon "button" at bounding box center [246, 471] width 16 height 16
type input "26"
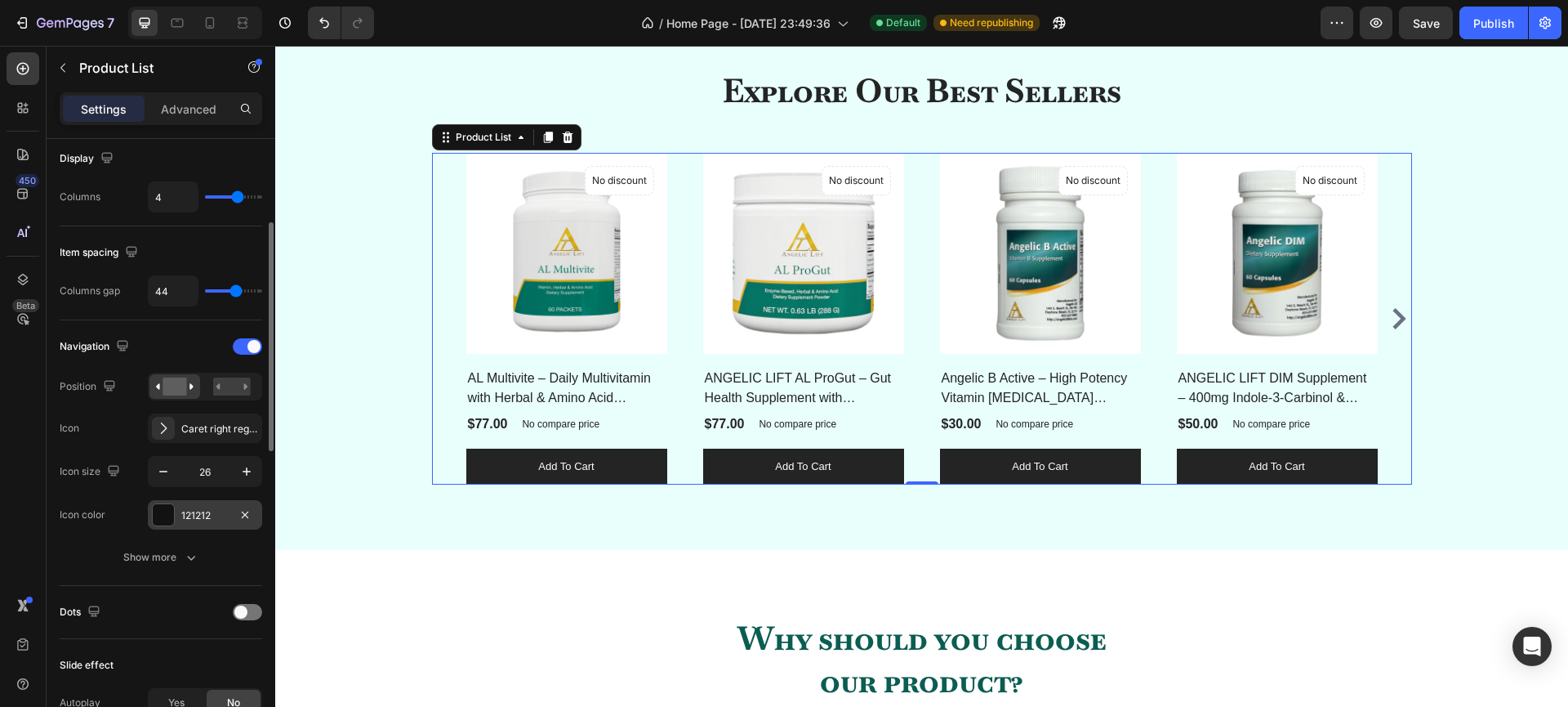
click at [166, 516] on div at bounding box center [163, 515] width 21 height 21
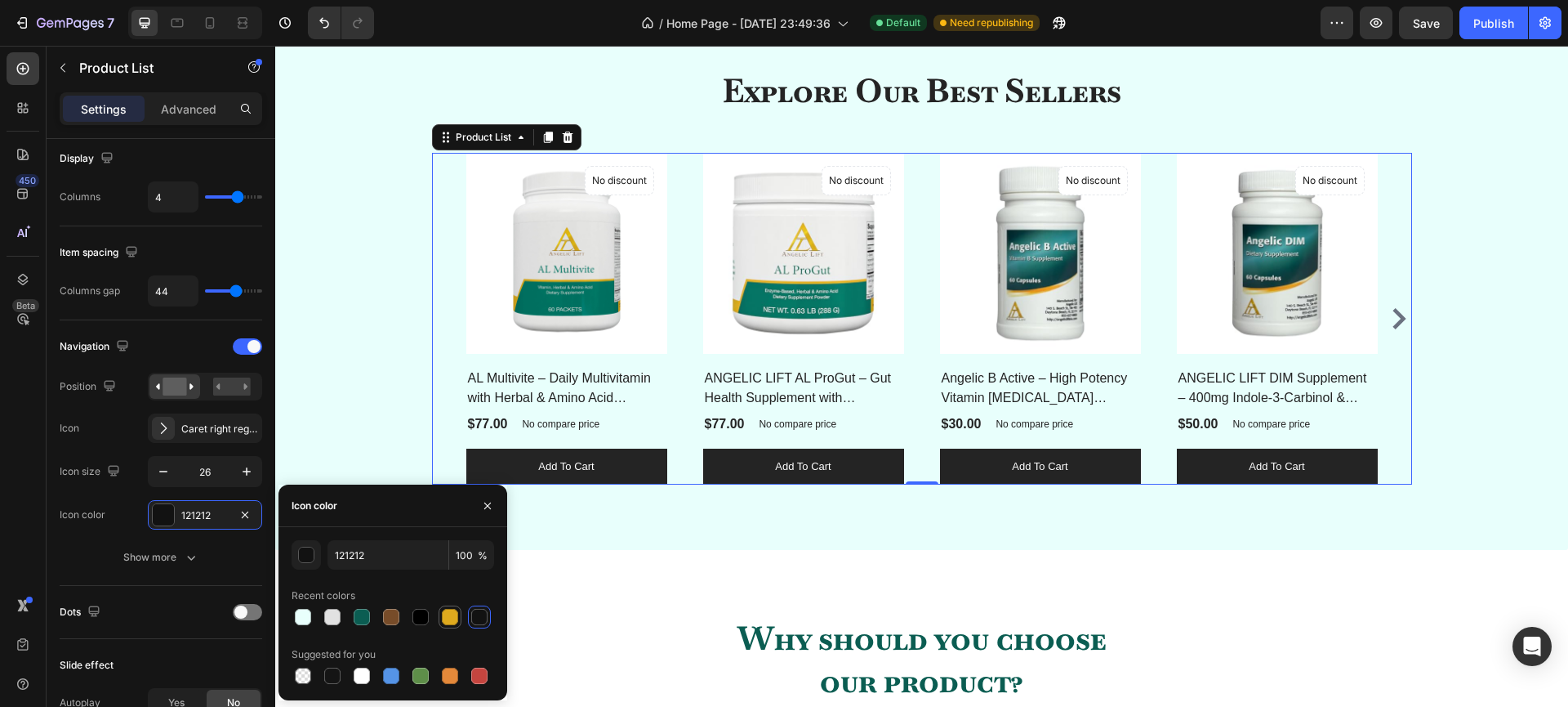
click at [448, 620] on div at bounding box center [450, 616] width 16 height 16
click at [364, 620] on div at bounding box center [361, 616] width 16 height 16
type input "0B5D52"
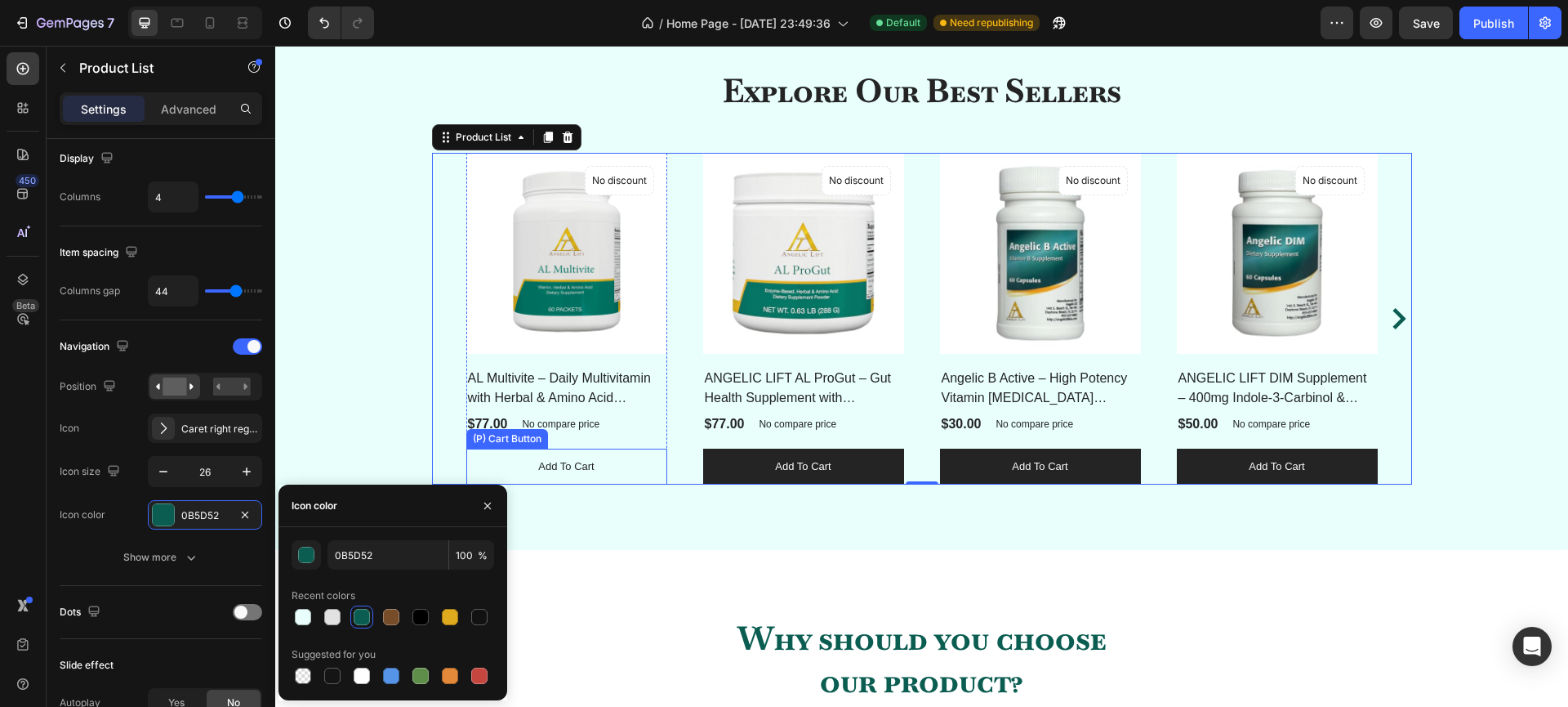
click at [624, 474] on button "Add to cart" at bounding box center [566, 466] width 201 height 36
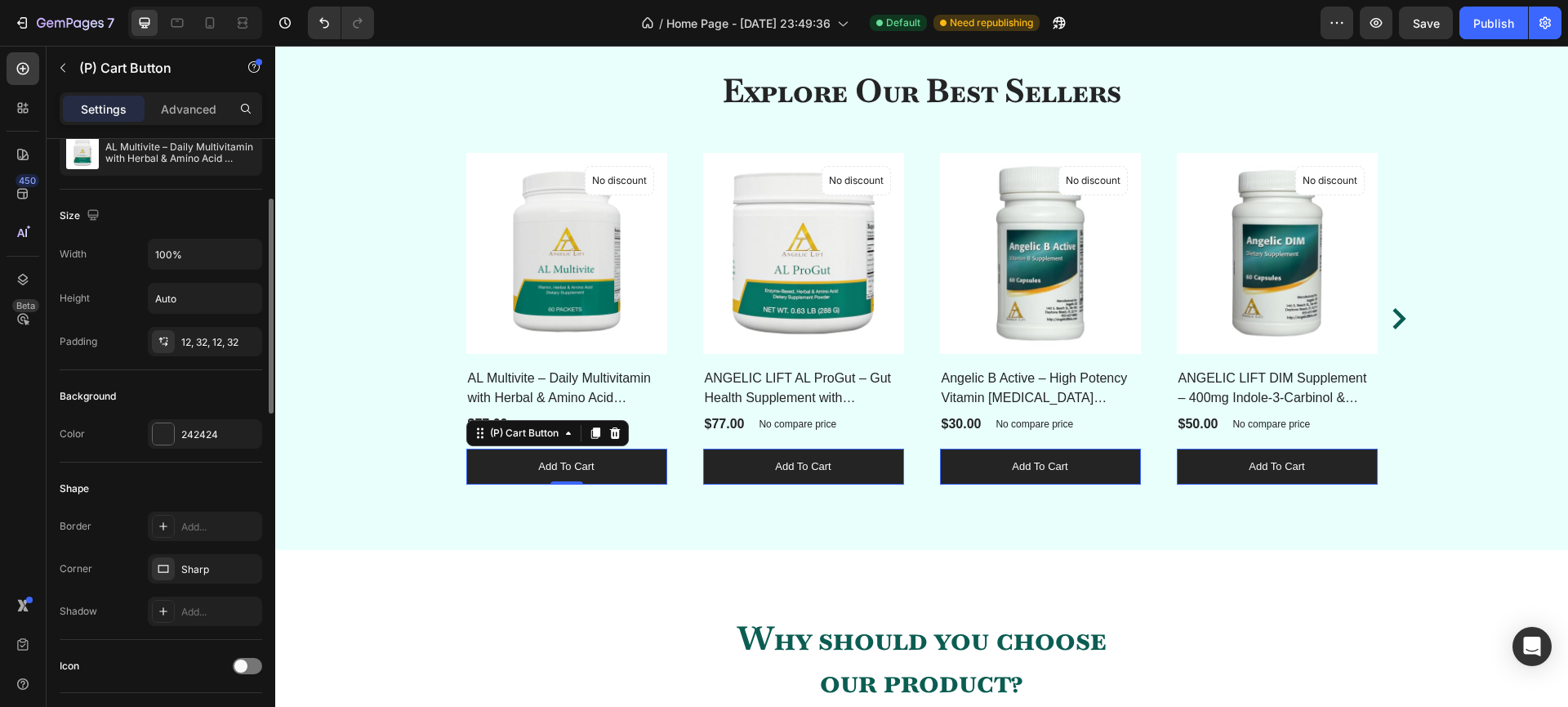
scroll to position [204, 0]
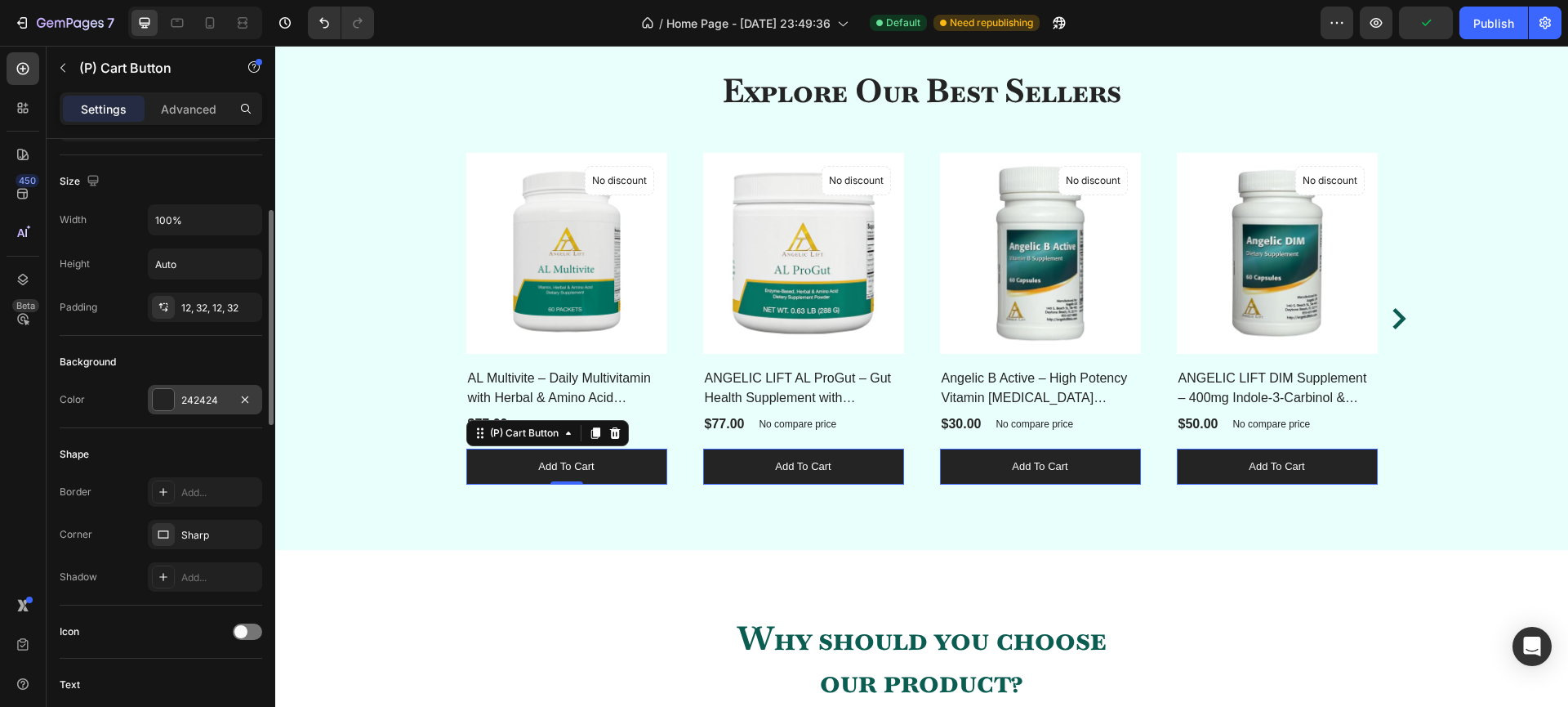
click at [164, 403] on div at bounding box center [163, 399] width 21 height 21
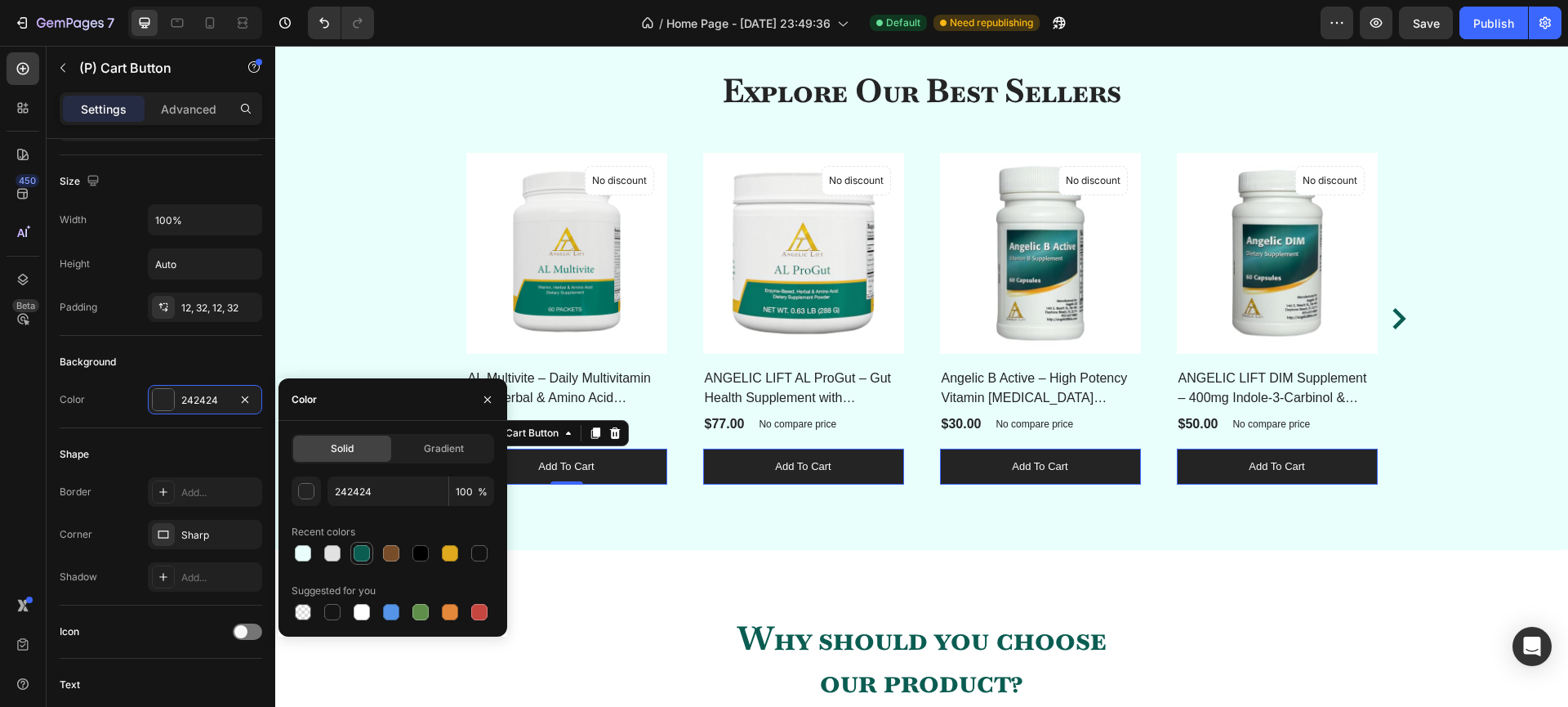
click at [357, 551] on div at bounding box center [361, 552] width 16 height 16
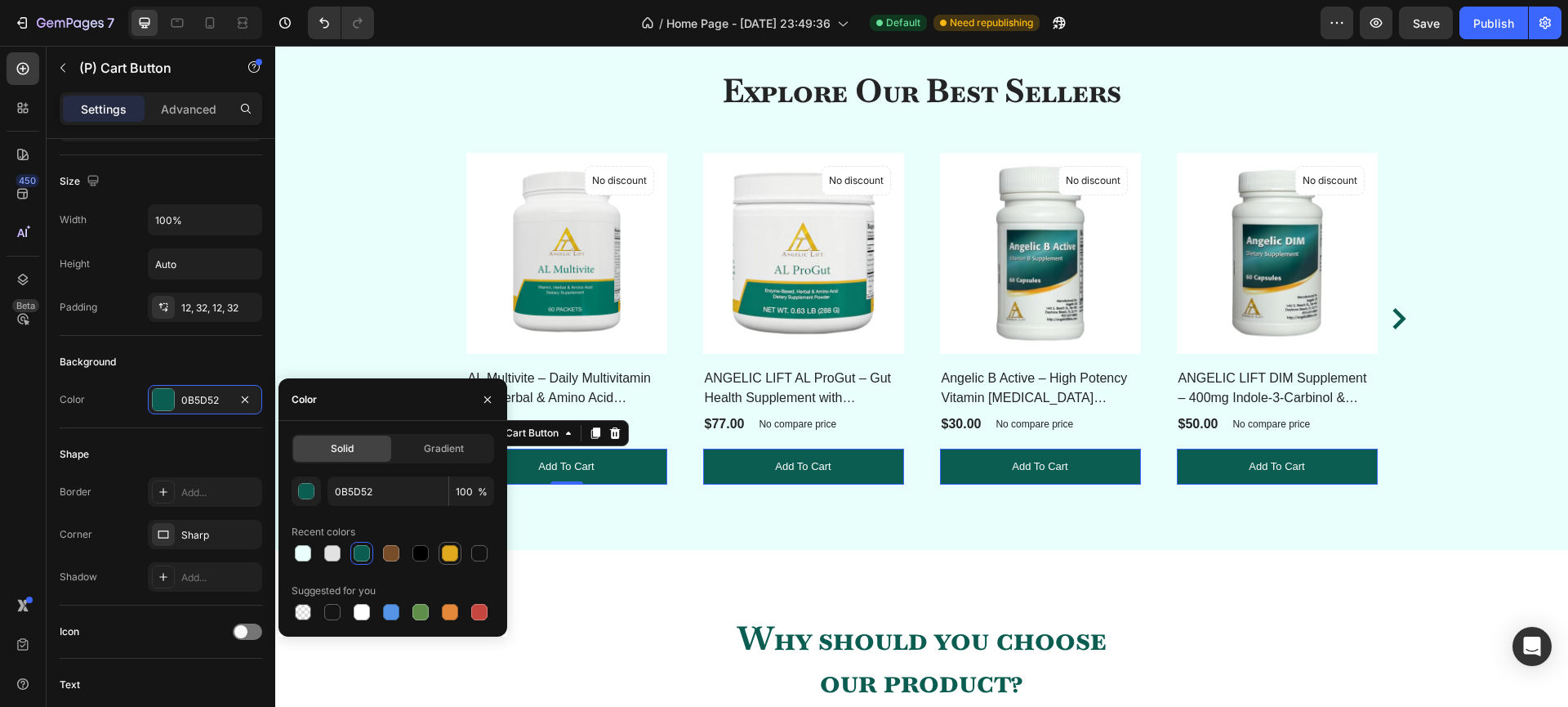
click at [450, 551] on div at bounding box center [450, 552] width 16 height 16
type input "DFAA1E"
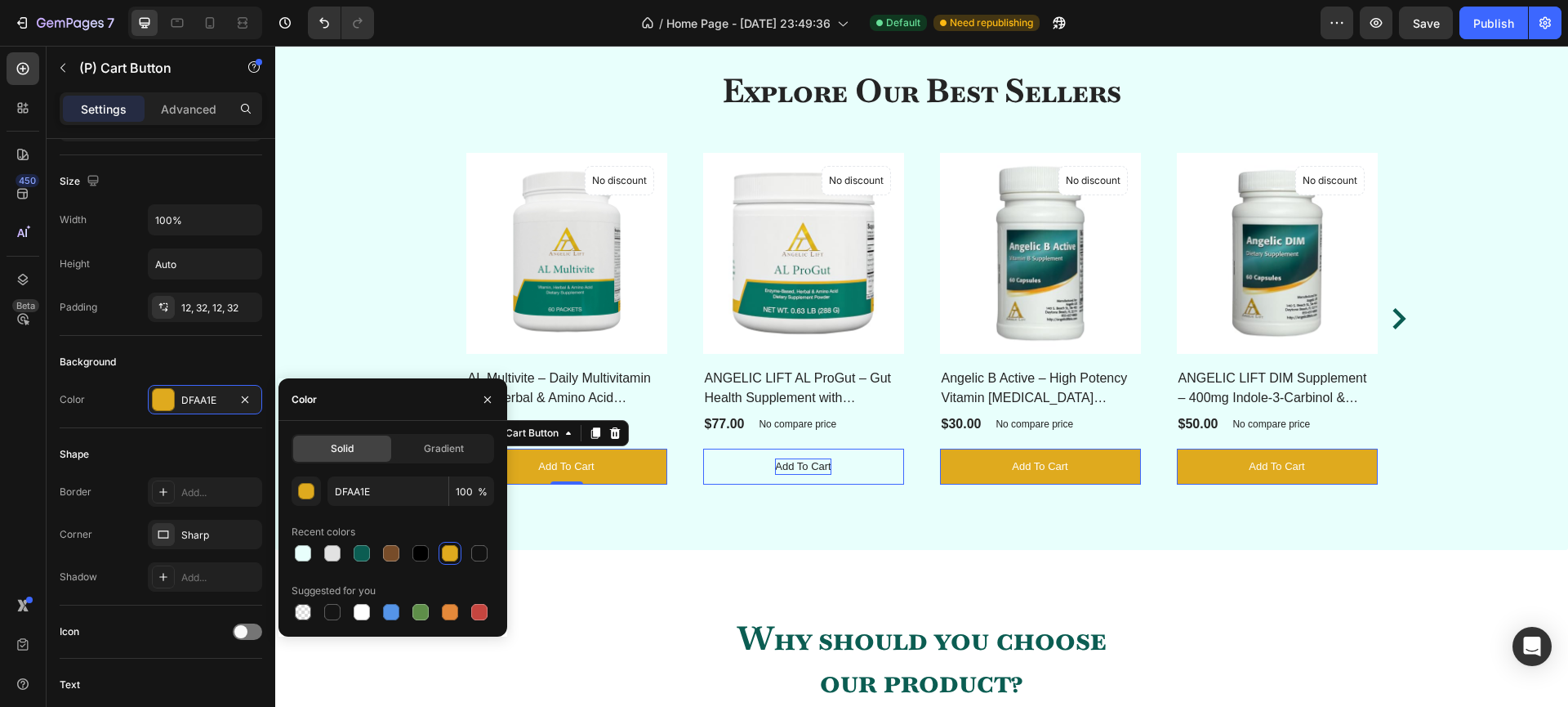
click at [594, 466] on div "Add to cart" at bounding box center [566, 466] width 55 height 16
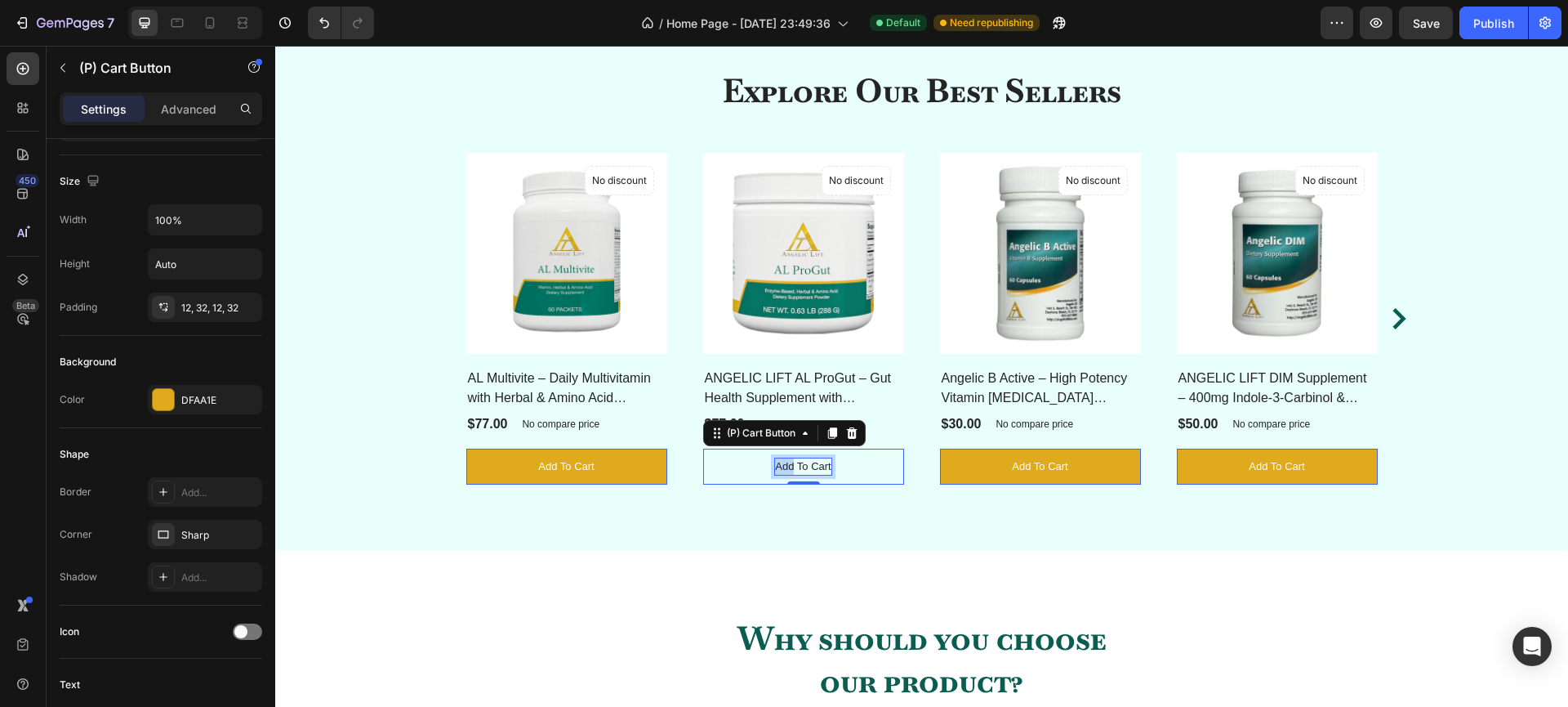
click at [776, 466] on p "Add to cart" at bounding box center [802, 466] width 55 height 16
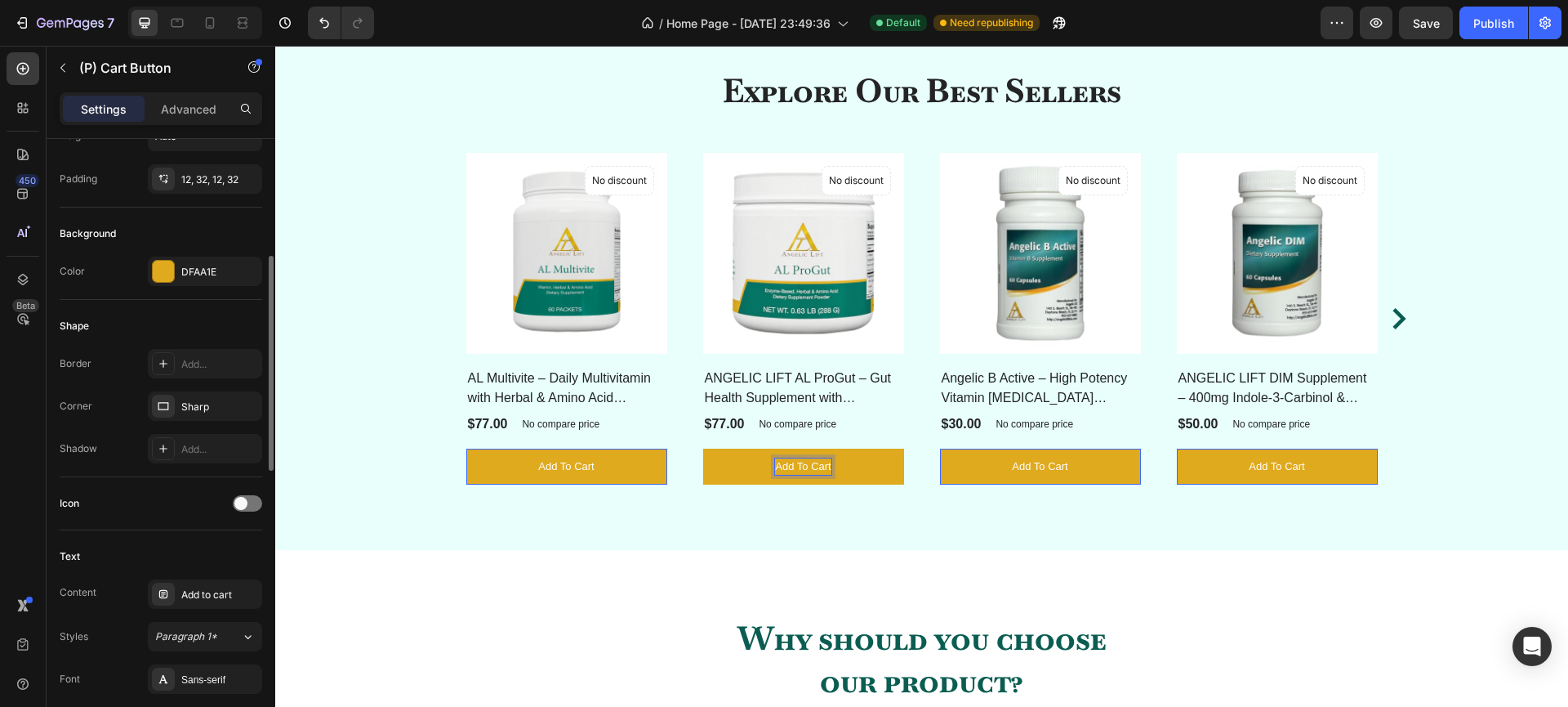
scroll to position [428, 0]
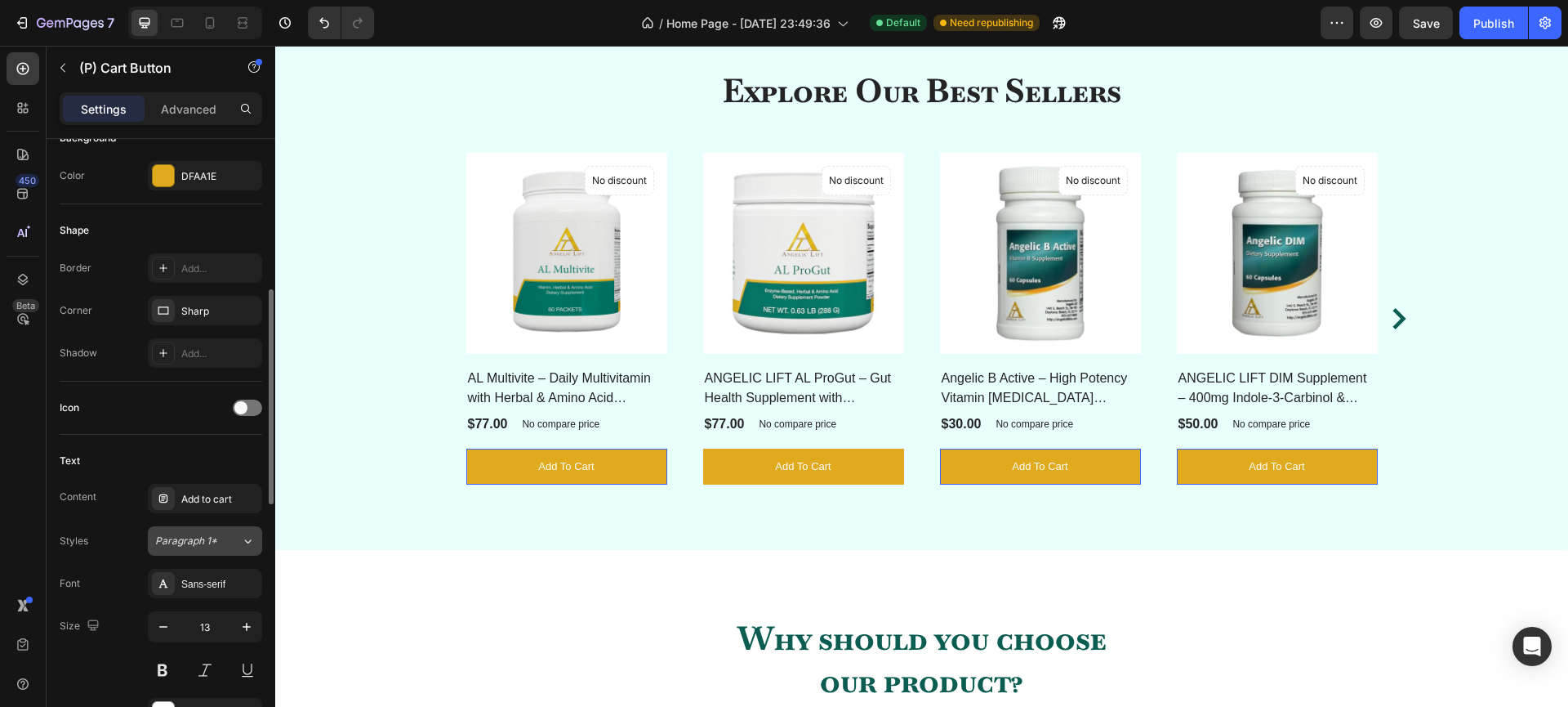
click at [201, 545] on span "Paragraph 1*" at bounding box center [185, 540] width 62 height 14
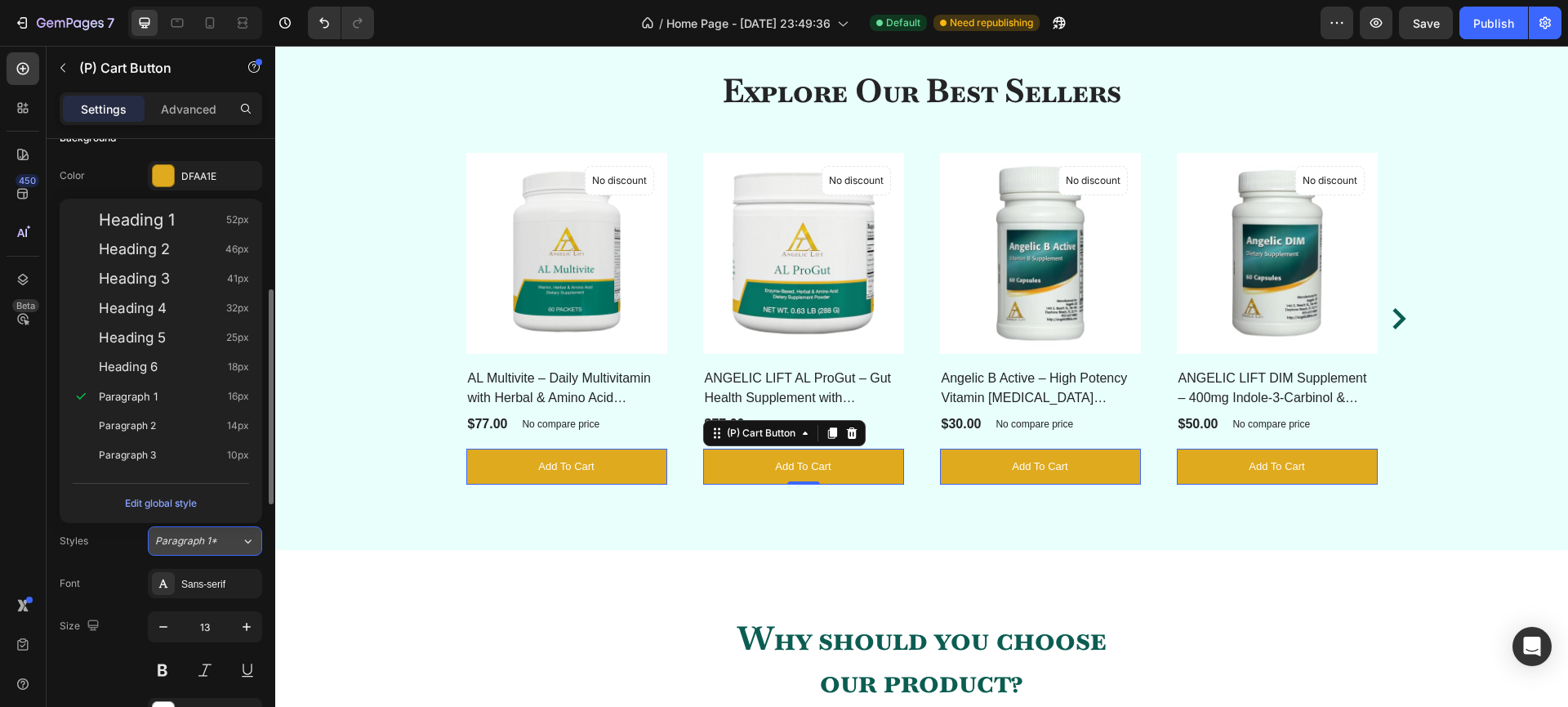
click at [201, 545] on span "Paragraph 1*" at bounding box center [185, 540] width 62 height 14
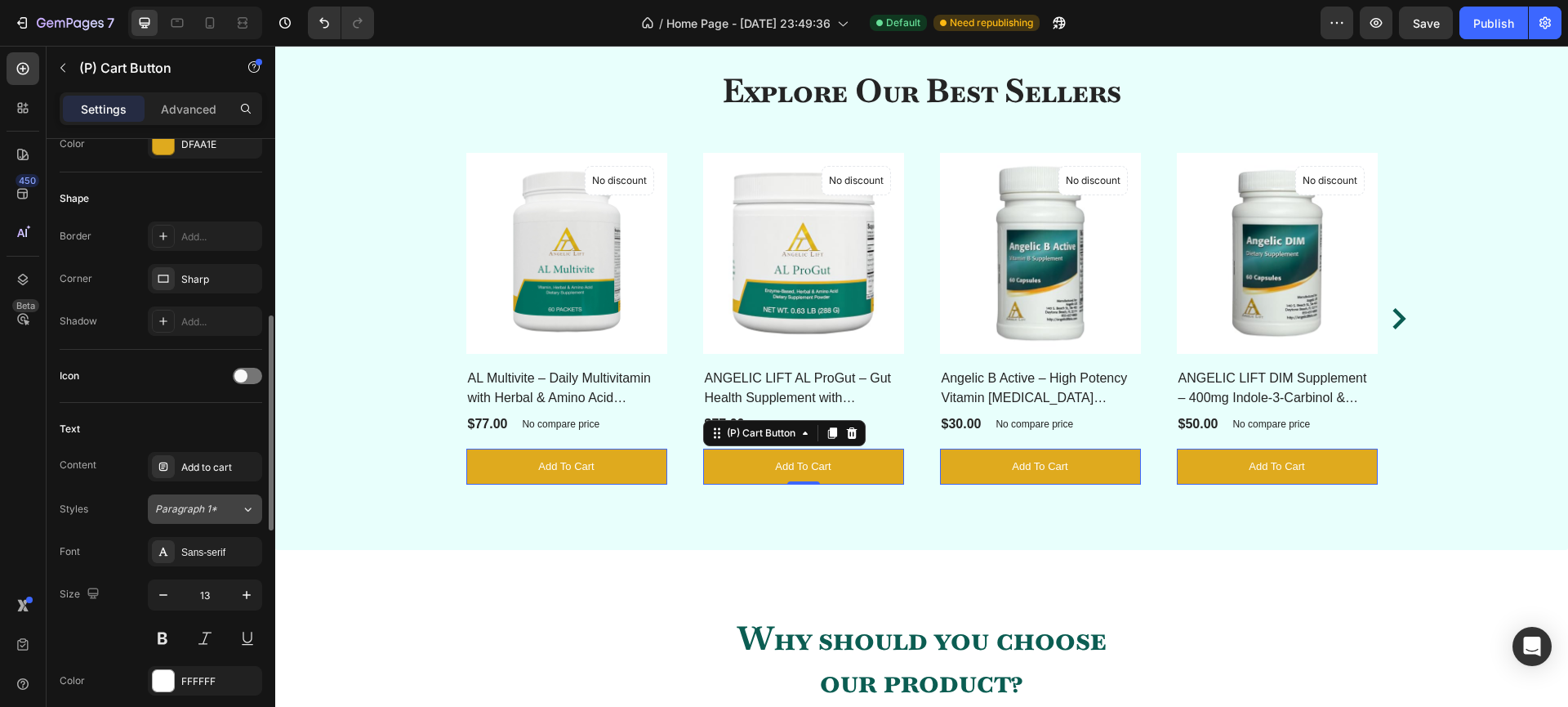
scroll to position [482, 0]
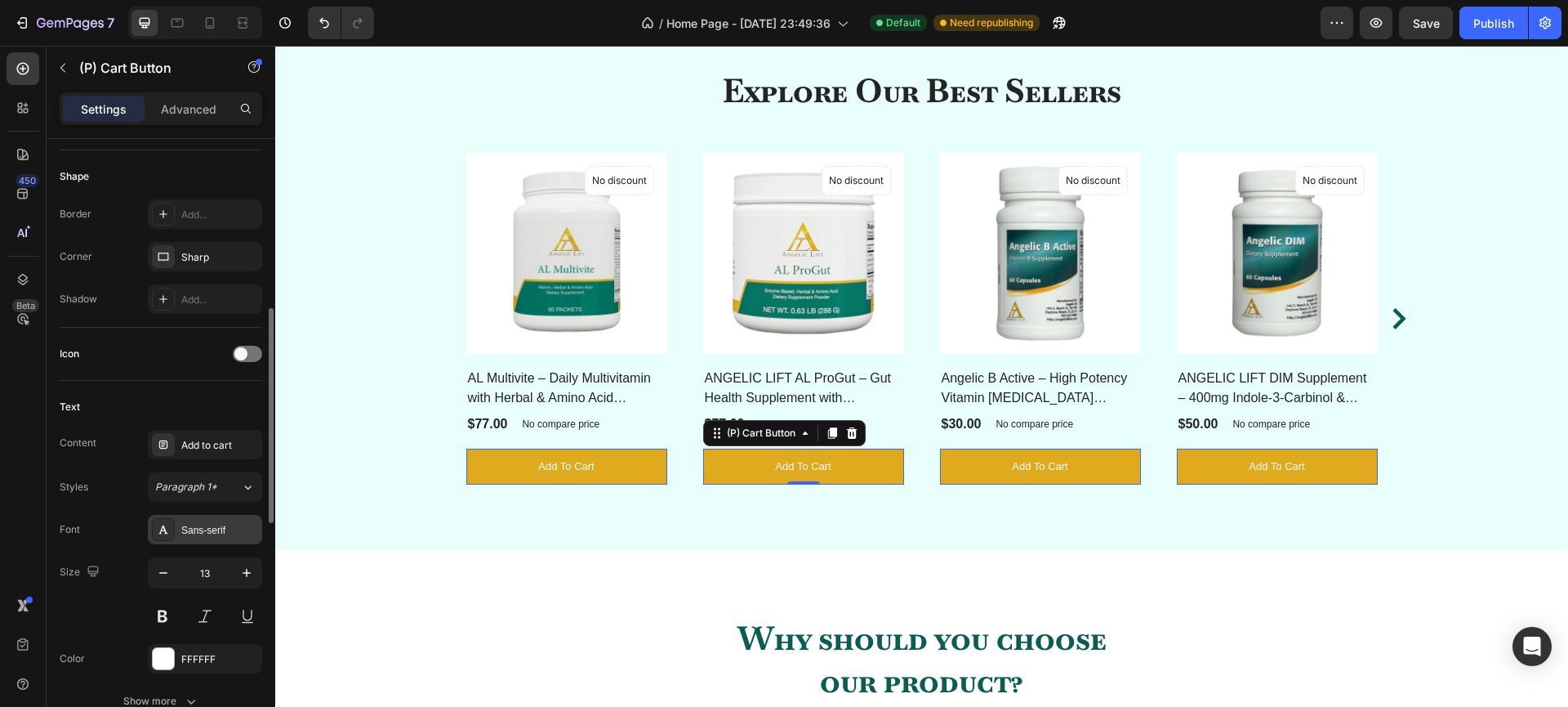
click at [212, 533] on div "Sans-serif" at bounding box center [220, 529] width 76 height 14
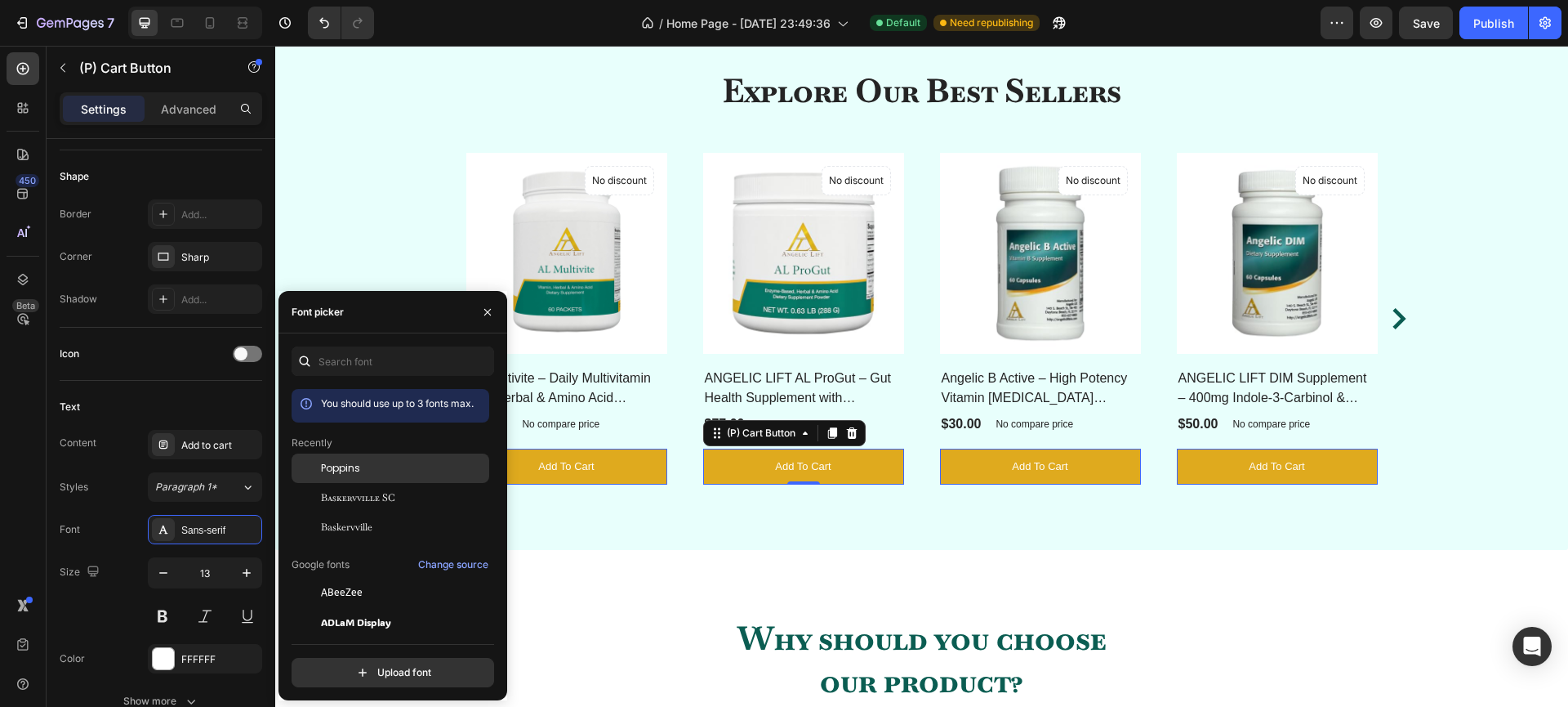
click at [342, 476] on span "Poppins" at bounding box center [340, 467] width 39 height 14
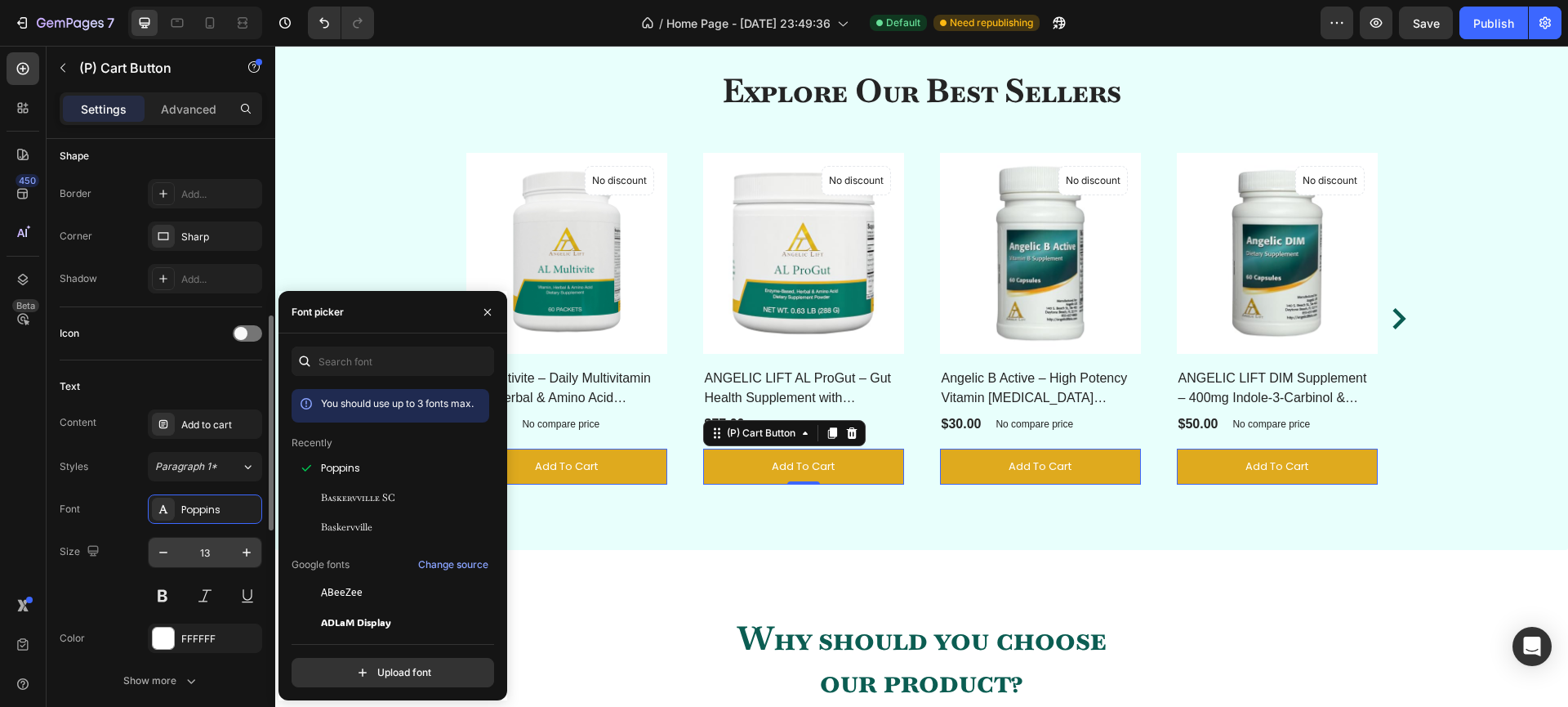
scroll to position [626, 0]
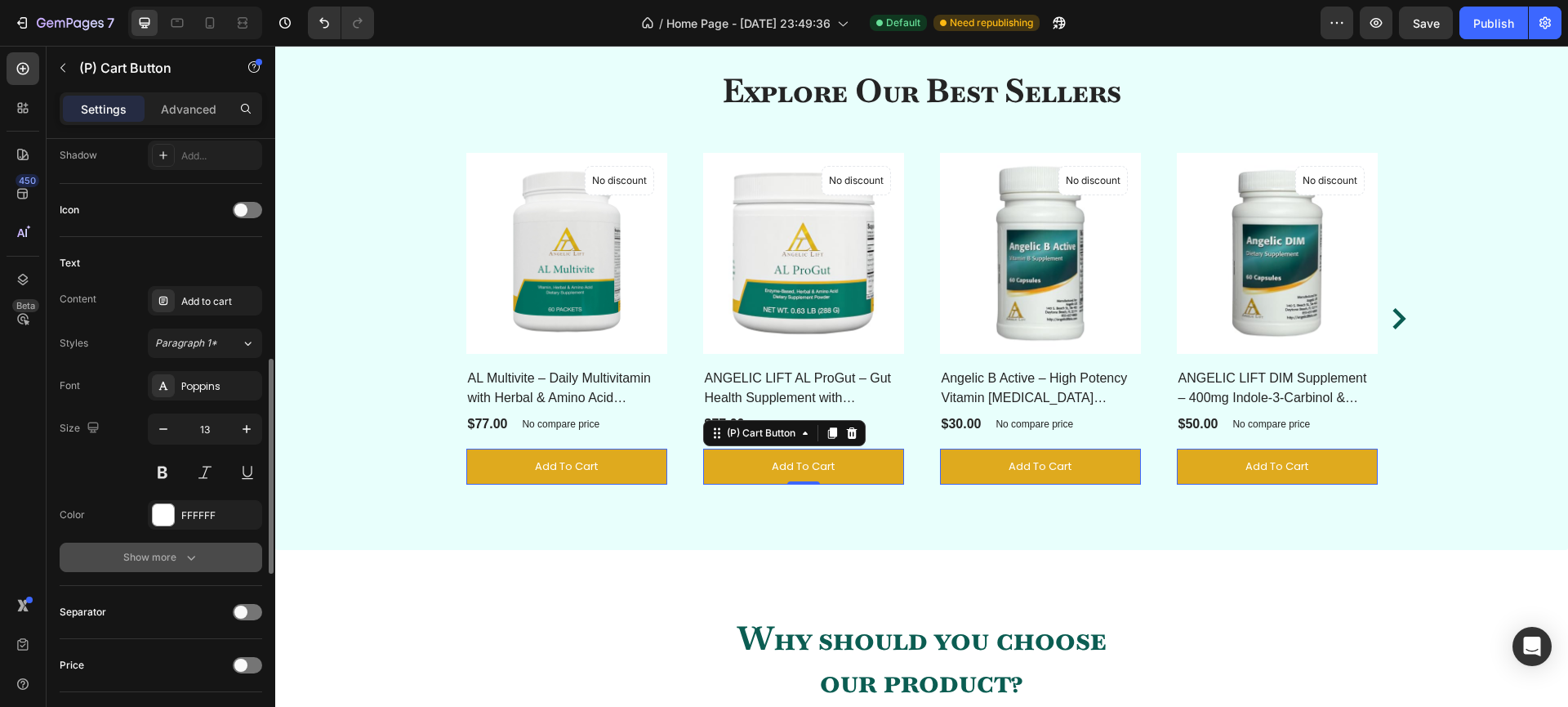
click at [173, 559] on div "Show more" at bounding box center [161, 557] width 76 height 16
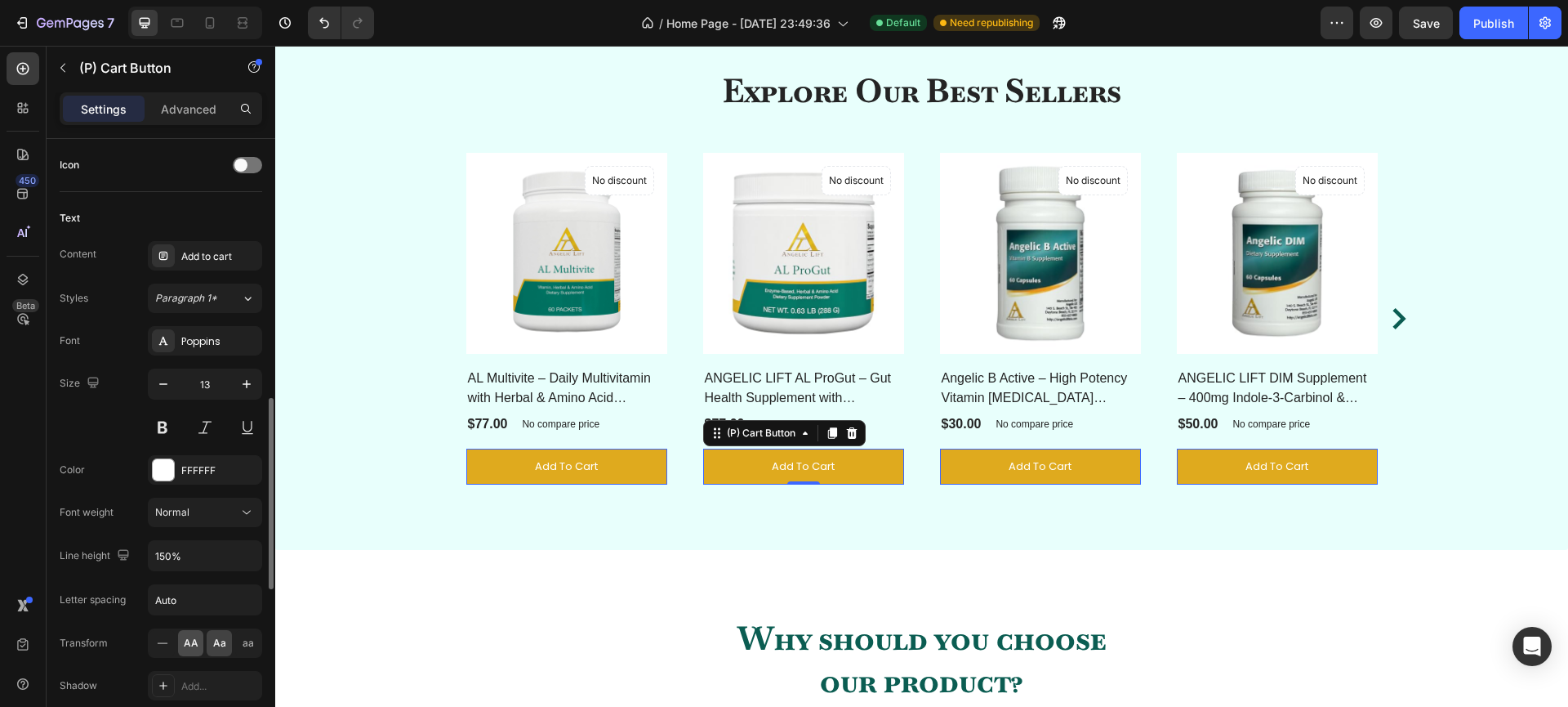
scroll to position [708, 0]
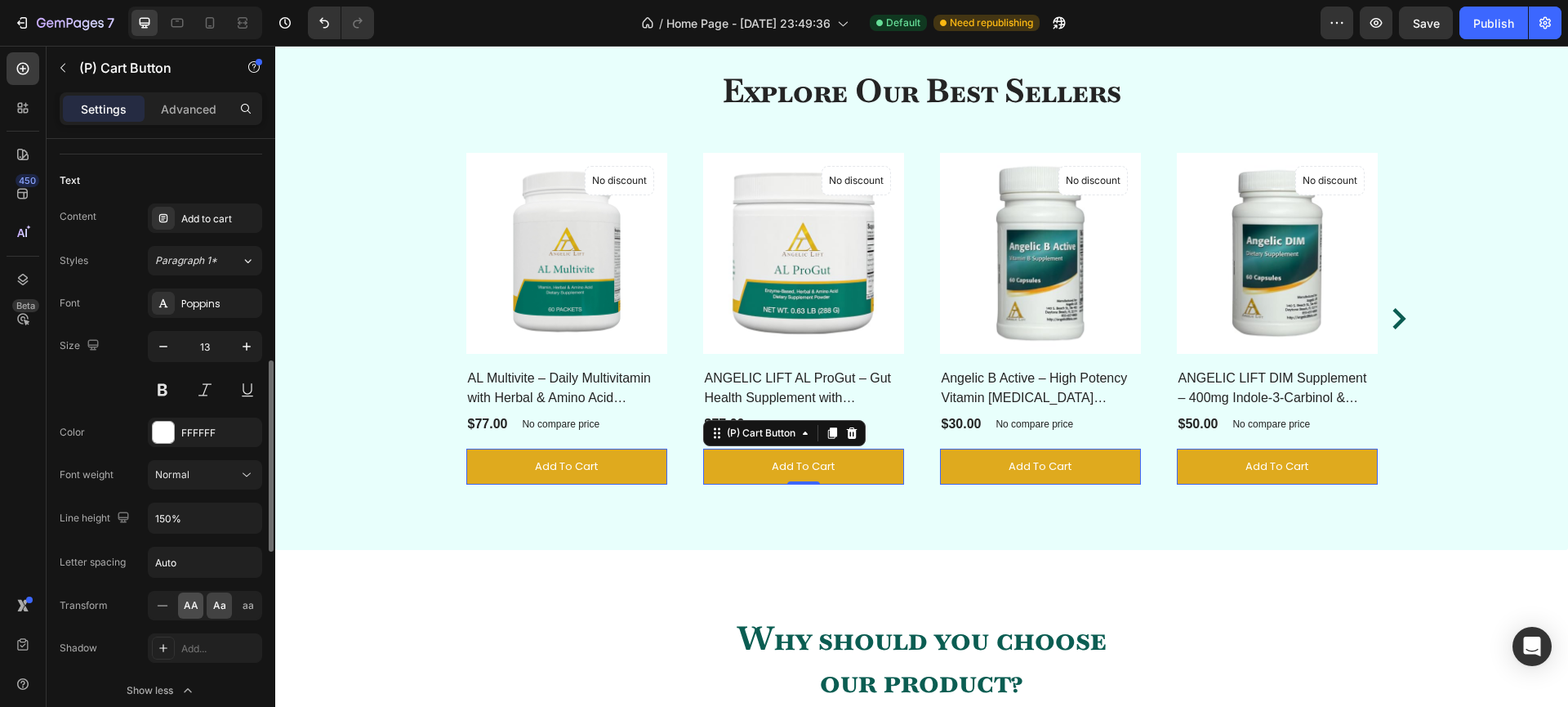
click at [187, 604] on span "AA" at bounding box center [190, 605] width 14 height 14
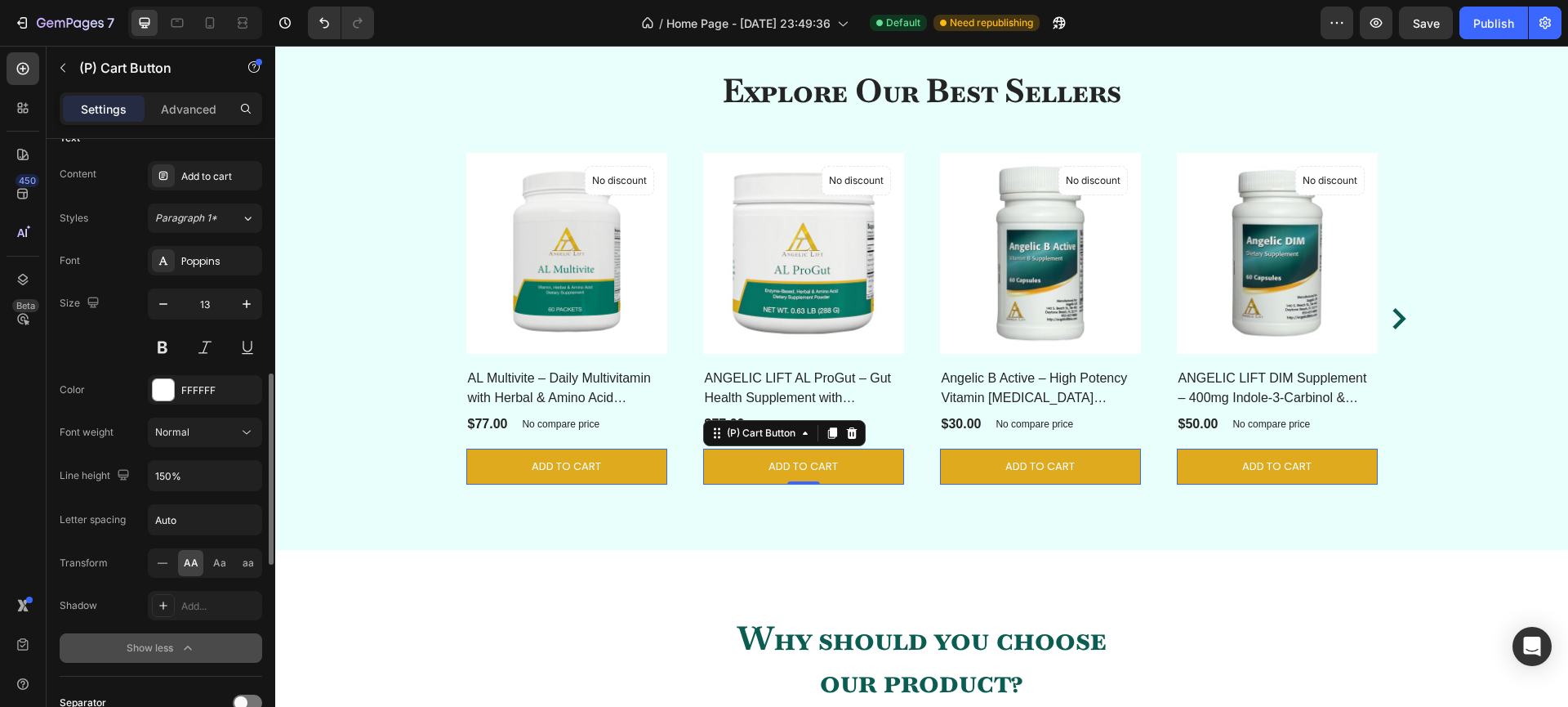
scroll to position [809, 0]
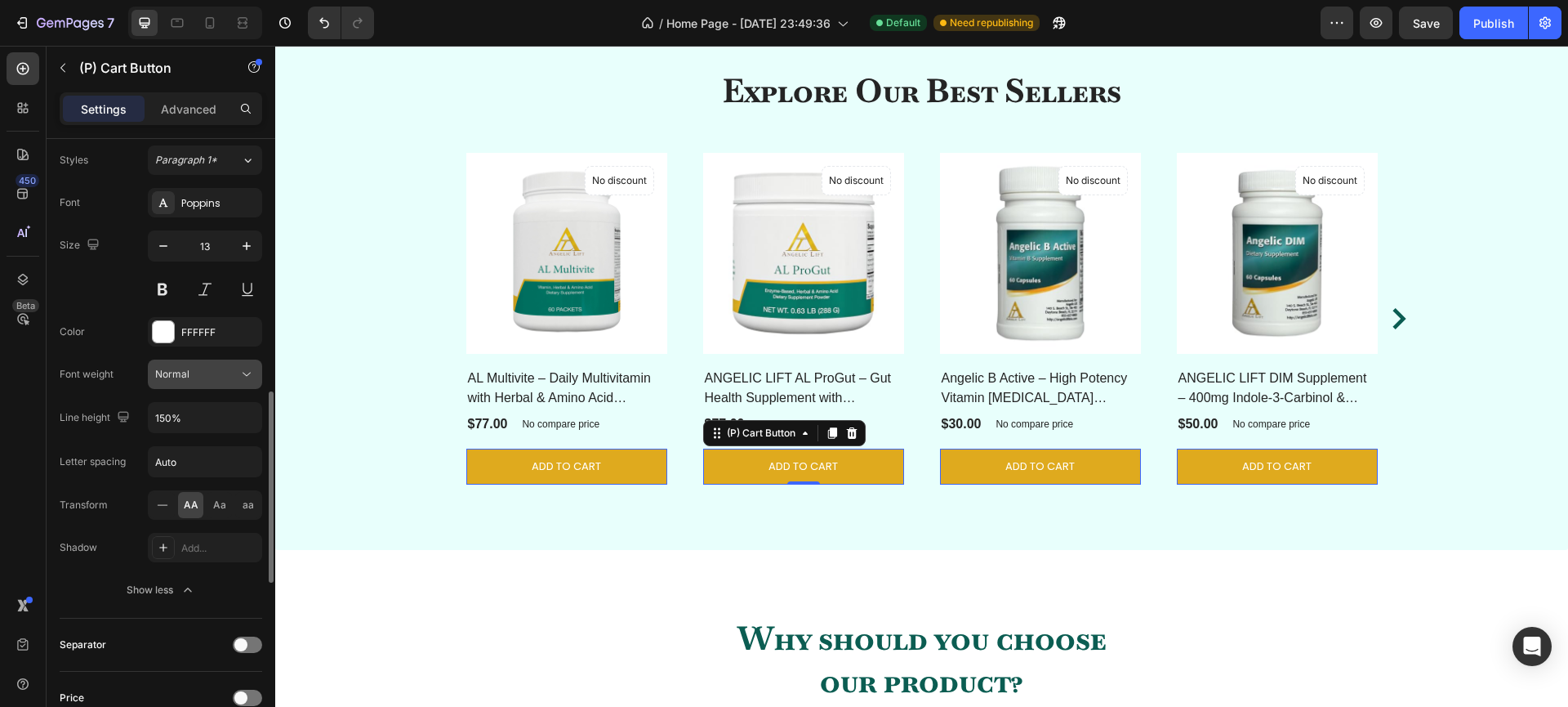
click at [240, 375] on icon at bounding box center [246, 374] width 16 height 16
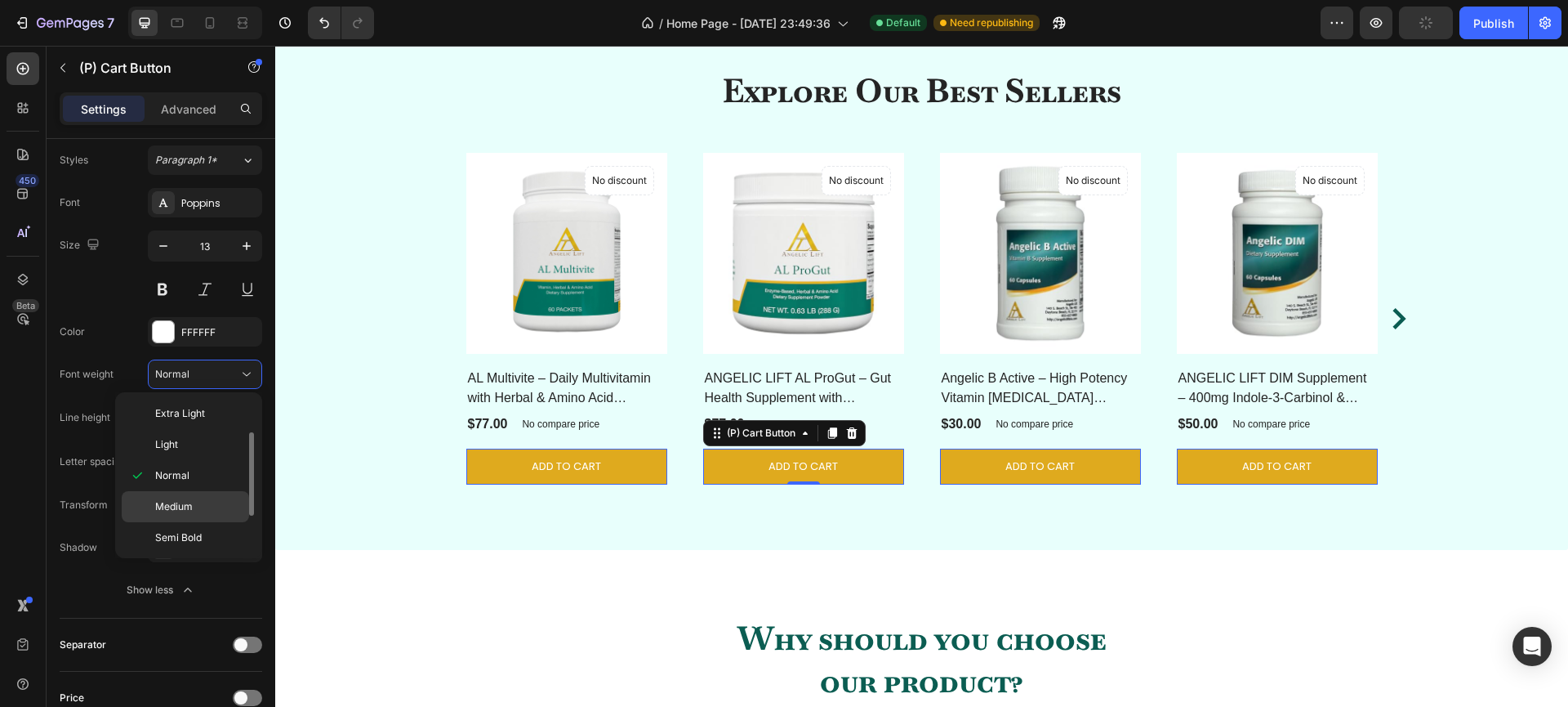
scroll to position [42, 0]
click at [181, 533] on span "Semi Bold" at bounding box center [178, 526] width 47 height 14
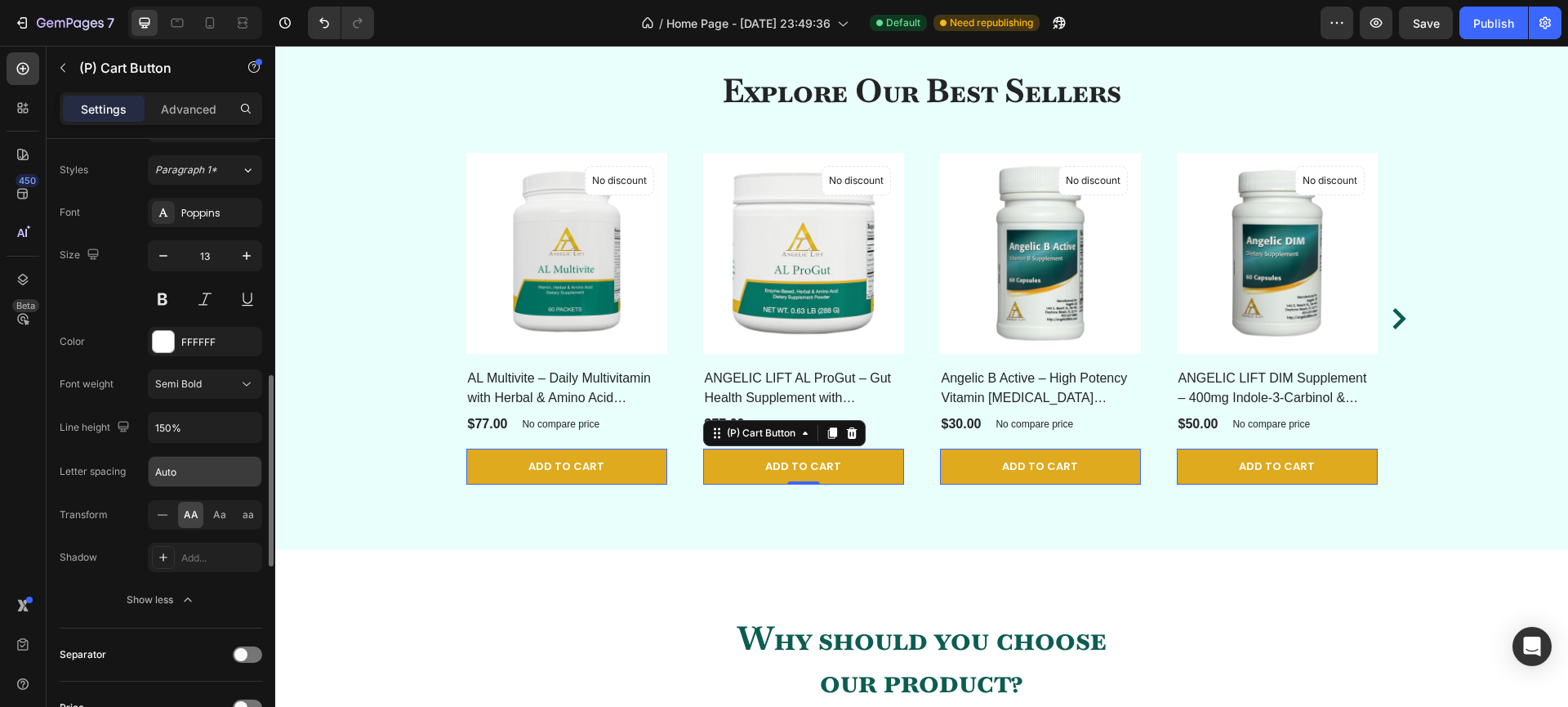
scroll to position [788, 0]
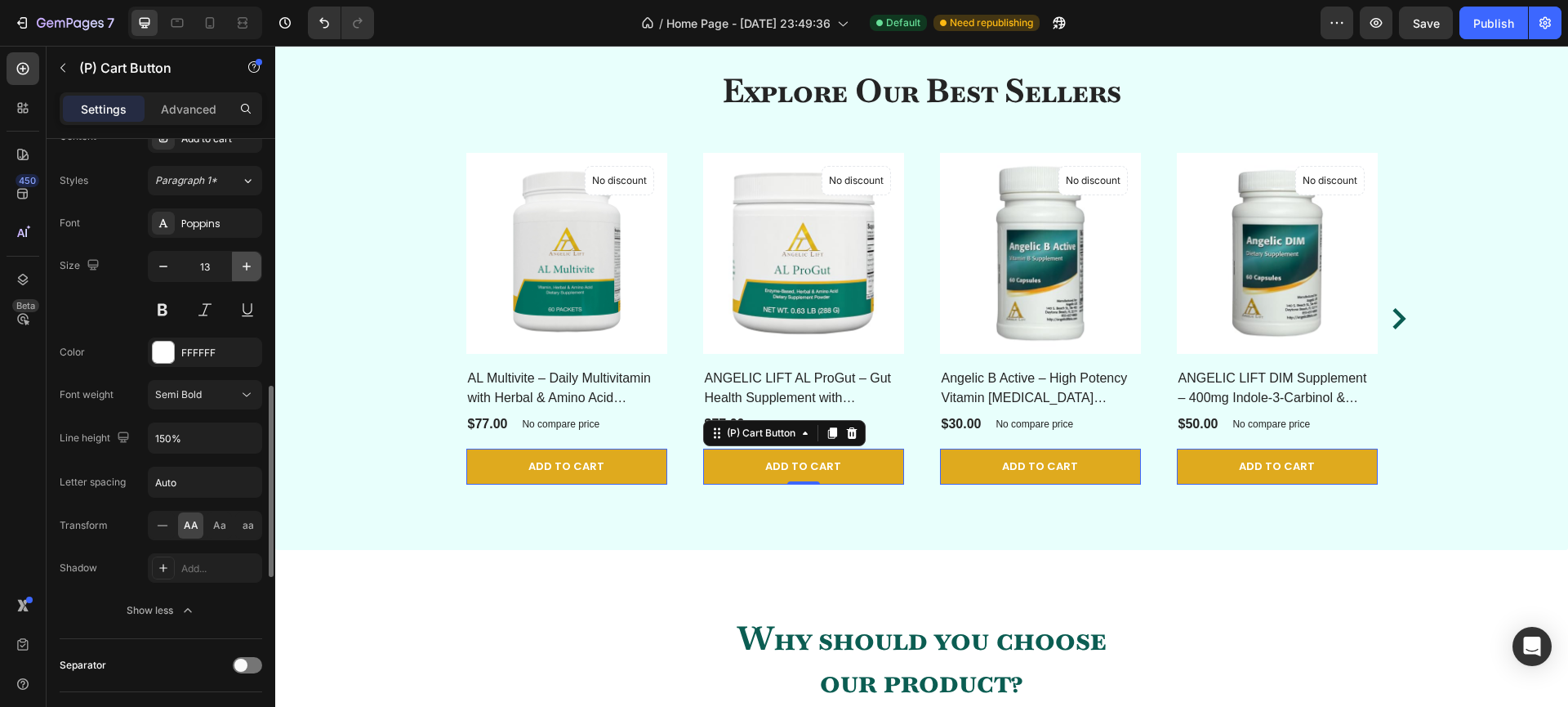
click at [247, 264] on icon "button" at bounding box center [246, 266] width 16 height 16
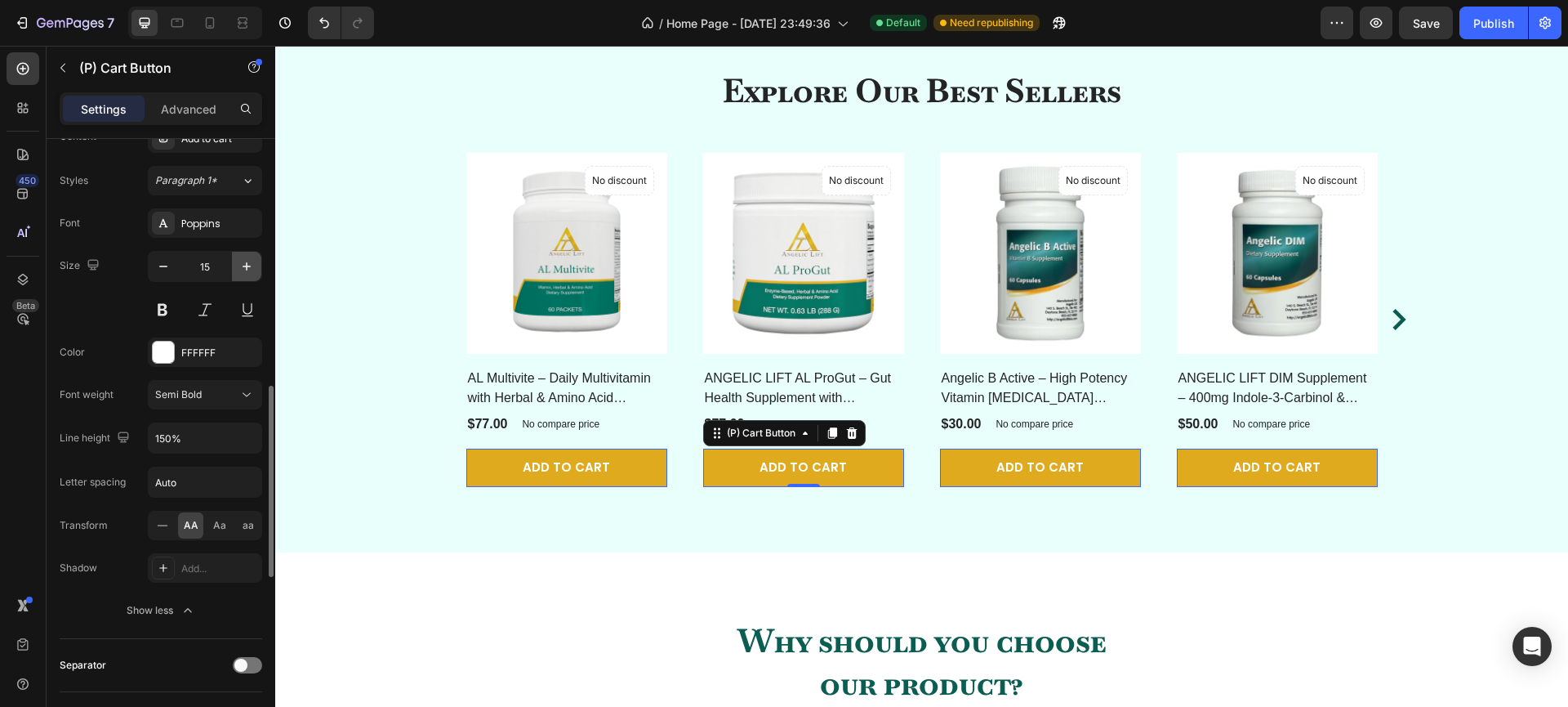
click at [247, 264] on icon "button" at bounding box center [246, 266] width 16 height 16
type input "16"
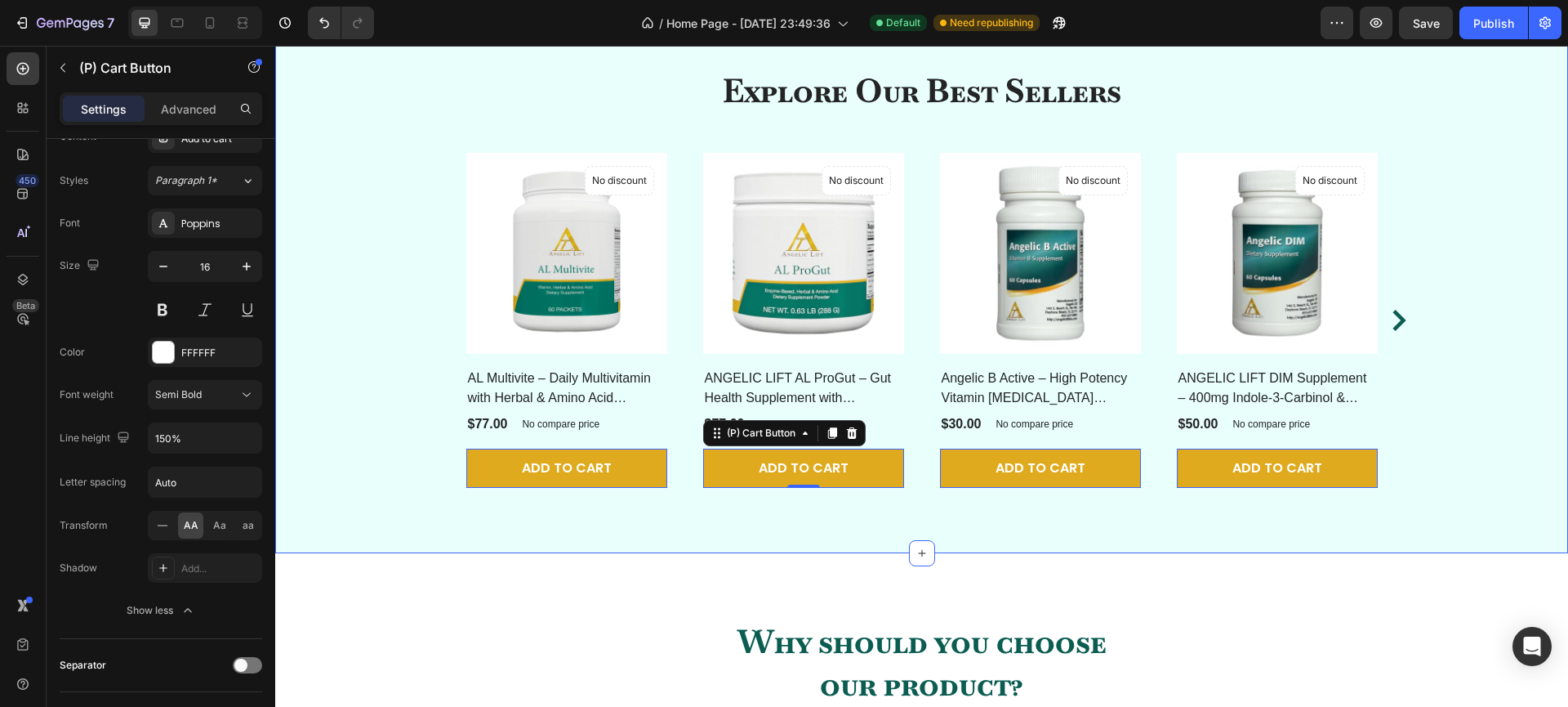
scroll to position [1113, 0]
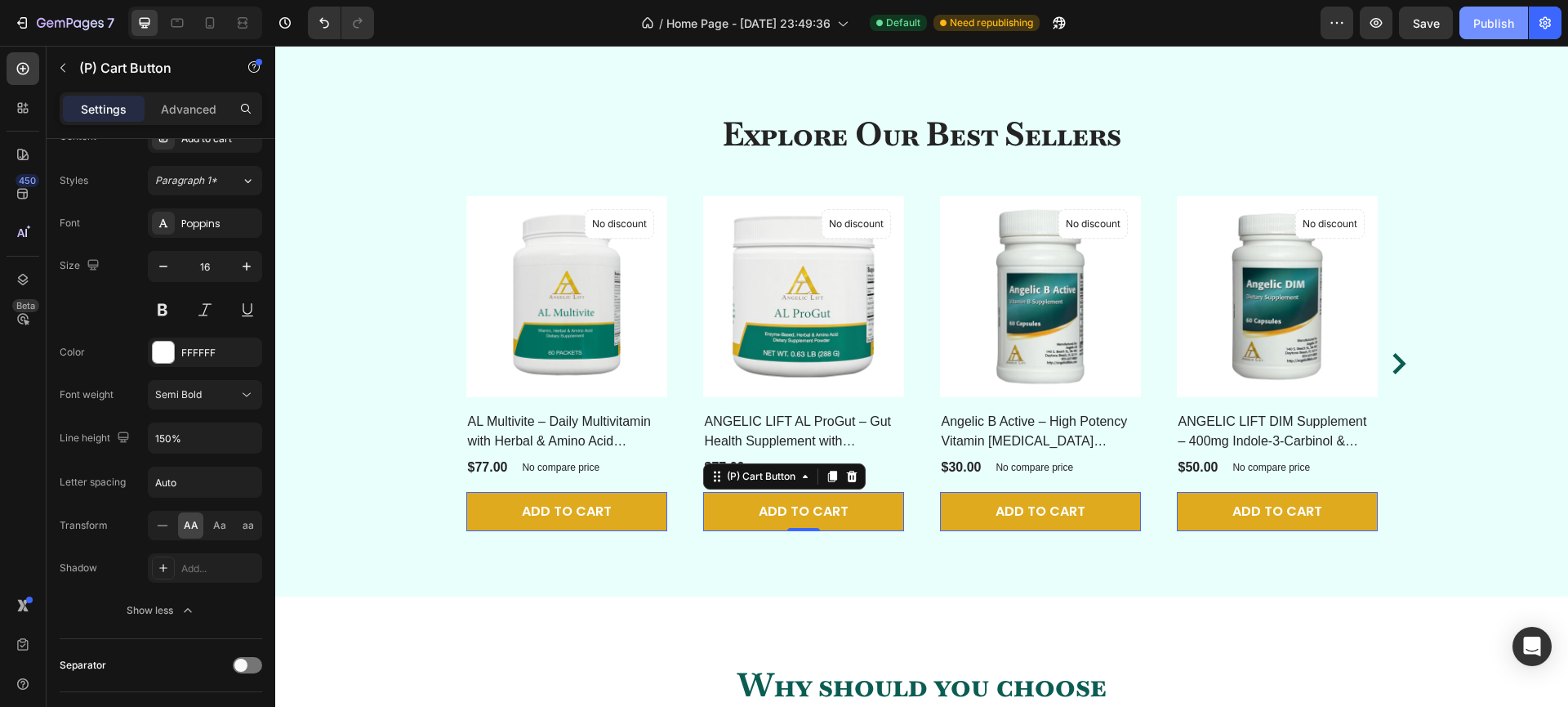
click at [1501, 26] on div "Publish" at bounding box center [1494, 23] width 41 height 17
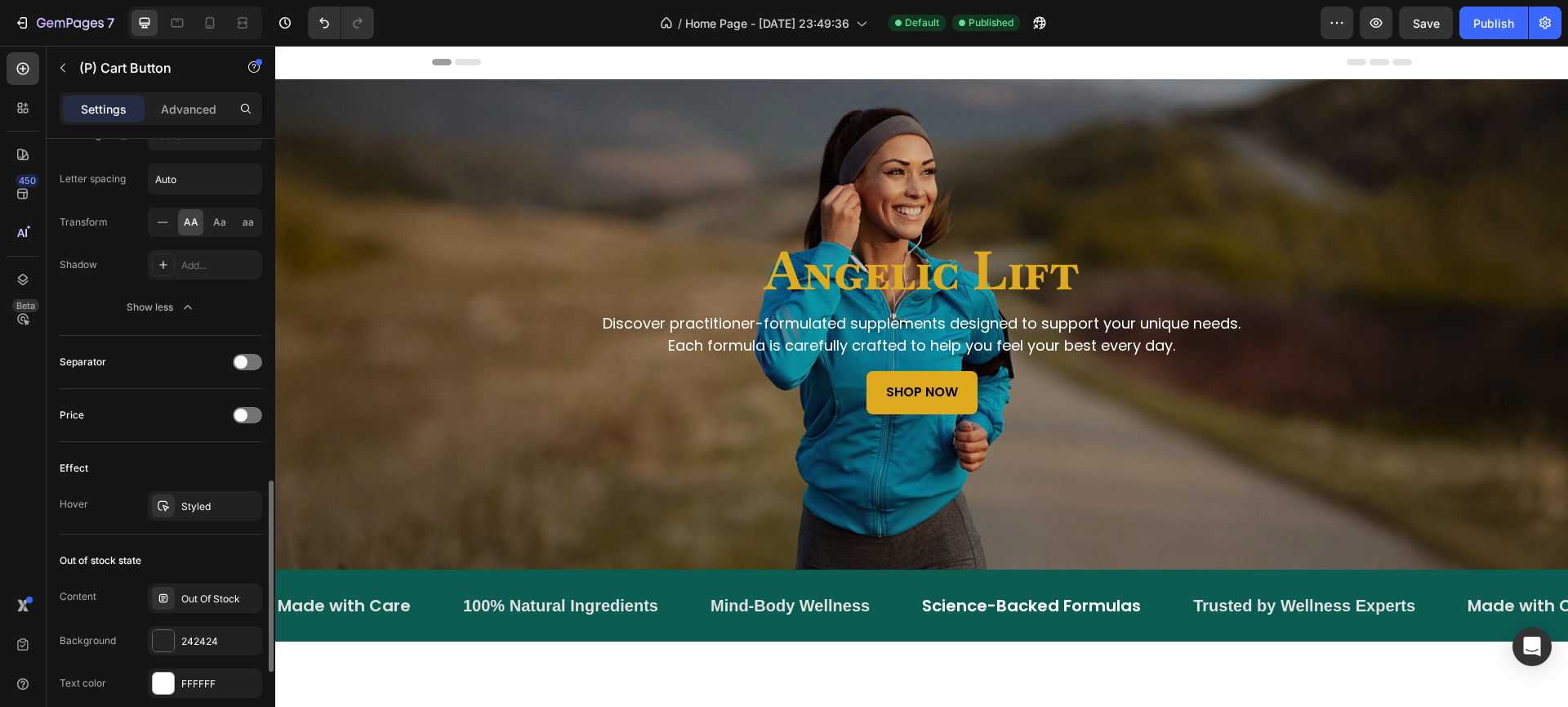
scroll to position [1125, 0]
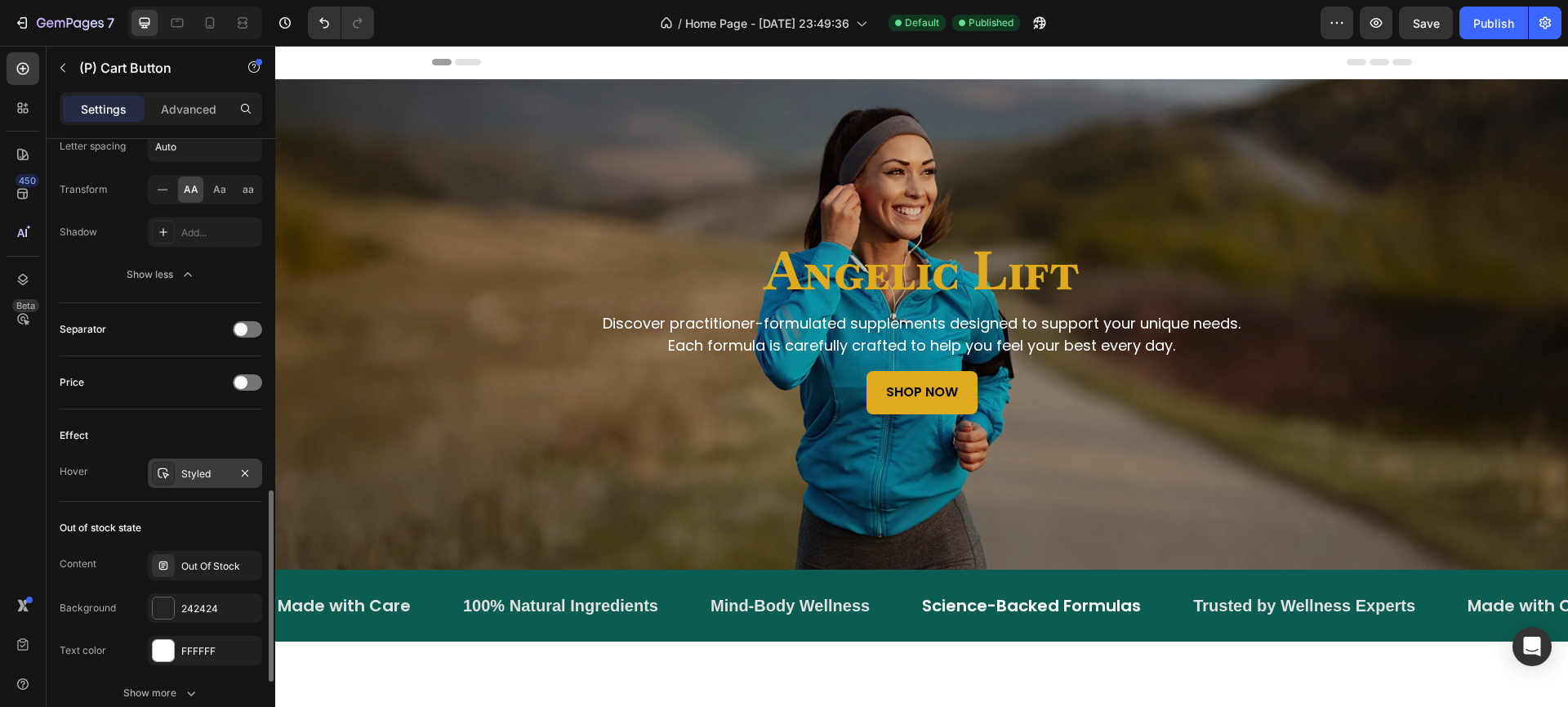
click at [218, 466] on div "Styled" at bounding box center [205, 473] width 48 height 14
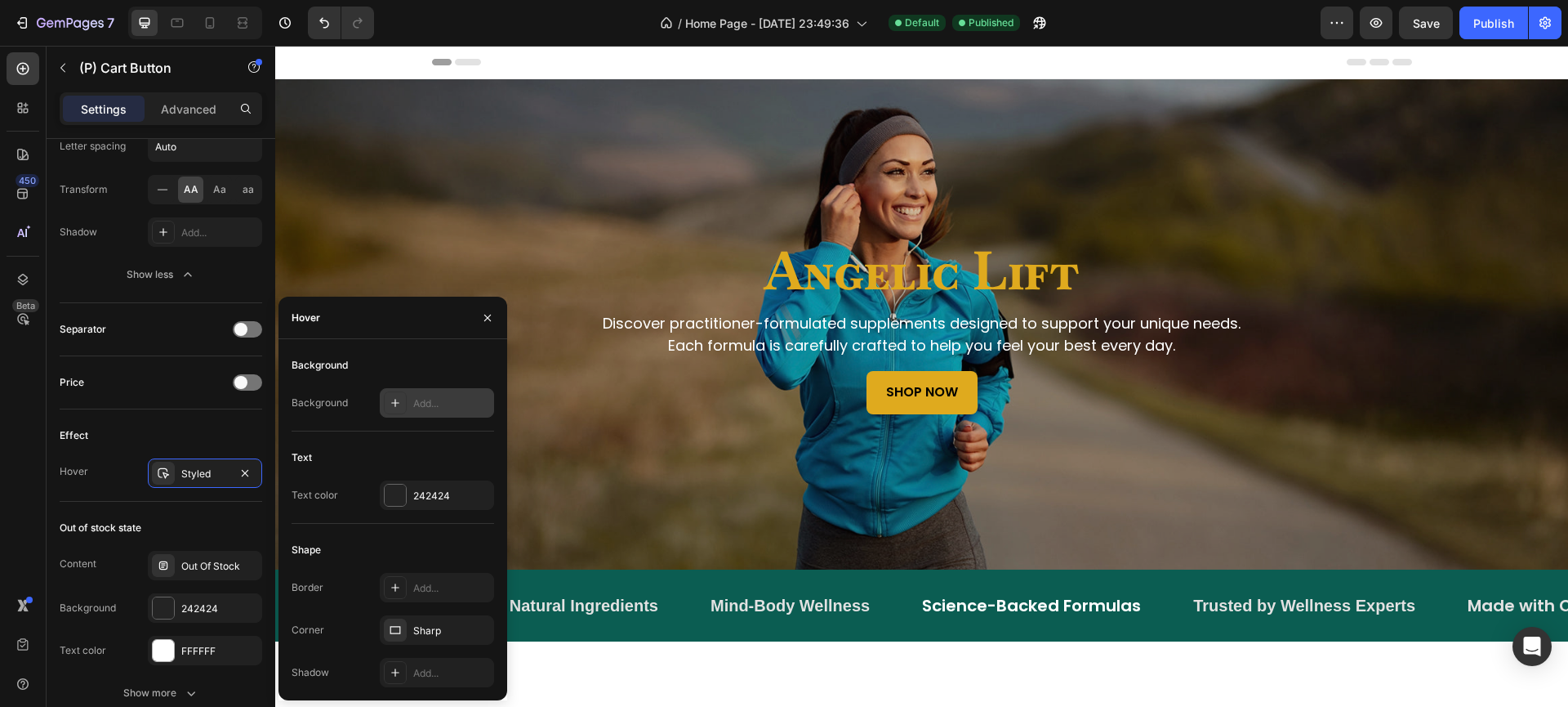
click at [425, 413] on div "Add..." at bounding box center [437, 402] width 115 height 30
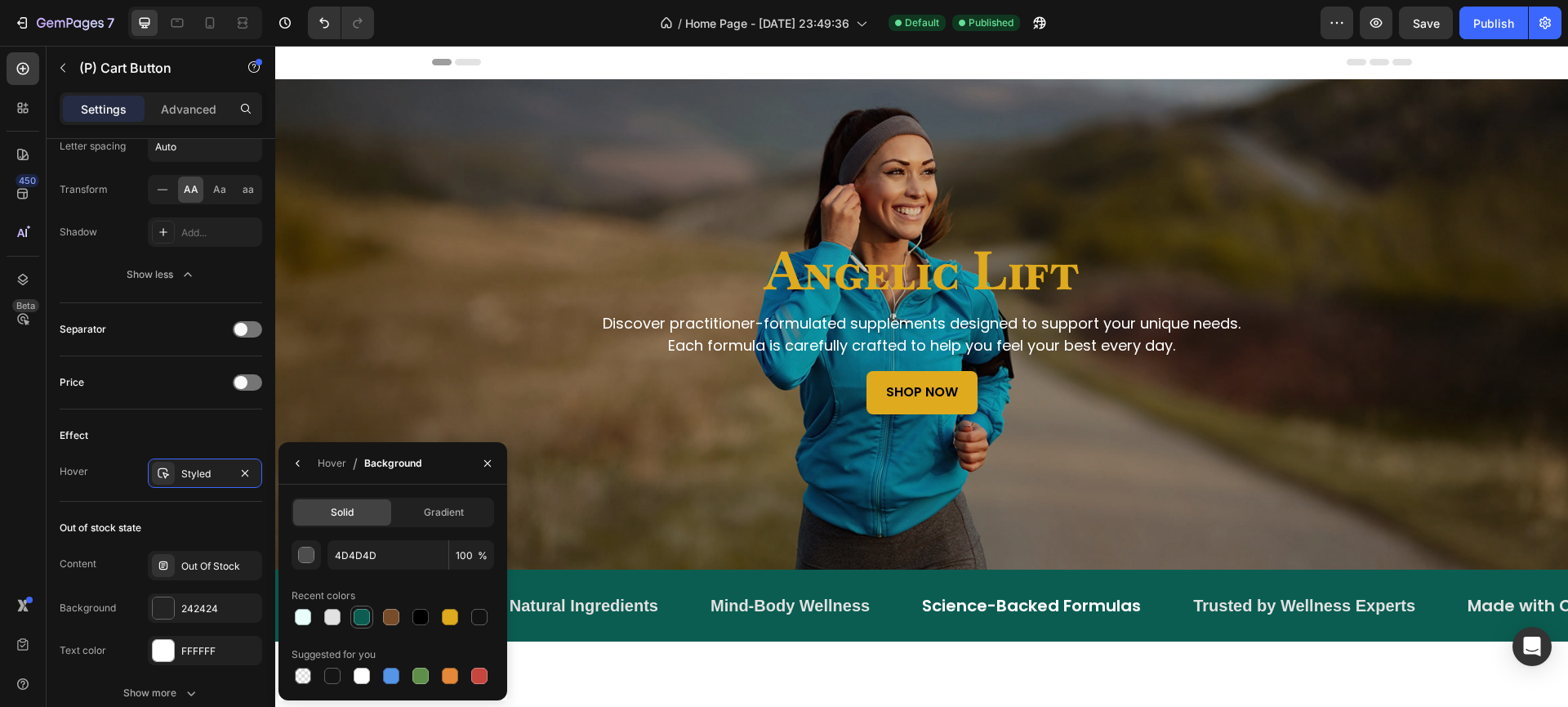
click at [363, 615] on div at bounding box center [361, 616] width 16 height 16
type input "0B5D52"
click at [341, 468] on div "Hover" at bounding box center [332, 462] width 29 height 14
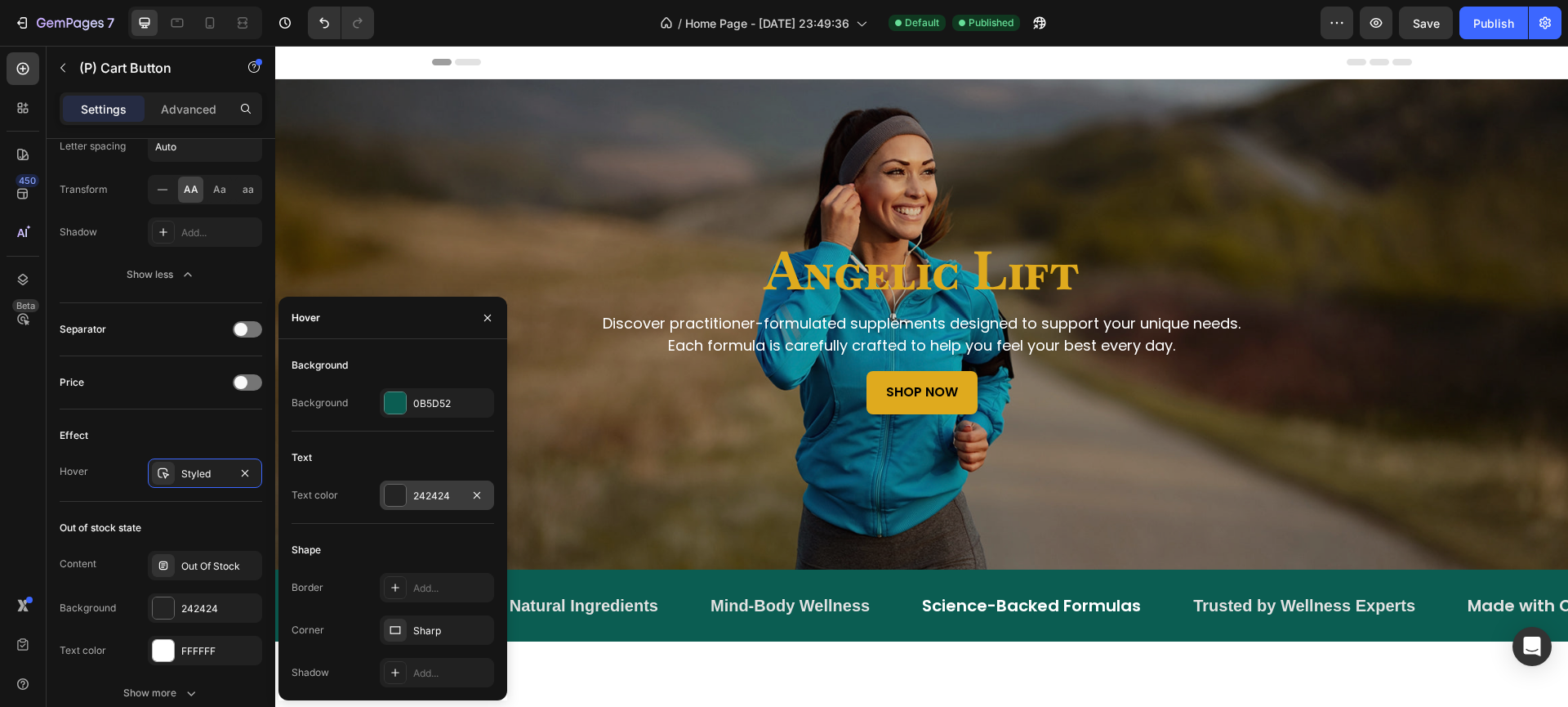
click at [403, 493] on div at bounding box center [395, 495] width 21 height 21
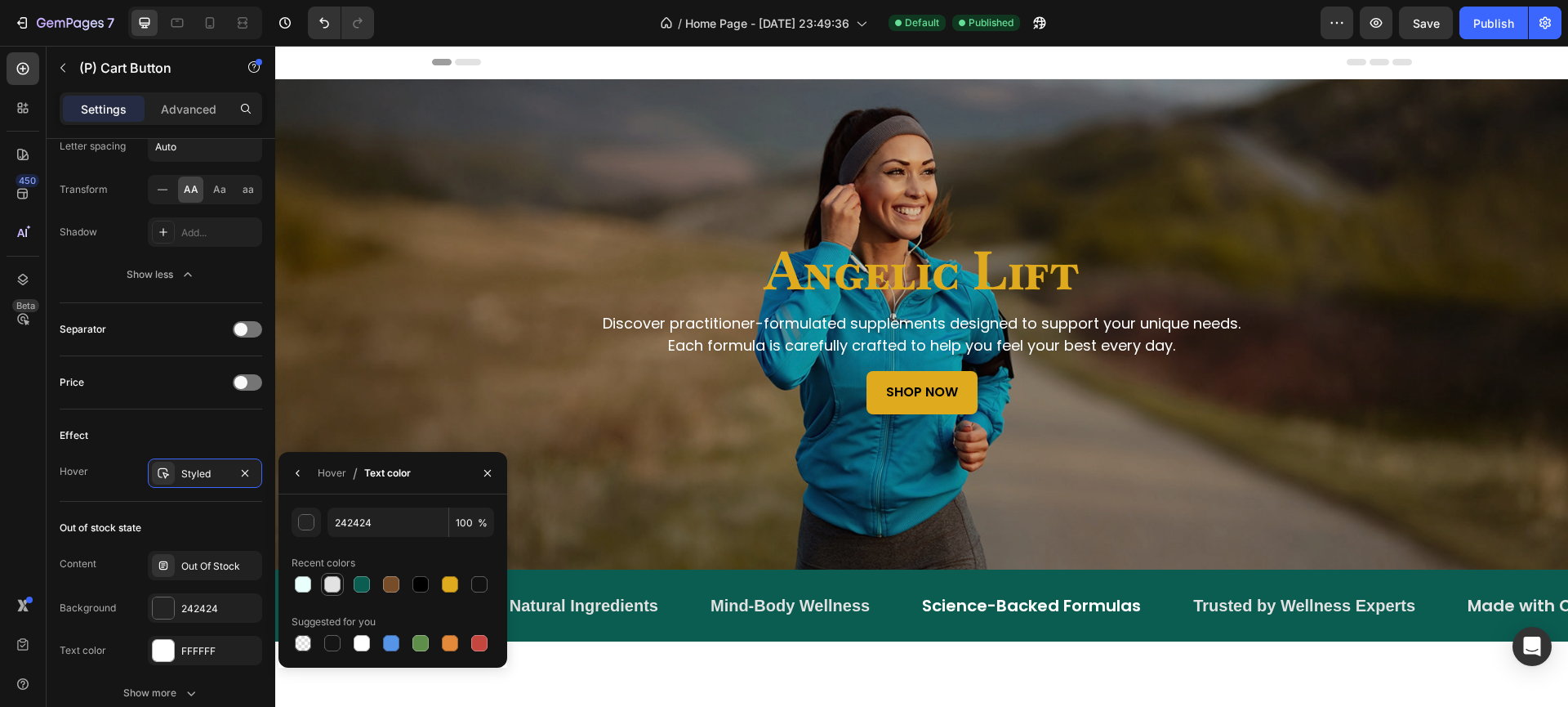
click at [329, 585] on div at bounding box center [331, 584] width 16 height 16
type input "E2E2E2"
click at [236, 440] on div "Effect" at bounding box center [160, 435] width 202 height 26
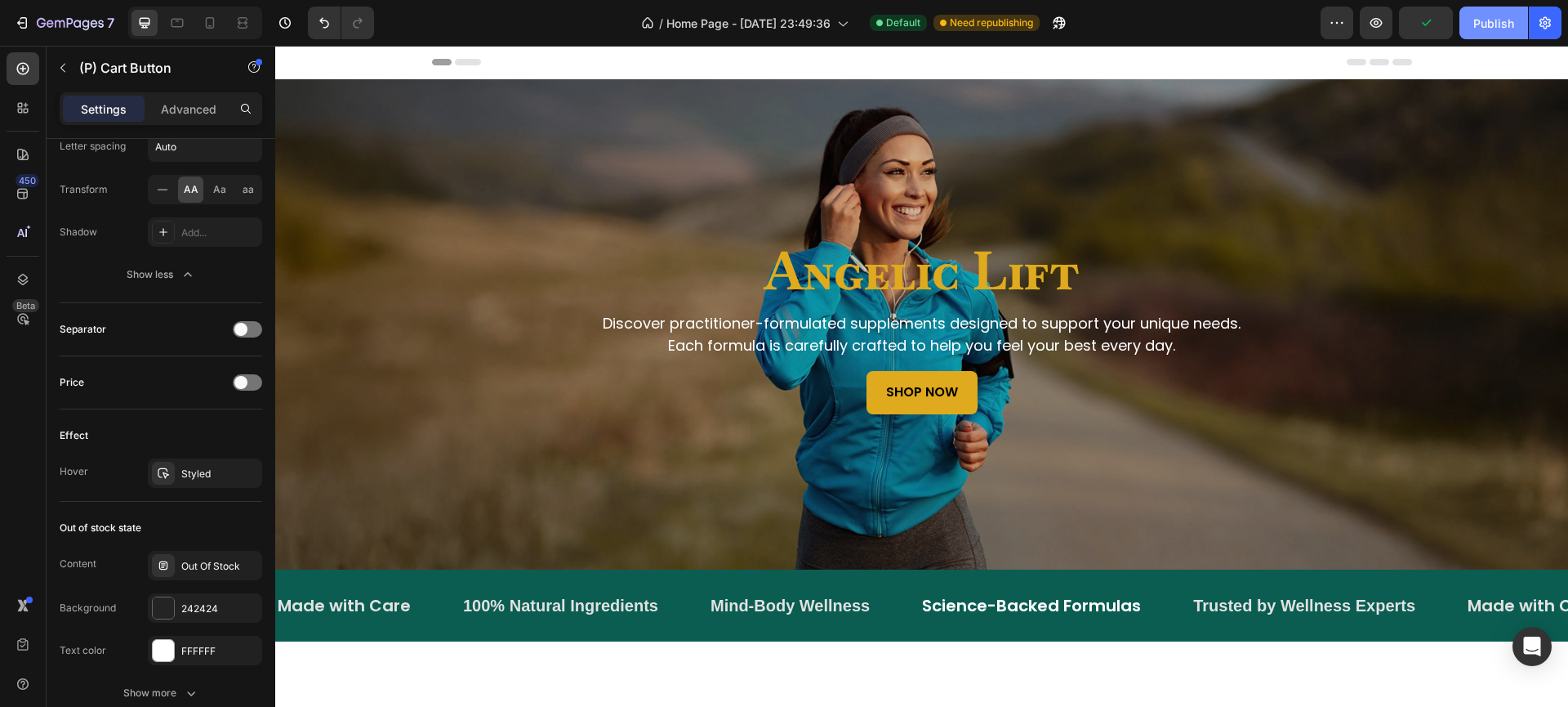
click at [1487, 19] on div "Publish" at bounding box center [1494, 23] width 41 height 17
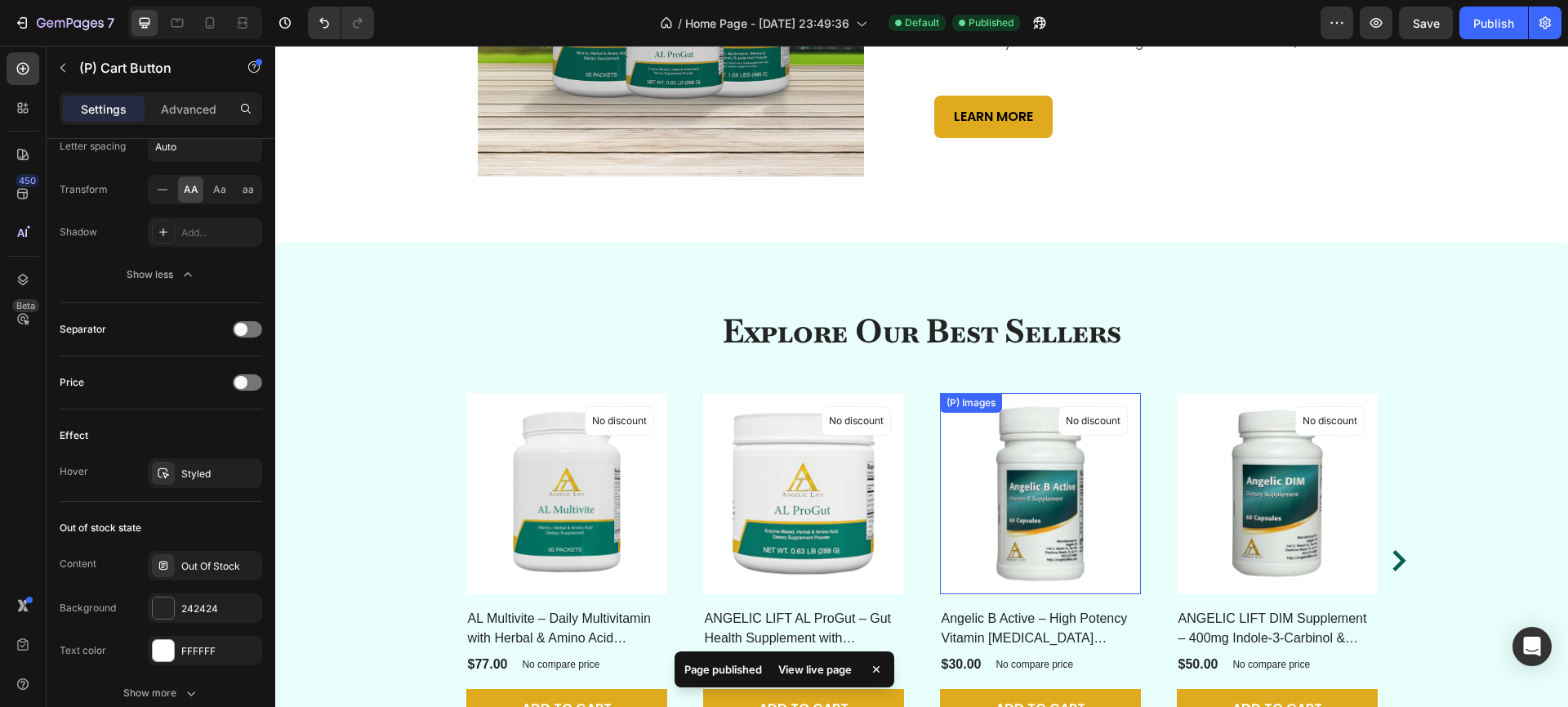
scroll to position [906, 0]
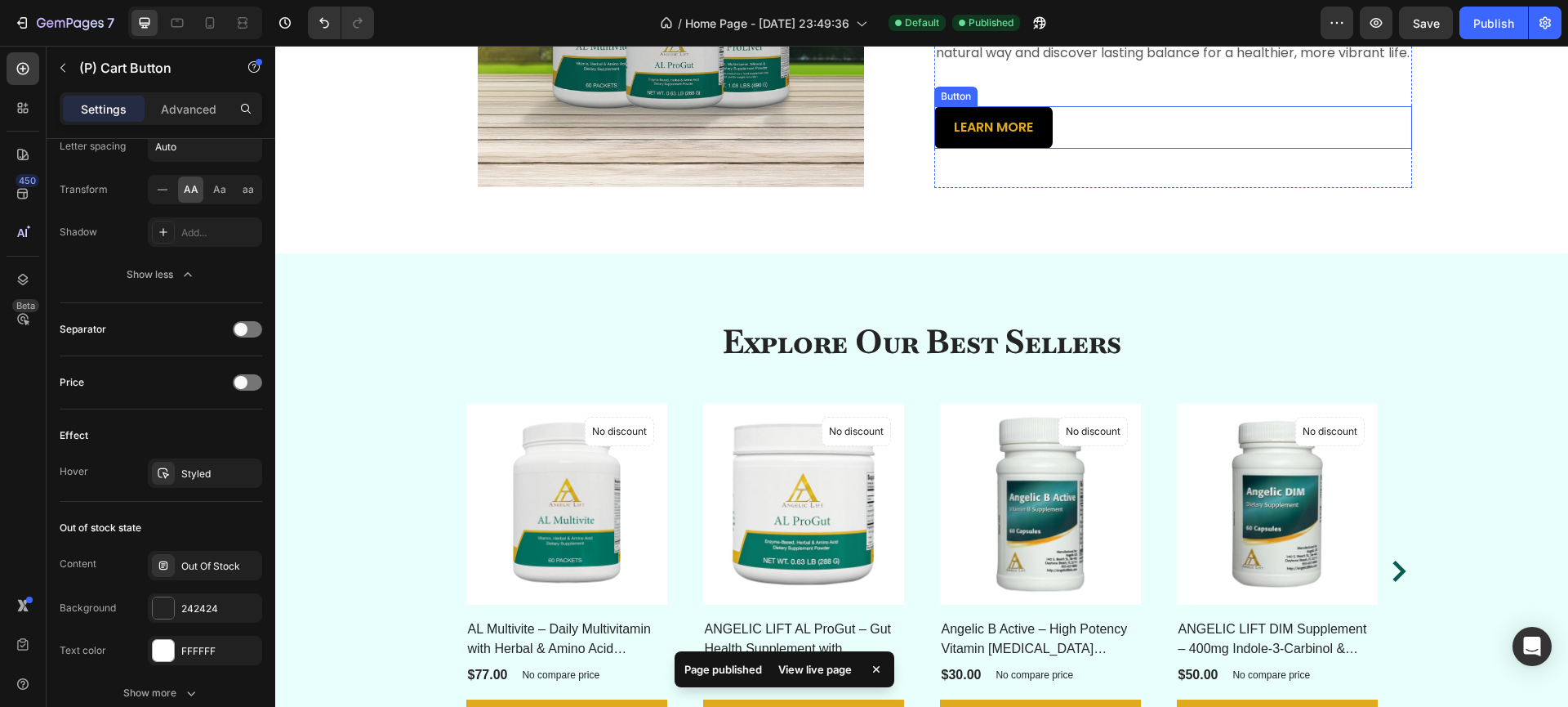
click at [1010, 149] on button "LEARN MORE" at bounding box center [993, 127] width 118 height 43
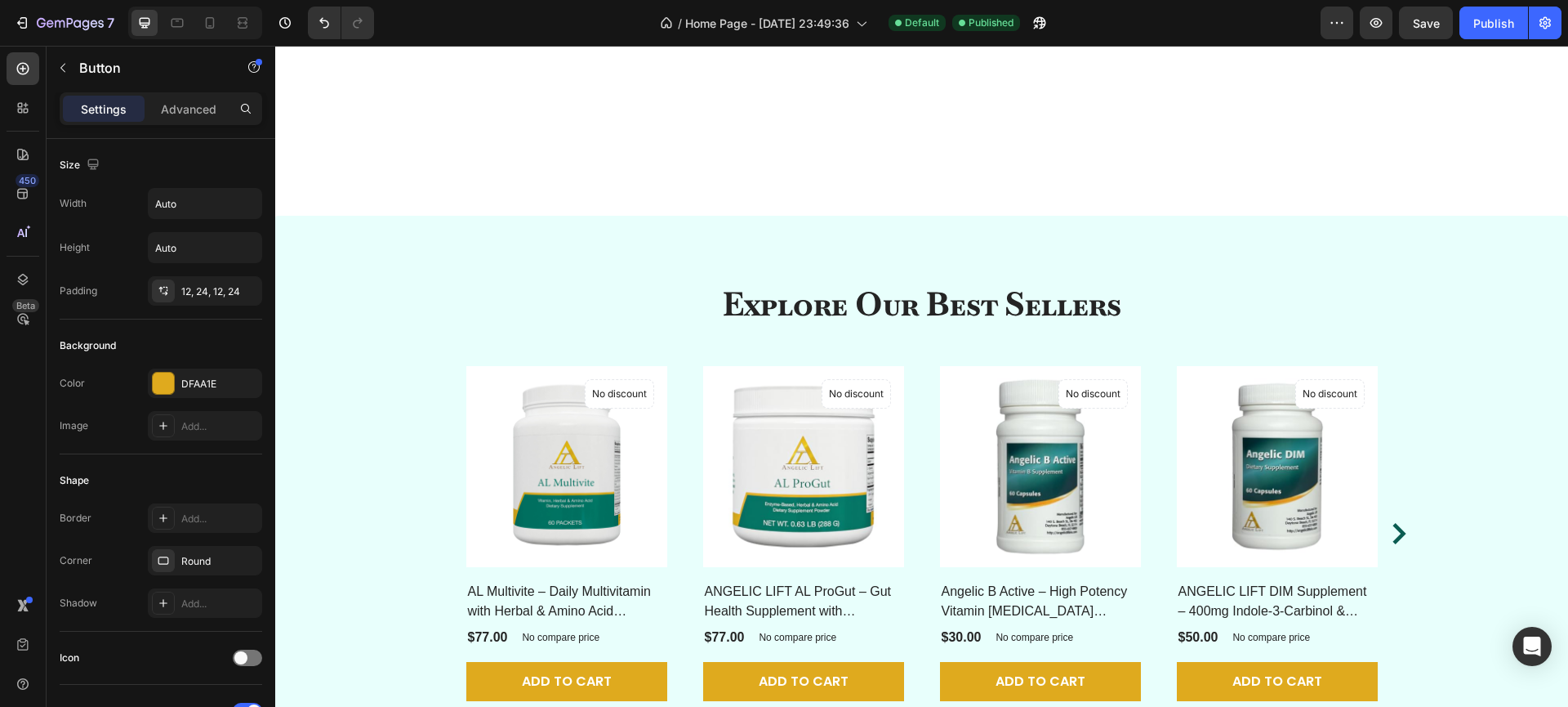
scroll to position [1311, 0]
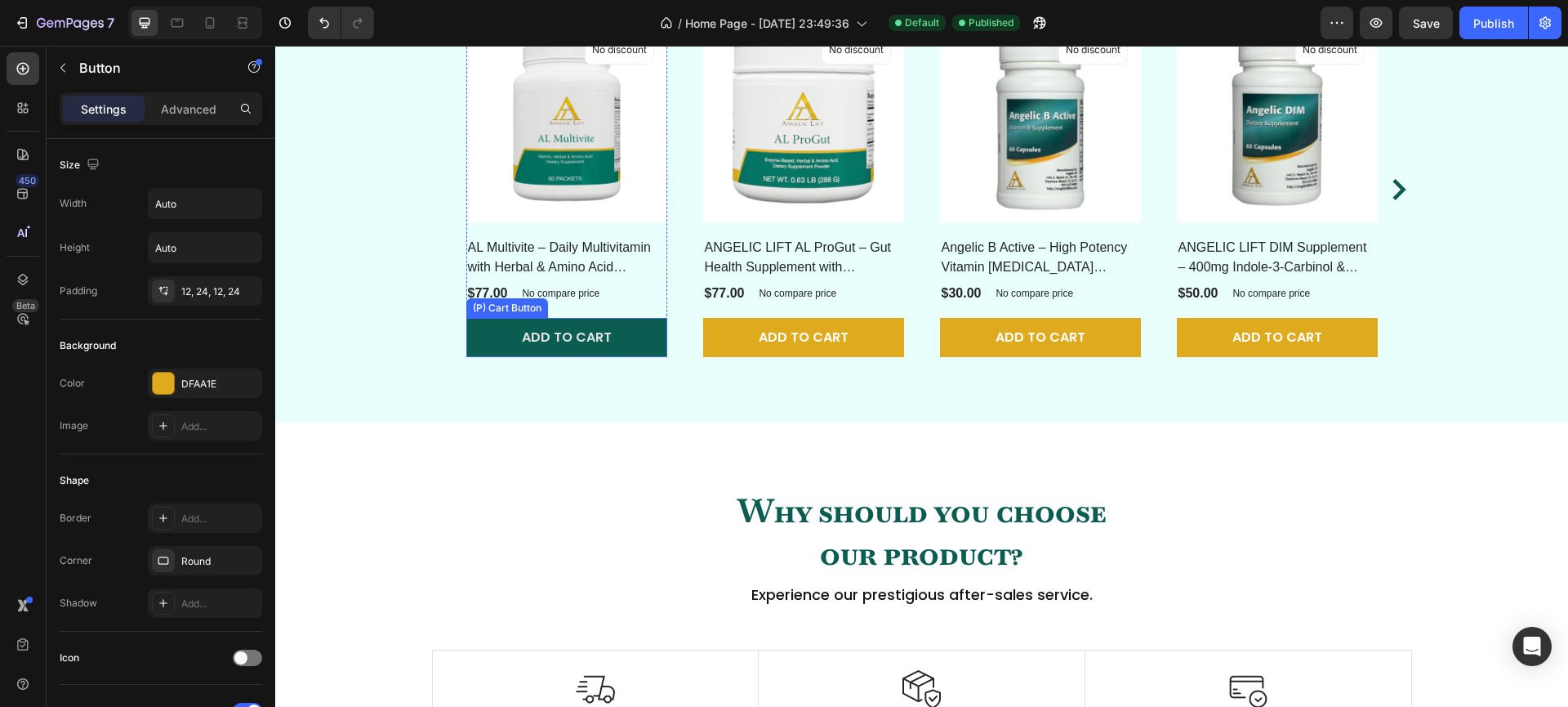
click at [646, 344] on button "Add to cart" at bounding box center [566, 337] width 201 height 39
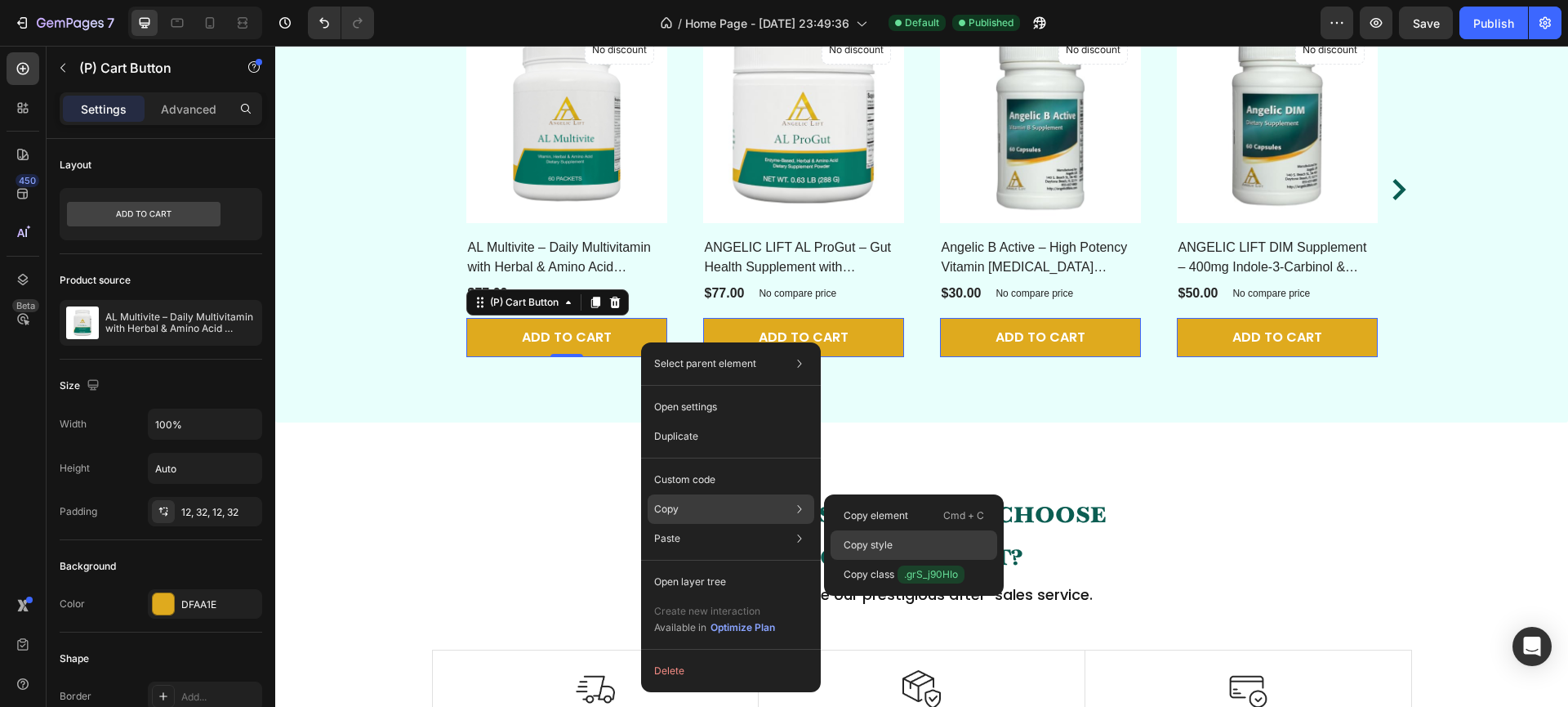
click at [856, 539] on p "Copy style" at bounding box center [867, 545] width 49 height 14
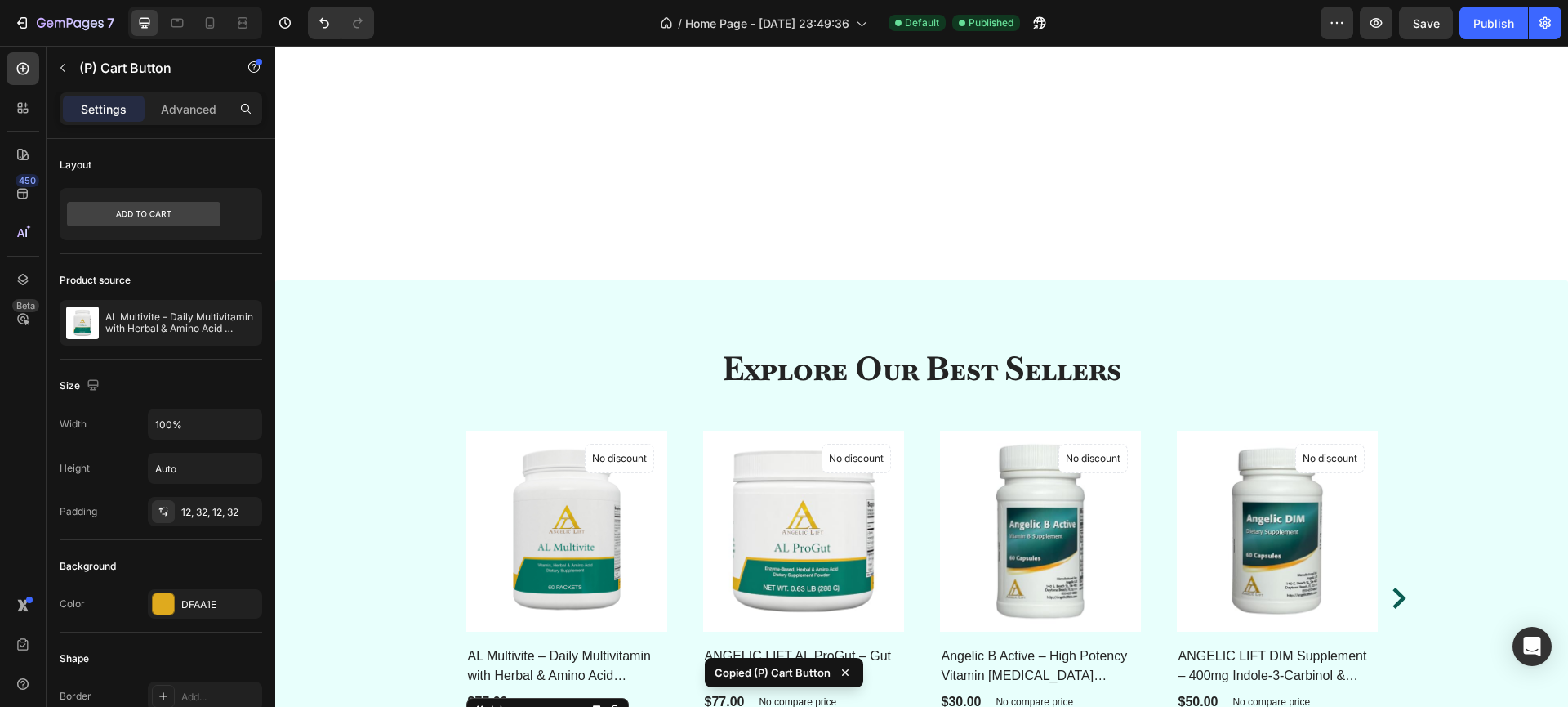
scroll to position [812, 0]
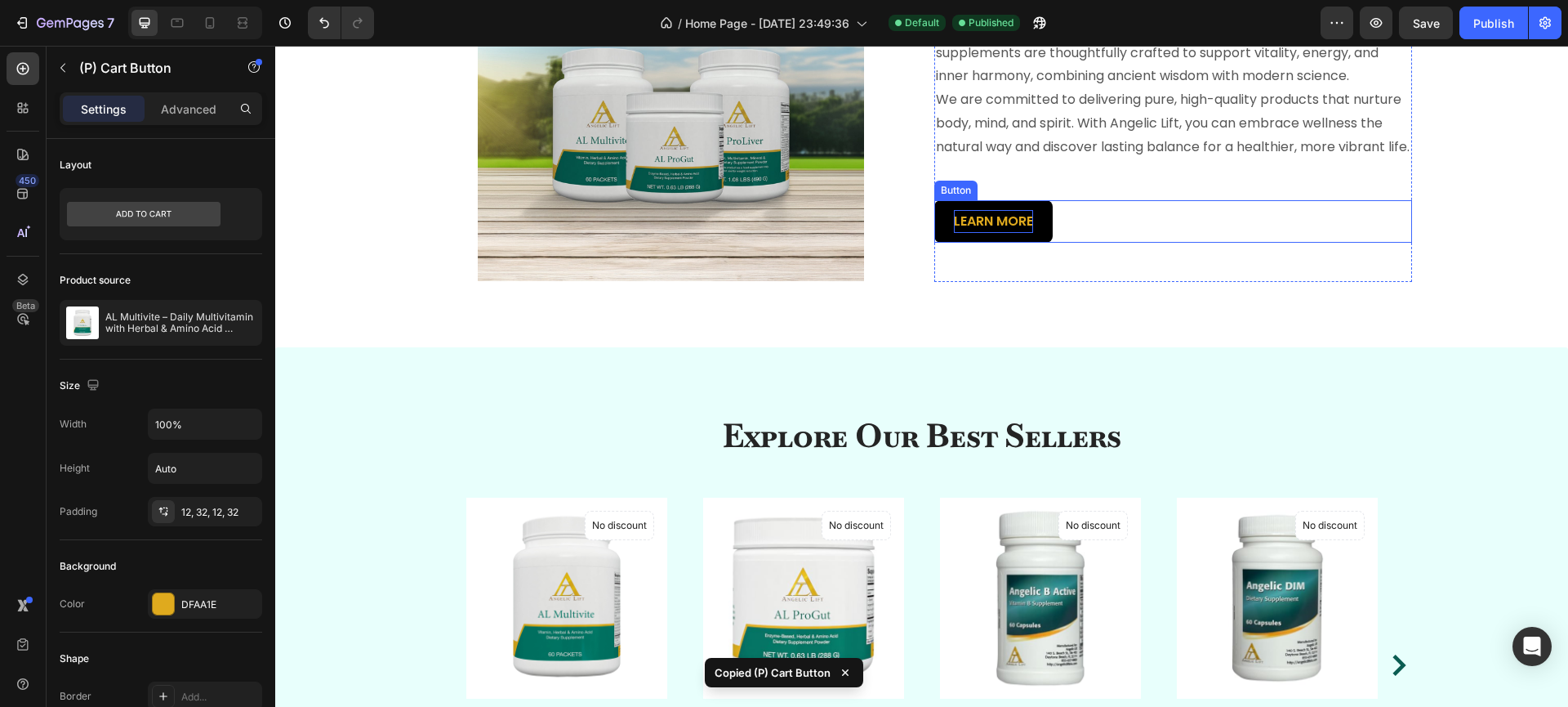
click at [1020, 234] on p "LEARN MORE" at bounding box center [993, 222] width 79 height 24
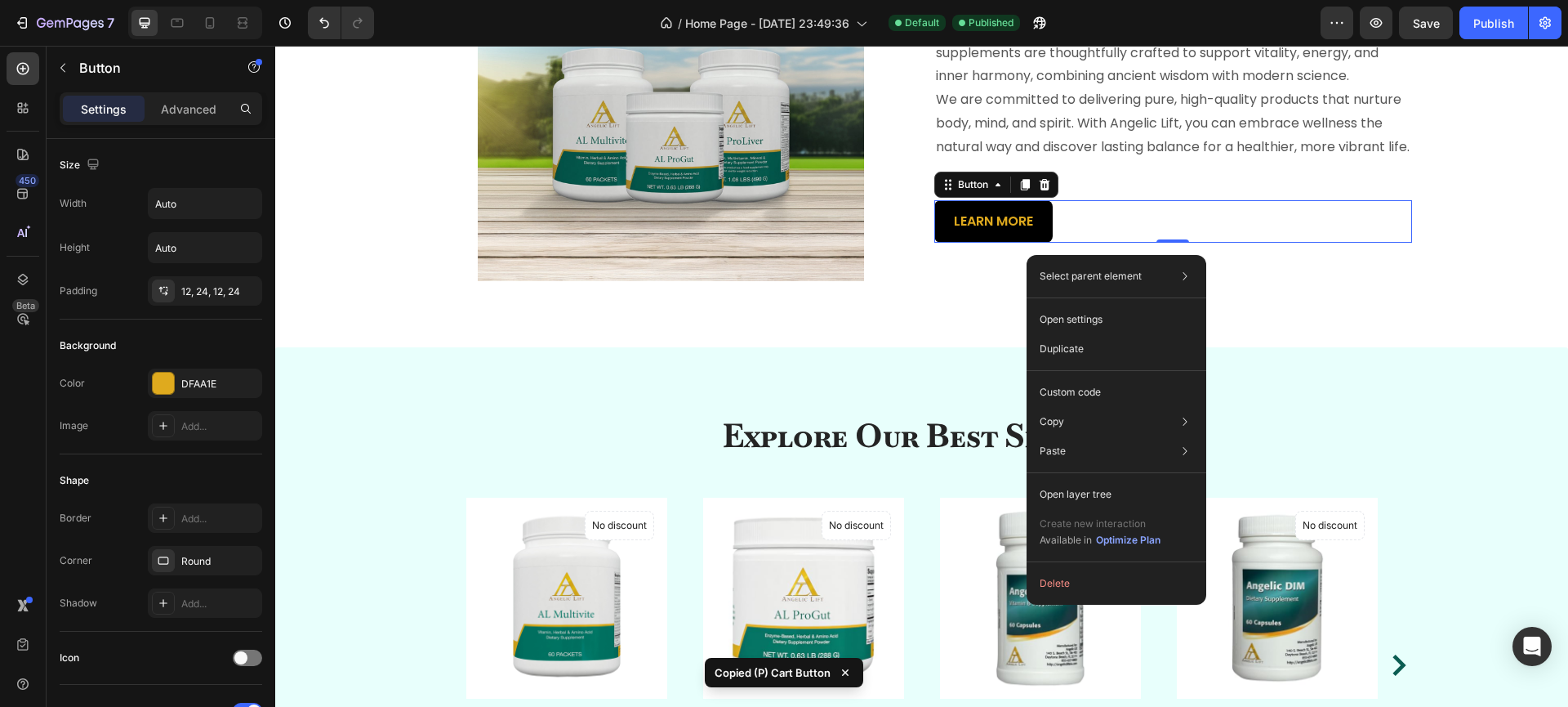
click at [944, 244] on button "LEARN MORE" at bounding box center [993, 221] width 118 height 43
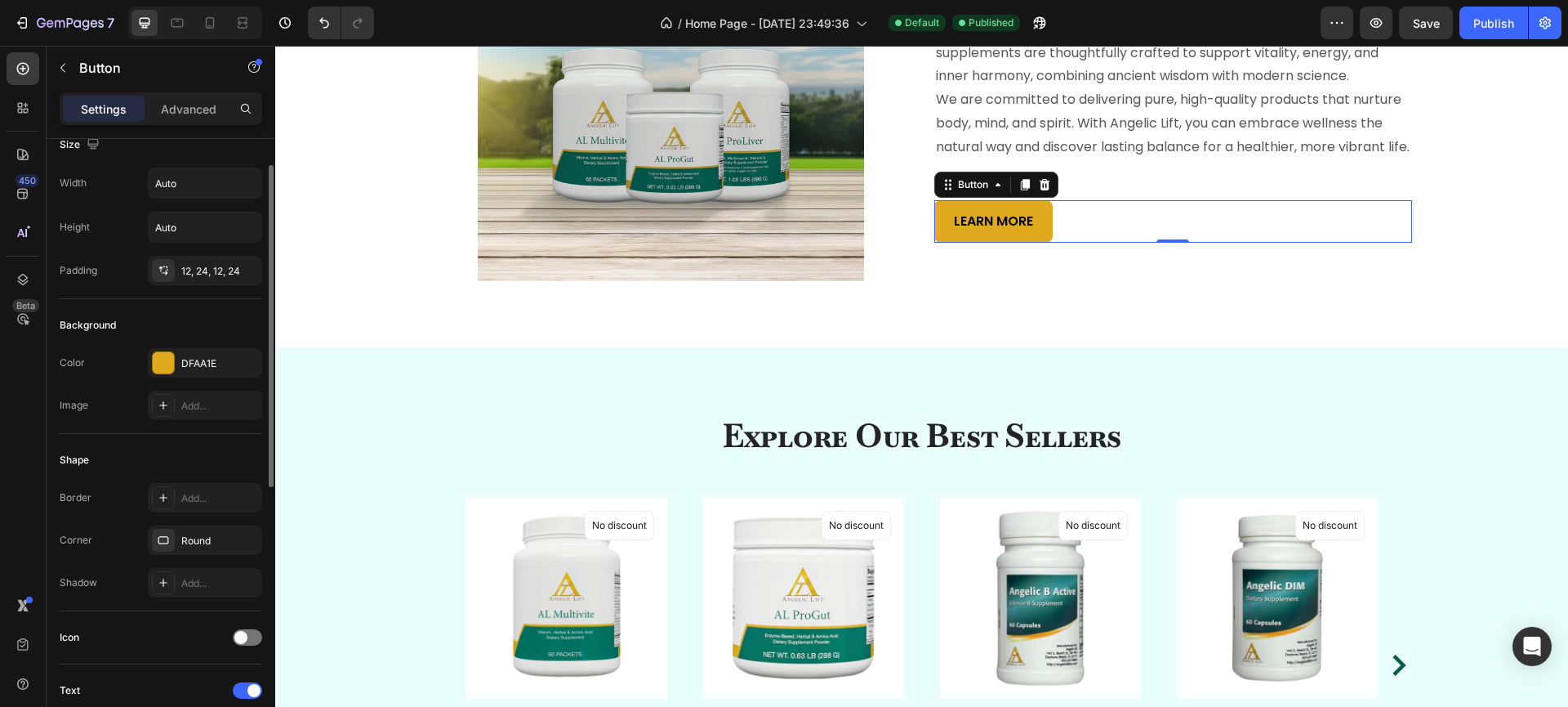
scroll to position [31, 0]
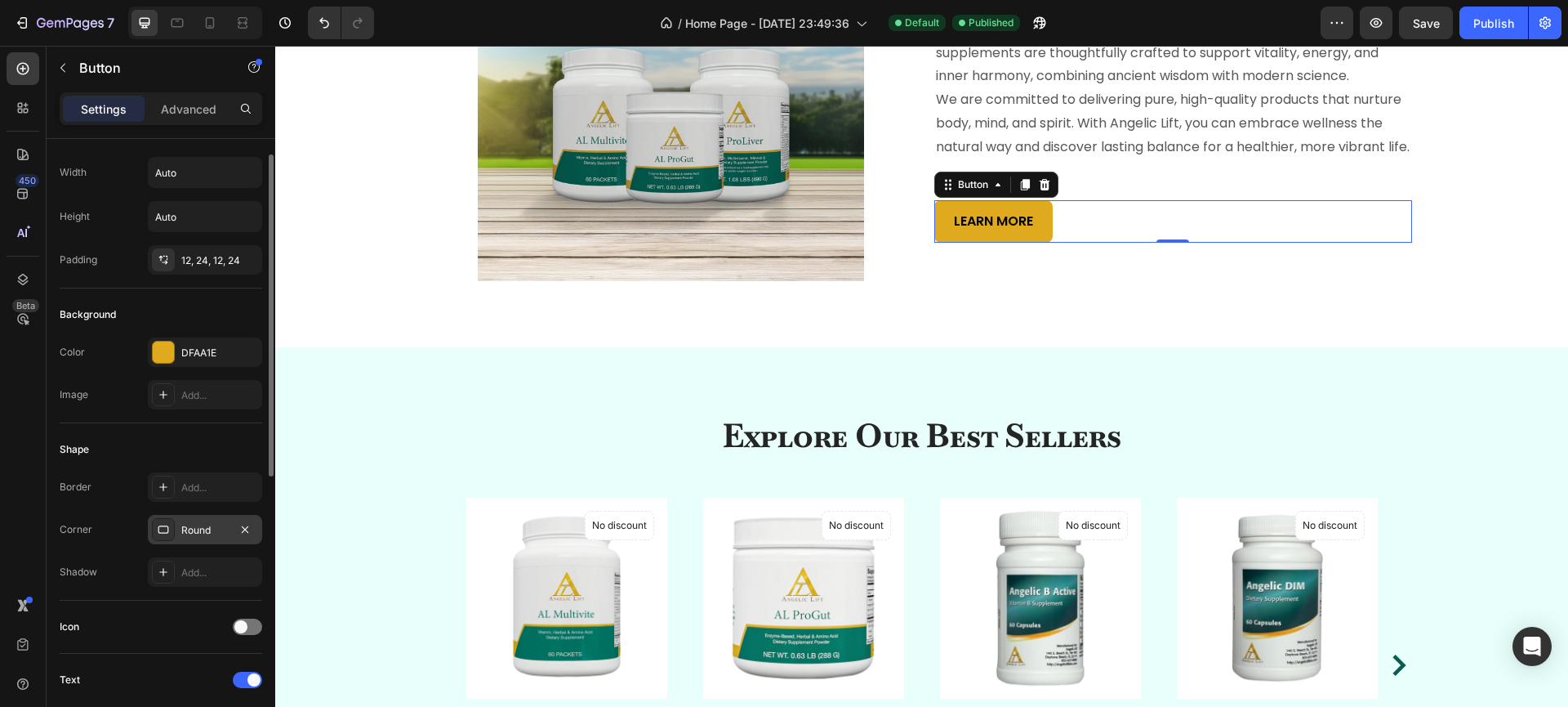
click at [222, 533] on div "Round" at bounding box center [205, 529] width 48 height 14
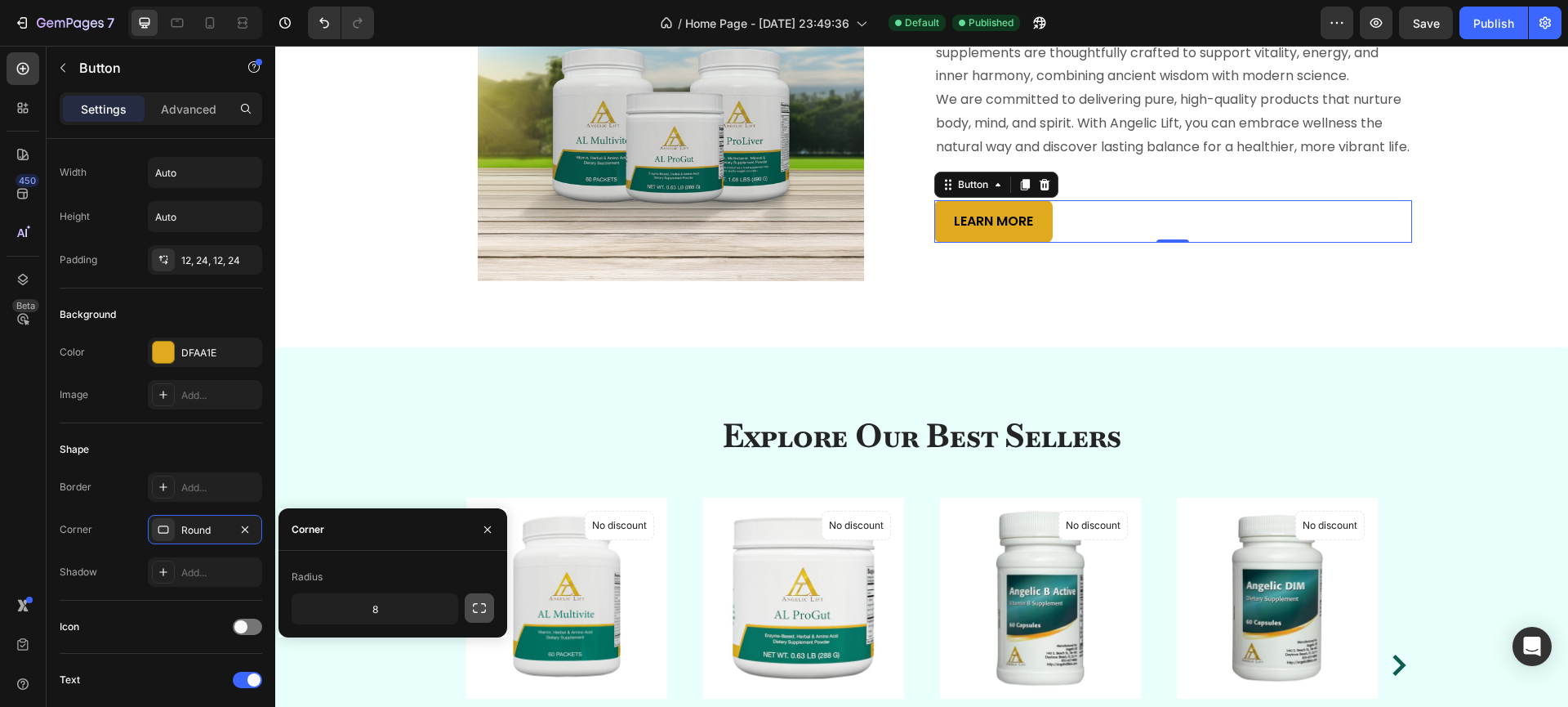
click at [474, 607] on icon "button" at bounding box center [478, 608] width 16 height 16
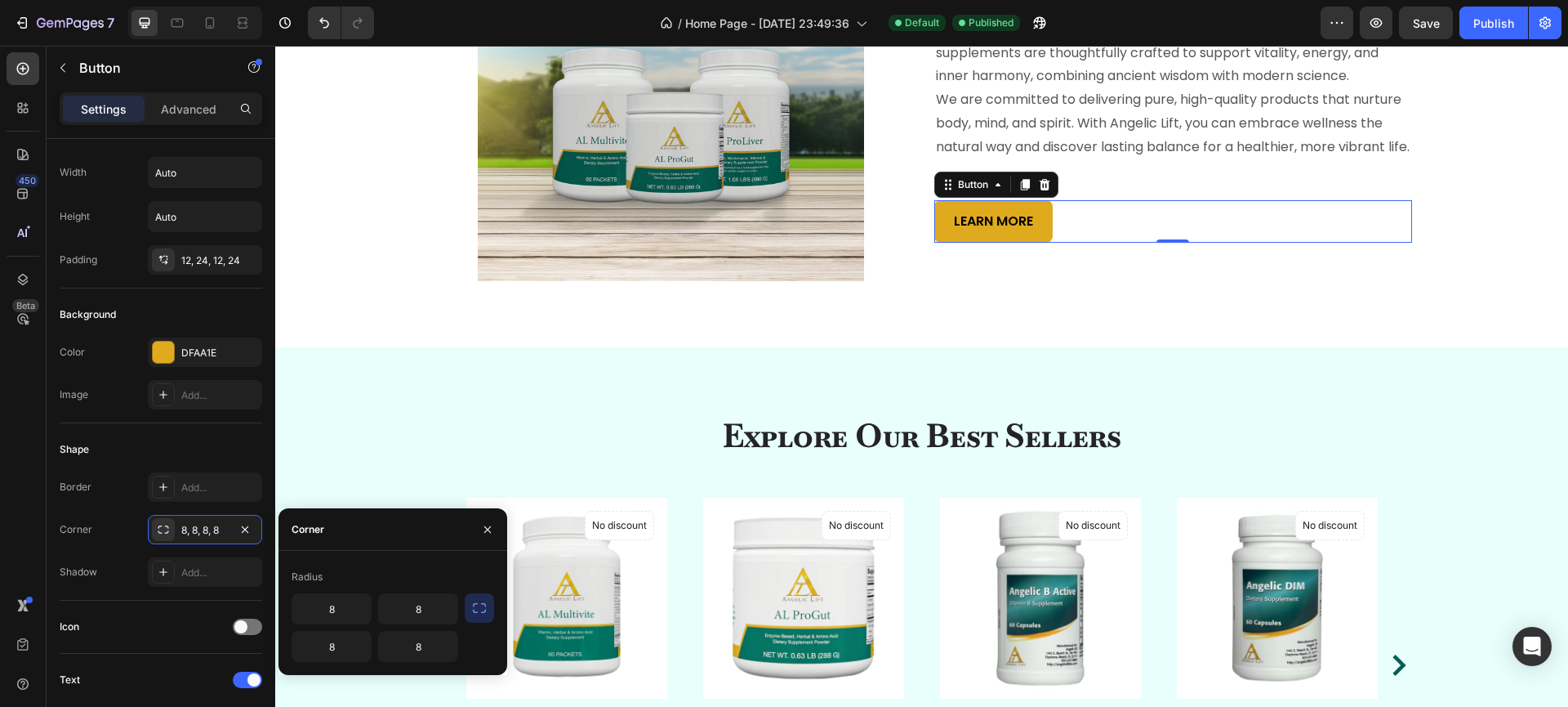
click at [410, 585] on div "Radius" at bounding box center [392, 576] width 202 height 26
click at [246, 526] on icon "button" at bounding box center [245, 529] width 13 height 13
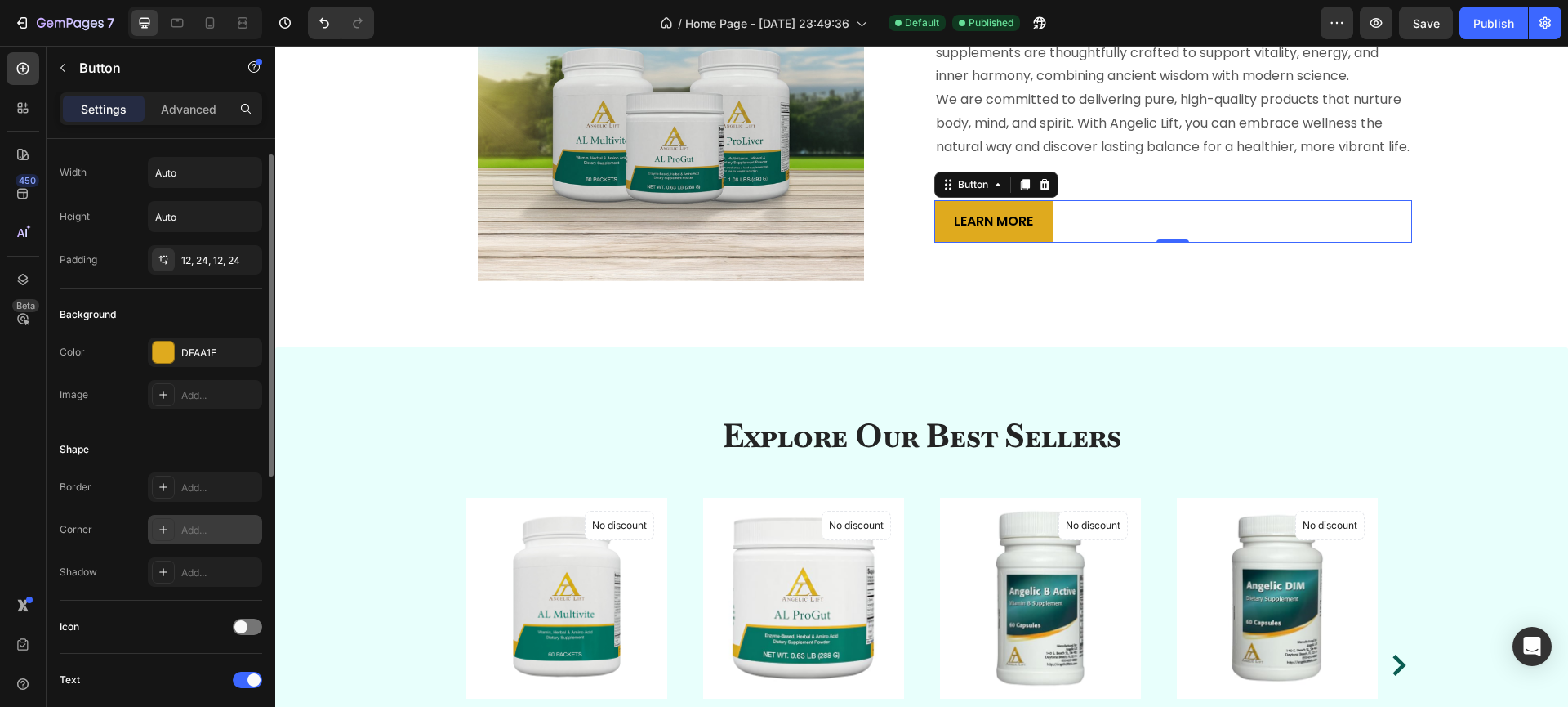
click at [196, 531] on div "Add..." at bounding box center [220, 529] width 76 height 14
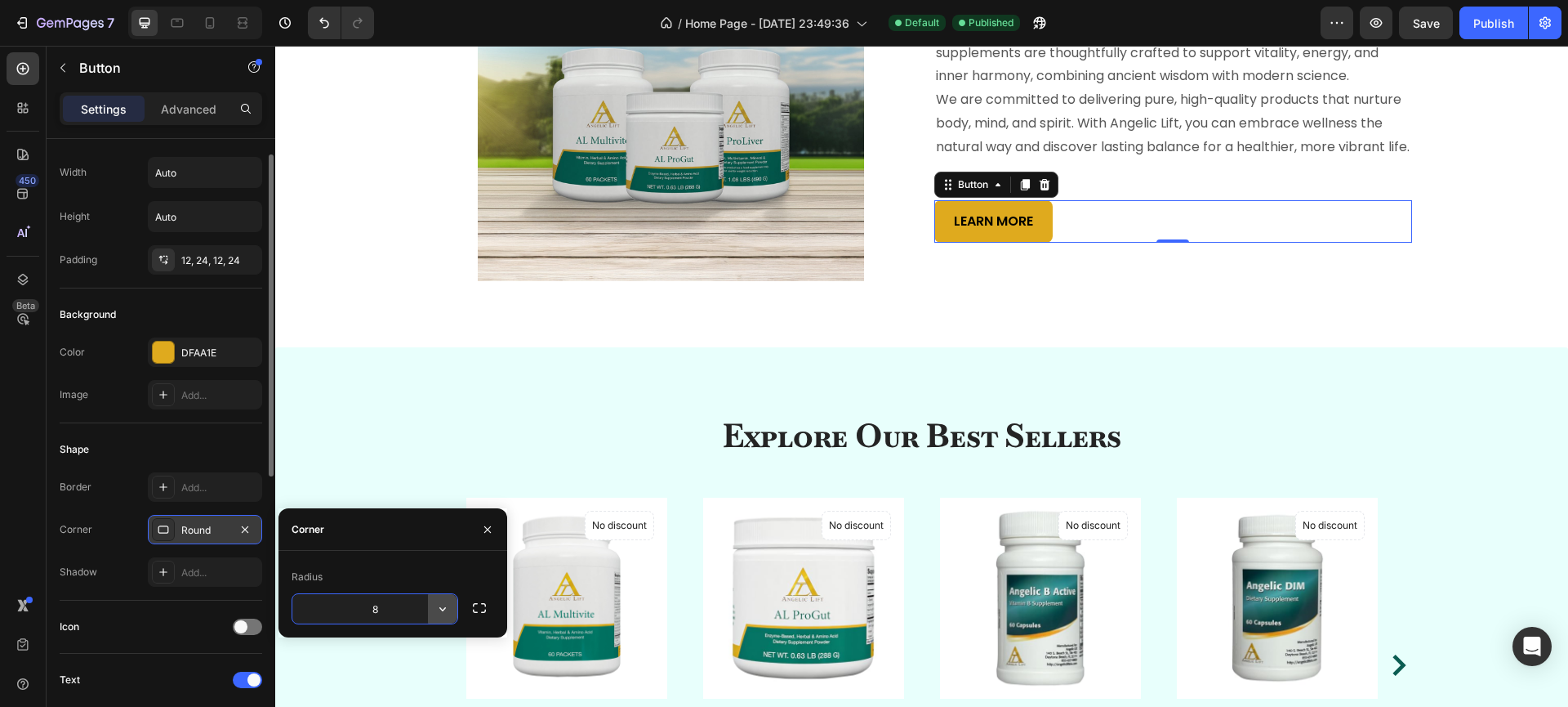
click at [440, 609] on icon "button" at bounding box center [442, 608] width 16 height 16
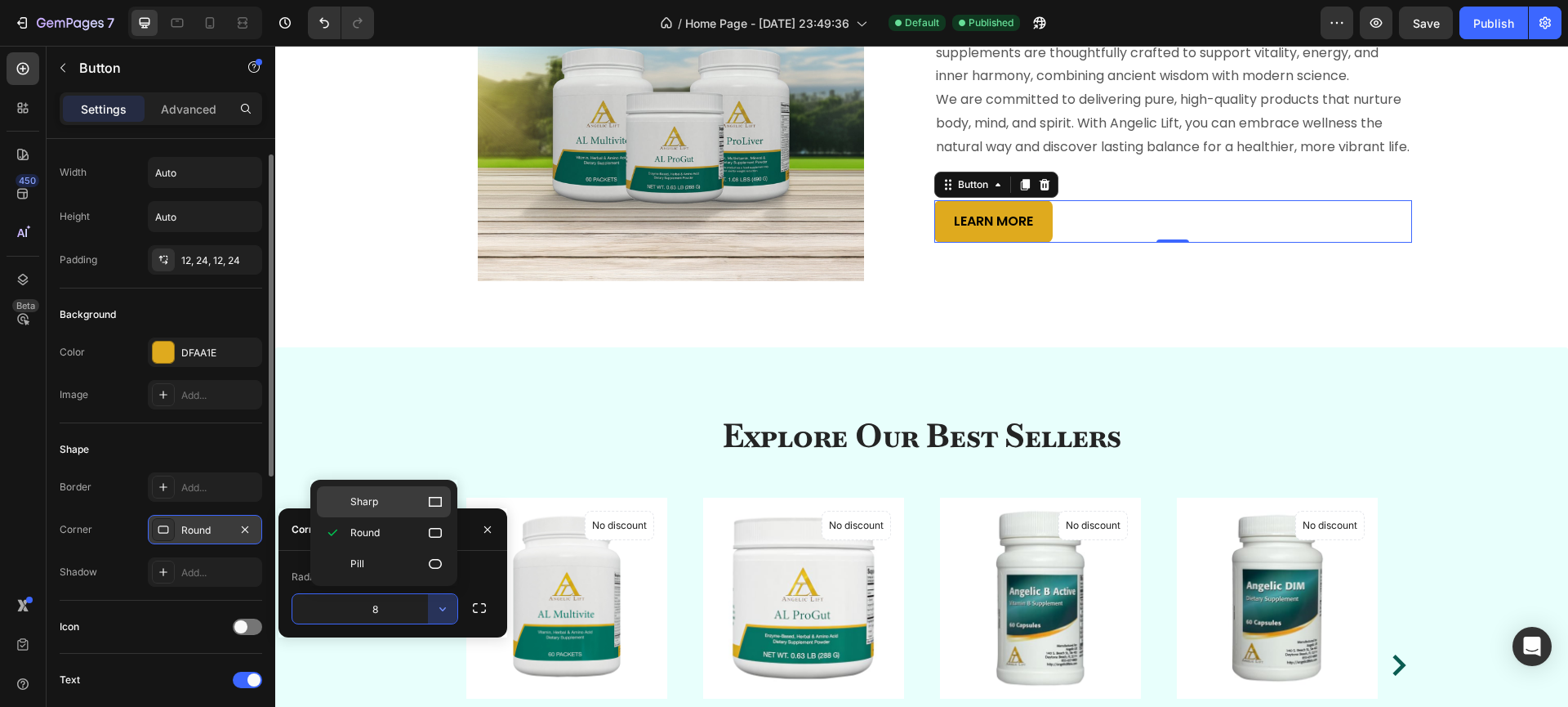
click at [375, 503] on span "Sharp" at bounding box center [364, 501] width 28 height 14
type input "0"
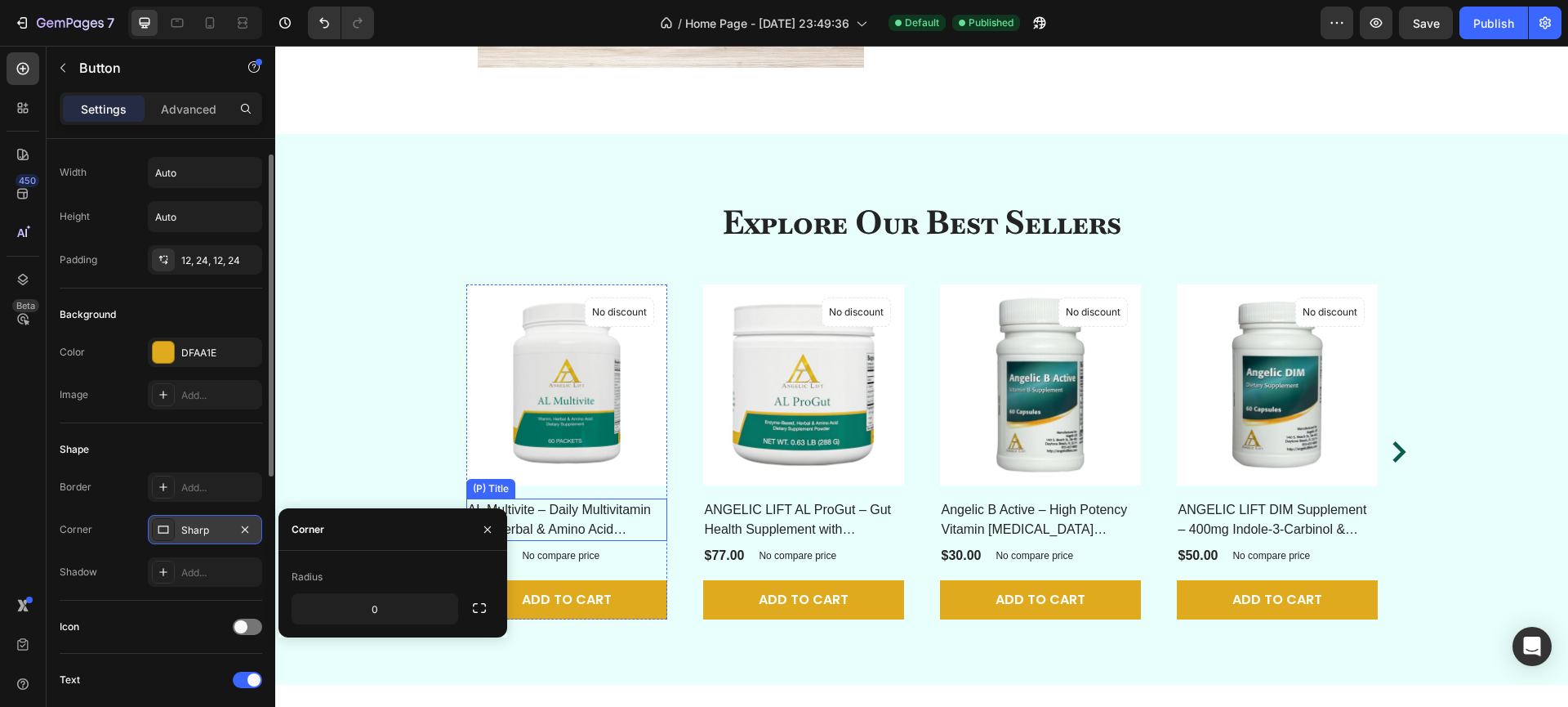
scroll to position [1060, 0]
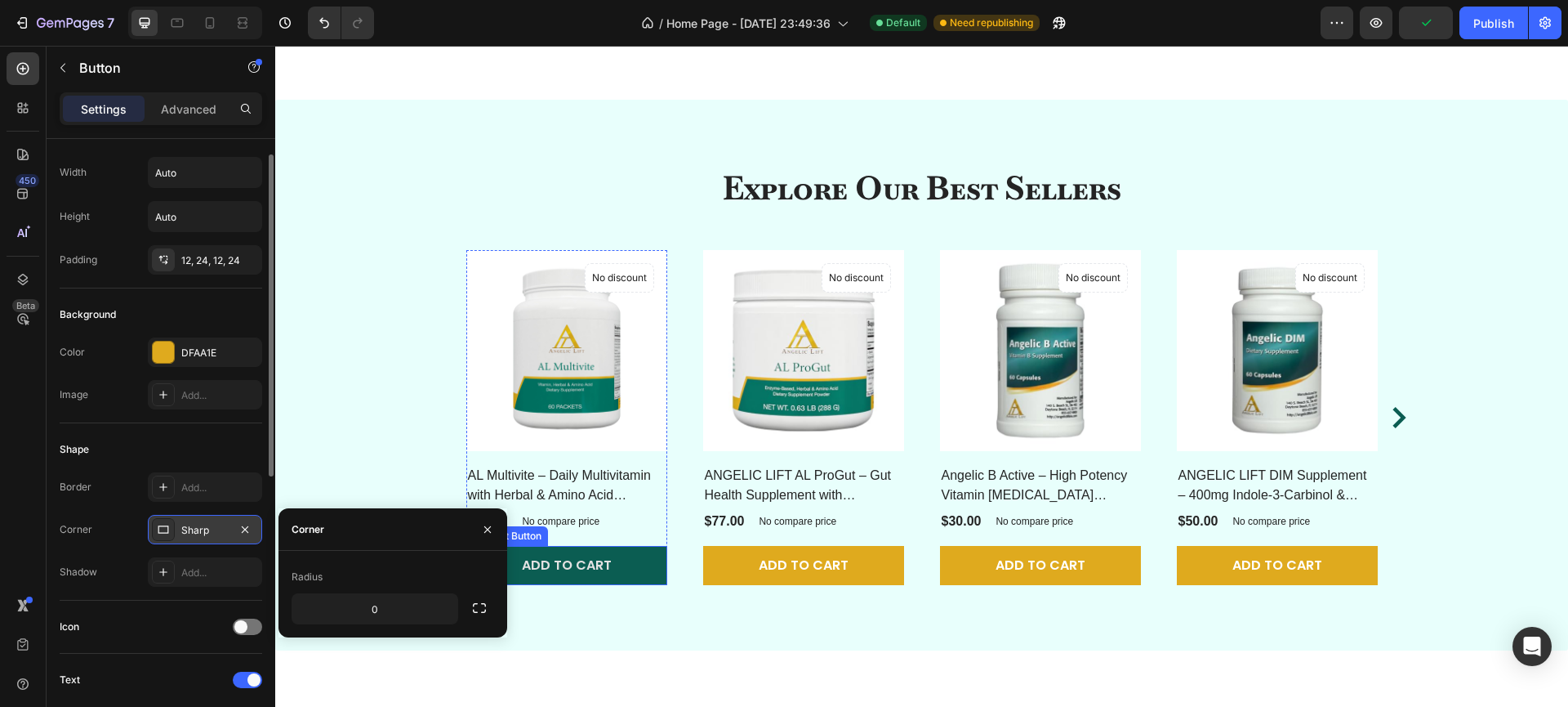
click at [646, 585] on button "Add to cart" at bounding box center [566, 565] width 201 height 39
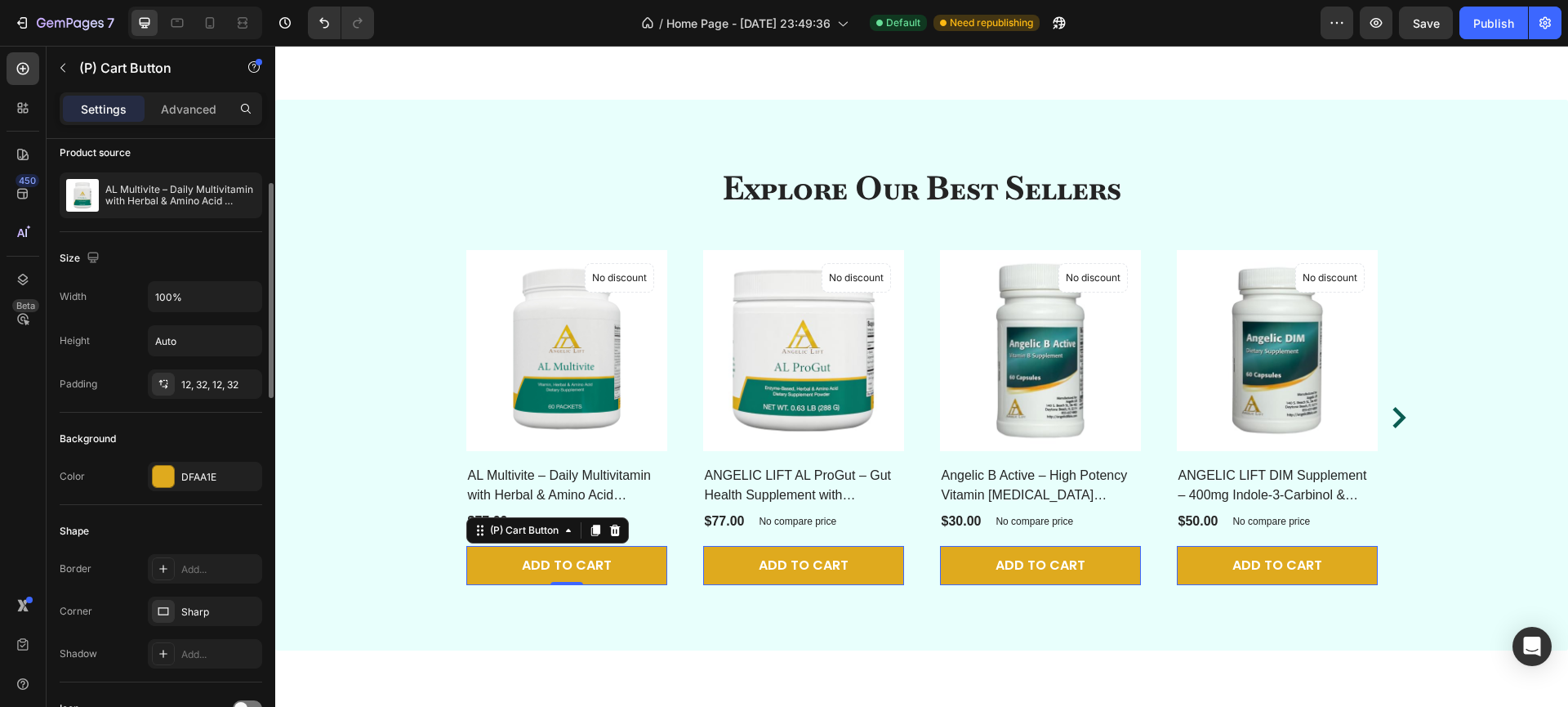
scroll to position [196, 0]
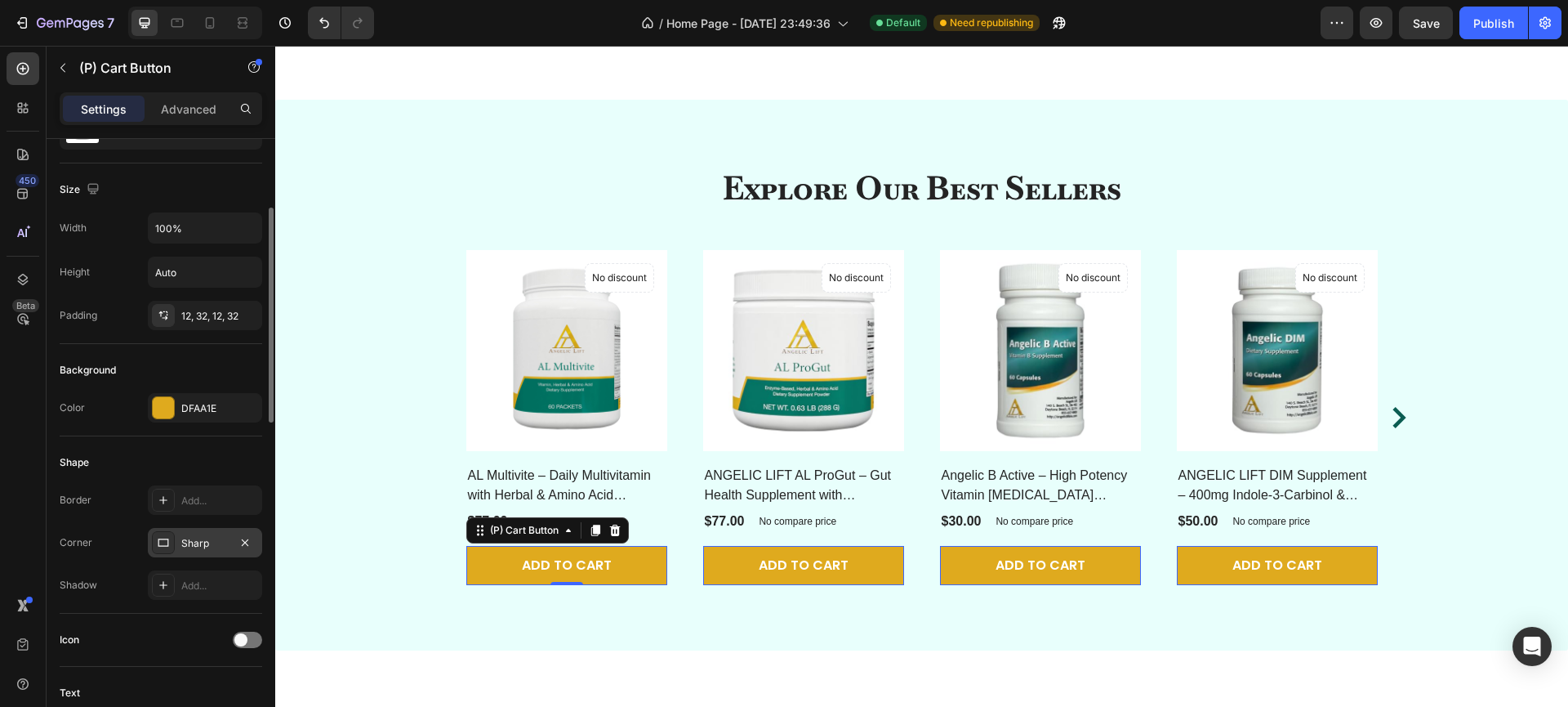
click at [212, 538] on div "Sharp" at bounding box center [205, 543] width 48 height 14
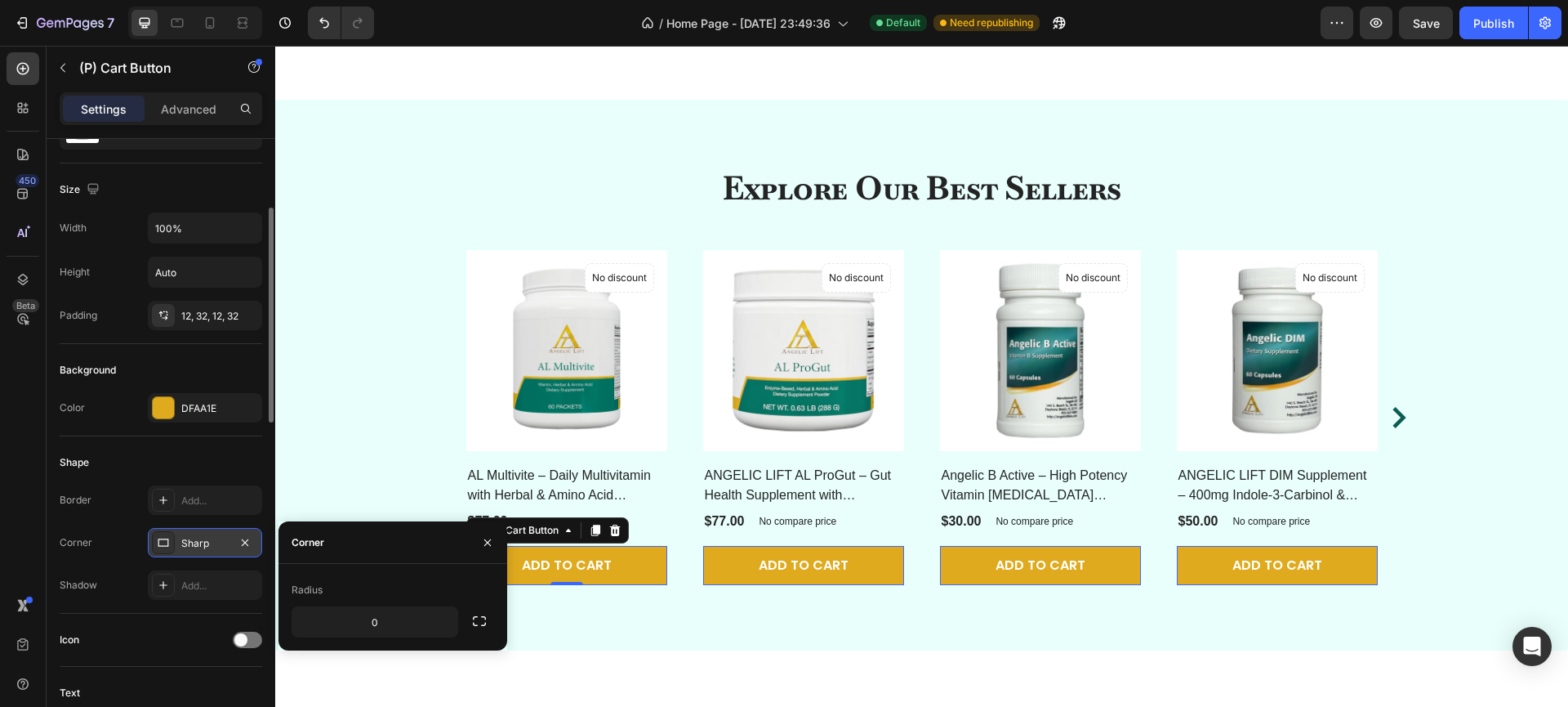
click at [212, 538] on div "Sharp" at bounding box center [205, 543] width 48 height 14
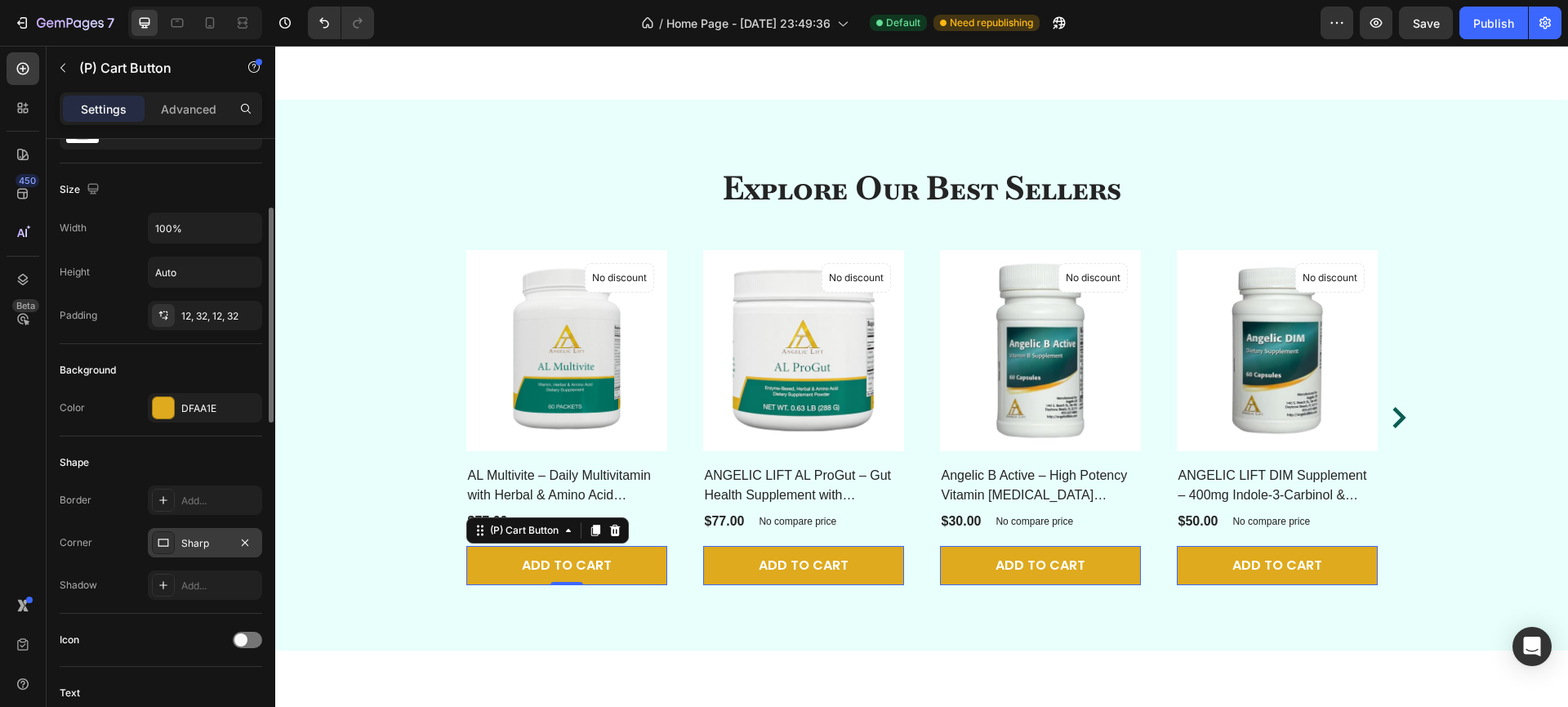
click at [212, 538] on div "Sharp" at bounding box center [205, 543] width 48 height 14
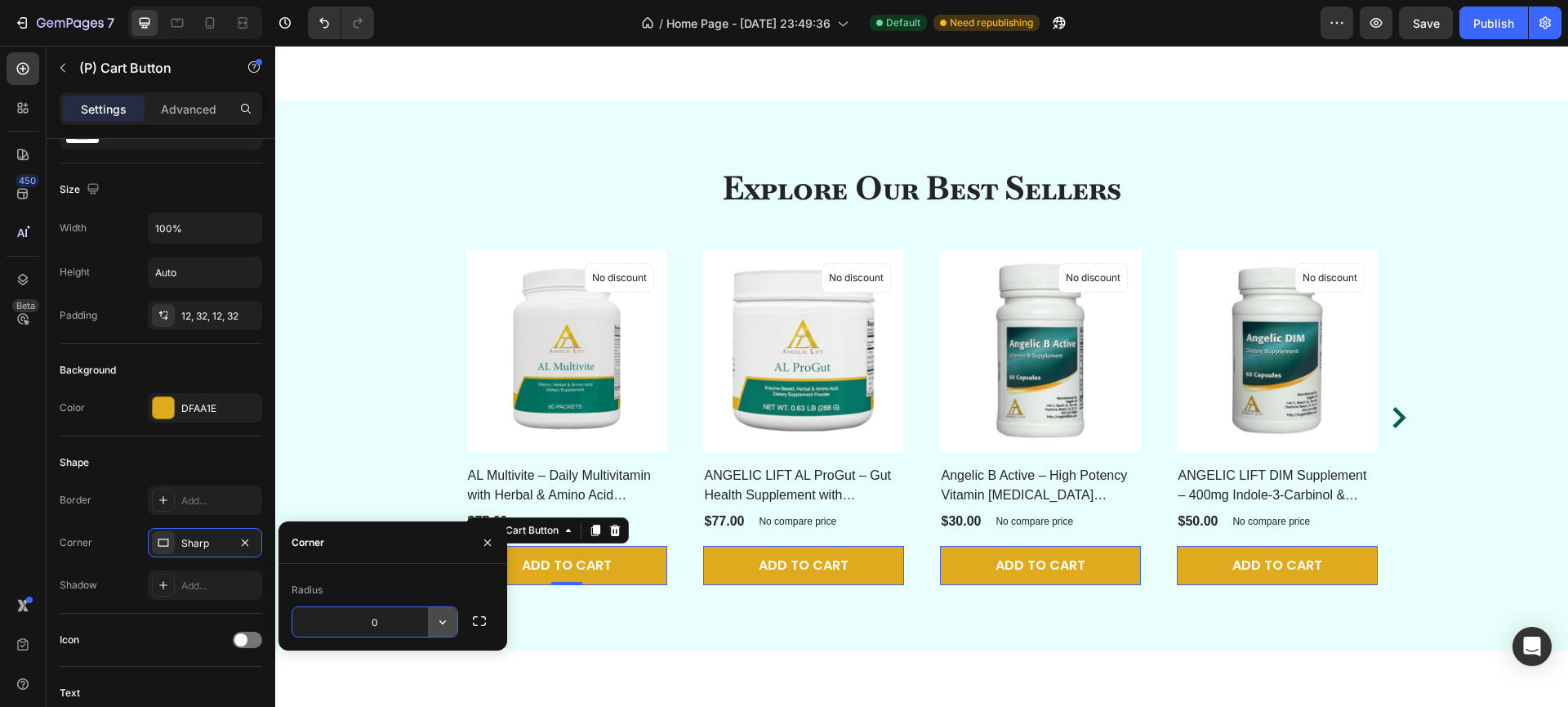
click at [438, 618] on icon "button" at bounding box center [442, 621] width 16 height 16
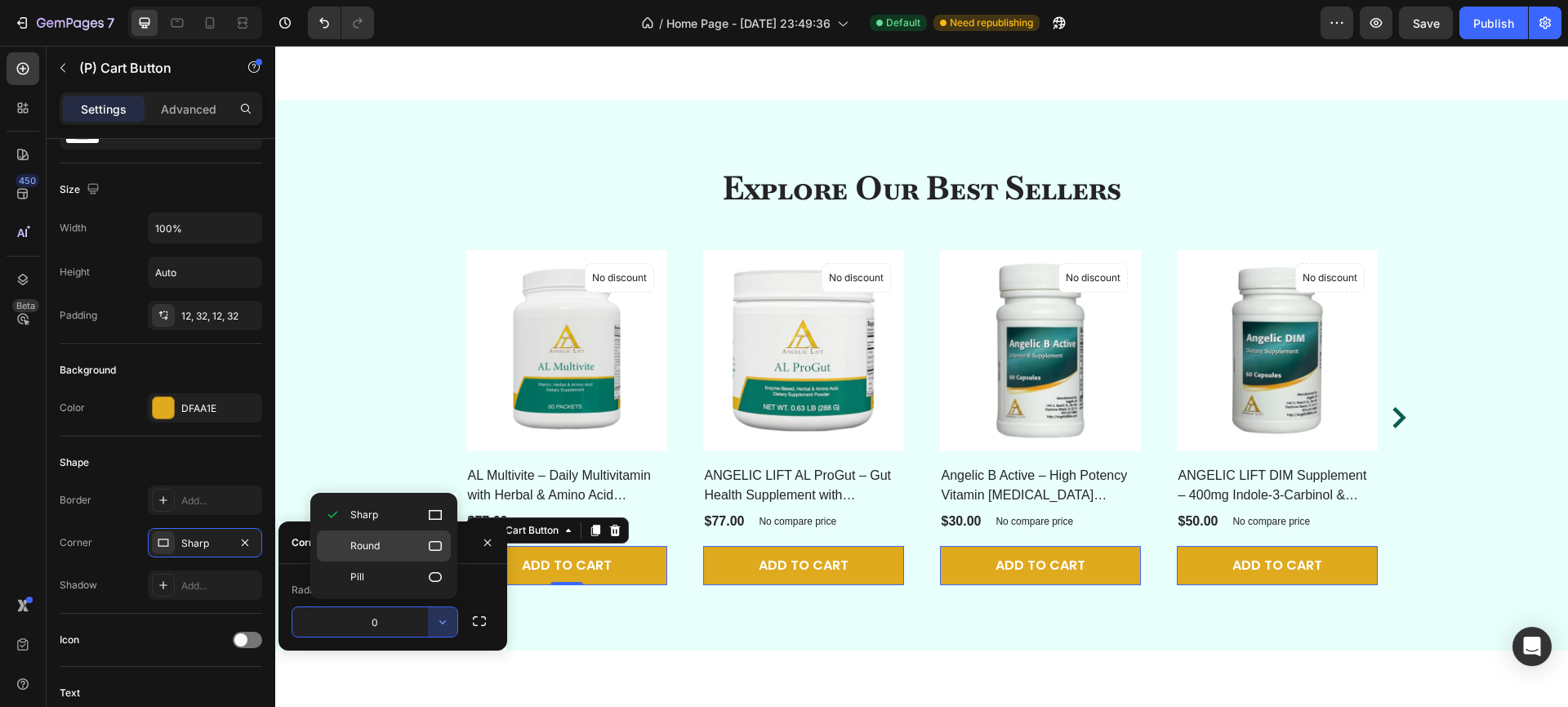
click at [386, 548] on p "Round" at bounding box center [396, 546] width 93 height 16
type input "8"
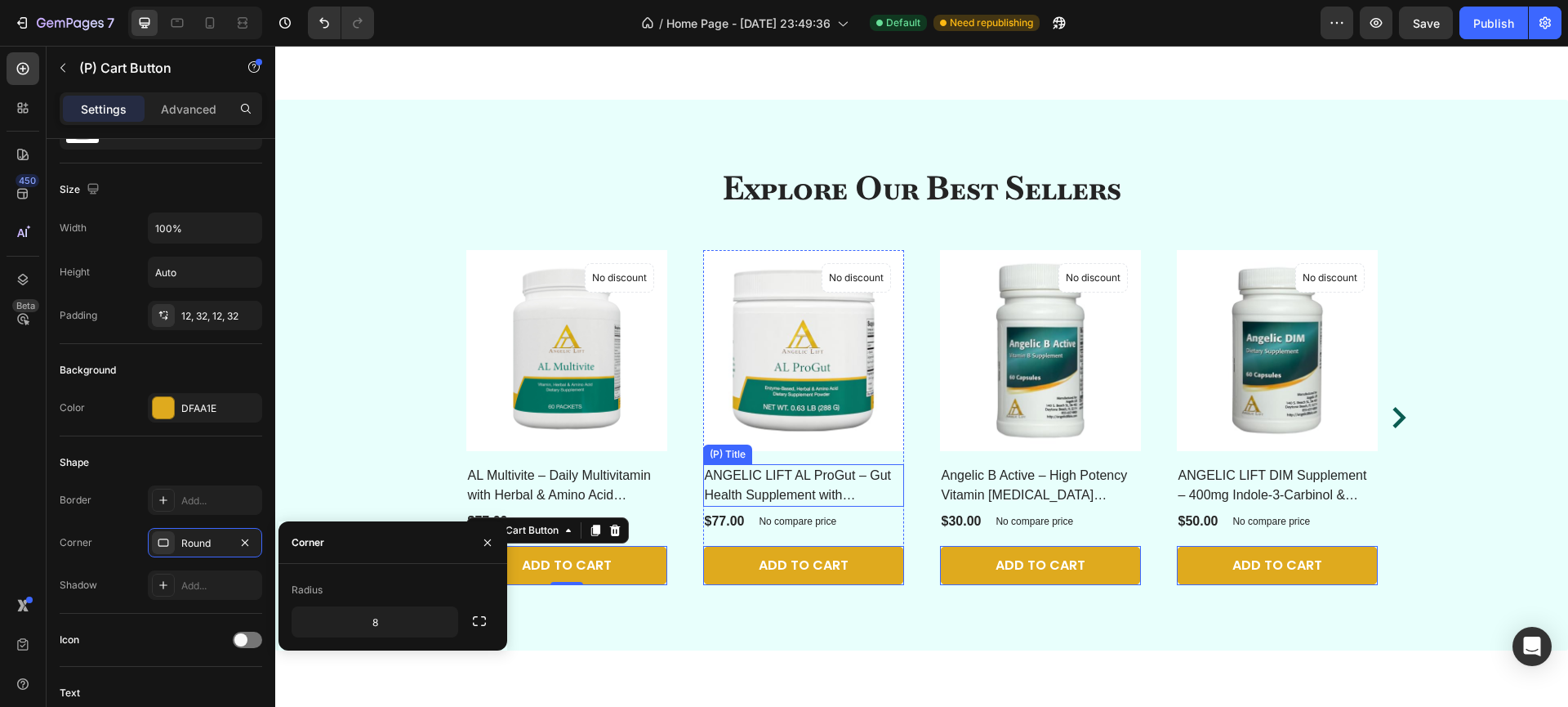
scroll to position [718, 0]
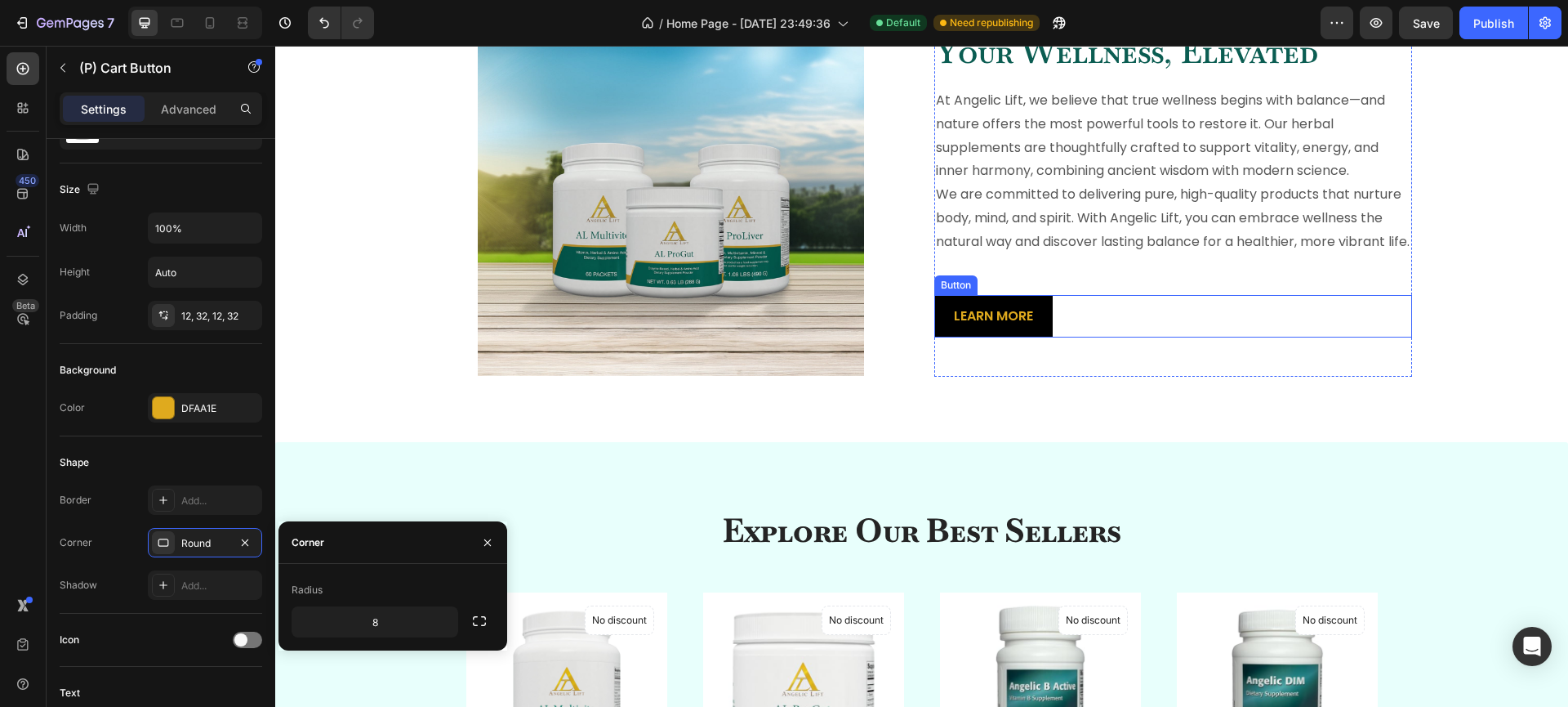
click at [938, 338] on button "LEARN MORE" at bounding box center [993, 316] width 118 height 43
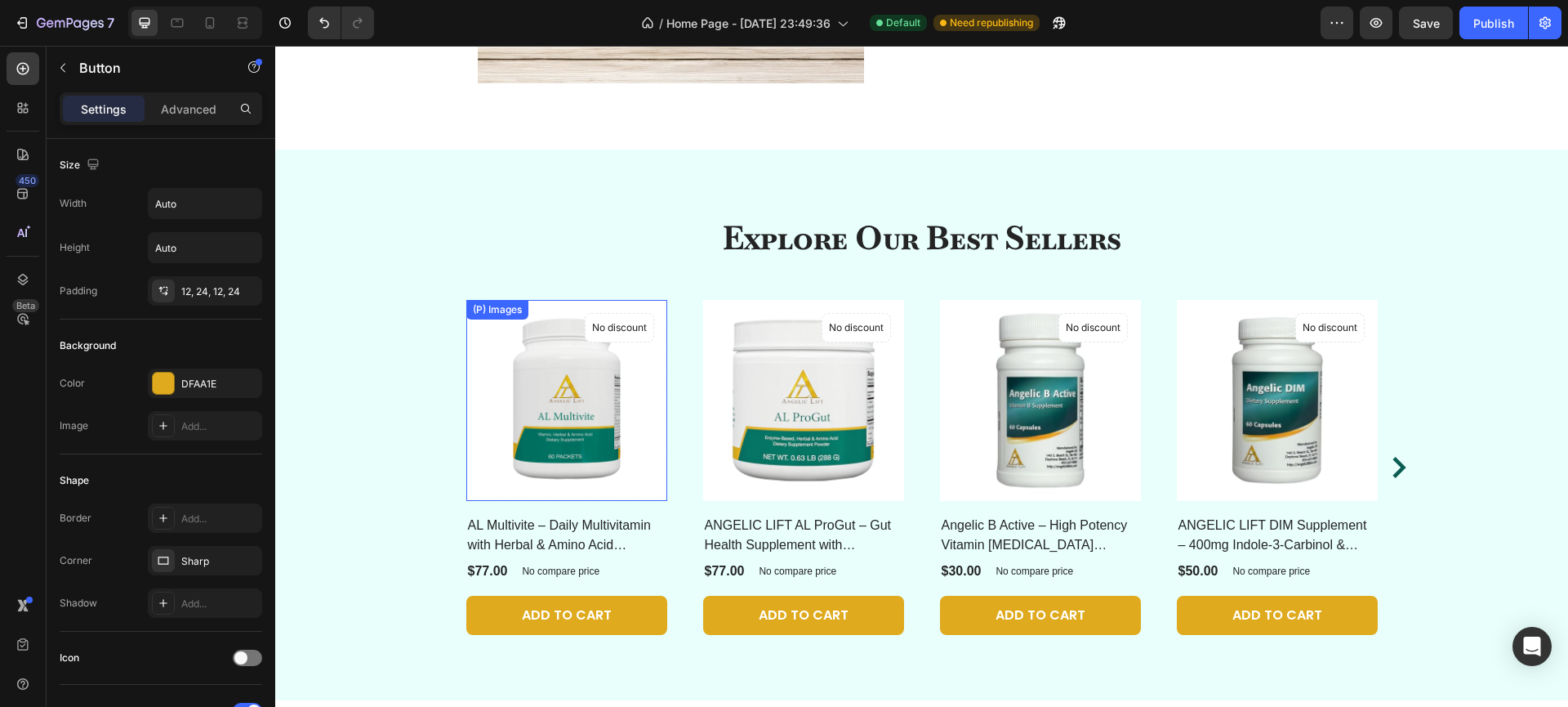
scroll to position [889, 0]
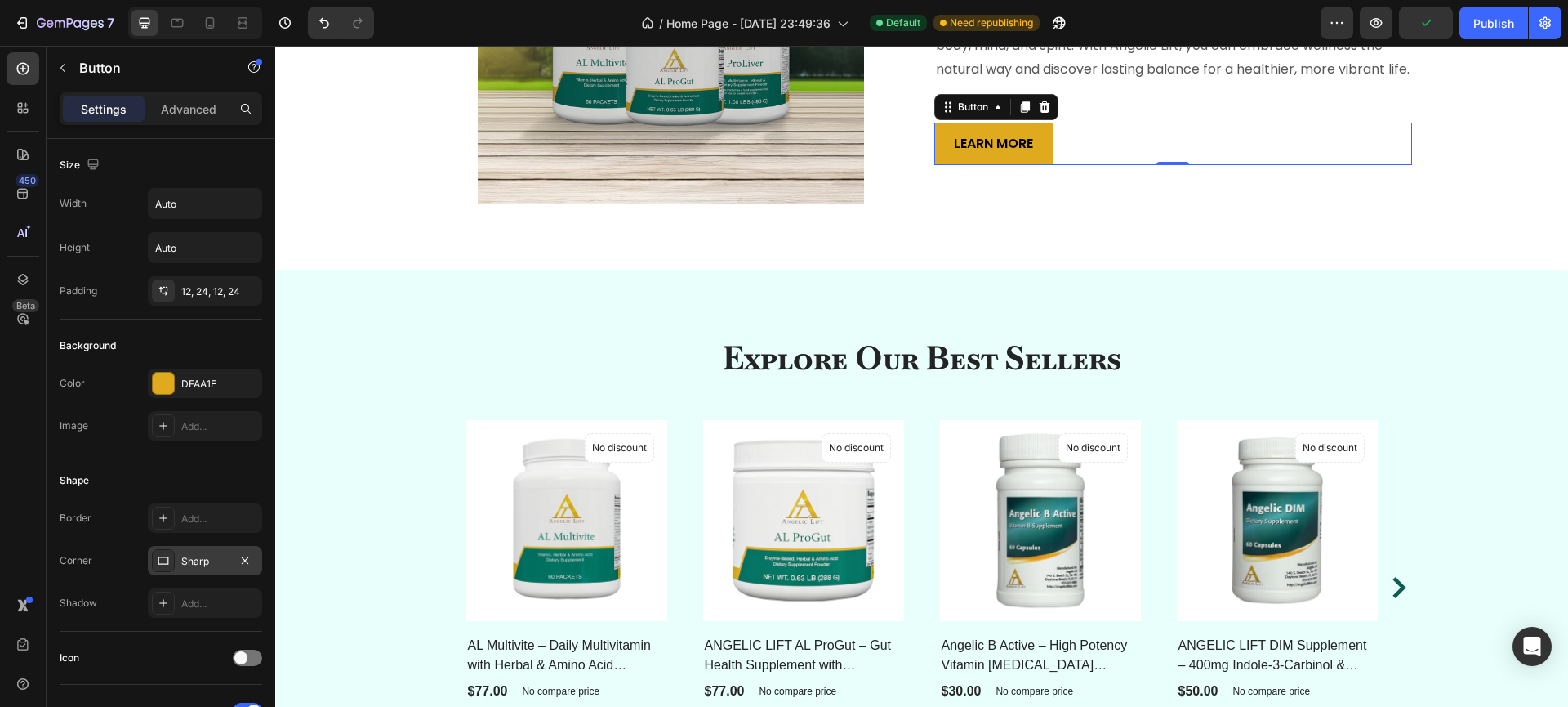
click at [221, 563] on div "Sharp" at bounding box center [205, 561] width 48 height 14
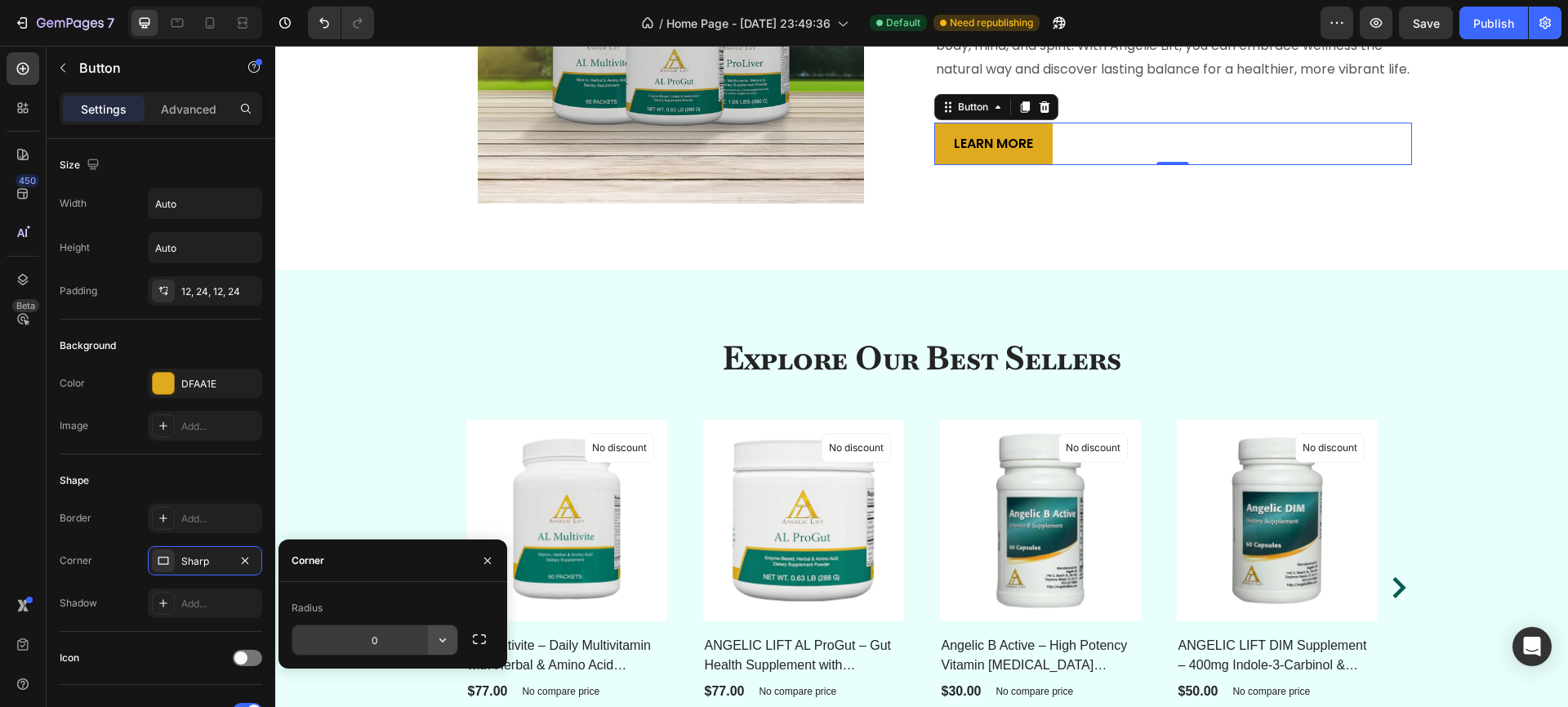
click at [442, 641] on icon "button" at bounding box center [442, 640] width 7 height 4
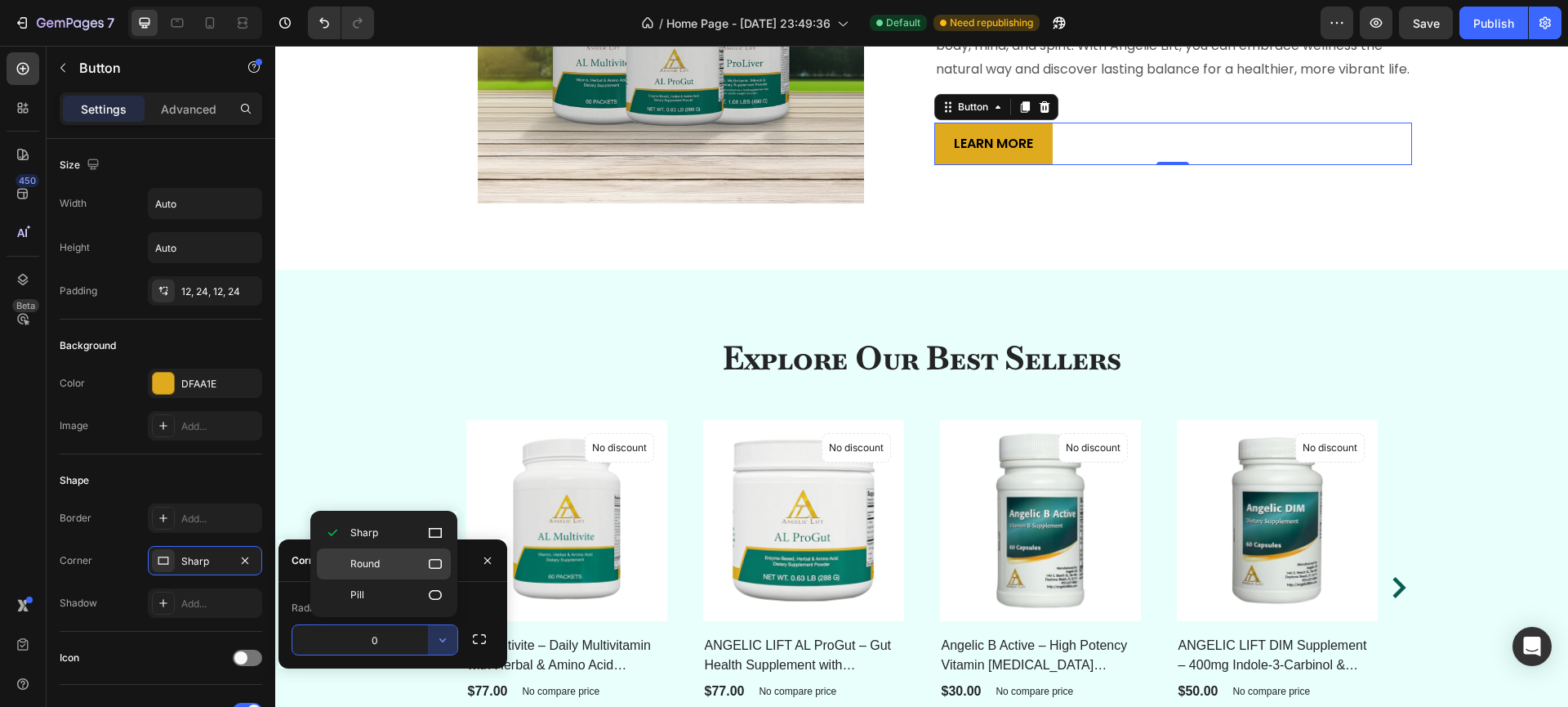
click at [394, 566] on p "Round" at bounding box center [396, 563] width 93 height 16
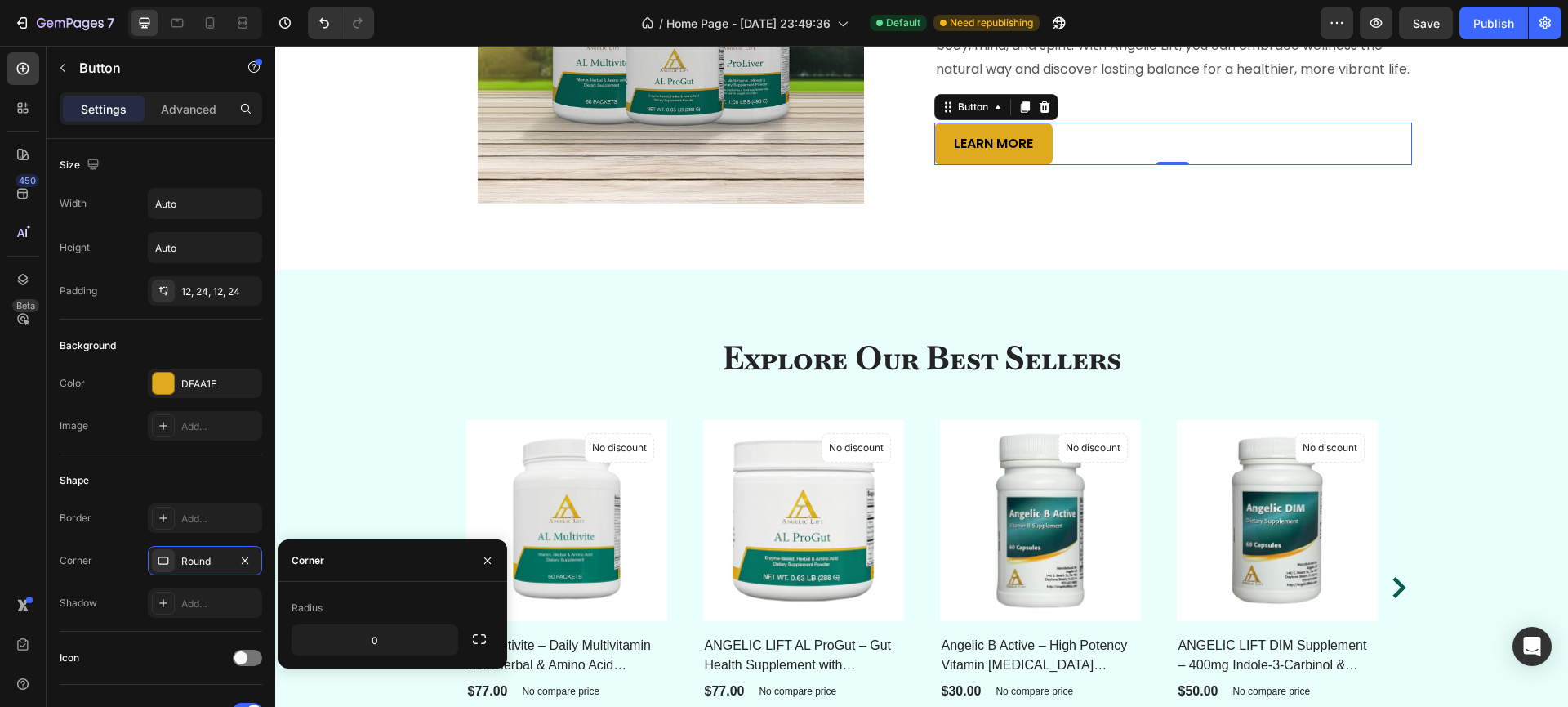
type input "8"
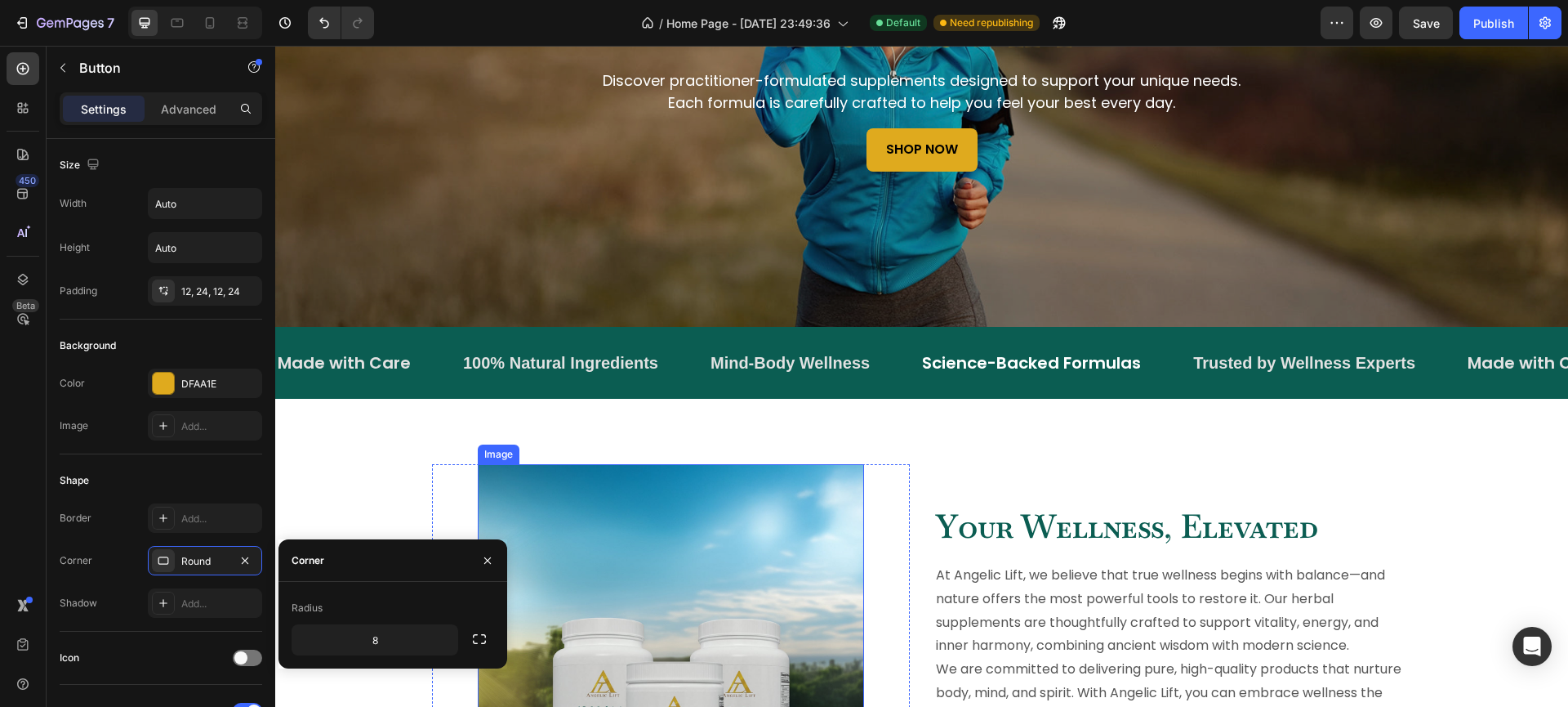
scroll to position [20, 0]
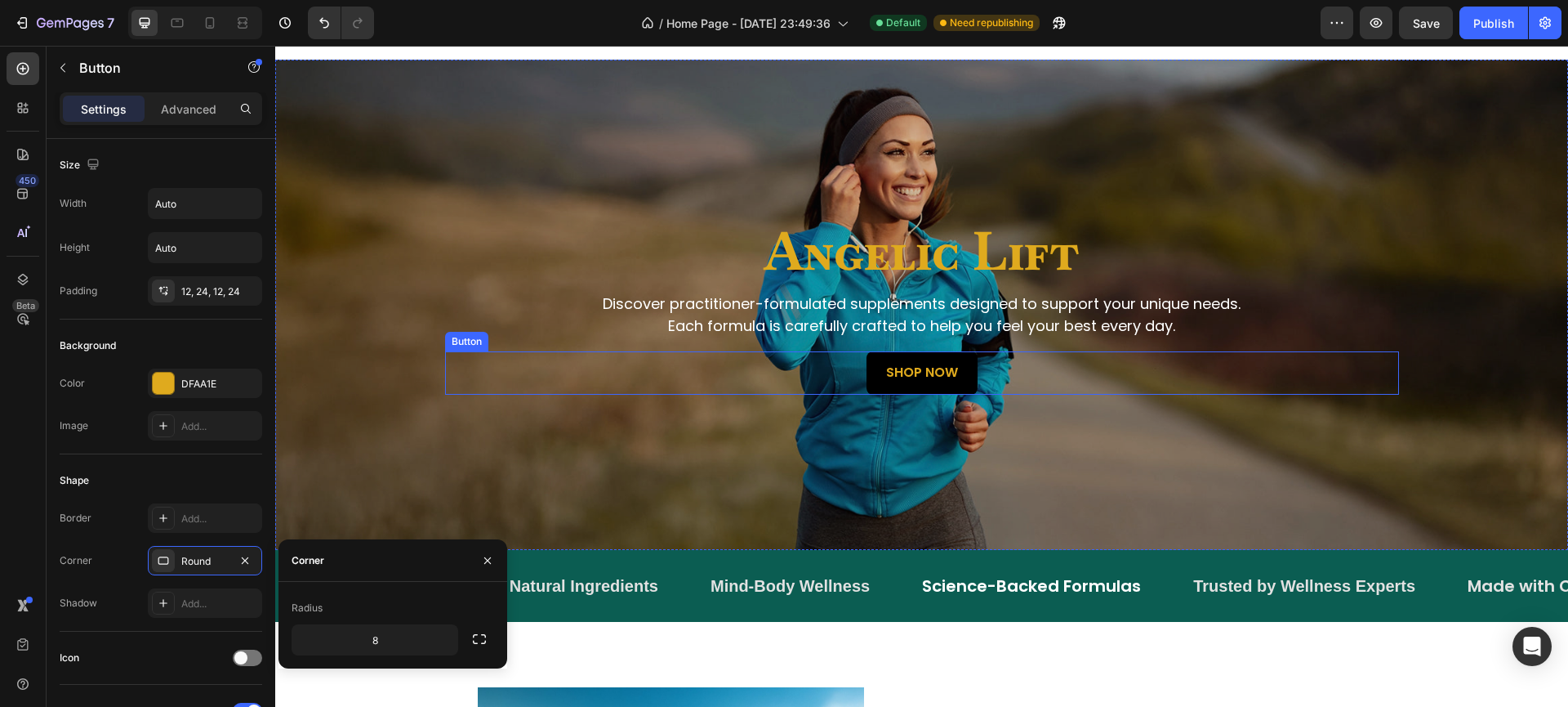
click at [965, 383] on button "Shop Now" at bounding box center [922, 373] width 111 height 43
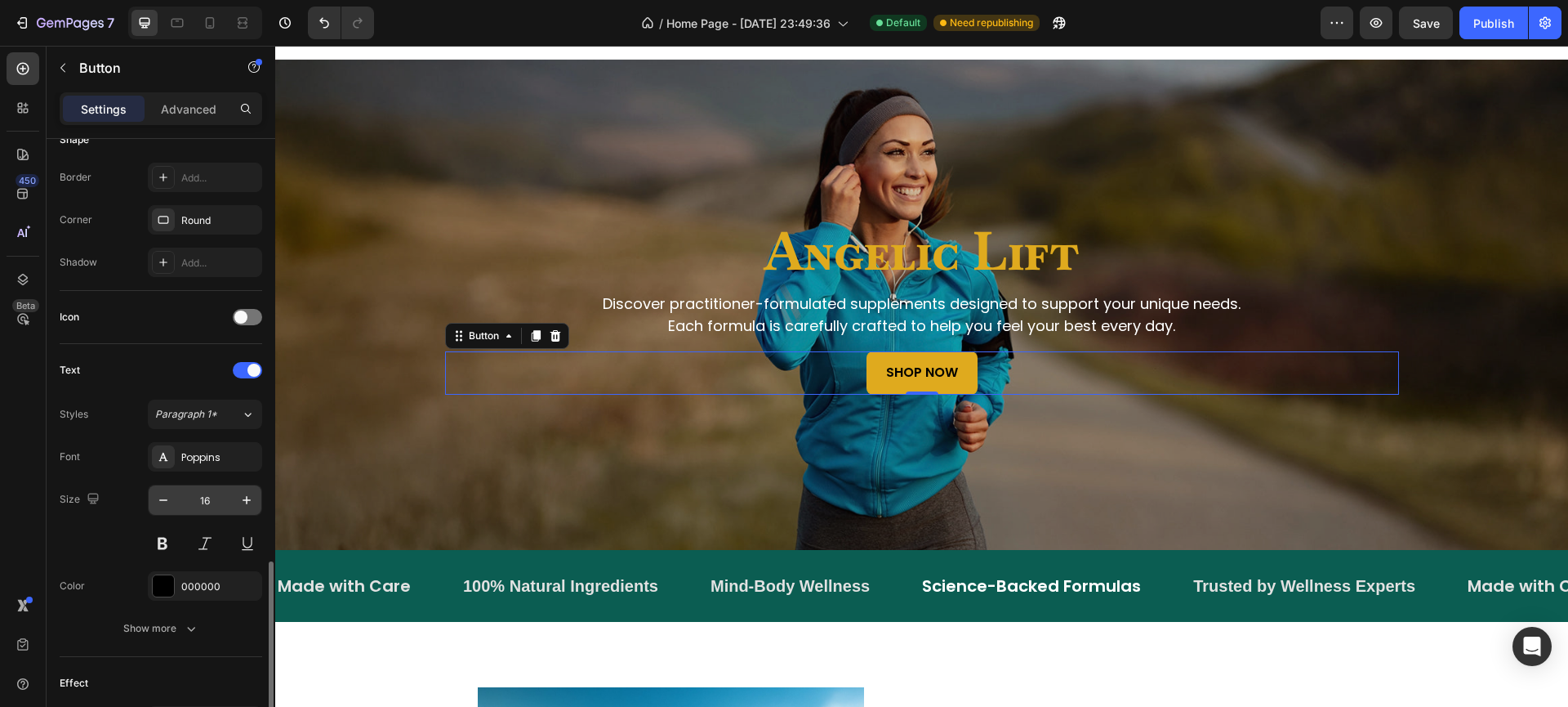
scroll to position [557, 0]
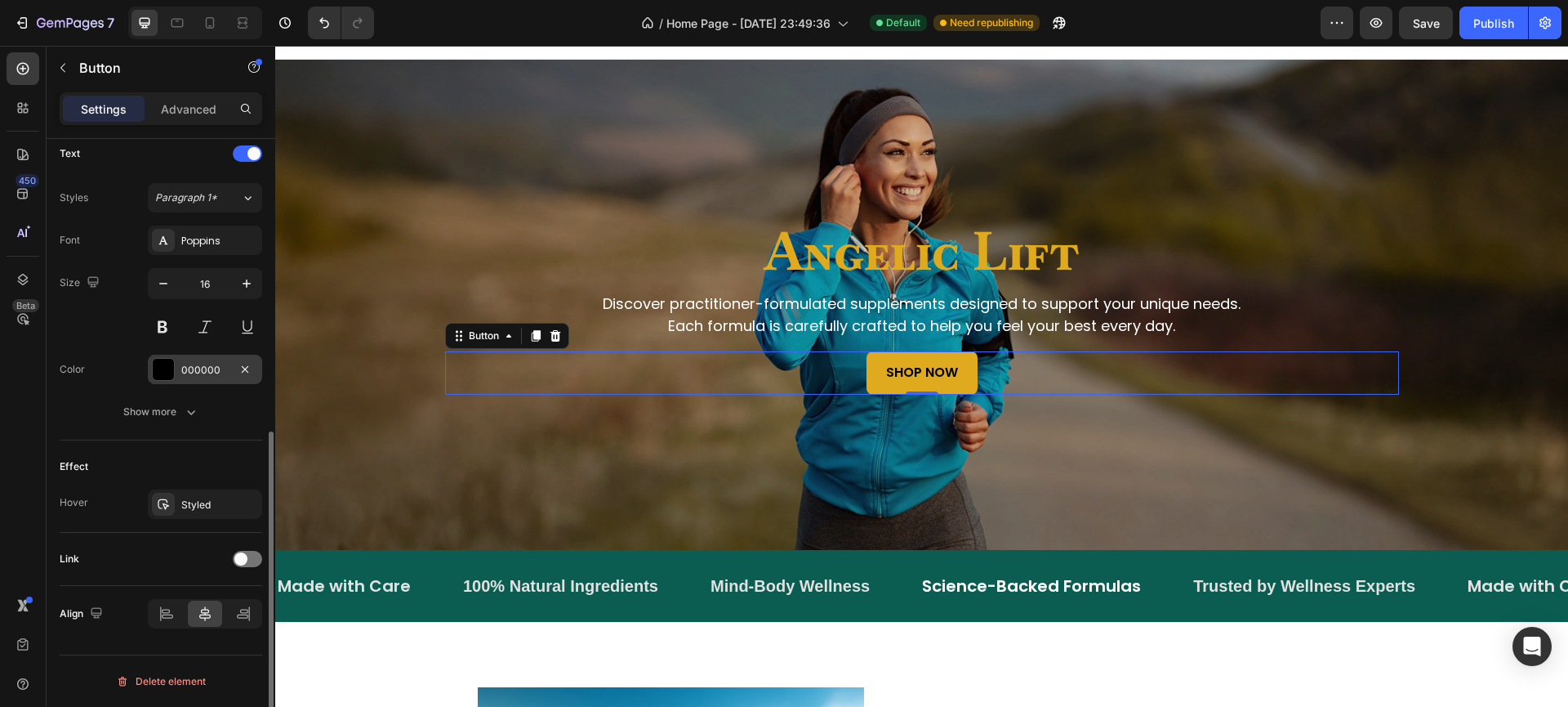
click at [157, 361] on div at bounding box center [163, 369] width 21 height 21
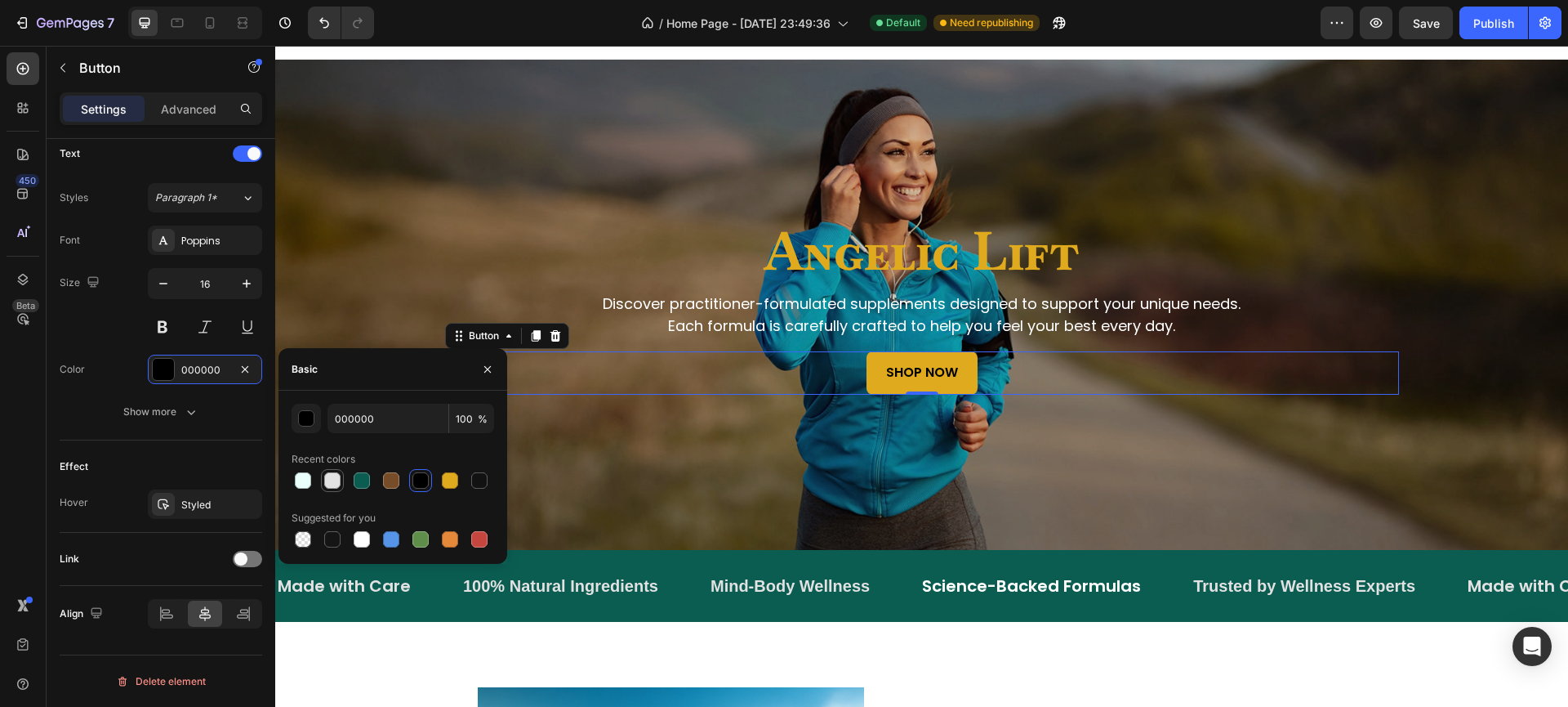
click at [330, 480] on div at bounding box center [331, 480] width 16 height 16
click at [360, 535] on div at bounding box center [361, 539] width 16 height 16
type input "FFFFFF"
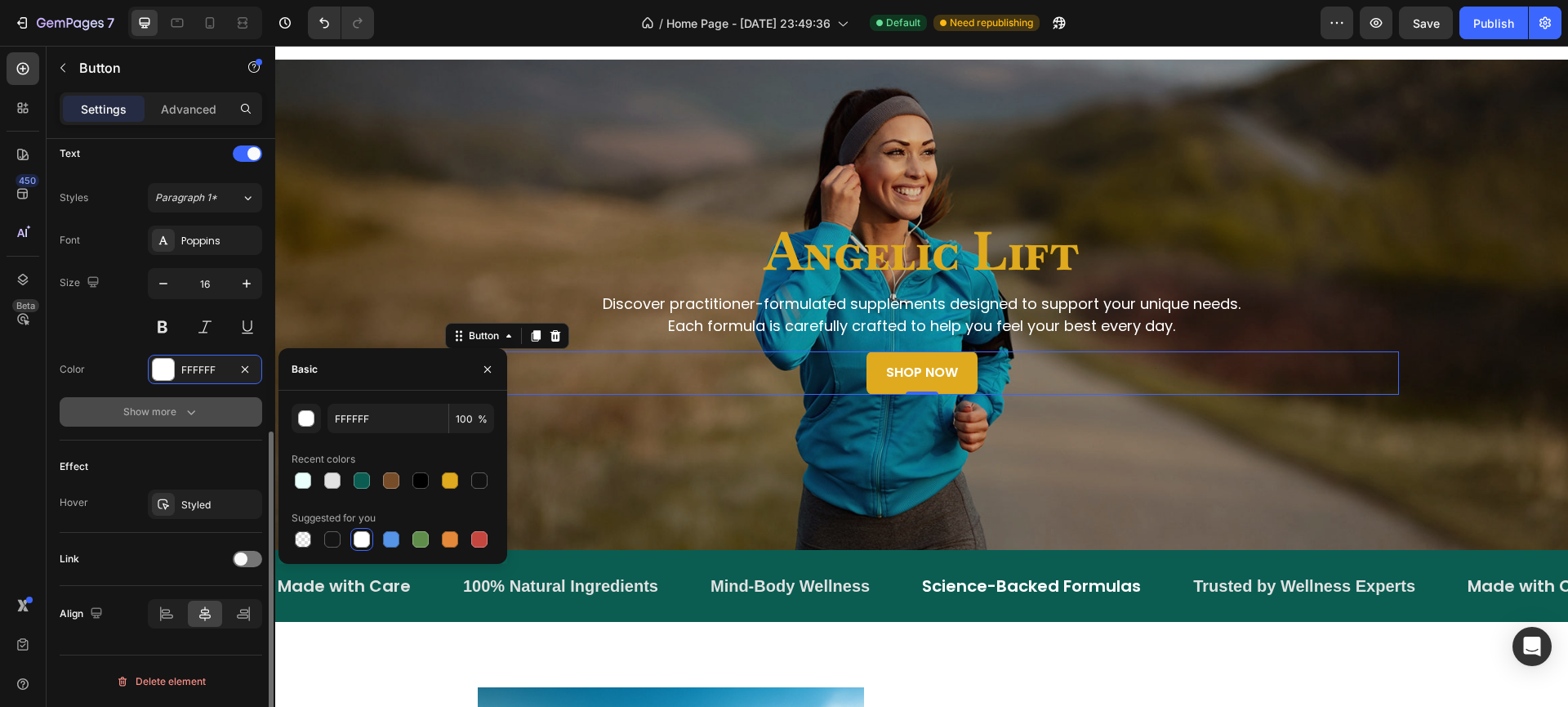
click at [214, 410] on button "Show more" at bounding box center [160, 412] width 202 height 30
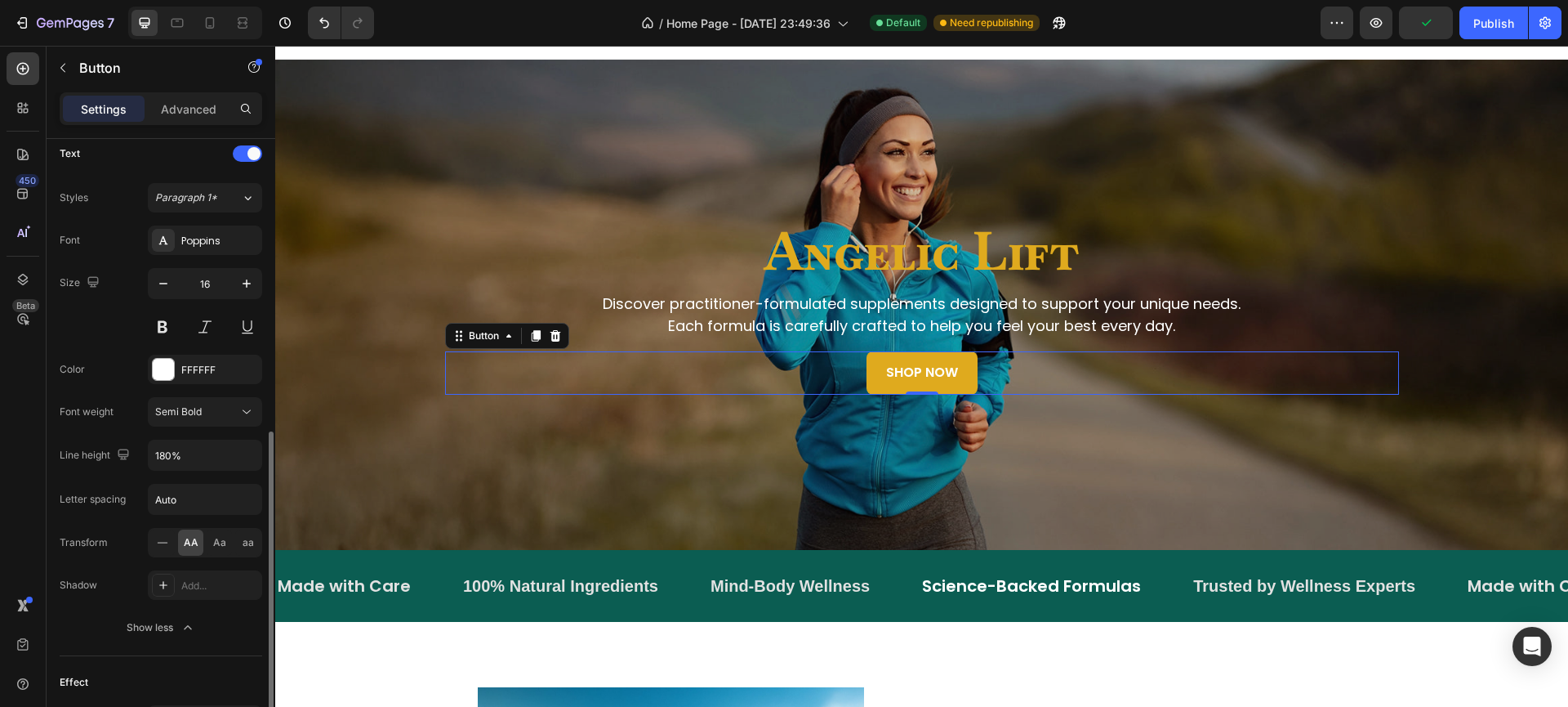
click at [111, 341] on div "Size 16" at bounding box center [160, 304] width 202 height 74
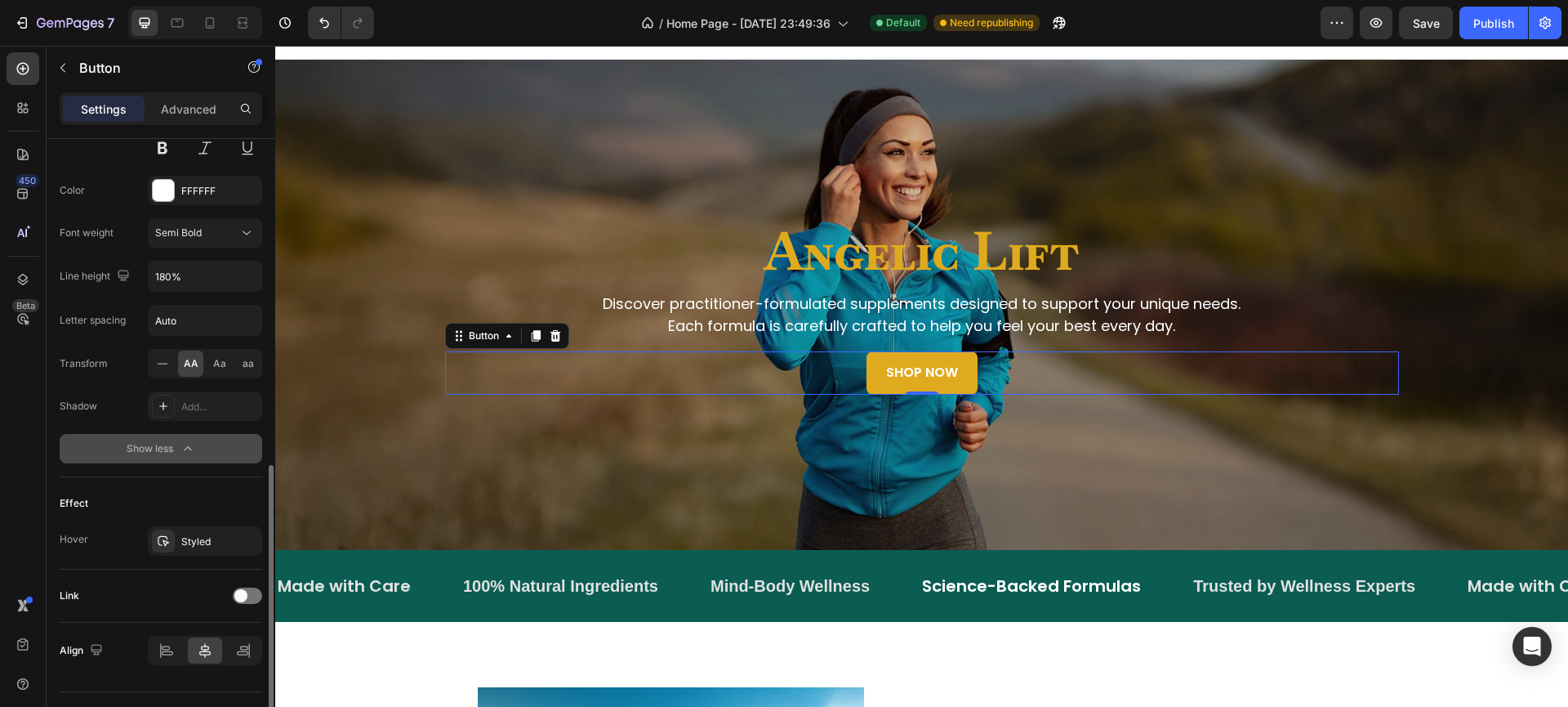
scroll to position [773, 0]
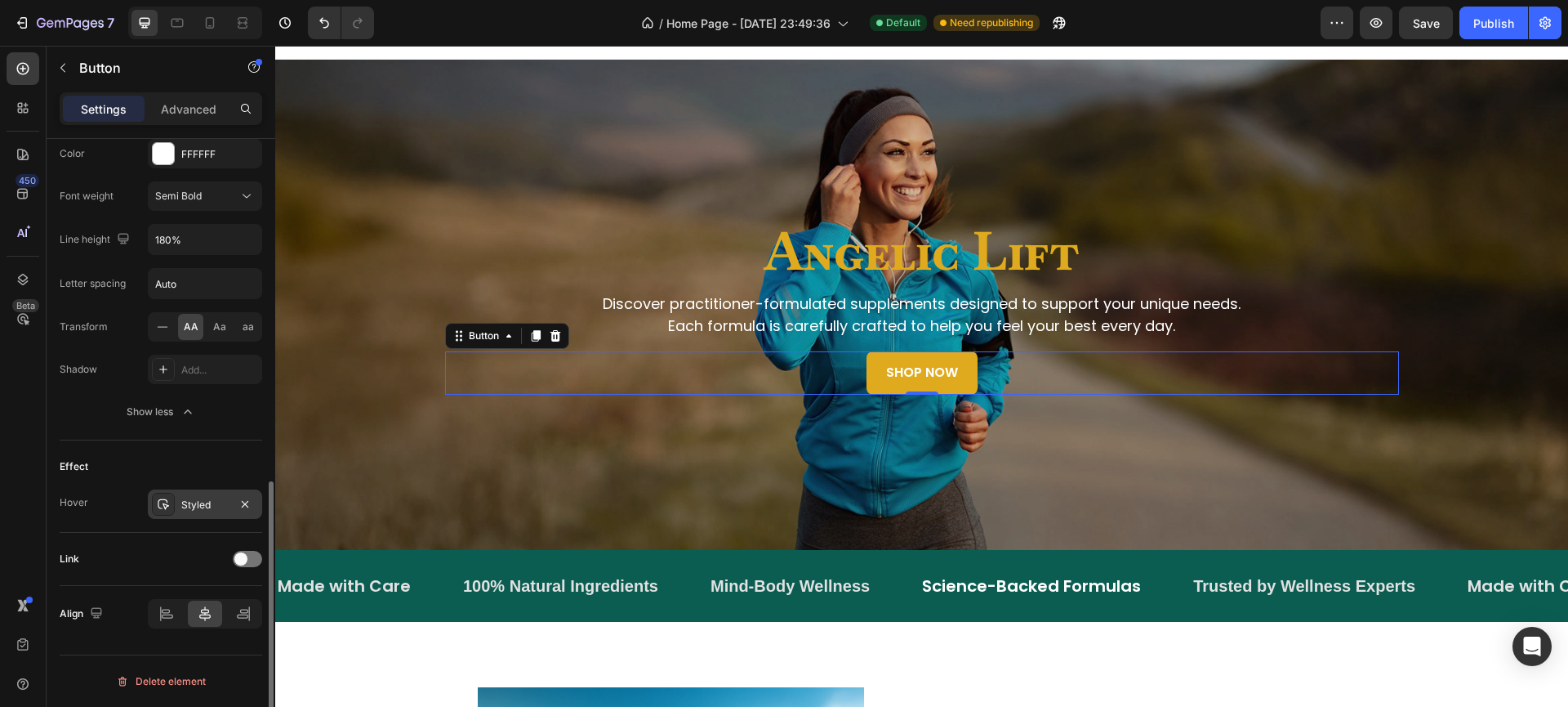
click at [207, 493] on div "Styled" at bounding box center [205, 503] width 115 height 30
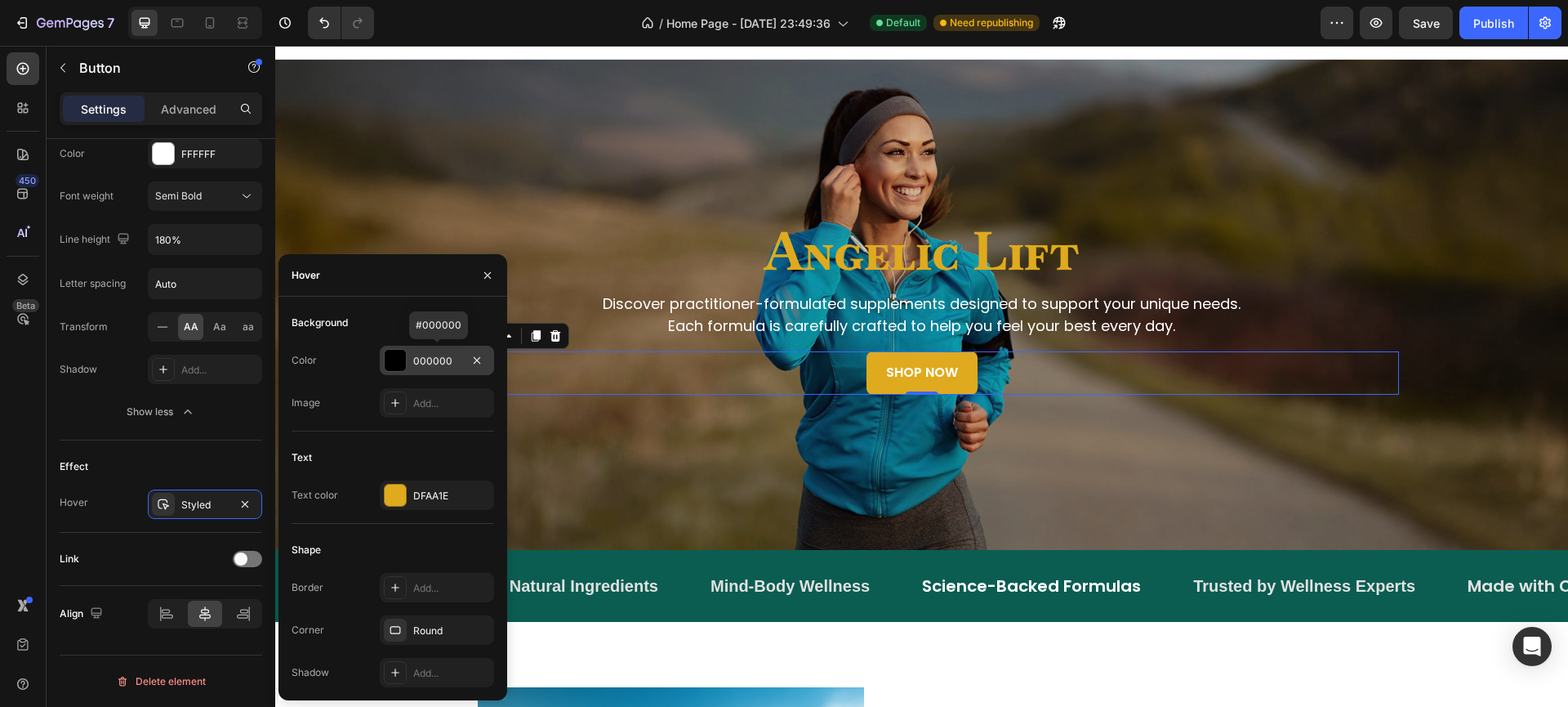
click at [397, 364] on div at bounding box center [395, 360] width 21 height 21
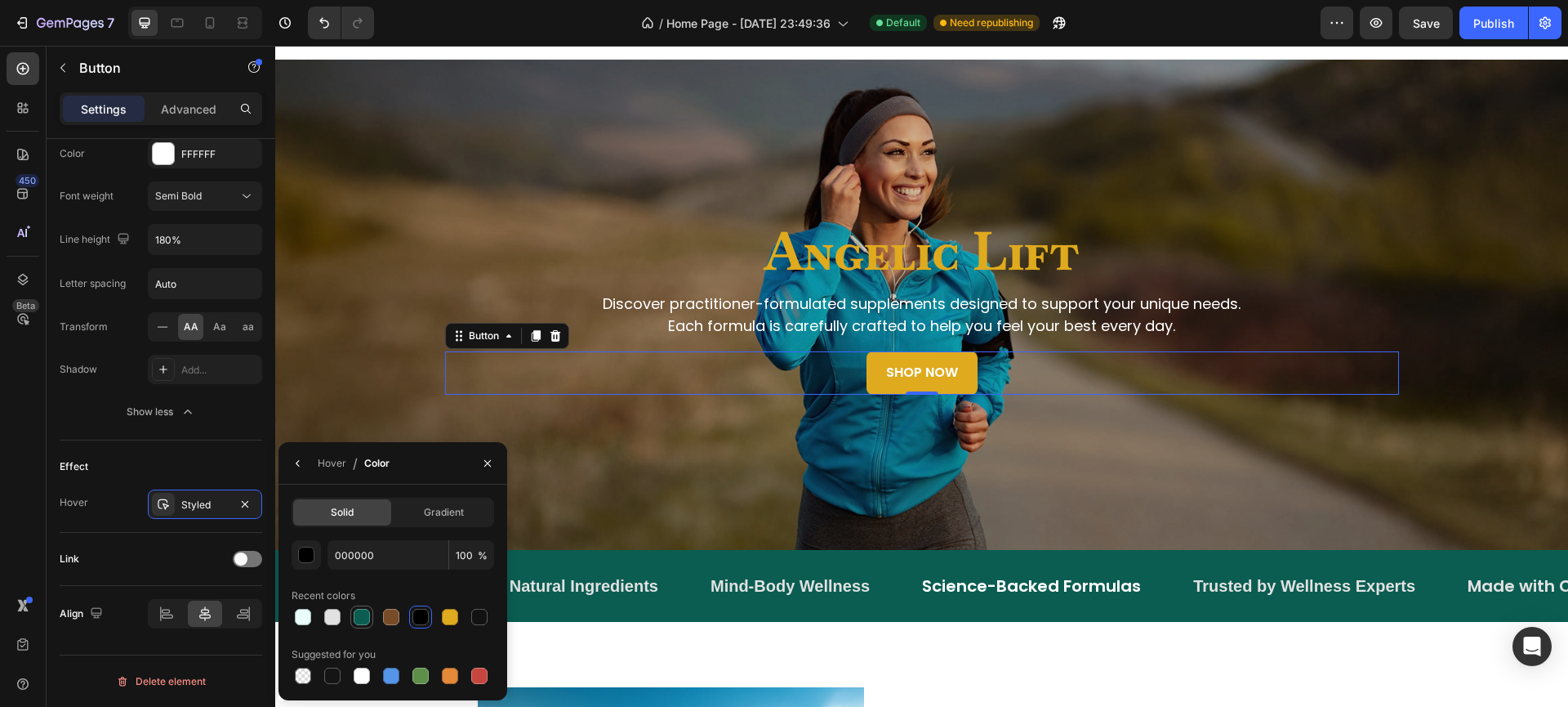
click at [360, 611] on div at bounding box center [361, 616] width 16 height 16
type input "0B5D52"
click at [329, 465] on div "Hover" at bounding box center [332, 462] width 29 height 14
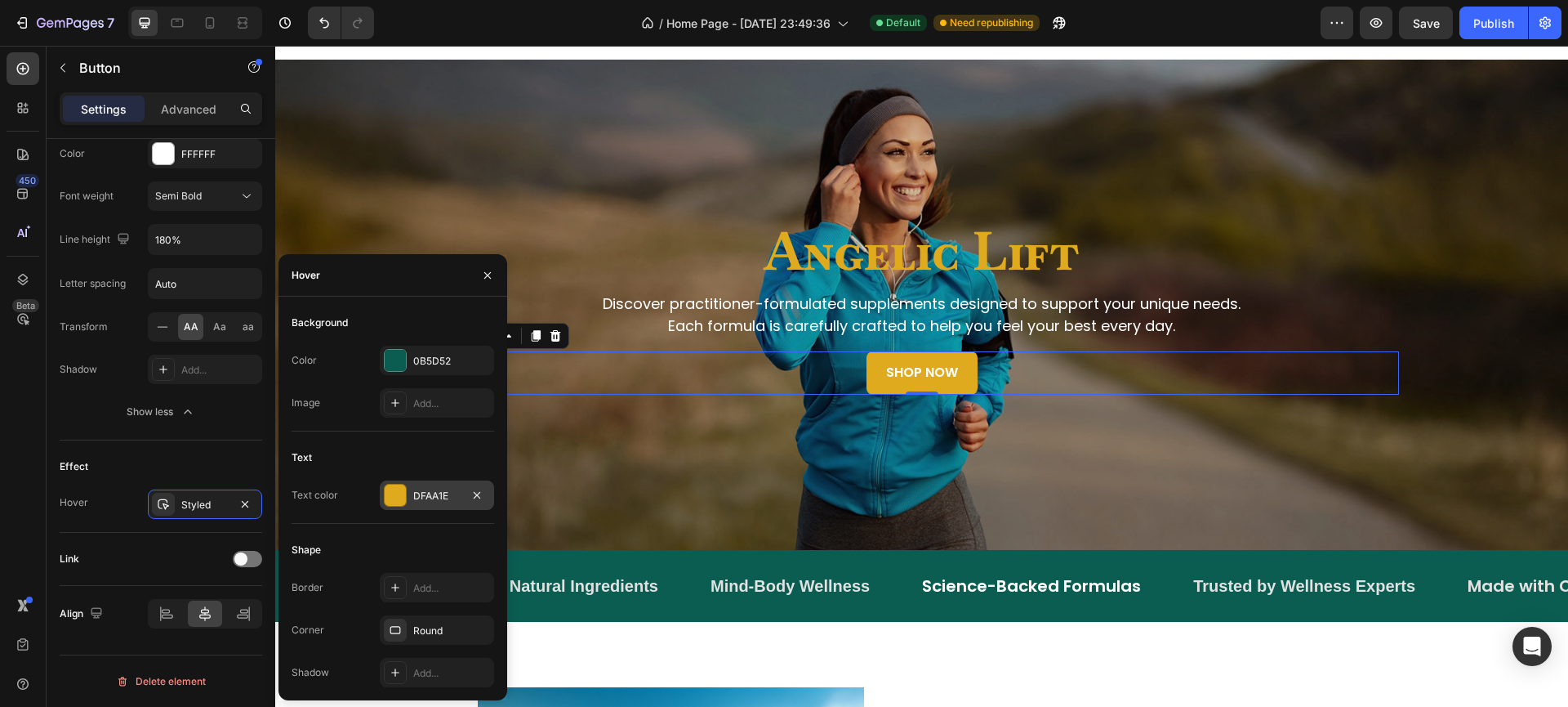
click at [397, 493] on div at bounding box center [395, 495] width 21 height 21
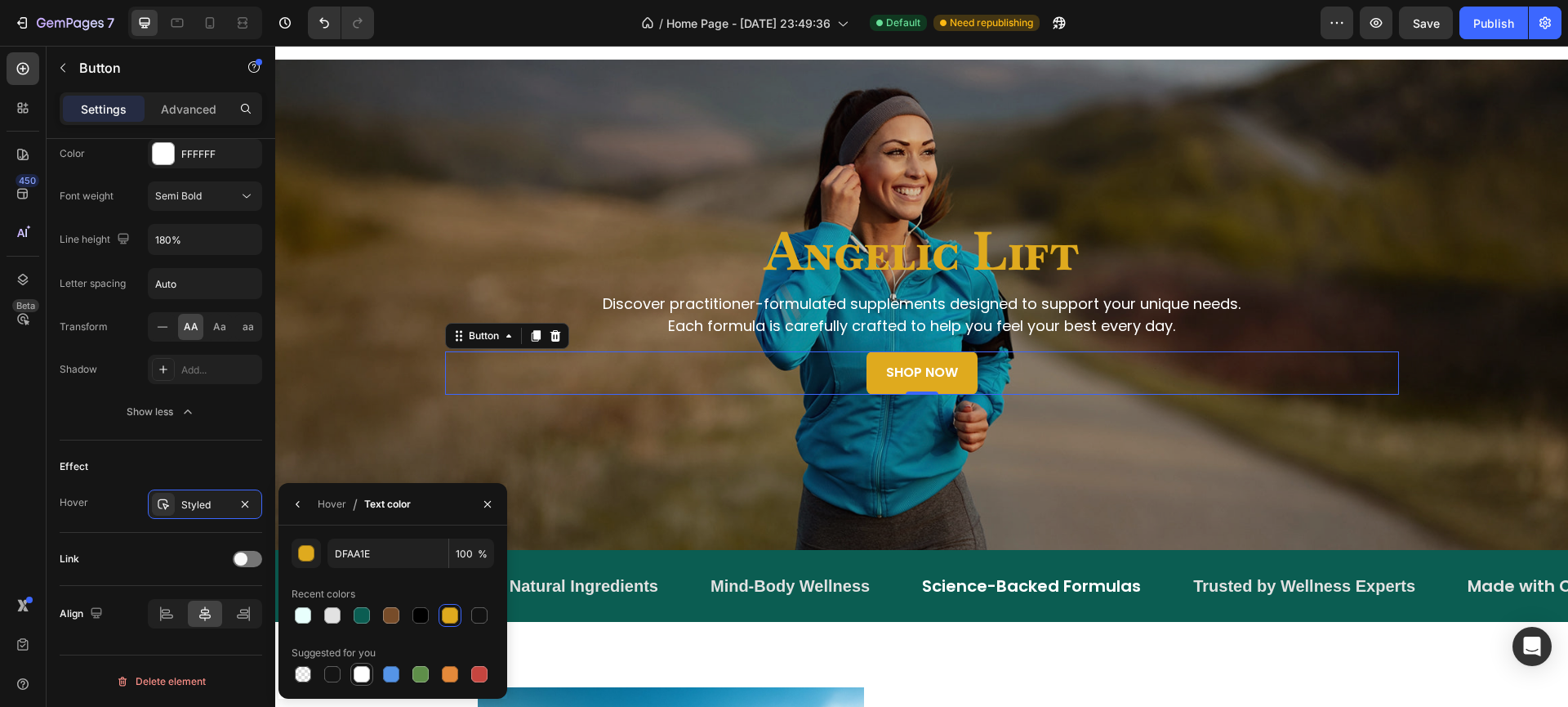
click at [365, 672] on div at bounding box center [361, 674] width 16 height 16
type input "FFFFFF"
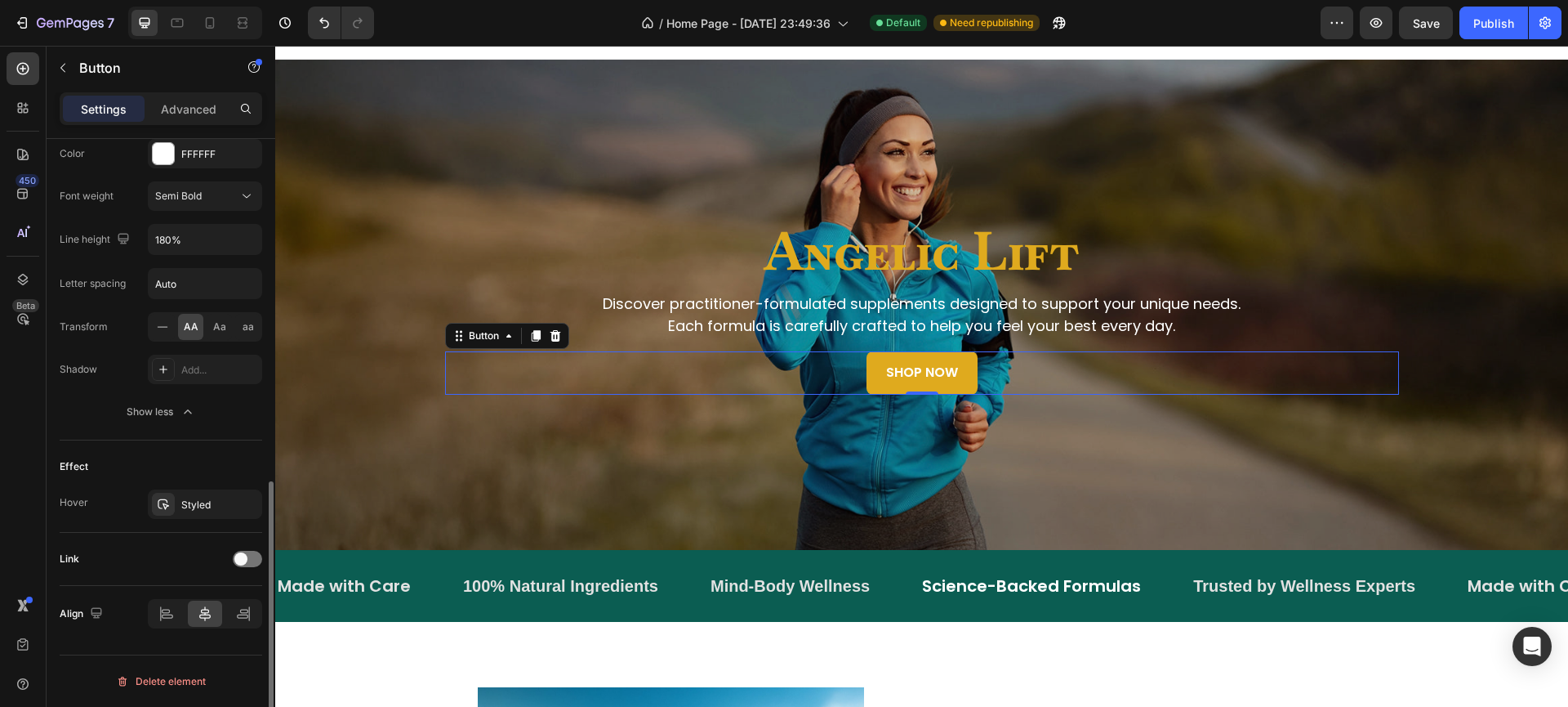
click at [190, 553] on div "Link" at bounding box center [160, 558] width 202 height 26
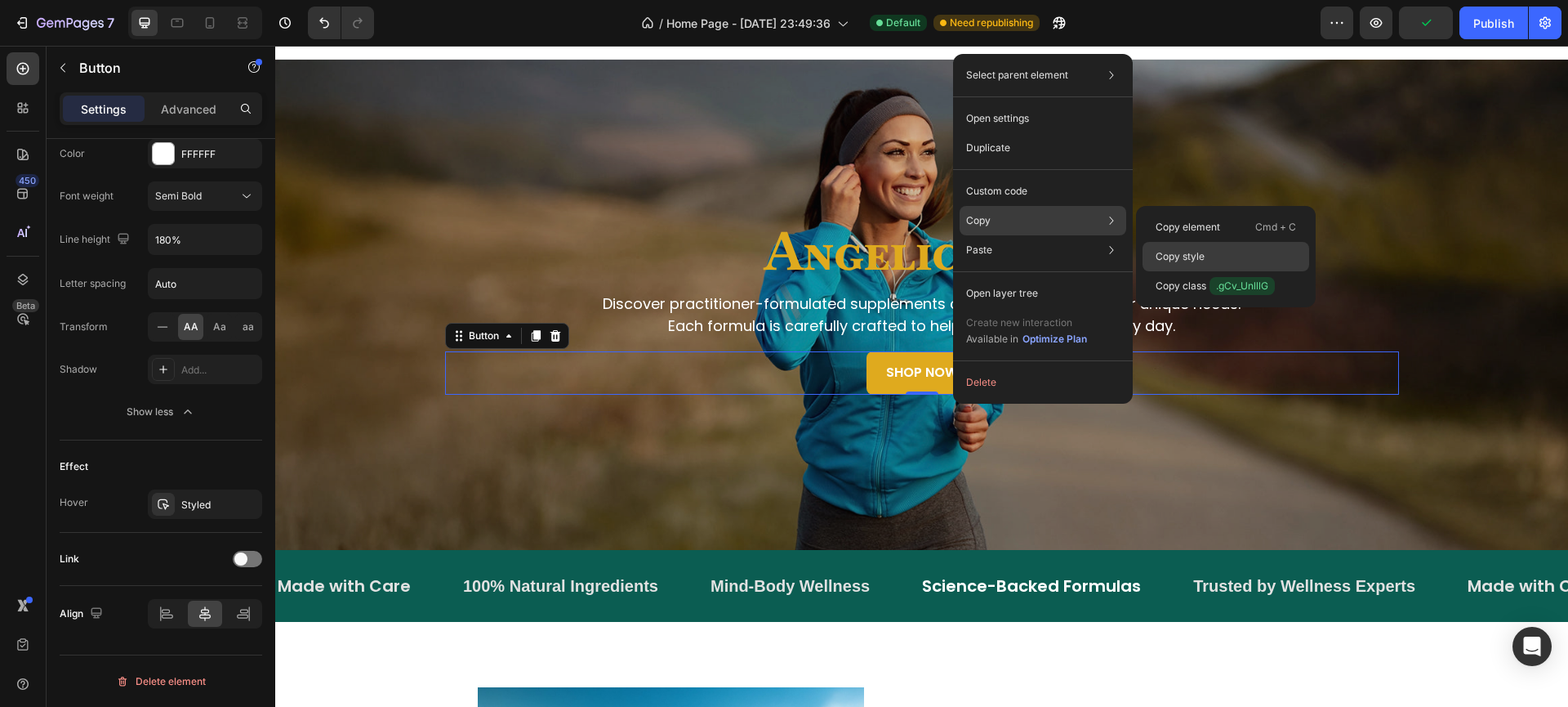
drag, startPoint x: 1168, startPoint y: 253, endPoint x: 881, endPoint y: 219, distance: 289.0
click at [1168, 253] on p "Copy style" at bounding box center [1179, 256] width 49 height 14
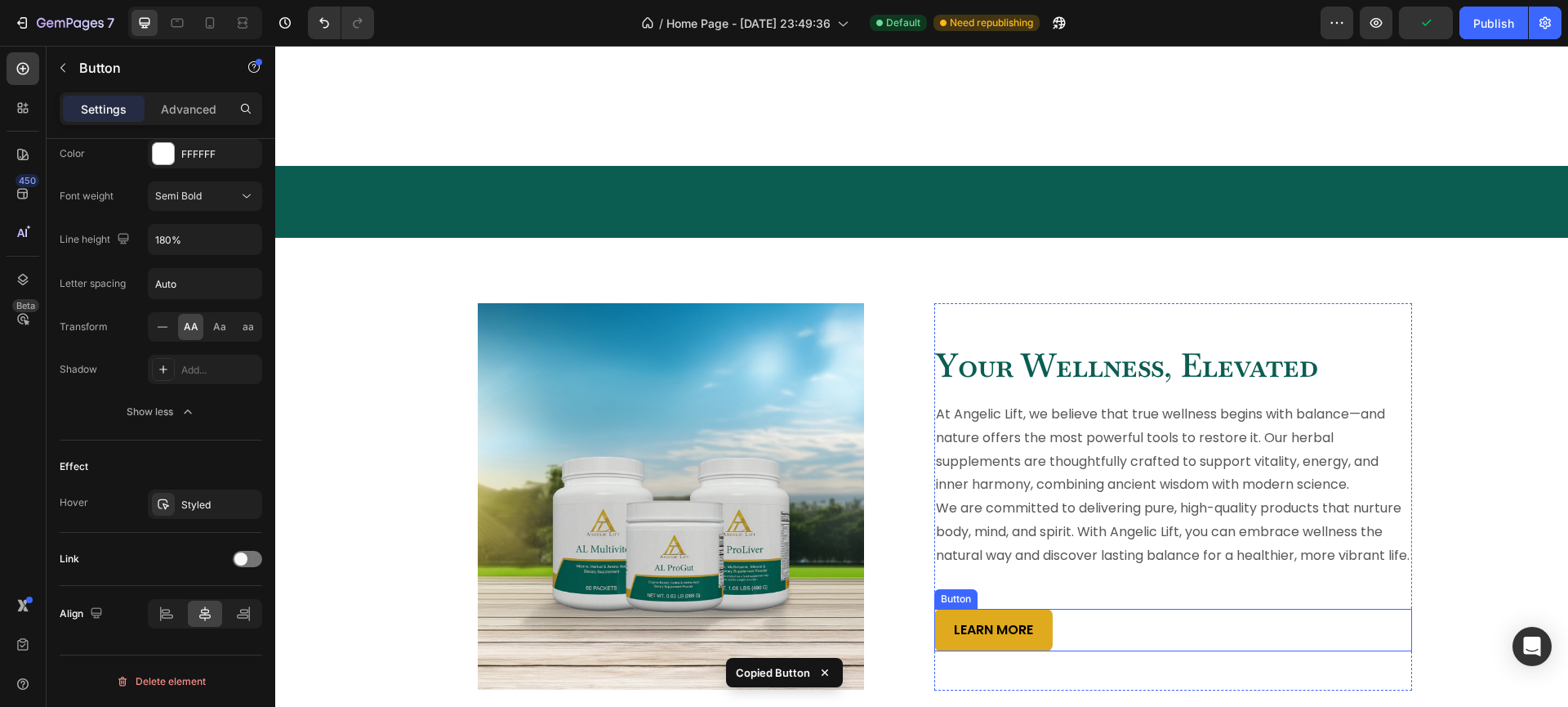
scroll to position [615, 0]
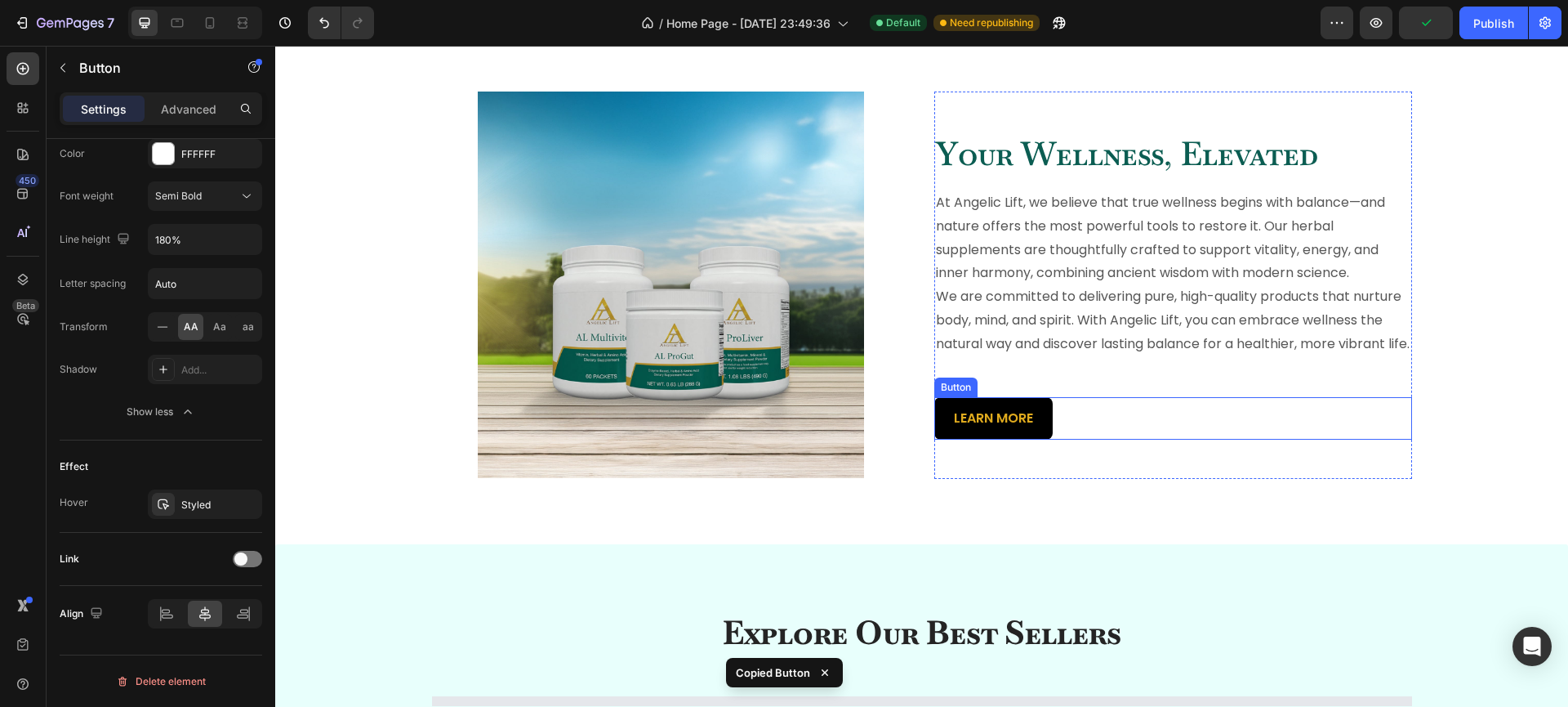
click at [1040, 440] on button "LEARN MORE" at bounding box center [993, 418] width 118 height 43
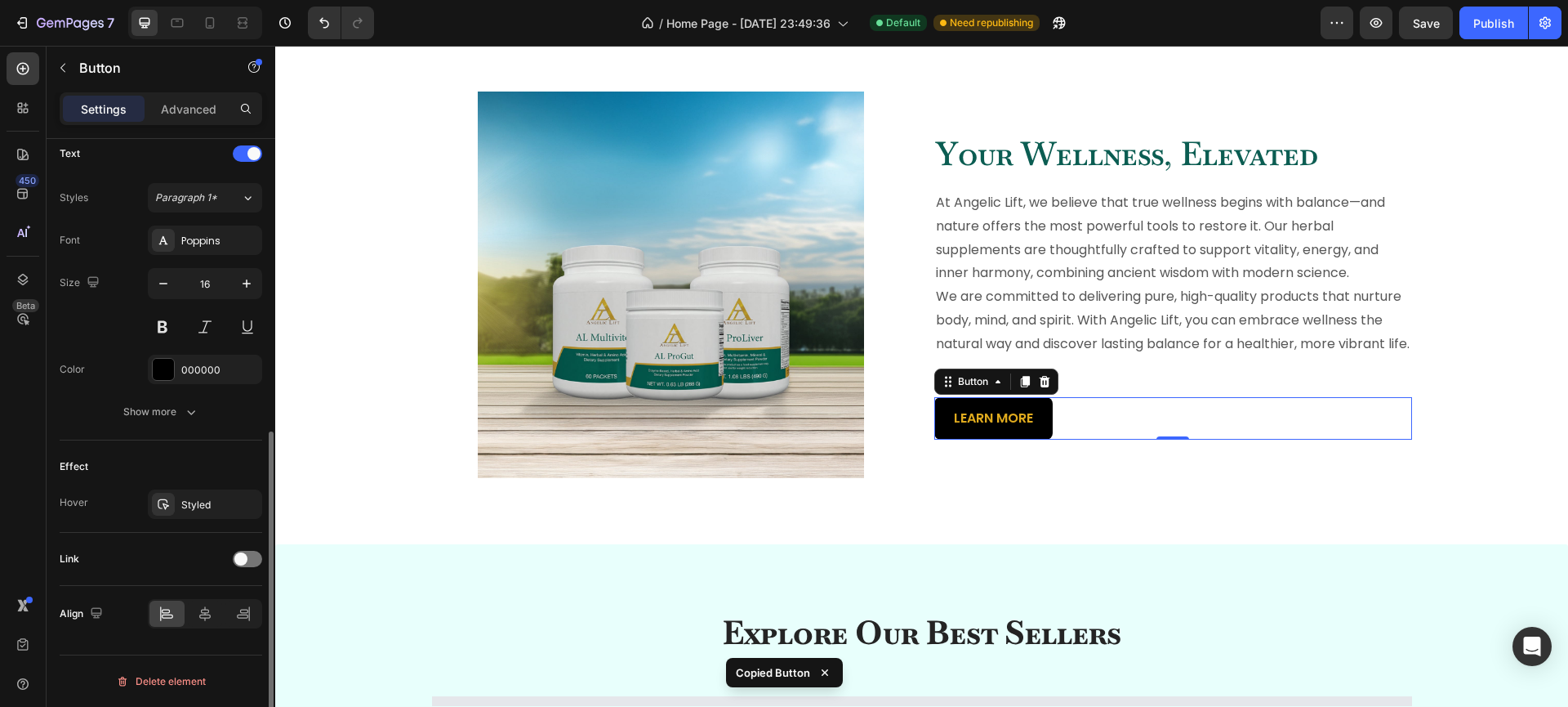
scroll to position [557, 0]
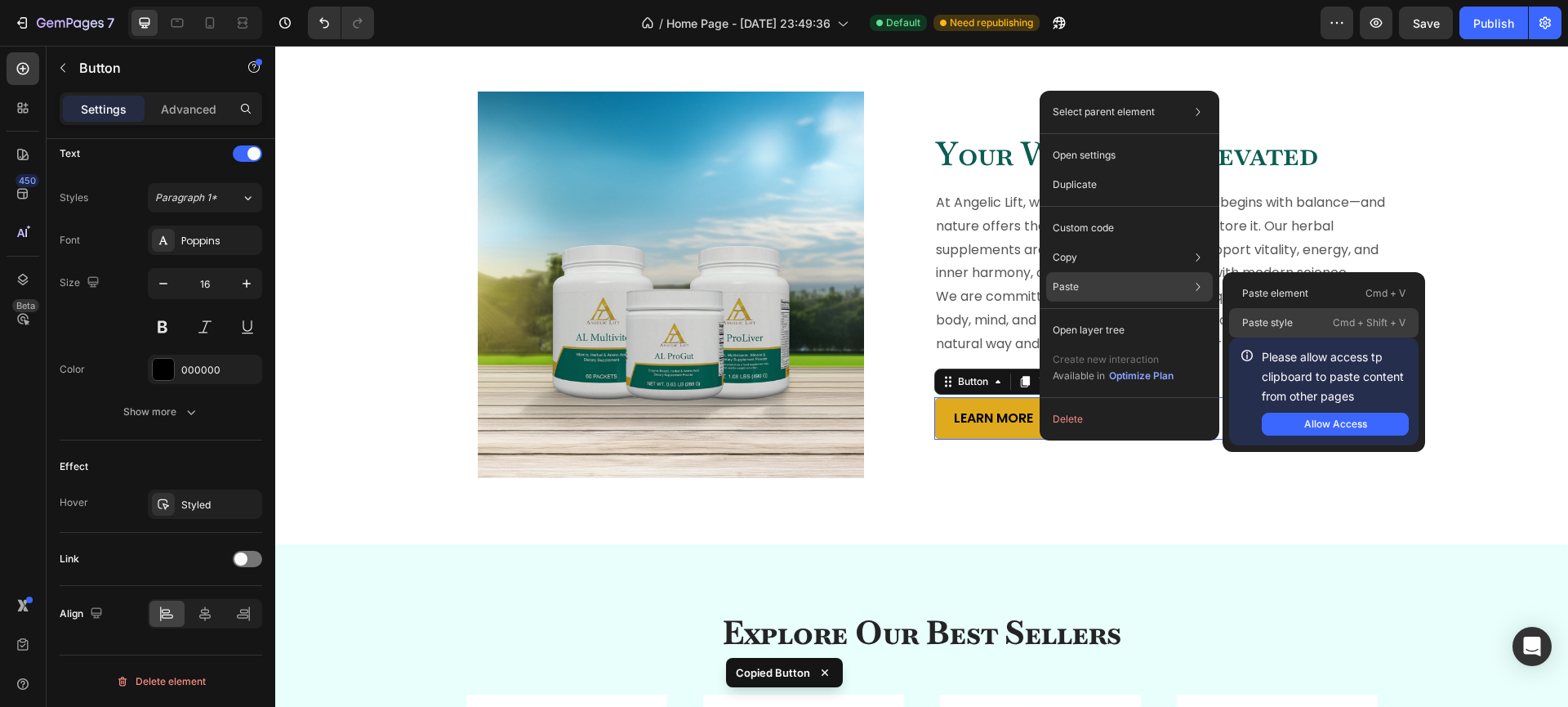
click at [1280, 330] on p "Paste style" at bounding box center [1267, 322] width 51 height 14
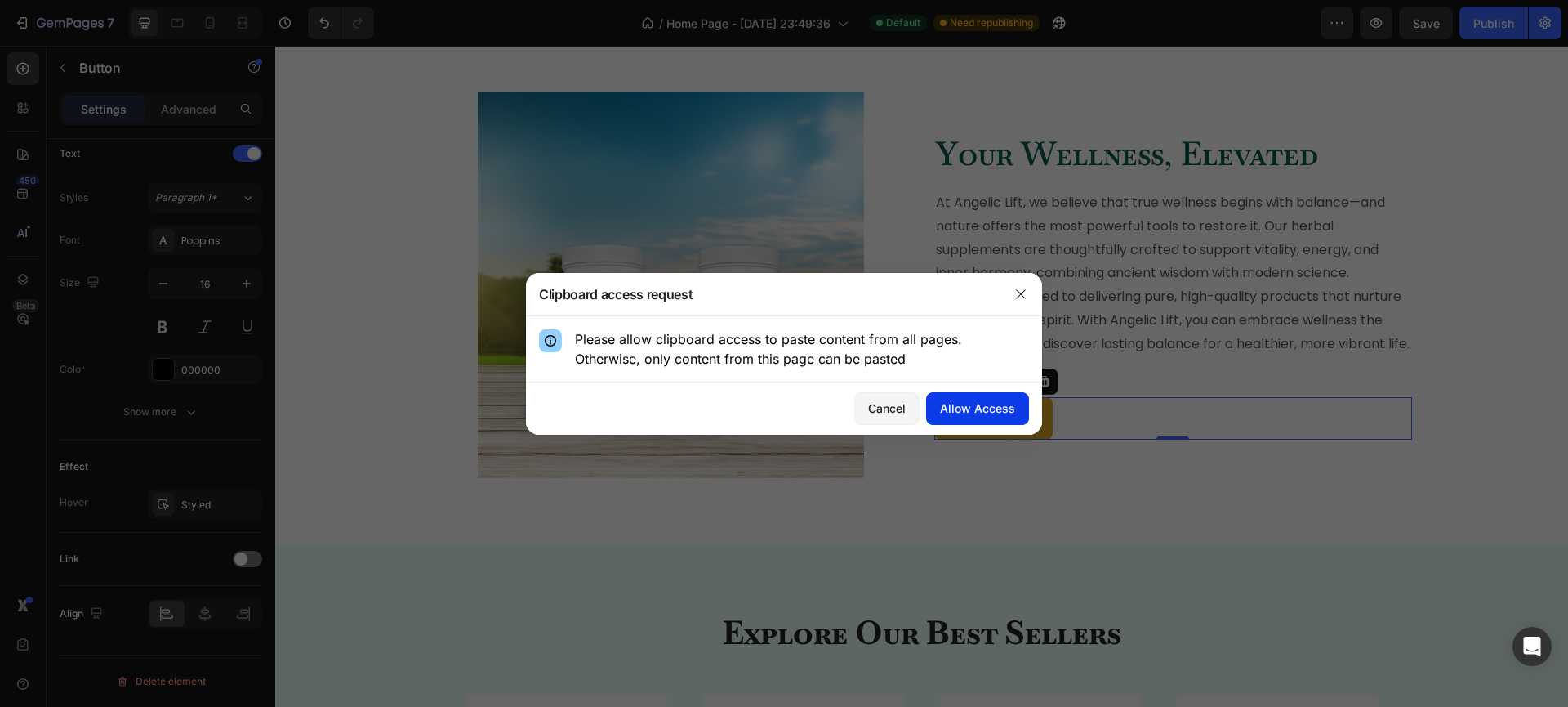
drag, startPoint x: 997, startPoint y: 406, endPoint x: 727, endPoint y: 380, distance: 271.2
click at [997, 406] on div "Allow Access" at bounding box center [977, 408] width 75 height 17
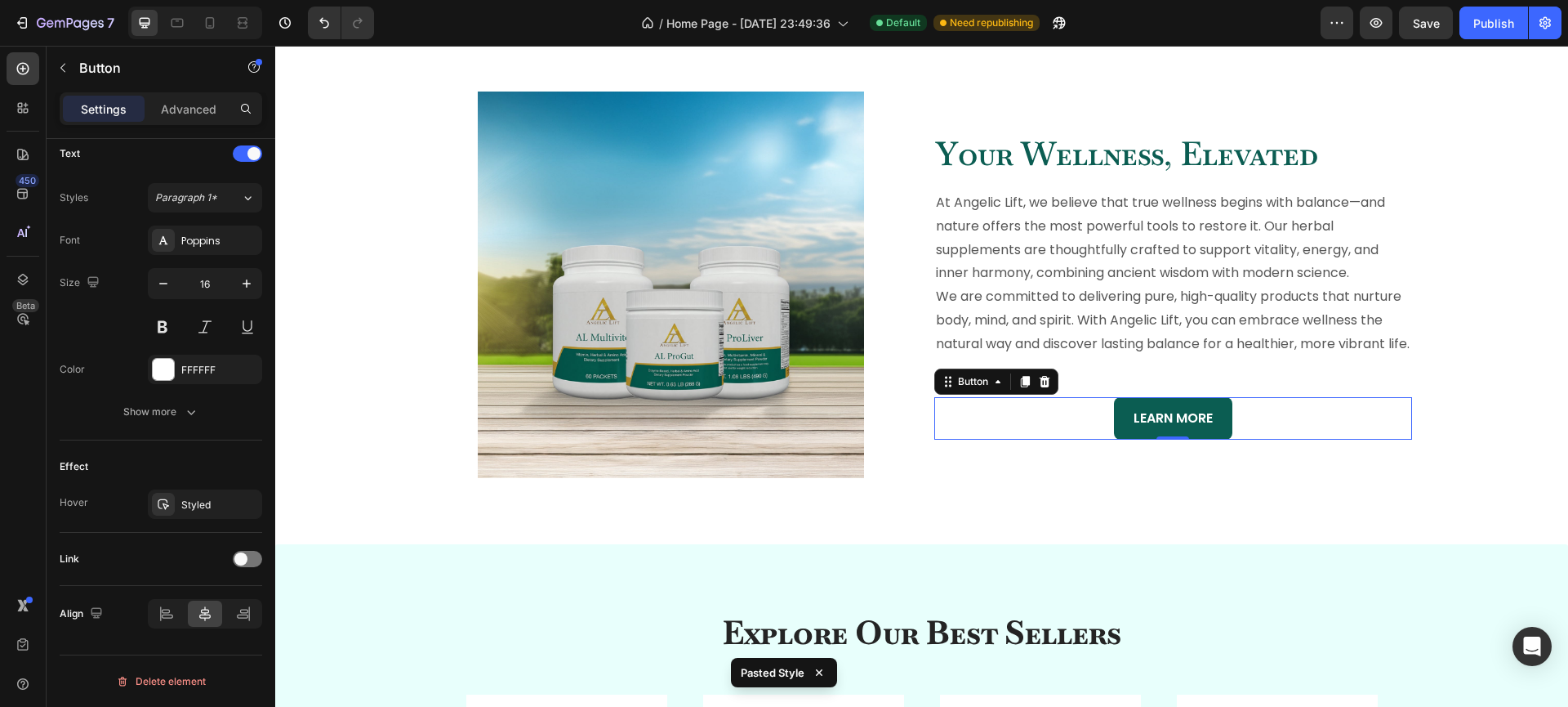
click at [1125, 439] on button "LEARN MORE" at bounding box center [1173, 418] width 118 height 43
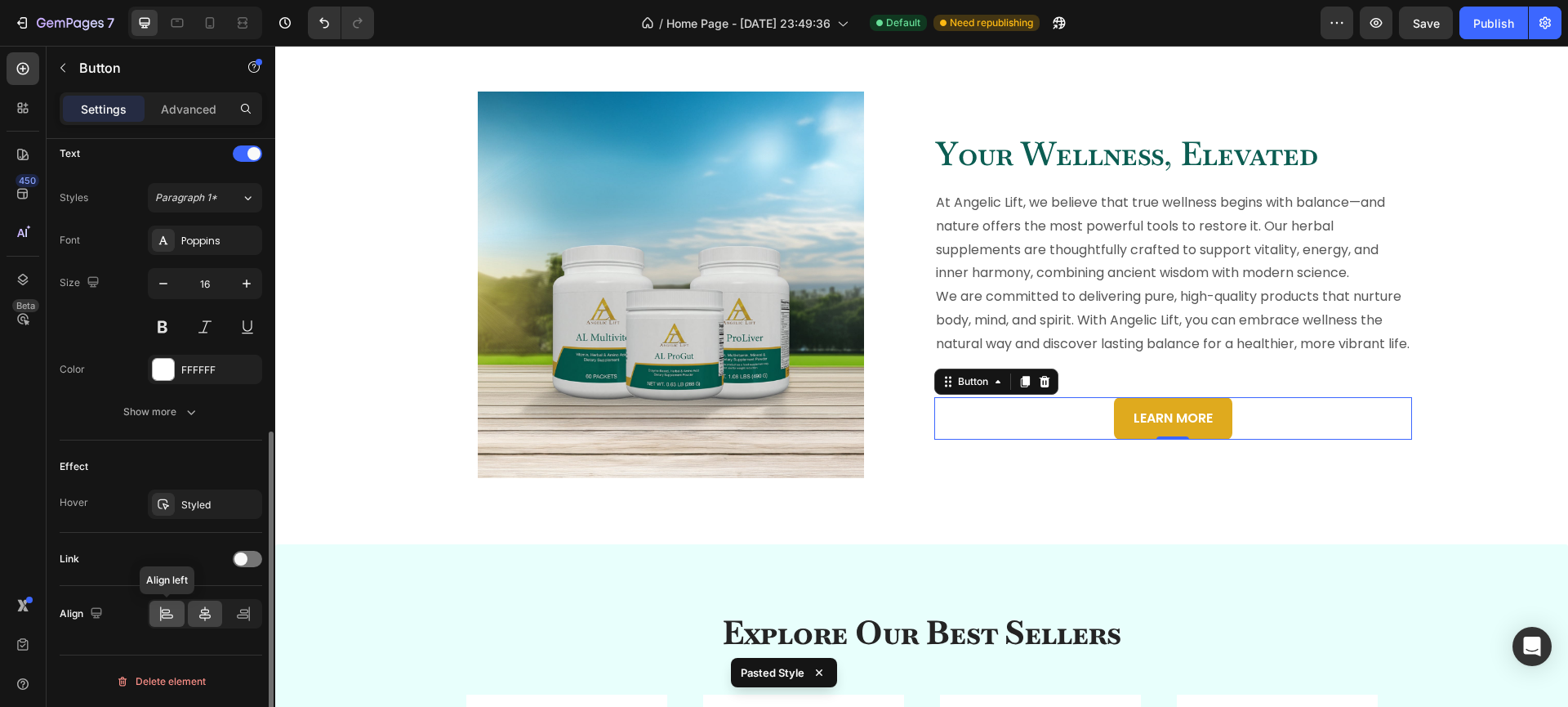
click at [172, 610] on icon at bounding box center [166, 613] width 16 height 16
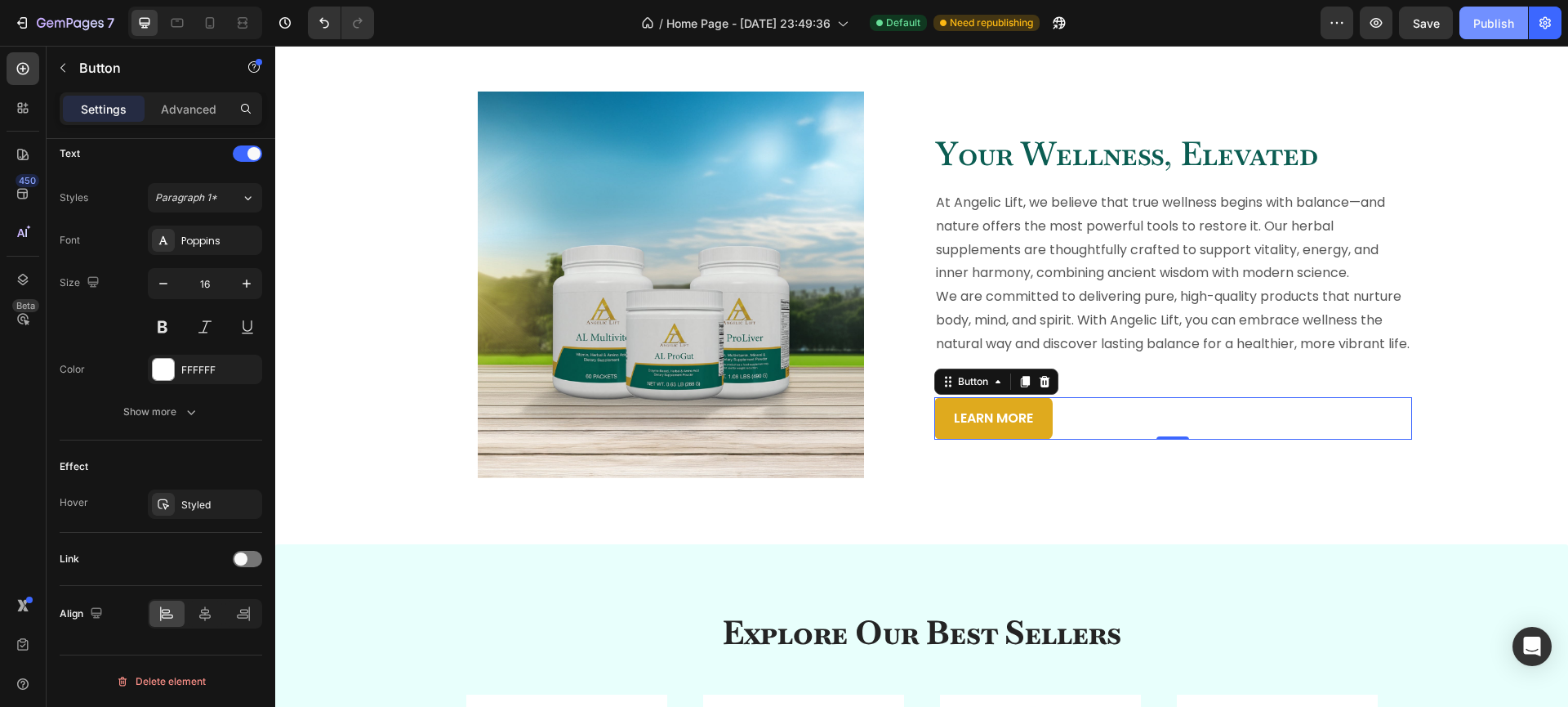
drag, startPoint x: 1508, startPoint y: 26, endPoint x: 1015, endPoint y: 197, distance: 521.8
click at [1508, 26] on div "Publish" at bounding box center [1494, 23] width 41 height 17
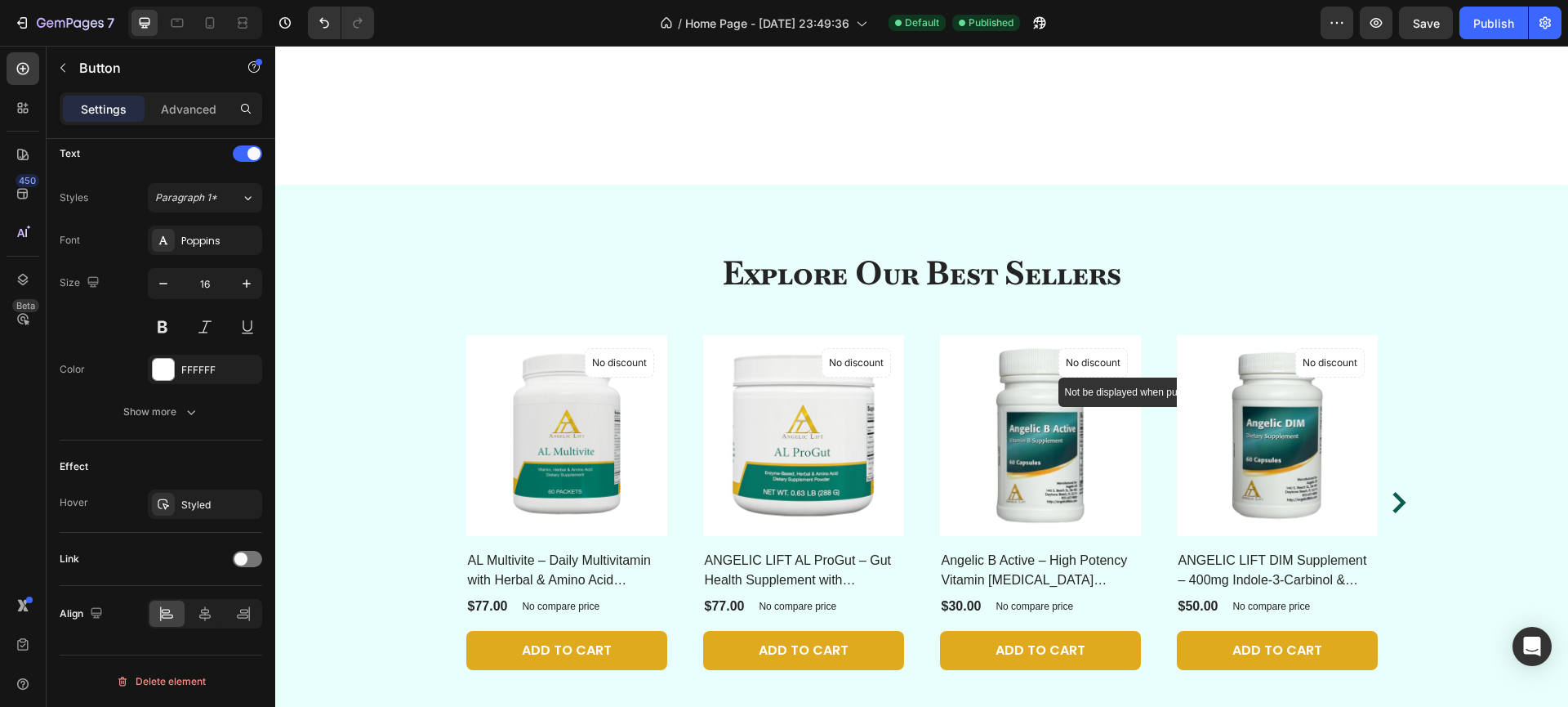
scroll to position [1580, 0]
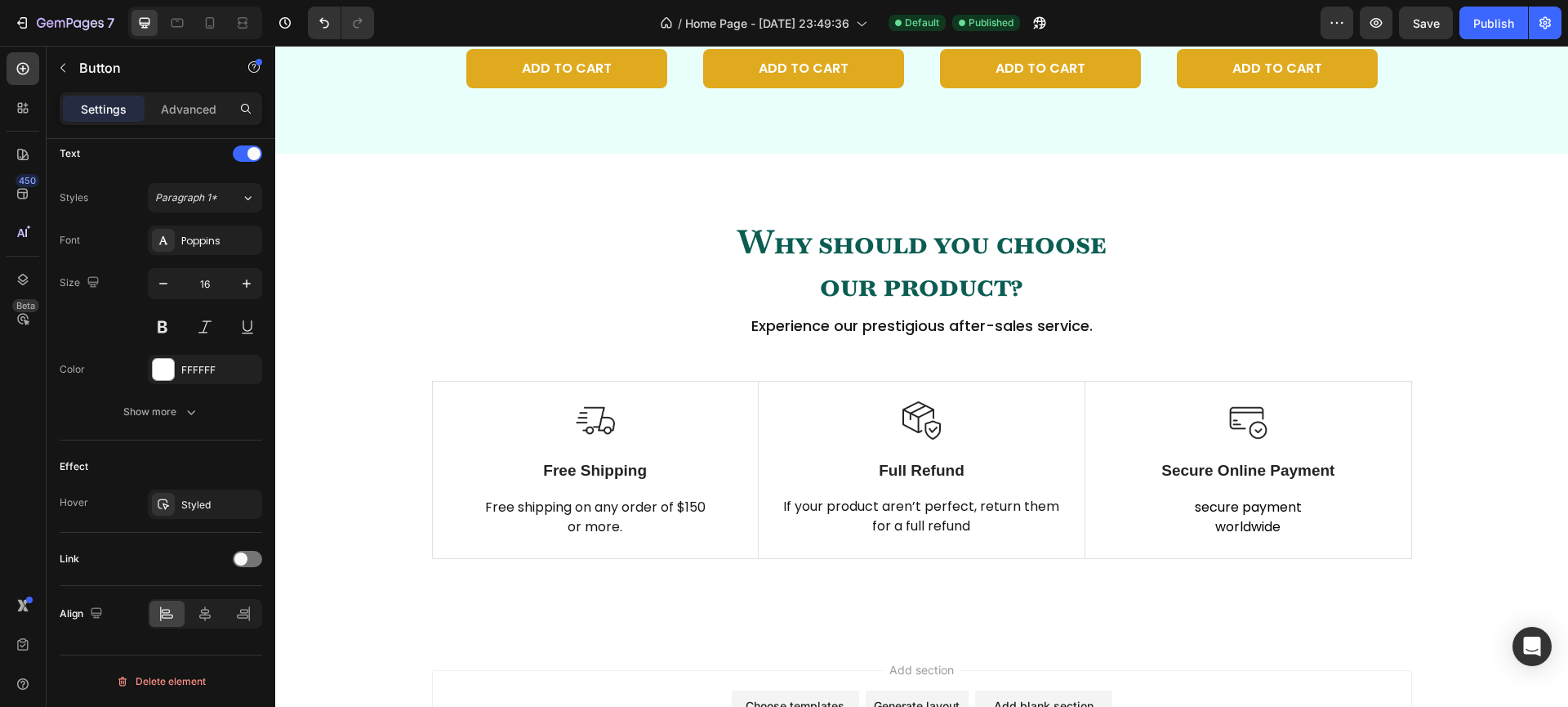
drag, startPoint x: 1496, startPoint y: 32, endPoint x: 1485, endPoint y: 42, distance: 14.9
click at [1496, 32] on button "Publish" at bounding box center [1494, 23] width 69 height 32
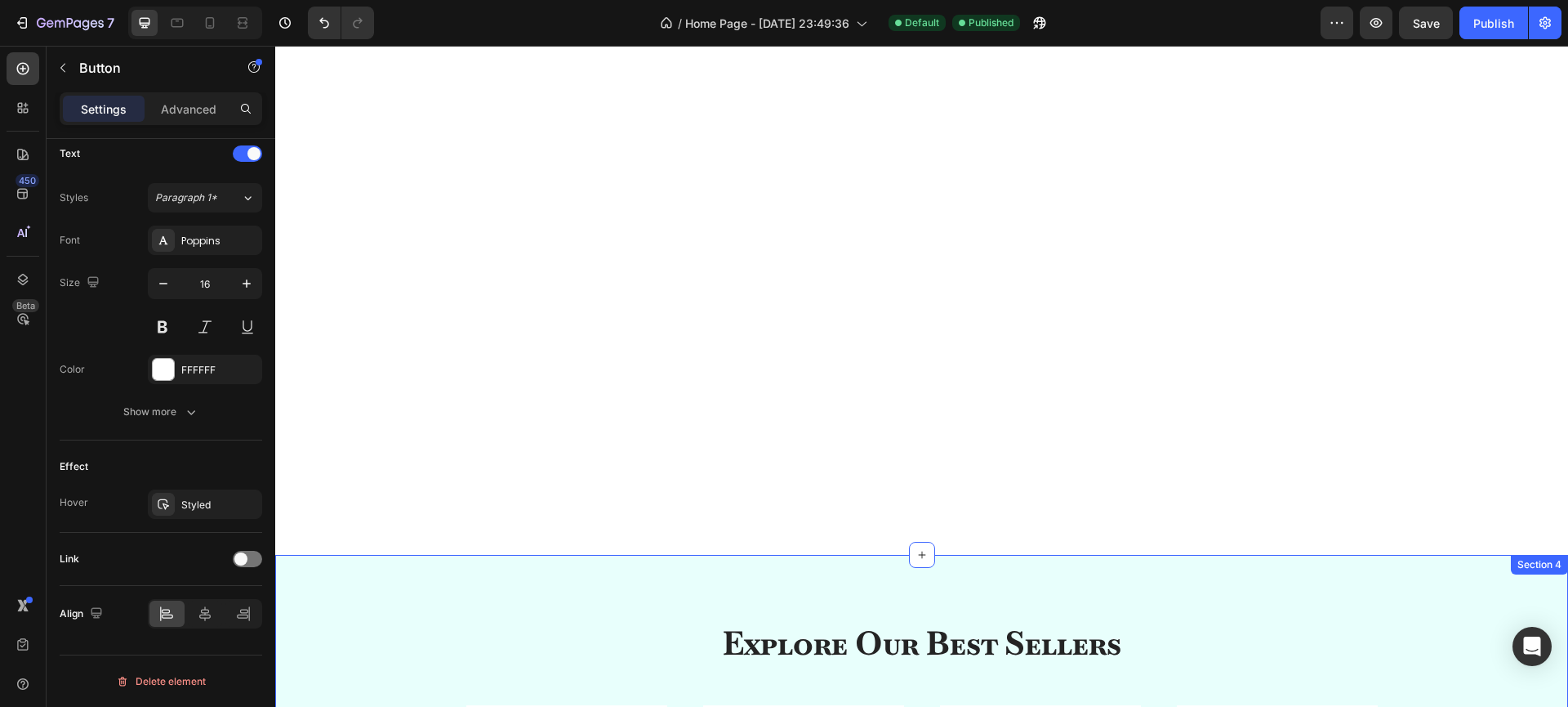
scroll to position [1192, 0]
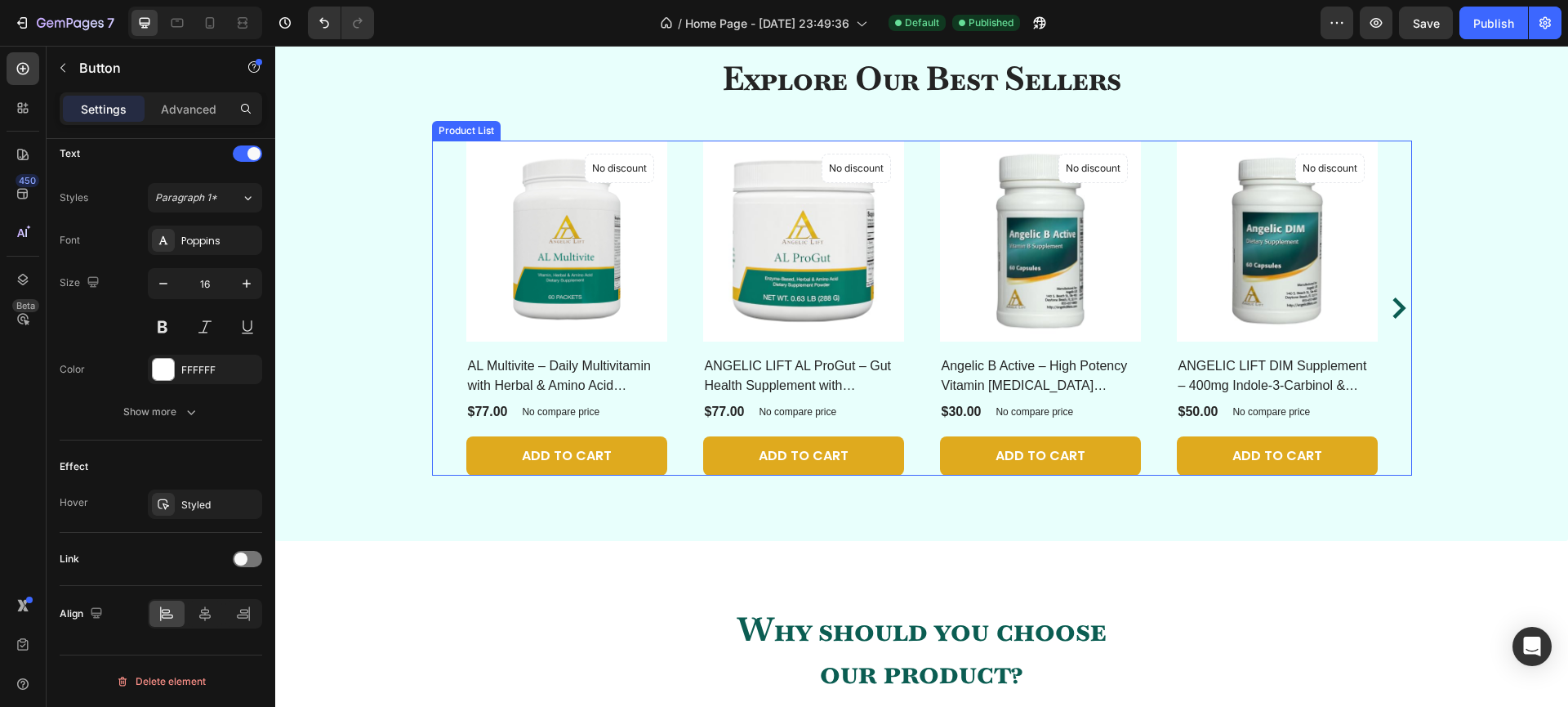
click at [441, 390] on div "(P) Images No discount Not be displayed when published Product Badge Row AL Mul…" at bounding box center [922, 308] width 980 height 335
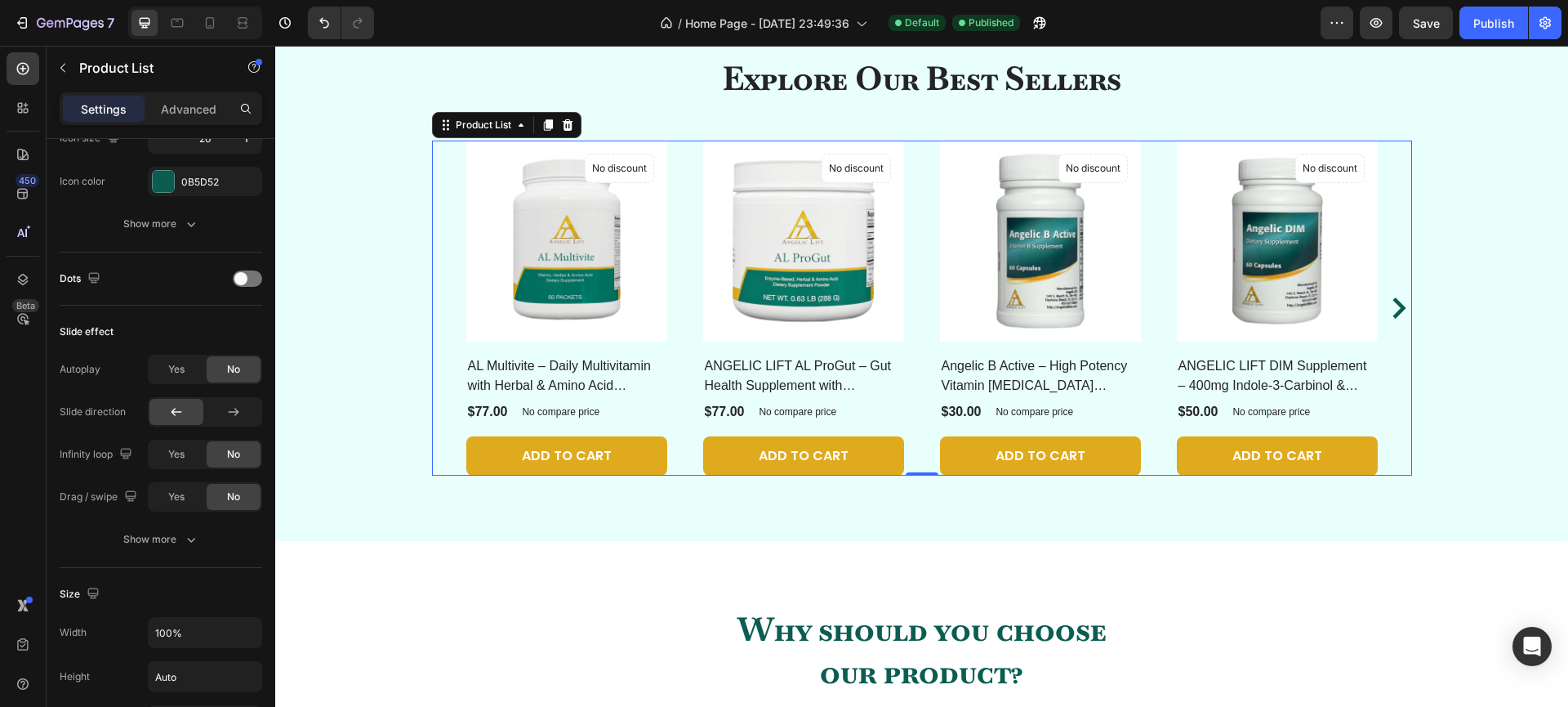
scroll to position [0, 0]
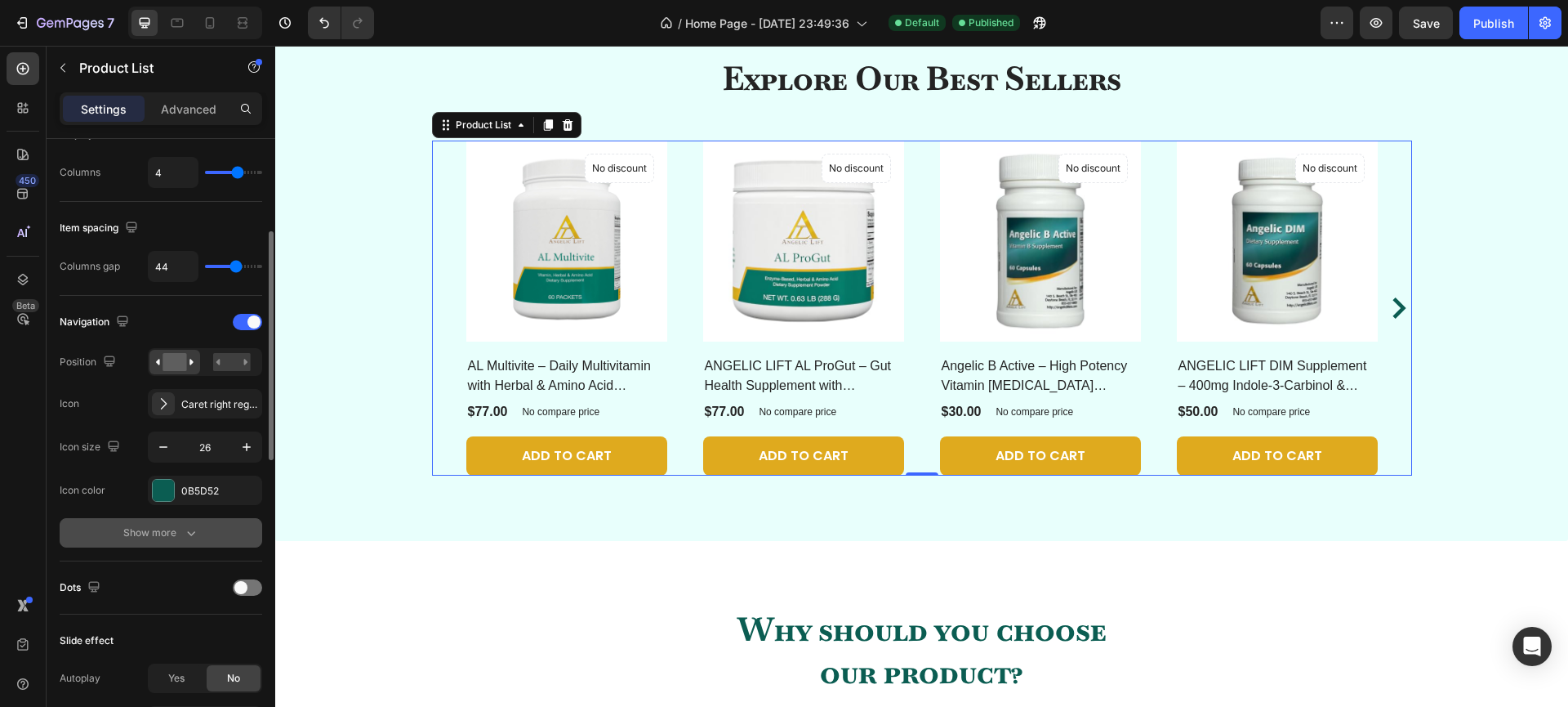
click at [166, 528] on div "Show more" at bounding box center [161, 532] width 76 height 16
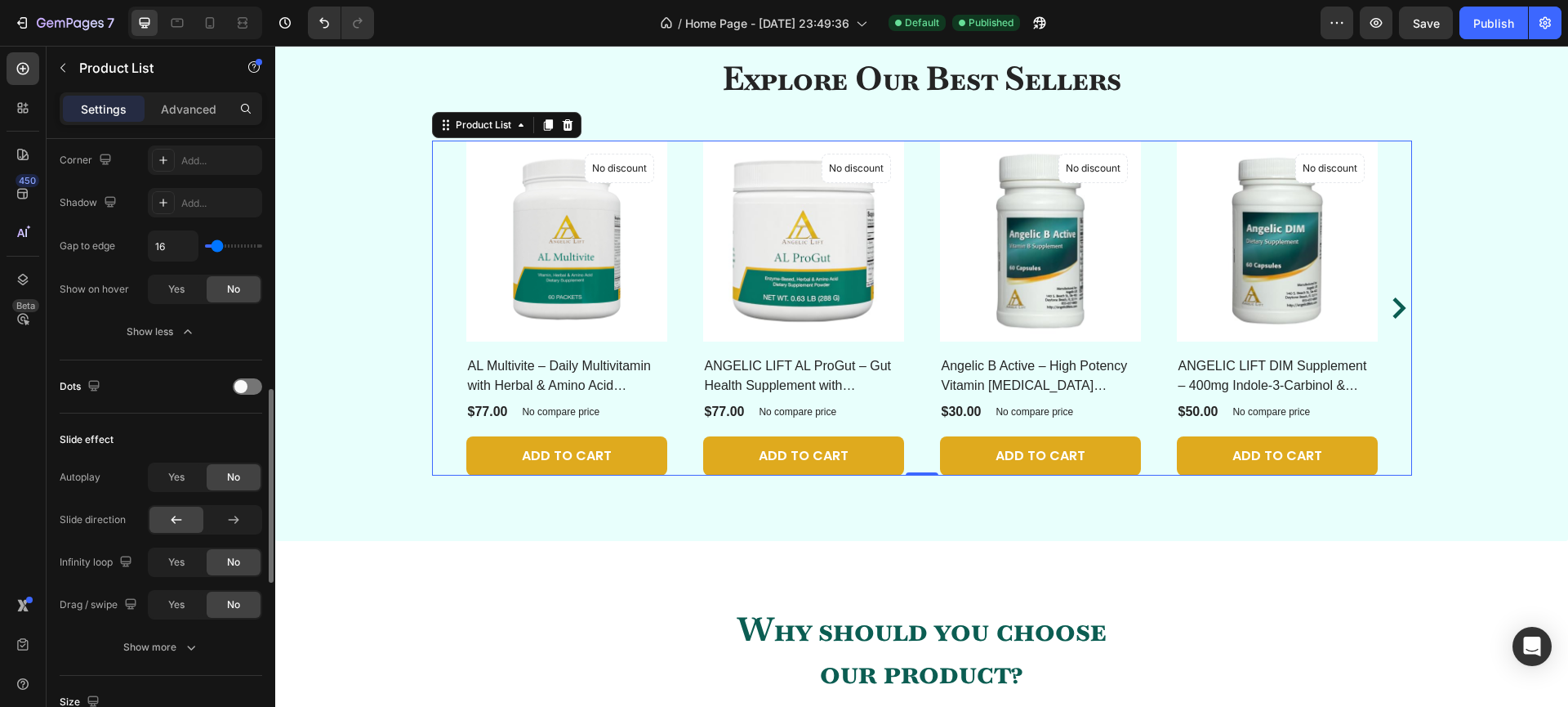
scroll to position [759, 0]
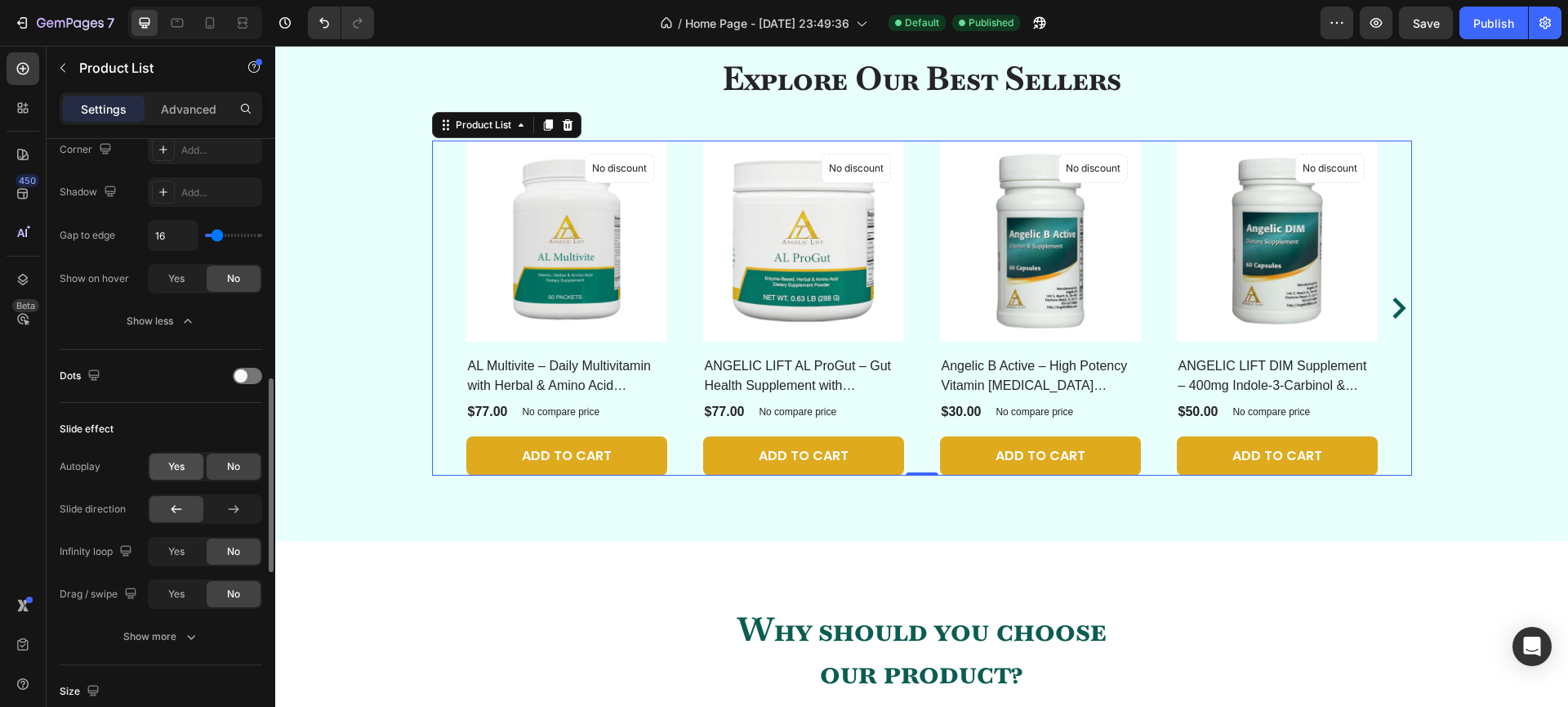
click at [181, 465] on span "Yes" at bounding box center [176, 466] width 16 height 14
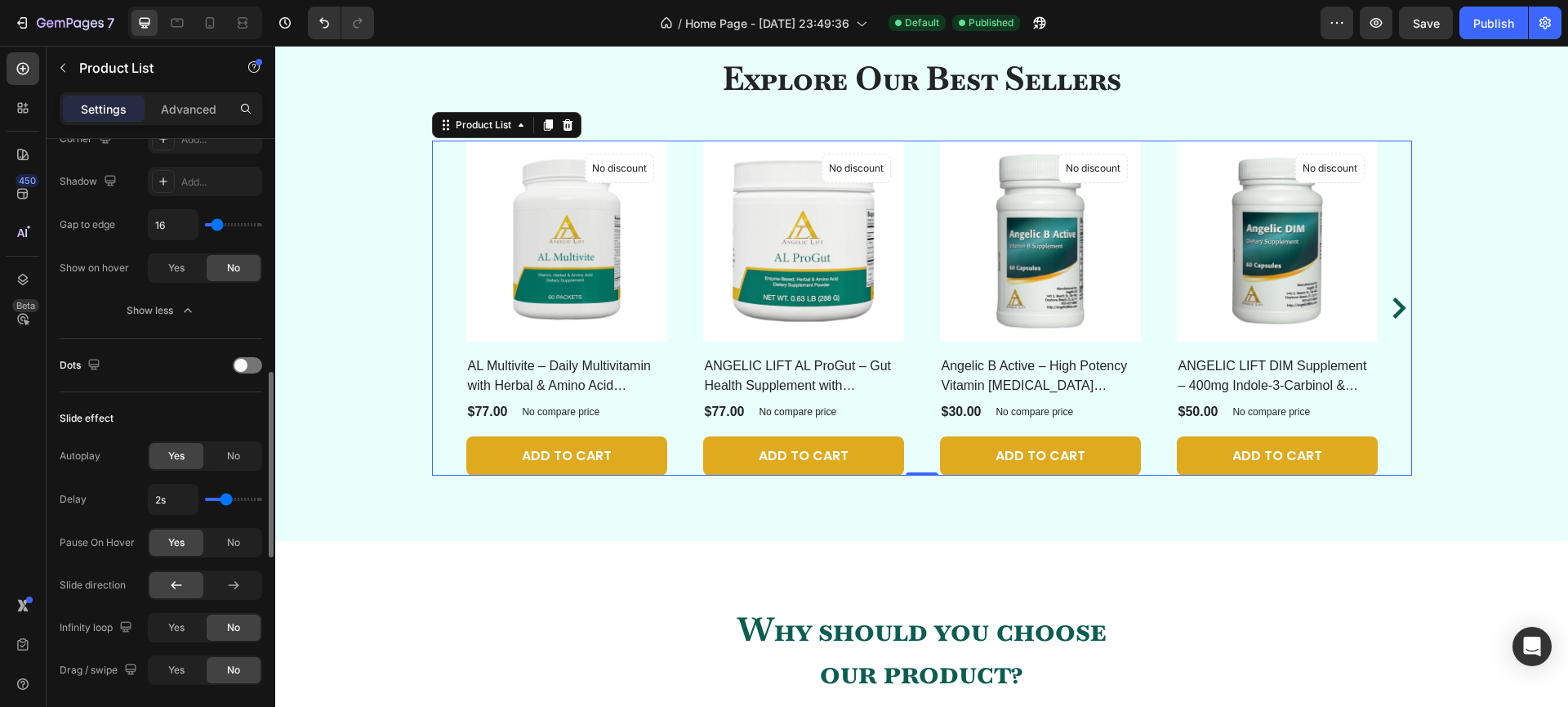
scroll to position [781, 0]
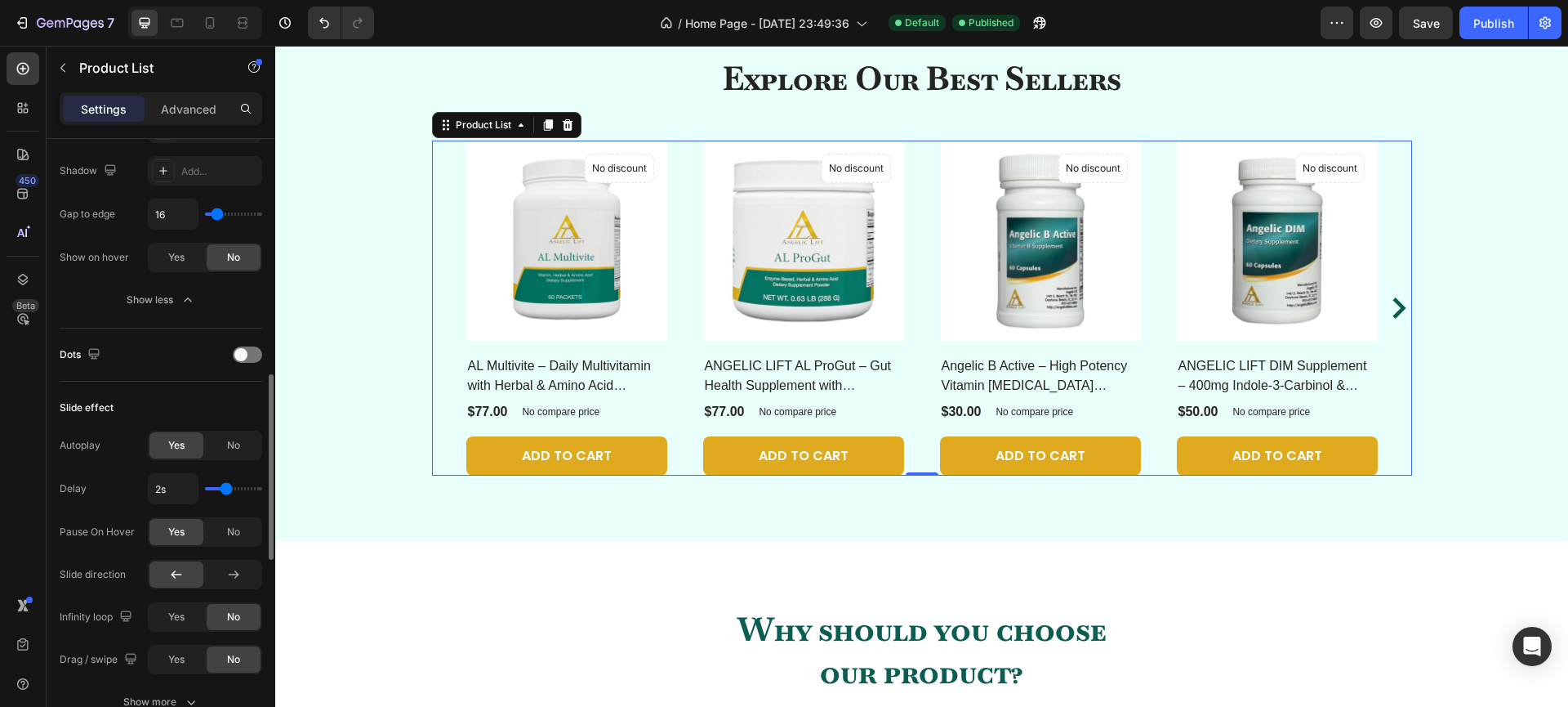
type input "2.3s"
type input "2.3"
type input "2.4s"
type input "2.4"
type input "2.5s"
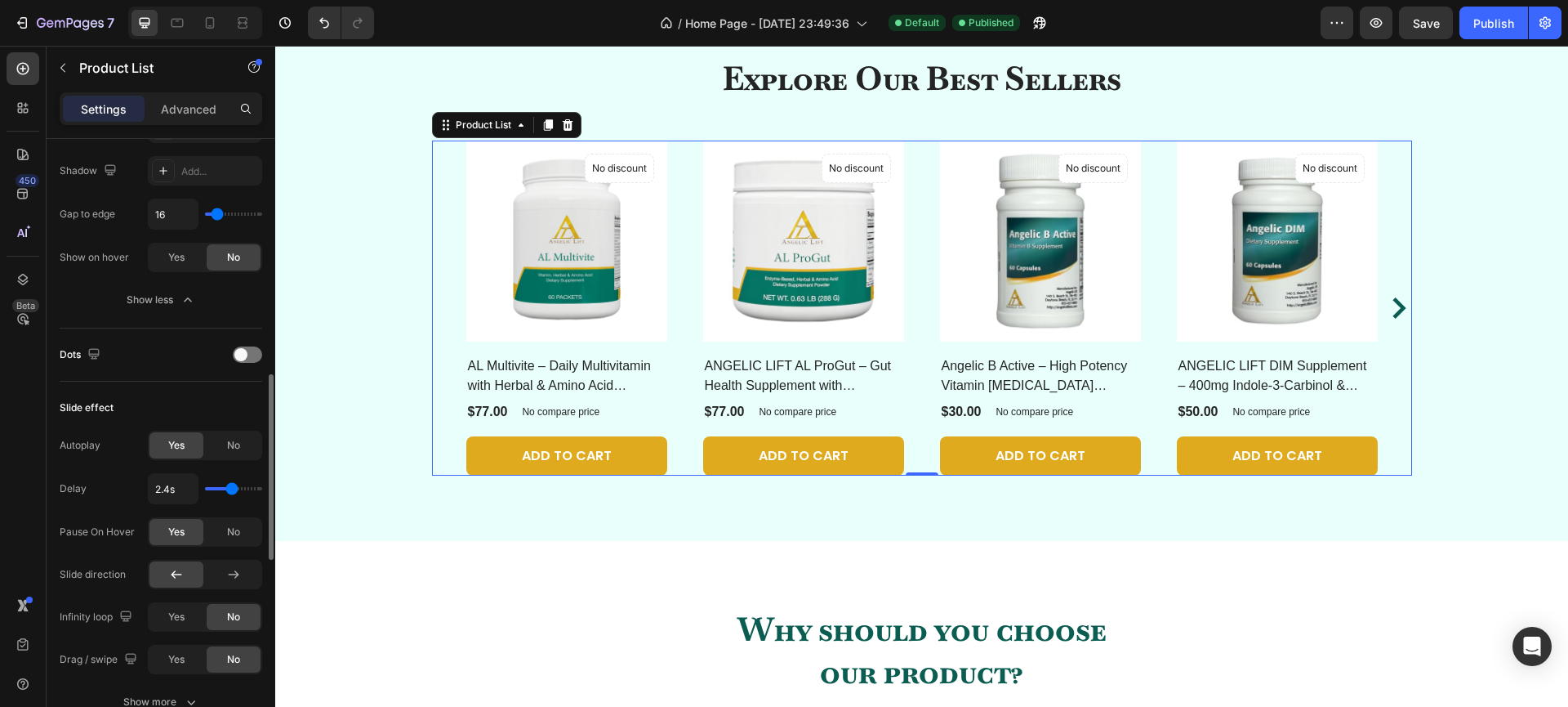
type input "2.5"
type input "2.6s"
type input "2.6"
type input "2.7s"
type input "2.7"
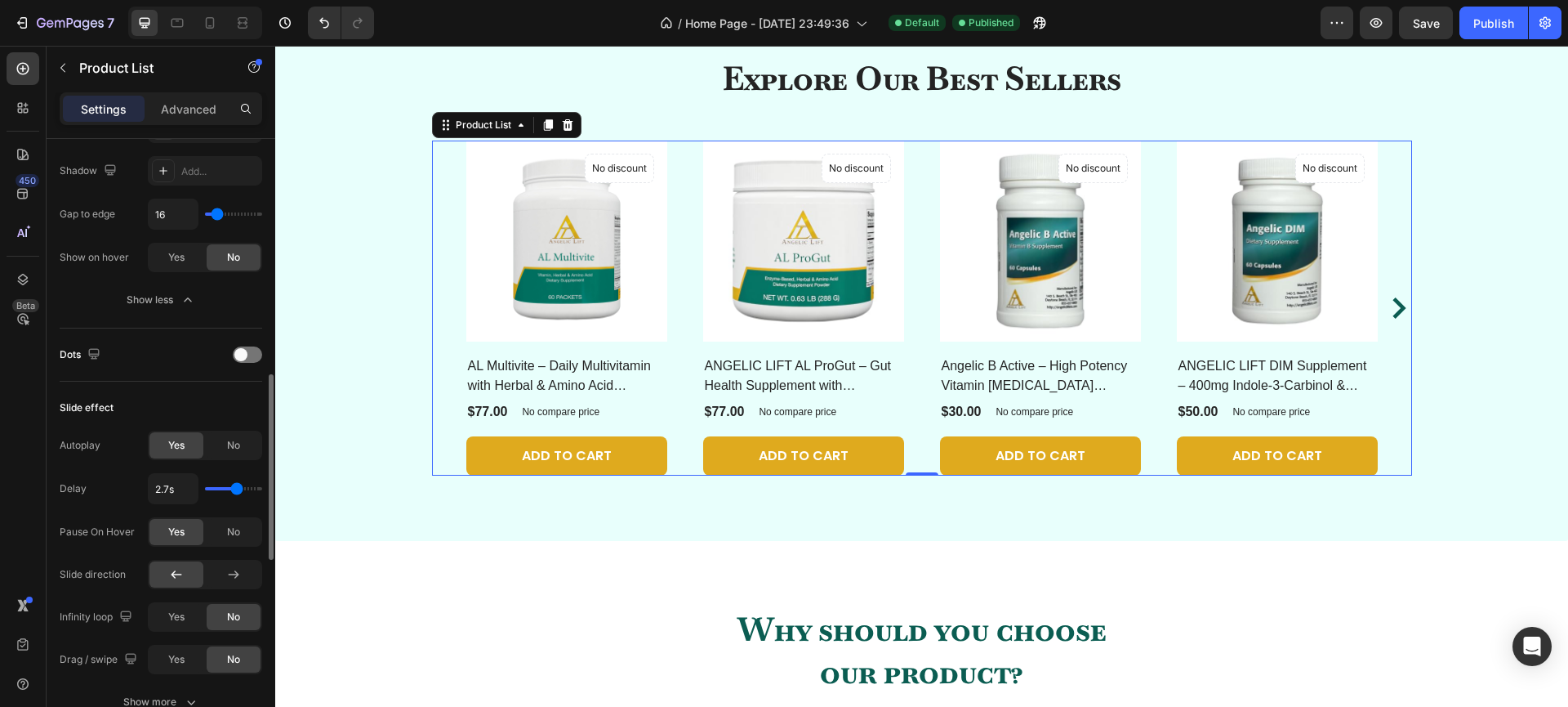
type input "2.8s"
type input "2.8"
type input "2.9s"
type input "2.9"
type input "2.8s"
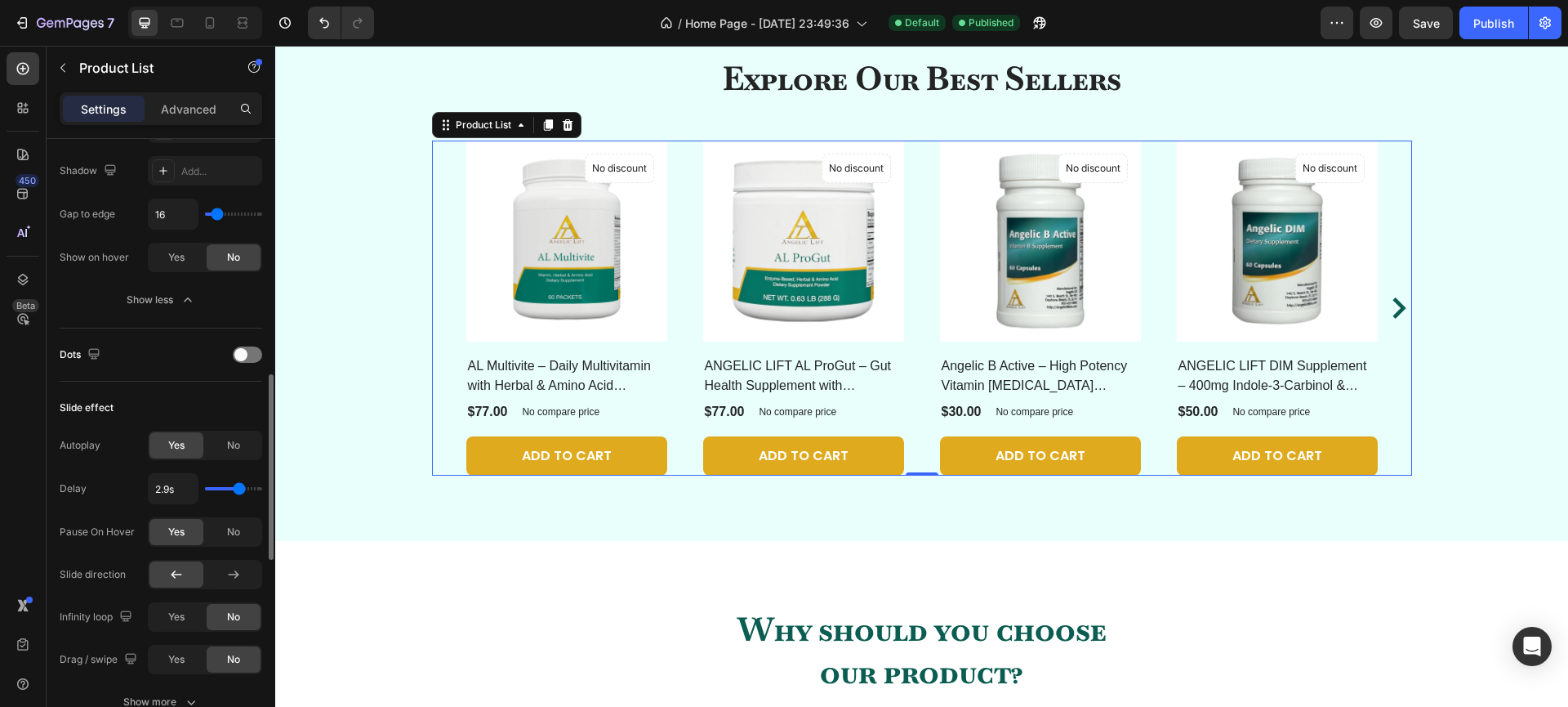
type input "2.8"
type input "2.7s"
type input "2.7"
type input "2.8s"
type input "2.8"
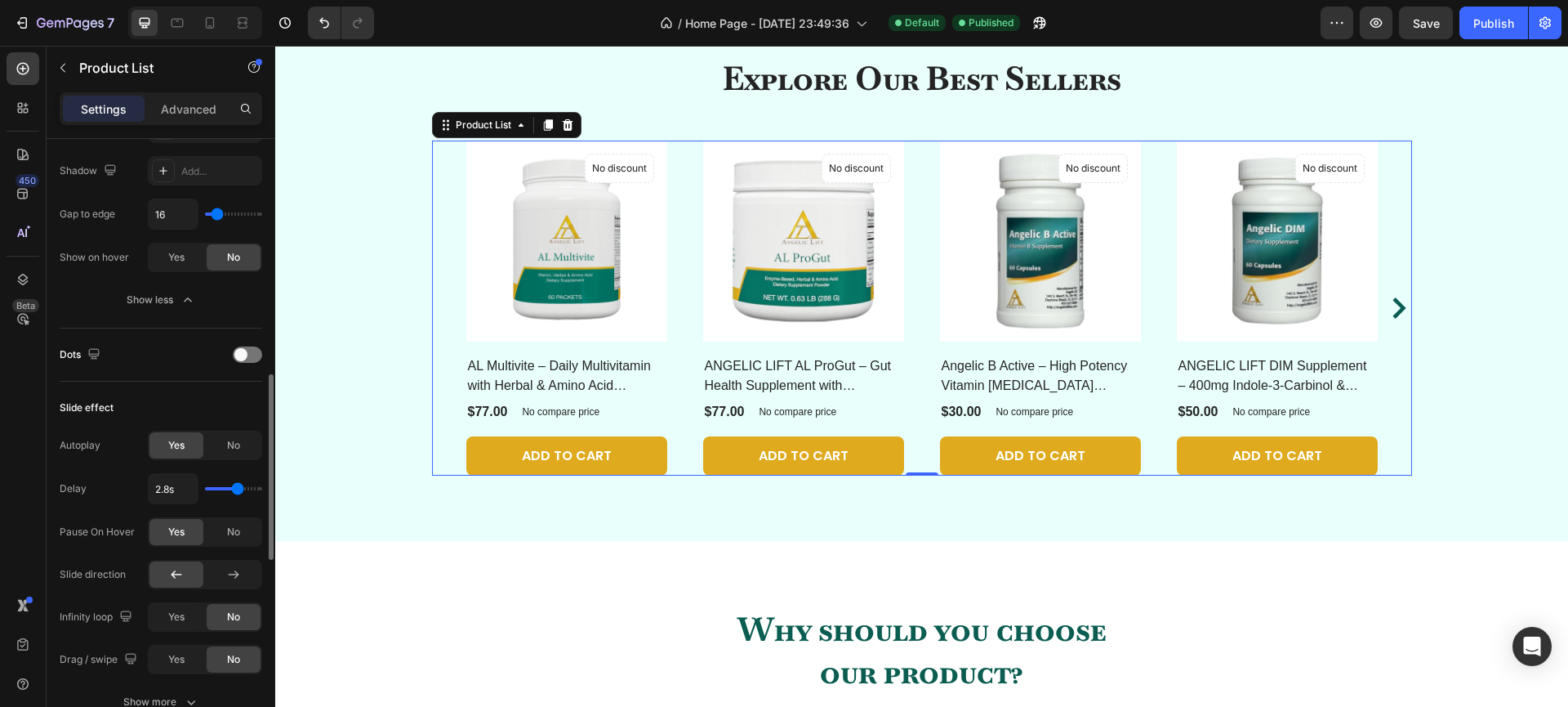
type input "2.9s"
type input "2.9"
type input "3s"
drag, startPoint x: 231, startPoint y: 484, endPoint x: 241, endPoint y: 485, distance: 10.0
type input "3"
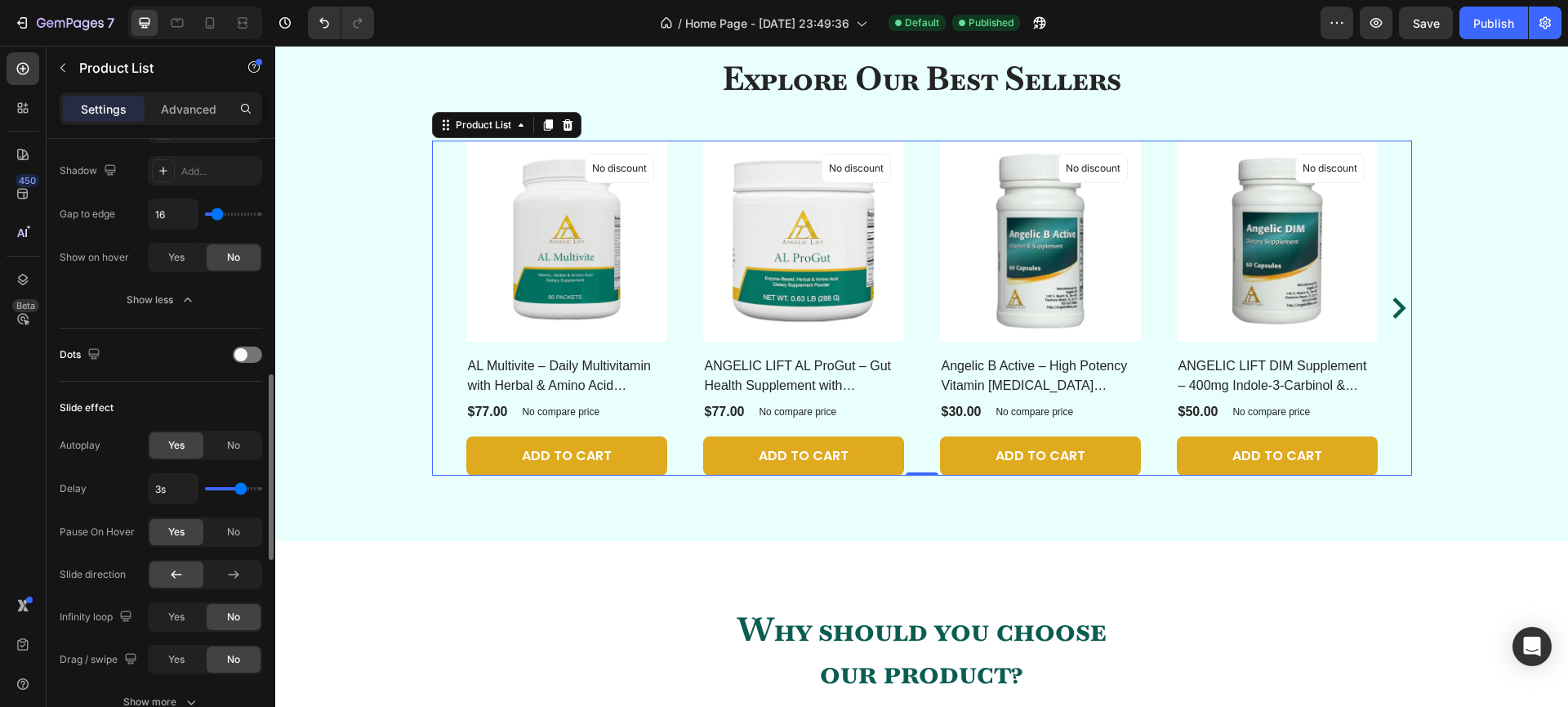
click at [241, 487] on input "range" at bounding box center [234, 488] width 57 height 3
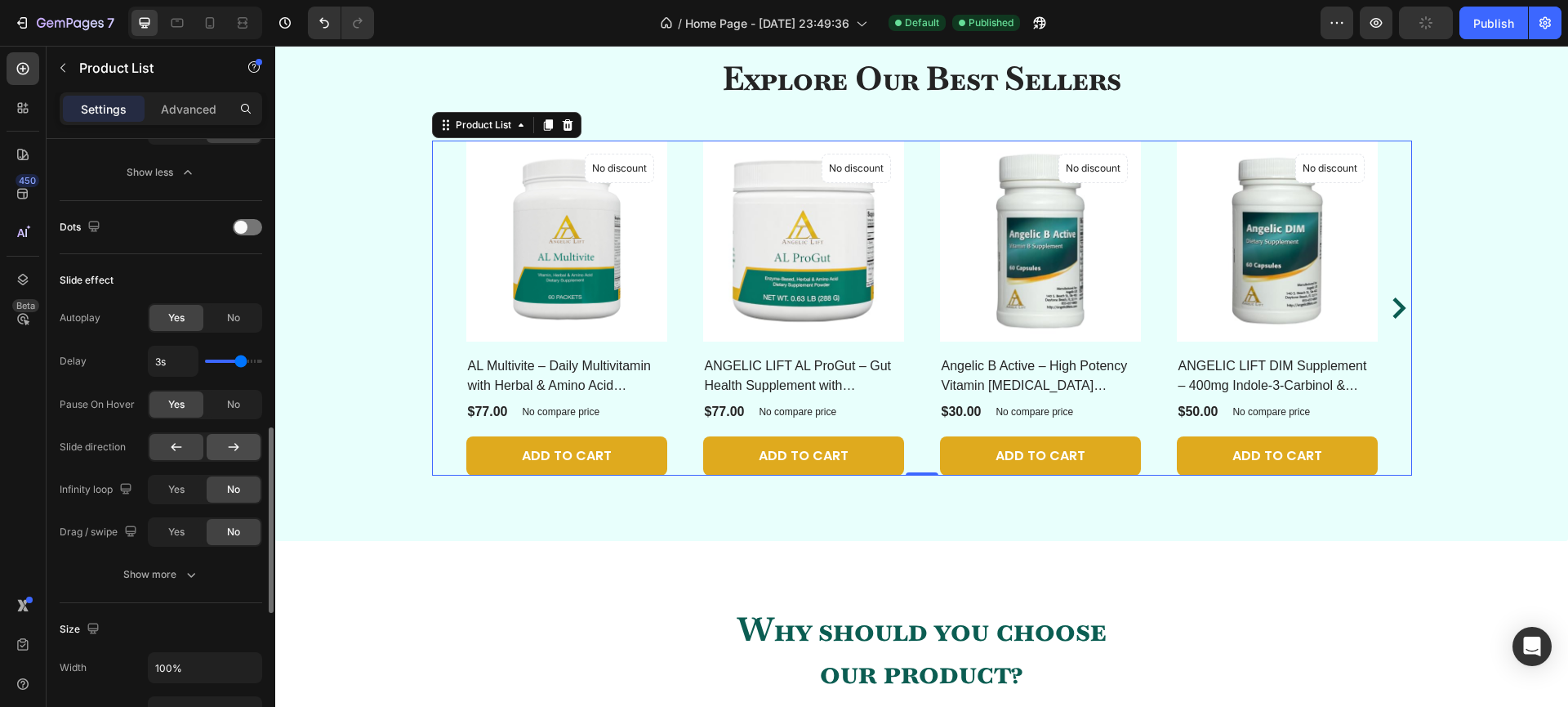
scroll to position [918, 0]
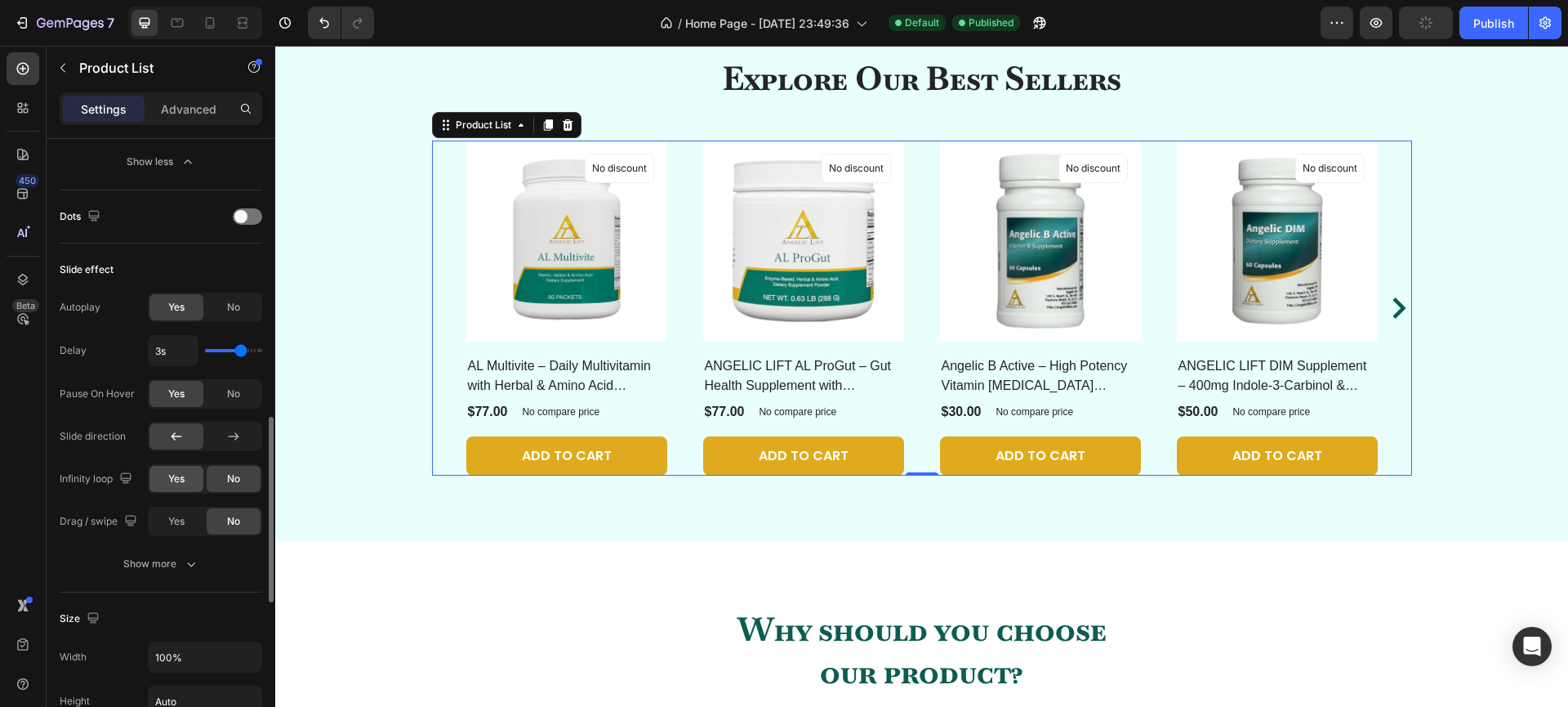
click at [181, 482] on span "Yes" at bounding box center [176, 478] width 16 height 14
click at [179, 523] on span "Yes" at bounding box center [176, 521] width 16 height 14
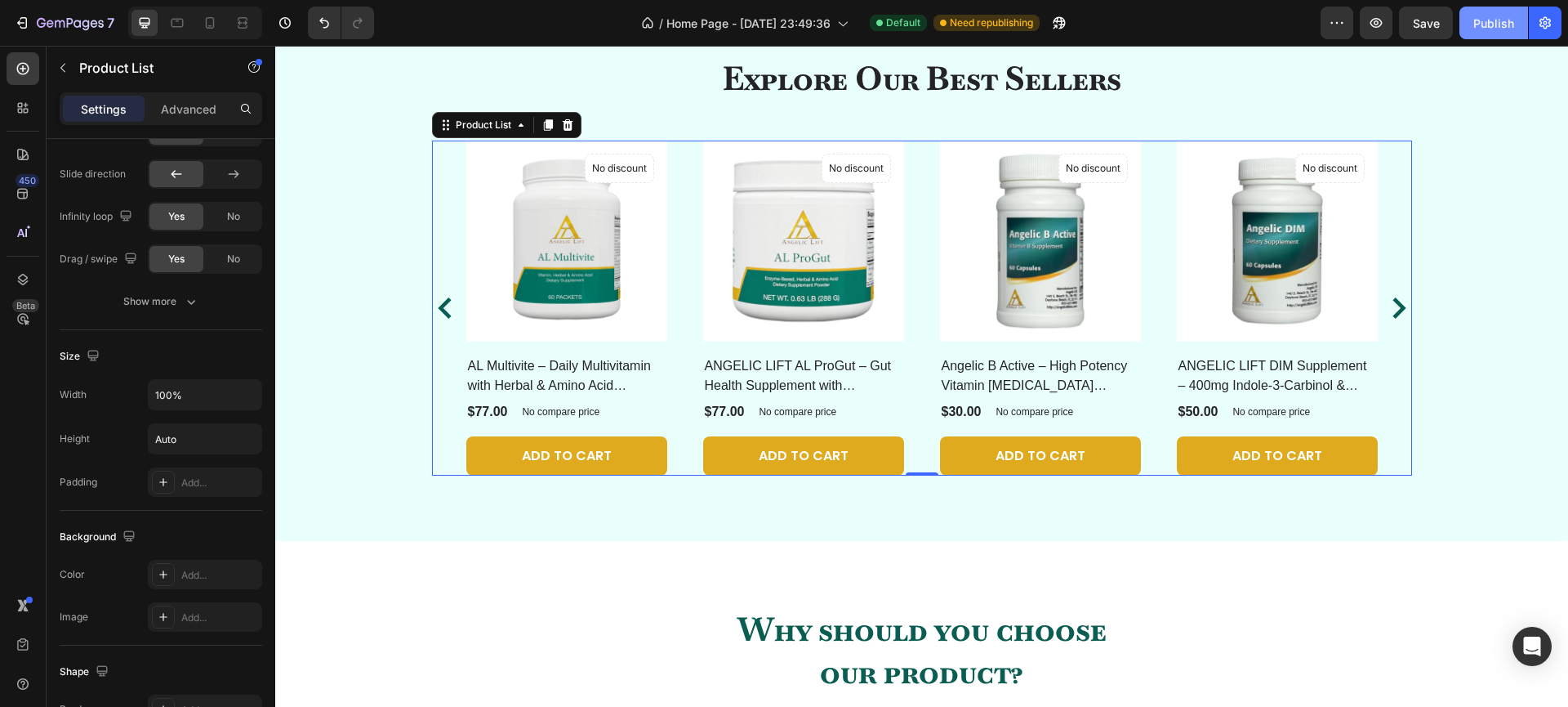
scroll to position [185, 0]
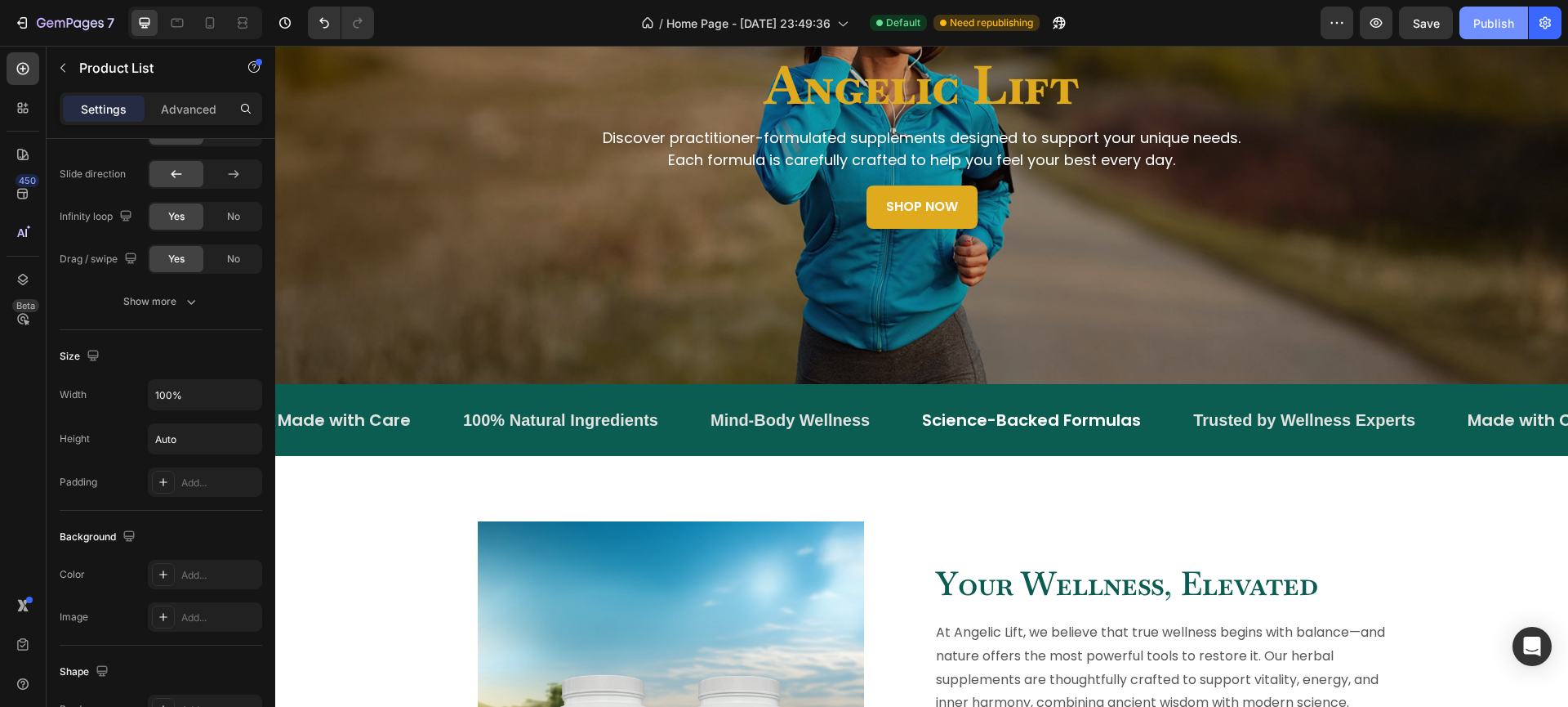
click at [1491, 16] on div "Publish" at bounding box center [1494, 23] width 41 height 17
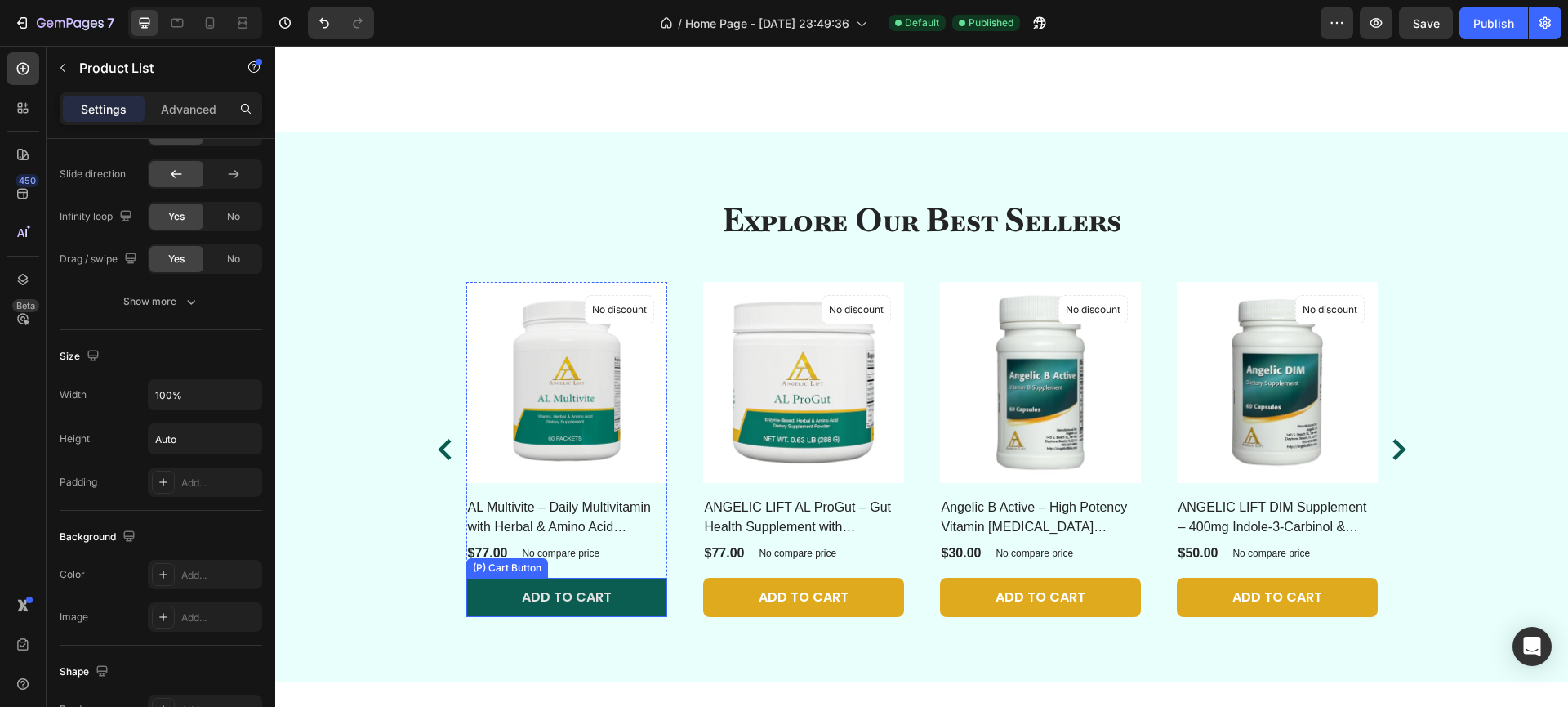
scroll to position [1154, 0]
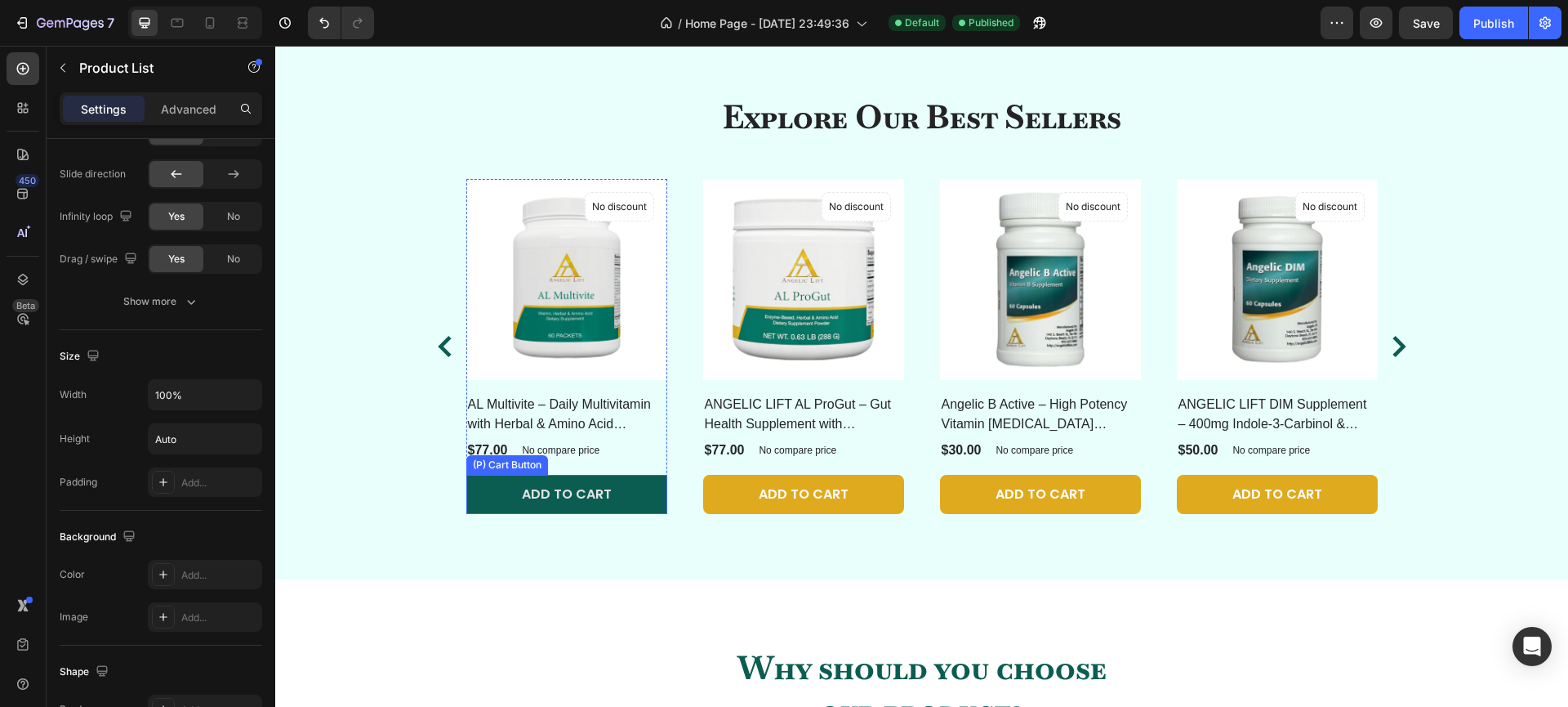
click at [623, 498] on button "Add to cart" at bounding box center [566, 494] width 201 height 39
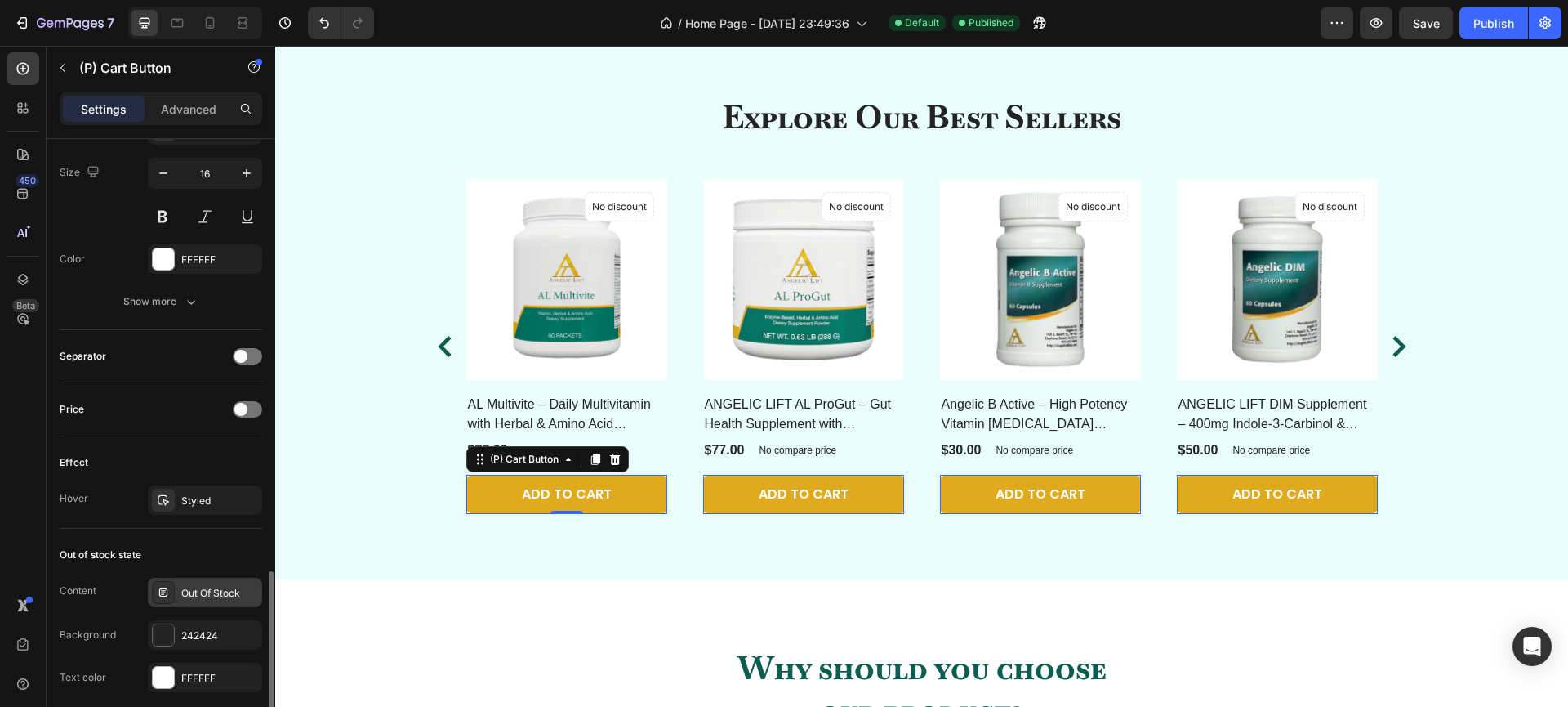
scroll to position [973, 0]
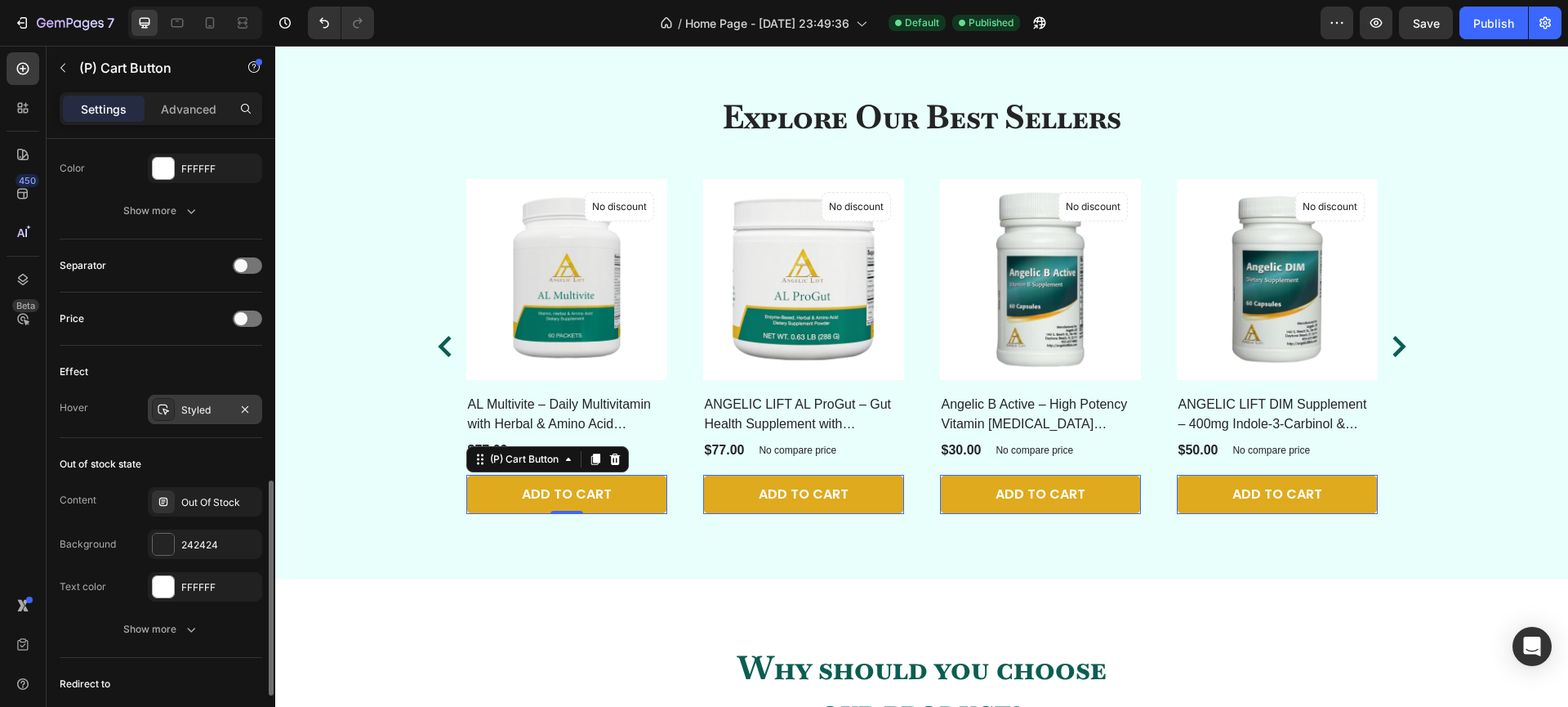
click at [214, 411] on div "Styled" at bounding box center [205, 410] width 48 height 14
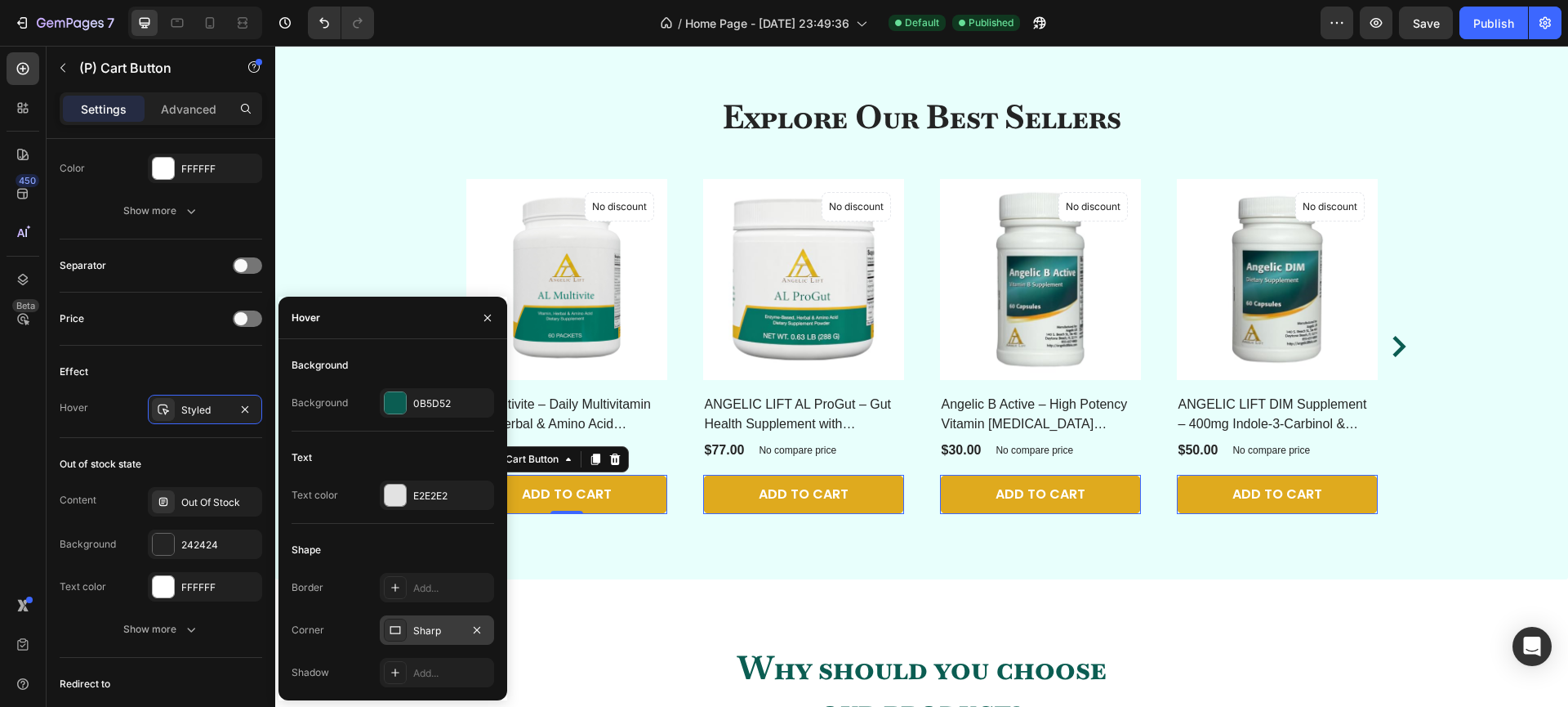
click at [425, 626] on div "Sharp" at bounding box center [437, 630] width 48 height 14
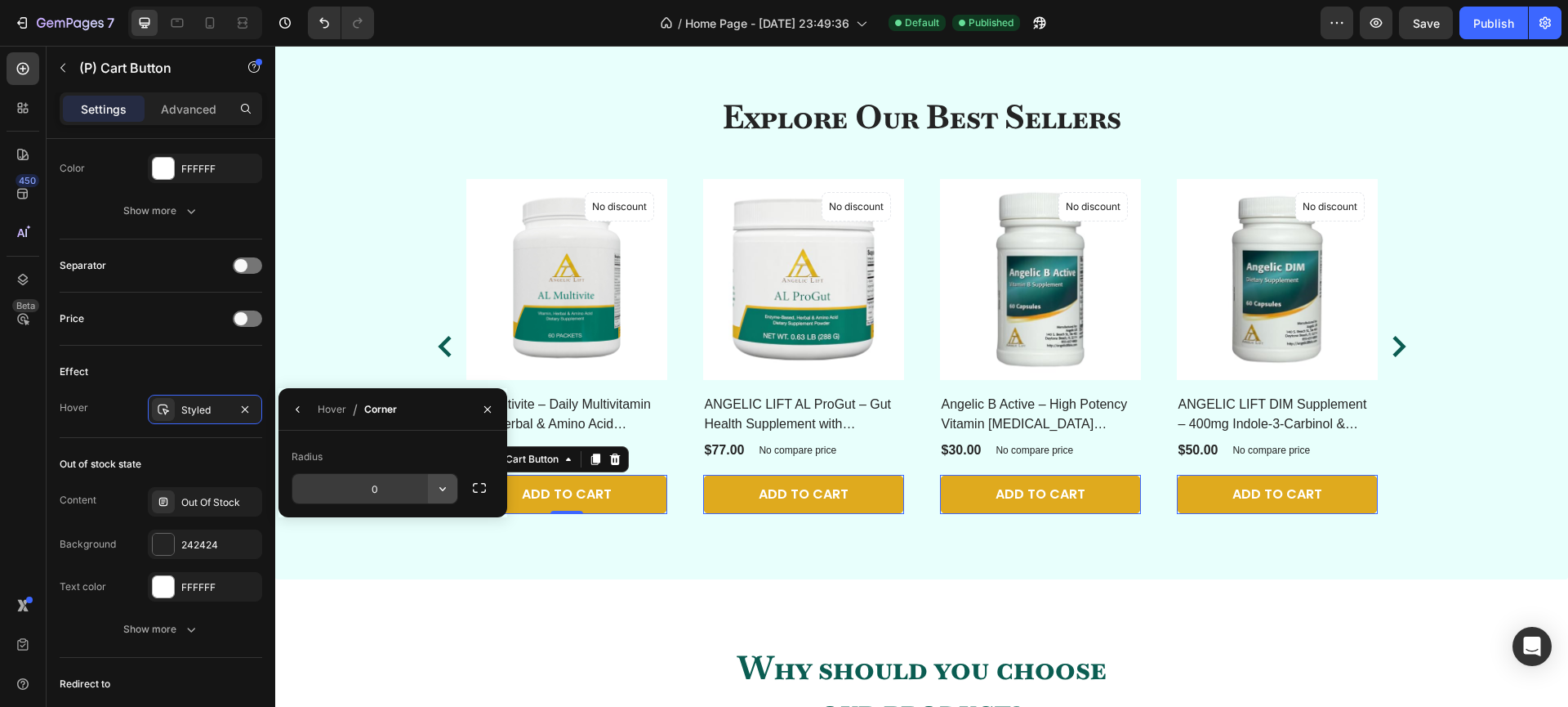
click at [443, 490] on icon "button" at bounding box center [442, 489] width 7 height 4
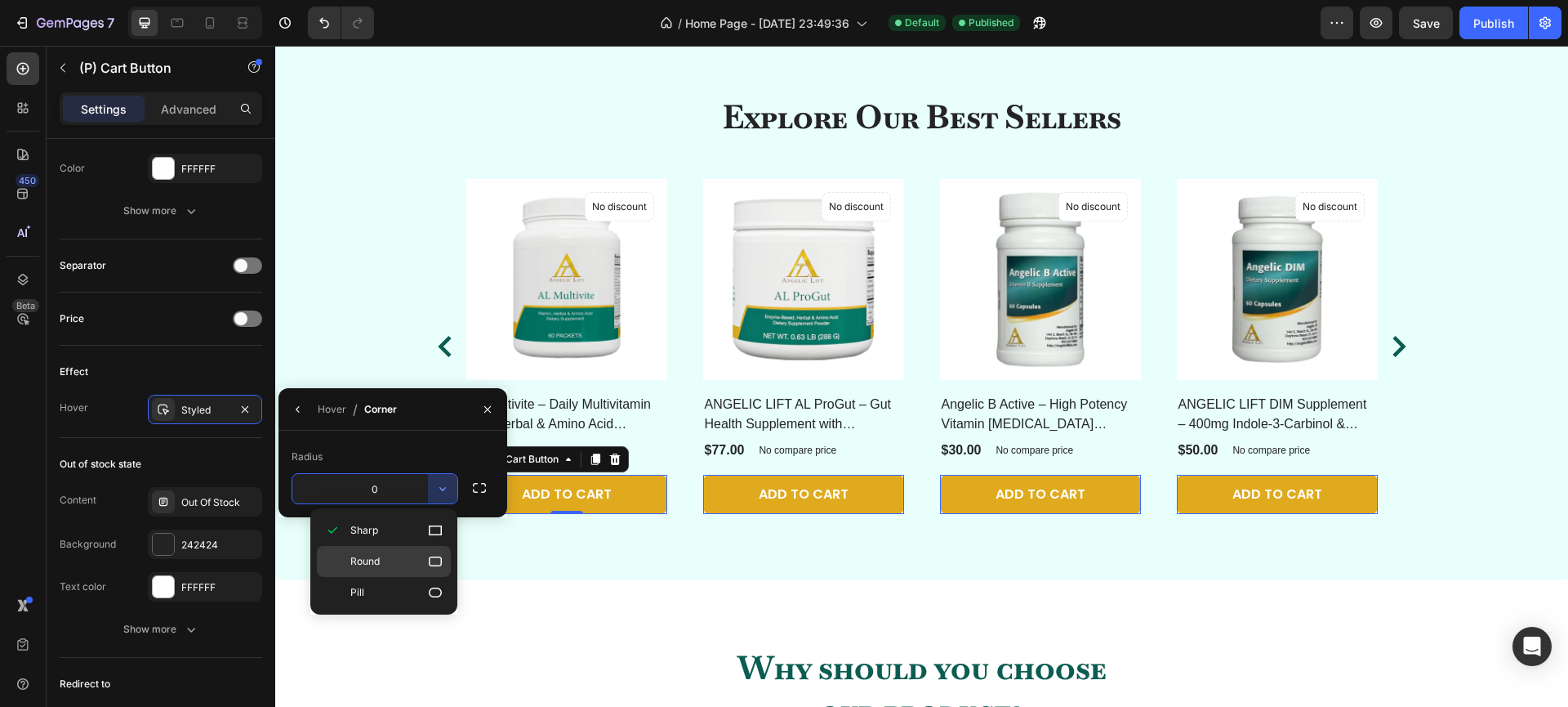
click at [403, 562] on p "Round" at bounding box center [396, 561] width 93 height 16
type input "8"
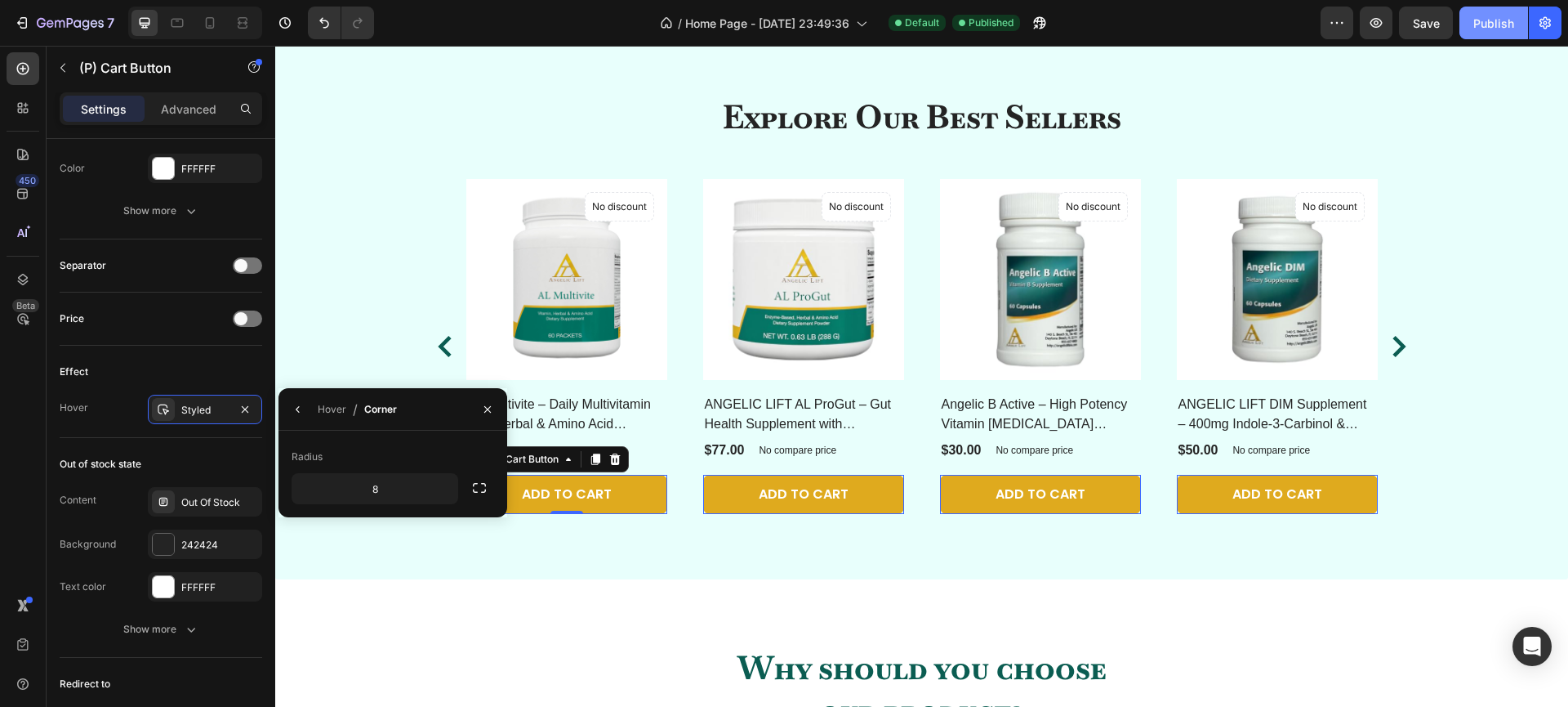
click at [1514, 14] on button "Publish" at bounding box center [1494, 23] width 69 height 32
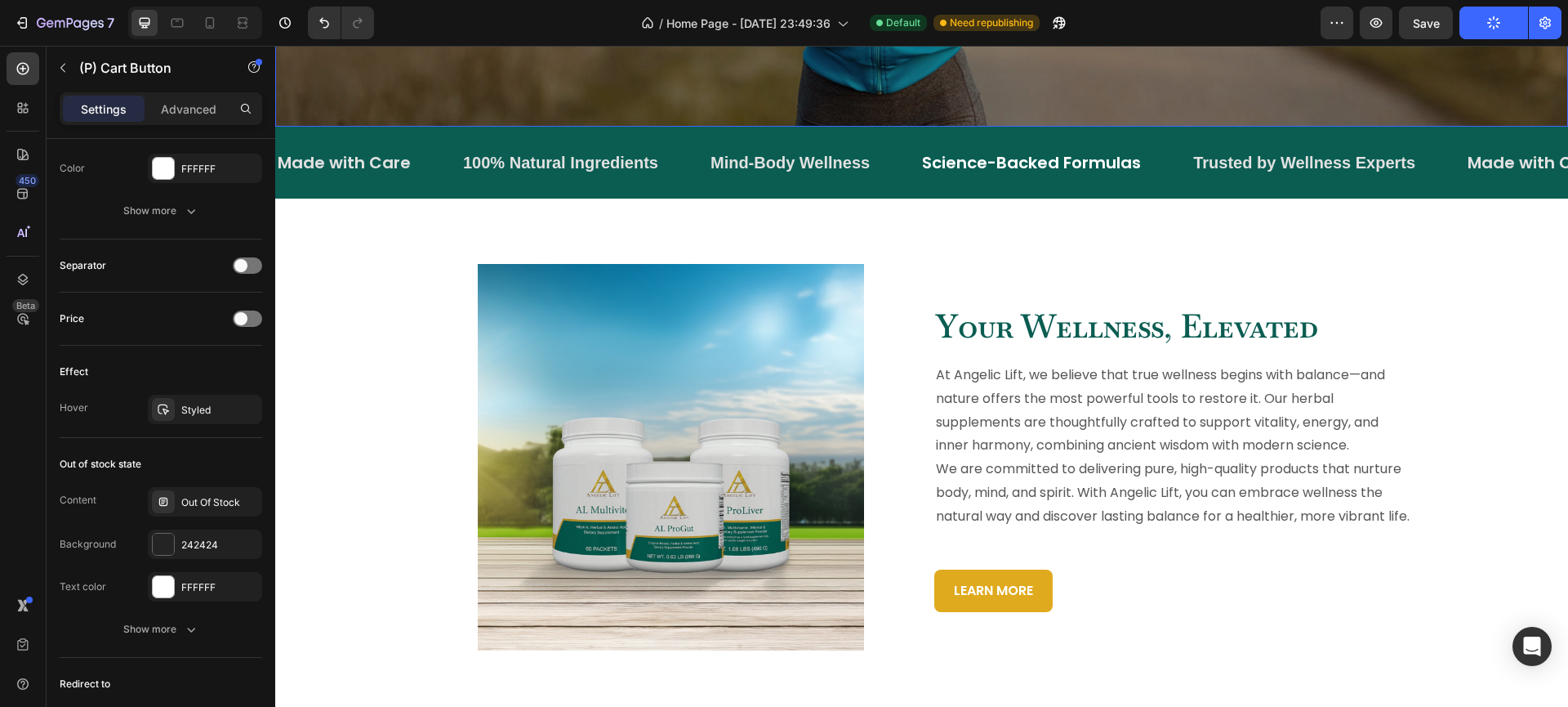
scroll to position [0, 0]
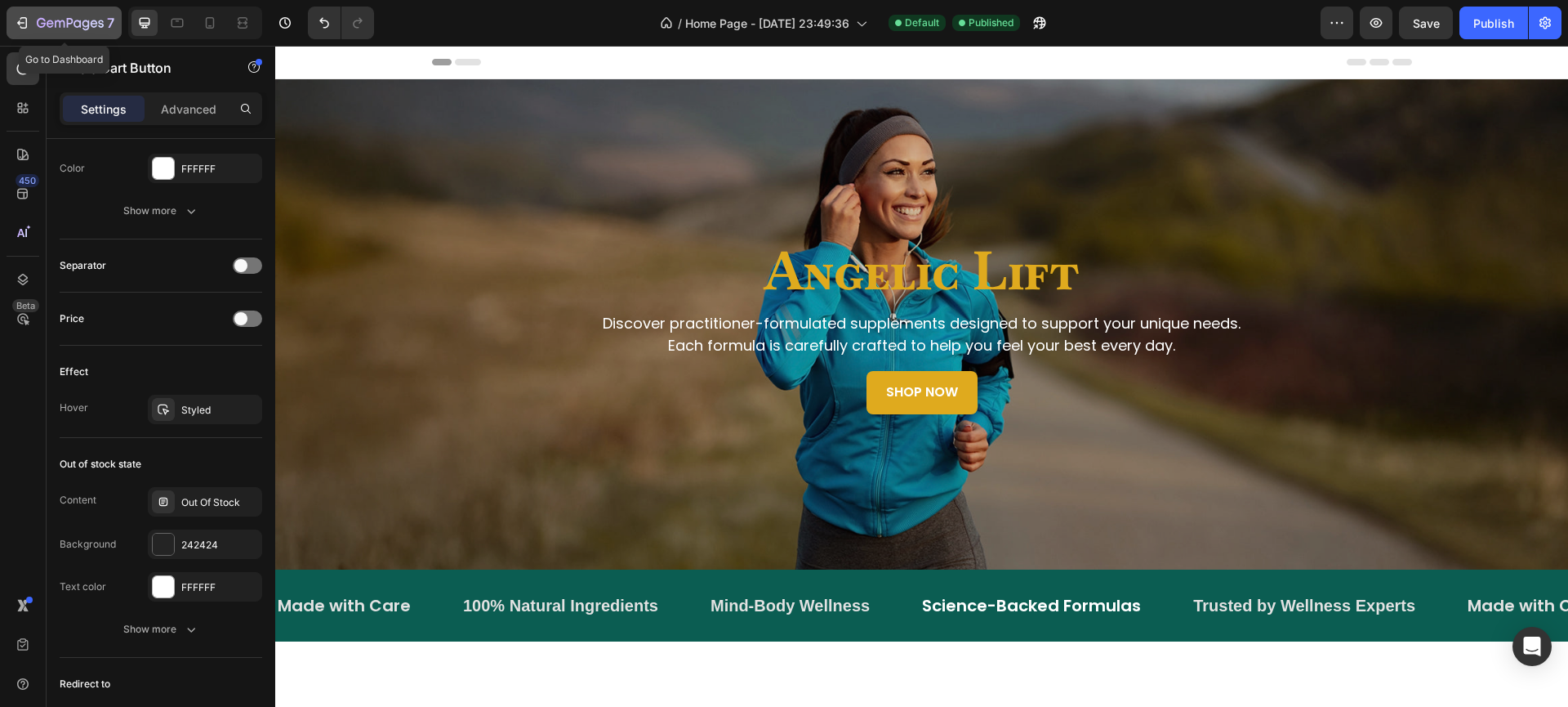
click at [17, 24] on icon "button" at bounding box center [22, 22] width 16 height 16
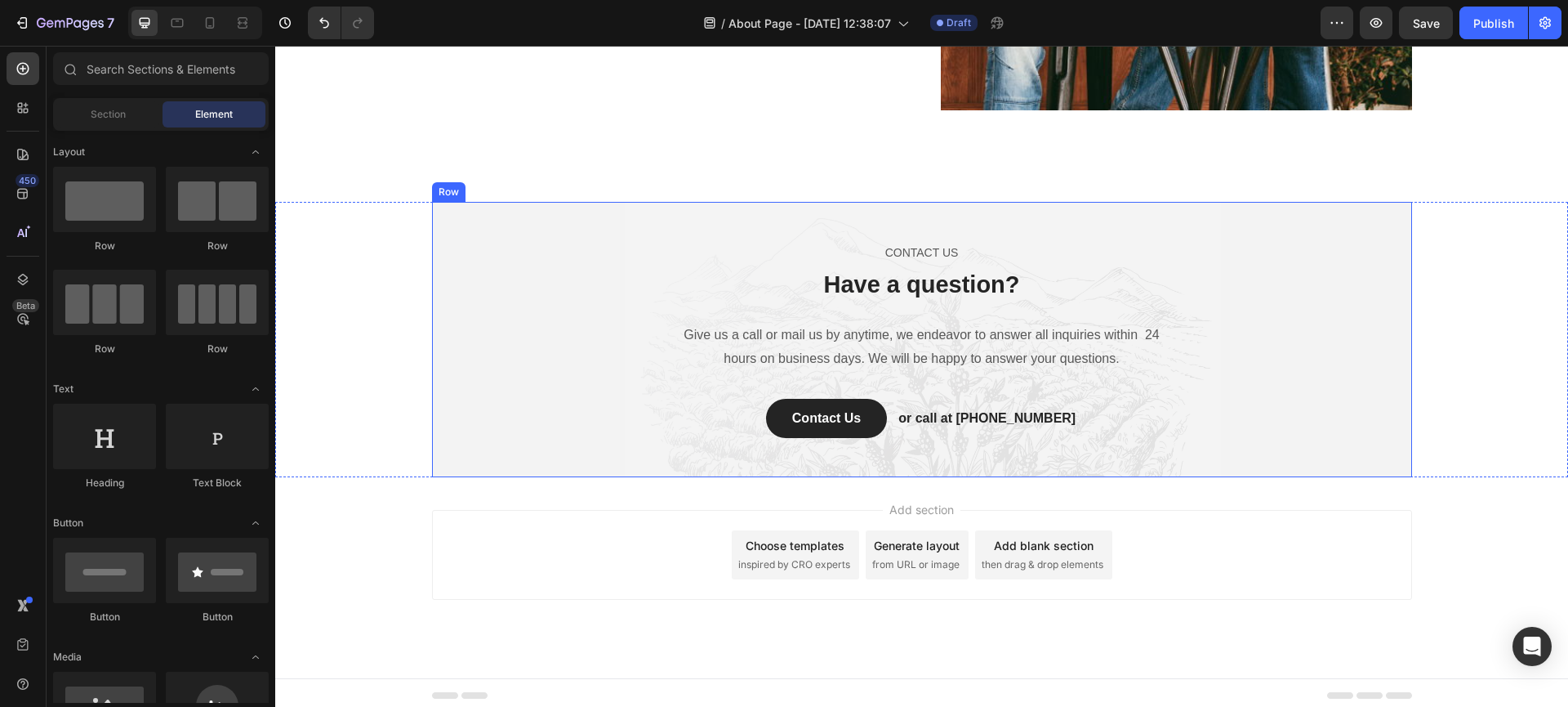
scroll to position [2961, 0]
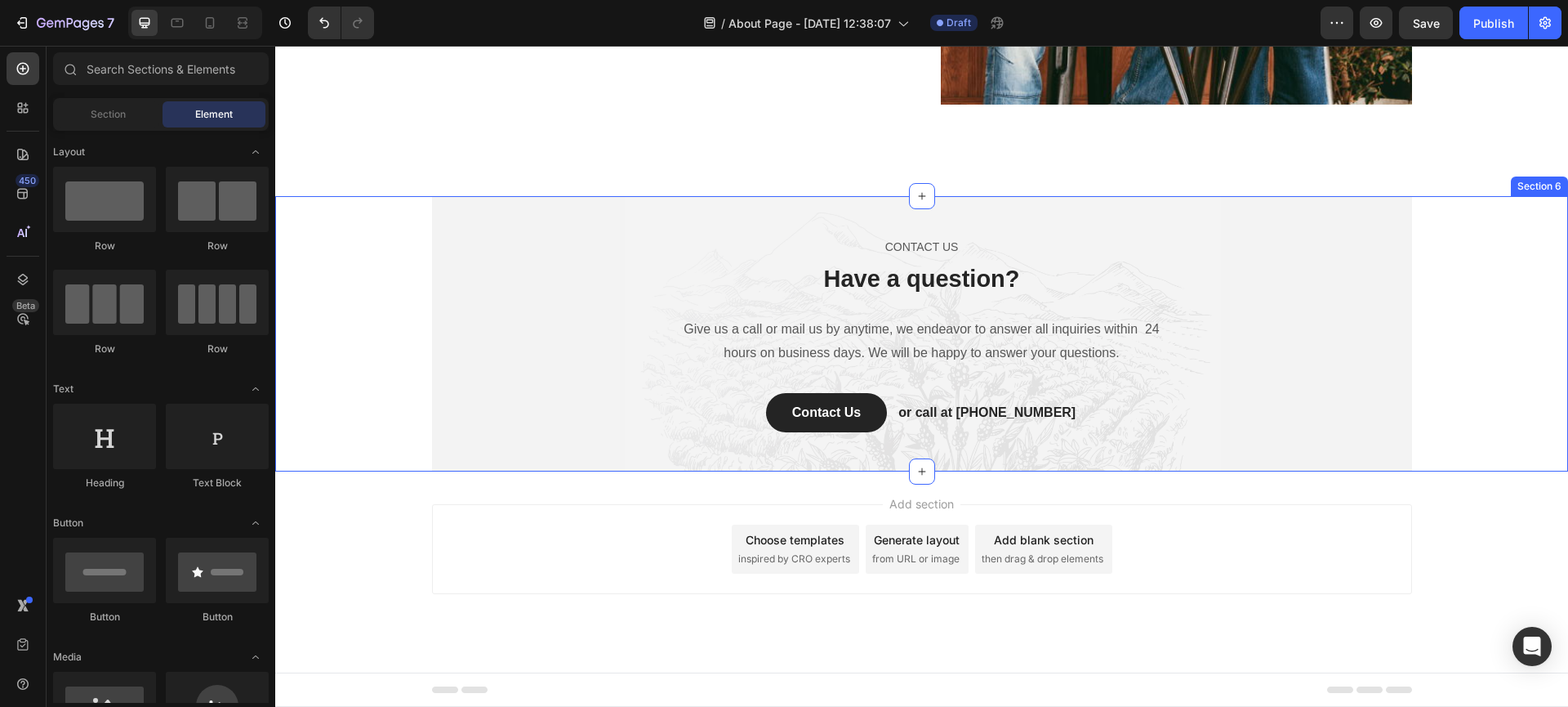
click at [343, 206] on div "CONTACT US Text block Have a question? Heading Give us a call or mail us by any…" at bounding box center [922, 333] width 1293 height 275
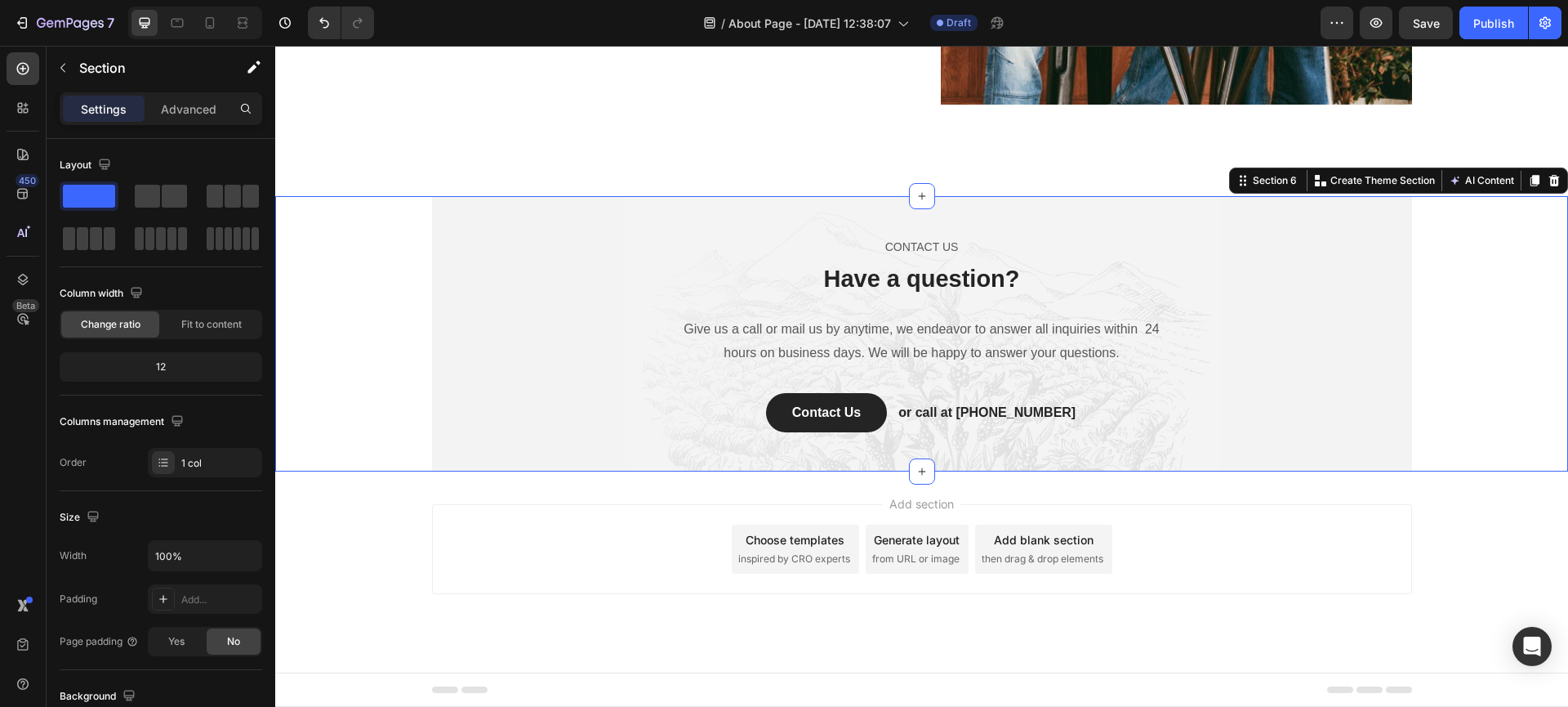
click at [1547, 182] on icon at bounding box center [1554, 181] width 13 height 13
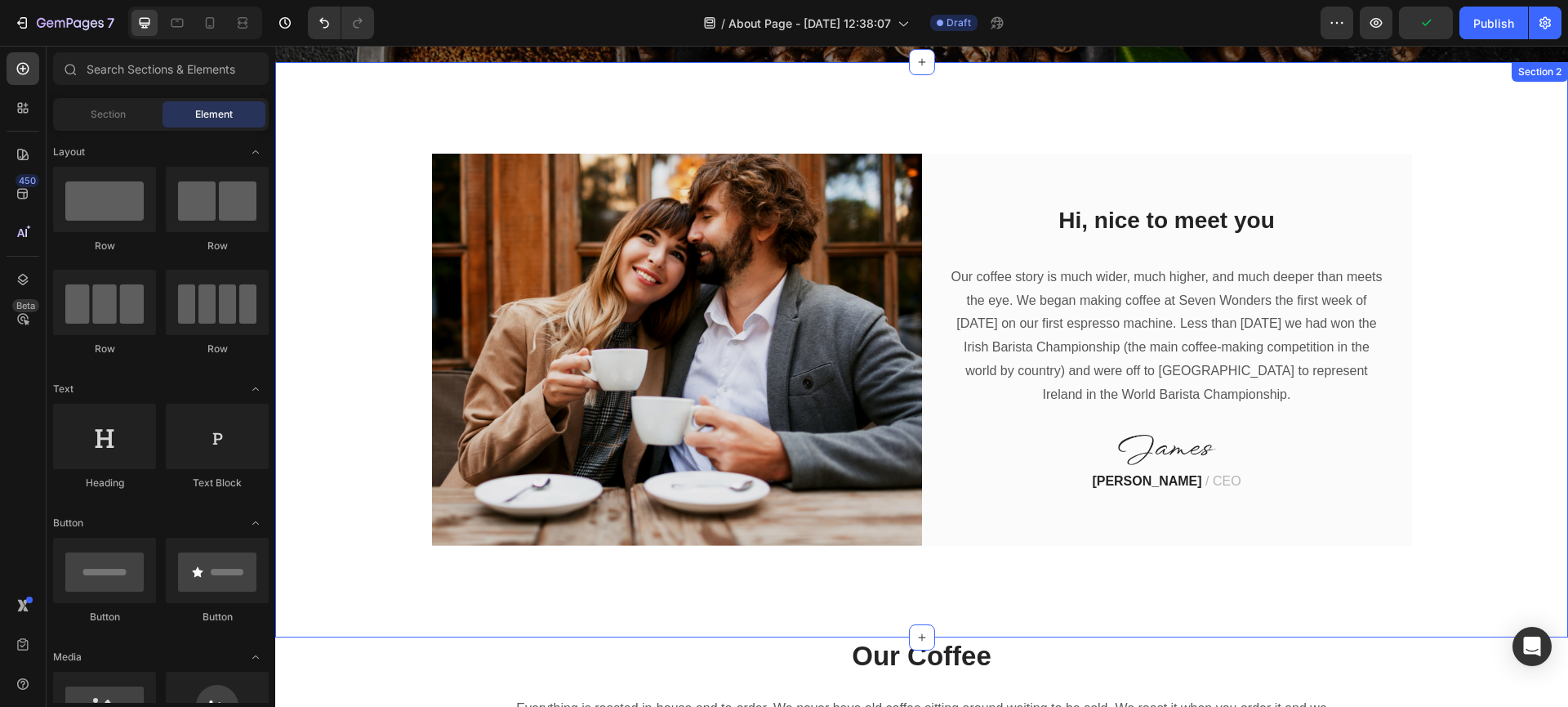
scroll to position [714, 0]
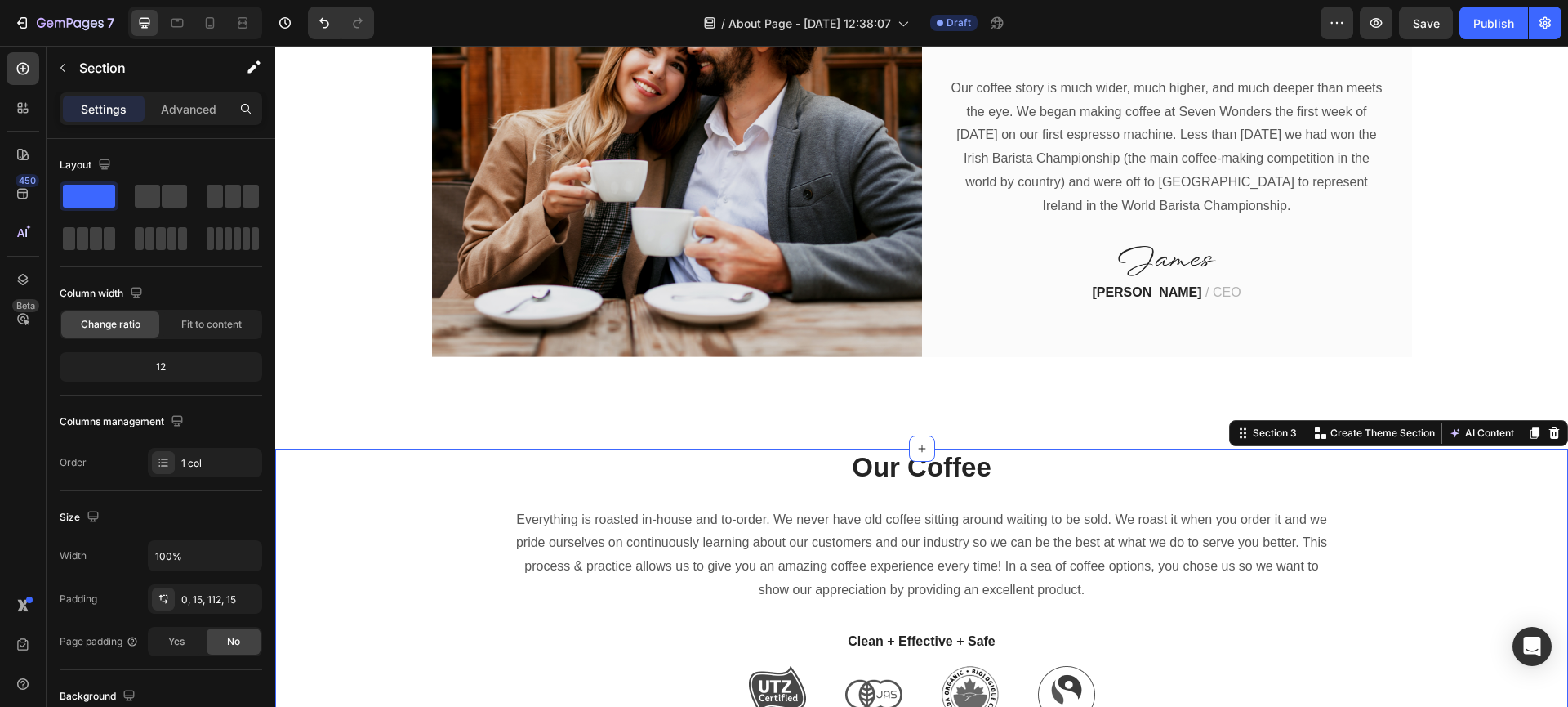
click at [1549, 431] on icon at bounding box center [1554, 433] width 11 height 11
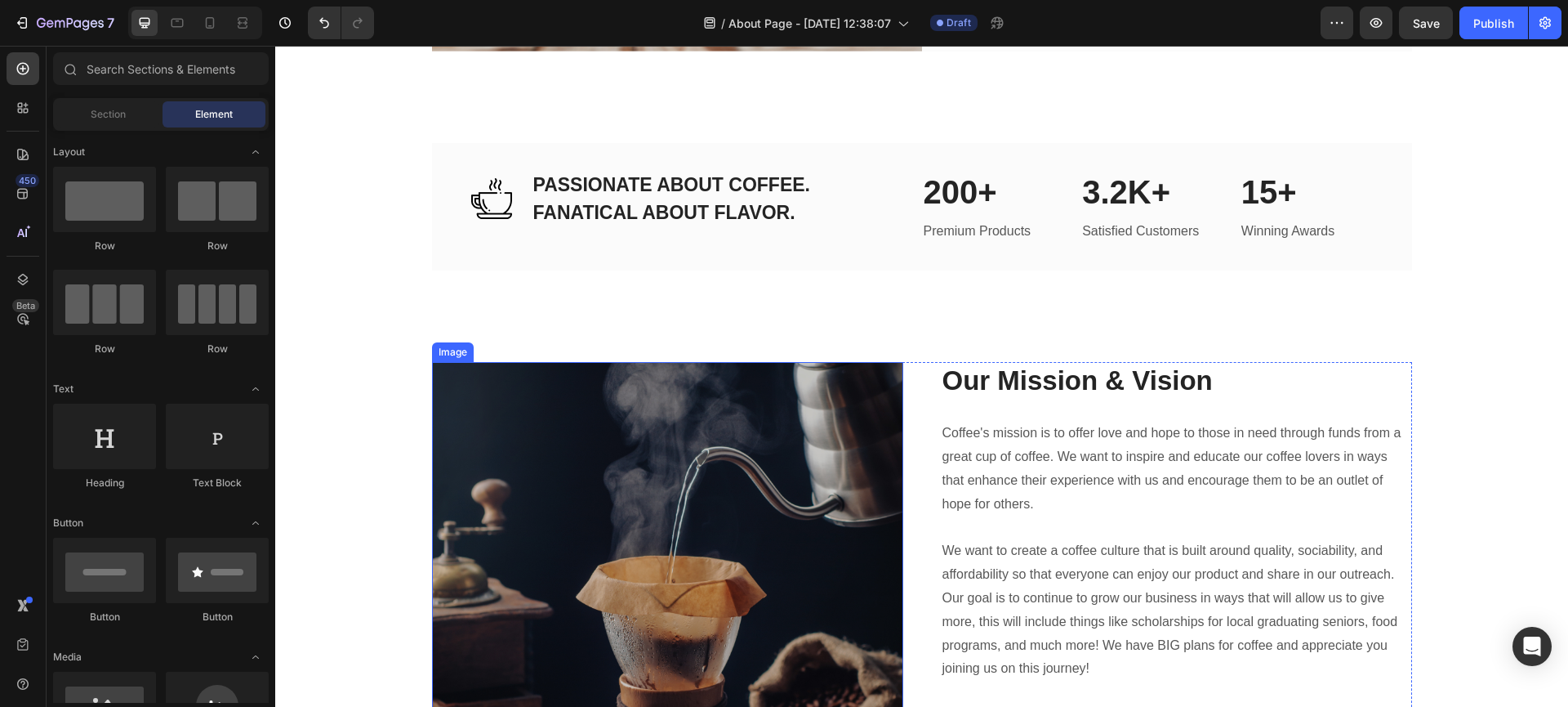
scroll to position [967, 0]
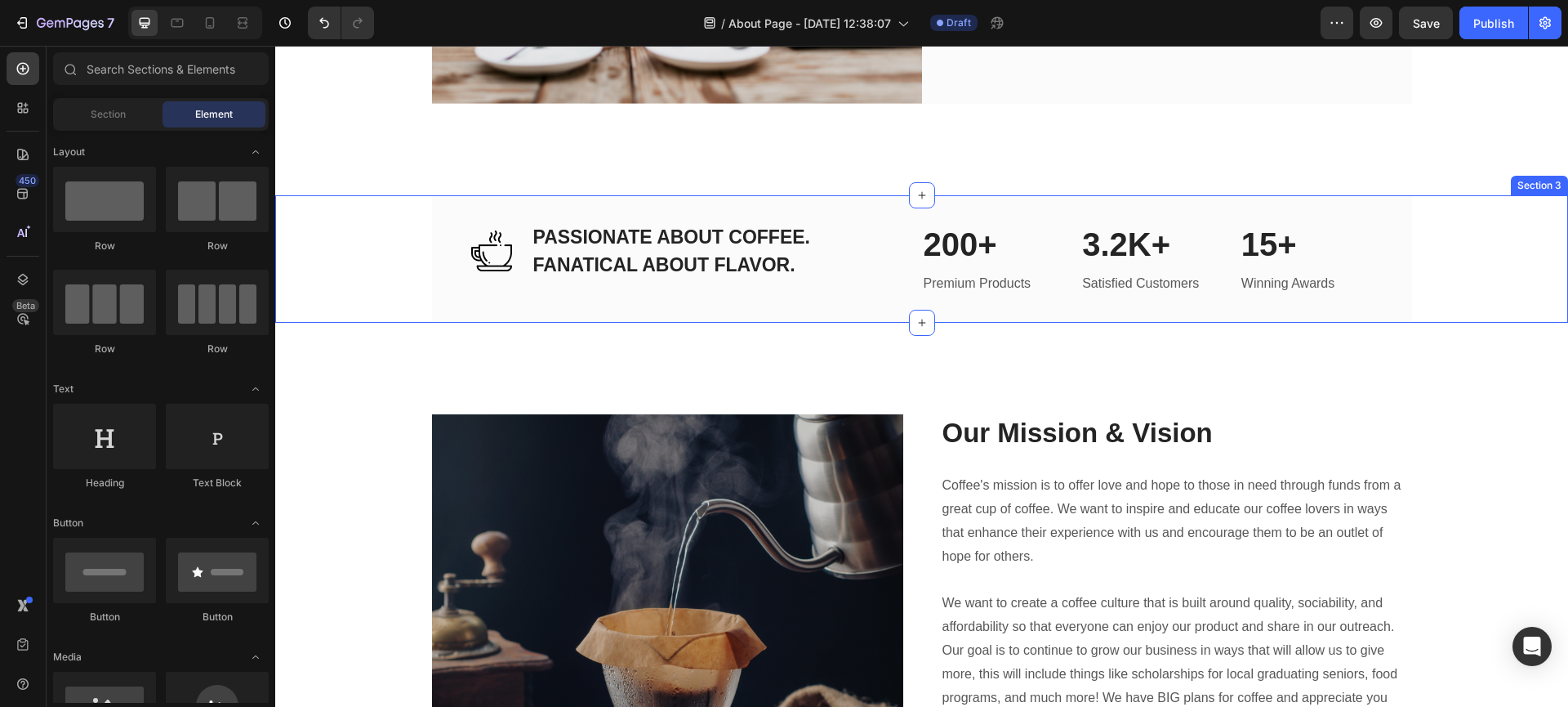
click at [357, 209] on div "Image PASSIONATE ABOUT COFFEE. FANATICAL ABOUT FLAVOR. Heading Row 200+ Heading…" at bounding box center [922, 259] width 1293 height 128
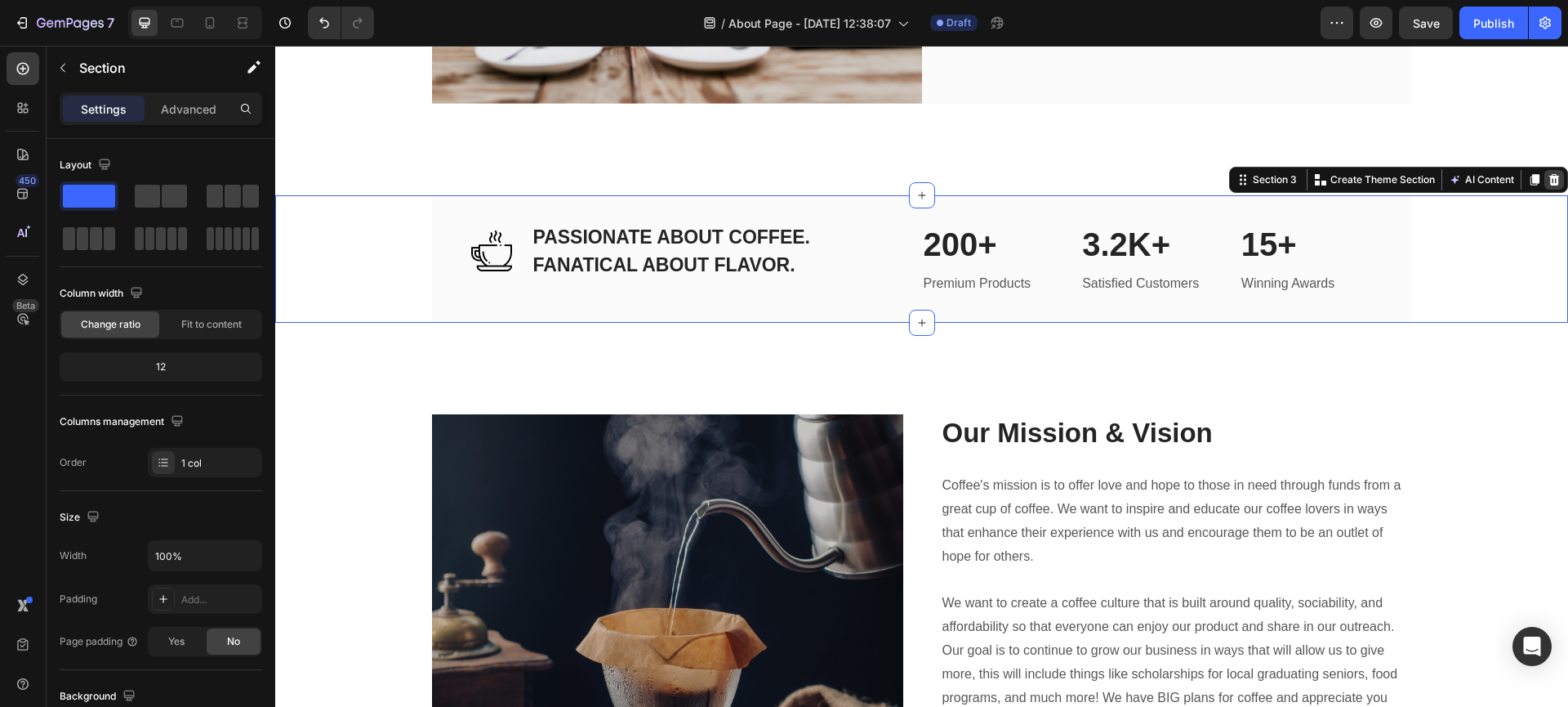
click at [1549, 182] on icon at bounding box center [1554, 180] width 11 height 11
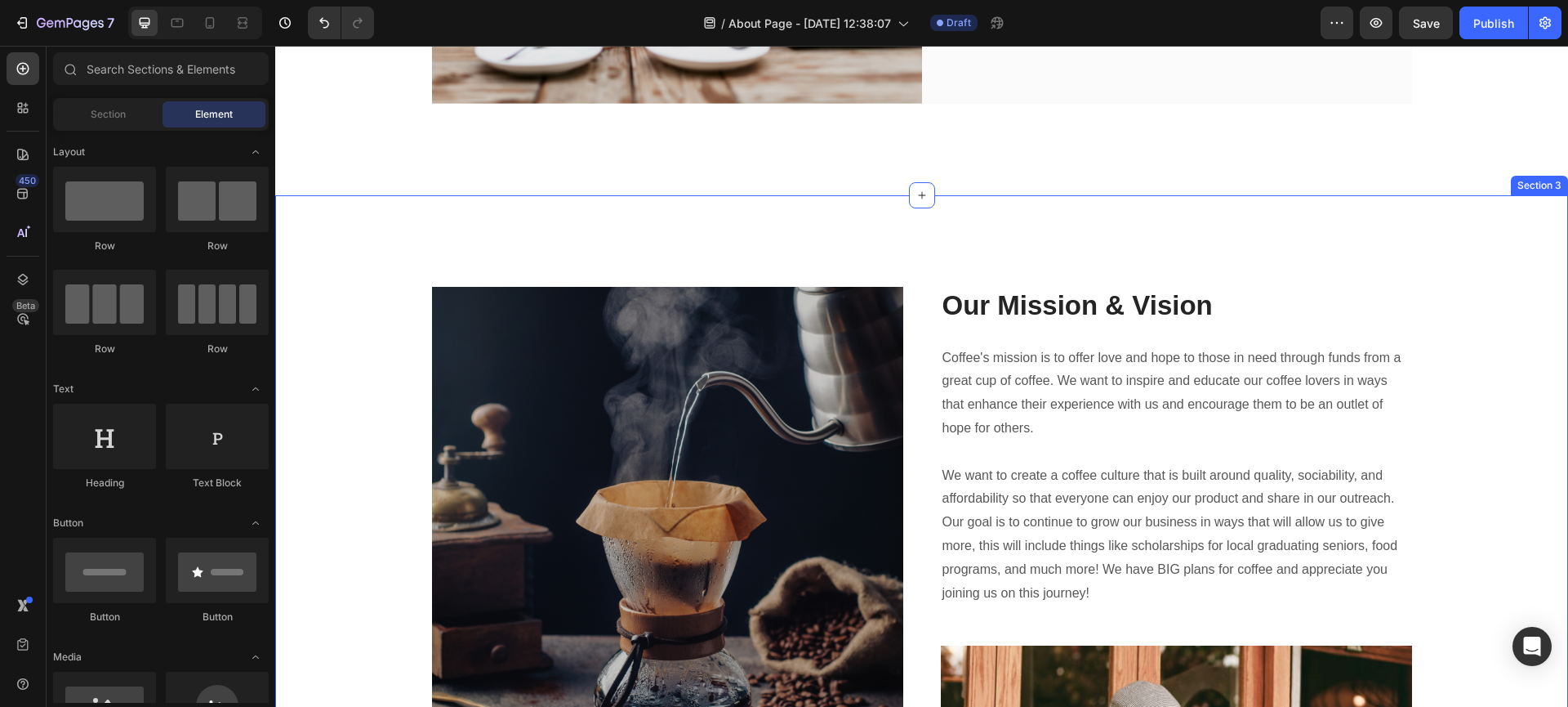
click at [390, 331] on div "Image Inspiring The World Heading Coffee customers have always worked hard to b…" at bounding box center [922, 701] width 1268 height 830
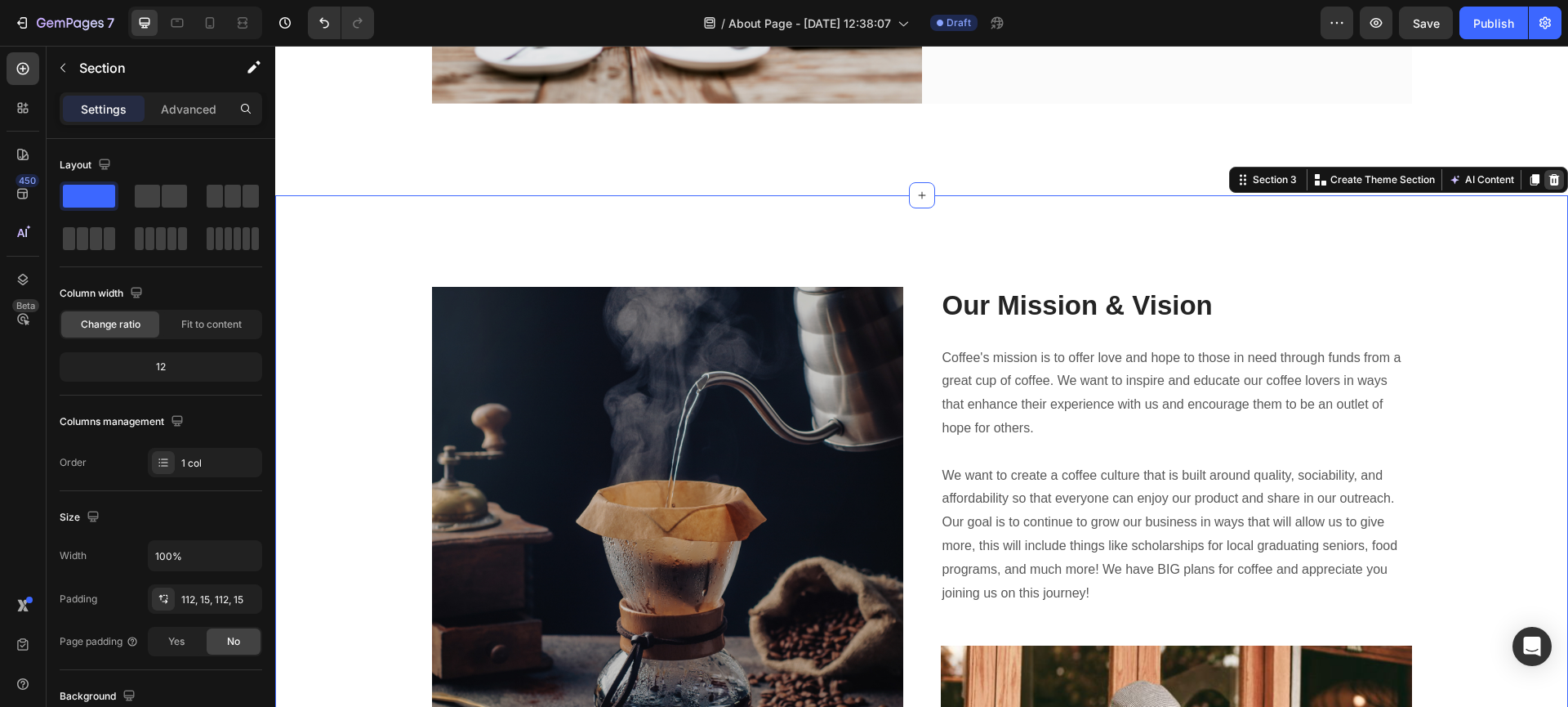
click at [1547, 180] on icon at bounding box center [1554, 180] width 13 height 13
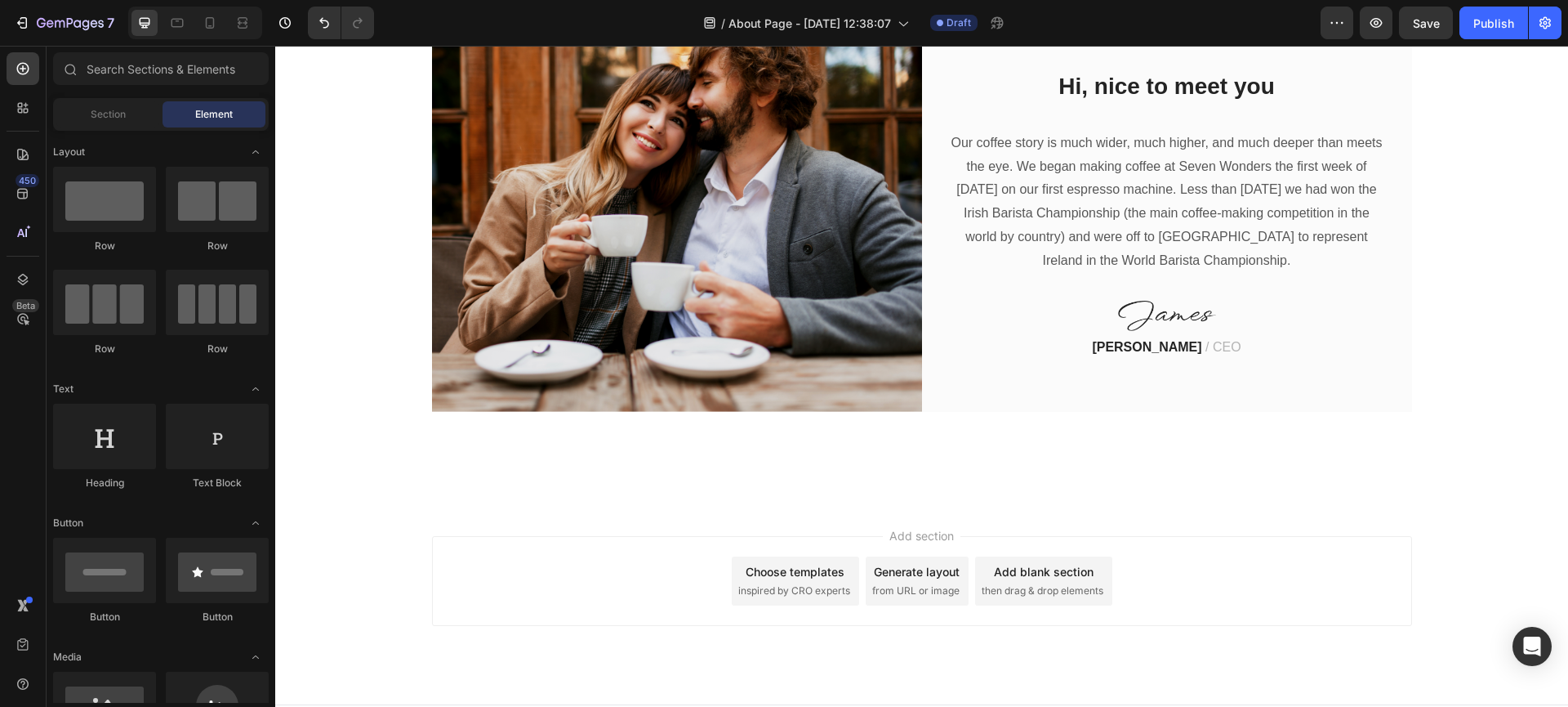
scroll to position [649, 0]
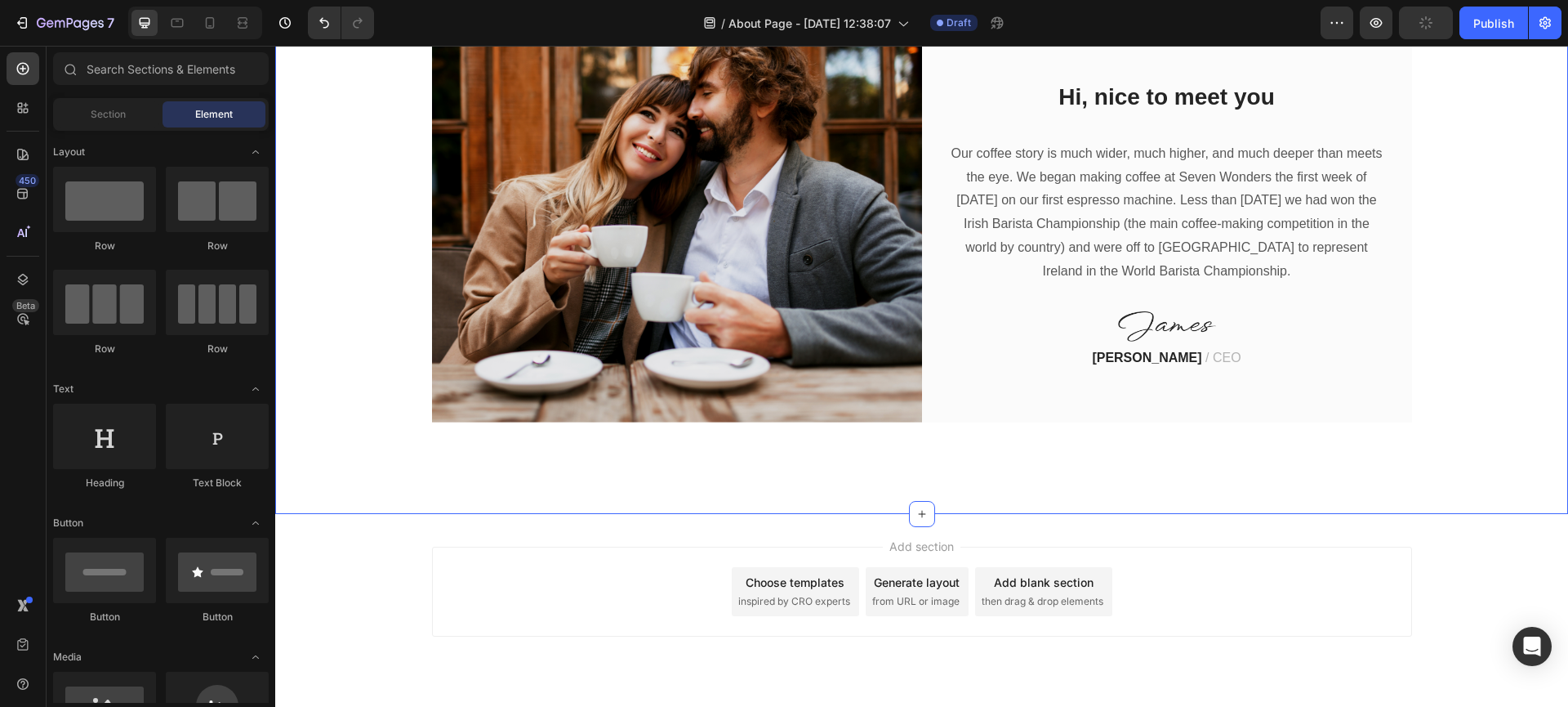
click at [362, 311] on div "Image Hi, nice to meet you Heading Our coffee story is much wider, much higher,…" at bounding box center [922, 226] width 1268 height 392
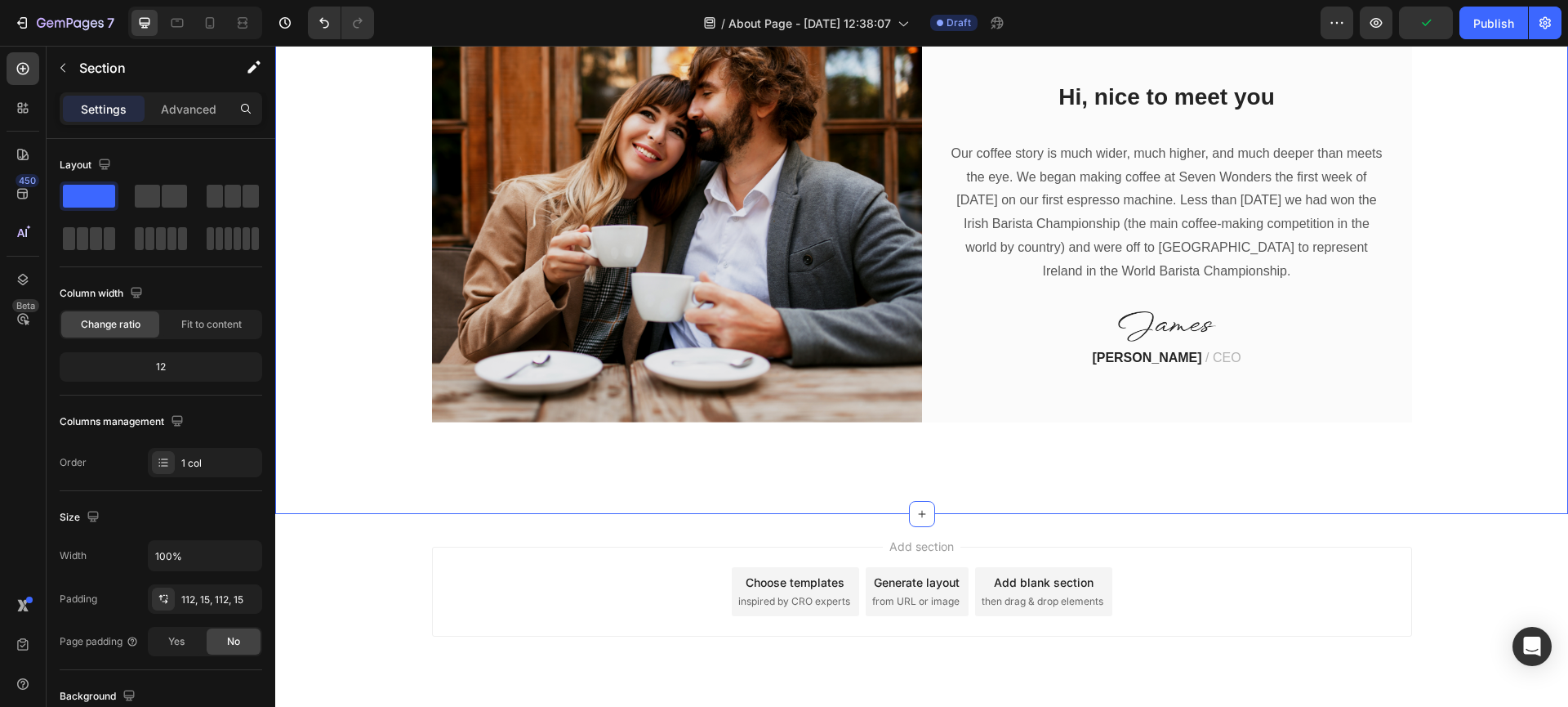
scroll to position [446, 0]
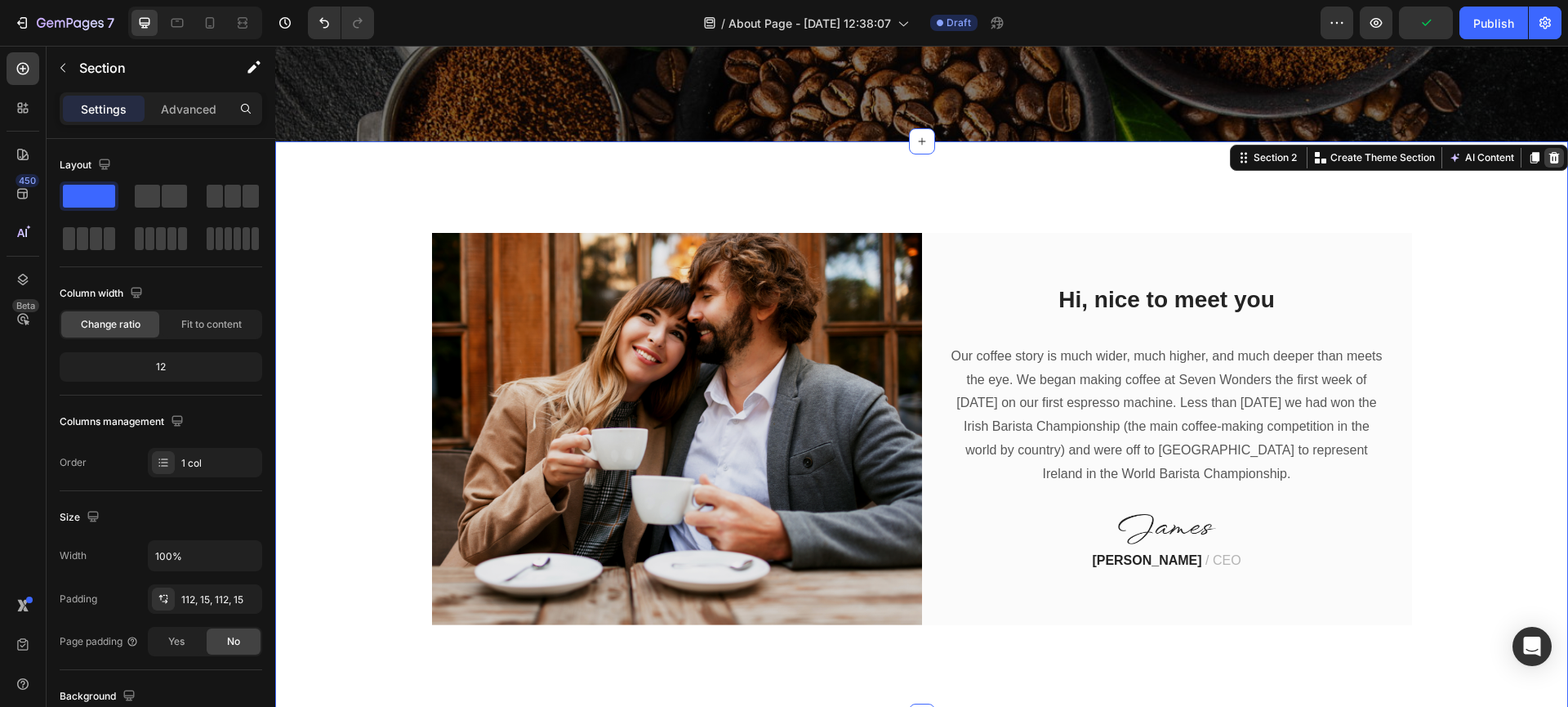
click at [1549, 154] on icon at bounding box center [1554, 158] width 11 height 11
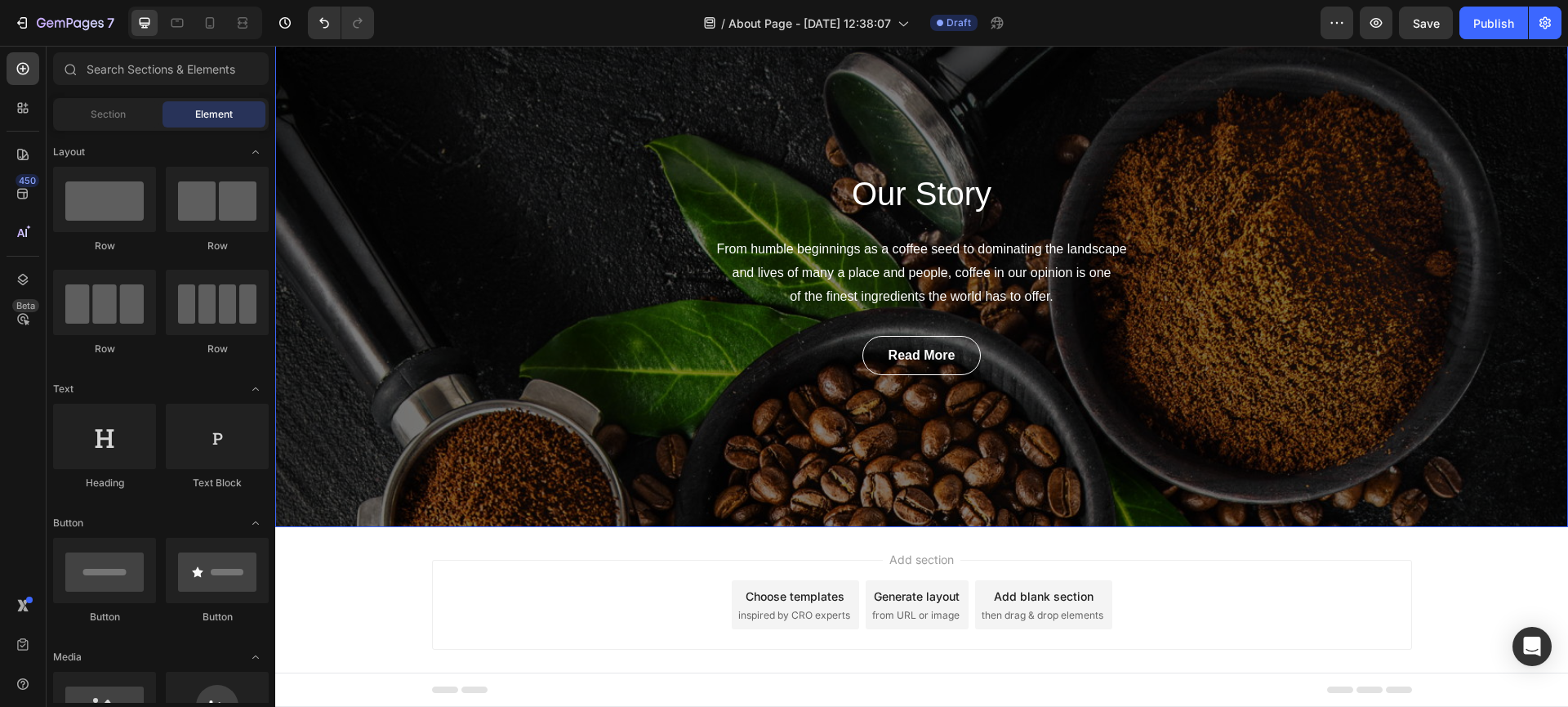
scroll to position [50, 0]
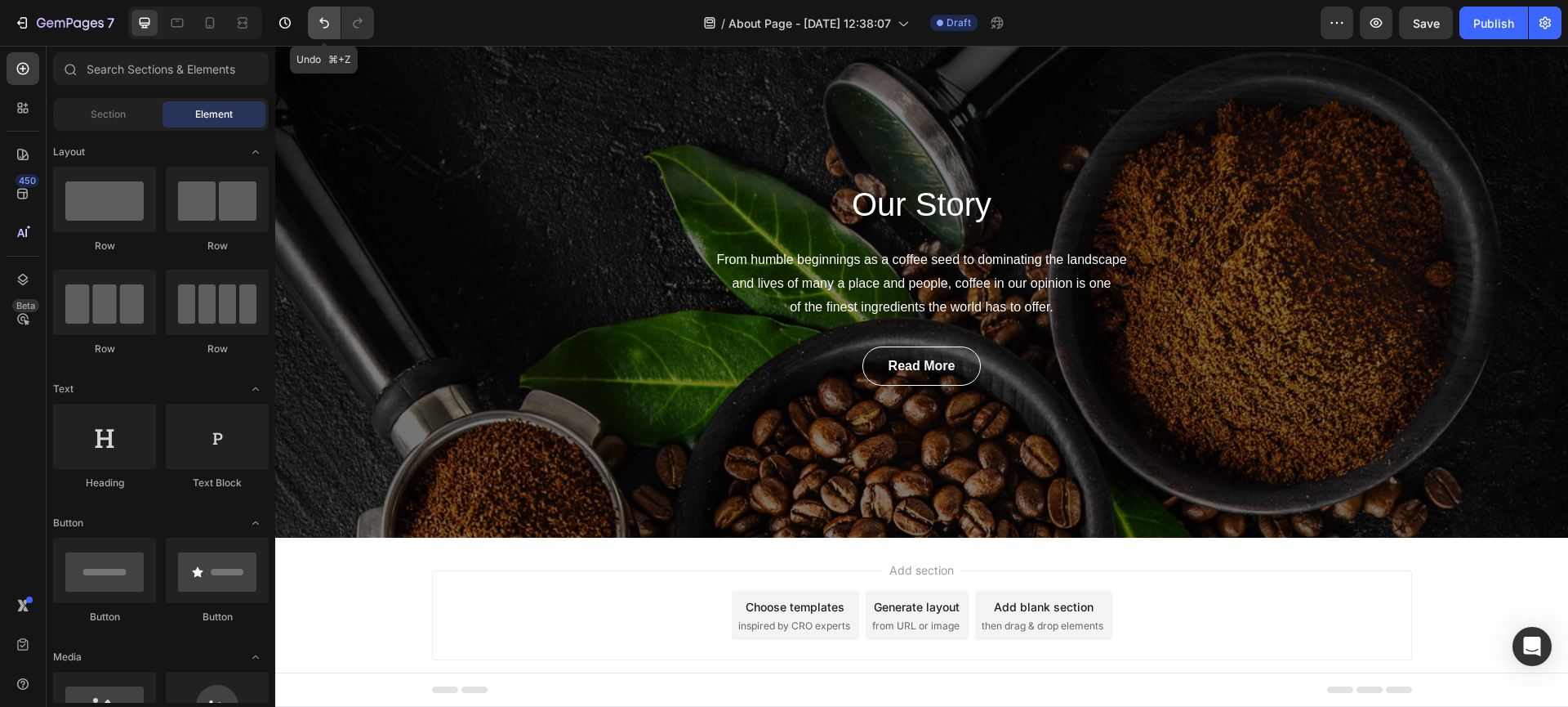
click at [328, 16] on icon "Undo/Redo" at bounding box center [324, 22] width 16 height 16
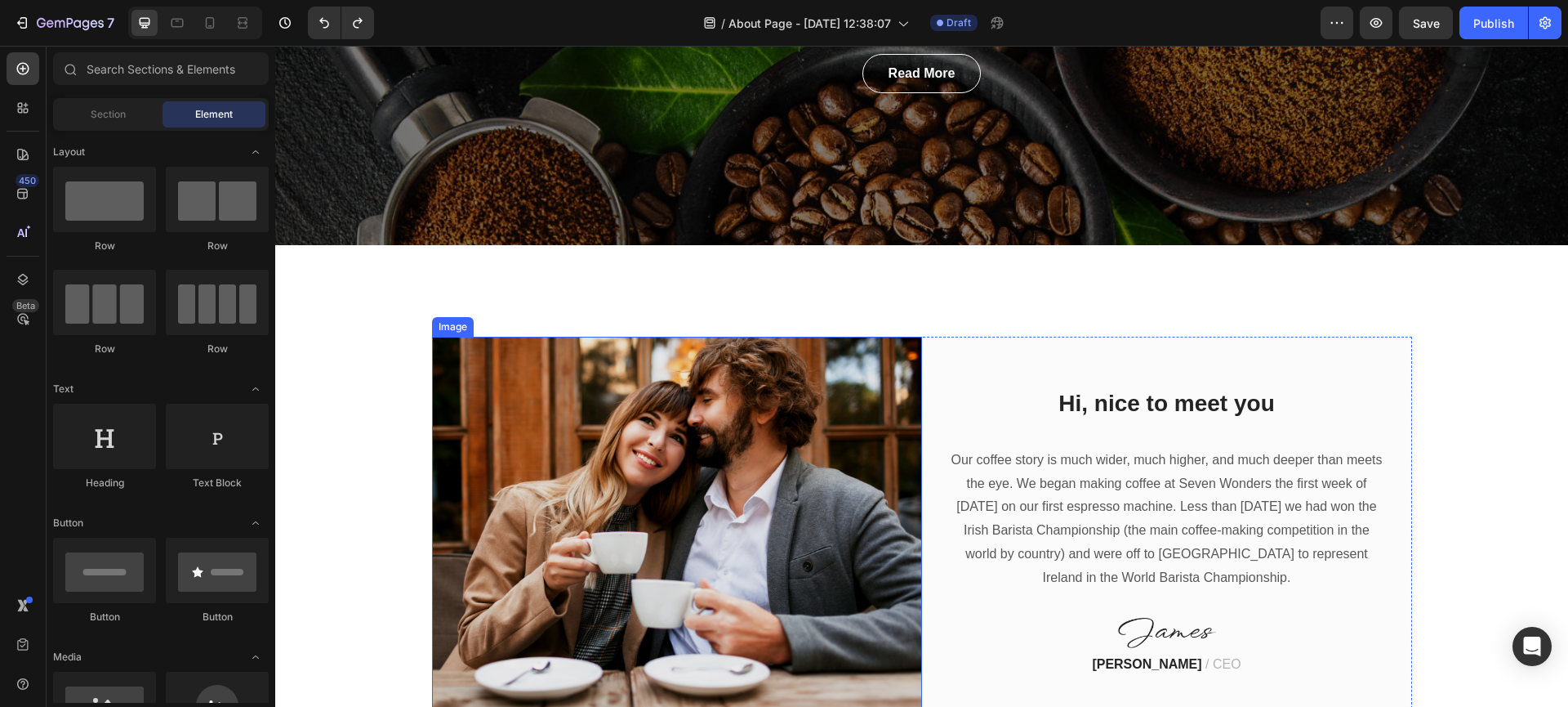
scroll to position [555, 0]
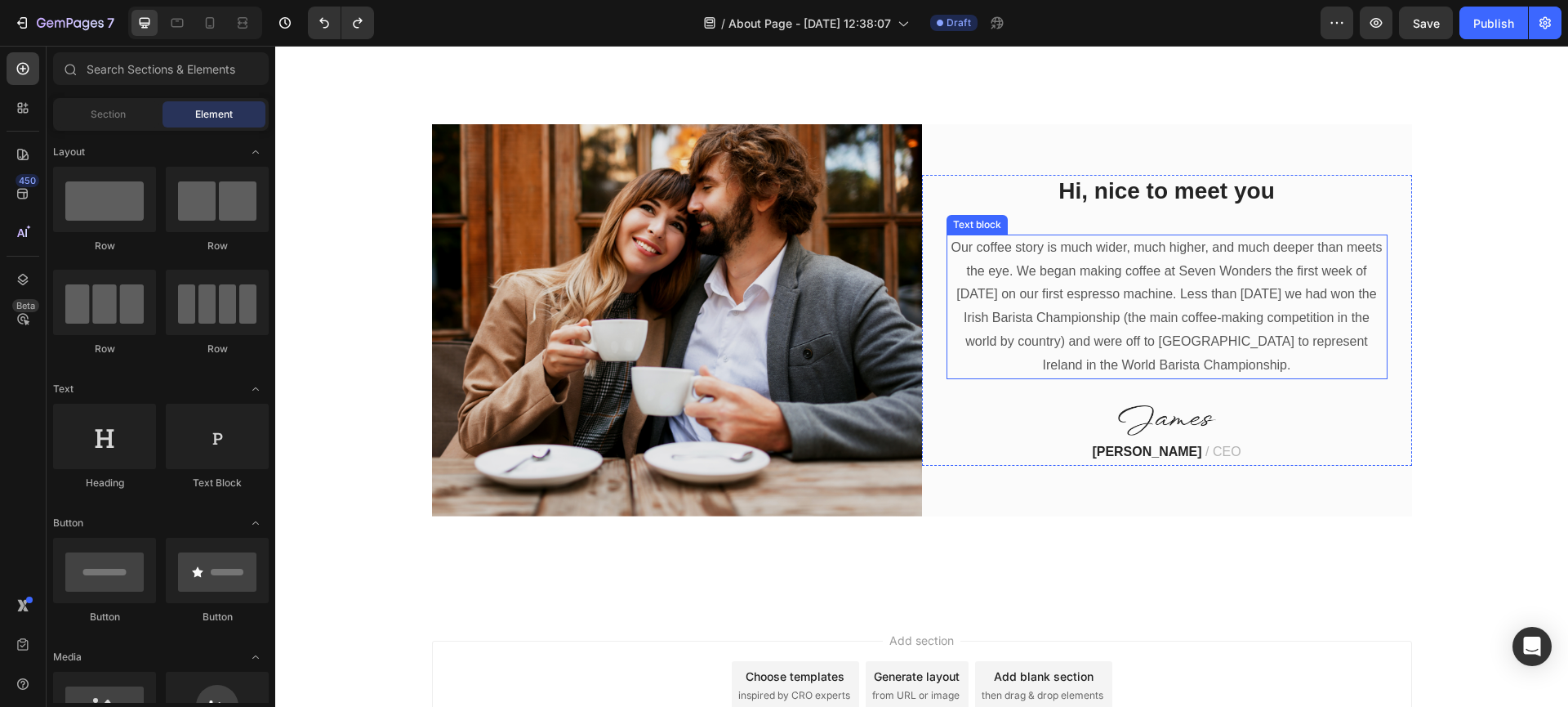
click at [1121, 331] on p "Our coffee story is much wider, much higher, and much deeper than meets the eye…" at bounding box center [1167, 307] width 437 height 141
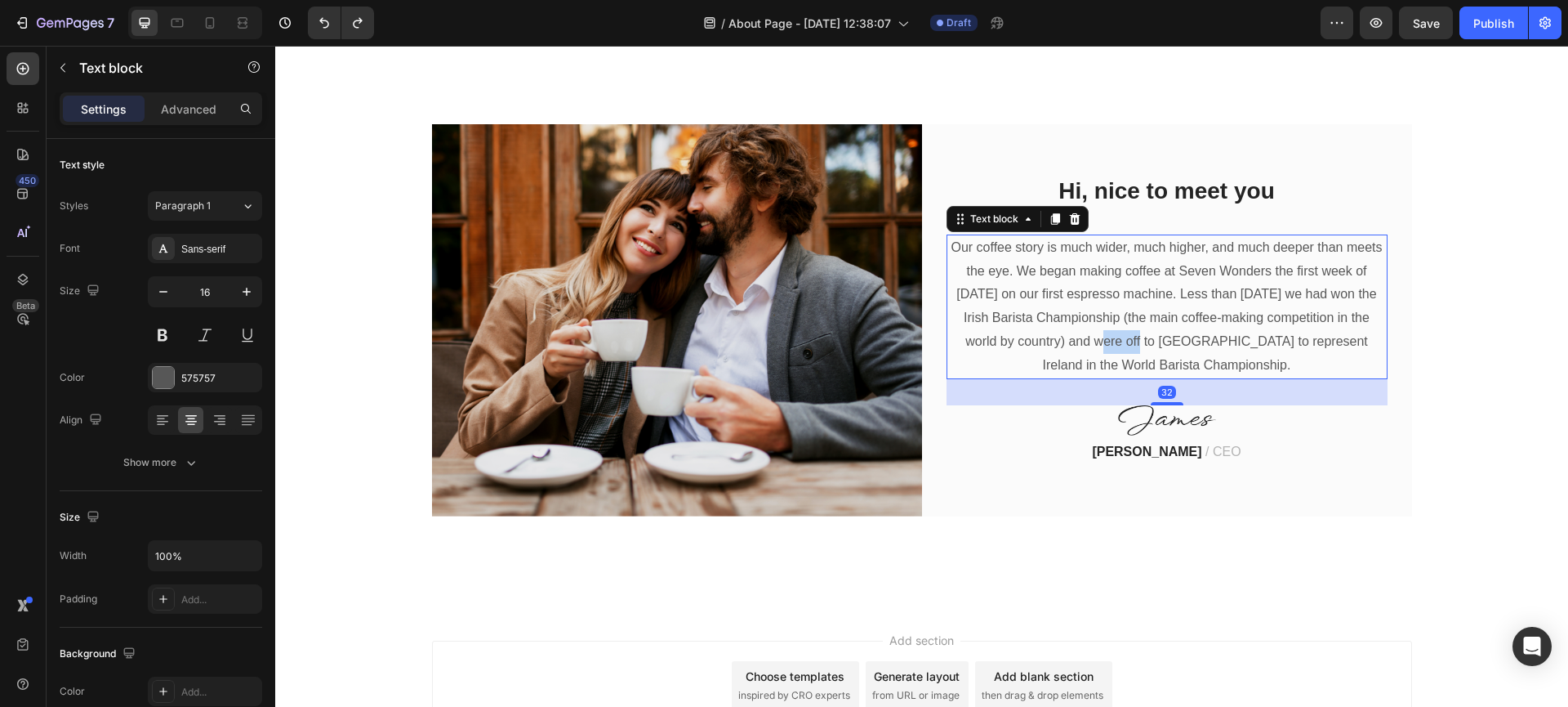
click at [1121, 331] on p "Our coffee story is much wider, much higher, and much deeper than meets the eye…" at bounding box center [1167, 307] width 437 height 141
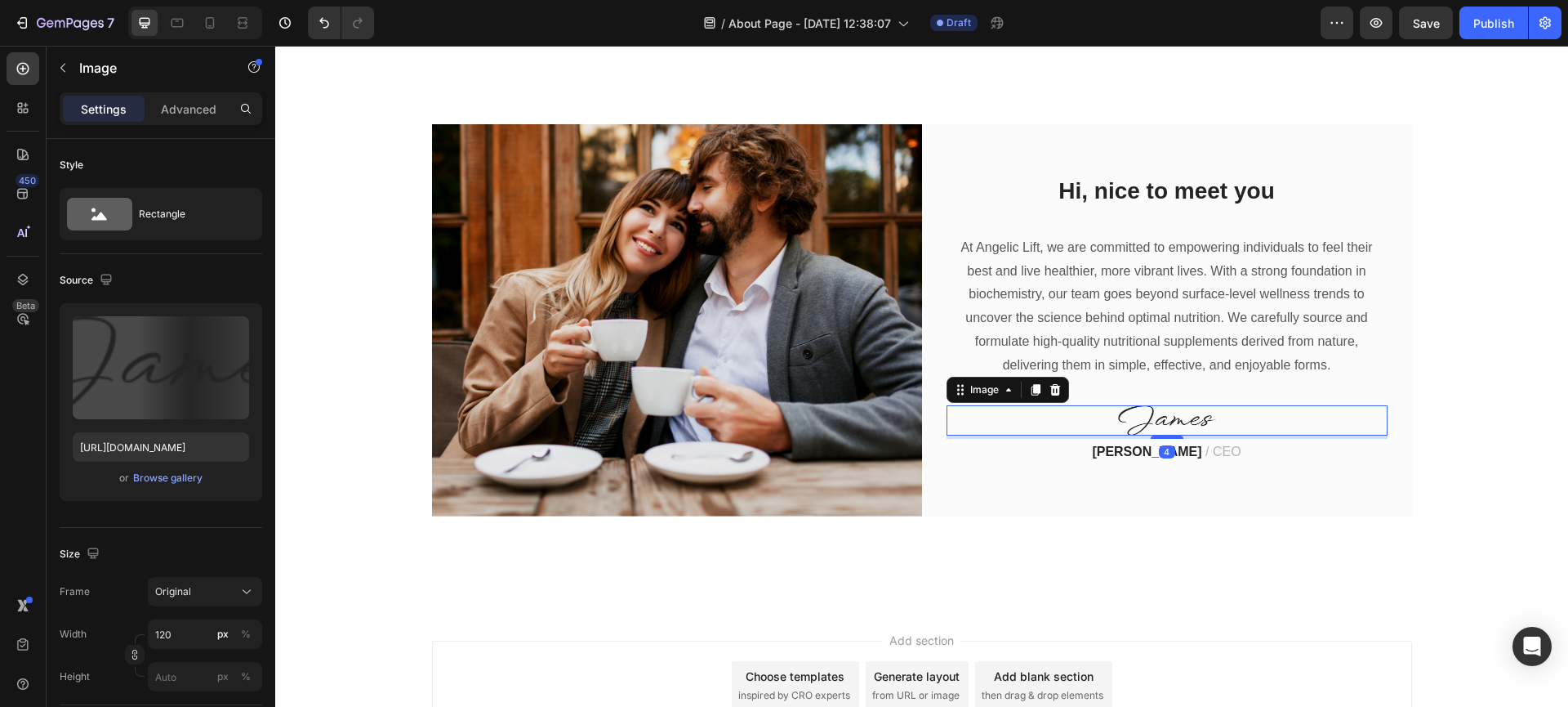
click at [1185, 418] on img at bounding box center [1167, 420] width 98 height 31
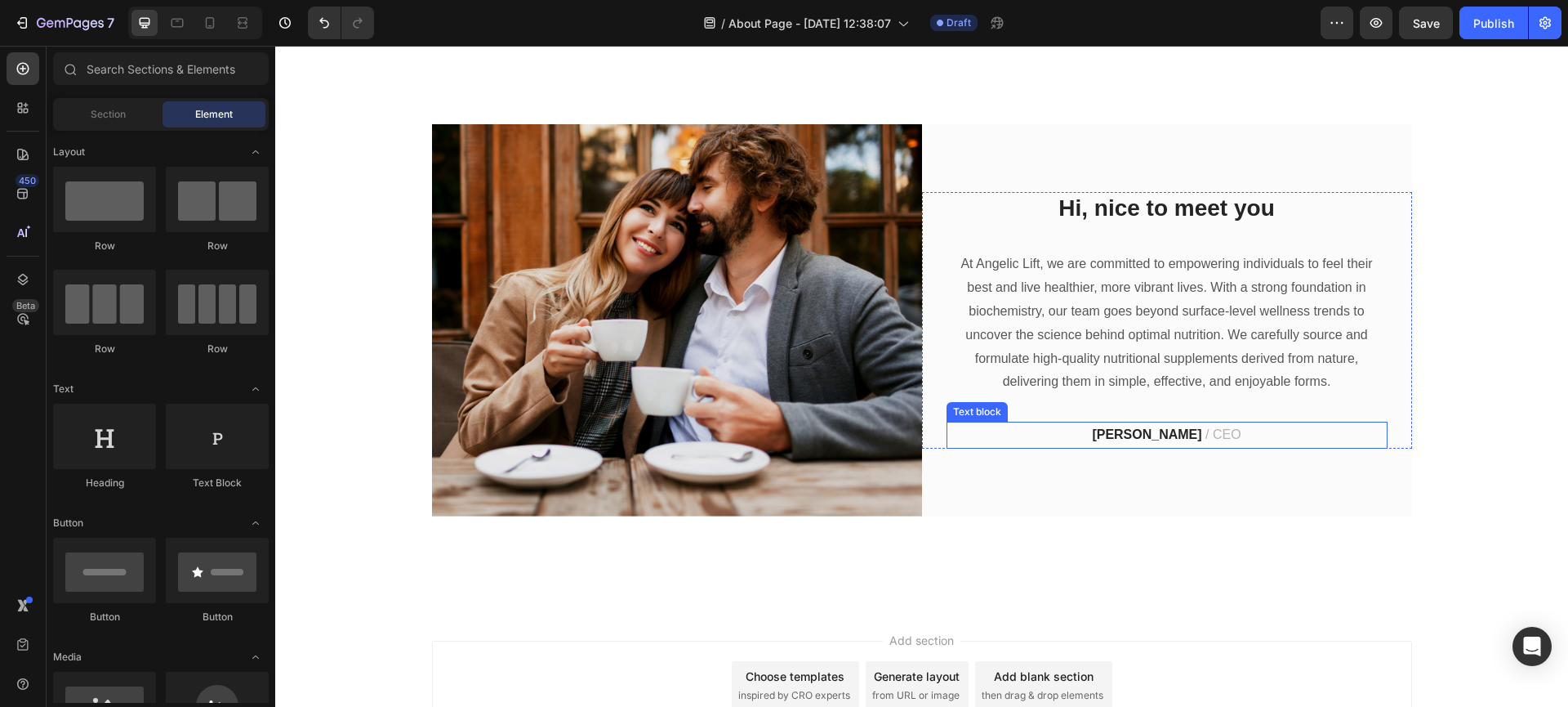
click at [1176, 436] on strong "[PERSON_NAME]" at bounding box center [1146, 434] width 110 height 14
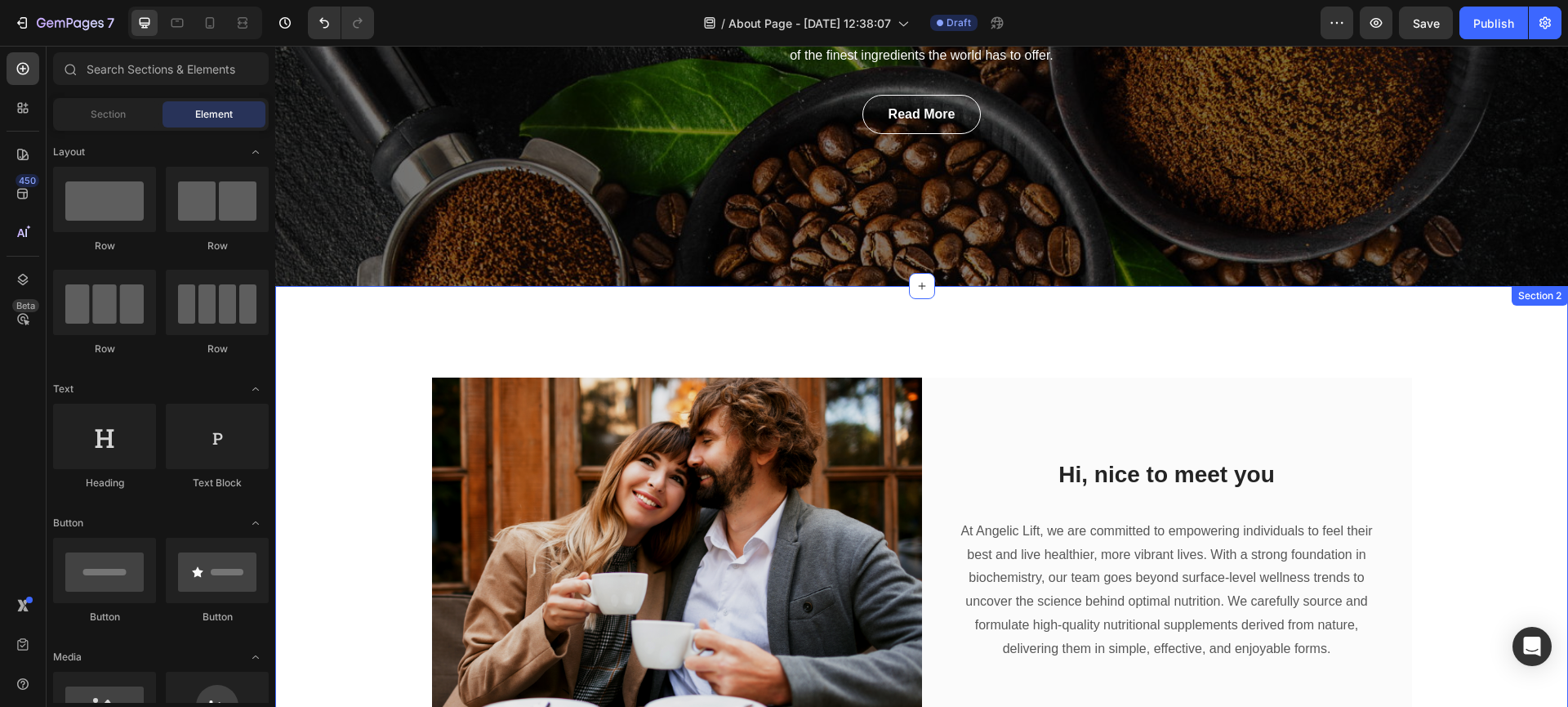
scroll to position [0, 0]
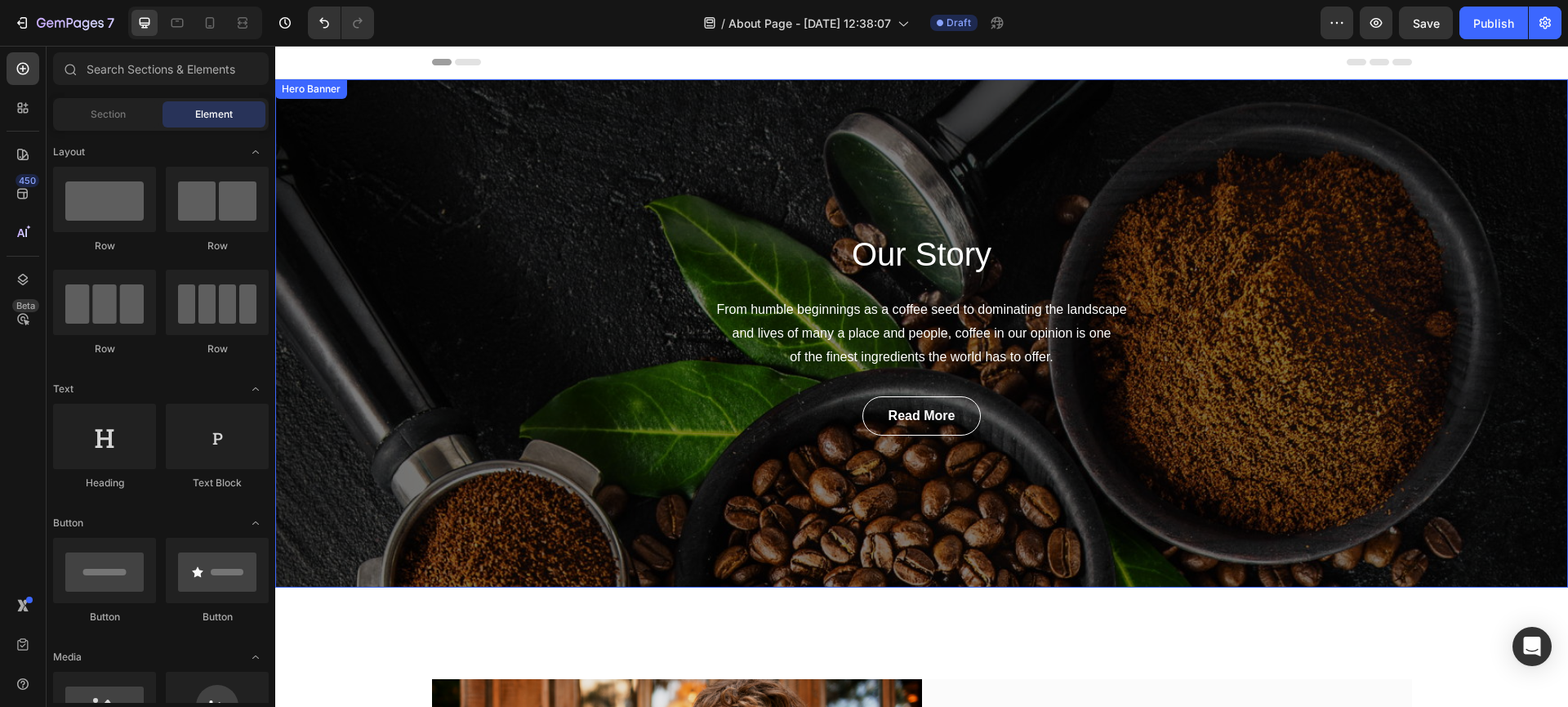
click at [454, 392] on div "Our Story Heading From humble beginnings as a coffee seed to dominating the lan…" at bounding box center [922, 333] width 1293 height 508
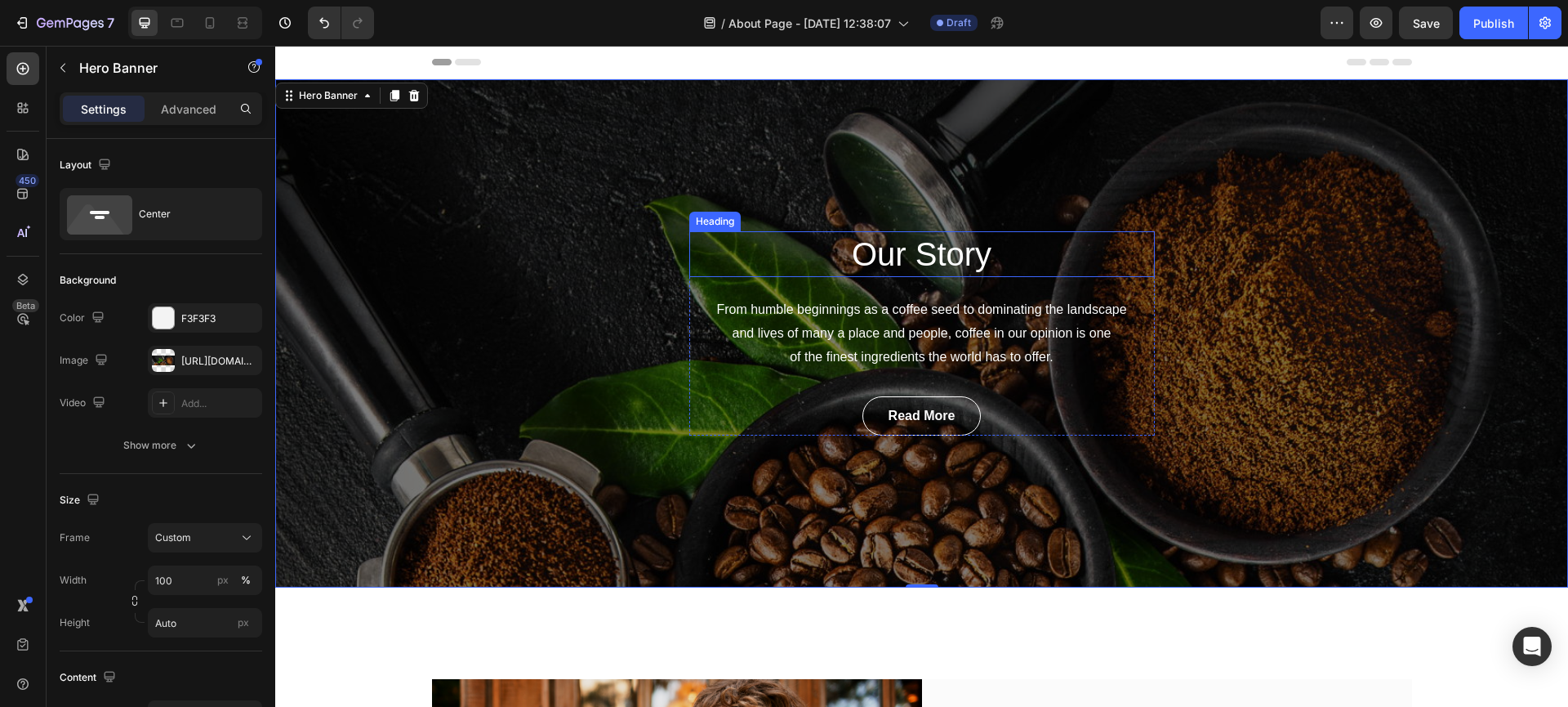
click at [900, 256] on p "Our Story" at bounding box center [922, 254] width 462 height 42
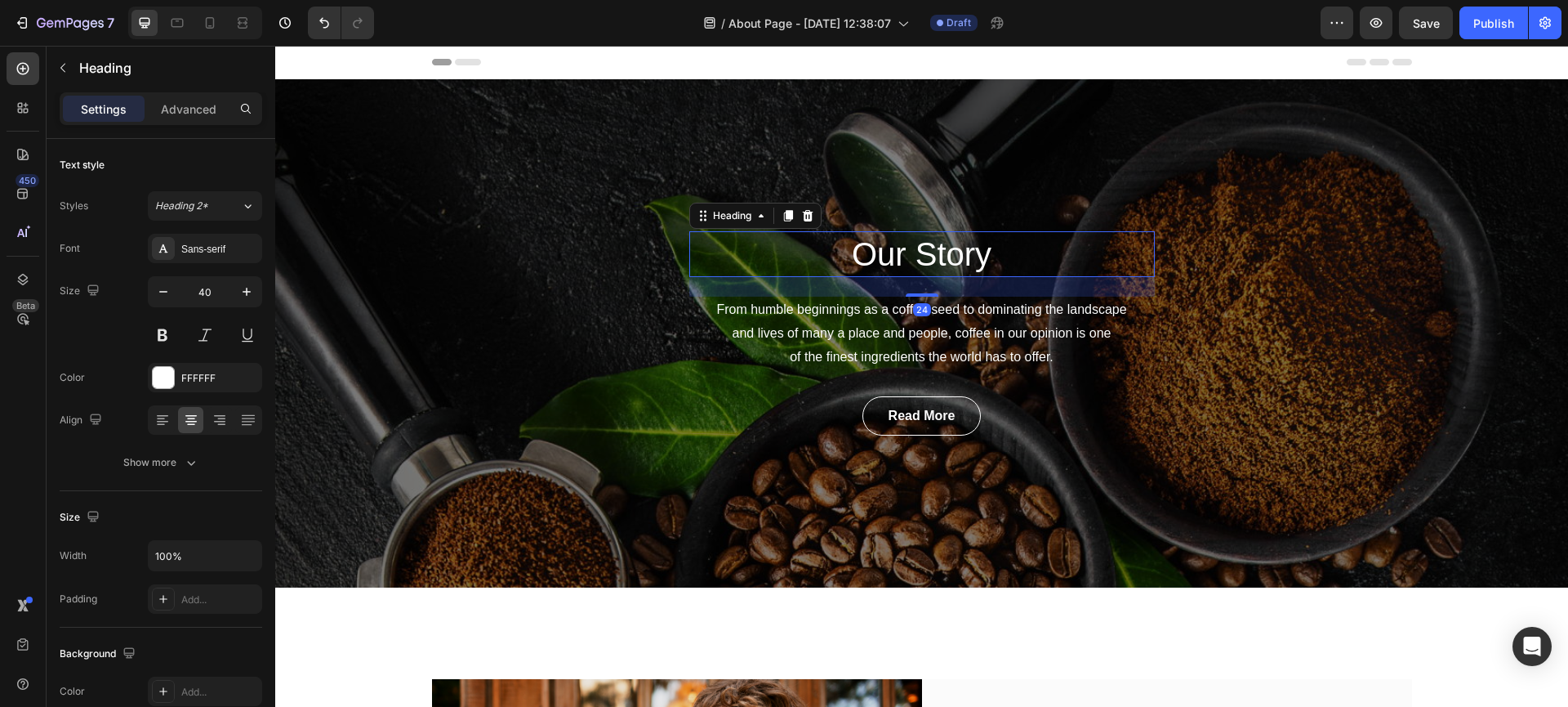
click at [900, 256] on p "Our Story" at bounding box center [922, 254] width 462 height 42
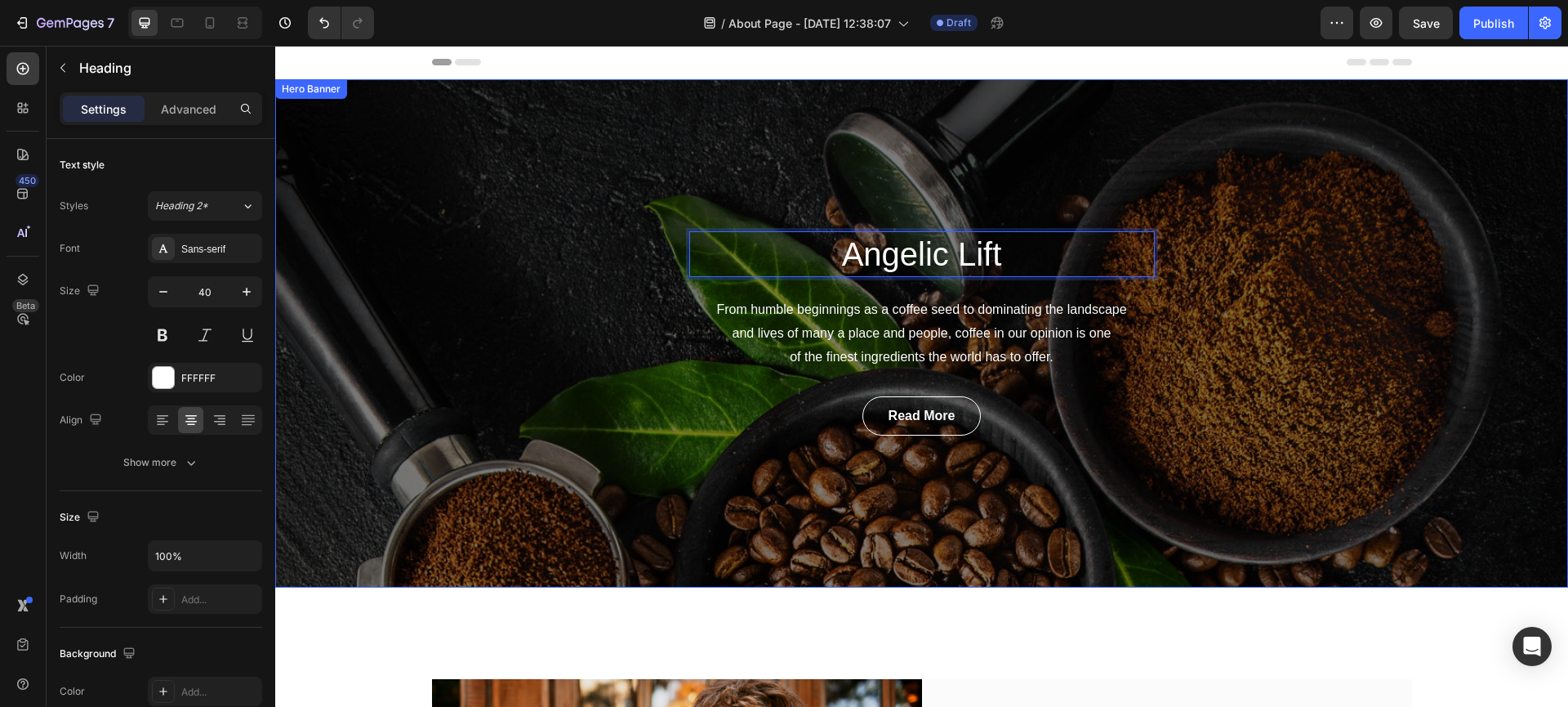
click at [754, 433] on div "Read More Button" at bounding box center [922, 416] width 465 height 39
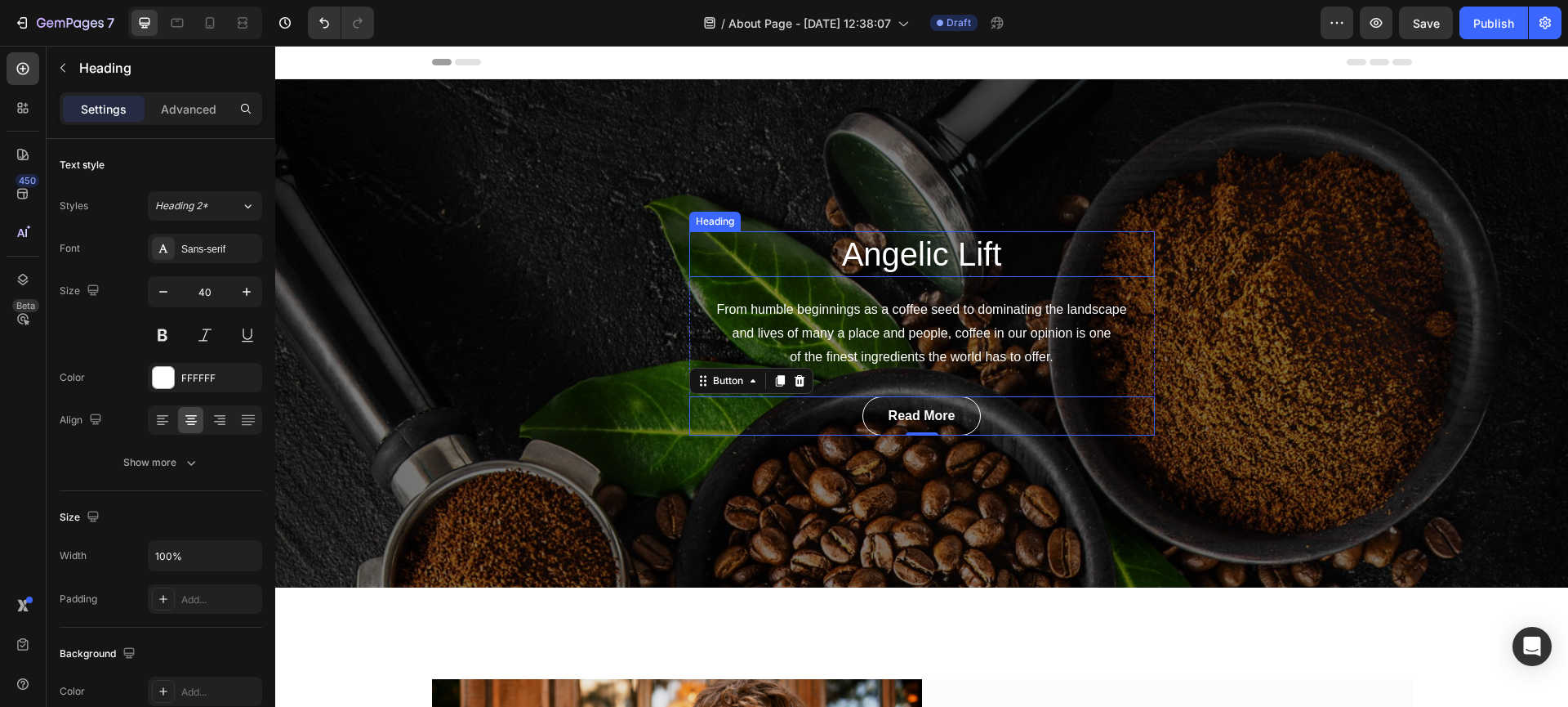
click at [788, 261] on p "Angelic Lift" at bounding box center [922, 254] width 462 height 42
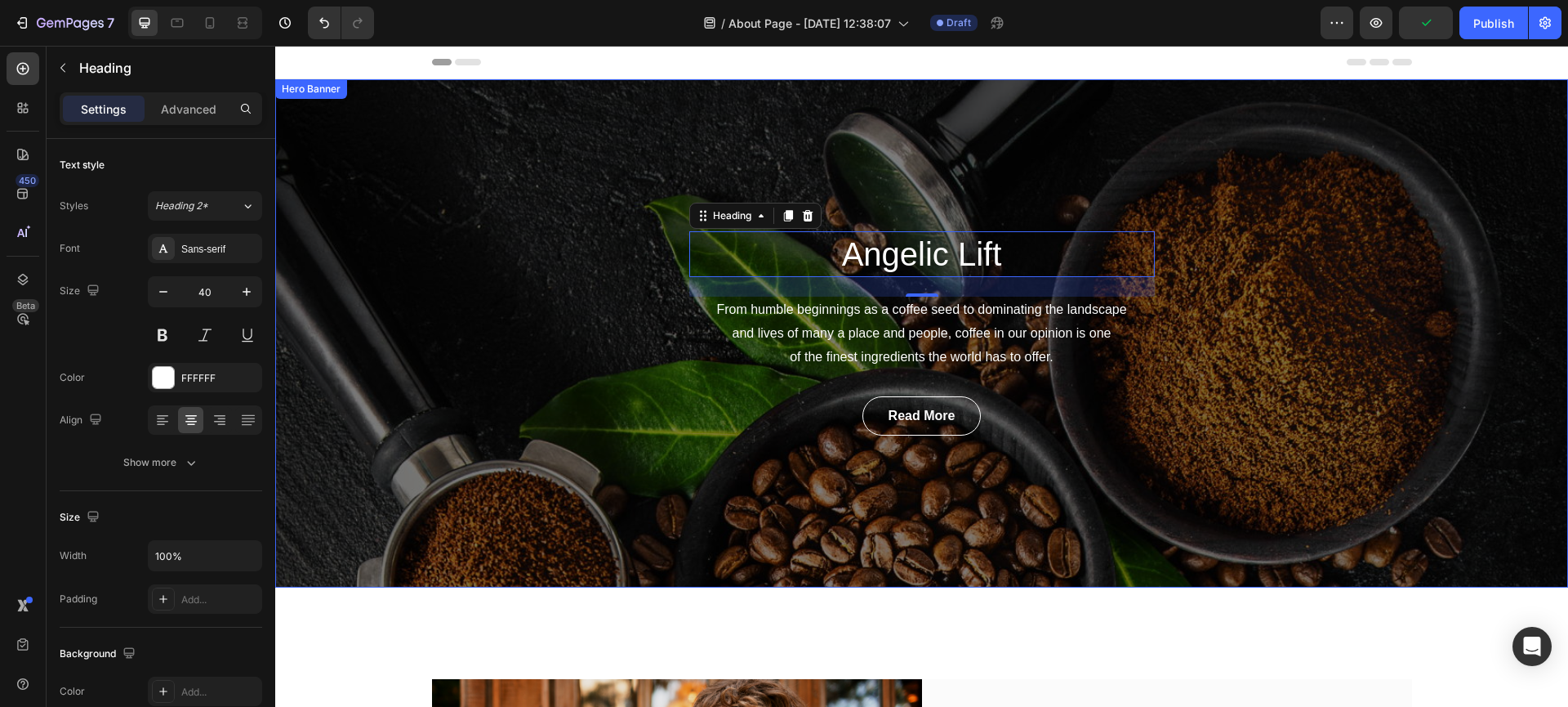
click at [520, 184] on div "Angelic Lift Heading 24 From humble beginnings as a coffee seed to dominating t…" at bounding box center [922, 333] width 1293 height 508
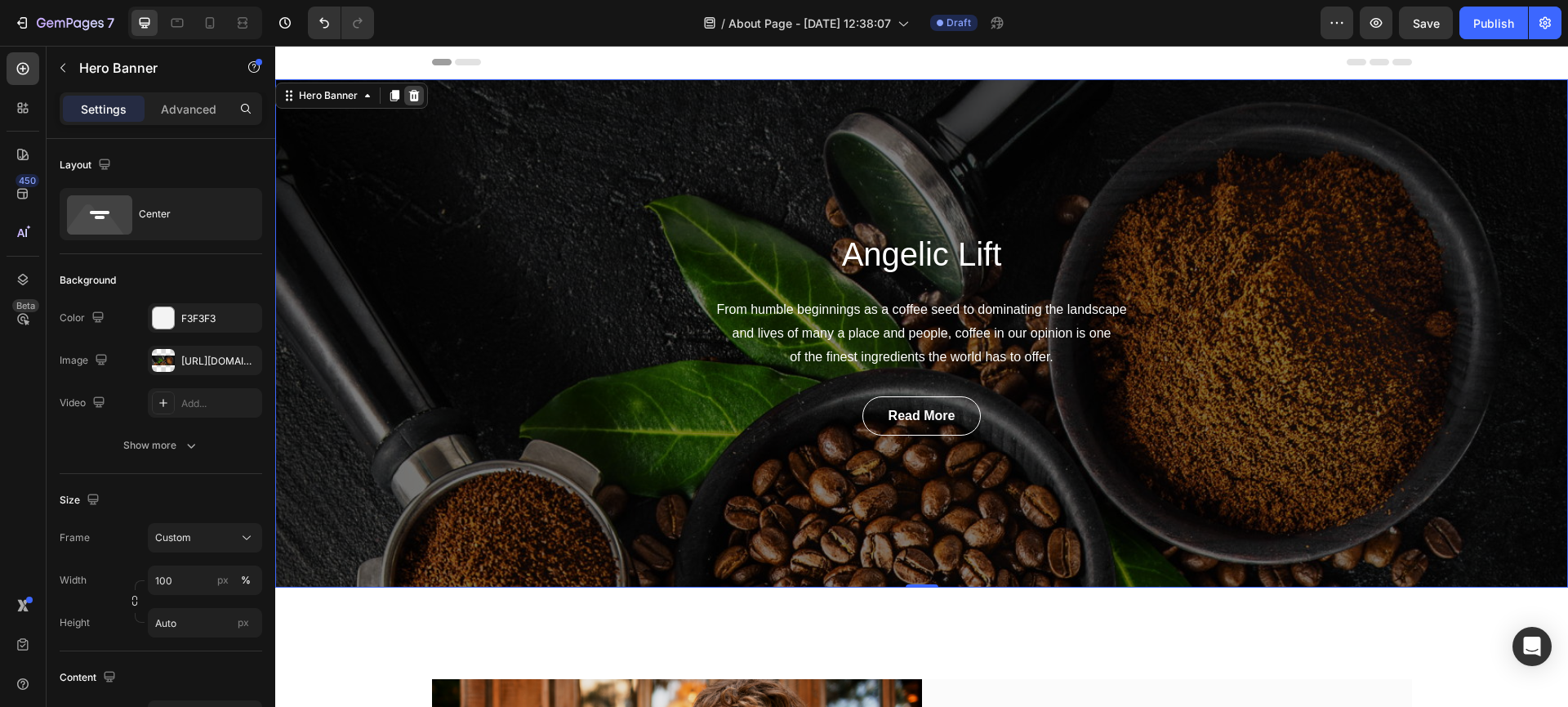
click at [409, 96] on icon at bounding box center [414, 96] width 13 height 13
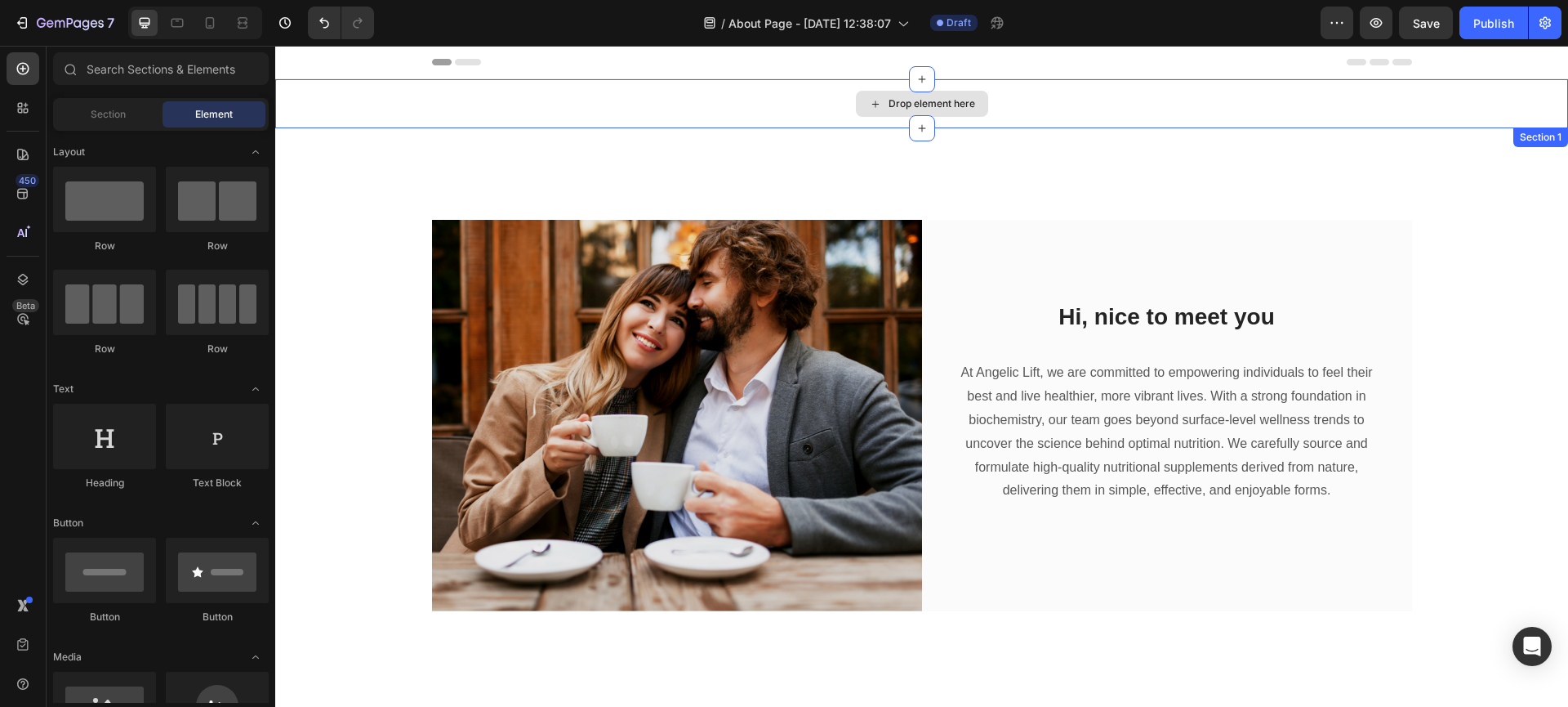
click at [465, 118] on div "Drop element here" at bounding box center [922, 103] width 1293 height 49
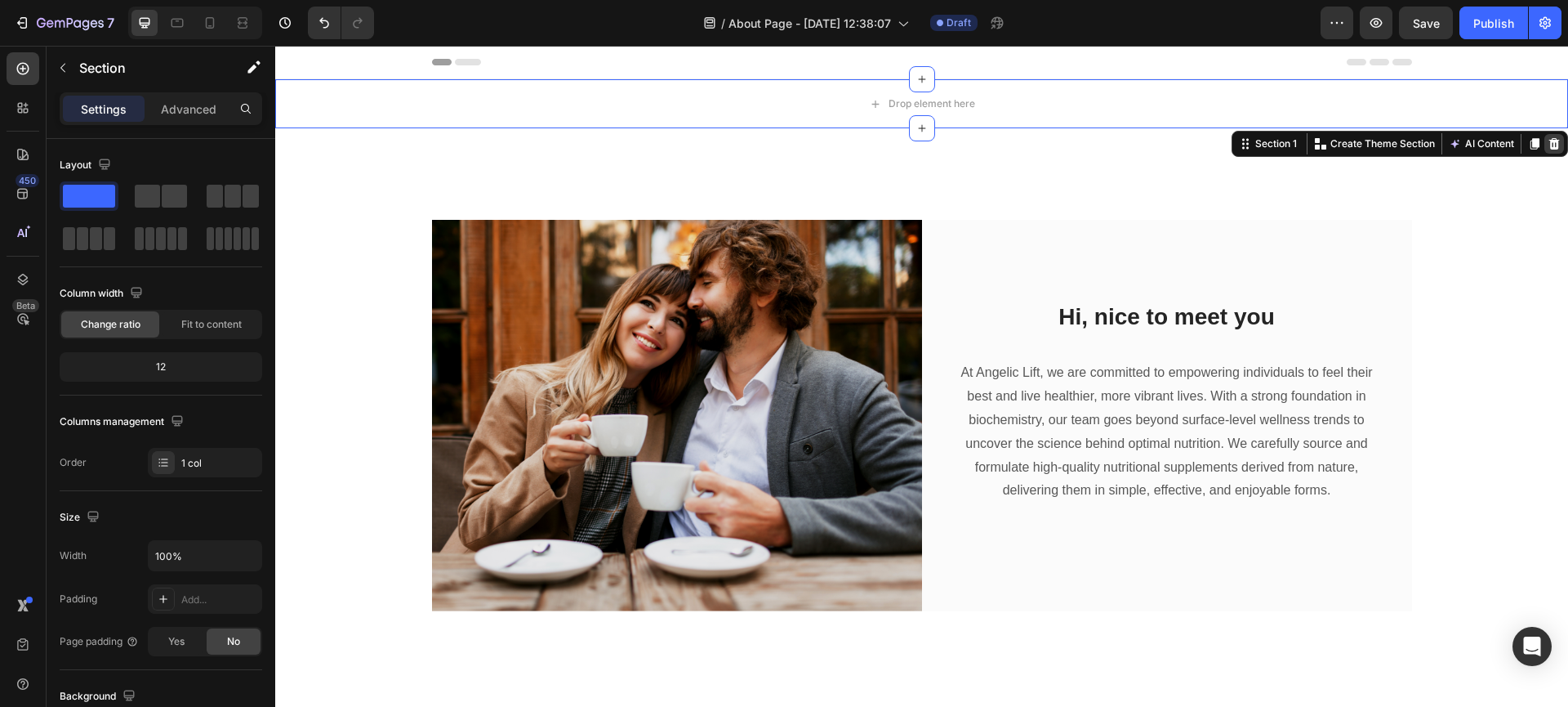
click at [1547, 143] on icon at bounding box center [1554, 144] width 13 height 13
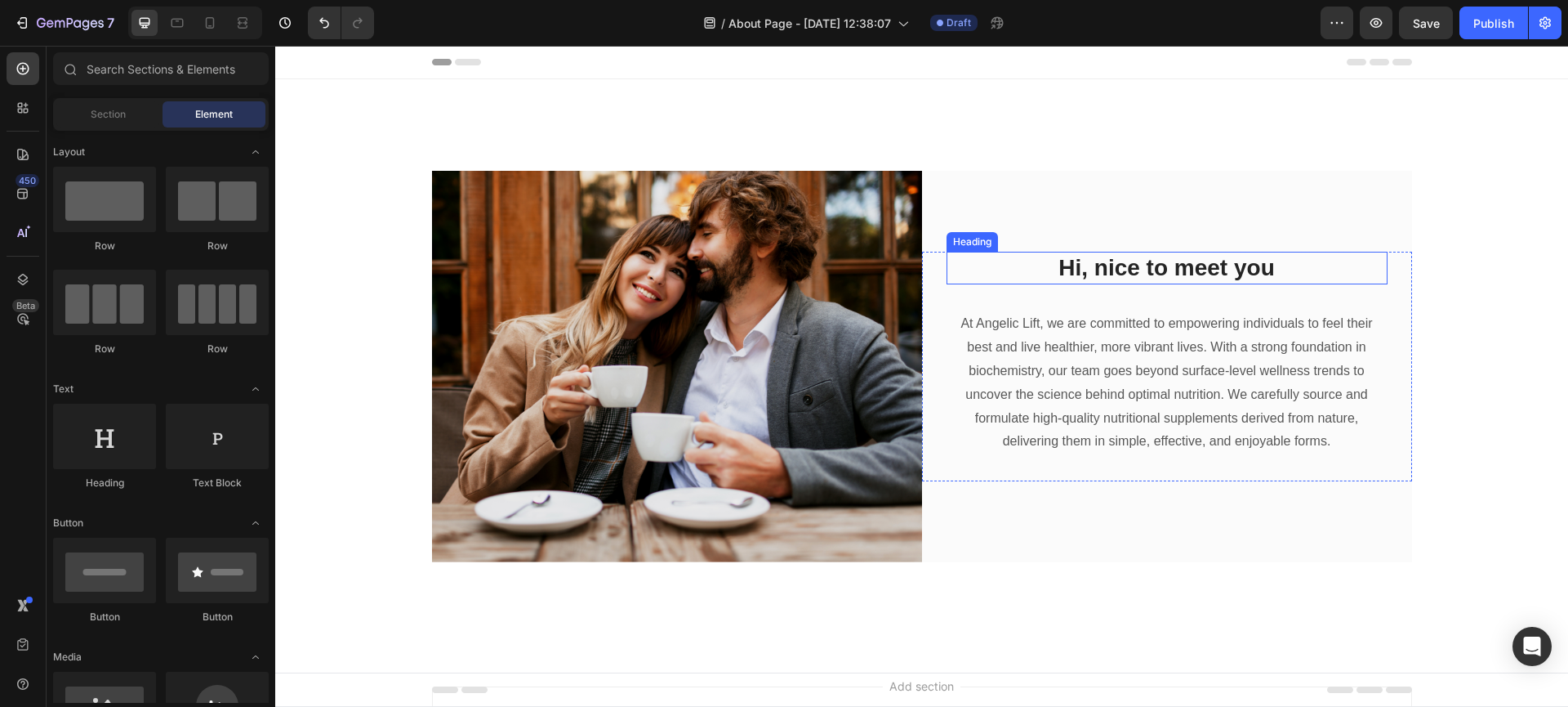
click at [1091, 266] on p "Hi, nice to meet you" at bounding box center [1167, 268] width 437 height 30
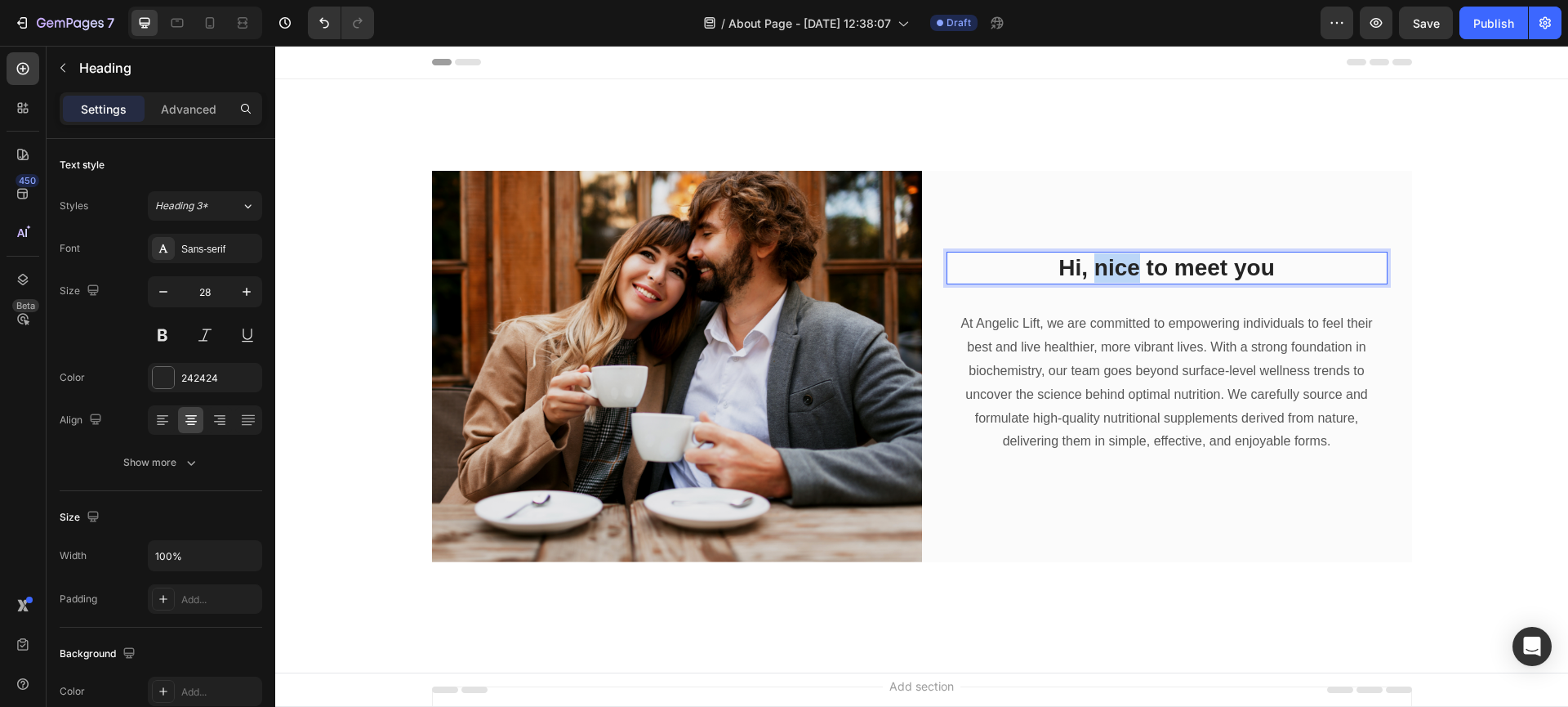
click at [1091, 266] on p "Hi, nice to meet you" at bounding box center [1167, 268] width 437 height 30
click at [769, 333] on img at bounding box center [676, 367] width 490 height 392
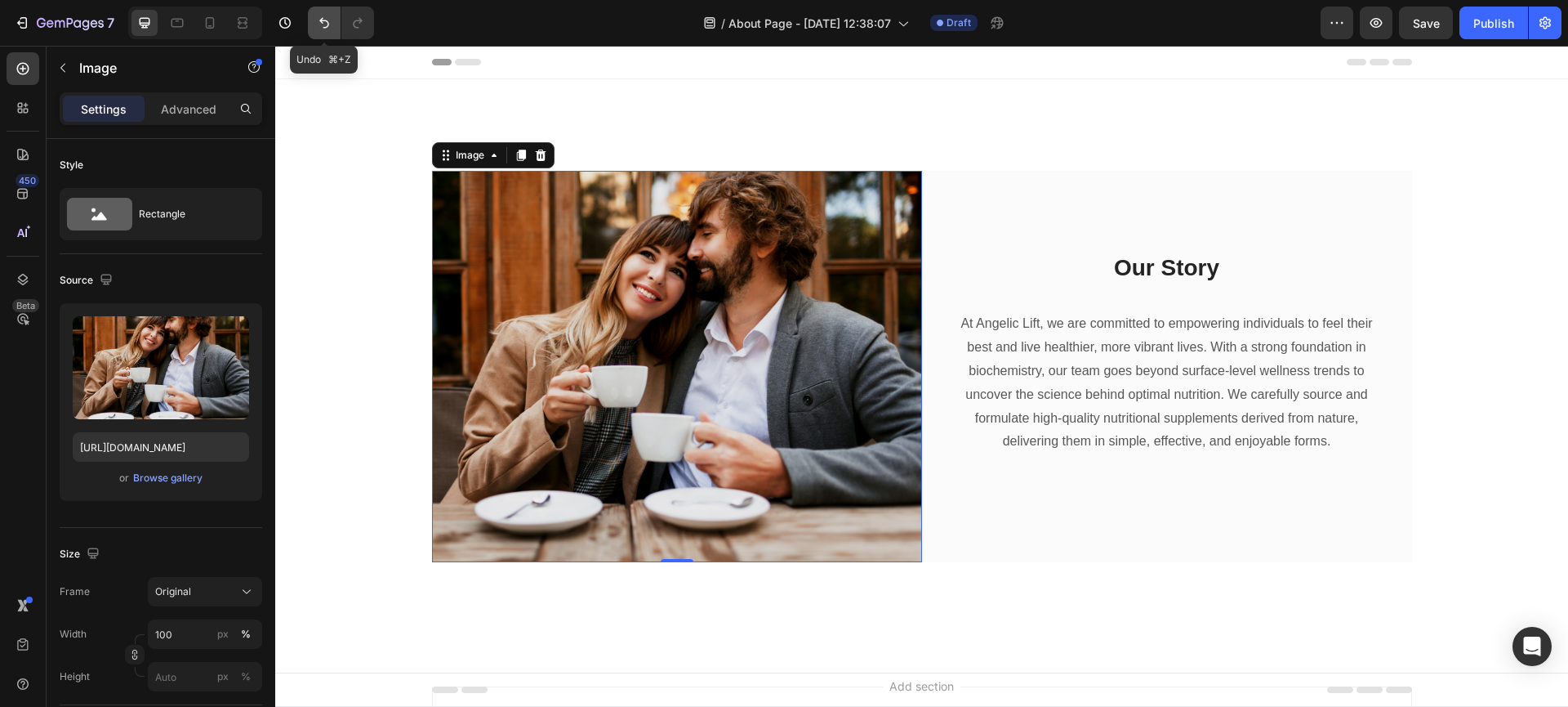
click at [325, 23] on icon "Undo/Redo" at bounding box center [324, 22] width 16 height 16
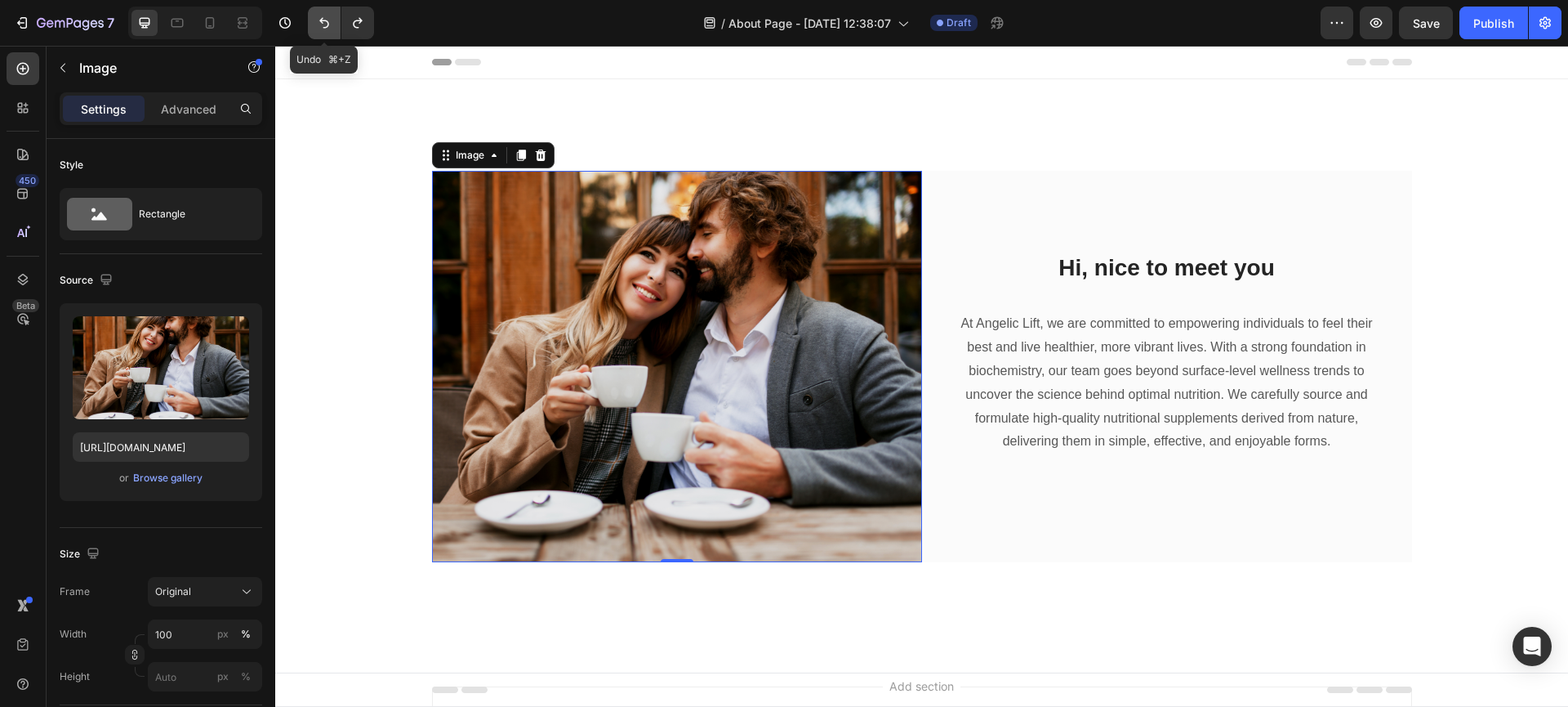
click at [325, 23] on icon "Undo/Redo" at bounding box center [324, 22] width 16 height 16
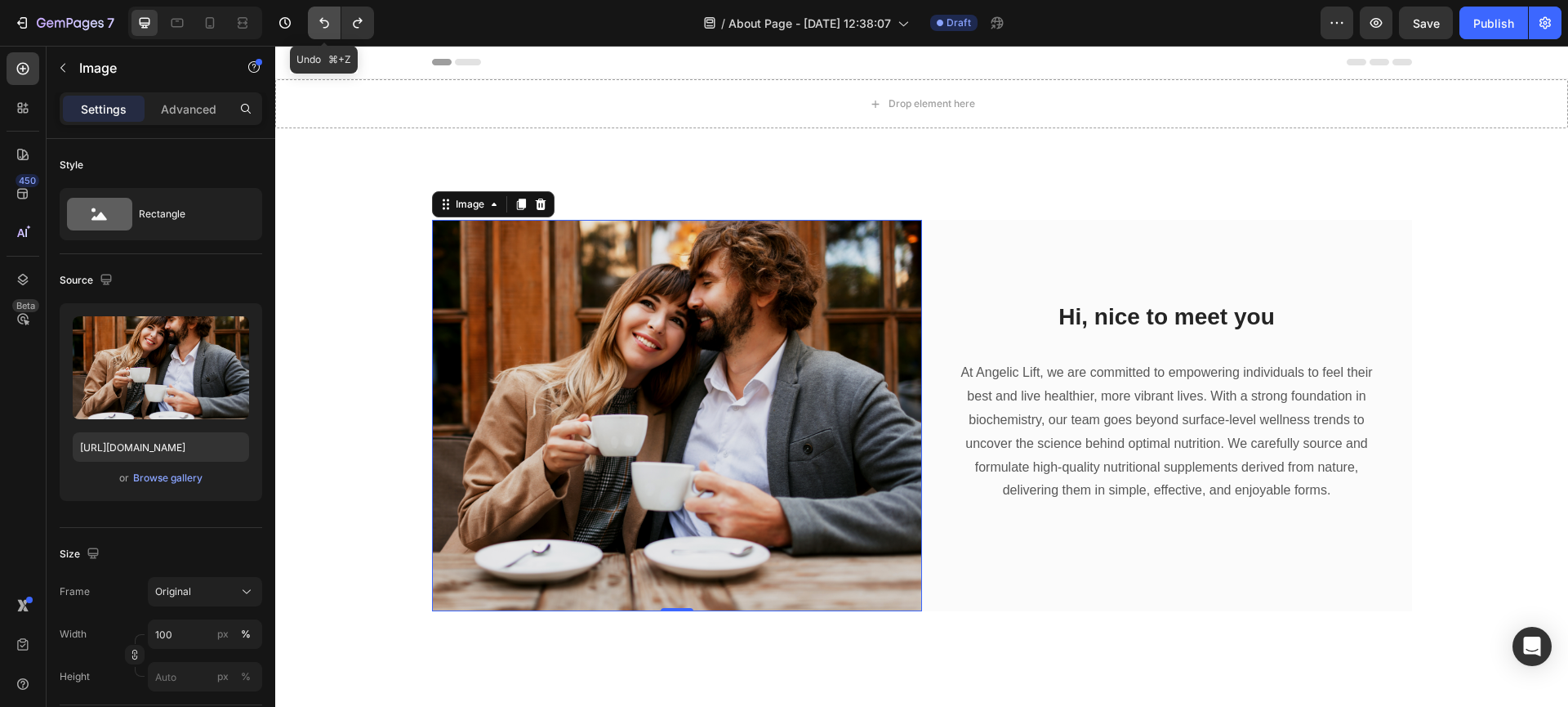
click at [325, 23] on icon "Undo/Redo" at bounding box center [324, 22] width 16 height 16
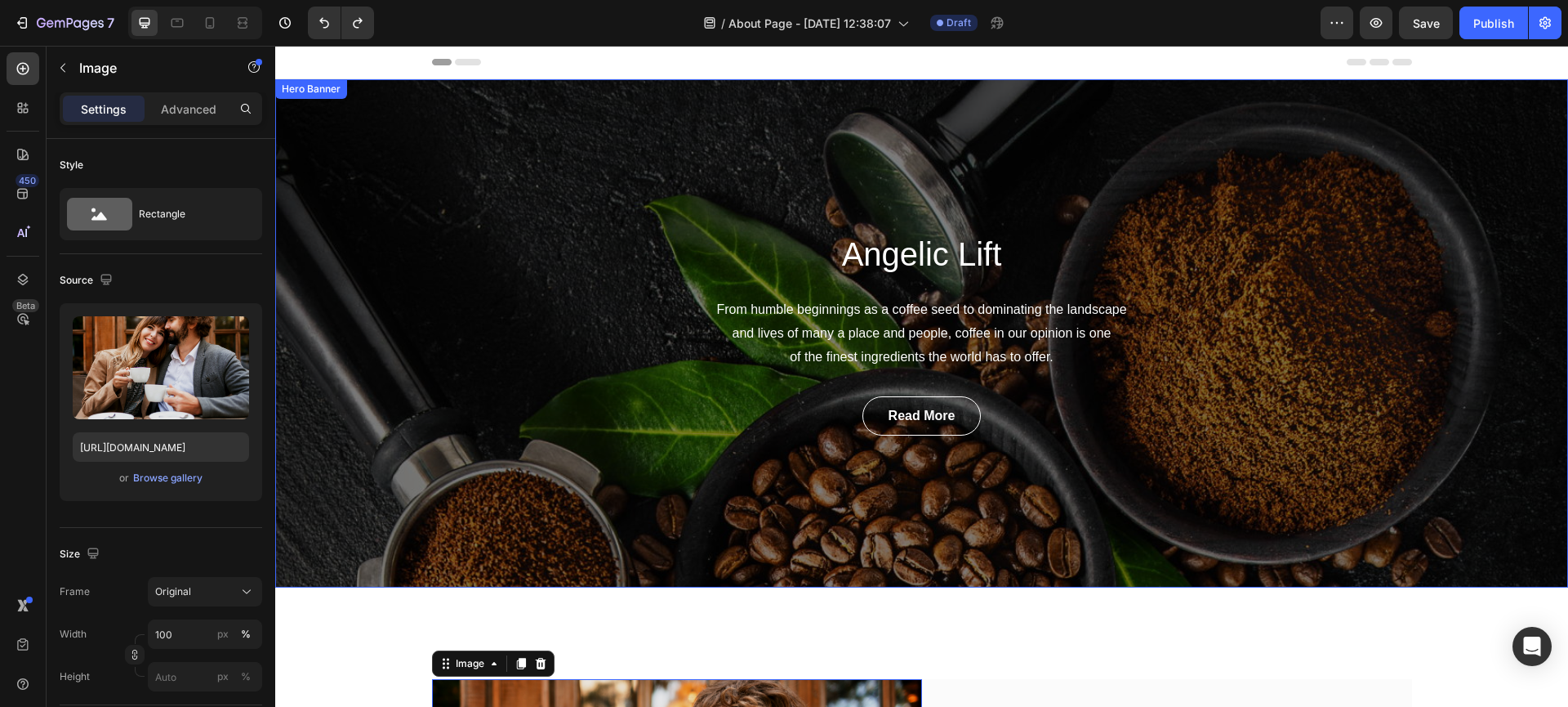
click at [566, 246] on div "Angelic Lift Heading From humble beginnings as a coffee seed to dominating the …" at bounding box center [922, 333] width 1293 height 508
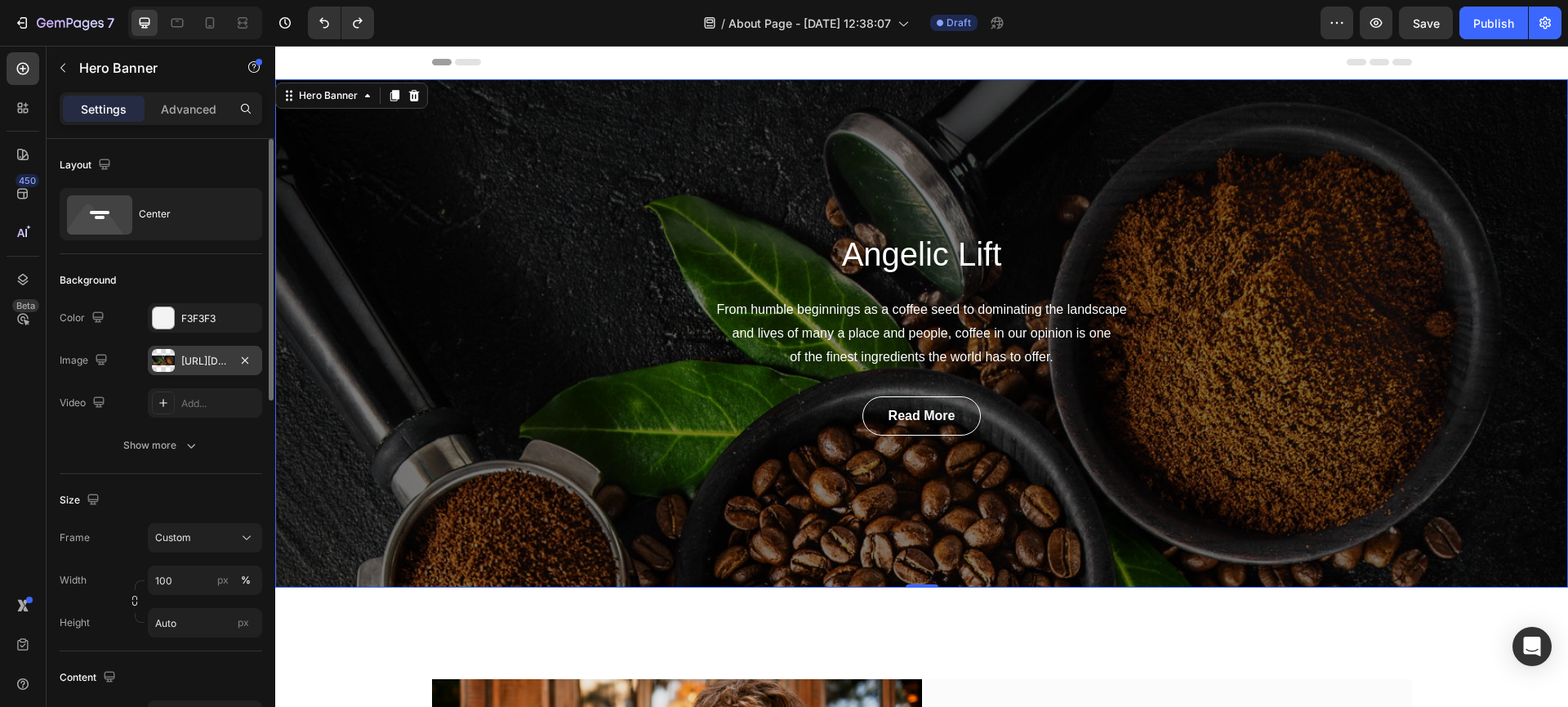
click at [200, 367] on div "https://ucarecdn.com/58b18a38-3950-4829-9df9-5d6cbdbd20ae/-/format/auto/" at bounding box center [205, 360] width 48 height 14
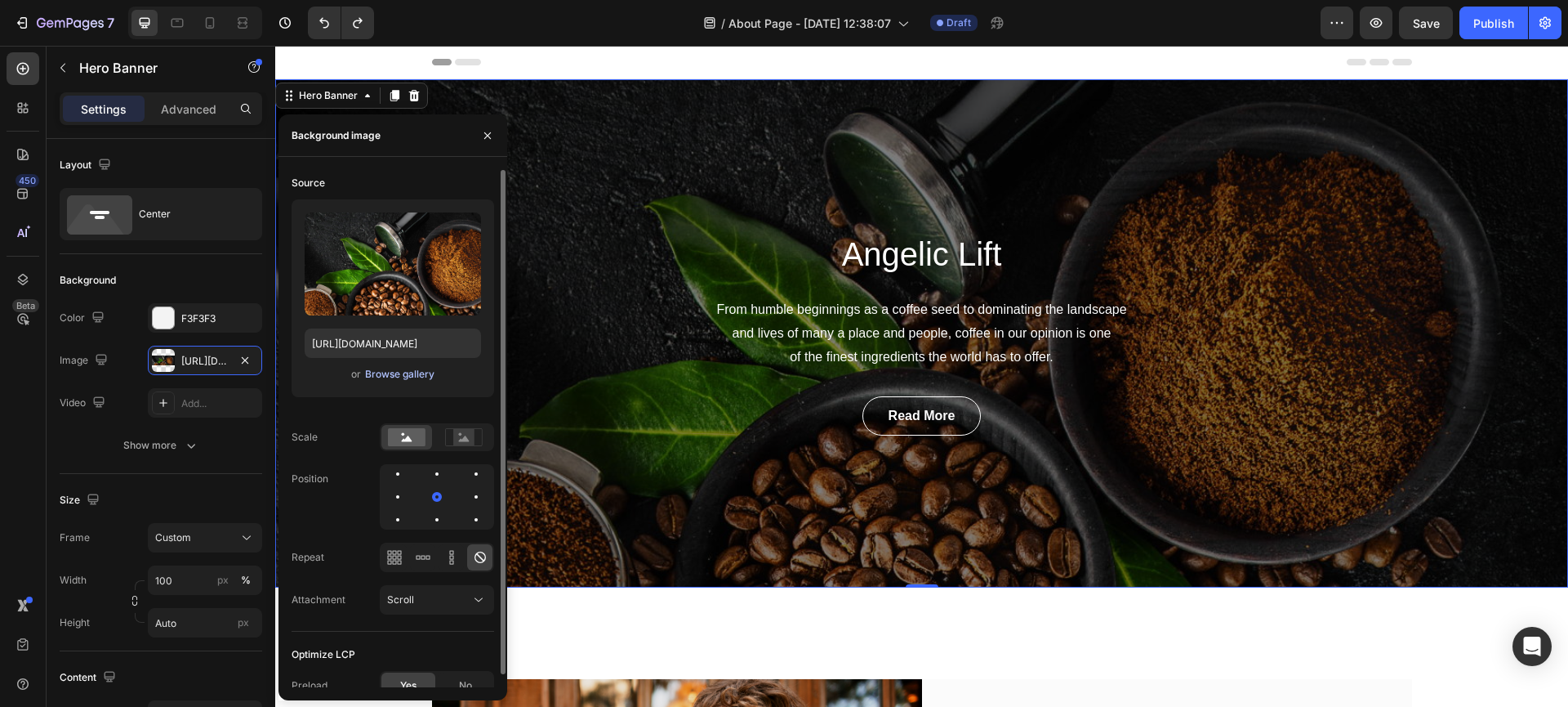
click at [384, 380] on div "Browse gallery" at bounding box center [399, 374] width 70 height 14
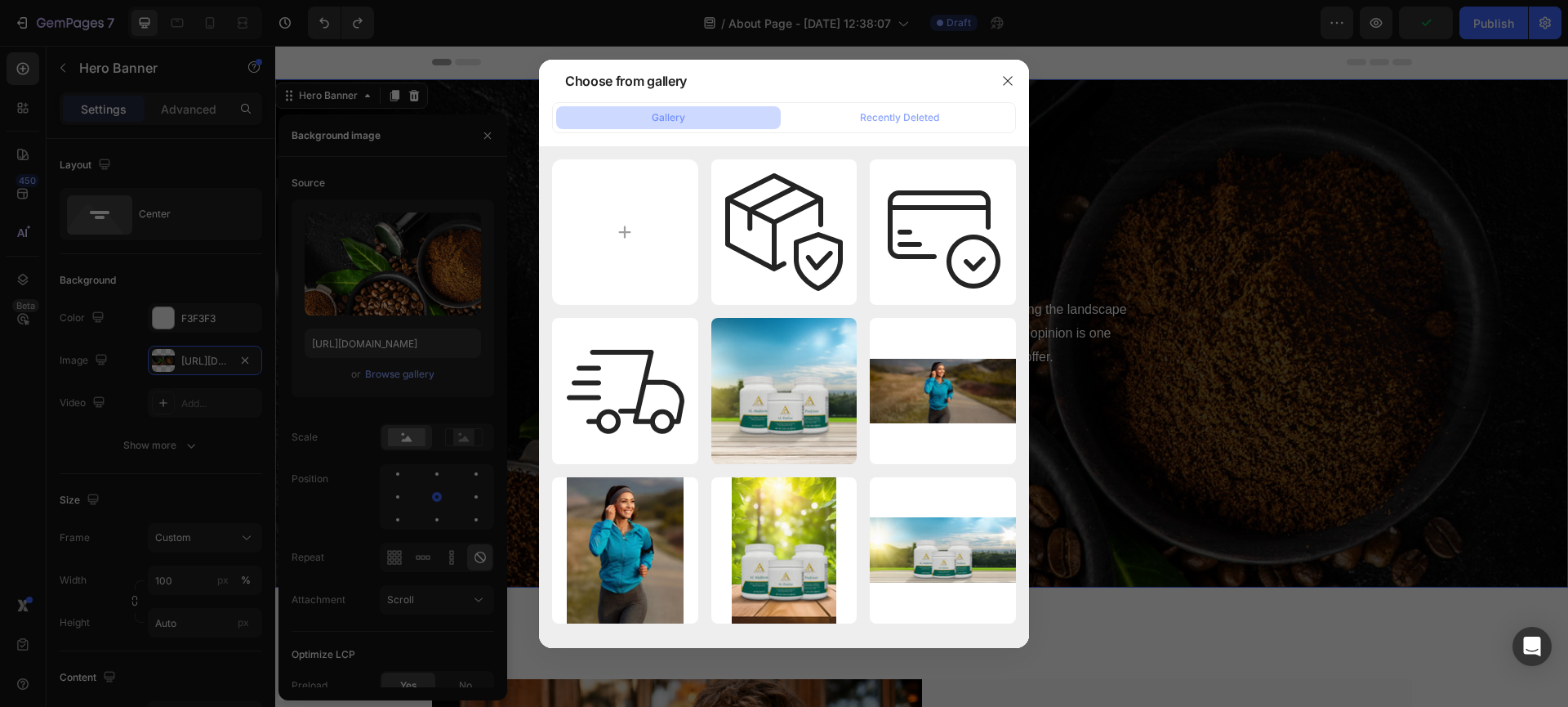
type input "C:\fakepath\health-journey-angelic.jpg"
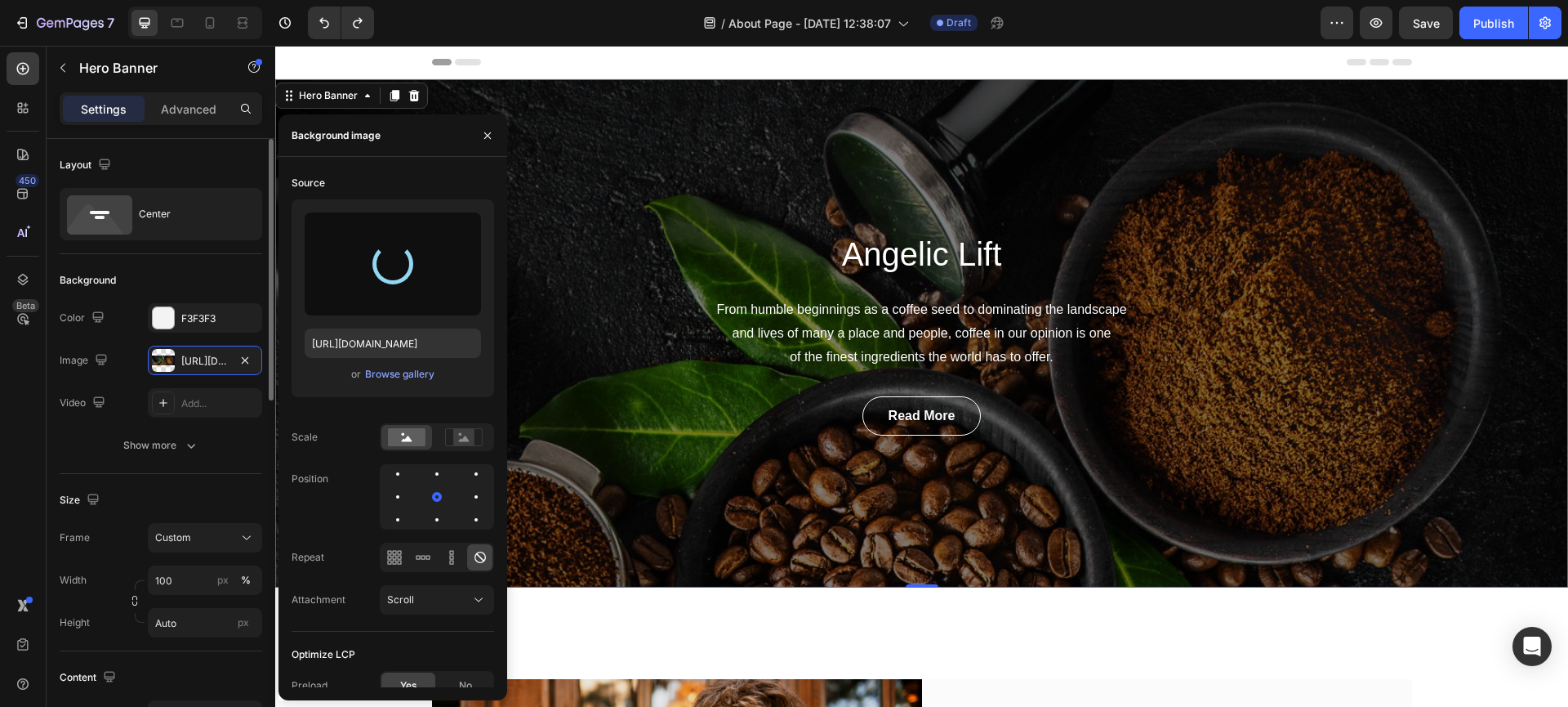
type input "https://cdn.shopify.com/s/files/1/0940/7135/7729/files/gempages_581517320380220…"
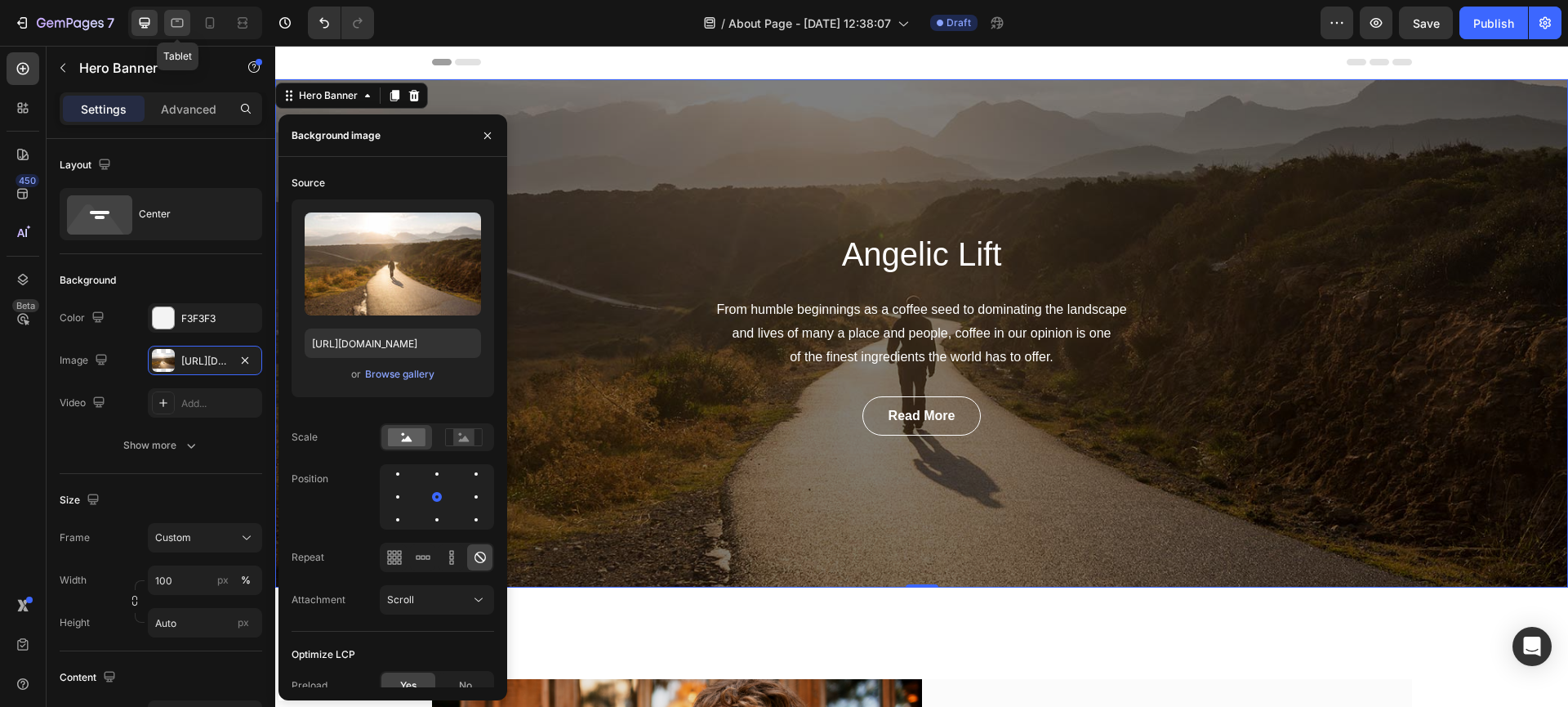
click at [186, 18] on div at bounding box center [177, 22] width 26 height 26
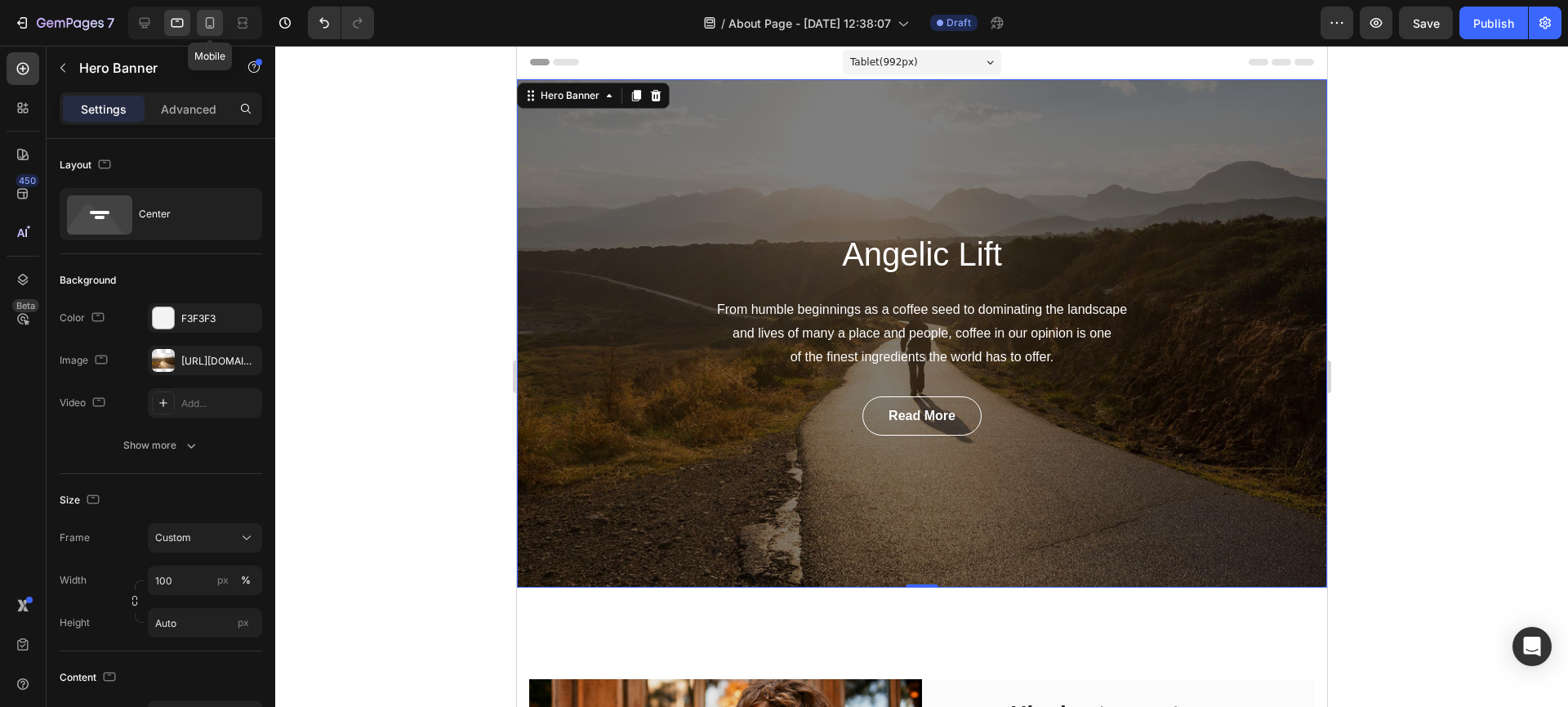
click at [209, 24] on icon at bounding box center [209, 22] width 16 height 16
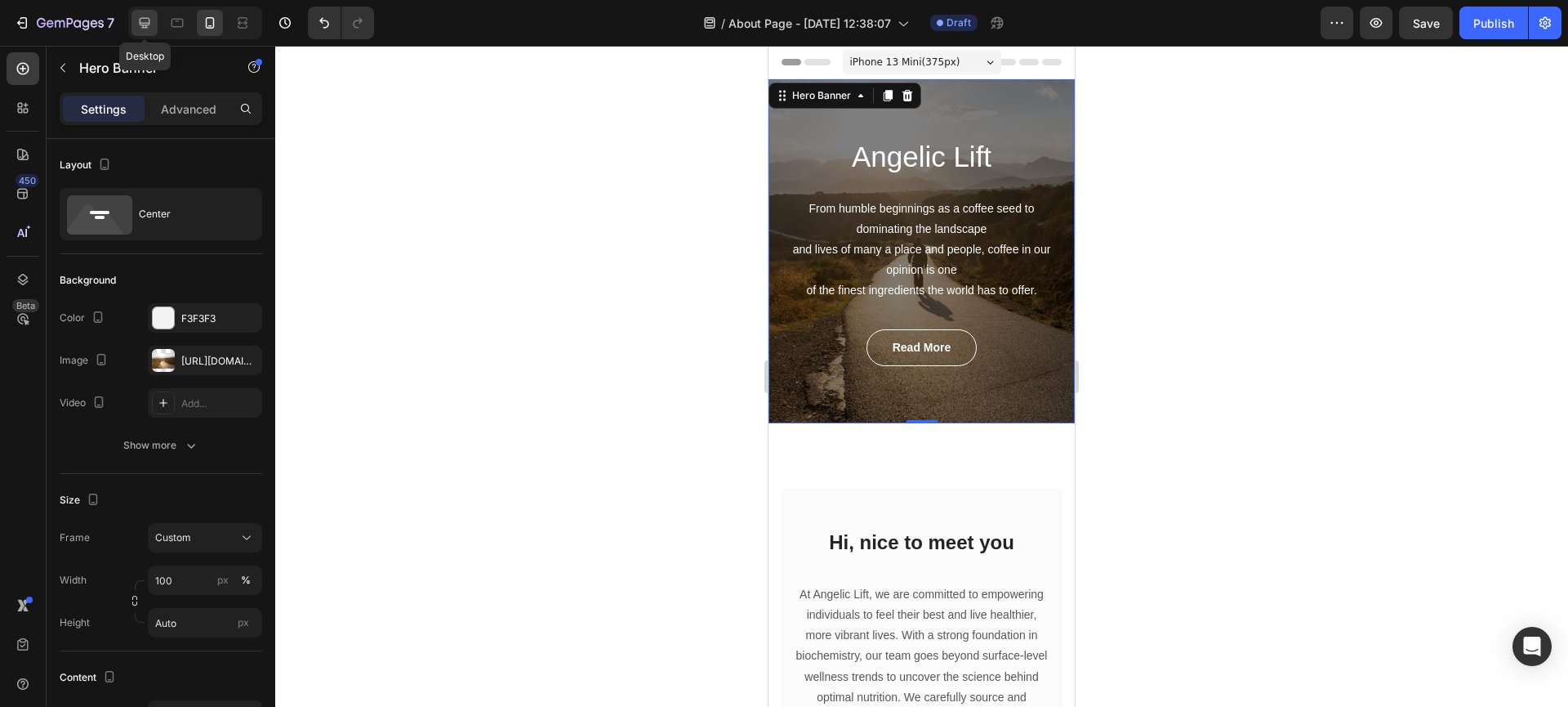
click at [149, 22] on icon at bounding box center [144, 23] width 11 height 11
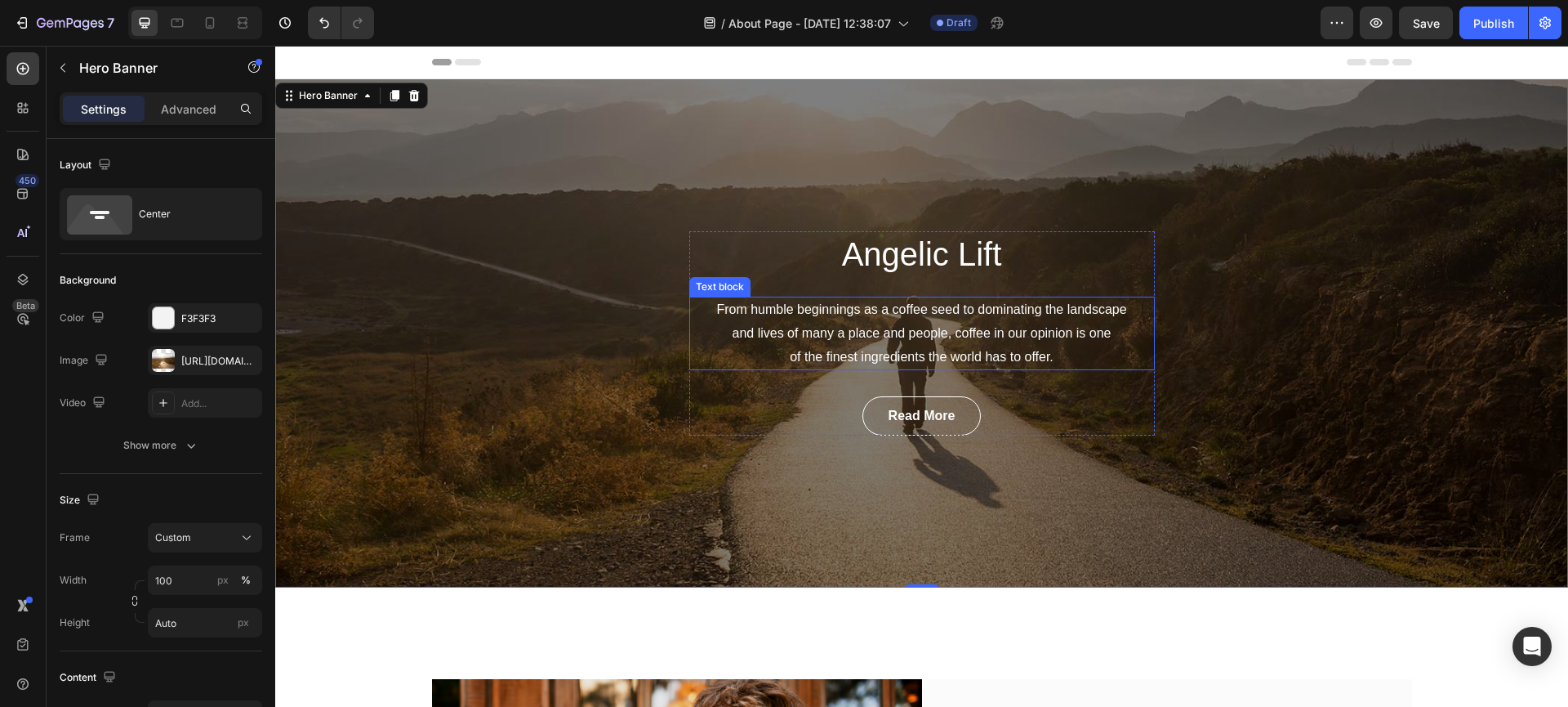
click at [812, 314] on p "From humble beginnings as a coffee seed to dominating the landscape and lives o…" at bounding box center [922, 333] width 462 height 71
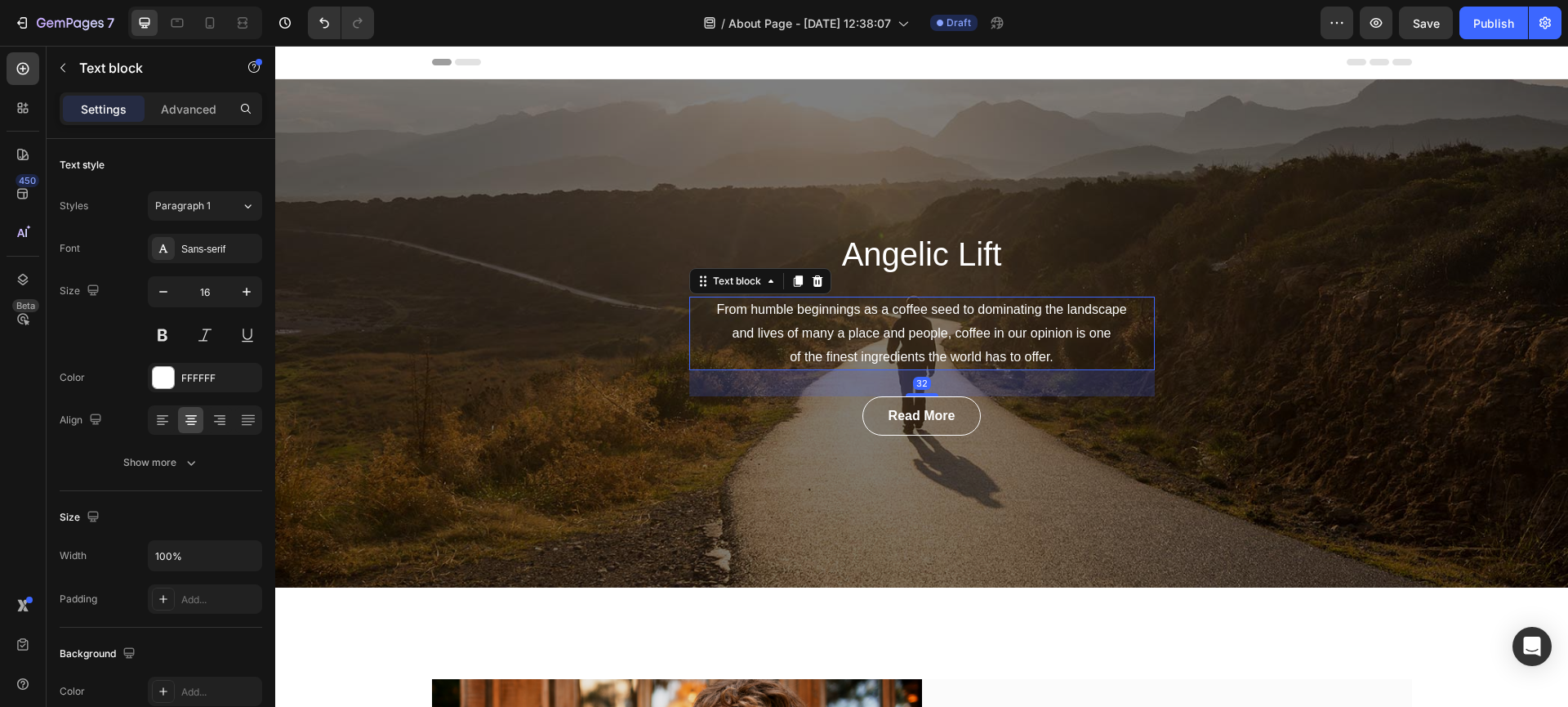
click at [812, 314] on p "From humble beginnings as a coffee seed to dominating the landscape and lives o…" at bounding box center [922, 333] width 462 height 71
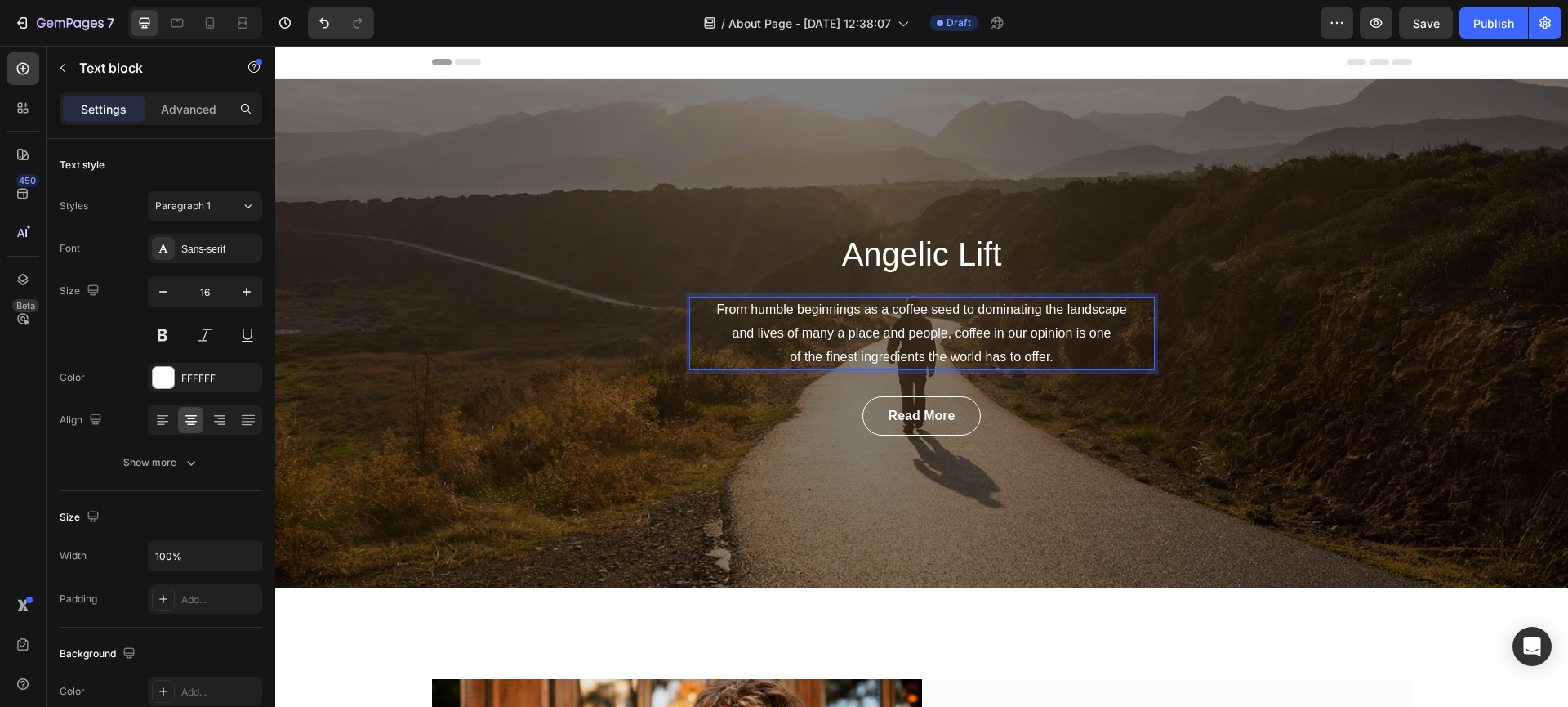
click at [812, 314] on p "From humble beginnings as a coffee seed to dominating the landscape and lives o…" at bounding box center [922, 333] width 462 height 71
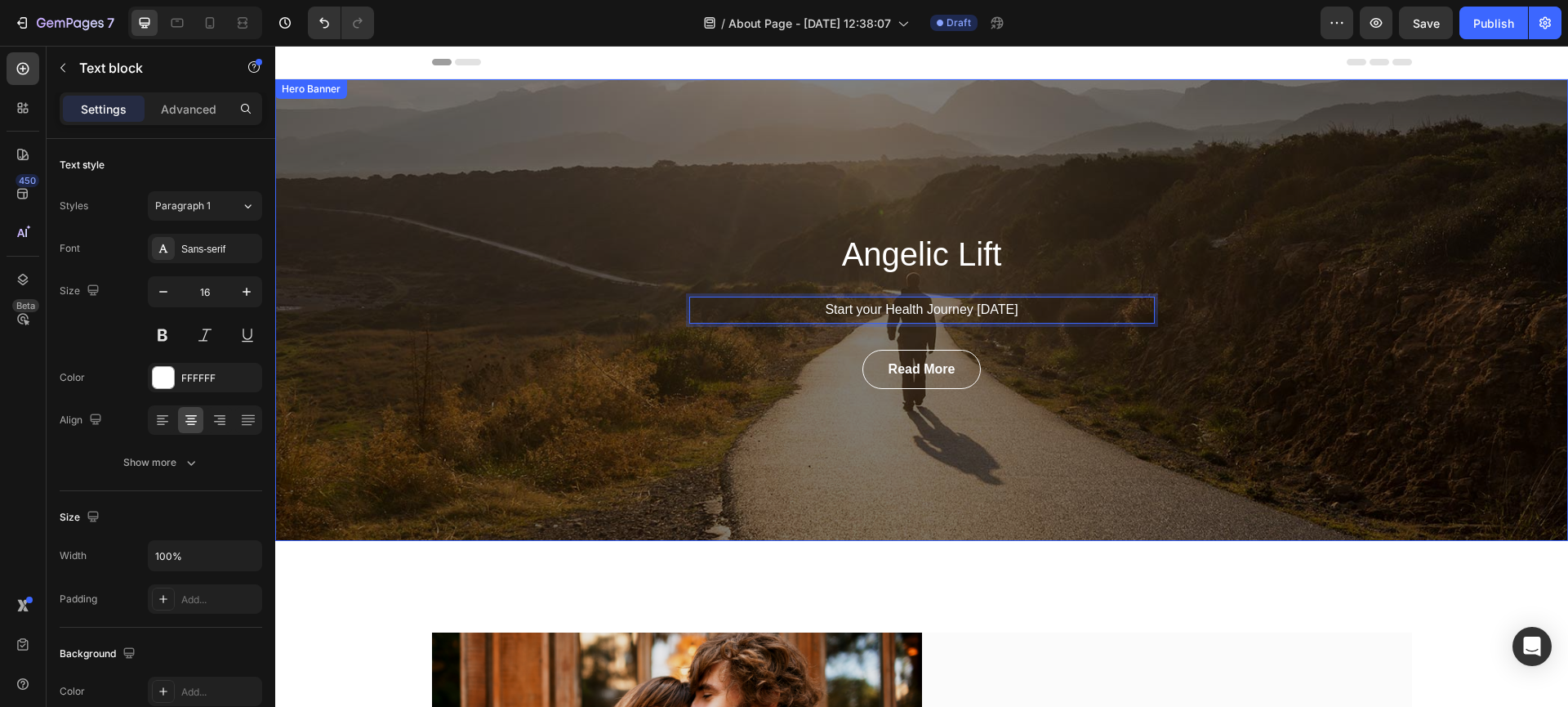
click at [816, 396] on div "Angelic Lift Heading Start your Health Journey Today Text block 32 Read More Bu…" at bounding box center [922, 310] width 1293 height 461
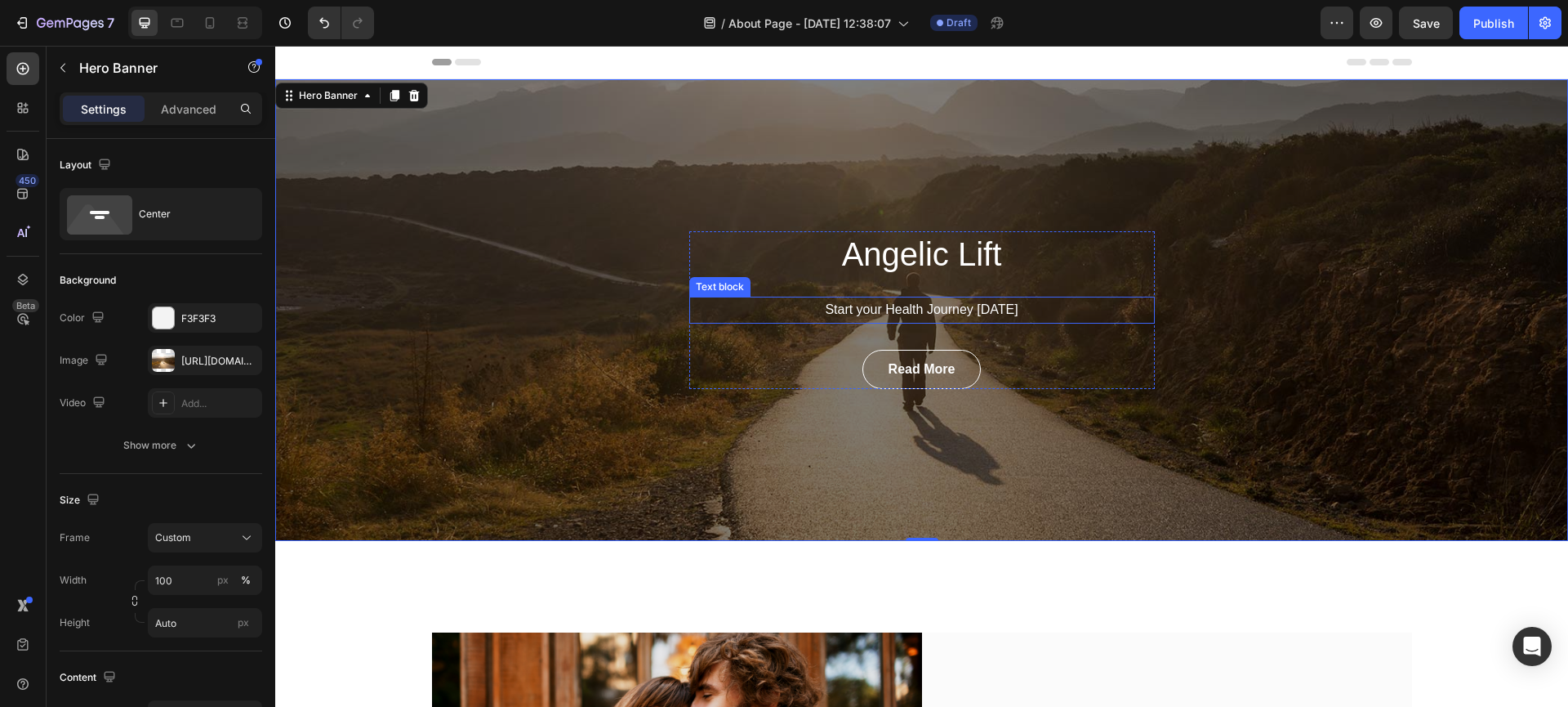
click at [865, 304] on p "Start your Health Journey Today" at bounding box center [922, 310] width 462 height 24
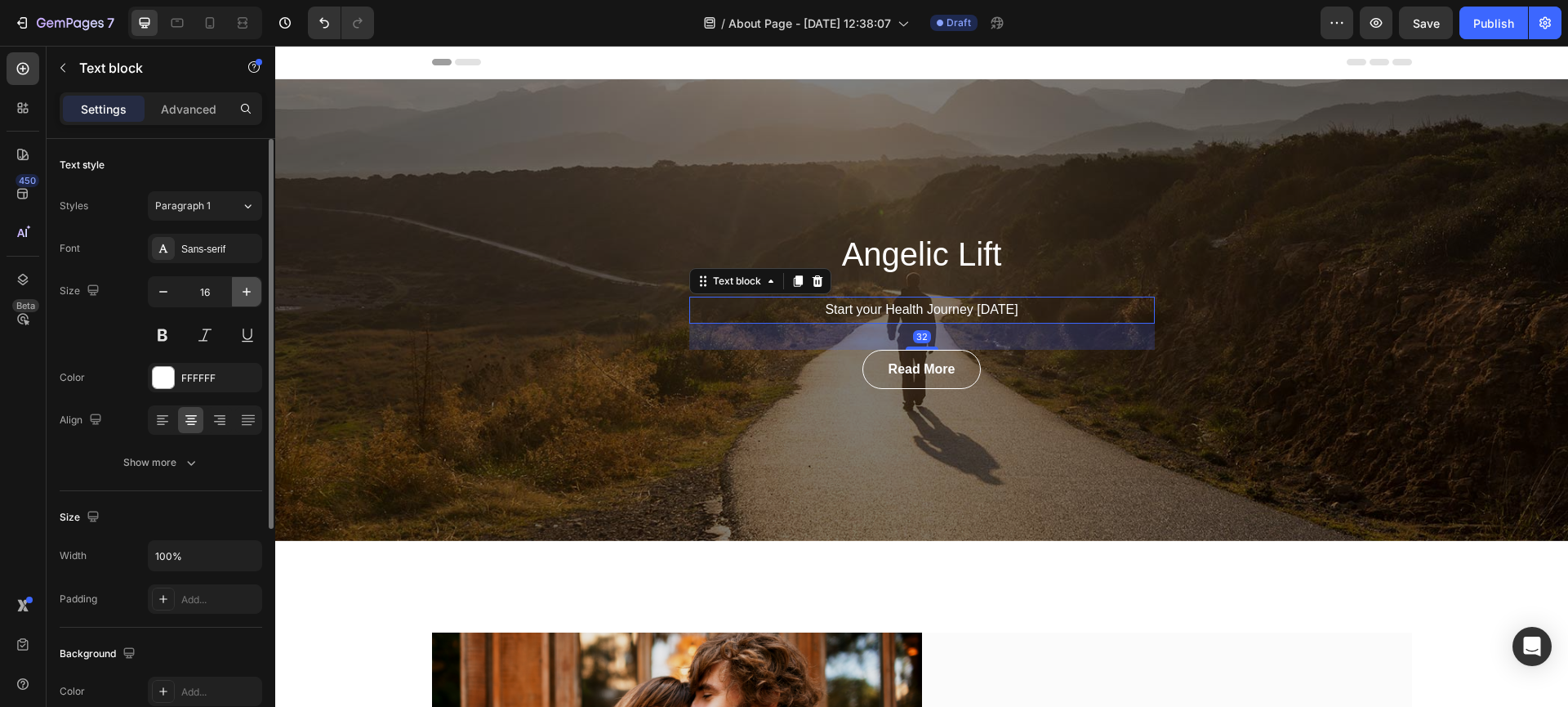
click at [243, 288] on icon "button" at bounding box center [246, 291] width 16 height 16
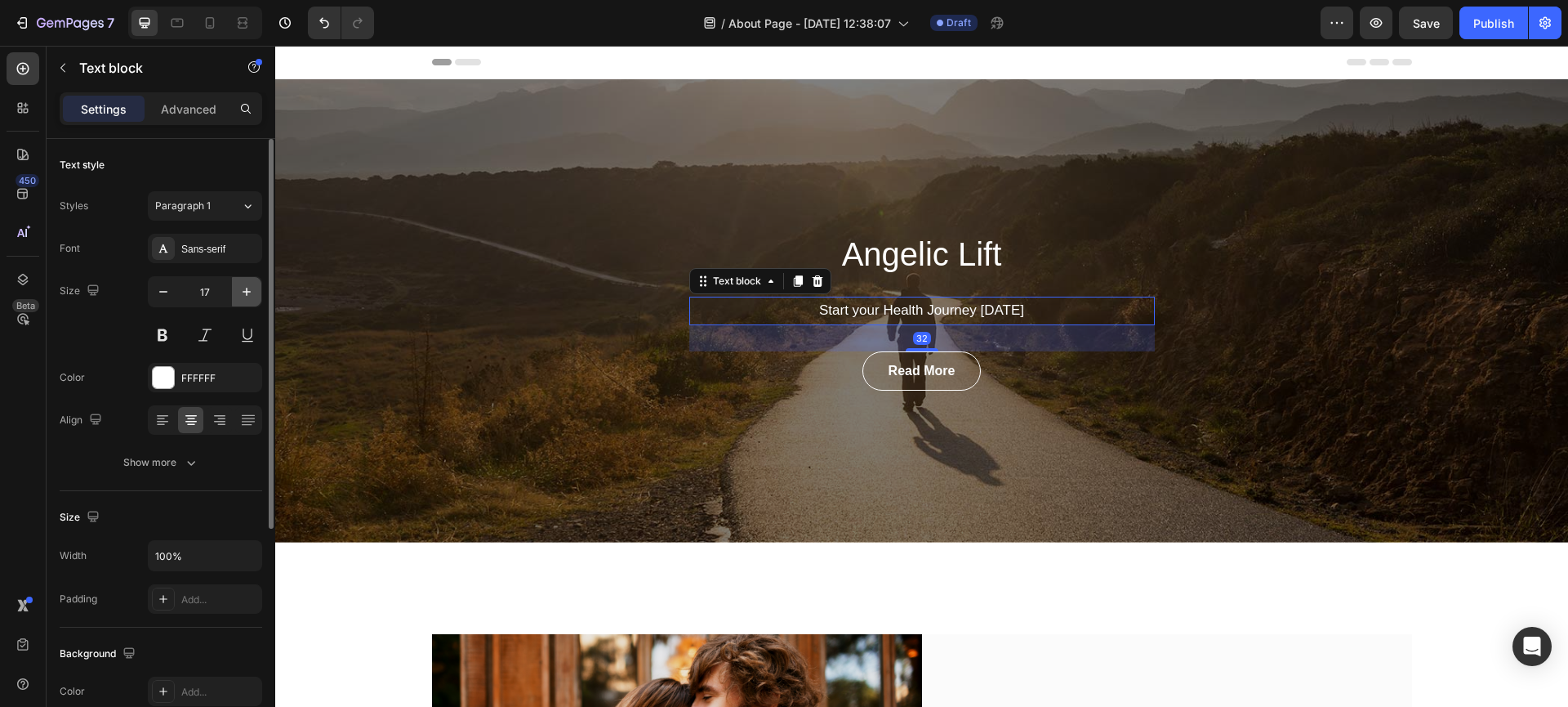
type input "18"
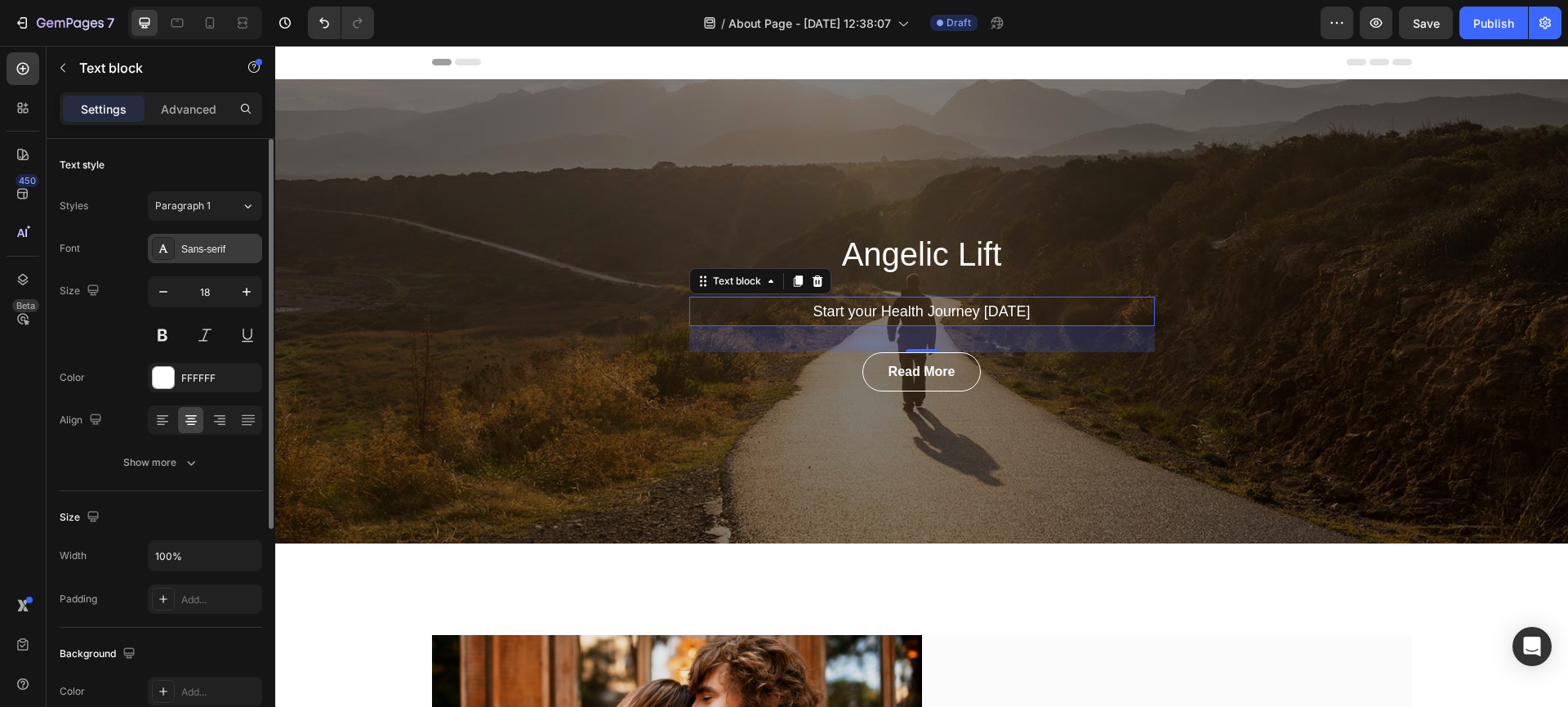
click at [231, 255] on div "Sans-serif" at bounding box center [220, 248] width 76 height 14
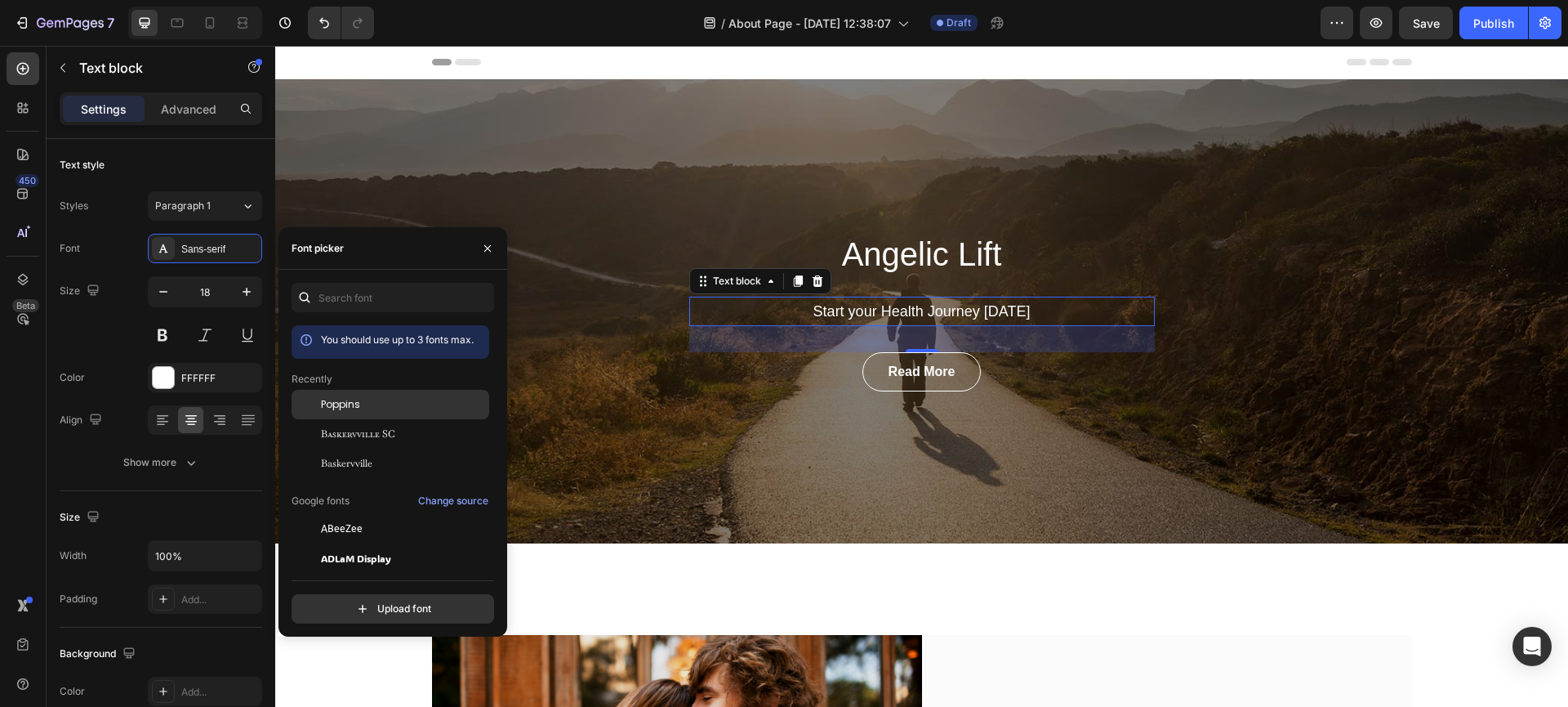
click at [345, 412] on span "Poppins" at bounding box center [340, 404] width 39 height 14
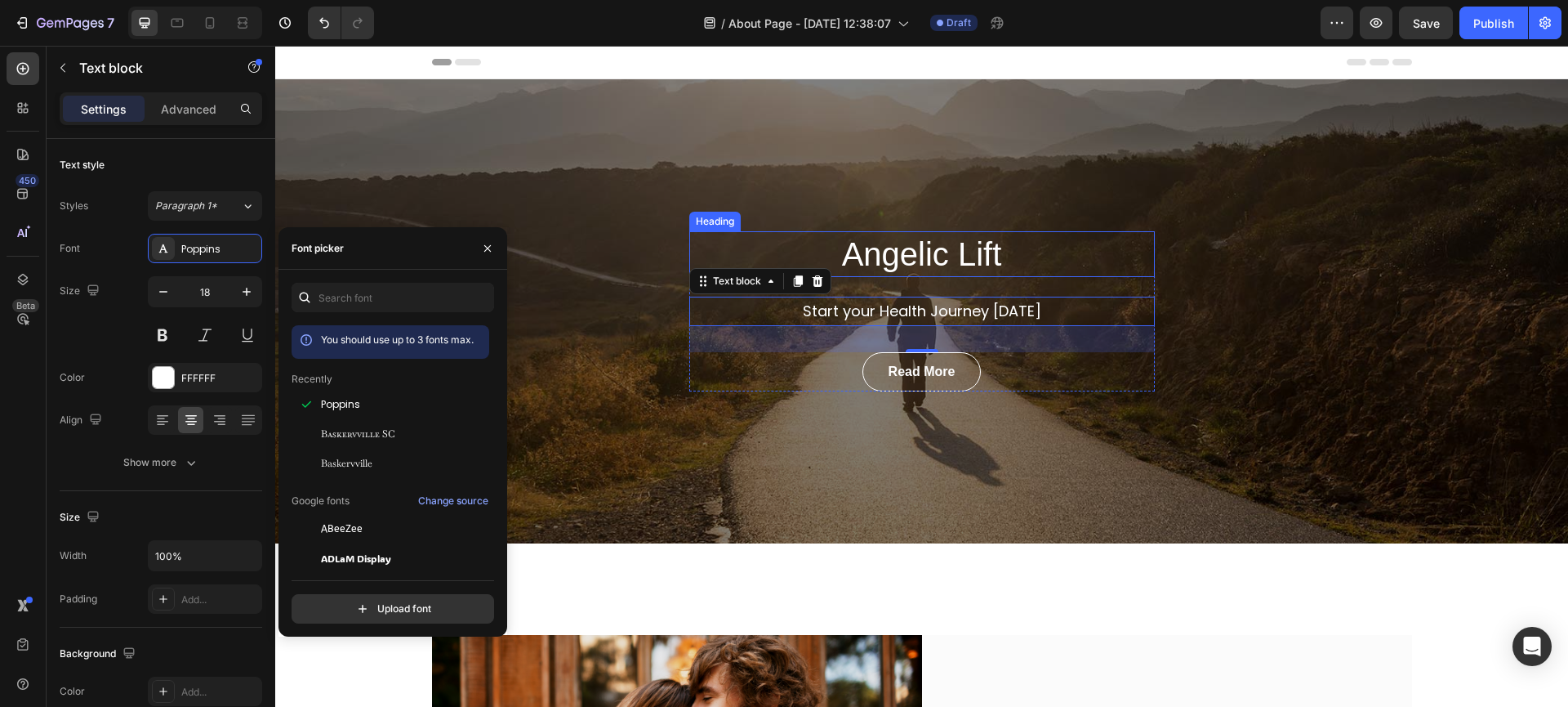
click at [885, 256] on h2 "Angelic Lift" at bounding box center [922, 254] width 465 height 46
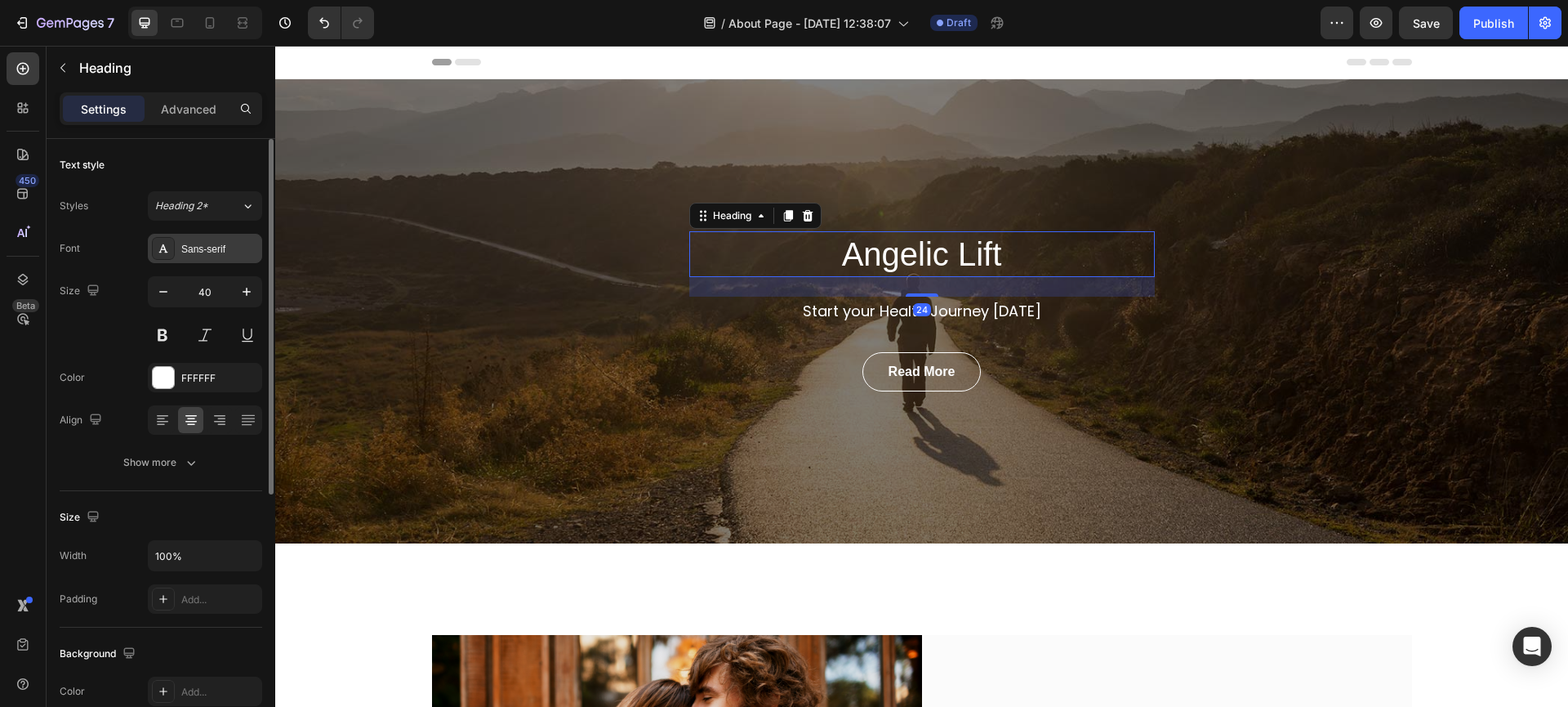
click at [200, 246] on div "Sans-serif" at bounding box center [220, 248] width 76 height 14
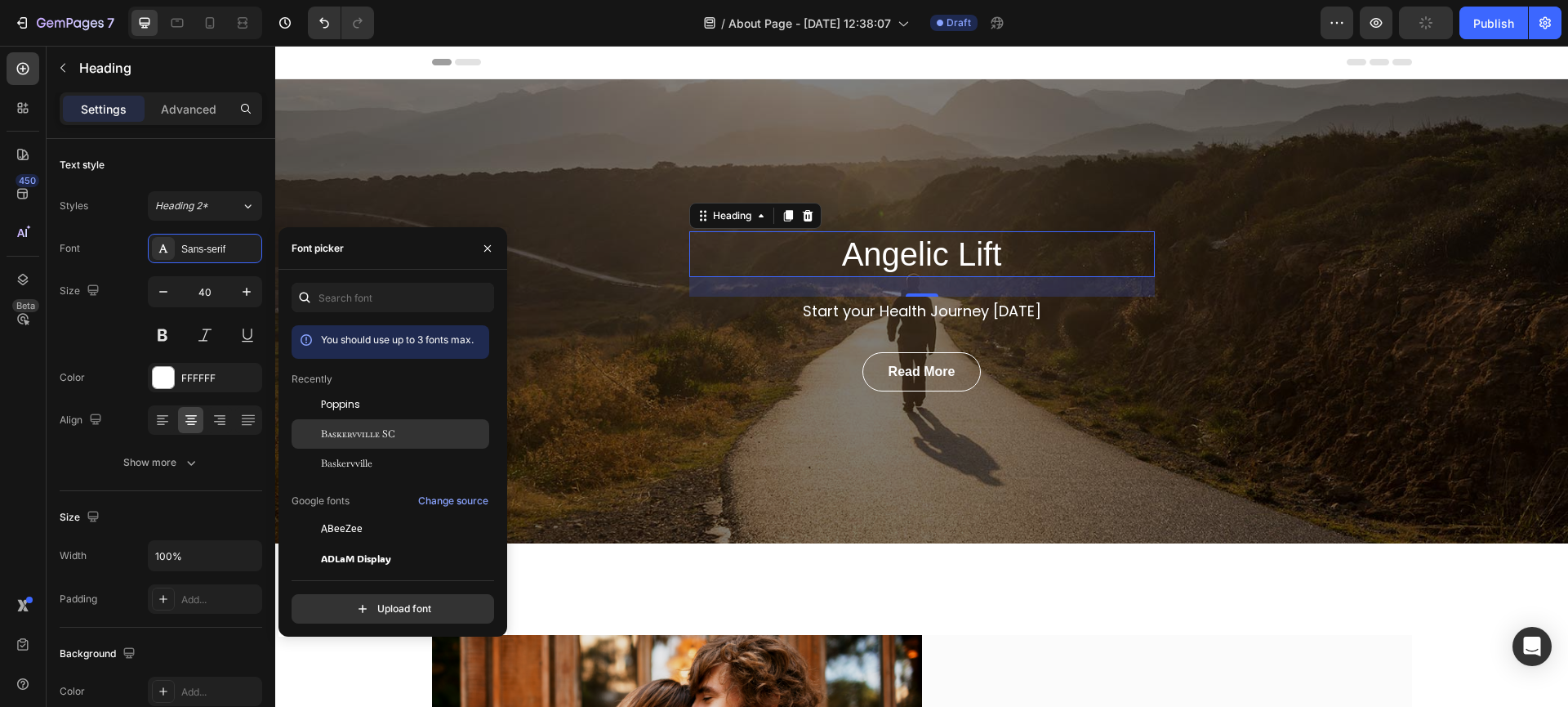
click at [357, 441] on span "Baskervville SC" at bounding box center [358, 433] width 74 height 14
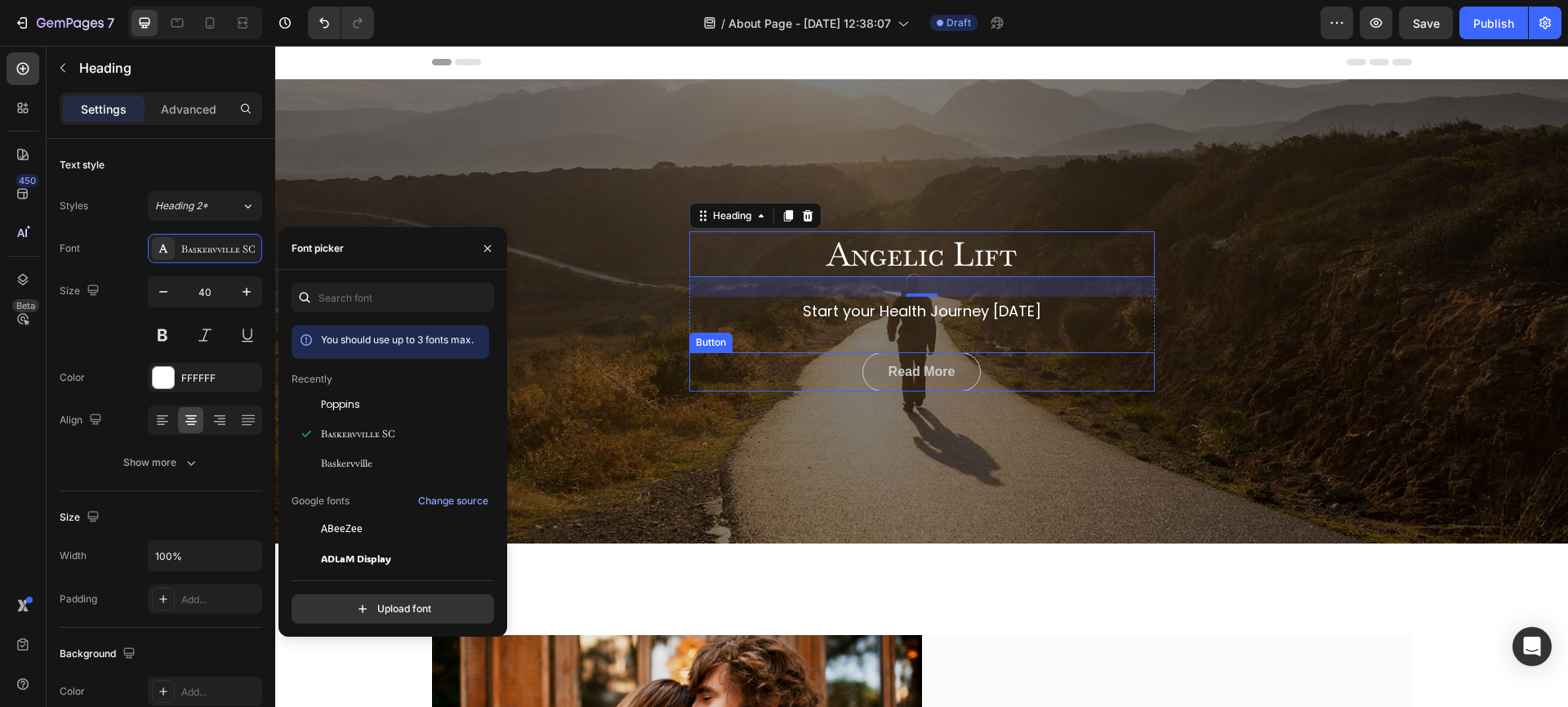
click at [960, 384] on link "Read More" at bounding box center [922, 372] width 119 height 39
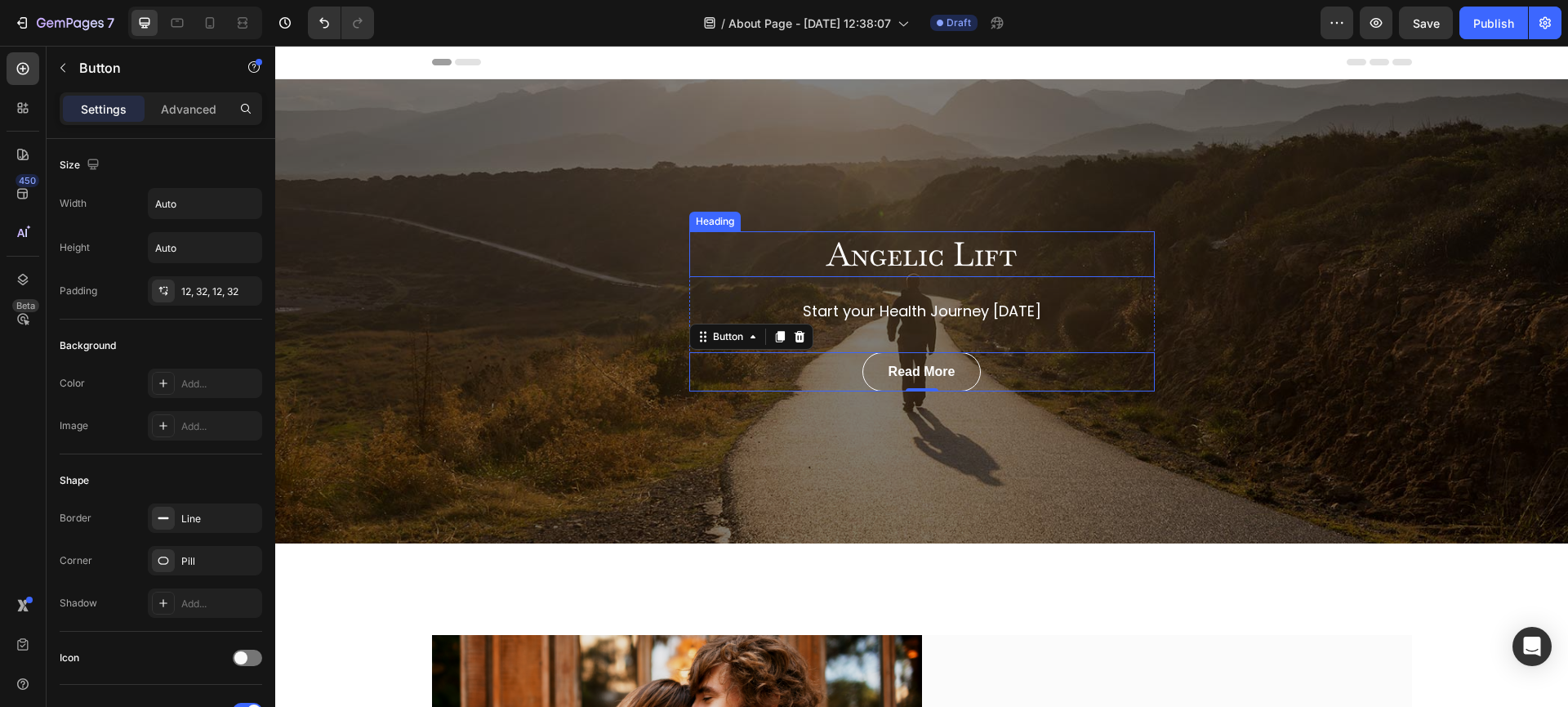
click at [911, 269] on h2 "Angelic Lift" at bounding box center [922, 254] width 465 height 46
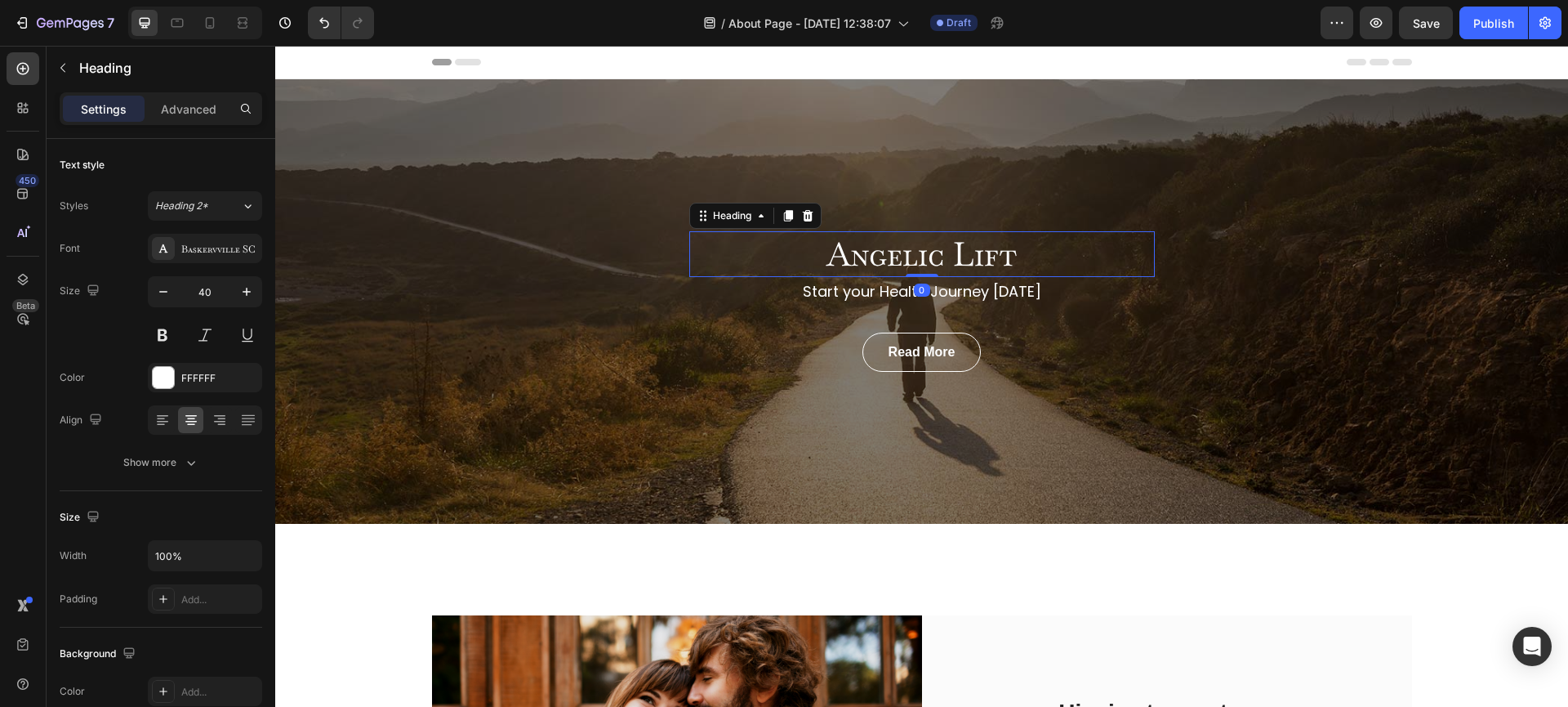
drag, startPoint x: 922, startPoint y: 295, endPoint x: 916, endPoint y: 259, distance: 36.5
click at [916, 259] on div "Angelic Lift Heading 0" at bounding box center [922, 254] width 465 height 46
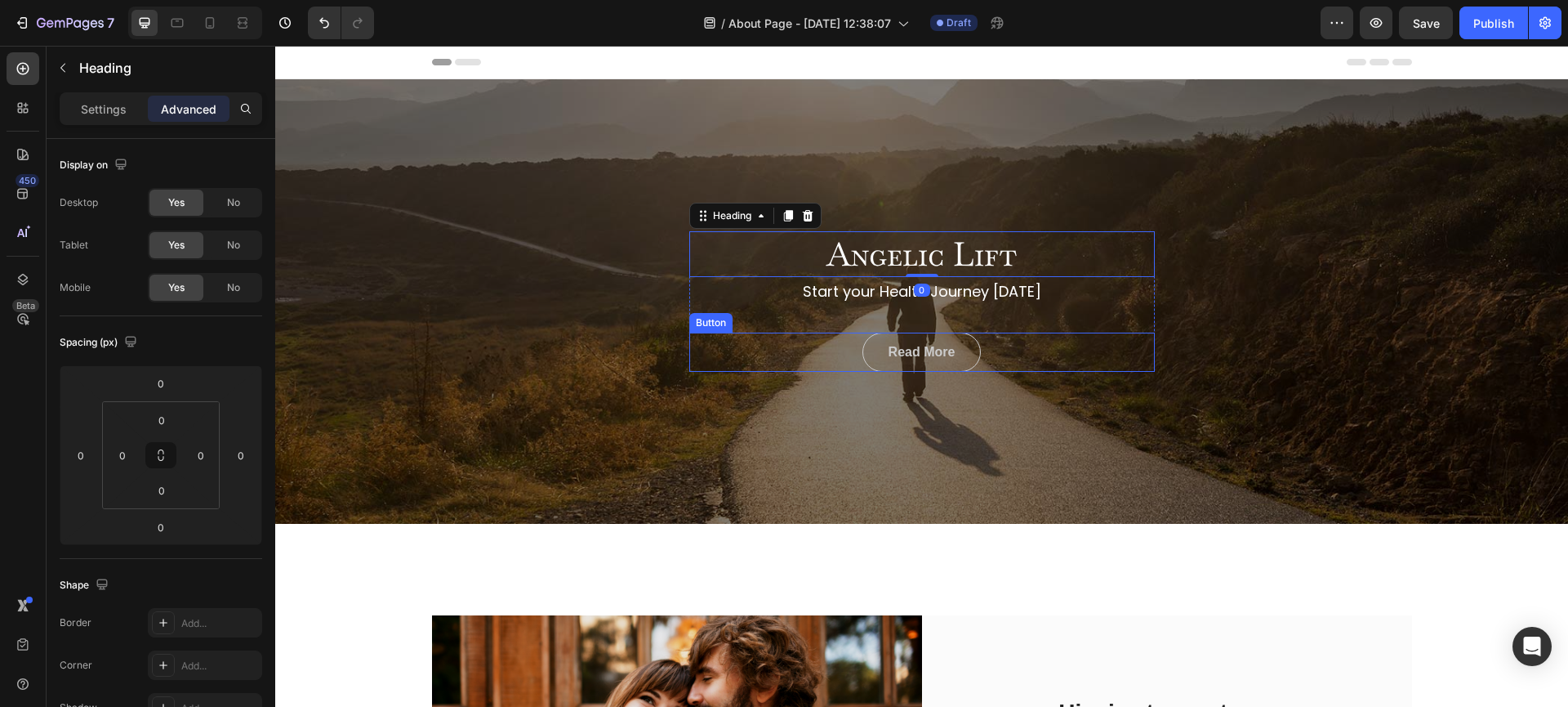
click at [950, 341] on link "Read More" at bounding box center [922, 352] width 119 height 39
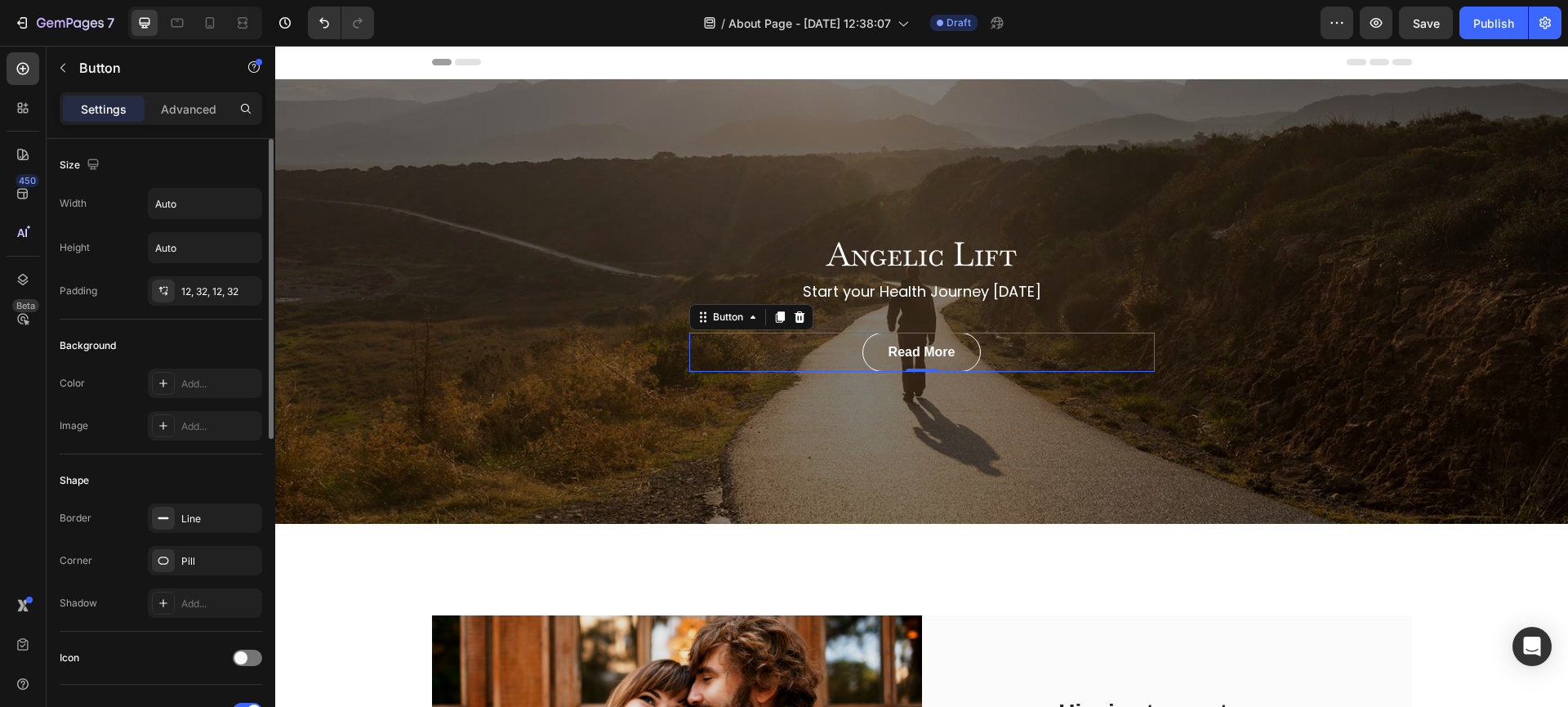
scroll to position [202, 0]
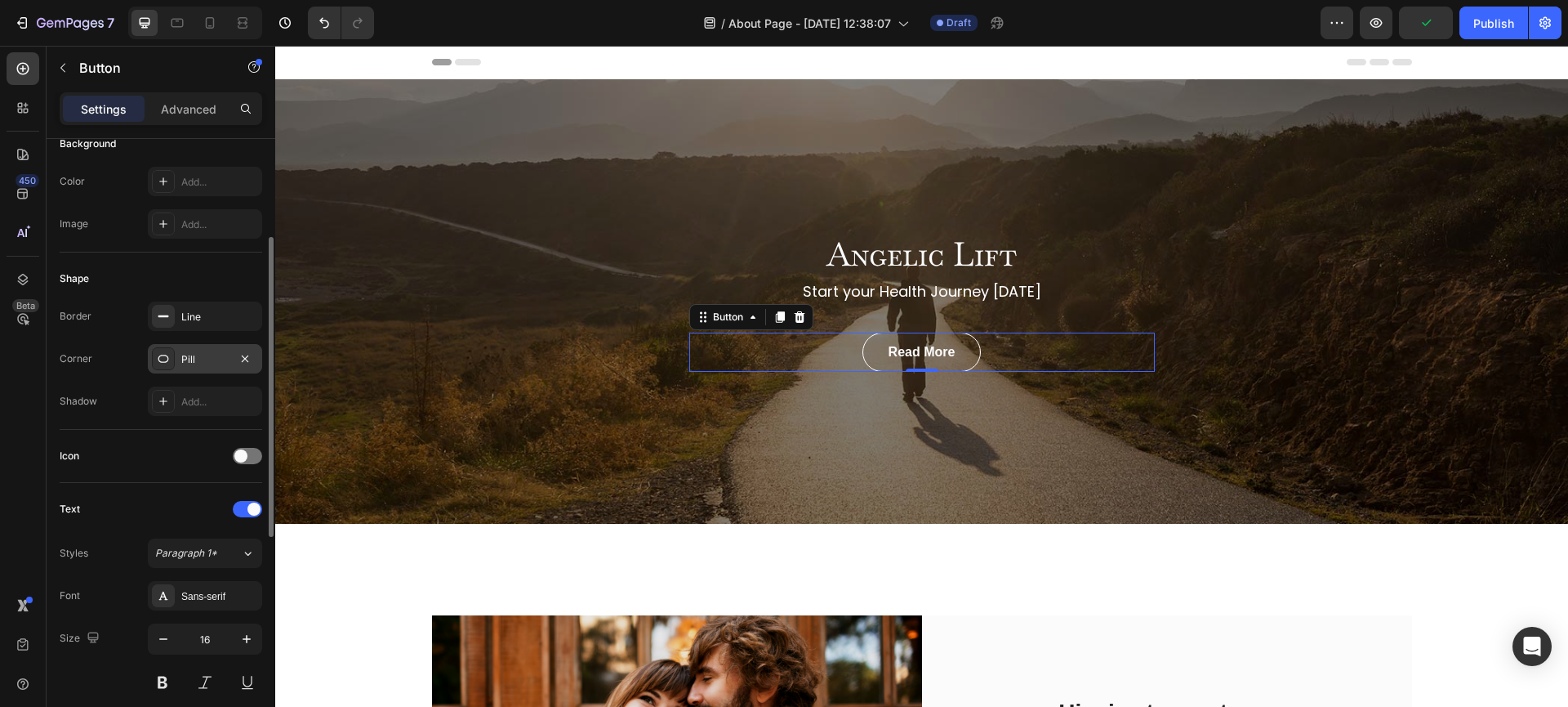
click at [192, 351] on div "Pill" at bounding box center [205, 358] width 115 height 30
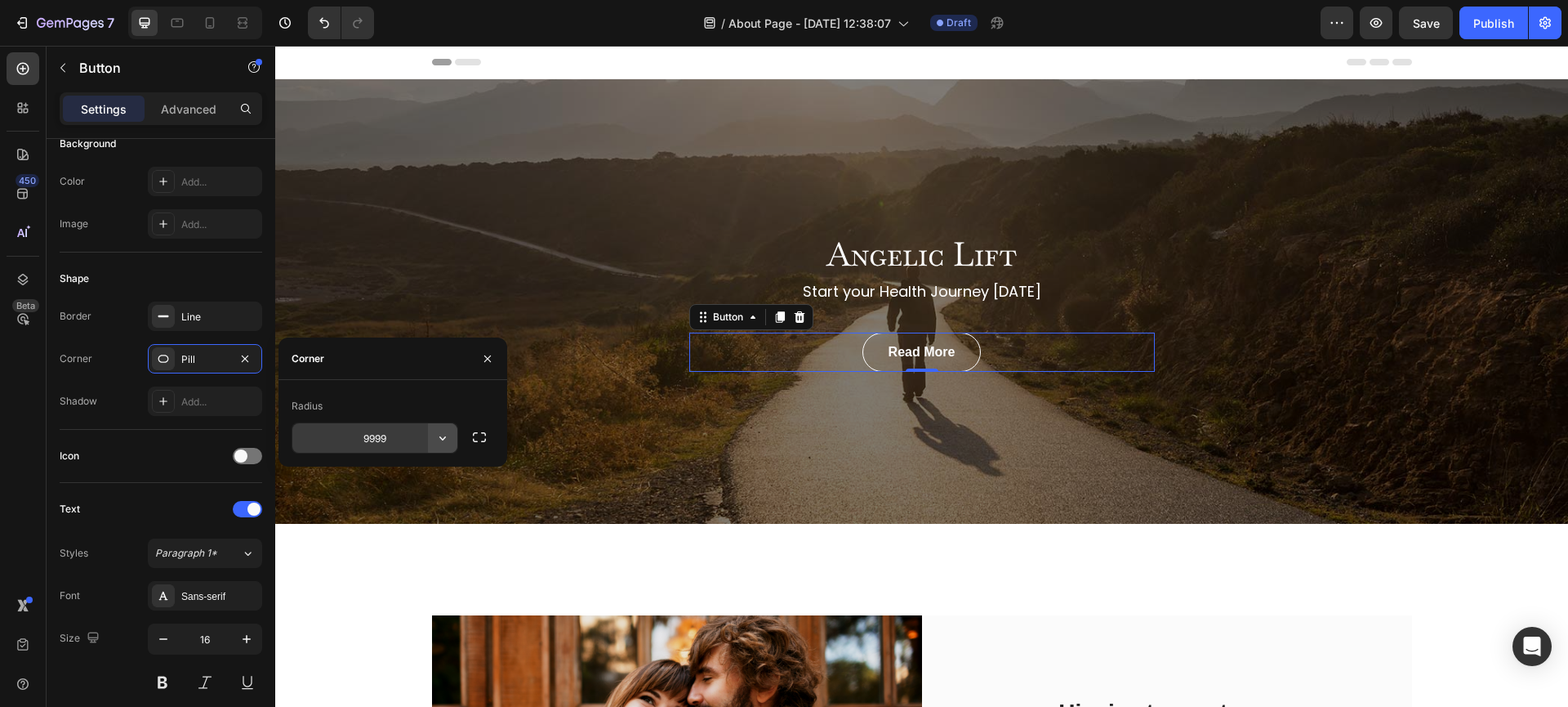
click at [449, 441] on icon "button" at bounding box center [442, 438] width 16 height 16
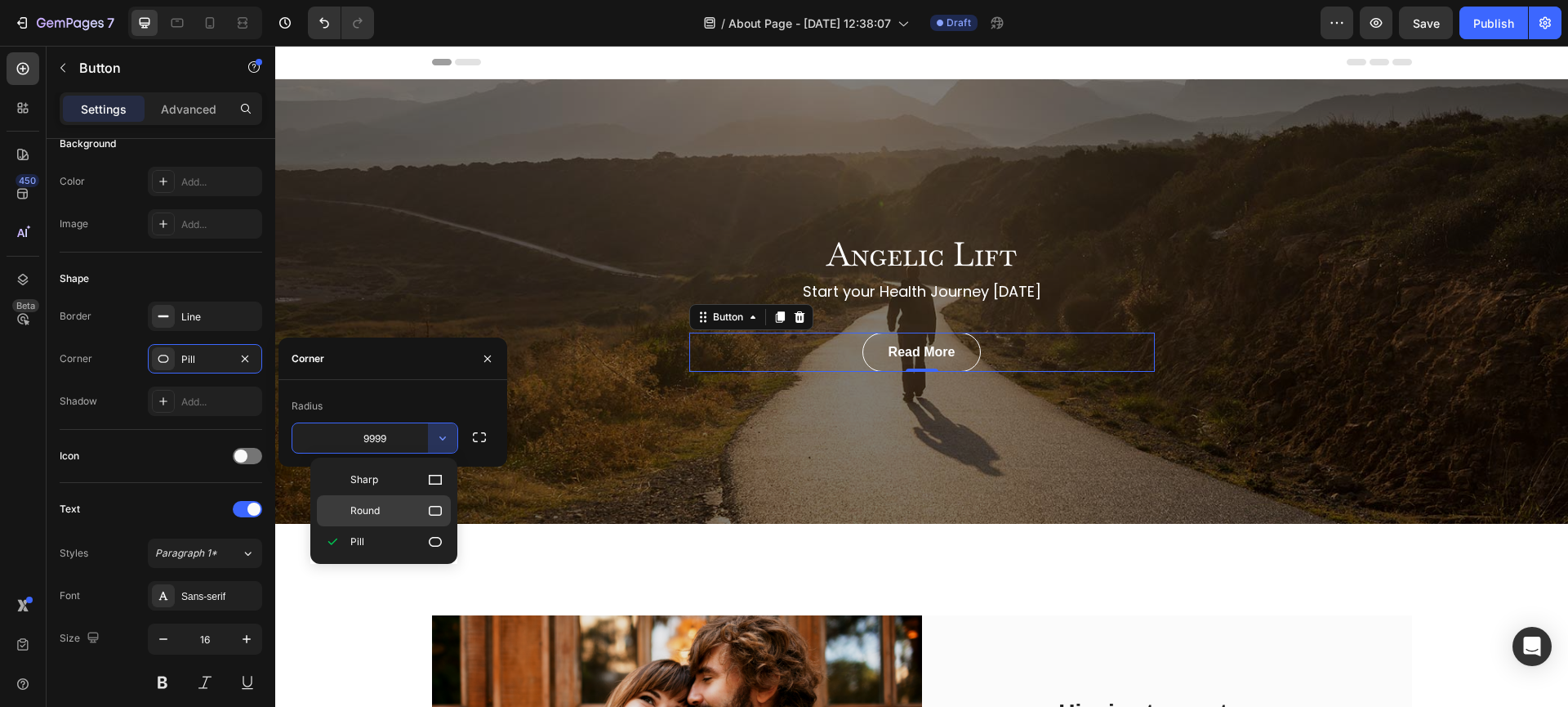
click at [374, 508] on span "Round" at bounding box center [365, 510] width 30 height 14
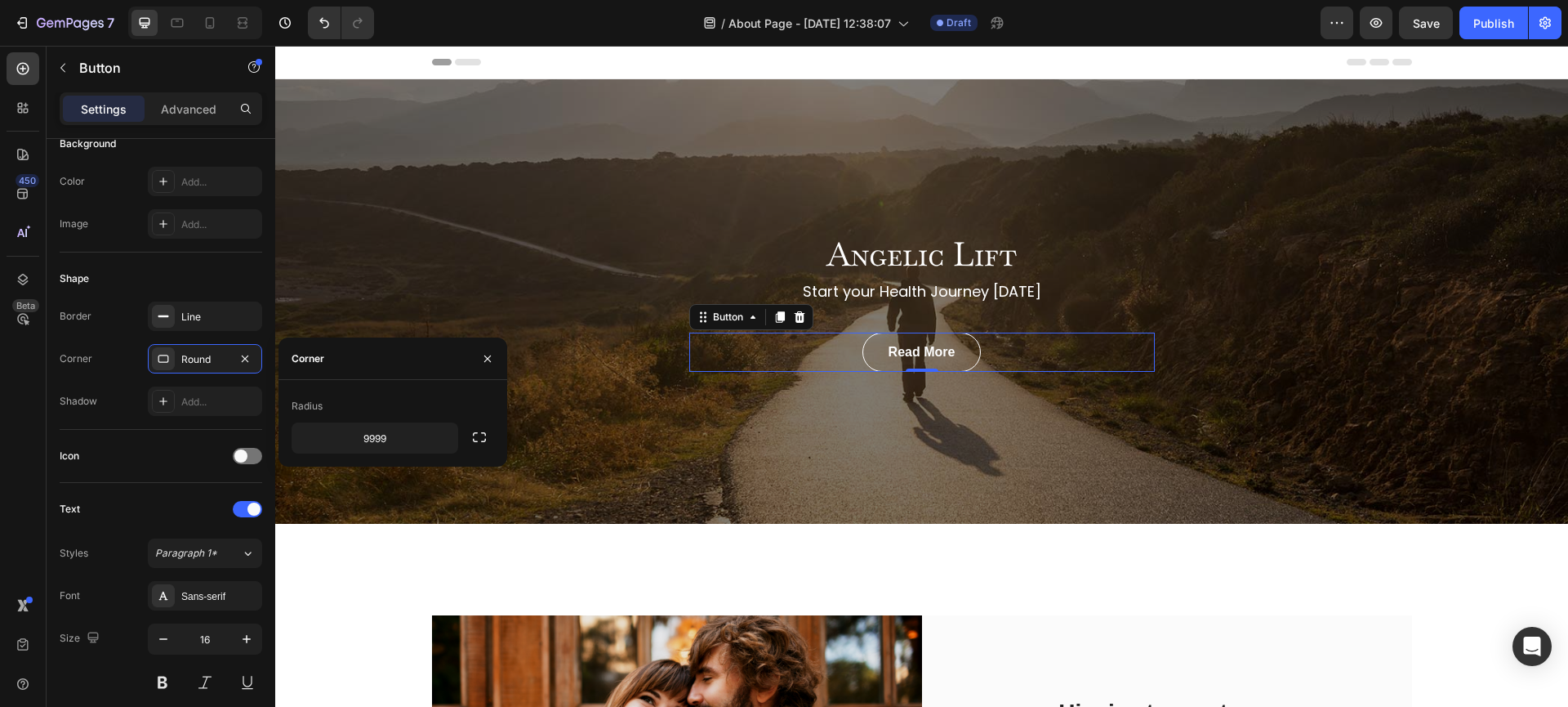
type input "8"
click at [837, 479] on div "Angelic Lift Heading Start your Health Journey Today Text block Read More Butto…" at bounding box center [922, 301] width 1293 height 444
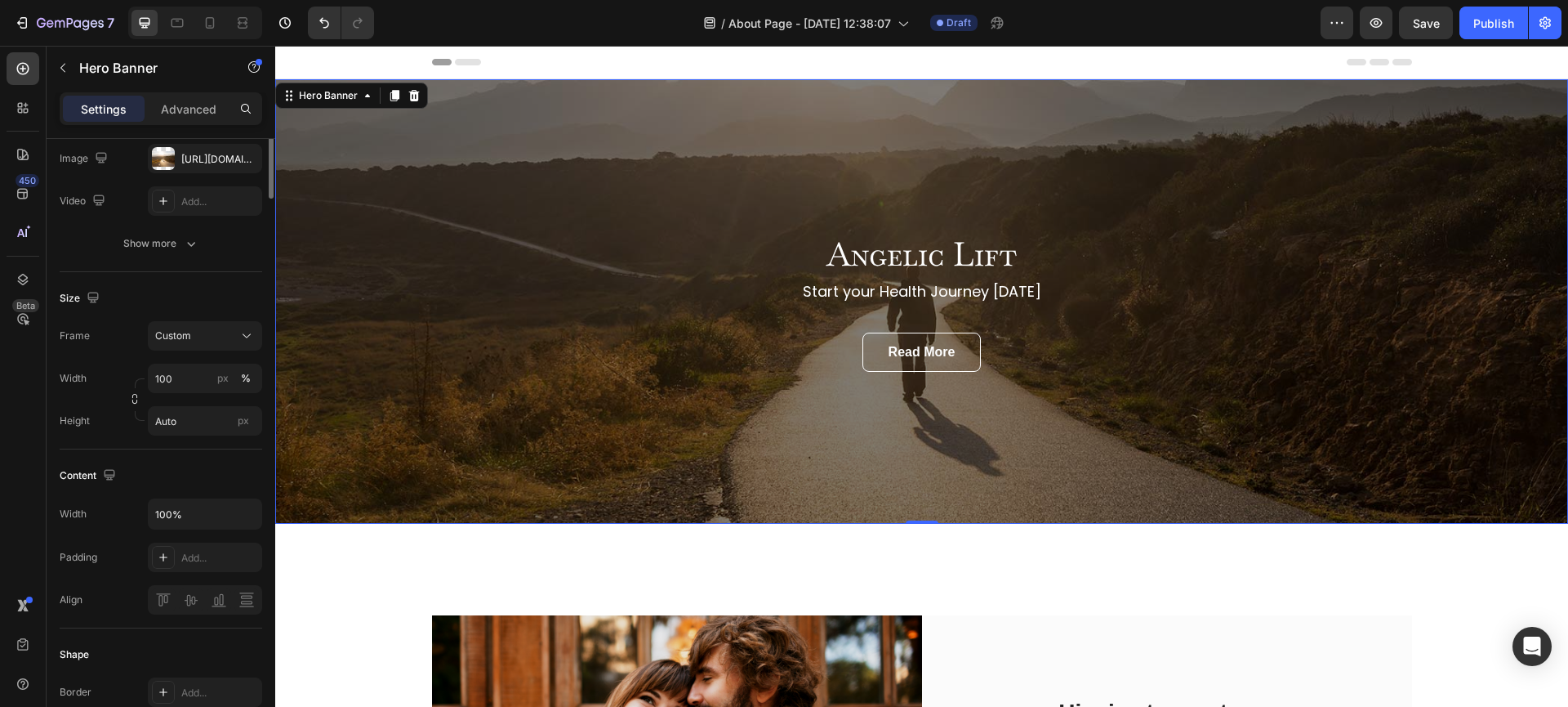
scroll to position [0, 0]
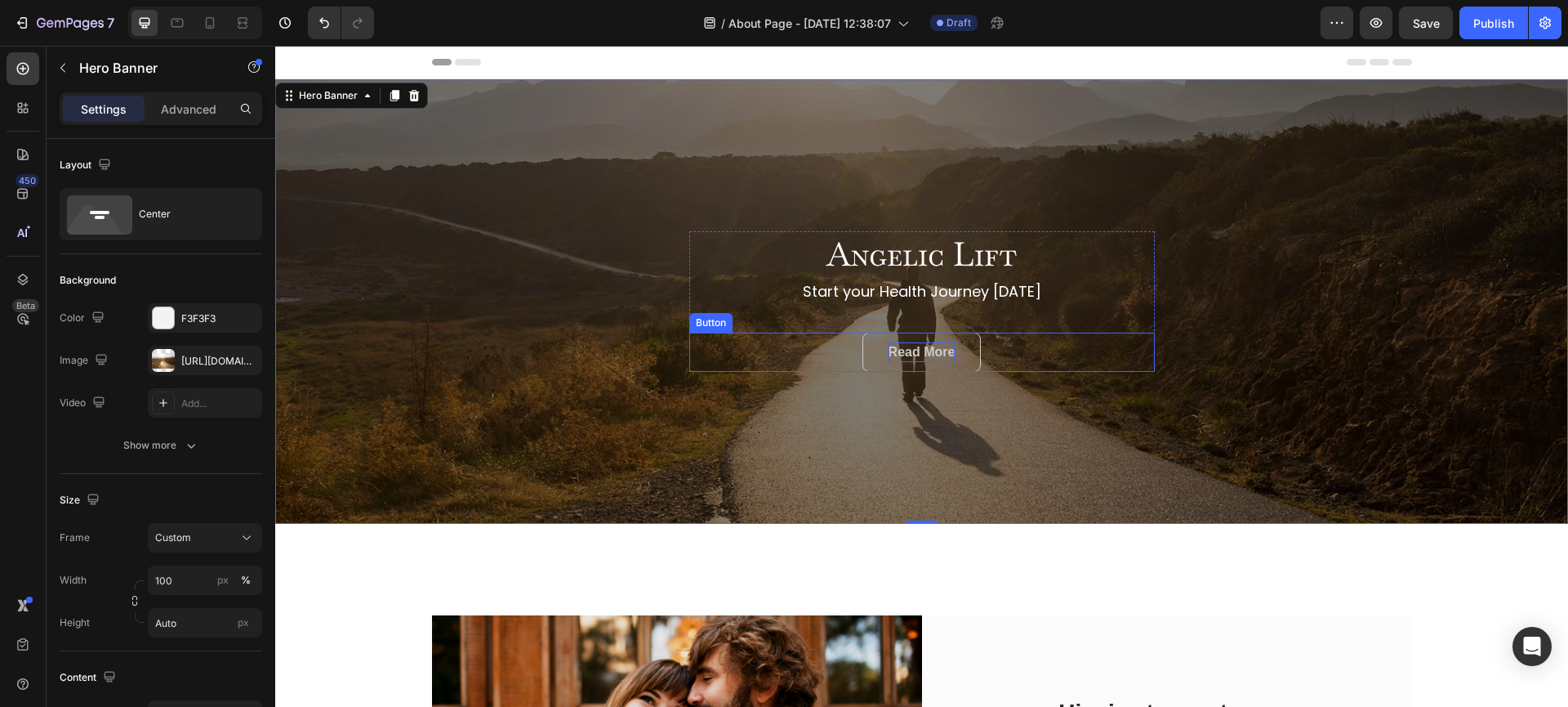
click at [910, 349] on div "Read More" at bounding box center [922, 352] width 67 height 20
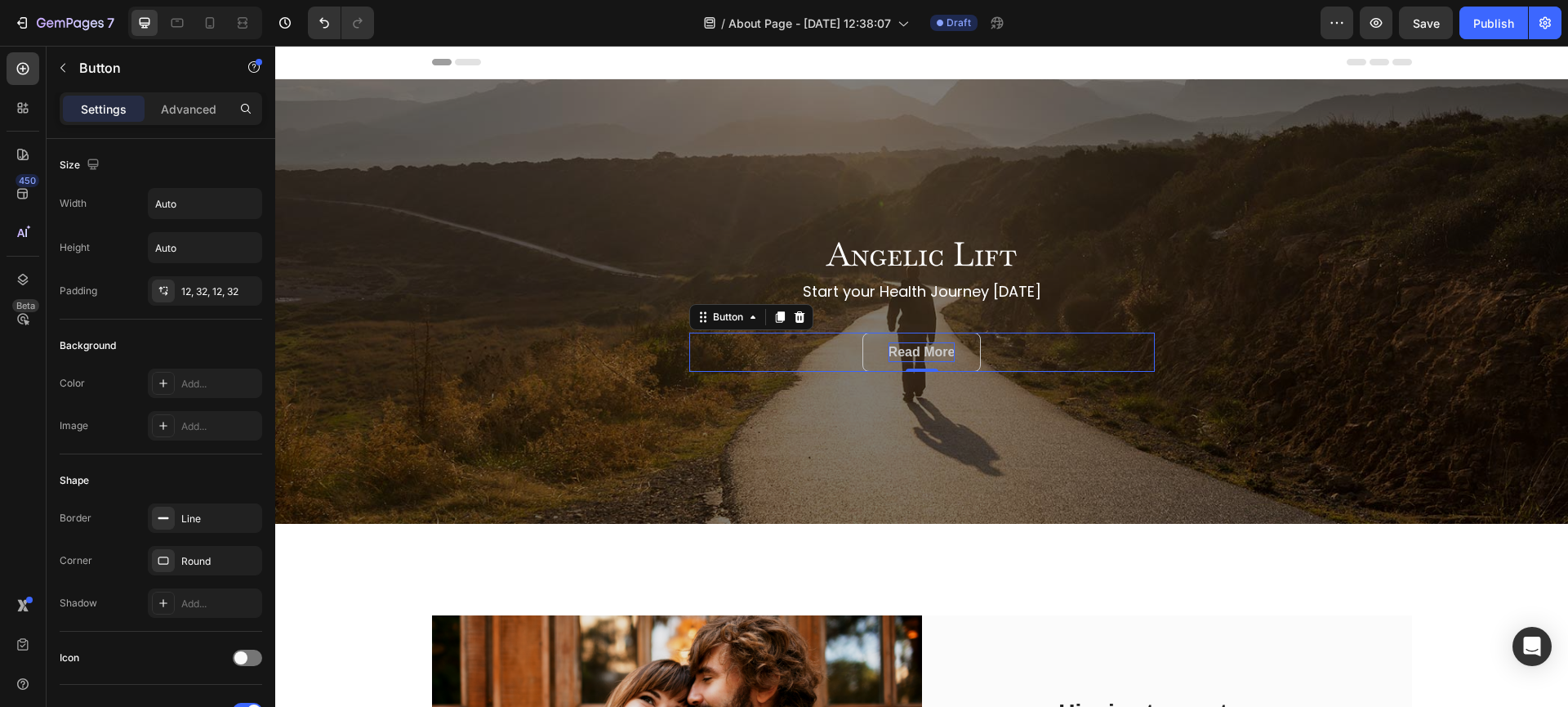
click at [910, 349] on div "Read More" at bounding box center [922, 352] width 67 height 20
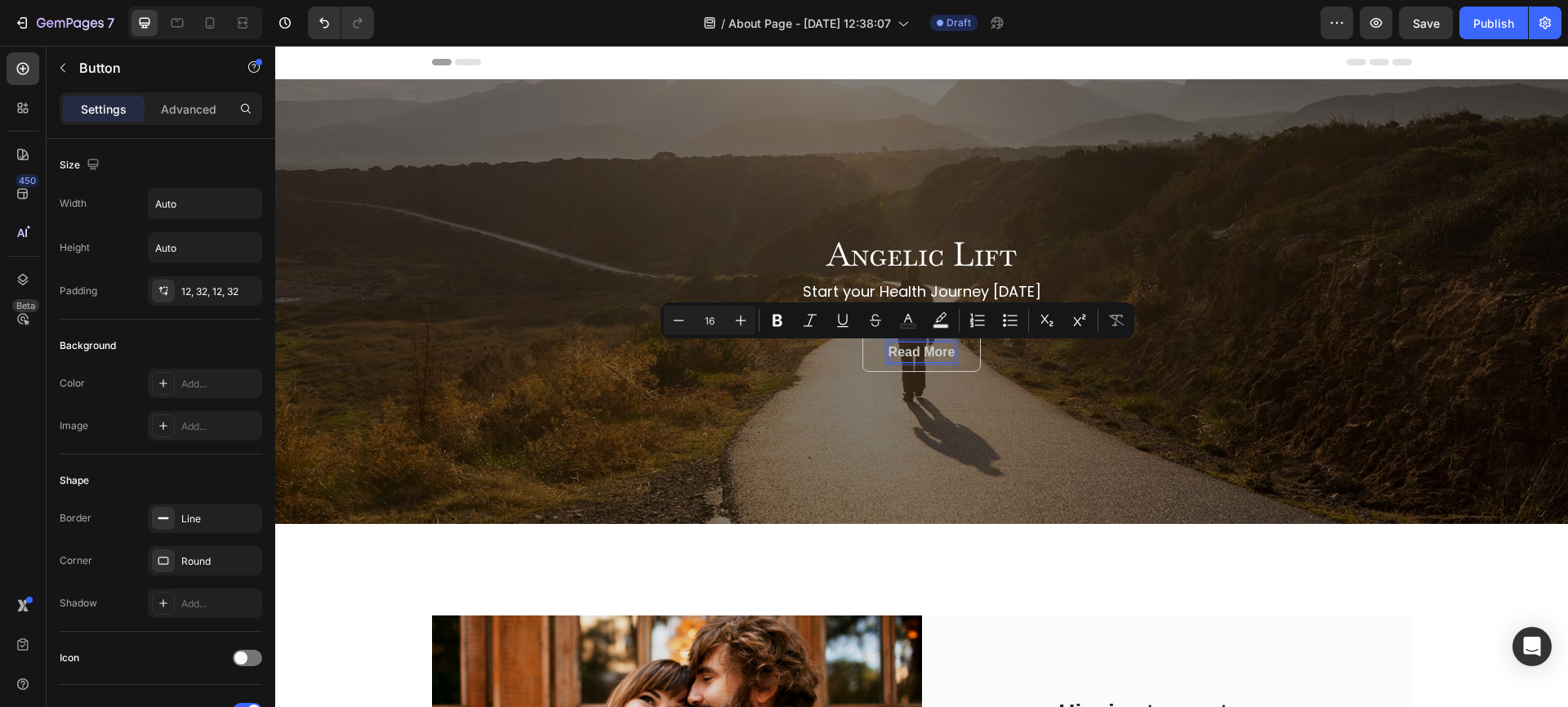
click at [910, 352] on p "Read More" at bounding box center [922, 352] width 67 height 20
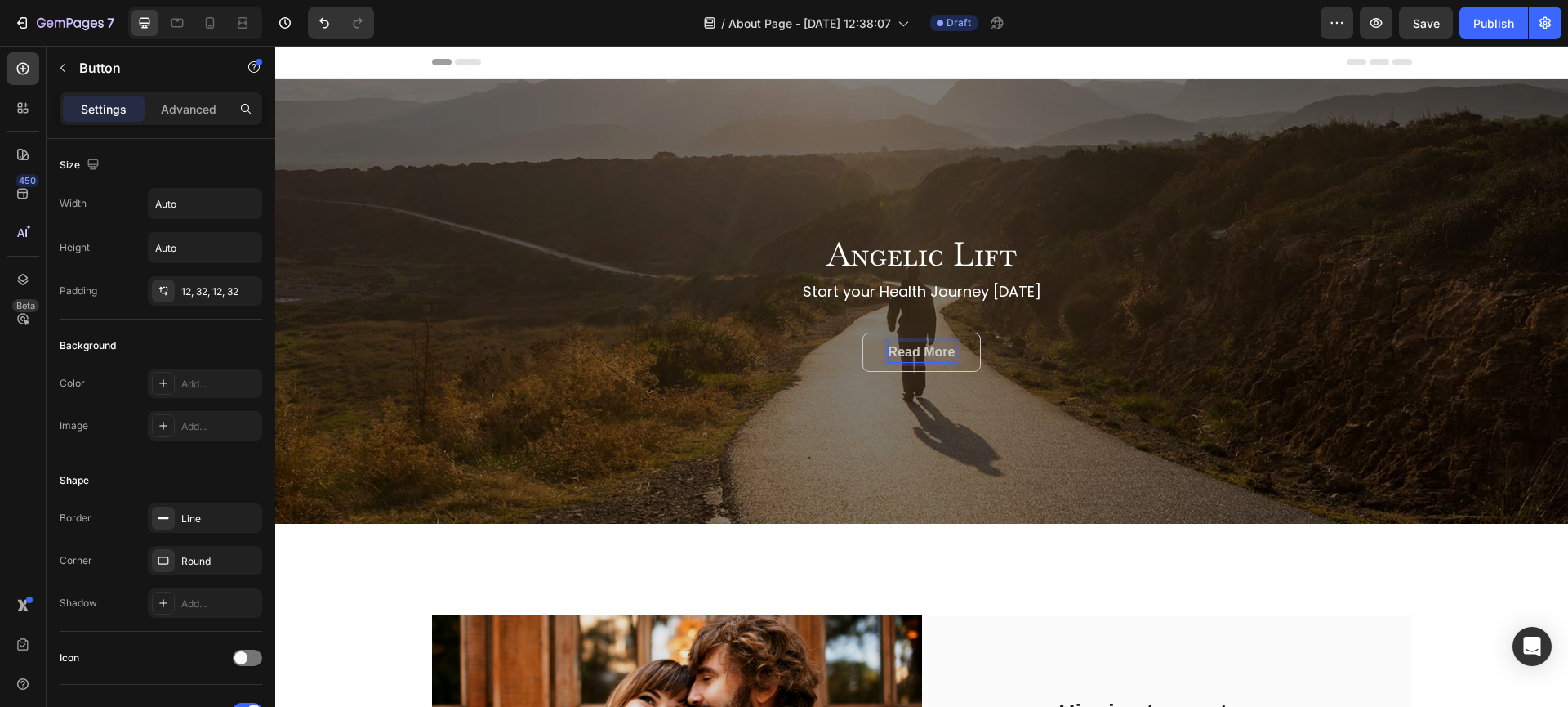
click at [910, 352] on p "Read More" at bounding box center [922, 352] width 67 height 20
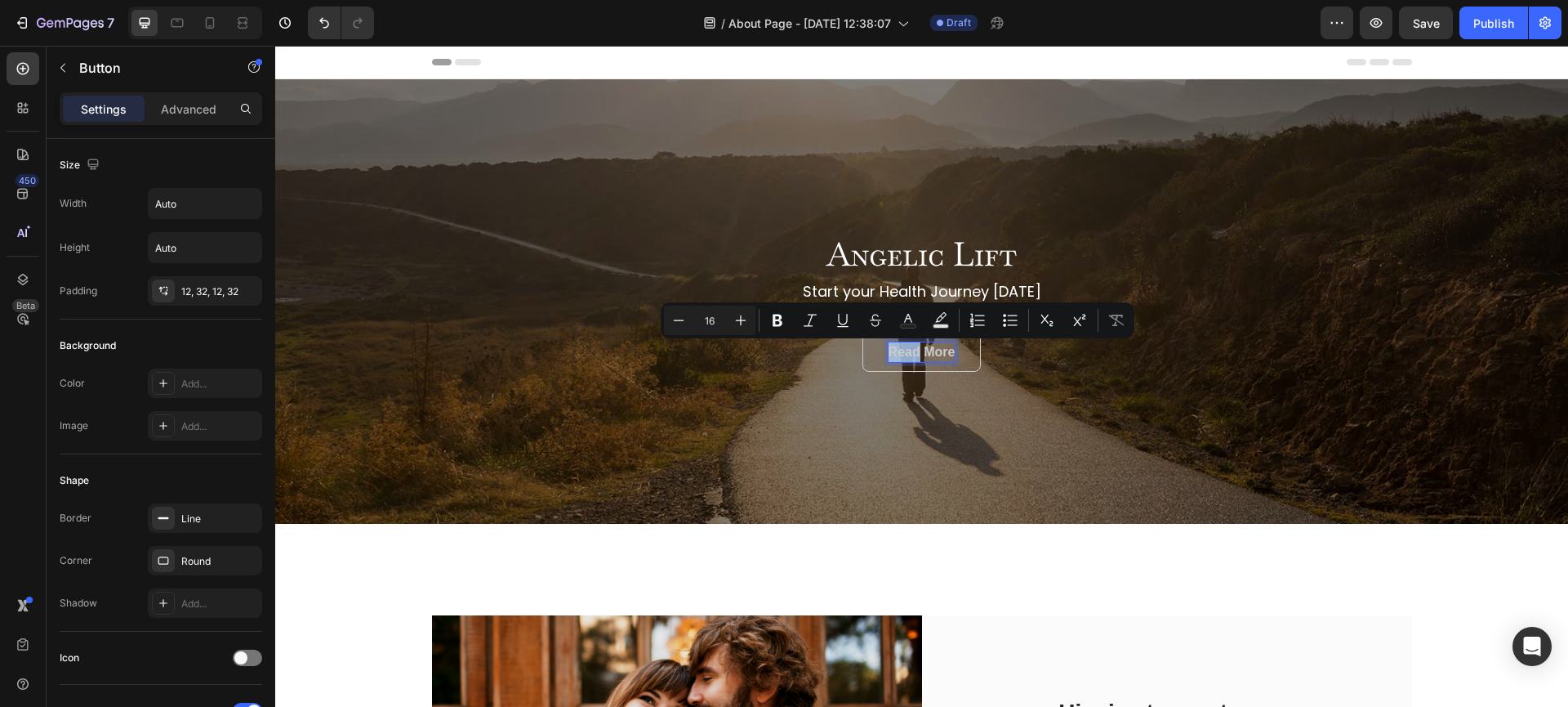
click at [910, 352] on p "Read More" at bounding box center [922, 352] width 67 height 20
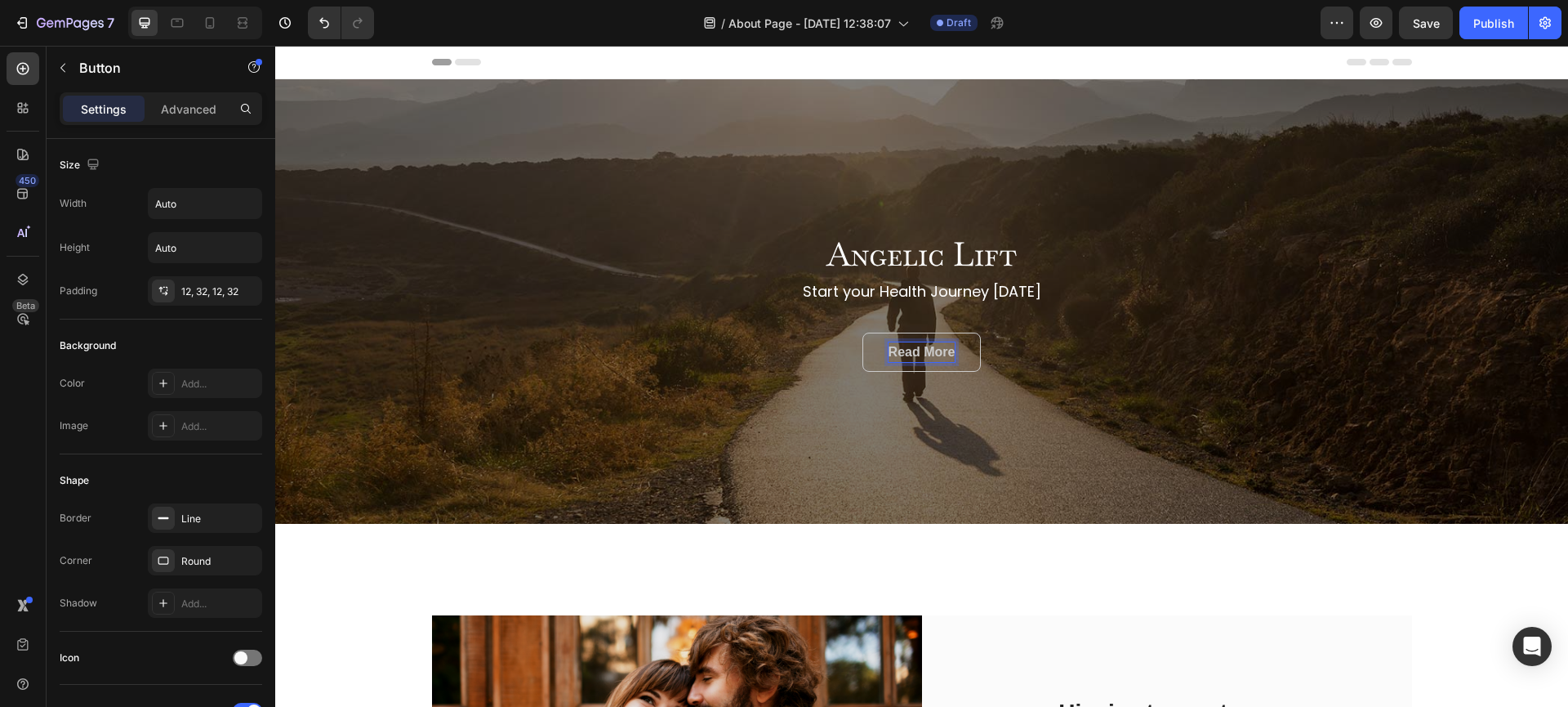
click at [910, 352] on p "Read More" at bounding box center [922, 352] width 67 height 20
click at [783, 425] on div "Angelic Lift Heading Start your Health Journey Today Text block SHOP NOW Button…" at bounding box center [922, 301] width 1293 height 444
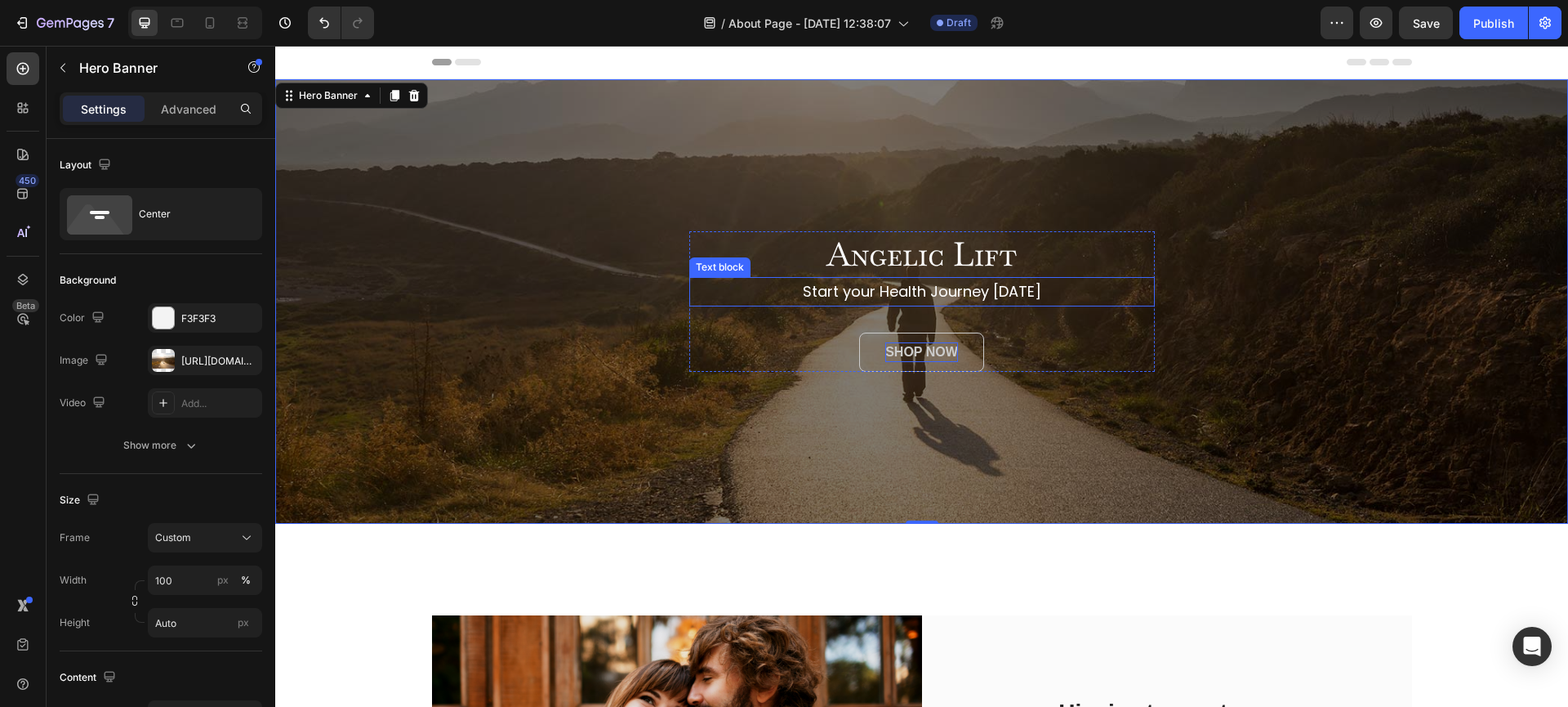
click at [887, 295] on p "Start your Health Journey Today" at bounding box center [922, 291] width 462 height 26
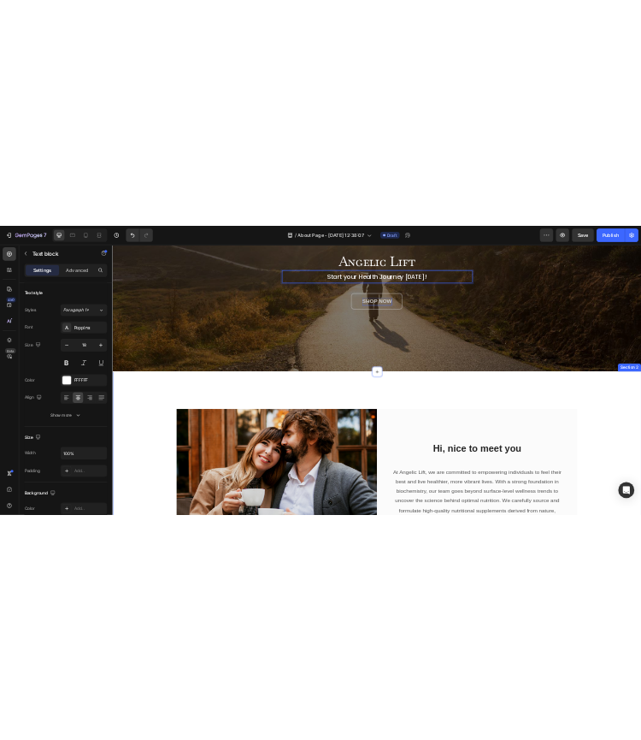
scroll to position [375, 0]
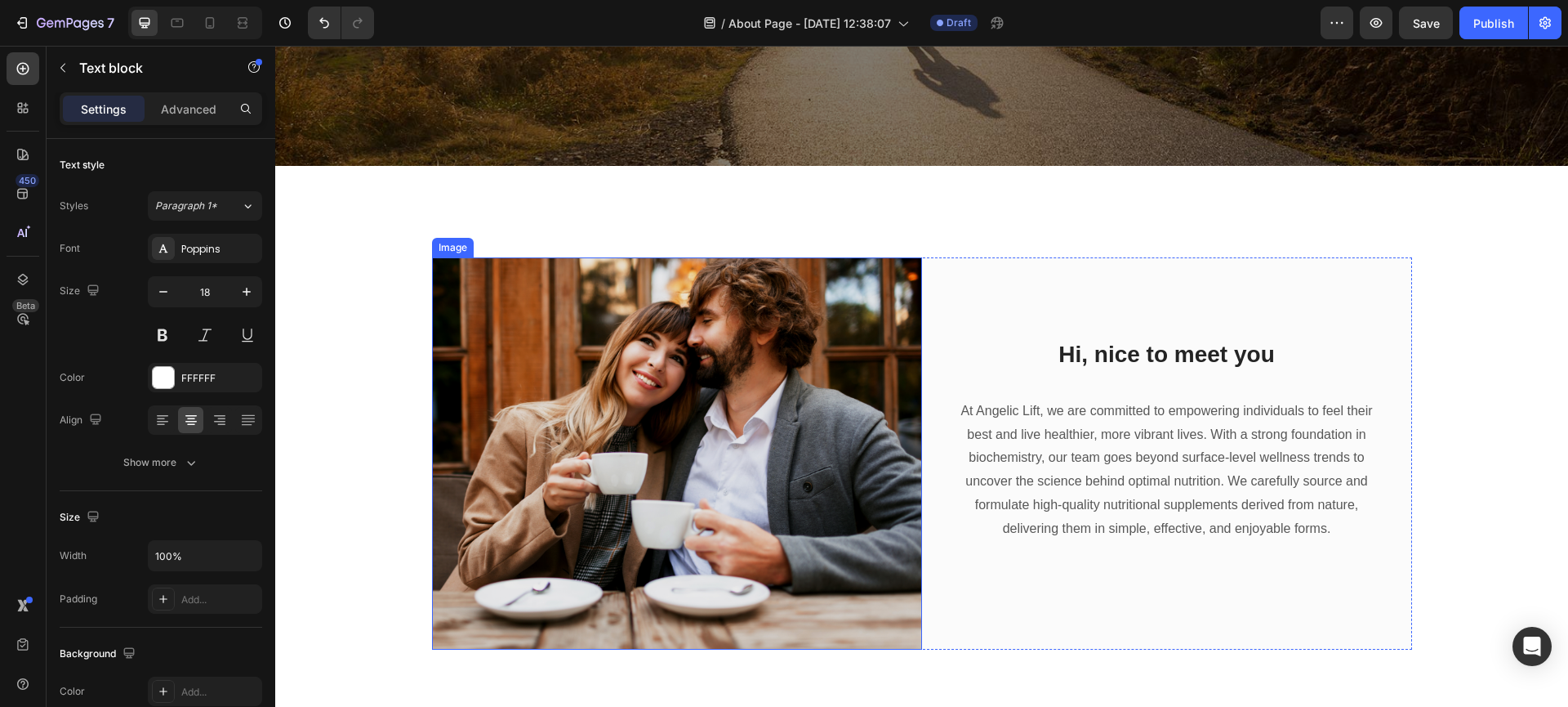
click at [611, 384] on img at bounding box center [676, 453] width 490 height 392
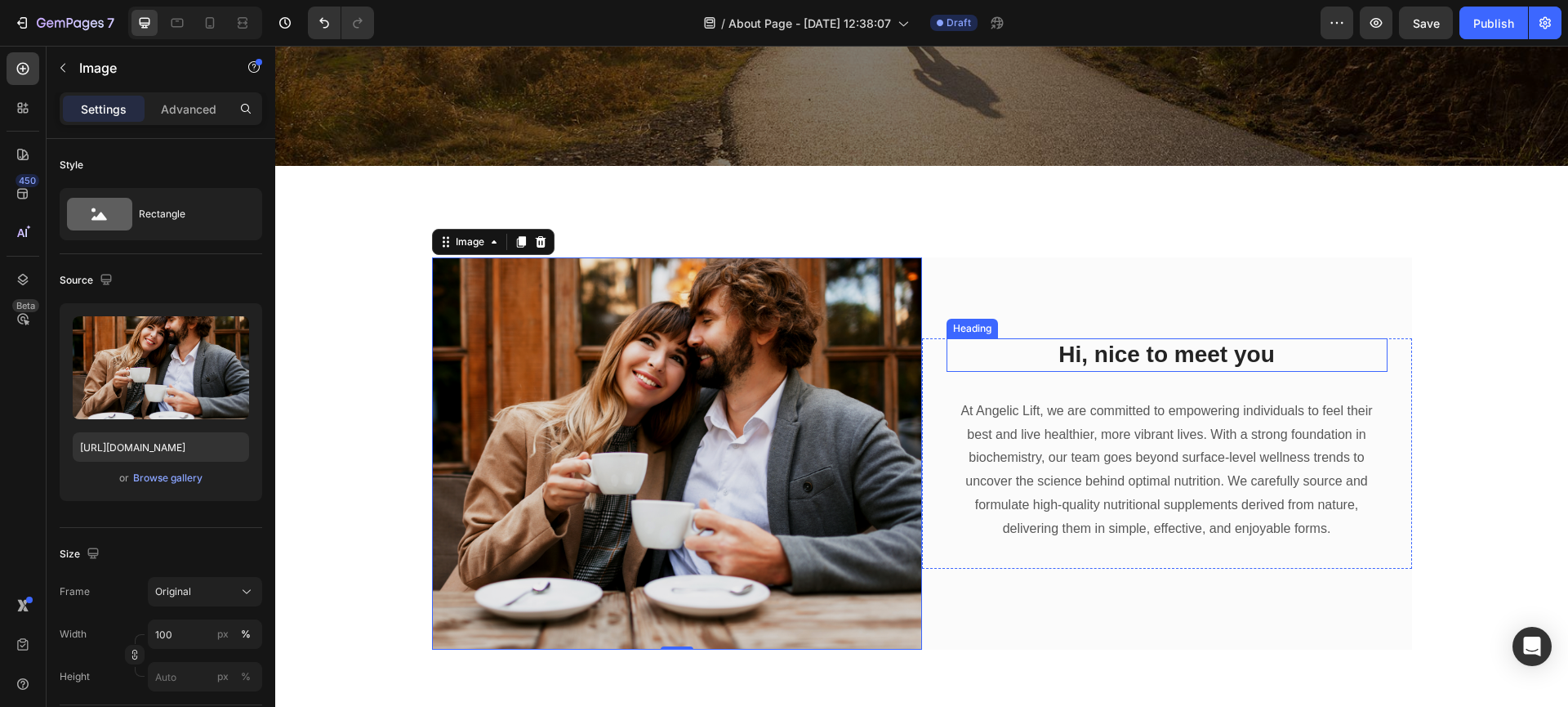
click at [1169, 355] on p "Hi, nice to meet you" at bounding box center [1167, 354] width 437 height 30
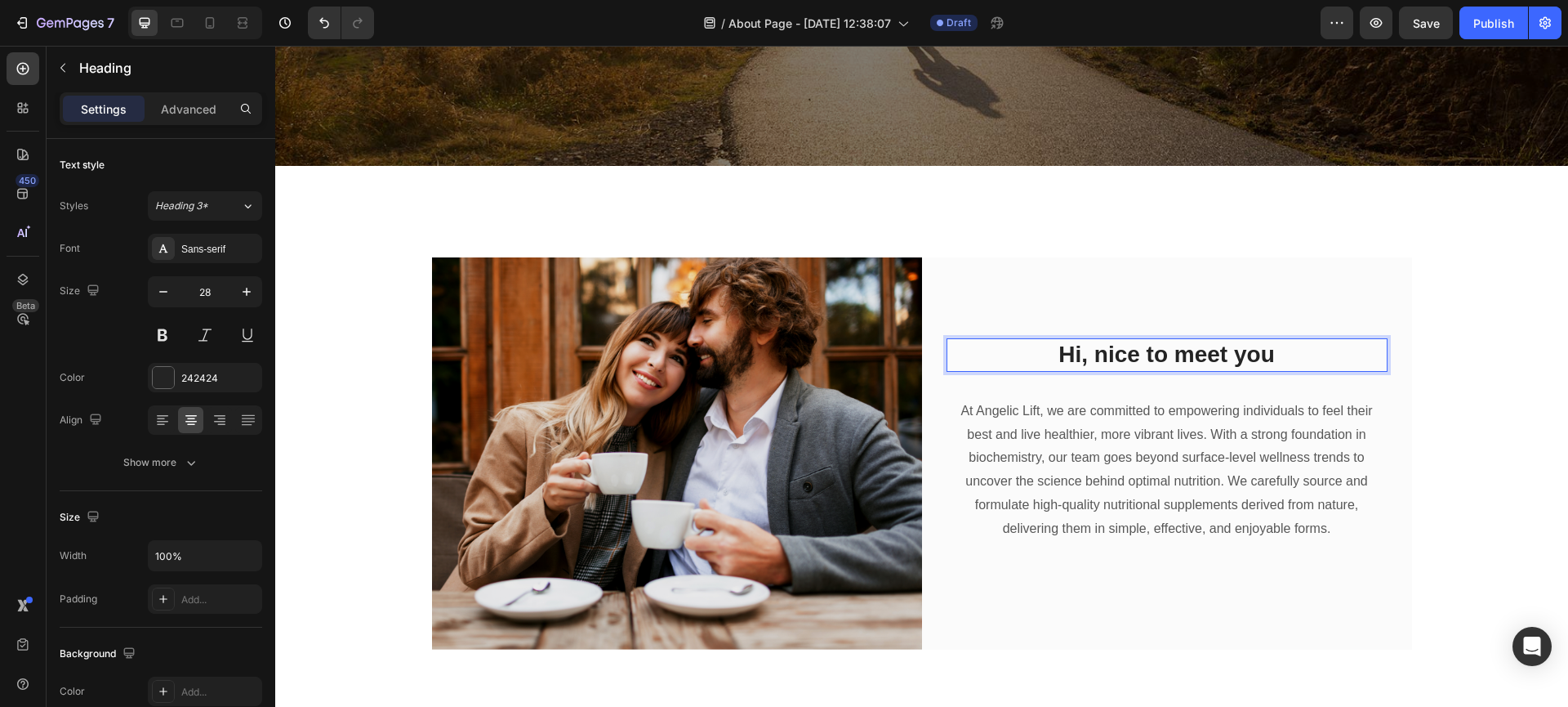
click at [1169, 355] on p "Hi, nice to meet you" at bounding box center [1167, 354] width 437 height 30
click at [618, 517] on img at bounding box center [676, 453] width 490 height 392
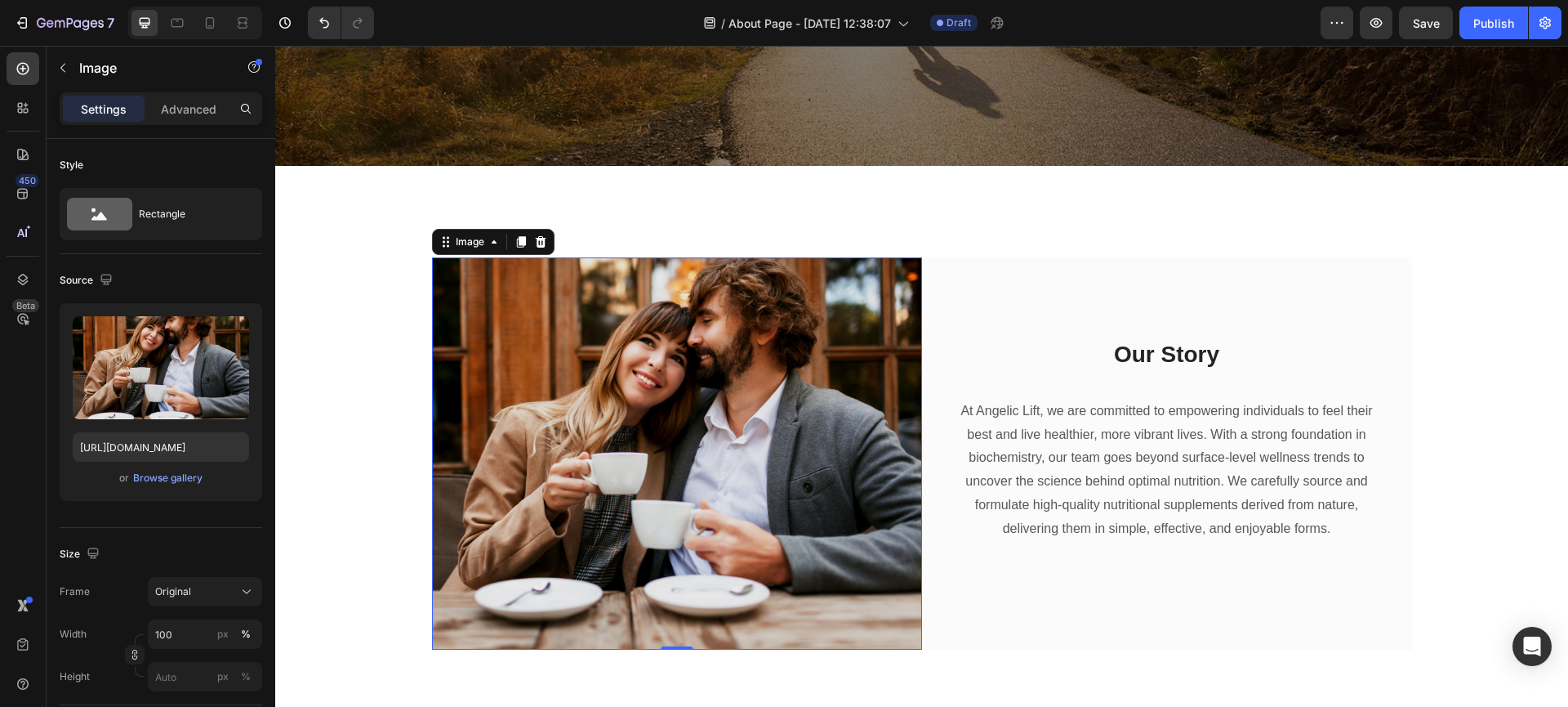
click at [571, 480] on img at bounding box center [676, 453] width 490 height 392
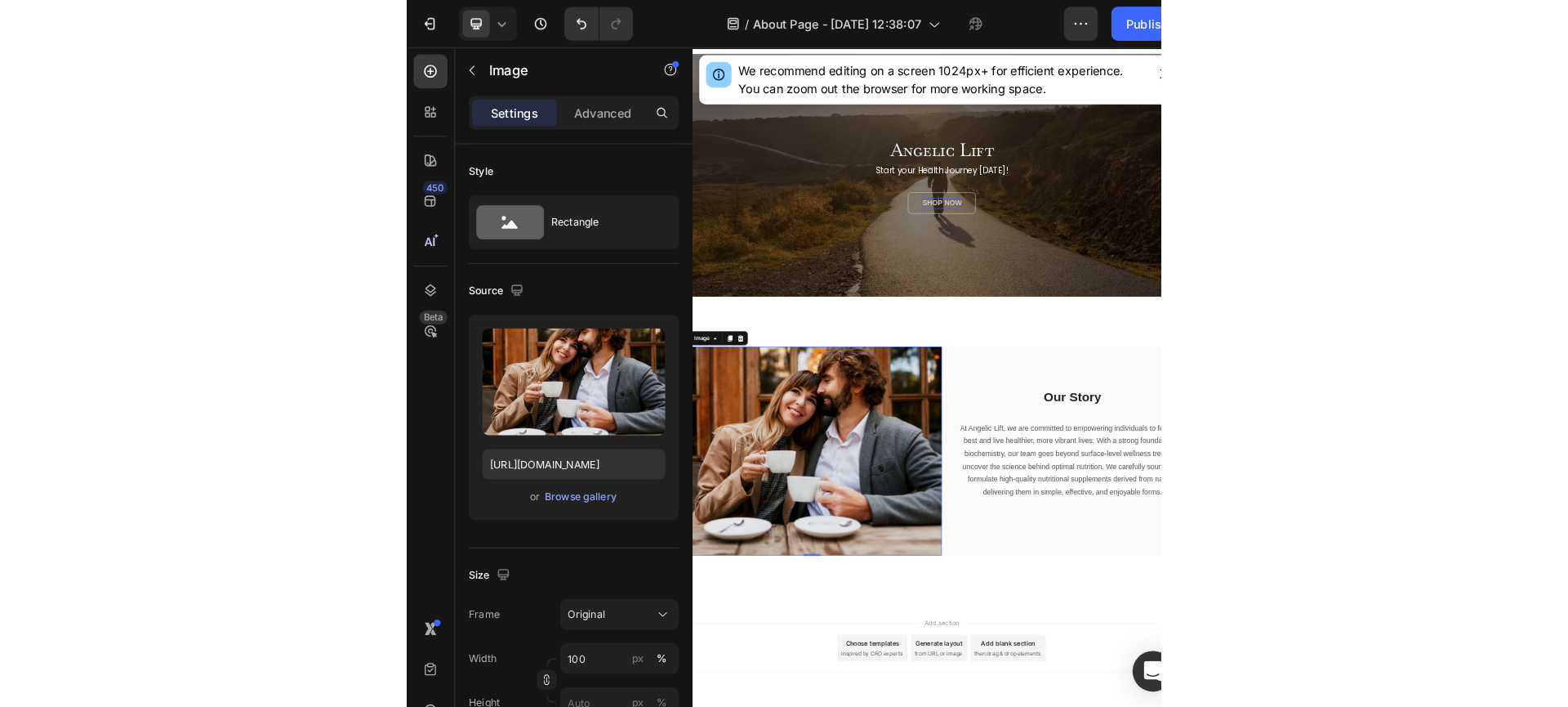
scroll to position [0, 0]
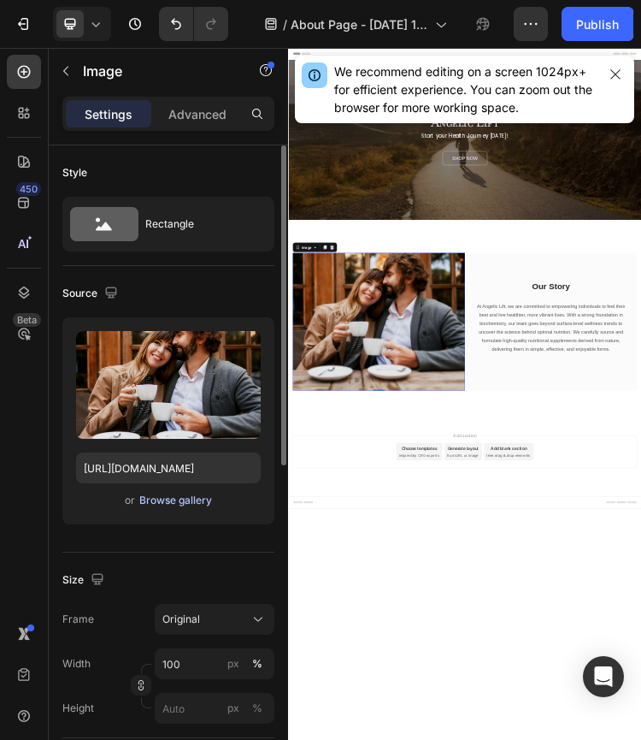
click at [198, 503] on div "Browse gallery" at bounding box center [175, 500] width 73 height 15
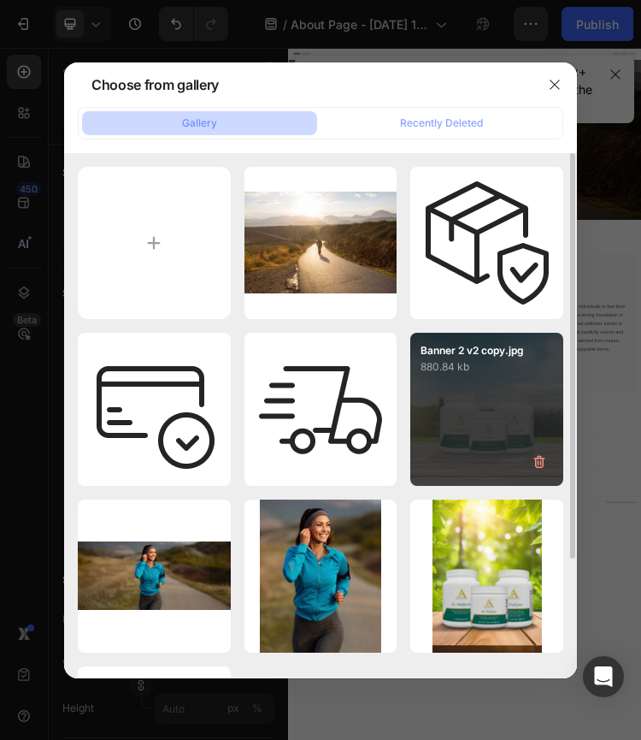
type input "C:\fakepath\About us copy.jpg"
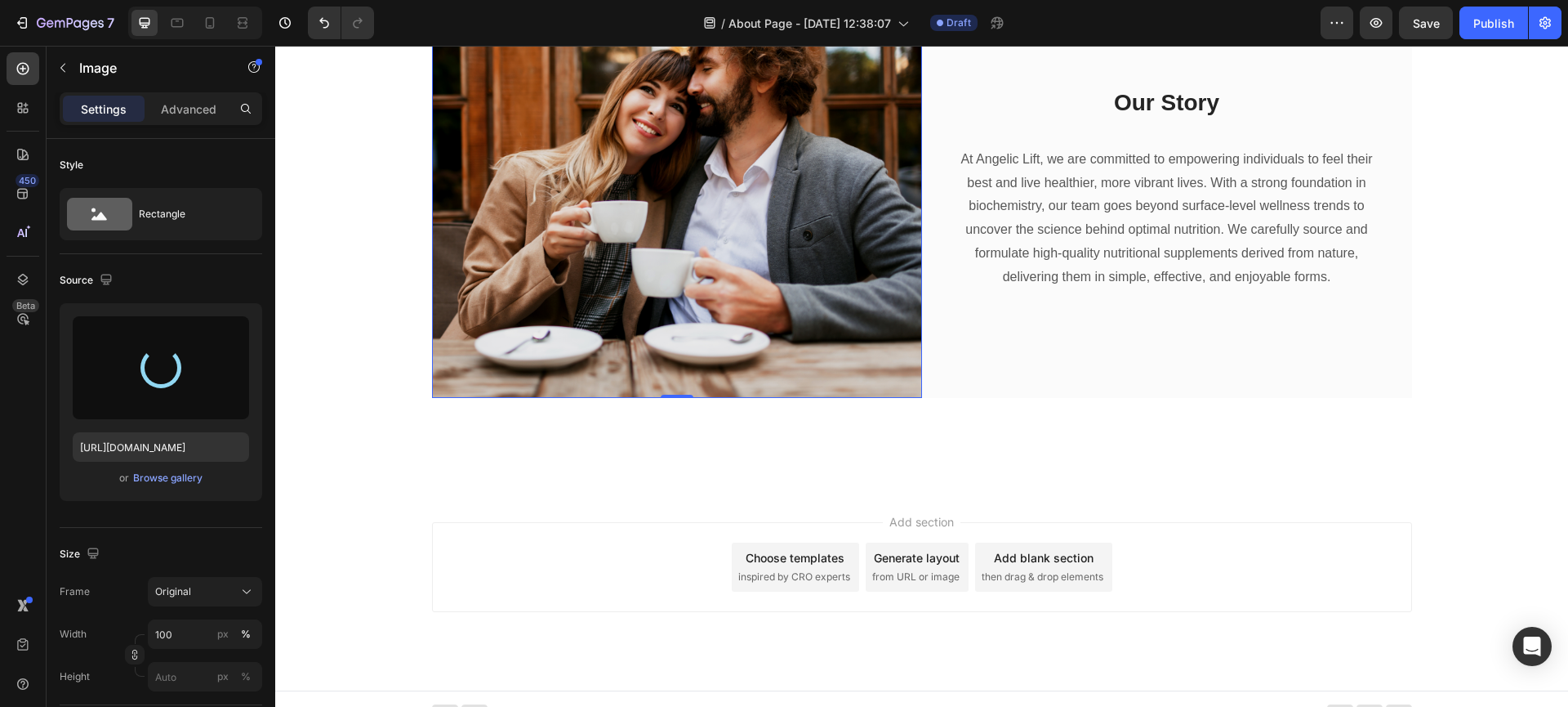
scroll to position [628, 0]
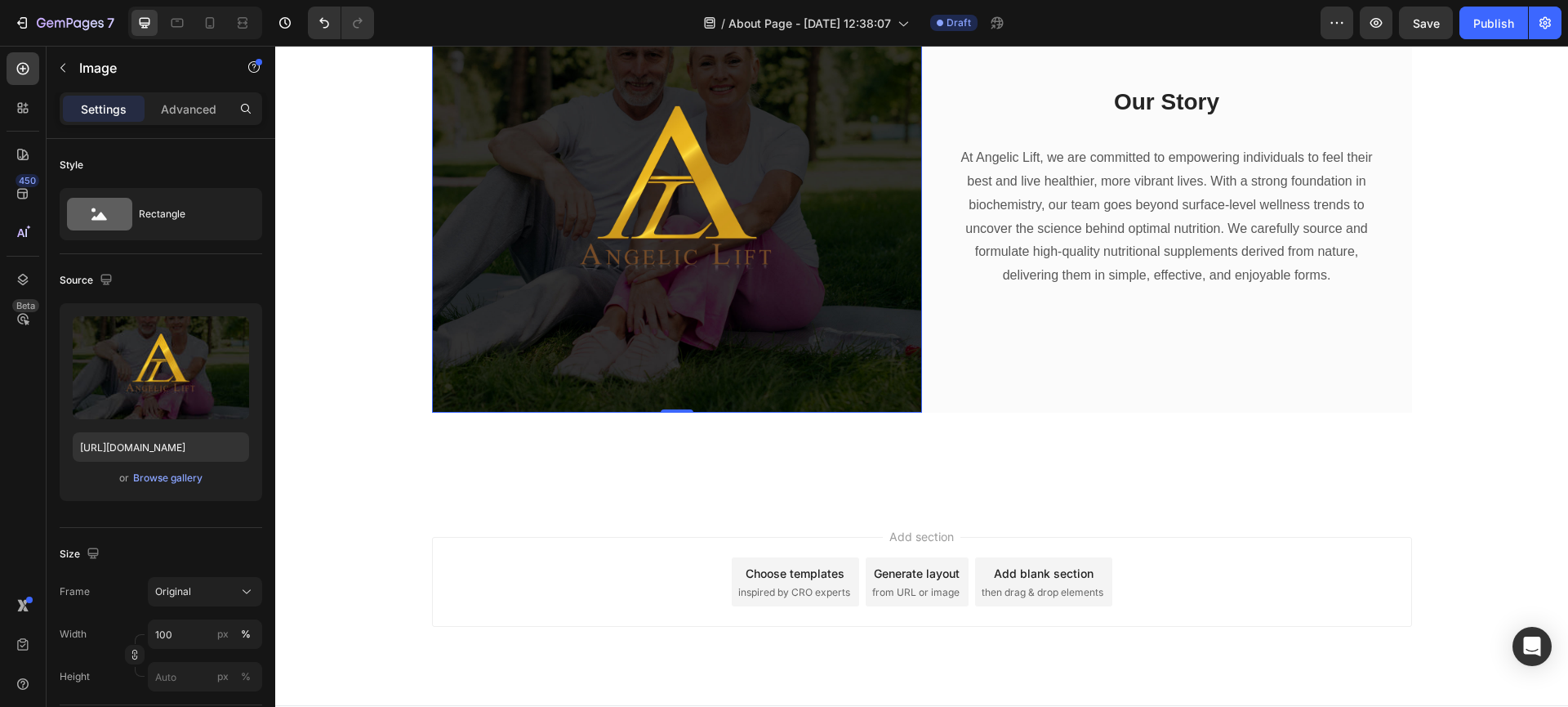
type input "https://cdn.shopify.com/s/files/1/0940/7135/7729/files/gempages_581517320380220…"
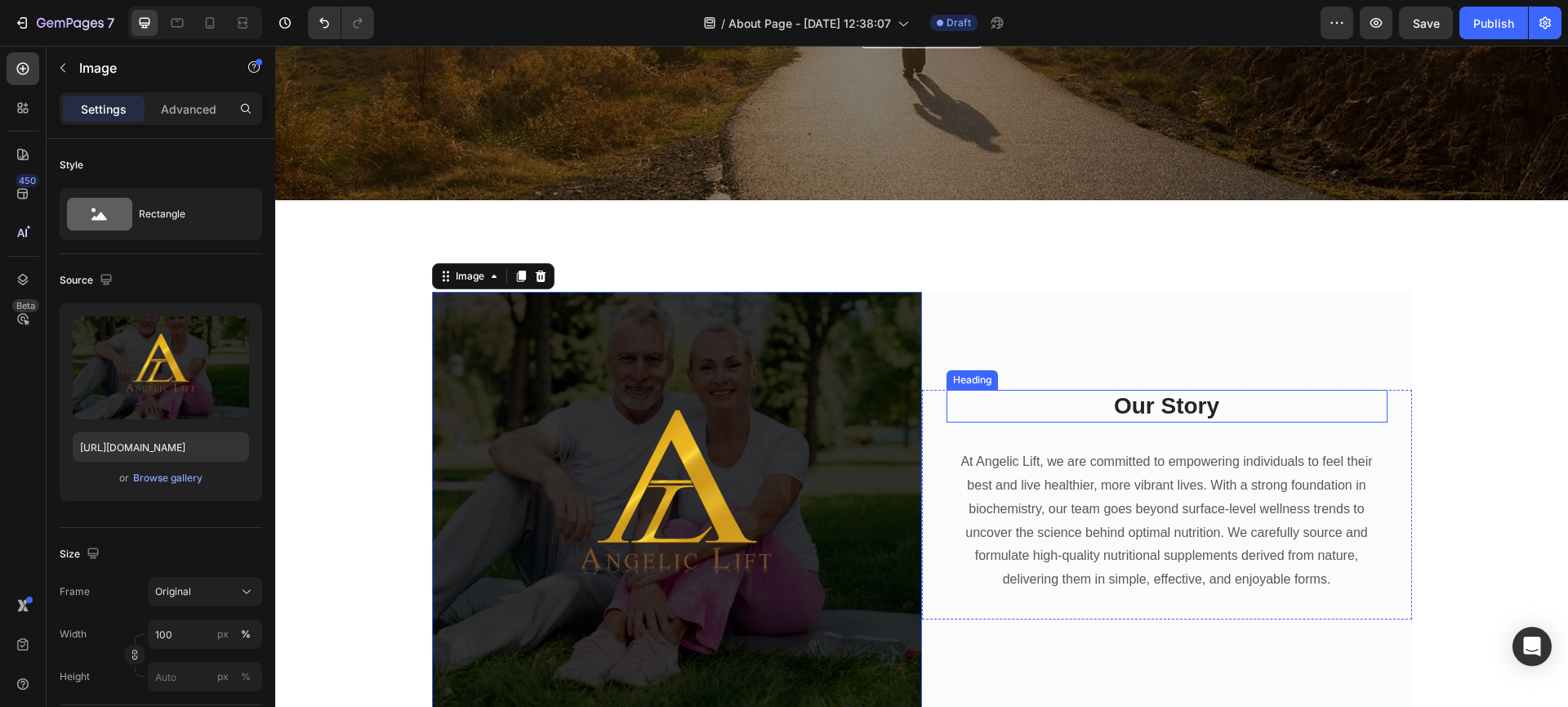
scroll to position [435, 0]
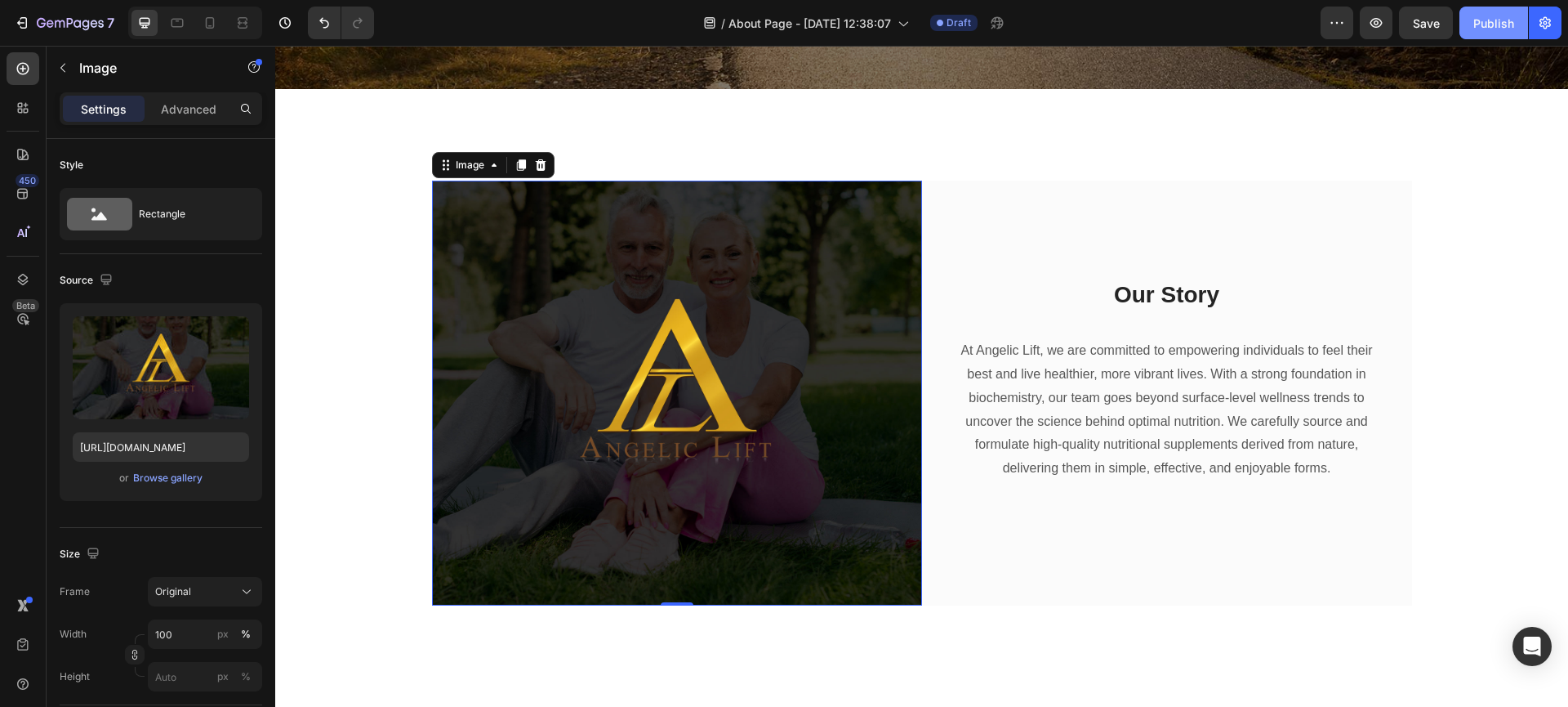
click at [1508, 29] on div "Publish" at bounding box center [1494, 23] width 41 height 17
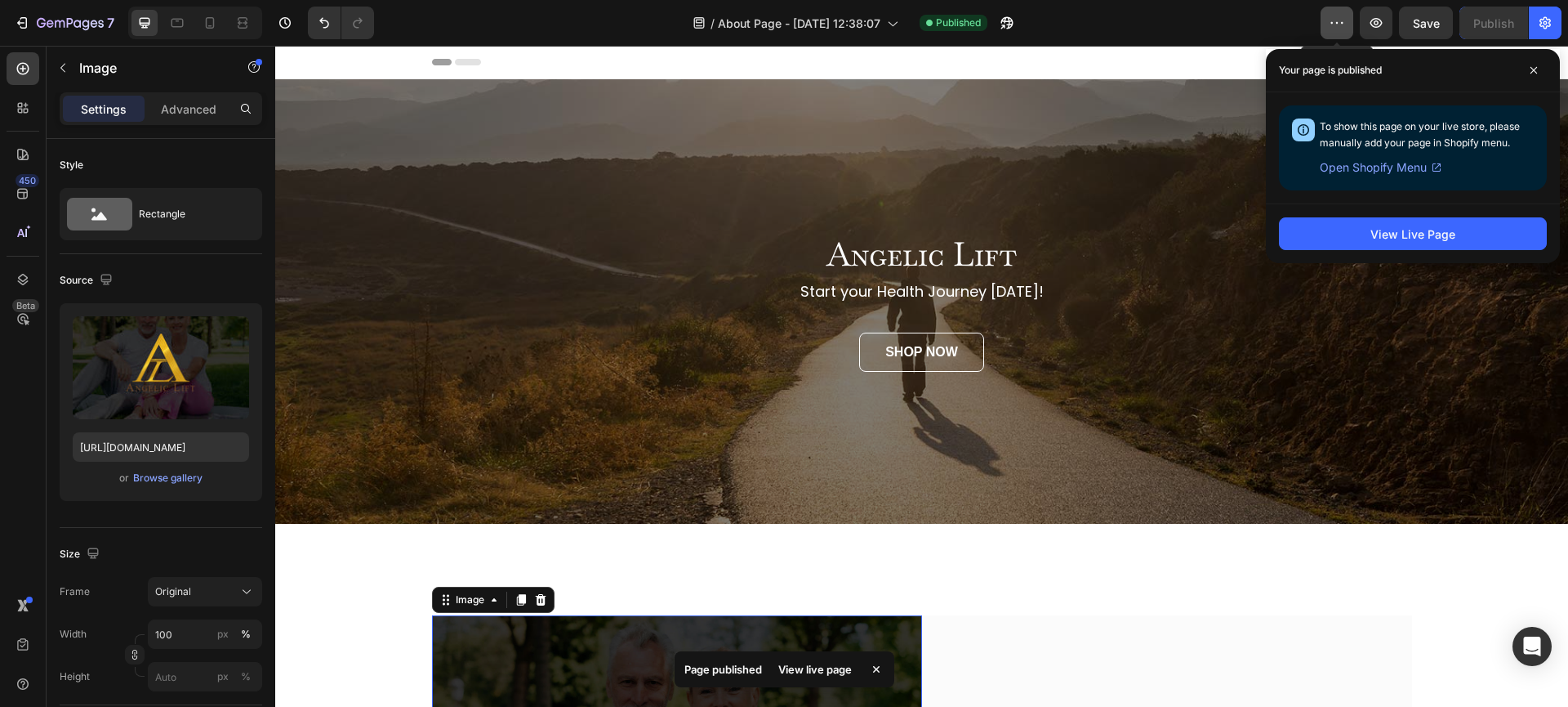
click at [1333, 24] on icon "button" at bounding box center [1336, 22] width 16 height 16
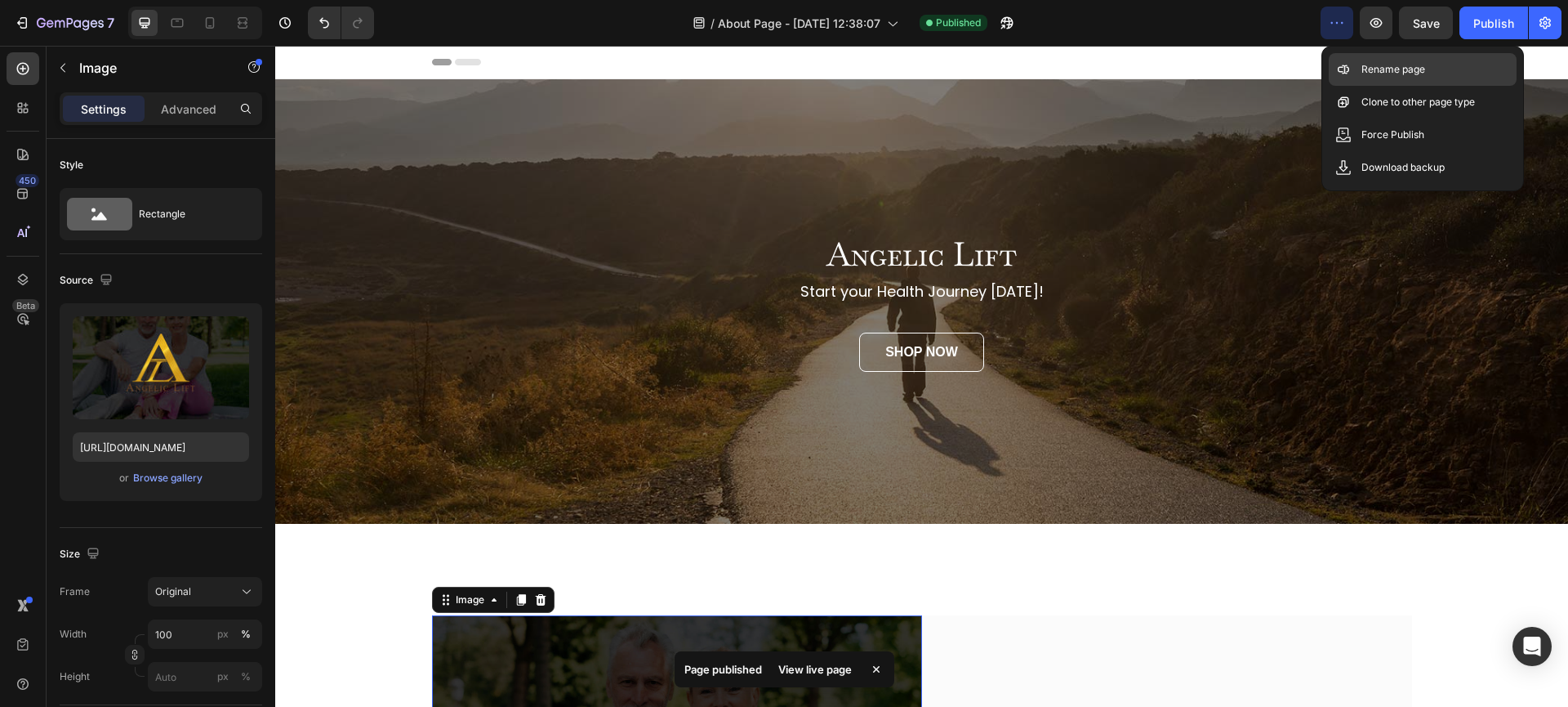
click at [1376, 76] on p "Rename page" at bounding box center [1392, 69] width 64 height 16
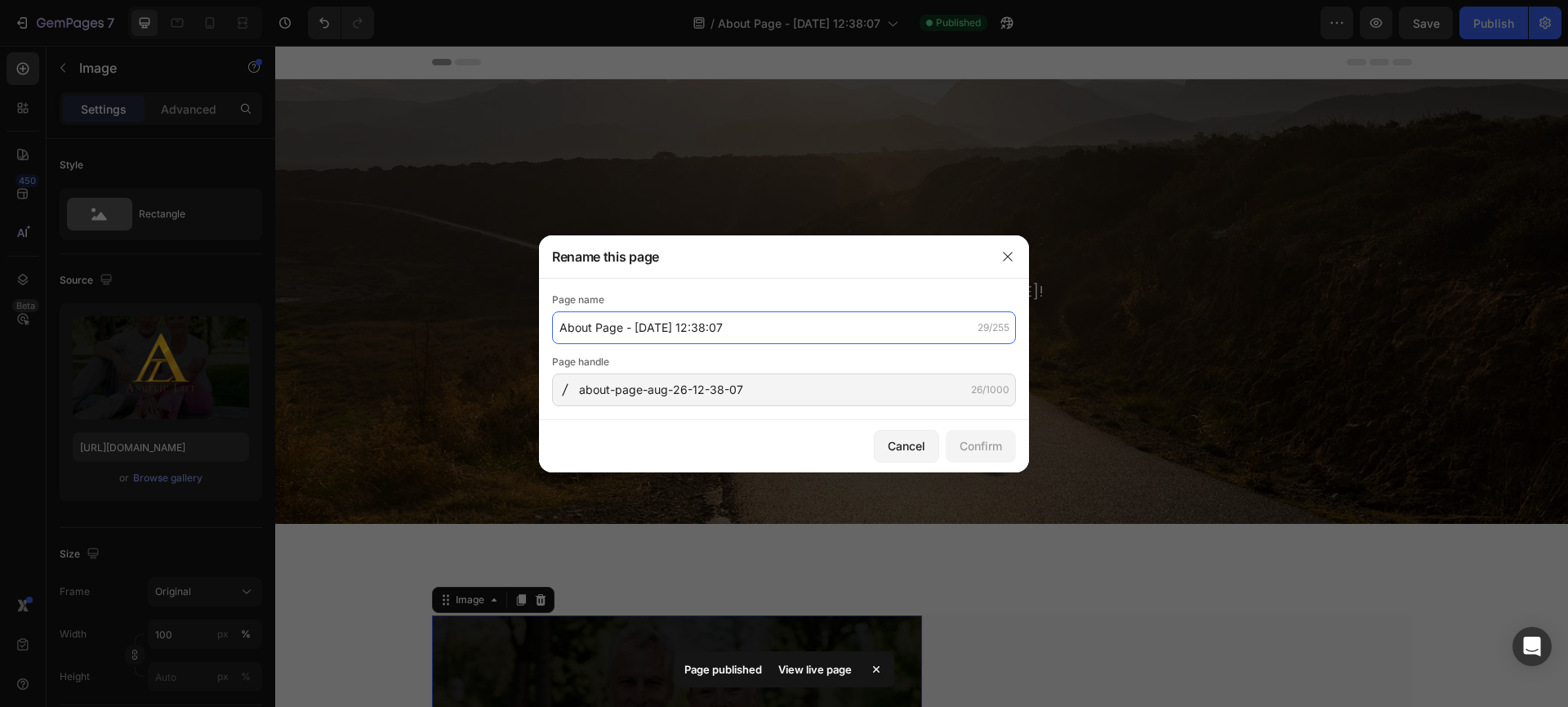
drag, startPoint x: 595, startPoint y: 325, endPoint x: 792, endPoint y: 332, distance: 197.1
click at [792, 332] on input "About Page - Aug 26, 12:38:07" at bounding box center [784, 328] width 464 height 32
drag, startPoint x: 785, startPoint y: 329, endPoint x: 592, endPoint y: 331, distance: 193.0
click at [592, 331] on input "About Page - Aug 26, 12:38:07" at bounding box center [784, 328] width 464 height 32
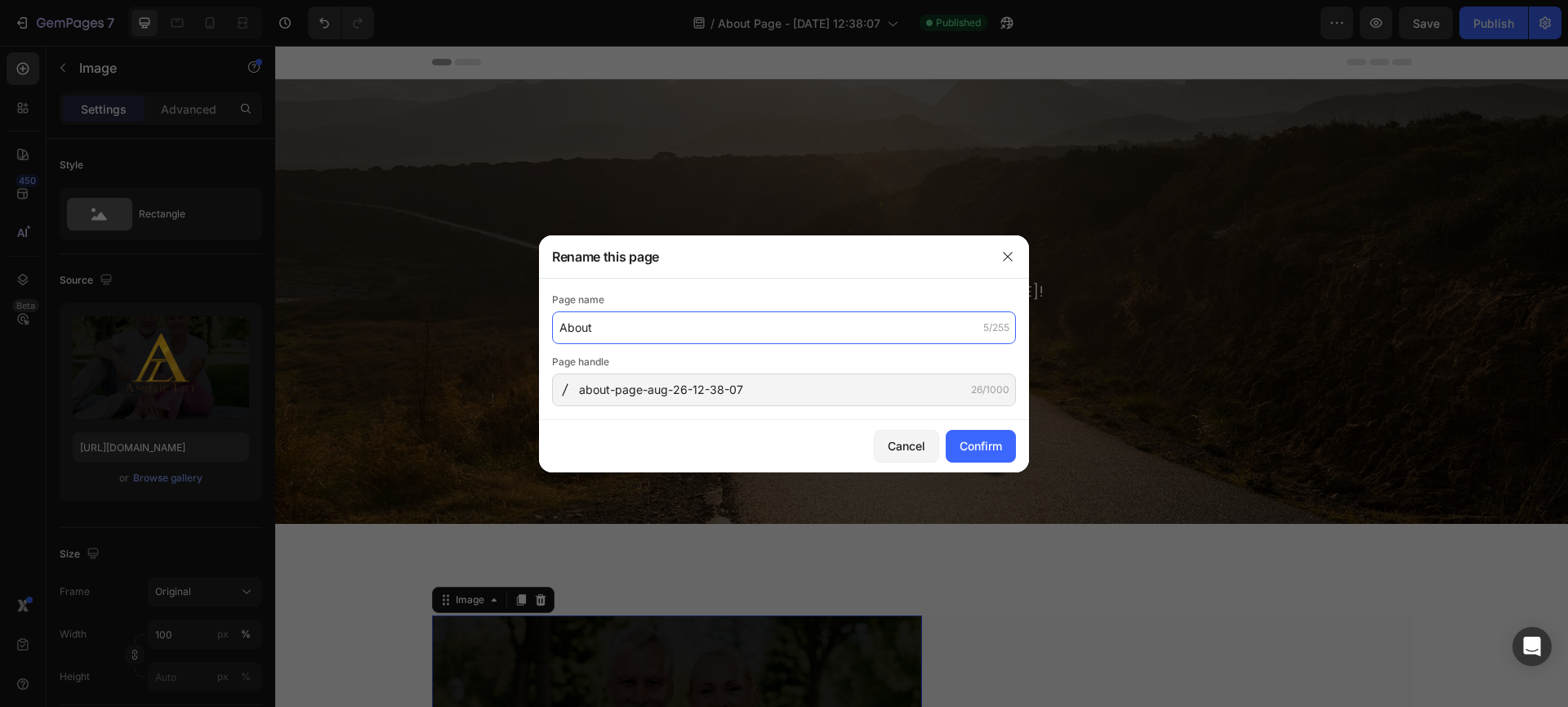
type input "About"
click at [664, 440] on div "Cancel Confirm" at bounding box center [783, 446] width 490 height 53
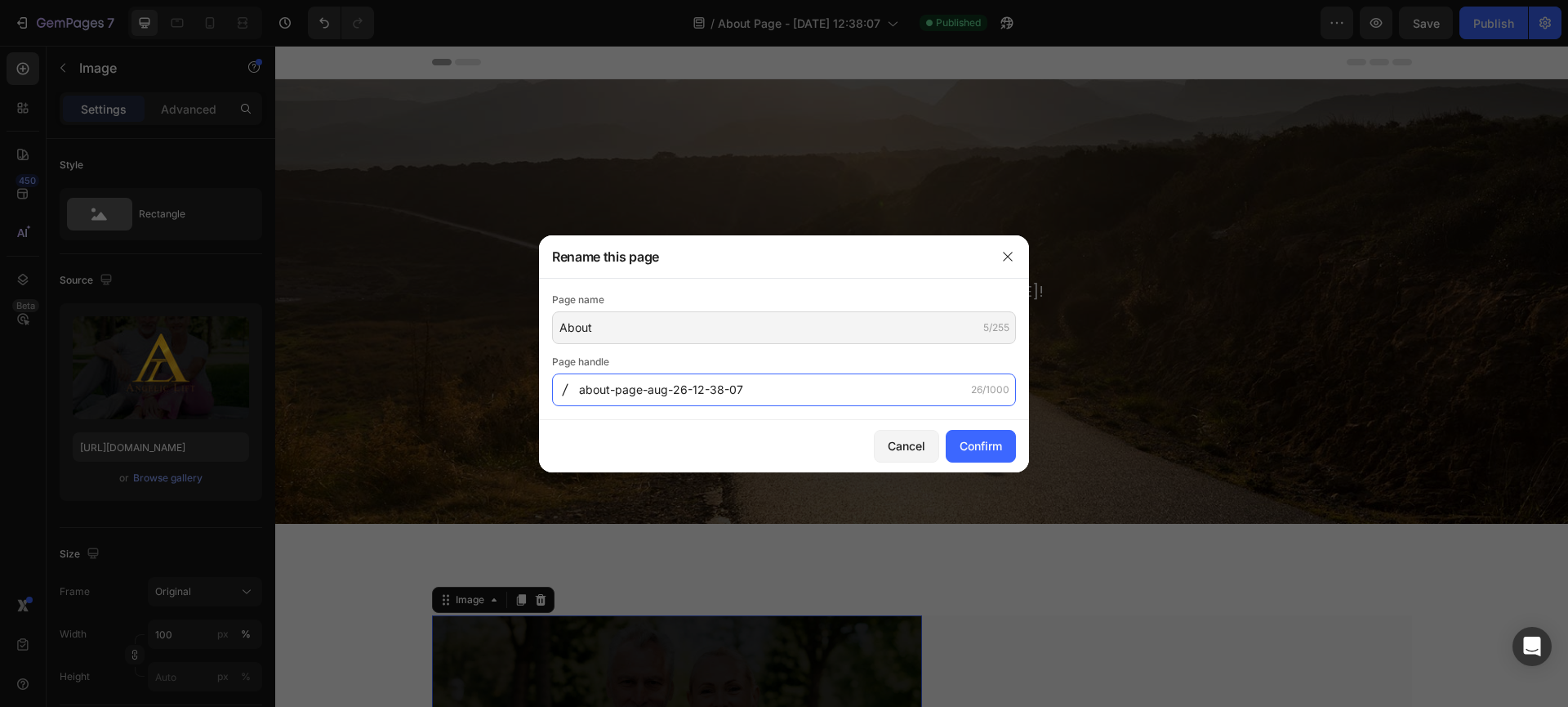
drag, startPoint x: 611, startPoint y: 390, endPoint x: 756, endPoint y: 386, distance: 145.1
click at [756, 386] on input "about-page-aug-26-12-38-07" at bounding box center [784, 390] width 464 height 32
click at [712, 386] on input "about-page-aug-26-12-38-07" at bounding box center [784, 390] width 464 height 32
drag, startPoint x: 617, startPoint y: 388, endPoint x: 788, endPoint y: 388, distance: 171.0
click at [788, 388] on input "about-page-aug-26-12-38-07" at bounding box center [784, 390] width 464 height 32
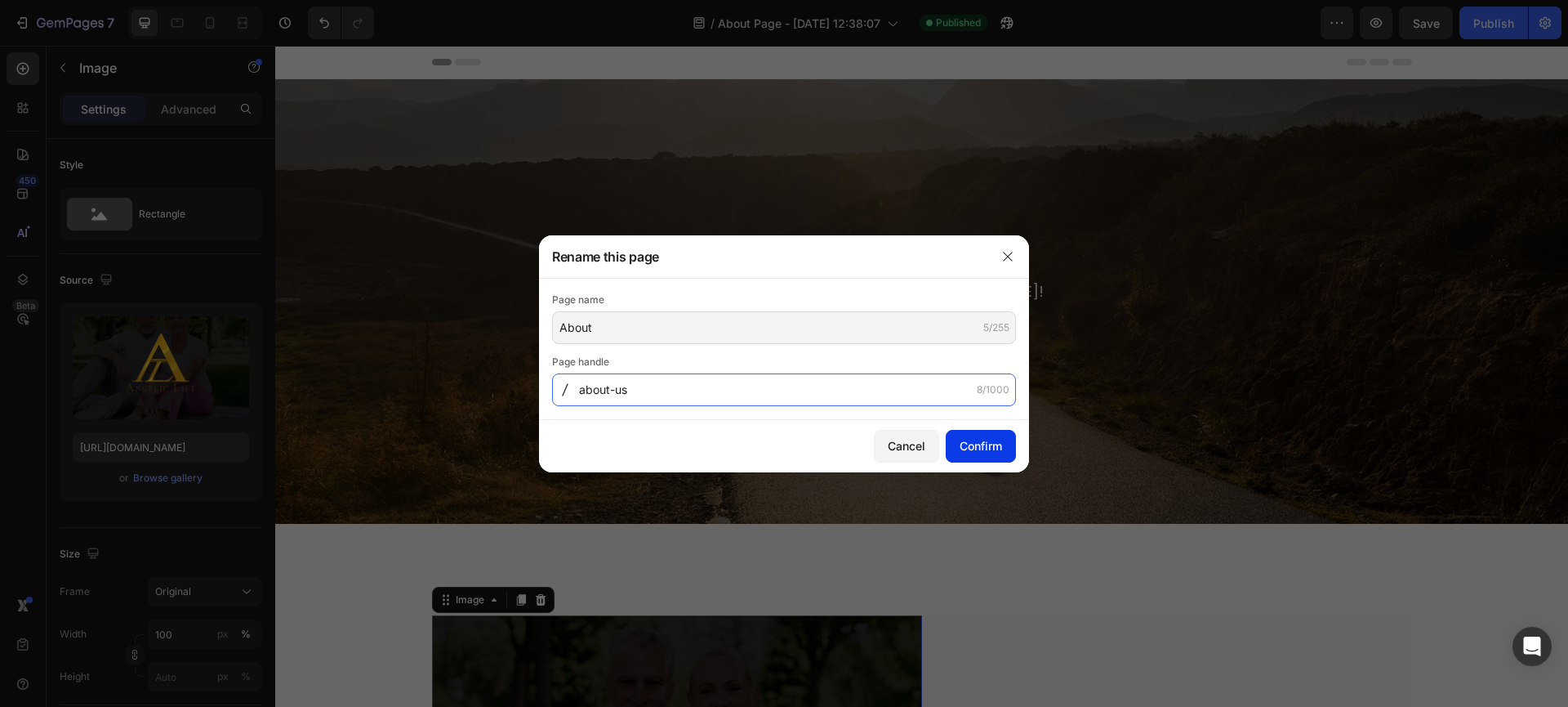
type input "about-us"
click at [968, 453] on div "Confirm" at bounding box center [981, 445] width 42 height 17
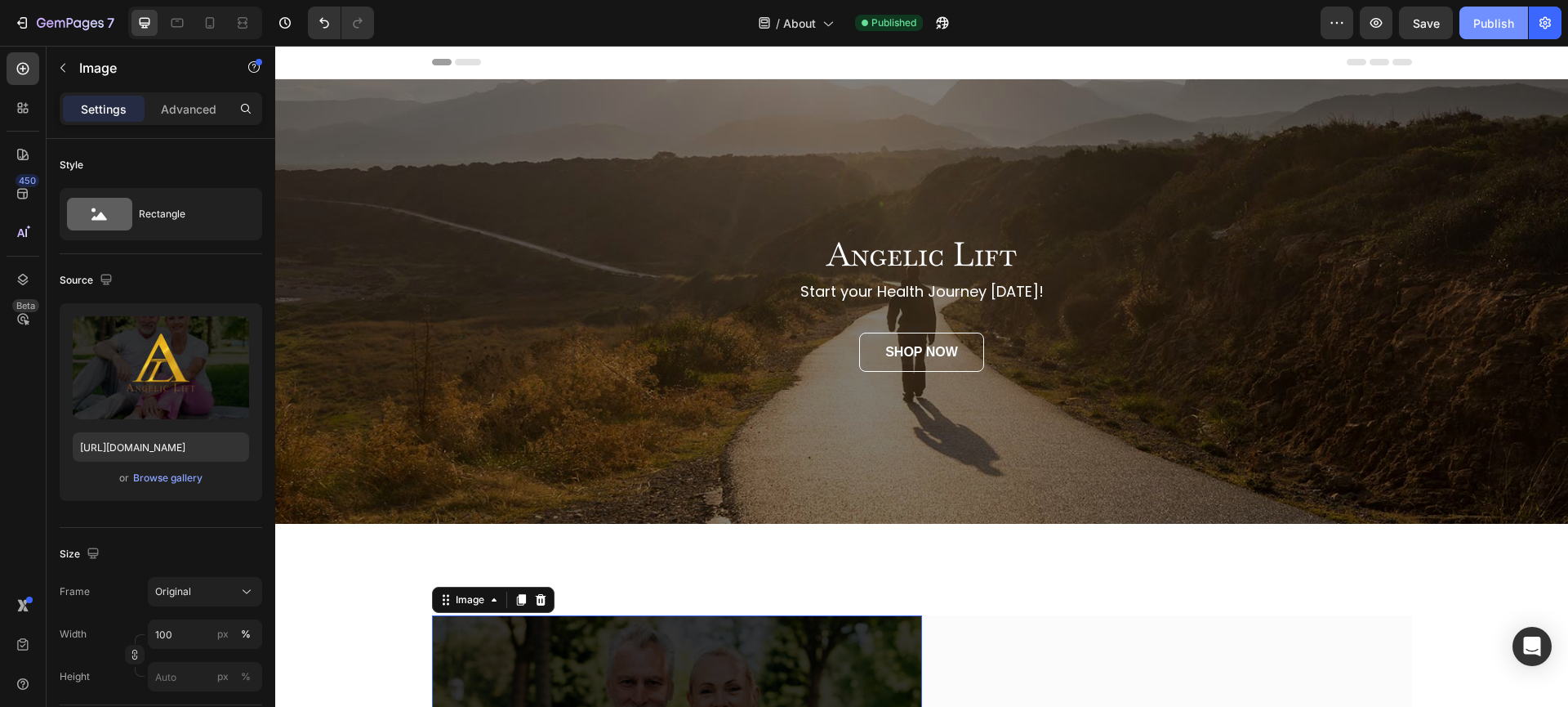
drag, startPoint x: 1484, startPoint y: 26, endPoint x: 1155, endPoint y: 22, distance: 329.0
click at [1484, 26] on div "Publish" at bounding box center [1494, 23] width 41 height 17
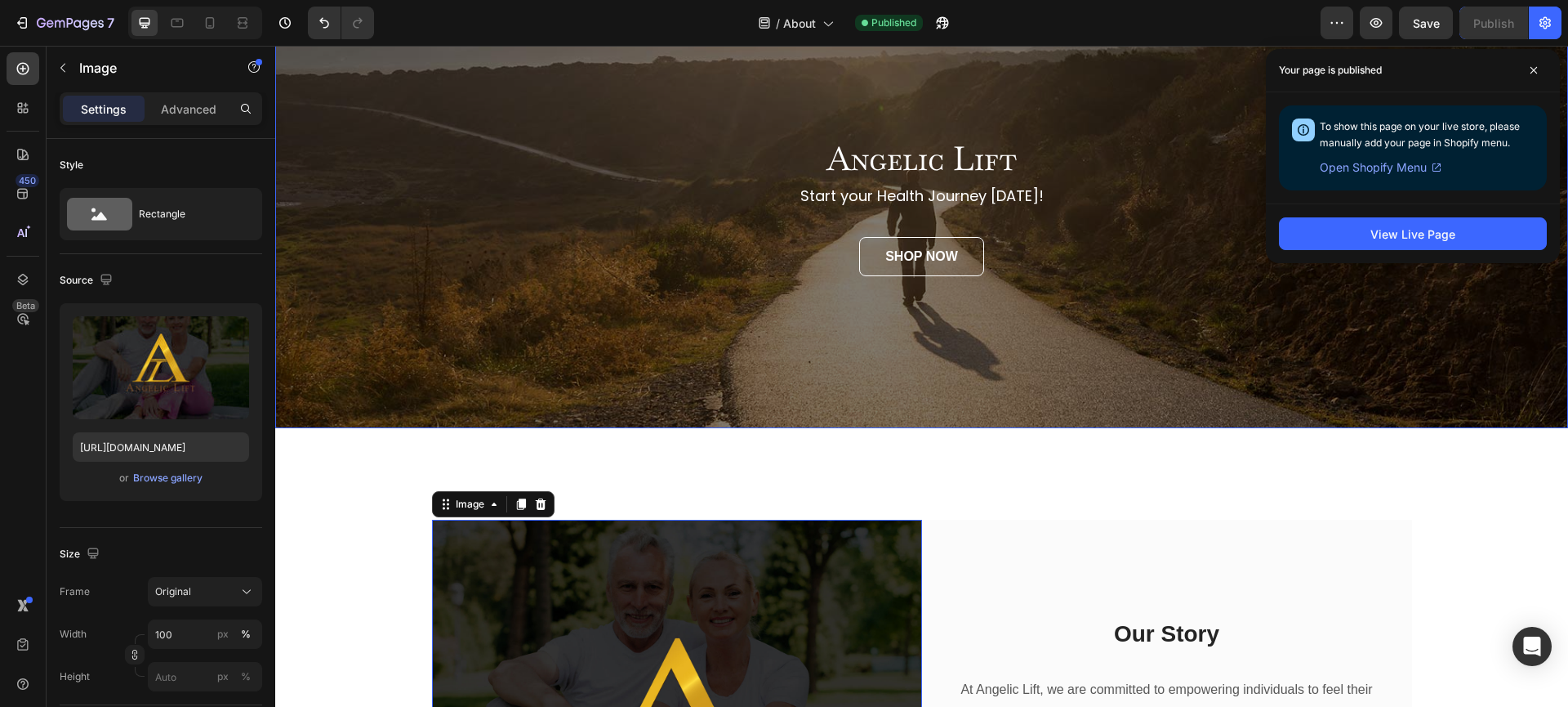
scroll to position [86, 0]
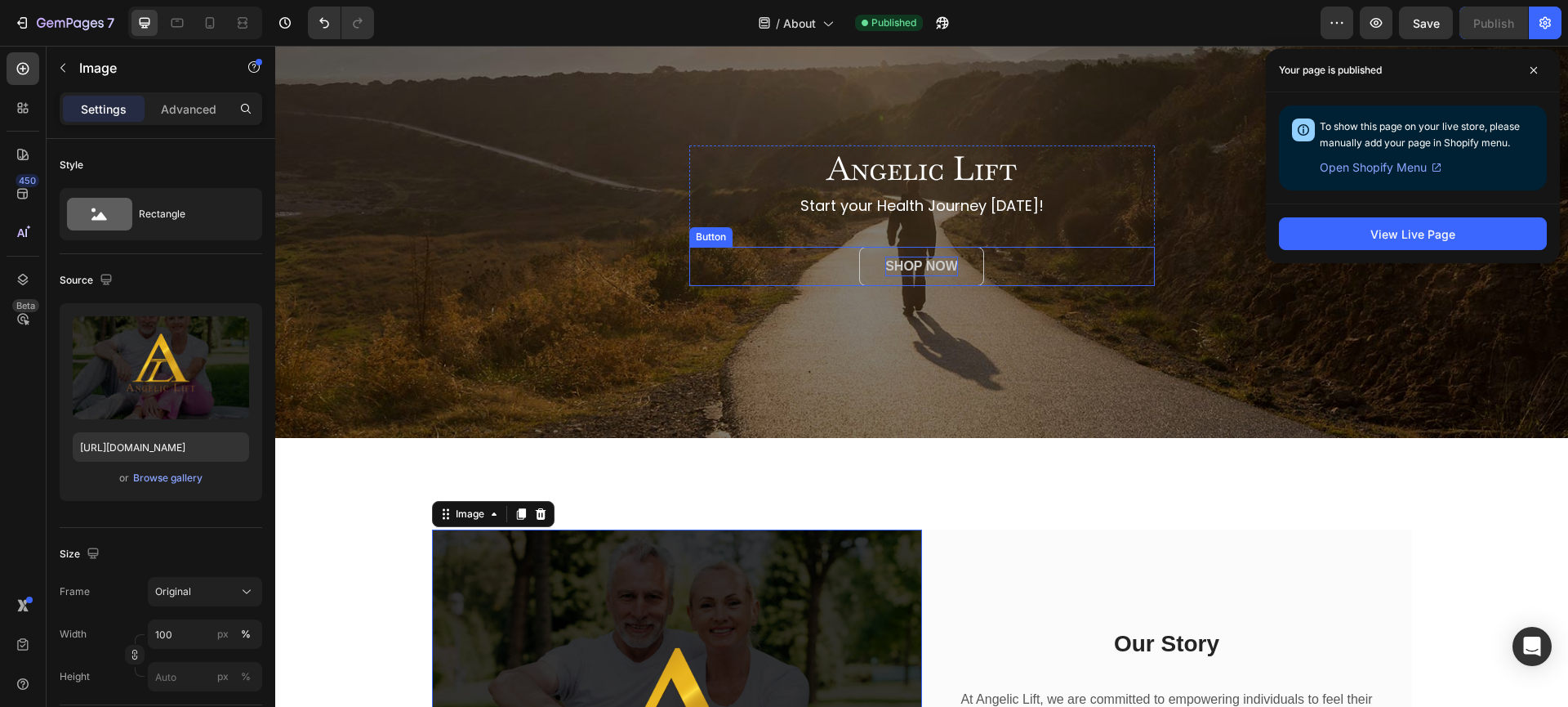
click at [925, 276] on p "SHOP NOW" at bounding box center [922, 266] width 73 height 20
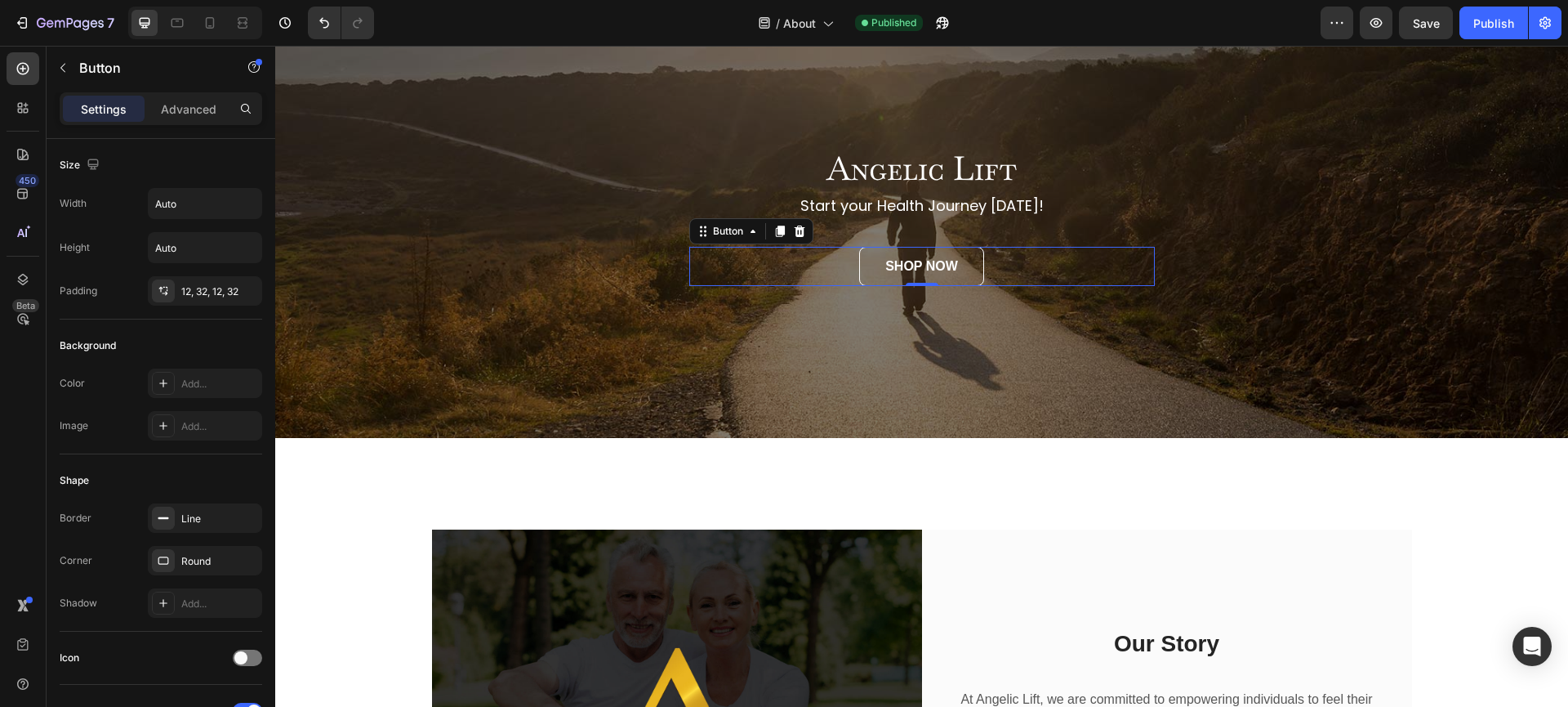
scroll to position [642, 0]
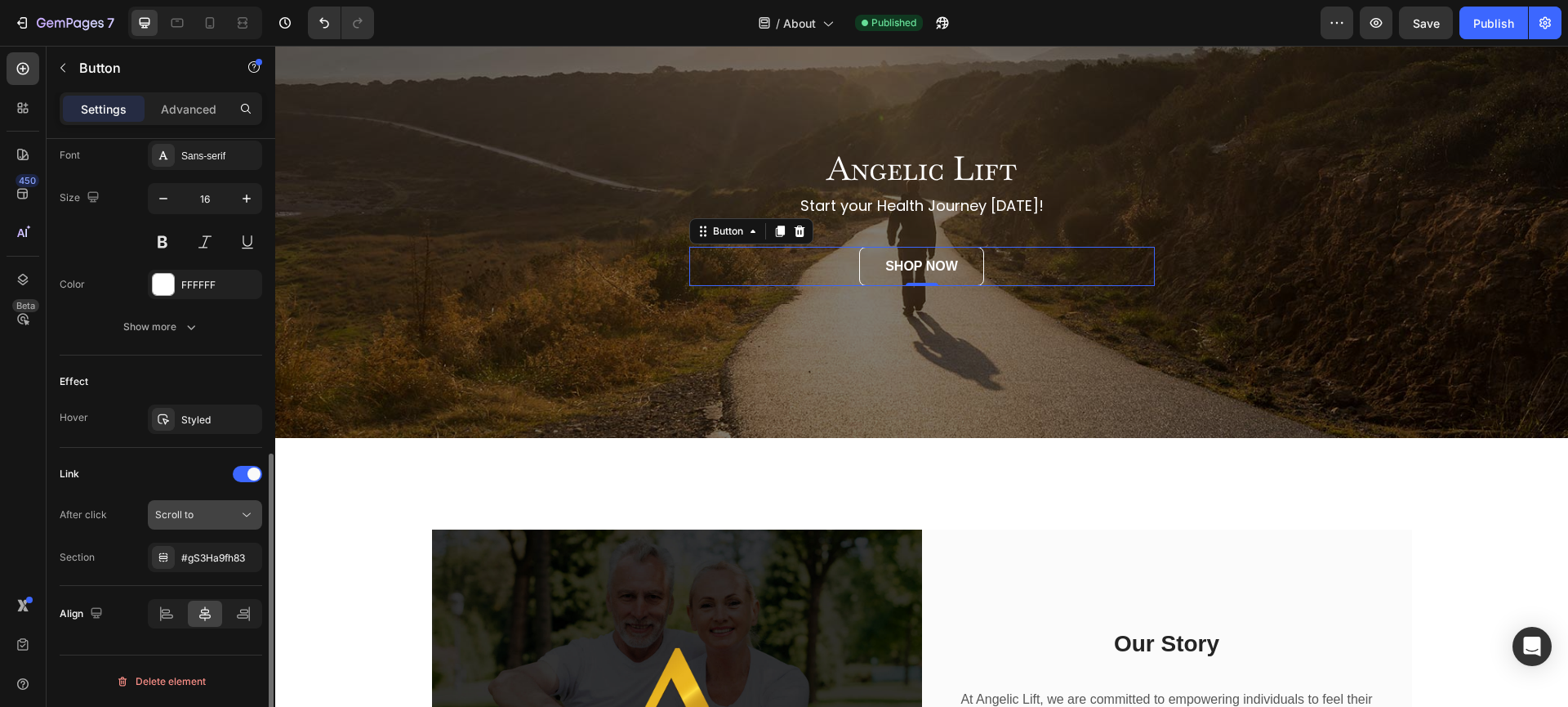
click at [224, 518] on div "Scroll to" at bounding box center [196, 514] width 83 height 14
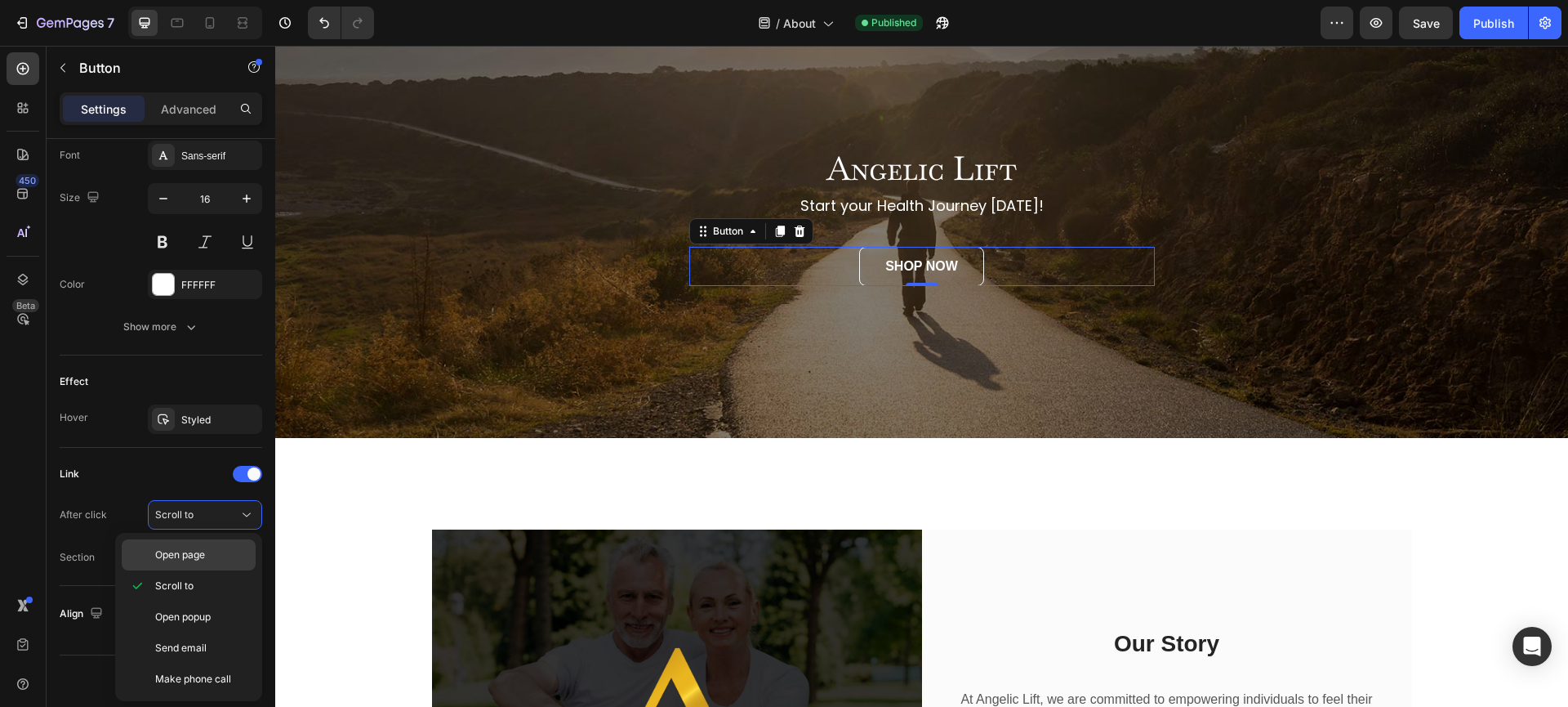
click at [202, 561] on span "Open page" at bounding box center [180, 554] width 50 height 14
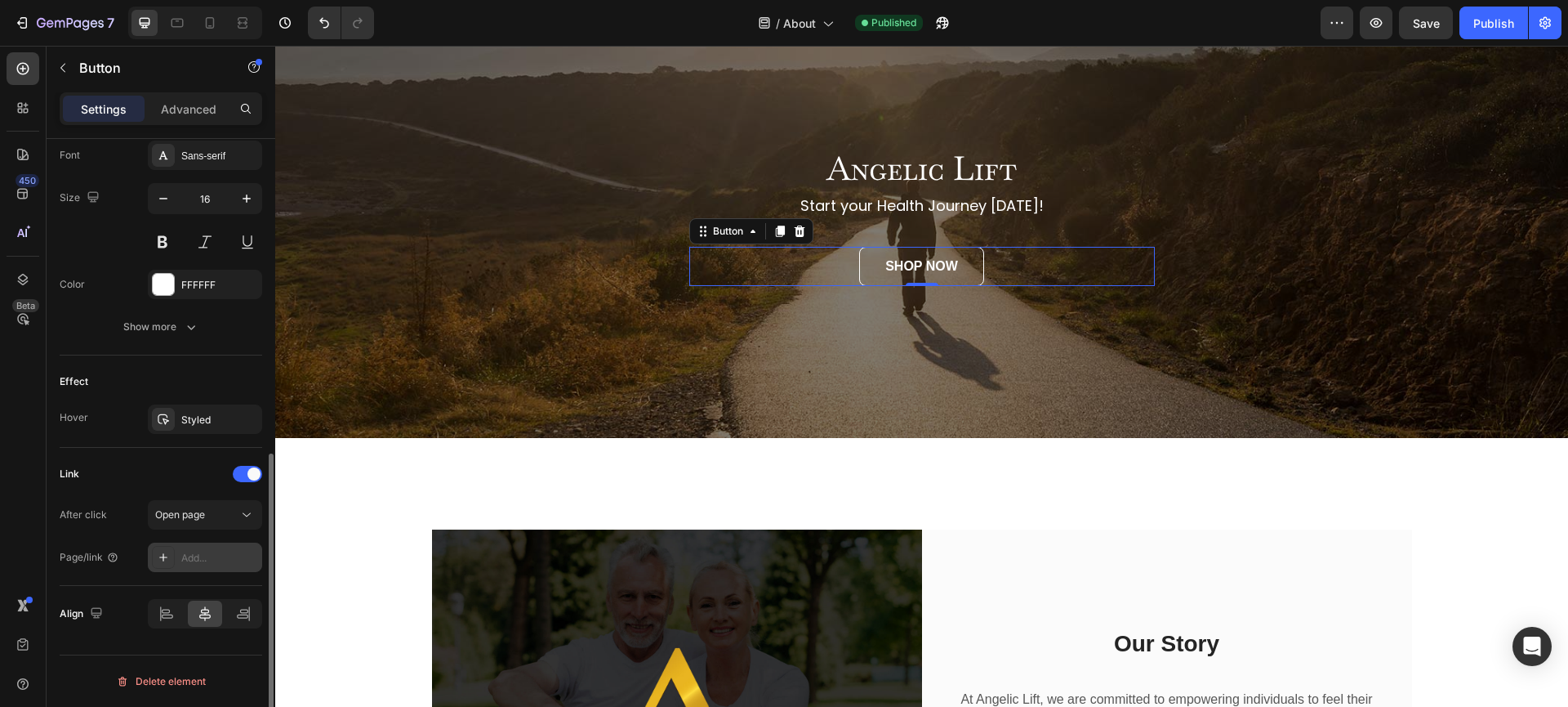
click at [205, 554] on div "Add..." at bounding box center [220, 557] width 76 height 14
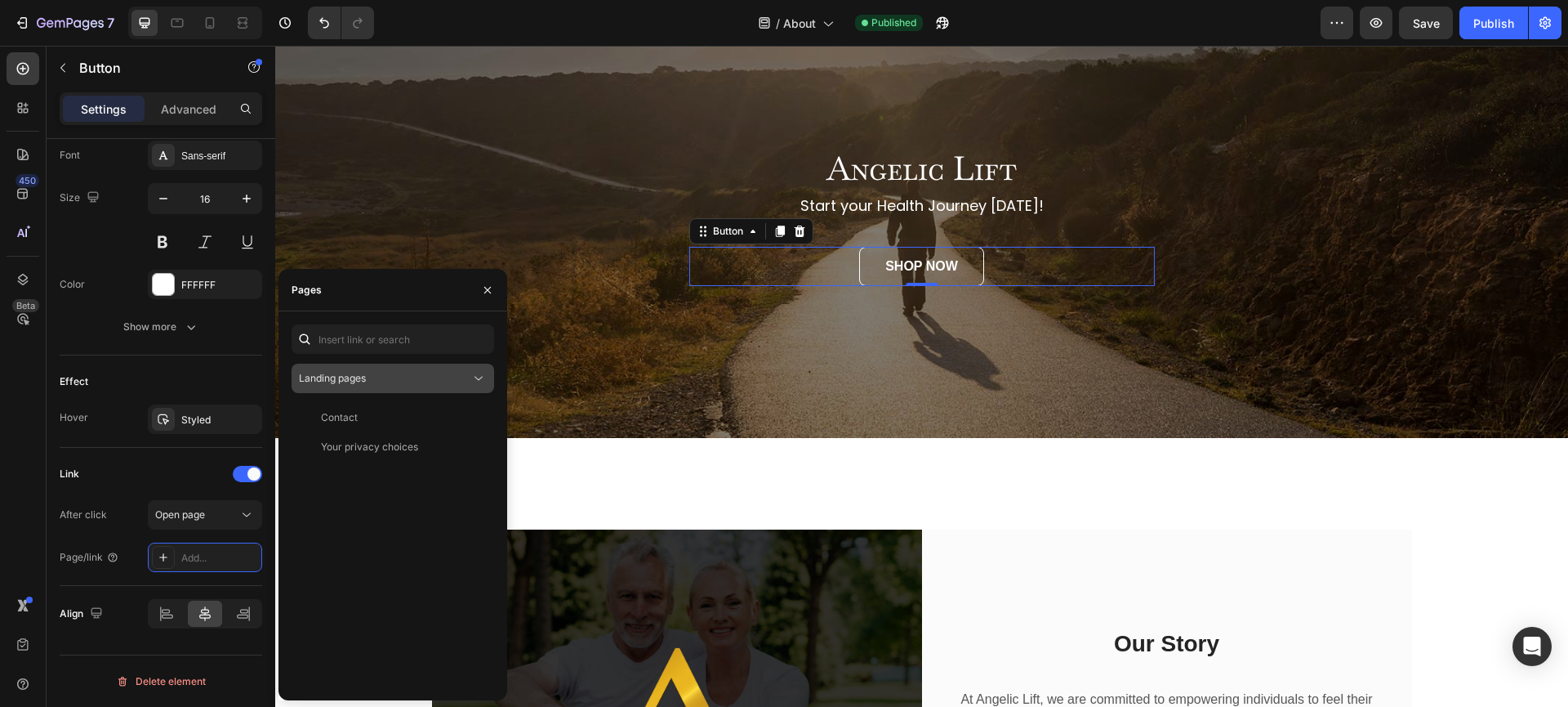
click at [388, 375] on div "Landing pages" at bounding box center [385, 377] width 172 height 14
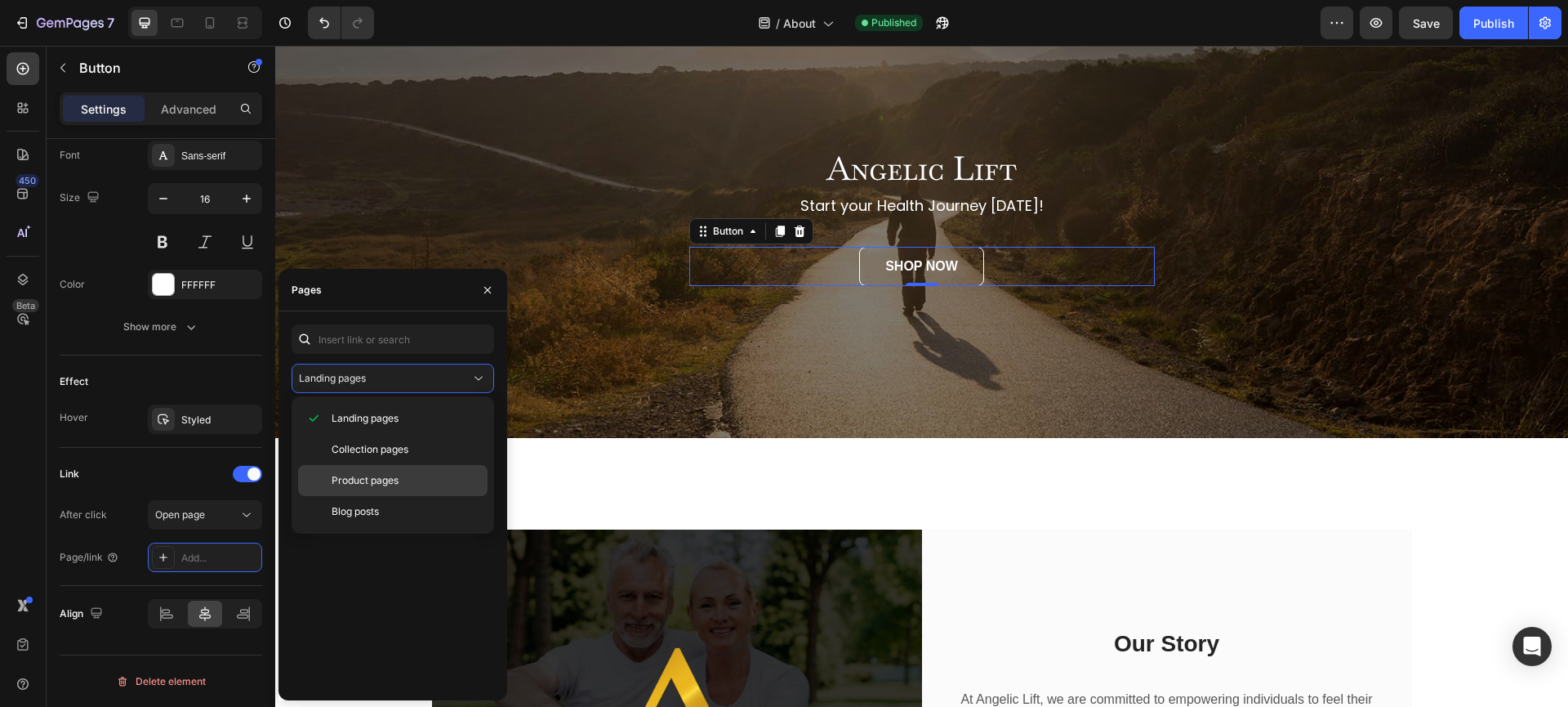
click at [388, 486] on span "Product pages" at bounding box center [365, 480] width 67 height 14
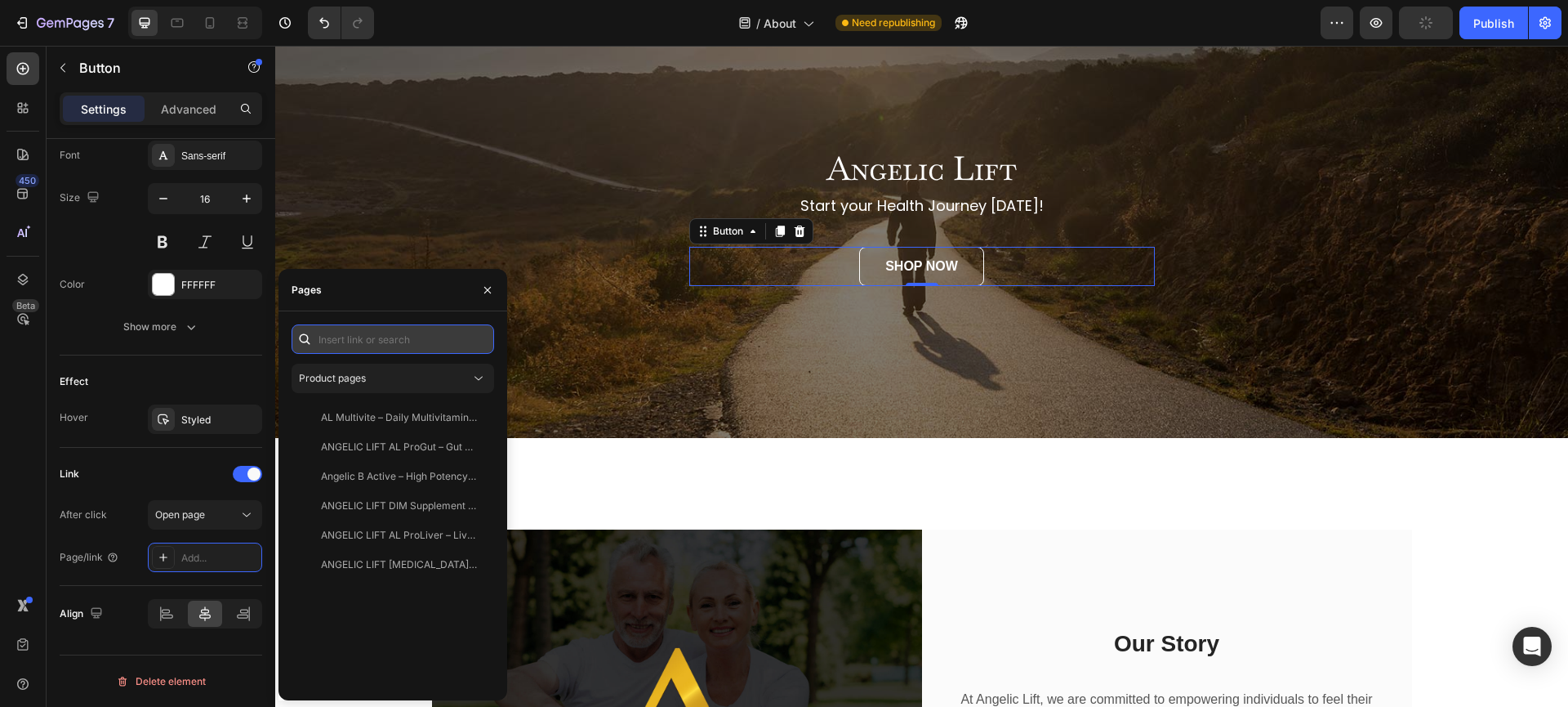
click at [381, 347] on input "text" at bounding box center [392, 338] width 202 height 30
paste input "/collections/all"
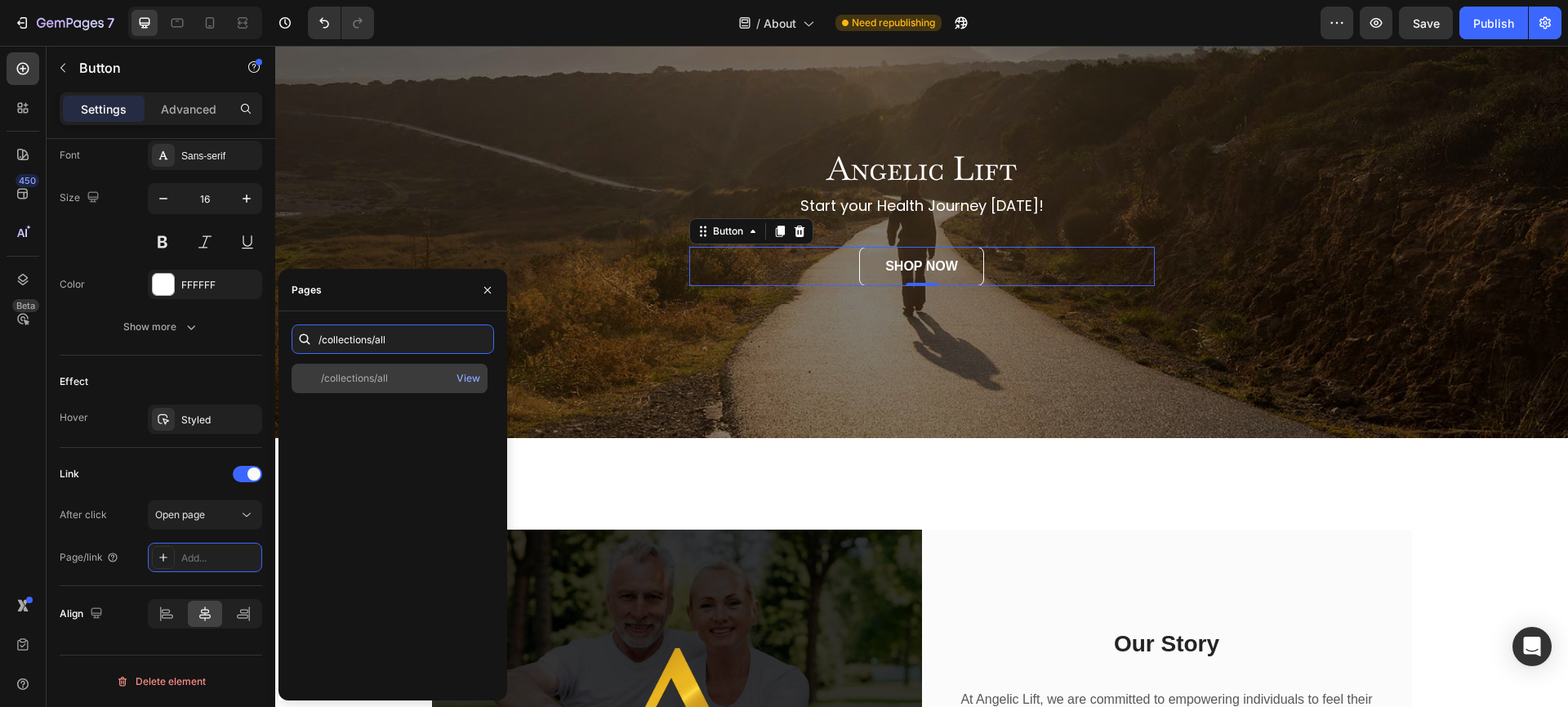
type input "/collections/all"
click at [380, 380] on div "/collections/all" at bounding box center [354, 377] width 67 height 14
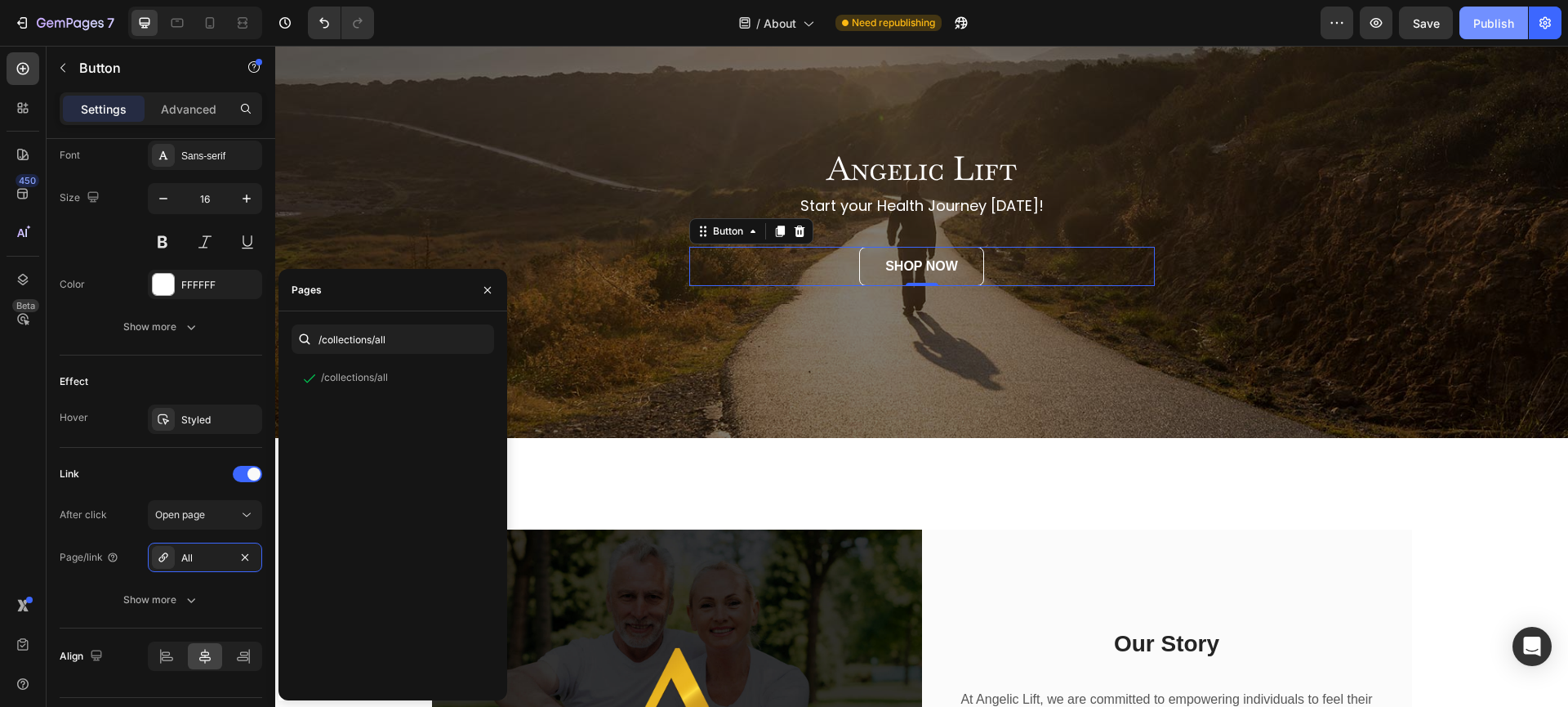
click at [1491, 22] on div "Publish" at bounding box center [1494, 23] width 41 height 17
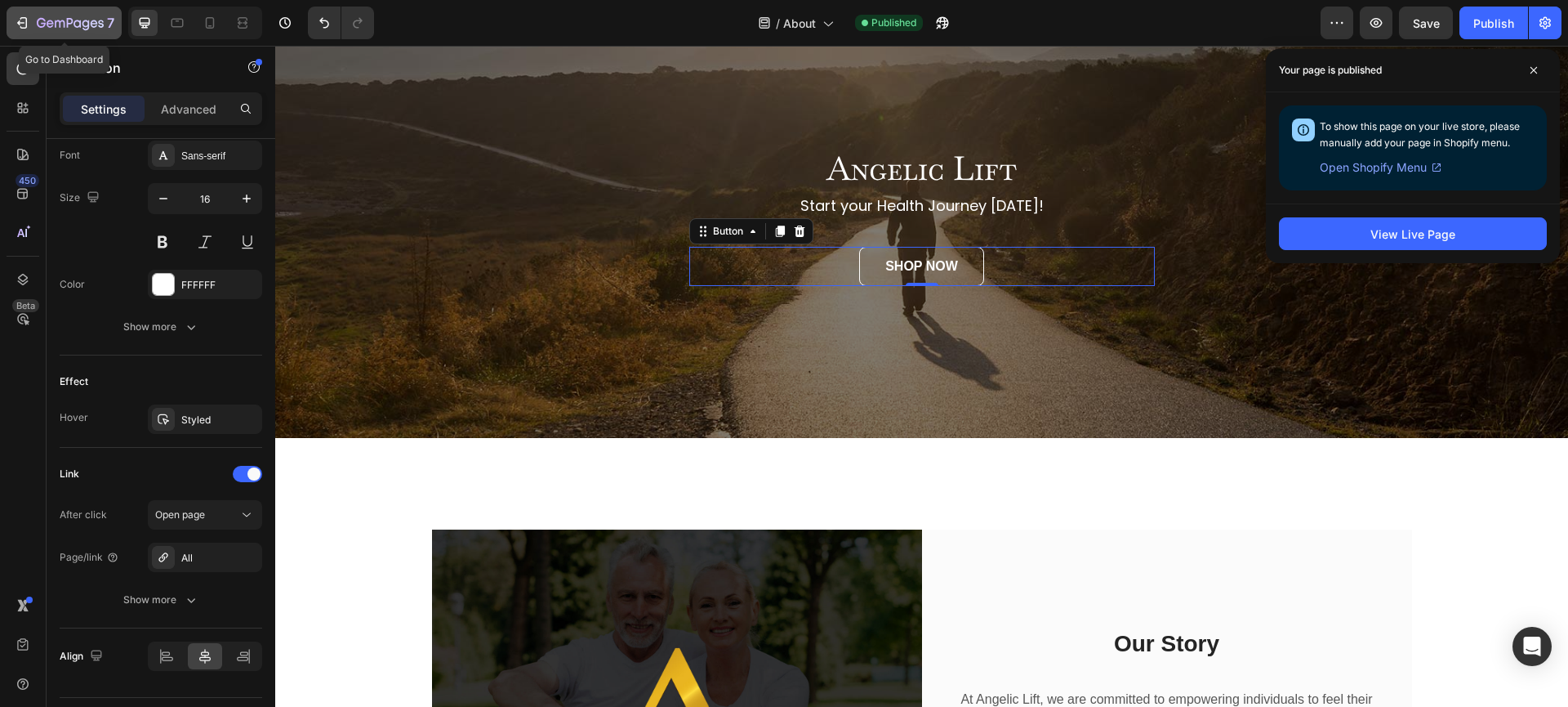
click at [24, 30] on icon "button" at bounding box center [22, 22] width 16 height 16
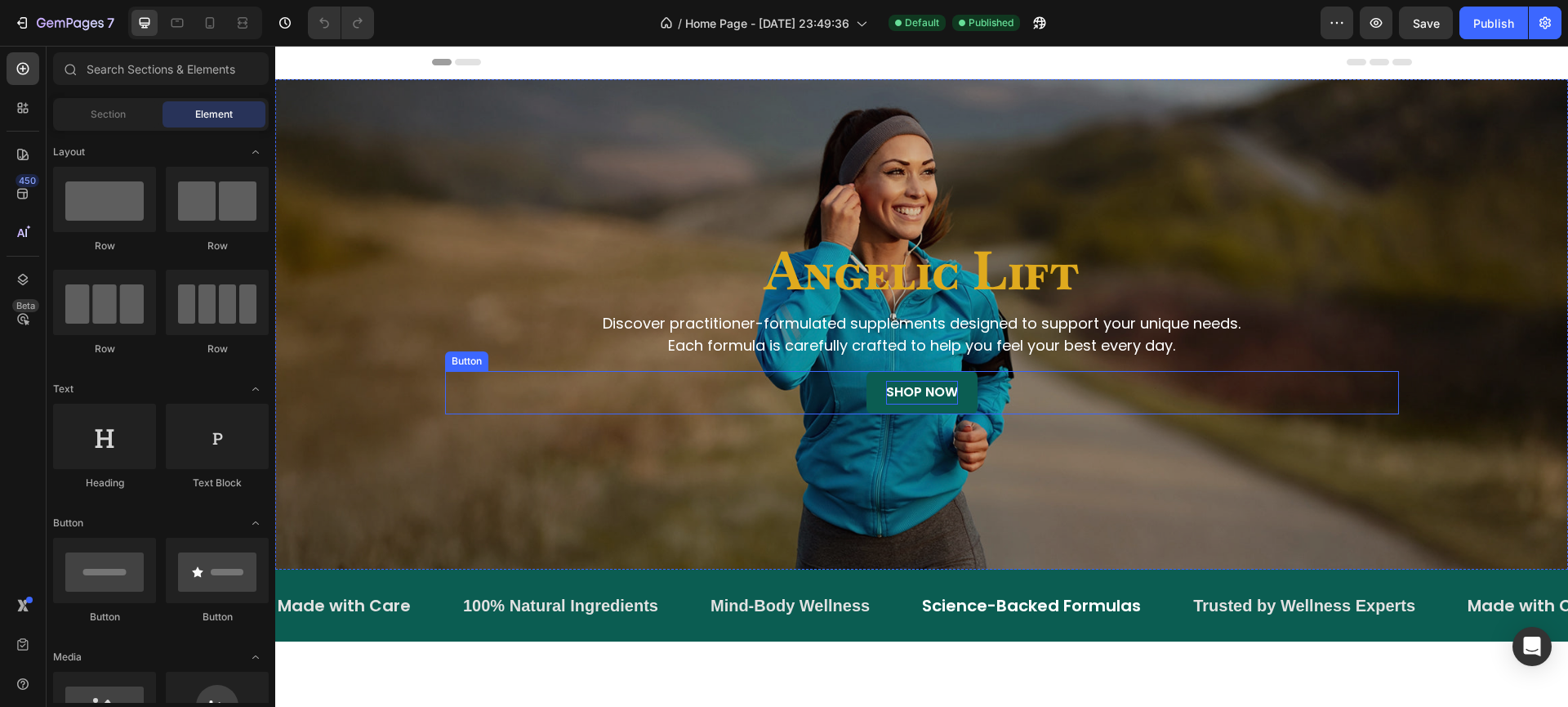
click at [930, 397] on p "Shop Now" at bounding box center [922, 392] width 72 height 24
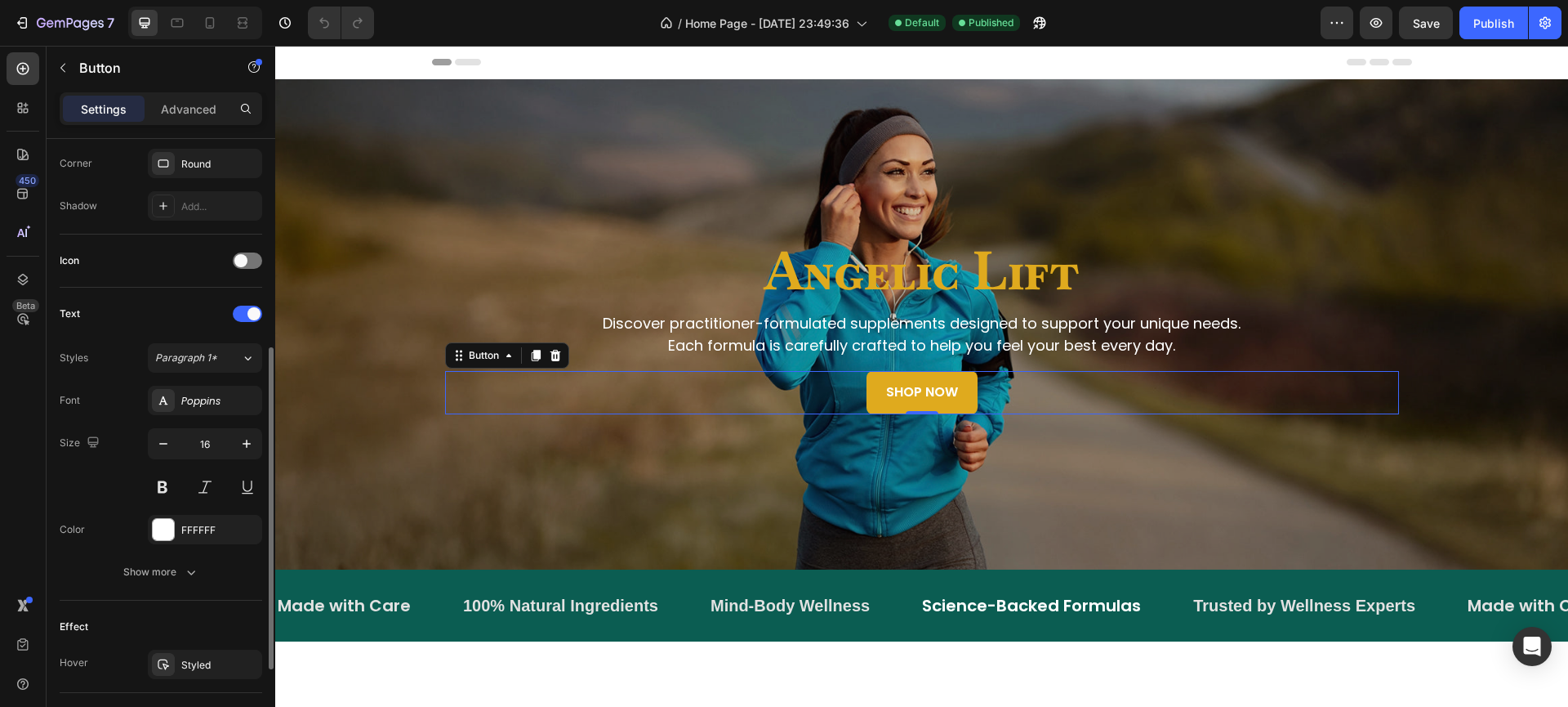
scroll to position [557, 0]
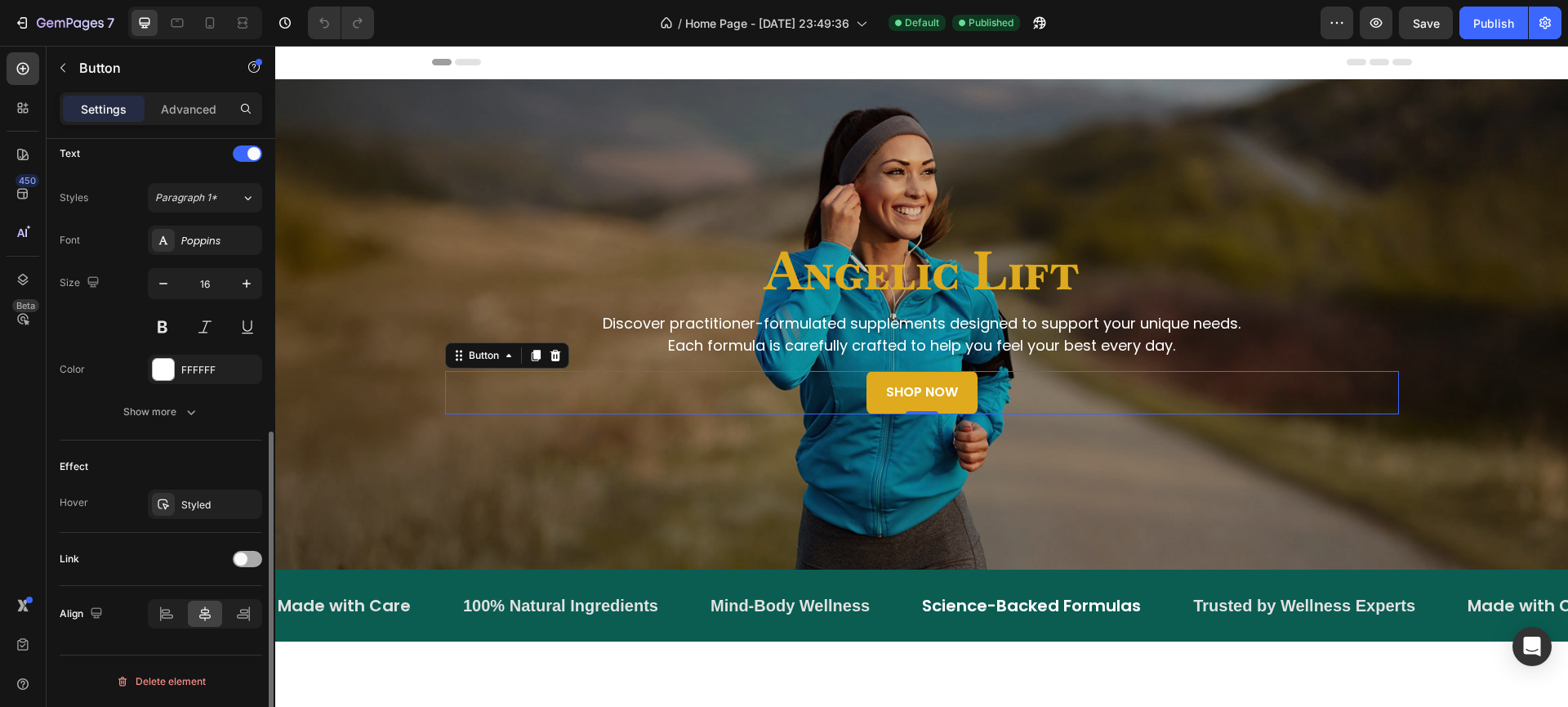
click at [248, 556] on div at bounding box center [247, 558] width 30 height 16
click at [214, 634] on div "Add..." at bounding box center [205, 642] width 115 height 30
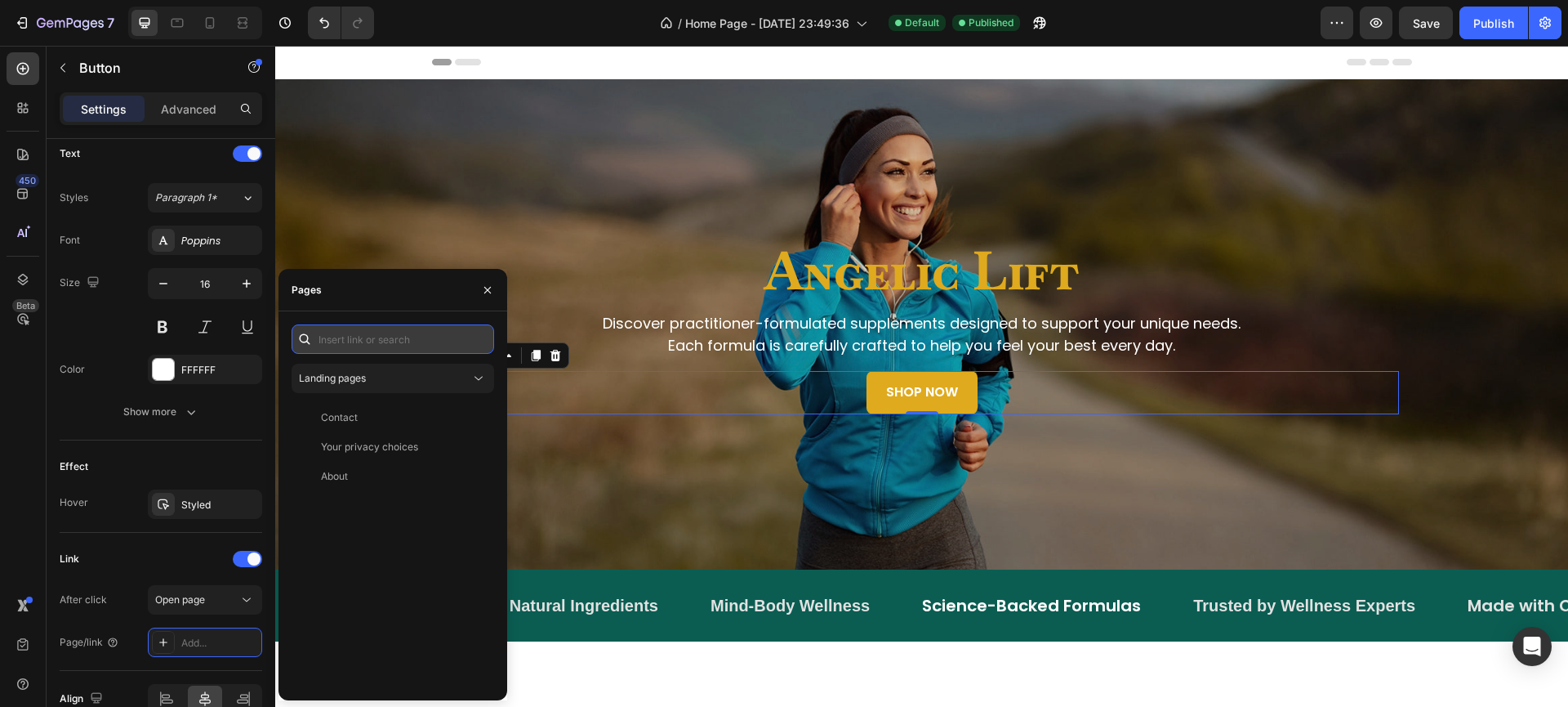
click at [358, 338] on input "text" at bounding box center [392, 338] width 202 height 30
paste input "/collections/all"
type input "/collections/all"
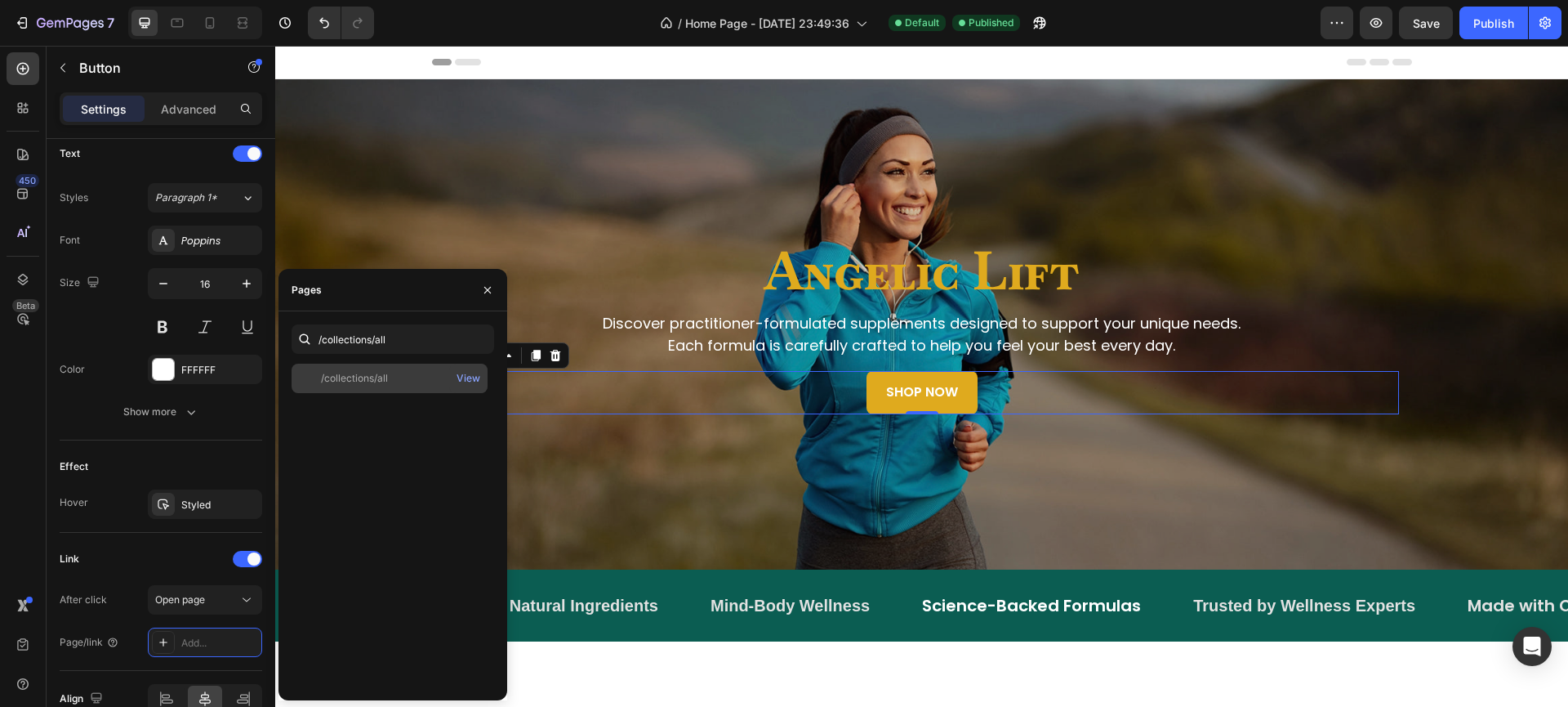
click at [378, 386] on div "/collections/all View" at bounding box center [389, 378] width 196 height 30
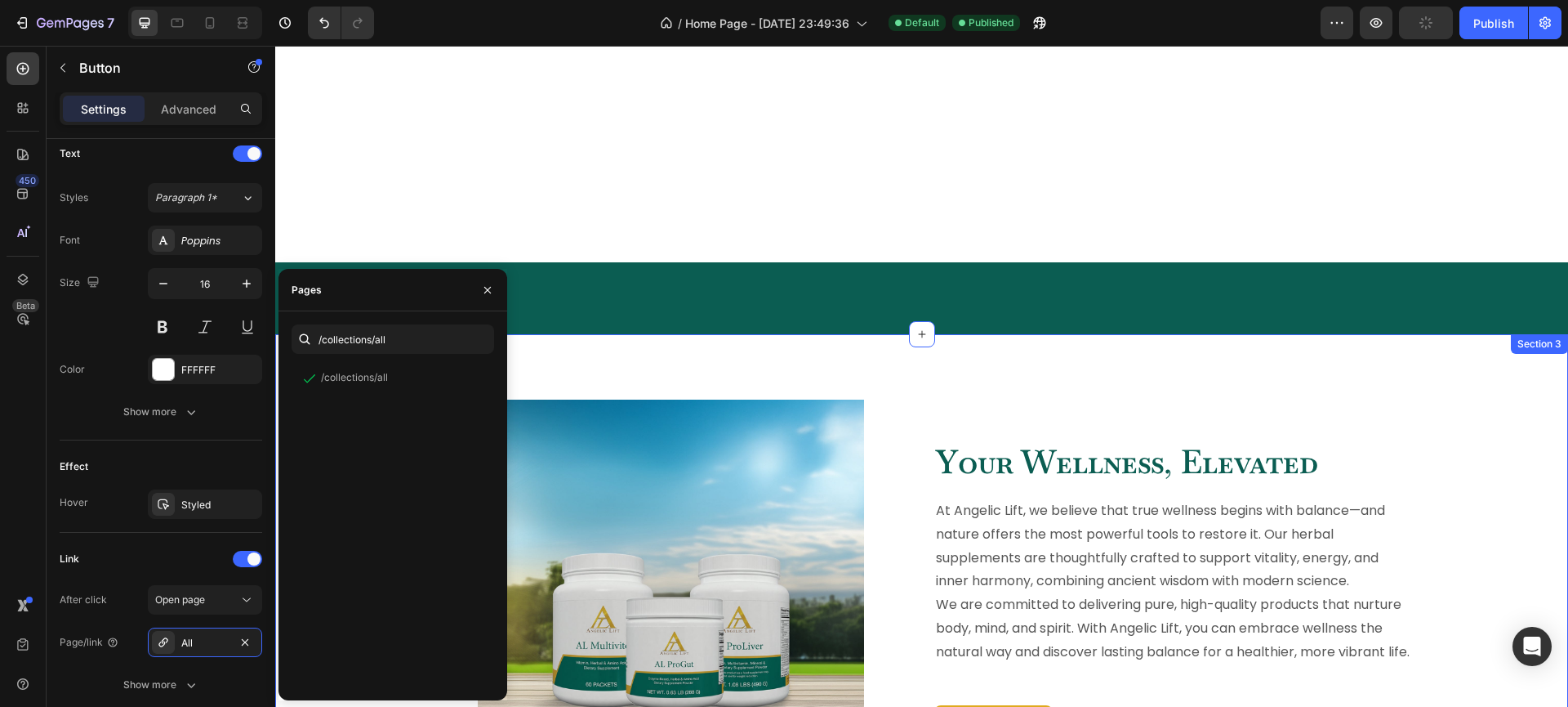
scroll to position [665, 0]
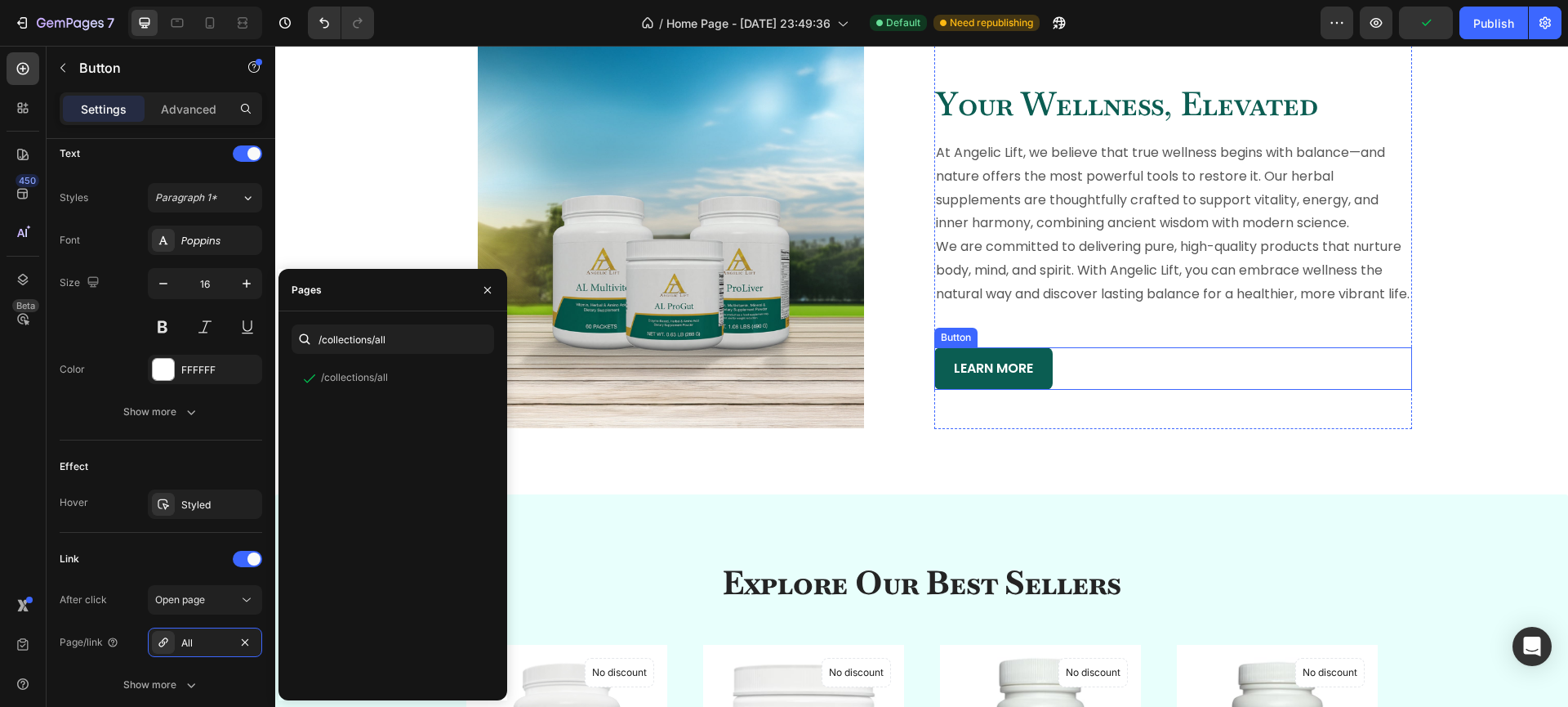
click at [1033, 391] on button "LEARN MORE" at bounding box center [993, 368] width 118 height 43
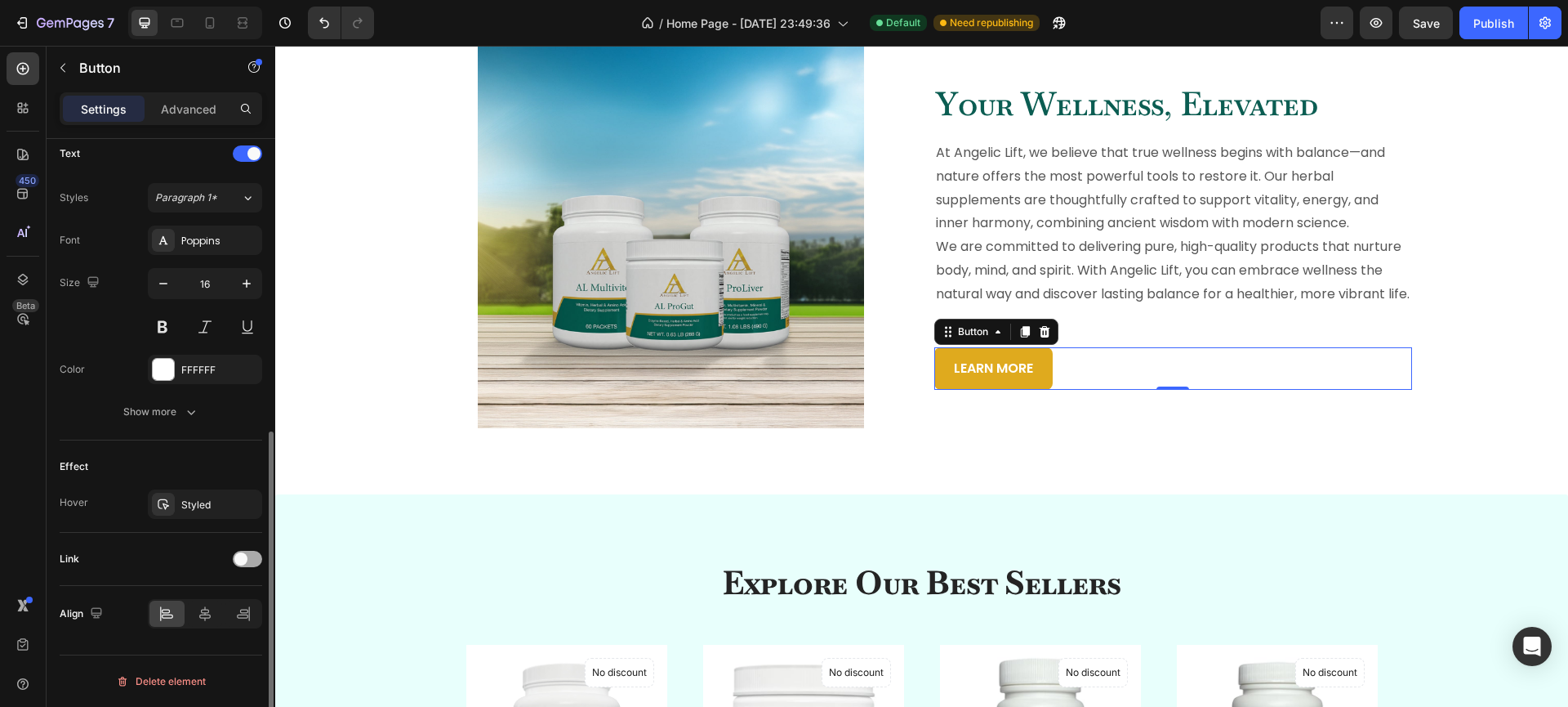
click at [239, 565] on div at bounding box center [247, 559] width 30 height 13
click at [225, 631] on div "Add..." at bounding box center [205, 642] width 115 height 30
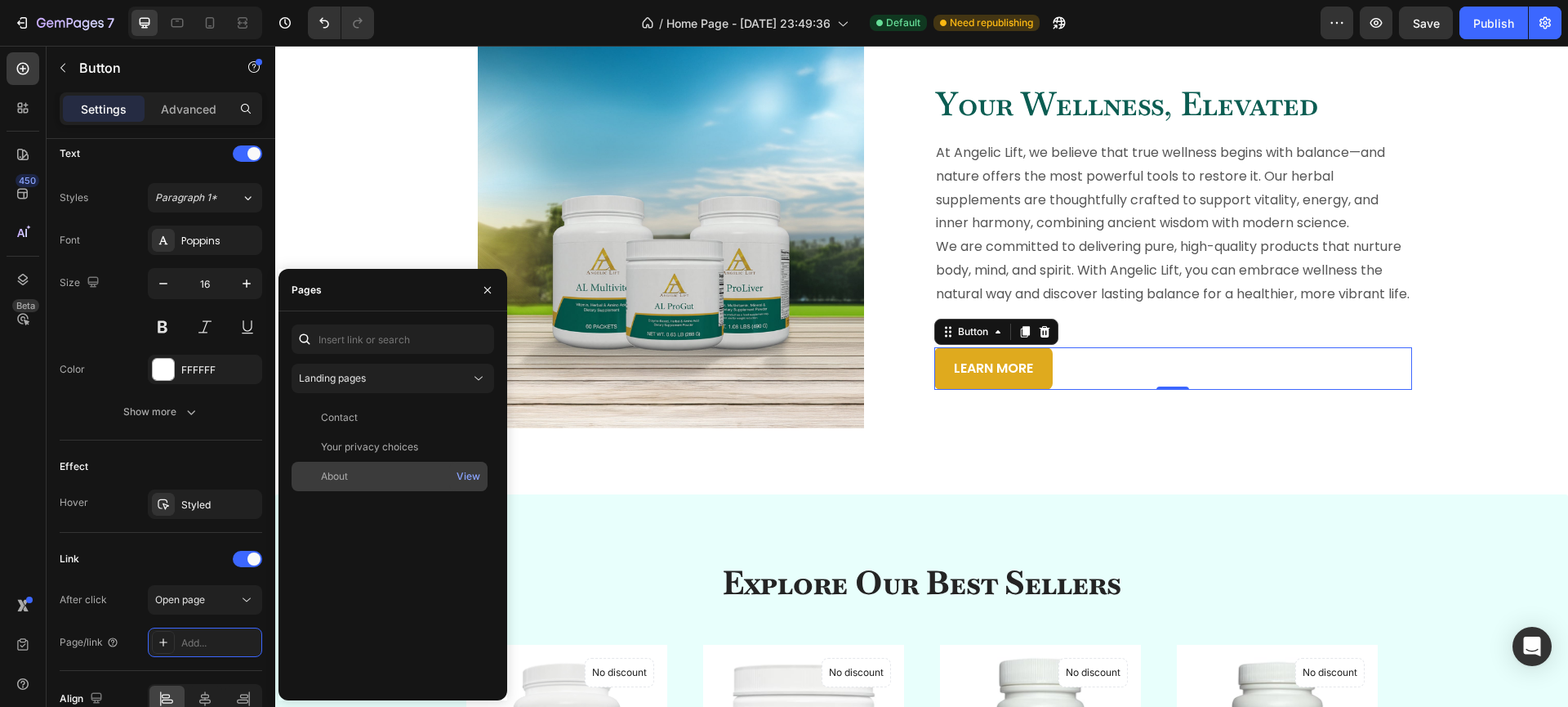
click at [372, 475] on div "About" at bounding box center [390, 476] width 183 height 14
click at [1511, 11] on button "Publish" at bounding box center [1494, 23] width 69 height 32
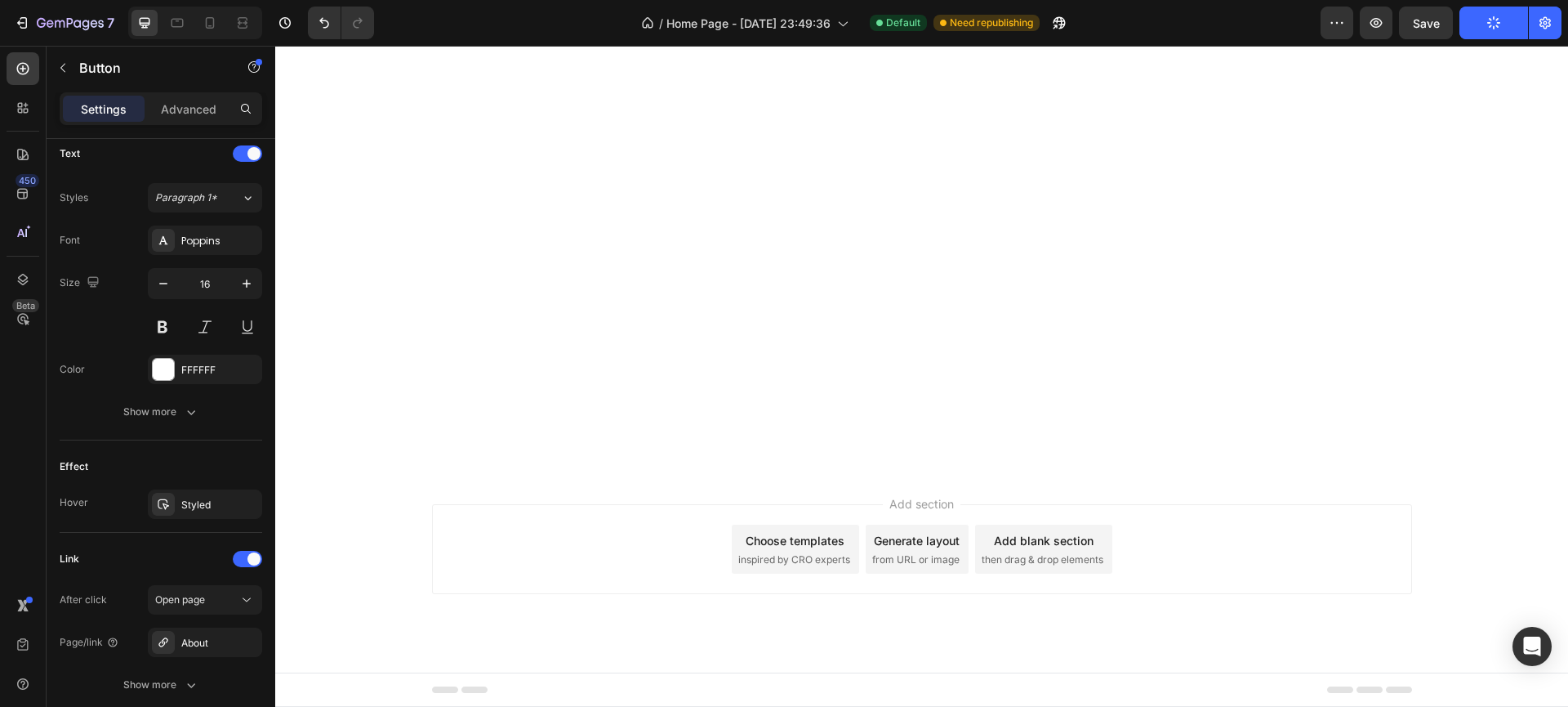
scroll to position [0, 0]
